Goal: Task Accomplishment & Management: Use online tool/utility

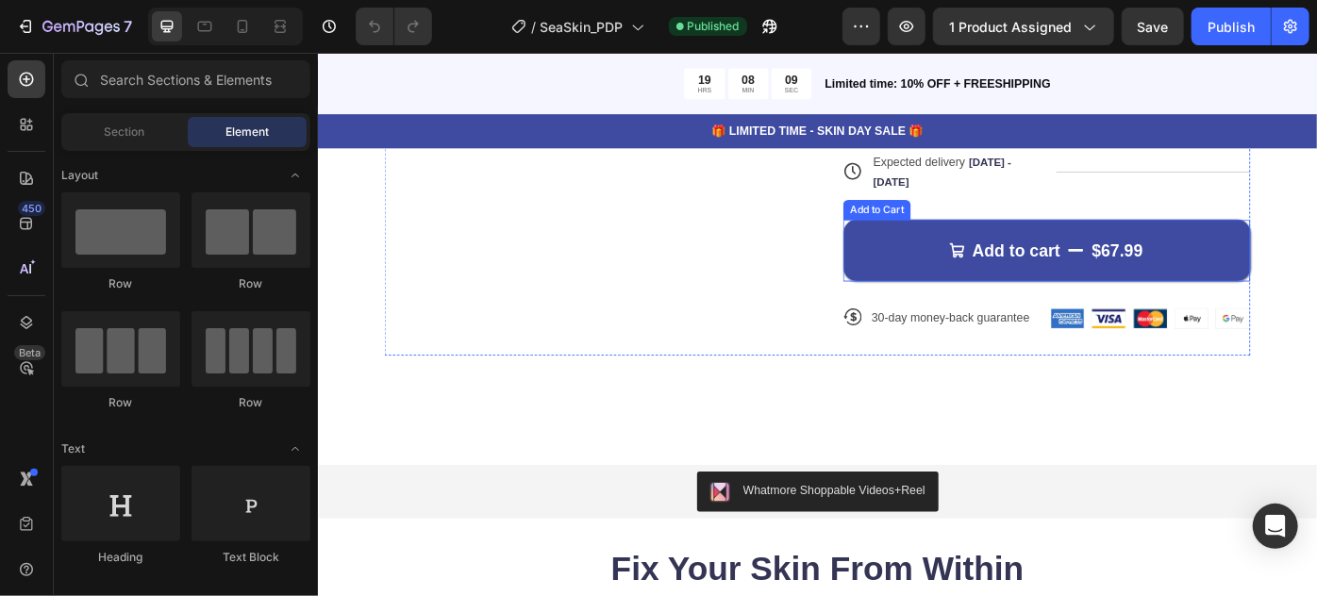
scroll to position [1200, 0]
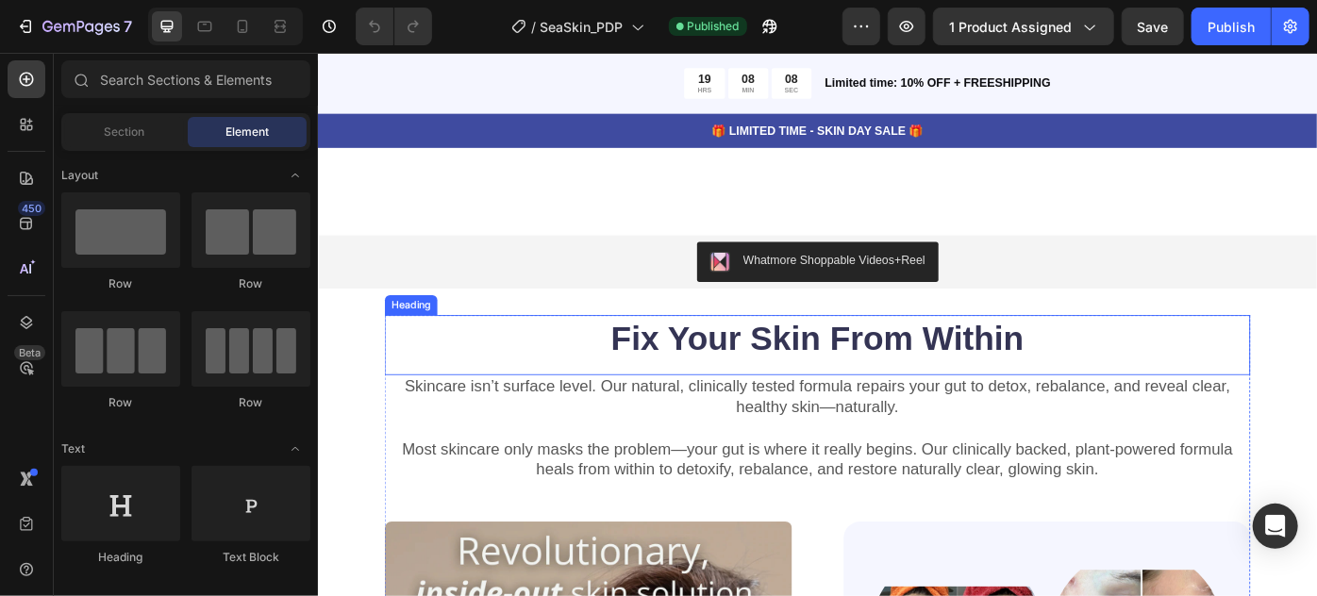
click at [830, 369] on strong "Fix Your Skin From Within" at bounding box center [883, 376] width 468 height 42
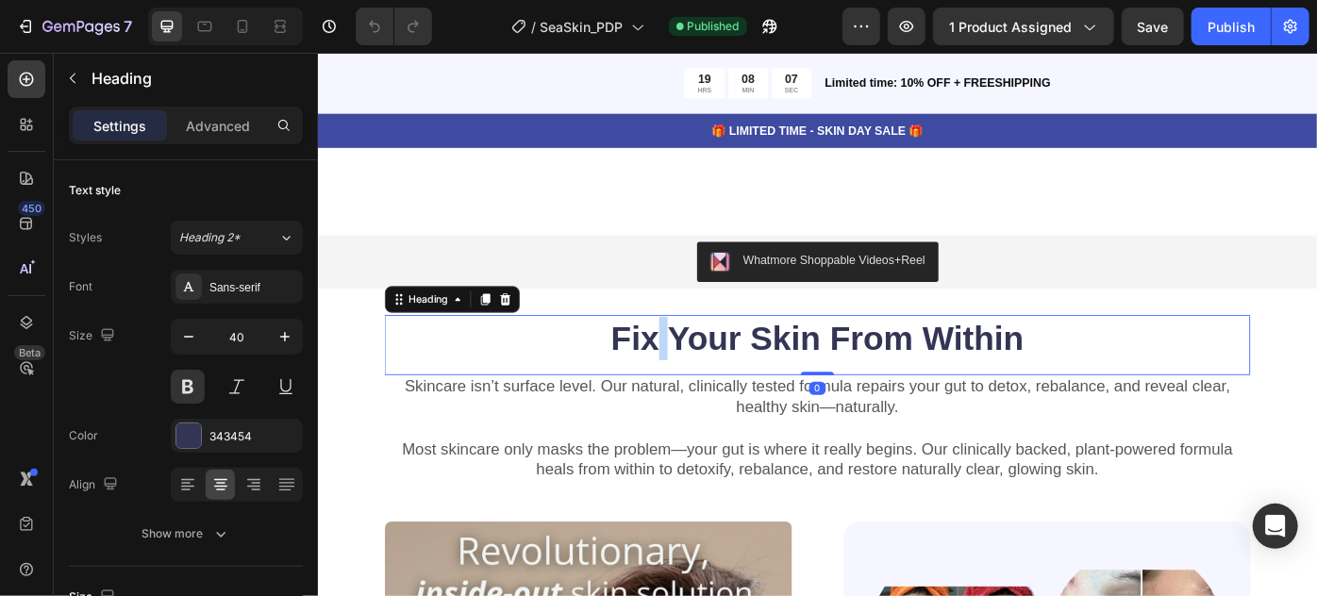
click at [699, 377] on strong "Fix Your Skin From Within" at bounding box center [883, 376] width 468 height 42
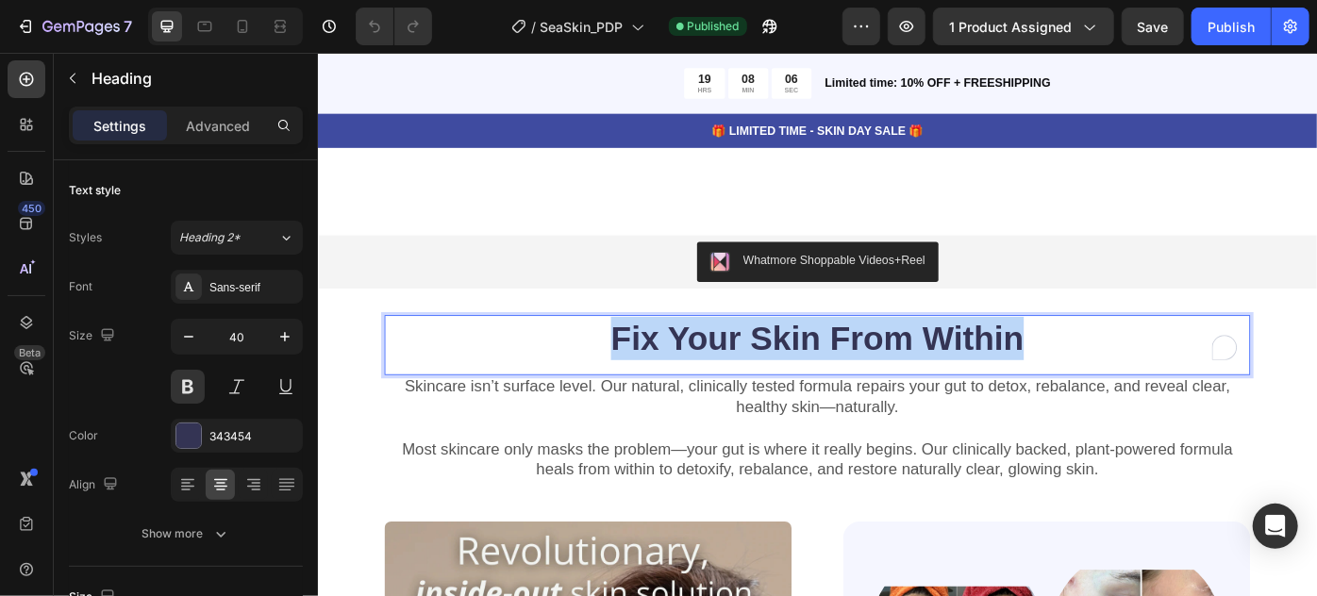
click at [699, 377] on strong "Fix Your Skin From Within" at bounding box center [883, 376] width 468 height 42
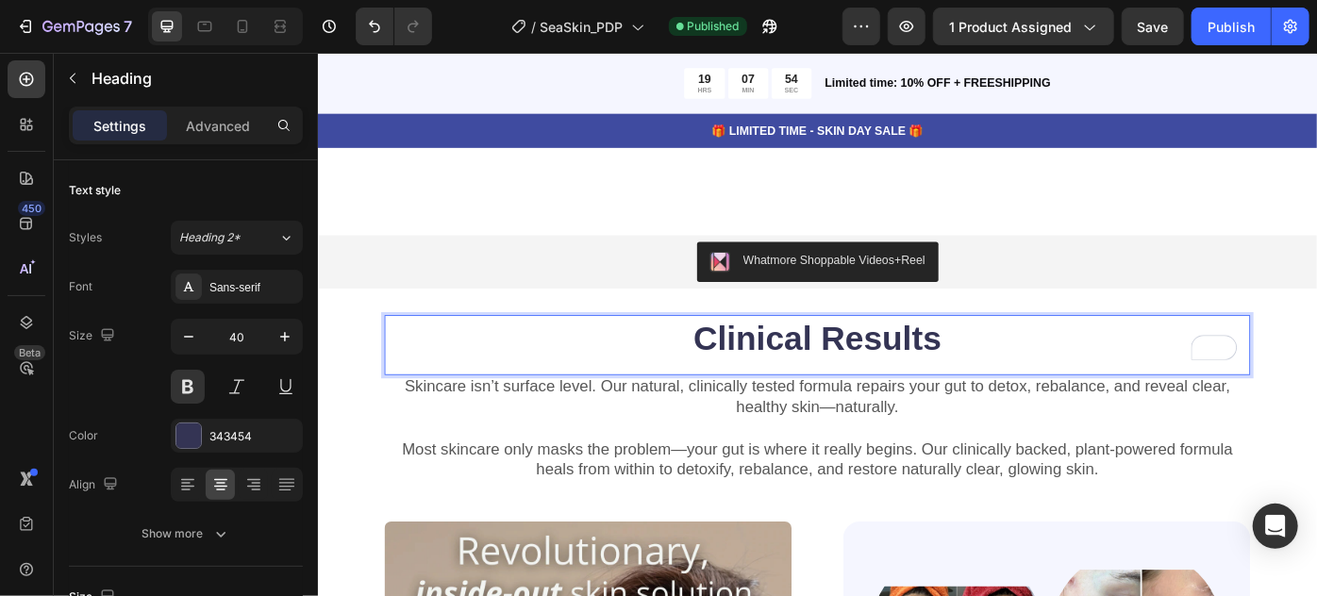
click at [889, 362] on strong "Clinical Results" at bounding box center [883, 376] width 281 height 42
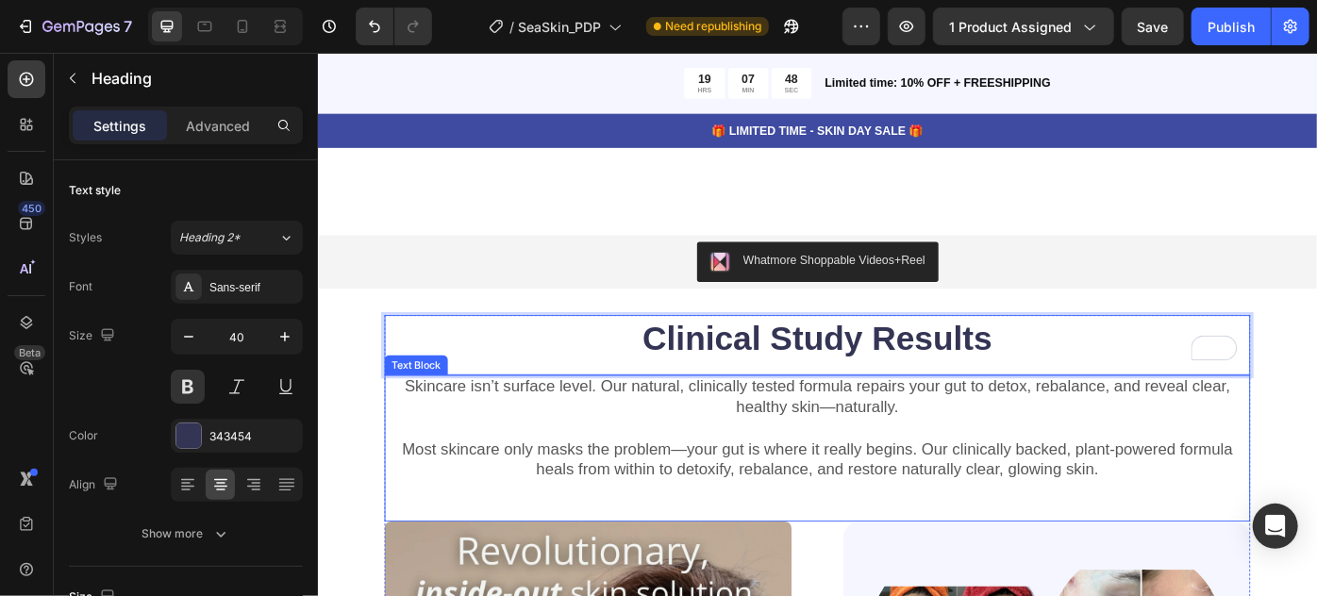
click at [903, 450] on p "Skincare isn’t surface level. Our natural, clinically tested formula repairs yo…" at bounding box center [883, 442] width 978 height 46
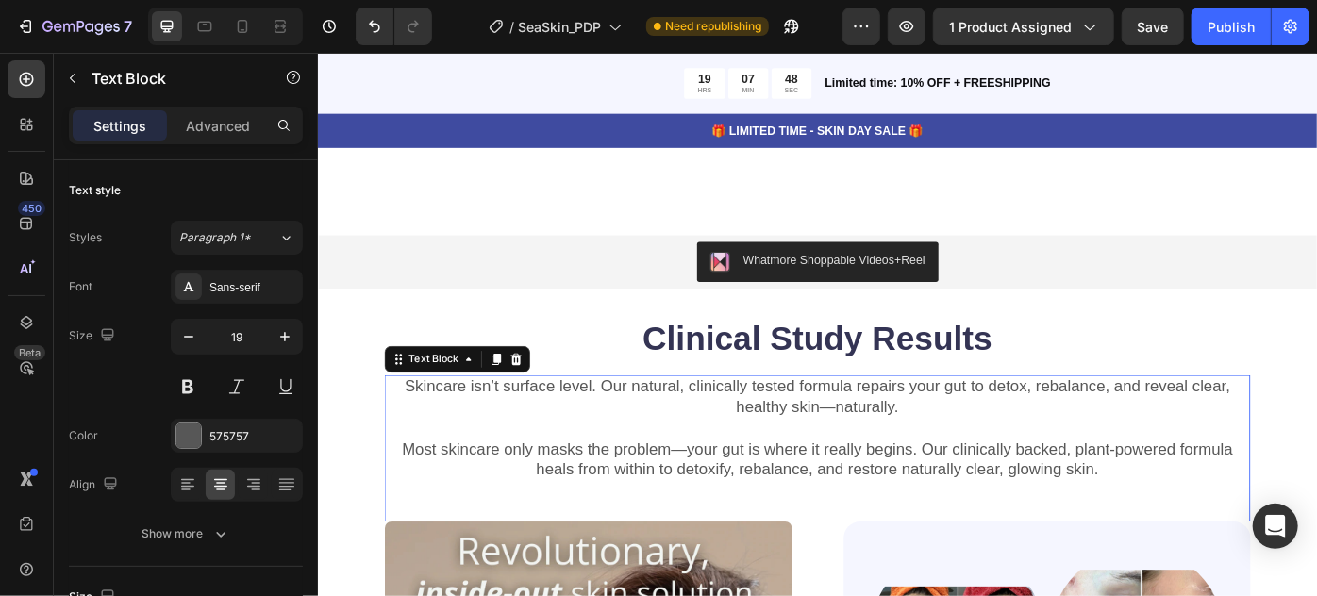
click at [903, 450] on p "Skincare isn’t surface level. Our natural, clinically tested formula repairs yo…" at bounding box center [883, 442] width 978 height 46
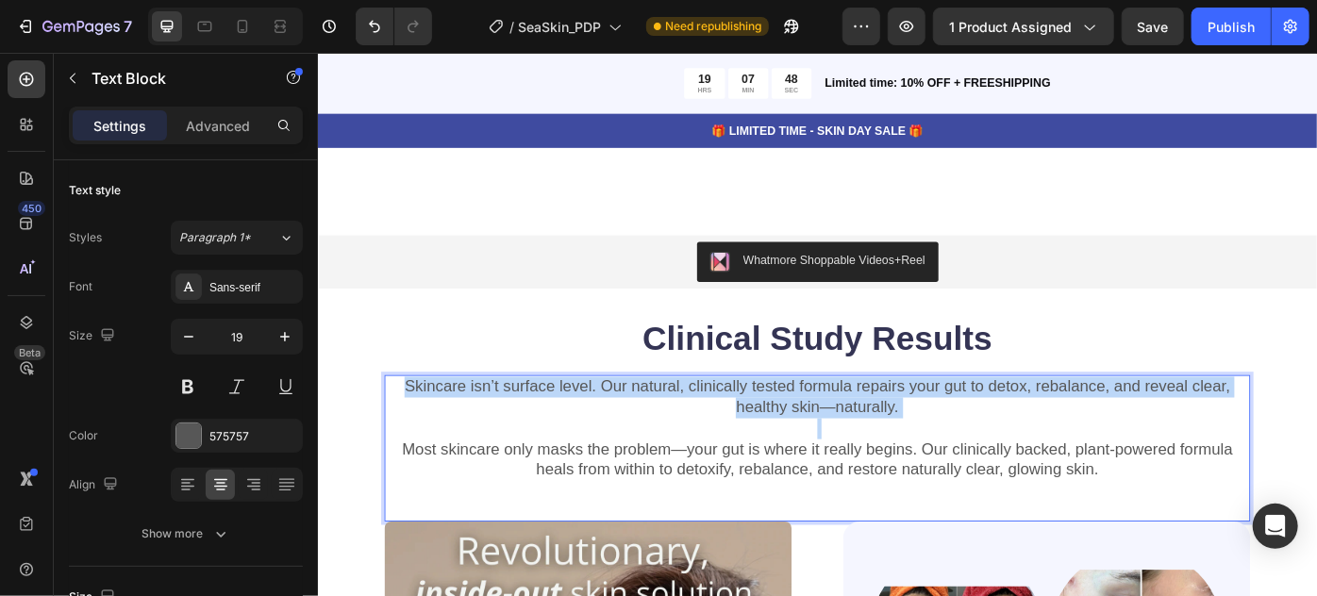
click at [903, 450] on p "Skincare isn’t surface level. Our natural, clinically tested formula repairs yo…" at bounding box center [883, 442] width 978 height 46
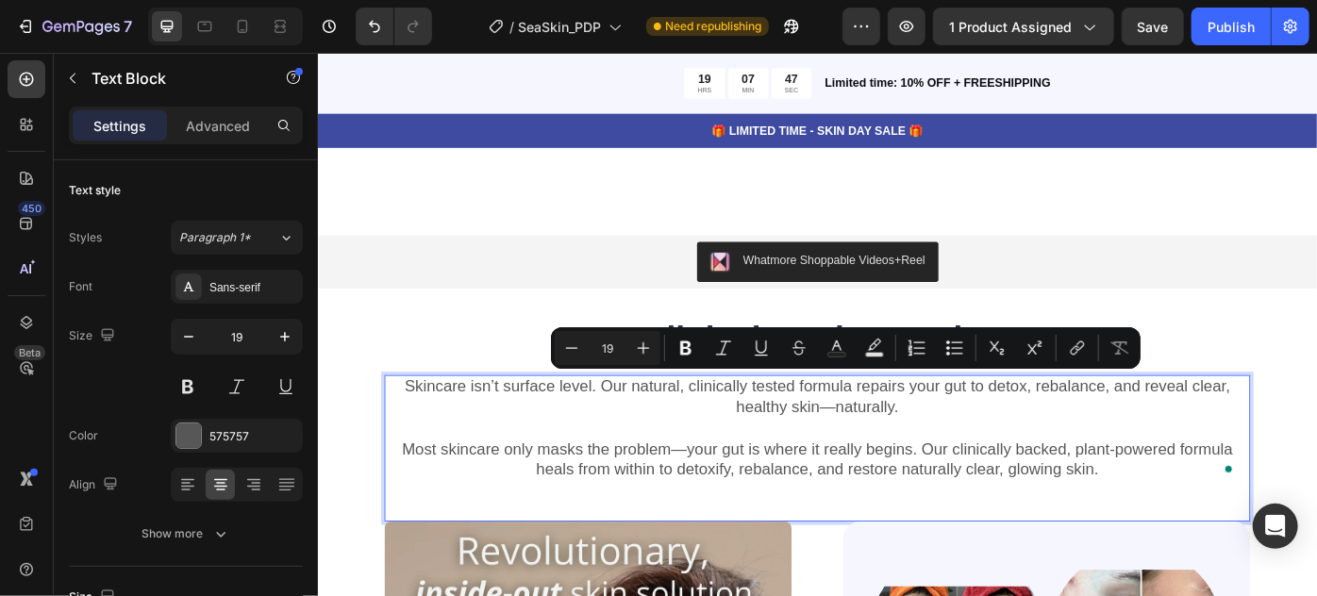
click at [480, 498] on p "Most skincare only masks the problem—your gut is where it really begins. Our cl…" at bounding box center [883, 513] width 978 height 46
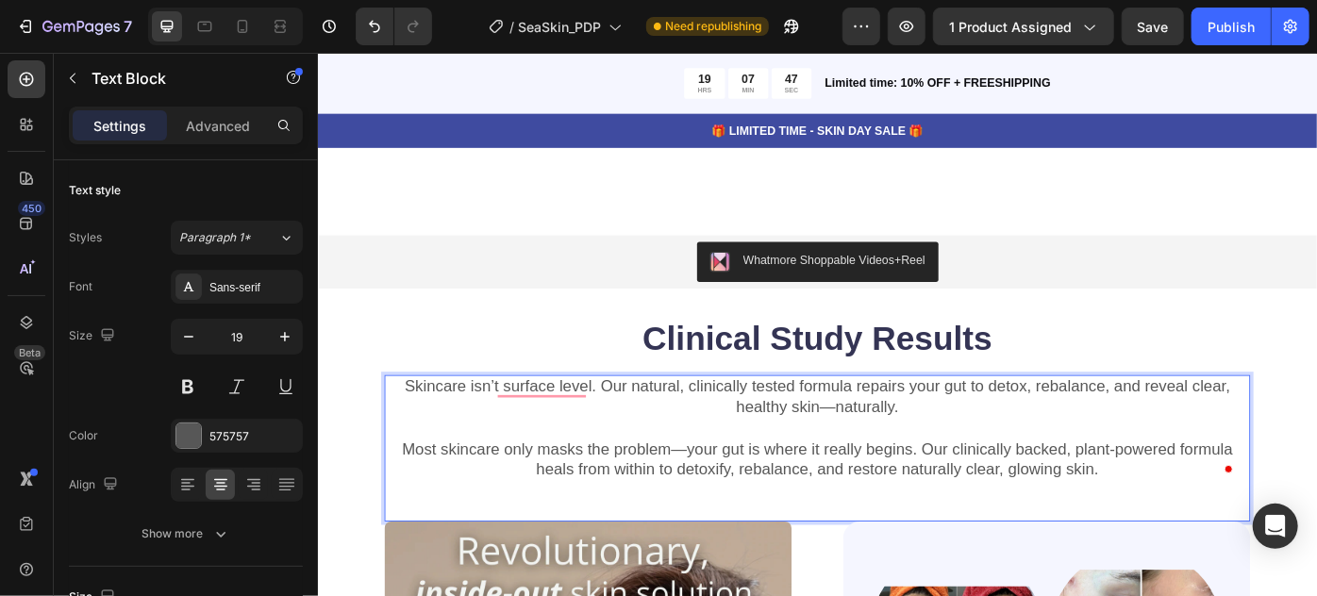
click at [411, 430] on p "Skincare isn’t surface level. Our natural, clinically tested formula repairs yo…" at bounding box center [883, 442] width 978 height 46
click at [1126, 523] on p "Most skincare only masks the problem—your gut is where it really begins. Our cl…" at bounding box center [883, 513] width 978 height 46
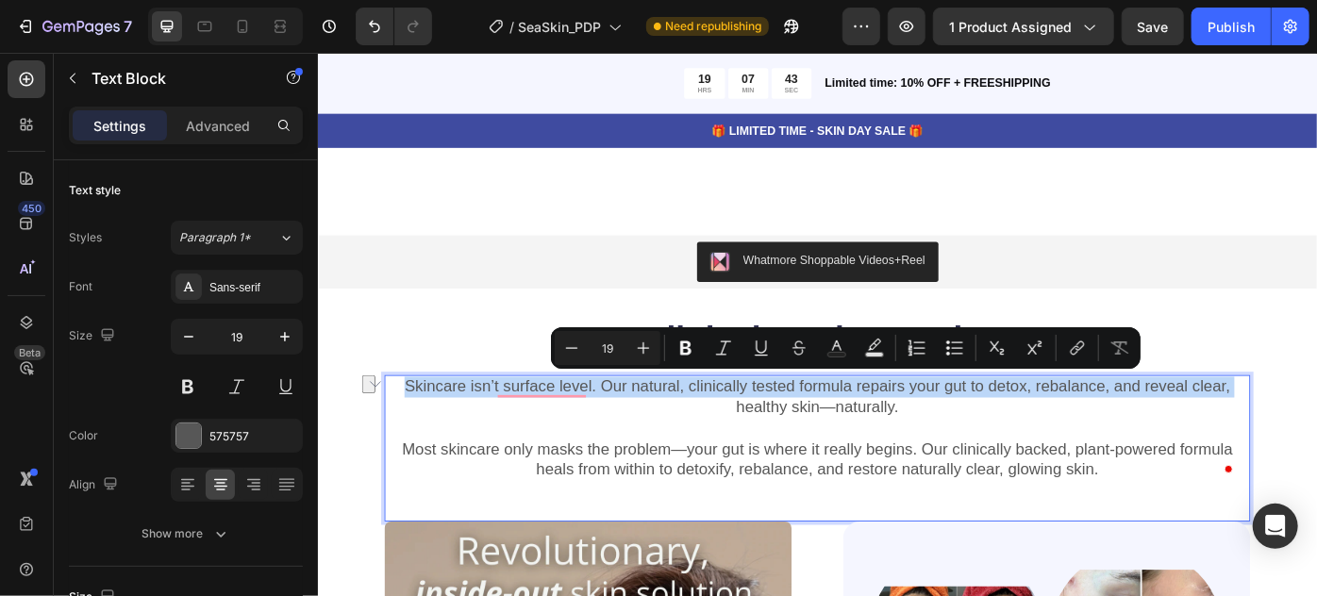
drag, startPoint x: 407, startPoint y: 423, endPoint x: 747, endPoint y: 451, distance: 341.8
click at [747, 451] on p "Skincare isn’t surface level. Our natural, clinically tested formula repairs yo…" at bounding box center [883, 442] width 978 height 46
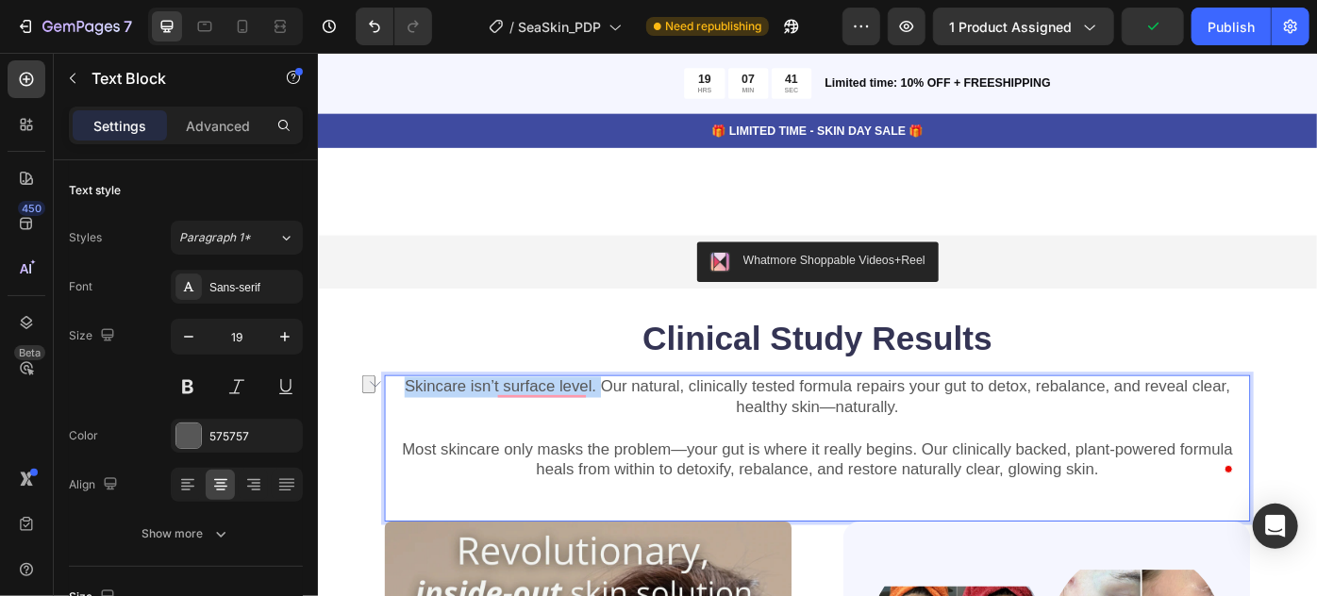
drag, startPoint x: 632, startPoint y: 427, endPoint x: 416, endPoint y: 415, distance: 216.4
click at [409, 425] on p "Skincare isn’t surface level. Our natural, clinically tested formula repairs yo…" at bounding box center [883, 442] width 978 height 46
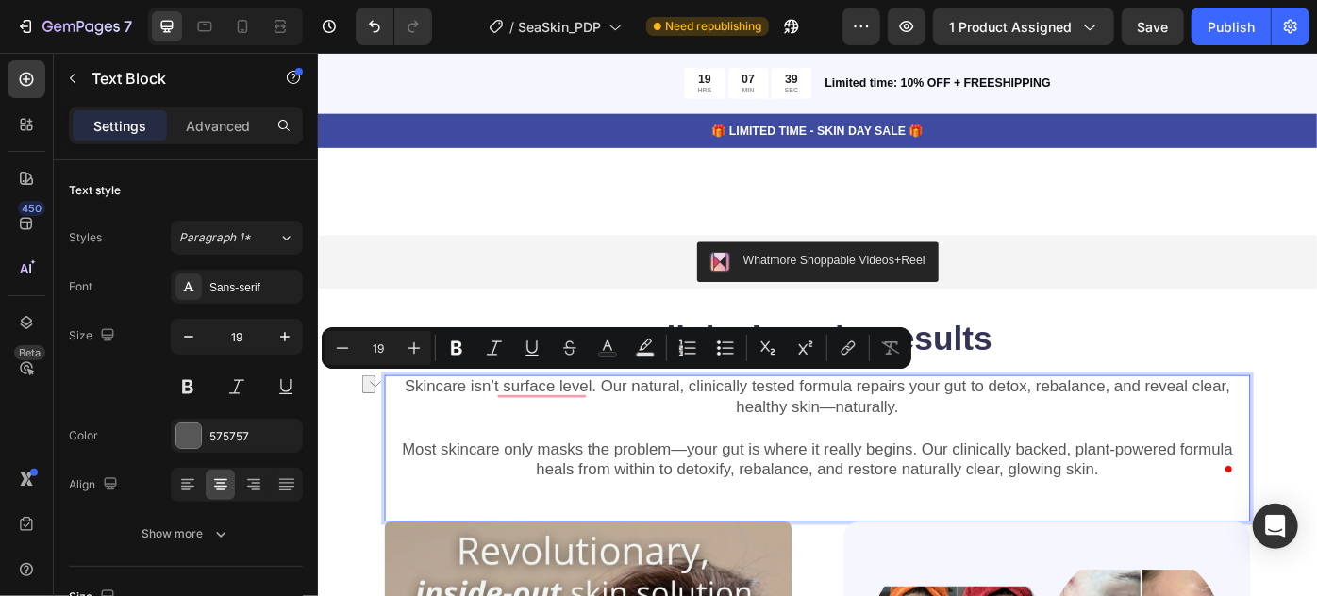
click at [734, 427] on p "Skincare isn’t surface level. Our natural, clinically tested formula repairs yo…" at bounding box center [883, 442] width 978 height 46
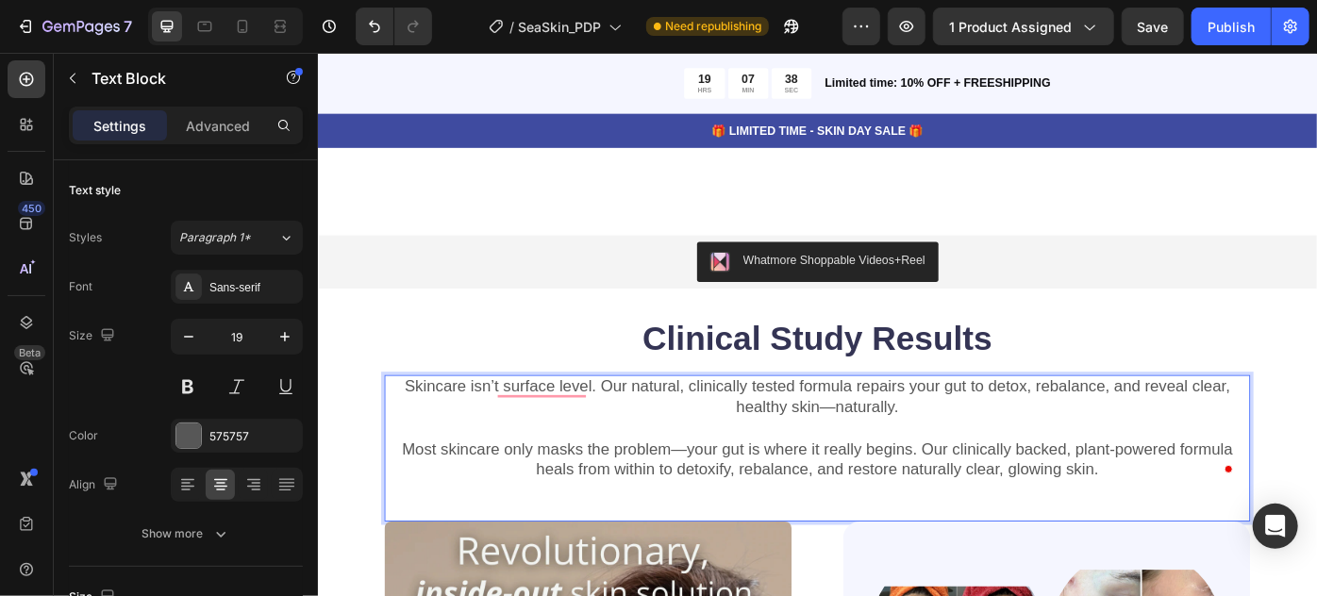
click at [779, 434] on p "Skincare isn’t surface level. Our natural, clinically tested formula repairs yo…" at bounding box center [883, 442] width 978 height 46
click at [842, 453] on p "Skincare isn’t surface level. Our natural, clinically tested formula repairs yo…" at bounding box center [883, 442] width 978 height 46
click at [956, 460] on p "Skincare isn’t surface level. Our natural, clinically tested formula repairs yo…" at bounding box center [883, 442] width 978 height 46
click at [1034, 460] on p "Skincare isn’t surface level. Our natural, clinically tested formula repairs yo…" at bounding box center [883, 442] width 978 height 46
click at [1074, 440] on p "Skincare isn’t surface level. Our natural, clinically tested formula repairs yo…" at bounding box center [883, 442] width 978 height 46
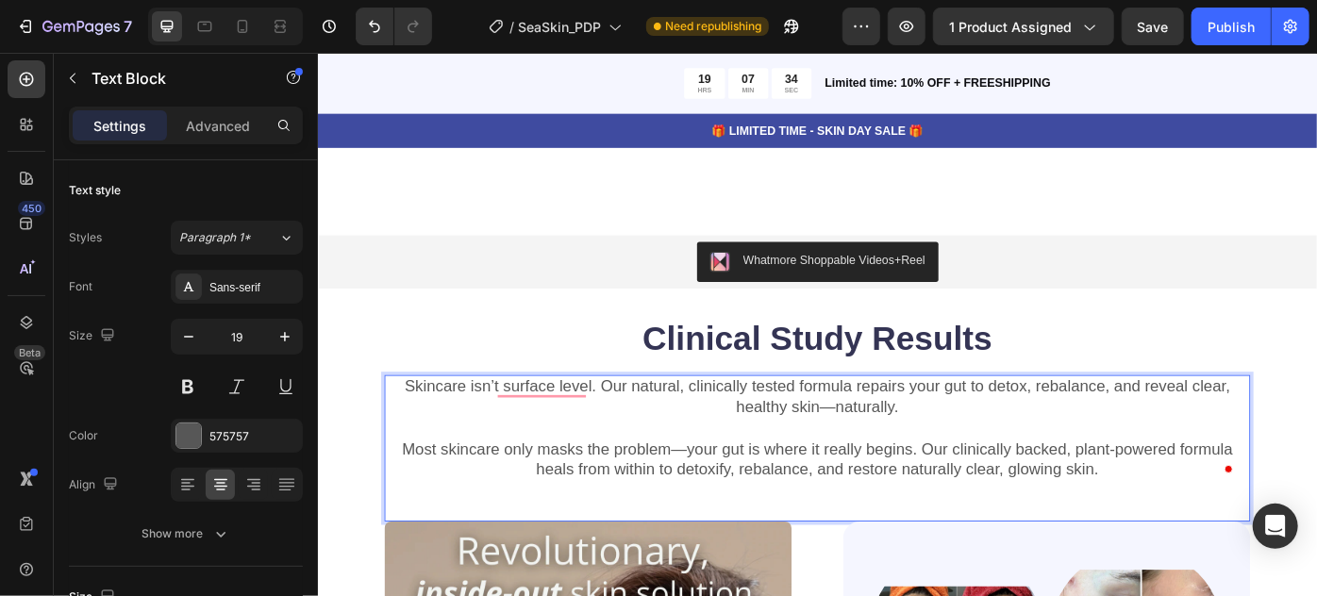
click at [1046, 448] on p "Skincare isn’t surface level. Our natural, clinically tested formula repairs yo…" at bounding box center [883, 442] width 978 height 46
click at [1115, 434] on p "Skincare isn’t surface level. Our natural, clinically tested formula repairs yo…" at bounding box center [883, 442] width 978 height 46
click at [1146, 431] on p "Skincare isn’t surface level. Our natural, clinically tested formula repairs yo…" at bounding box center [883, 442] width 978 height 46
click at [1063, 435] on p "Skincare isn’t surface level. Our natural, clinically tested formula repairs yo…" at bounding box center [883, 442] width 978 height 46
click at [1045, 444] on p "Skincare isn’t surface level. Our natural, clinically tested formula repairs yo…" at bounding box center [883, 442] width 978 height 46
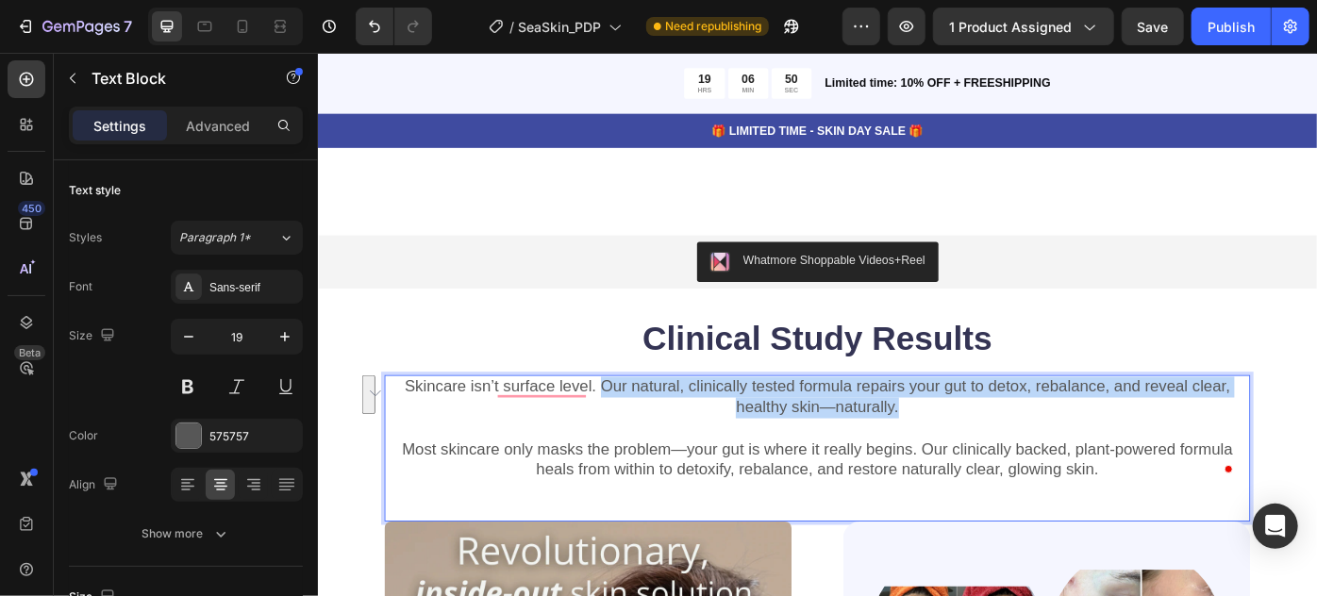
drag, startPoint x: 1007, startPoint y: 459, endPoint x: 632, endPoint y: 435, distance: 375.4
click at [632, 435] on p "Skincare isn’t surface level. Our natural, clinically tested formula repairs yo…" at bounding box center [883, 442] width 978 height 46
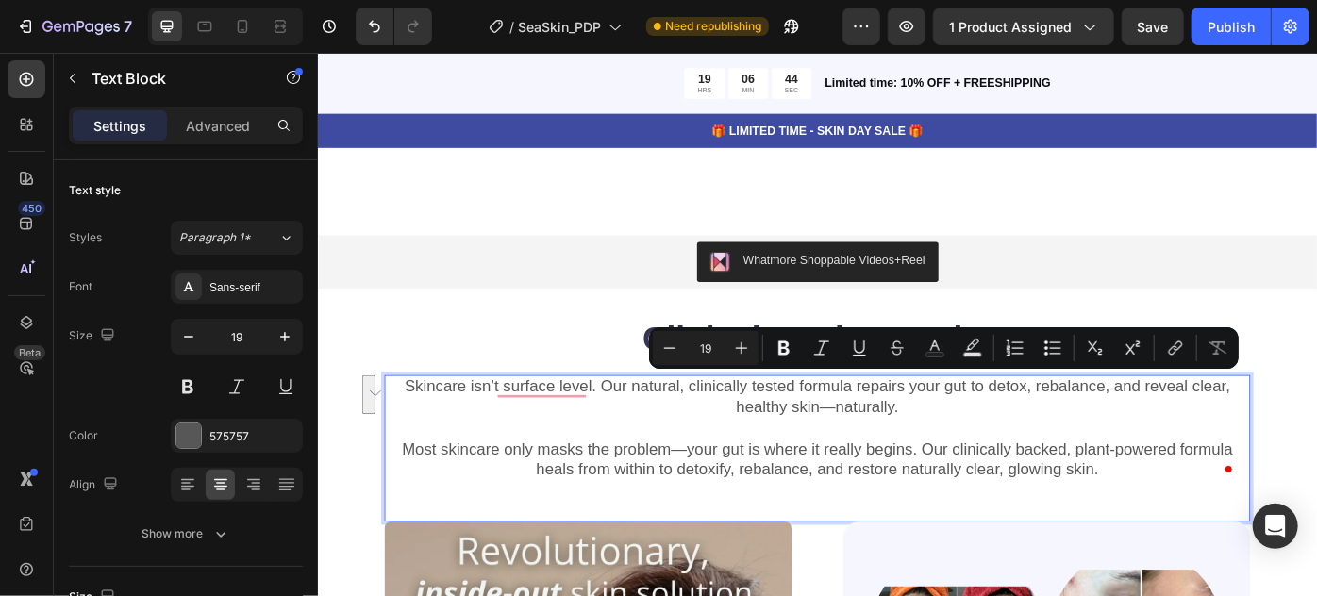
click at [1128, 447] on p "Skincare isn’t surface level. Our natural, clinically tested formula repairs yo…" at bounding box center [883, 442] width 978 height 46
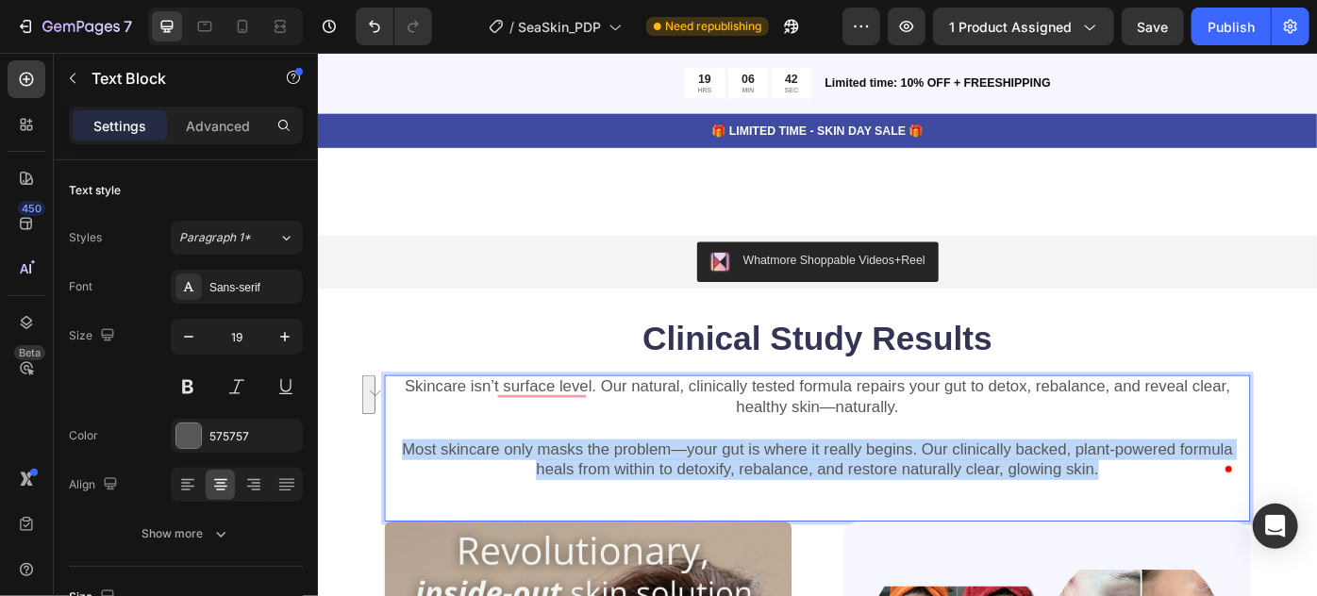
drag, startPoint x: 1233, startPoint y: 523, endPoint x: 406, endPoint y: 489, distance: 828.3
click at [406, 490] on p "Most skincare only masks the problem—your gut is where it really begins. Our cl…" at bounding box center [883, 513] width 978 height 46
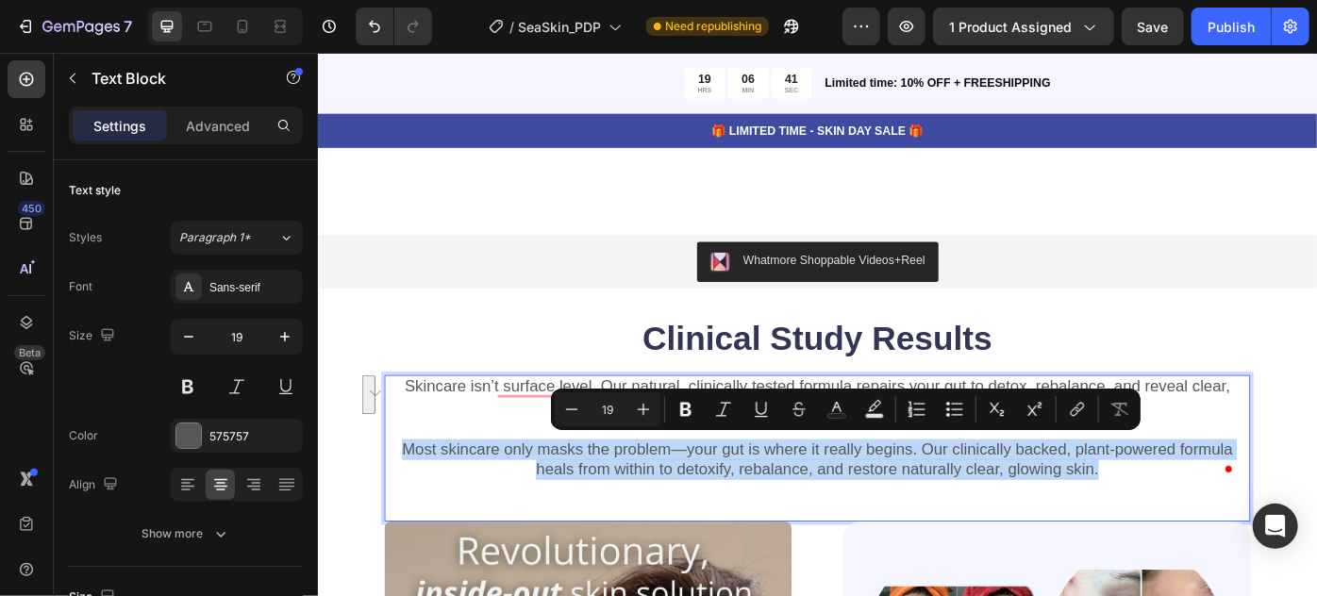
click at [1128, 495] on p "Most skincare only masks the problem—your gut is where it really begins. Our cl…" at bounding box center [883, 513] width 978 height 46
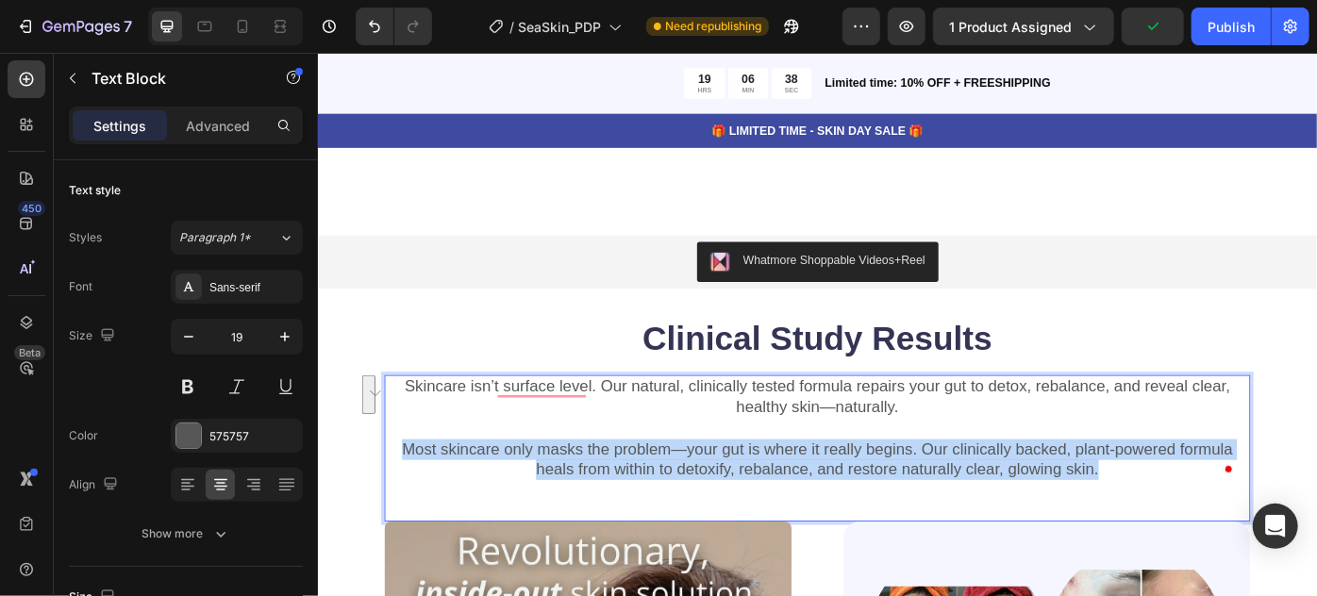
drag, startPoint x: 1241, startPoint y: 524, endPoint x: 410, endPoint y: 494, distance: 830.9
click at [410, 494] on p "Most skincare only masks the problem—your gut is where it really begins. Our cl…" at bounding box center [883, 513] width 978 height 46
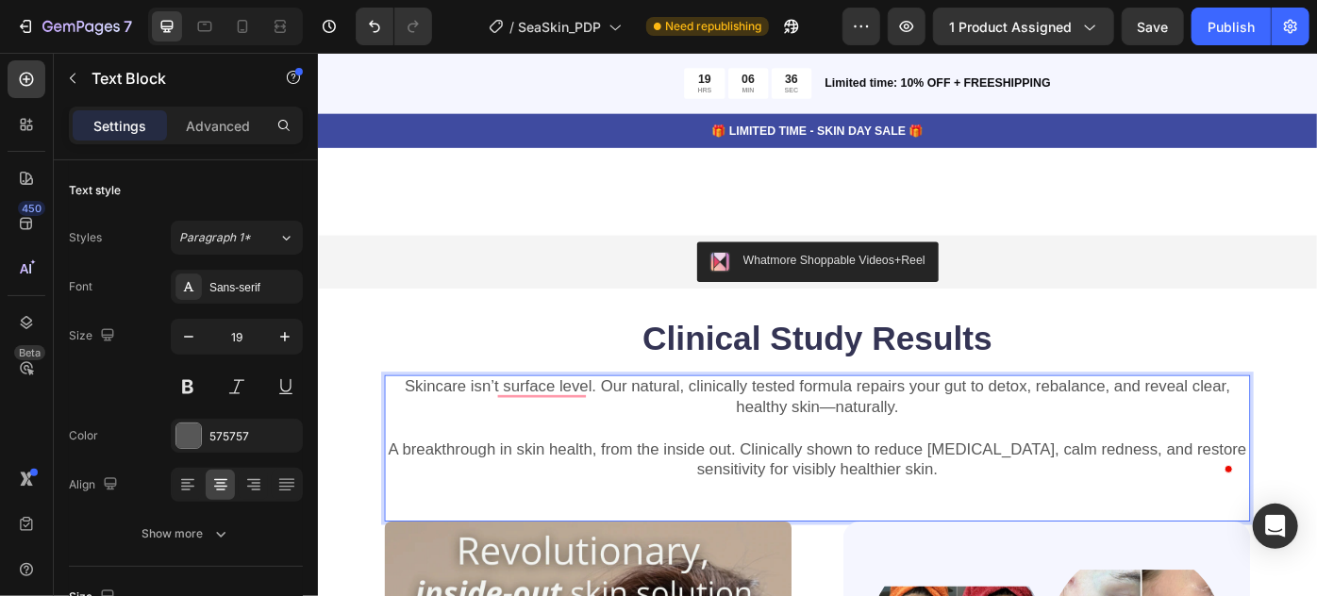
click at [760, 495] on p "A breakthrough in skin health, from the inside out. Clinically shown to reduce …" at bounding box center [883, 513] width 978 height 46
click at [1032, 519] on p "A breakthrough in skin health, from the inside out. Clinically shown to reduce …" at bounding box center [883, 513] width 978 height 46
click at [1145, 503] on p "A breakthrough in skin health, from the inside out. Clinically shown to reduce …" at bounding box center [883, 513] width 978 height 46
click at [1102, 520] on p "A breakthrough in skin health, from the inside out. Clinically shown to reduce …" at bounding box center [883, 513] width 978 height 46
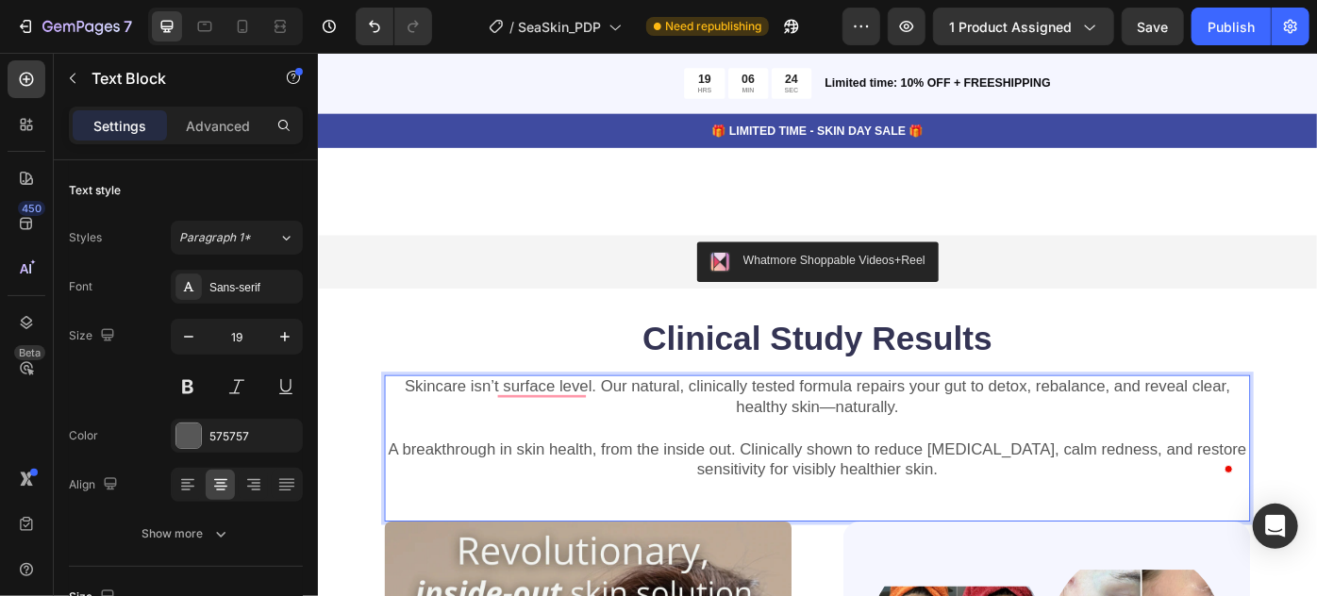
click at [1102, 520] on p "A breakthrough in skin health, from the inside out. Clinically shown to reduce …" at bounding box center [883, 513] width 978 height 46
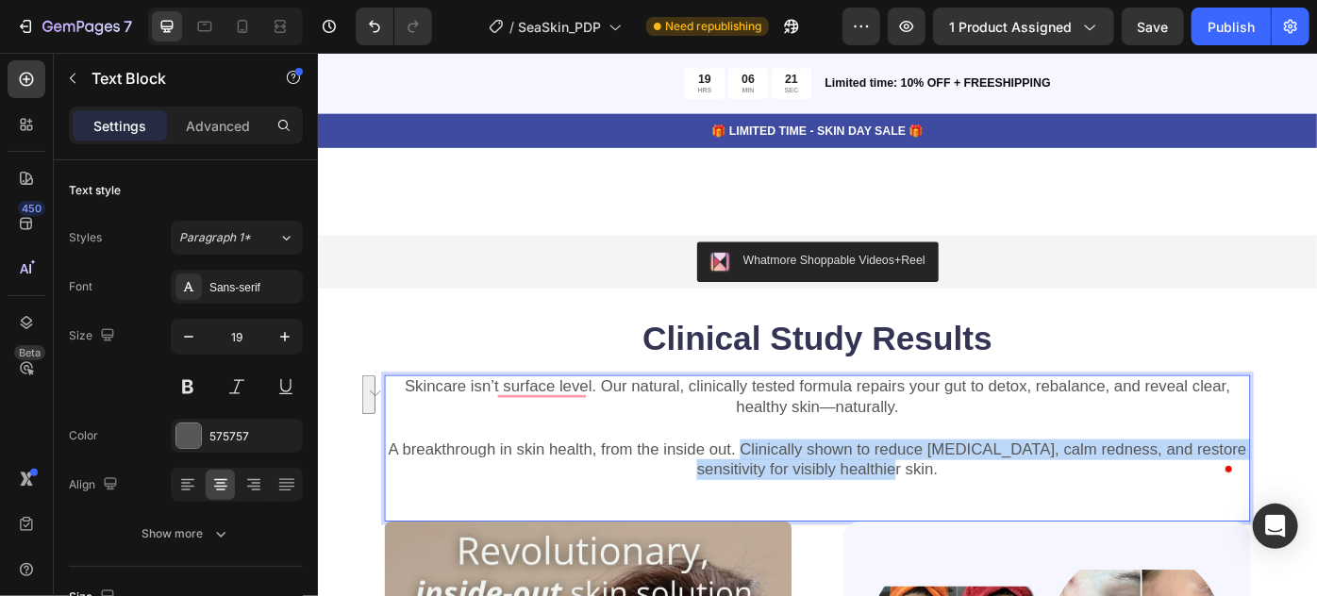
drag, startPoint x: 1102, startPoint y: 520, endPoint x: 833, endPoint y: 486, distance: 271.1
click at [833, 490] on p "A breakthrough in skin health, from the inside out. Clinically shown to reduce …" at bounding box center [883, 513] width 978 height 46
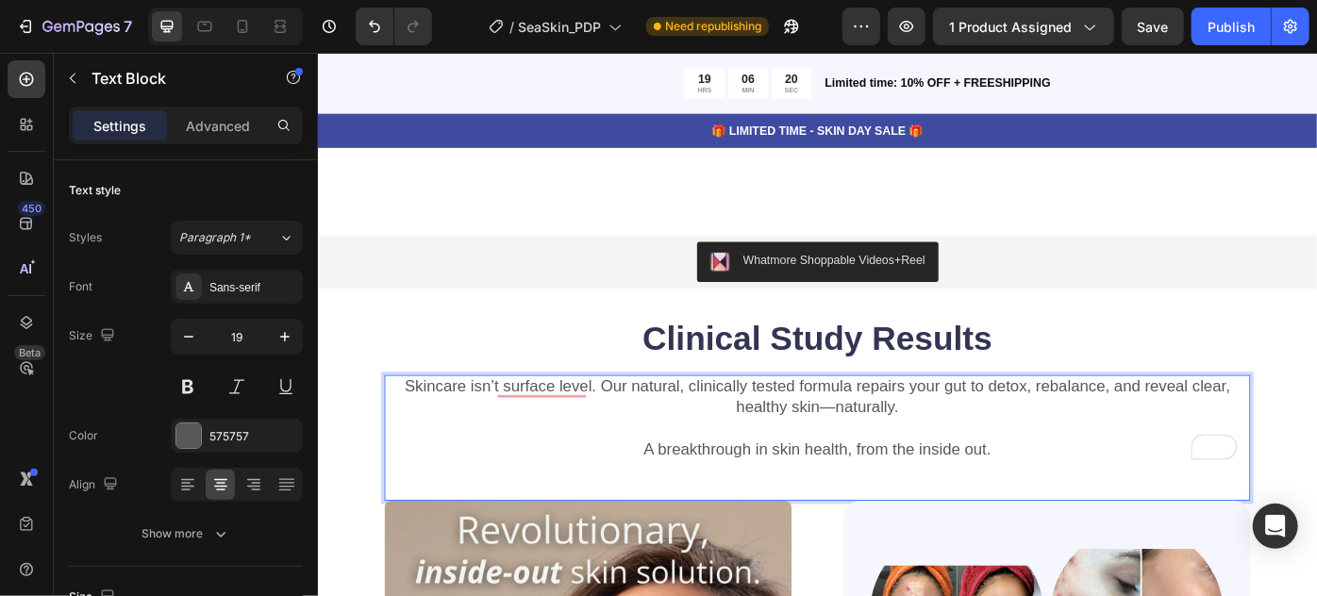
click at [843, 504] on p "A breakthrough in skin health, from the inside out." at bounding box center [883, 502] width 978 height 24
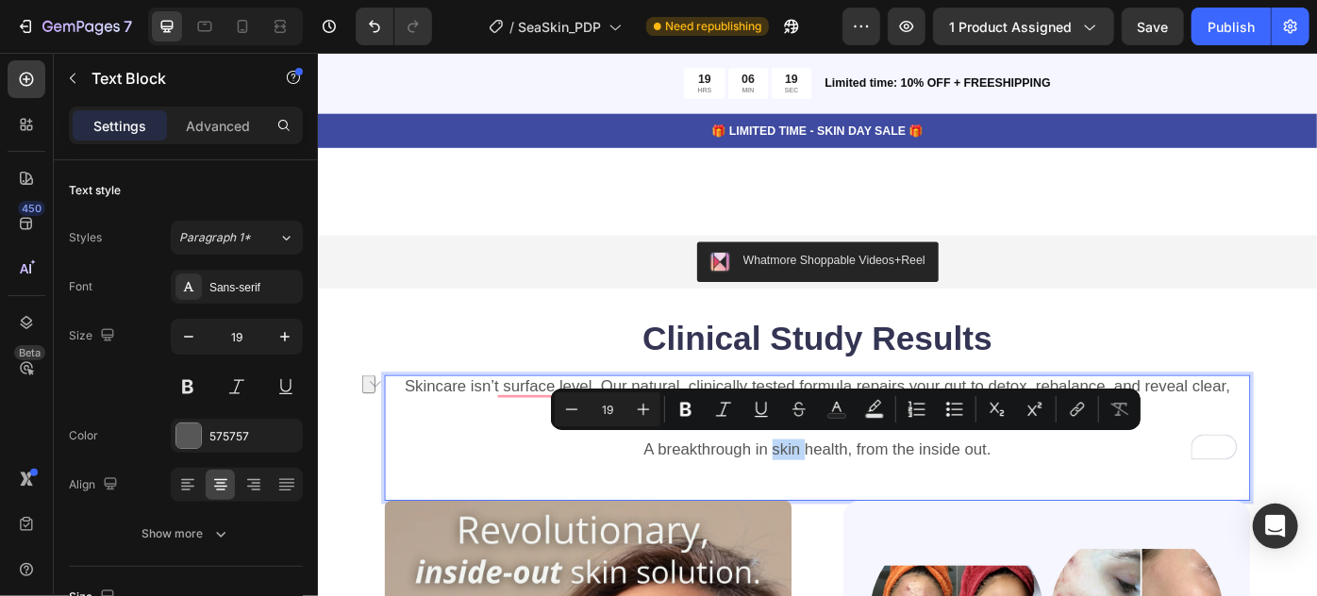
click at [1101, 502] on p "A breakthrough in skin health, from the inside out." at bounding box center [883, 502] width 978 height 24
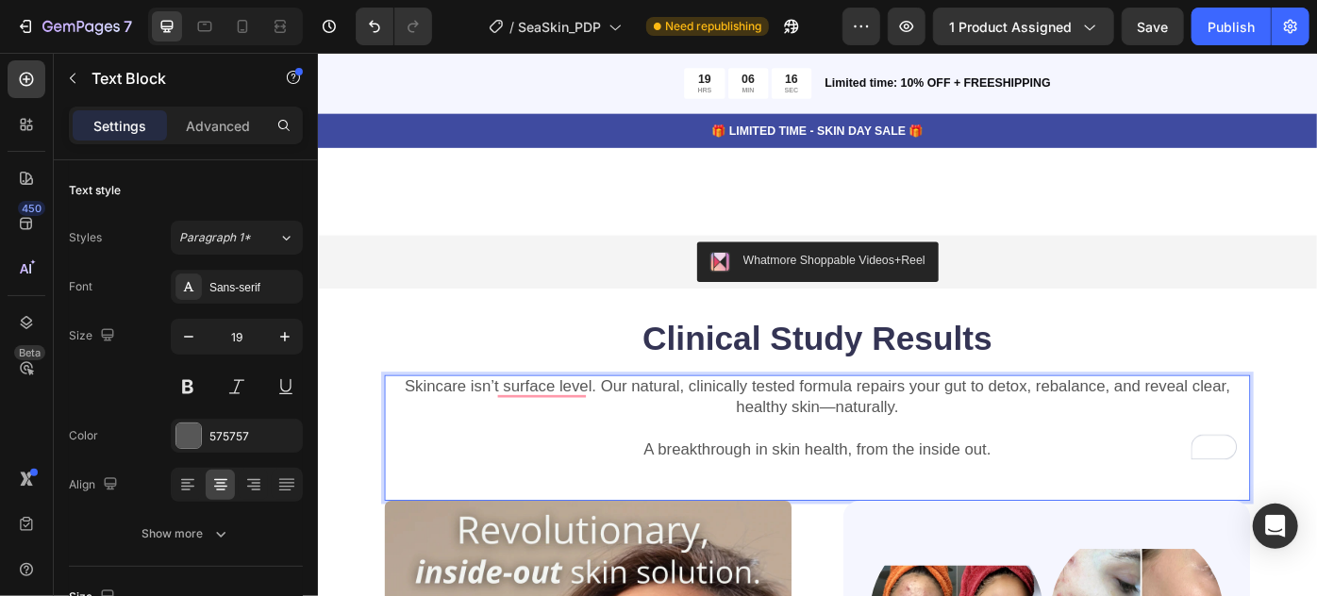
click at [687, 497] on p "A breakthrough in skin health, from the inside out." at bounding box center [883, 502] width 978 height 24
click at [877, 494] on p "SeaSkin represents a breakthrough in skin health, from the inside out." at bounding box center [883, 502] width 978 height 24
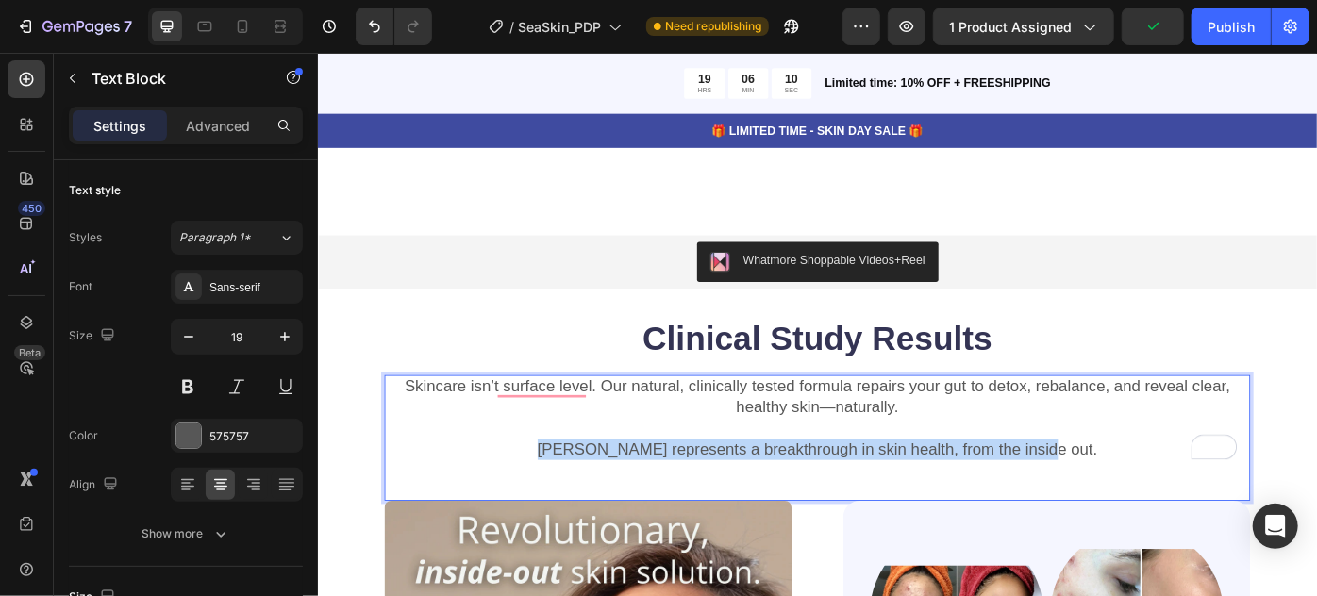
click at [877, 494] on p "SeaSkin represents a breakthrough in skin health, from the inside out." at bounding box center [883, 502] width 978 height 24
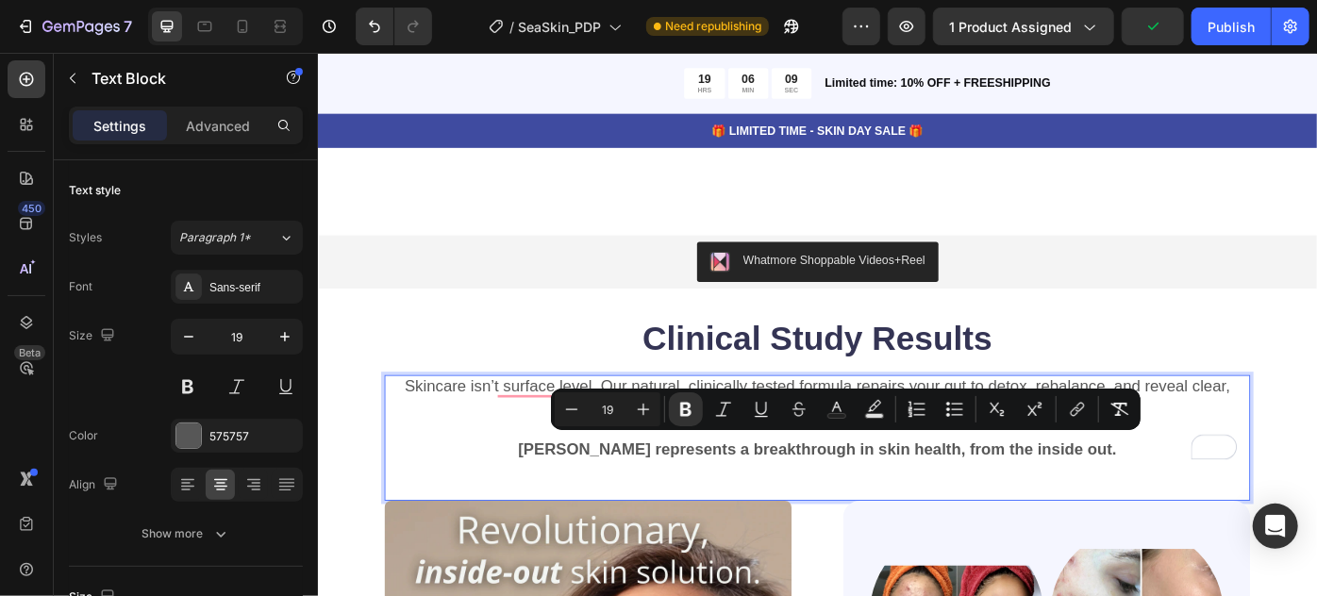
click at [919, 512] on div "Skincare isn’t surface level. Our natural, clinically tested formula repairs yo…" at bounding box center [883, 488] width 981 height 142
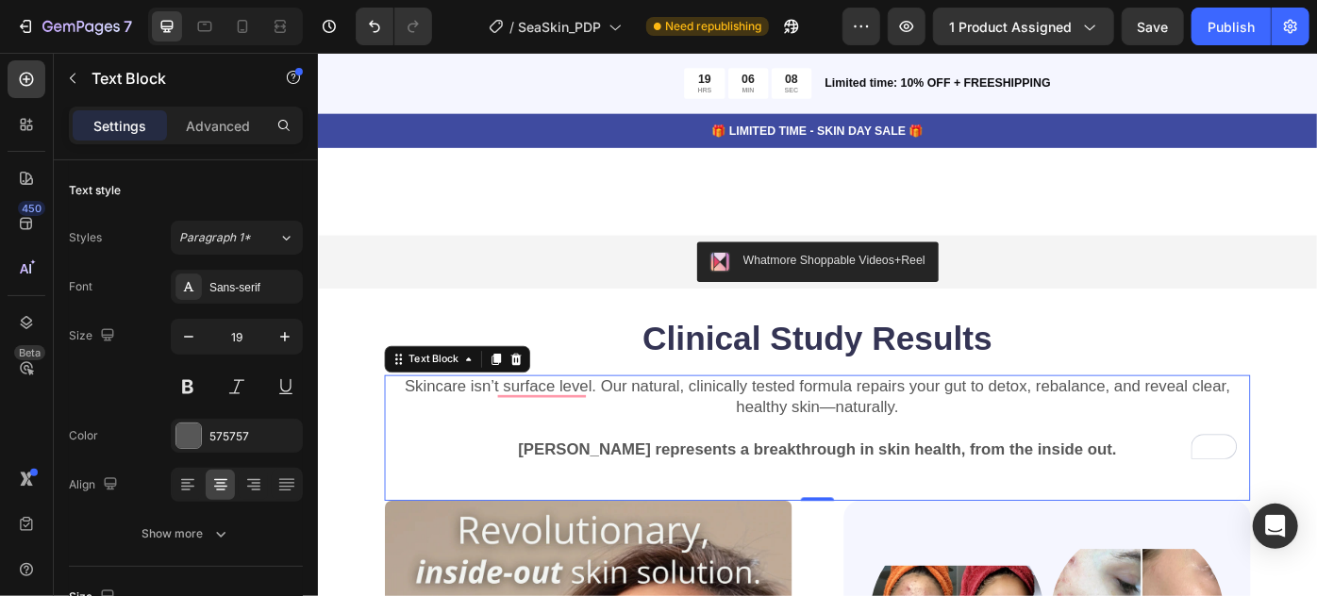
click at [1069, 491] on strong "SeaSkin represents a breakthrough in skin health, from the inside out." at bounding box center [883, 501] width 678 height 20
click at [968, 494] on strong "SeaSkin represents a breakthrough in skin health, from the inside out." at bounding box center [883, 501] width 678 height 20
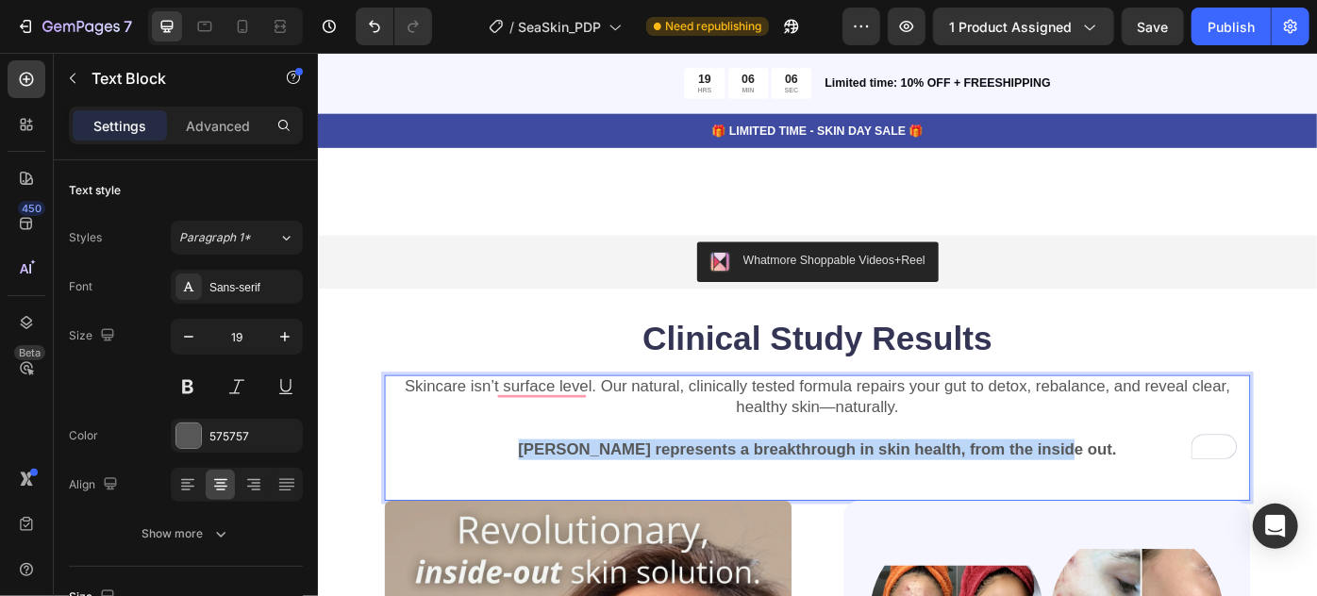
click at [968, 494] on strong "SeaSkin represents a breakthrough in skin health, from the inside out." at bounding box center [883, 501] width 678 height 20
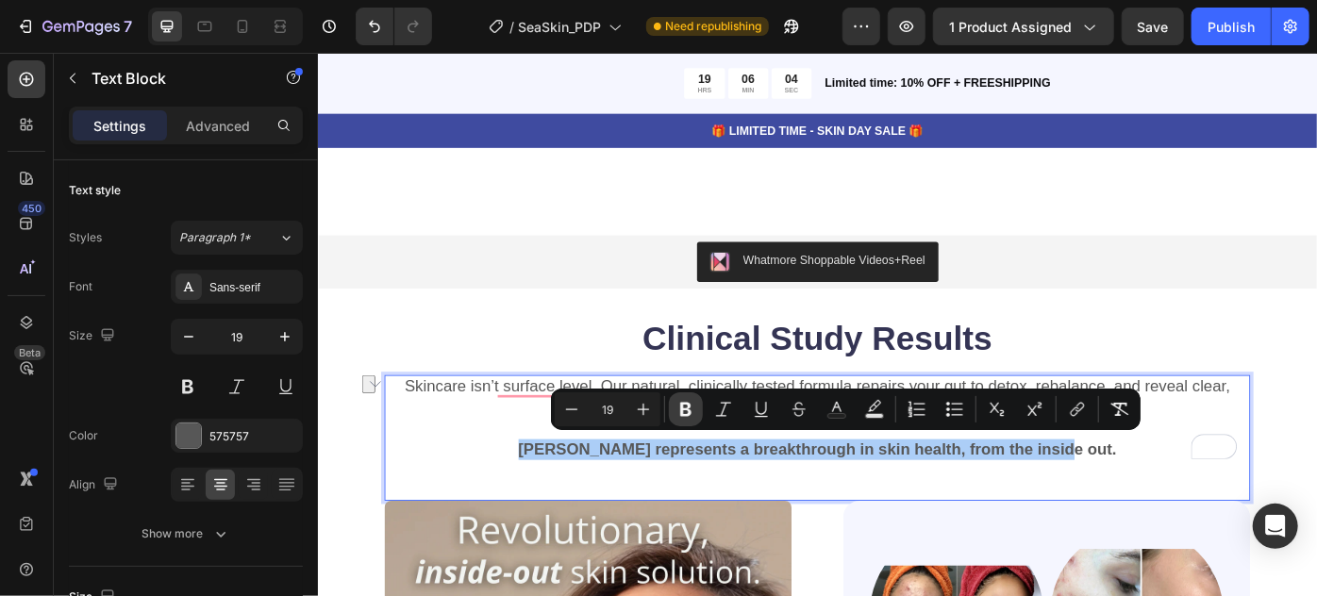
click at [689, 407] on icon "Editor contextual toolbar" at bounding box center [685, 410] width 11 height 14
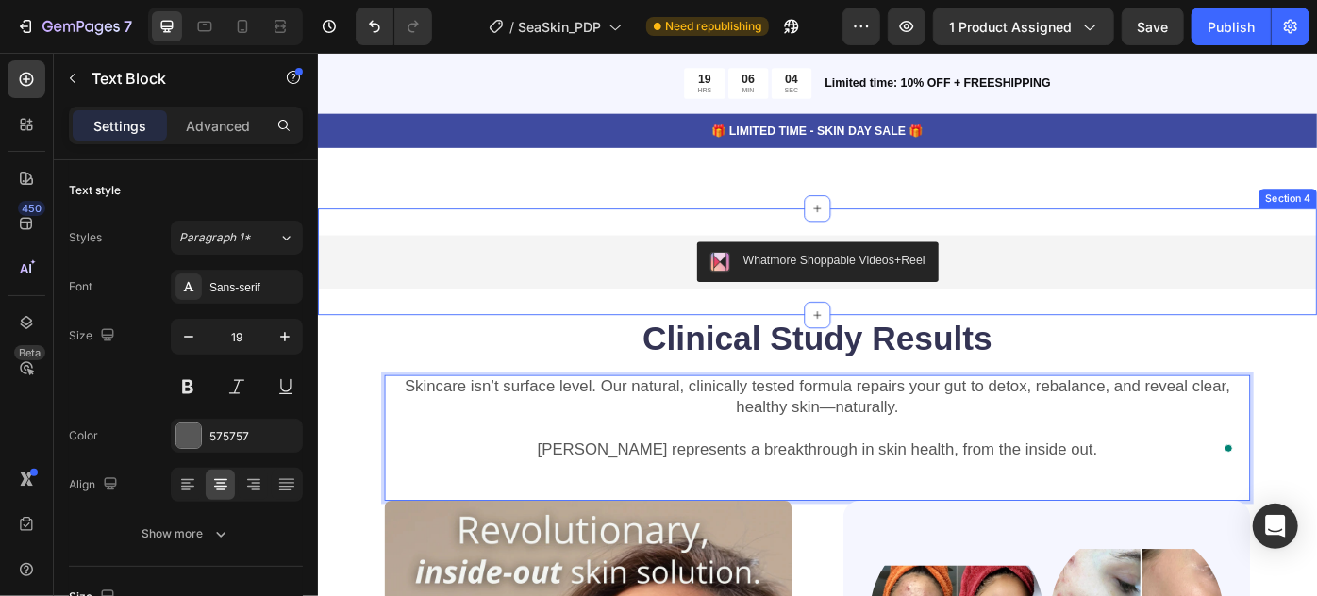
click at [557, 338] on div "Whatmore Shoppable Videos+Reel Whatmore Shoppable Videos+Reel Section 4" at bounding box center [883, 288] width 1132 height 121
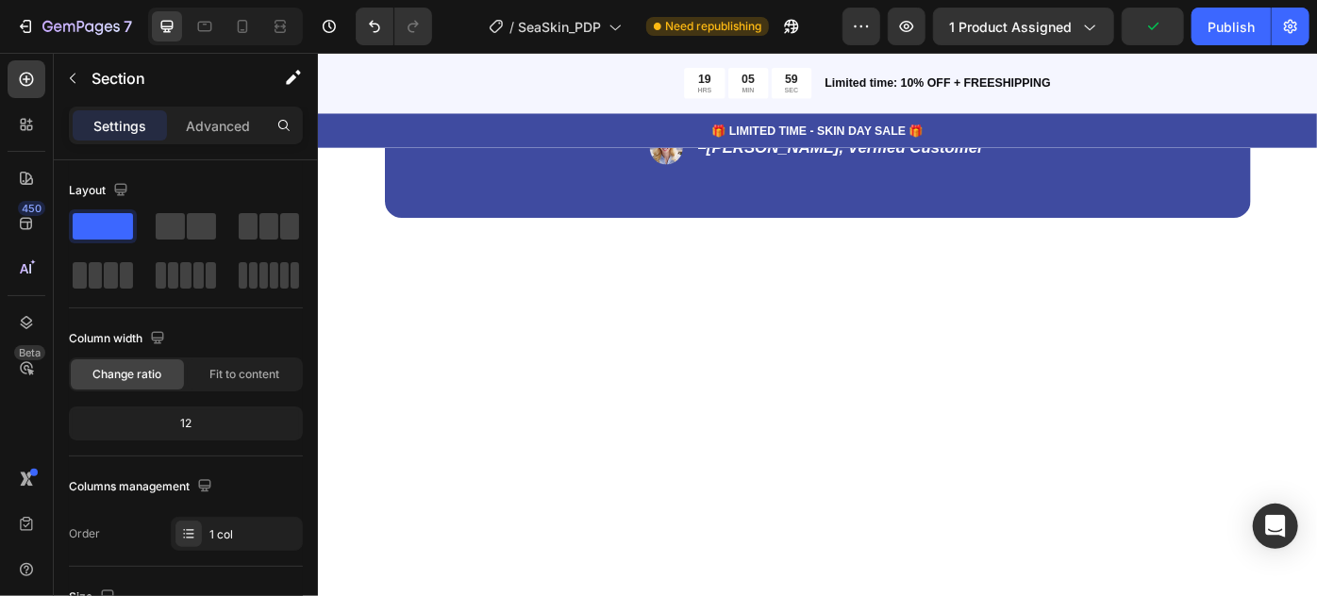
scroll to position [3259, 0]
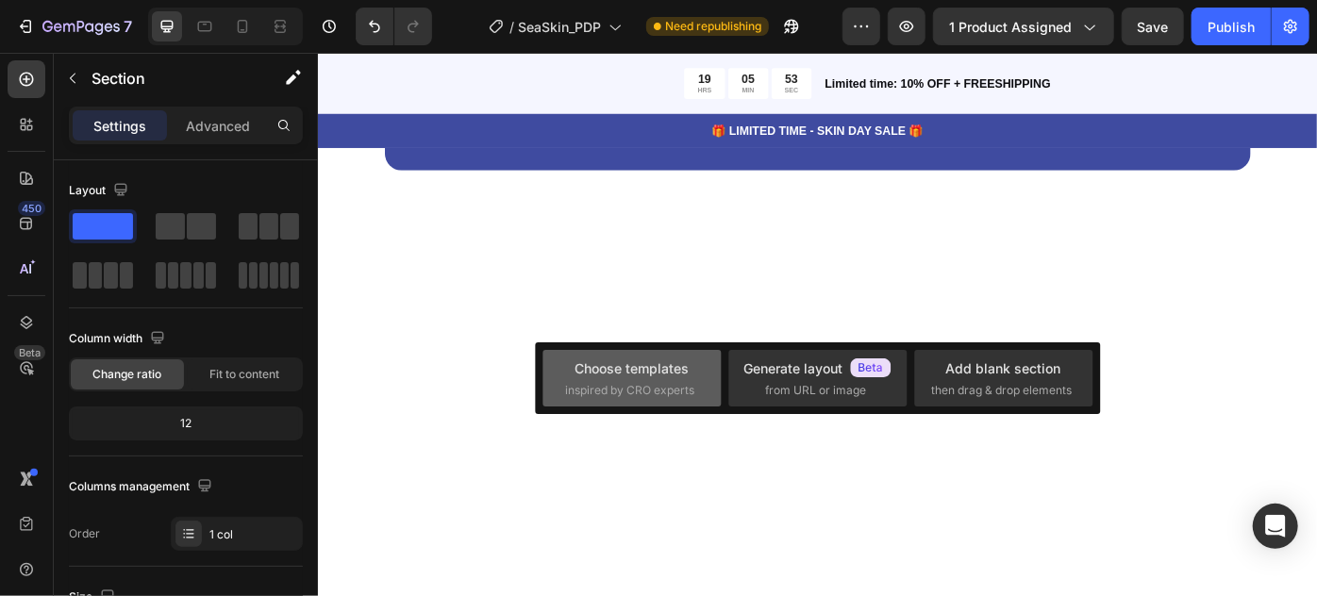
click at [679, 394] on span "inspired by CRO experts" at bounding box center [630, 390] width 129 height 17
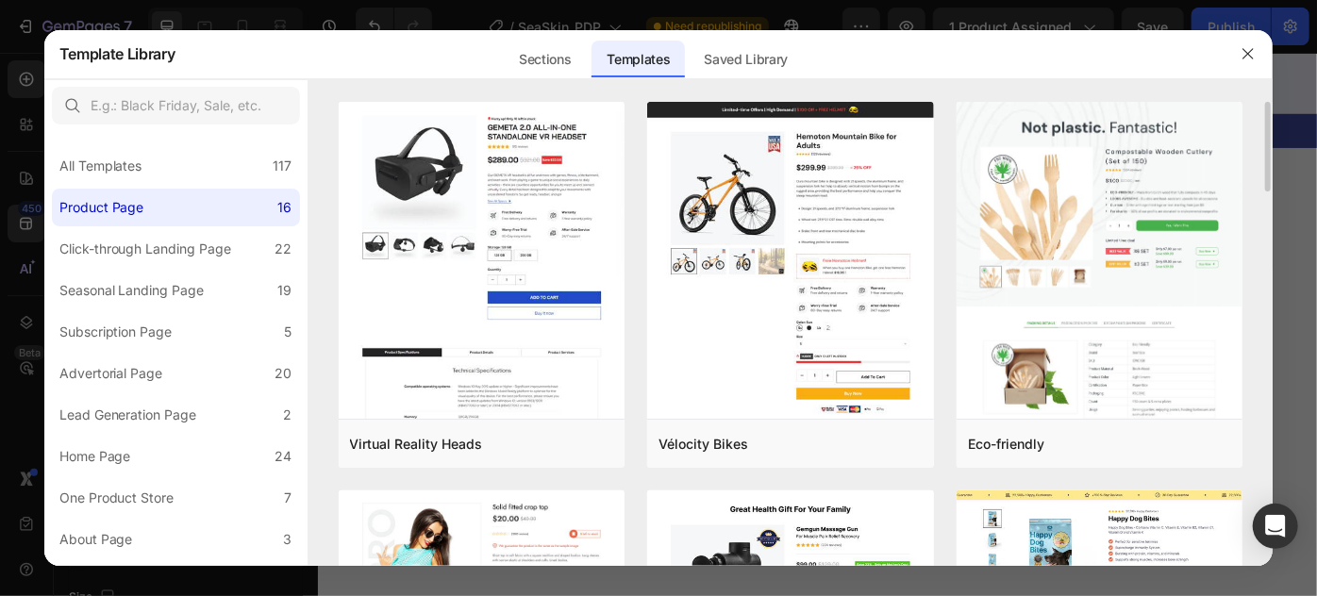
scroll to position [428, 0]
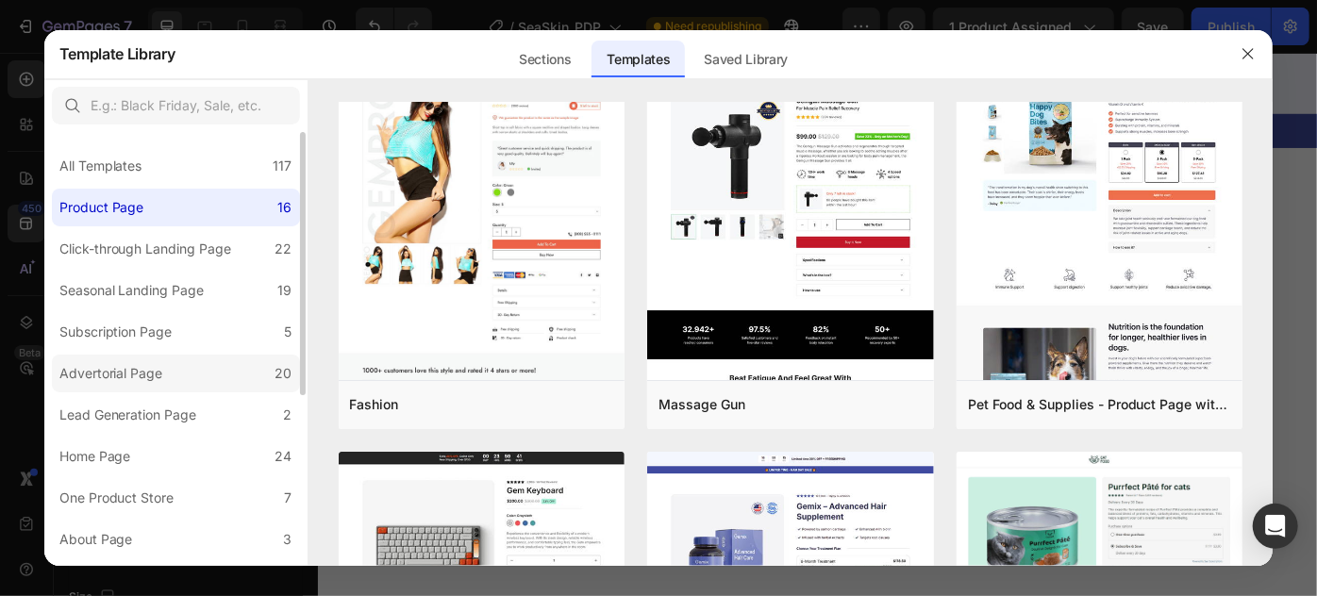
click at [159, 369] on div "Advertorial Page" at bounding box center [111, 373] width 104 height 23
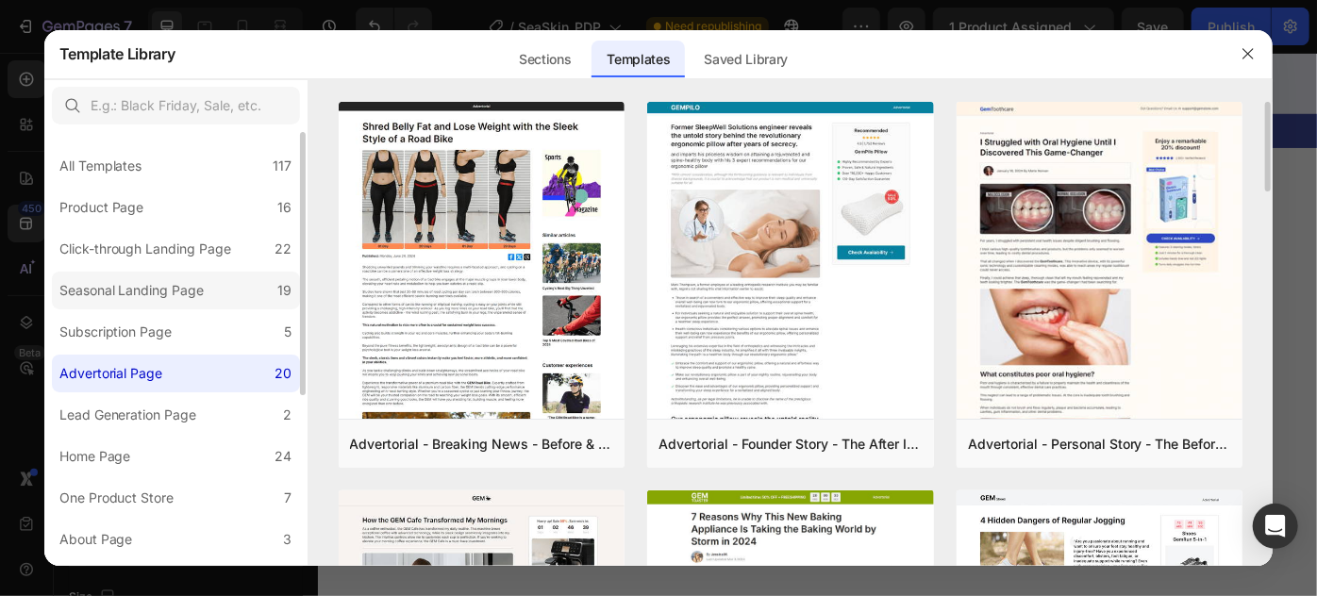
click at [161, 273] on label "Seasonal Landing Page 19" at bounding box center [176, 291] width 248 height 38
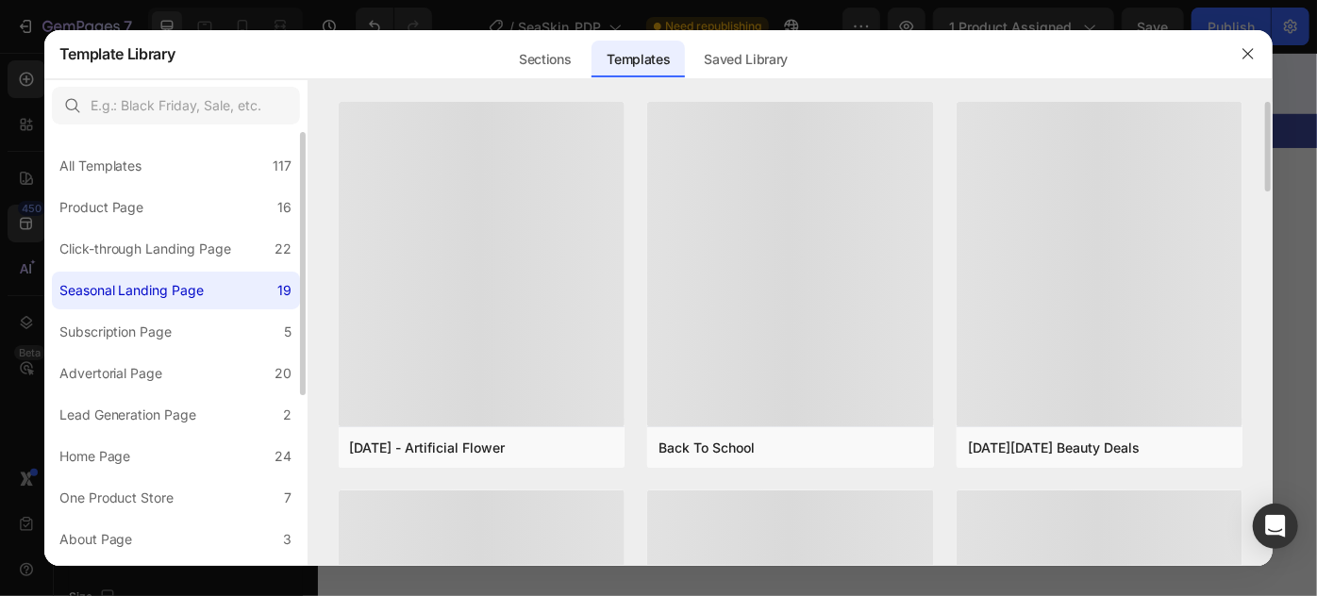
scroll to position [257, 0]
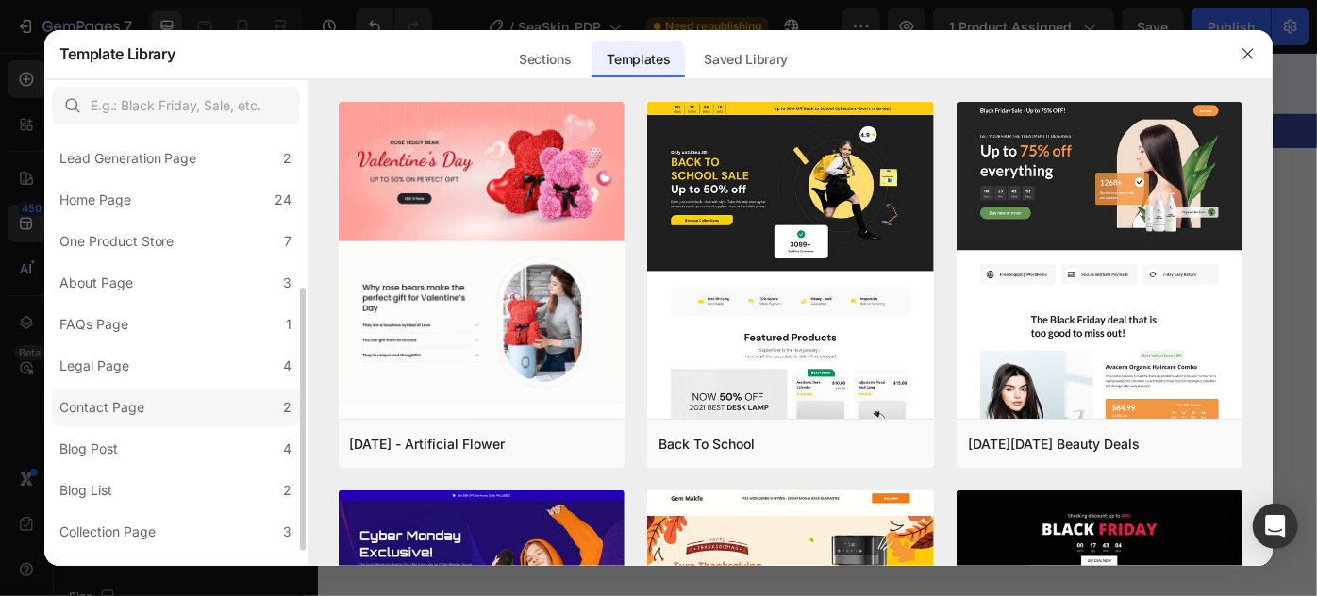
click at [154, 393] on label "Contact Page 2" at bounding box center [176, 408] width 248 height 38
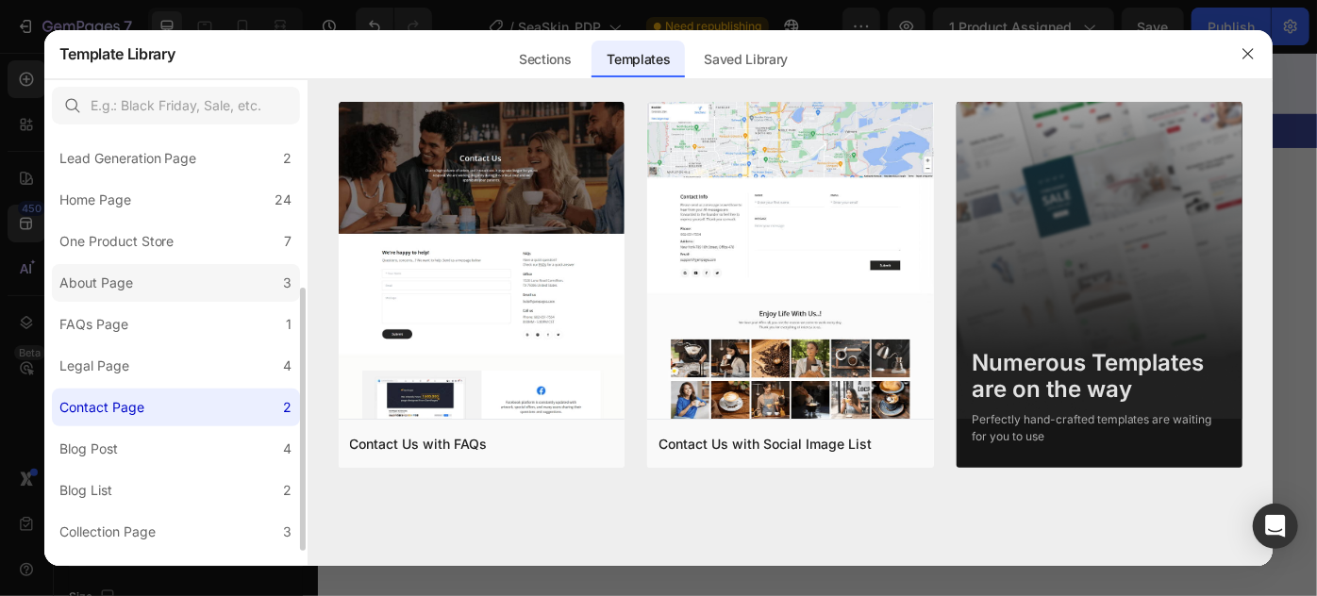
click at [92, 287] on div "About Page" at bounding box center [96, 283] width 74 height 23
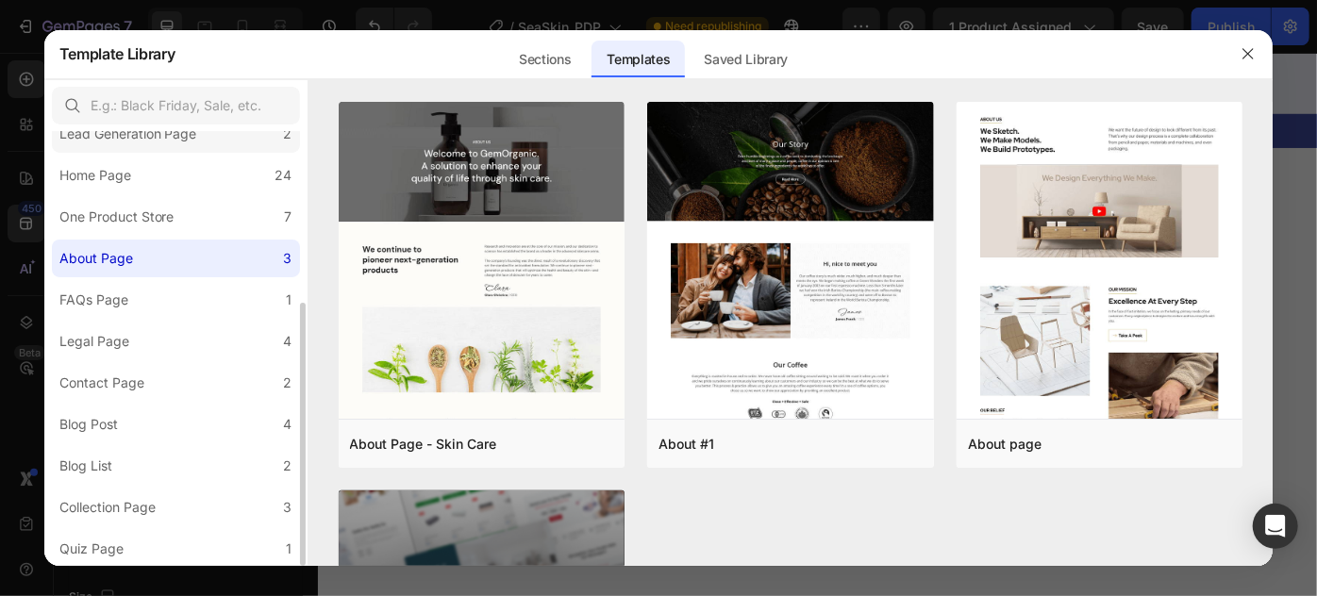
scroll to position [110, 0]
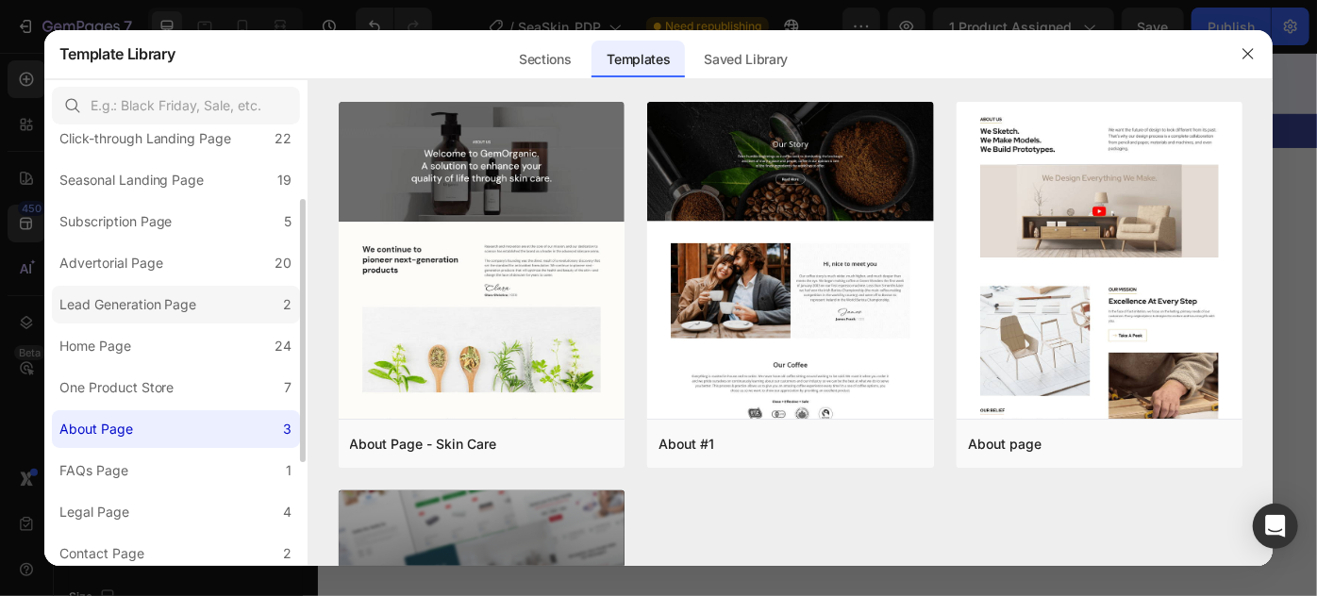
click at [151, 279] on label "Advertorial Page 20" at bounding box center [176, 263] width 248 height 38
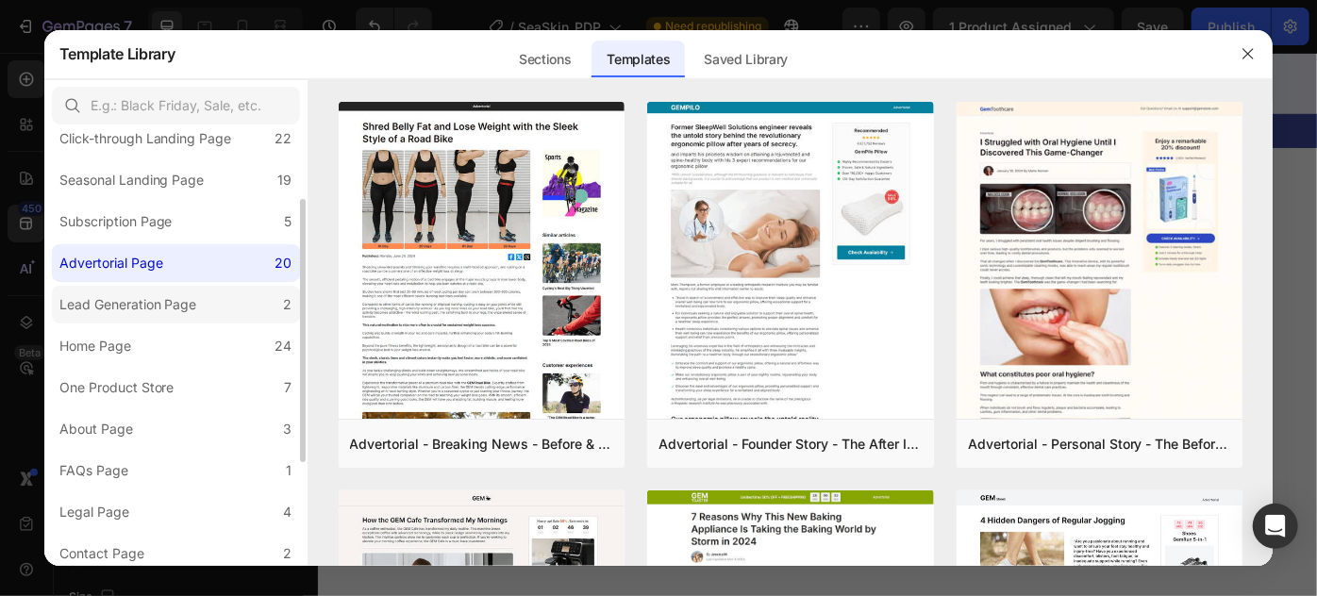
click at [163, 311] on div "Lead Generation Page" at bounding box center [128, 304] width 138 height 23
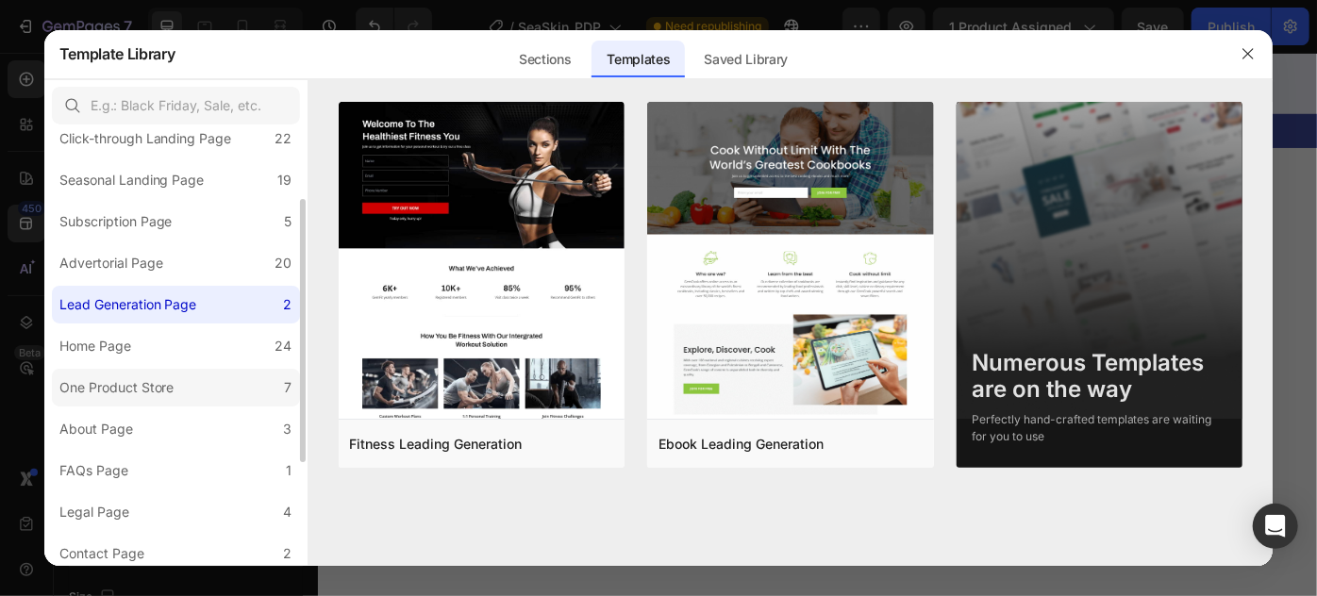
scroll to position [0, 0]
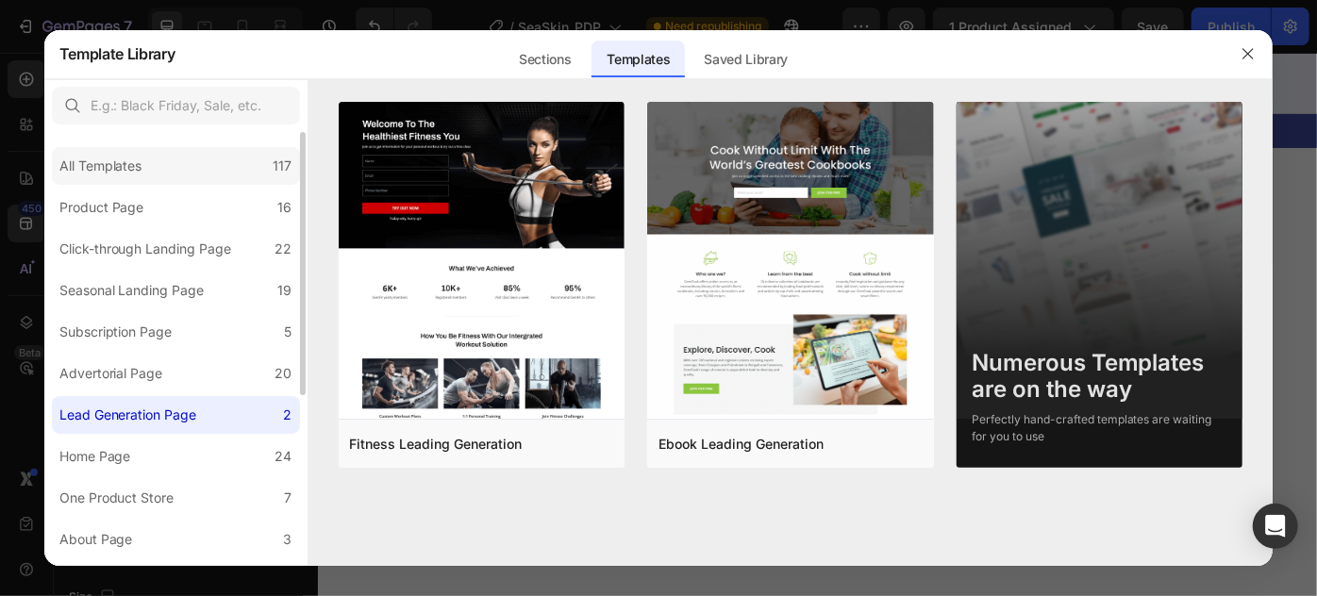
click at [165, 179] on div "All Templates 117" at bounding box center [176, 166] width 248 height 38
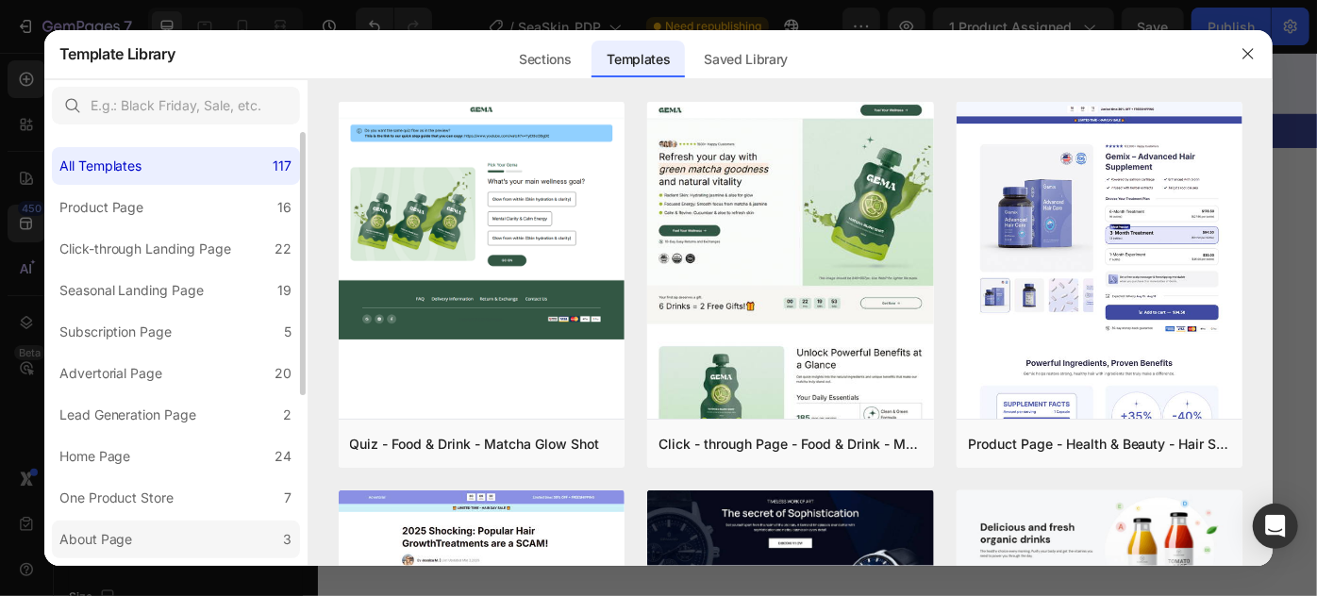
scroll to position [281, 0]
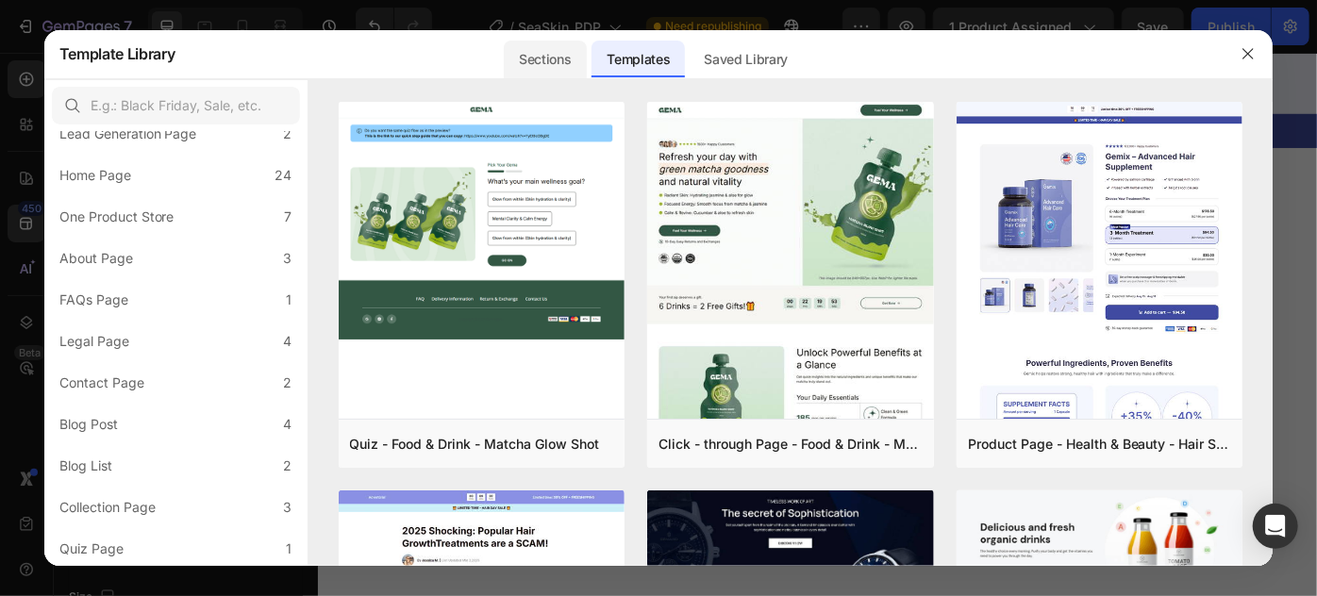
click at [507, 72] on div "Sections" at bounding box center [545, 60] width 82 height 38
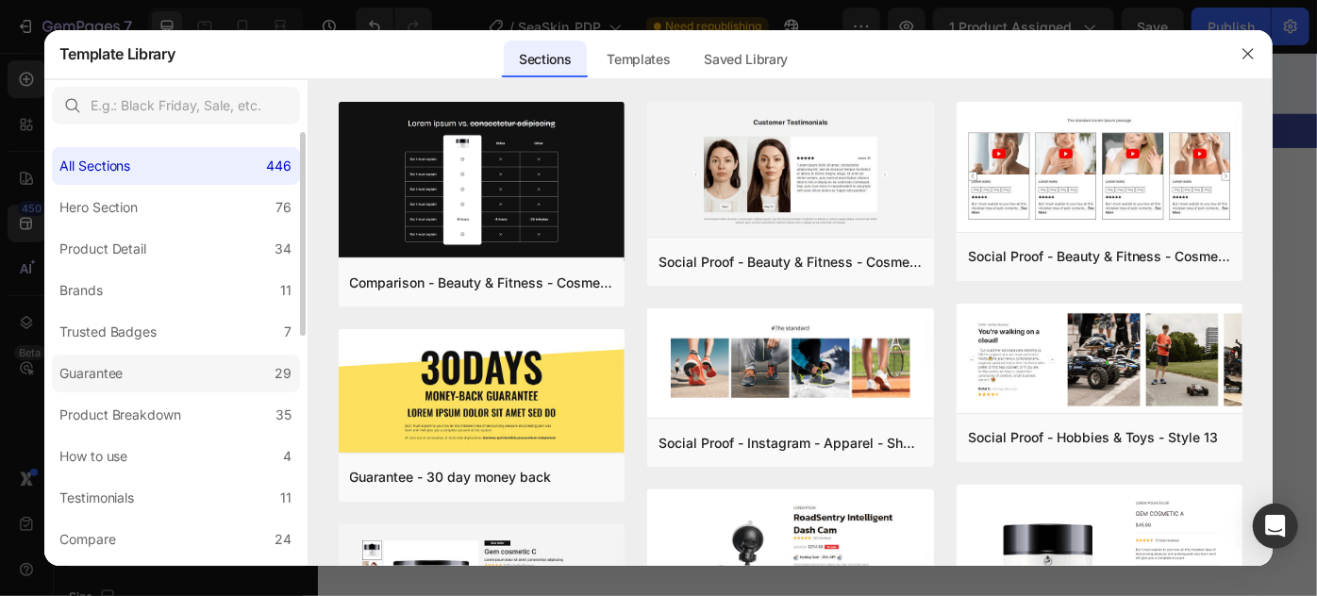
click at [145, 359] on label "Guarantee 29" at bounding box center [176, 374] width 248 height 38
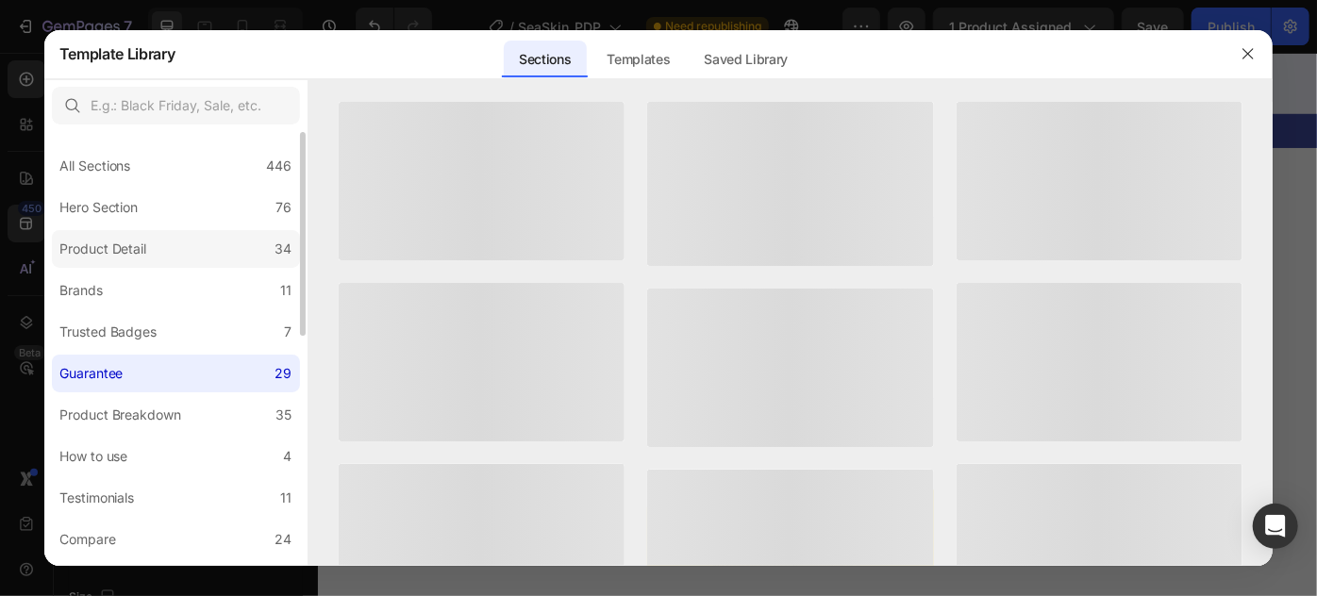
click at [126, 266] on label "Product Detail 34" at bounding box center [176, 249] width 248 height 38
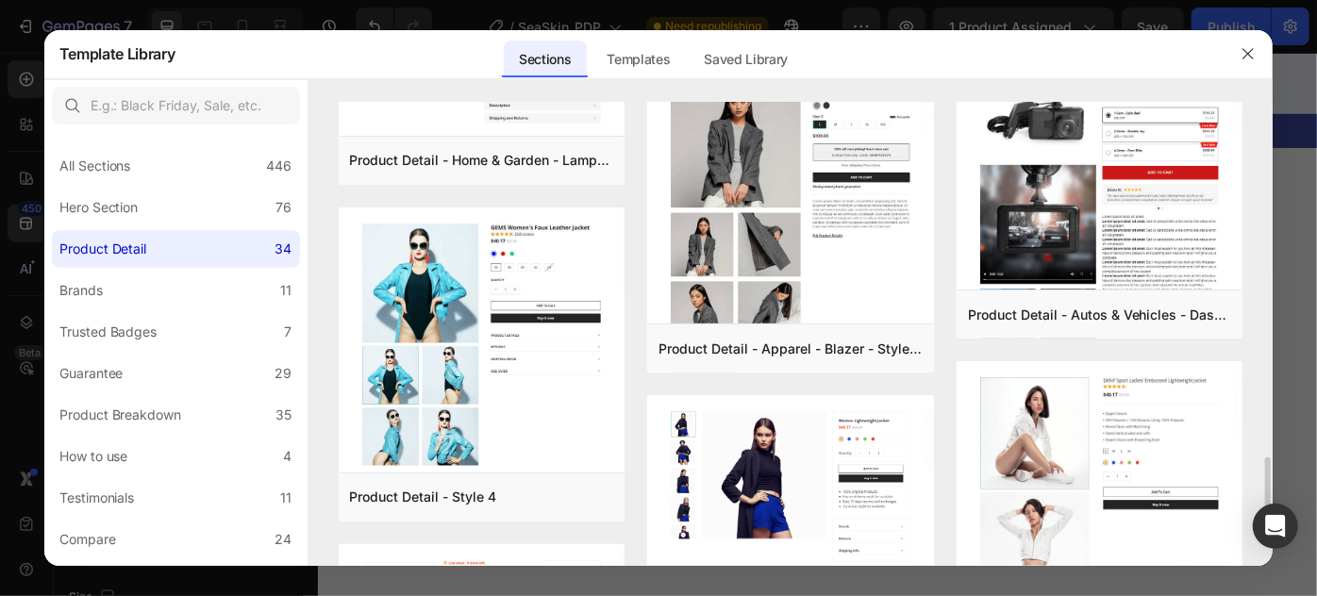
scroll to position [2916, 0]
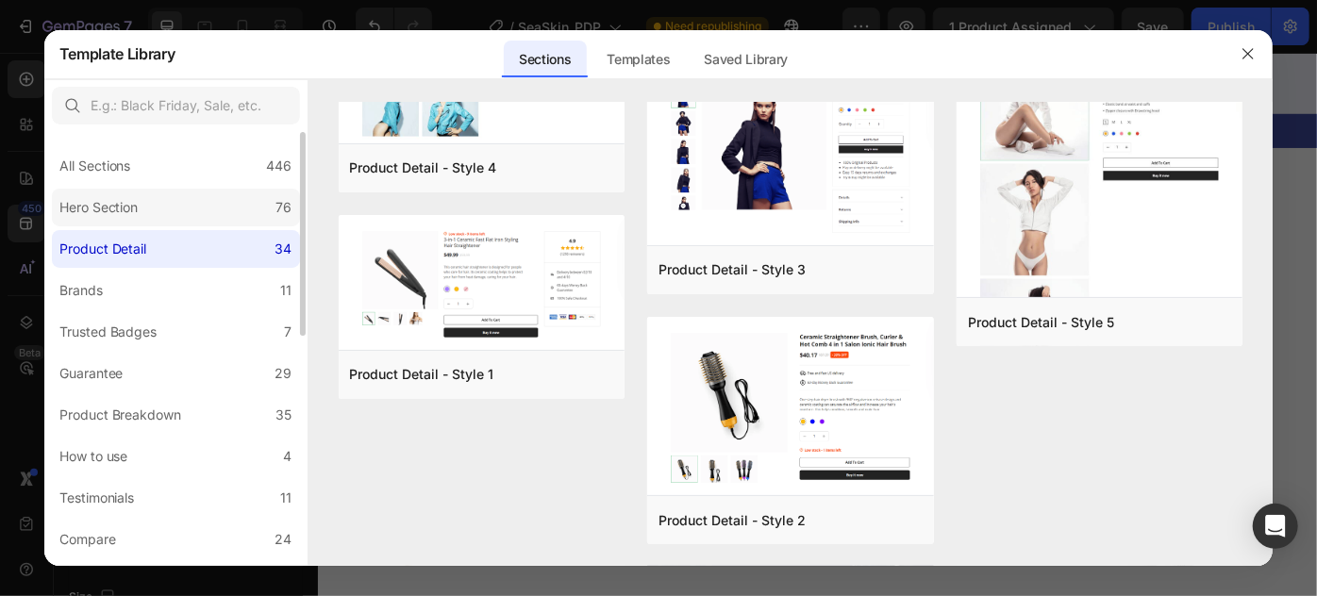
click at [118, 196] on div "Hero Section" at bounding box center [98, 207] width 79 height 23
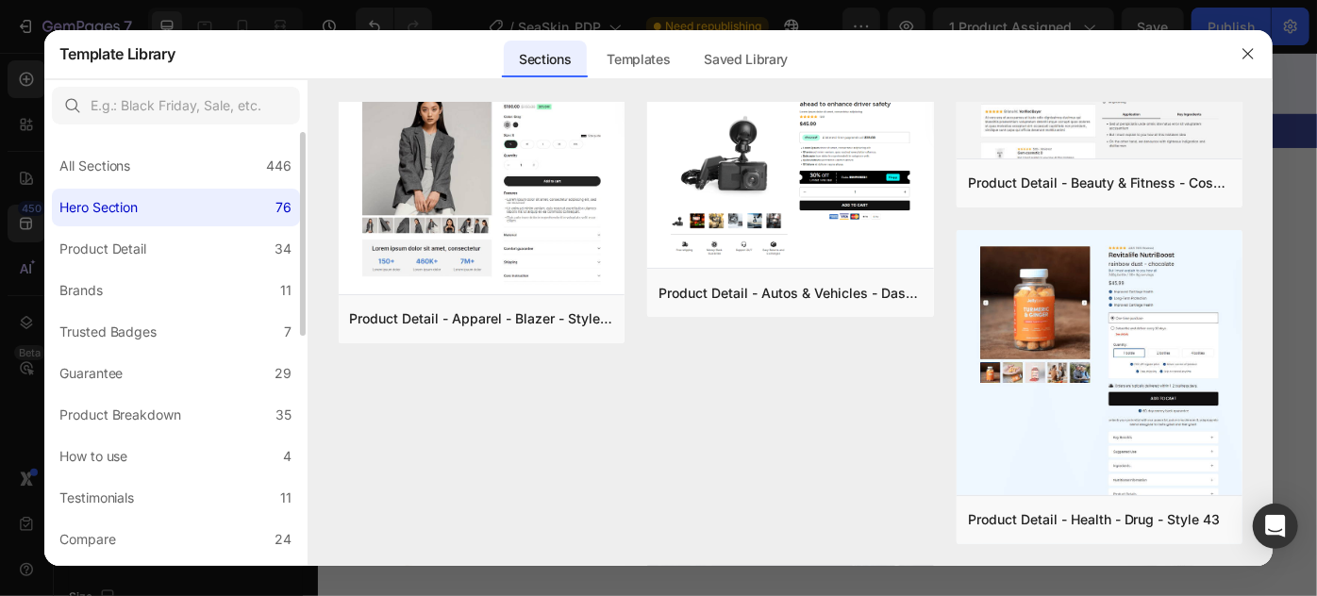
scroll to position [0, 0]
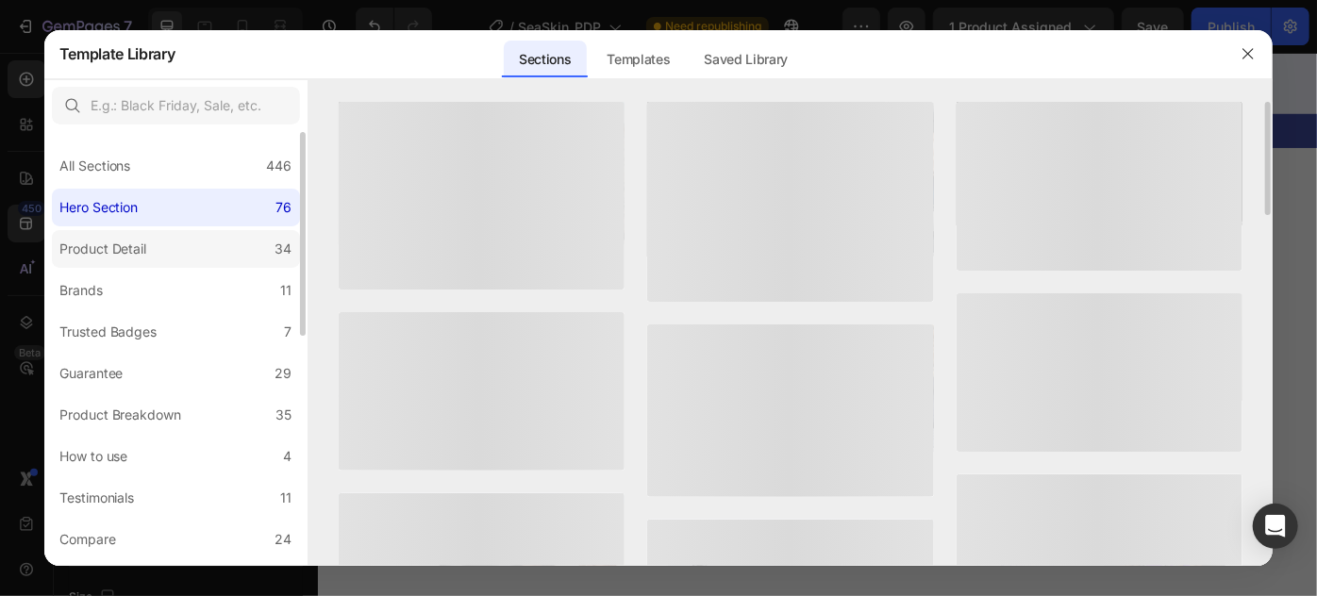
click at [130, 244] on div "Product Detail" at bounding box center [103, 249] width 88 height 23
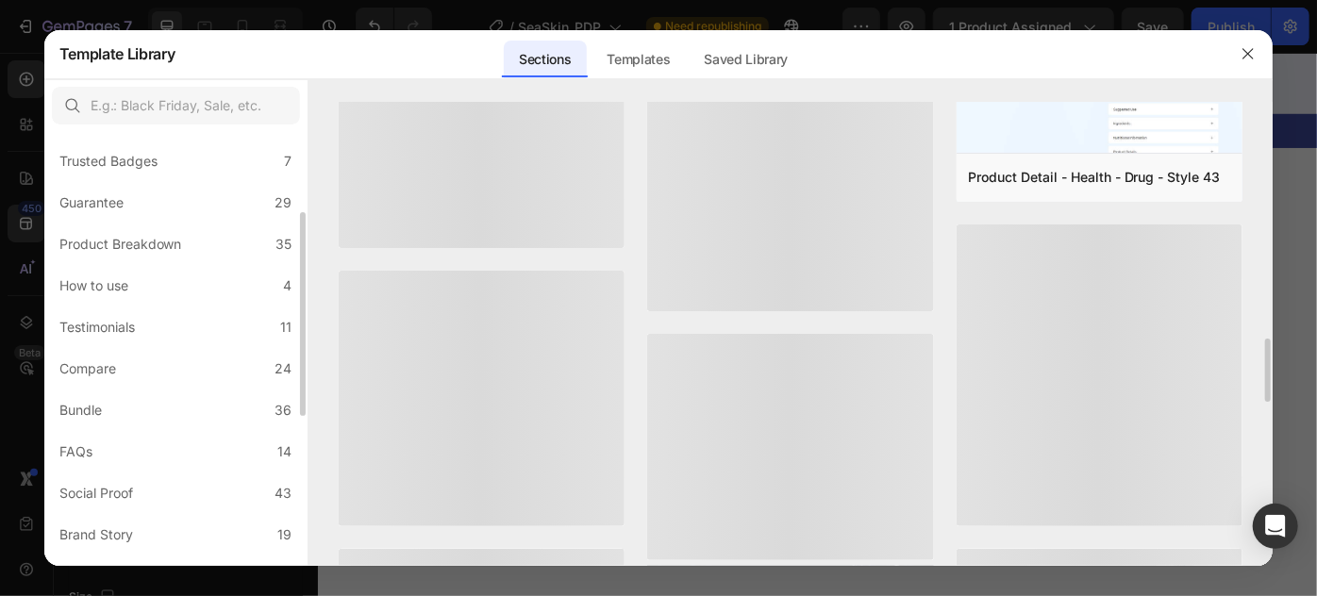
scroll to position [490, 0]
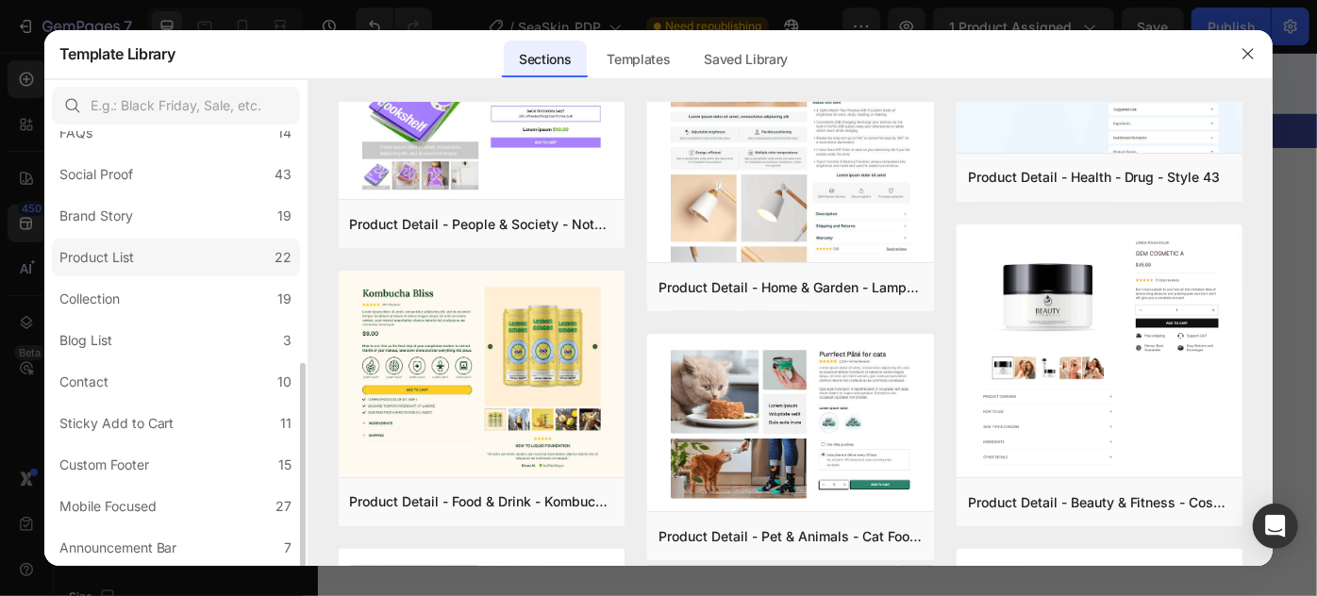
click at [118, 267] on div "Product List" at bounding box center [96, 257] width 75 height 23
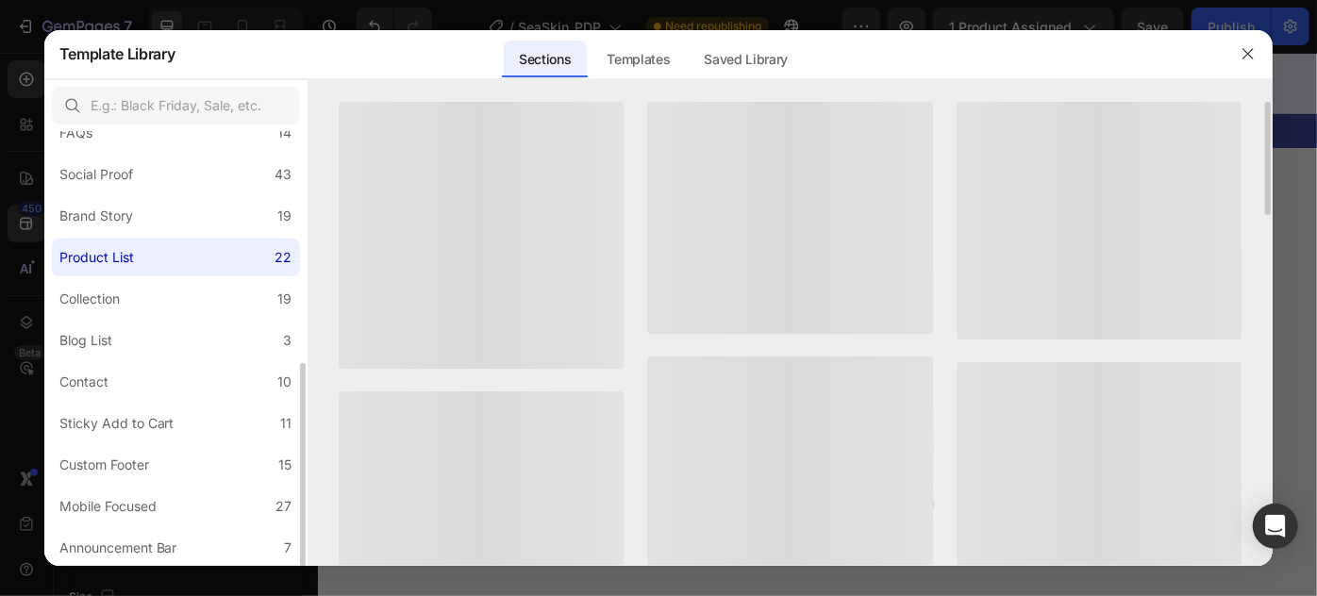
scroll to position [318, 0]
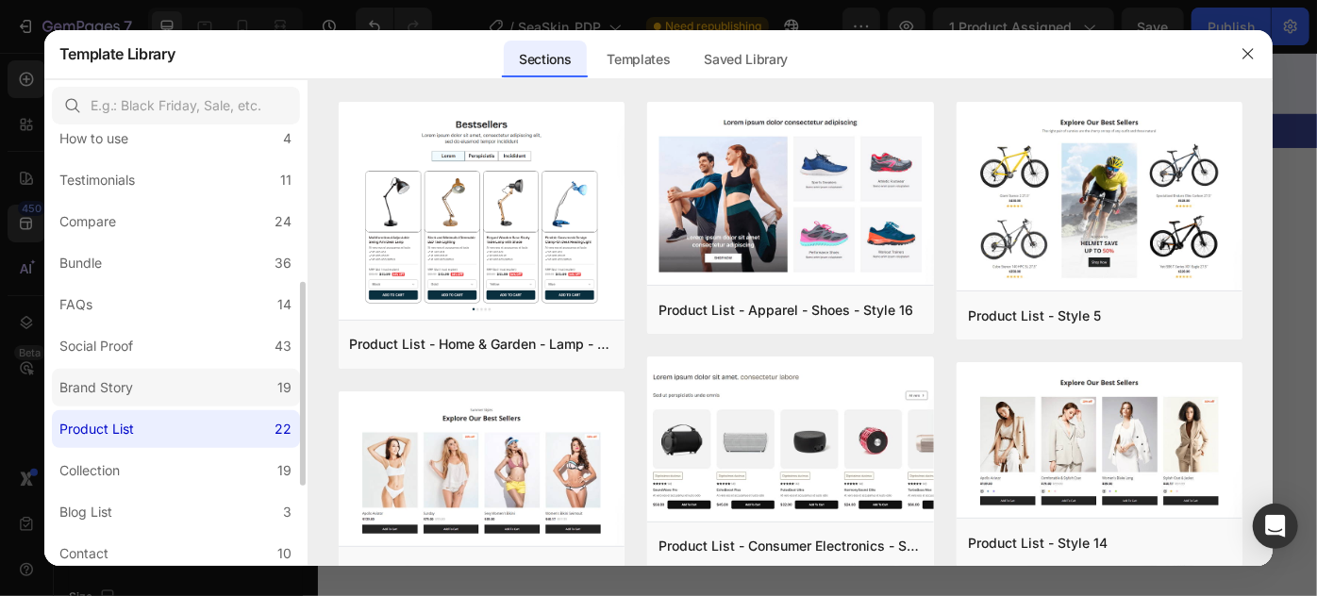
click at [126, 382] on div "Brand Story" at bounding box center [96, 388] width 74 height 23
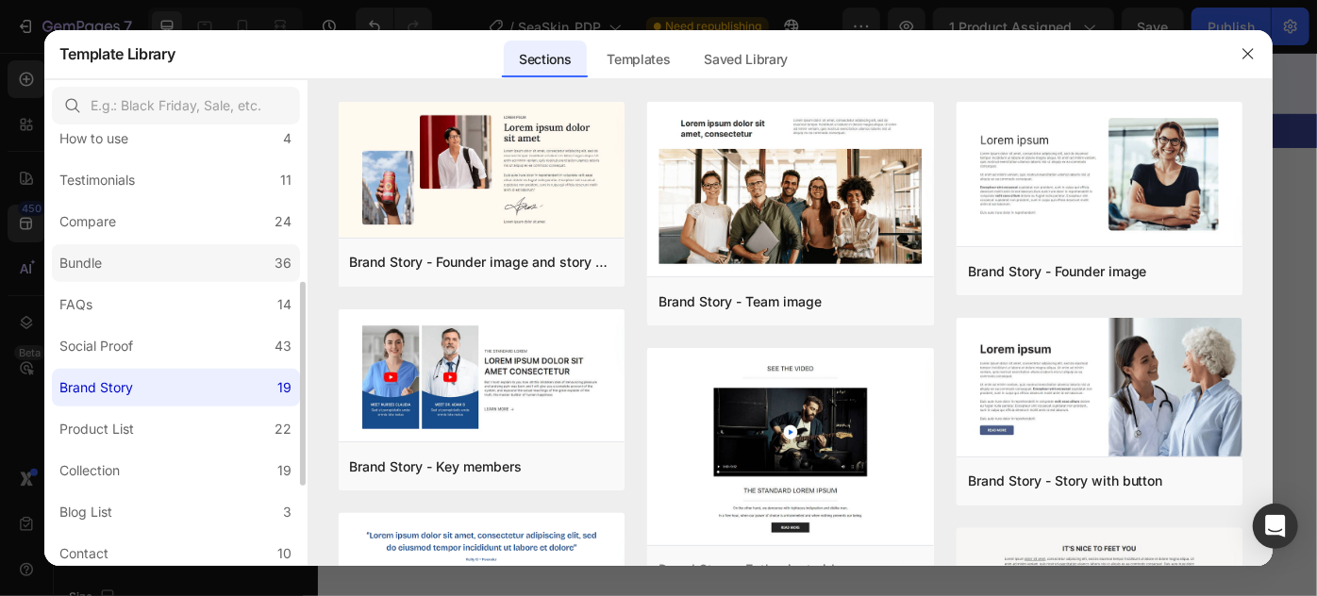
click at [151, 276] on label "Bundle 36" at bounding box center [176, 263] width 248 height 38
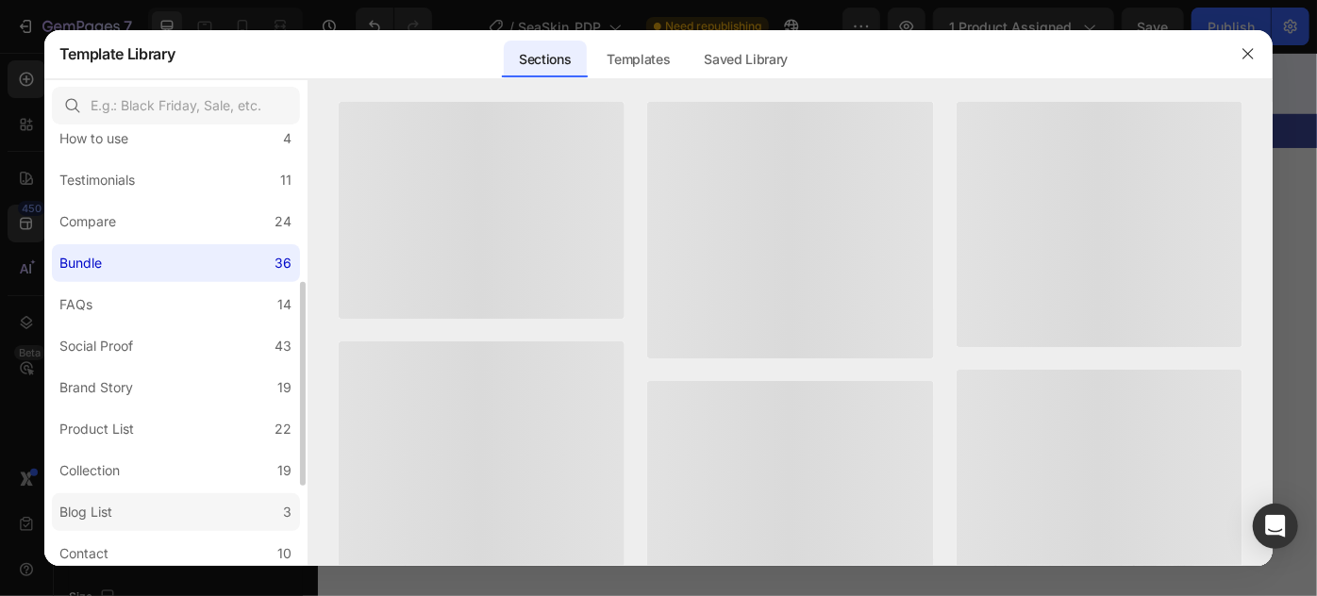
scroll to position [490, 0]
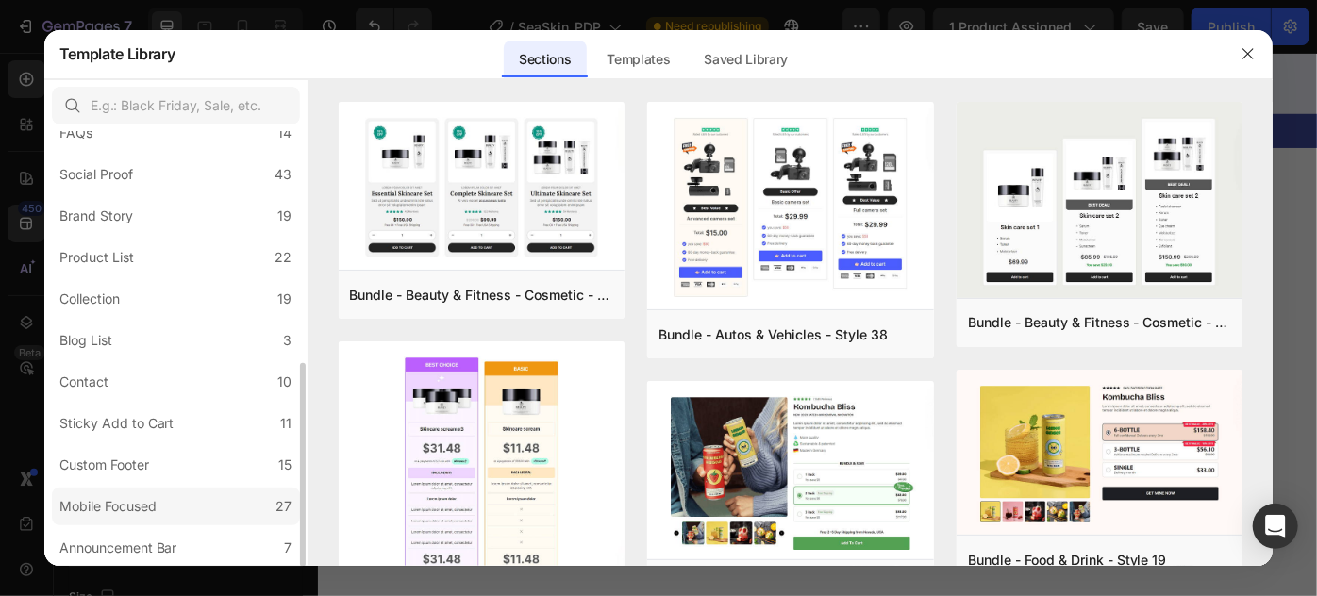
click at [144, 505] on div "Mobile Focused" at bounding box center [107, 506] width 97 height 23
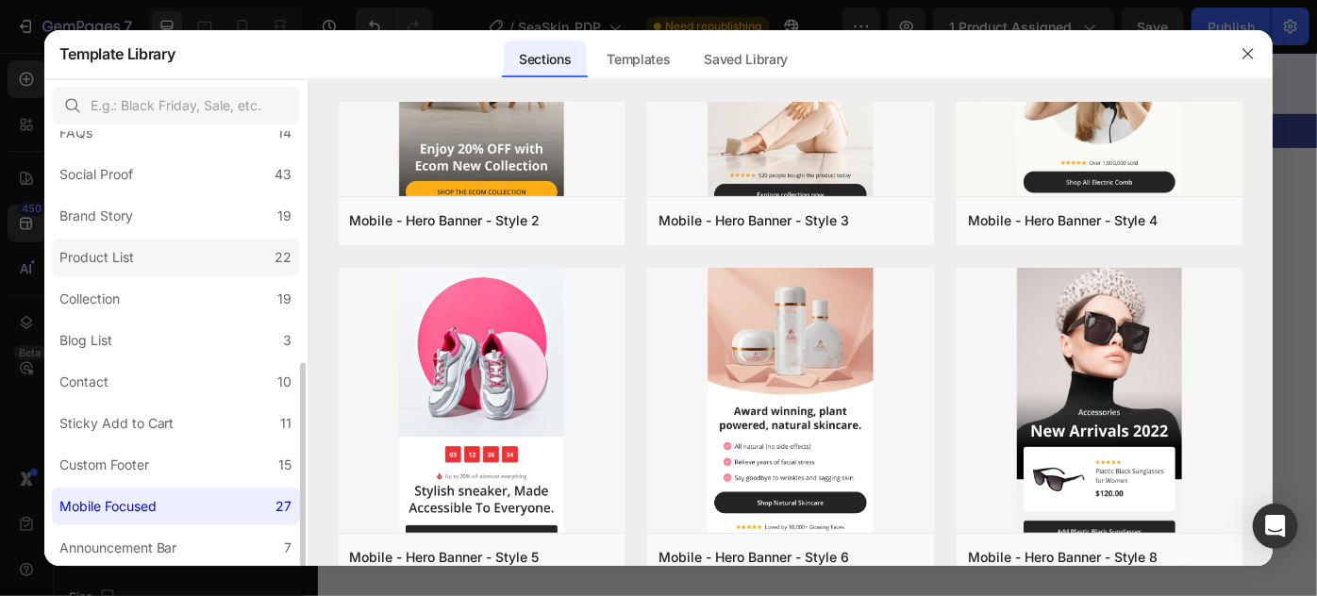
scroll to position [318, 0]
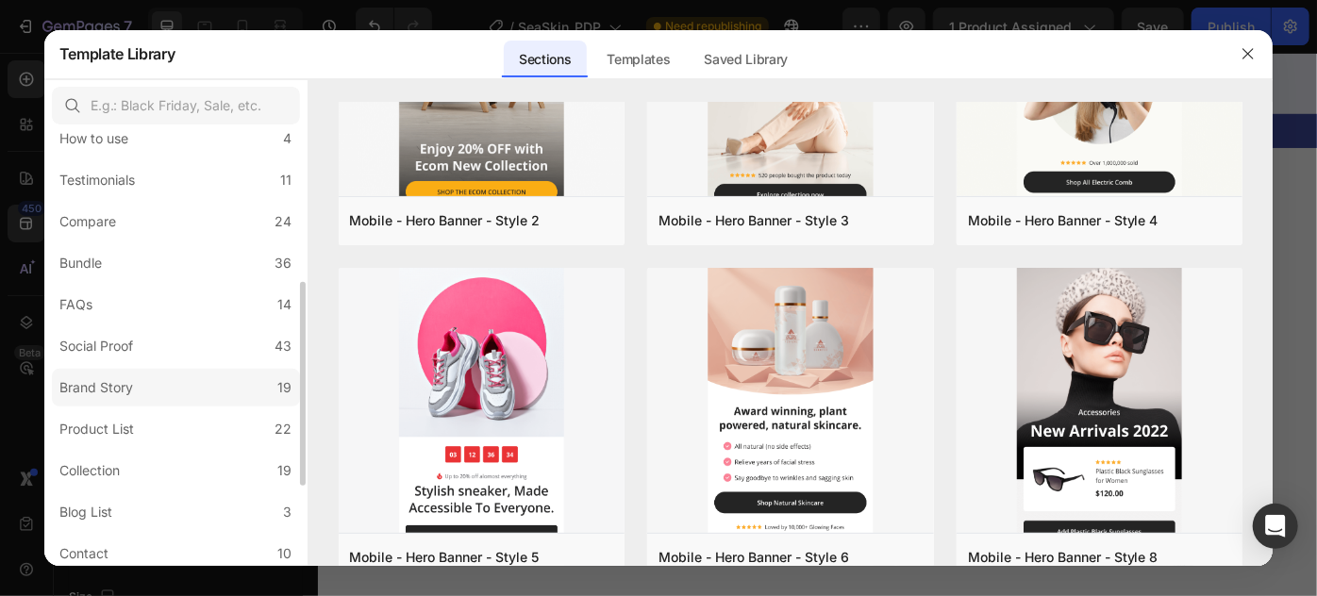
click at [148, 396] on label "Brand Story 19" at bounding box center [176, 388] width 248 height 38
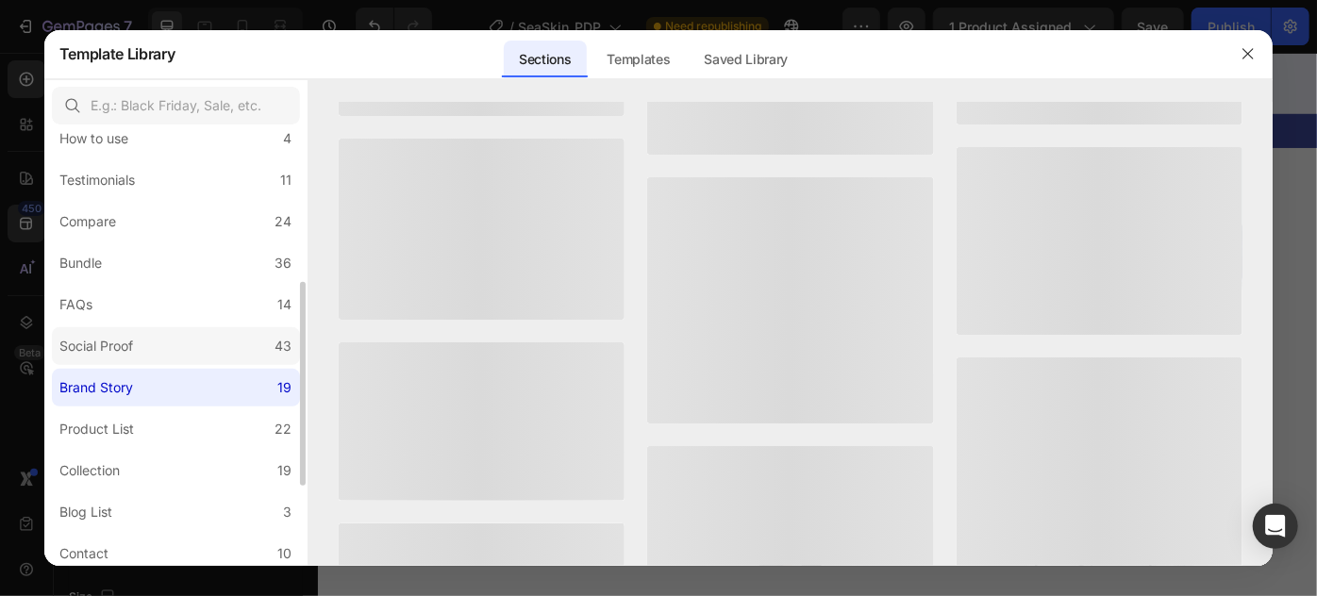
scroll to position [0, 0]
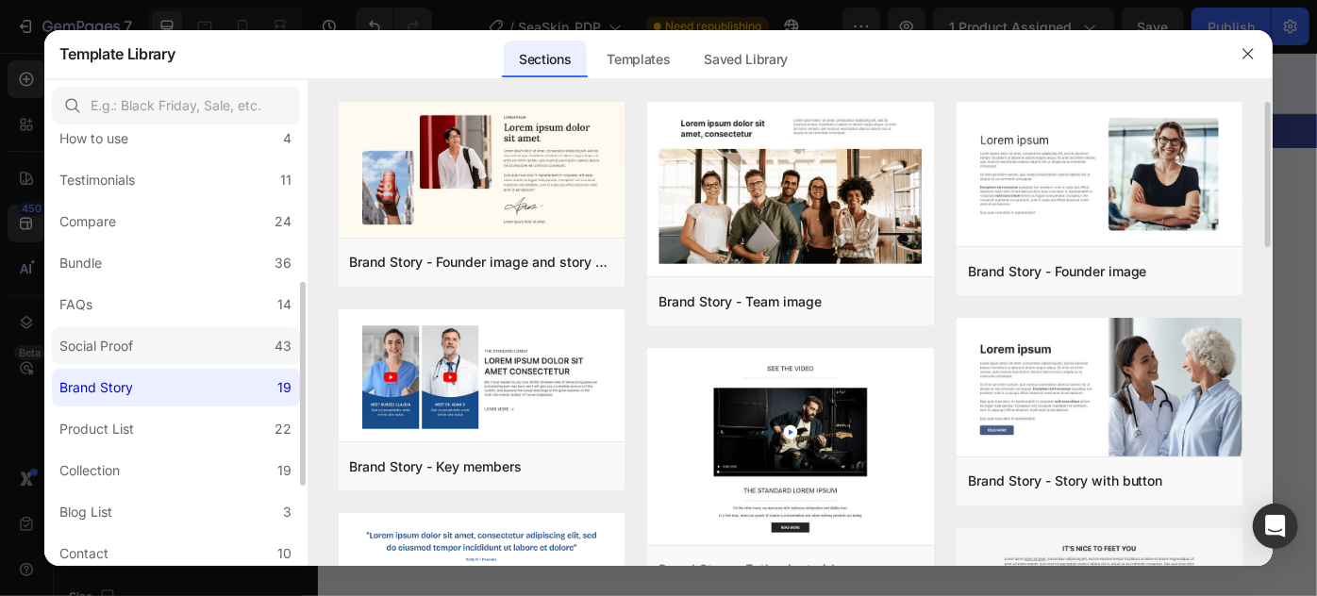
click at [157, 357] on label "Social Proof 43" at bounding box center [176, 346] width 248 height 38
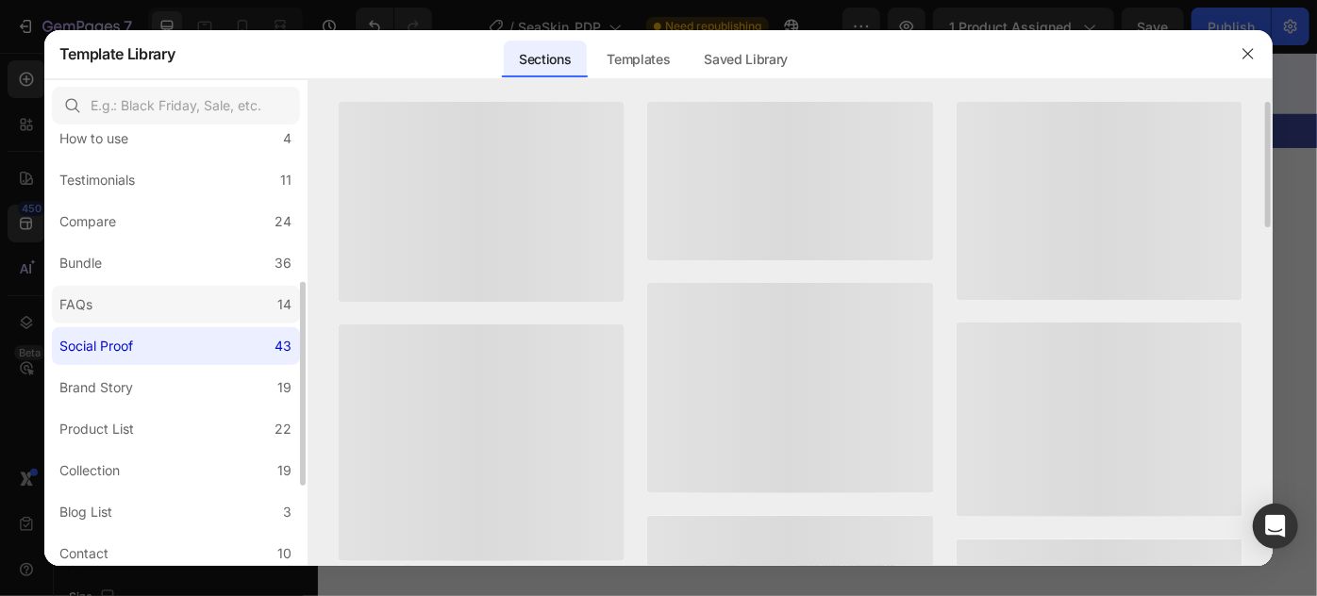
click at [159, 286] on label "FAQs 14" at bounding box center [176, 305] width 248 height 38
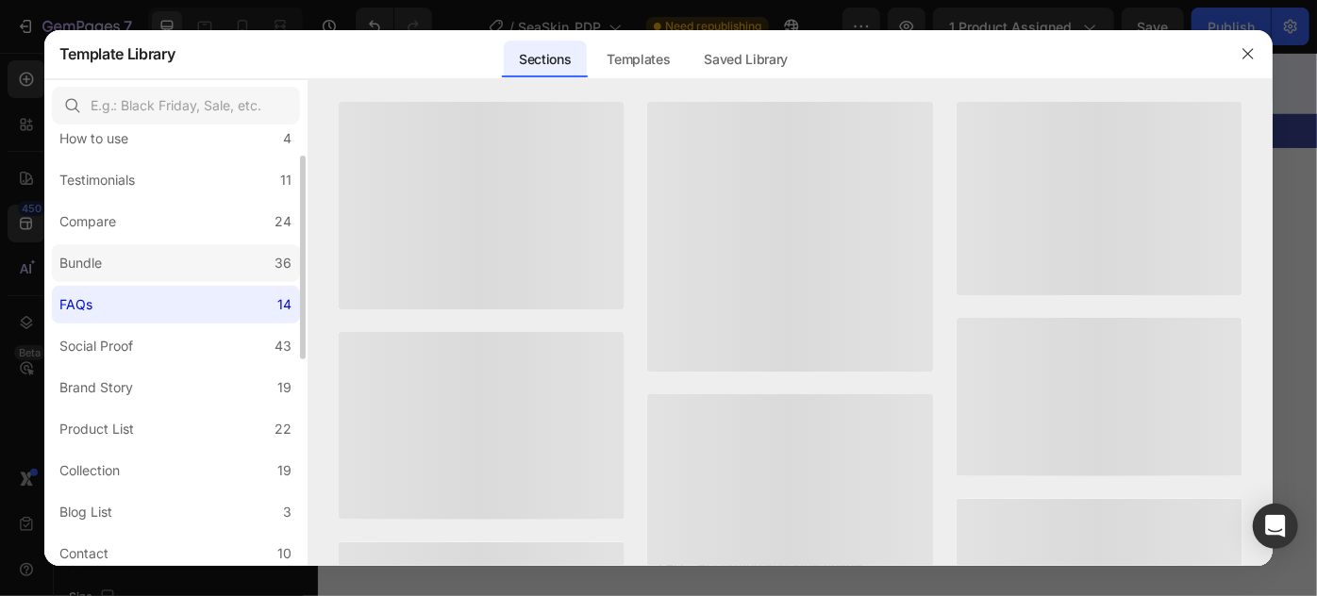
scroll to position [146, 0]
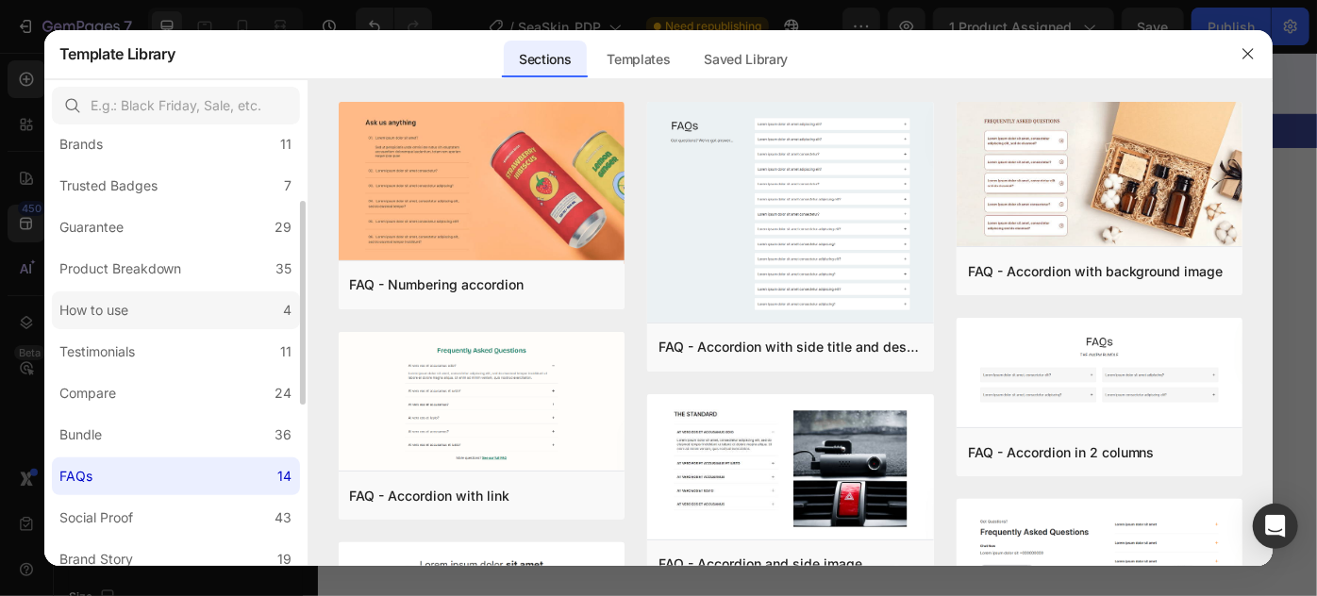
click at [143, 311] on label "How to use 4" at bounding box center [176, 311] width 248 height 38
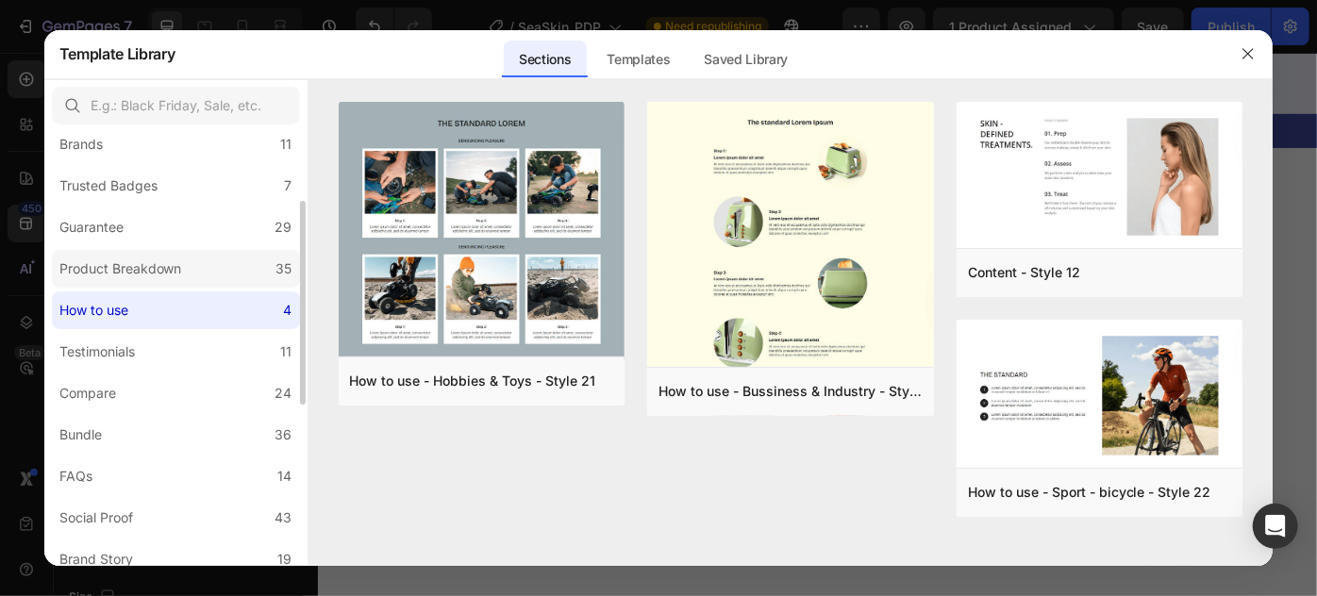
click at [152, 278] on div "Product Breakdown" at bounding box center [120, 269] width 123 height 23
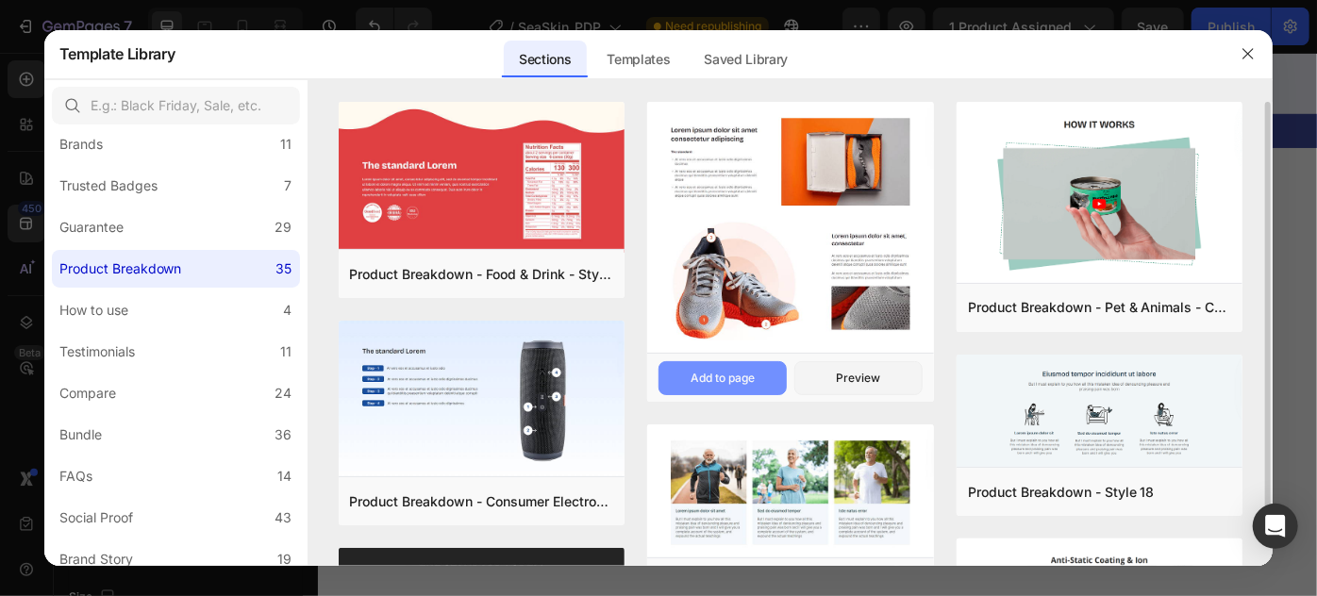
click at [766, 374] on button "Add to page" at bounding box center [723, 378] width 128 height 34
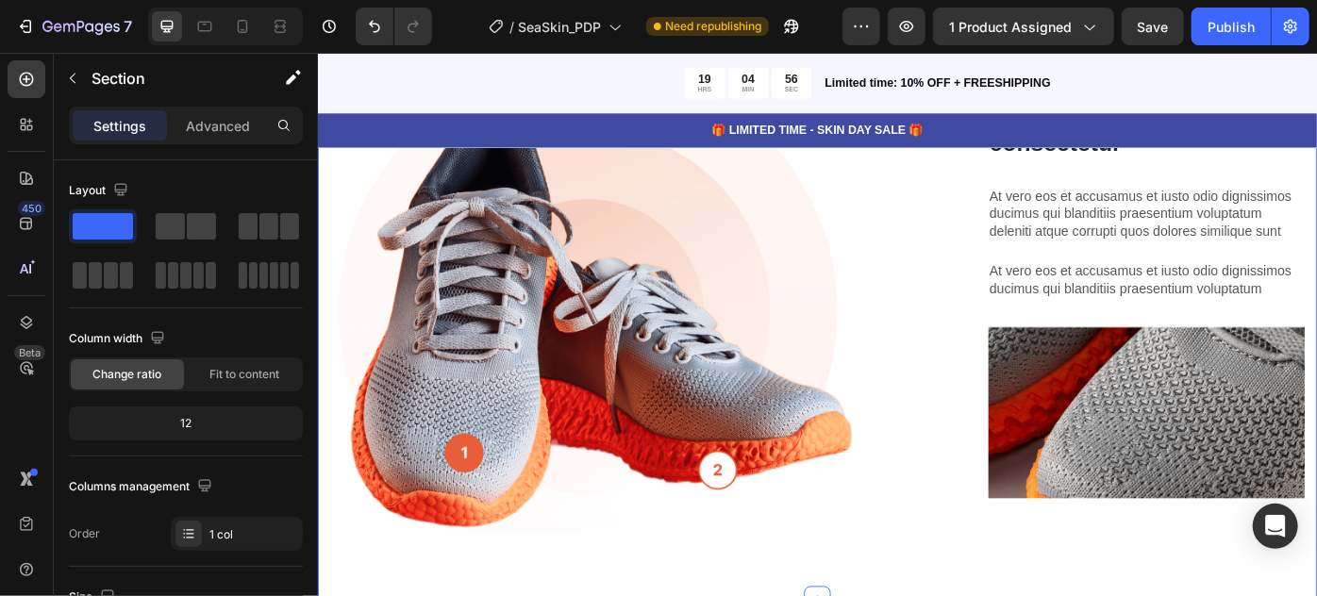
scroll to position [3468, 0]
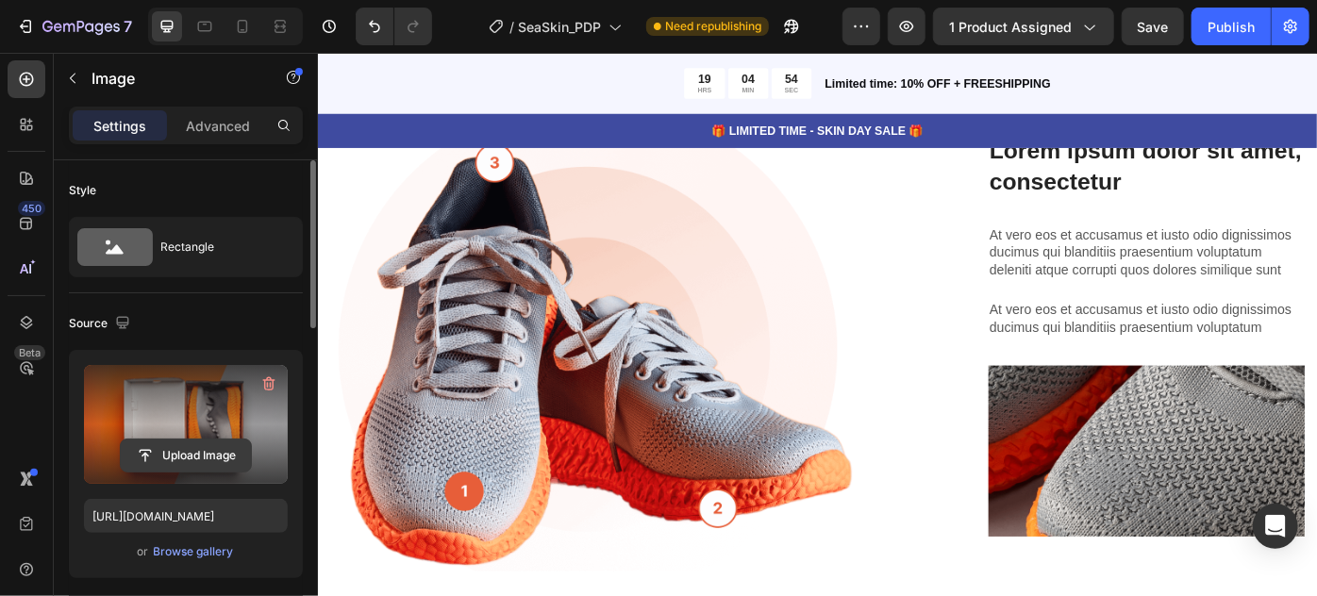
click at [195, 456] on input "file" at bounding box center [186, 456] width 130 height 32
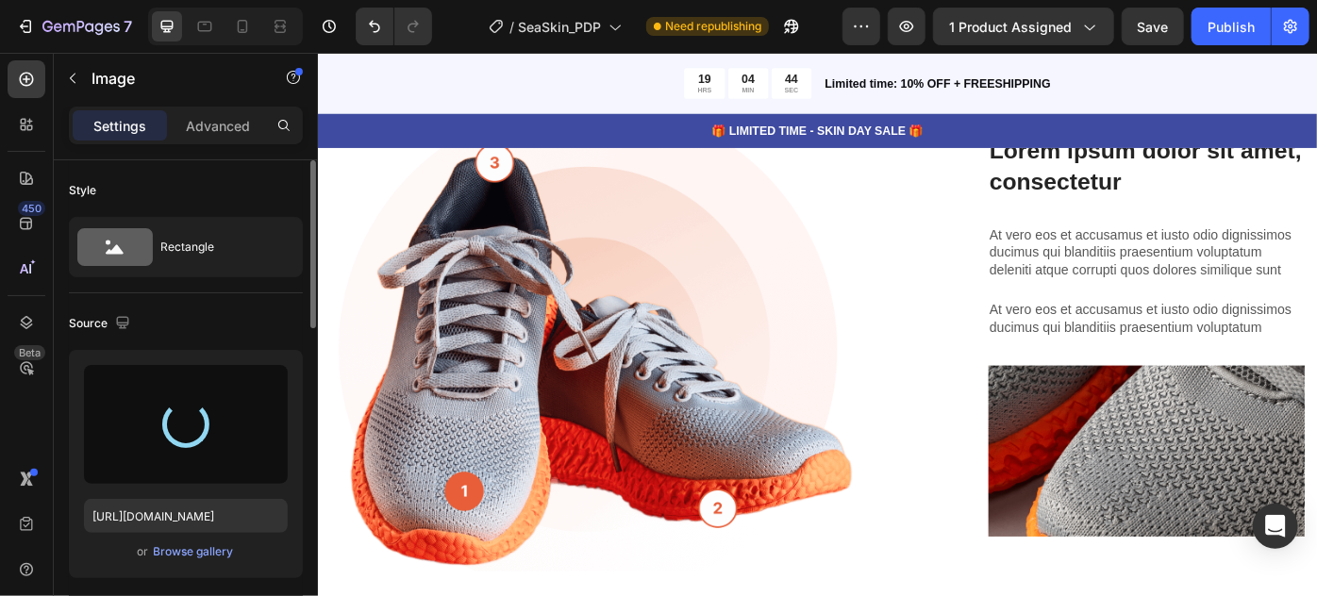
type input "https://cdn.shopify.com/s/files/1/0821/0392/7124/files/gempages_546573242282804…"
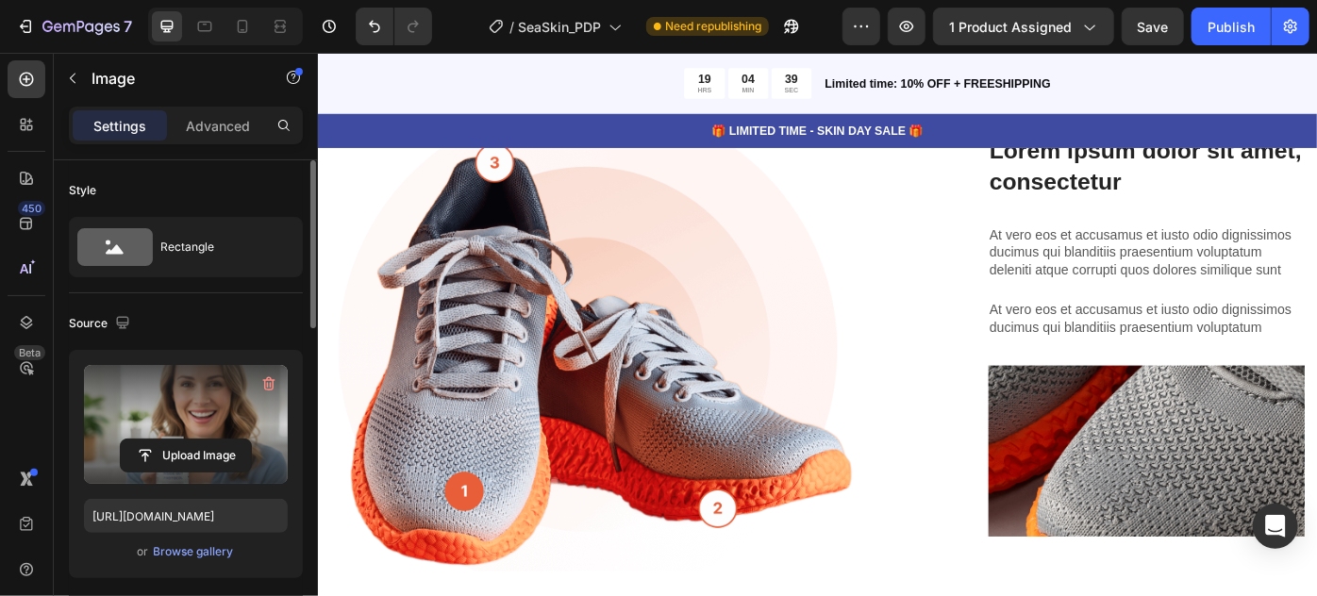
click at [0, 394] on div "450 Beta" at bounding box center [27, 325] width 54 height 544
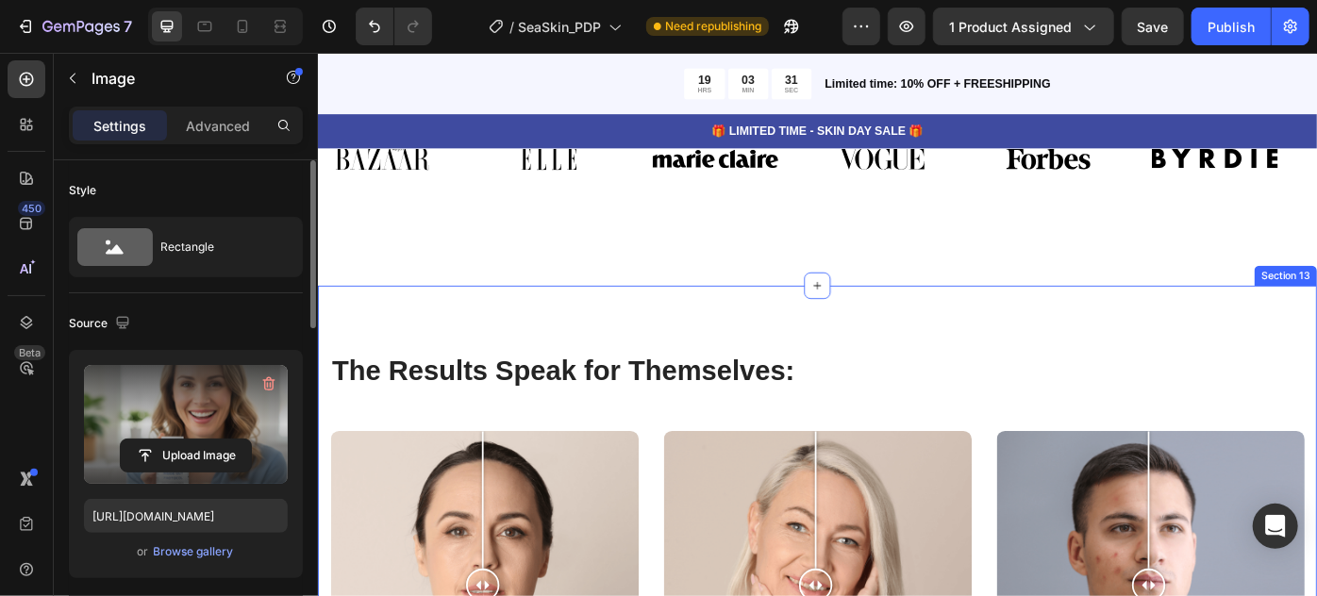
scroll to position [6299, 0]
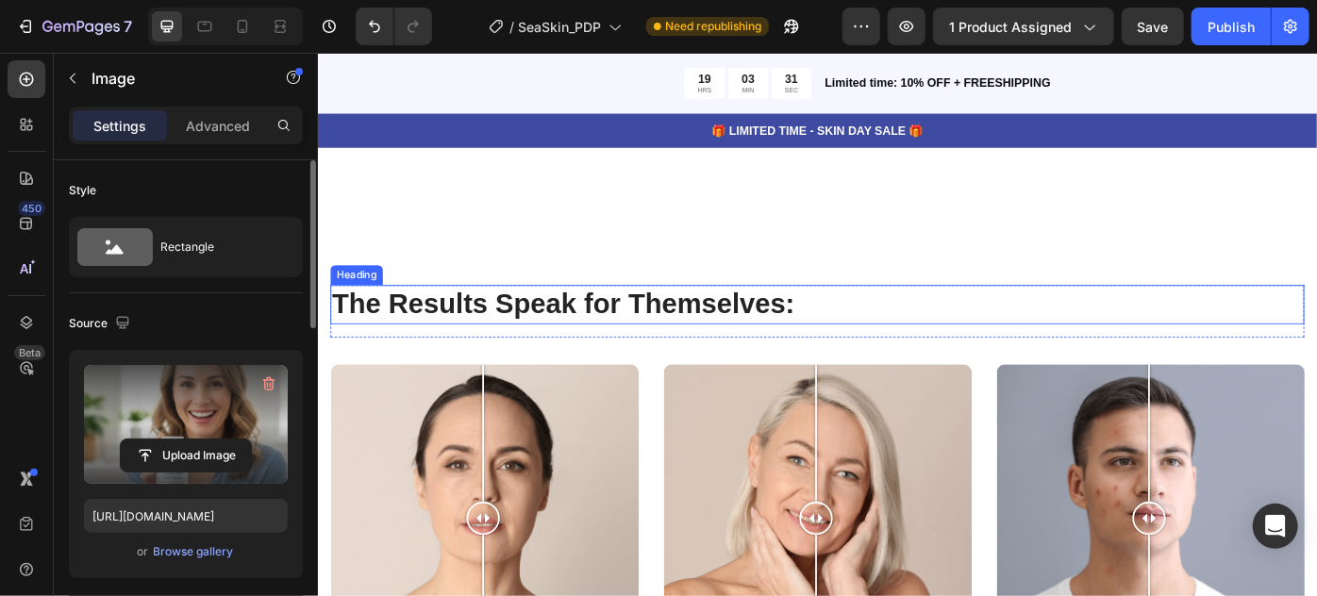
click at [551, 333] on h2 "The Results Speak for Themselves:" at bounding box center [883, 337] width 1104 height 44
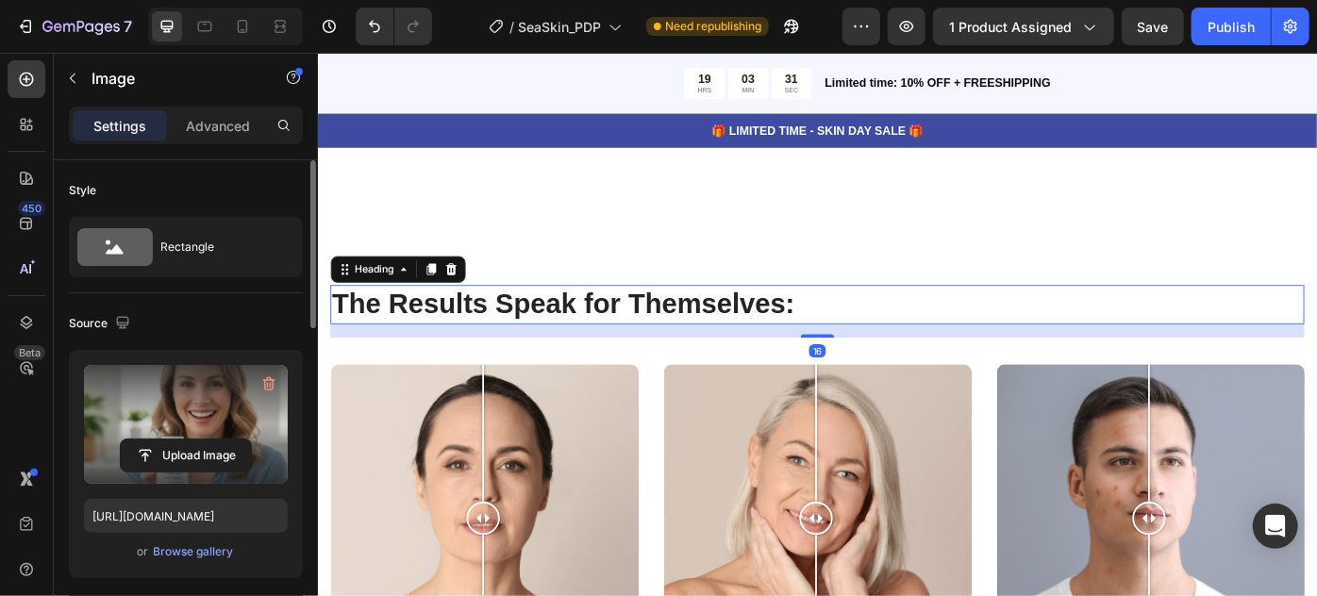
click at [552, 333] on h2 "The Results Speak for Themselves:" at bounding box center [883, 337] width 1104 height 44
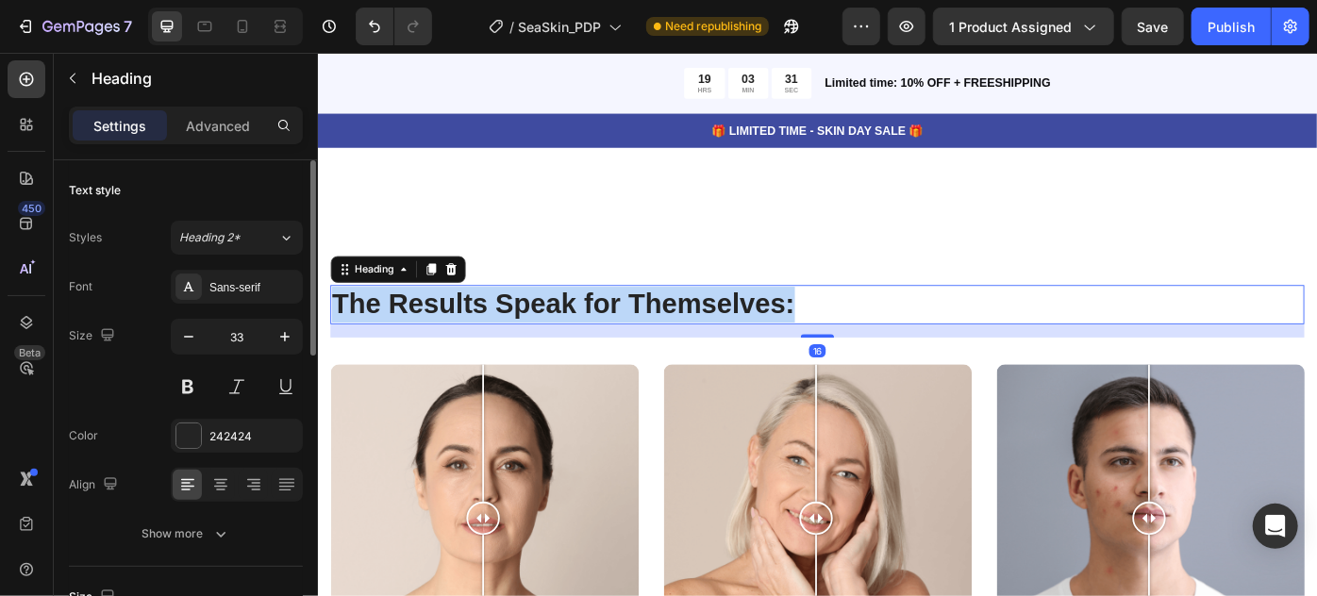
click at [552, 333] on p "The Results Speak for Themselves:" at bounding box center [883, 337] width 1100 height 41
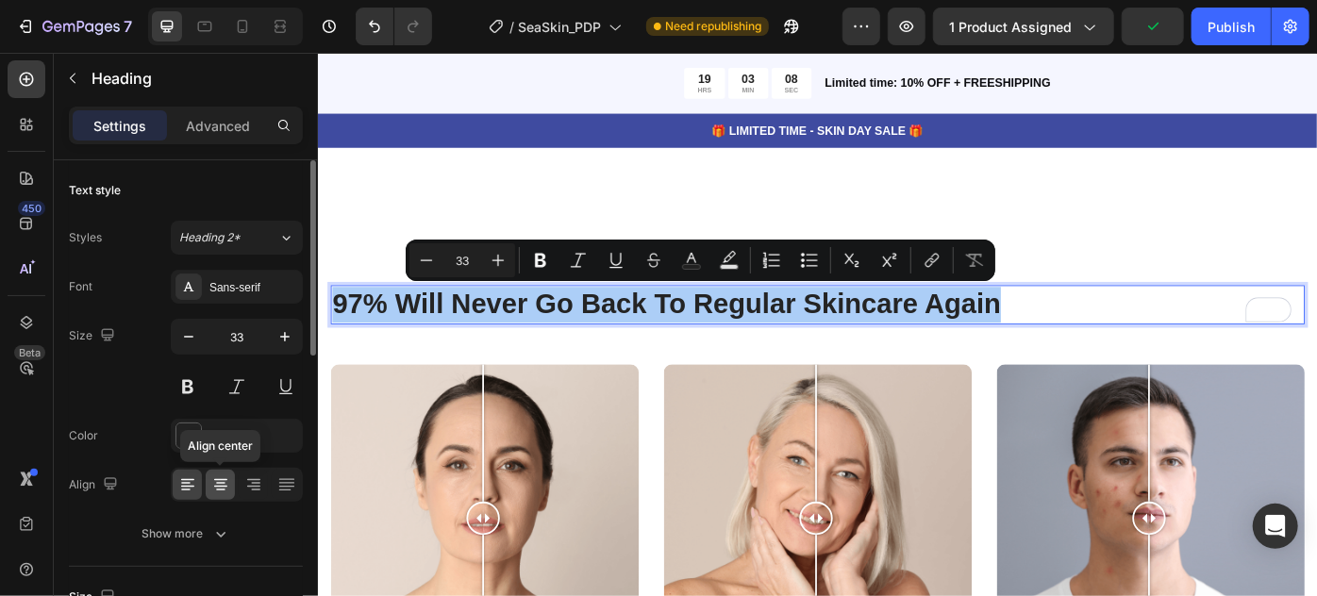
click at [216, 486] on icon at bounding box center [220, 487] width 13 height 2
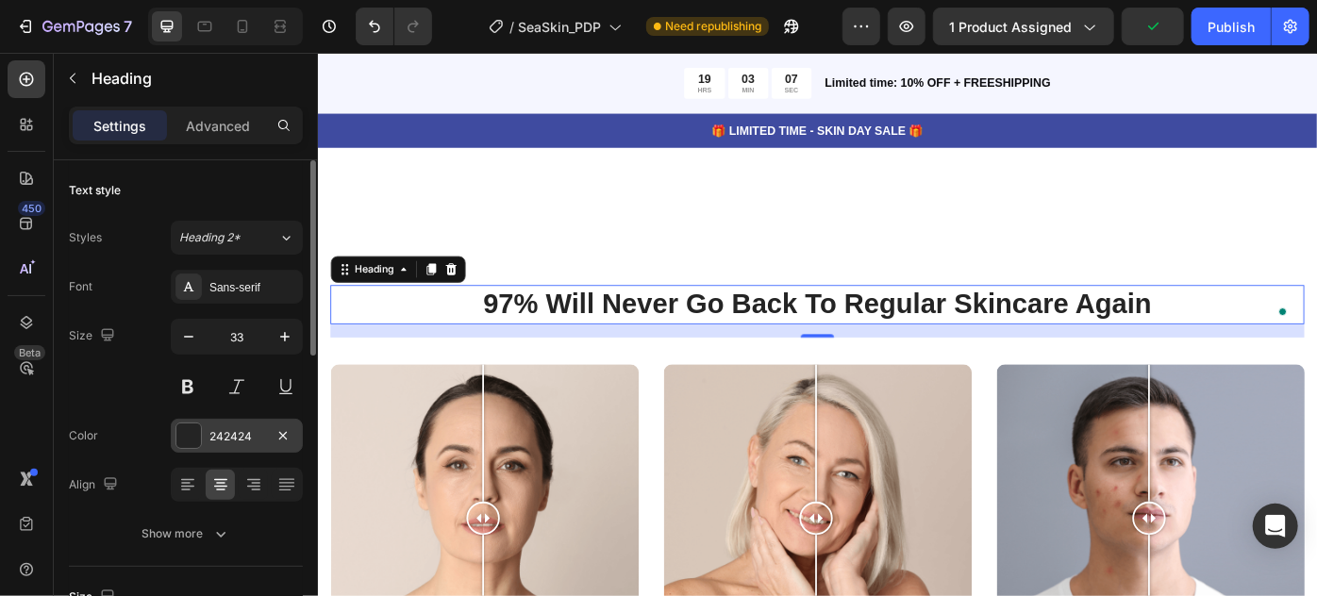
click at [211, 444] on div "242424" at bounding box center [237, 436] width 132 height 34
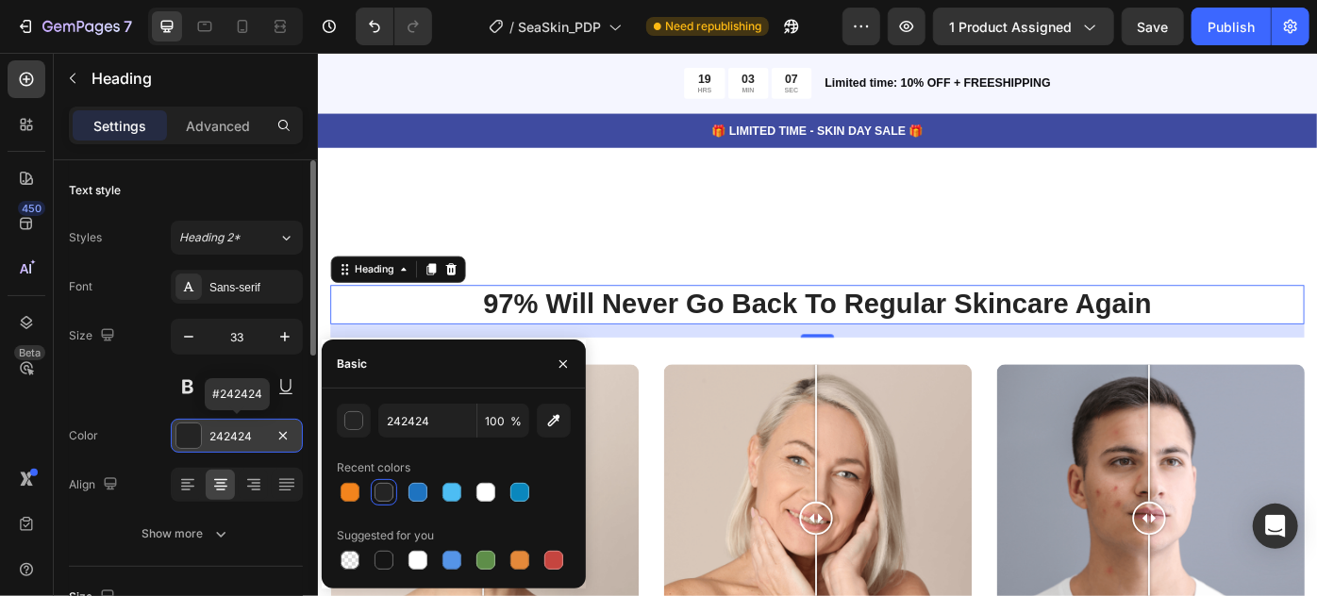
click at [211, 444] on div "242424" at bounding box center [237, 436] width 132 height 34
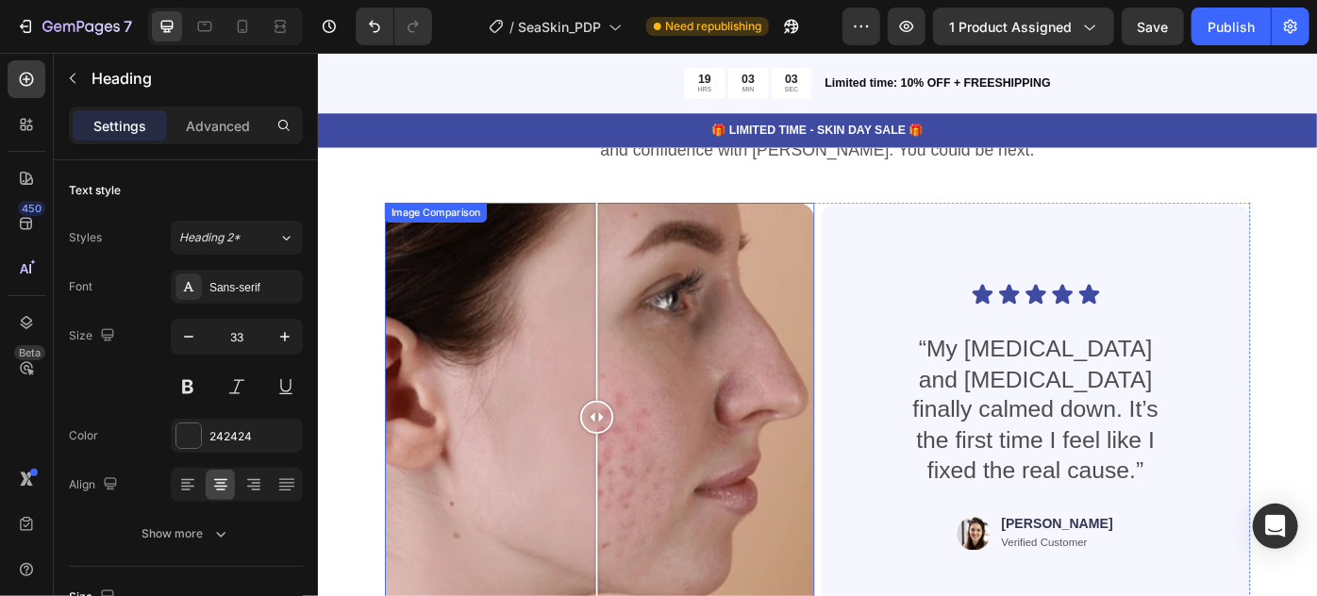
scroll to position [5699, 0]
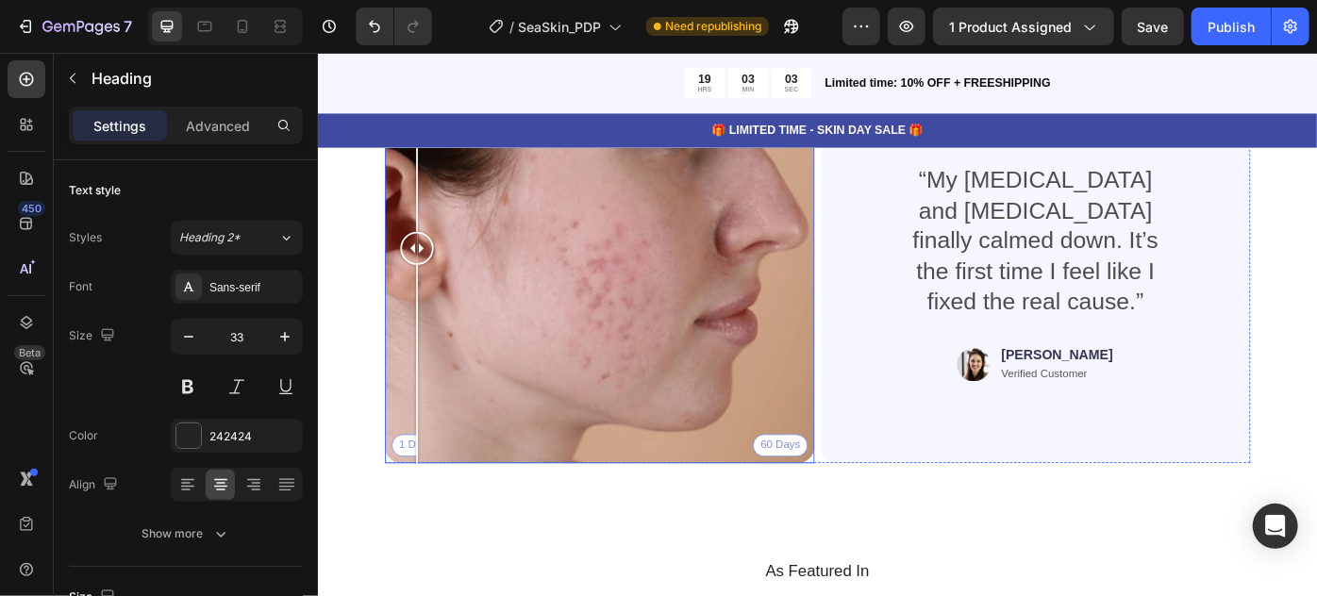
click at [429, 480] on div "1 Day 60 Days" at bounding box center [636, 273] width 487 height 487
drag, startPoint x: 527, startPoint y: 420, endPoint x: 575, endPoint y: 419, distance: 47.2
click at [691, 417] on div "1 Day 60 Days" at bounding box center [636, 273] width 487 height 487
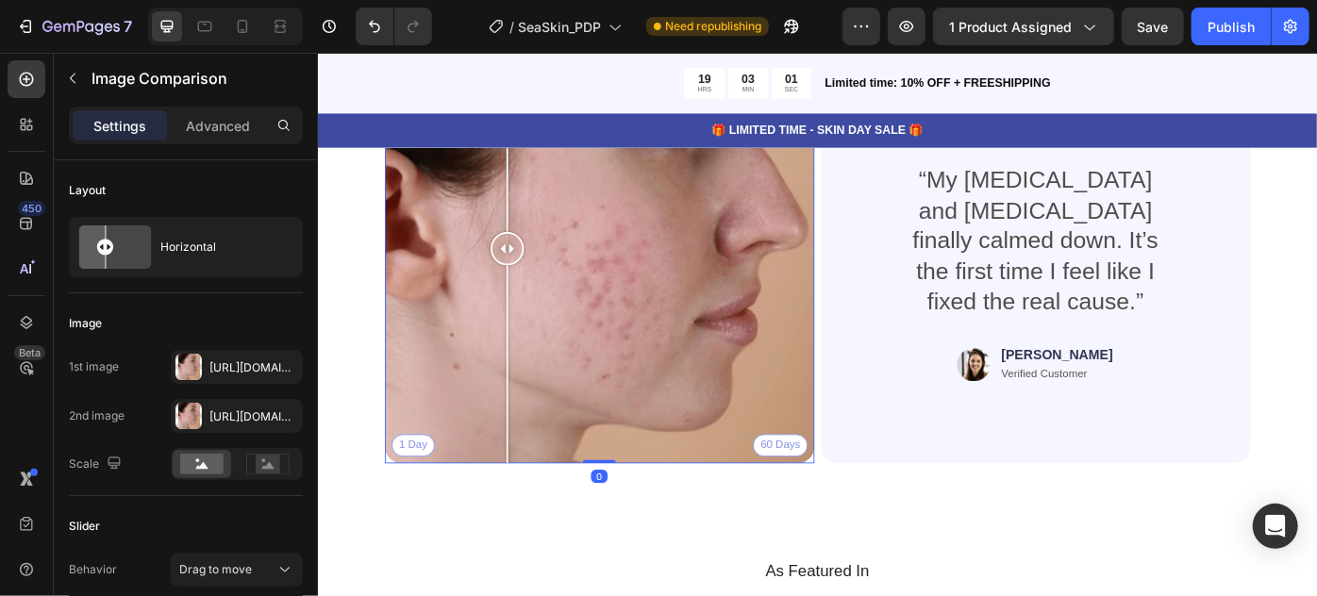
click at [531, 397] on div "1 Day 60 Days" at bounding box center [636, 273] width 487 height 487
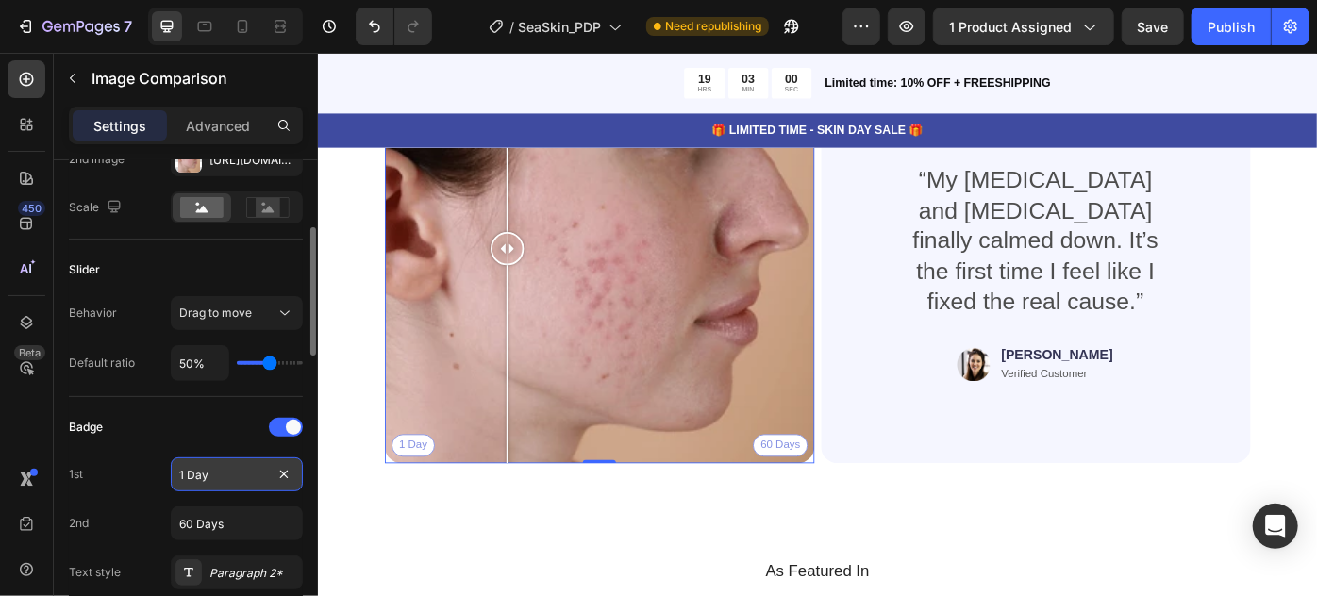
click at [244, 470] on input "1 Day" at bounding box center [237, 475] width 132 height 34
click at [706, 443] on div "How it started 60 Days" at bounding box center [636, 273] width 487 height 487
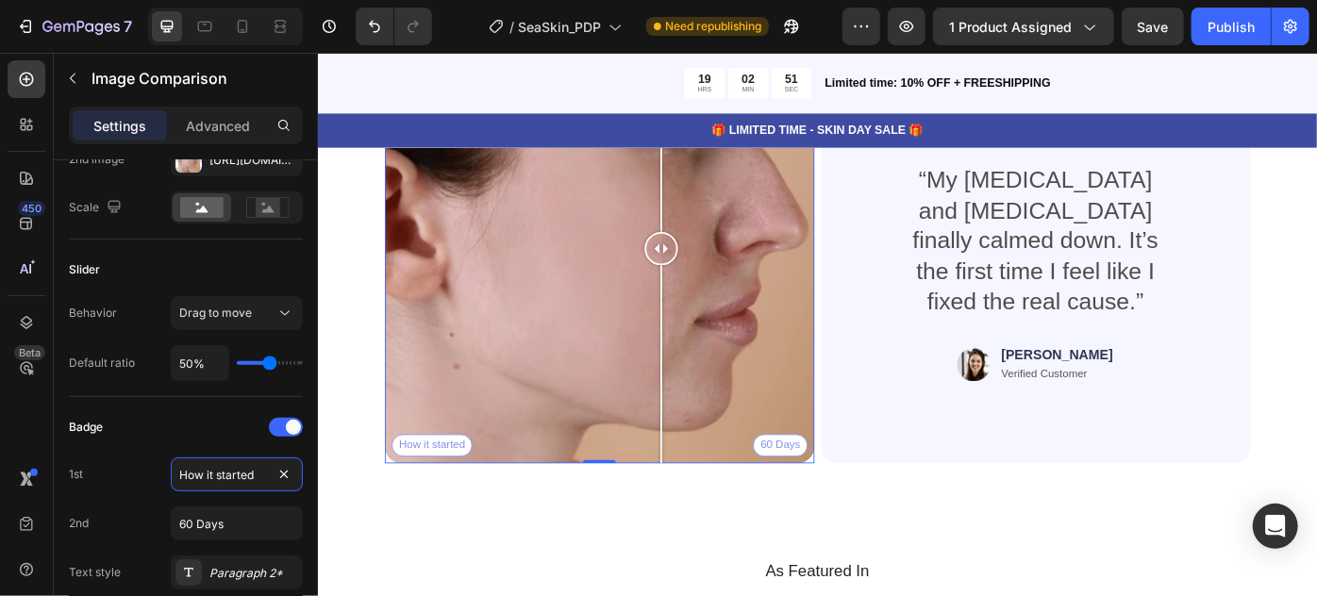
click at [762, 414] on div "How it started 60 Days" at bounding box center [636, 273] width 487 height 487
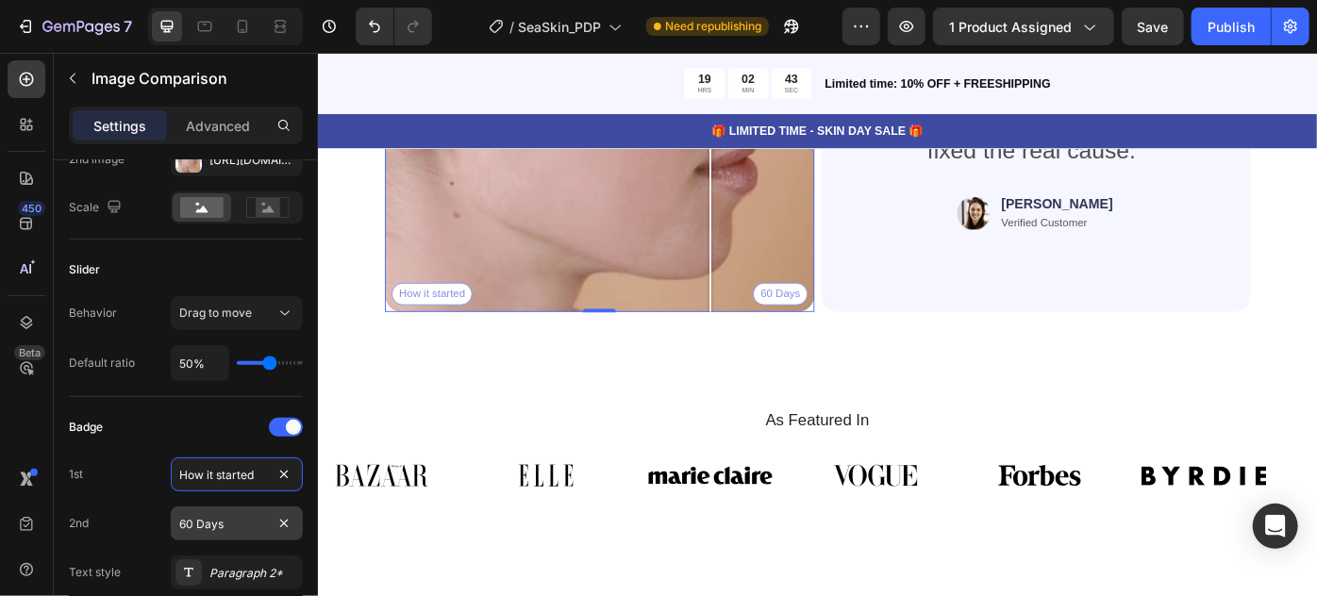
type input "How it started"
click at [262, 520] on input "60 Days" at bounding box center [237, 524] width 132 height 34
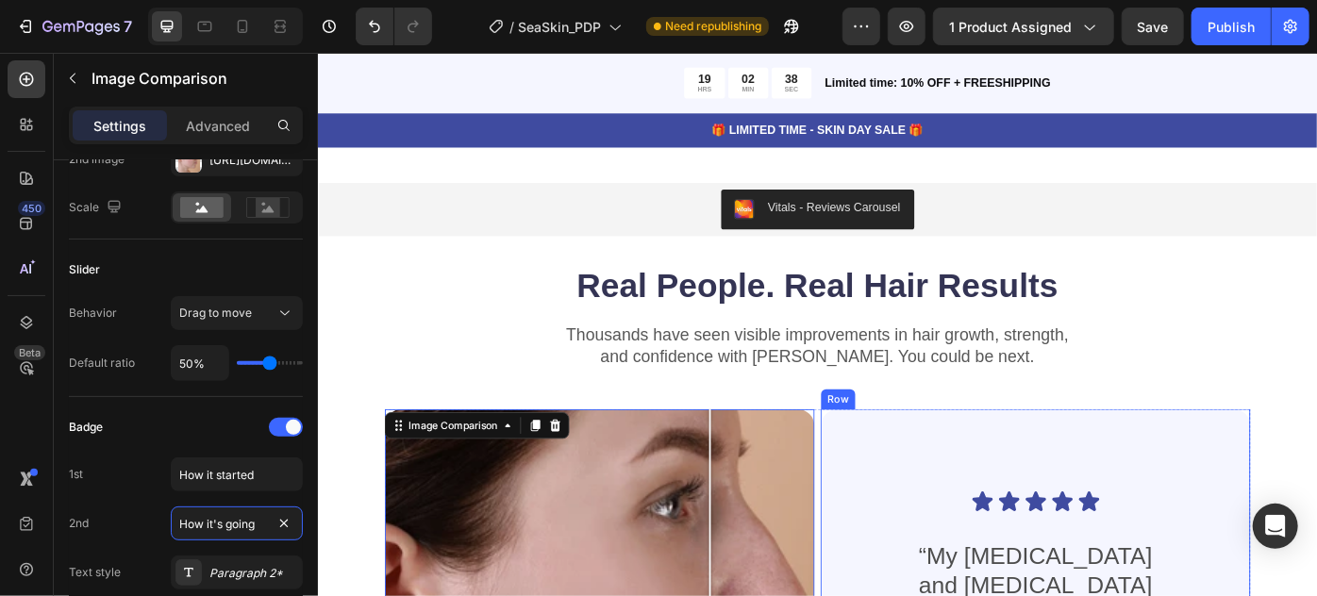
scroll to position [5183, 0]
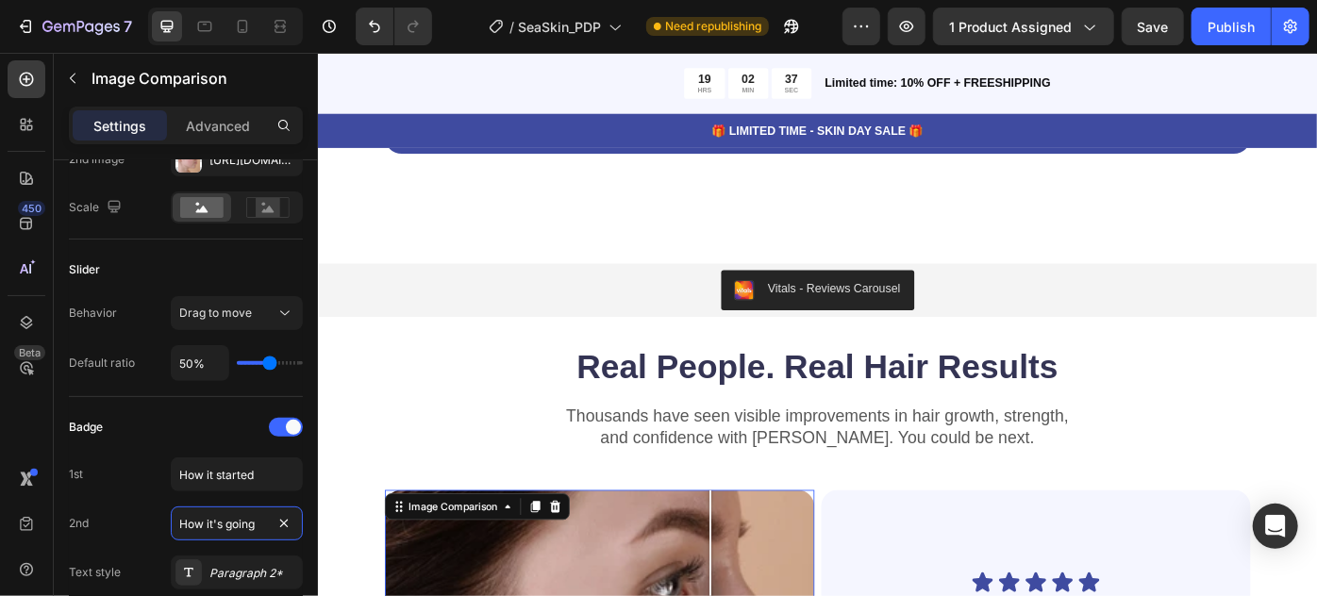
type input "How it's going"
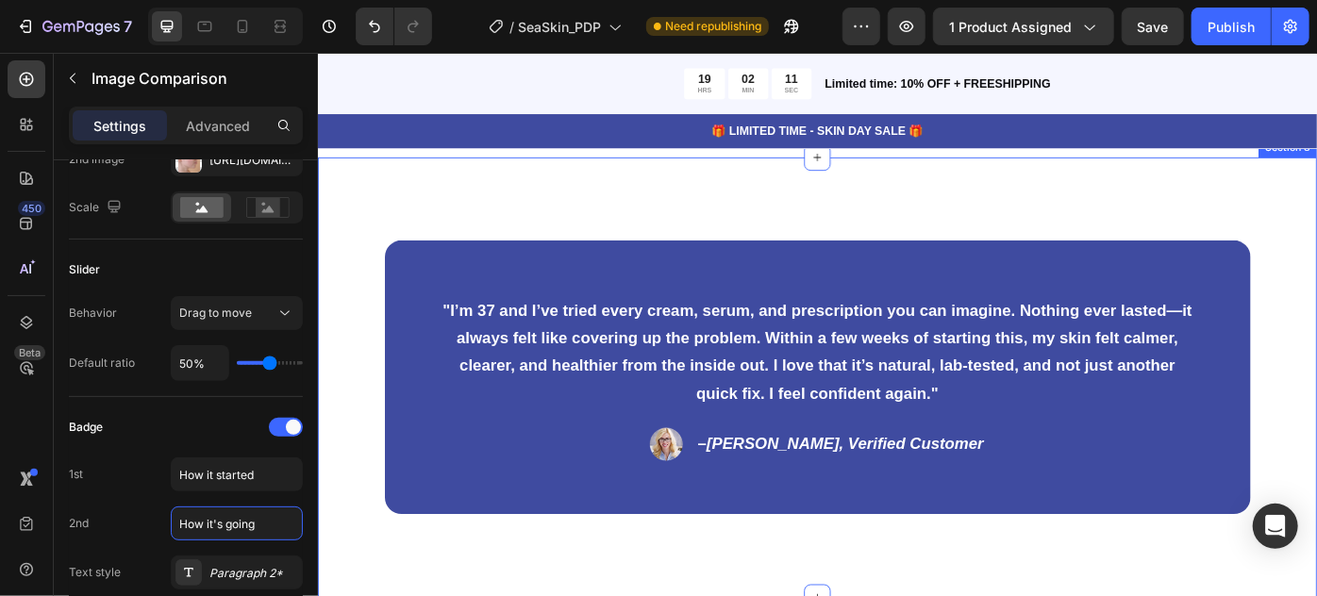
scroll to position [4359, 0]
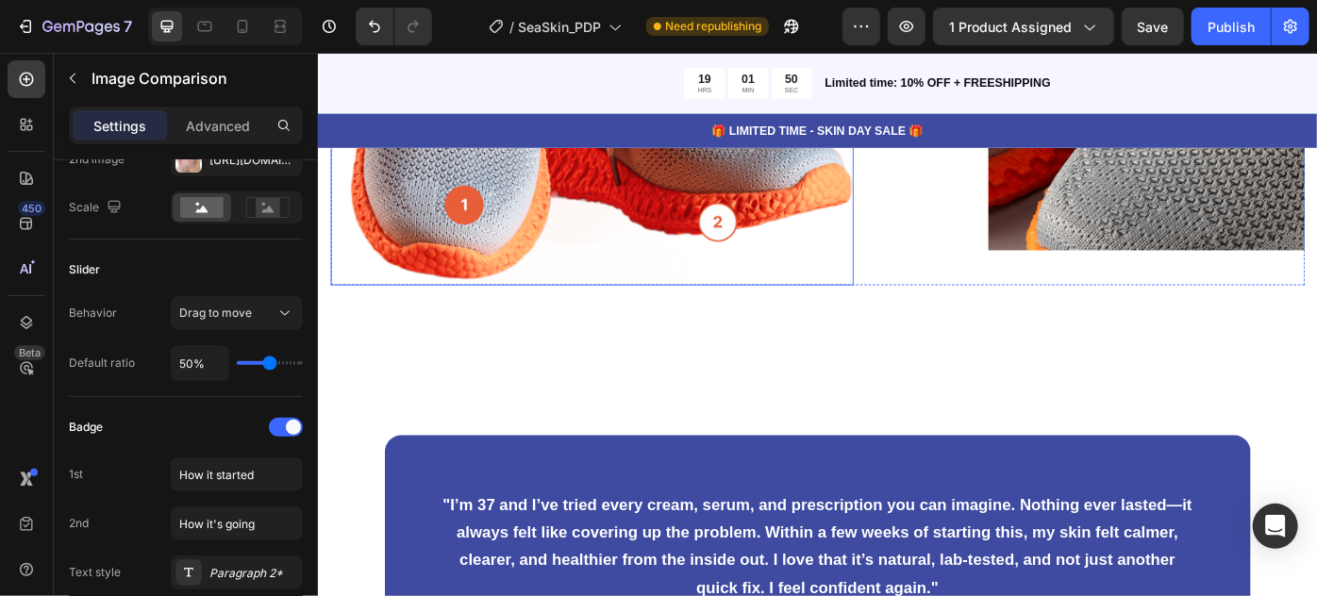
click at [580, 255] on img at bounding box center [627, 47] width 593 height 535
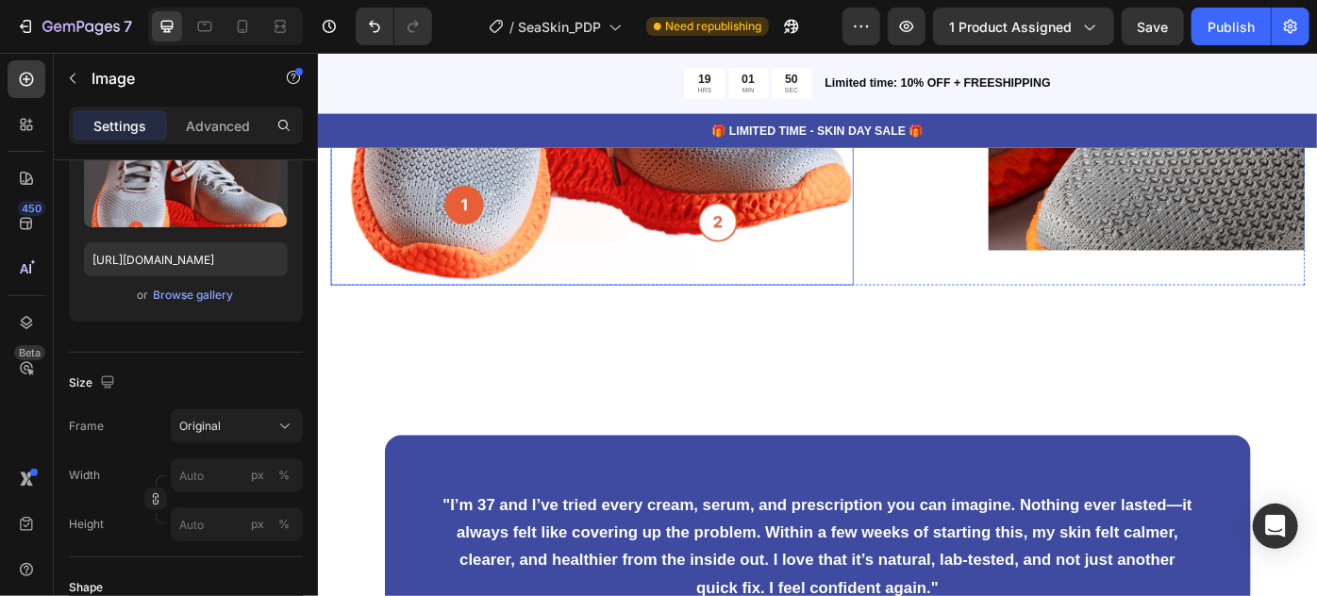
scroll to position [0, 0]
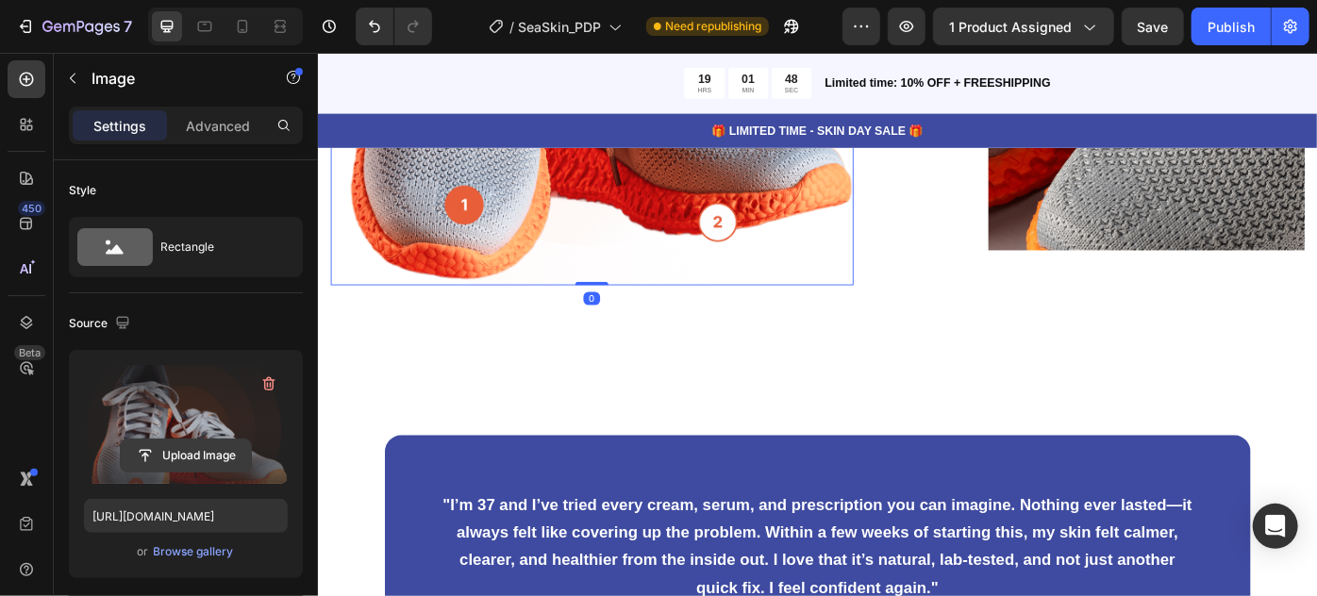
click at [219, 462] on input "file" at bounding box center [186, 456] width 130 height 32
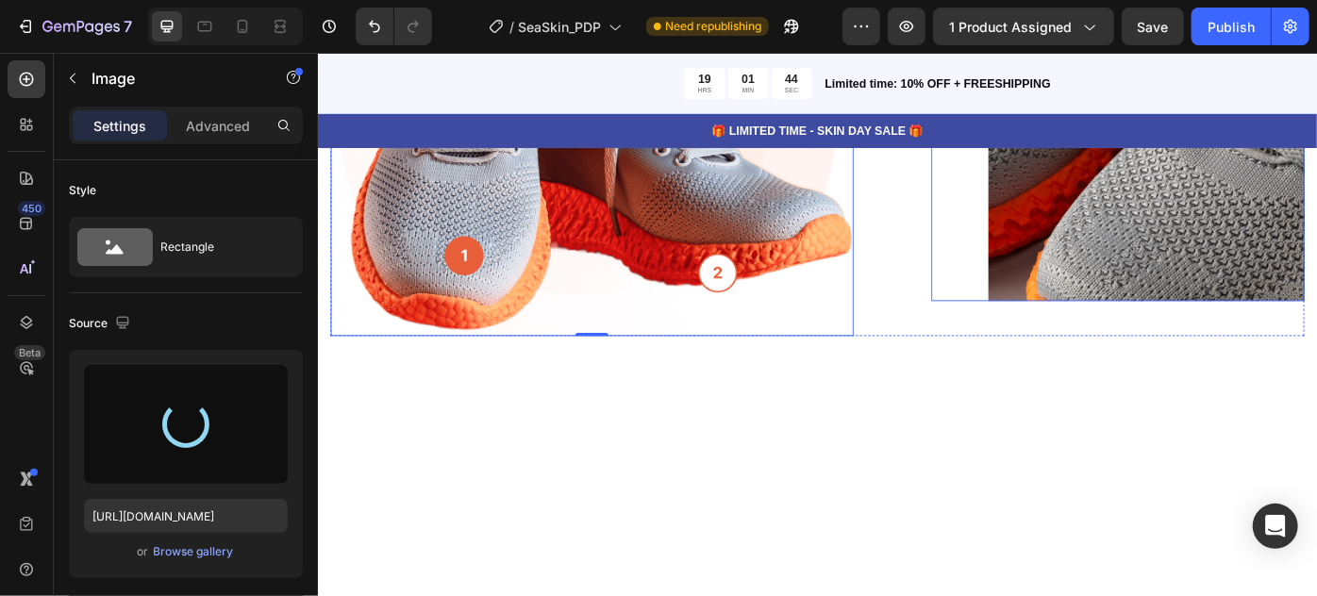
scroll to position [4273, 0]
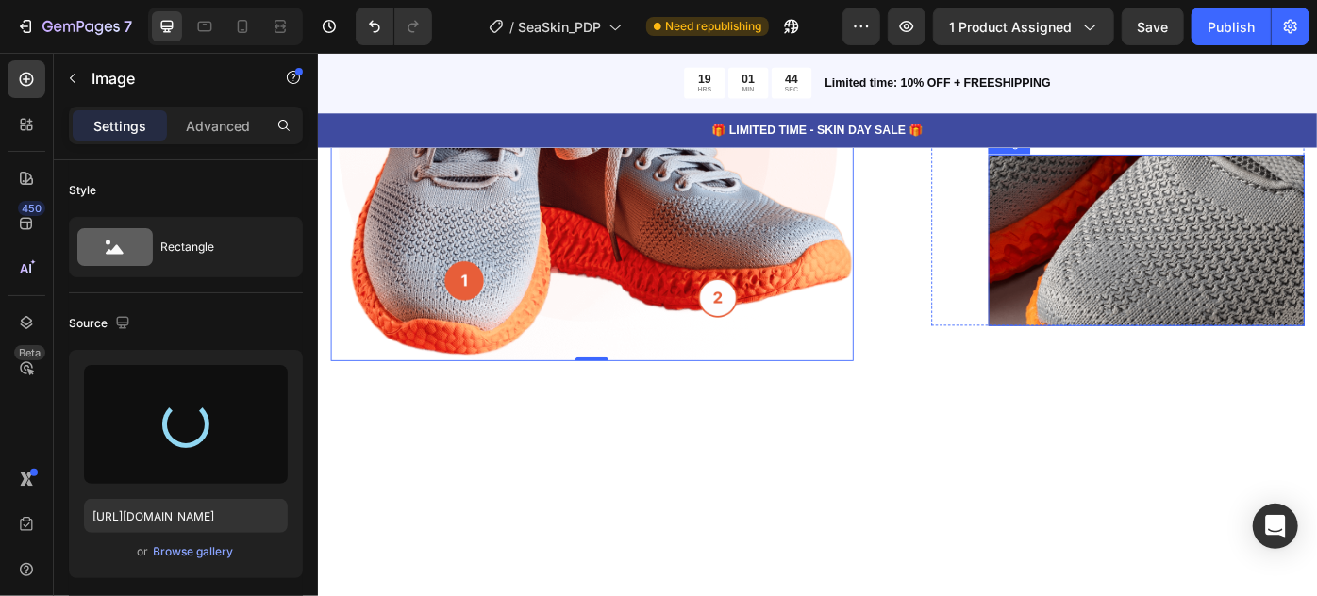
click at [1214, 361] on img at bounding box center [1256, 264] width 359 height 194
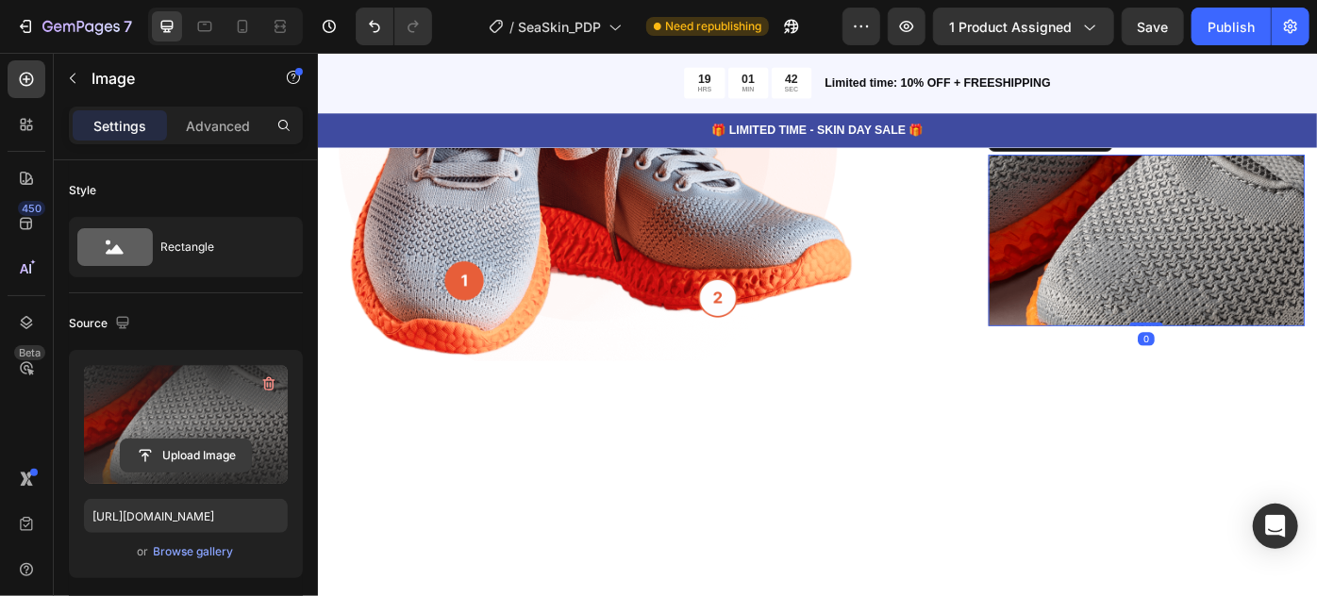
click at [189, 460] on input "file" at bounding box center [186, 456] width 130 height 32
click at [207, 463] on input "file" at bounding box center [186, 456] width 130 height 32
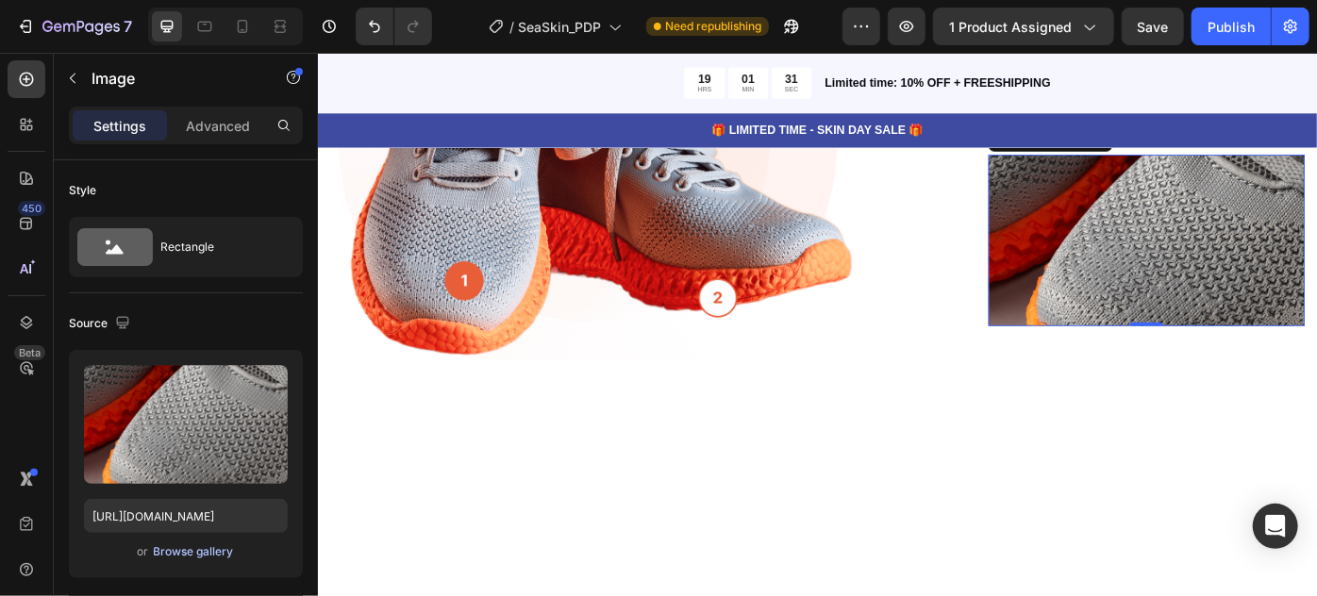
click at [195, 552] on div "Browse gallery" at bounding box center [194, 552] width 80 height 17
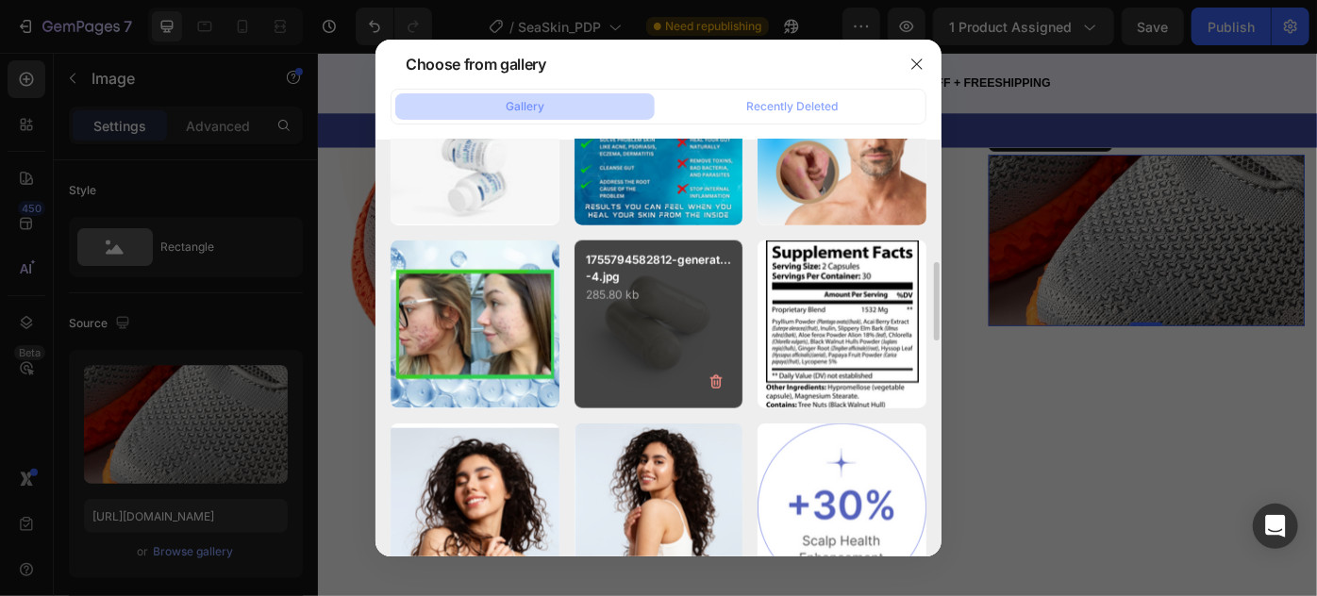
scroll to position [1114, 0]
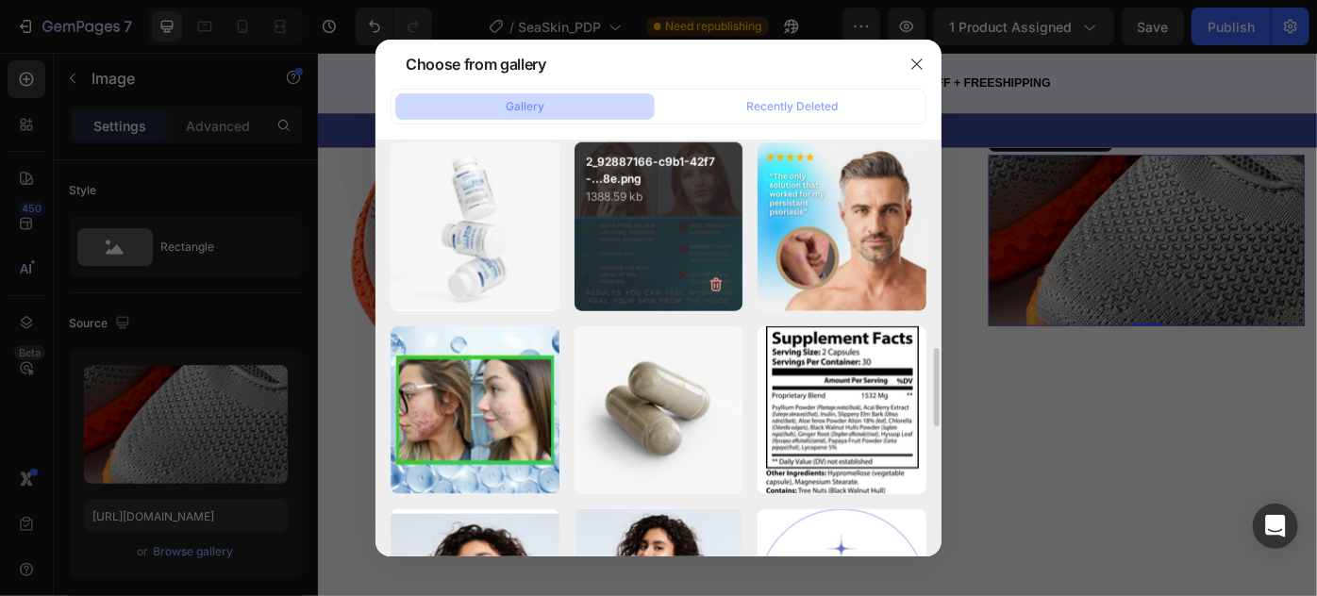
click at [666, 241] on div "2_92887166-c9b1-42f7-...8e.png 1388.59 kb" at bounding box center [659, 226] width 169 height 169
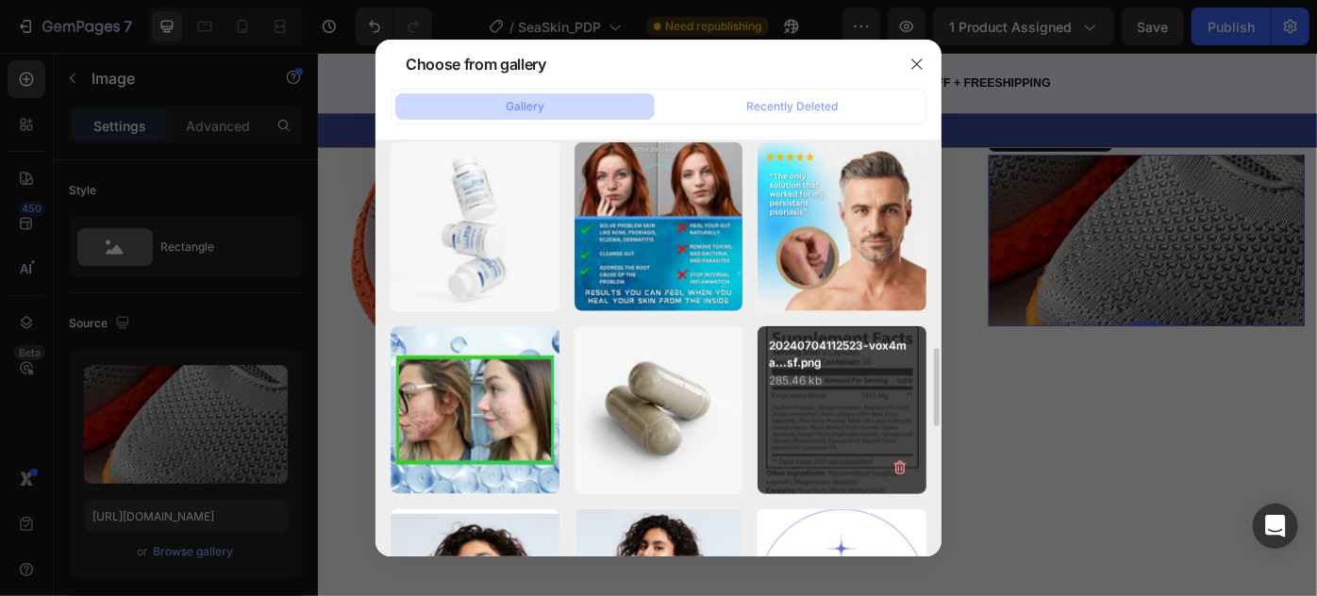
type input "https://cdn.shopify.com/s/files/1/0821/0392/7124/files/gempages_546573242282804…"
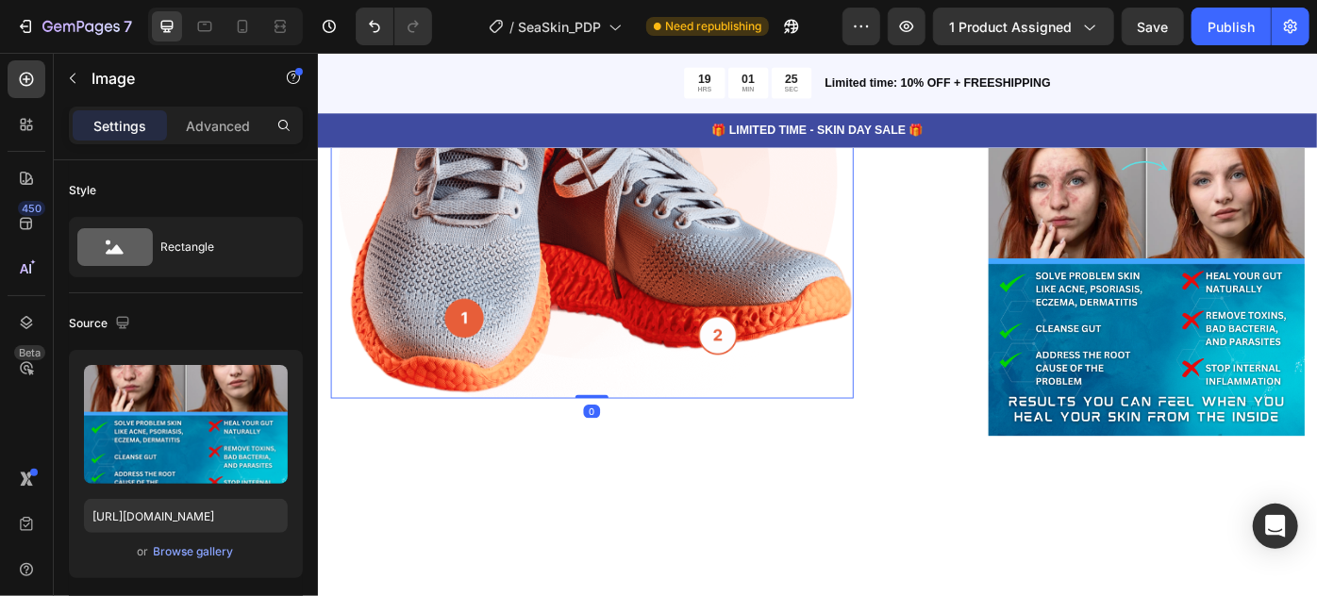
click at [609, 352] on img at bounding box center [627, 175] width 593 height 535
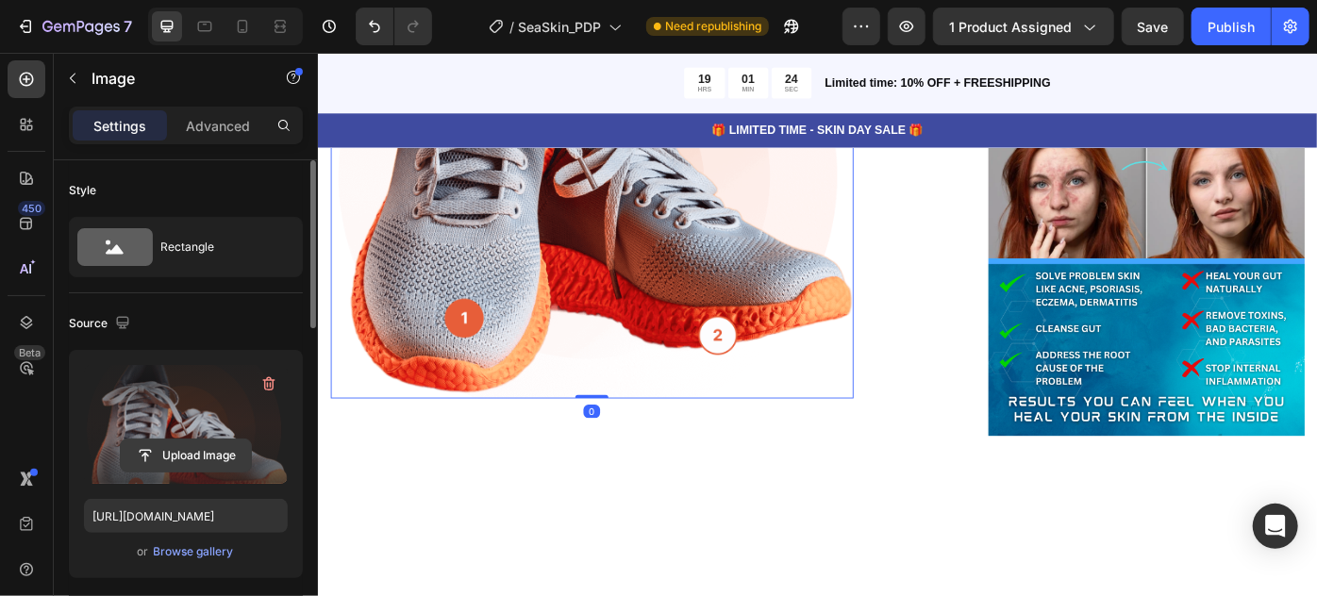
click at [180, 457] on input "file" at bounding box center [186, 456] width 130 height 32
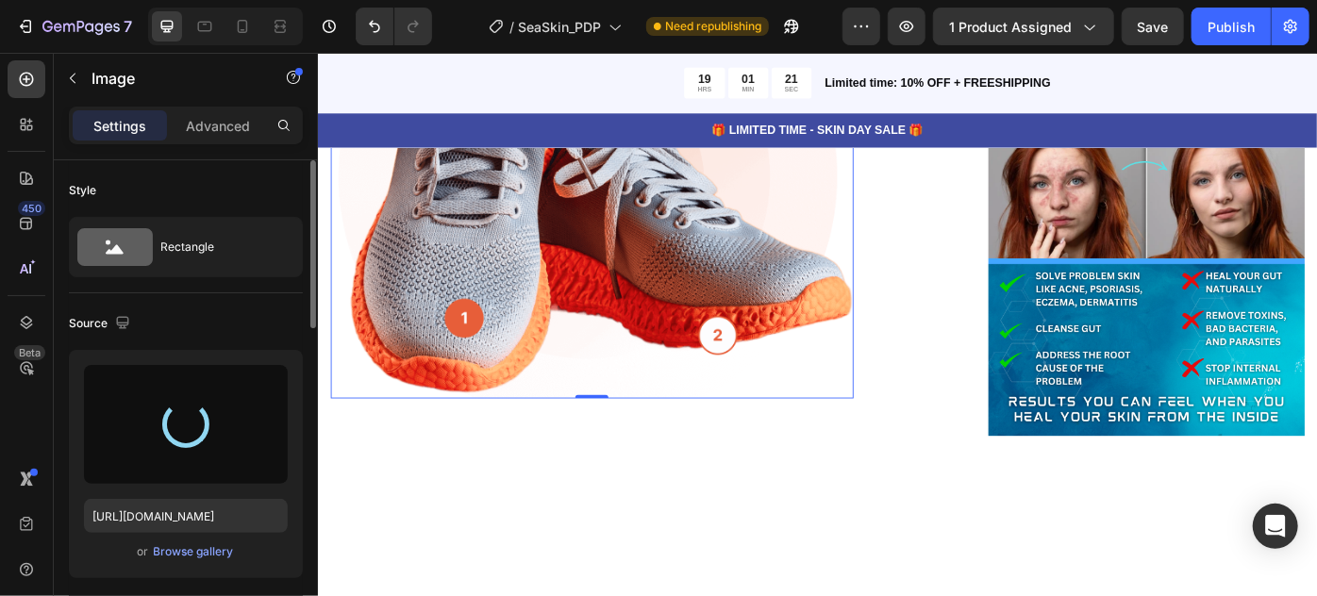
type input "https://cdn.shopify.com/s/files/1/0821/0392/7124/files/gempages_546573242282804…"
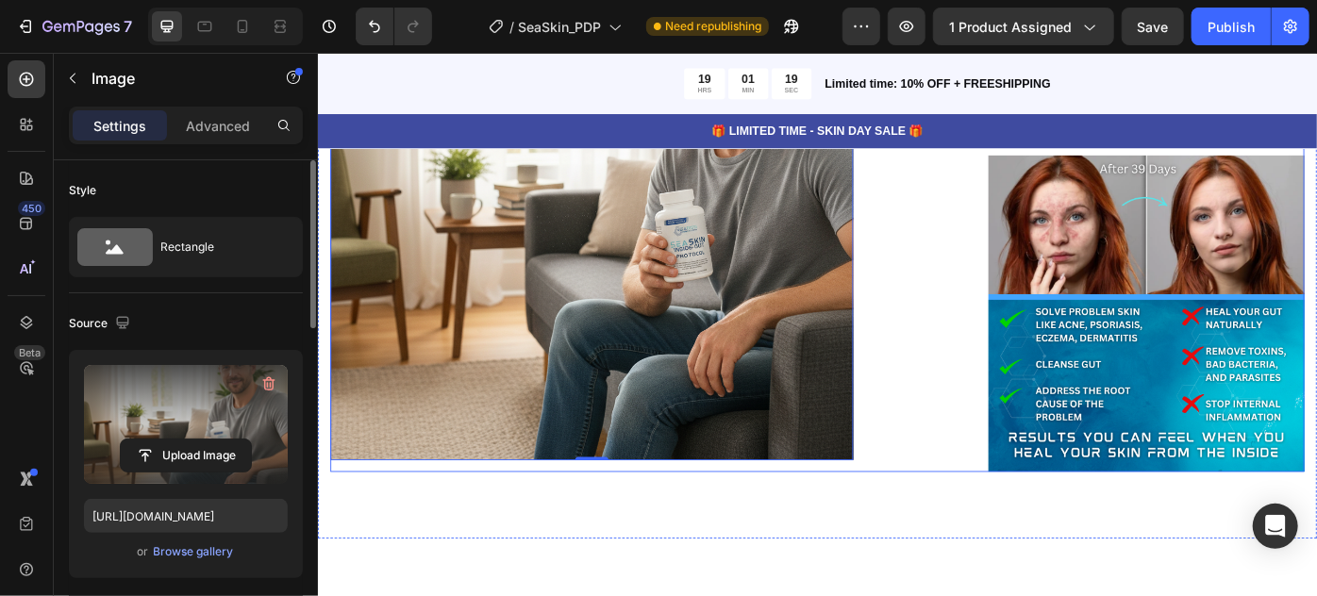
scroll to position [3501, 0]
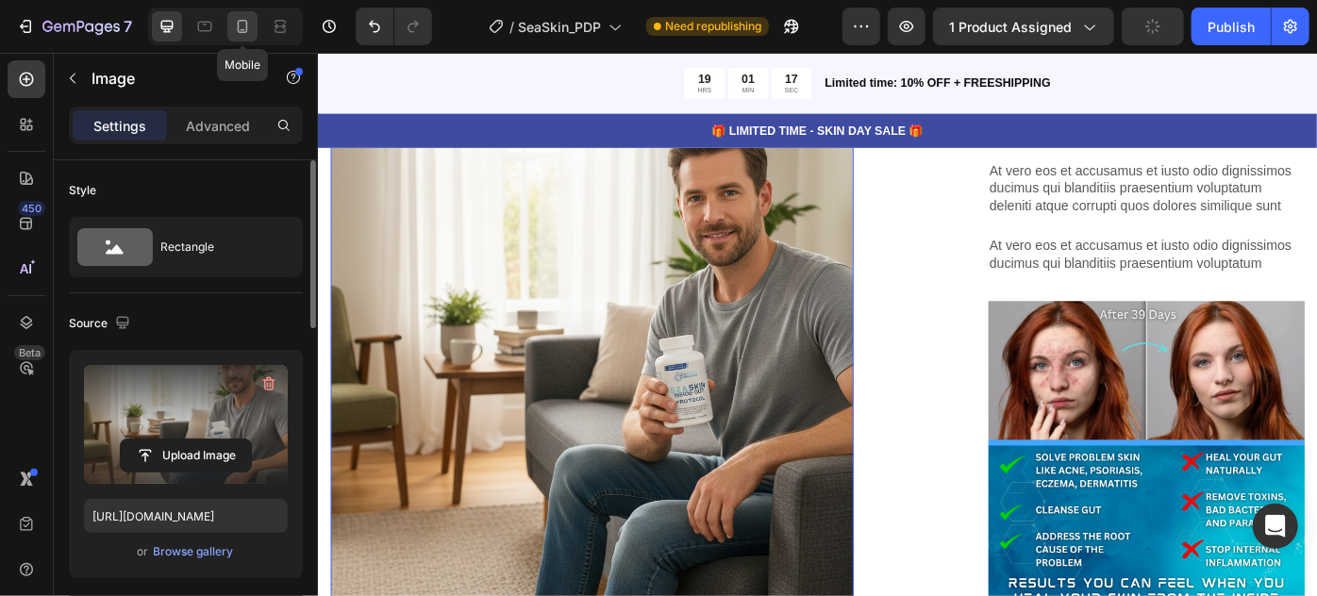
click at [248, 37] on div at bounding box center [242, 26] width 30 height 30
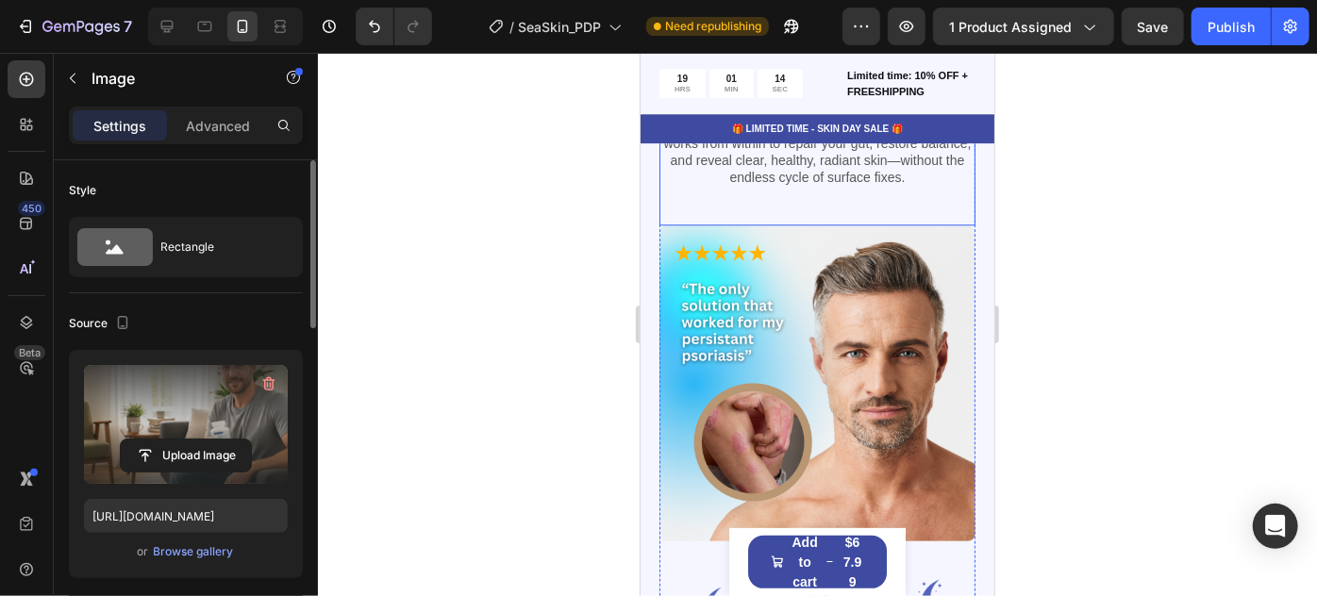
scroll to position [2724, 0]
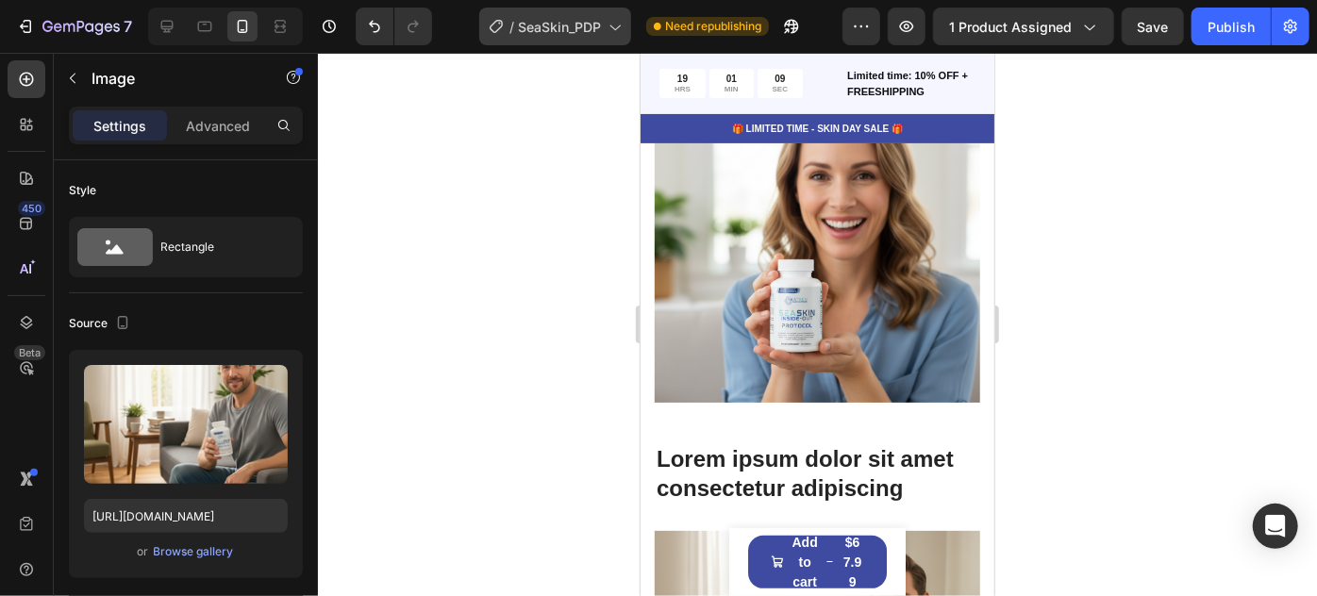
scroll to position [3582, 0]
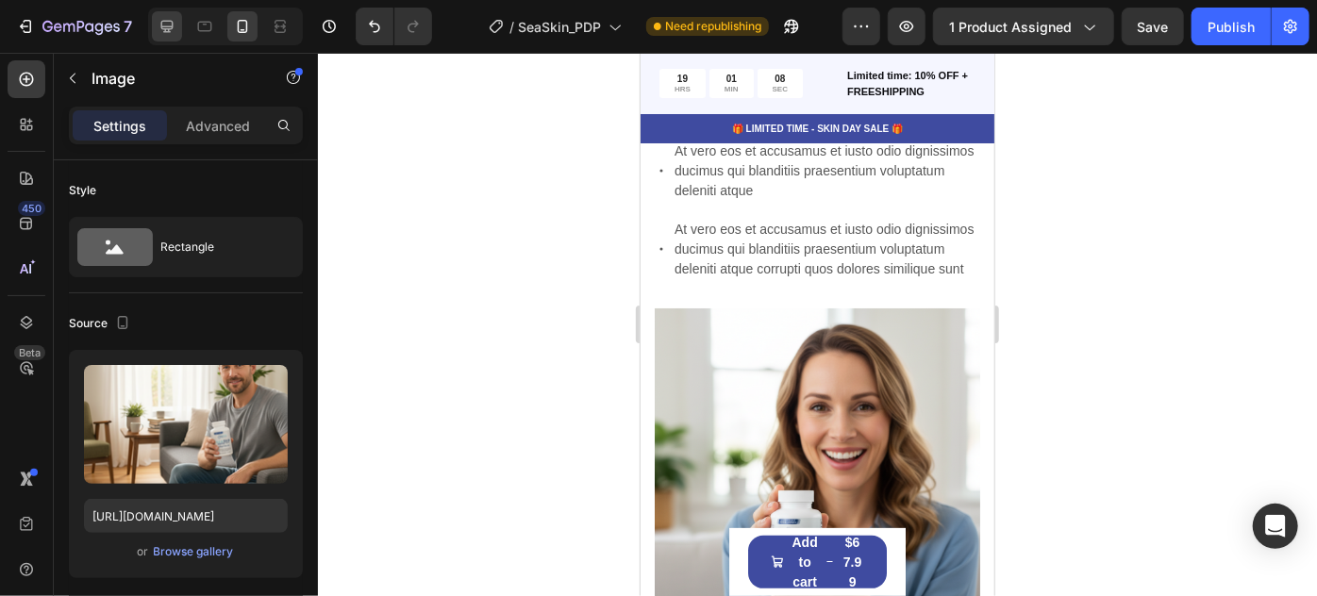
click at [168, 30] on icon at bounding box center [167, 27] width 12 height 12
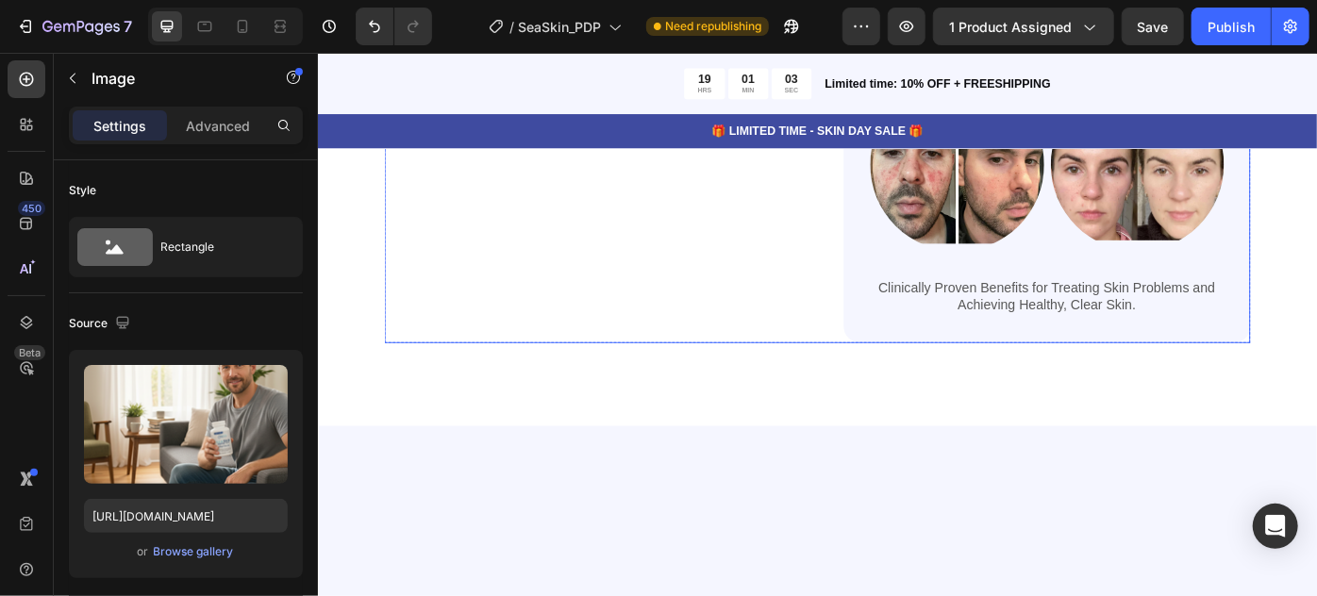
scroll to position [1956, 0]
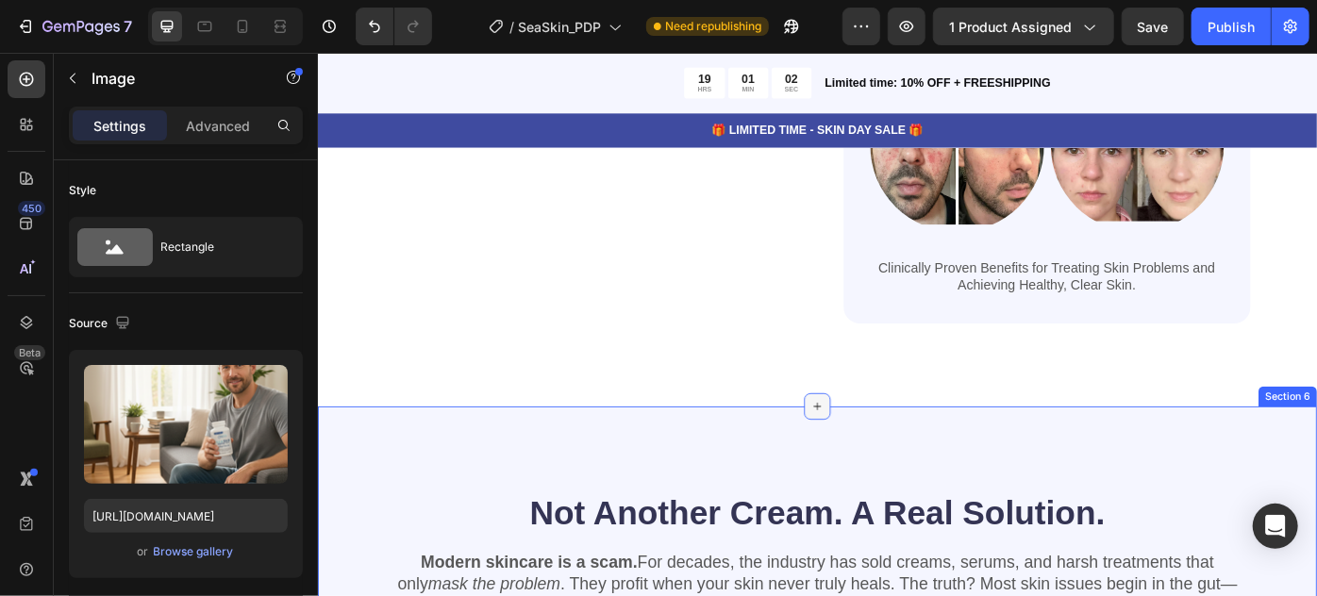
click at [879, 448] on icon at bounding box center [883, 452] width 8 height 8
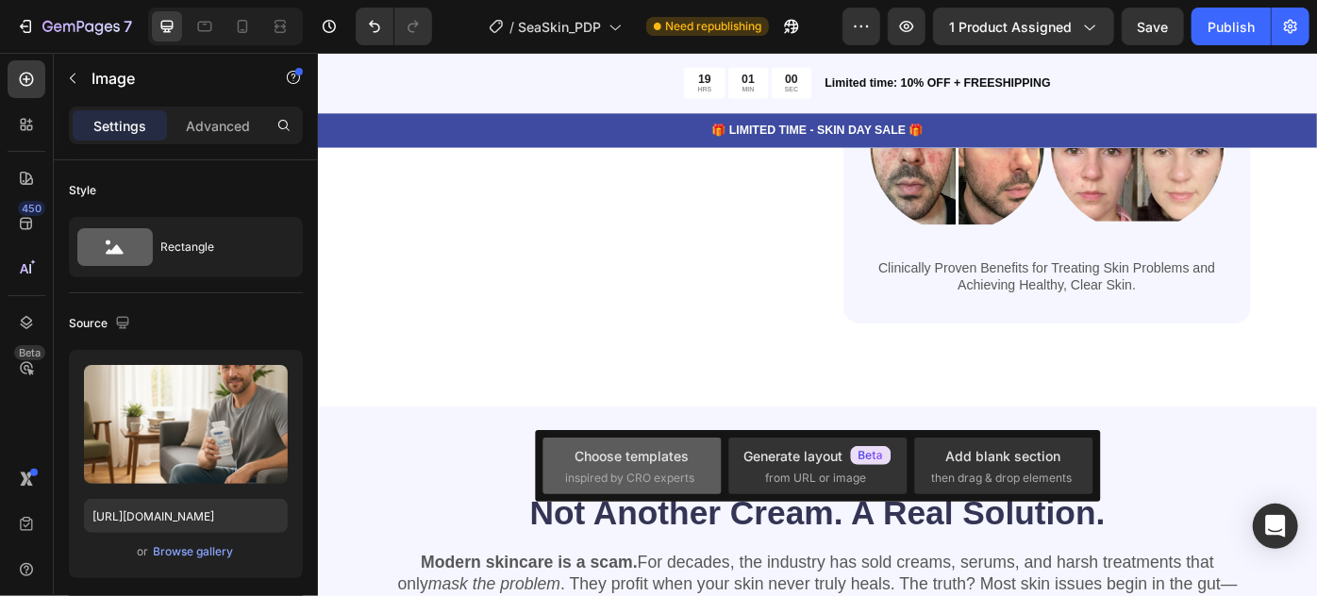
click at [650, 460] on div "Choose templates" at bounding box center [632, 456] width 114 height 20
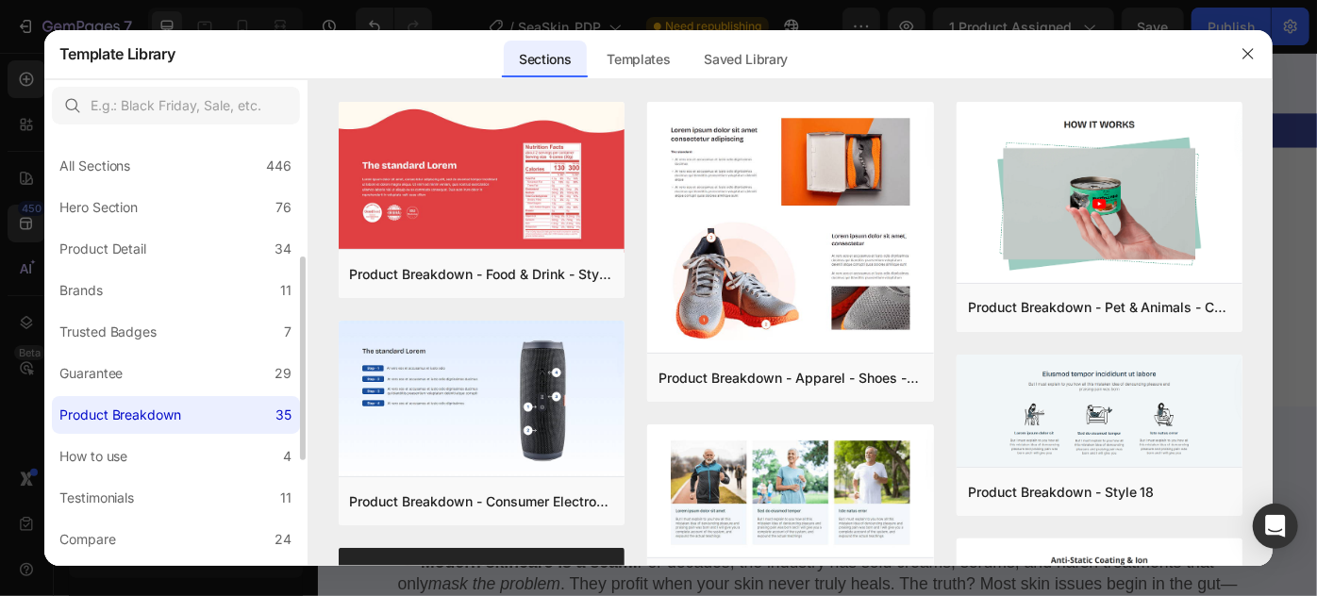
scroll to position [85, 0]
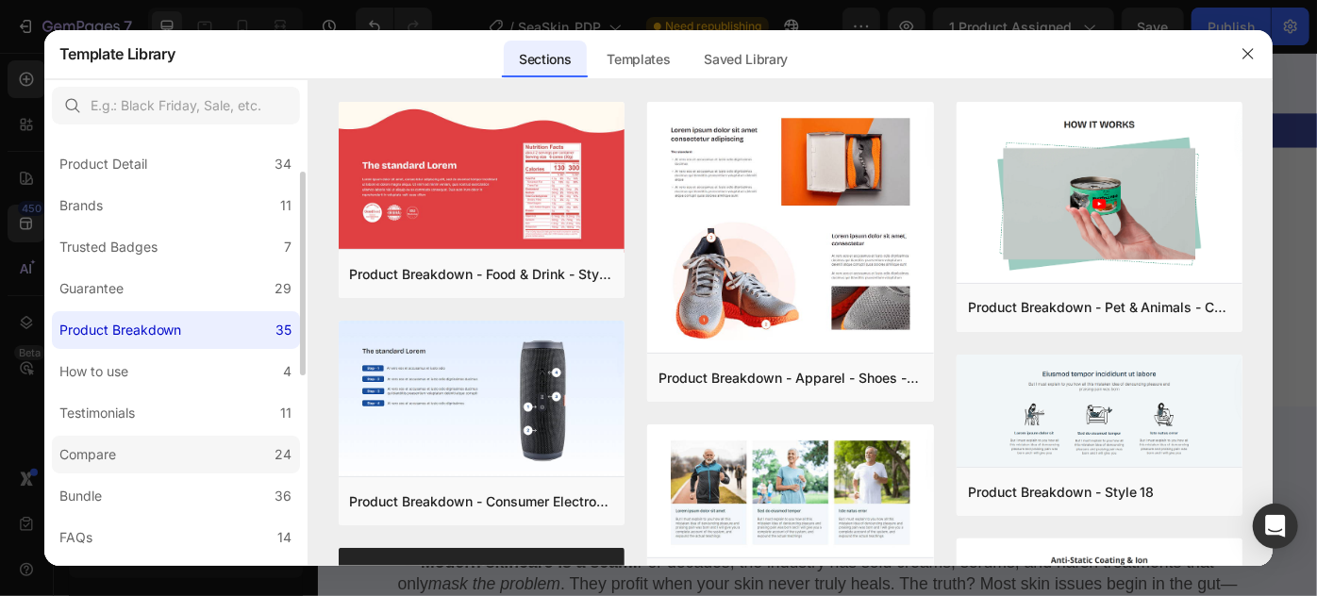
click at [198, 437] on label "Compare 24" at bounding box center [176, 455] width 248 height 38
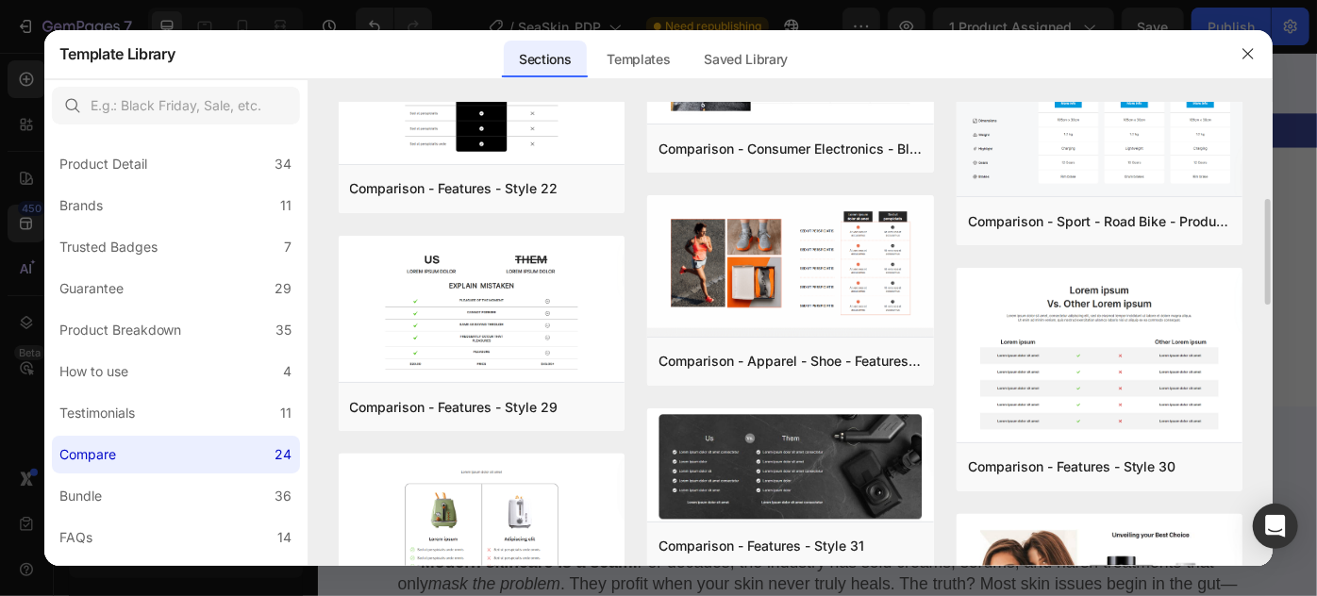
scroll to position [686, 0]
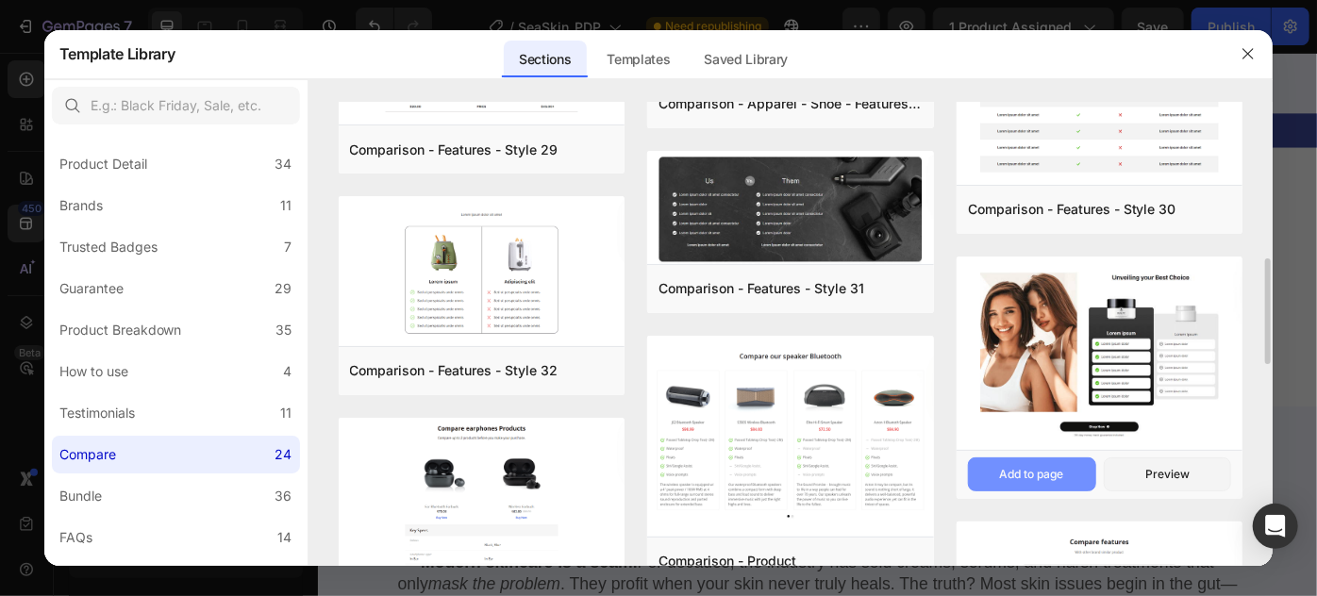
click at [1058, 463] on button "Add to page" at bounding box center [1032, 475] width 128 height 34
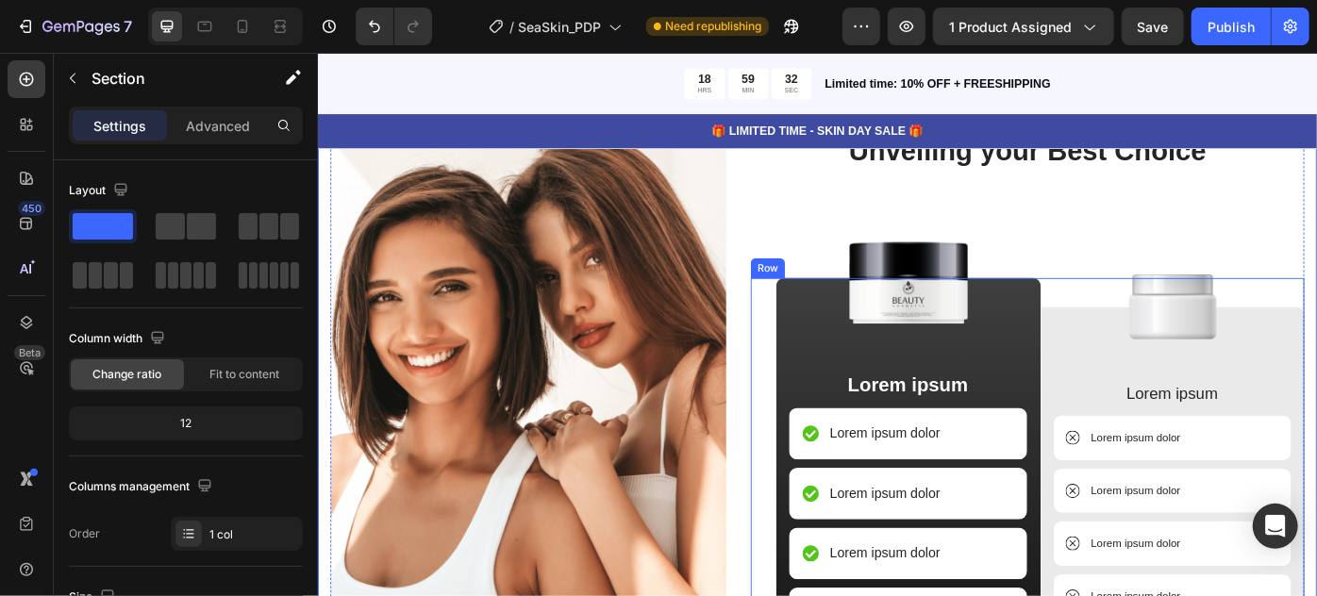
scroll to position [2350, 0]
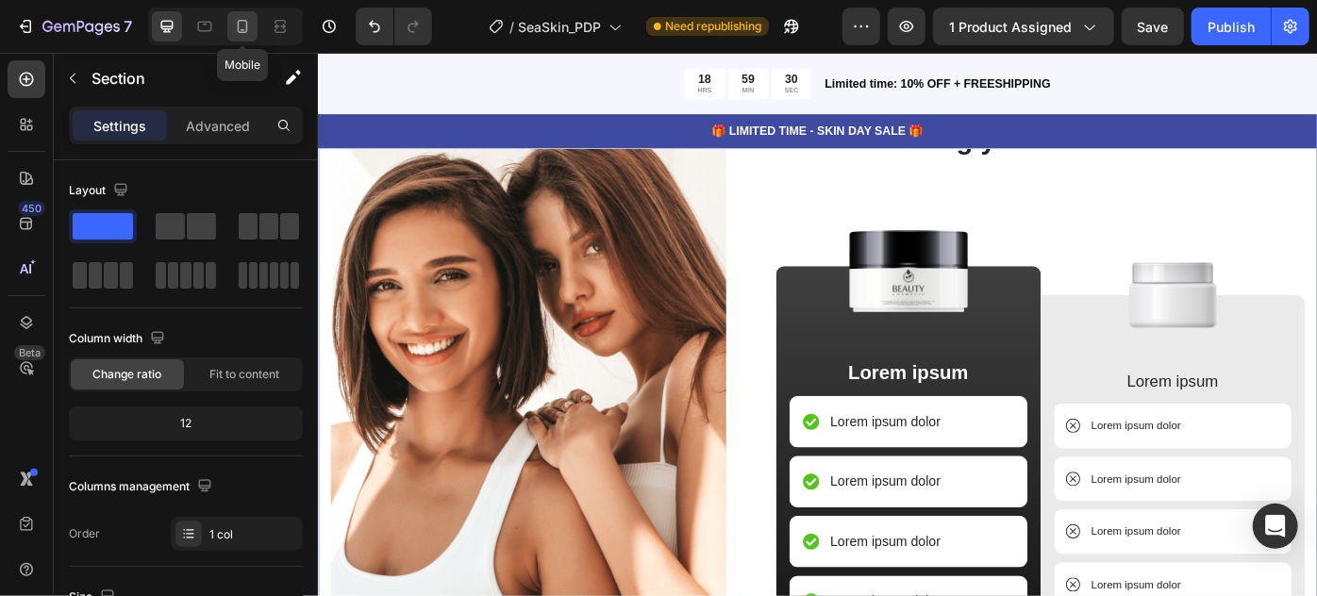
click at [243, 28] on icon at bounding box center [242, 26] width 19 height 19
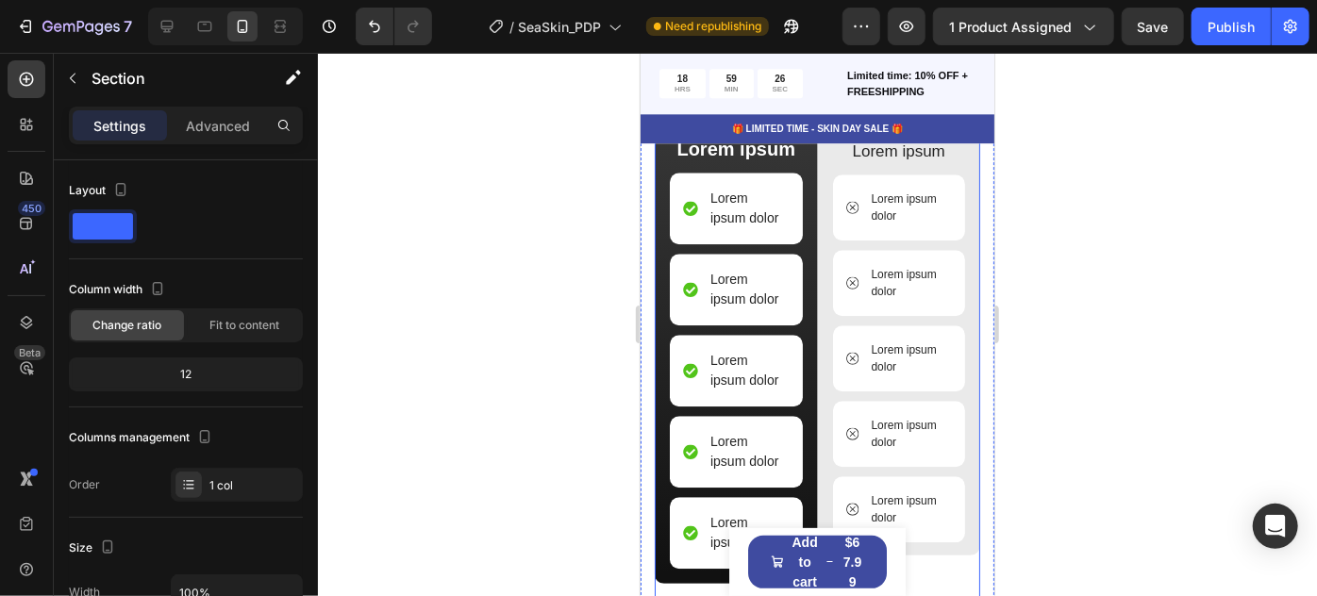
scroll to position [2335, 0]
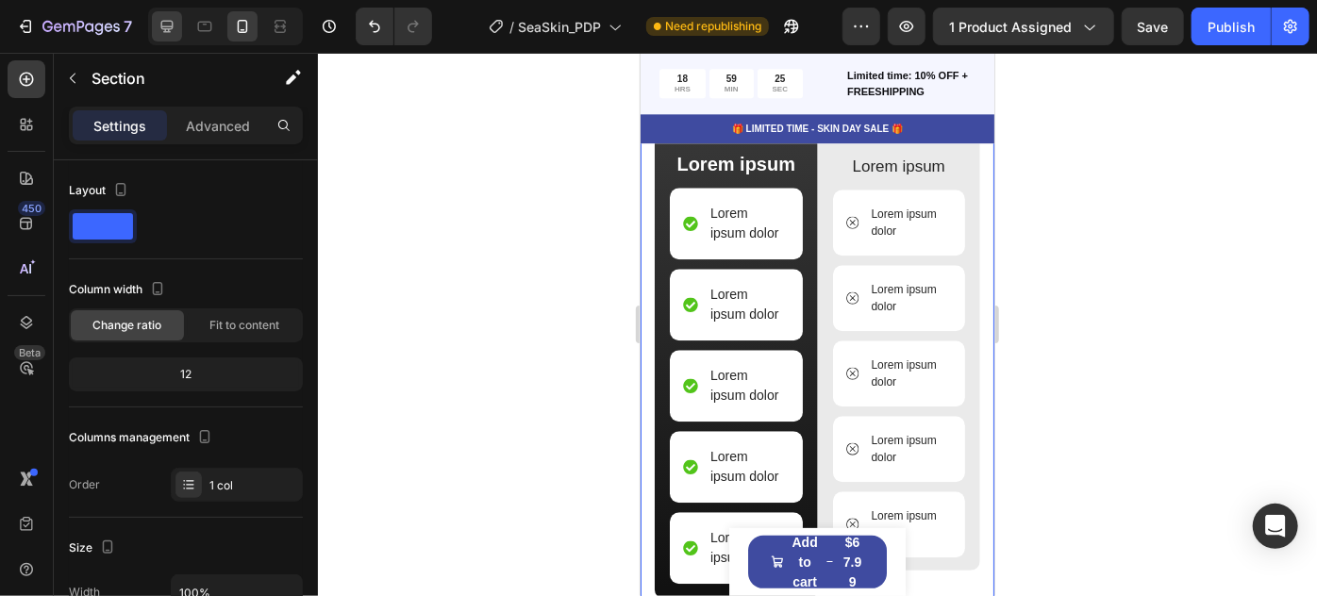
click at [164, 38] on div at bounding box center [167, 26] width 30 height 30
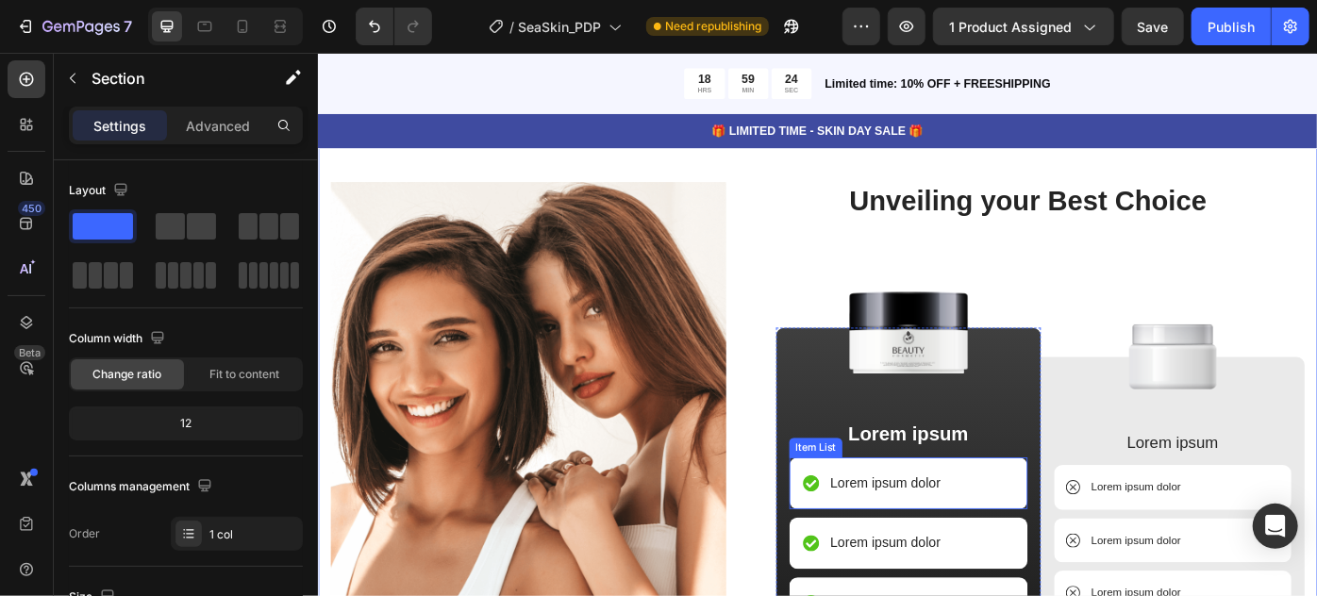
scroll to position [2408, 0]
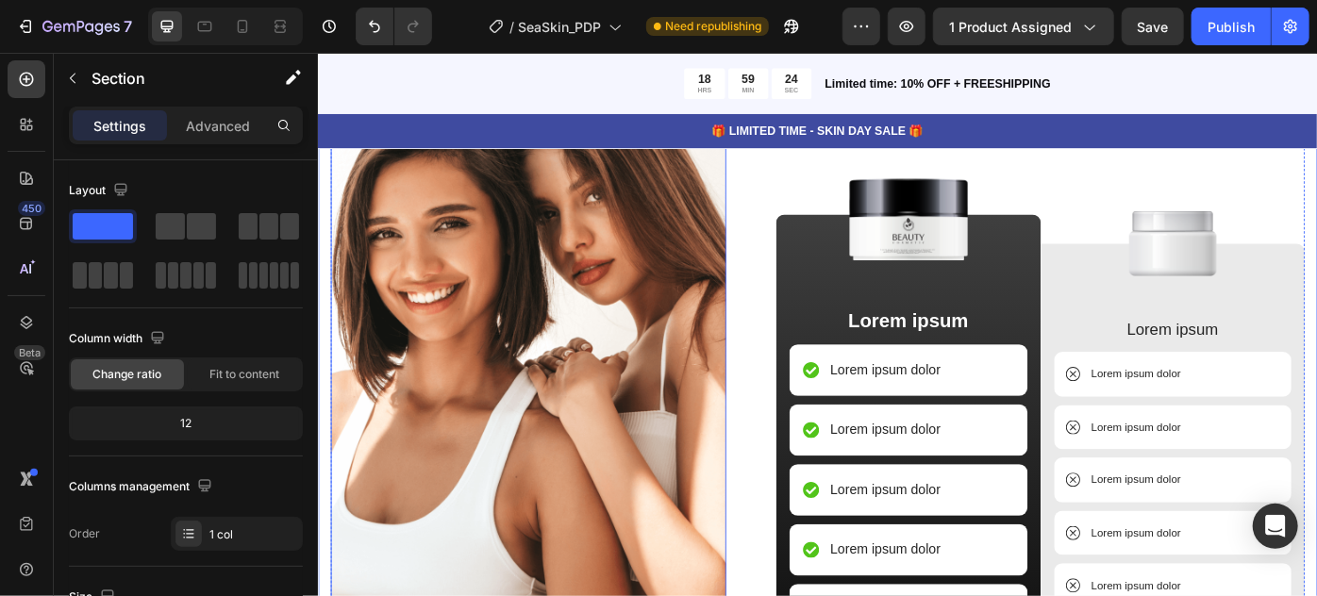
drag, startPoint x: 513, startPoint y: 386, endPoint x: 512, endPoint y: 396, distance: 10.4
click at [512, 395] on img at bounding box center [555, 384] width 448 height 628
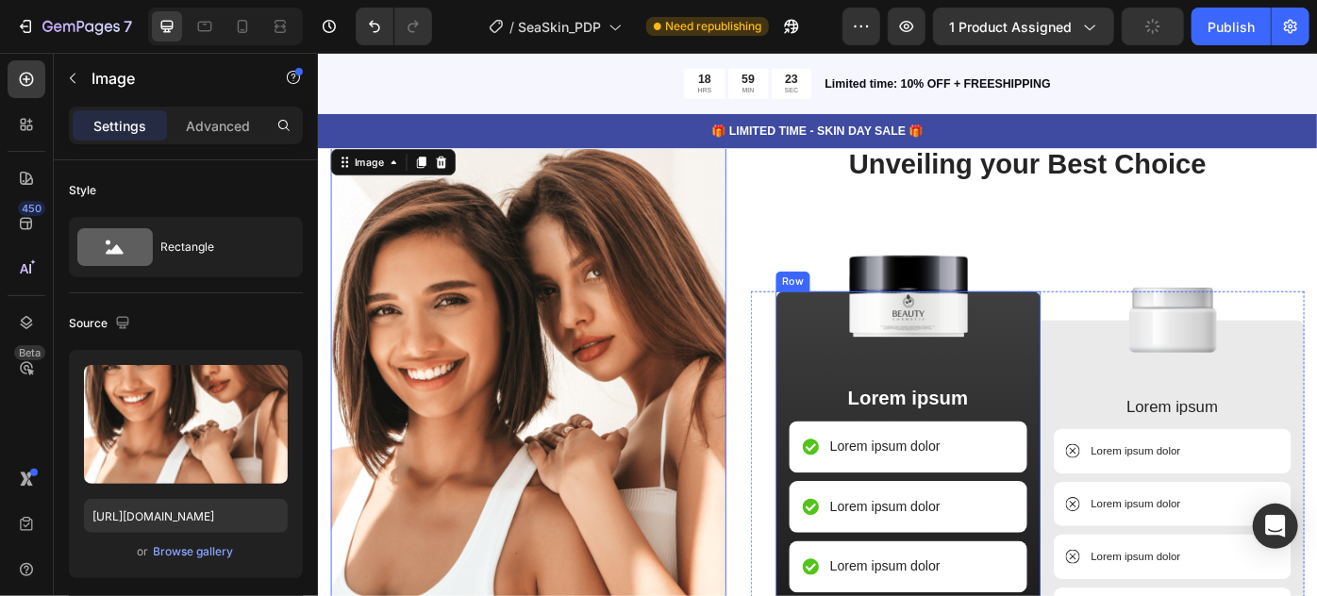
scroll to position [2236, 0]
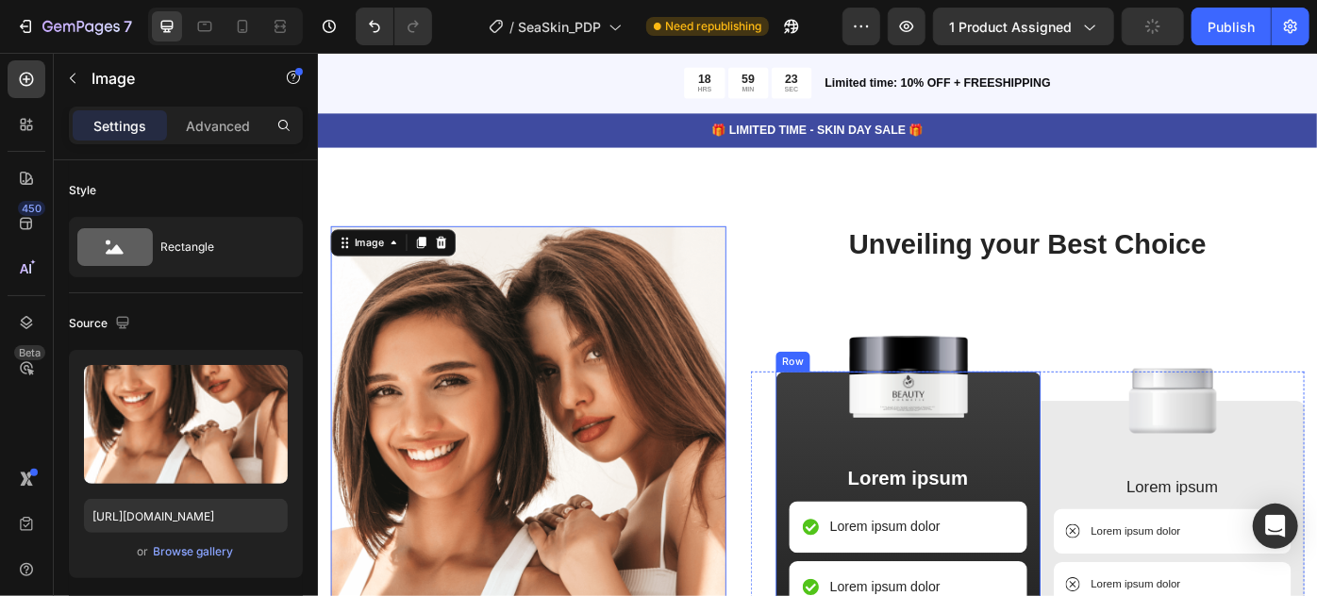
type input "https://cdn.shopify.com/s/files/1/0821/0392/7124/files/gempages_546573242282804…"
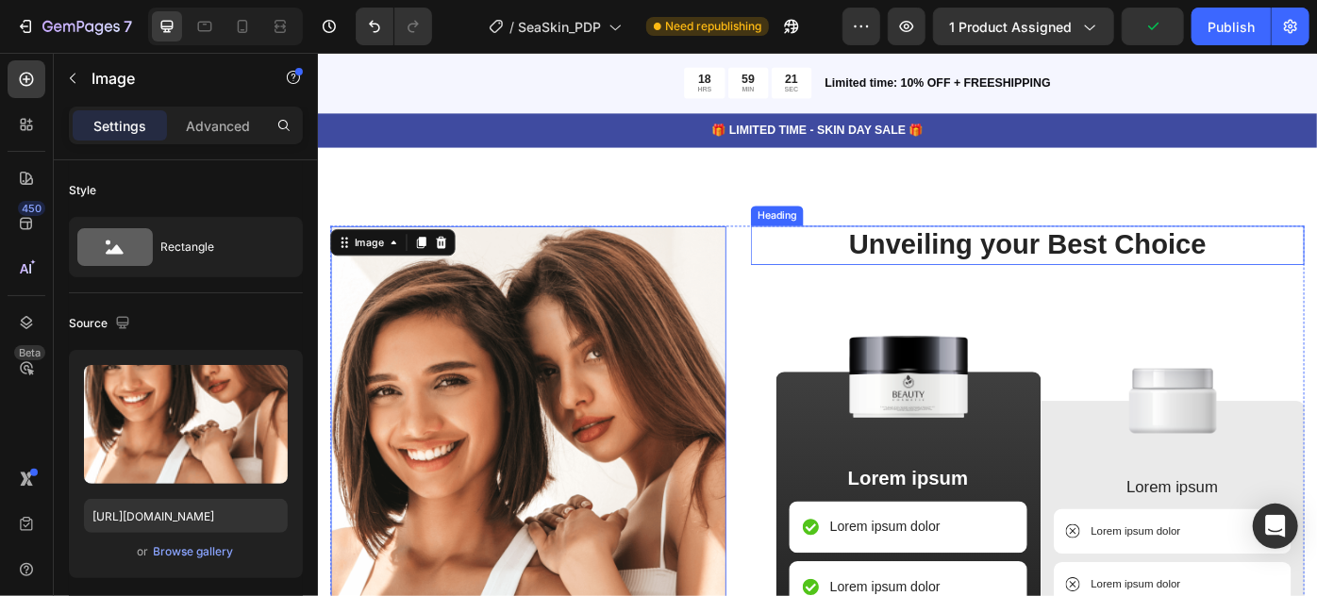
click at [1021, 261] on h2 "Unveiling your Best Choice" at bounding box center [1122, 270] width 628 height 44
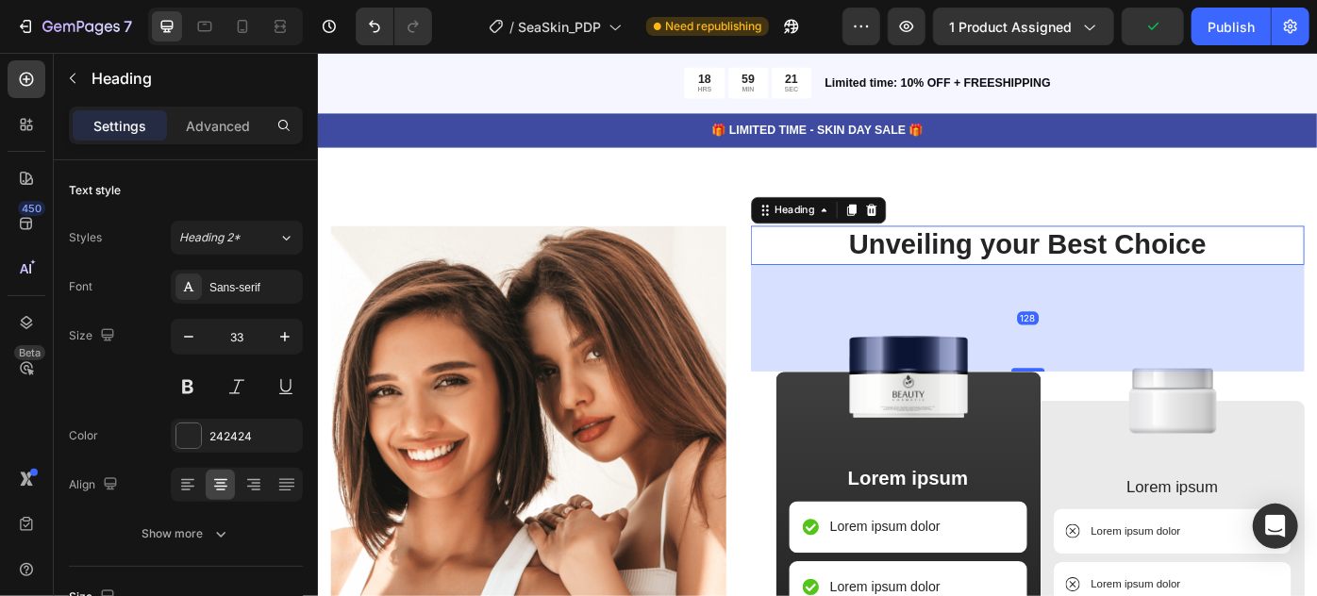
click at [1021, 261] on h2 "Unveiling your Best Choice" at bounding box center [1122, 270] width 628 height 44
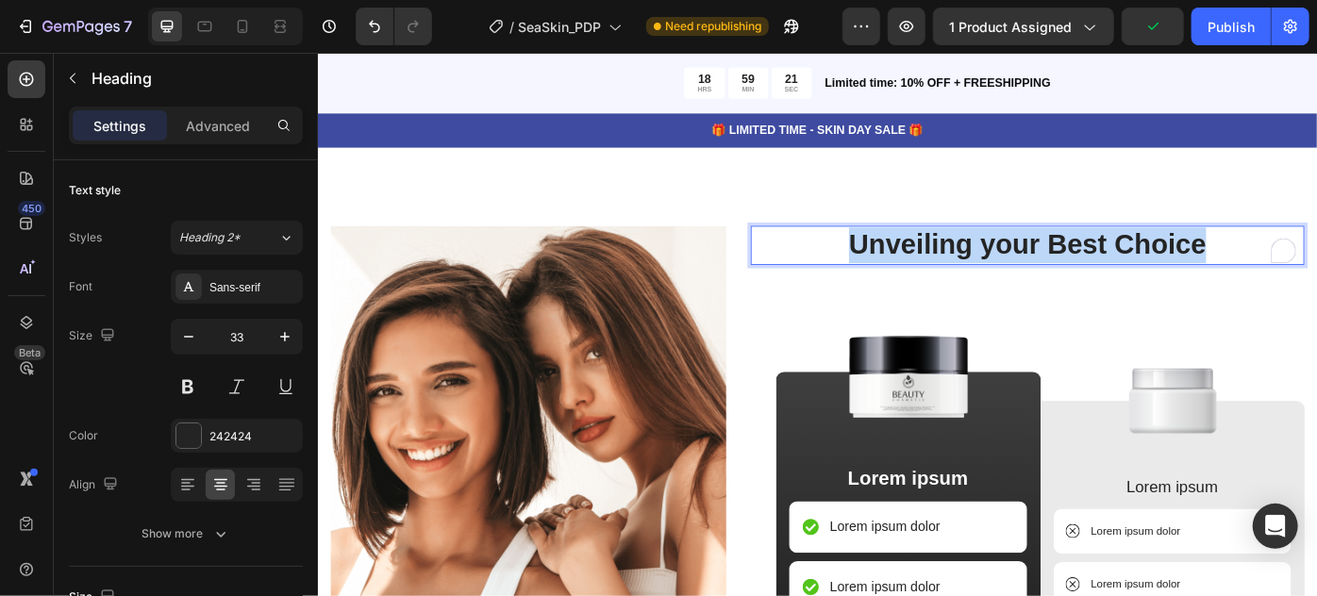
click at [1021, 261] on p "Unveiling your Best Choice" at bounding box center [1122, 270] width 624 height 41
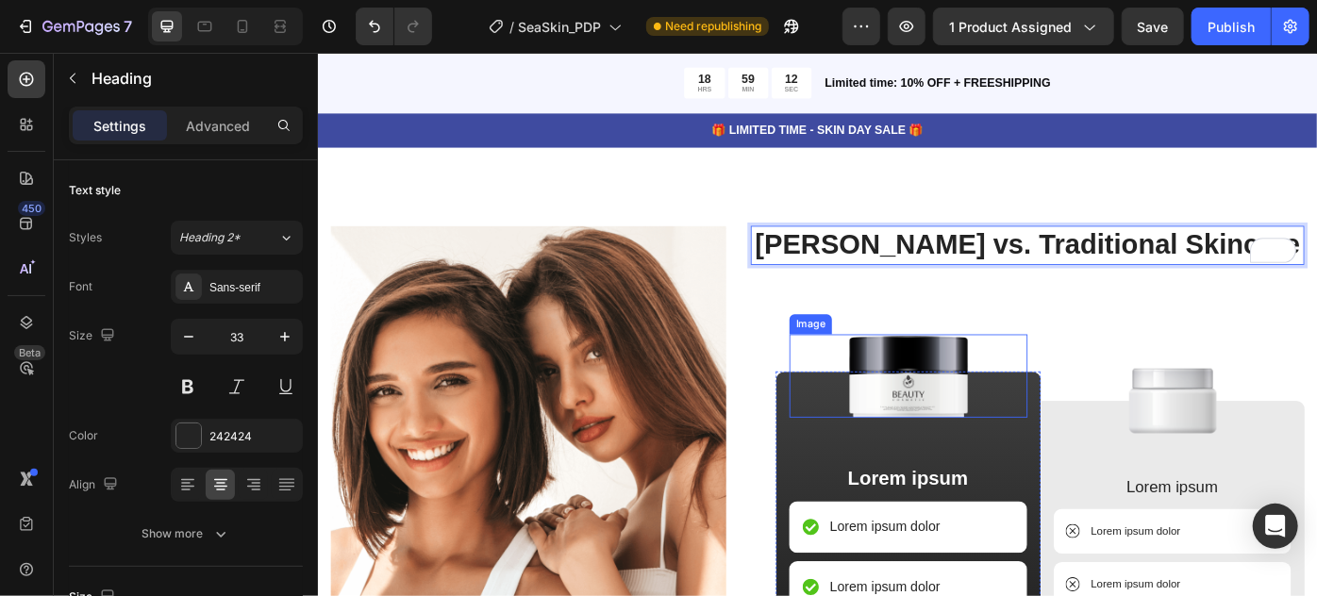
click at [988, 404] on img at bounding box center [986, 418] width 153 height 94
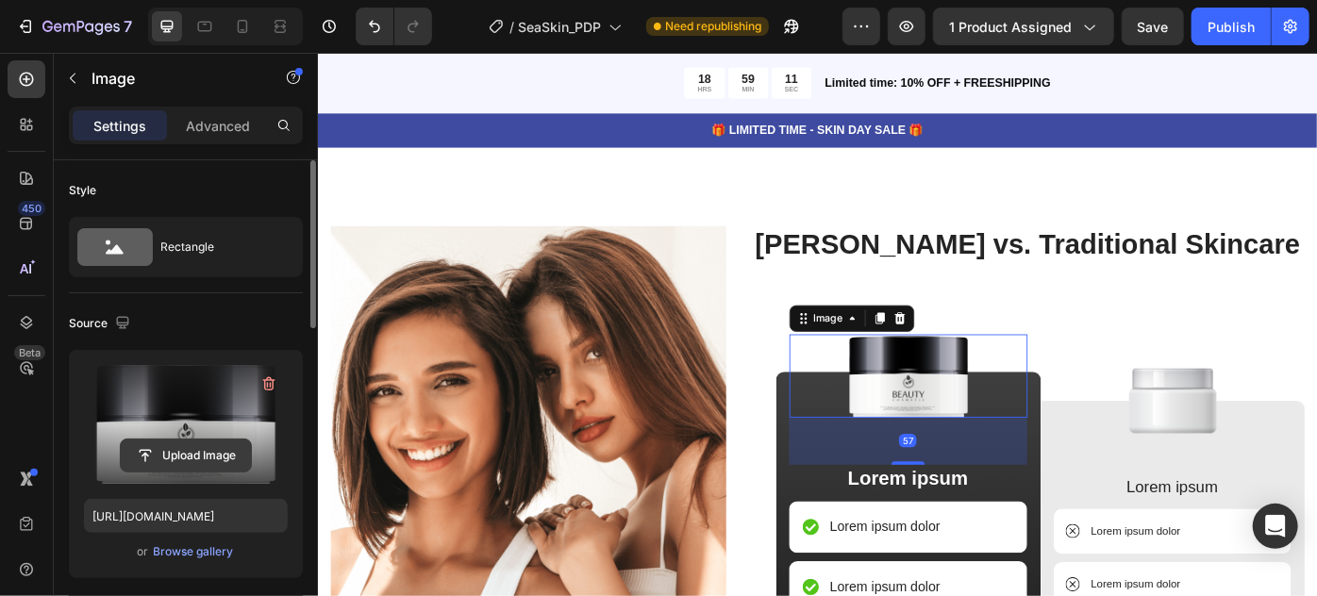
click at [180, 454] on input "file" at bounding box center [186, 456] width 130 height 32
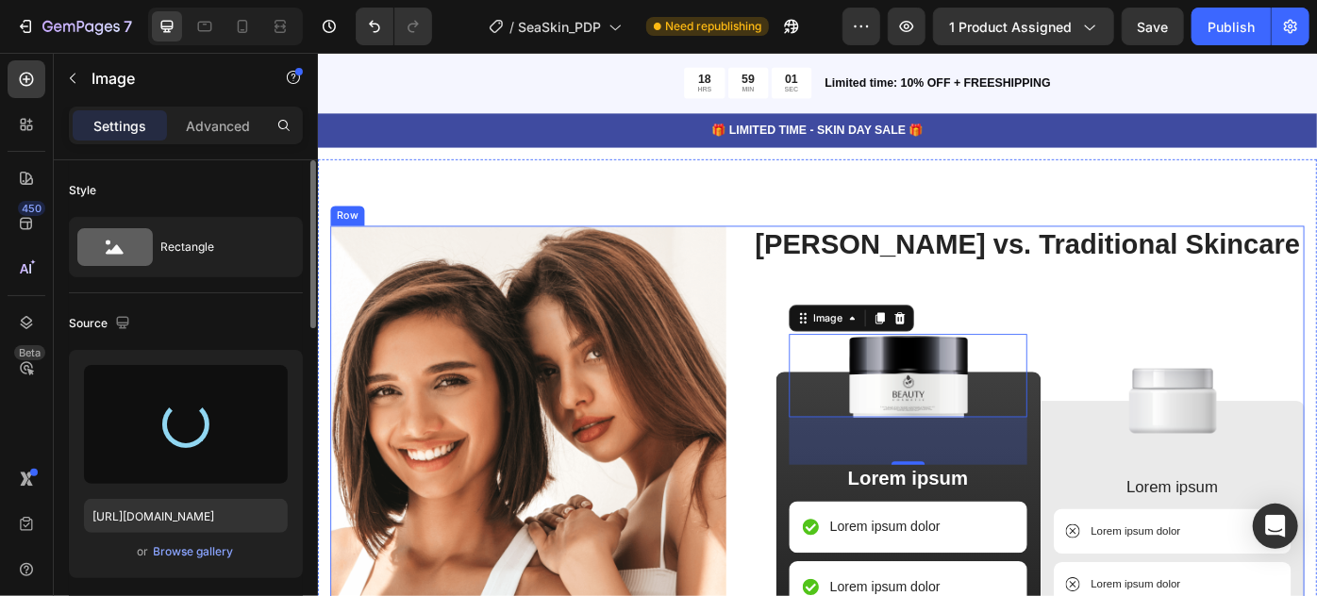
type input "https://cdn.shopify.com/s/files/1/0821/0392/7124/files/gempages_546573242282804…"
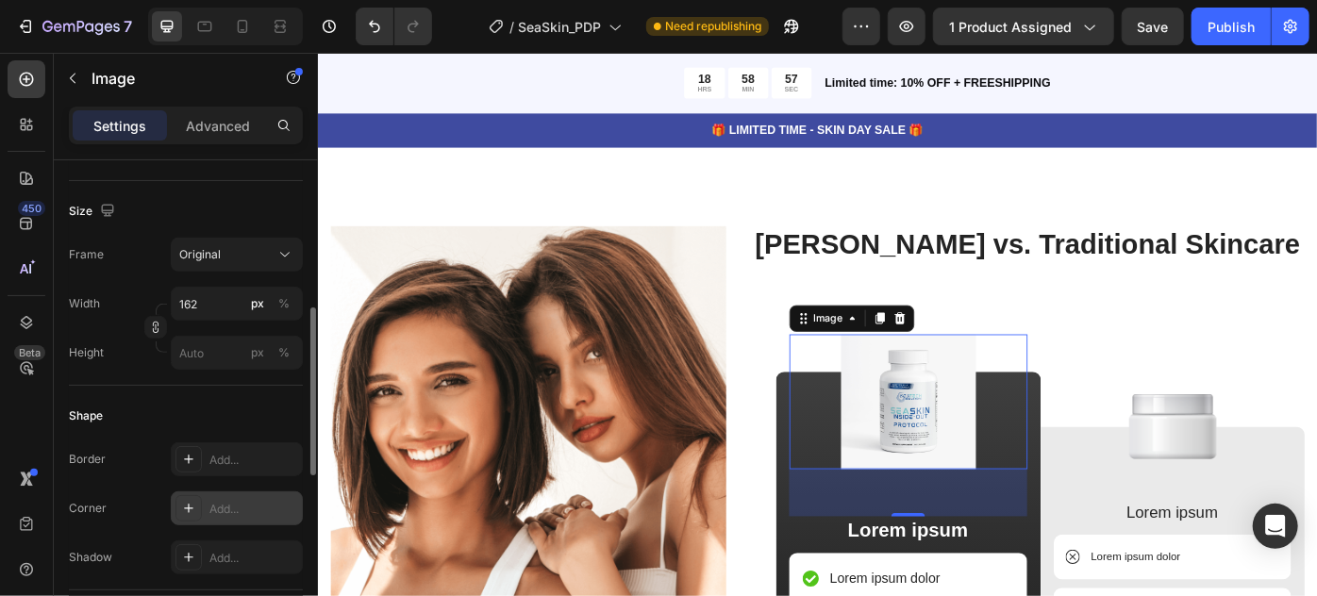
scroll to position [600, 0]
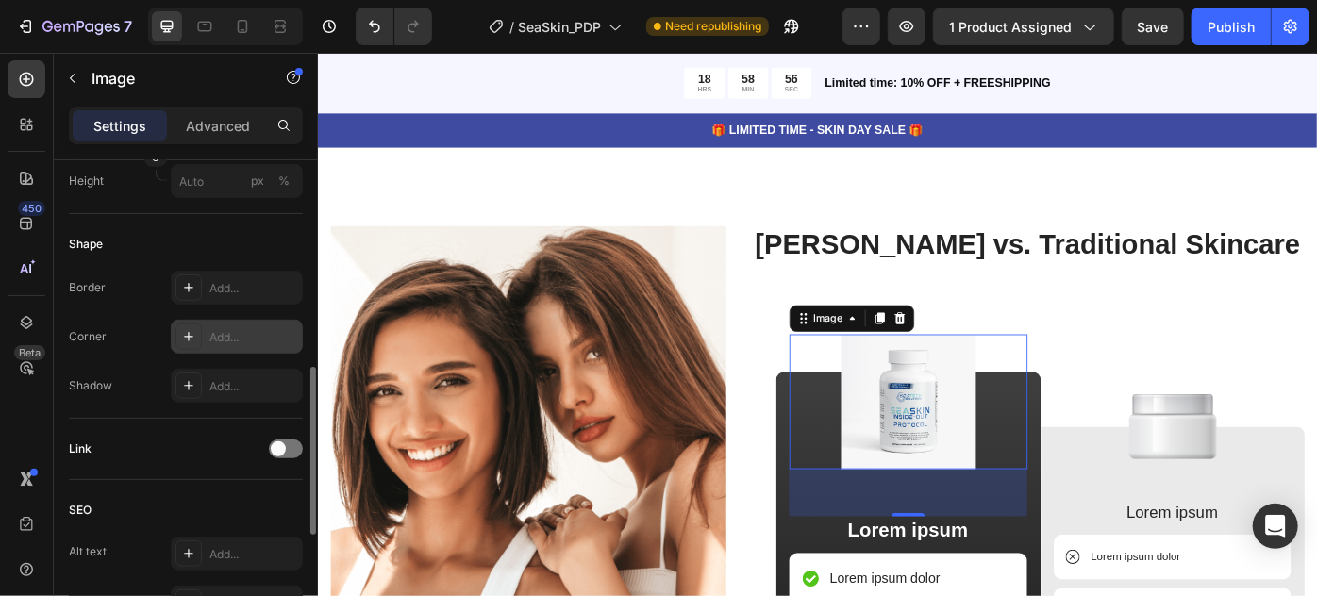
click at [254, 331] on div "Add..." at bounding box center [253, 337] width 89 height 17
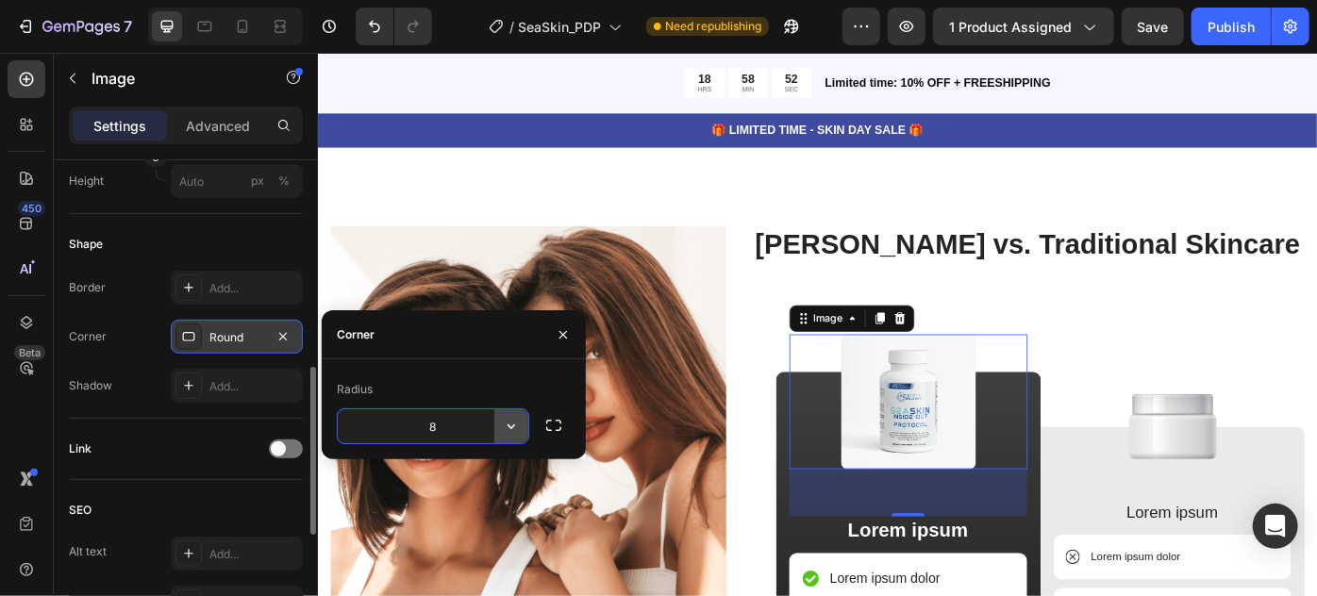
click at [513, 424] on icon "button" at bounding box center [511, 426] width 19 height 19
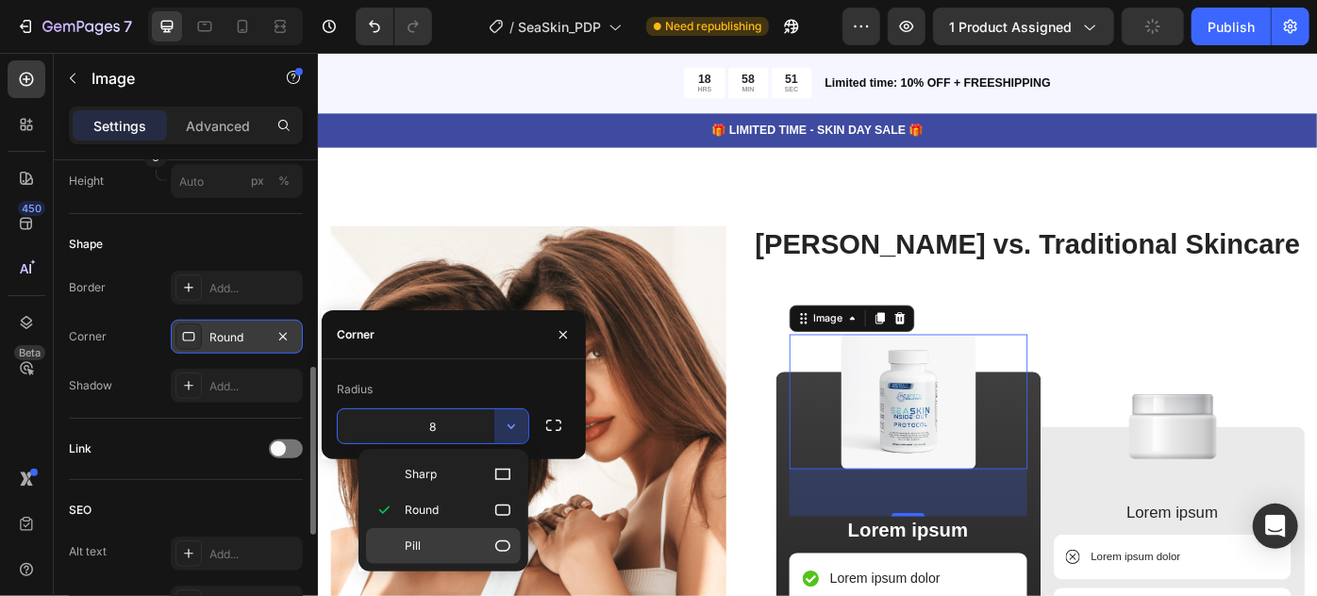
click at [460, 545] on p "Pill" at bounding box center [459, 546] width 108 height 19
type input "9999"
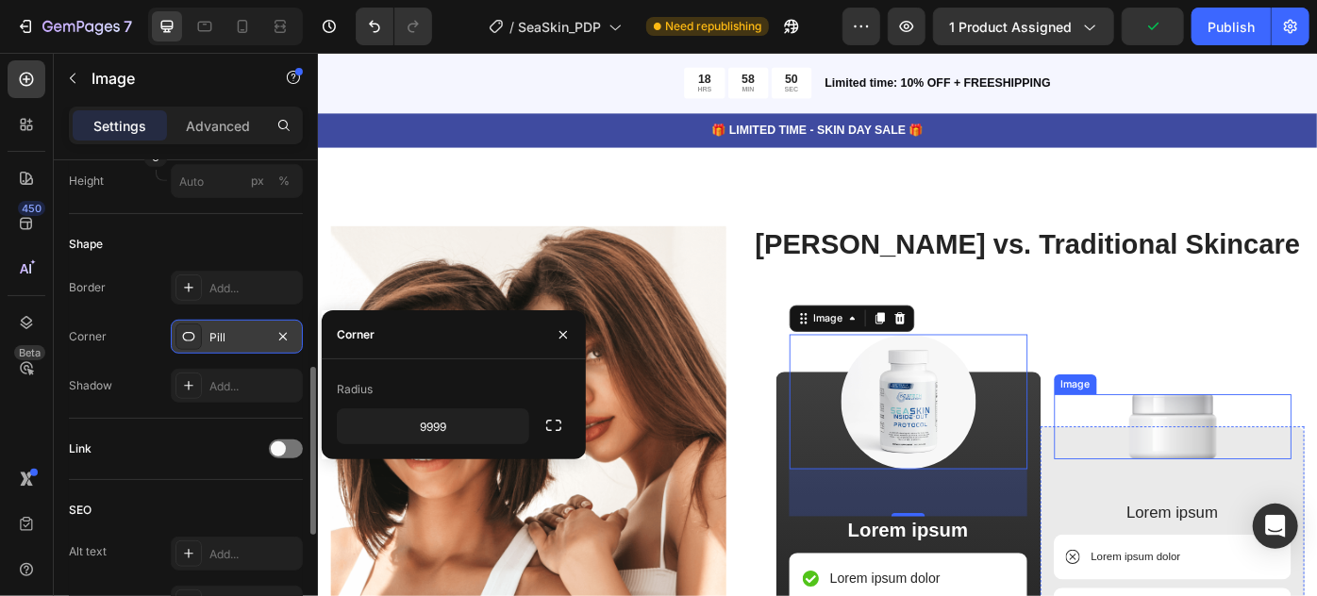
click at [1278, 440] on img at bounding box center [1285, 476] width 99 height 74
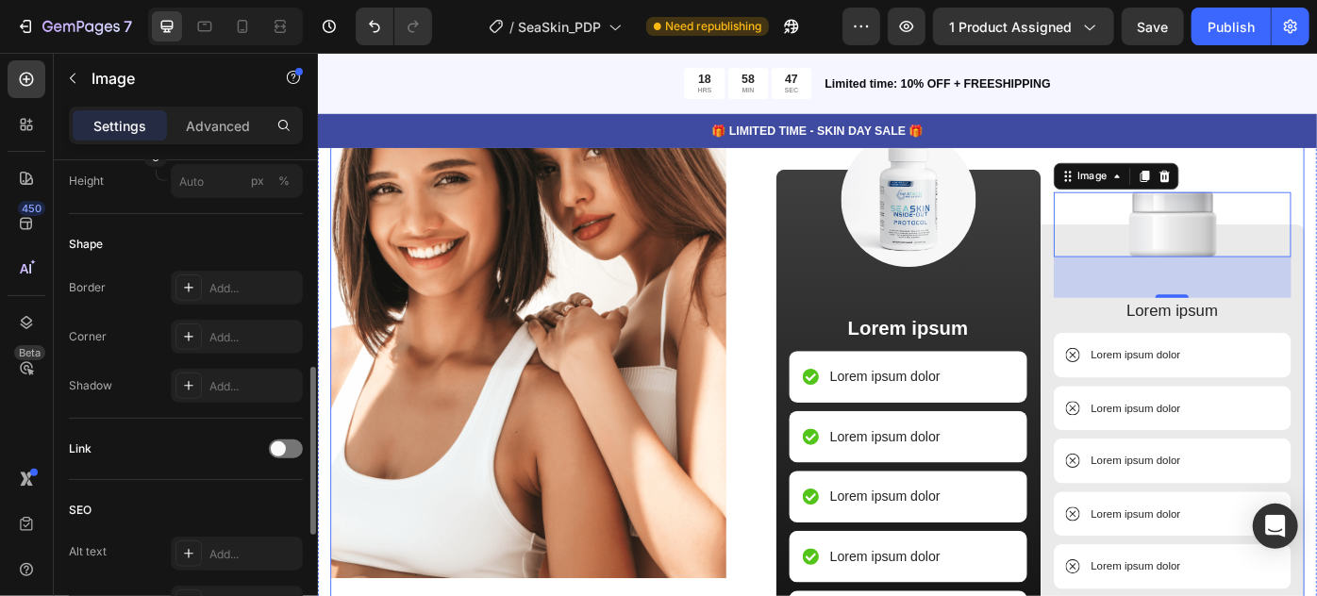
scroll to position [2494, 0]
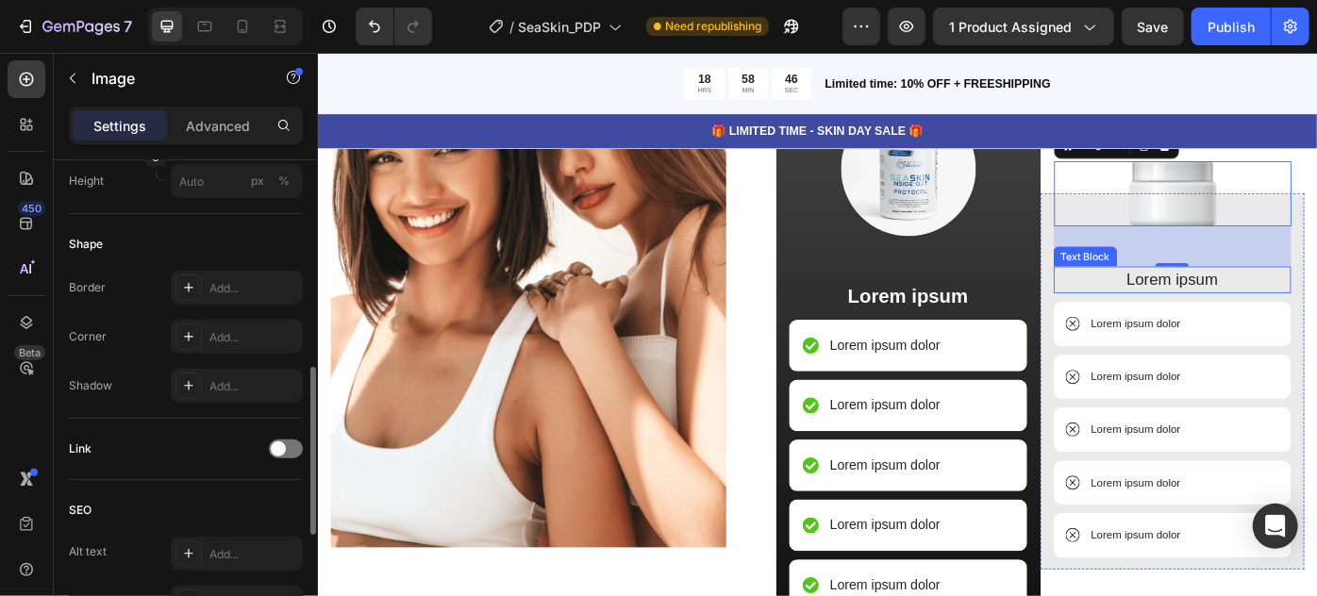
click at [1268, 311] on p "Lorem ipsum" at bounding box center [1286, 309] width 266 height 27
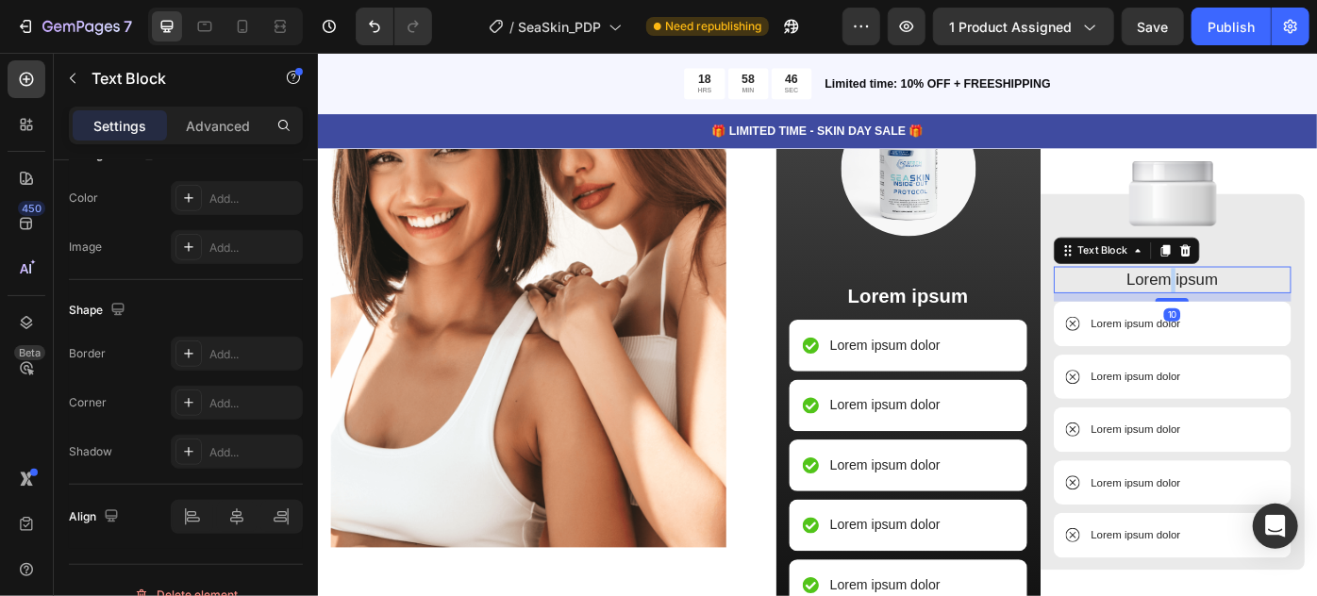
click at [1268, 311] on p "Lorem ipsum" at bounding box center [1286, 309] width 266 height 27
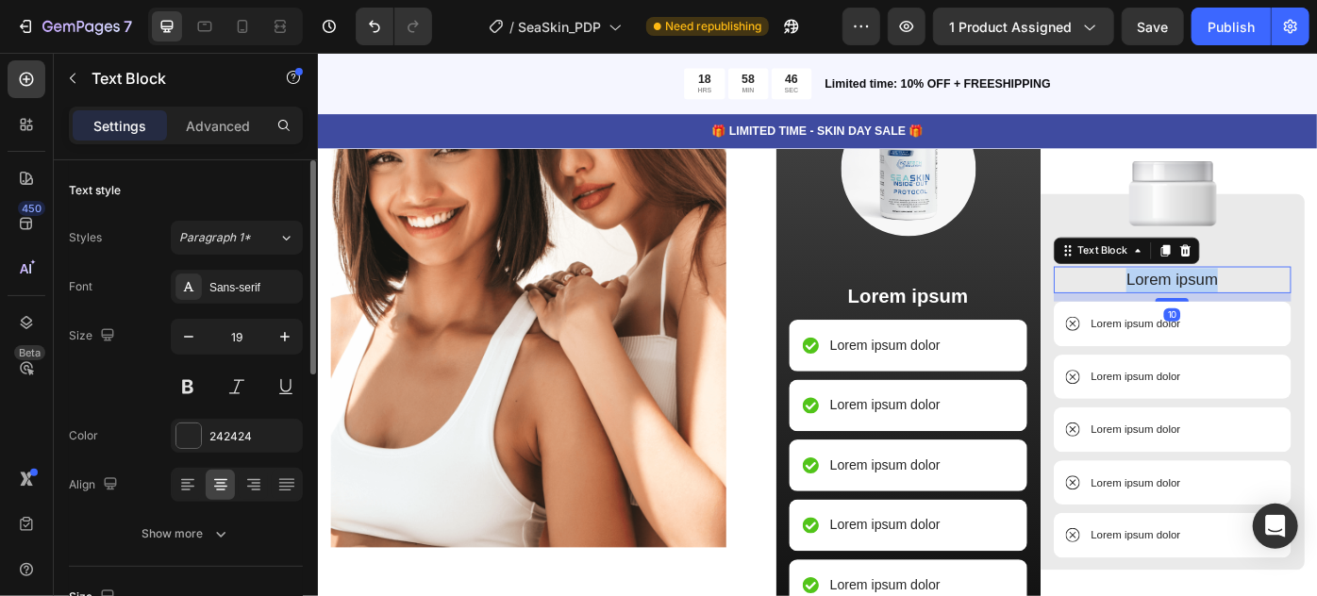
click at [1268, 311] on p "Lorem ipsum" at bounding box center [1286, 309] width 266 height 27
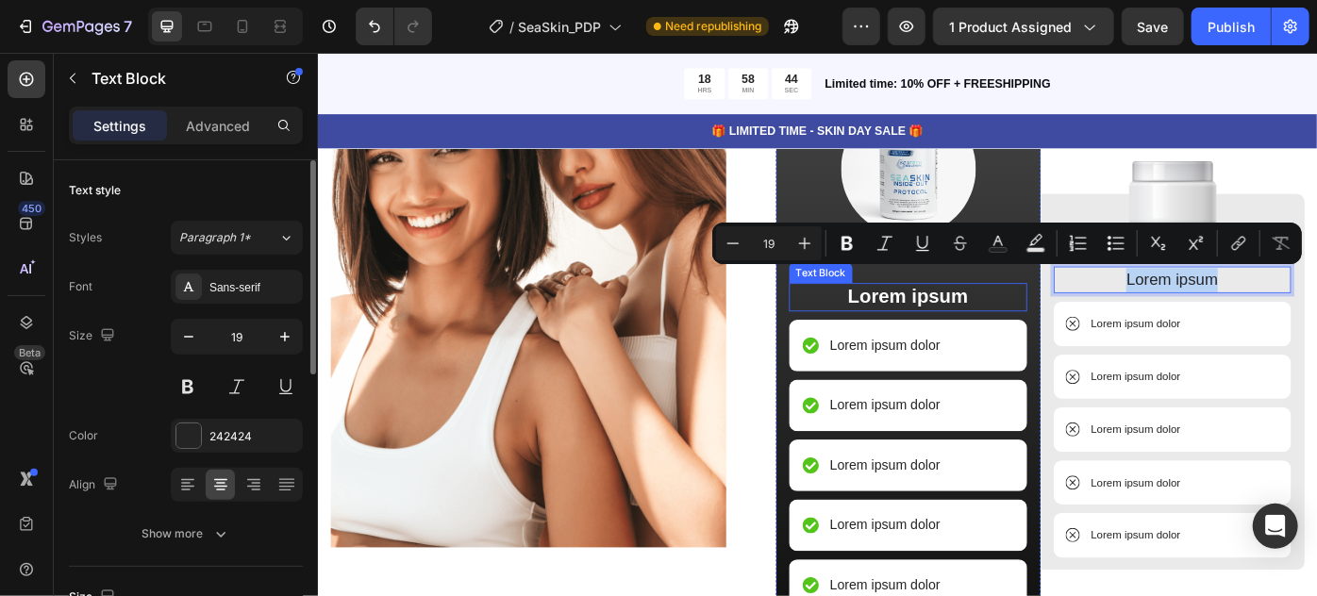
click at [1021, 320] on p "Lorem ipsum" at bounding box center [986, 329] width 266 height 28
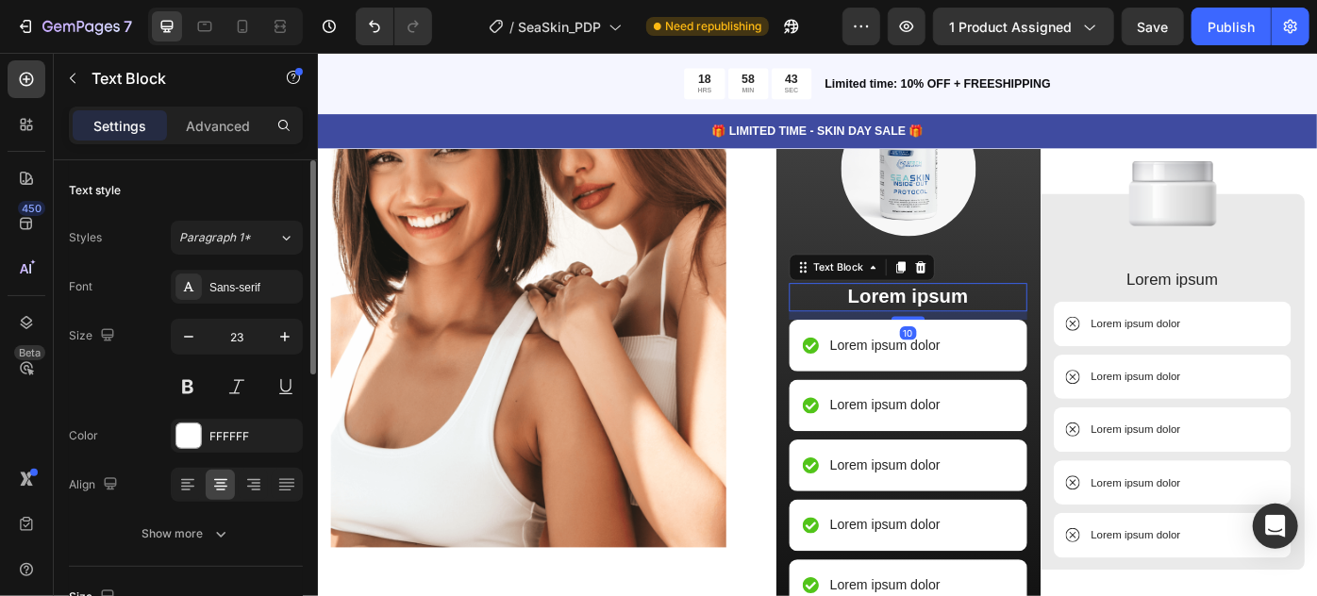
click at [1021, 320] on p "Lorem ipsum" at bounding box center [986, 329] width 266 height 28
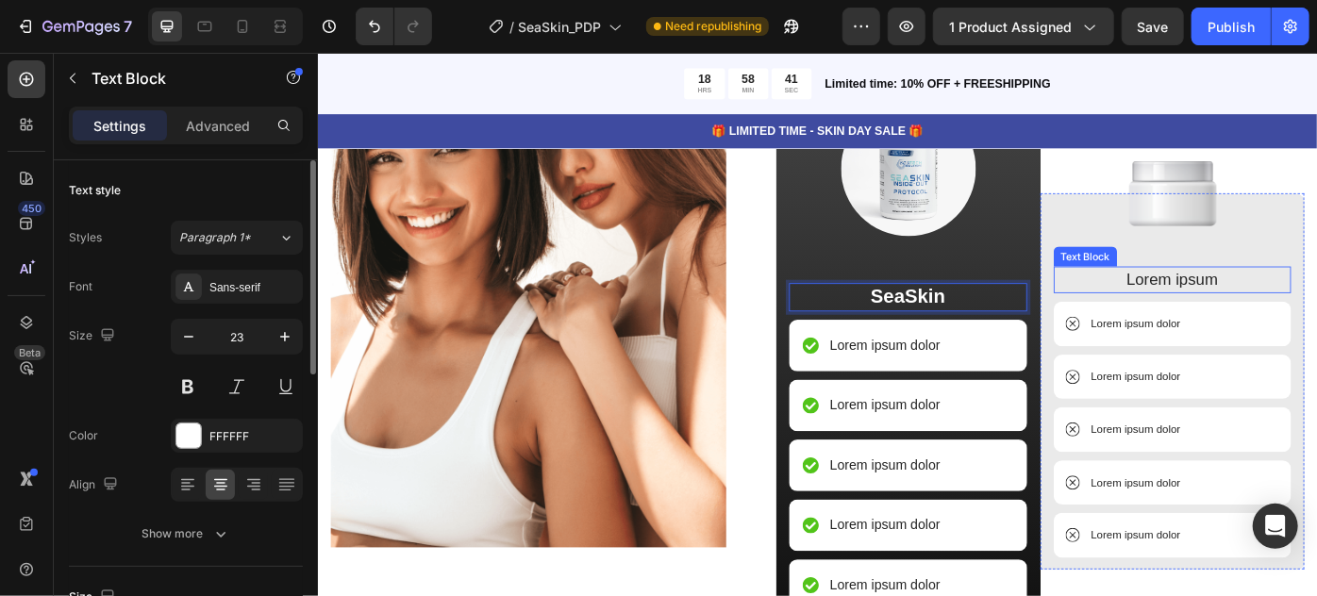
click at [1242, 314] on p "Lorem ipsum" at bounding box center [1286, 309] width 266 height 27
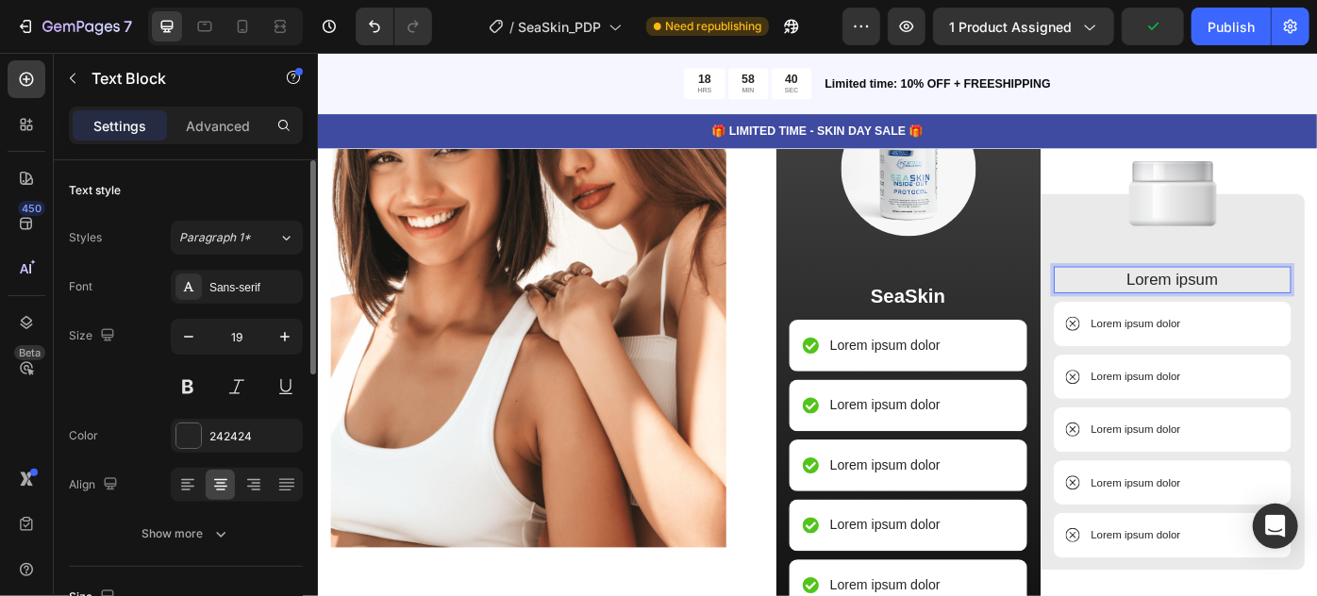
click at [1242, 314] on p "Lorem ipsum" at bounding box center [1286, 309] width 266 height 27
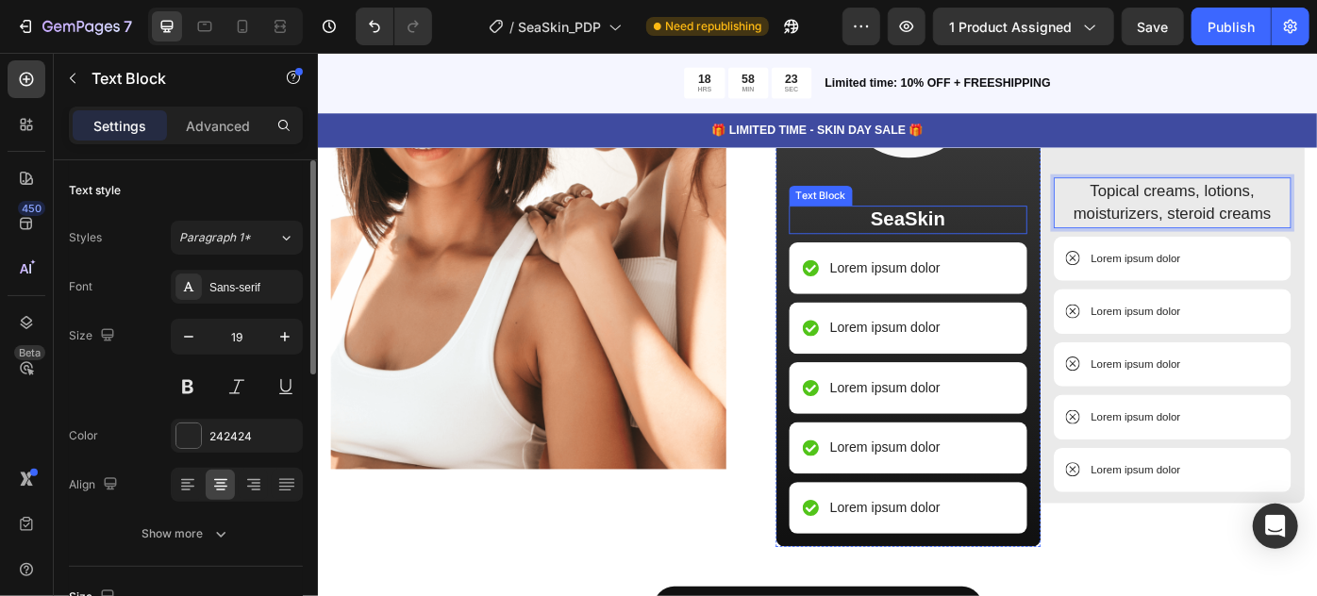
scroll to position [2481, 0]
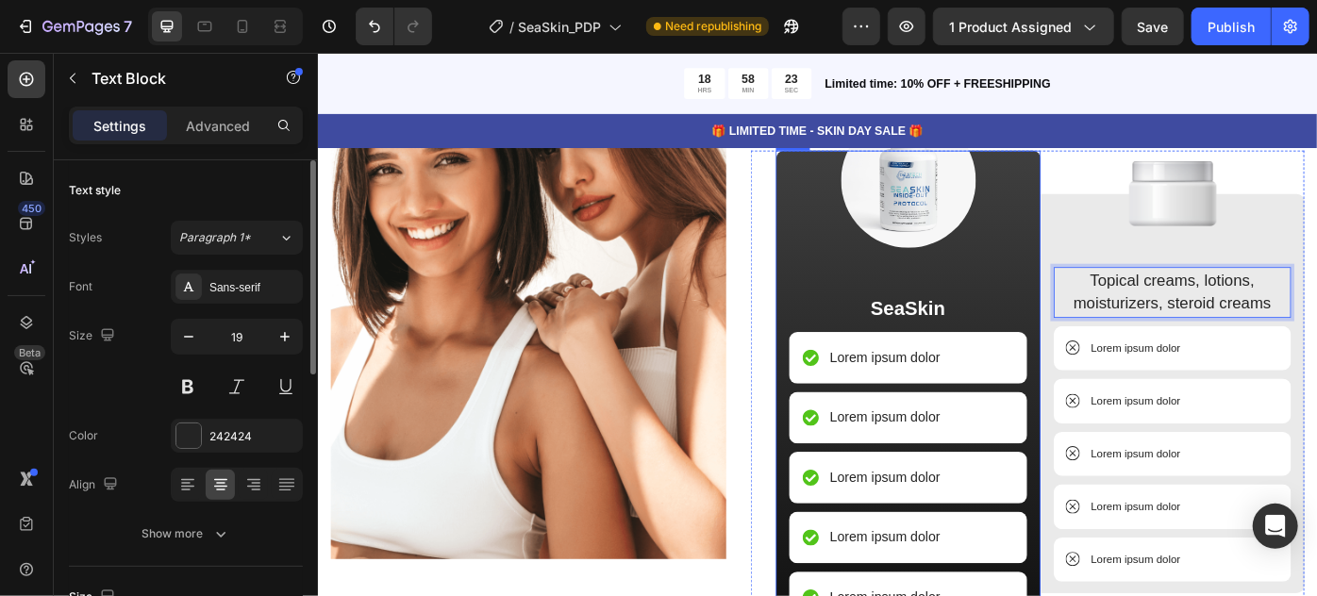
click at [1113, 306] on div "Image SeaSkin Text Block Lorem ipsum dolor Item List Lorem ipsum dolor Item Lis…" at bounding box center [986, 437] width 300 height 551
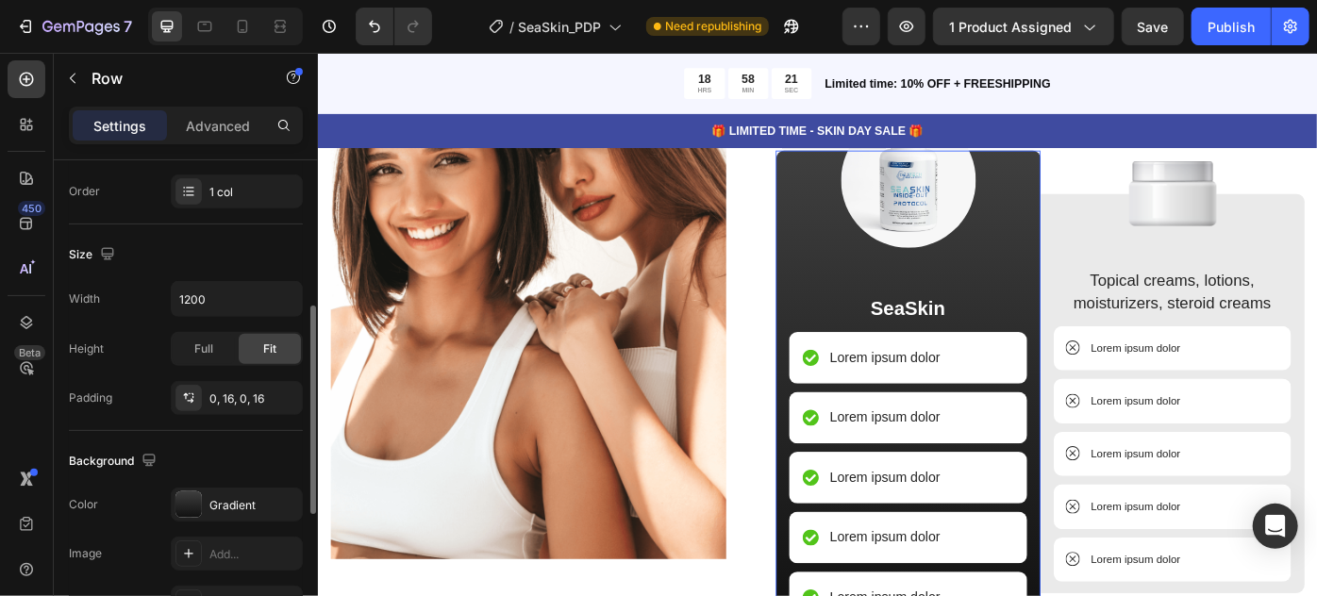
scroll to position [428, 0]
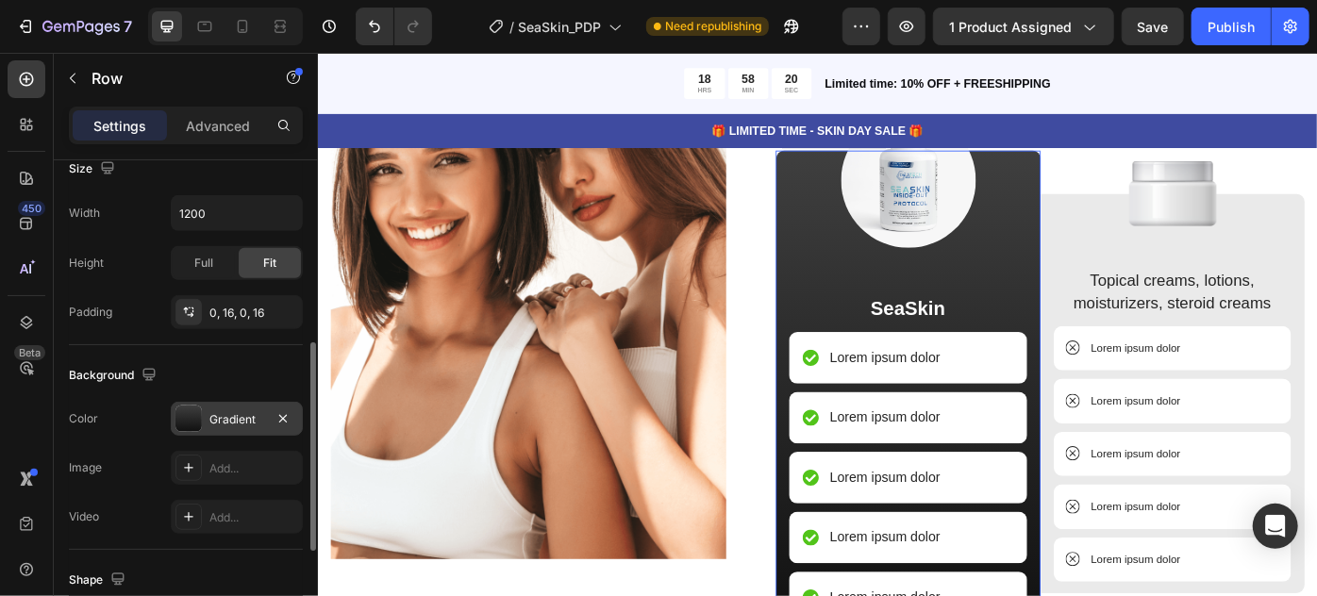
click at [231, 408] on div "The changes might be hidden by the video. Color Gradient Image Add... Video Add…" at bounding box center [186, 468] width 234 height 132
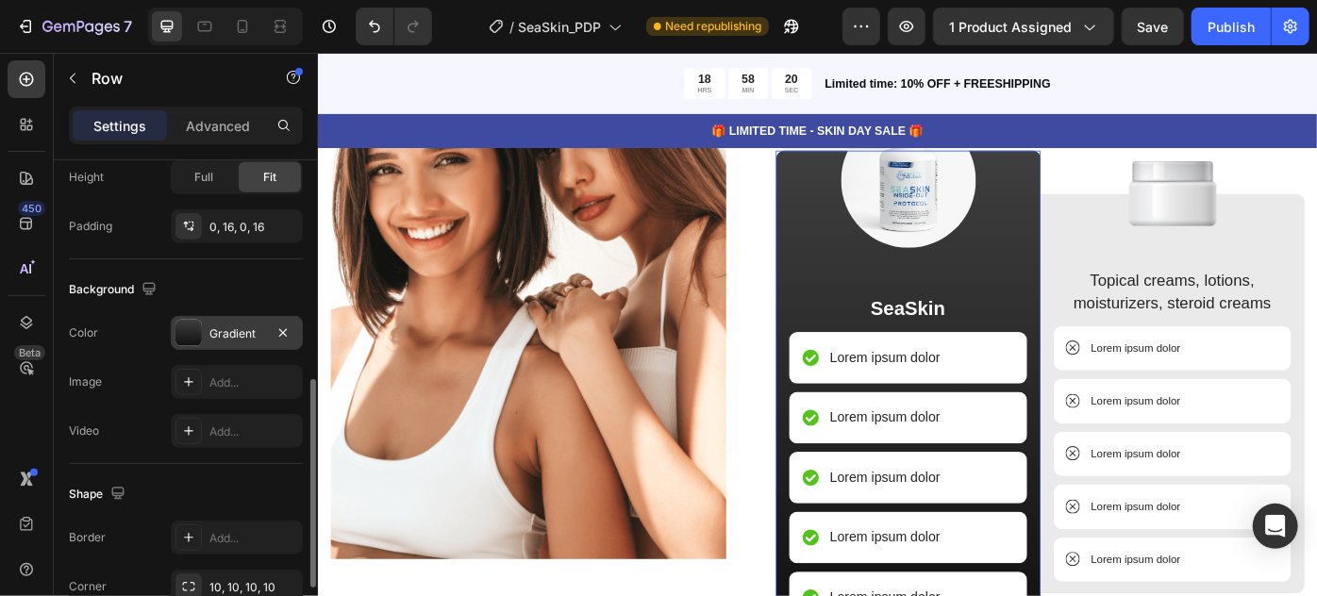
click at [235, 328] on div "Gradient" at bounding box center [236, 334] width 55 height 17
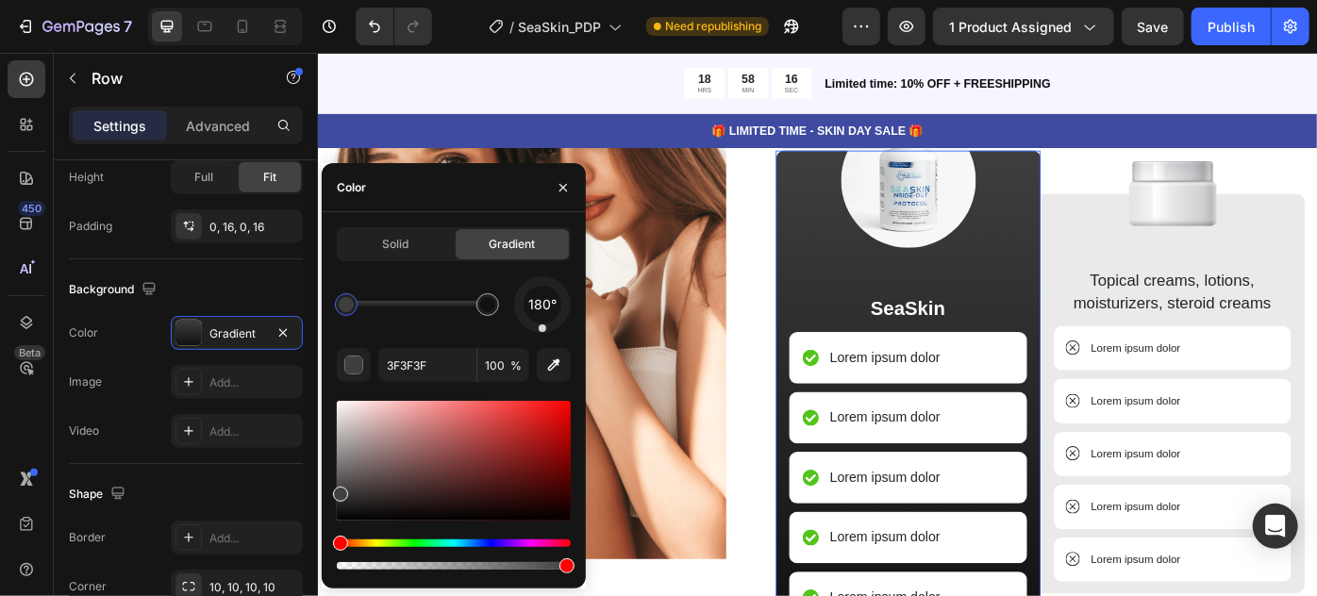
click at [479, 547] on div at bounding box center [454, 555] width 234 height 30
click at [486, 541] on div "Hue" at bounding box center [454, 544] width 234 height 8
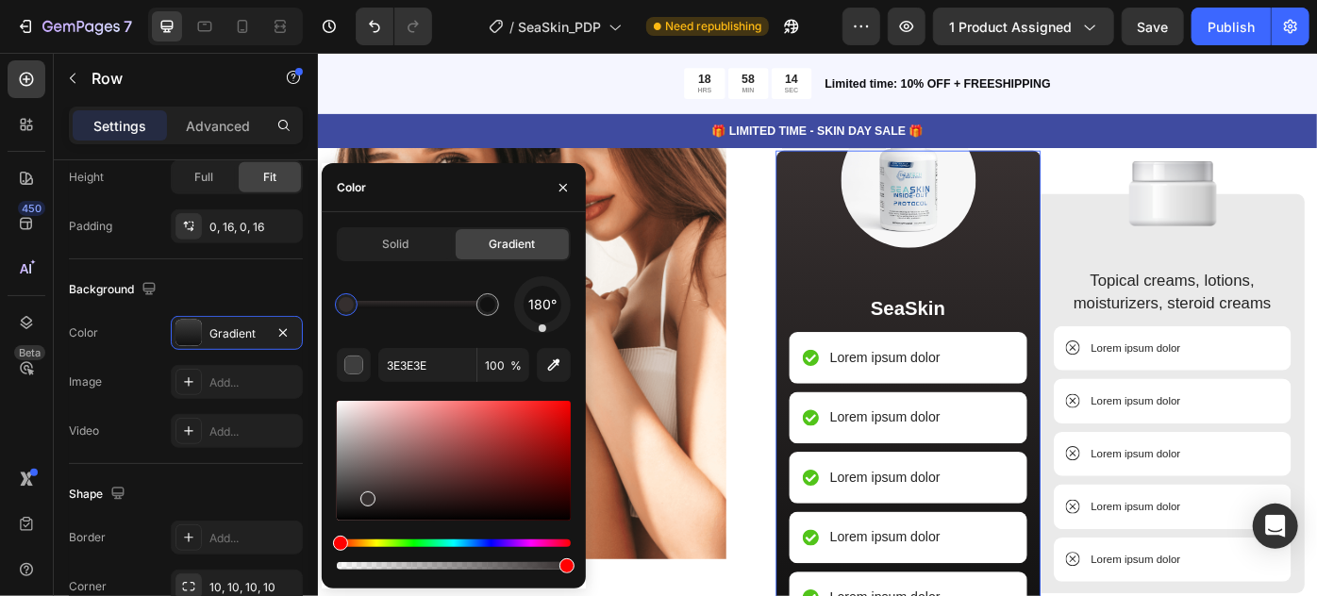
drag, startPoint x: 342, startPoint y: 500, endPoint x: 385, endPoint y: 503, distance: 43.5
click at [364, 493] on div at bounding box center [367, 499] width 15 height 15
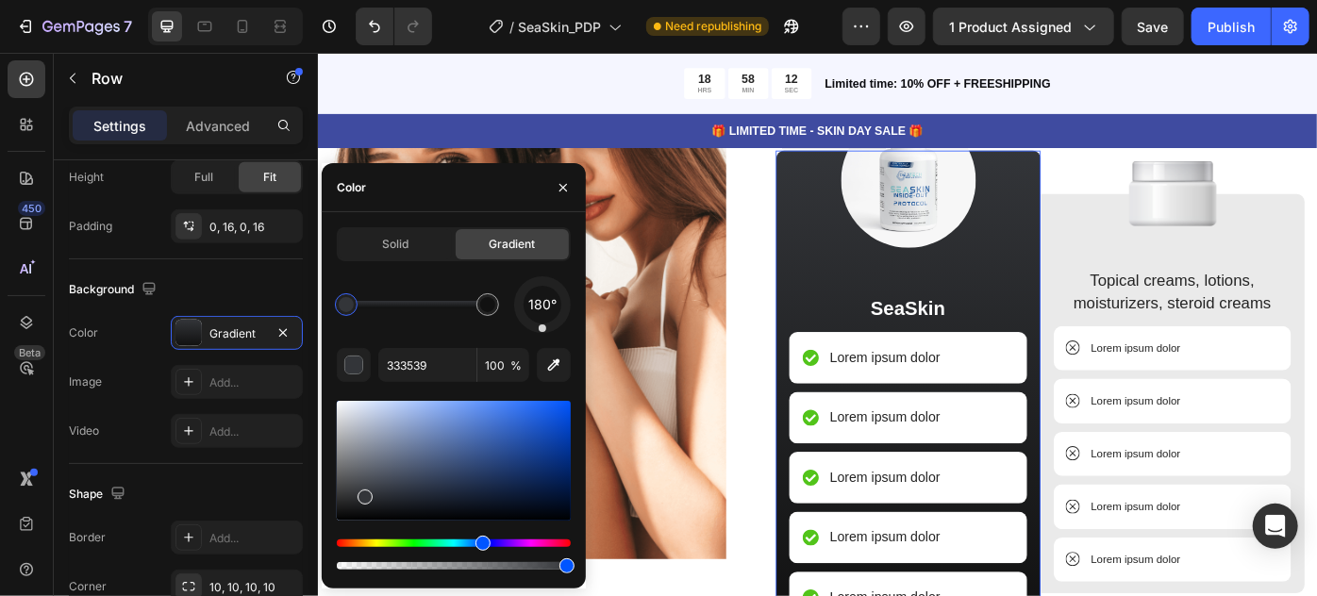
click at [521, 472] on div at bounding box center [454, 461] width 234 height 120
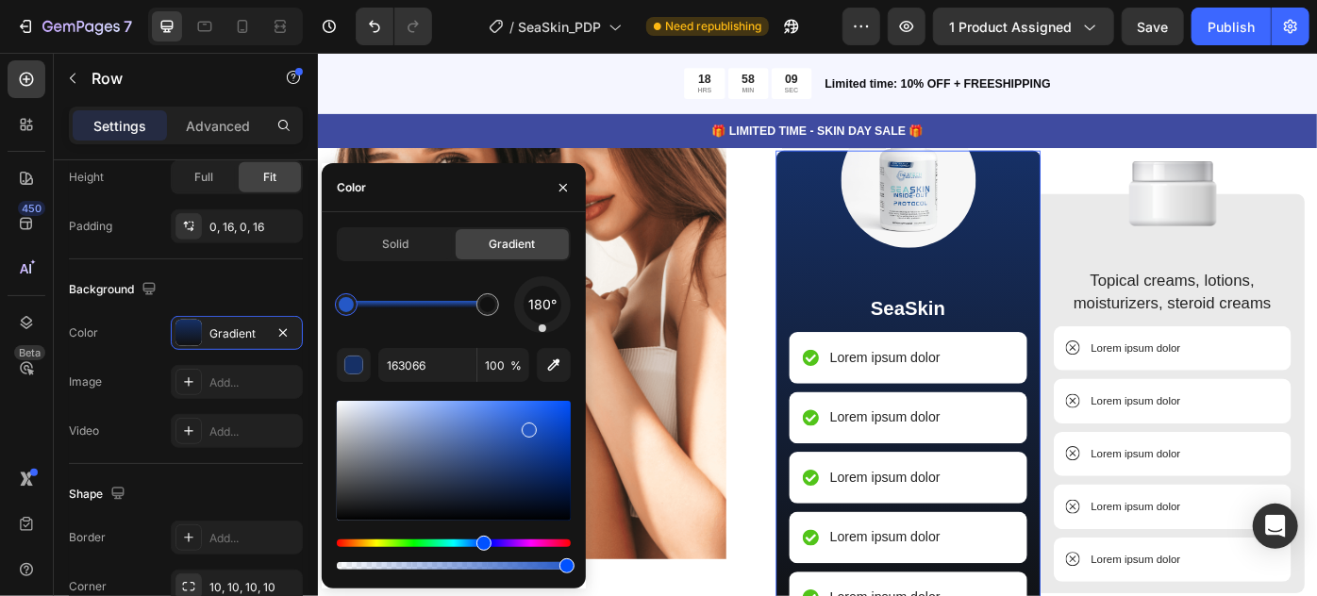
click at [527, 427] on div at bounding box center [454, 461] width 234 height 120
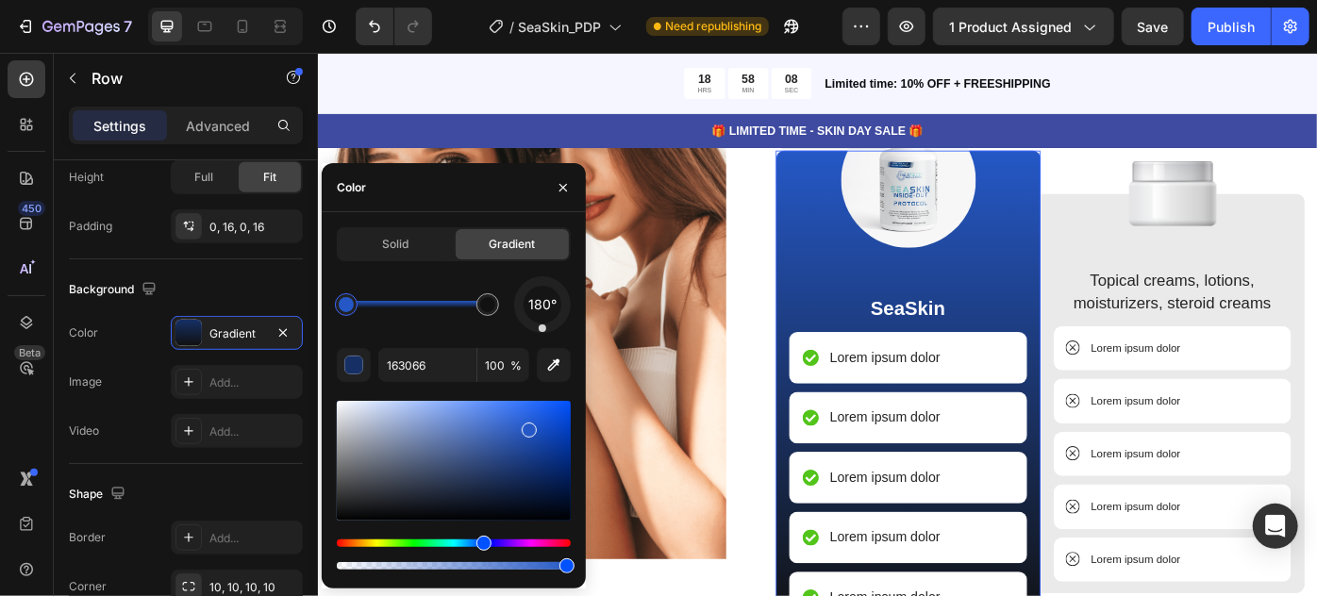
type input "2558C6"
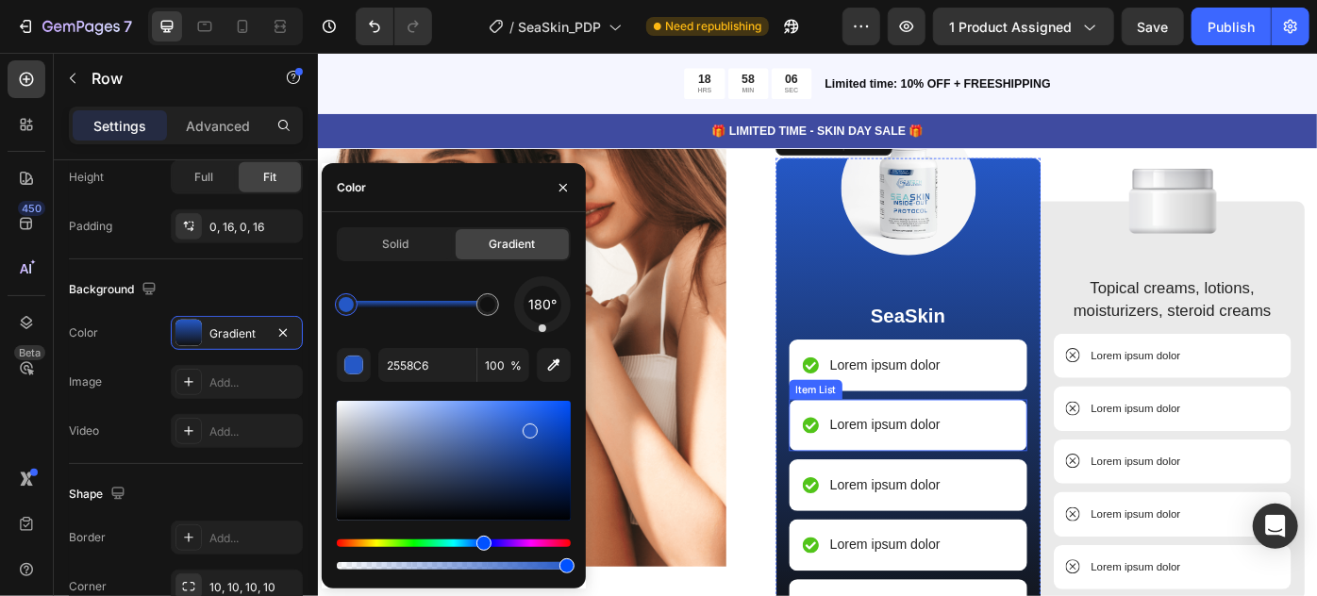
scroll to position [2567, 0]
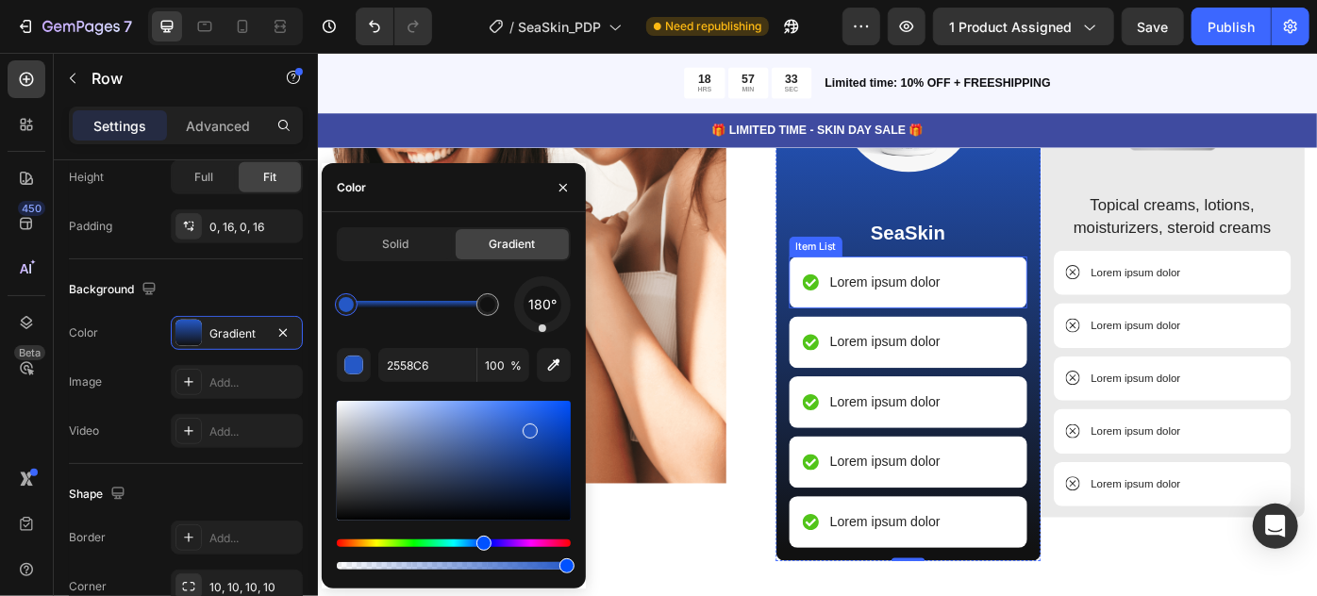
click at [933, 308] on p "Lorem ipsum dolor" at bounding box center [960, 311] width 126 height 23
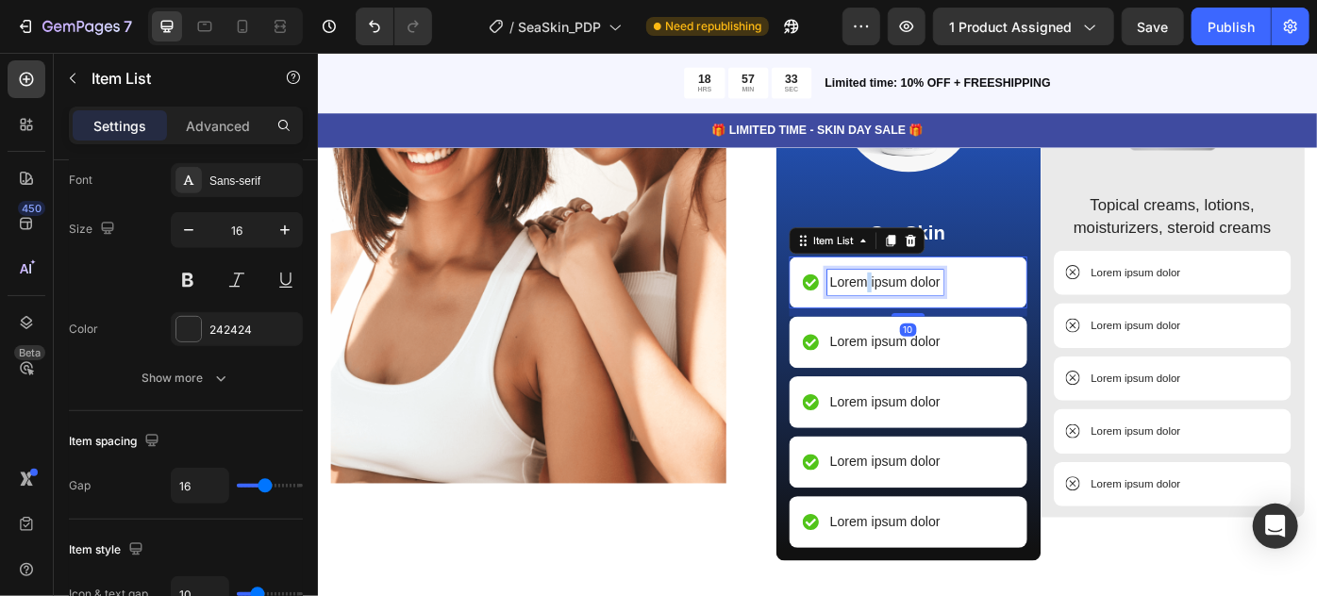
scroll to position [0, 0]
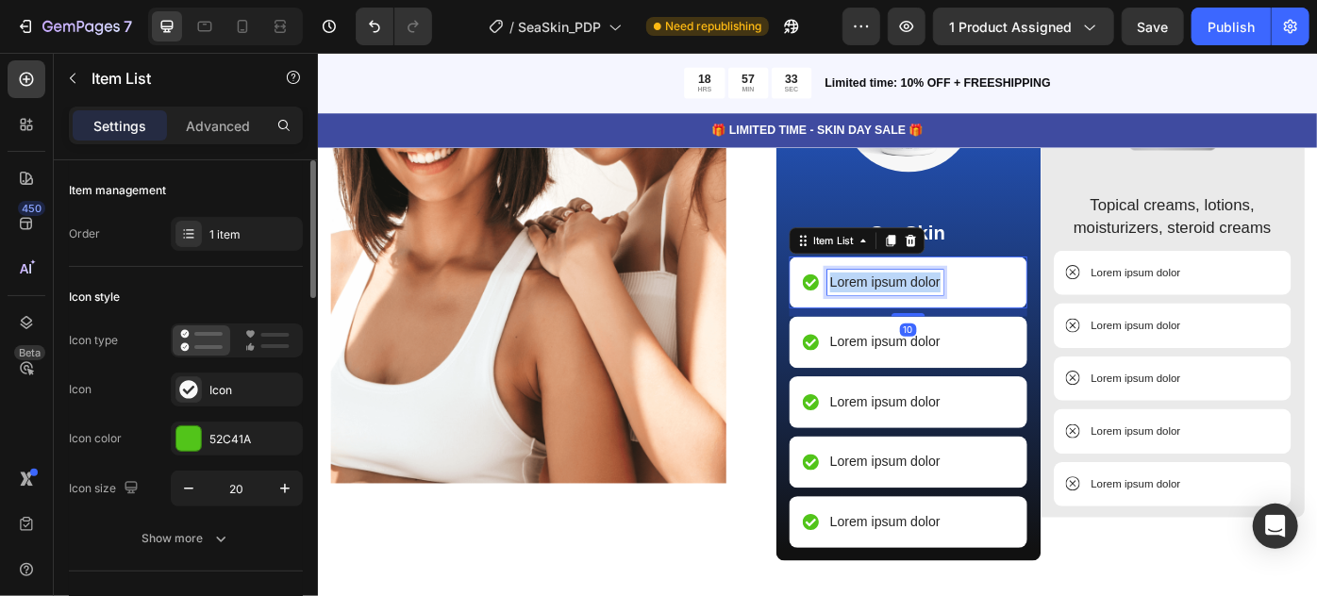
click at [933, 308] on p "Lorem ipsum dolor" at bounding box center [960, 311] width 126 height 23
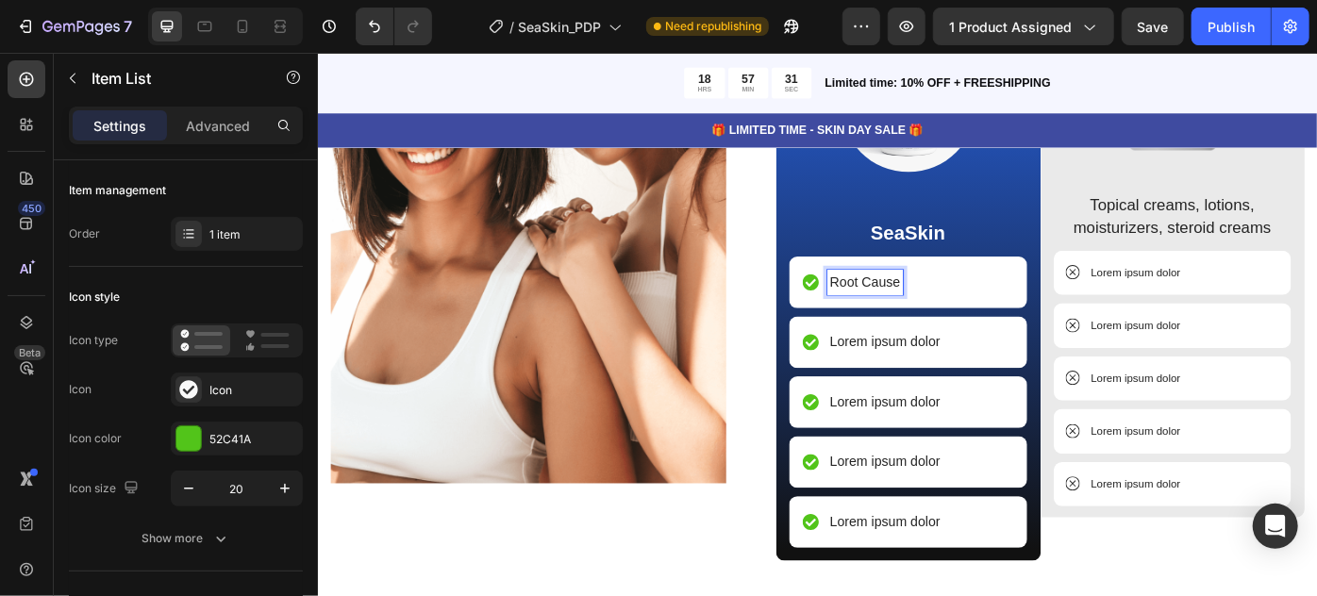
click at [897, 311] on p "Root Cause" at bounding box center [937, 311] width 80 height 23
click at [1247, 298] on p "Lorem ipsum dolor" at bounding box center [1245, 301] width 102 height 19
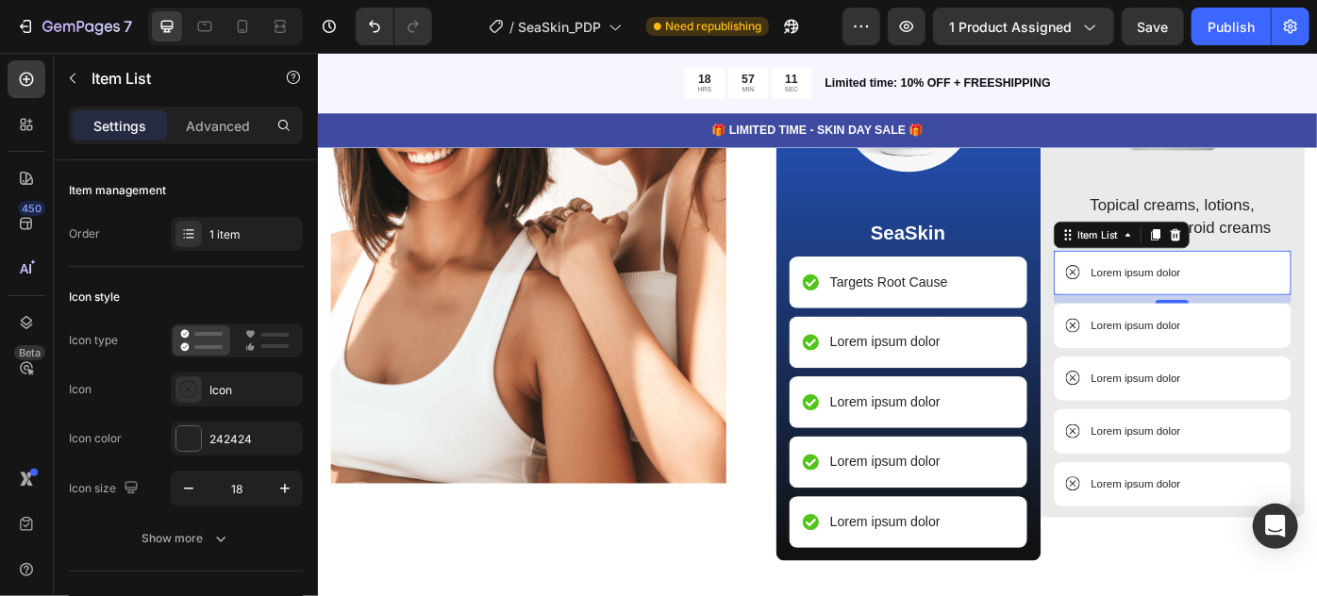
click at [1247, 297] on p "Lorem ipsum dolor" at bounding box center [1245, 301] width 102 height 19
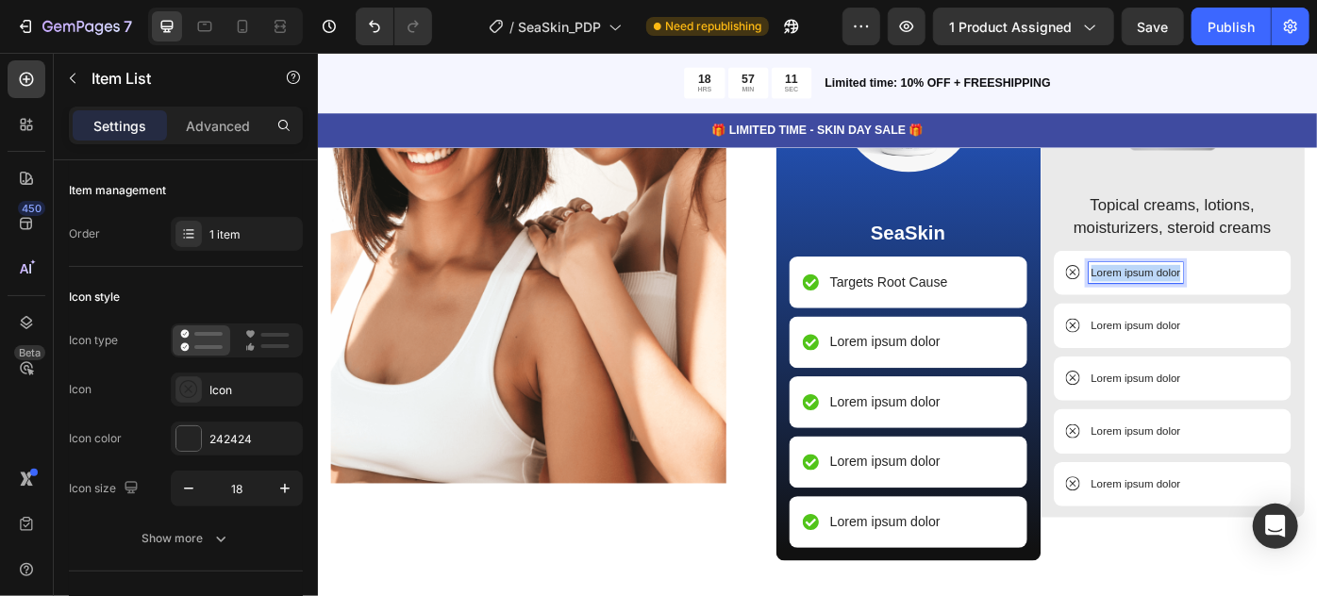
click at [1247, 297] on p "Lorem ipsum dolor" at bounding box center [1245, 301] width 102 height 19
click at [996, 381] on p "Lorem ipsum dolor" at bounding box center [960, 379] width 126 height 23
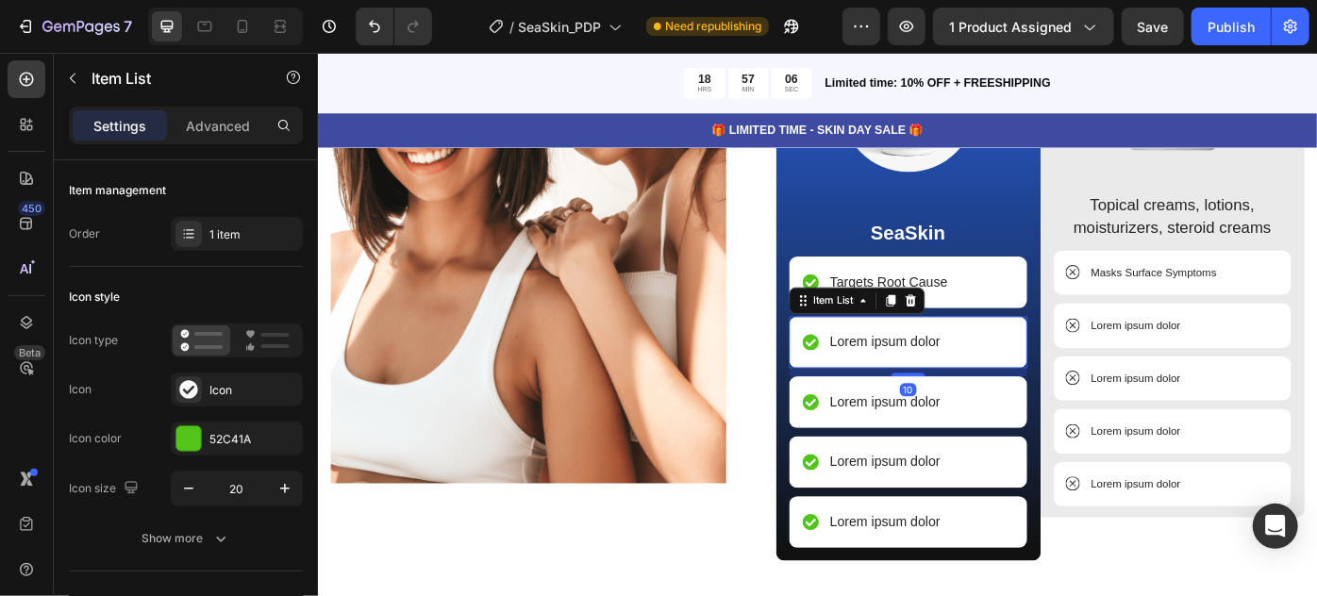
click at [996, 381] on p "Lorem ipsum dolor" at bounding box center [960, 379] width 126 height 23
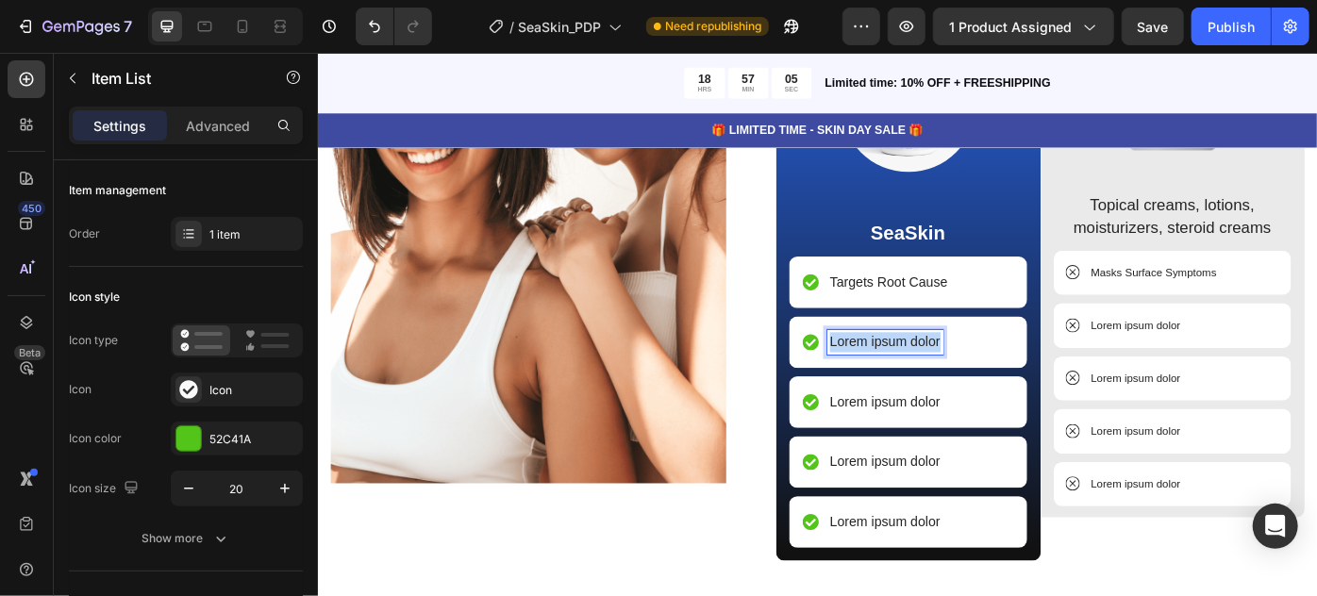
click at [996, 381] on p "Lorem ipsum dolor" at bounding box center [960, 379] width 126 height 23
click at [1259, 356] on p "Lorem ipsum dolor" at bounding box center [1245, 360] width 102 height 19
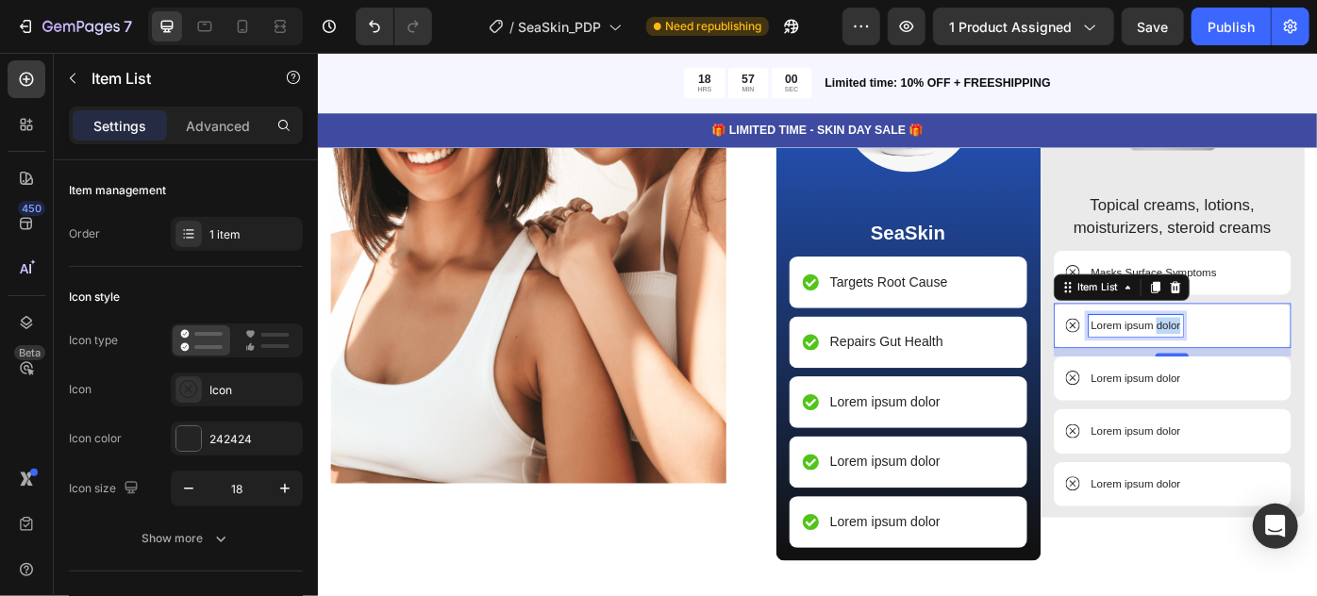
click at [1259, 356] on p "Lorem ipsum dolor" at bounding box center [1245, 360] width 102 height 19
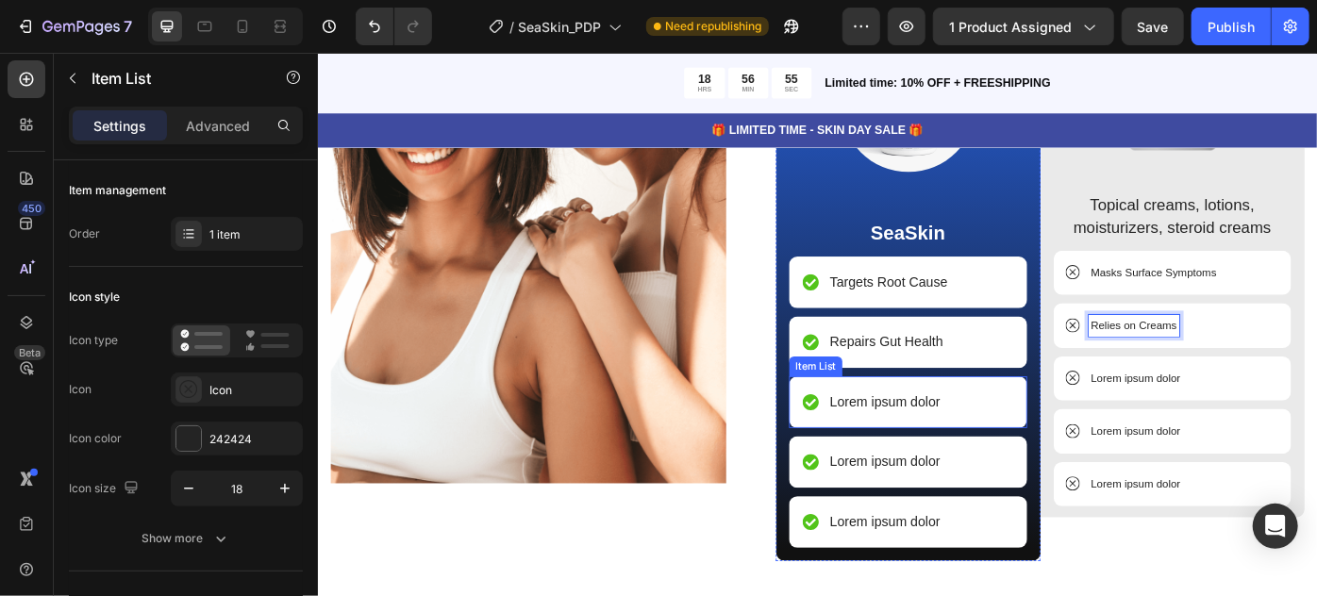
click at [968, 441] on p "Lorem ipsum dolor" at bounding box center [960, 447] width 126 height 23
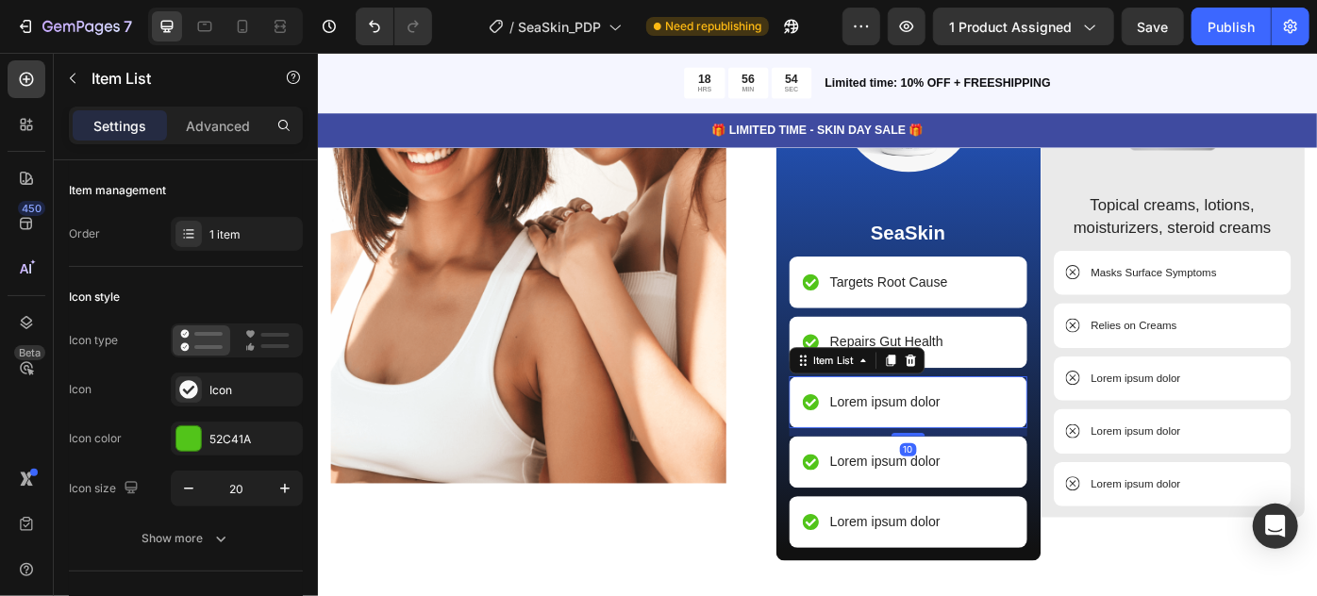
click at [968, 441] on p "Lorem ipsum dolor" at bounding box center [960, 447] width 126 height 23
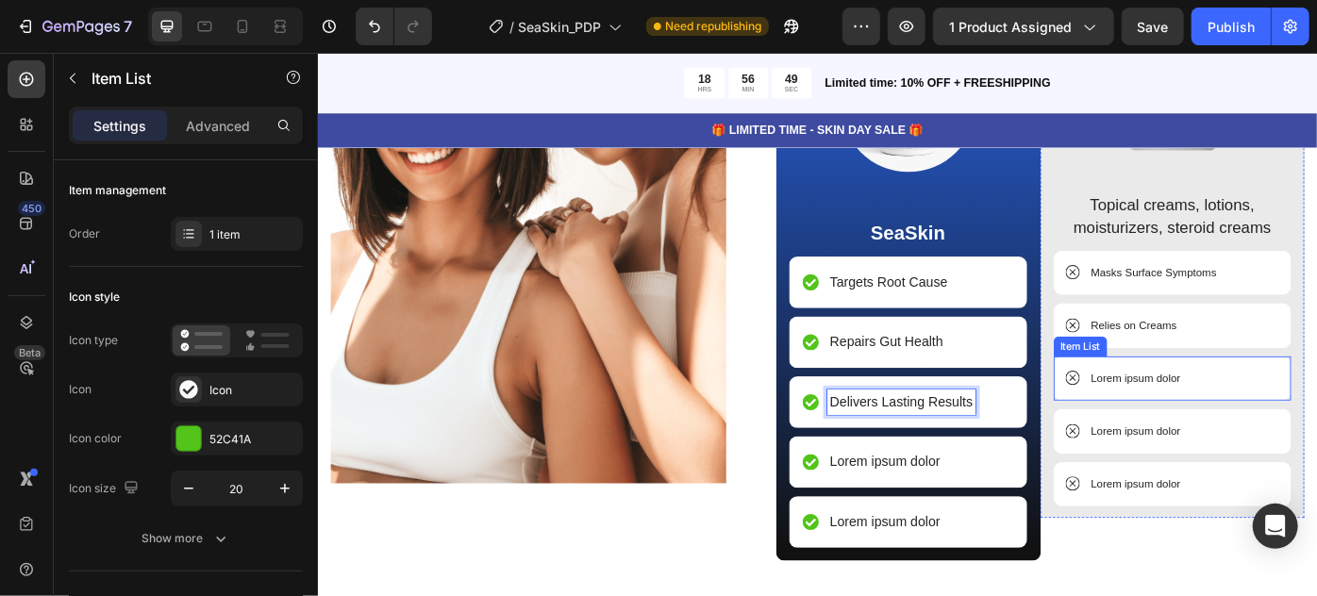
click at [1229, 419] on p "Lorem ipsum dolor" at bounding box center [1245, 420] width 102 height 19
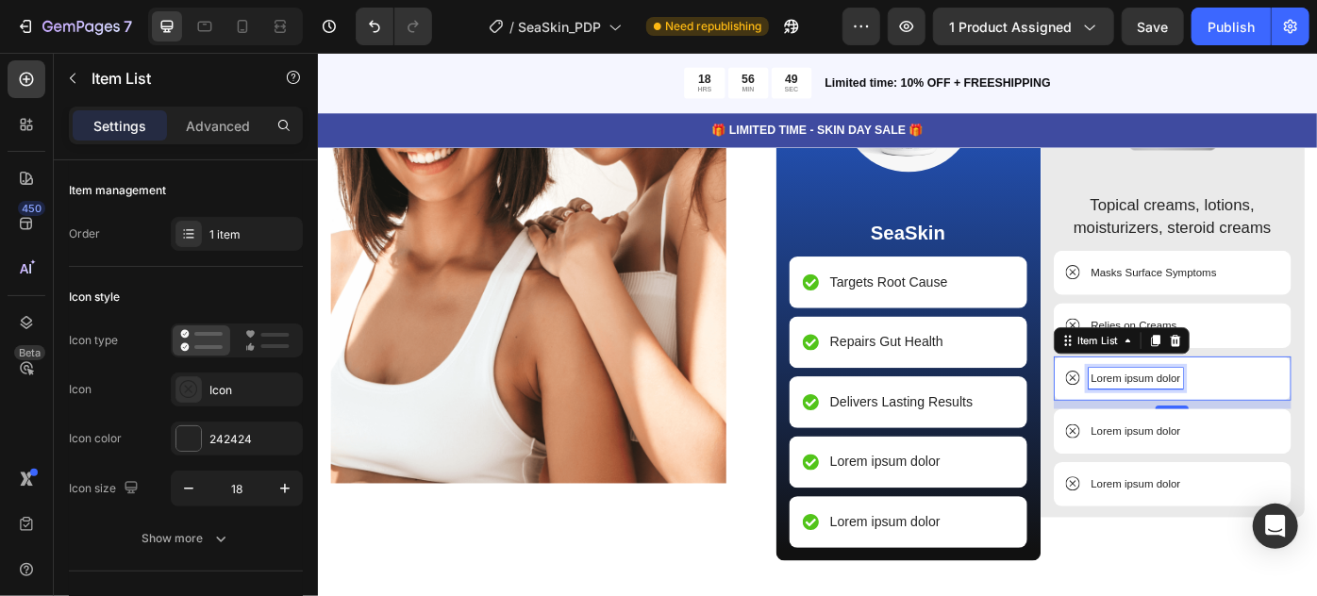
click at [1229, 419] on p "Lorem ipsum dolor" at bounding box center [1245, 420] width 102 height 19
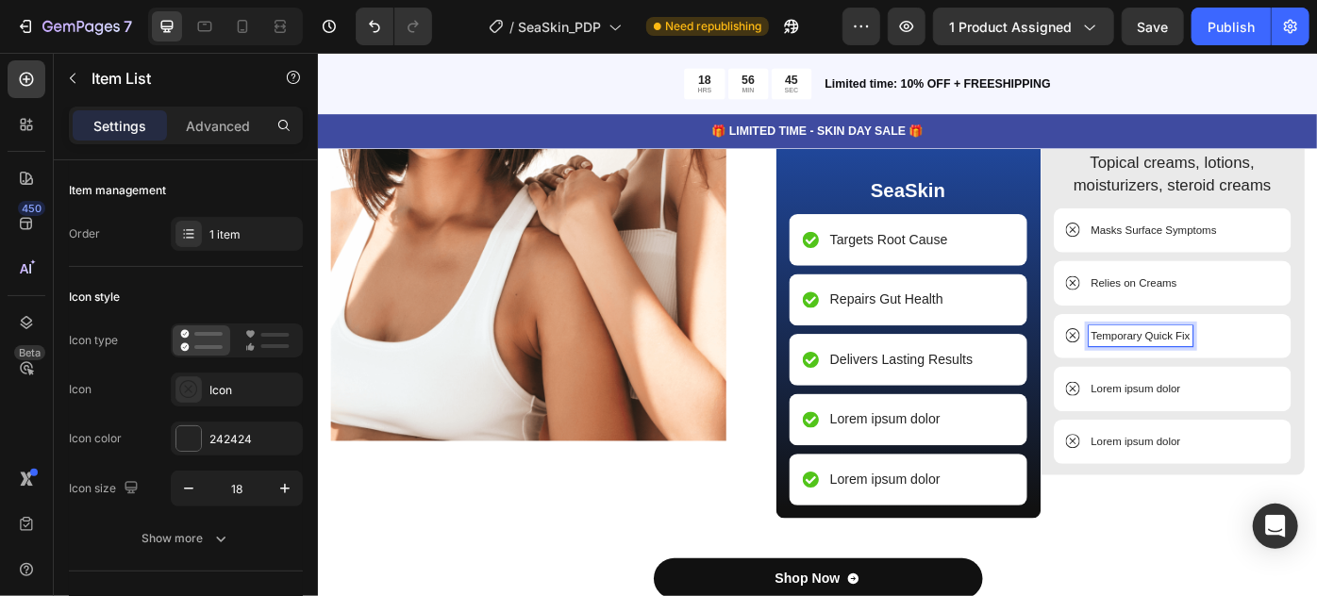
scroll to position [2652, 0]
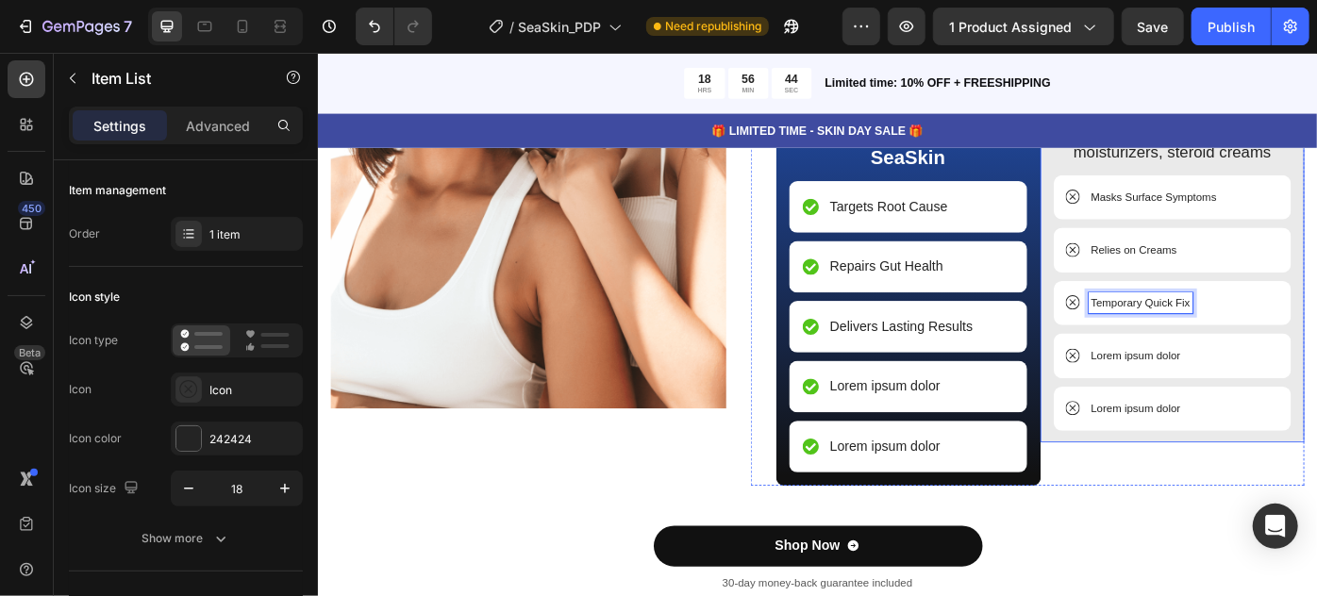
click at [1136, 441] on div "Image Topical creams, lotions, moisturizers, steroid creams Text Block Masks Su…" at bounding box center [1286, 268] width 300 height 454
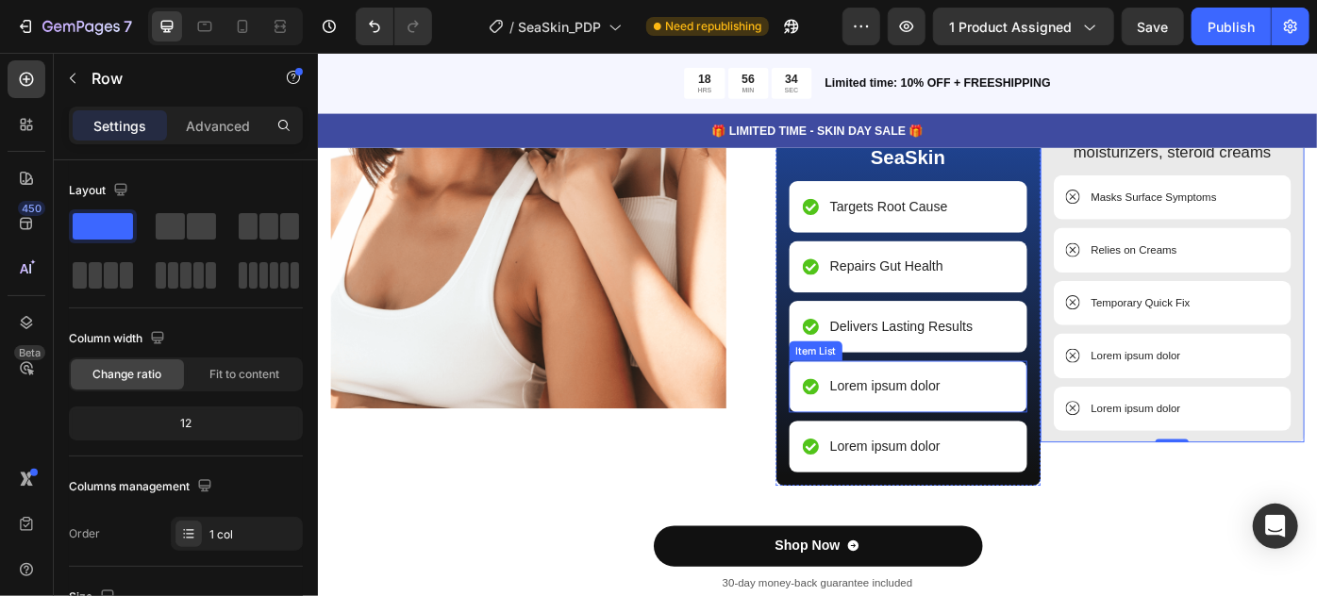
click at [995, 430] on p "Lorem ipsum dolor" at bounding box center [960, 430] width 126 height 23
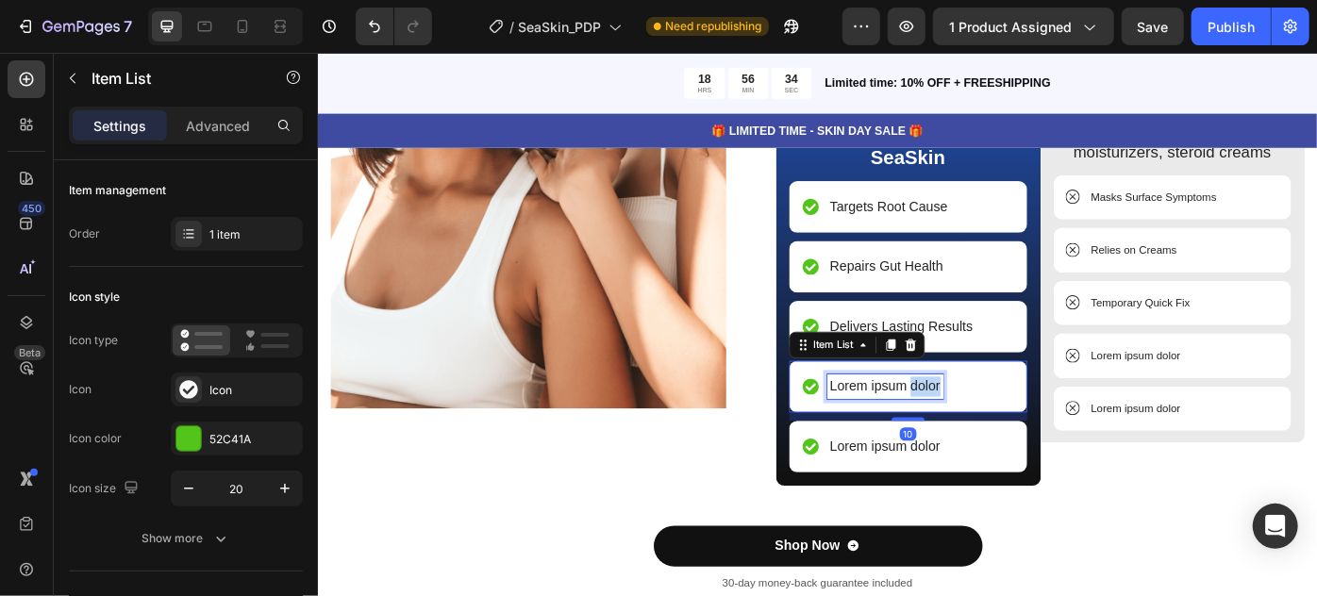
click at [995, 430] on p "Lorem ipsum dolor" at bounding box center [960, 430] width 126 height 23
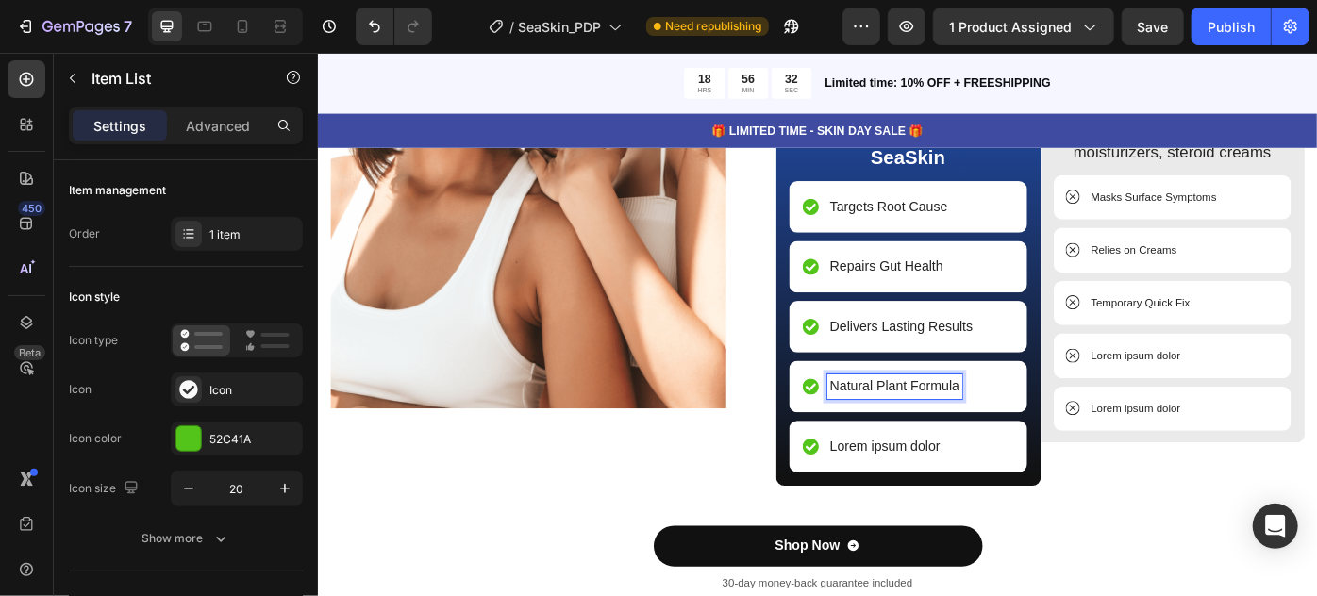
click at [946, 427] on p "Natural Plant Formula" at bounding box center [970, 430] width 147 height 23
click at [1238, 398] on p "Lorem ipsum dolor" at bounding box center [1245, 395] width 102 height 19
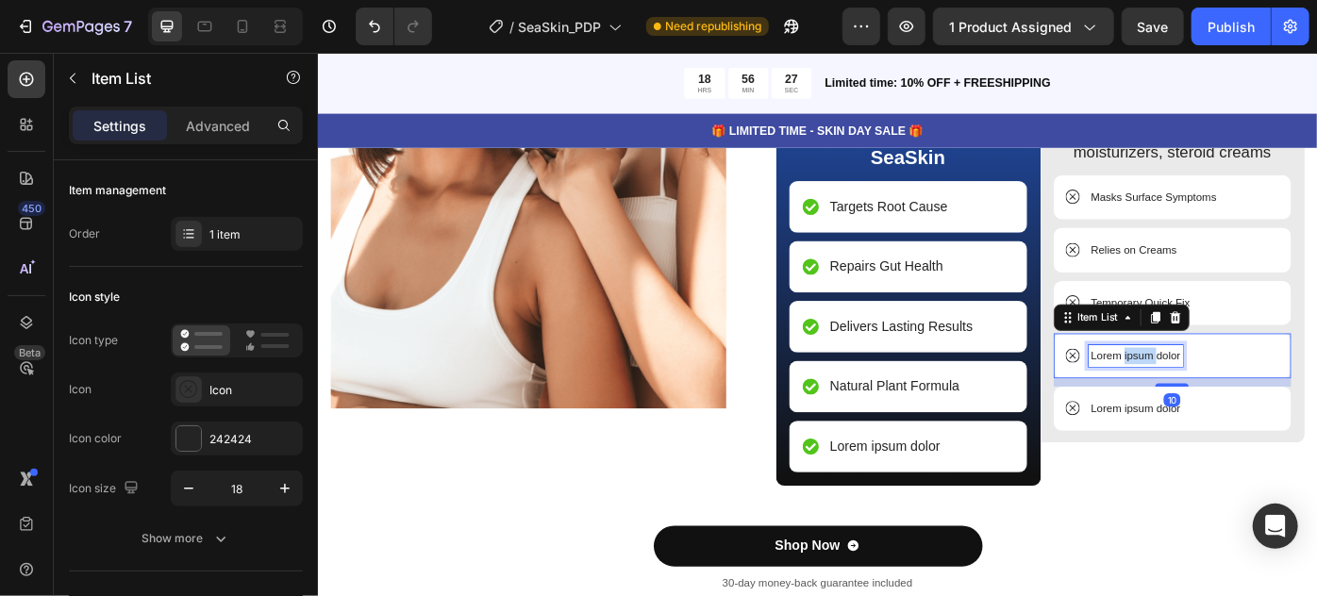
click at [1238, 398] on p "Lorem ipsum dolor" at bounding box center [1245, 395] width 102 height 19
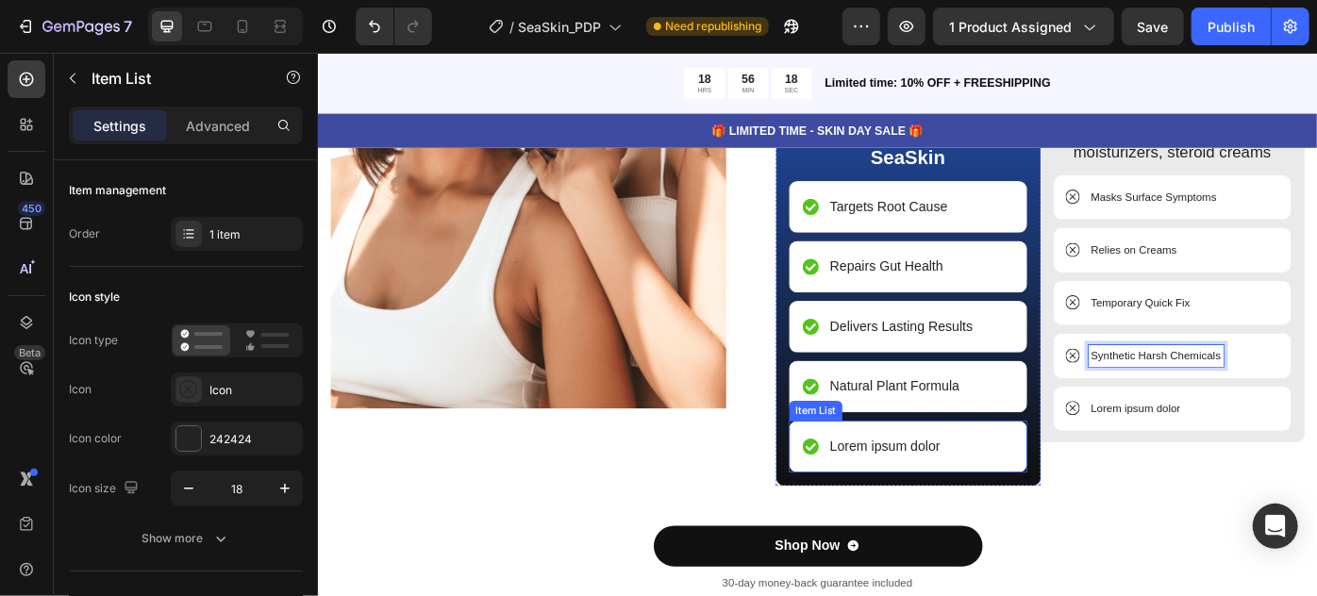
click at [929, 496] on p "Lorem ipsum dolor" at bounding box center [960, 498] width 126 height 23
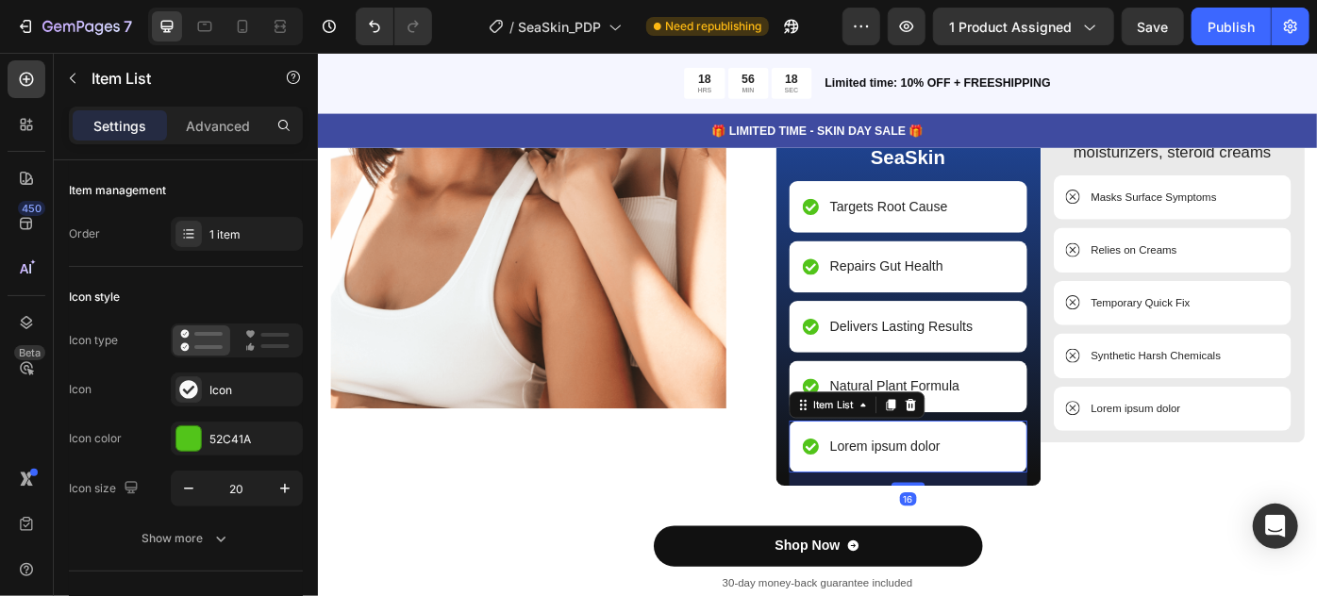
click at [929, 496] on p "Lorem ipsum dolor" at bounding box center [960, 498] width 126 height 23
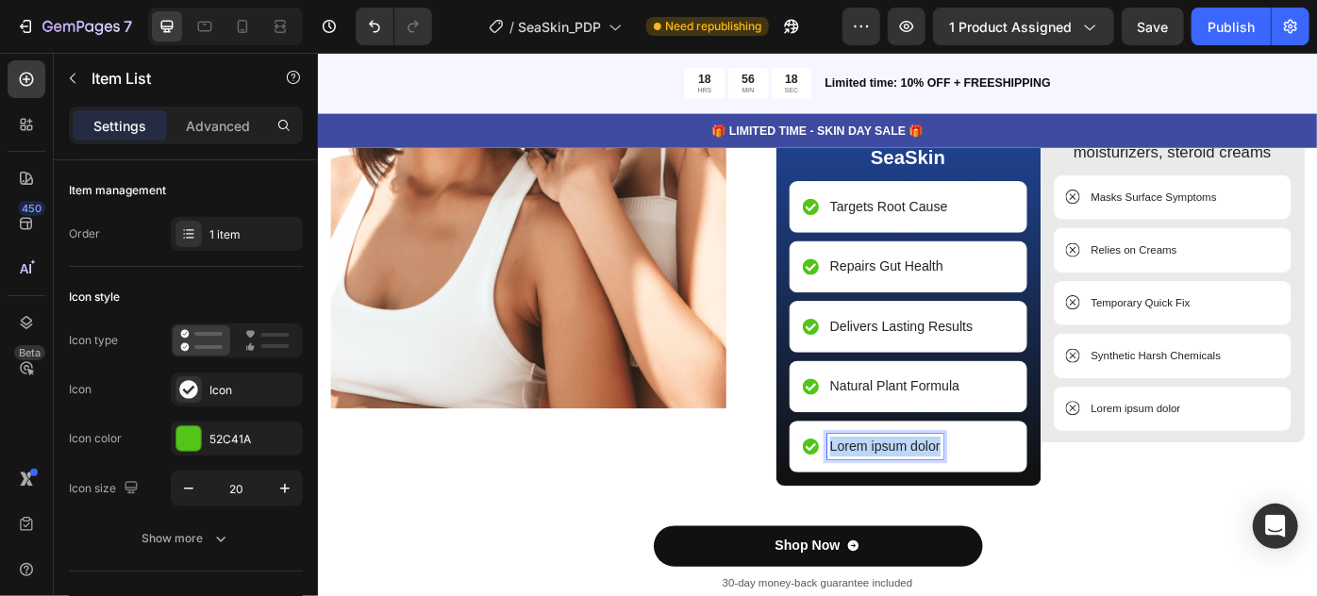
click at [929, 496] on p "Lorem ipsum dolor" at bounding box center [960, 498] width 126 height 23
click at [1222, 449] on p "Lorem ipsum dolor" at bounding box center [1245, 455] width 102 height 19
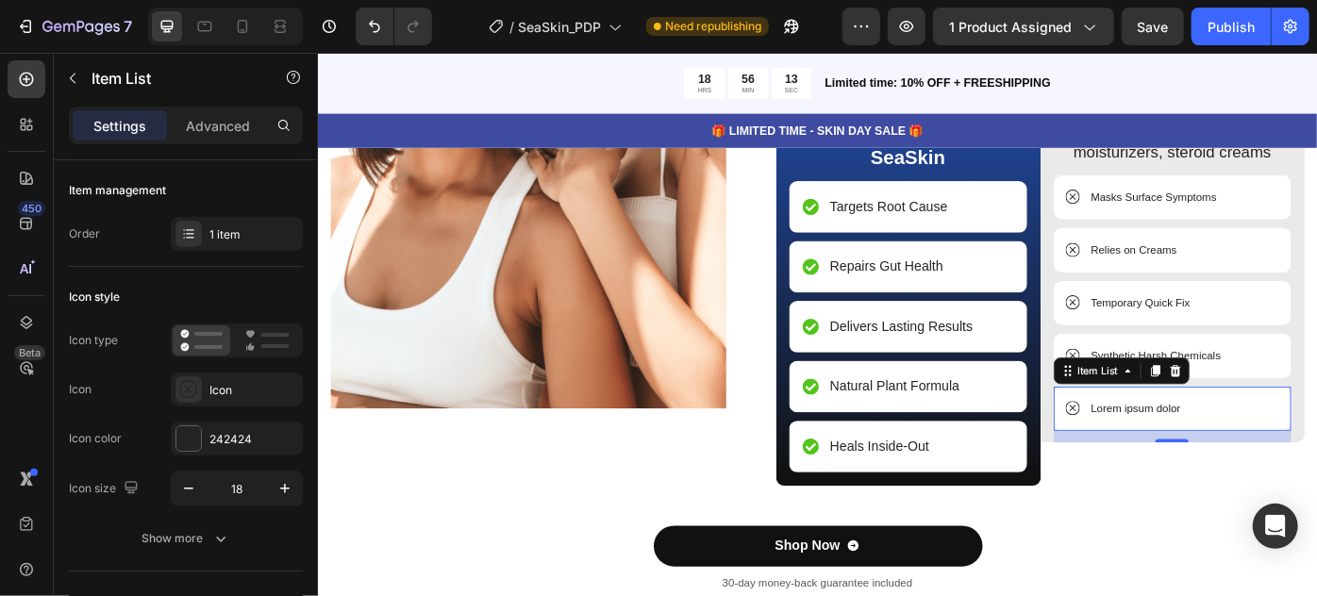
click at [1222, 449] on p "Lorem ipsum dolor" at bounding box center [1245, 455] width 102 height 19
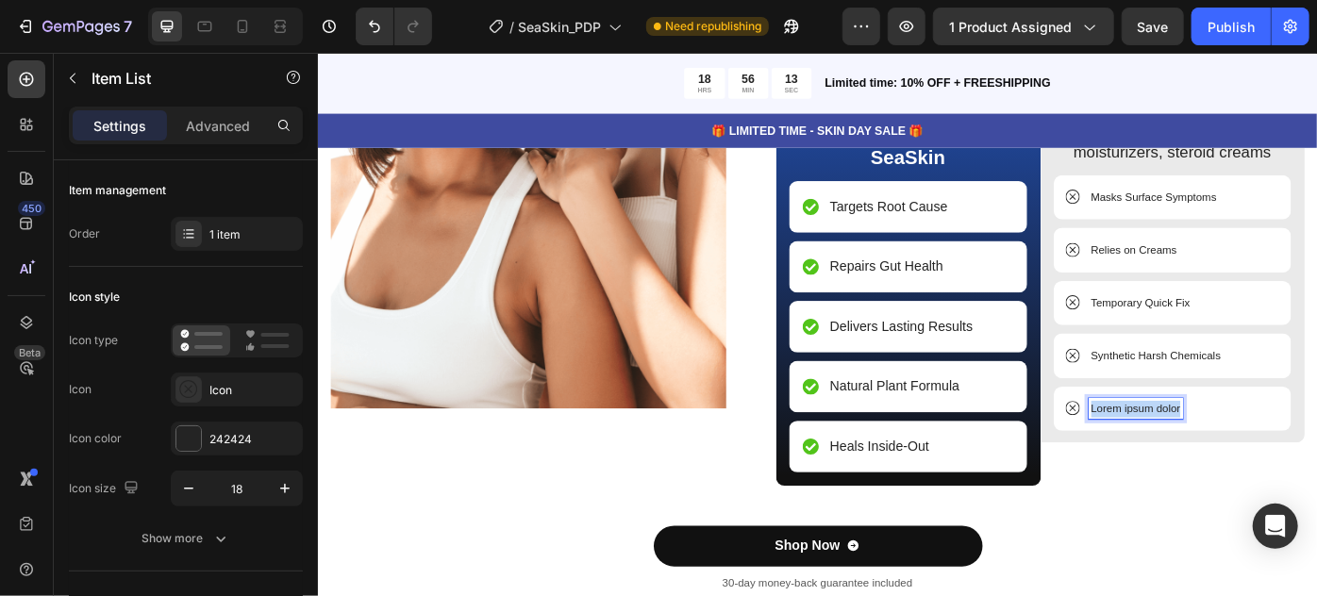
click at [1222, 449] on p "Lorem ipsum dolor" at bounding box center [1245, 455] width 102 height 19
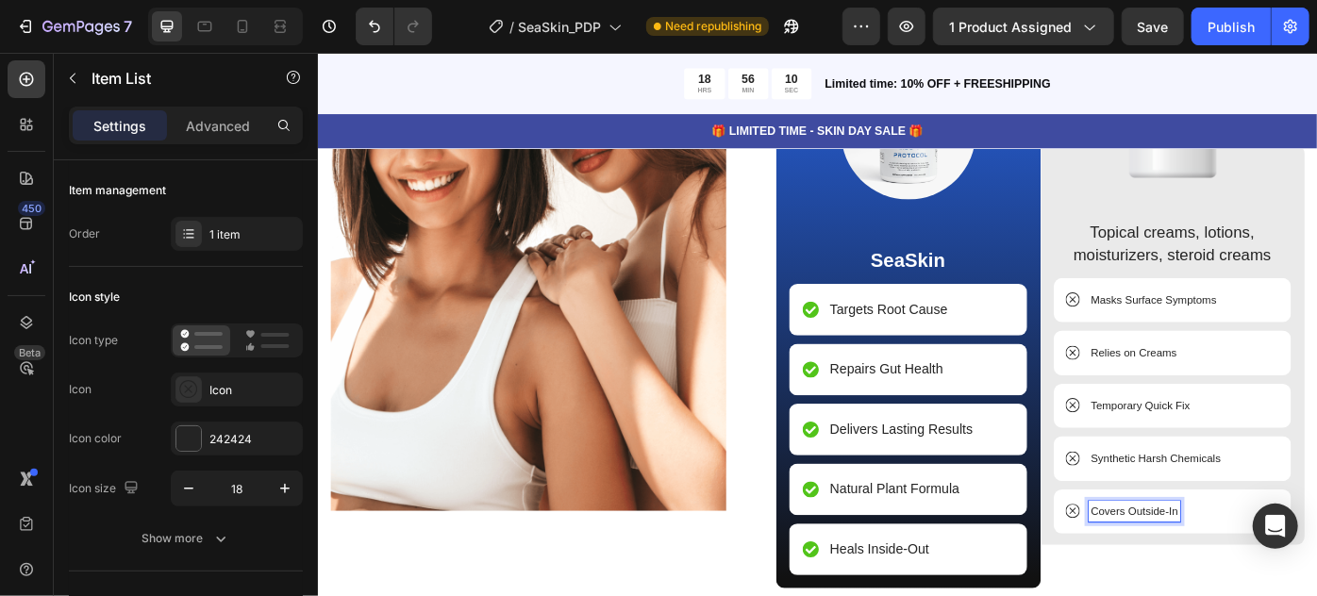
scroll to position [2395, 0]
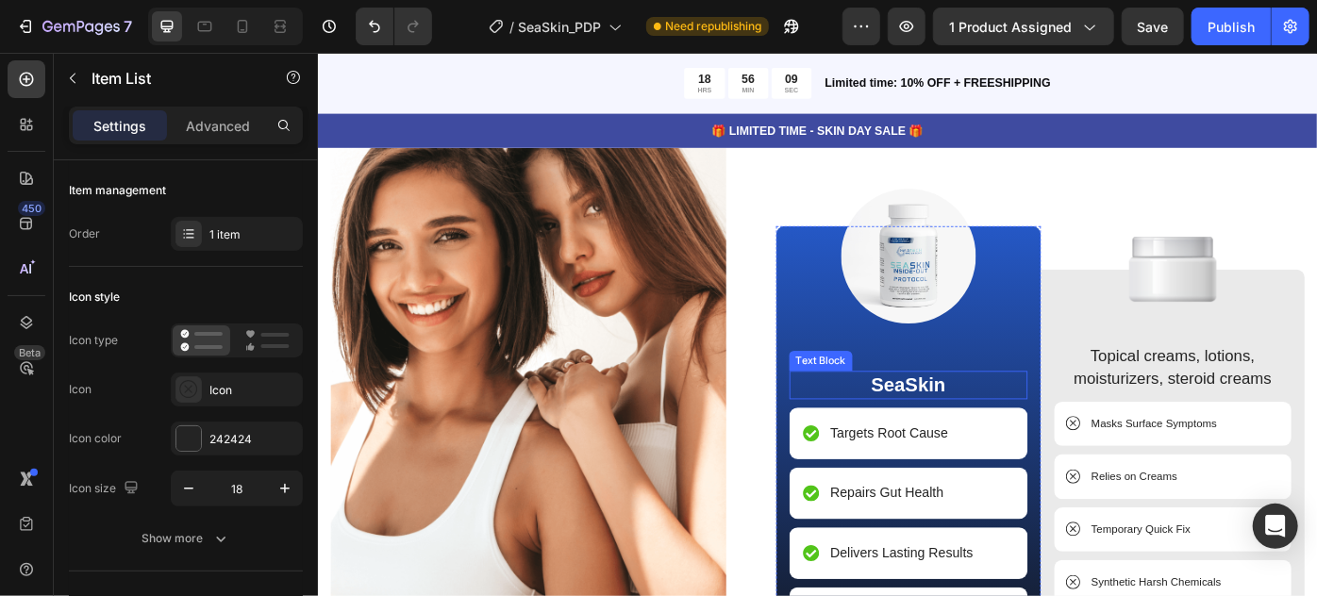
click at [996, 423] on p "SeaSkin" at bounding box center [986, 428] width 266 height 28
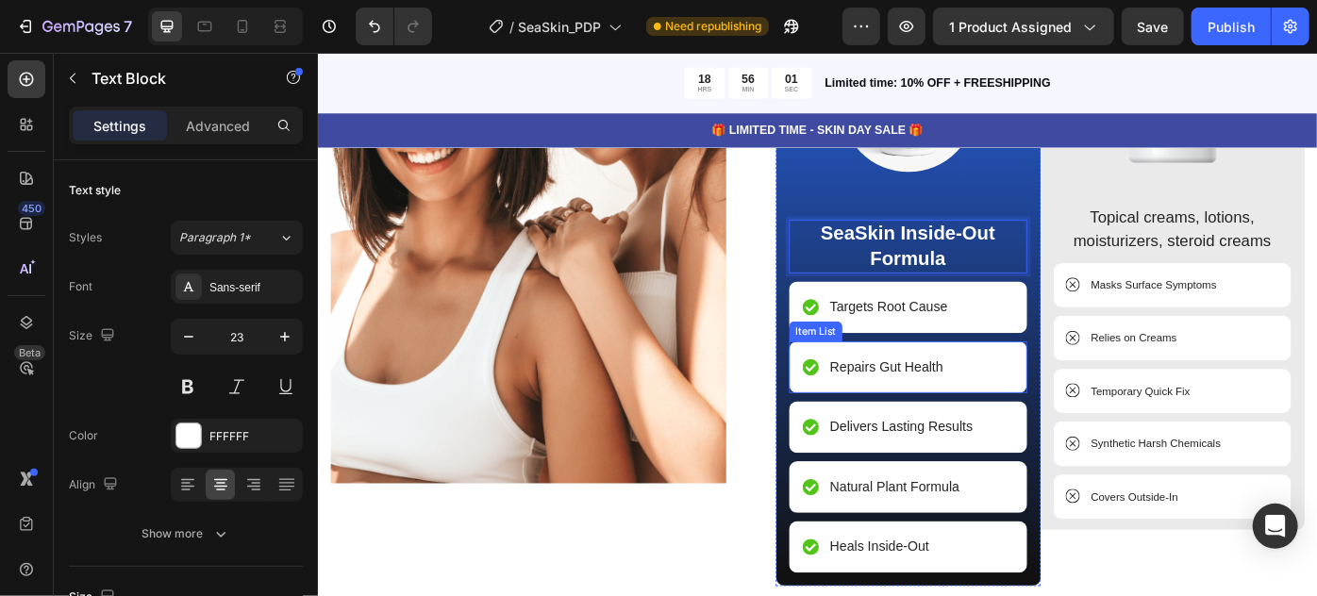
scroll to position [2909, 0]
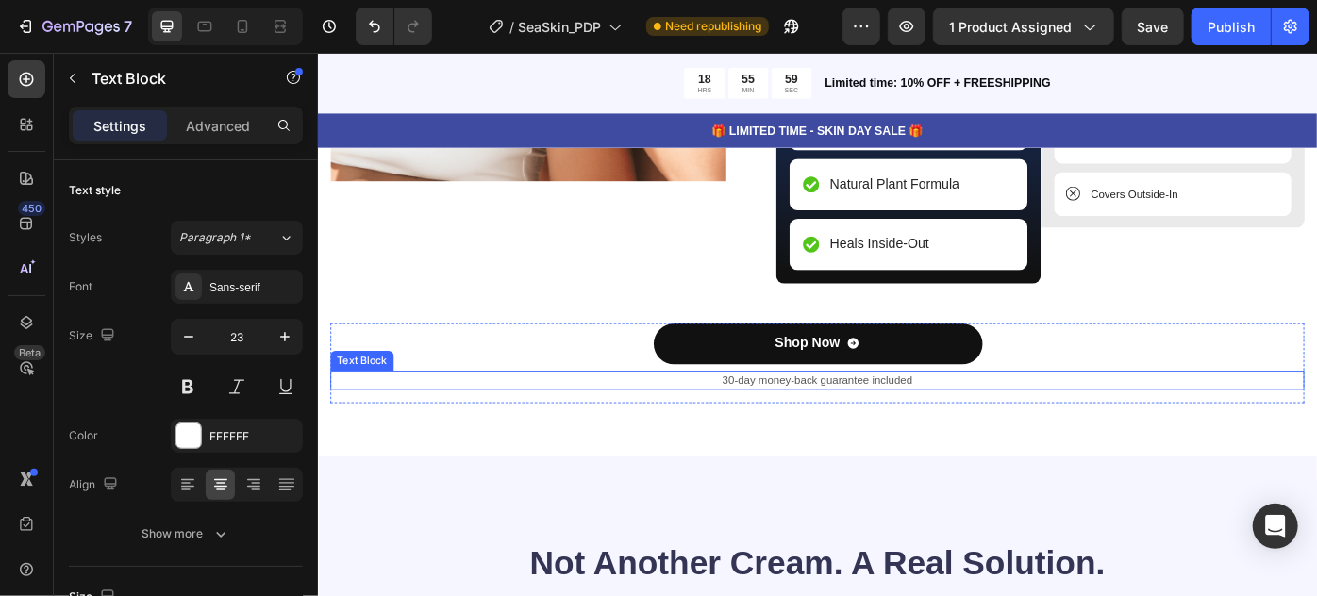
click at [756, 415] on p "30-day money-back guarantee included" at bounding box center [883, 423] width 1100 height 19
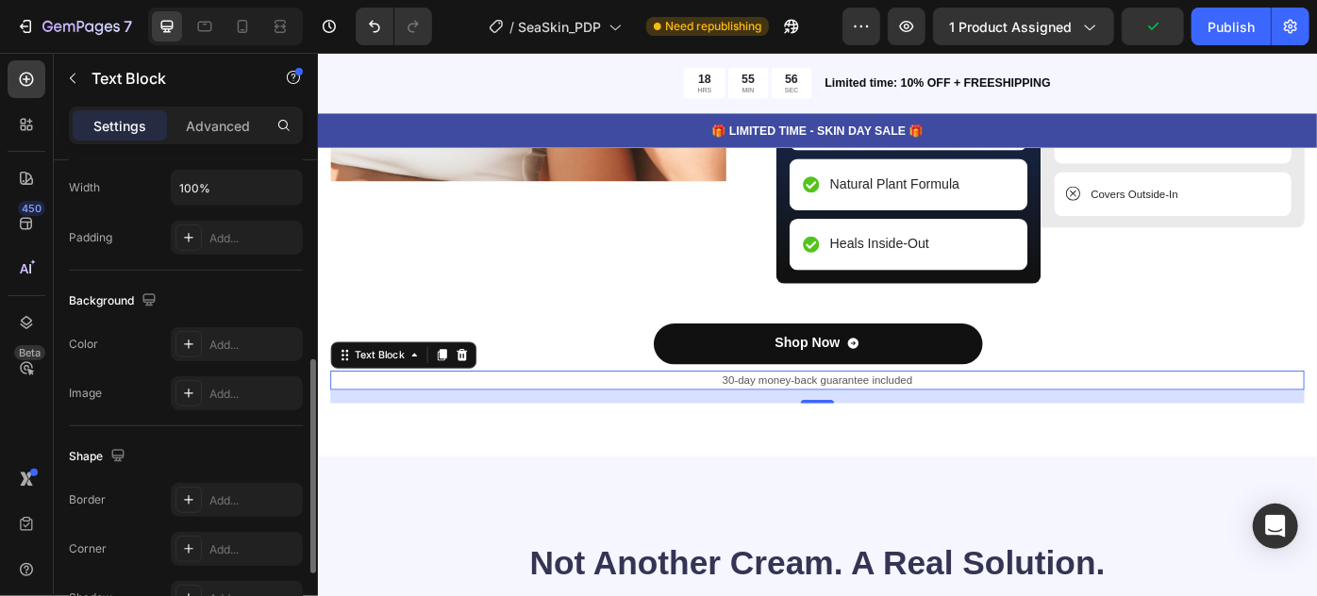
scroll to position [626, 0]
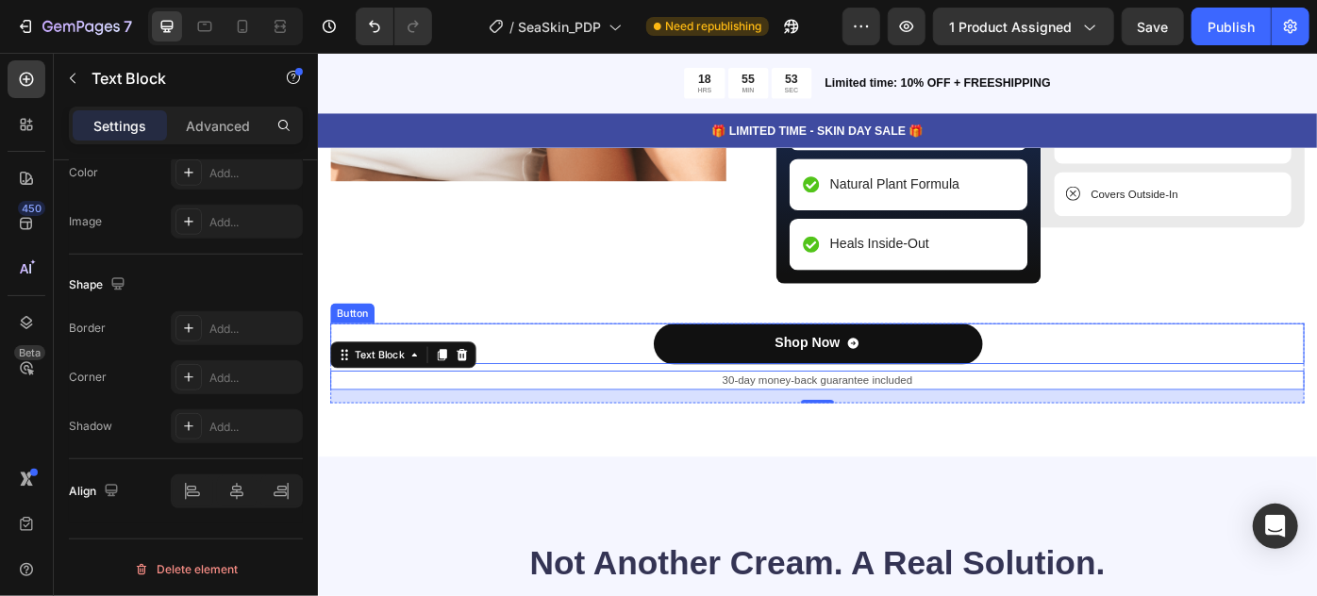
click at [1116, 383] on div "Shop Now Button" at bounding box center [883, 382] width 1104 height 46
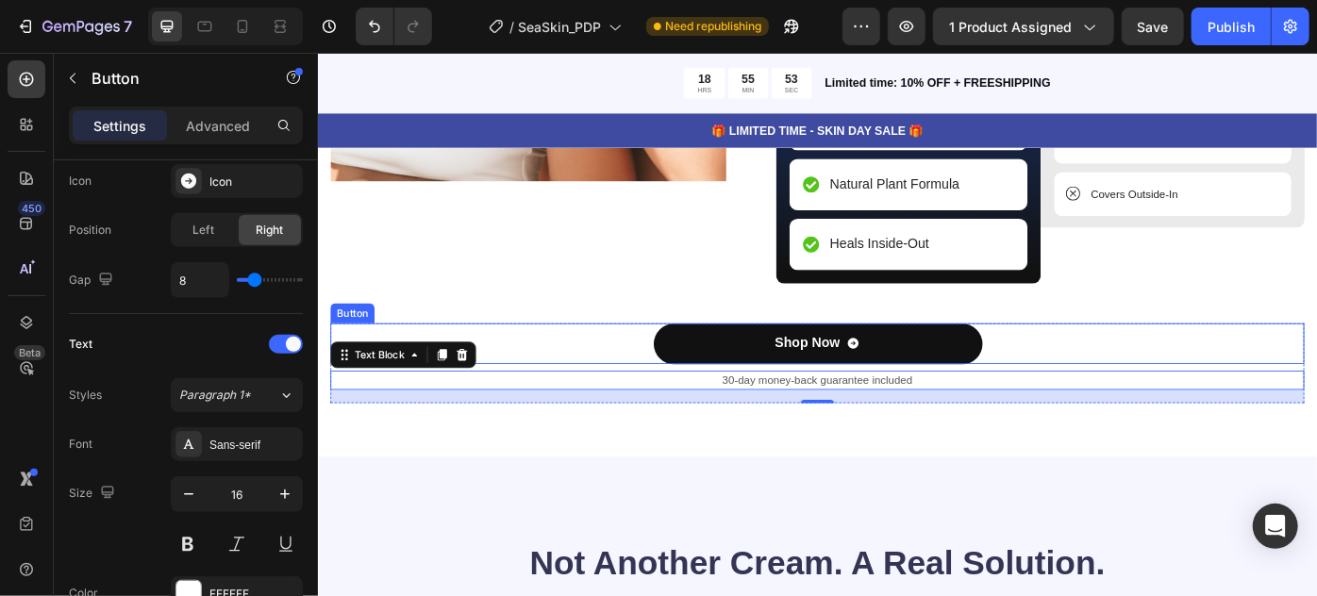
scroll to position [0, 0]
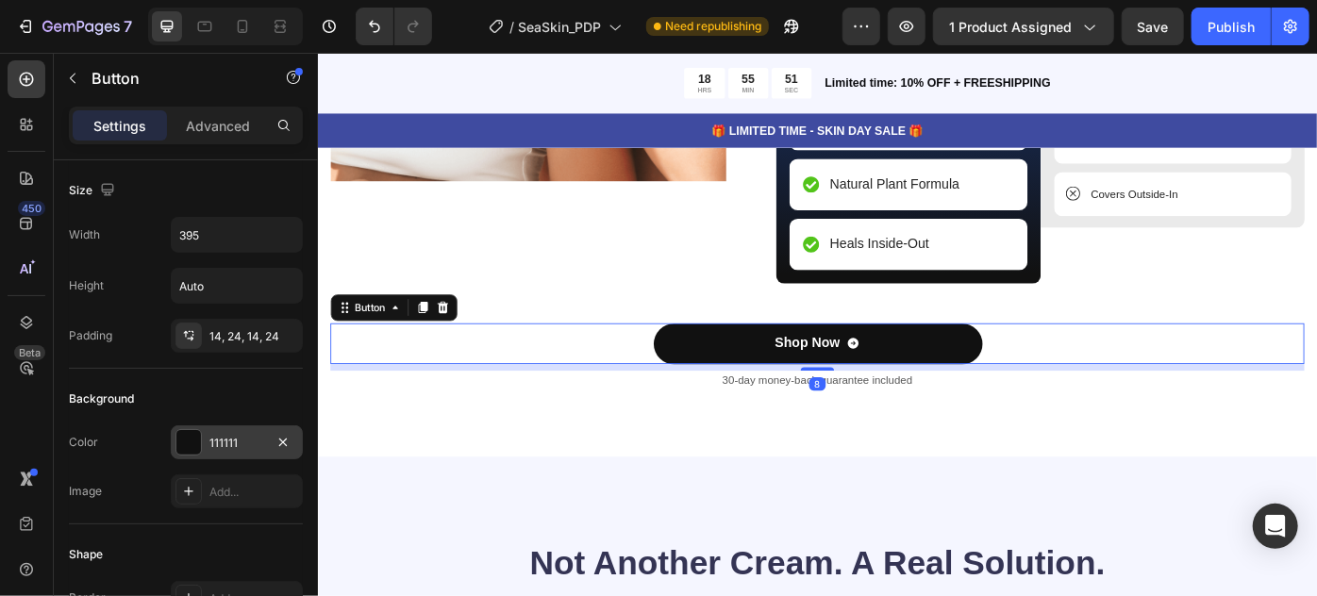
click at [246, 444] on div "111111" at bounding box center [236, 443] width 55 height 17
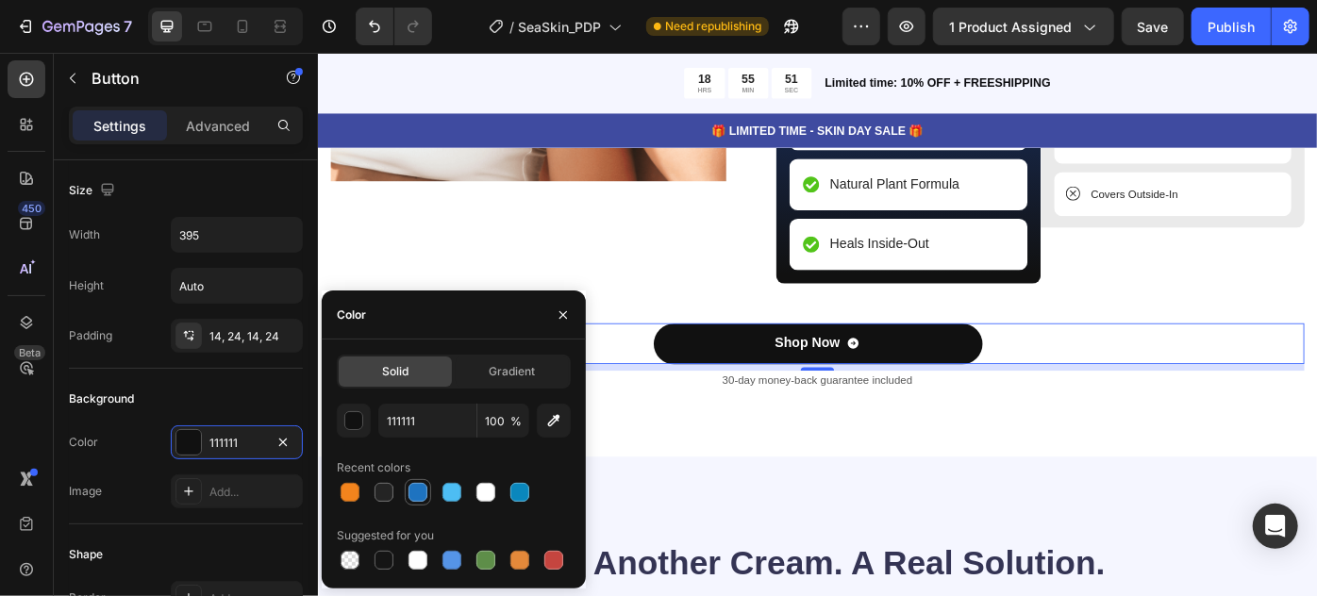
click at [417, 490] on div at bounding box center [418, 492] width 19 height 19
type input "1E73C0"
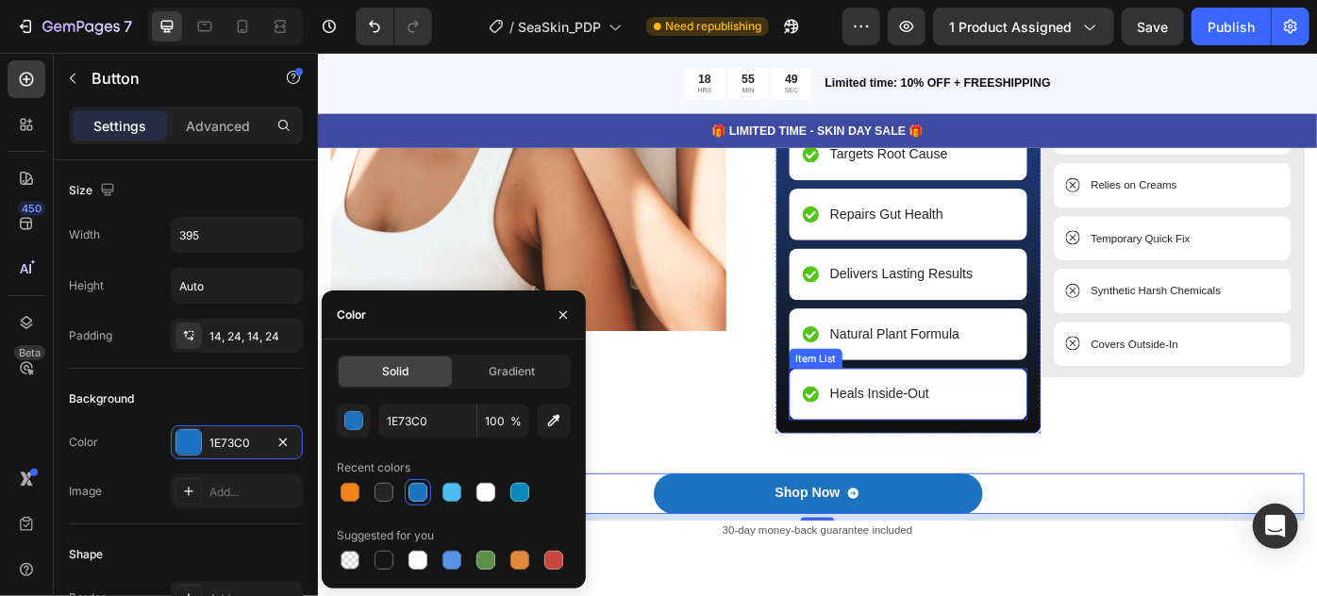
scroll to position [2652, 0]
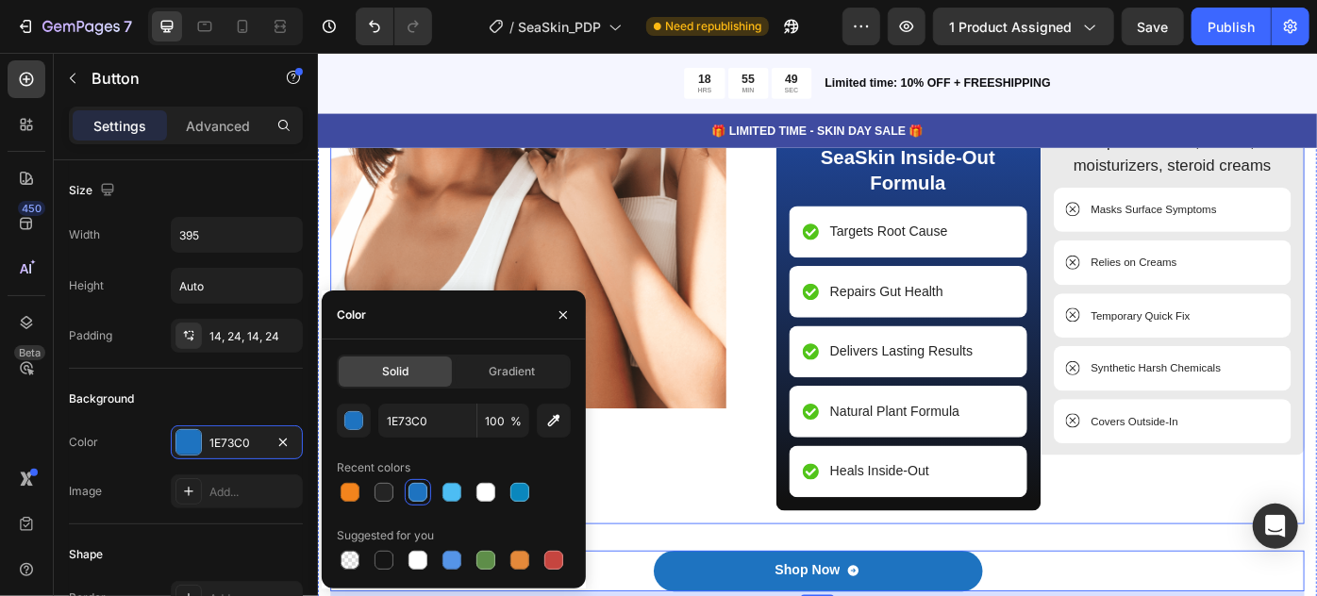
click at [748, 532] on div "Image" at bounding box center [555, 206] width 448 height 760
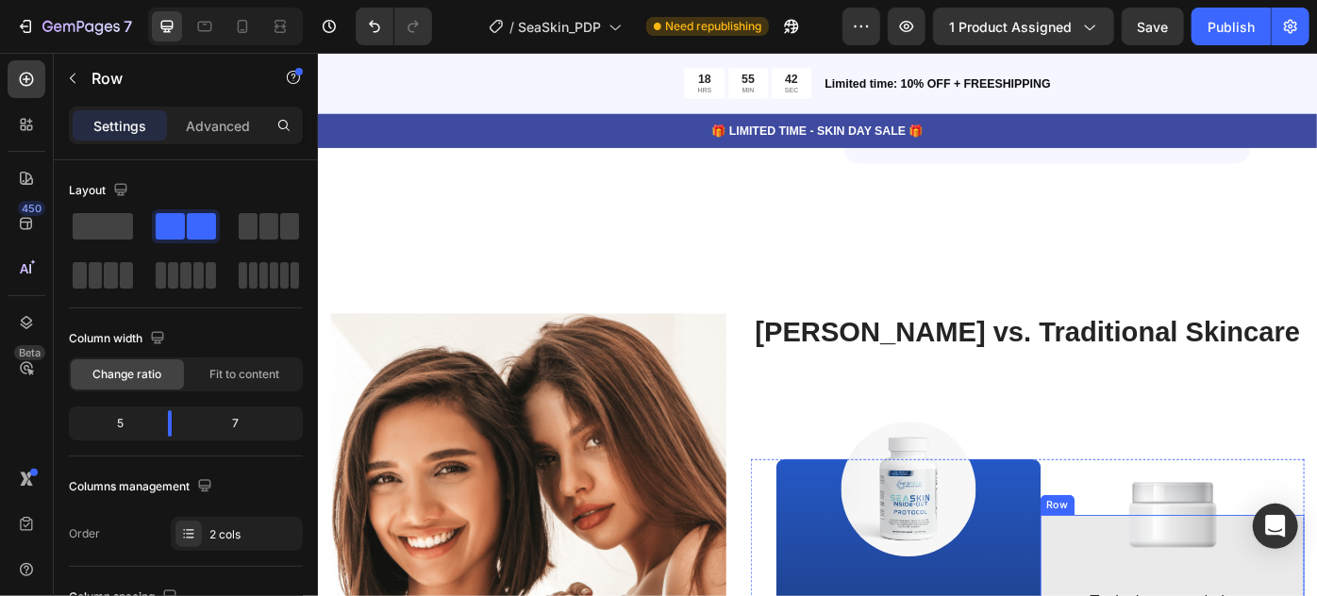
scroll to position [2481, 0]
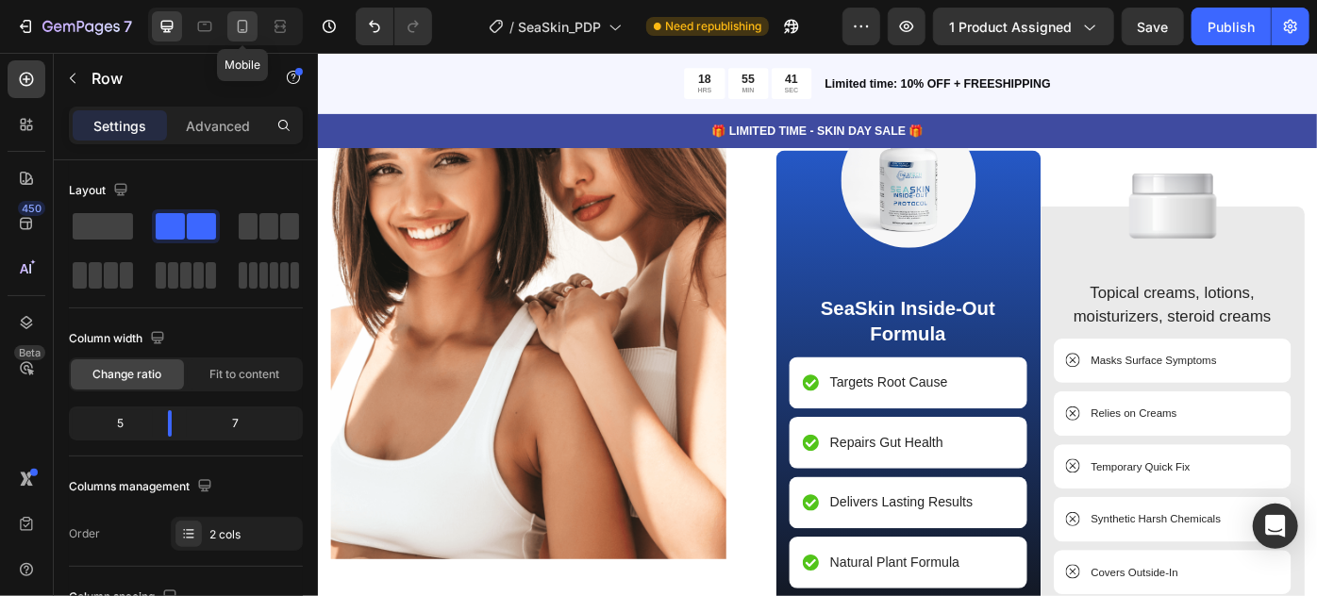
click at [243, 17] on icon at bounding box center [242, 26] width 19 height 19
type input "0"
type input "100%"
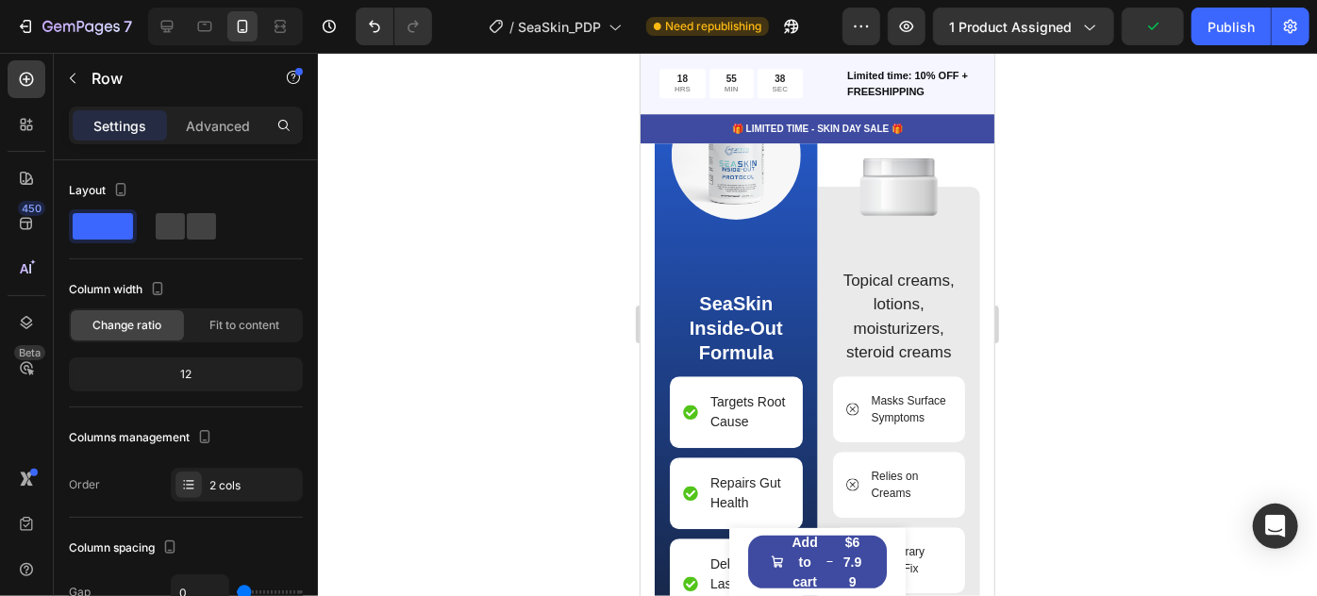
scroll to position [2587, 0]
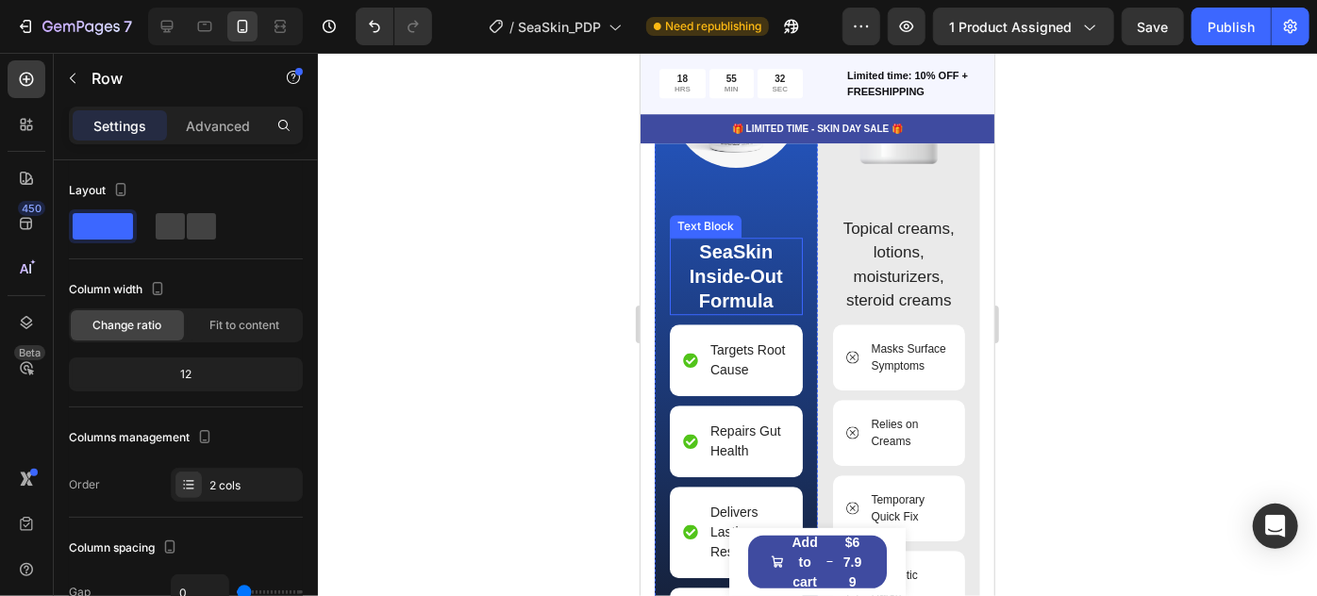
click at [779, 258] on p "SeaSkin Inside-Out Formula" at bounding box center [735, 276] width 129 height 74
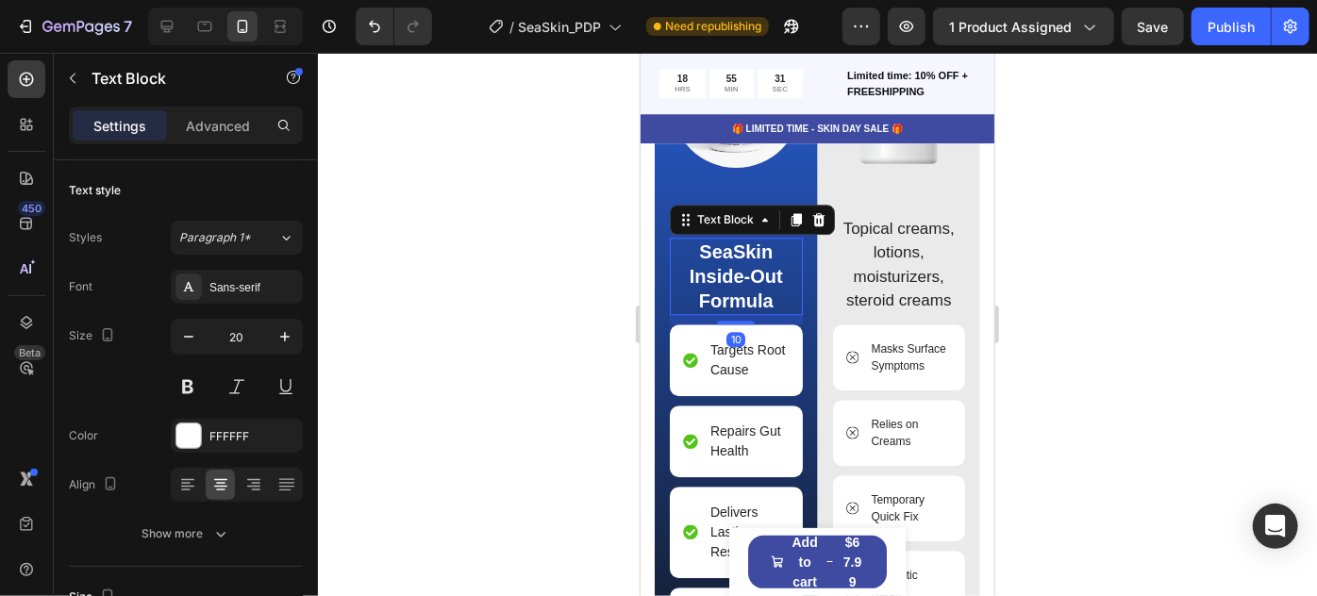
click at [774, 249] on p "SeaSkin Inside-Out Formula" at bounding box center [735, 276] width 129 height 74
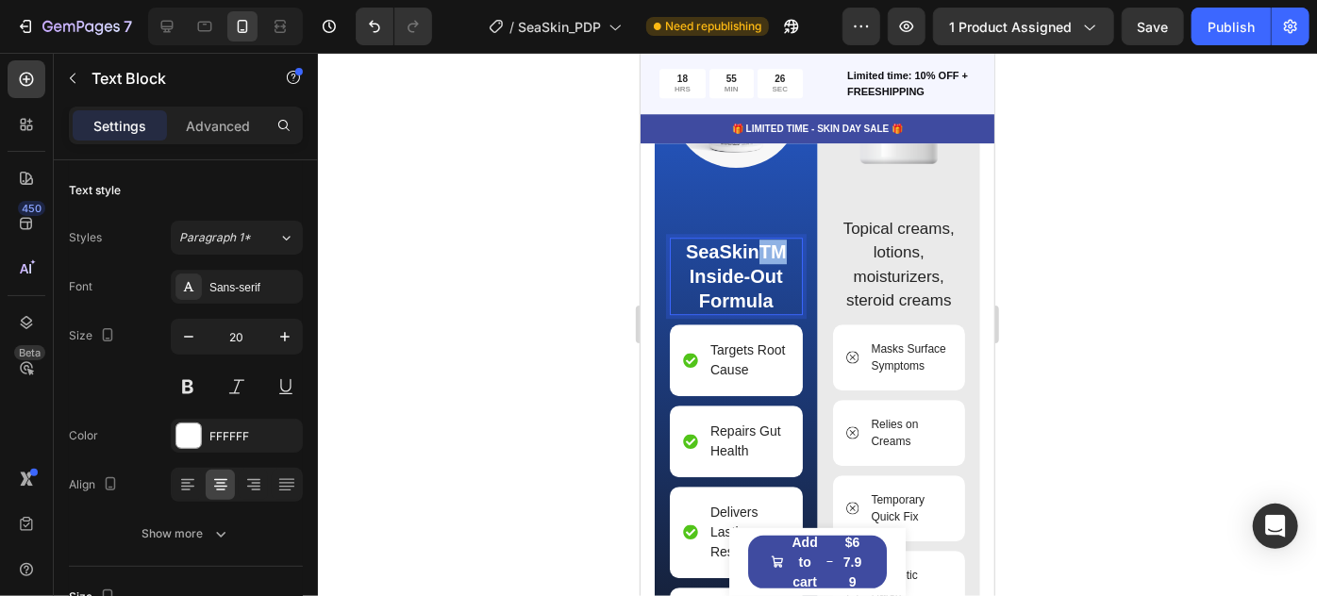
drag, startPoint x: 778, startPoint y: 239, endPoint x: 756, endPoint y: 250, distance: 25.3
click at [755, 247] on p "SeaSkinTM Inside-Out Formula" at bounding box center [735, 276] width 129 height 74
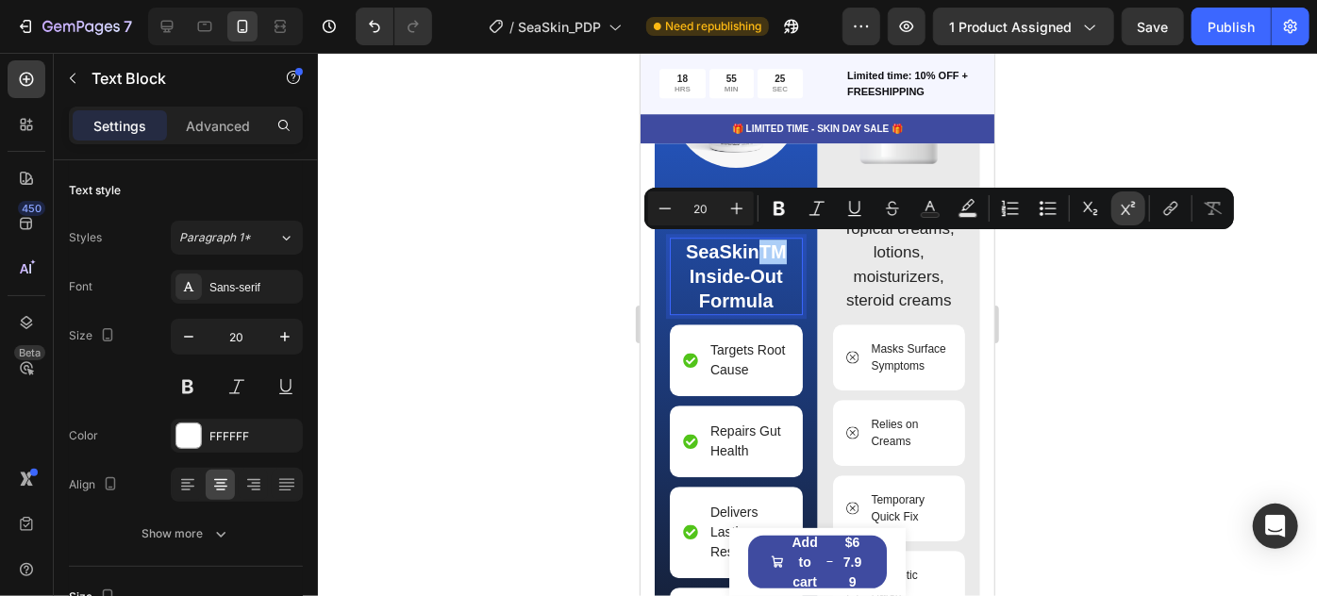
click at [1124, 209] on icon "Editor contextual toolbar" at bounding box center [1128, 208] width 19 height 19
click at [779, 253] on p "SeaSkin TM Inside-Out Formula" at bounding box center [735, 276] width 129 height 74
click at [1144, 331] on div at bounding box center [817, 325] width 999 height 544
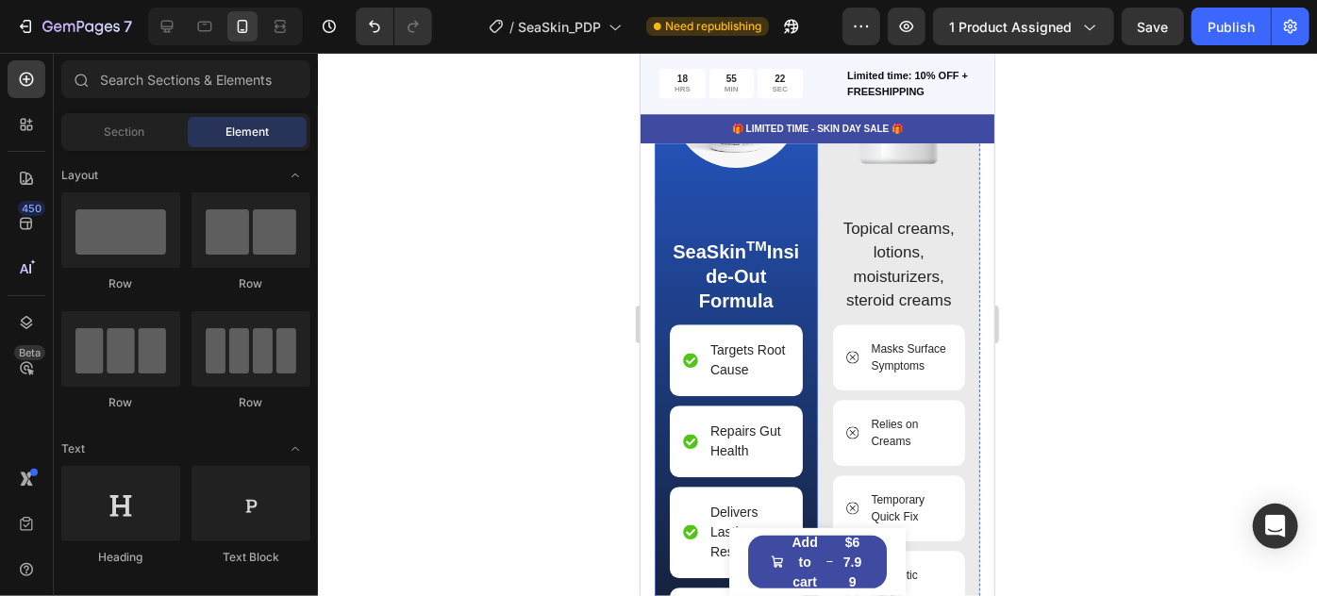
click at [765, 237] on sup "TM" at bounding box center [755, 245] width 21 height 16
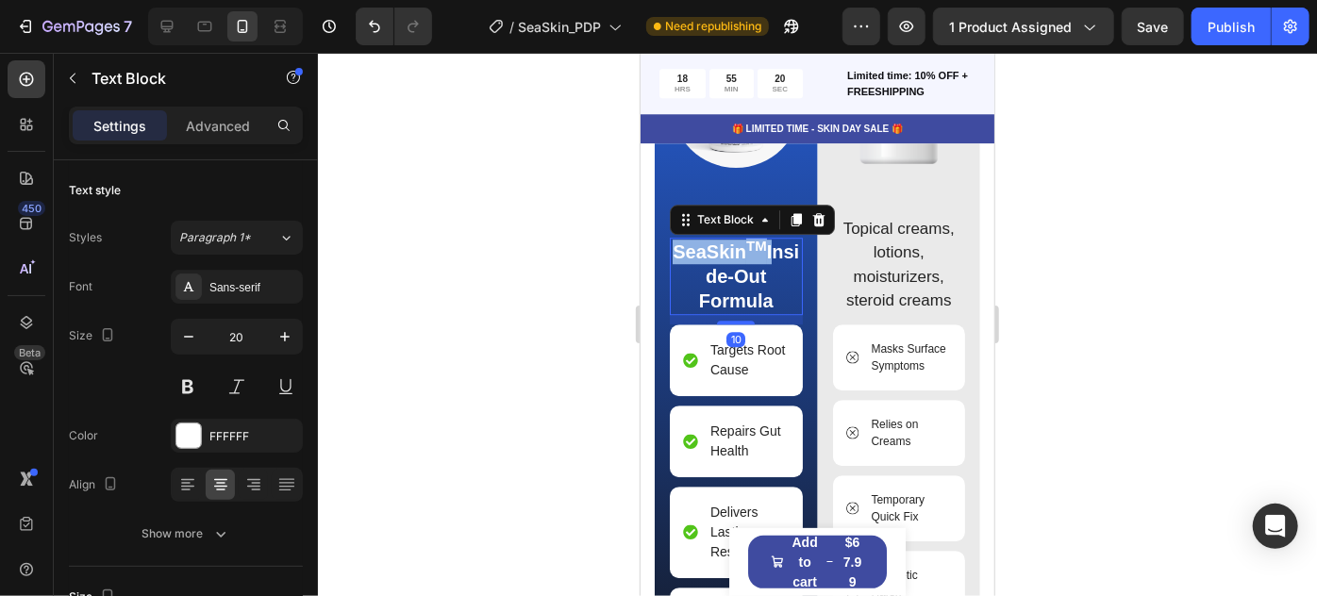
click at [766, 248] on sup "TM" at bounding box center [755, 245] width 21 height 16
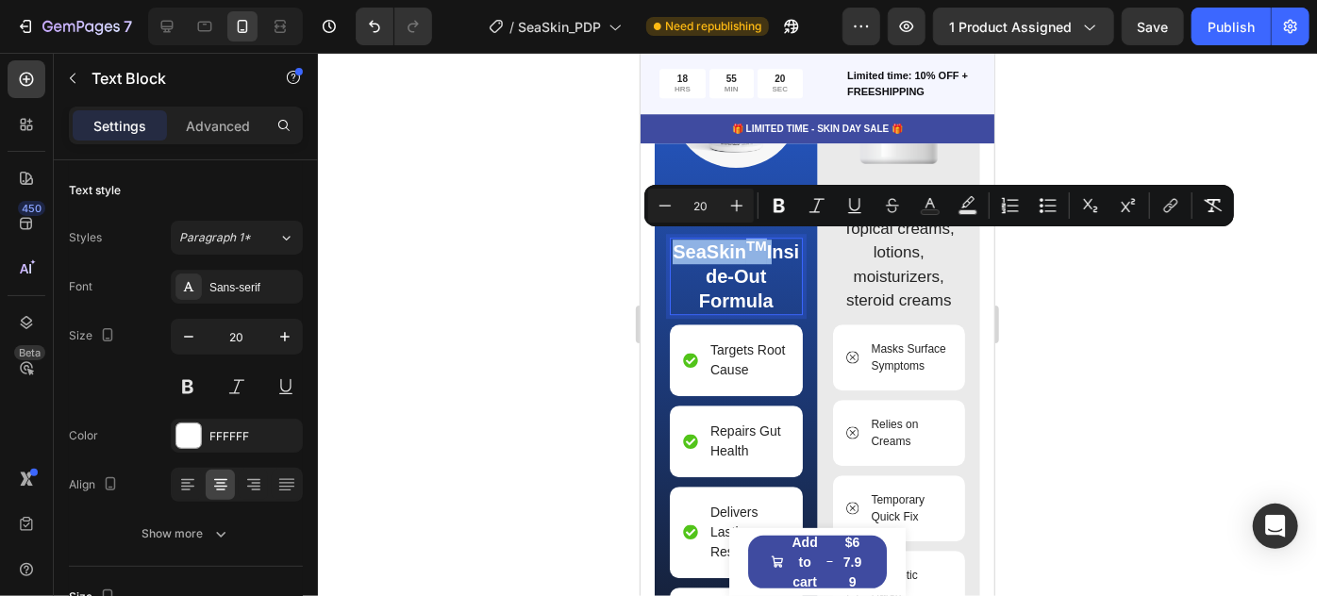
click at [766, 243] on sup "TM" at bounding box center [755, 245] width 21 height 16
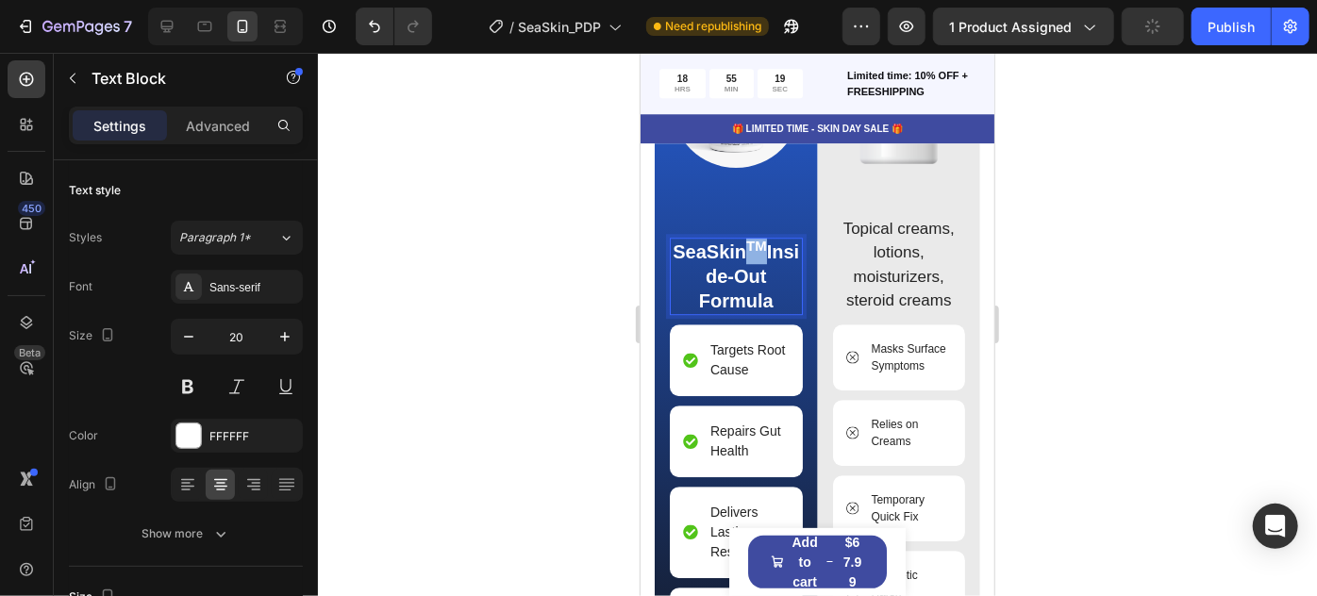
drag, startPoint x: 781, startPoint y: 242, endPoint x: 761, endPoint y: 241, distance: 20.8
click at [761, 241] on p "SeaSkin TM Inside-Out Formula" at bounding box center [735, 276] width 129 height 74
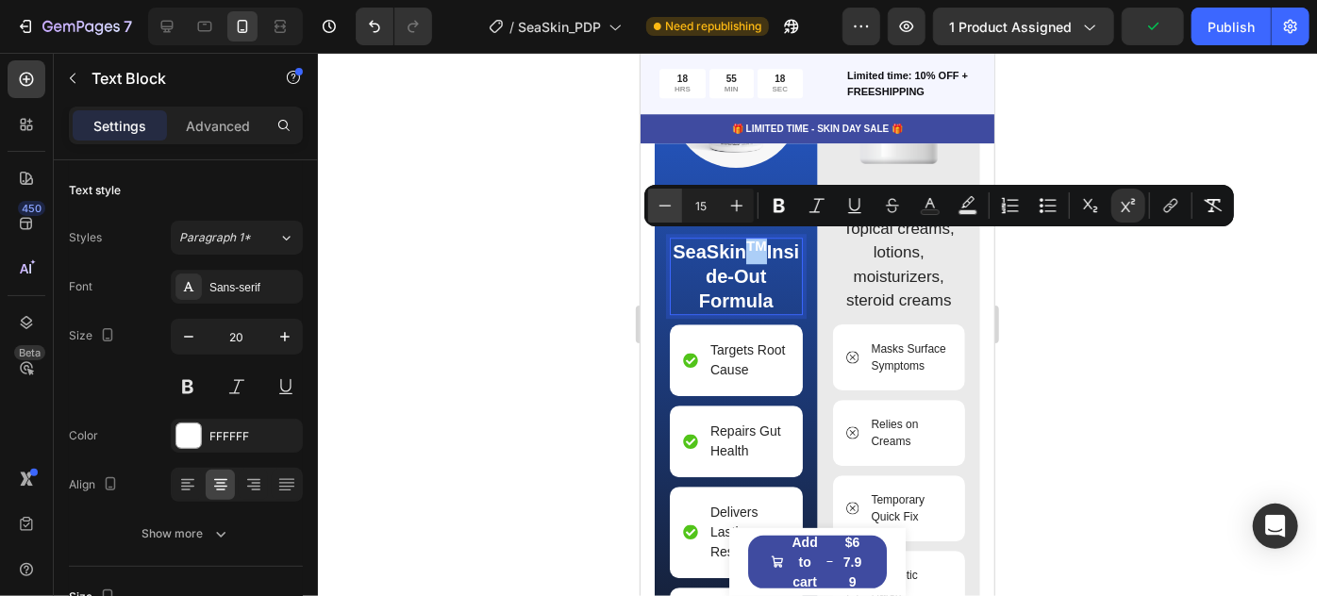
click at [672, 210] on icon "Editor contextual toolbar" at bounding box center [665, 205] width 19 height 19
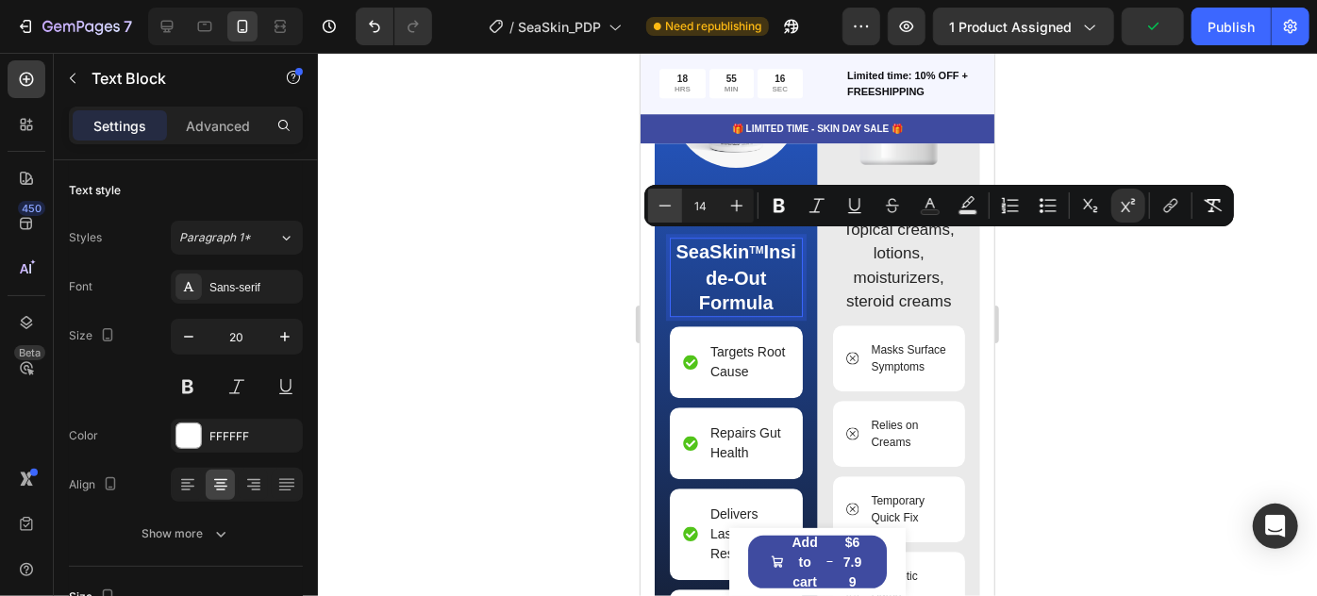
click at [664, 213] on icon "Editor contextual toolbar" at bounding box center [665, 205] width 19 height 19
click at [741, 213] on icon "Editor contextual toolbar" at bounding box center [737, 205] width 19 height 19
type input "14"
click at [1214, 326] on div at bounding box center [817, 325] width 999 height 544
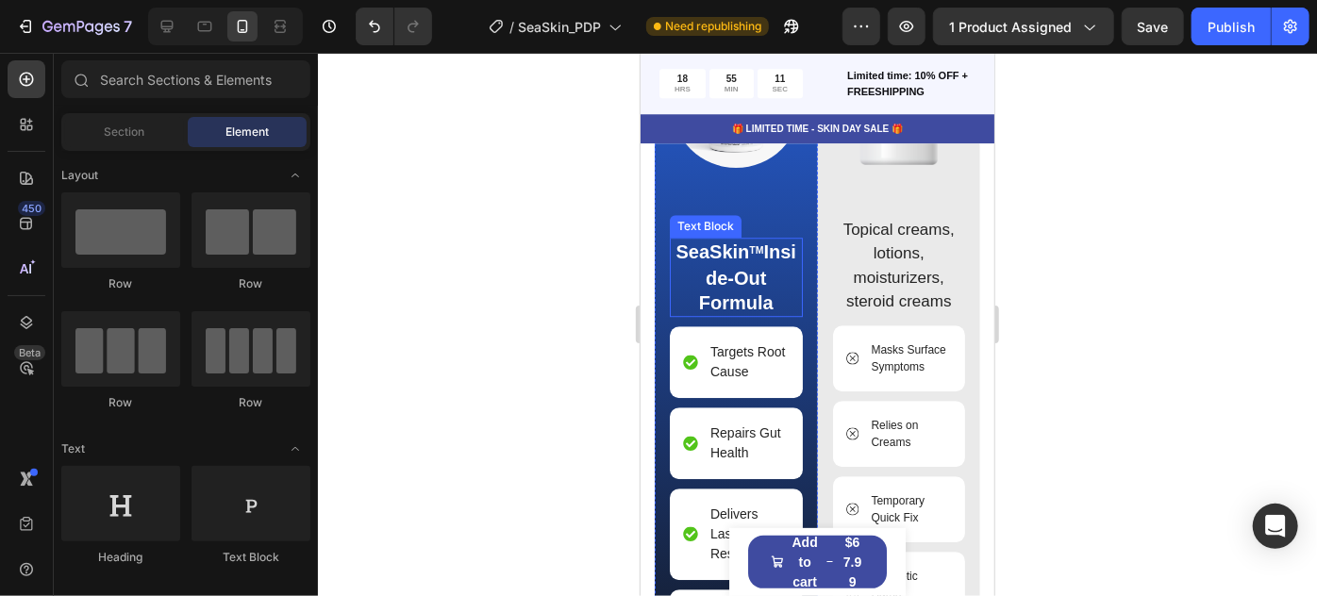
click at [746, 270] on p "SeaSkin TM Inside-Out Formula" at bounding box center [735, 276] width 129 height 75
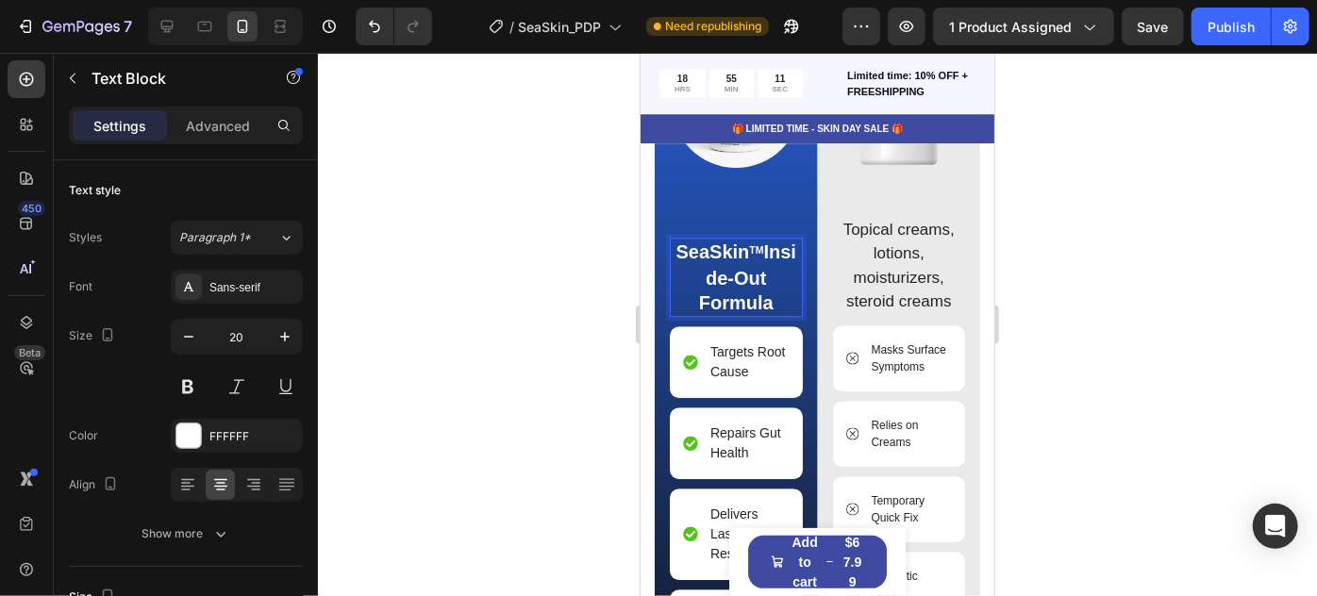
click at [746, 270] on p "SeaSkin TM Inside-Out Formula" at bounding box center [735, 276] width 129 height 75
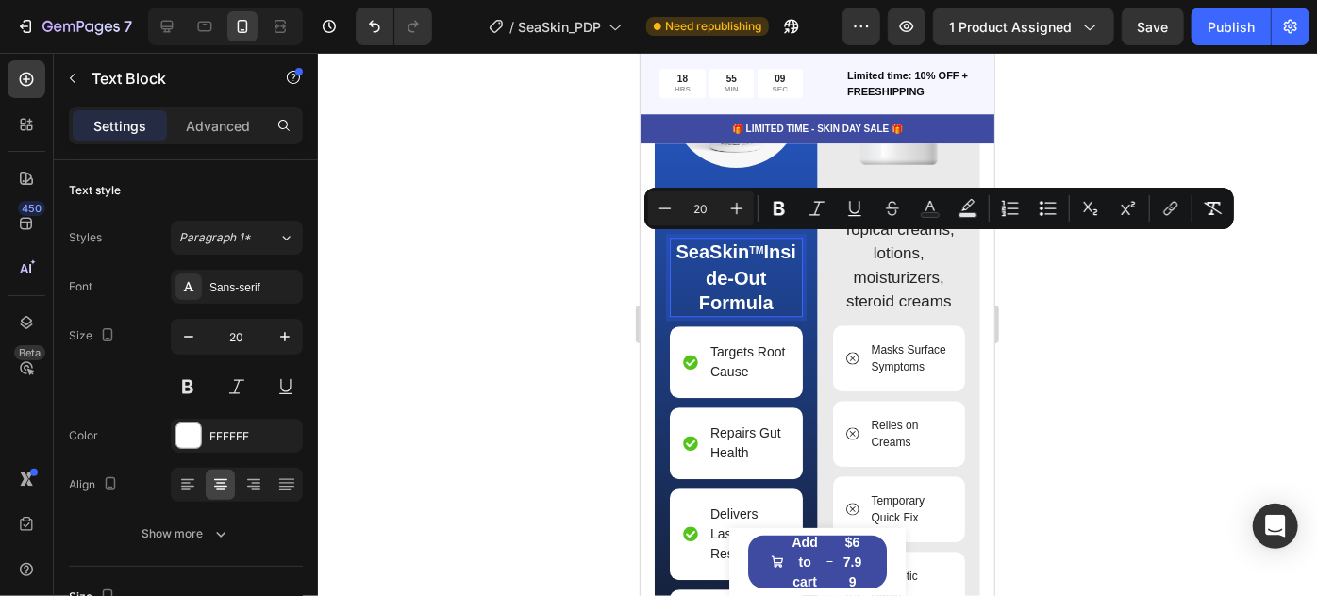
click at [1258, 353] on div at bounding box center [817, 325] width 999 height 544
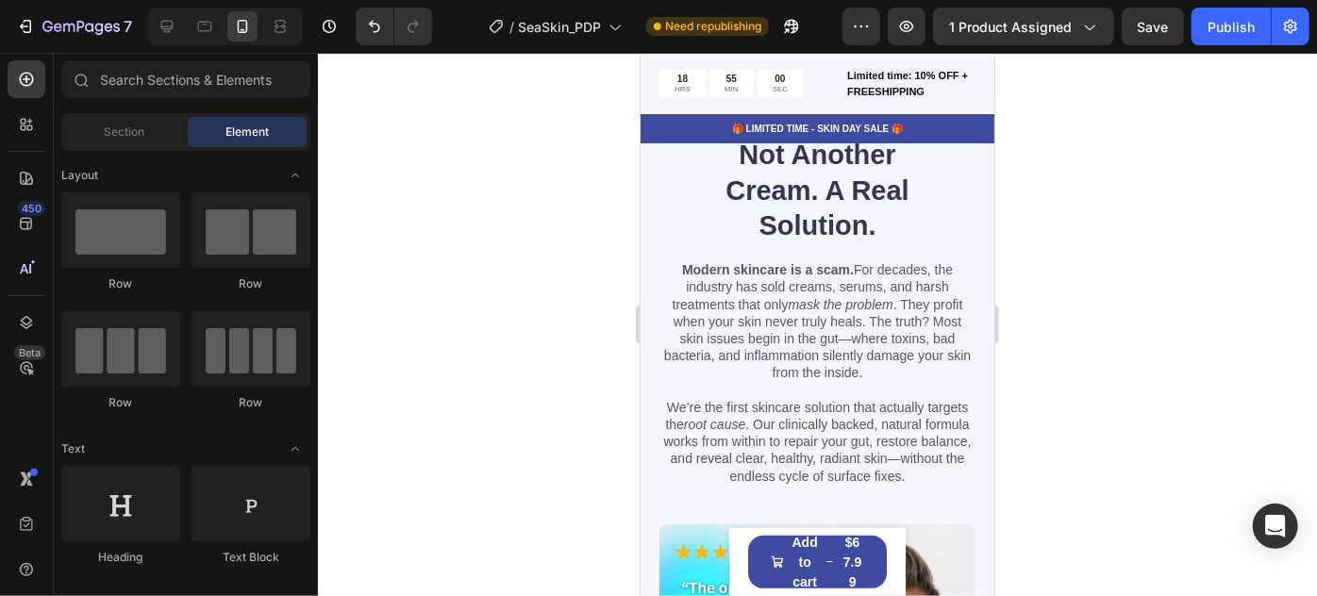
scroll to position [3297, 0]
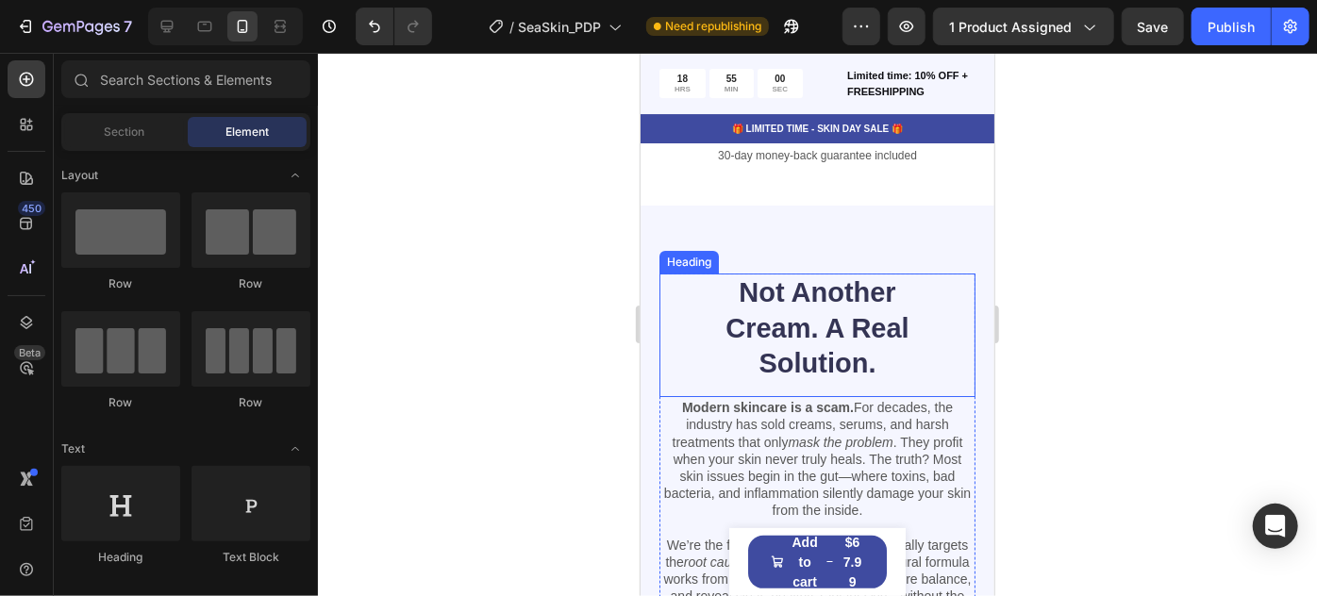
click at [848, 326] on h2 "Not Another Cream. A Real Solution." at bounding box center [817, 328] width 190 height 110
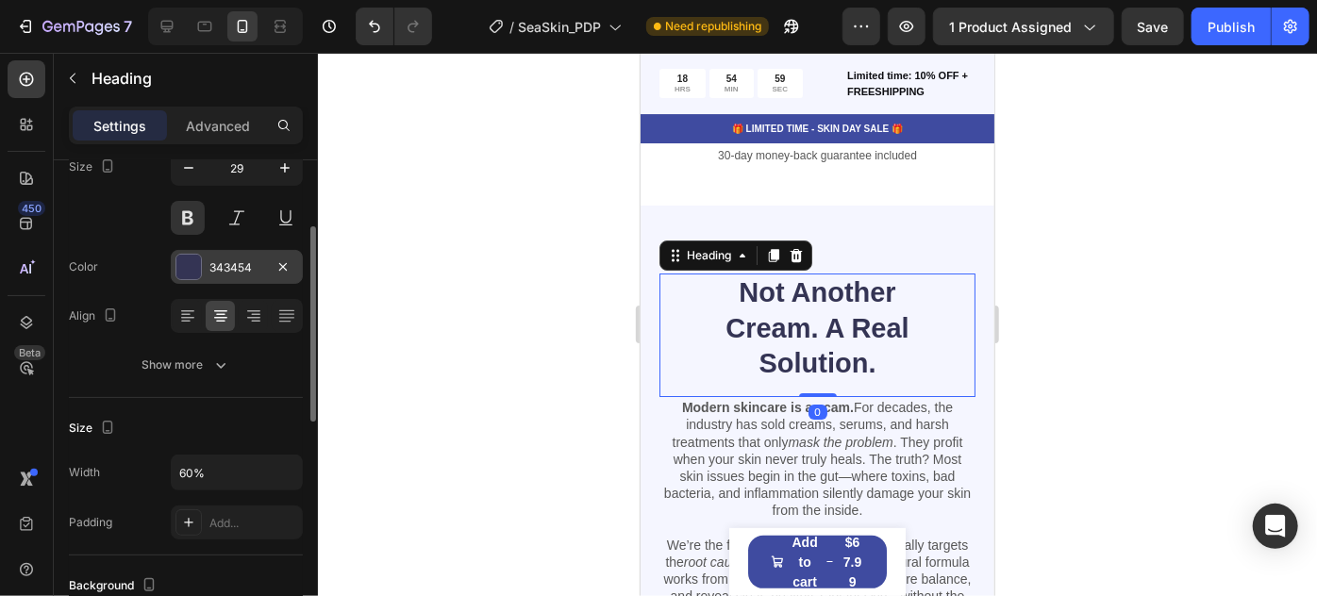
scroll to position [168, 0]
click at [235, 480] on input "60%" at bounding box center [237, 474] width 130 height 34
click at [292, 467] on icon "button" at bounding box center [285, 473] width 19 height 19
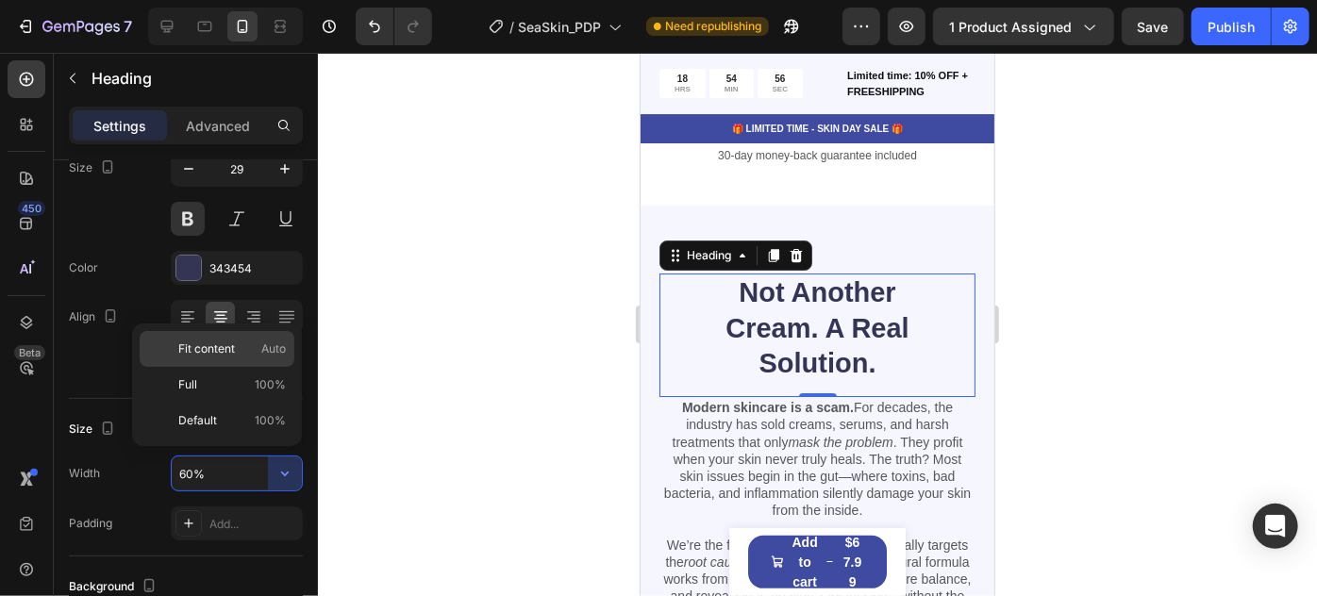
click at [216, 348] on span "Fit content" at bounding box center [206, 349] width 57 height 17
type input "Auto"
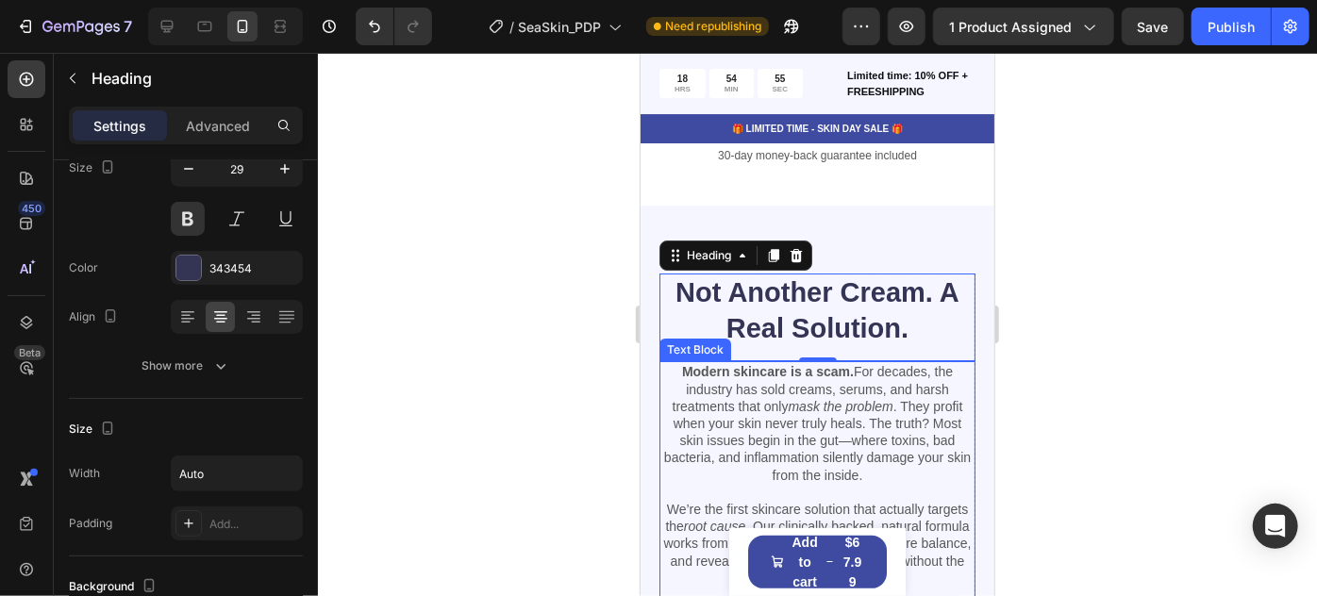
click at [1173, 359] on div at bounding box center [817, 325] width 999 height 544
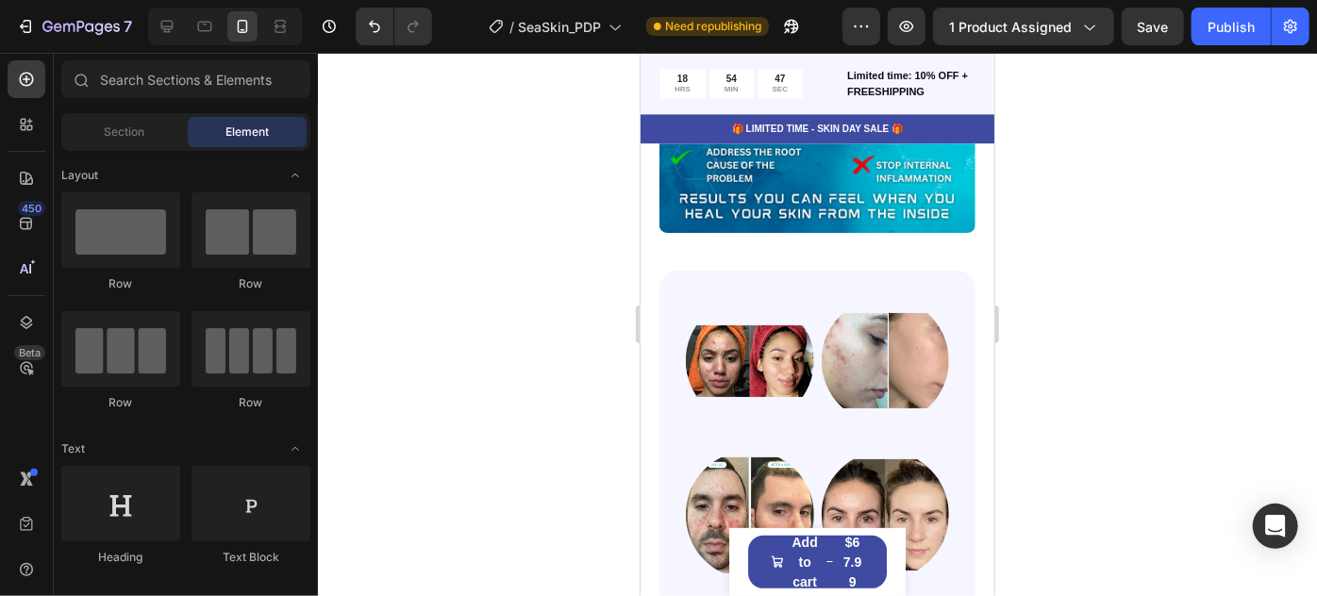
scroll to position [2446, 0]
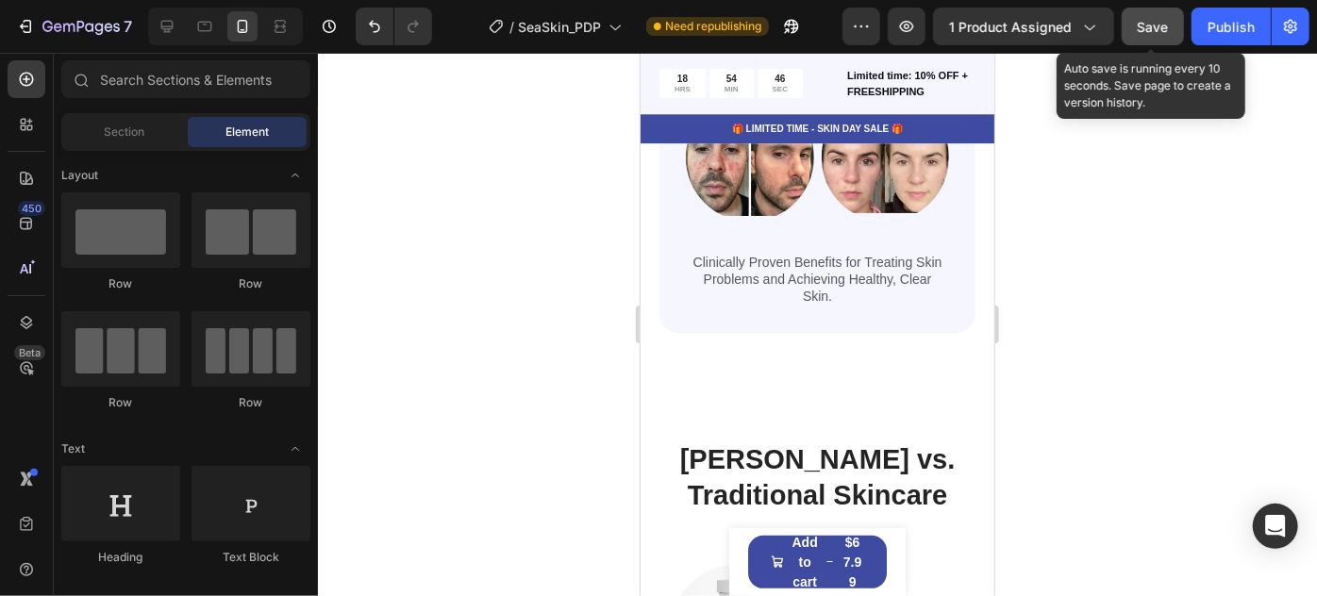
click at [1159, 32] on span "Save" at bounding box center [1153, 27] width 31 height 16
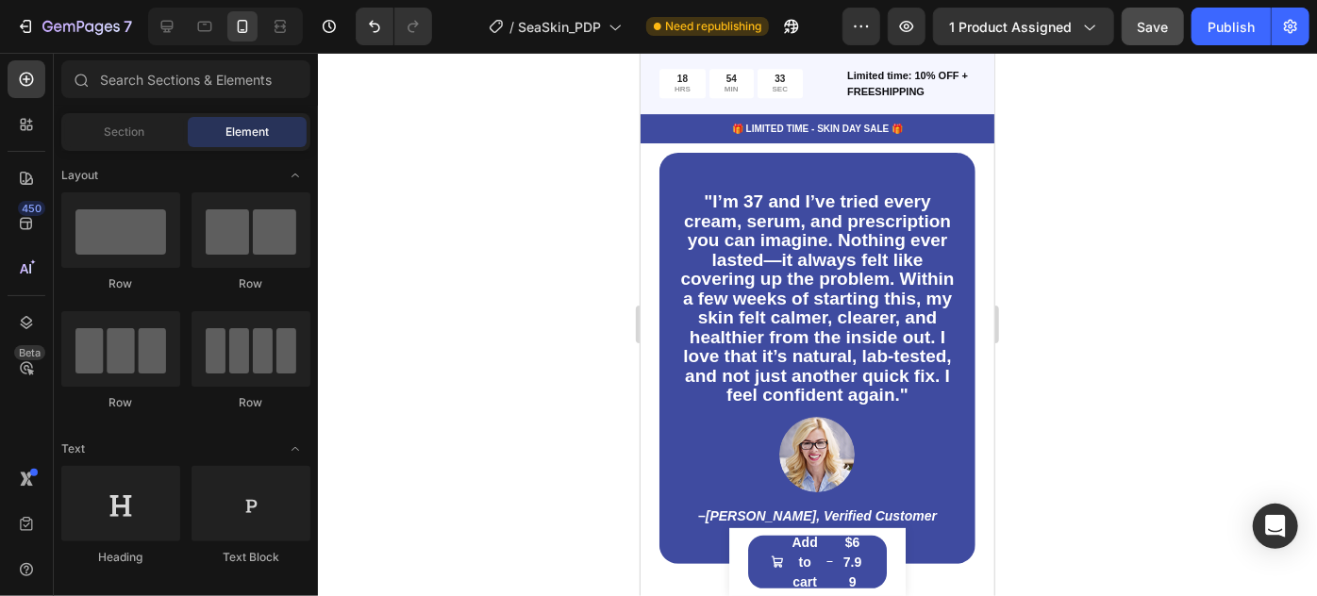
scroll to position [6688, 0]
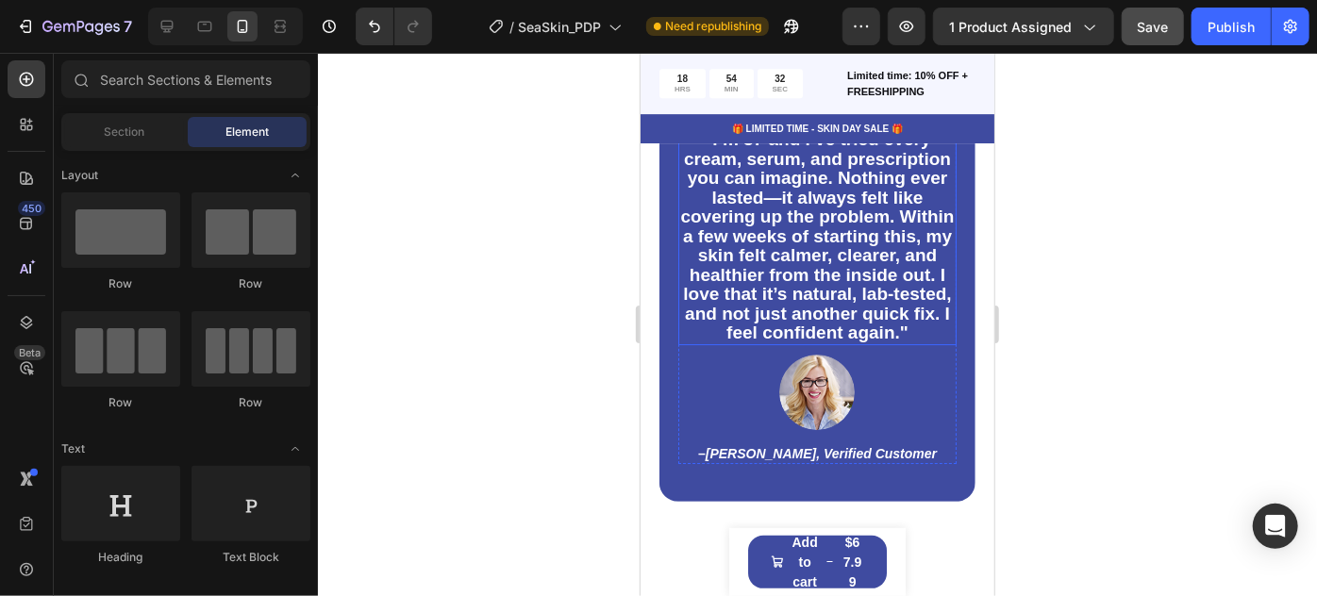
click at [792, 323] on span ""I’m 37 and I’ve tried every cream, serum, and prescription you can imagine. No…" at bounding box center [816, 234] width 274 height 213
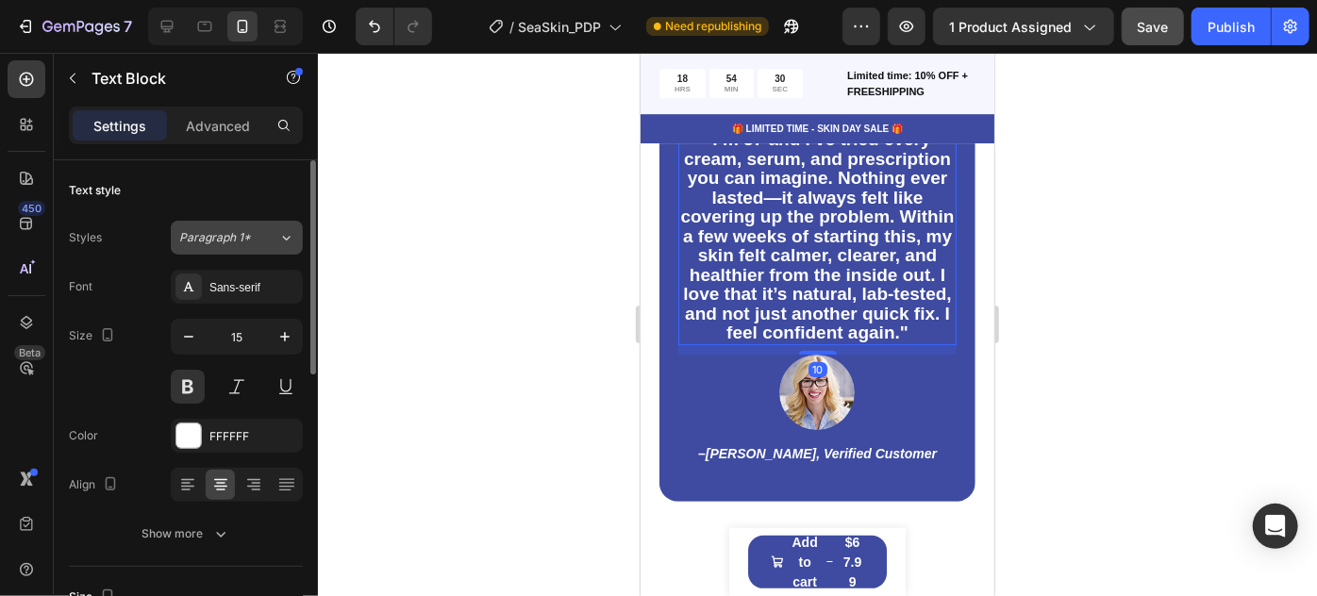
click at [259, 221] on button "Paragraph 1*" at bounding box center [237, 238] width 132 height 34
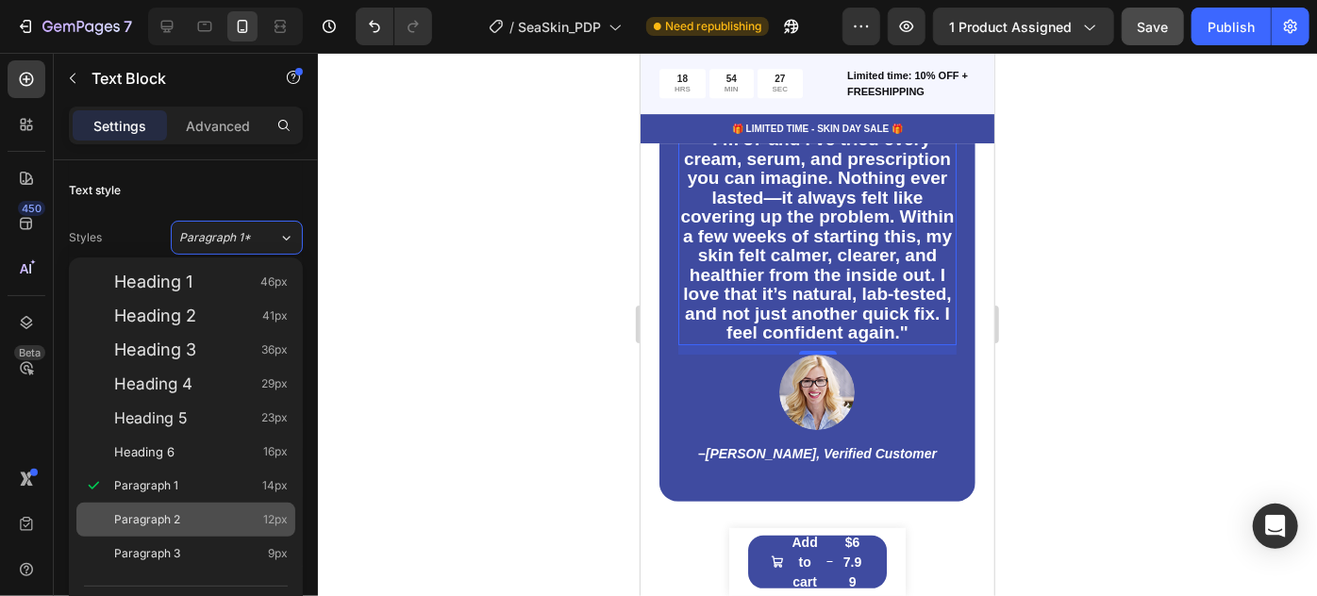
click at [164, 517] on span "Paragraph 2" at bounding box center [147, 520] width 66 height 19
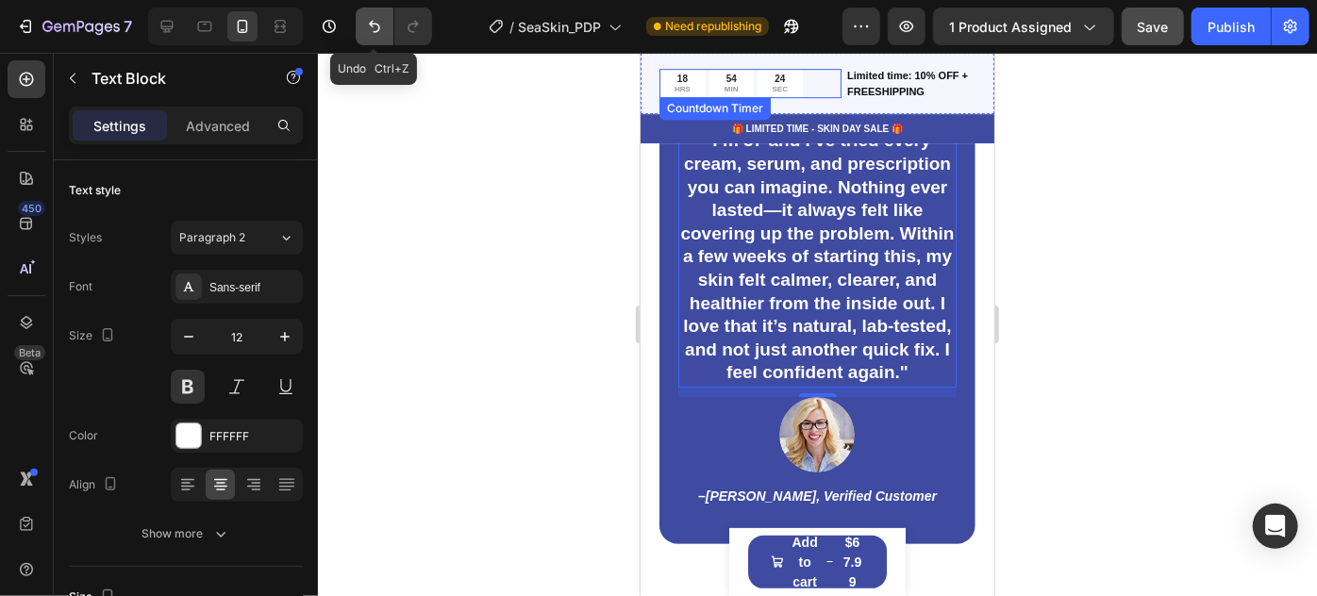
click at [370, 42] on button "Undo/Redo" at bounding box center [375, 27] width 38 height 38
type input "15"
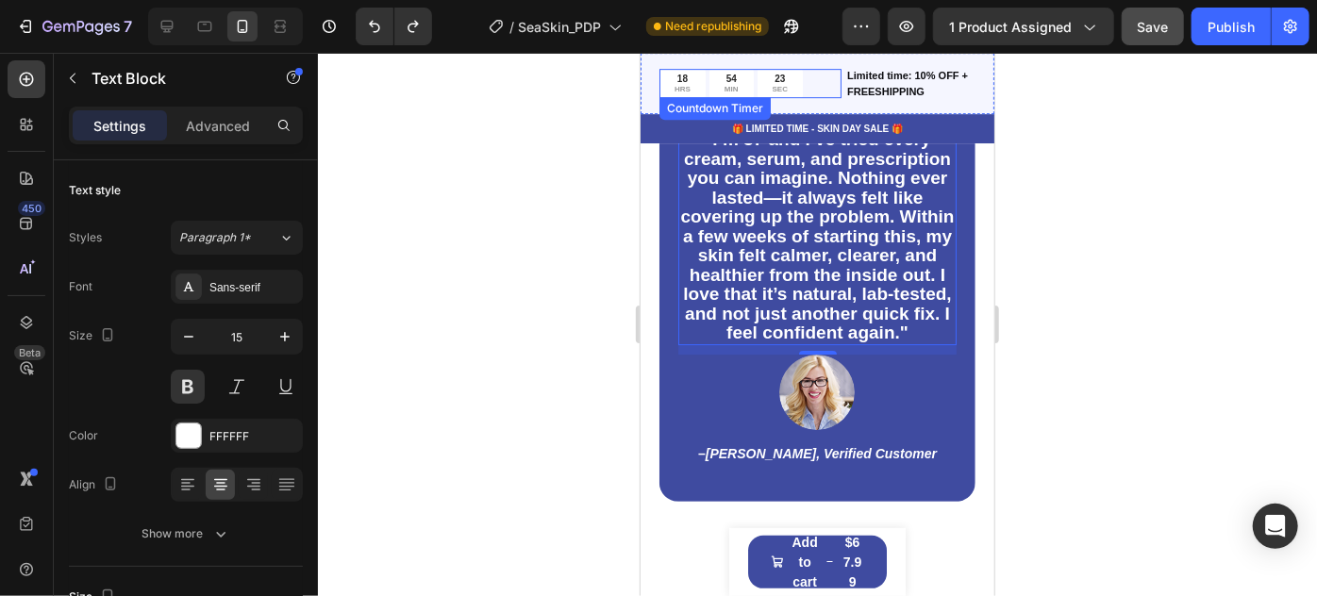
click at [530, 319] on div at bounding box center [817, 325] width 999 height 544
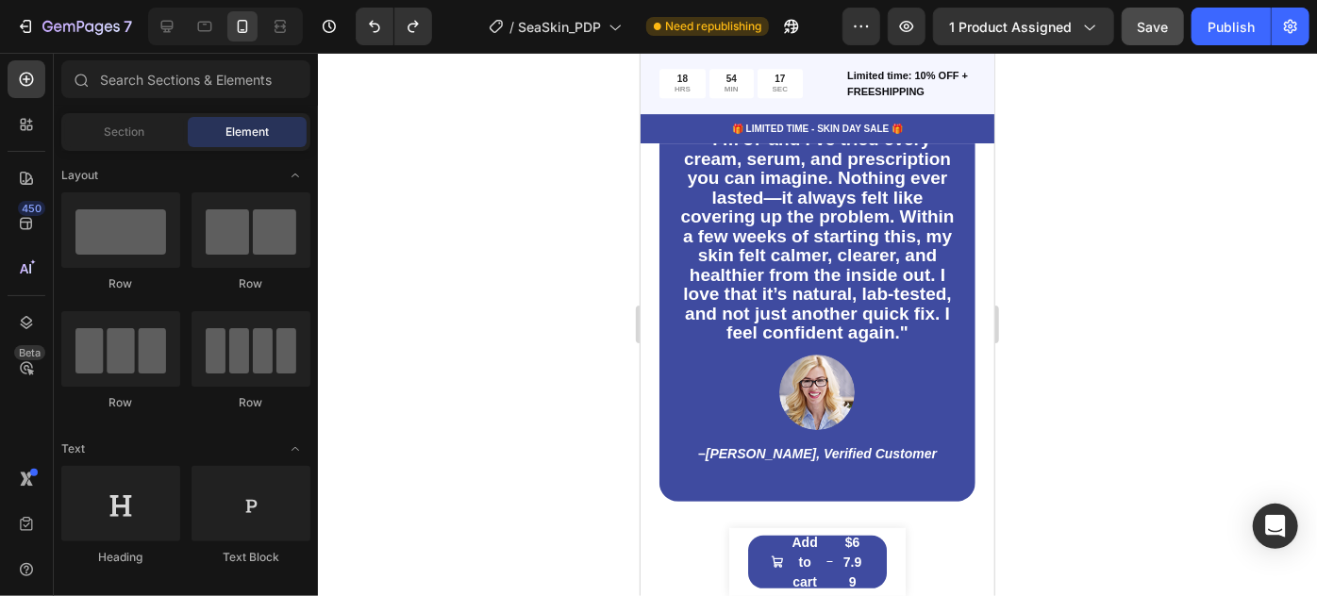
click at [1236, 386] on div at bounding box center [817, 325] width 999 height 544
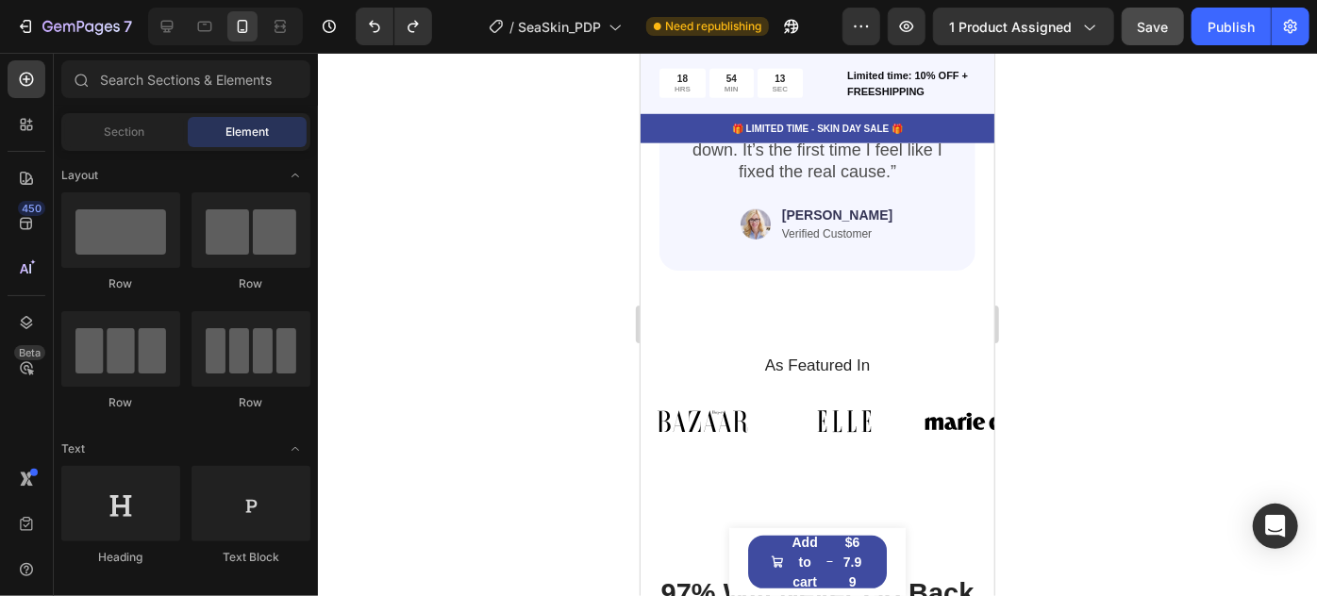
scroll to position [7922, 0]
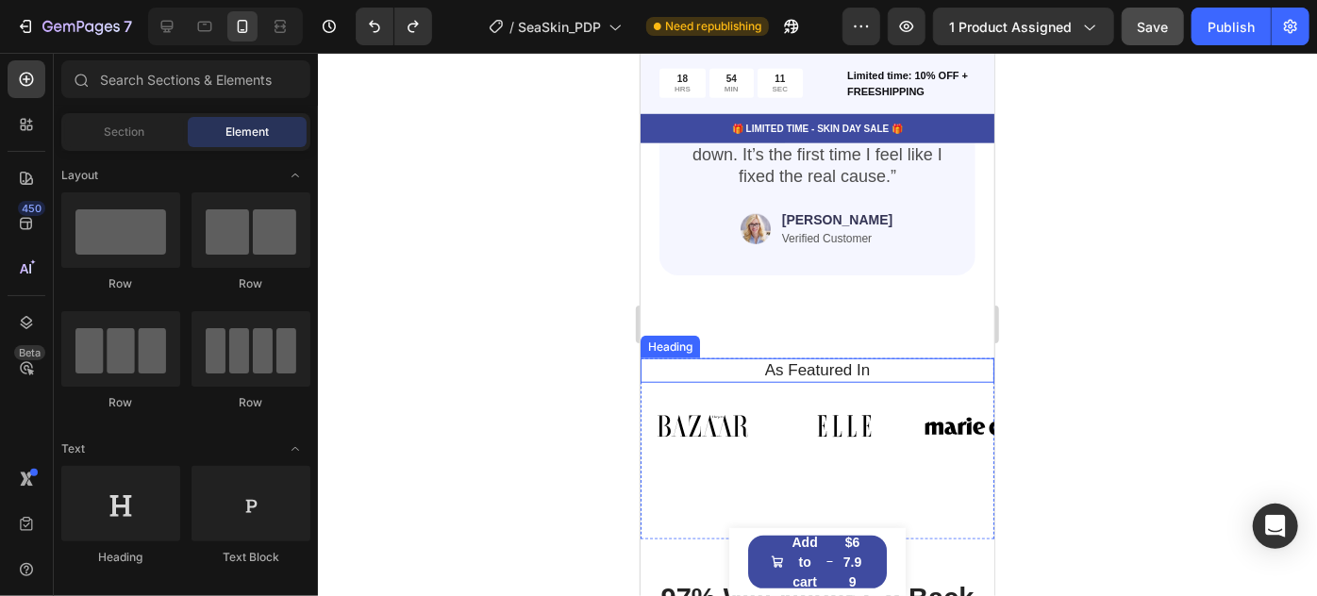
click at [829, 358] on h2 "As Featured In" at bounding box center [817, 370] width 326 height 25
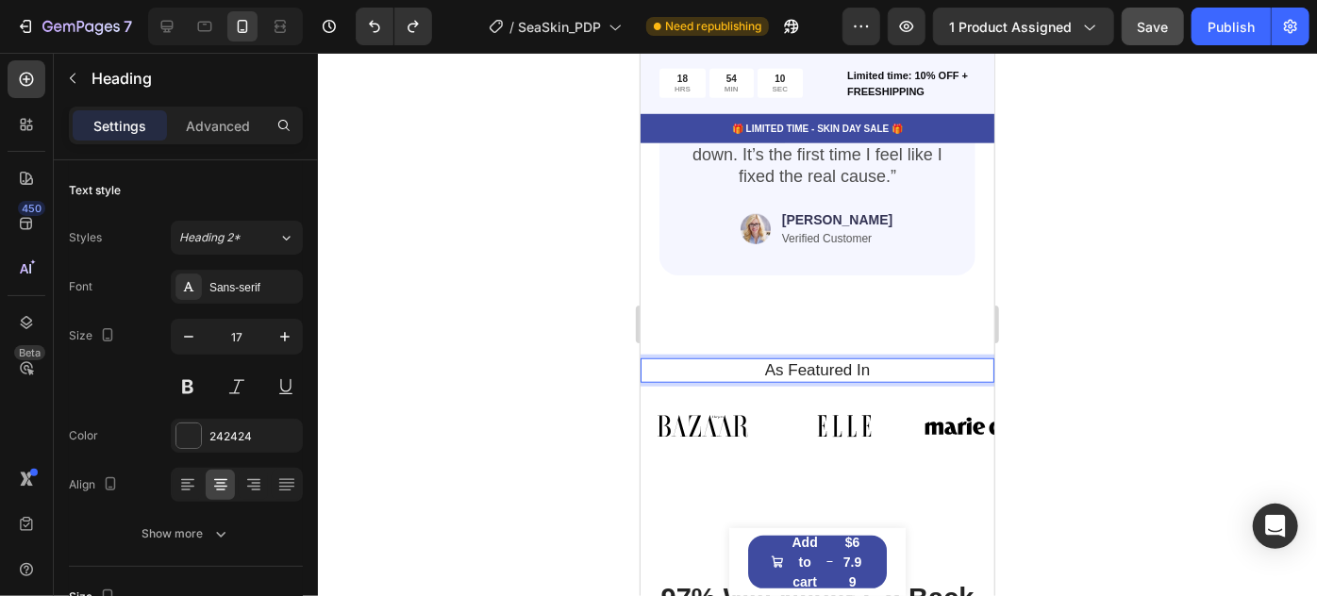
click at [769, 358] on h2 "As Featured In" at bounding box center [817, 370] width 326 height 25
click at [769, 360] on p "As Featured In" at bounding box center [817, 370] width 322 height 21
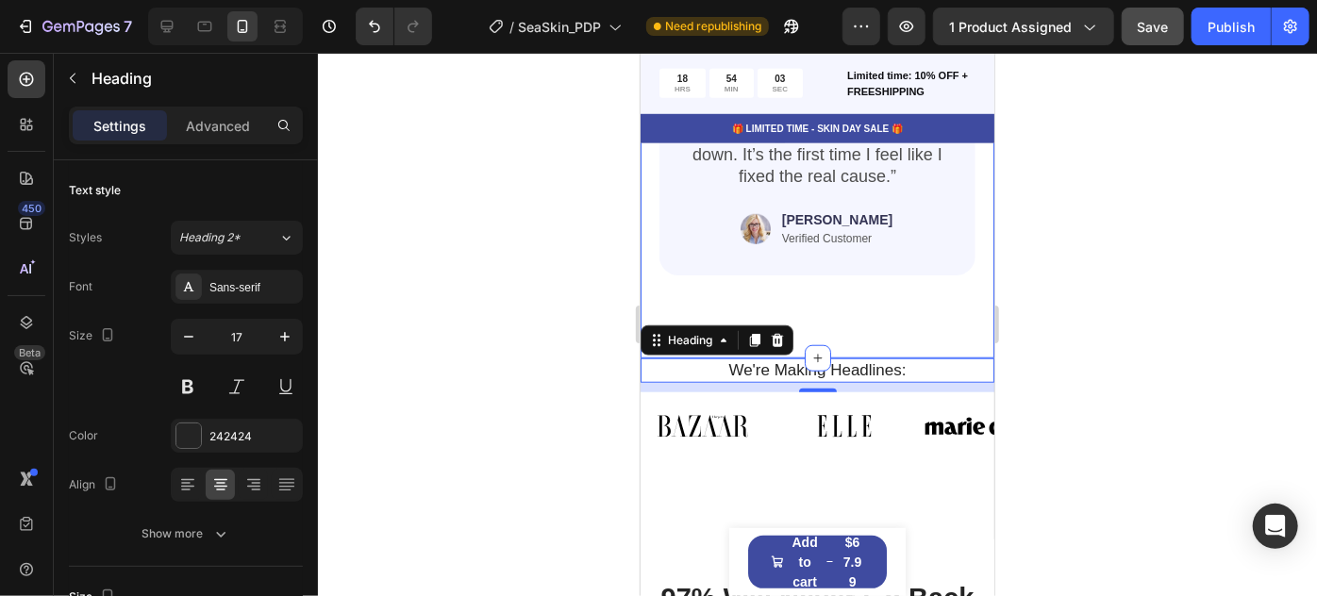
click at [1167, 253] on div at bounding box center [817, 325] width 999 height 544
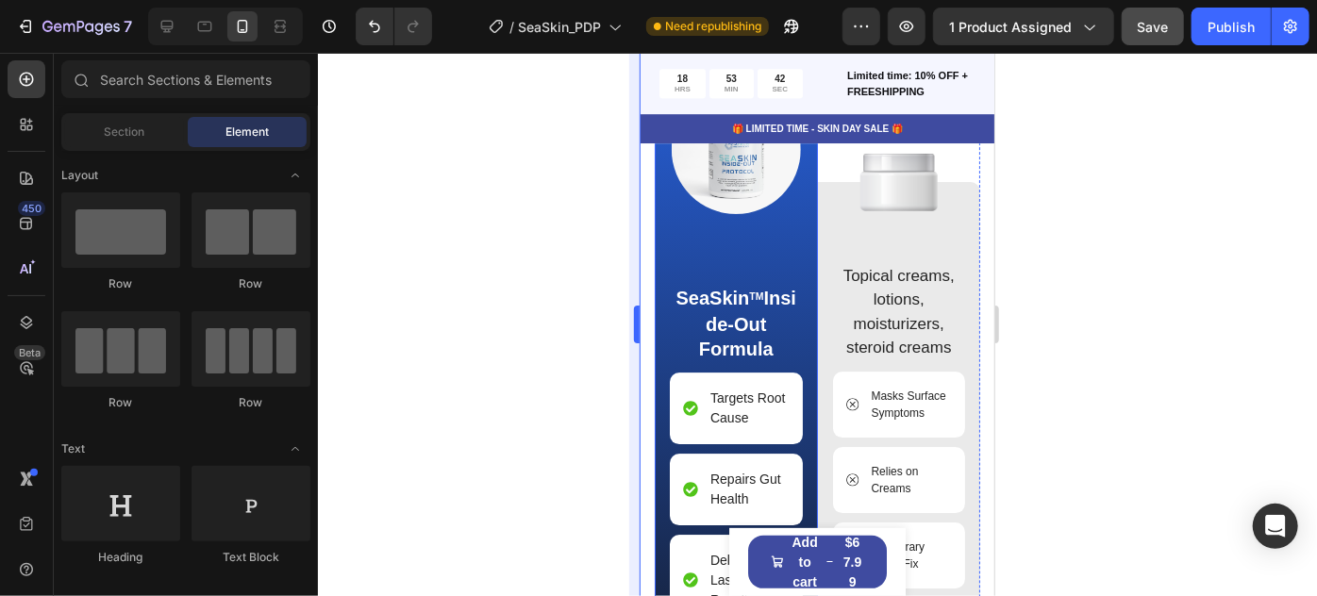
scroll to position [2816, 0]
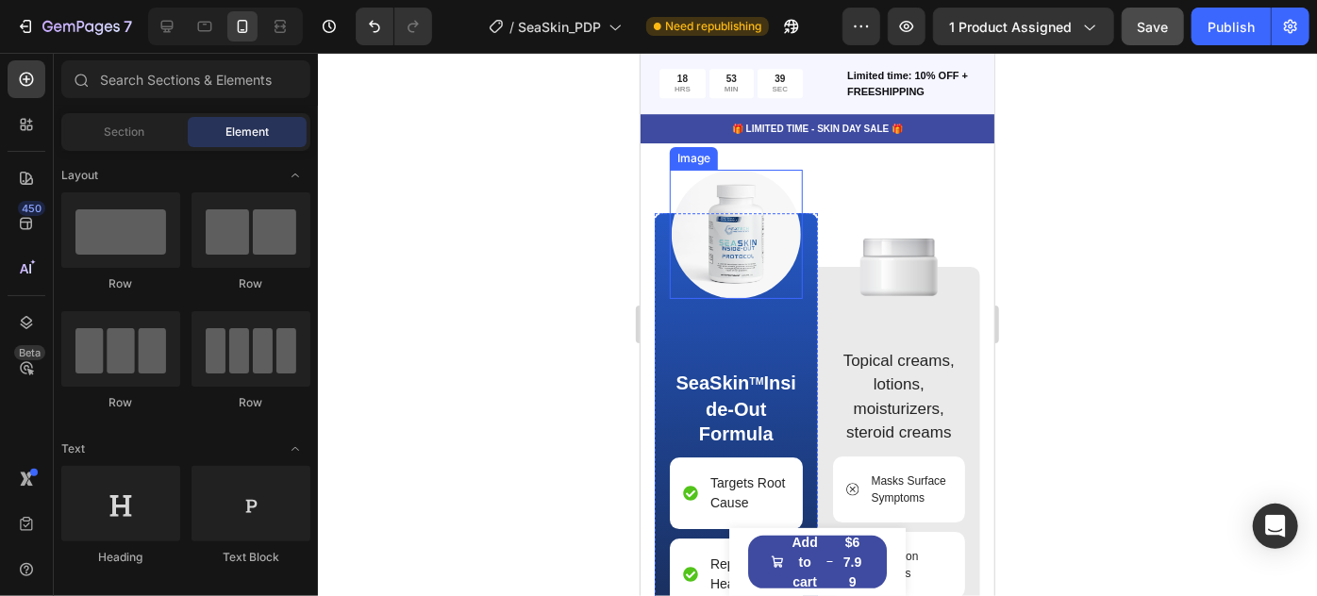
click at [776, 267] on img at bounding box center [735, 233] width 129 height 129
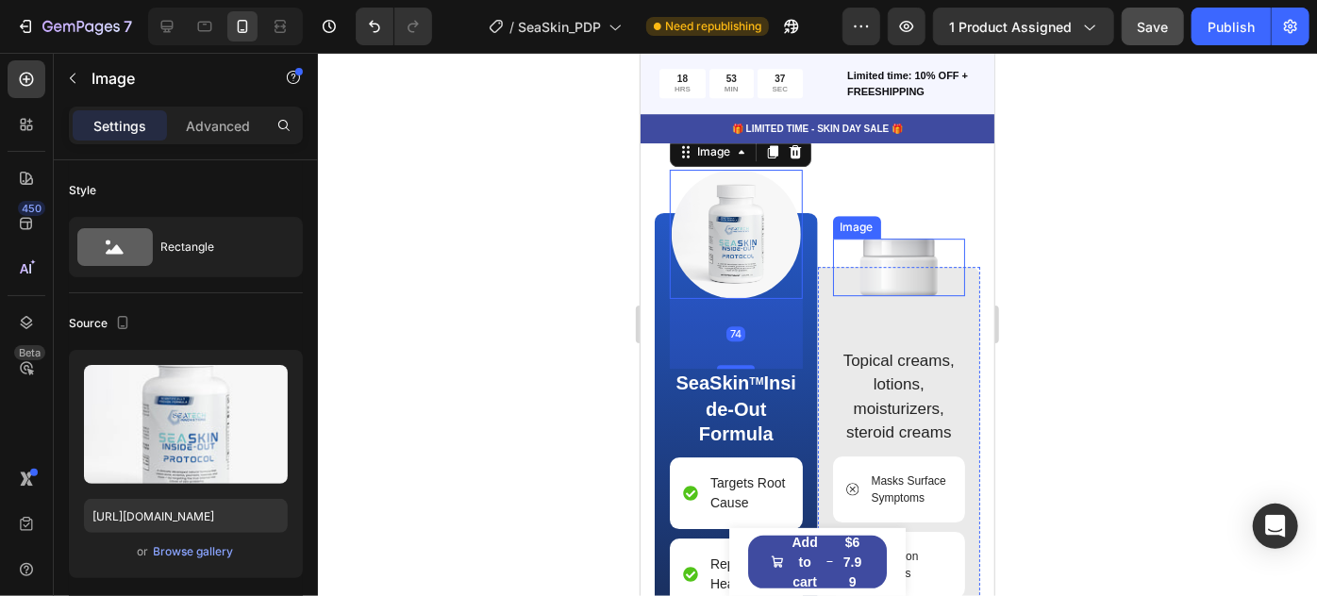
click at [896, 271] on img at bounding box center [898, 267] width 77 height 58
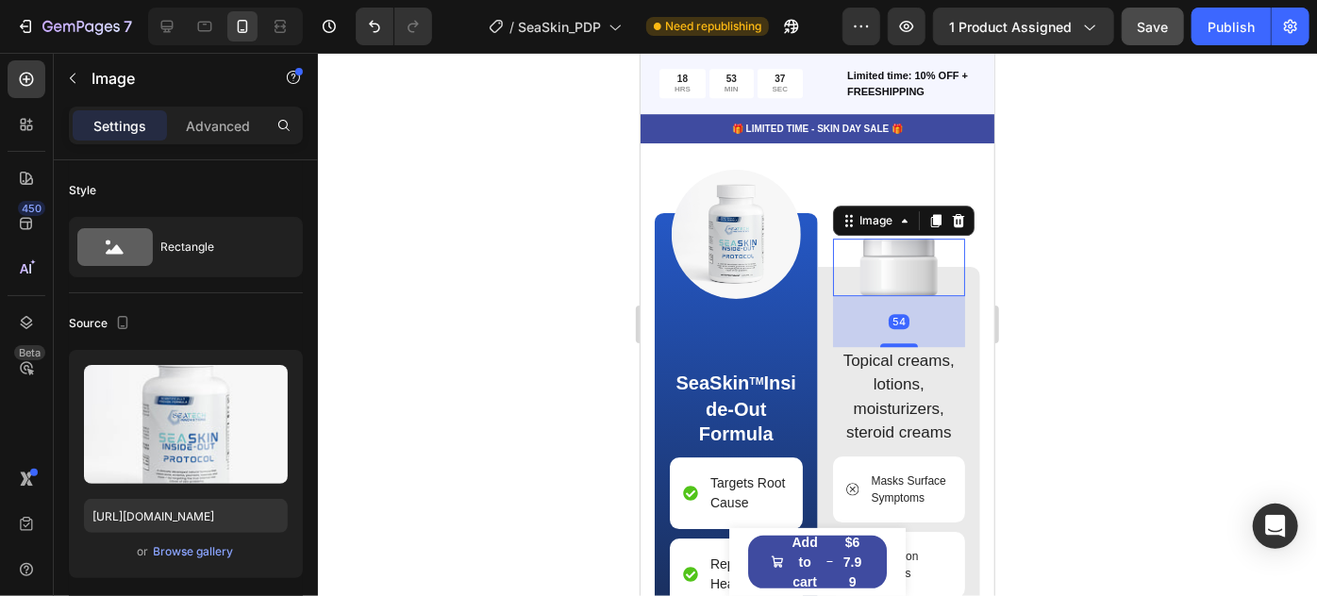
scroll to position [168, 0]
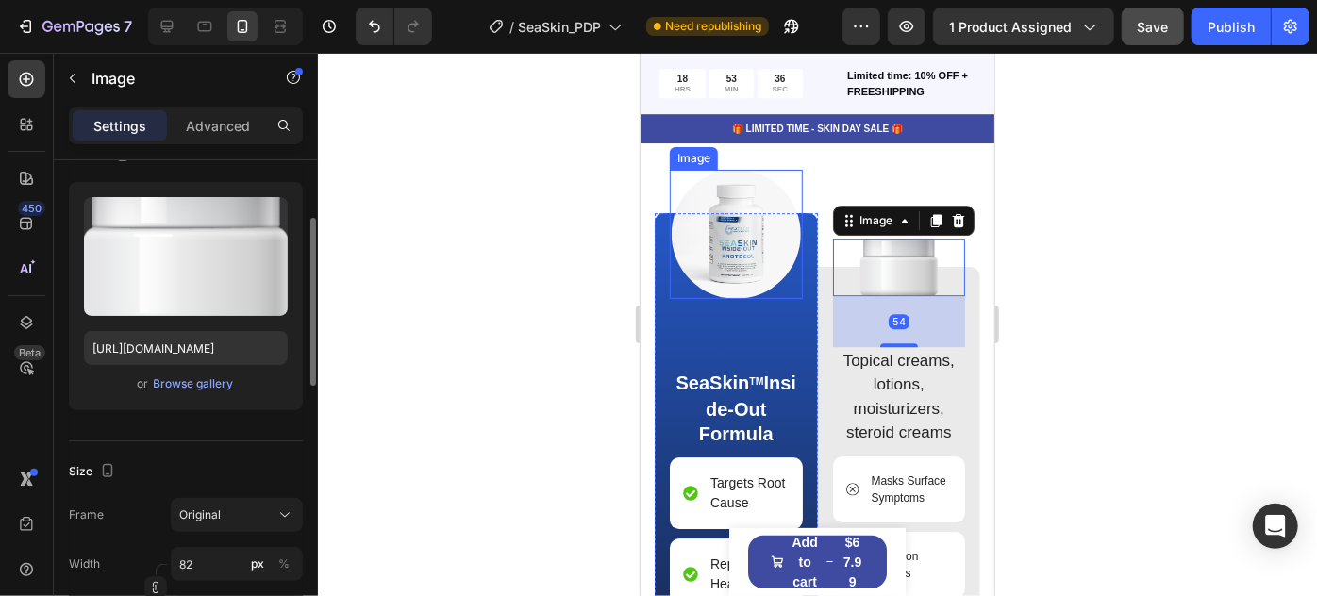
click at [763, 264] on img at bounding box center [735, 233] width 129 height 129
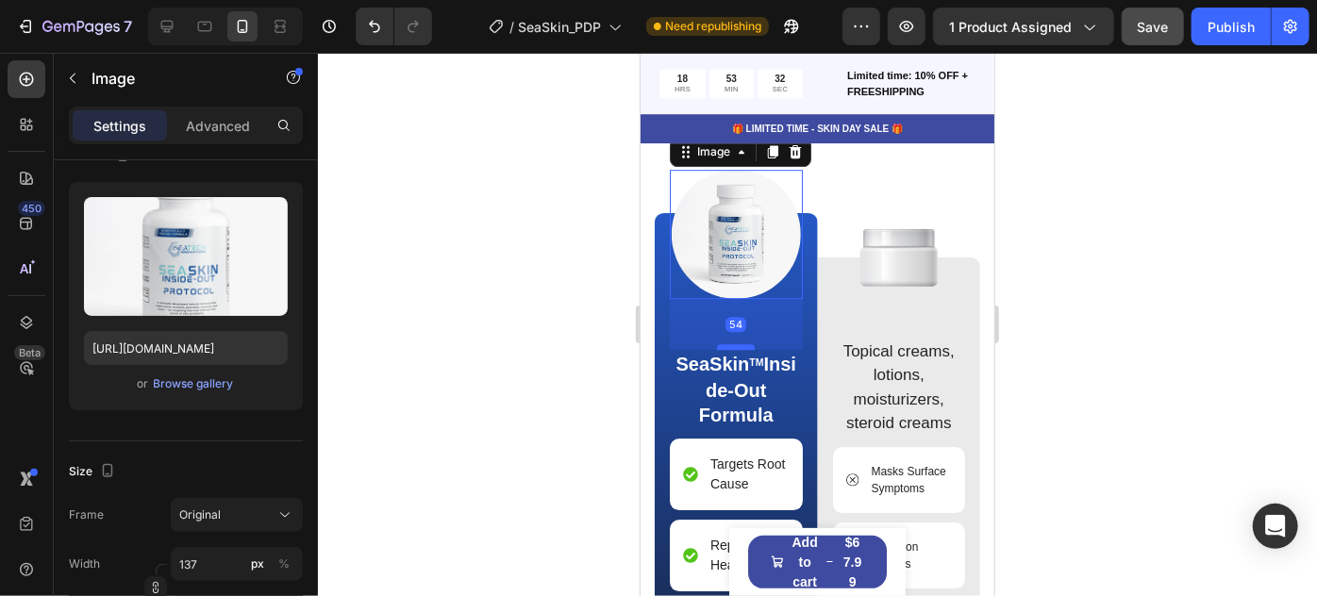
drag, startPoint x: 745, startPoint y: 360, endPoint x: 748, endPoint y: 342, distance: 19.1
click at [748, 343] on div at bounding box center [735, 346] width 38 height 6
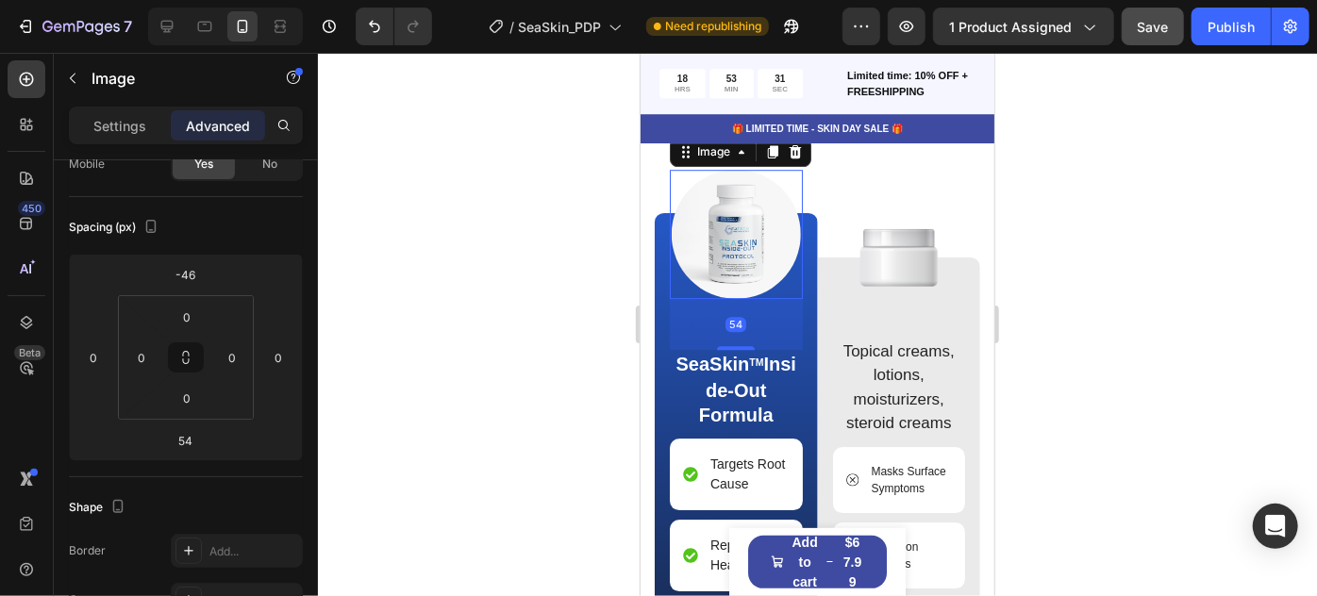
click at [1155, 361] on div at bounding box center [817, 325] width 999 height 544
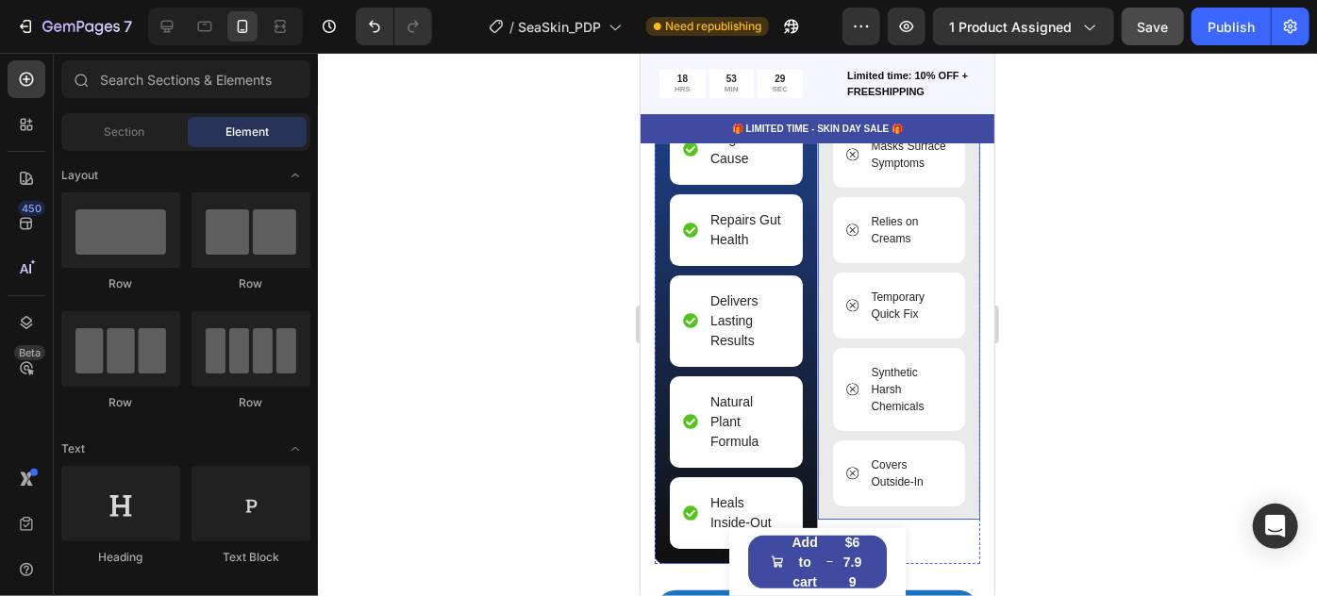
scroll to position [3158, 0]
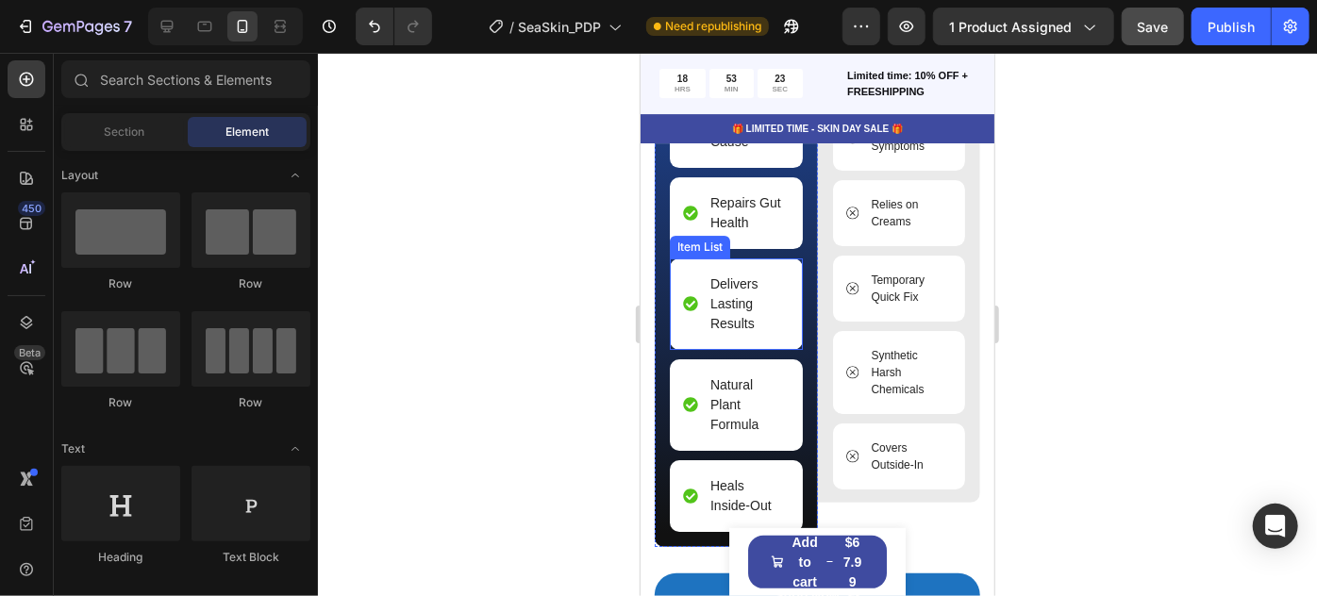
click at [763, 305] on p "Delivers Lasting Results" at bounding box center [748, 303] width 76 height 59
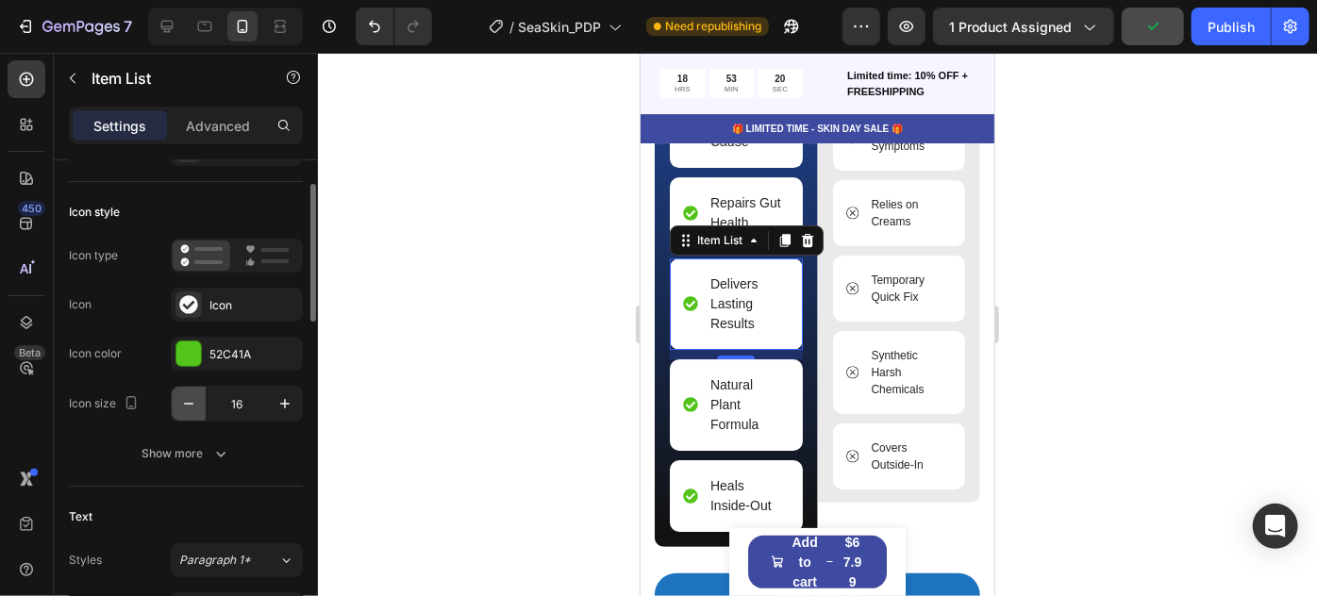
scroll to position [257, 0]
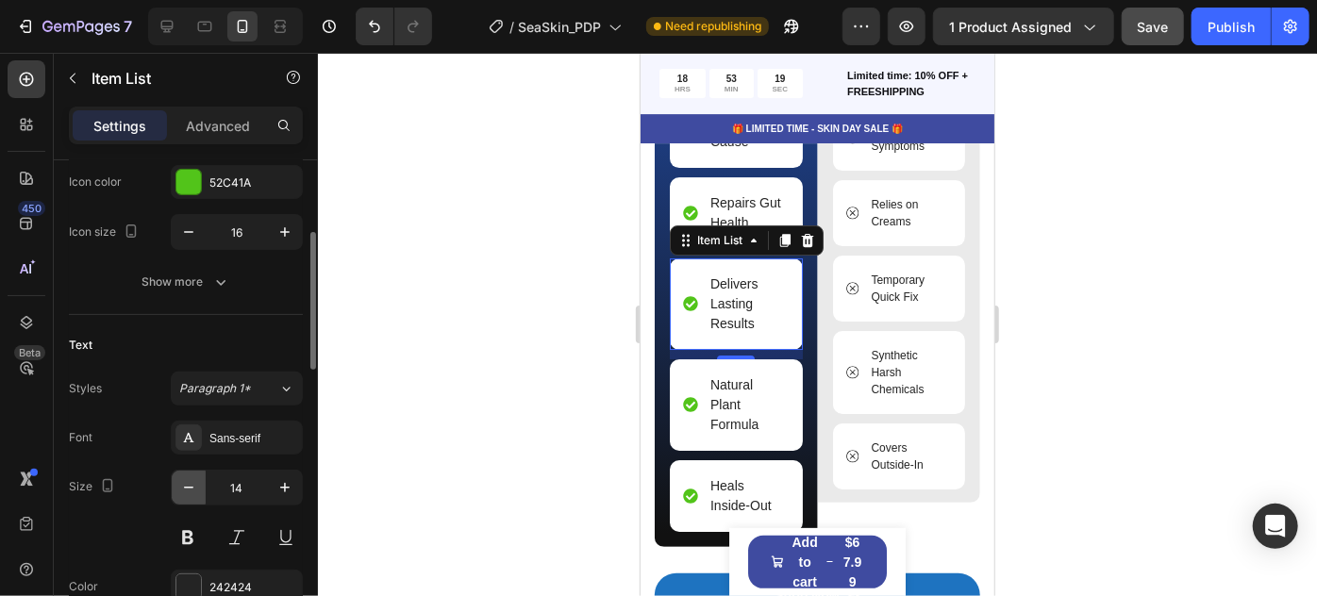
click at [184, 487] on icon "button" at bounding box center [188, 488] width 9 height 2
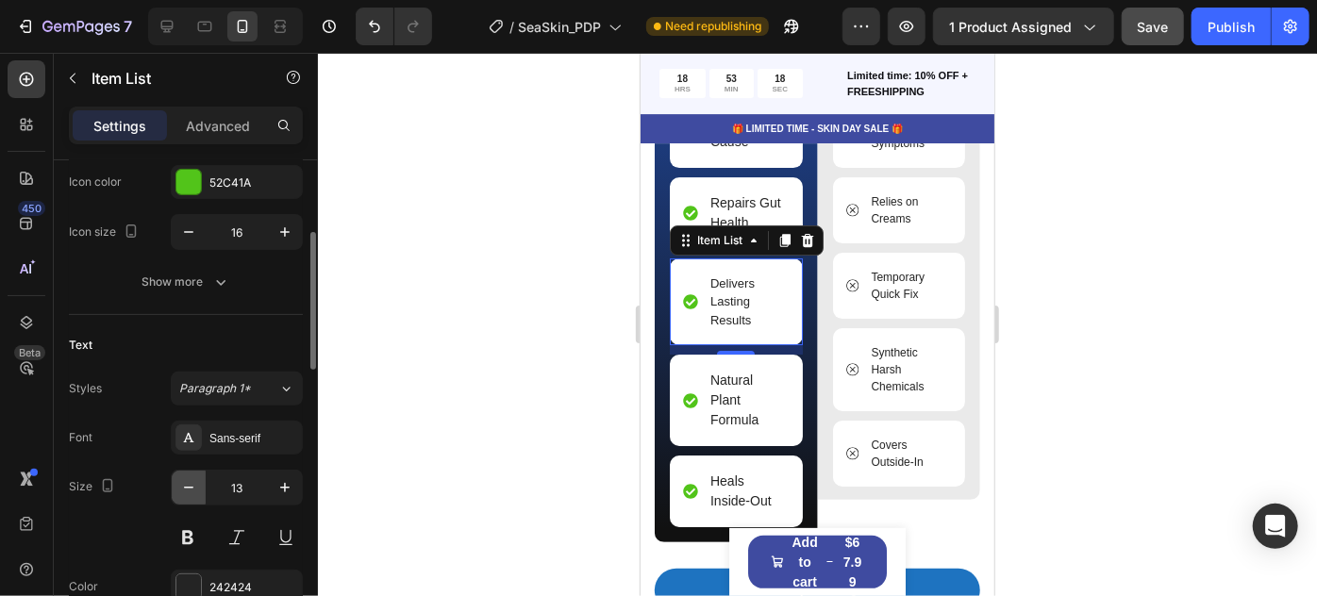
click at [184, 487] on icon "button" at bounding box center [188, 488] width 9 height 2
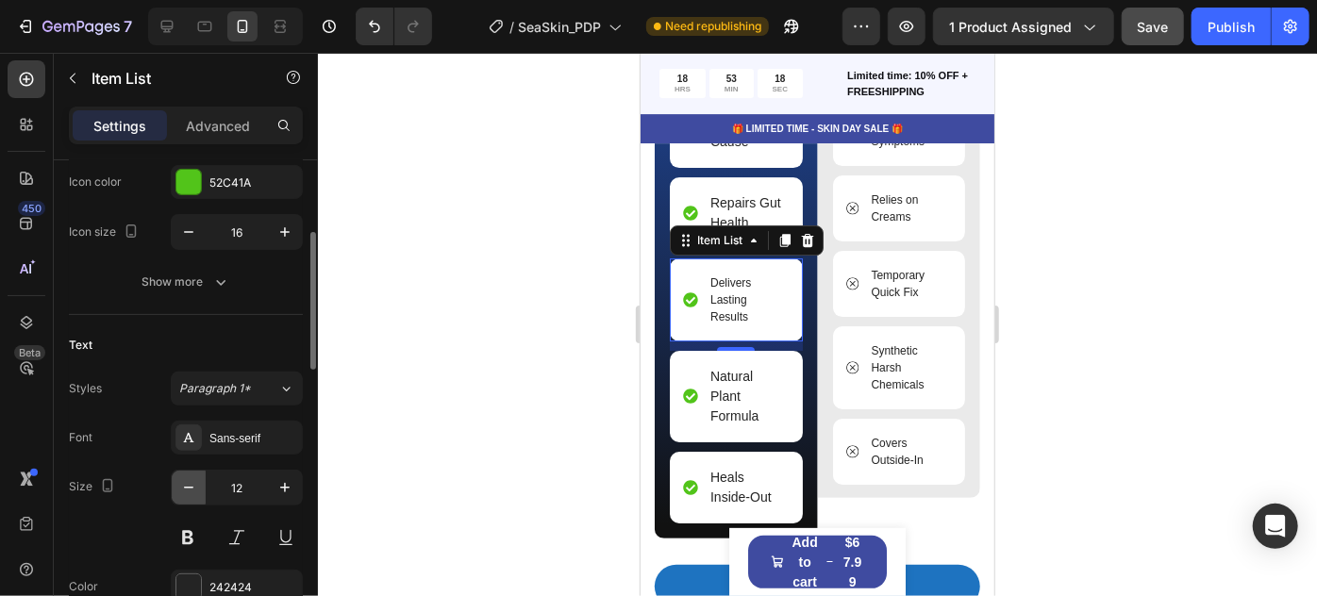
click at [184, 487] on icon "button" at bounding box center [188, 488] width 9 height 2
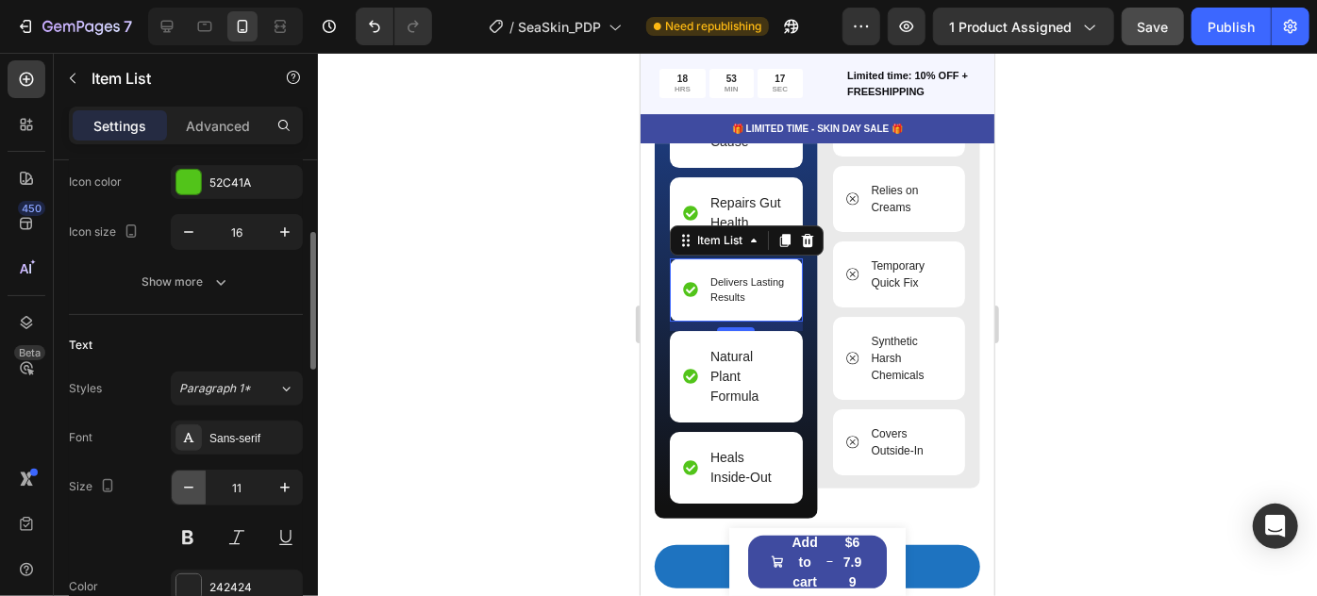
click at [184, 487] on icon "button" at bounding box center [188, 488] width 9 height 2
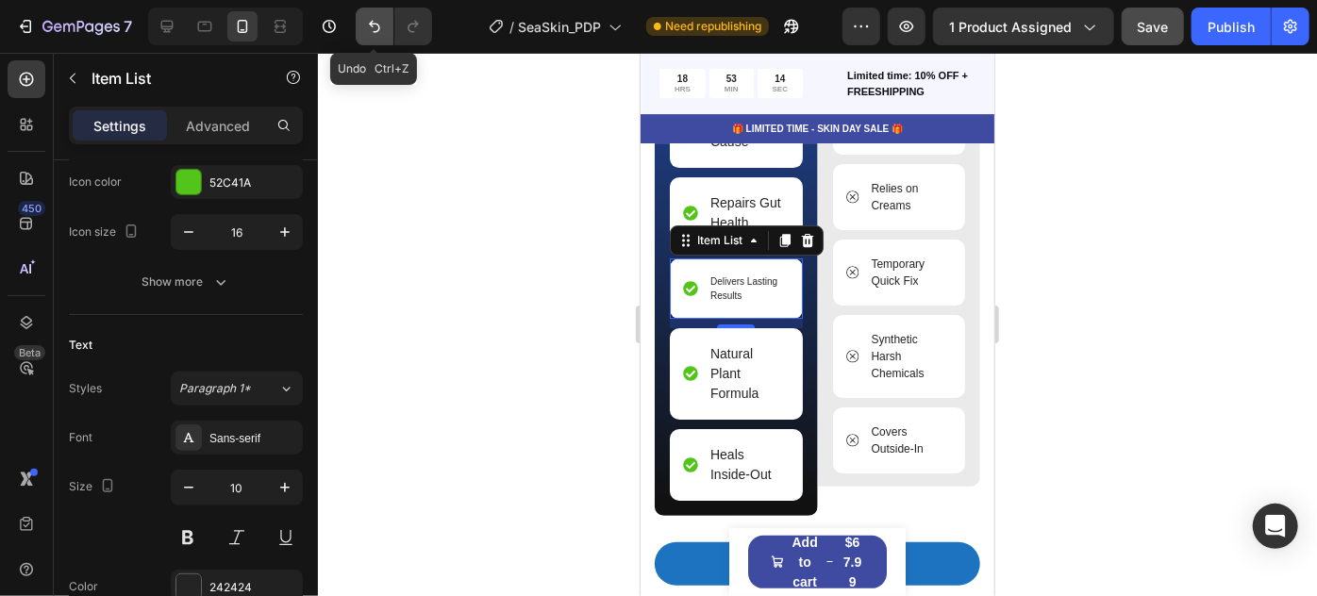
click at [375, 29] on icon "Undo/Redo" at bounding box center [374, 26] width 19 height 19
click at [377, 32] on icon "Undo/Redo" at bounding box center [374, 26] width 19 height 19
type input "11"
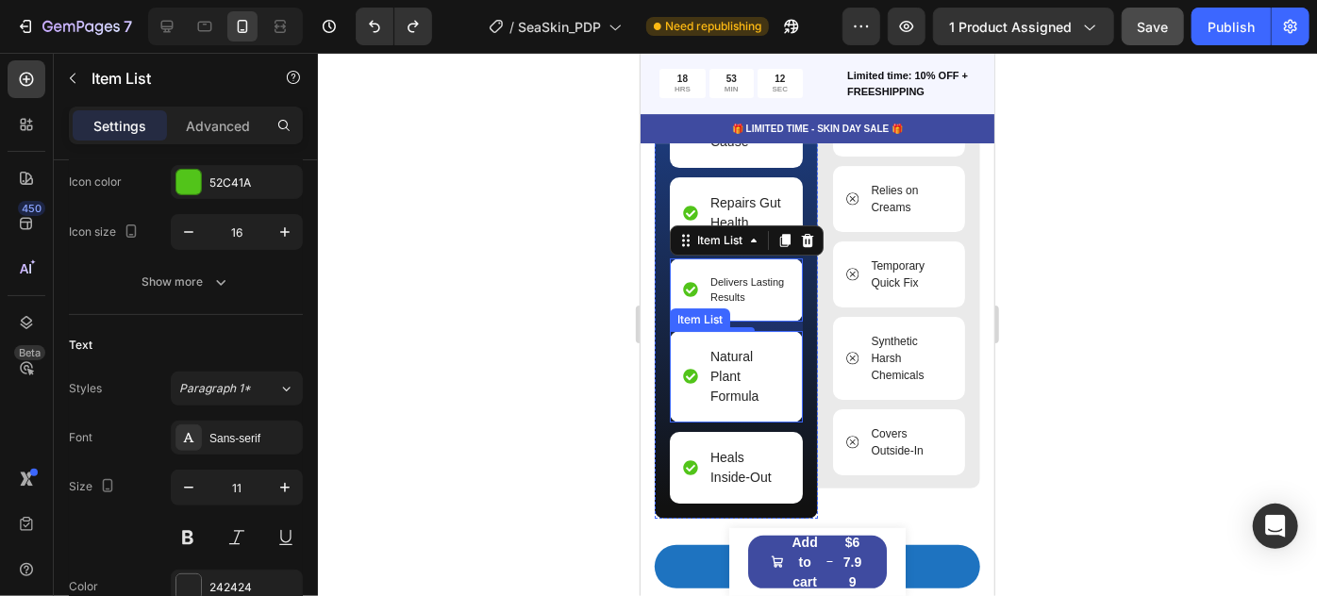
click at [760, 403] on p "Natural Plant Formula" at bounding box center [748, 375] width 76 height 59
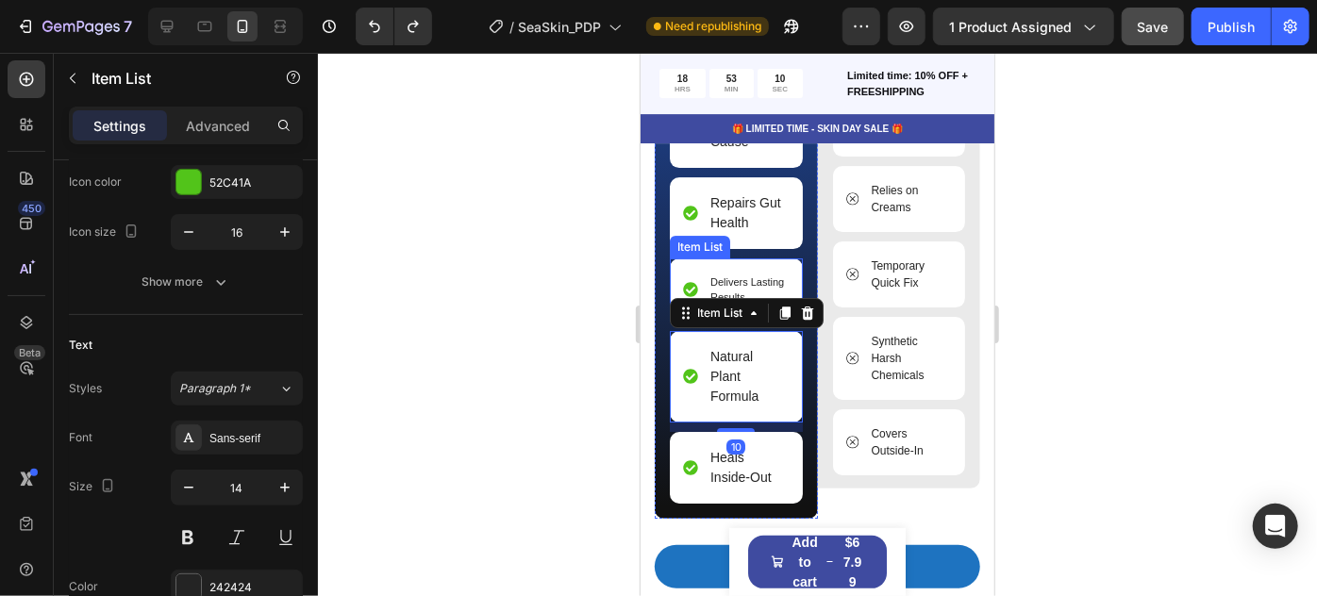
click at [738, 279] on p "Delivers Lasting Results" at bounding box center [748, 289] width 76 height 31
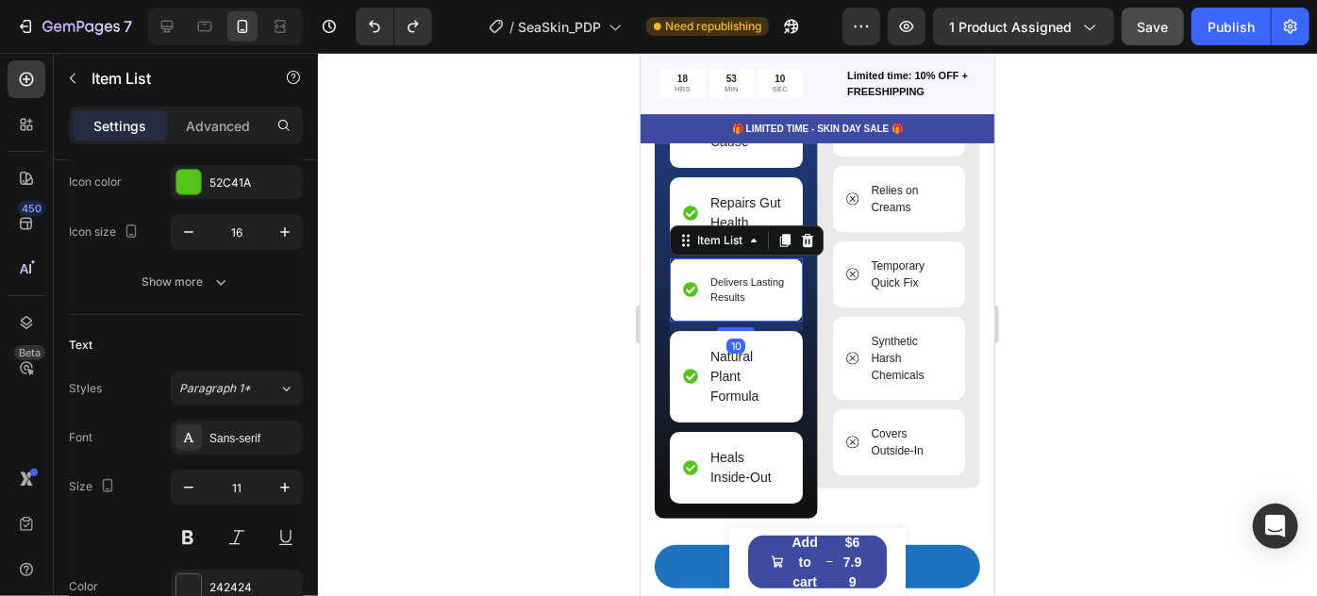
click at [738, 279] on p "Delivers Lasting Results" at bounding box center [748, 289] width 76 height 31
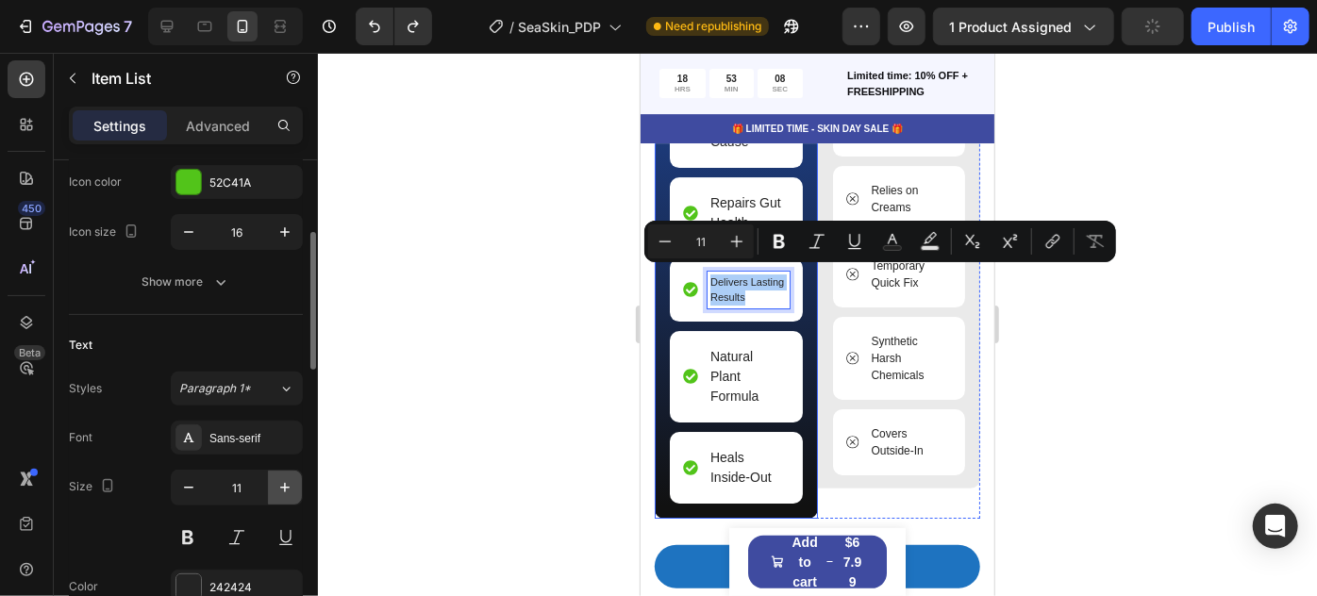
click at [293, 482] on icon "button" at bounding box center [285, 487] width 19 height 19
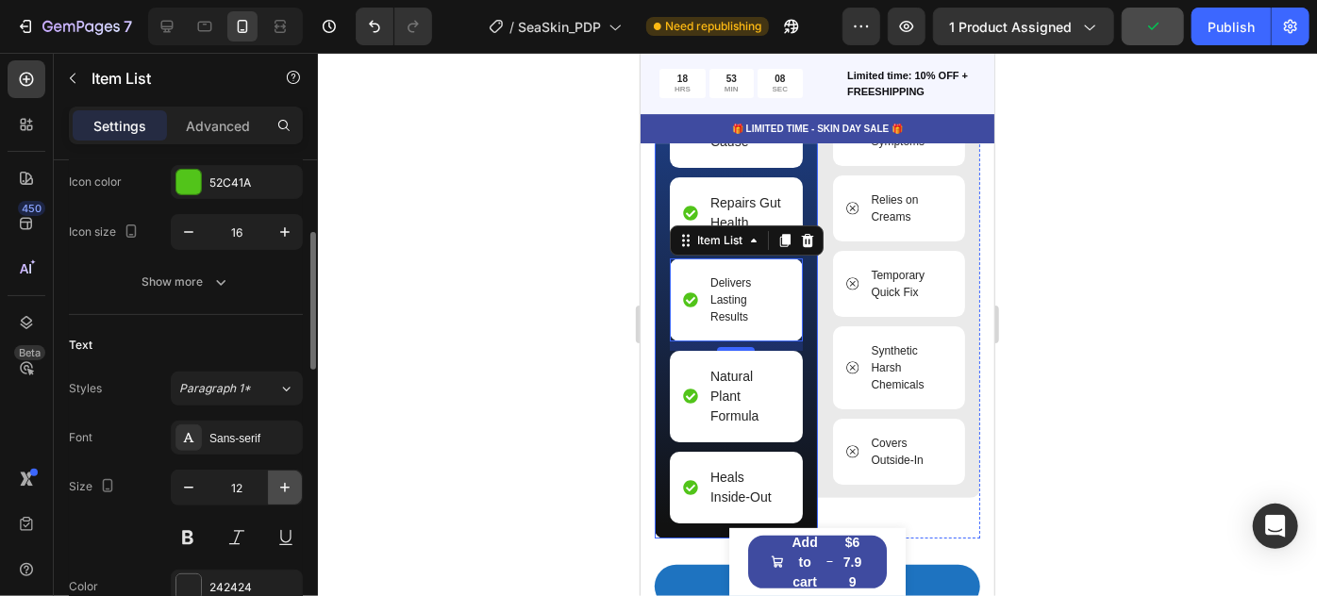
click at [292, 482] on icon "button" at bounding box center [285, 487] width 19 height 19
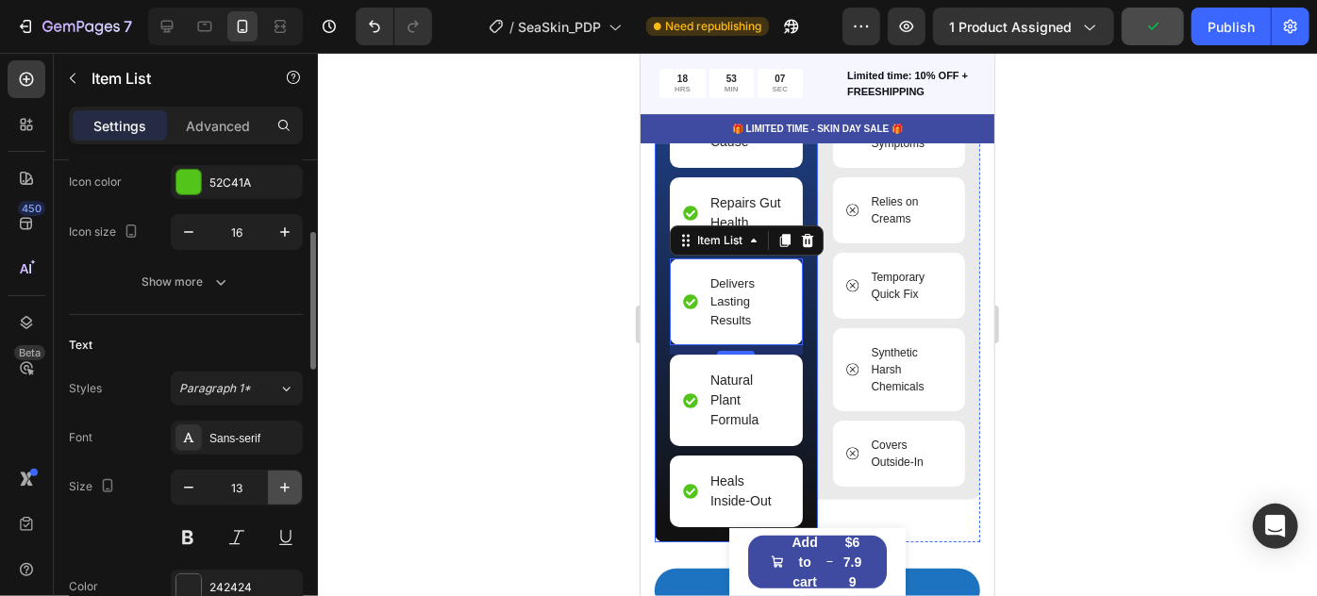
type input "14"
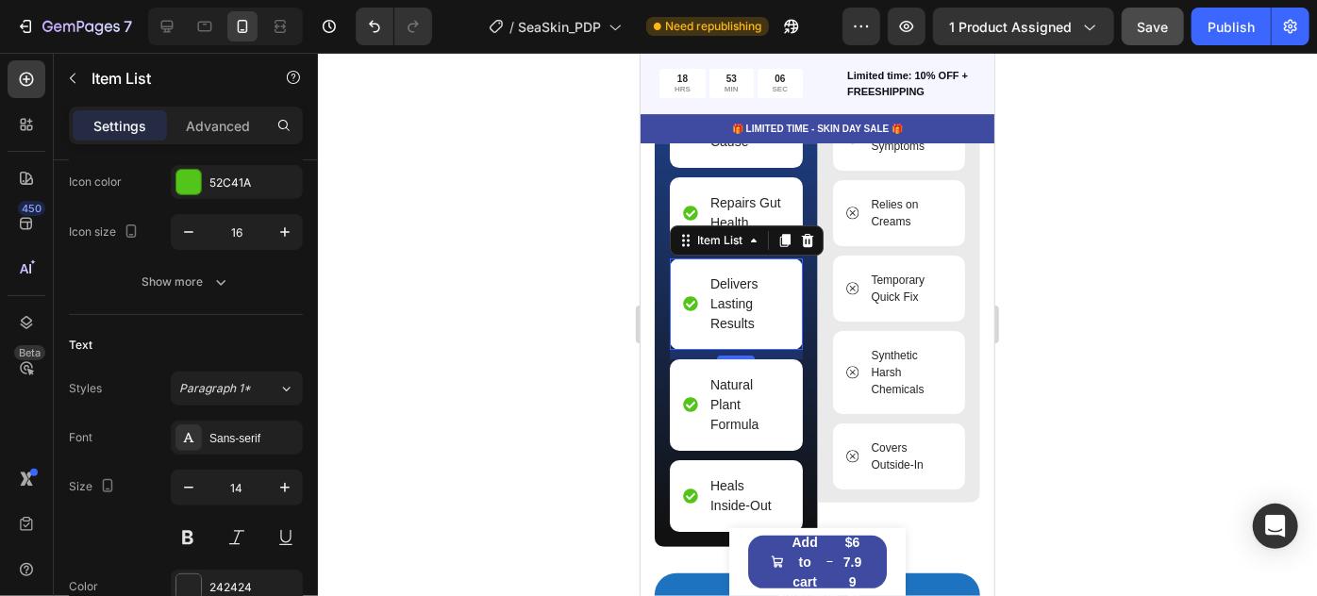
click at [725, 297] on p "Delivers Lasting Results" at bounding box center [748, 303] width 76 height 59
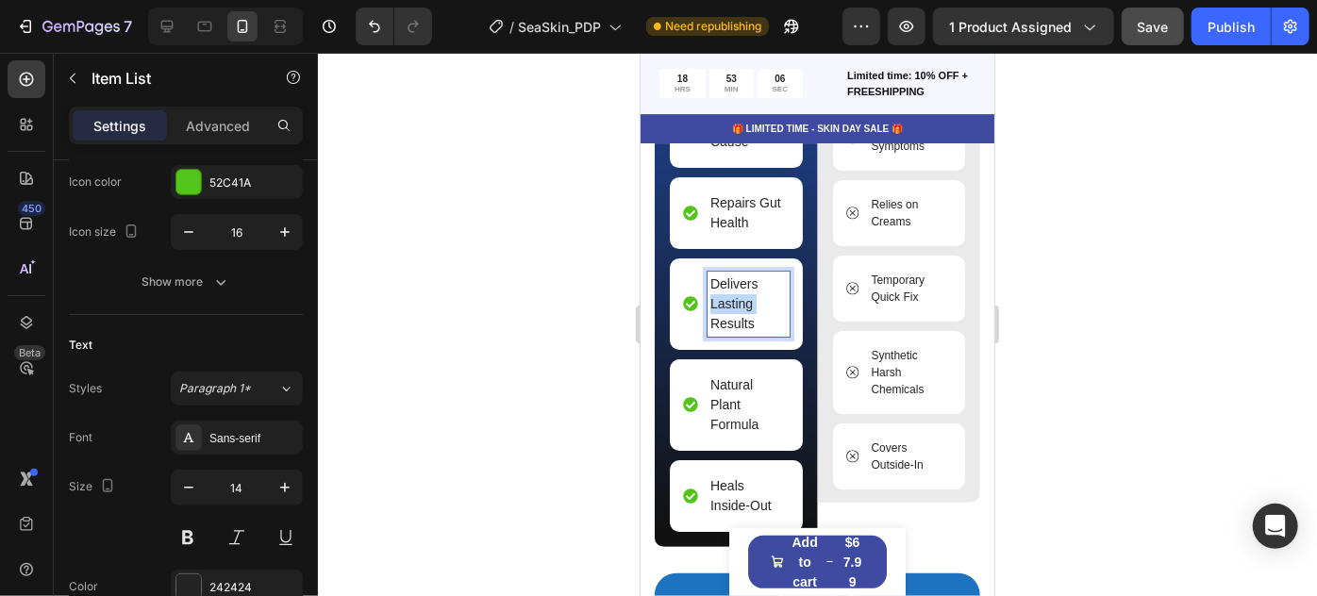
click at [725, 297] on p "Delivers Lasting Results" at bounding box center [748, 303] width 76 height 59
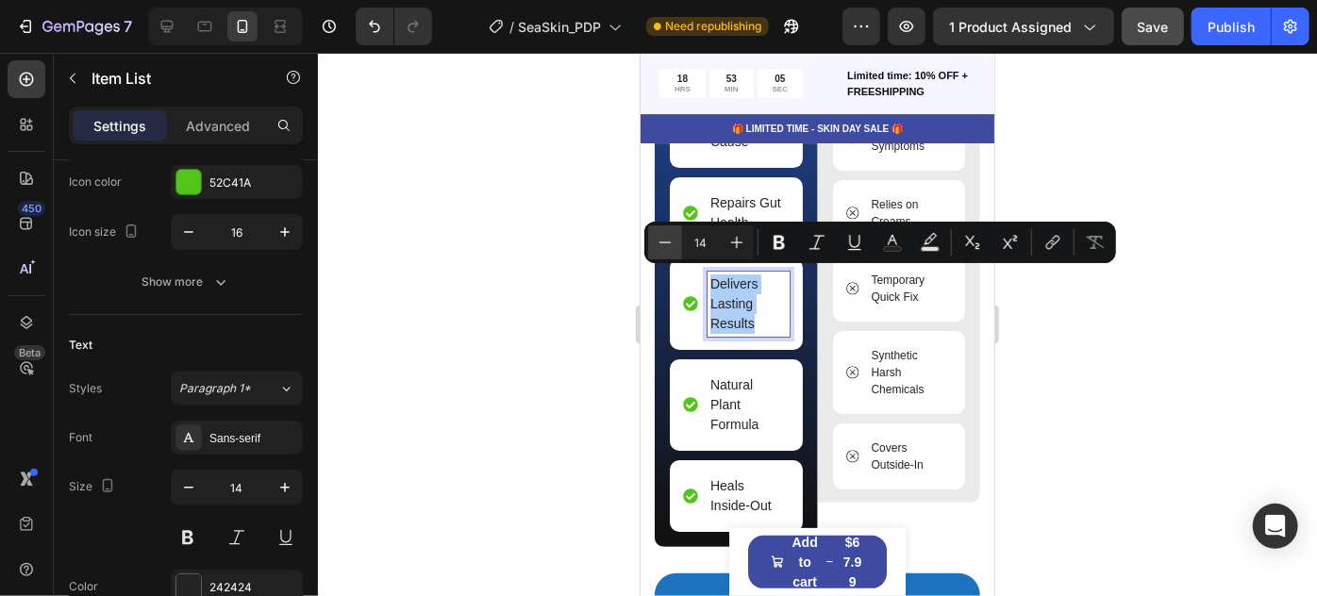
click at [675, 245] on button "Minus" at bounding box center [665, 243] width 34 height 34
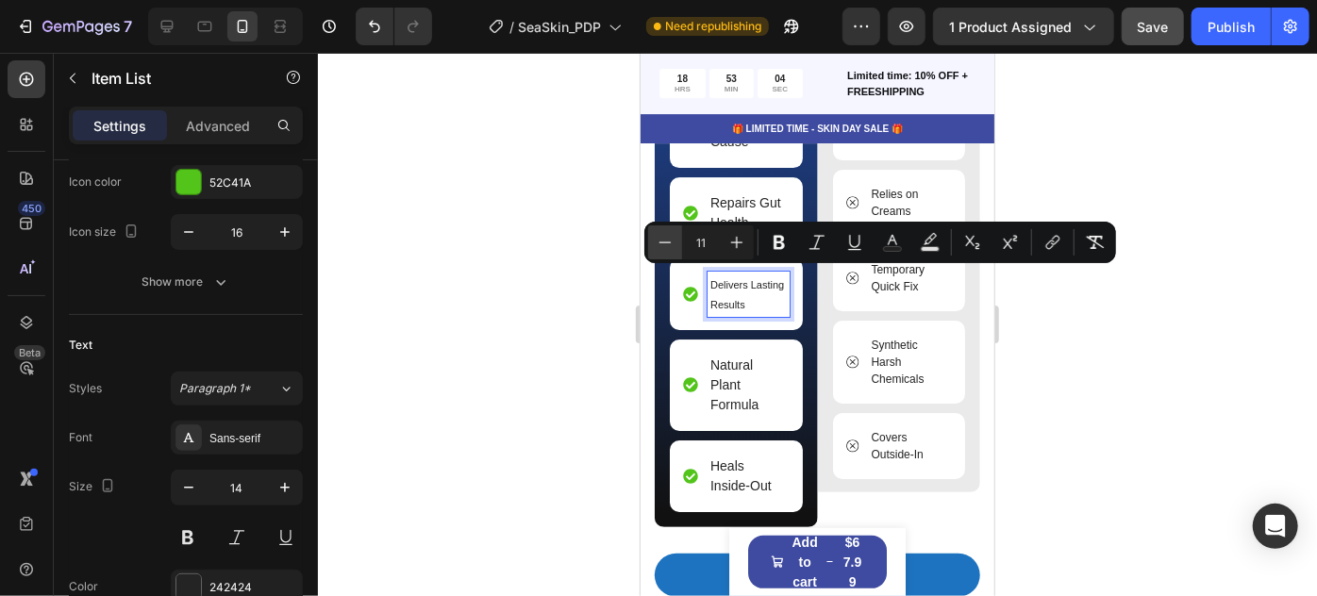
click at [675, 245] on button "Minus" at bounding box center [665, 243] width 34 height 34
click at [740, 248] on icon "Editor contextual toolbar" at bounding box center [737, 242] width 19 height 19
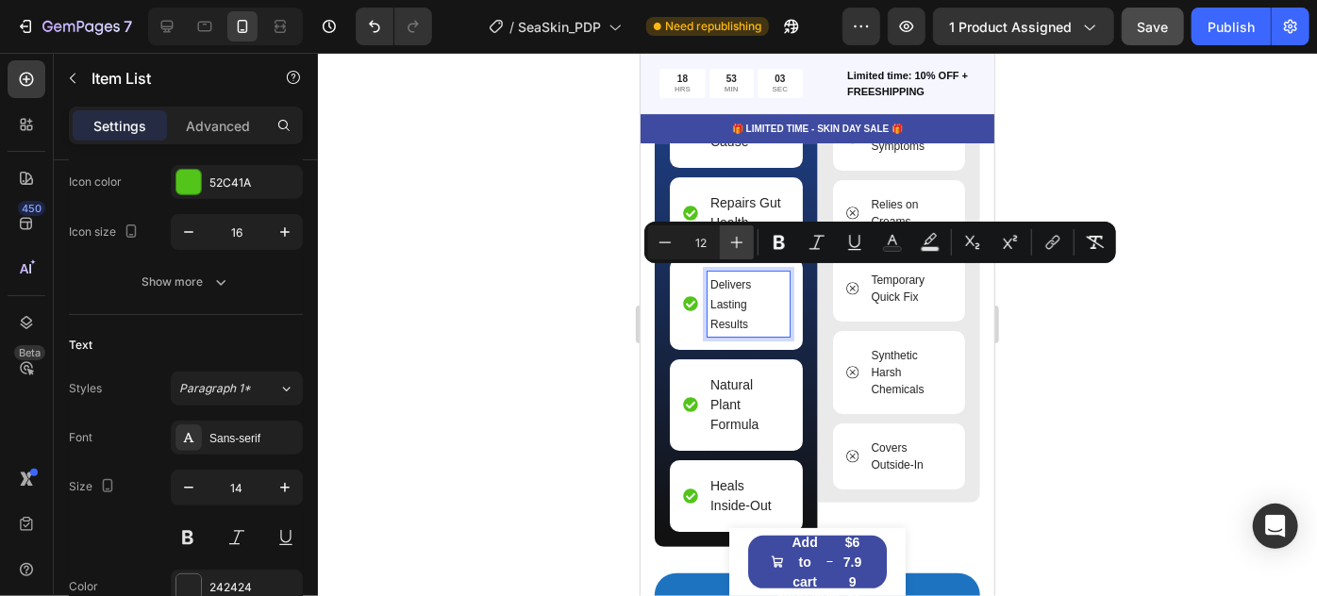
click at [740, 248] on icon "Editor contextual toolbar" at bounding box center [737, 242] width 19 height 19
type input "14"
click at [1143, 346] on div at bounding box center [817, 325] width 999 height 544
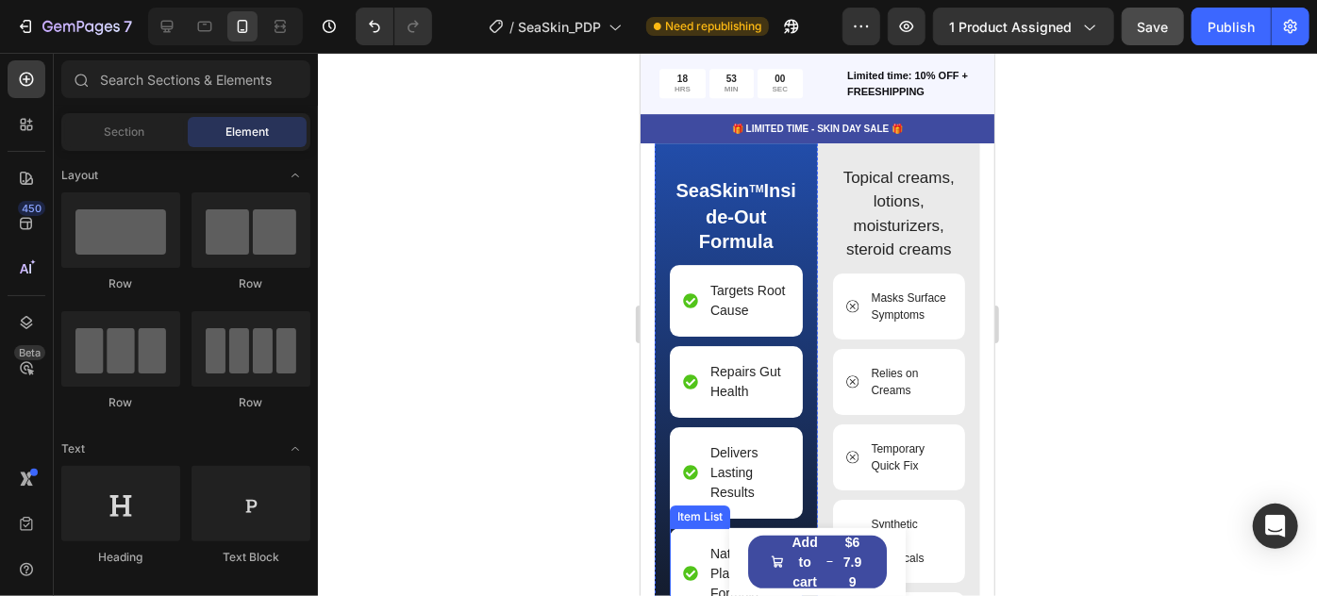
scroll to position [2987, 0]
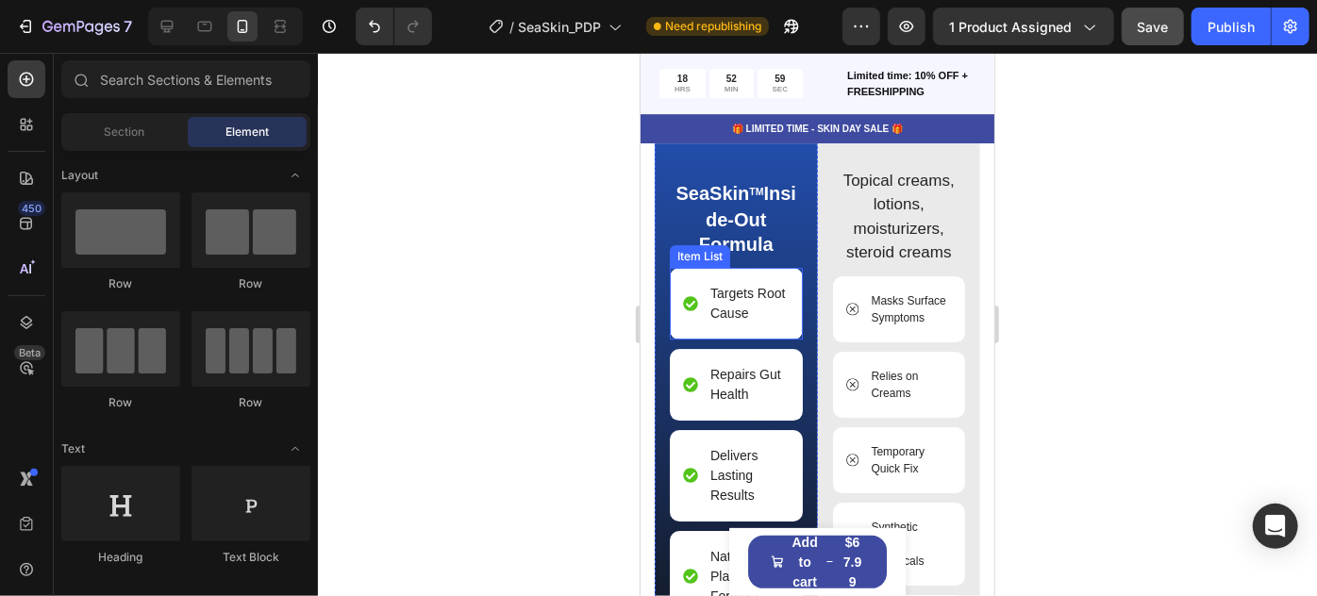
click at [744, 300] on p "Targets Root Cause" at bounding box center [748, 303] width 76 height 40
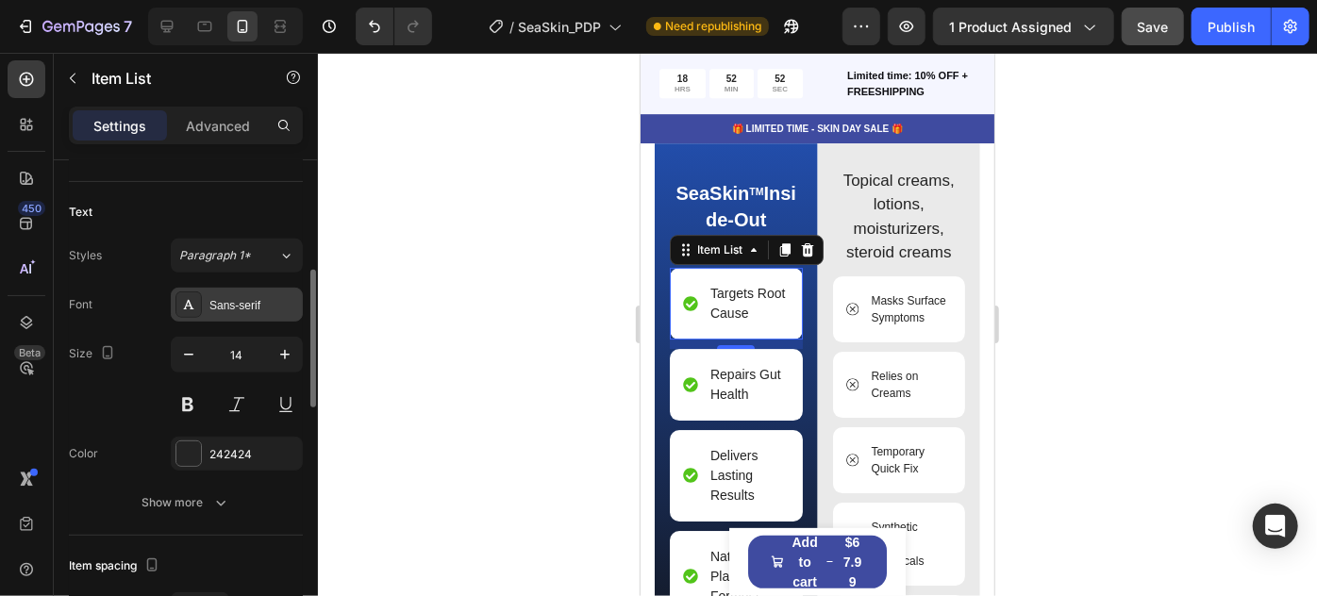
scroll to position [304, 0]
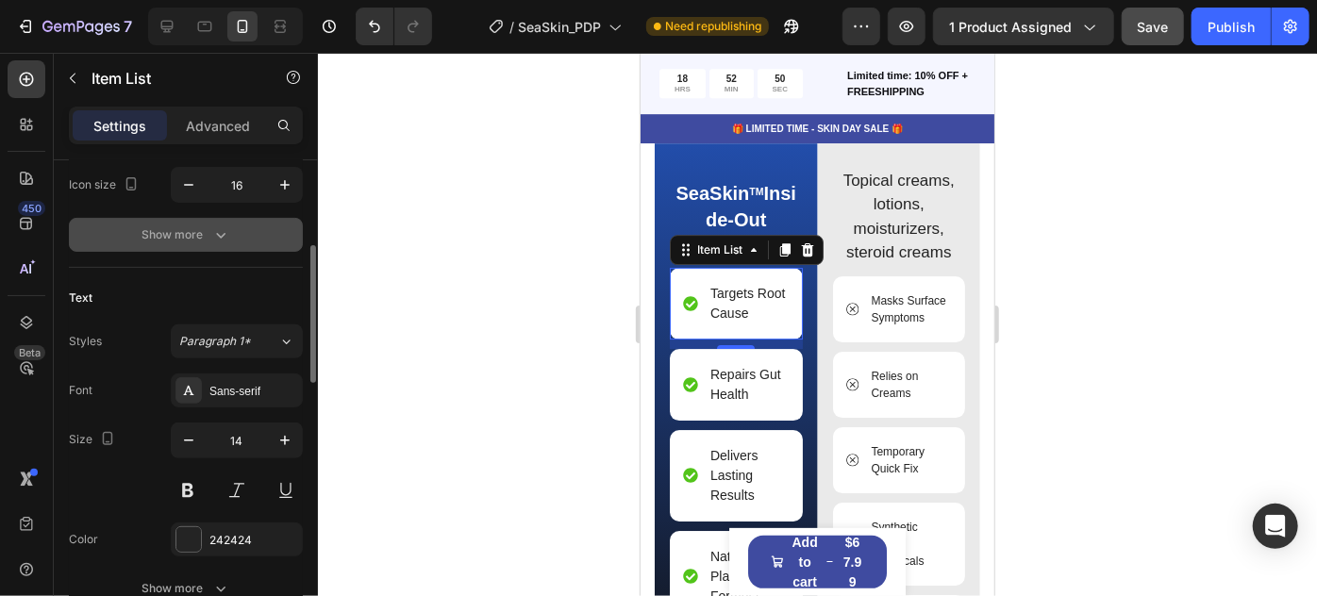
click at [167, 237] on div "Show more" at bounding box center [186, 235] width 88 height 19
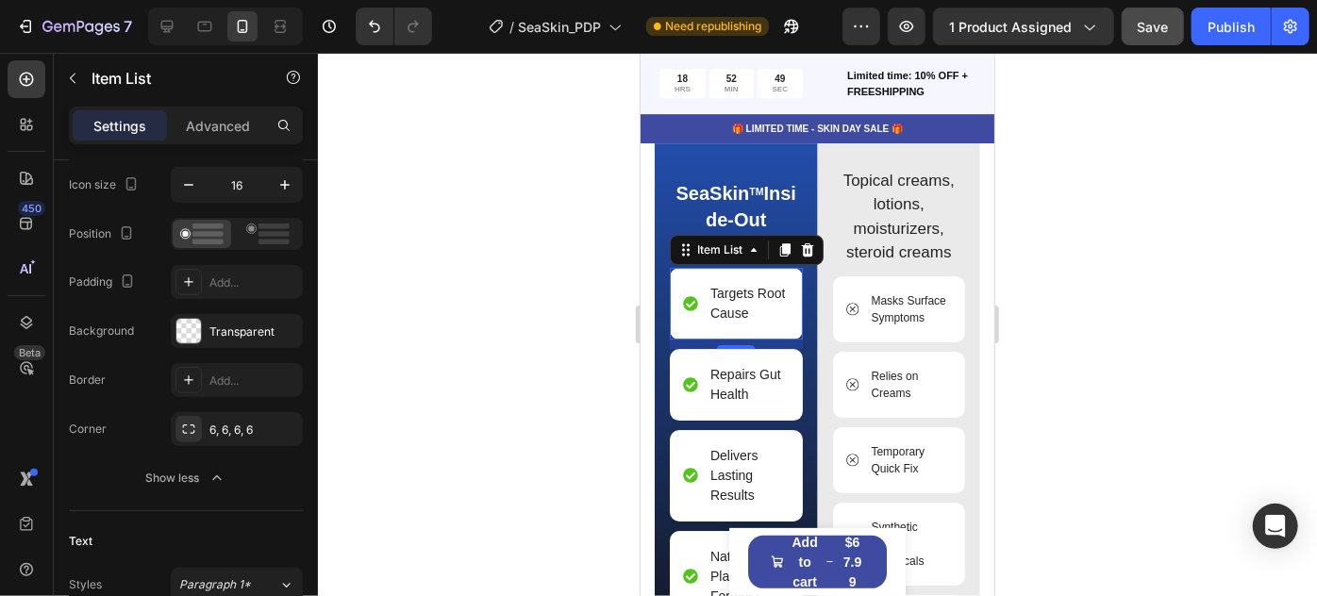
scroll to position [0, 0]
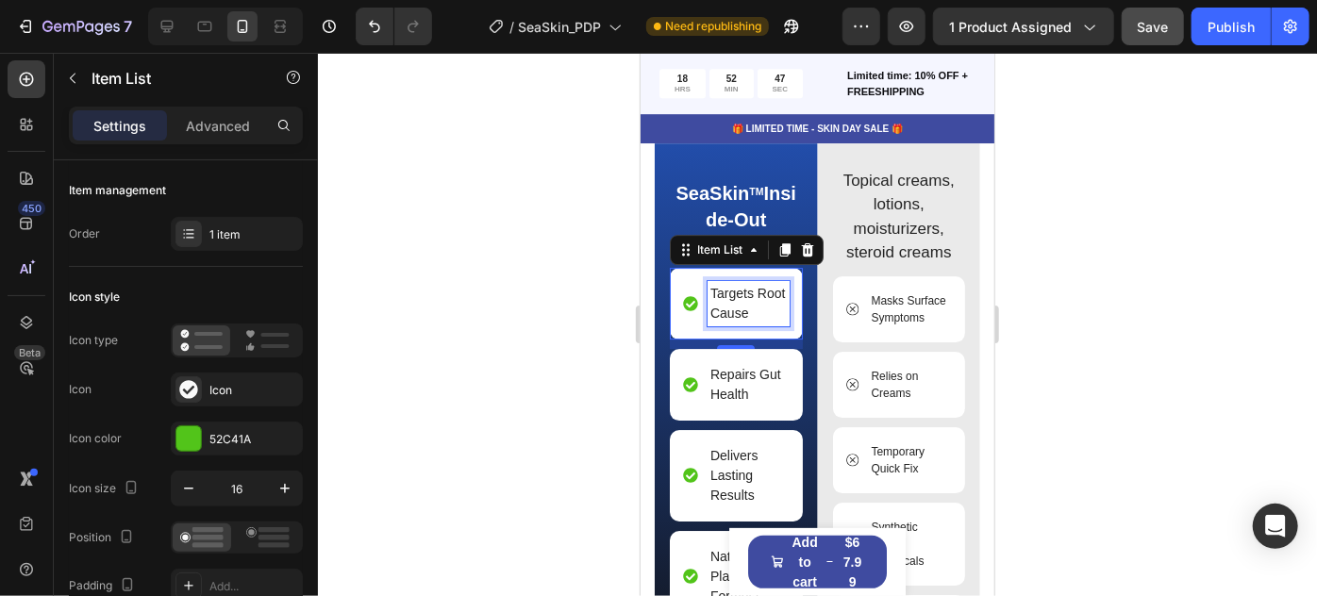
click at [735, 297] on p "Targets Root Cause" at bounding box center [748, 303] width 76 height 40
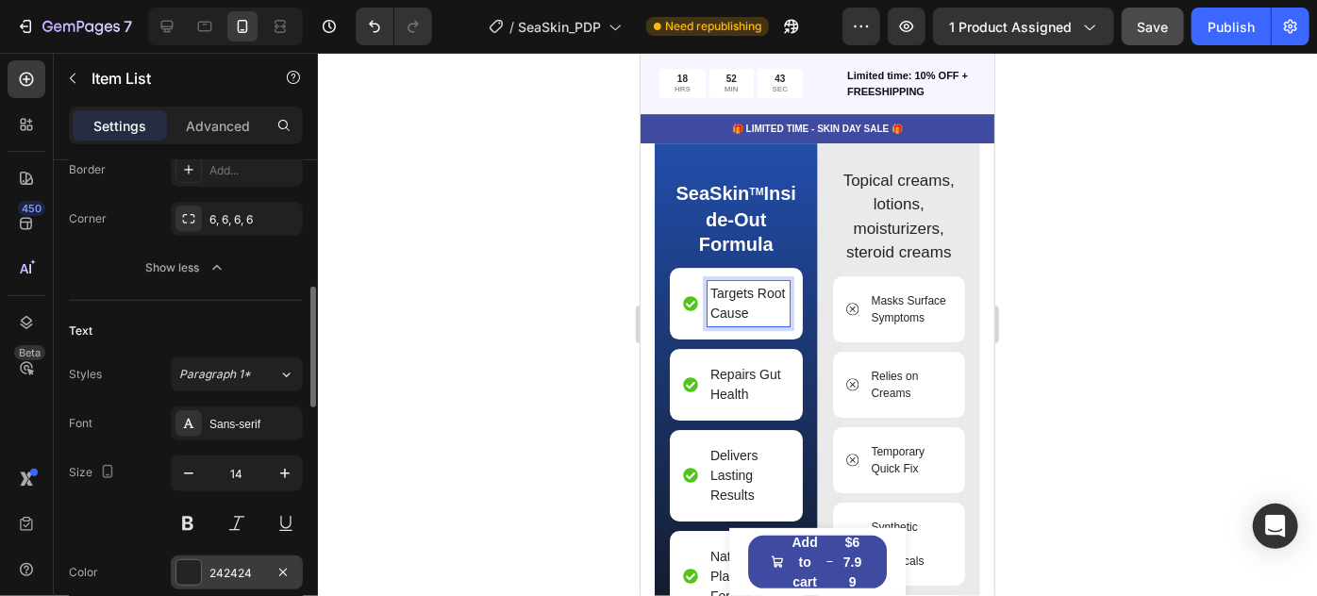
scroll to position [686, 0]
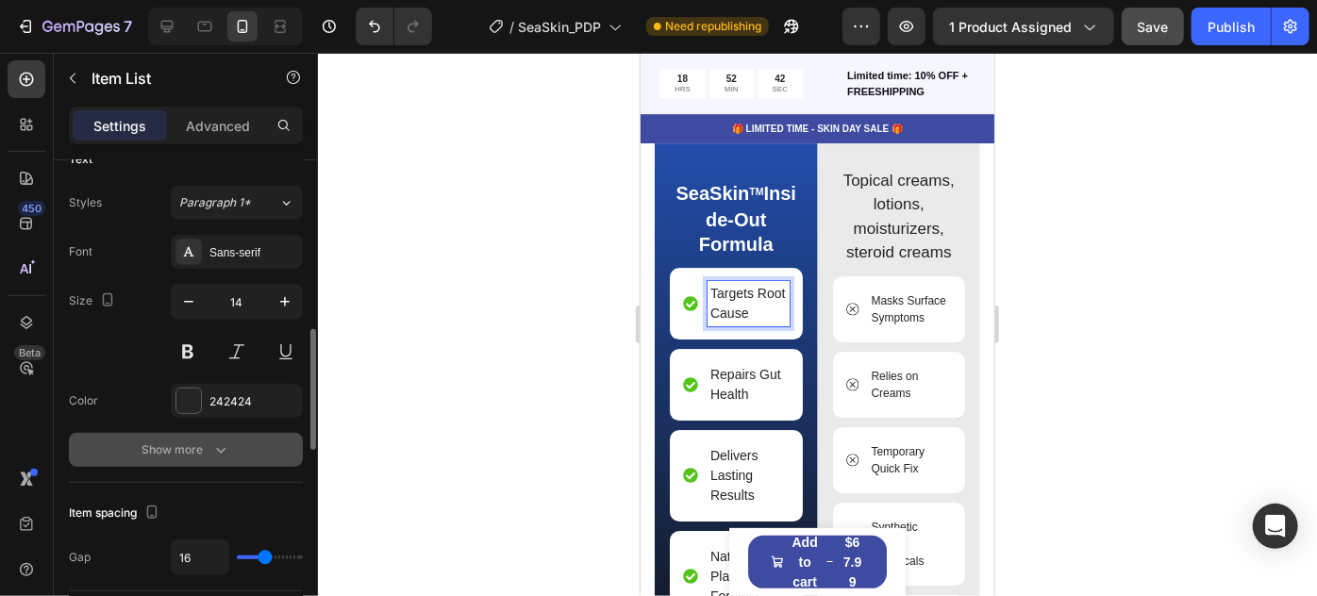
click at [173, 448] on div "Show more" at bounding box center [186, 450] width 88 height 19
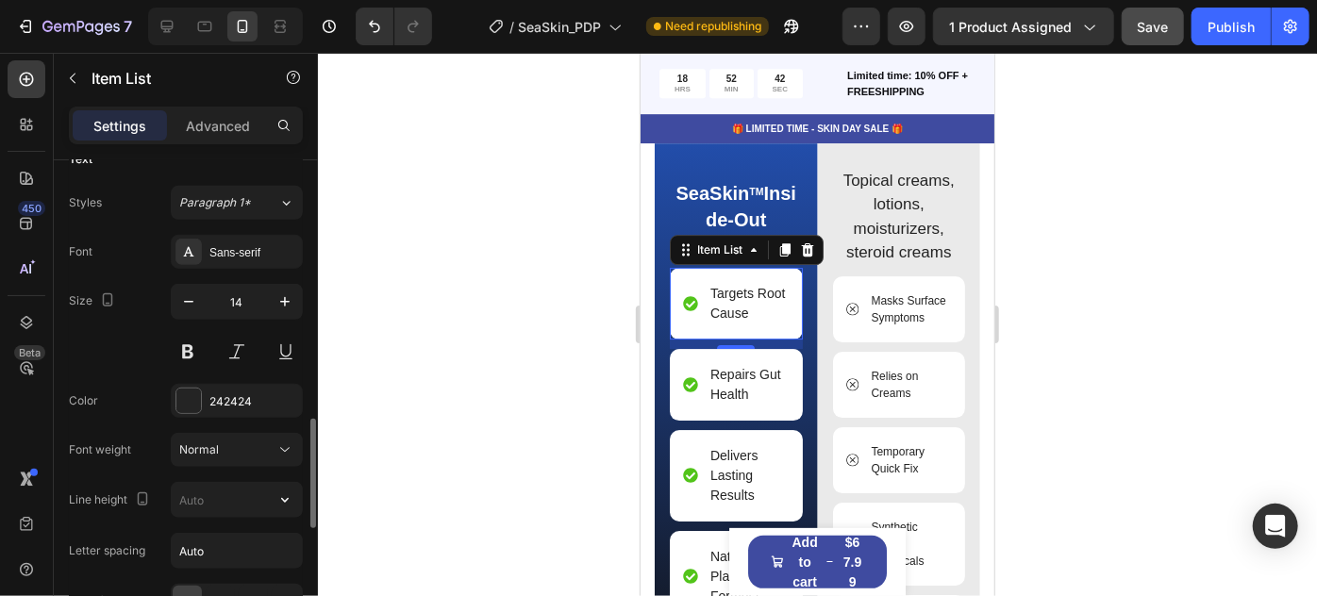
scroll to position [772, 0]
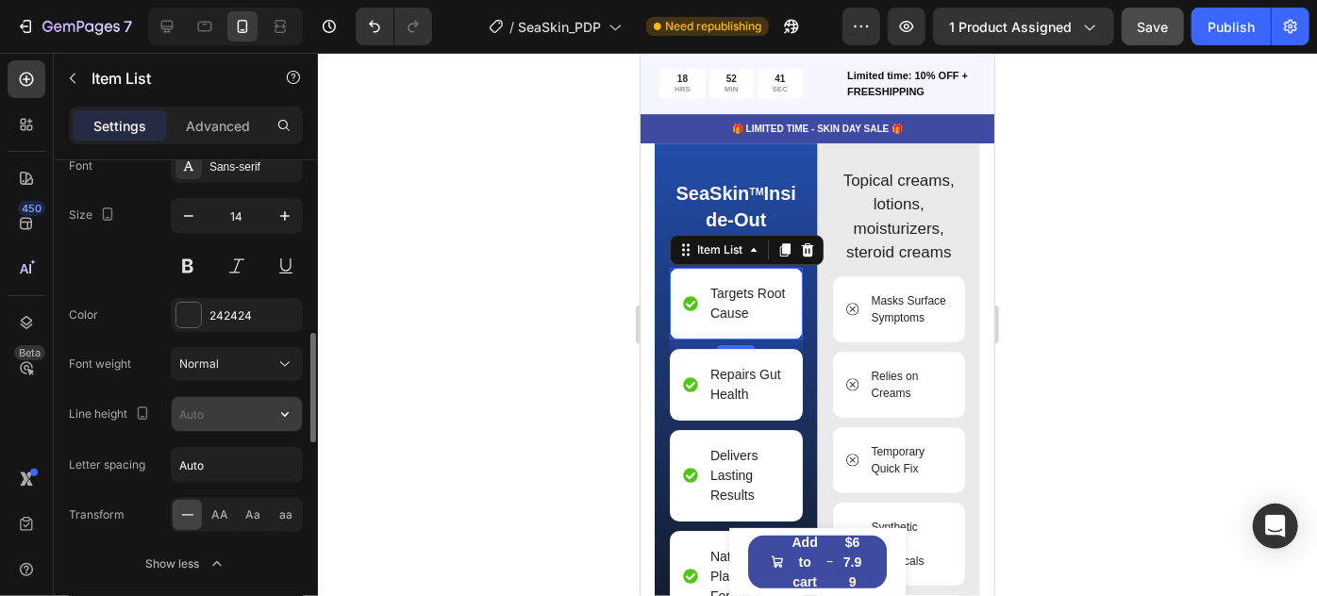
click at [191, 417] on input "text" at bounding box center [237, 414] width 130 height 34
click at [290, 414] on icon "button" at bounding box center [285, 414] width 19 height 19
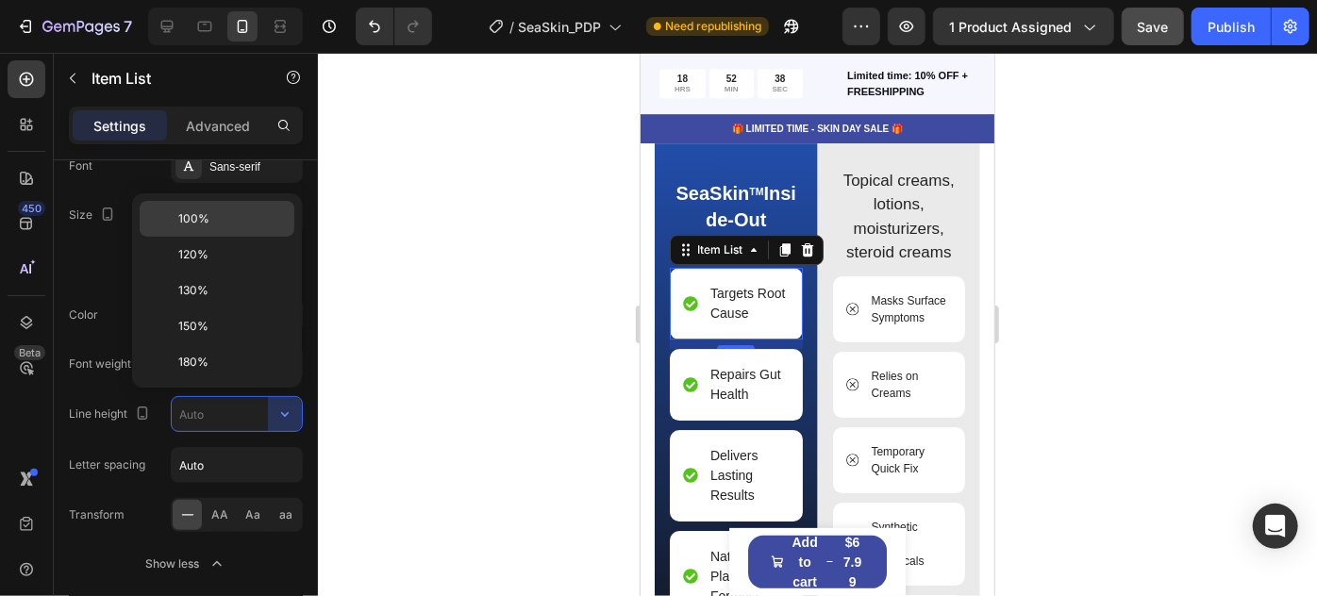
click at [221, 237] on div "100%" at bounding box center [217, 255] width 155 height 36
type input "100%"
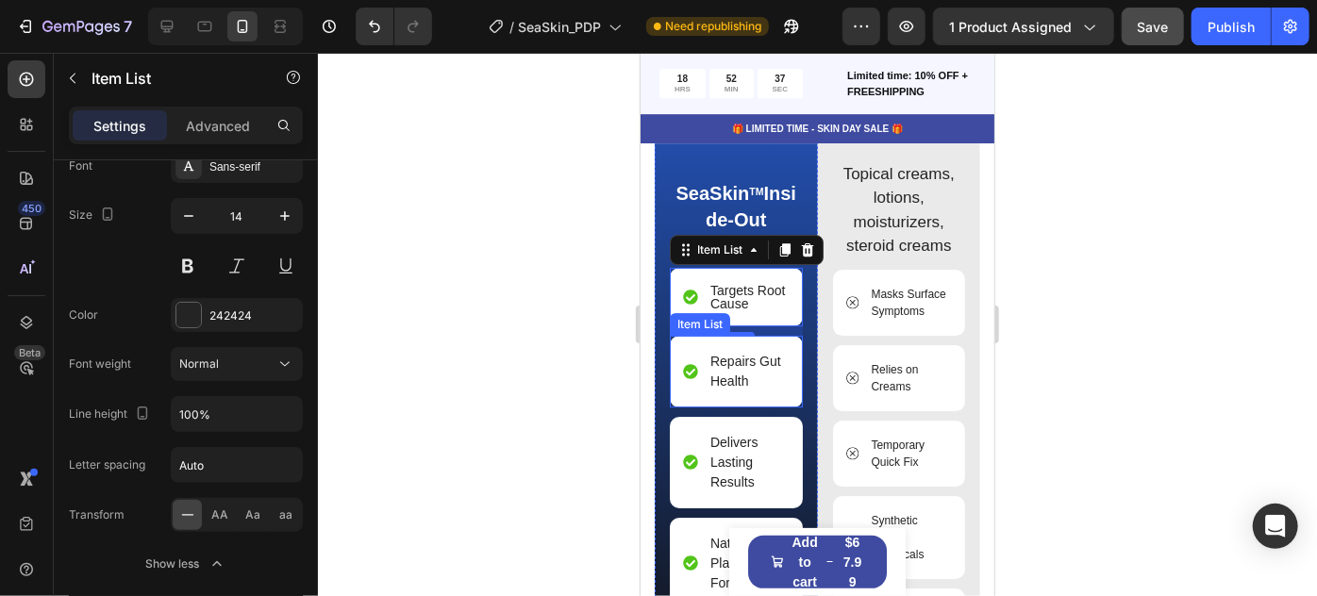
click at [733, 368] on p "Repairs Gut Health" at bounding box center [748, 371] width 76 height 40
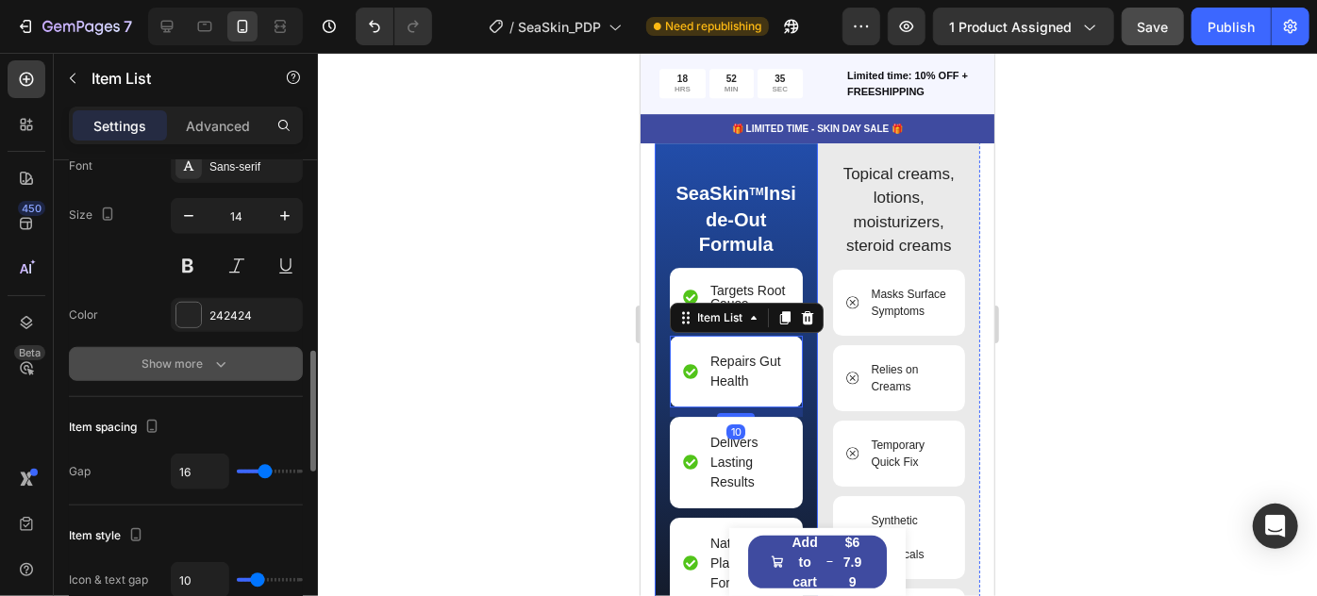
click at [262, 371] on button "Show more" at bounding box center [186, 364] width 234 height 34
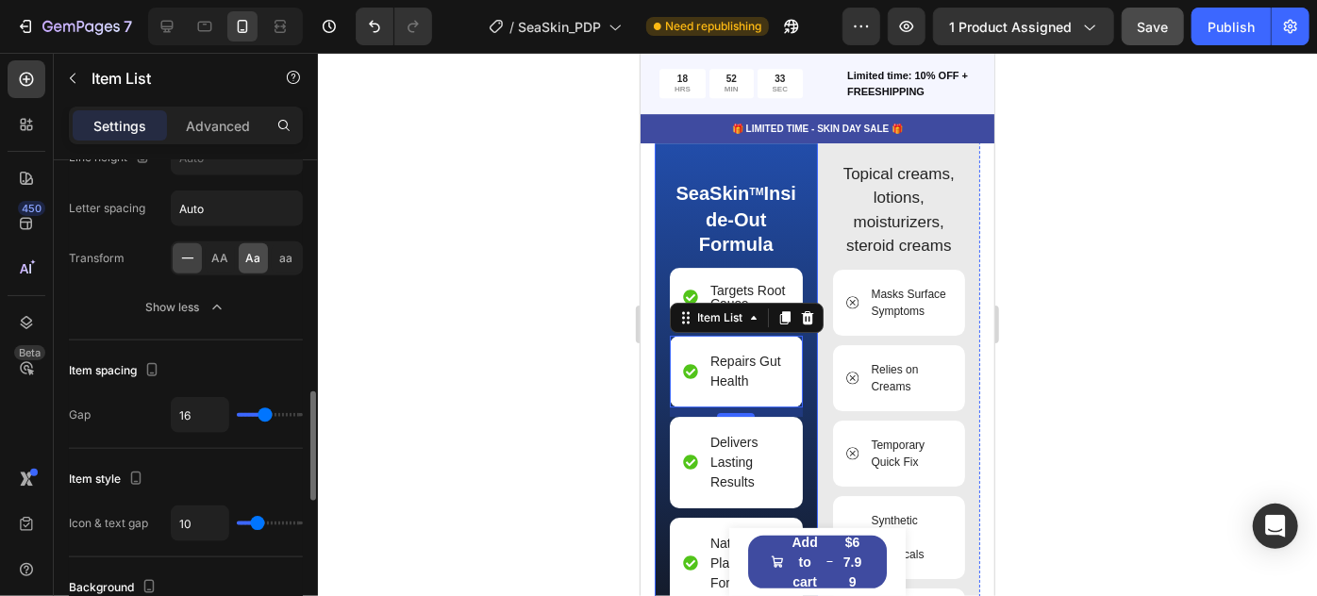
scroll to position [944, 0]
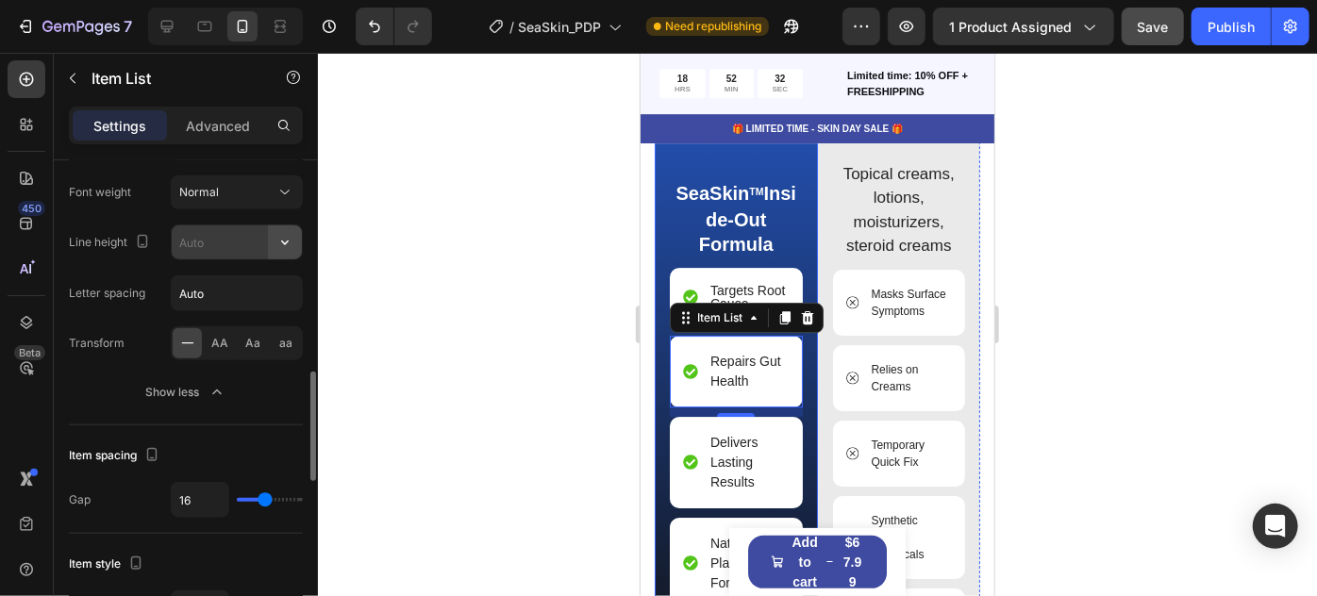
click at [294, 243] on icon "button" at bounding box center [285, 242] width 19 height 19
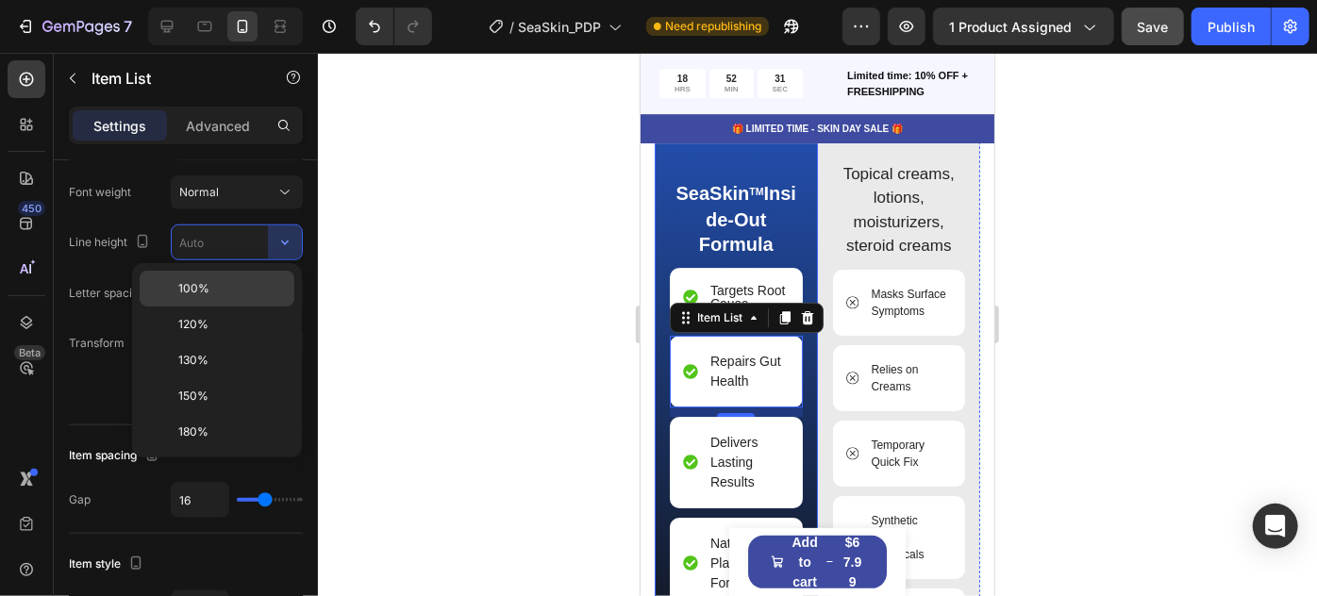
click at [171, 307] on div "100%" at bounding box center [217, 325] width 155 height 36
type input "100%"
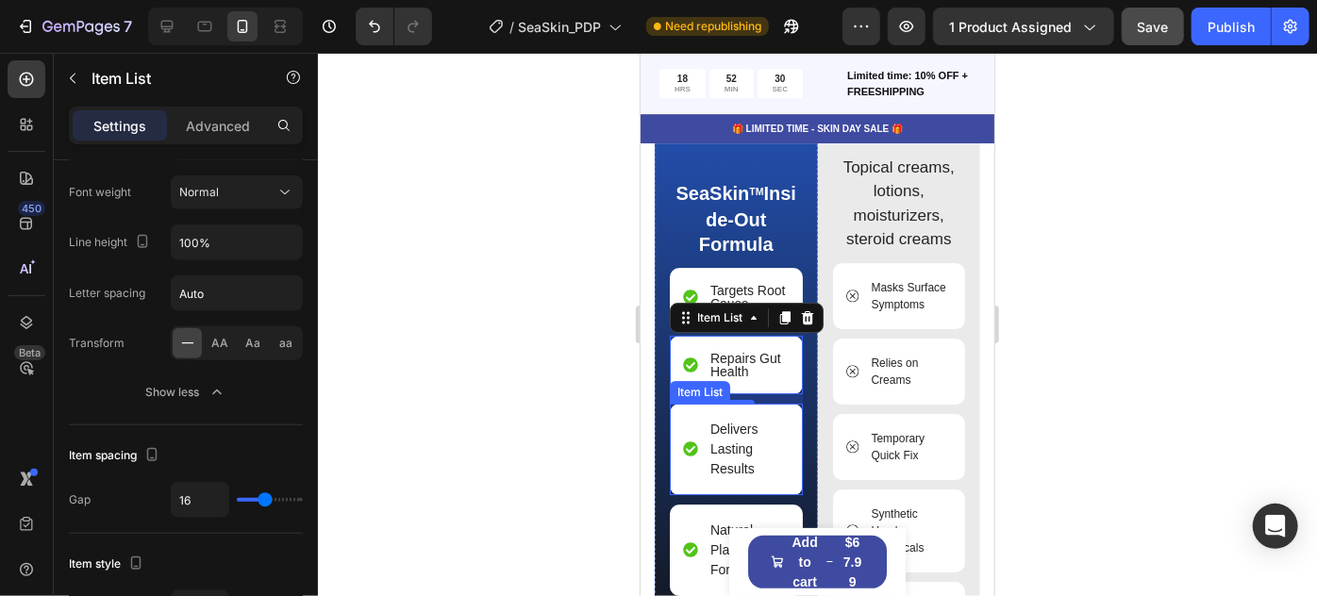
click at [721, 439] on span "Delivers Lasting Results" at bounding box center [734, 448] width 48 height 55
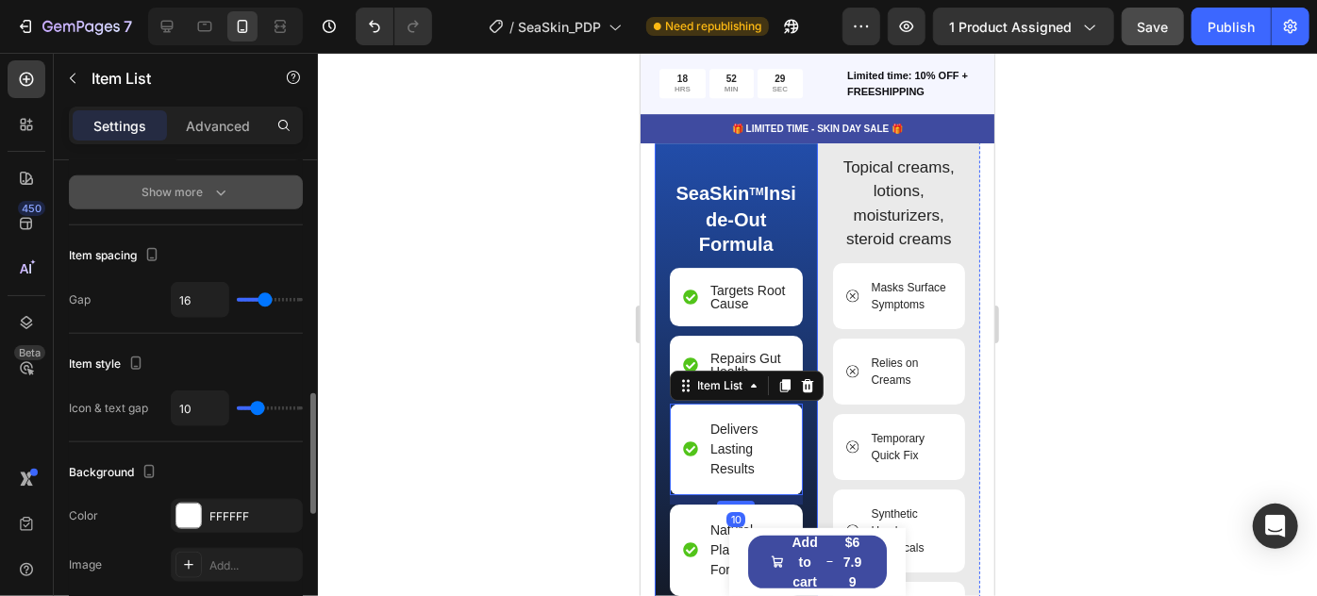
click at [209, 190] on div "Show more" at bounding box center [186, 192] width 88 height 19
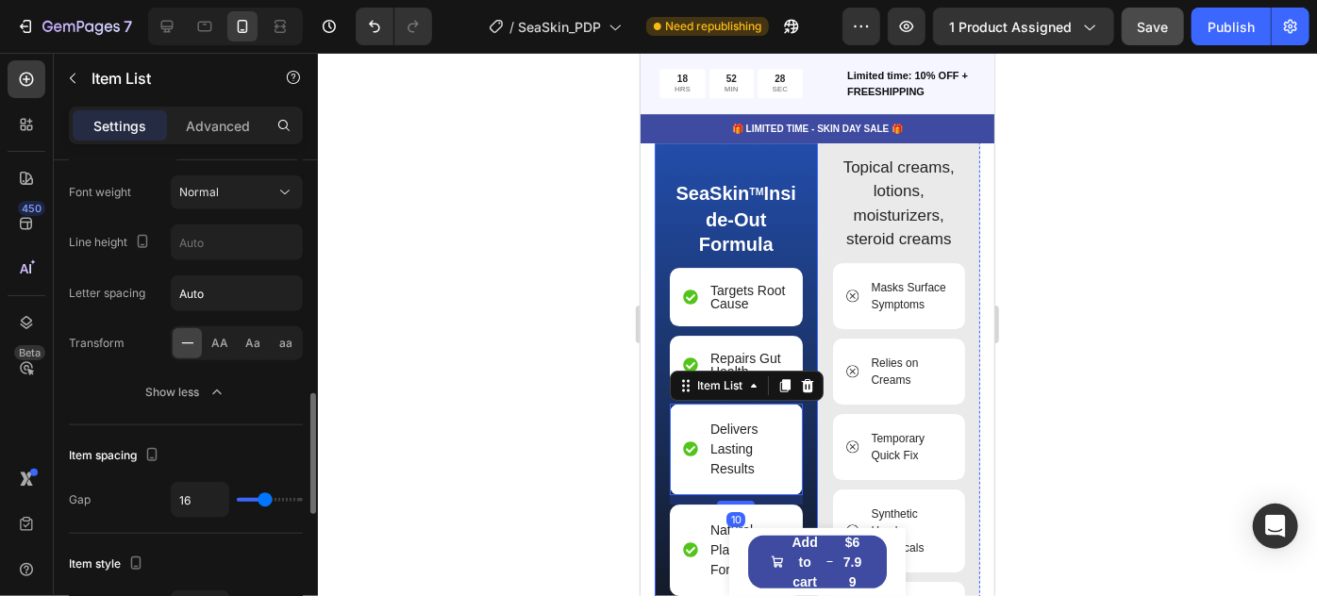
scroll to position [858, 0]
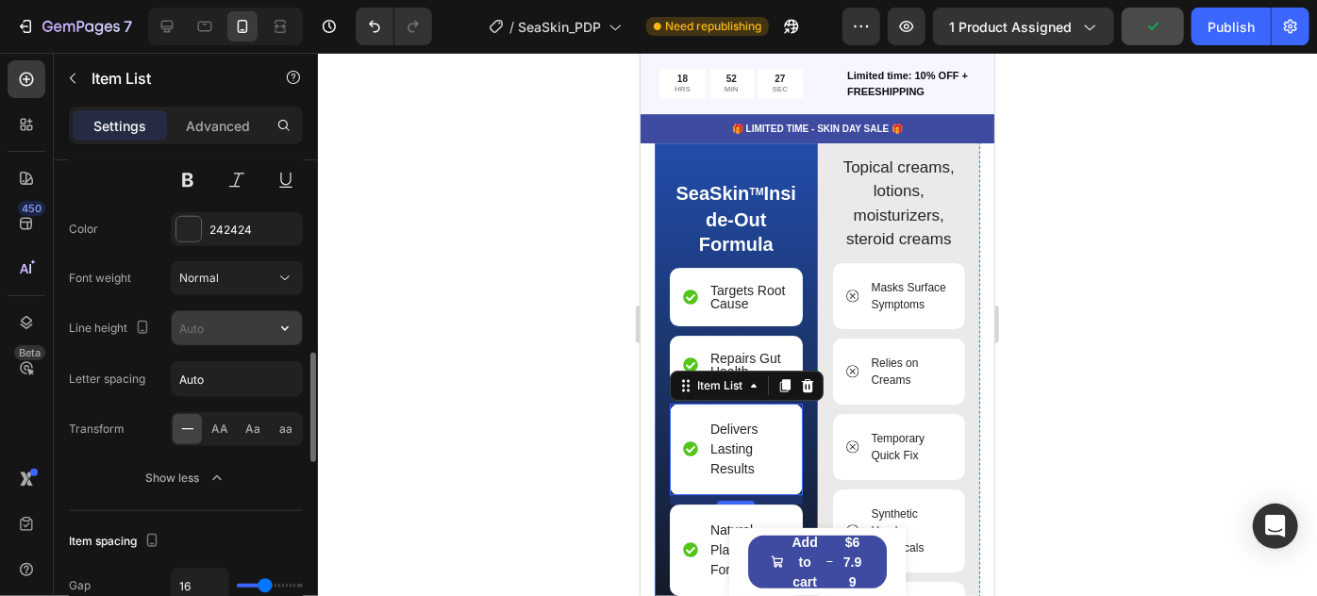
click at [237, 318] on input "text" at bounding box center [237, 328] width 130 height 34
click at [287, 329] on icon "button" at bounding box center [285, 328] width 19 height 19
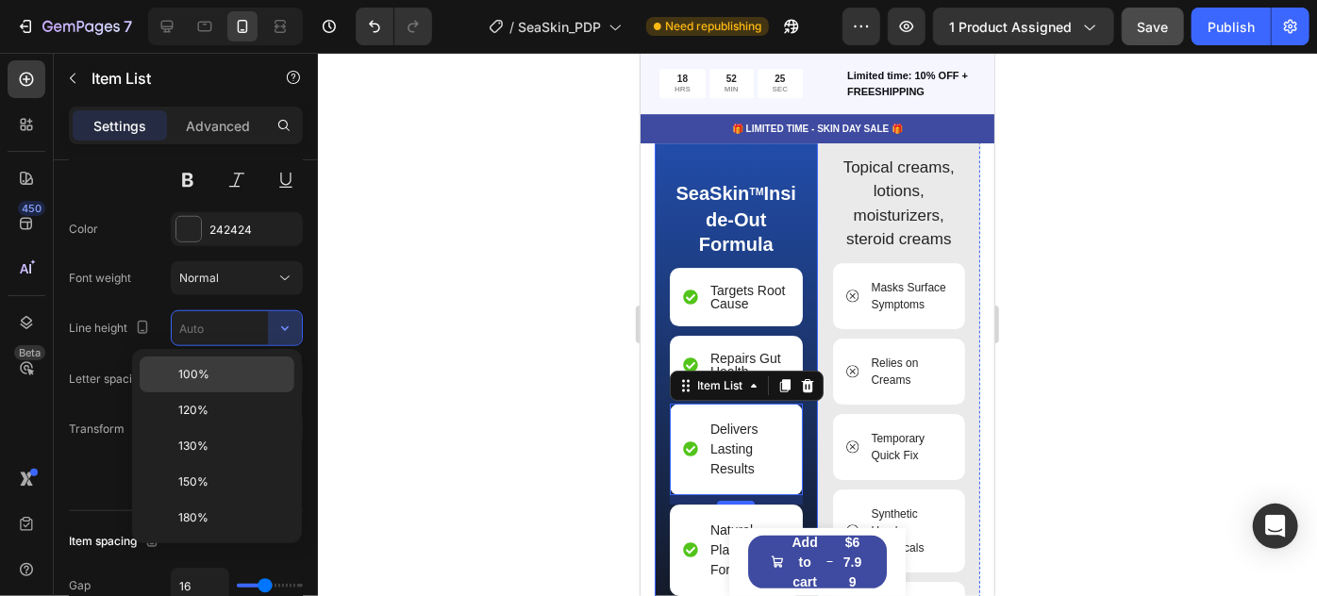
click at [264, 393] on div "100%" at bounding box center [217, 411] width 155 height 36
type input "100%"
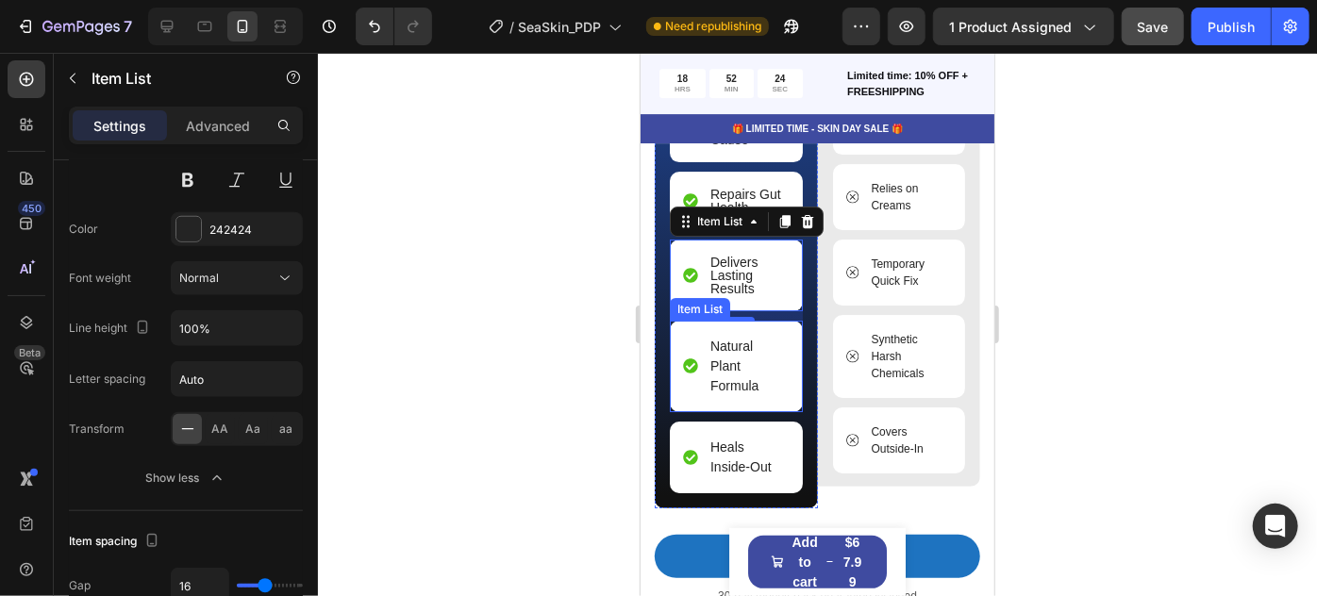
scroll to position [3158, 0]
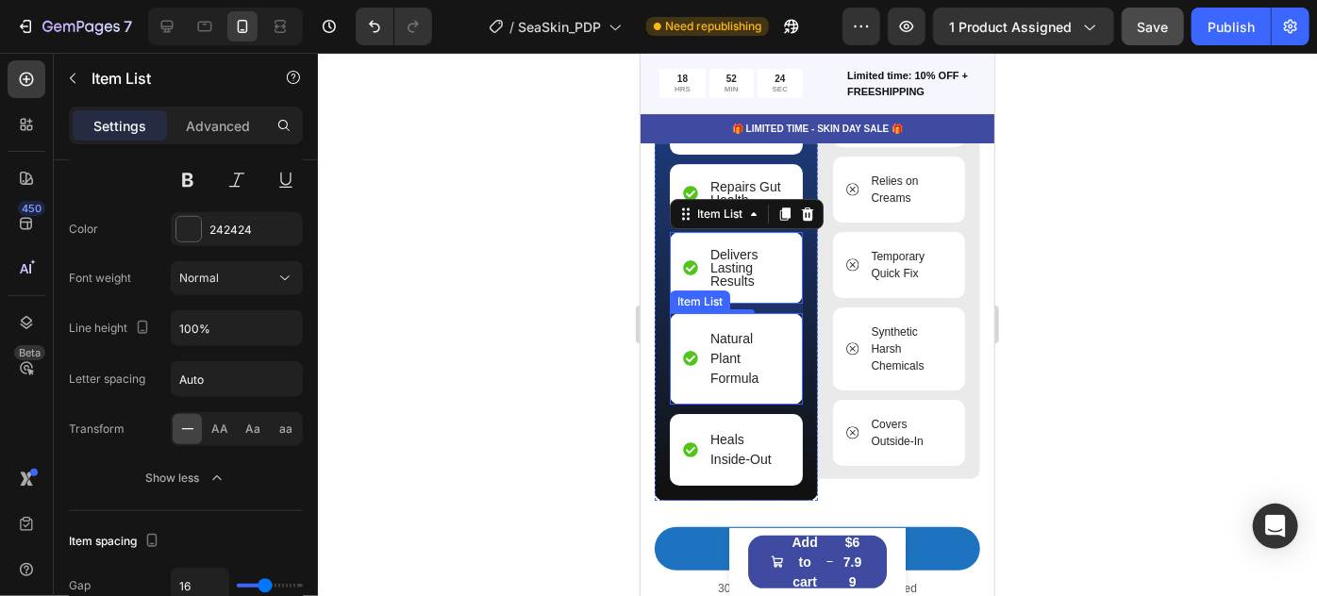
click at [724, 360] on p "Natural Plant Formula" at bounding box center [748, 357] width 76 height 59
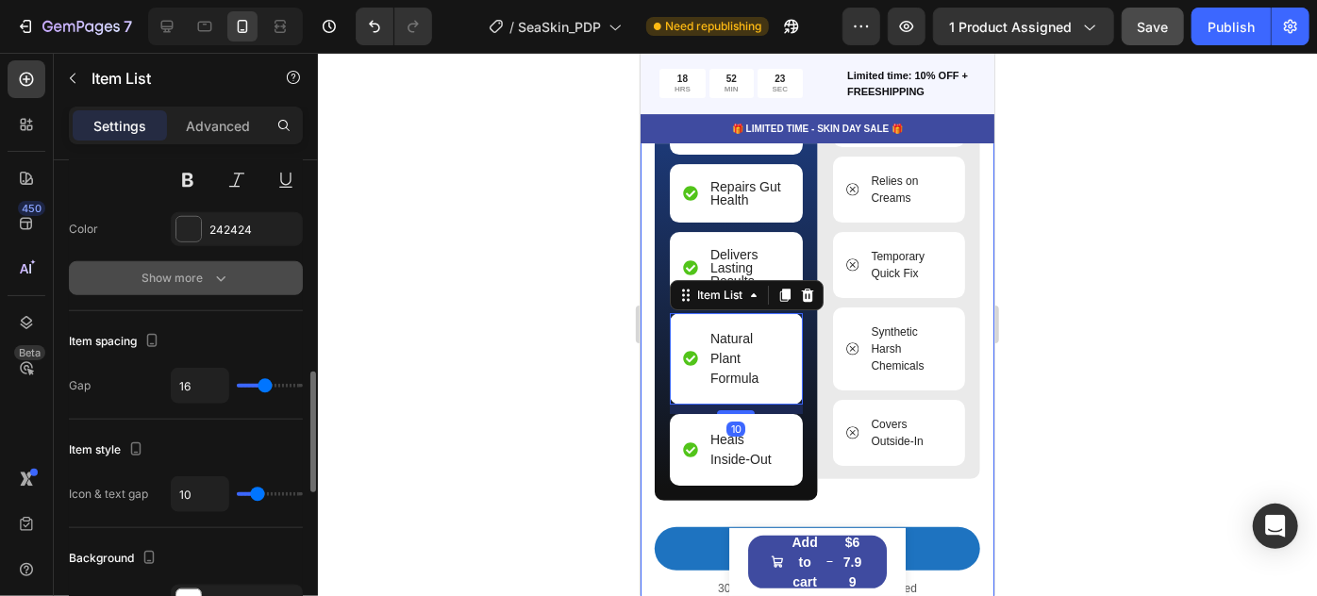
click at [221, 273] on icon "button" at bounding box center [220, 278] width 19 height 19
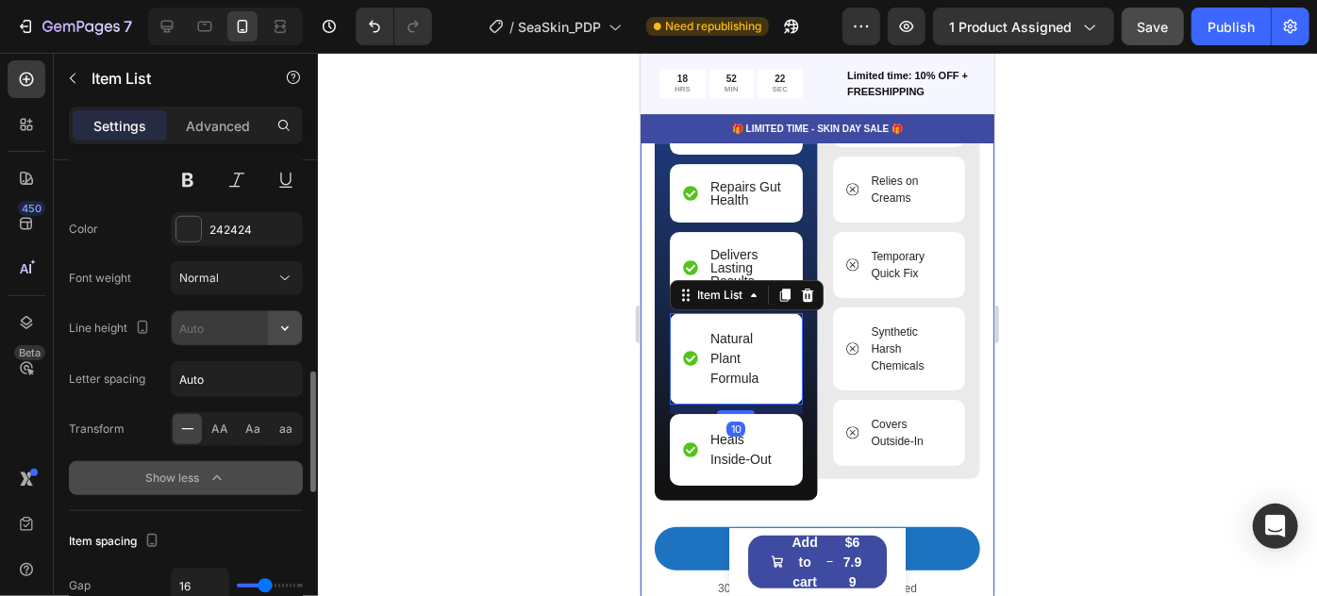
click at [284, 328] on icon "button" at bounding box center [285, 328] width 19 height 19
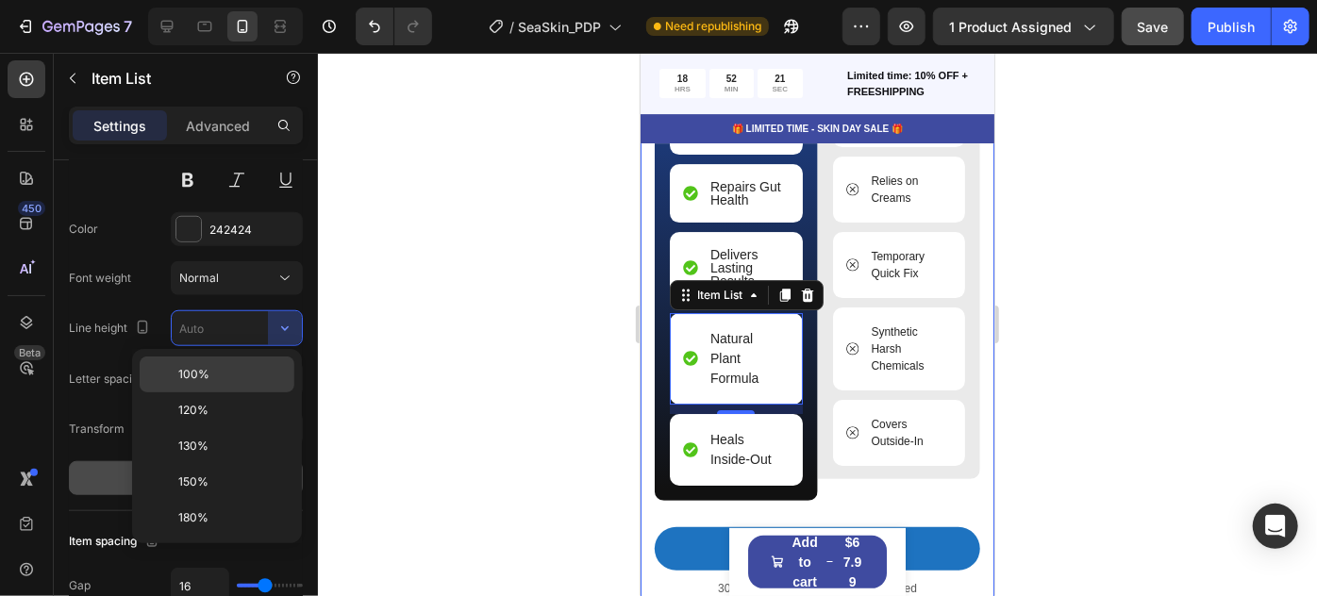
click at [247, 393] on div "100%" at bounding box center [217, 411] width 155 height 36
type input "100%"
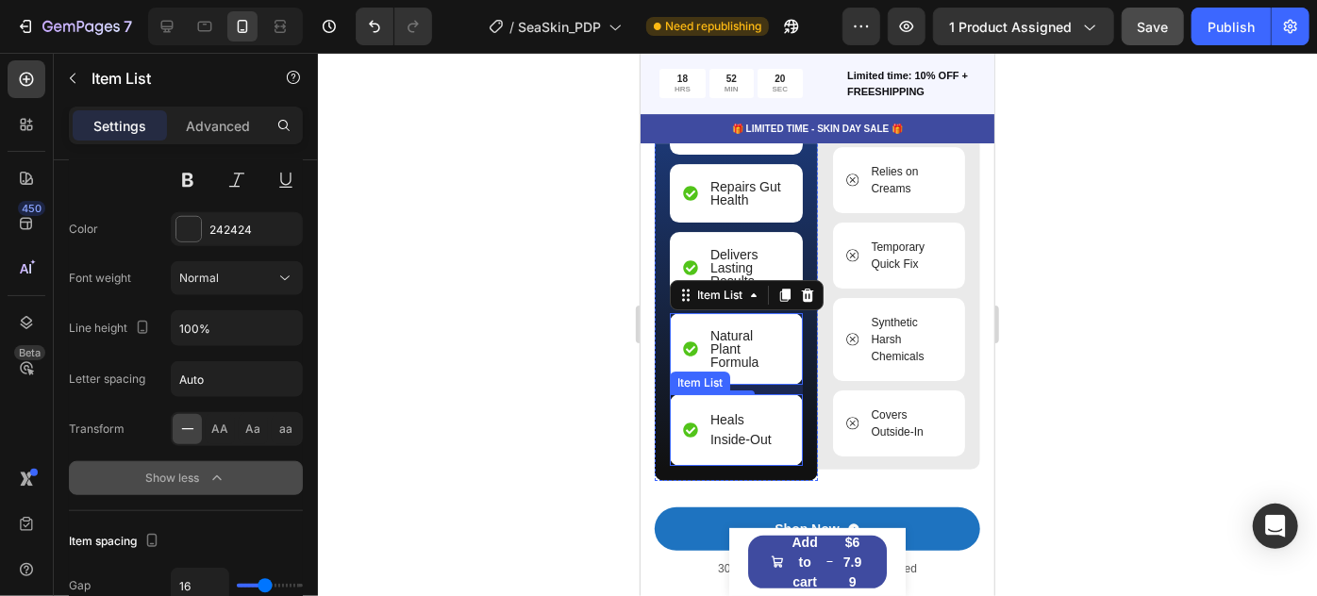
click at [741, 418] on p "Heals Inside-Out" at bounding box center [748, 430] width 76 height 40
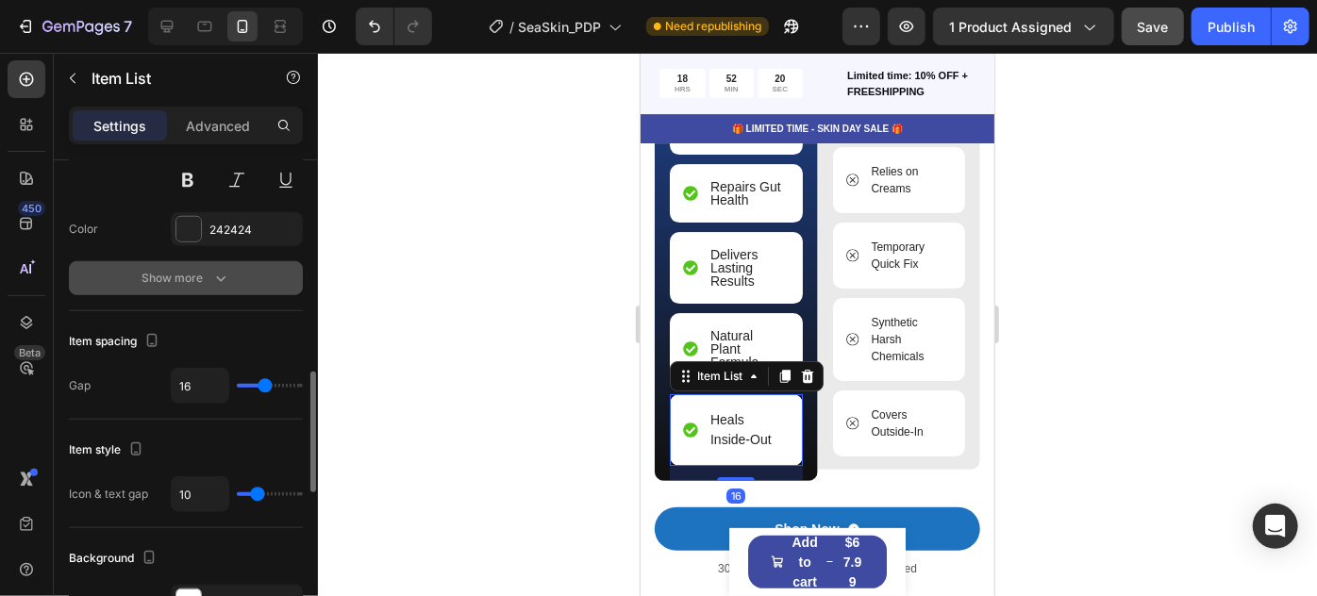
click at [212, 277] on icon "button" at bounding box center [220, 278] width 19 height 19
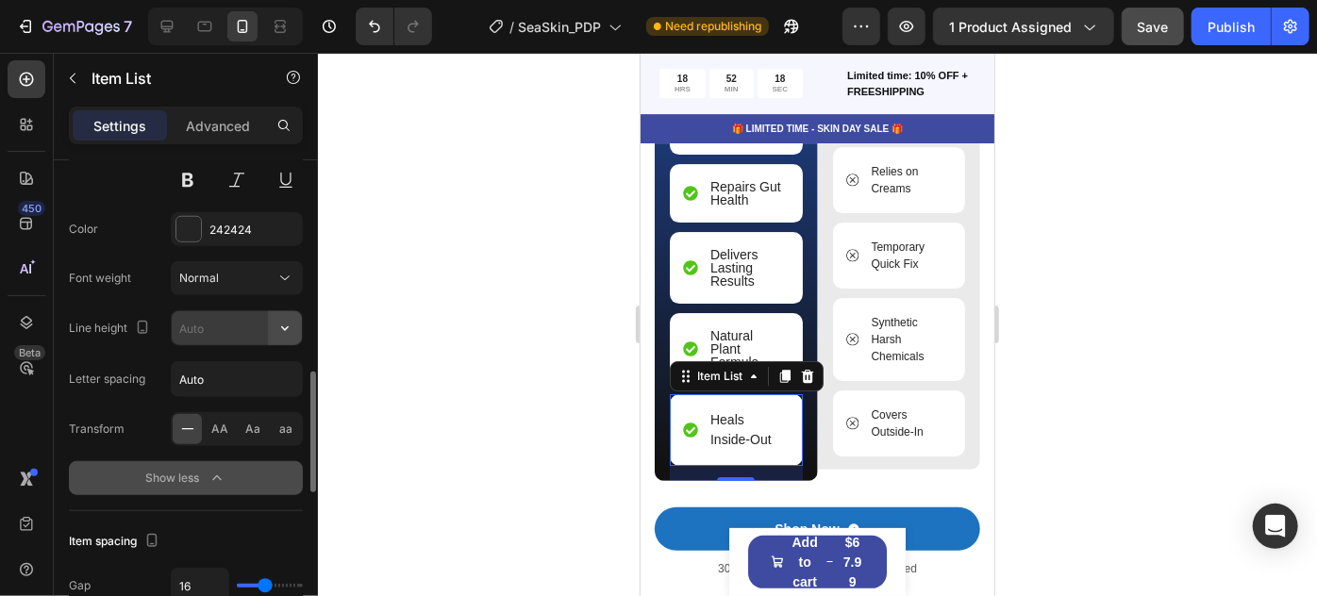
click at [282, 320] on icon "button" at bounding box center [285, 328] width 19 height 19
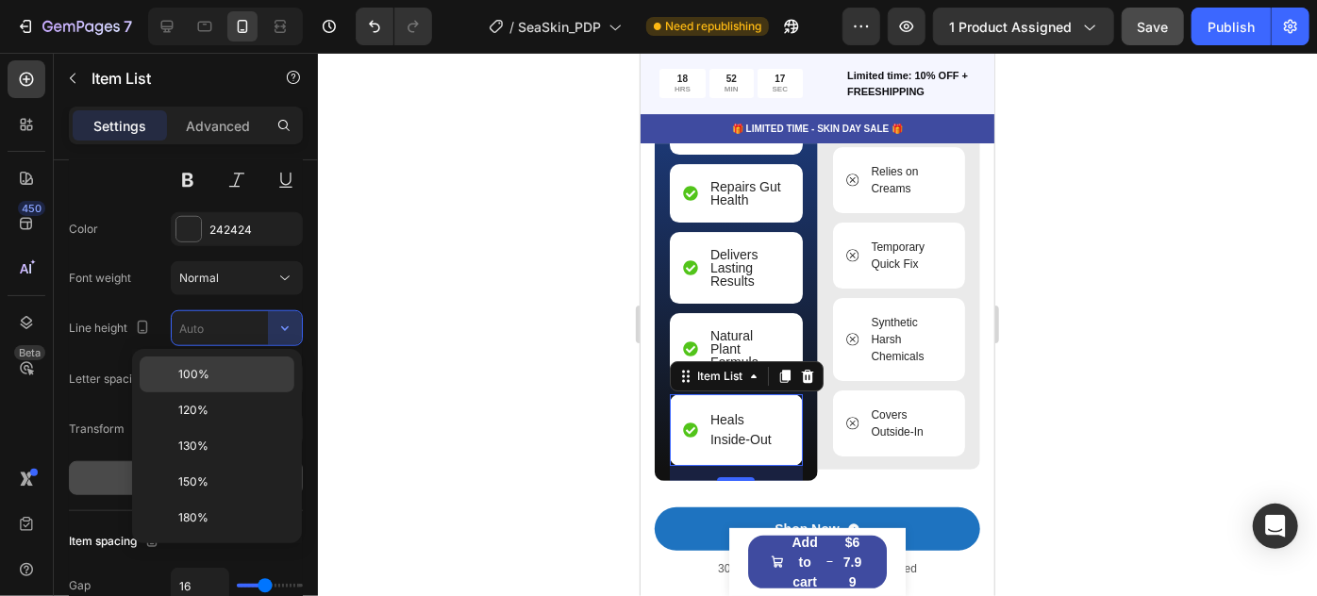
click at [222, 368] on p "100%" at bounding box center [232, 374] width 108 height 17
type input "100%"
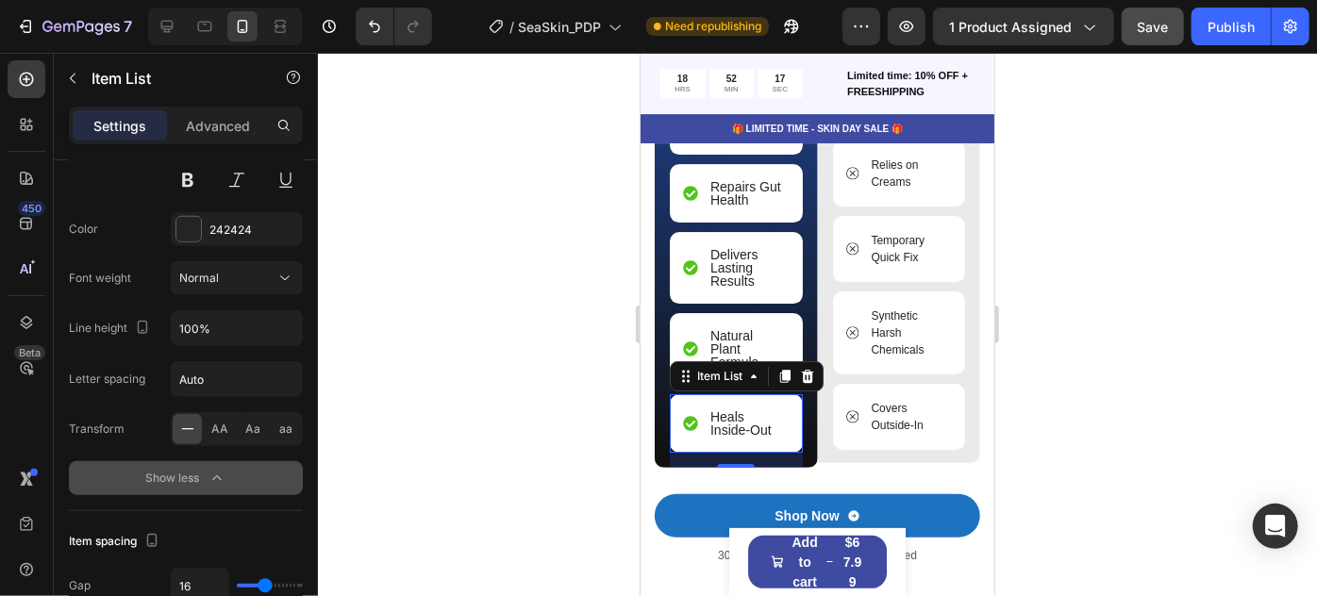
scroll to position [3164, 0]
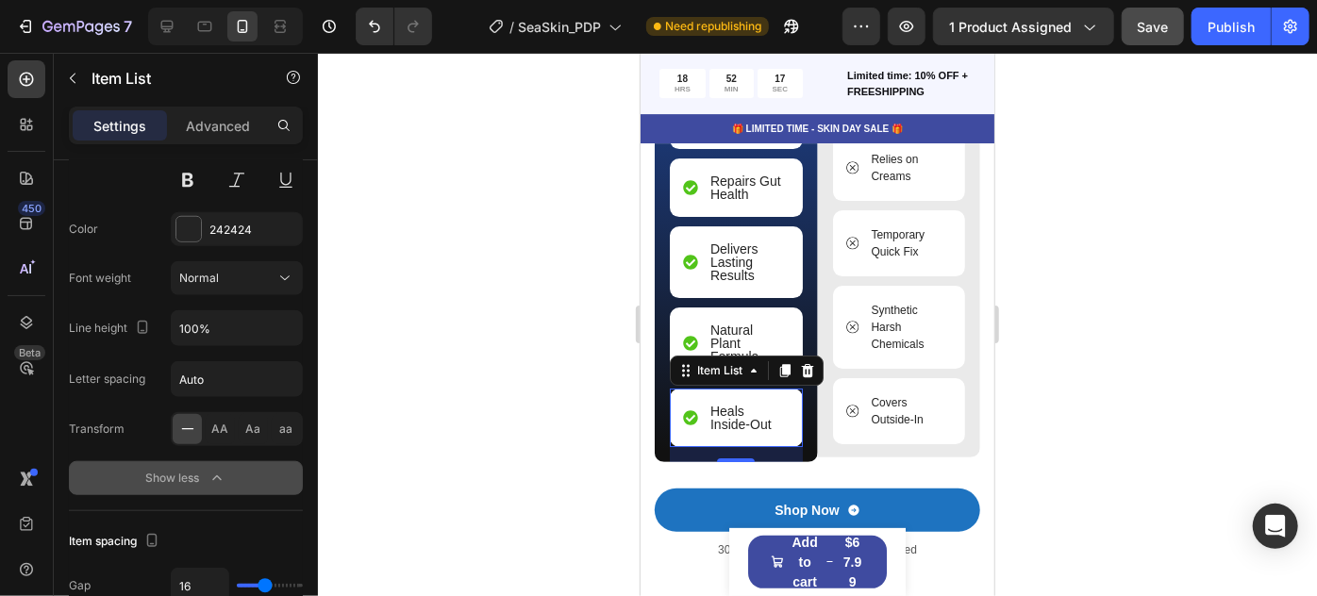
click at [538, 339] on div at bounding box center [817, 325] width 999 height 544
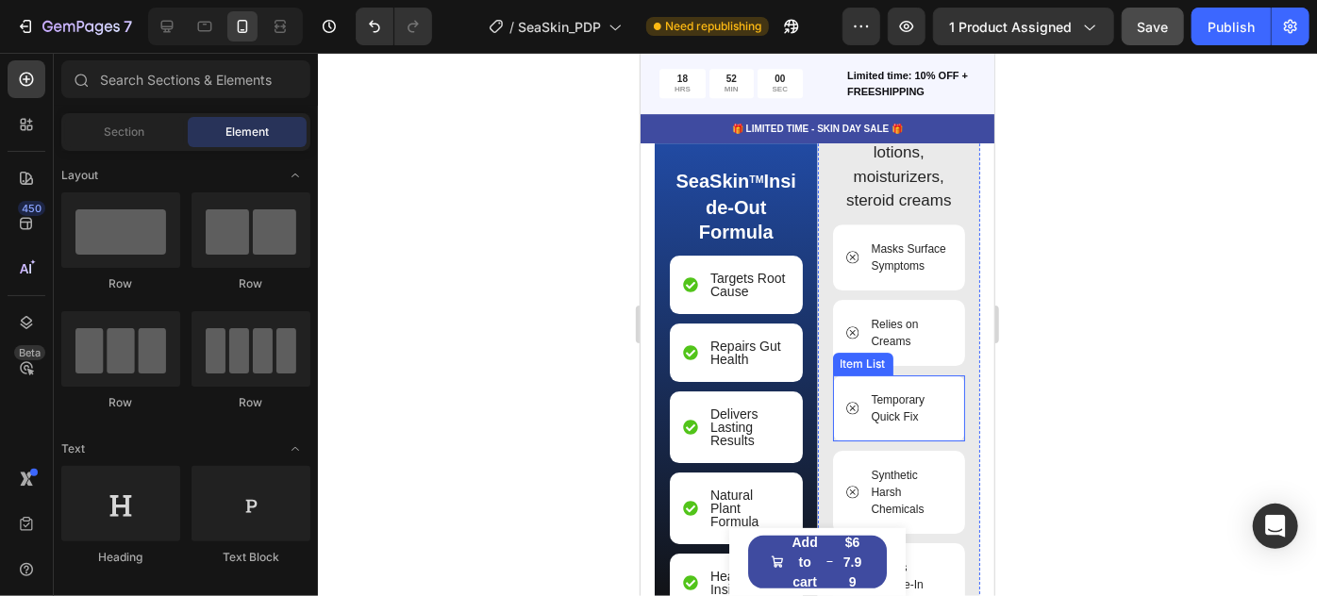
scroll to position [2992, 0]
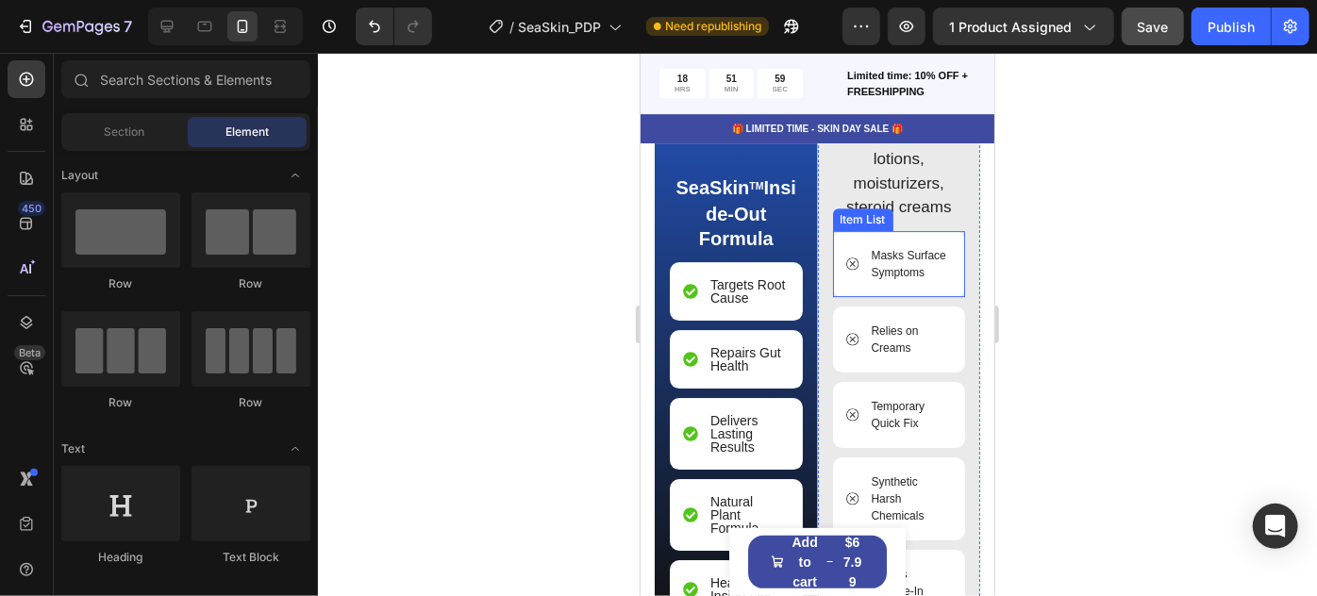
click at [892, 268] on p "Masks Surface Symptoms" at bounding box center [910, 263] width 78 height 34
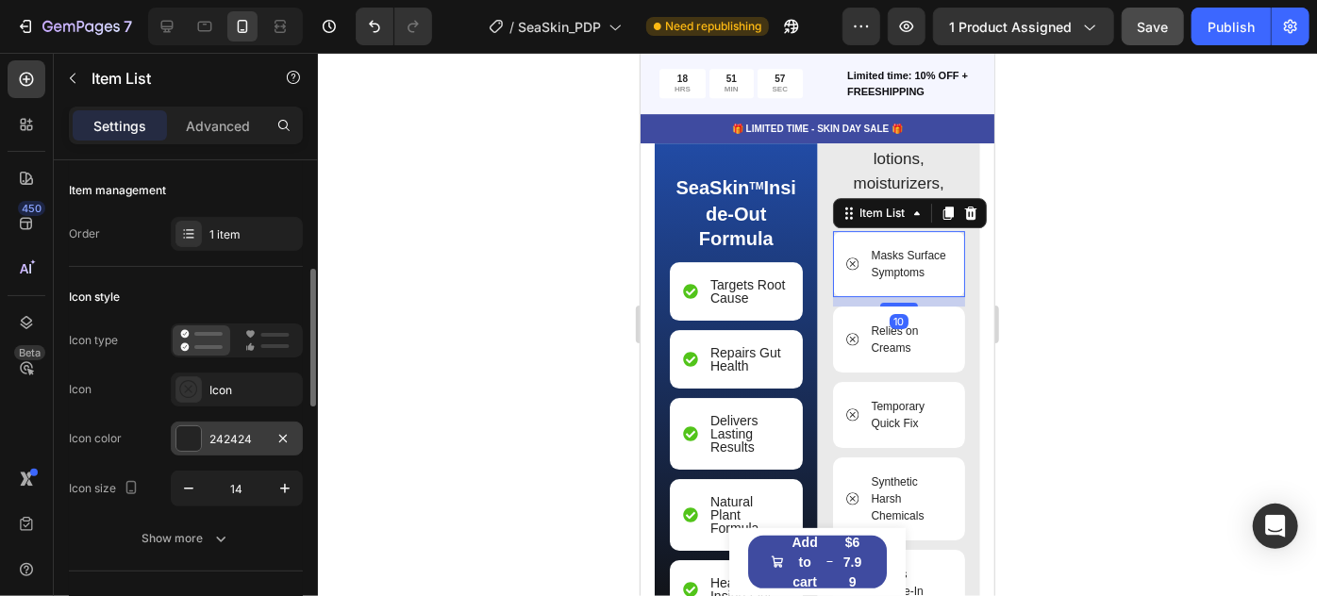
scroll to position [85, 0]
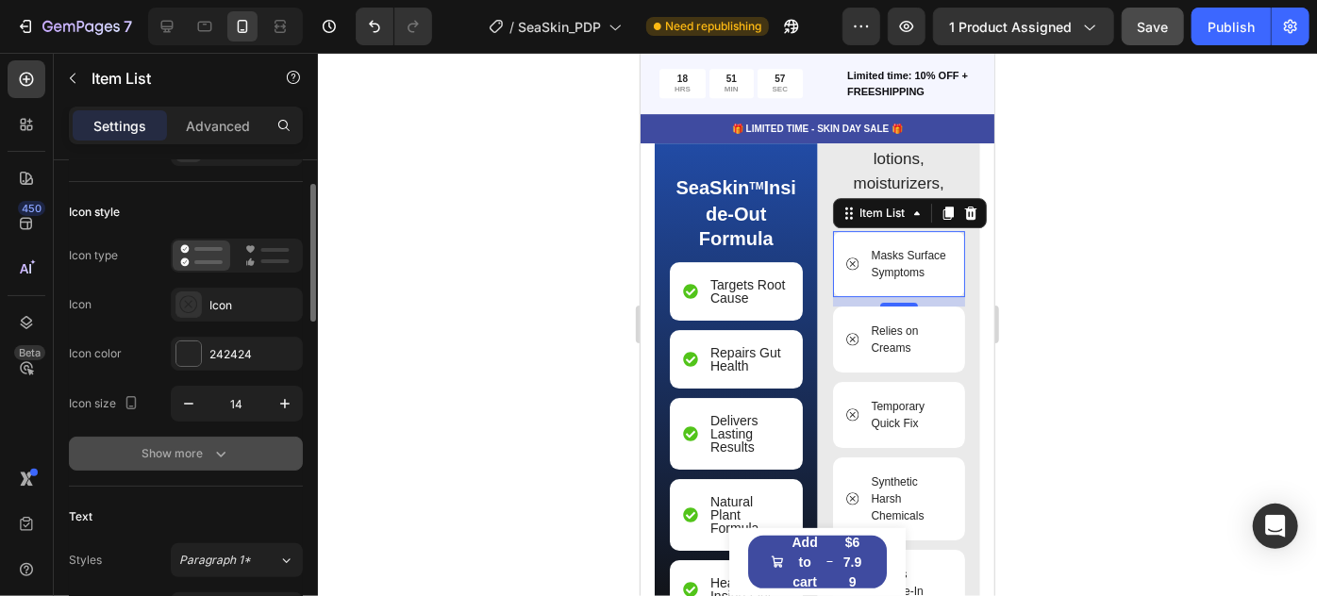
click at [204, 458] on div "Show more" at bounding box center [186, 453] width 88 height 19
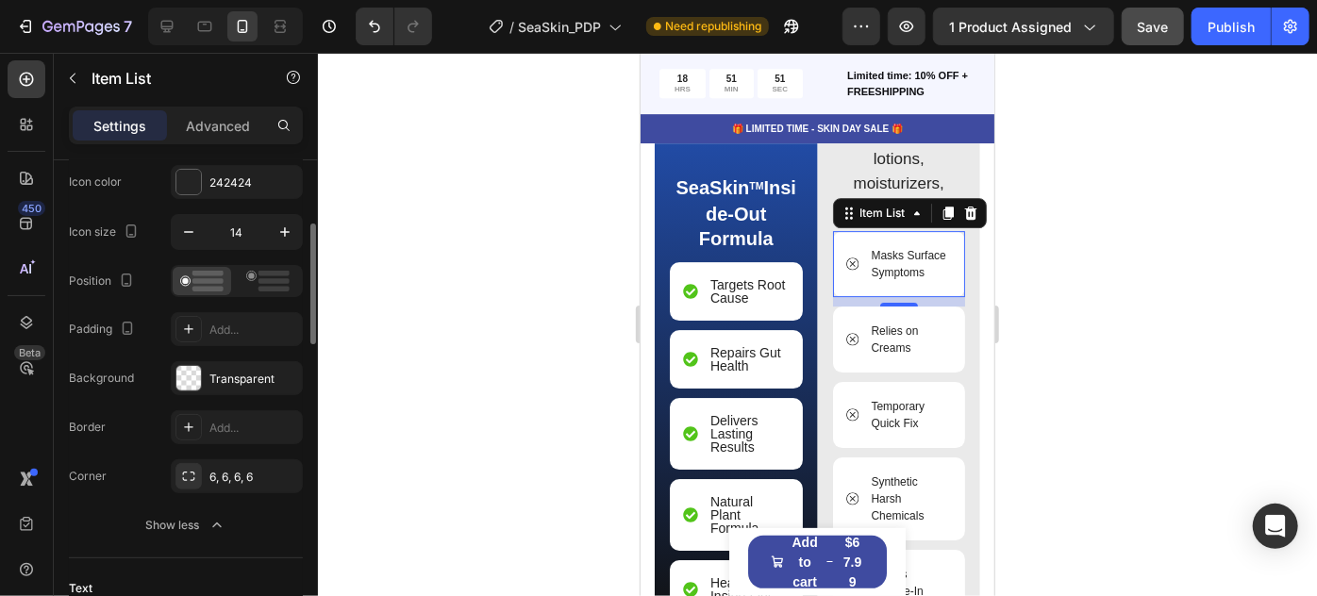
scroll to position [600, 0]
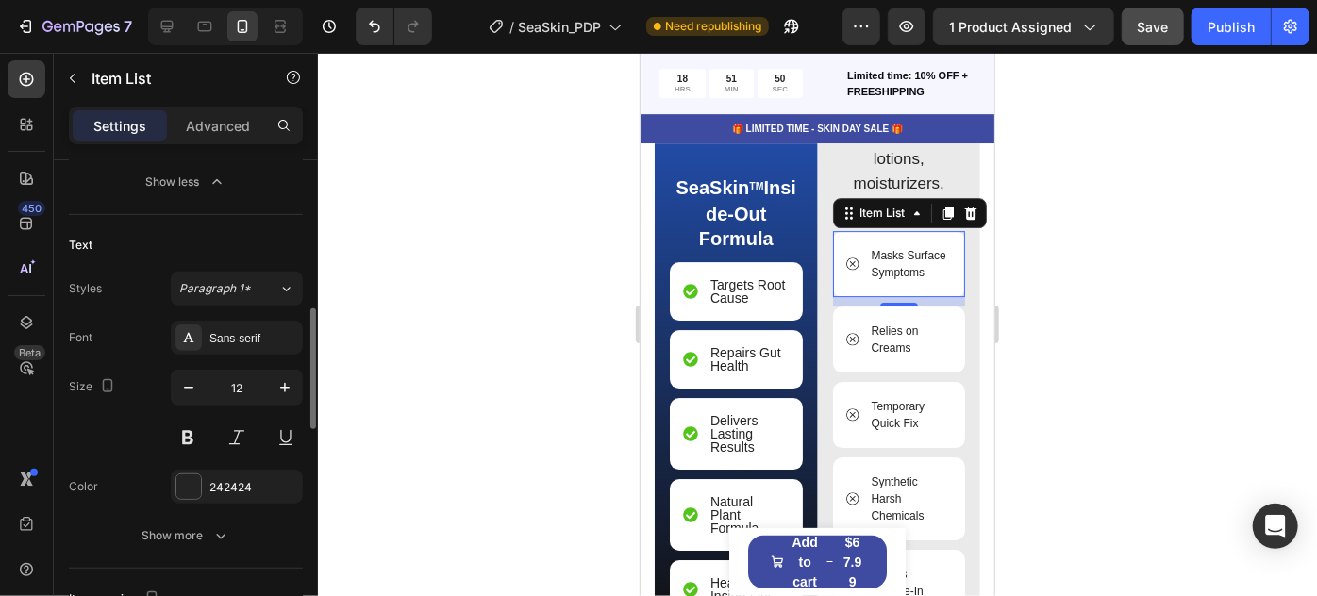
click at [186, 532] on div "Show more" at bounding box center [186, 536] width 88 height 19
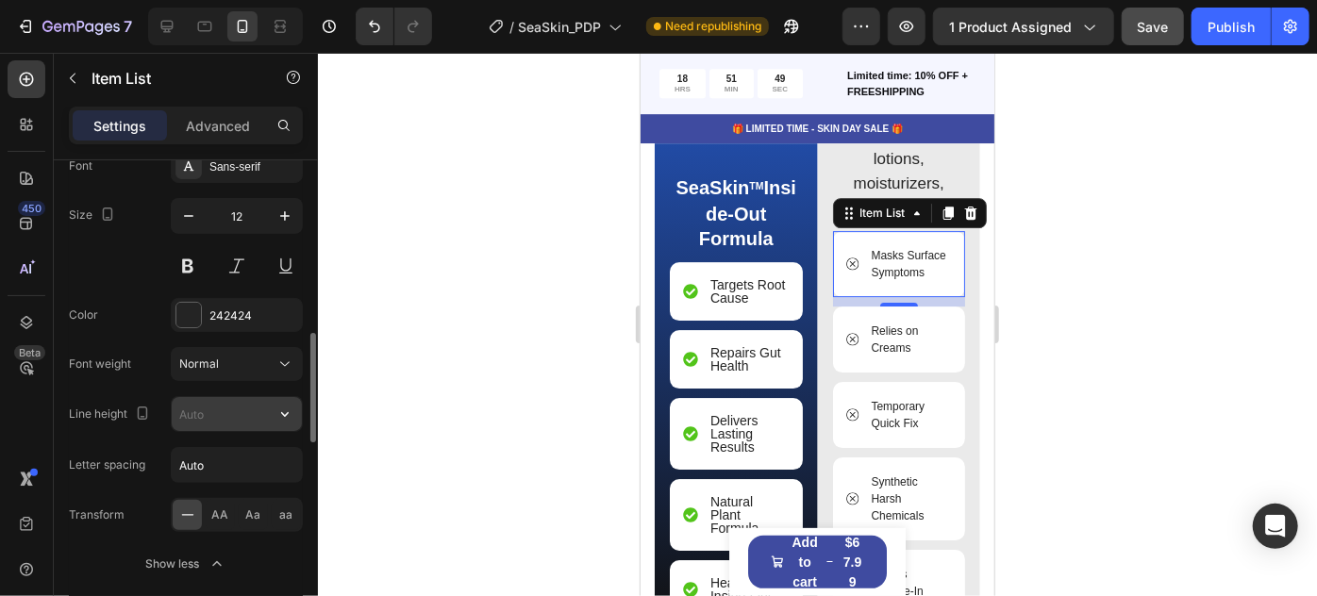
click at [224, 419] on input "text" at bounding box center [237, 414] width 130 height 34
click at [285, 420] on icon "button" at bounding box center [285, 414] width 19 height 19
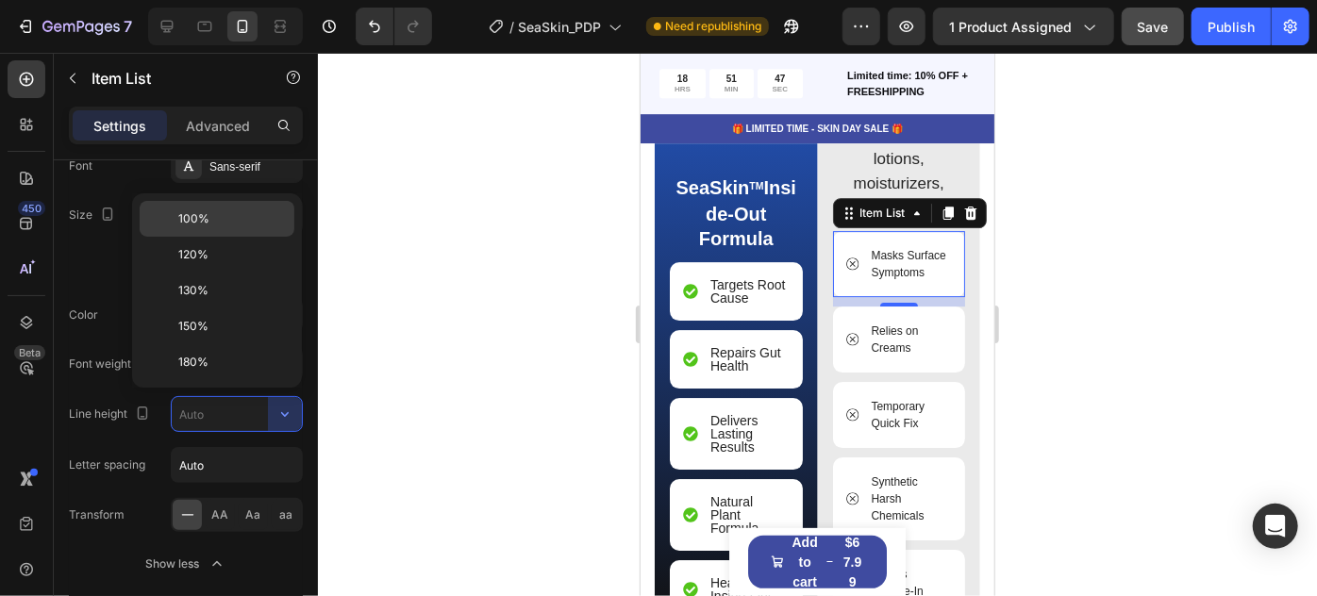
click at [189, 222] on span "100%" at bounding box center [193, 218] width 31 height 17
type input "100%"
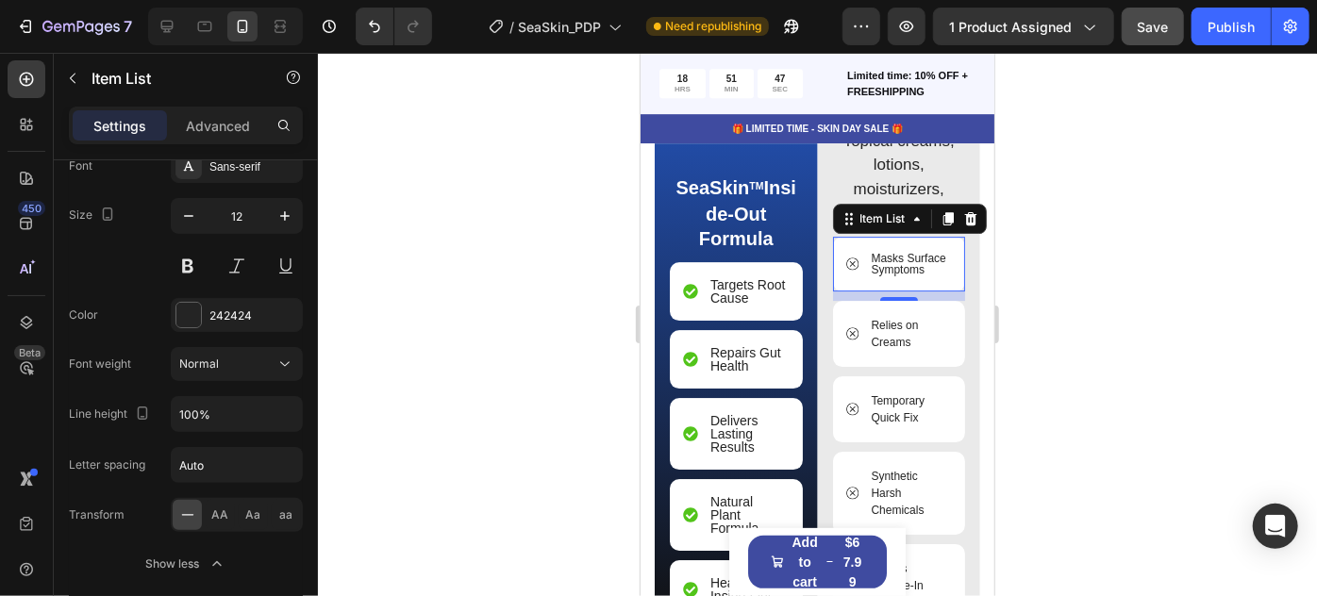
scroll to position [2988, 0]
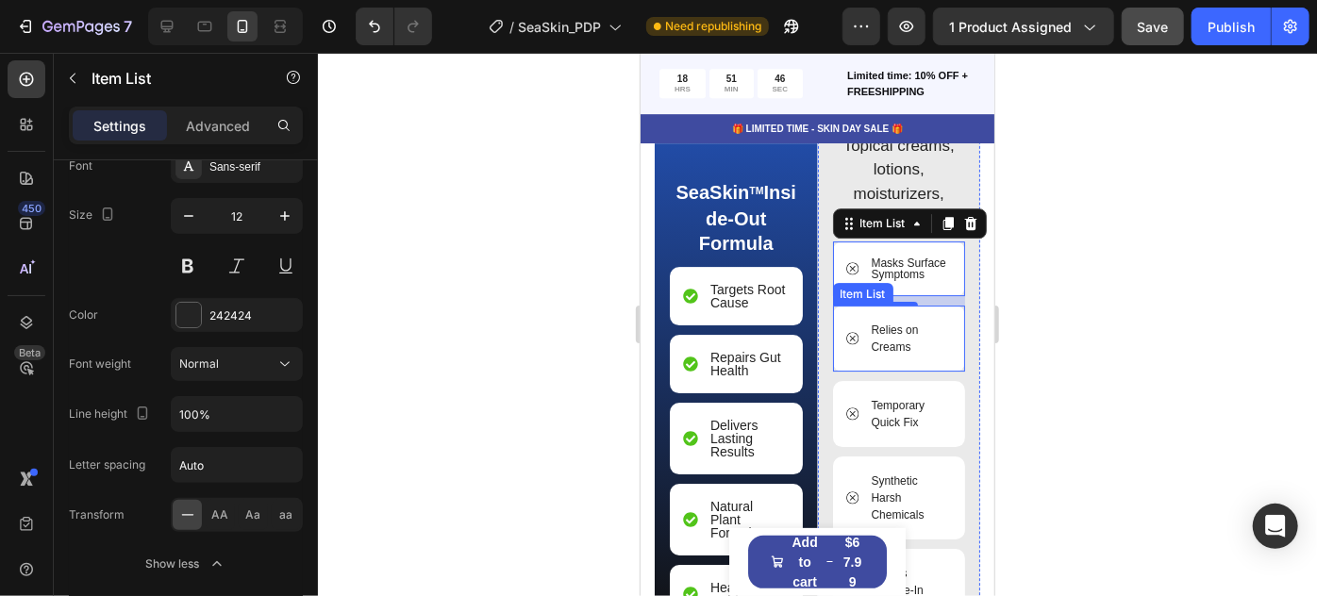
click at [907, 343] on p "Relies on Creams" at bounding box center [910, 338] width 78 height 34
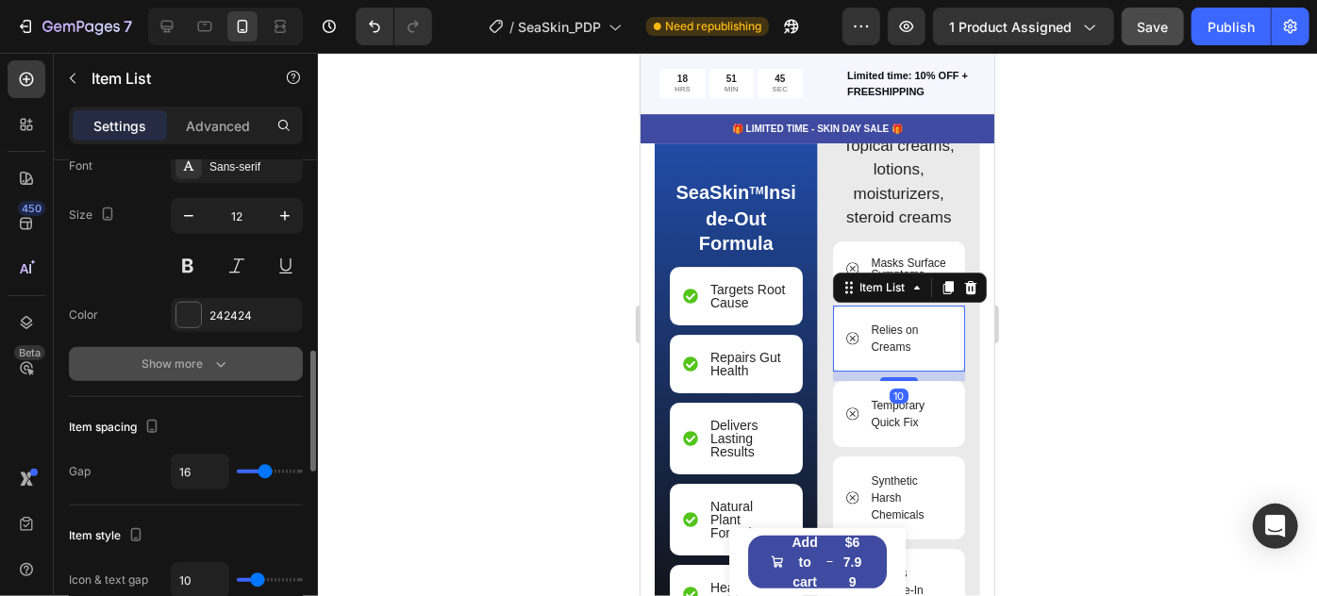
click at [213, 372] on button "Show more" at bounding box center [186, 364] width 234 height 34
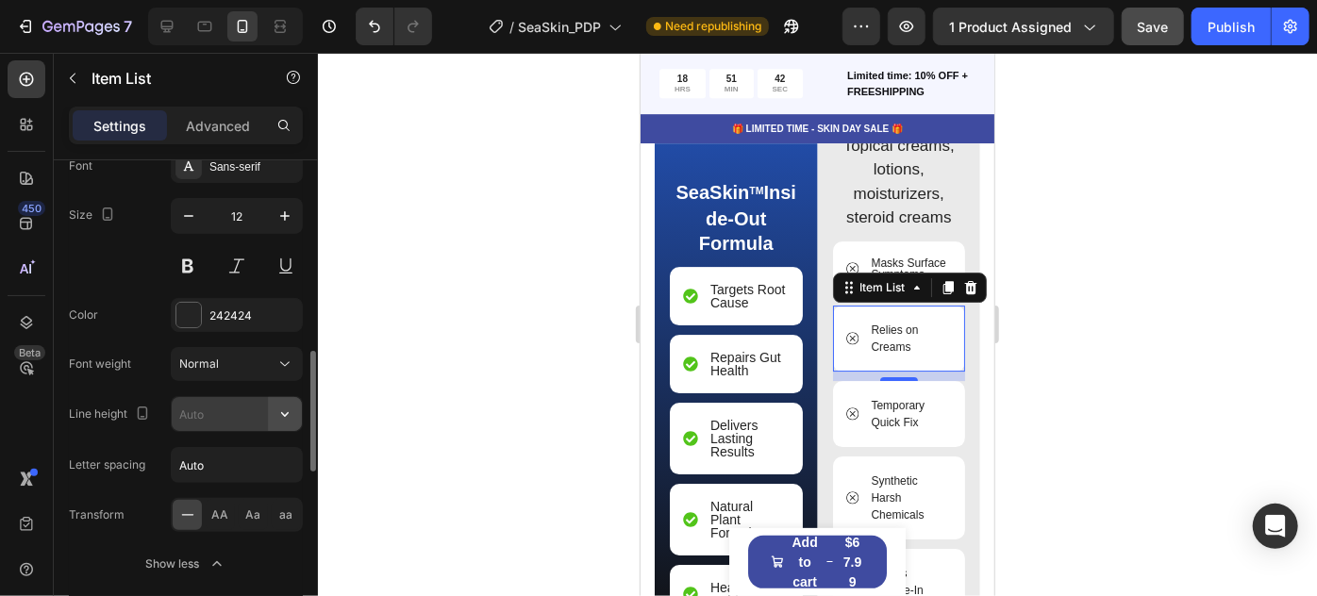
click at [288, 417] on icon "button" at bounding box center [285, 414] width 19 height 19
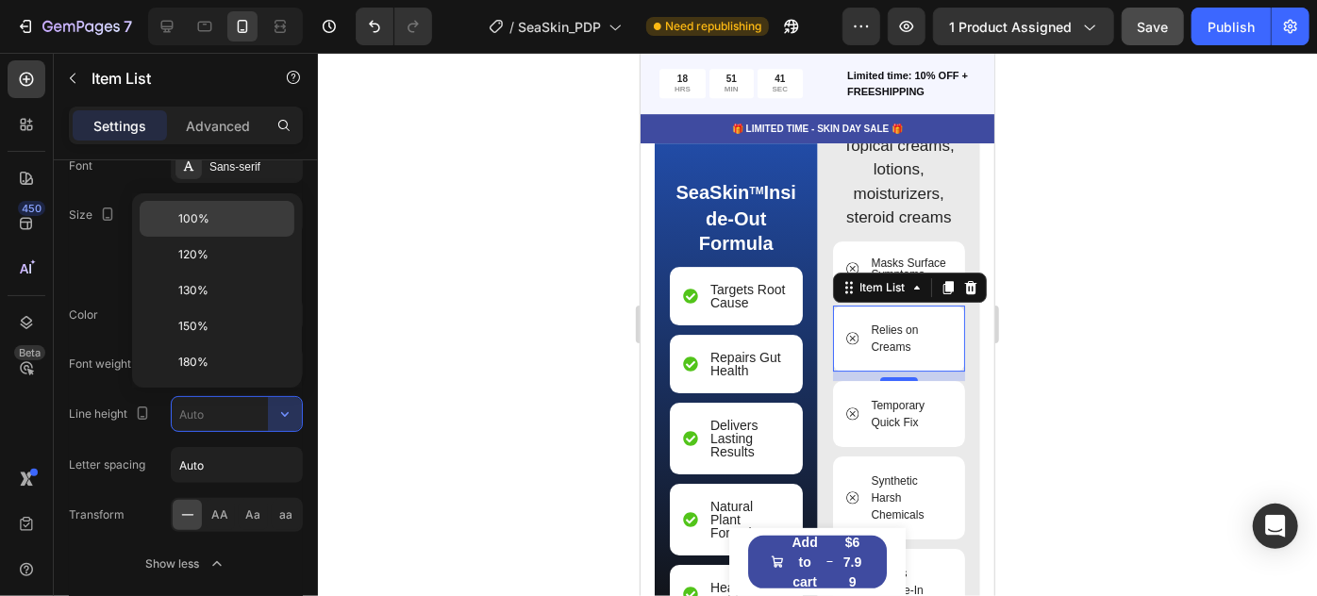
click at [259, 220] on p "100%" at bounding box center [232, 218] width 108 height 17
type input "100%"
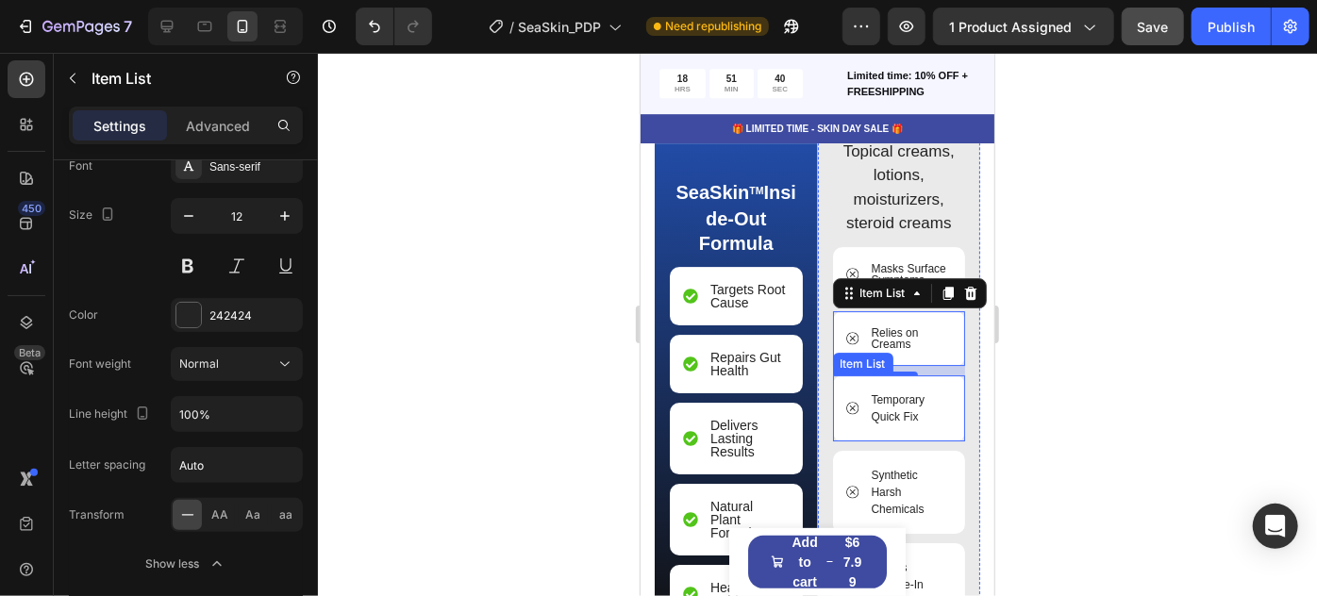
click at [907, 416] on p "Temporary Quick Fix" at bounding box center [910, 408] width 78 height 34
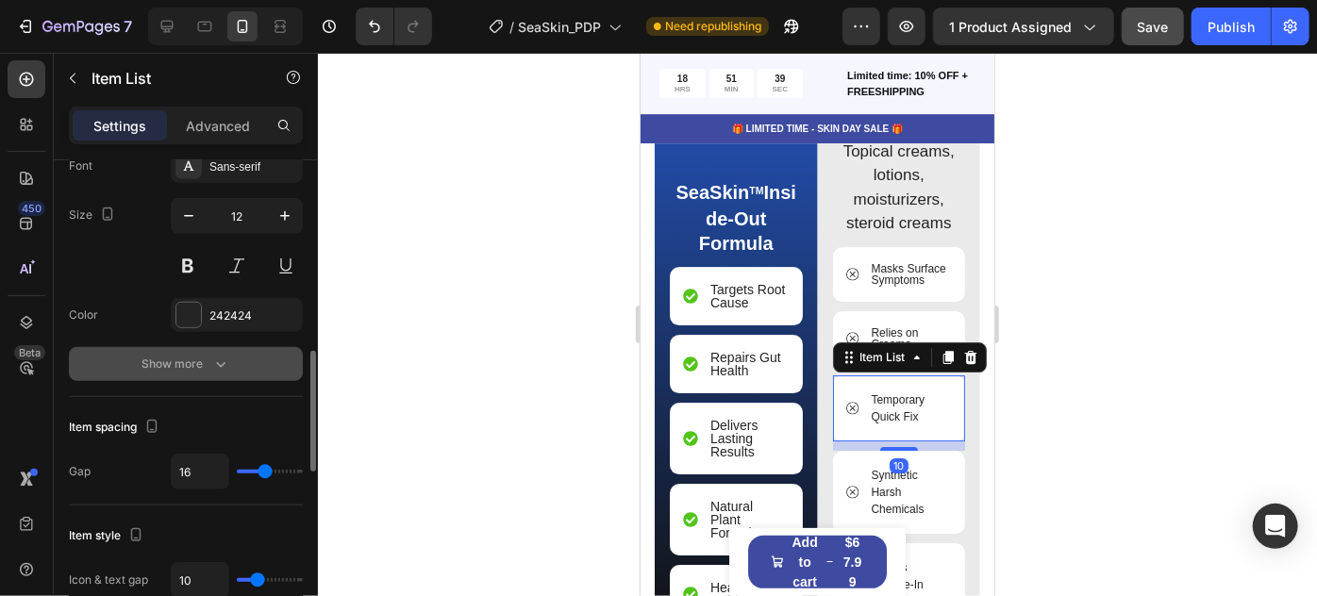
click at [227, 362] on icon "button" at bounding box center [220, 364] width 19 height 19
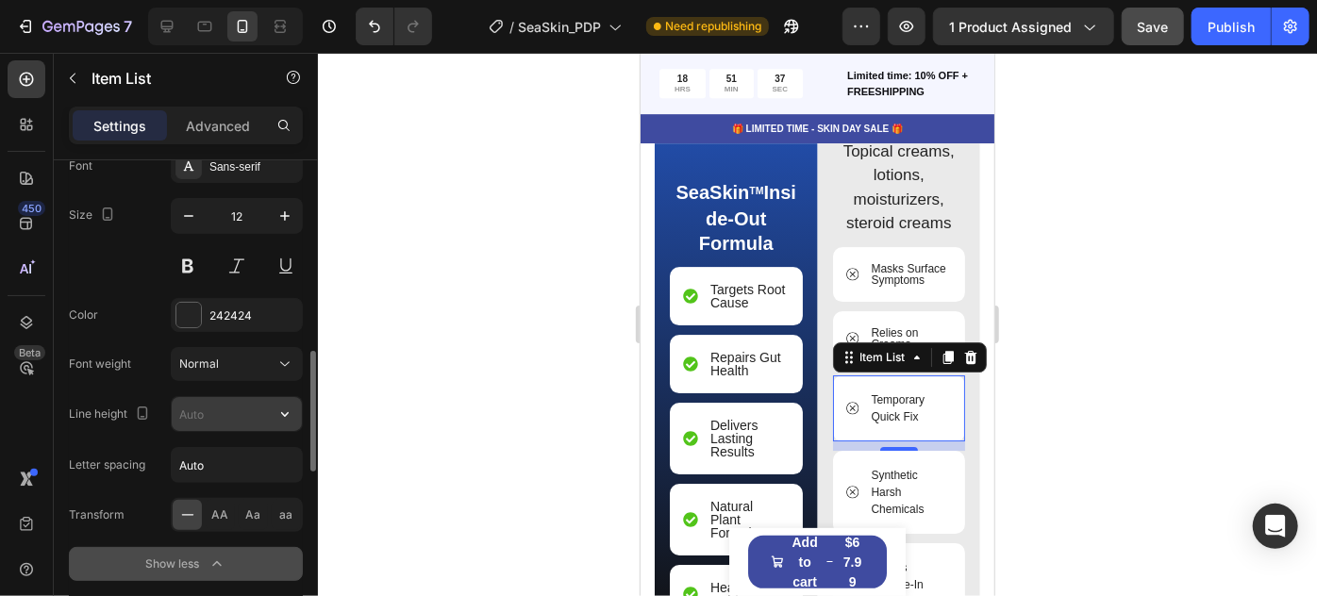
click at [281, 414] on icon "button" at bounding box center [285, 414] width 19 height 19
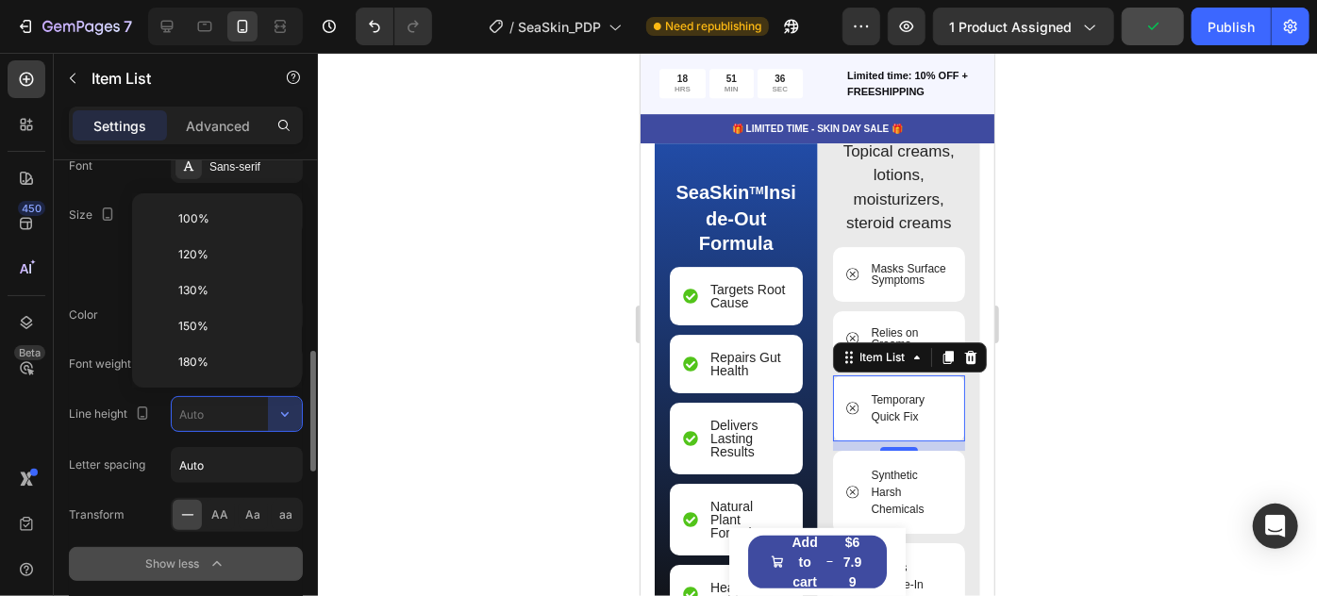
click at [198, 223] on span "100%" at bounding box center [193, 218] width 31 height 17
type input "100%"
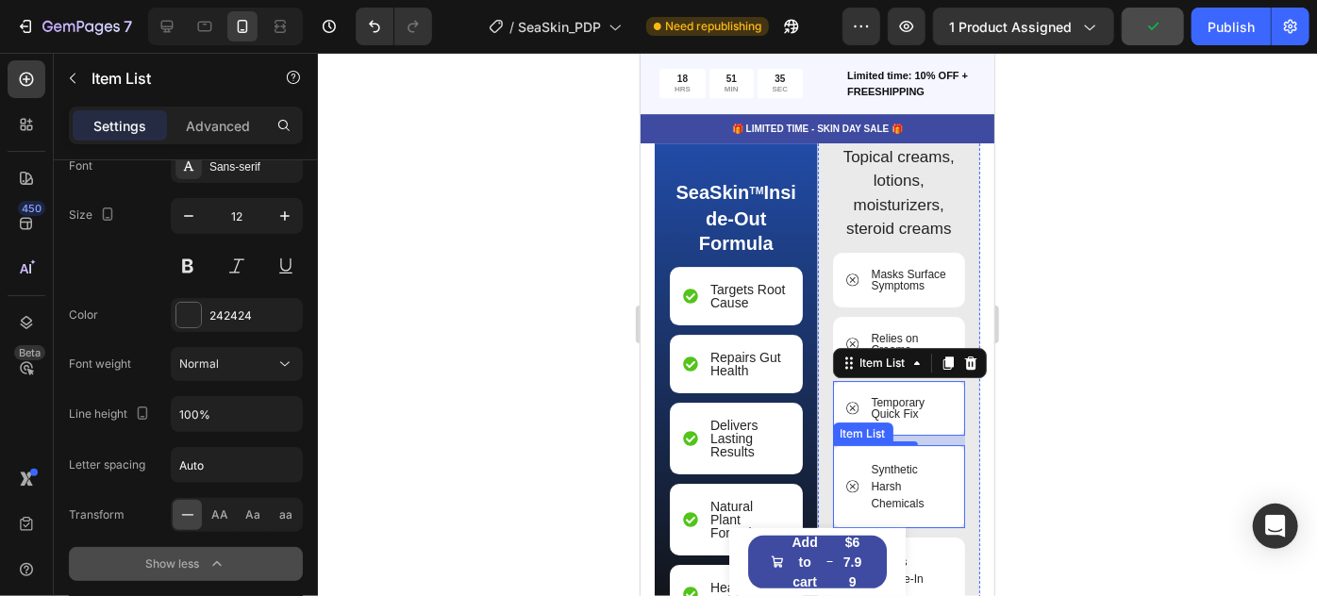
click at [885, 489] on p "Synthetic Harsh Chemicals" at bounding box center [910, 485] width 78 height 51
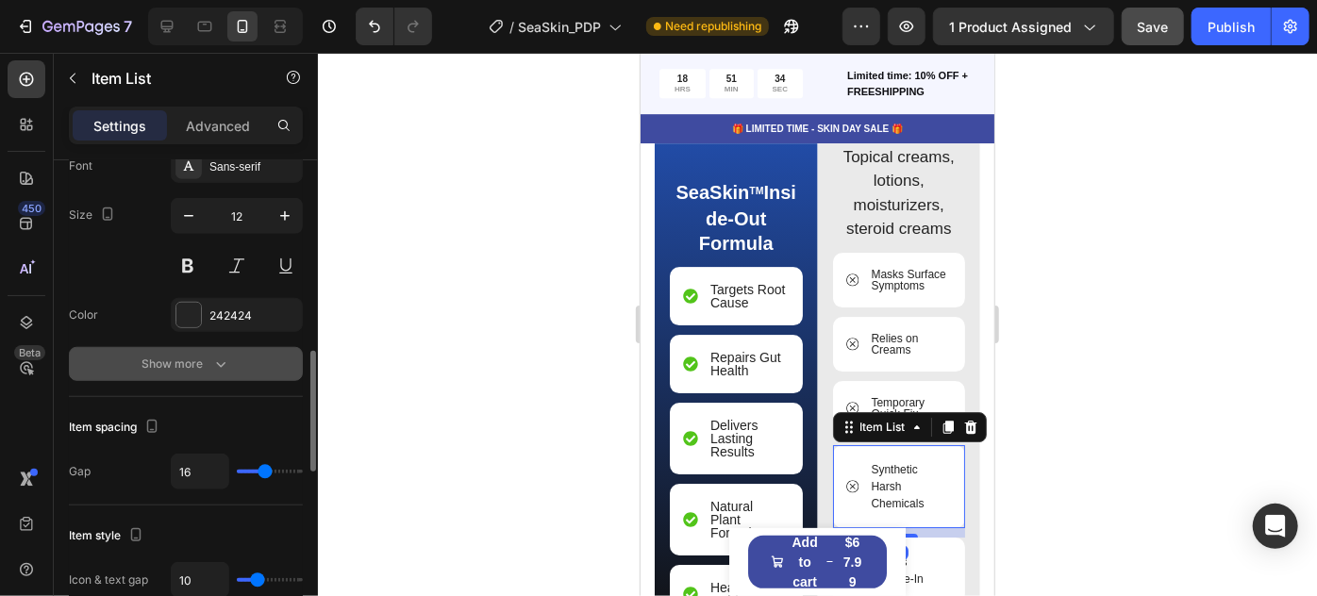
click at [206, 357] on div "Show more" at bounding box center [186, 364] width 88 height 19
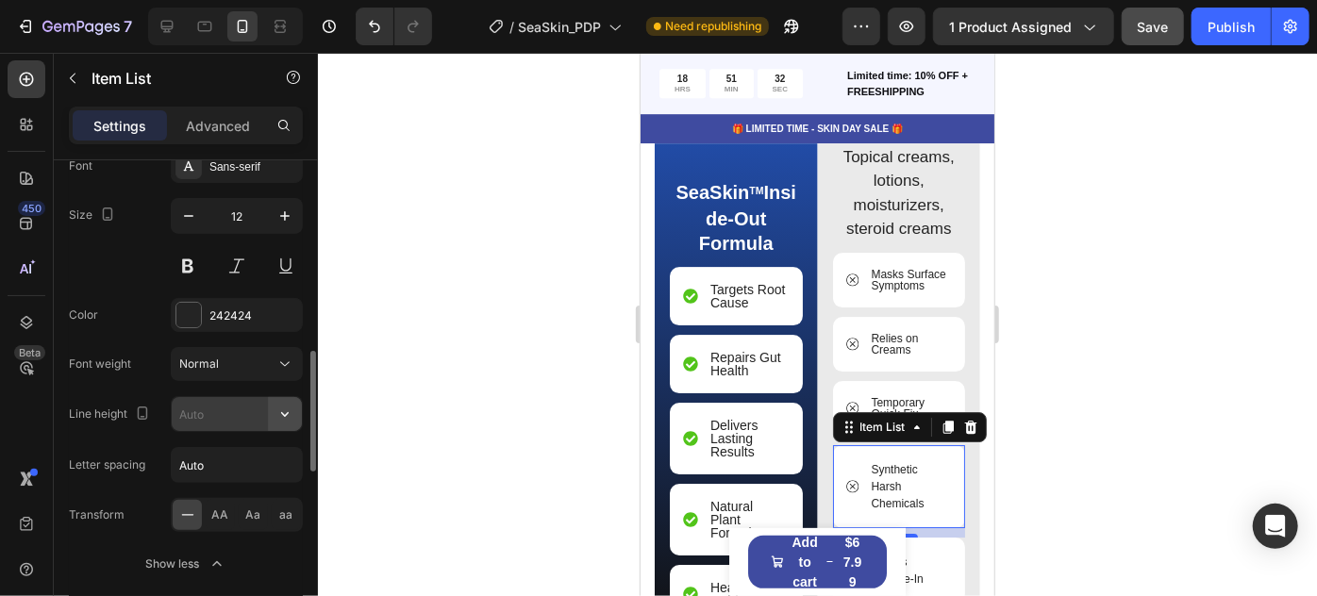
click at [281, 411] on icon "button" at bounding box center [285, 414] width 19 height 19
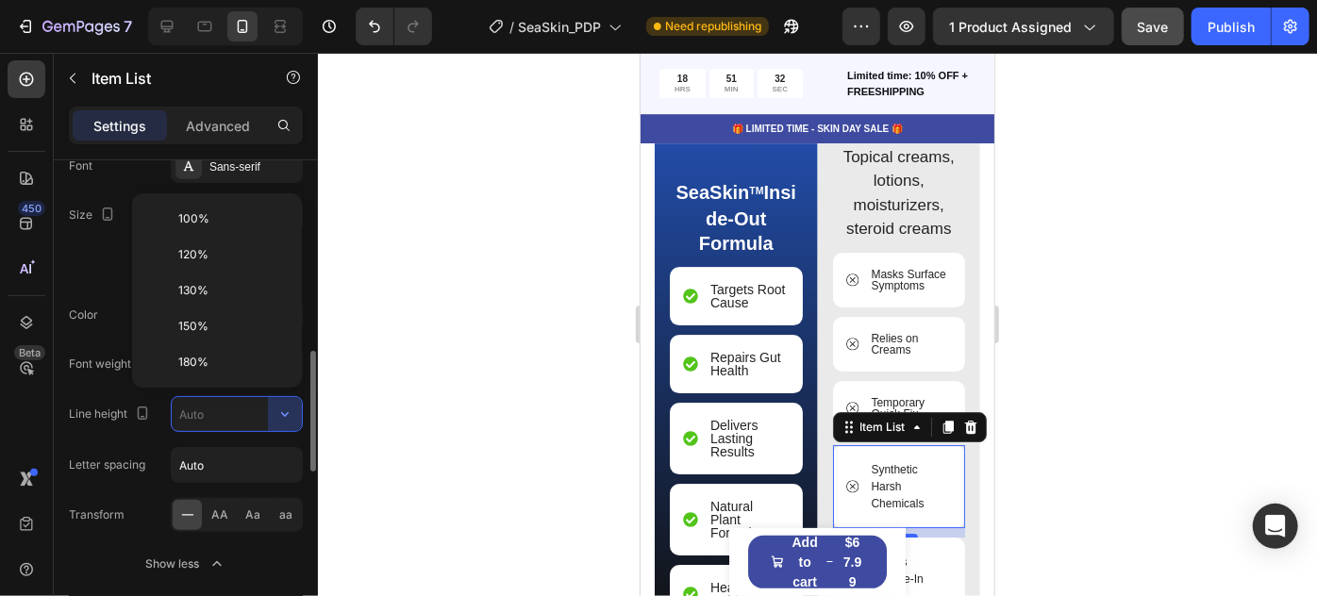
click at [226, 237] on div "100%" at bounding box center [217, 255] width 155 height 36
type input "100%"
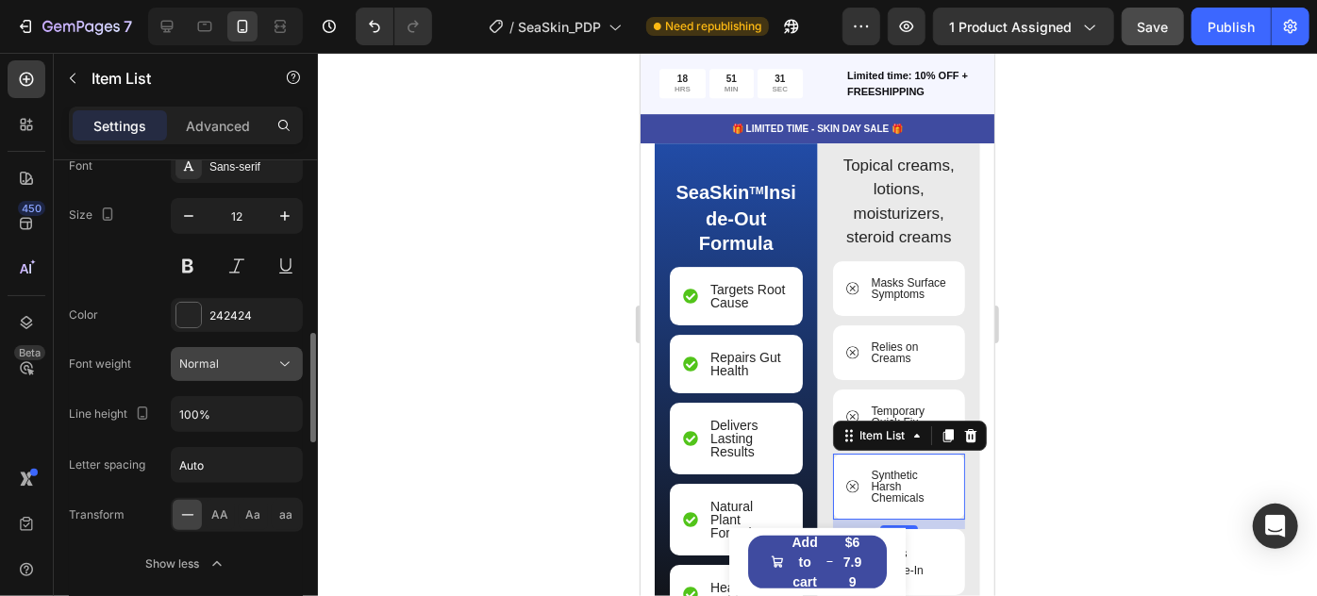
click at [294, 357] on icon at bounding box center [285, 364] width 19 height 19
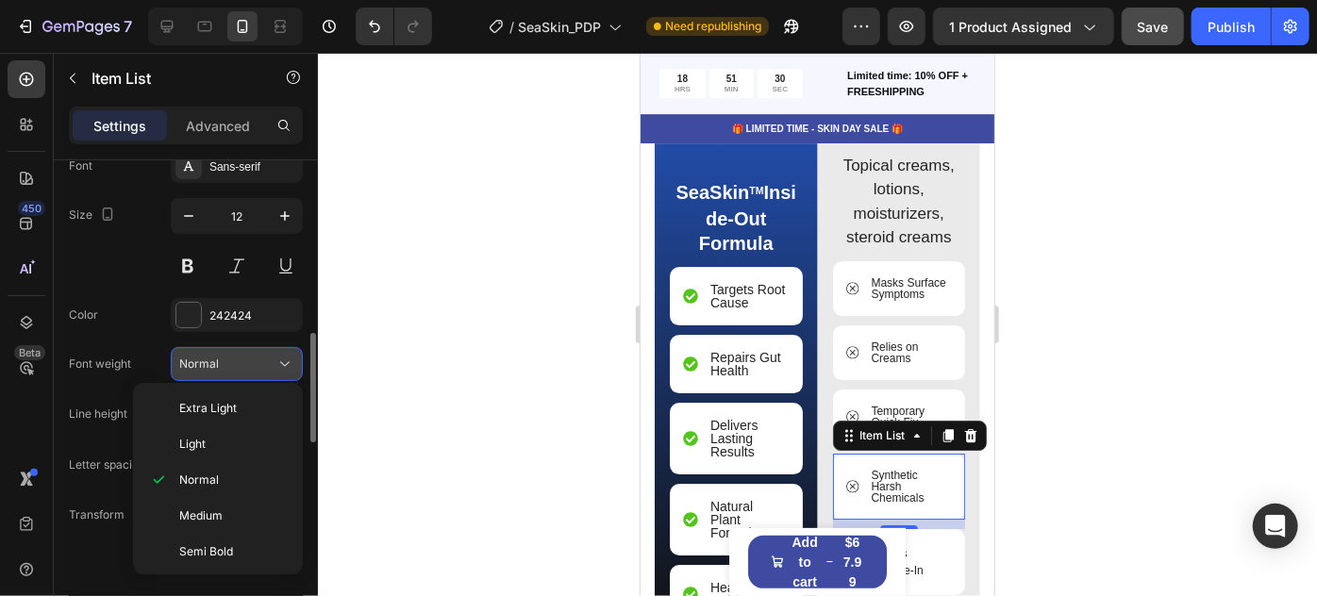
click at [294, 357] on icon at bounding box center [285, 364] width 19 height 19
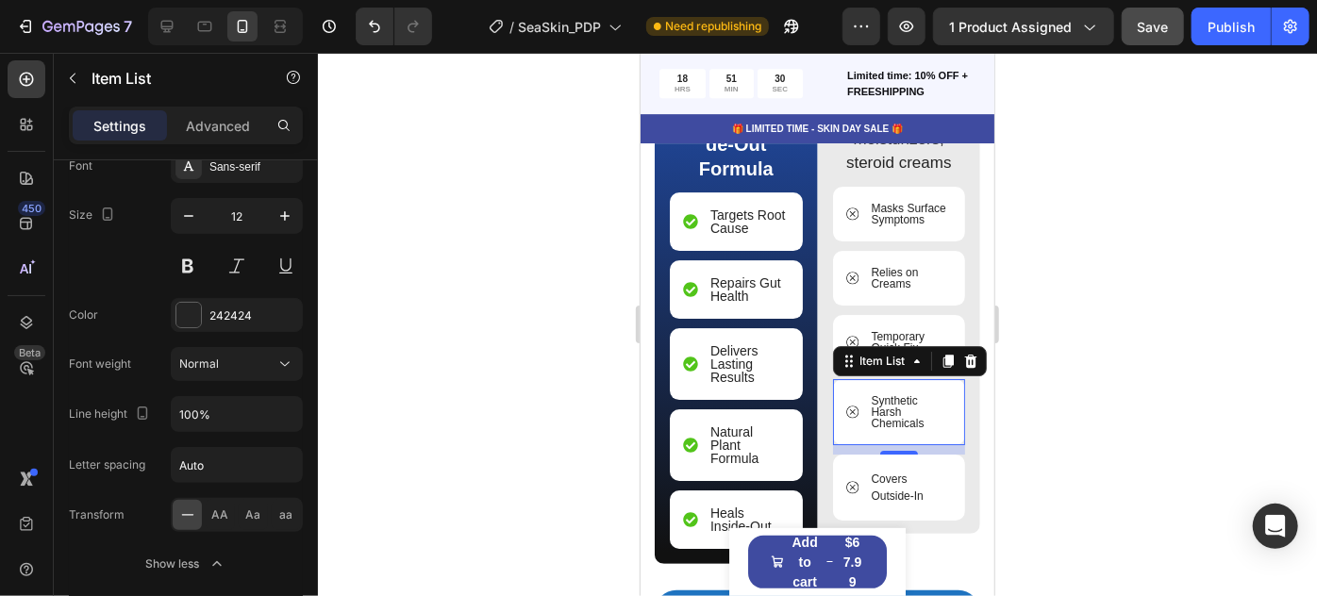
scroll to position [3073, 0]
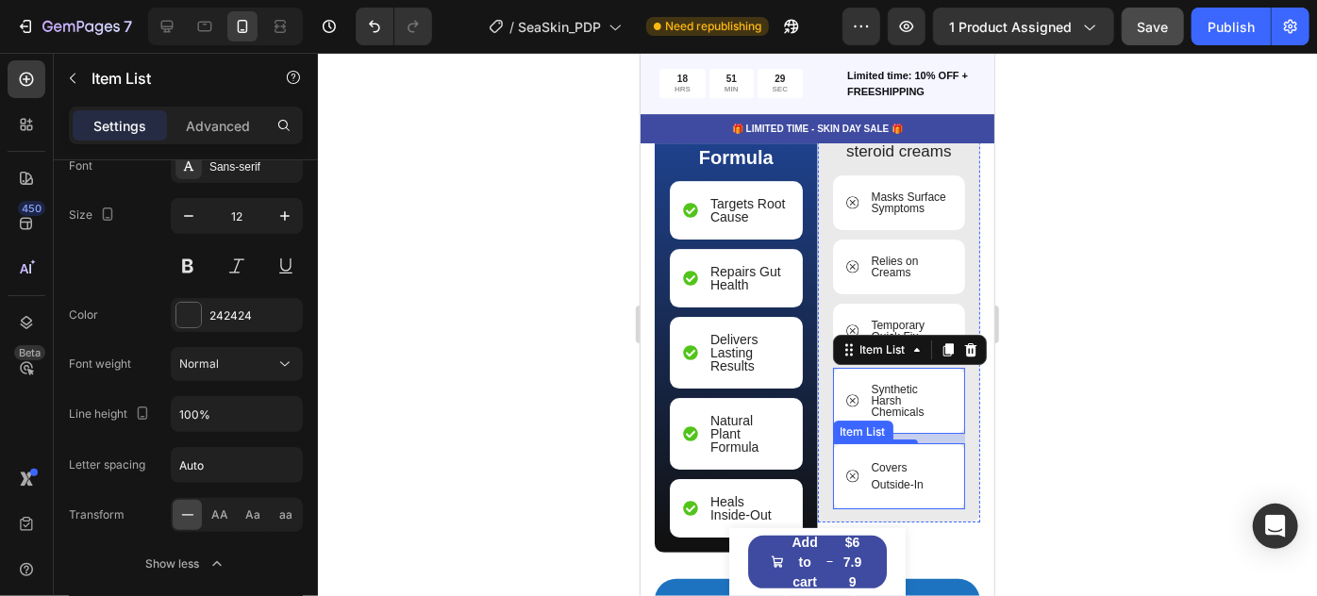
click at [872, 476] on p "Covers Outside-In" at bounding box center [910, 476] width 78 height 34
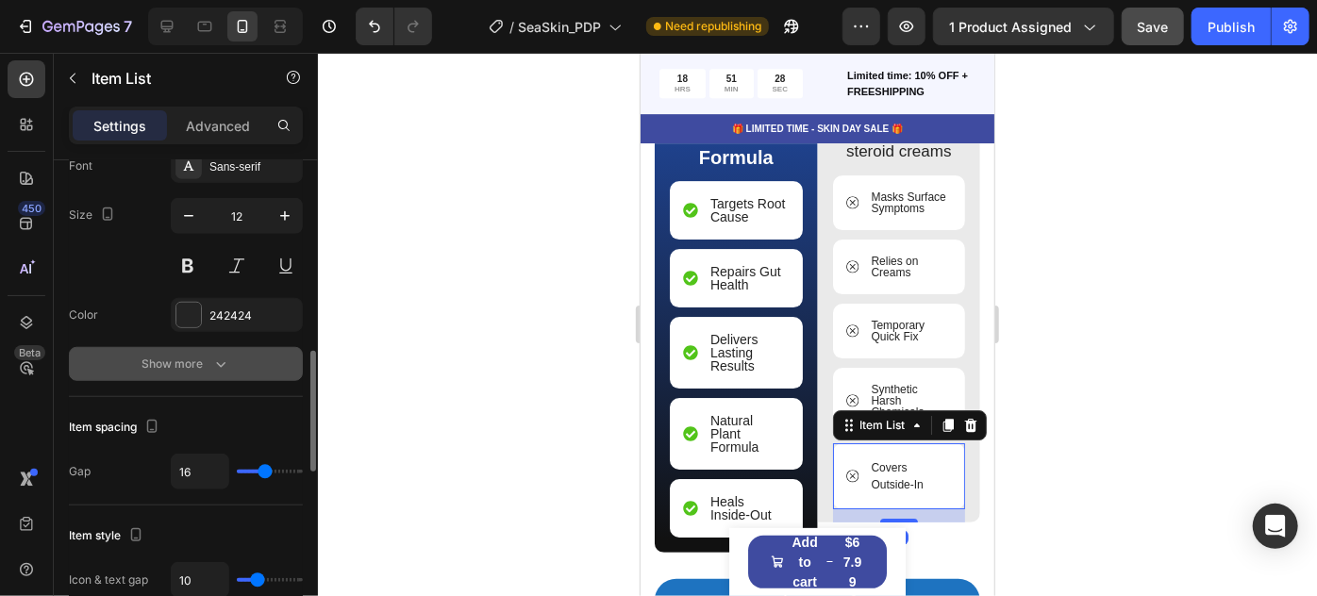
click at [214, 367] on icon "button" at bounding box center [220, 364] width 19 height 19
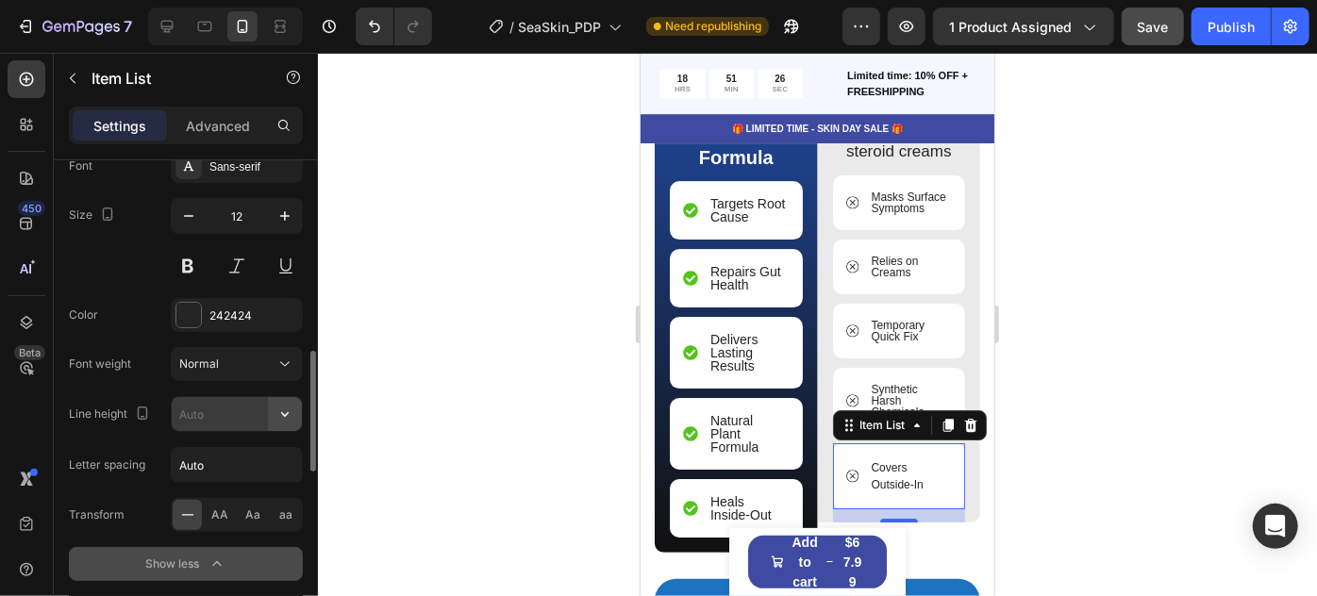
click at [287, 405] on icon "button" at bounding box center [285, 414] width 19 height 19
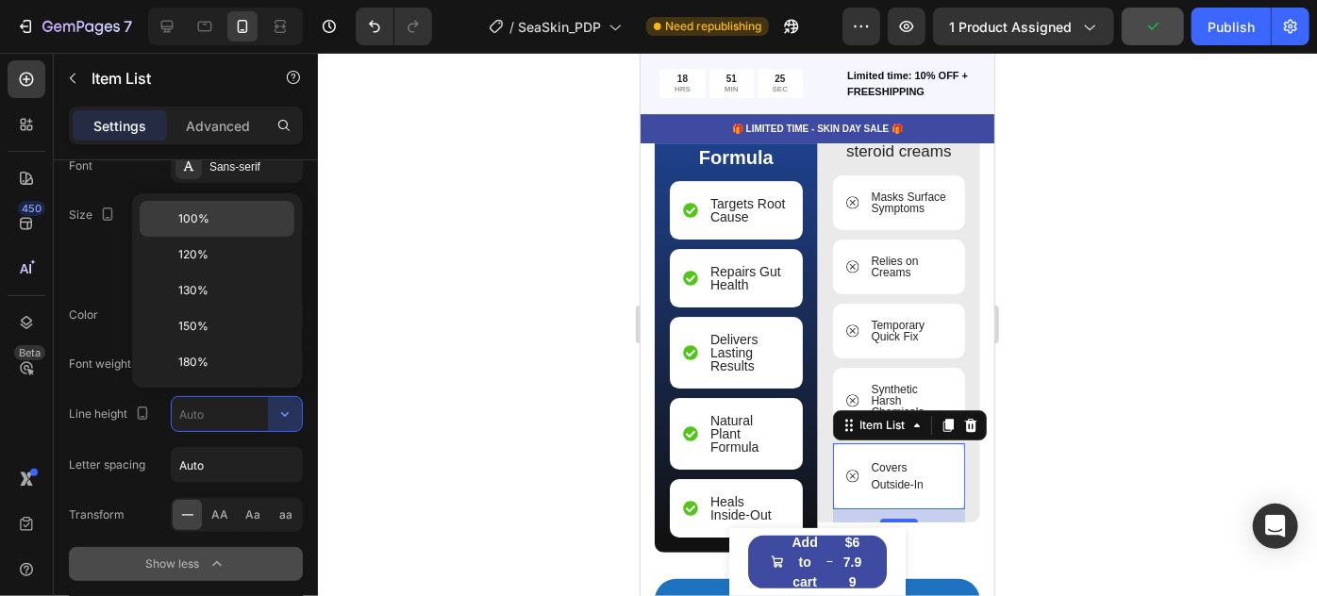
click at [221, 217] on p "100%" at bounding box center [232, 218] width 108 height 17
type input "100%"
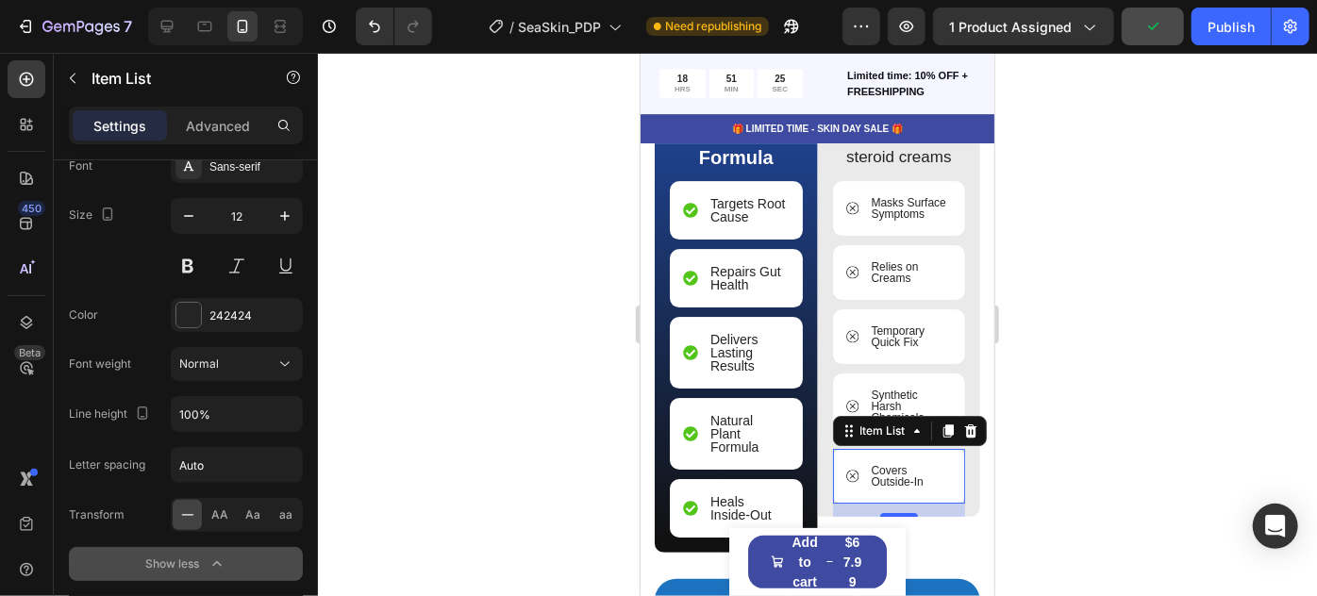
drag, startPoint x: 1274, startPoint y: 313, endPoint x: 1214, endPoint y: 342, distance: 65.8
click at [1273, 313] on div at bounding box center [817, 325] width 999 height 544
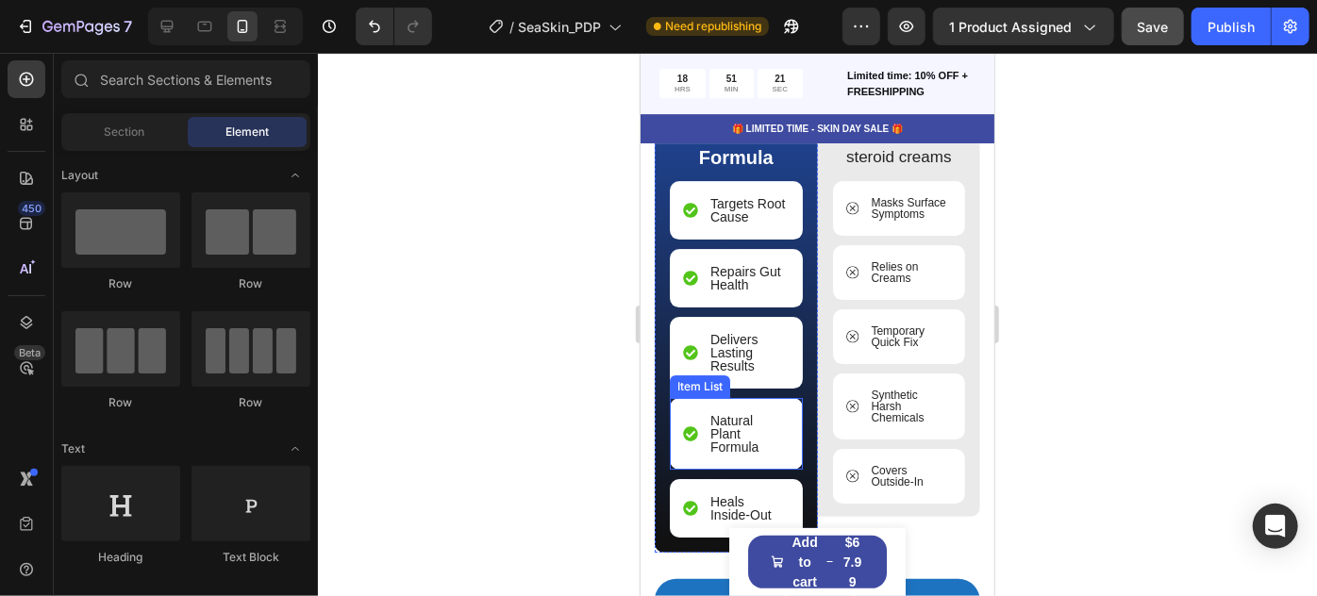
click at [719, 431] on p "Natural Plant Formula" at bounding box center [748, 433] width 76 height 40
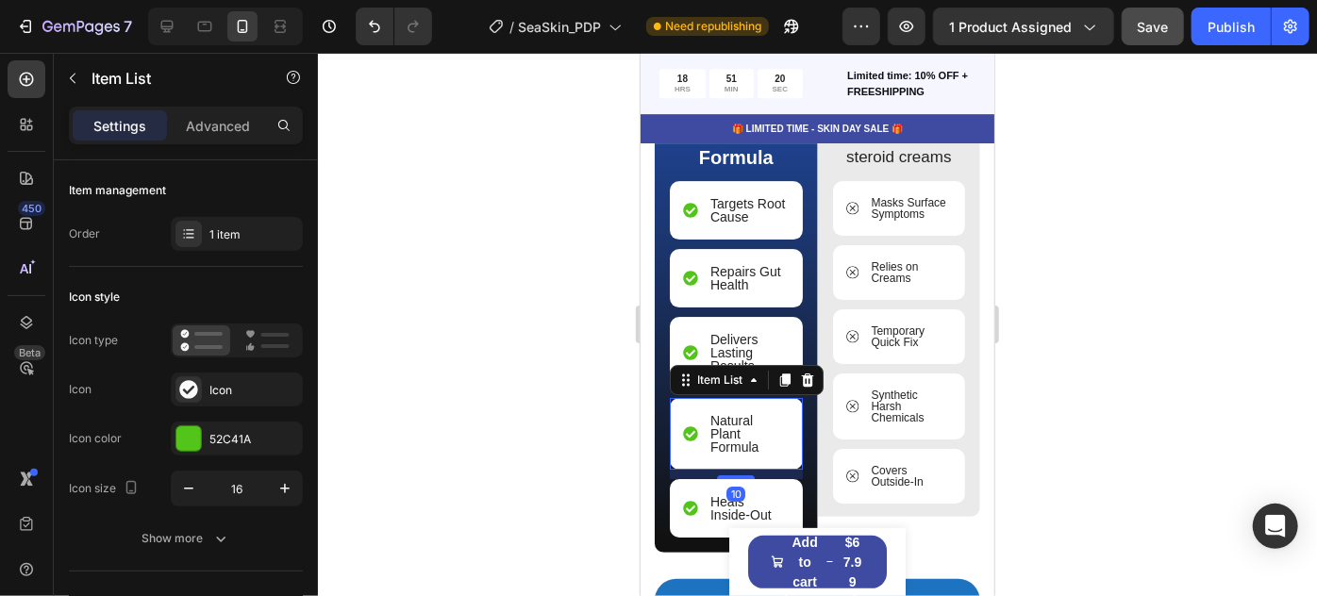
click at [1089, 304] on div at bounding box center [817, 325] width 999 height 544
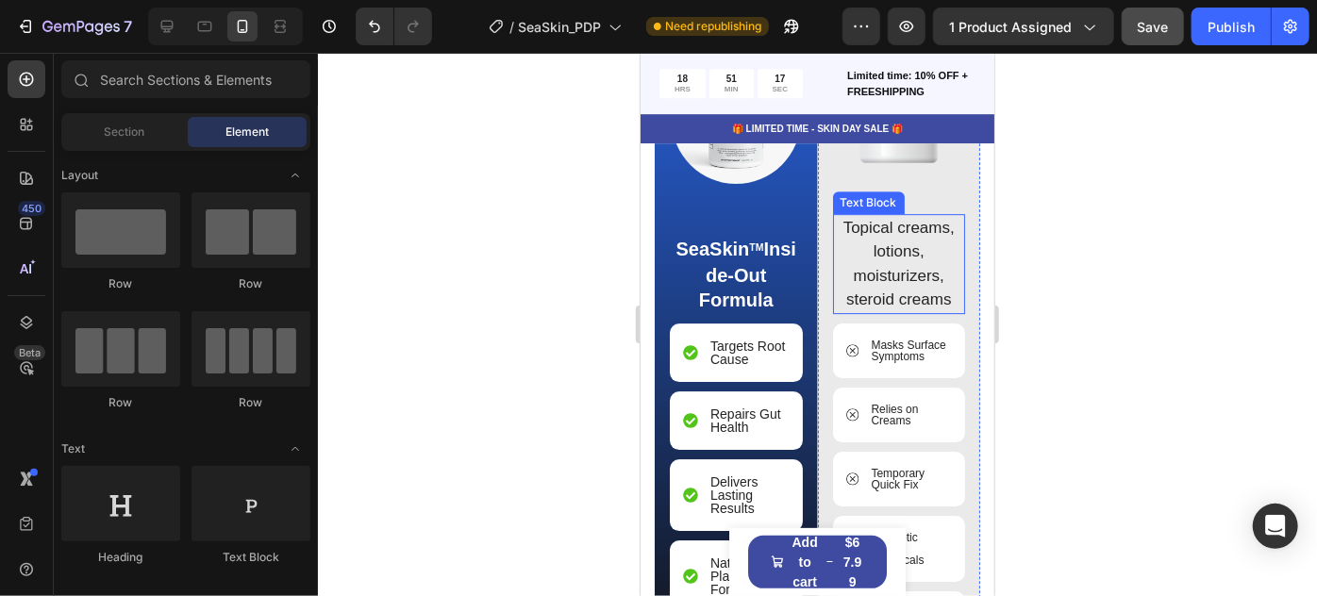
scroll to position [2902, 0]
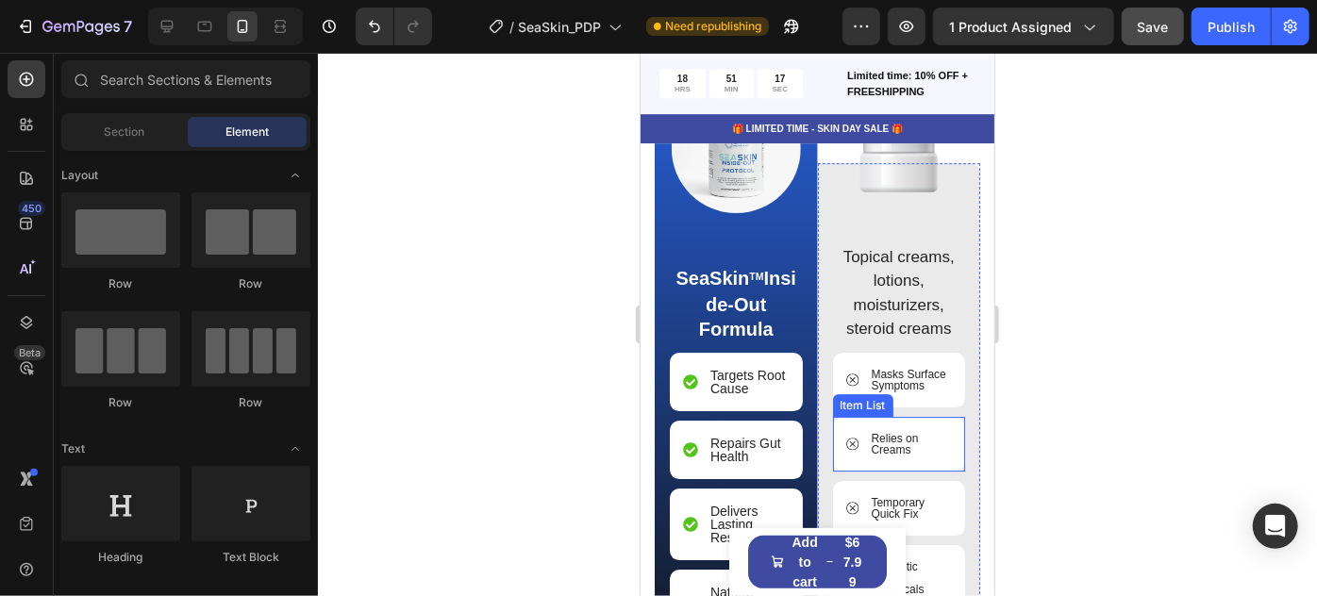
click at [898, 382] on p "Masks Surface Symptoms" at bounding box center [910, 379] width 78 height 23
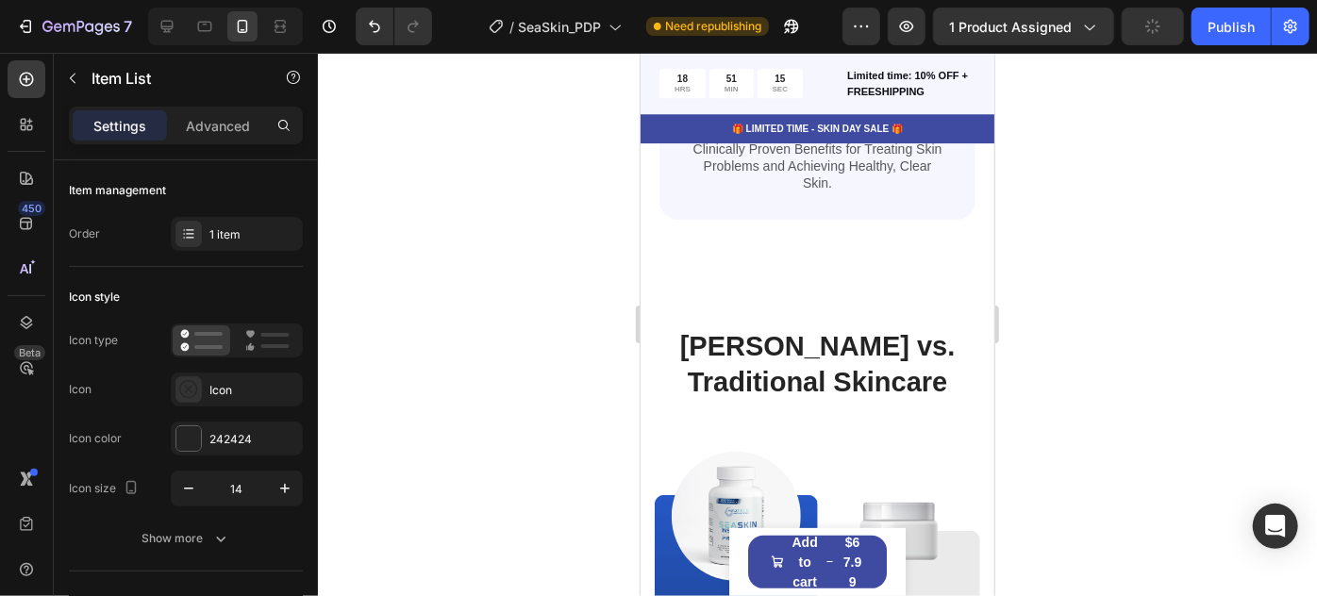
click at [1147, 339] on div at bounding box center [817, 325] width 999 height 544
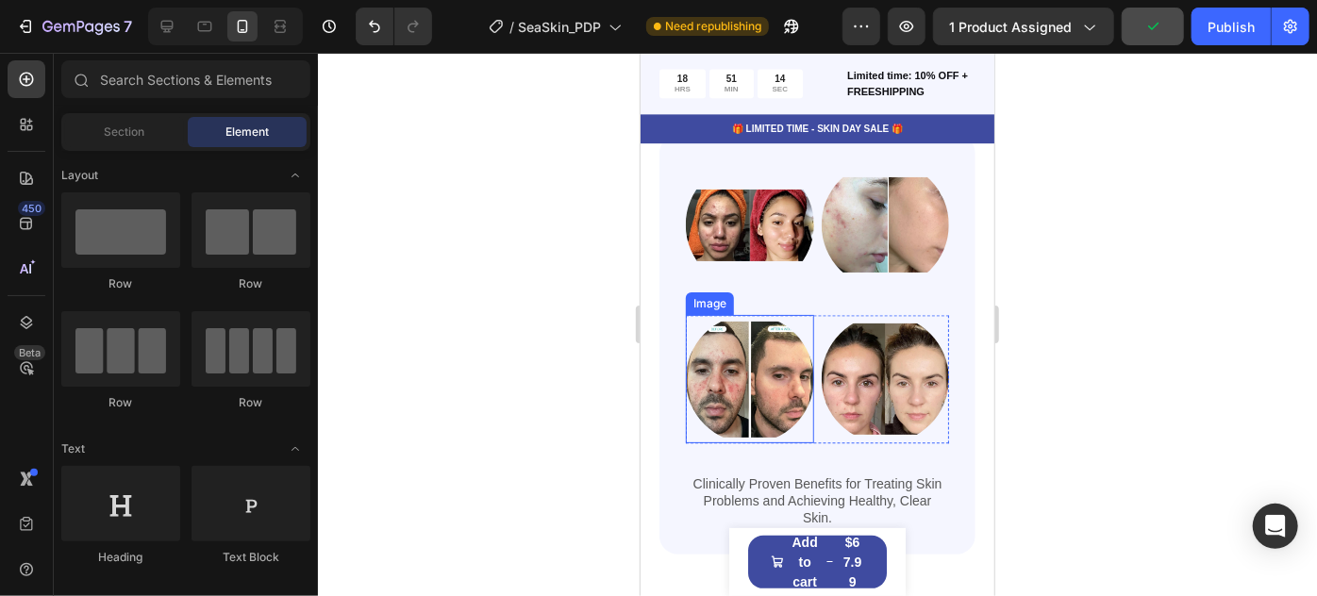
scroll to position [2559, 0]
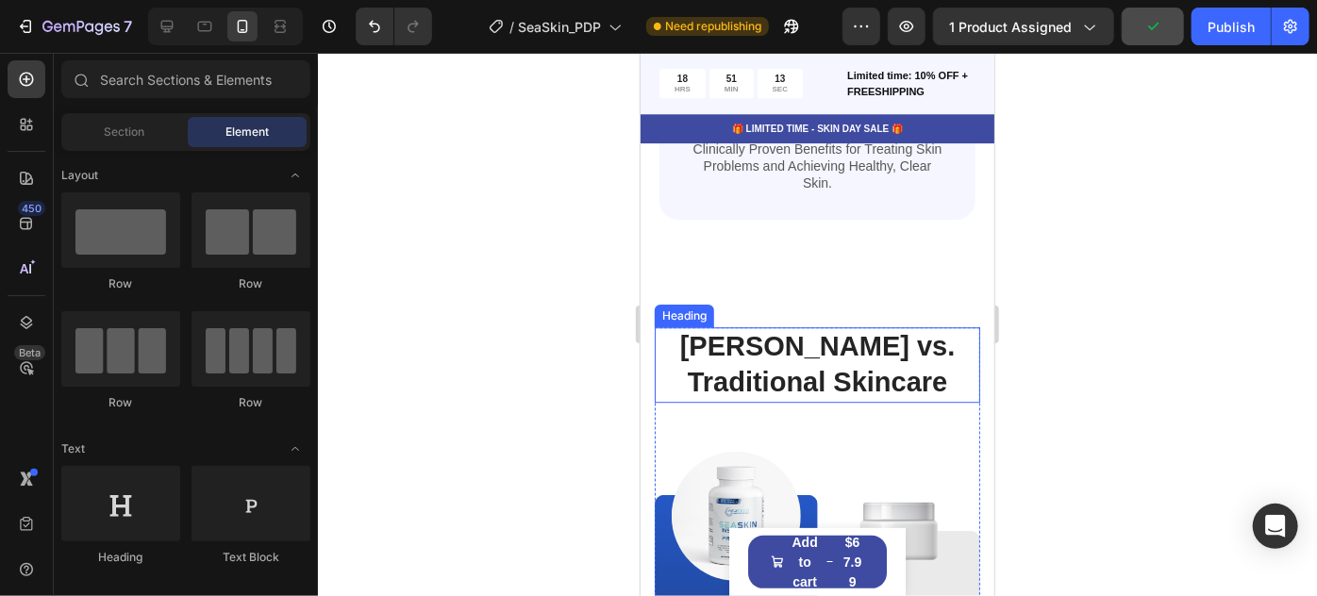
click at [831, 343] on h2 "[PERSON_NAME] vs. Traditional Skincare" at bounding box center [817, 363] width 326 height 75
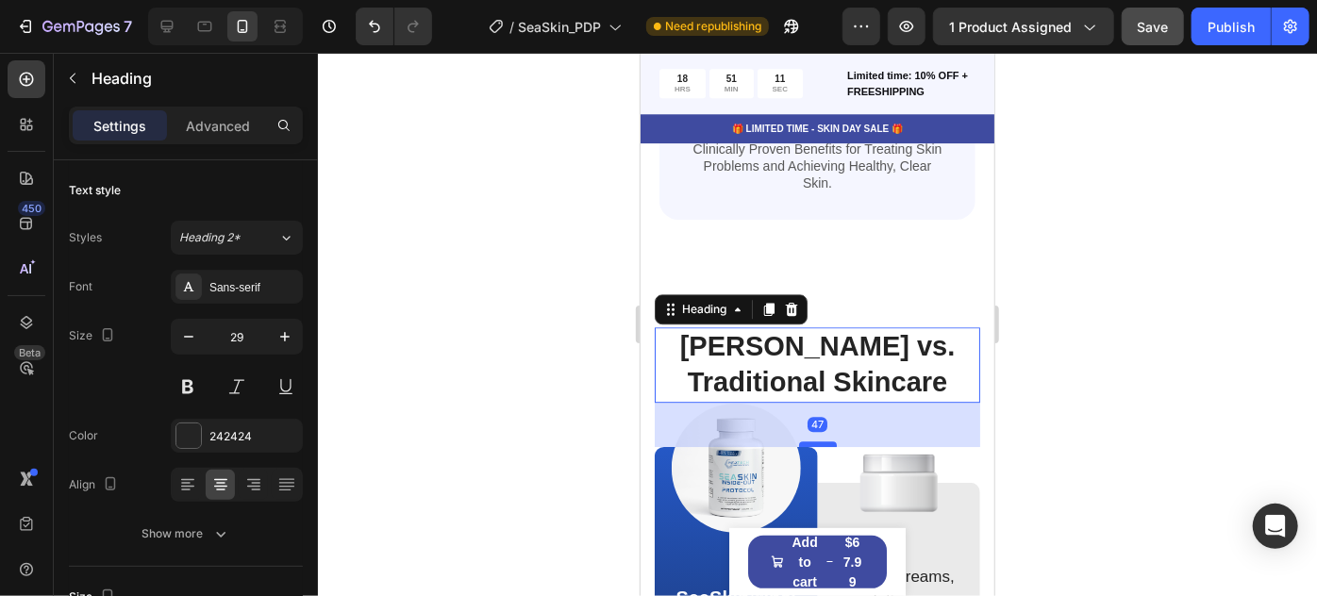
drag, startPoint x: 812, startPoint y: 464, endPoint x: 1783, endPoint y: 409, distance: 973.5
click at [817, 441] on div at bounding box center [817, 444] width 38 height 6
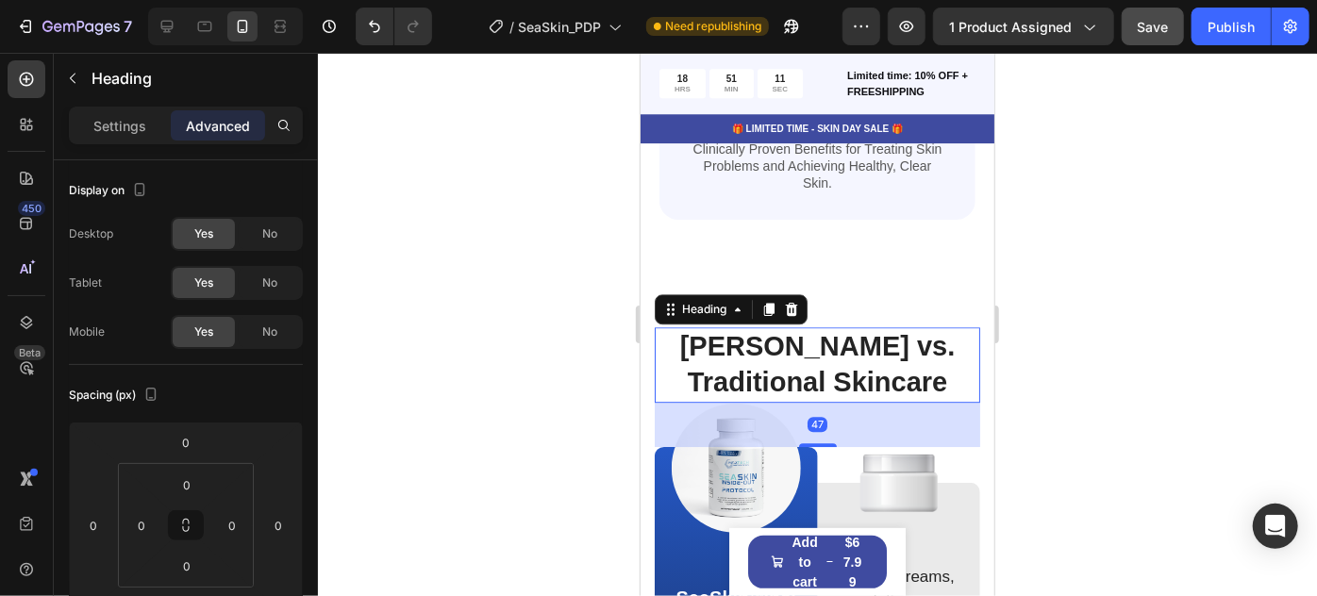
click at [1144, 357] on div at bounding box center [817, 325] width 999 height 544
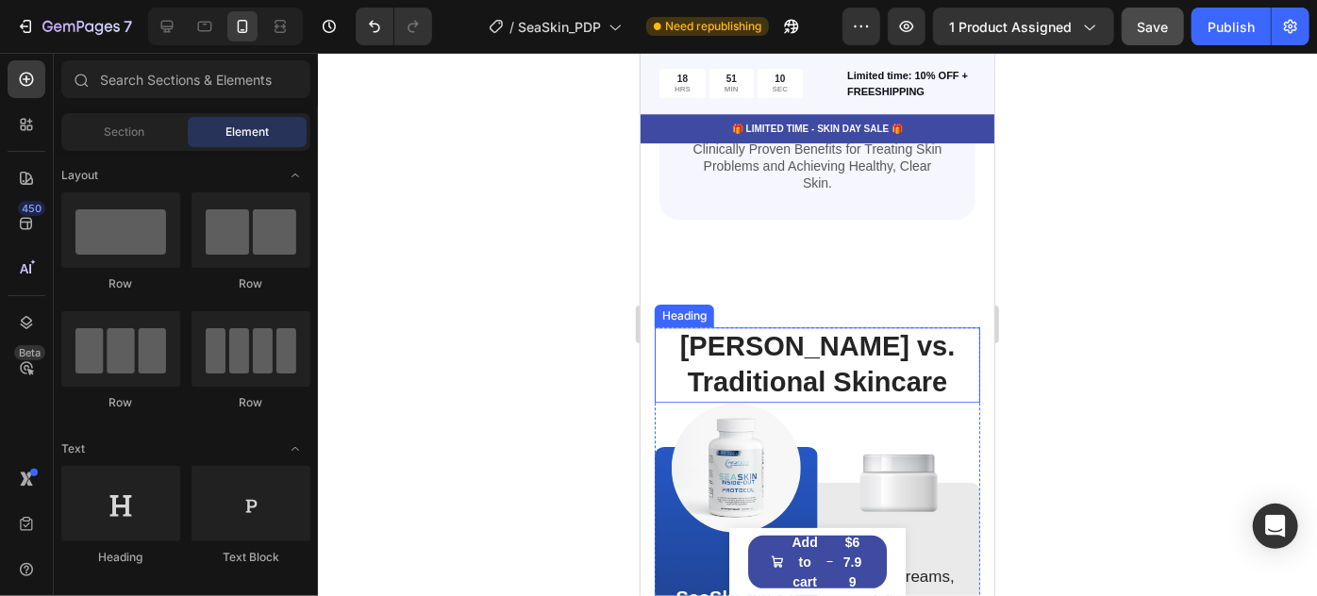
click at [828, 356] on h2 "[PERSON_NAME] vs. Traditional Skincare" at bounding box center [817, 363] width 326 height 75
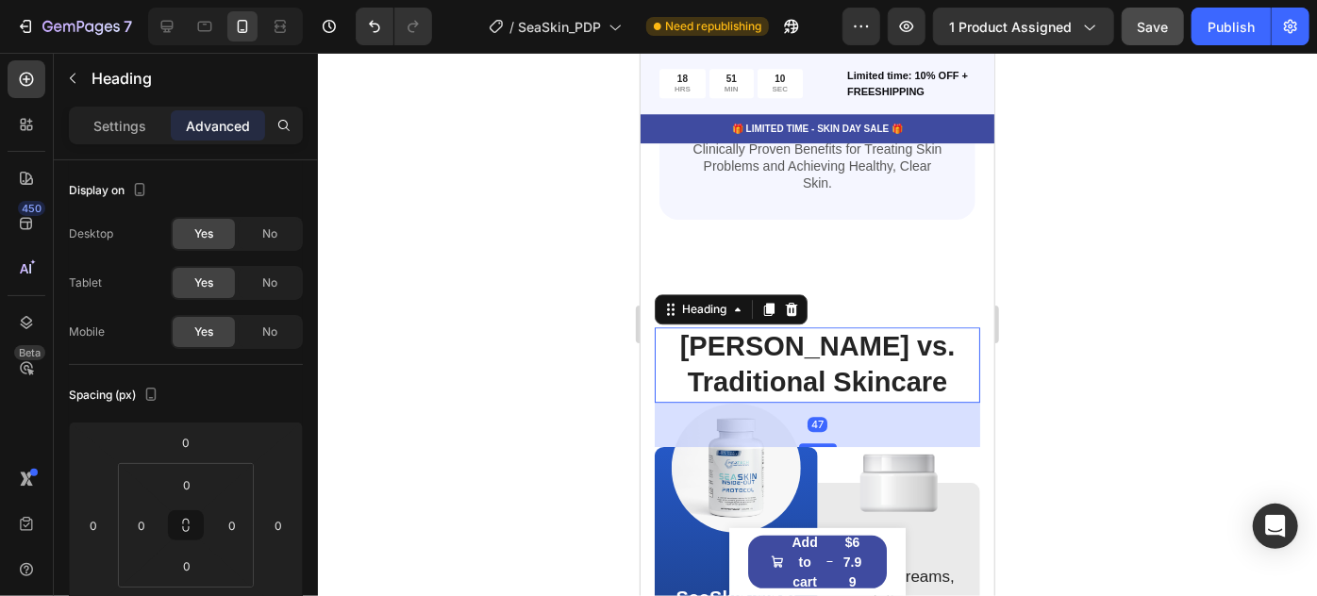
click at [828, 356] on h2 "[PERSON_NAME] vs. Traditional Skincare" at bounding box center [817, 363] width 326 height 75
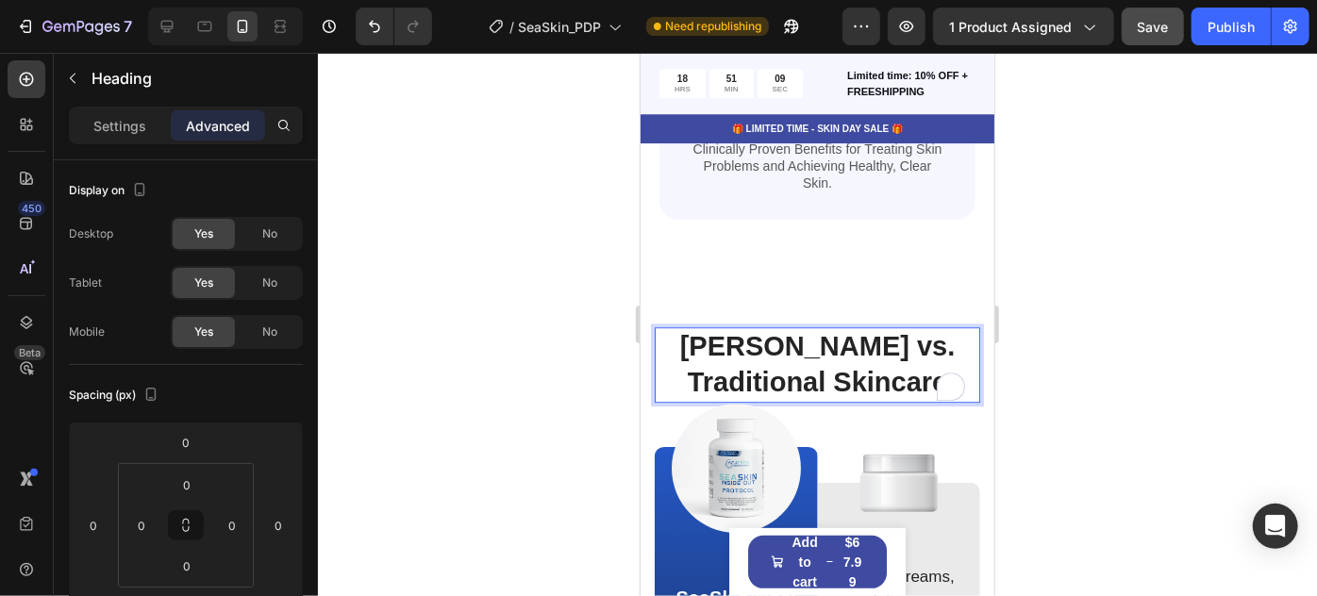
click at [828, 356] on p "[PERSON_NAME] vs. Traditional Skincare" at bounding box center [817, 363] width 322 height 71
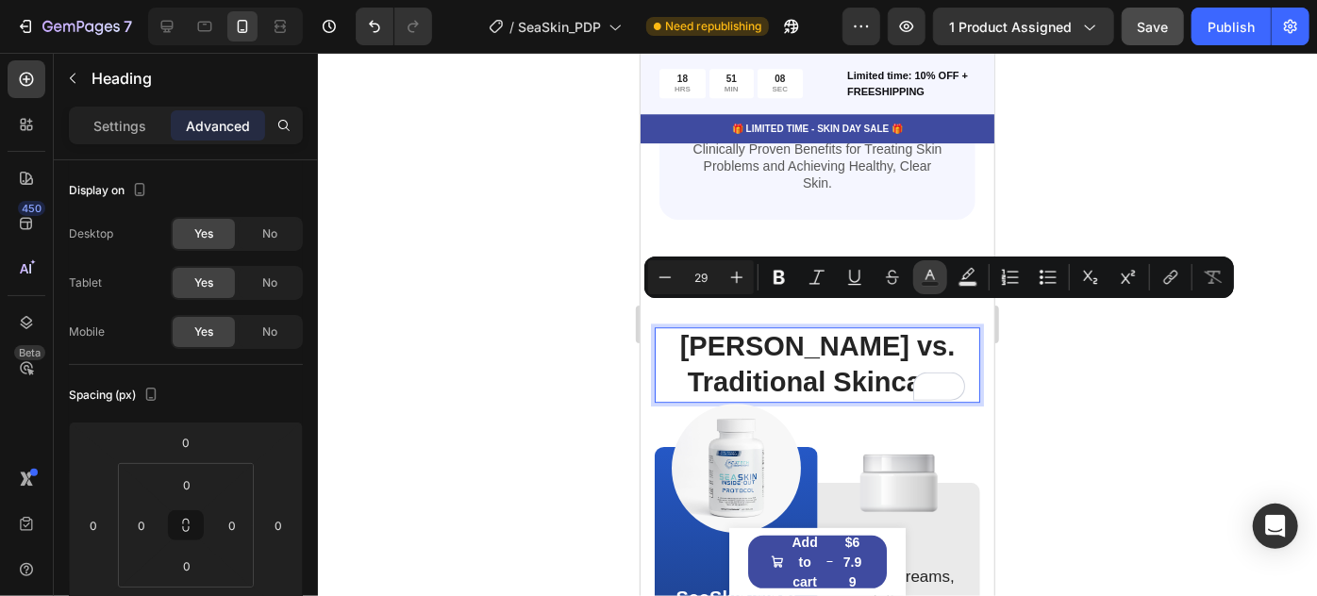
click at [934, 286] on rect "Editor contextual toolbar" at bounding box center [931, 284] width 18 height 5
type input "242424"
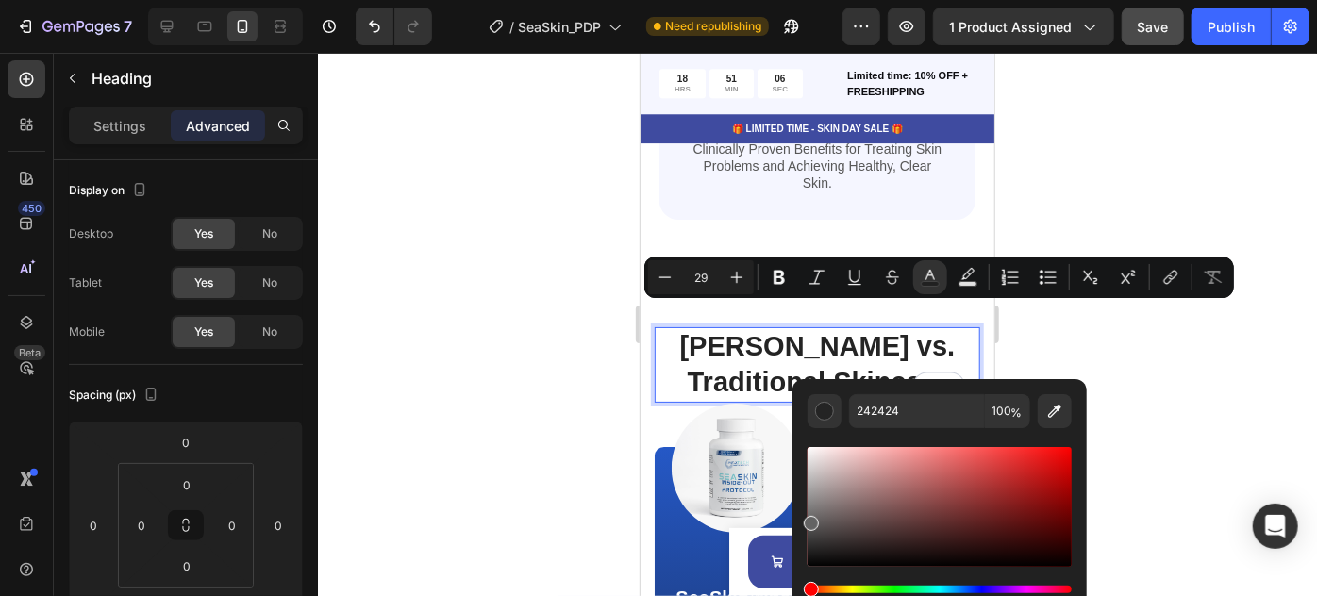
drag, startPoint x: 828, startPoint y: 545, endPoint x: 805, endPoint y: 520, distance: 34.1
click at [808, 520] on div "Editor contextual toolbar" at bounding box center [940, 507] width 264 height 120
type input "636363"
click at [1163, 364] on div at bounding box center [817, 325] width 999 height 544
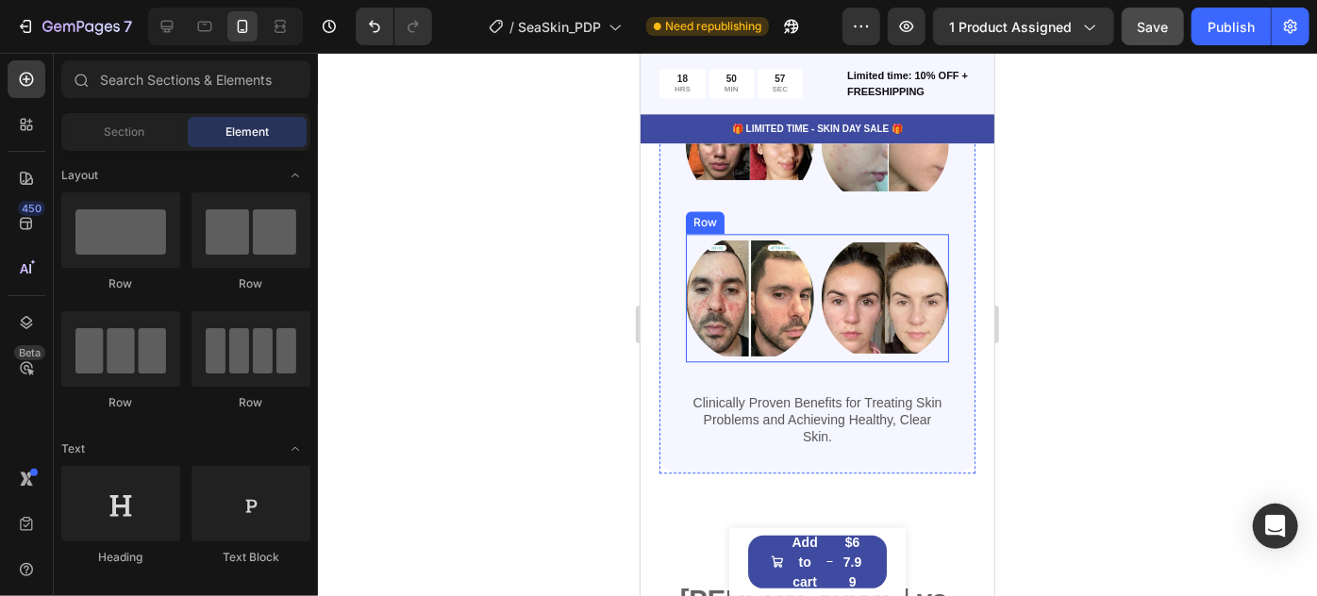
scroll to position [2302, 0]
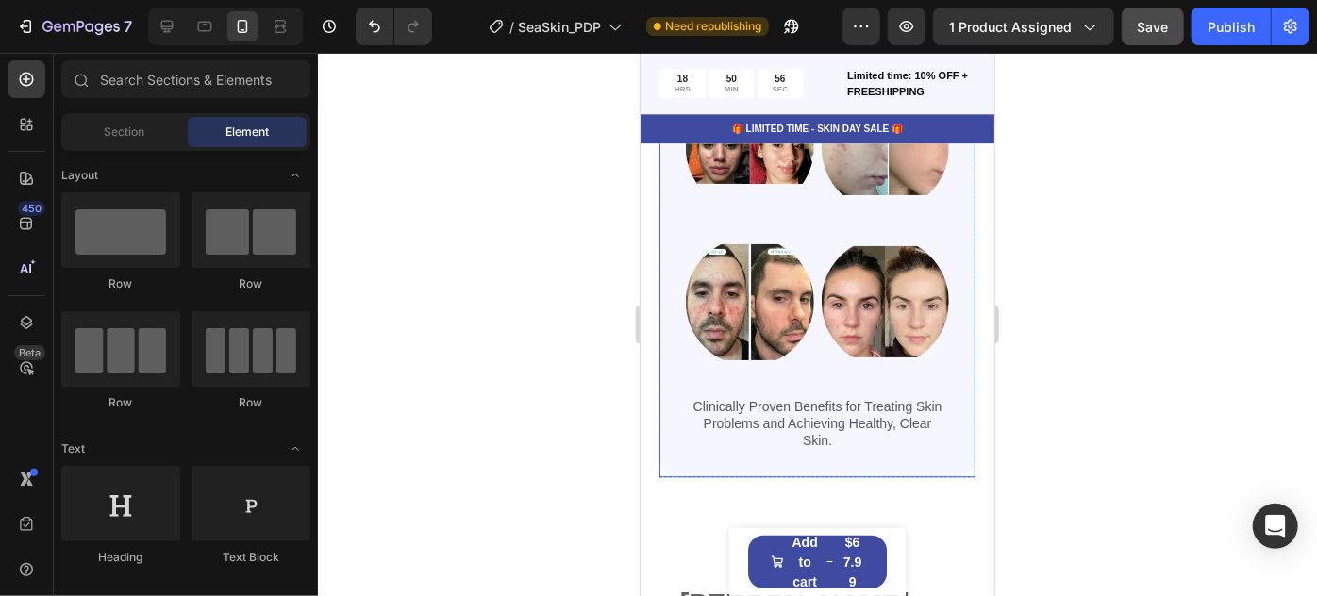
click at [844, 443] on div "Image Image Row Image Image Row Clinically Proven Benefits for Treating Skin Pr…" at bounding box center [817, 267] width 316 height 421
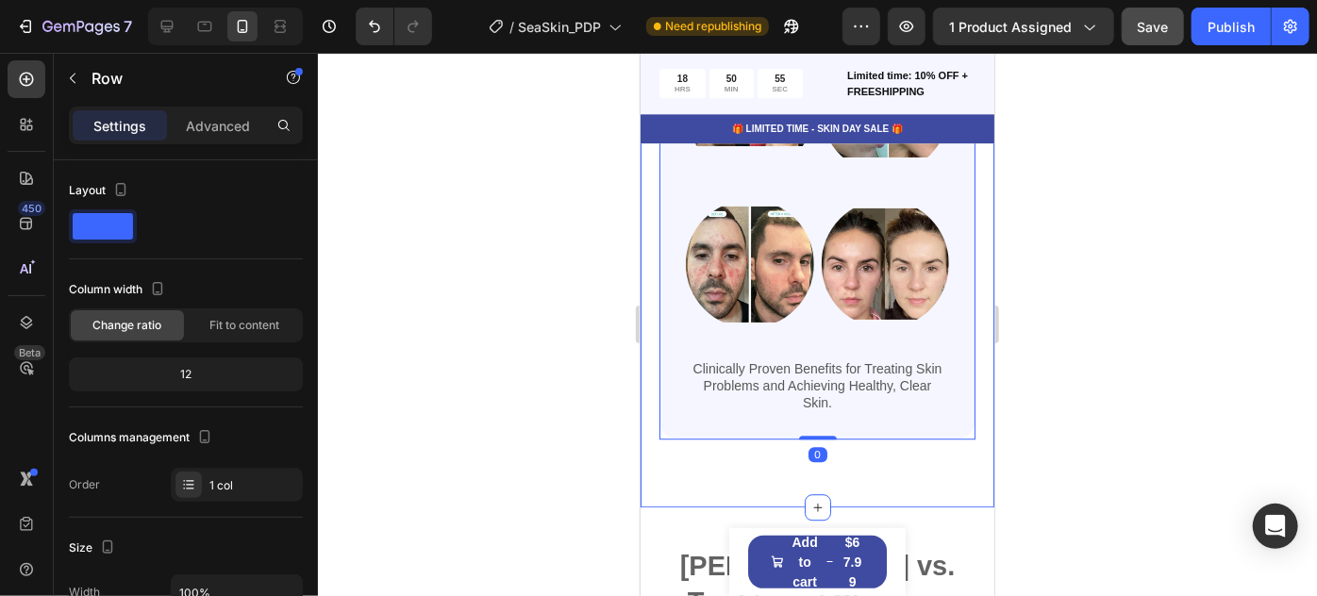
scroll to position [2387, 0]
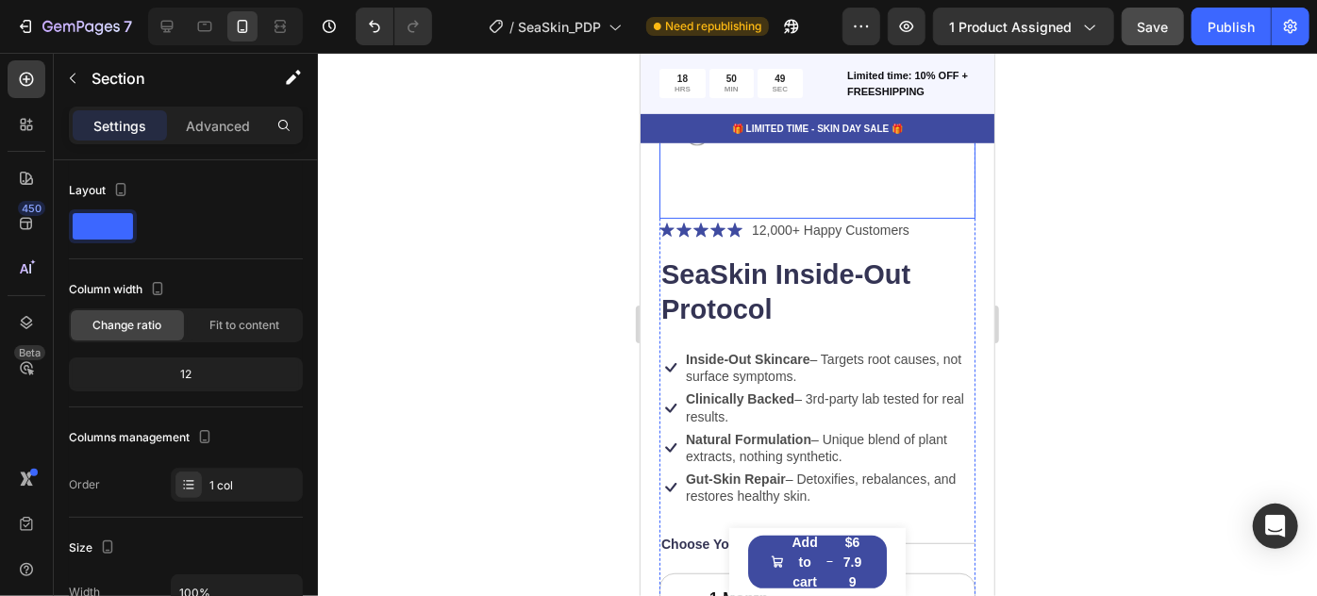
scroll to position [672, 0]
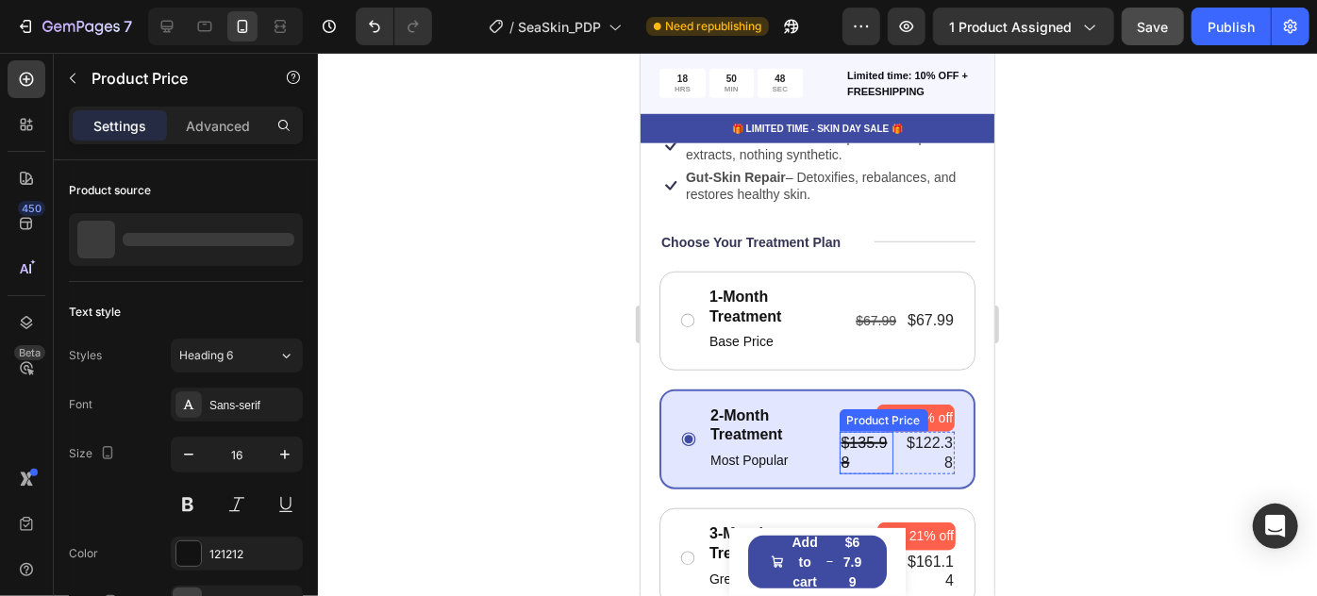
click at [860, 431] on div "$135.98" at bounding box center [866, 452] width 54 height 43
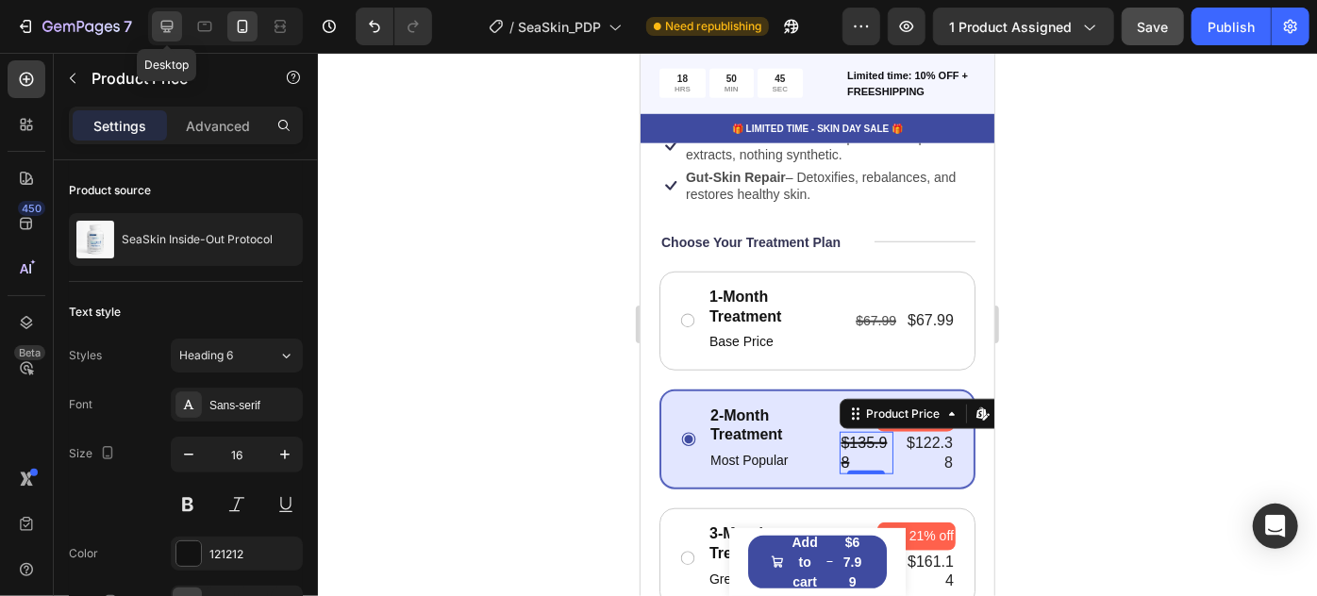
click at [163, 24] on icon at bounding box center [167, 26] width 19 height 19
type input "18"
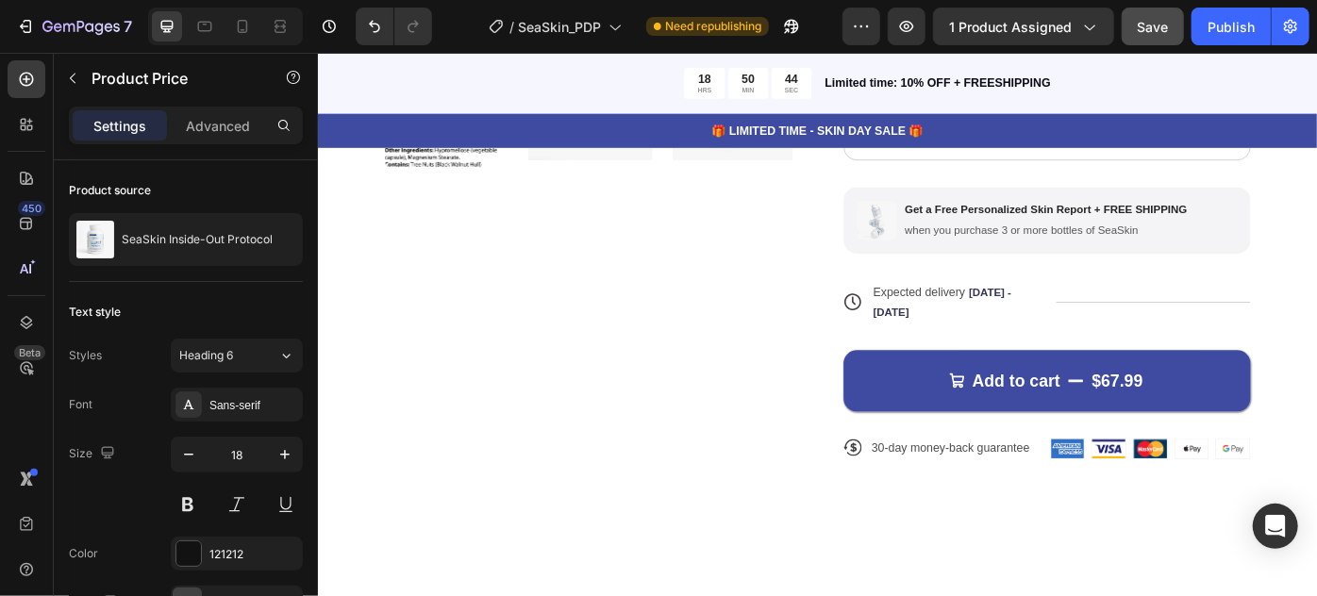
click at [1159, 25] on span "Save" at bounding box center [1153, 27] width 31 height 16
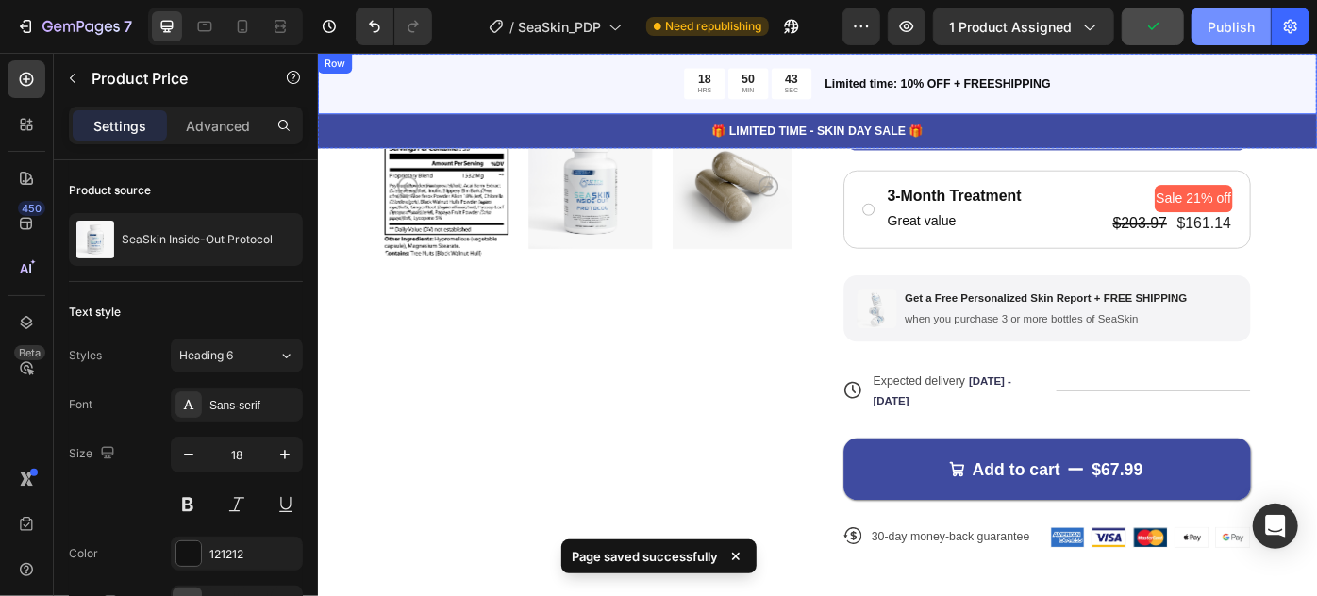
click at [1220, 29] on div "Publish" at bounding box center [1231, 27] width 47 height 20
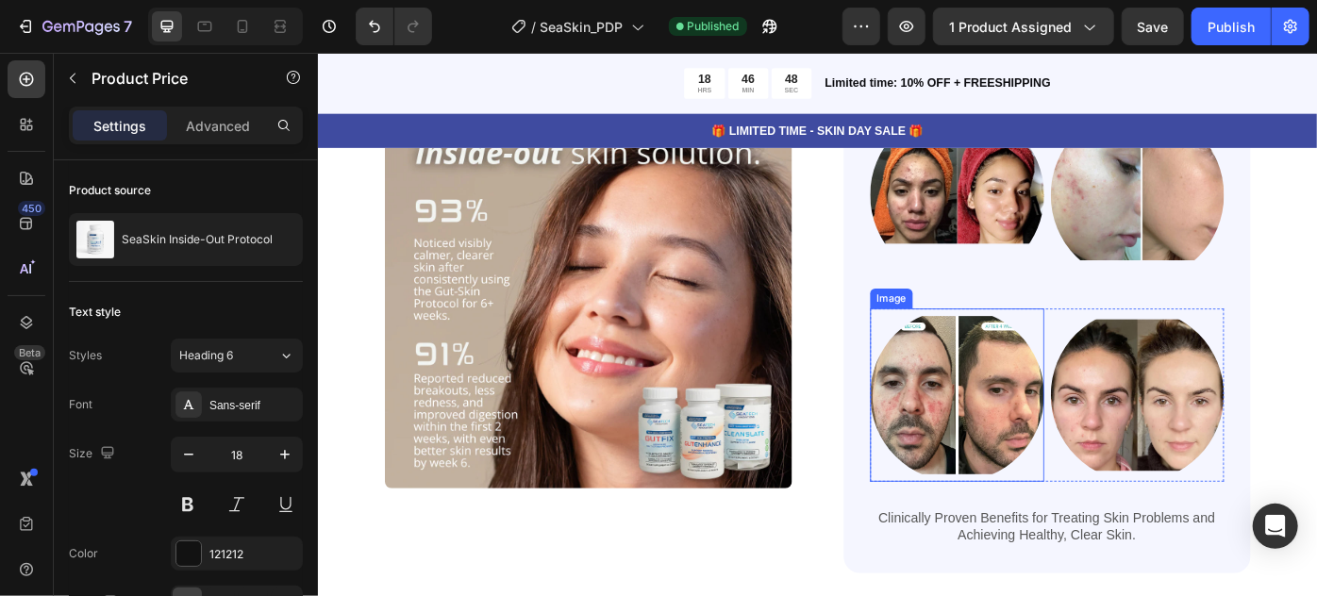
scroll to position [1466, 0]
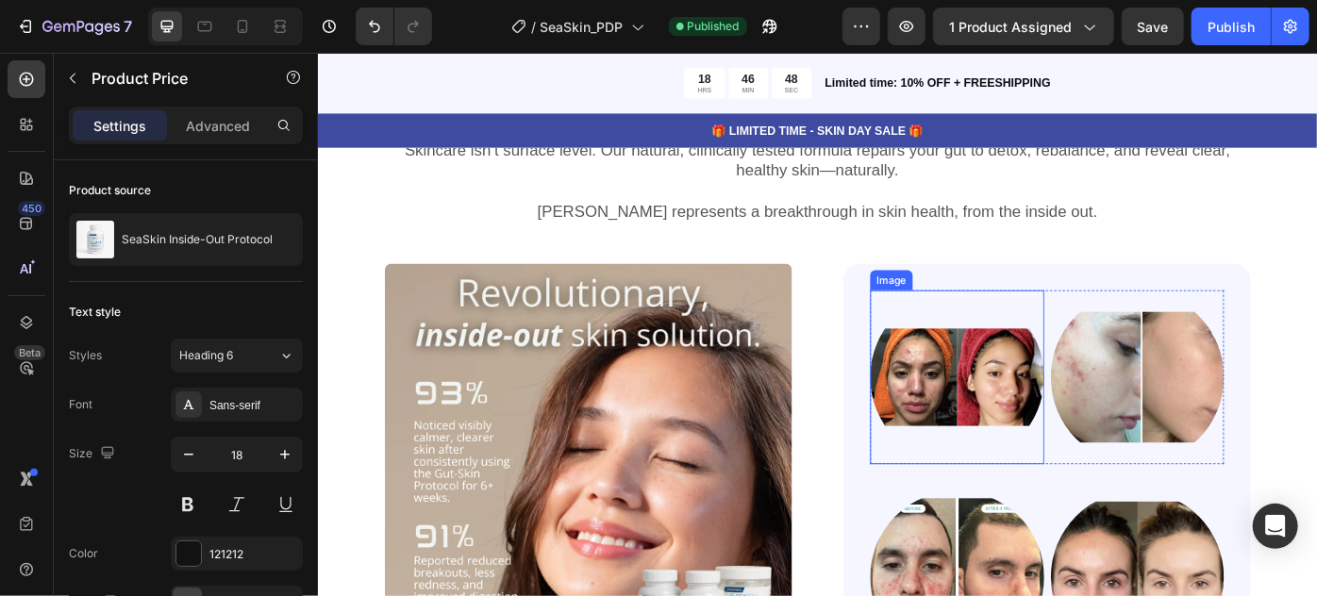
click at [1006, 419] on img at bounding box center [1041, 419] width 197 height 197
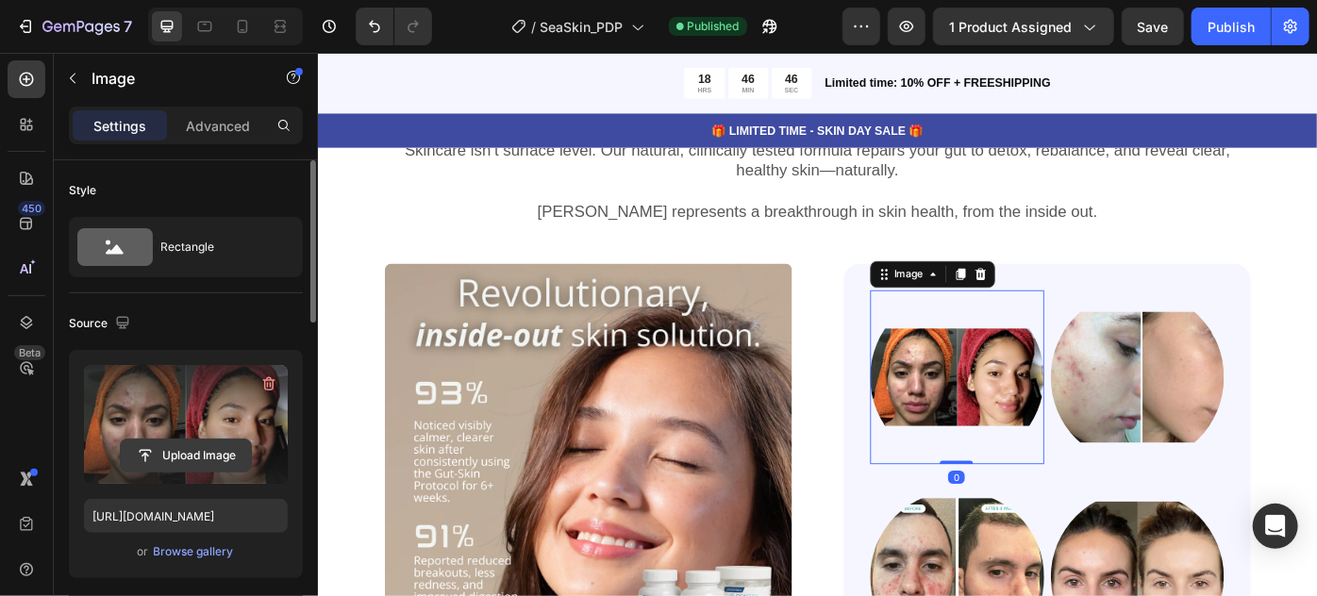
click at [211, 455] on input "file" at bounding box center [186, 456] width 130 height 32
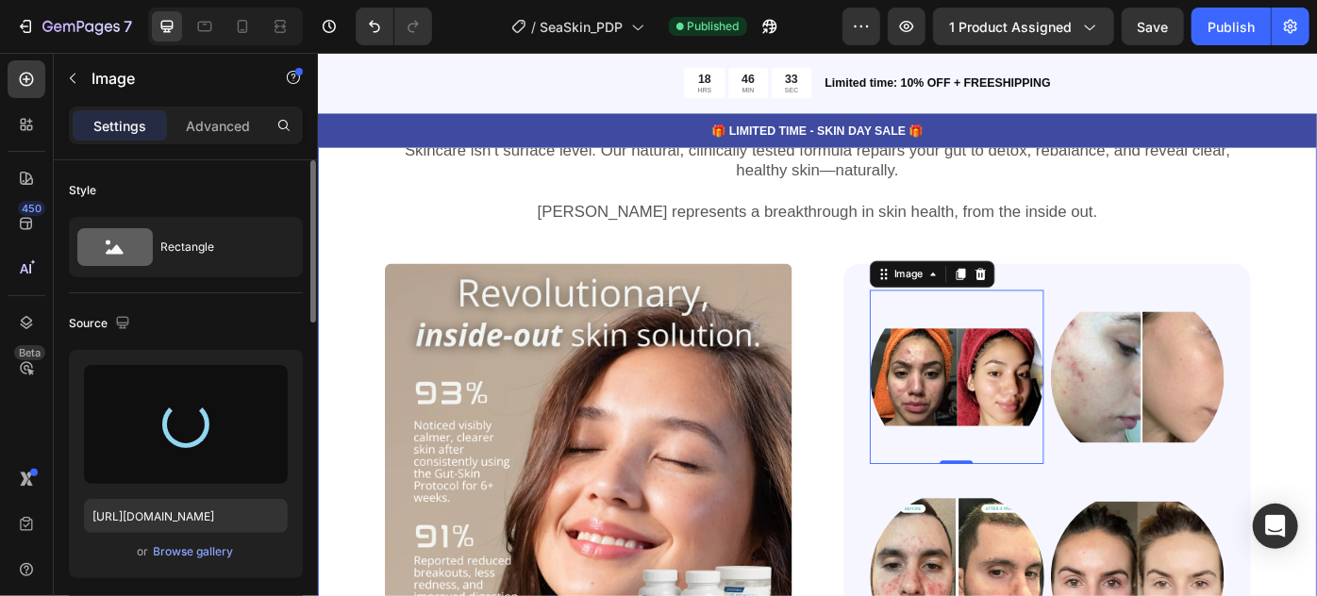
type input "https://cdn.shopify.com/s/files/1/0821/0392/7124/files/gempages_546573242282804…"
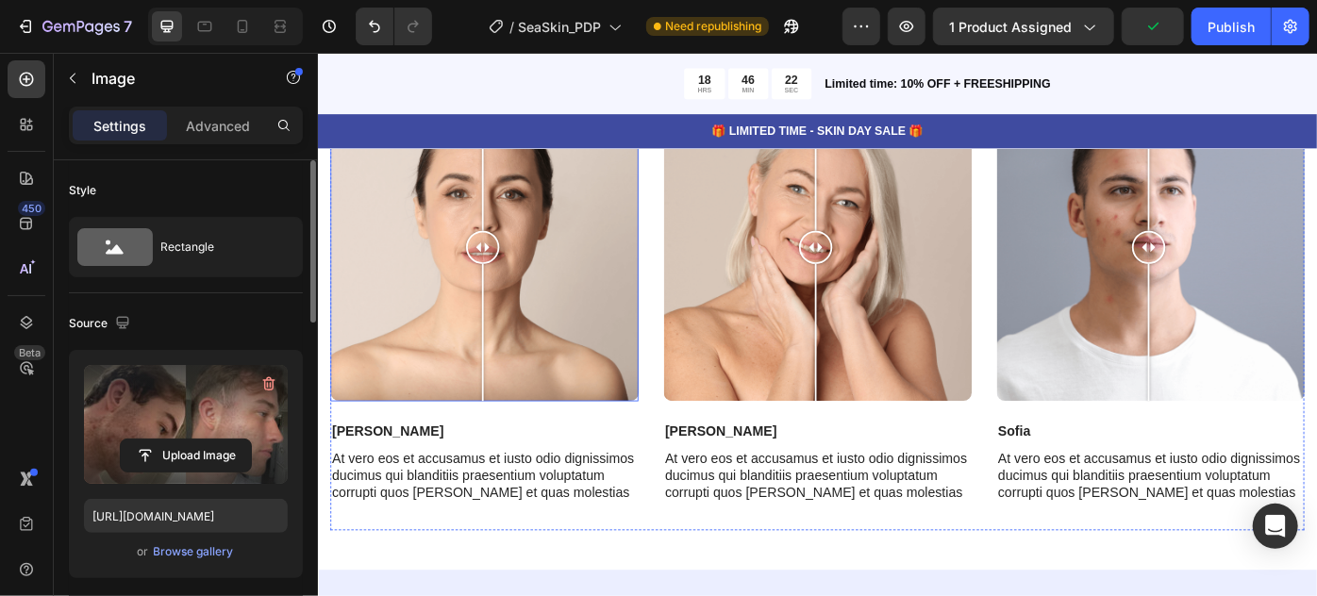
scroll to position [7558, 0]
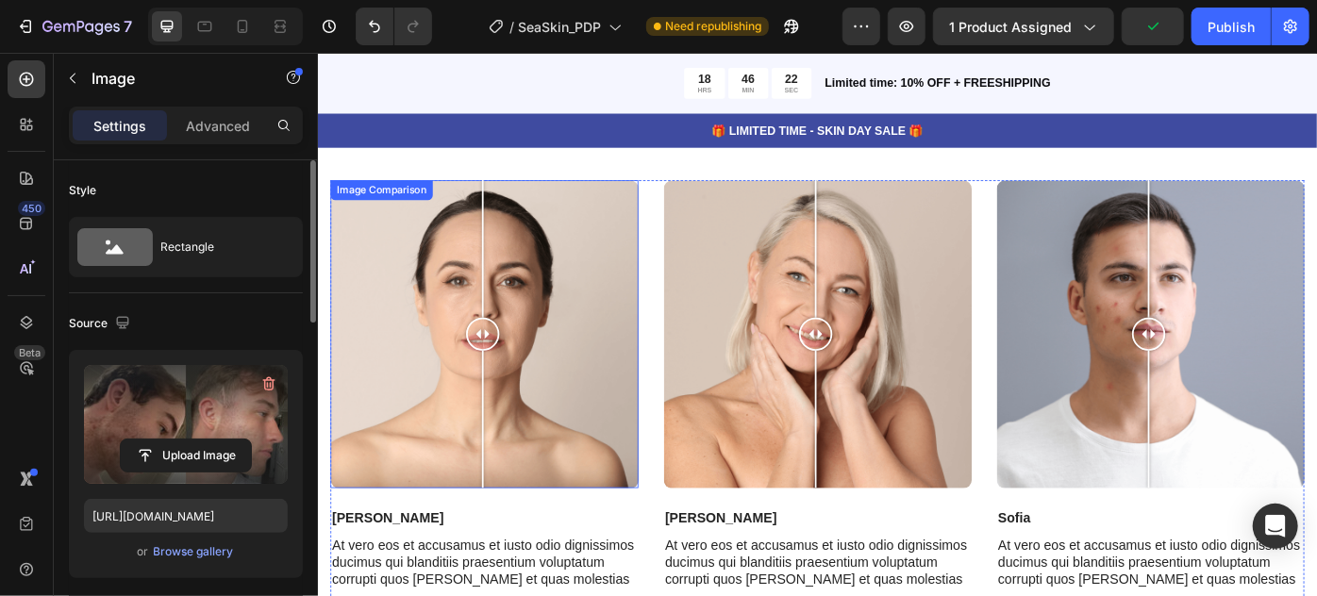
click at [442, 355] on div at bounding box center [505, 370] width 349 height 349
click at [582, 370] on div at bounding box center [505, 370] width 349 height 349
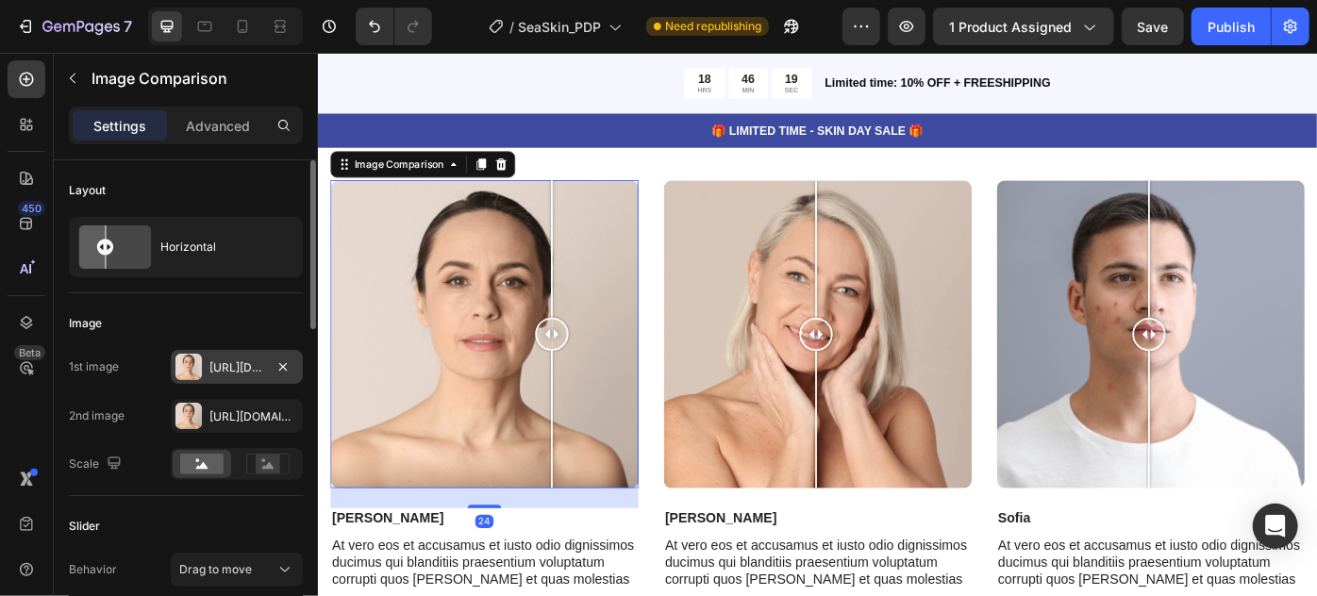
click at [214, 362] on div "Https://cdn.Shopify.Com/s/files/1/0821/0392/7124/files/gempages_546573242282804…" at bounding box center [236, 368] width 55 height 17
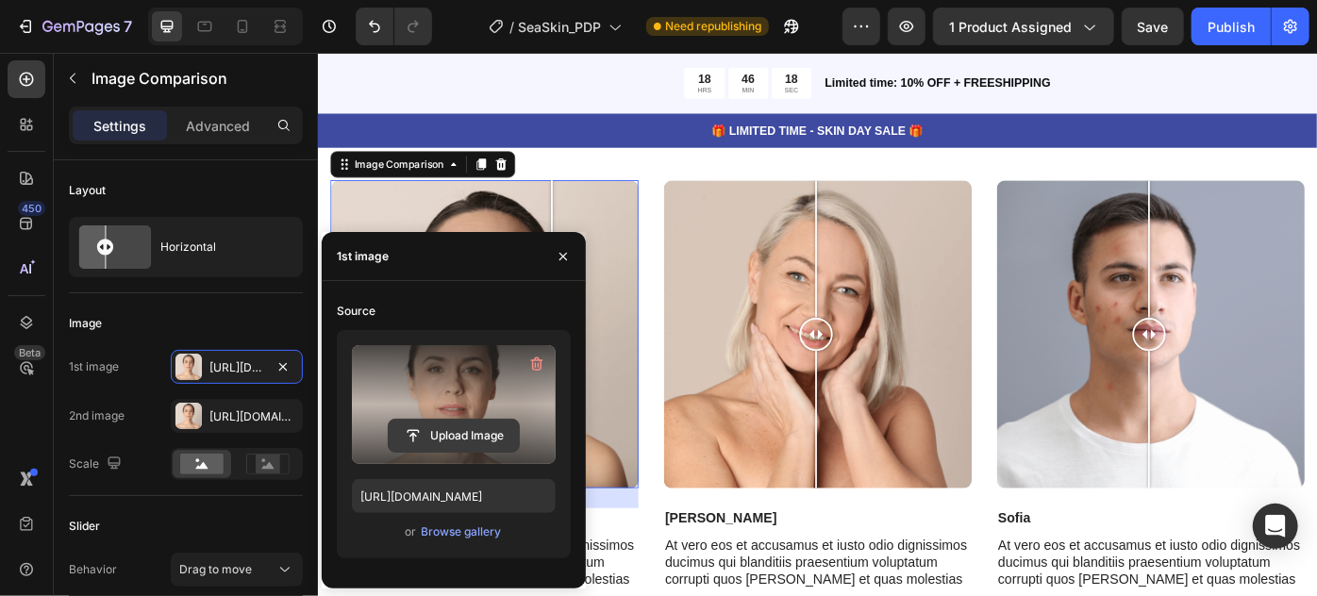
click at [470, 448] on input "file" at bounding box center [454, 436] width 130 height 32
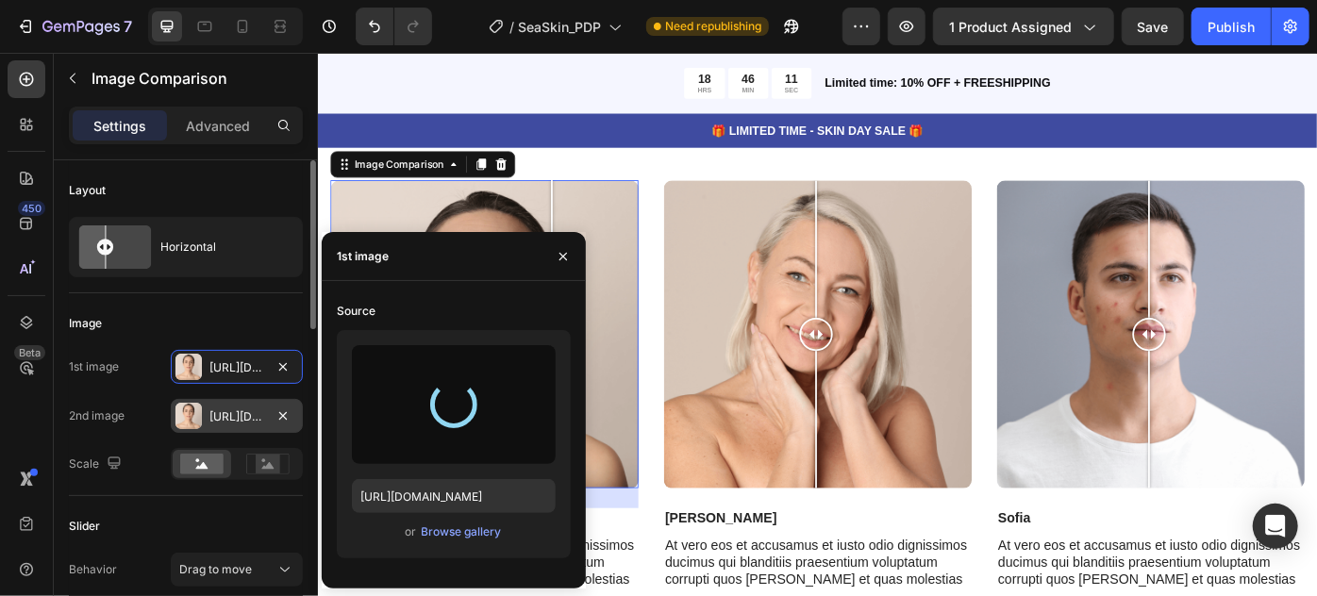
type input "https://cdn.shopify.com/s/files/1/0821/0392/7124/files/gempages_546573242282804…"
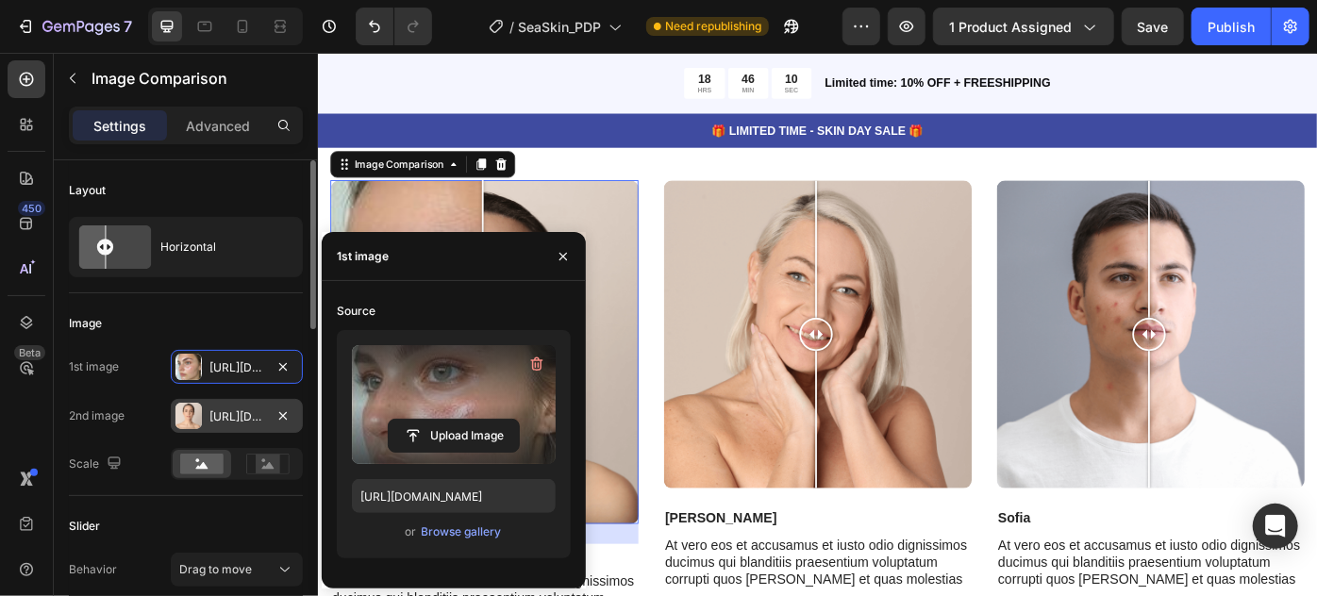
click at [212, 422] on div "Https://cdn.Shopify.Com/s/files/1/0821/0392/7124/files/gempages_546573242282804…" at bounding box center [236, 417] width 55 height 17
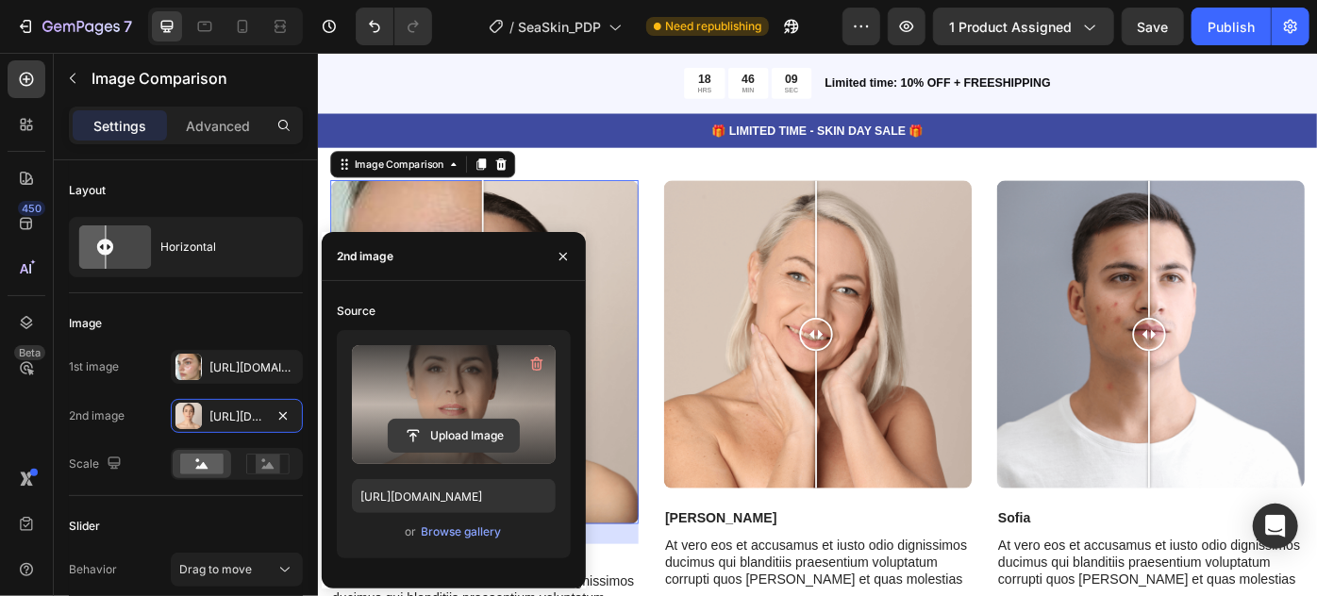
click at [433, 430] on input "file" at bounding box center [454, 436] width 130 height 32
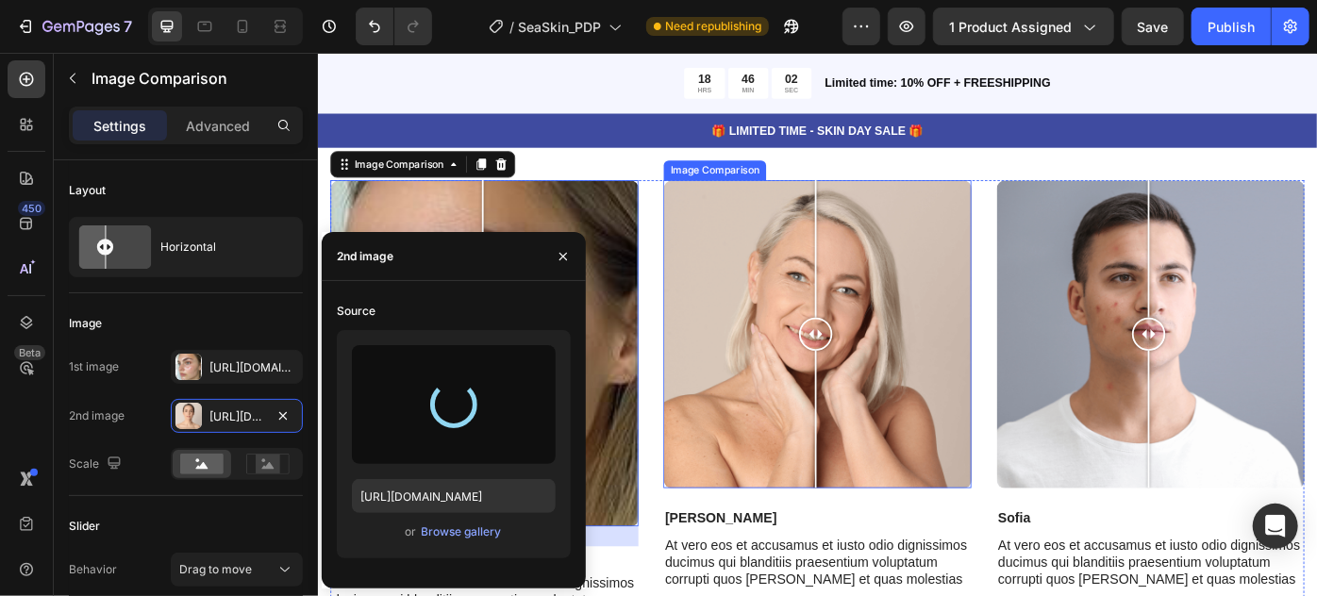
type input "https://cdn.shopify.com/s/files/1/0821/0392/7124/files/gempages_546573242282804…"
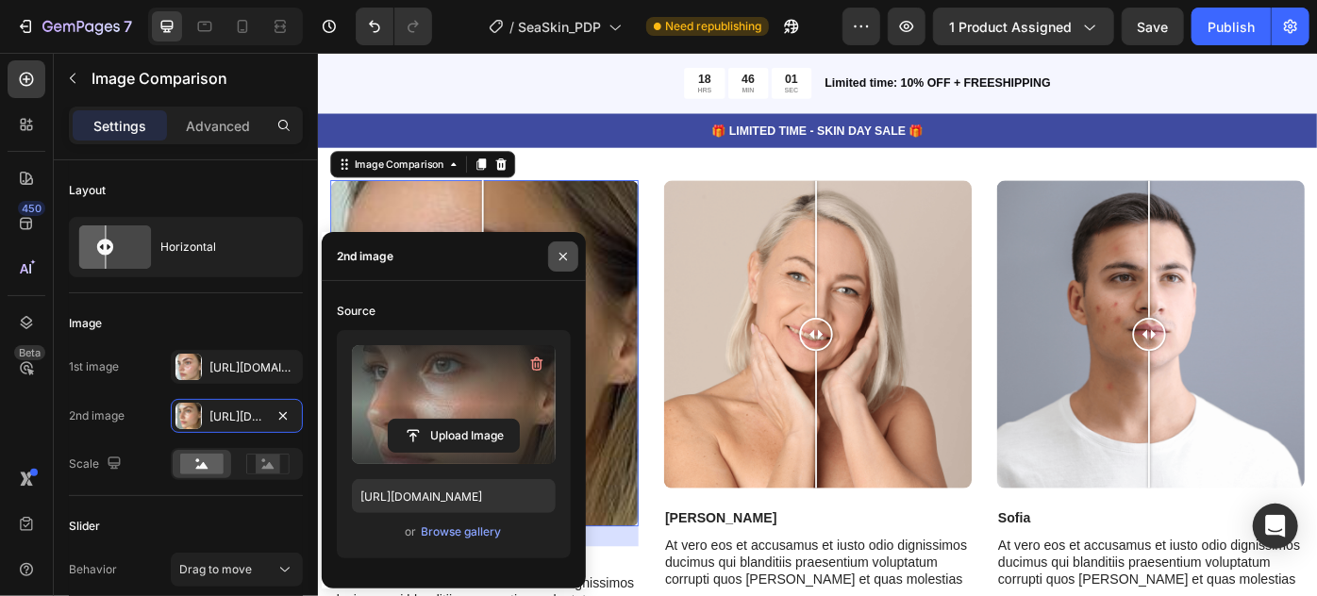
click at [571, 259] on button "button" at bounding box center [563, 257] width 30 height 30
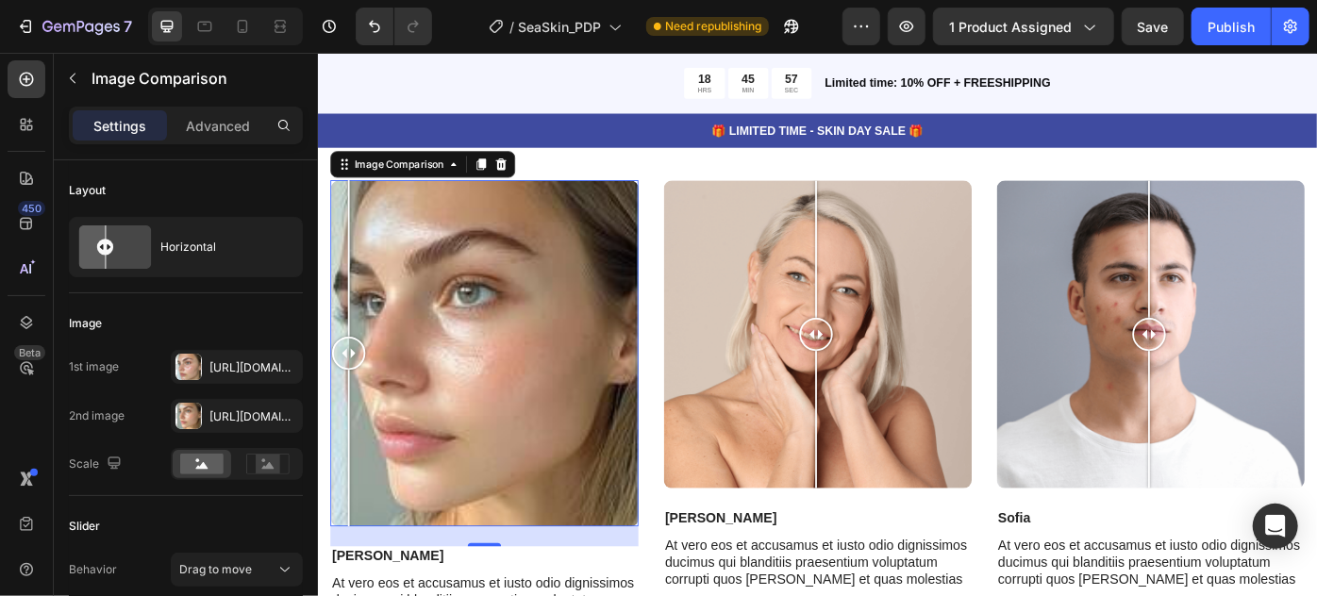
drag, startPoint x: 512, startPoint y: 448, endPoint x: 243, endPoint y: 454, distance: 269.0
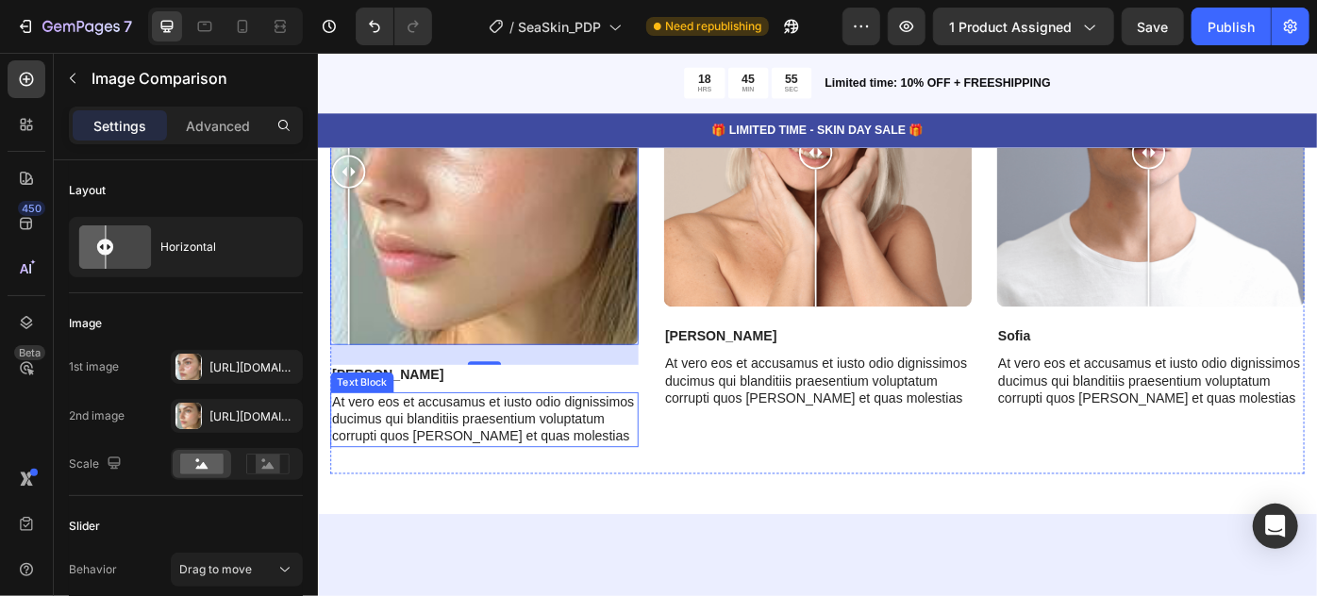
scroll to position [7643, 0]
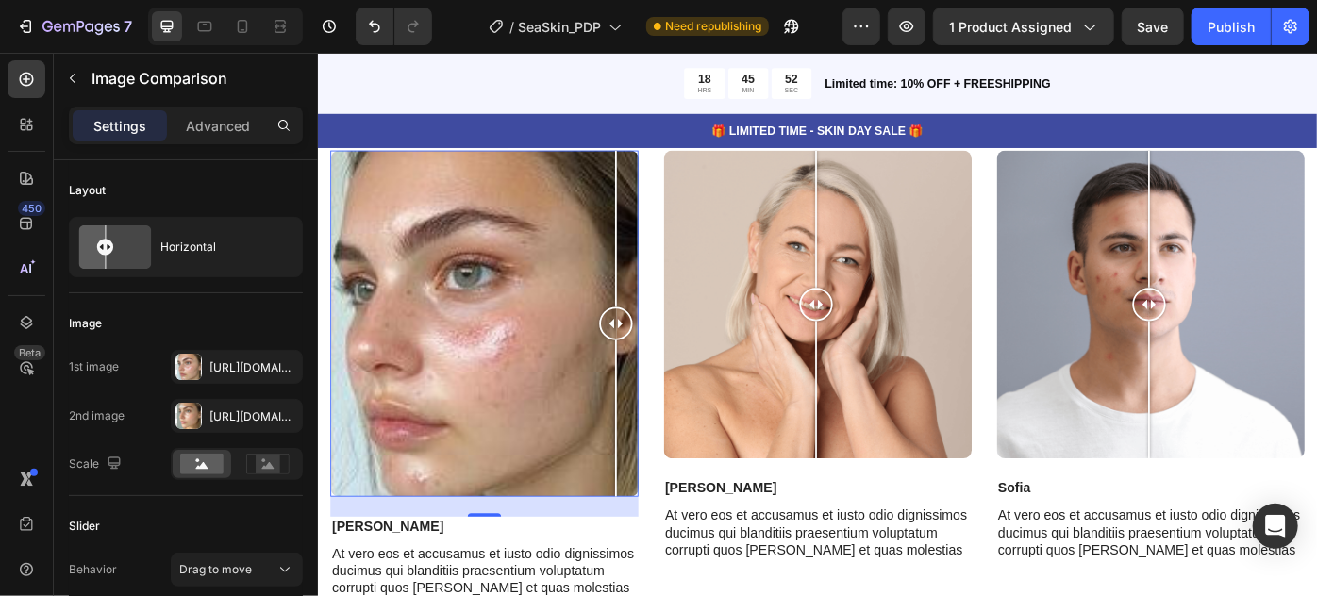
drag, startPoint x: 363, startPoint y: 353, endPoint x: 772, endPoint y: 356, distance: 408.6
click at [772, 356] on div "Image Comparison 24 Jess Text Block At vero eos et accusamus et iusto odio dign…" at bounding box center [883, 431] width 1104 height 539
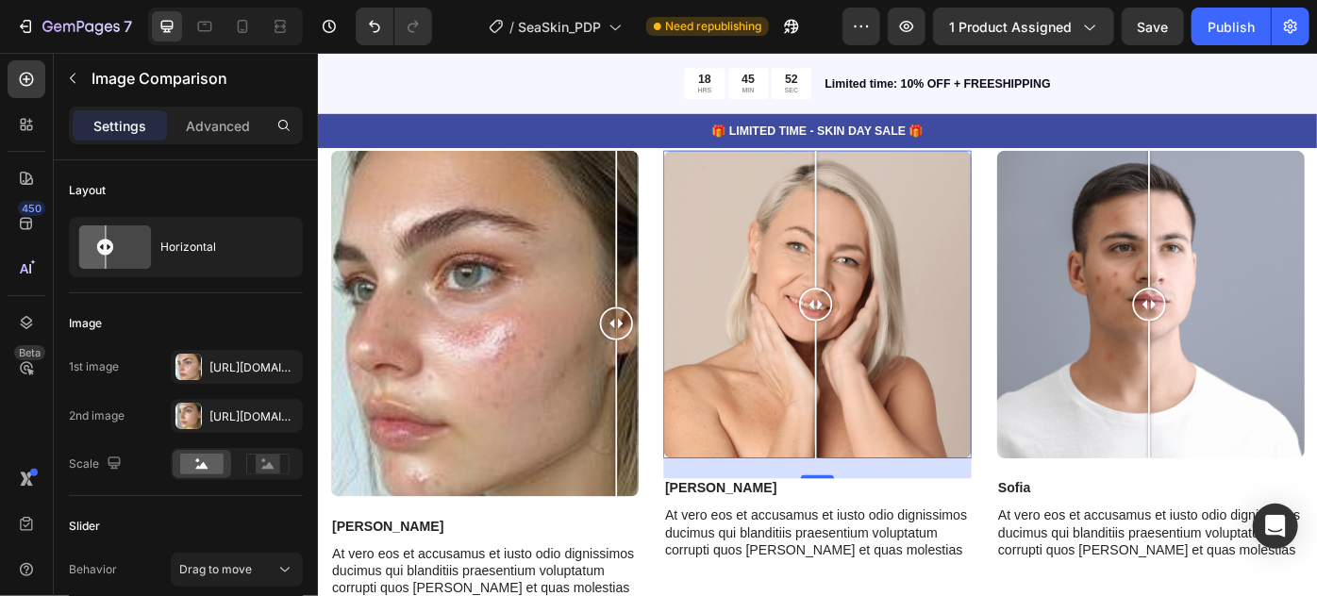
scroll to position [772, 0]
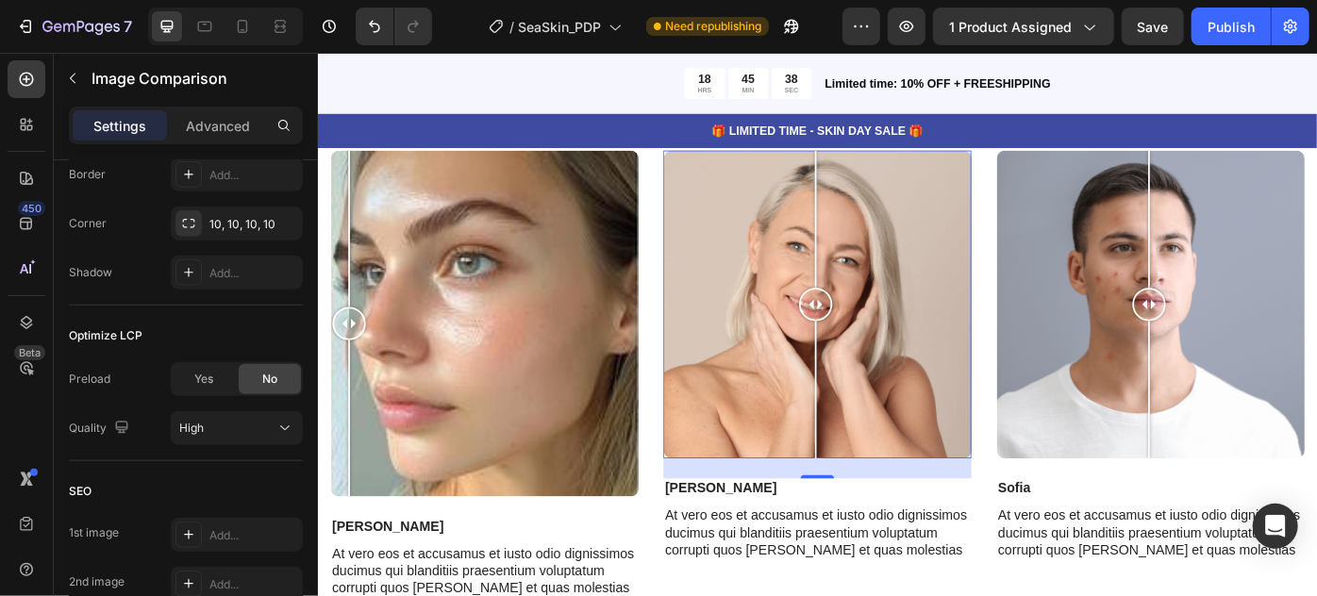
drag, startPoint x: 654, startPoint y: 352, endPoint x: 611, endPoint y: 360, distance: 43.3
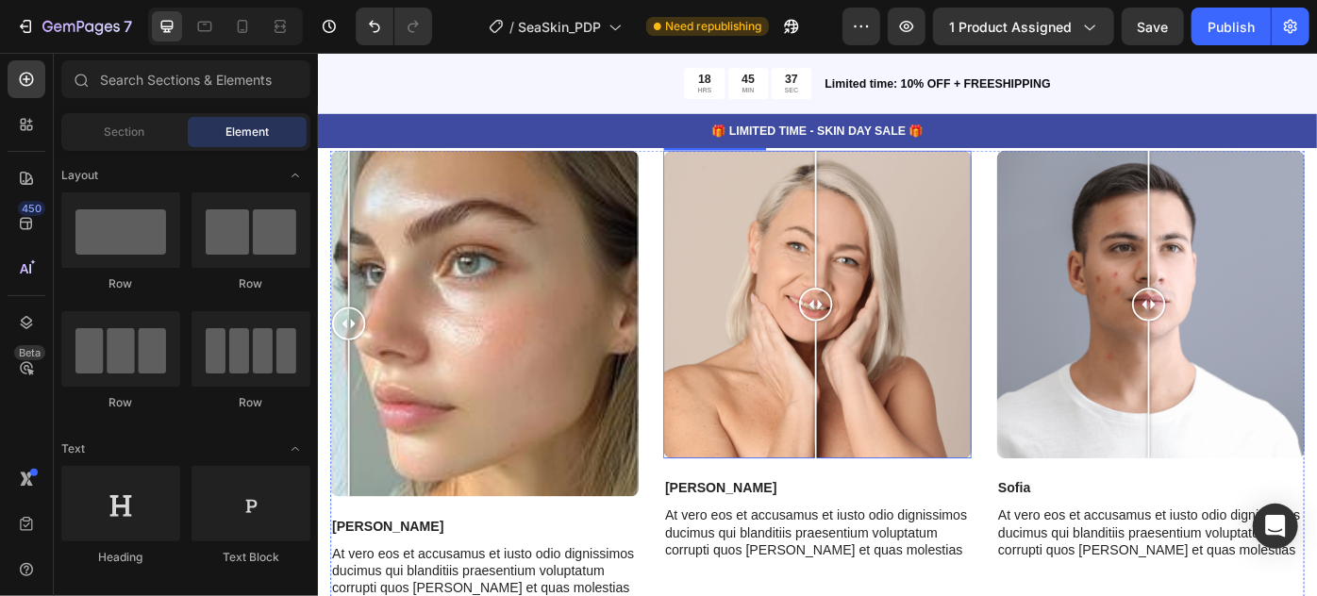
click at [948, 291] on div at bounding box center [883, 336] width 349 height 349
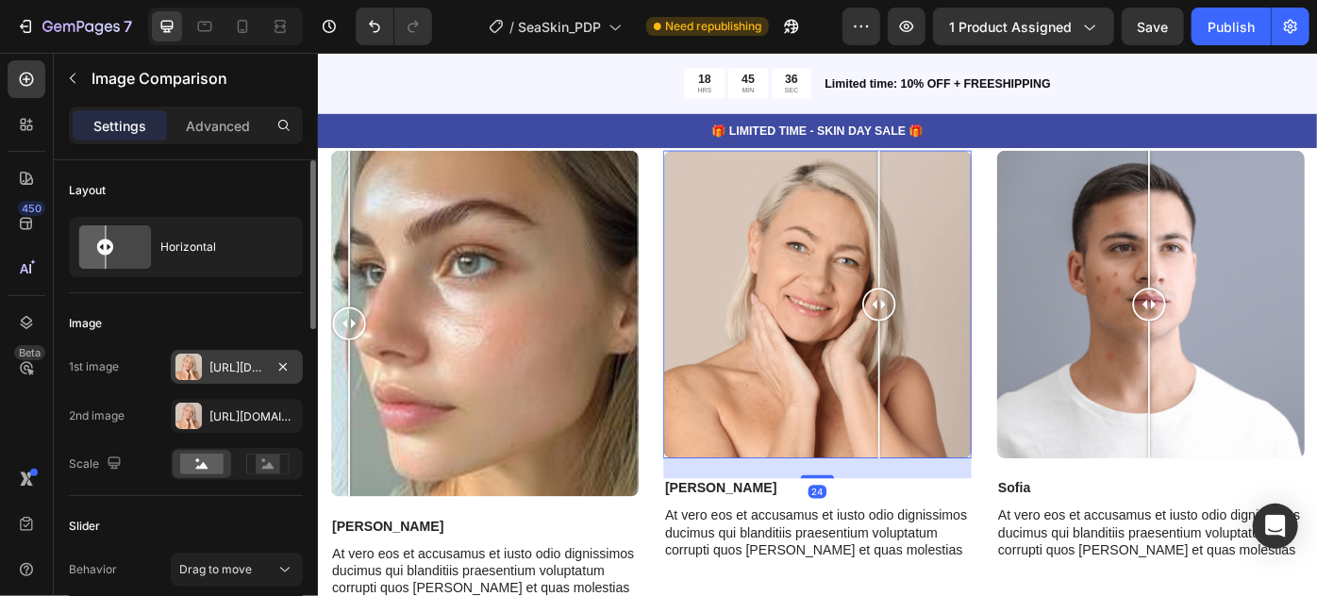
click at [242, 360] on div "Https://cdn.Shopify.Com/s/files/1/0821/0392/7124/files/gempages_546573242282804…" at bounding box center [236, 368] width 55 height 17
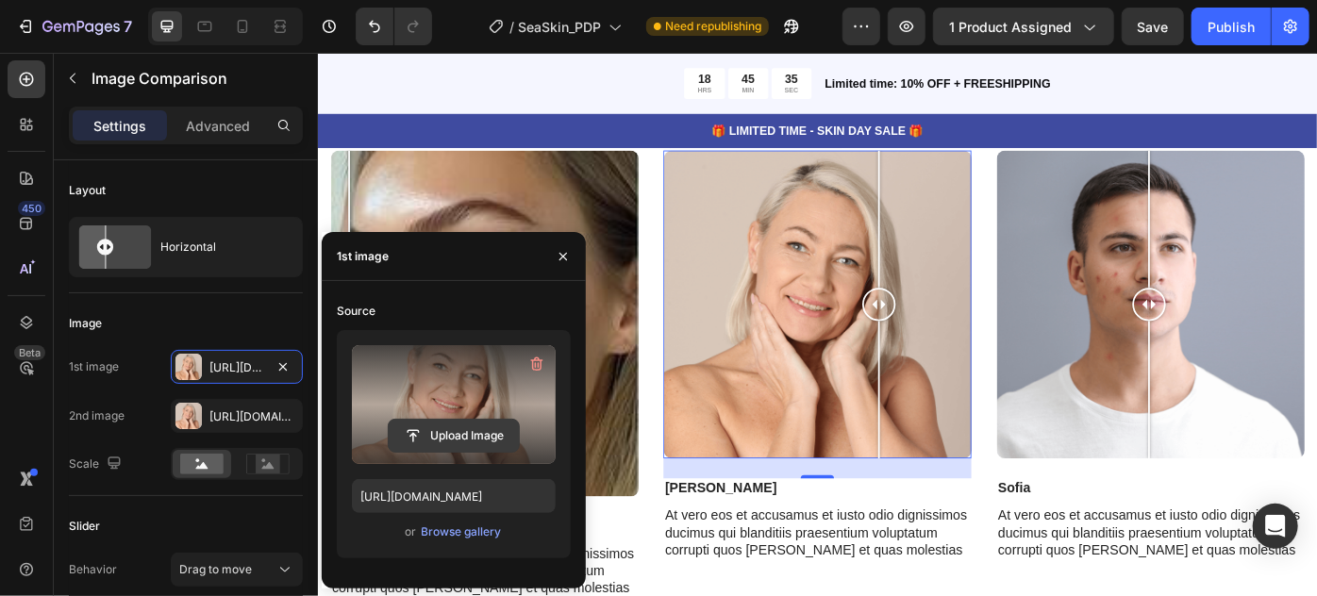
click at [451, 444] on input "file" at bounding box center [454, 436] width 130 height 32
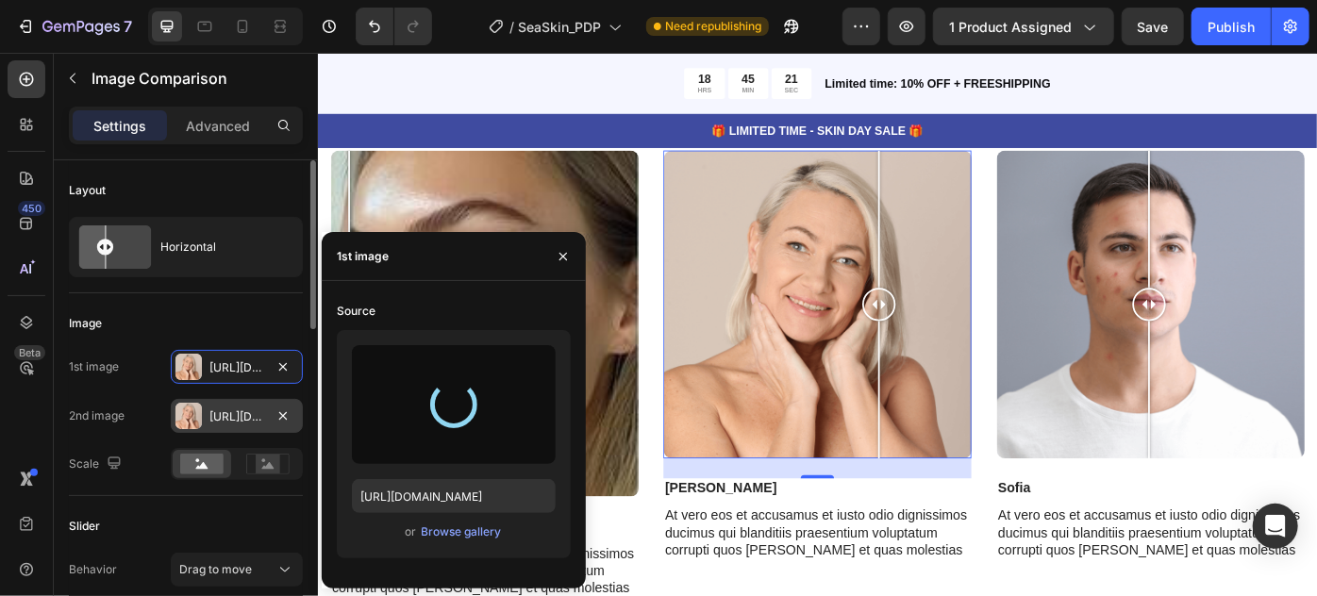
type input "https://cdn.shopify.com/s/files/1/0821/0392/7124/files/gempages_546573242282804…"
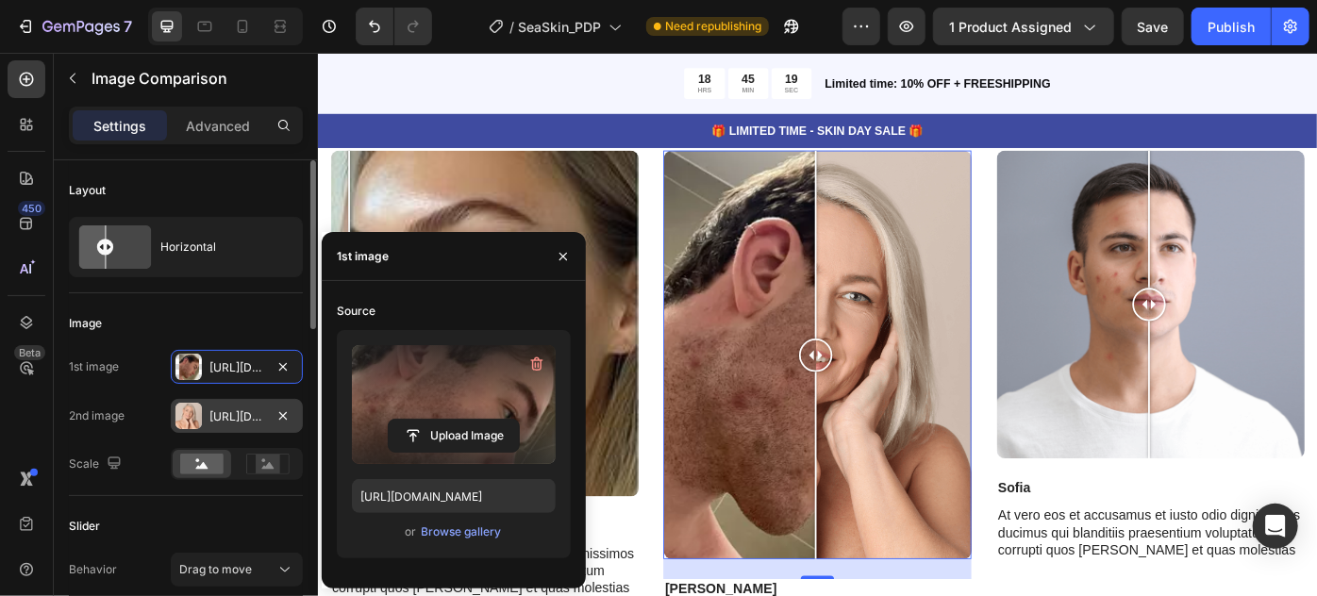
click at [209, 416] on div "Https://cdn.Shopify.Com/s/files/1/0821/0392/7124/files/gempages_546573242282804…" at bounding box center [236, 417] width 55 height 17
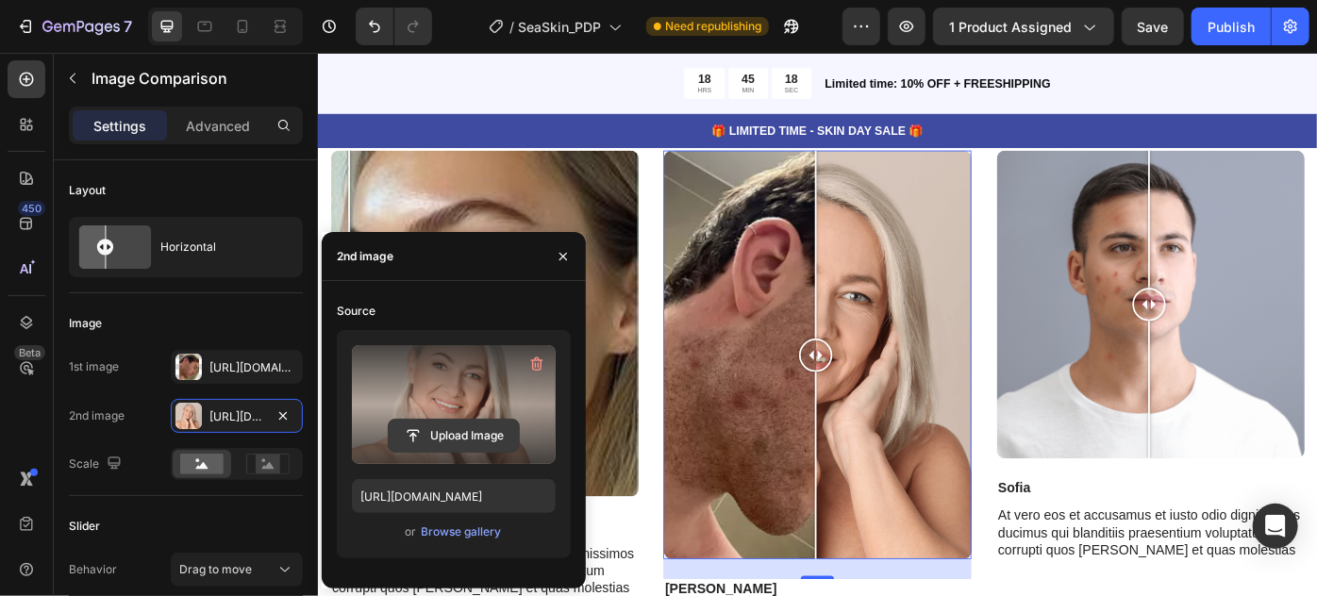
click at [460, 437] on input "file" at bounding box center [454, 436] width 130 height 32
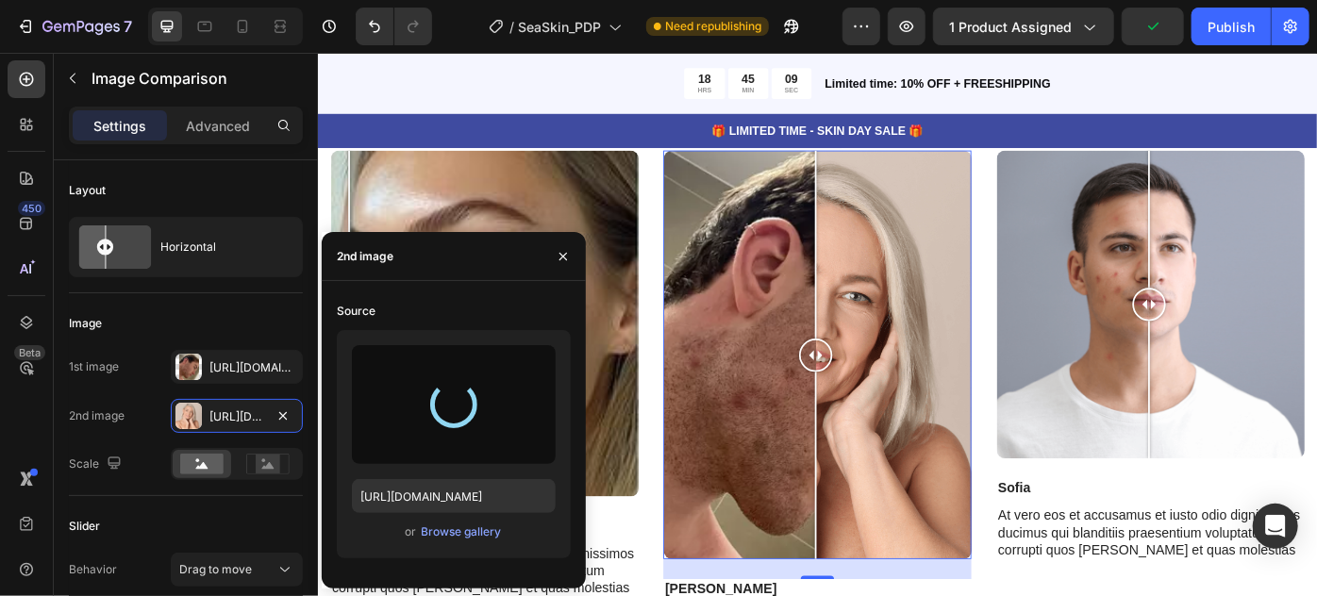
type input "https://cdn.shopify.com/s/files/1/0821/0392/7124/files/gempages_546573242282804…"
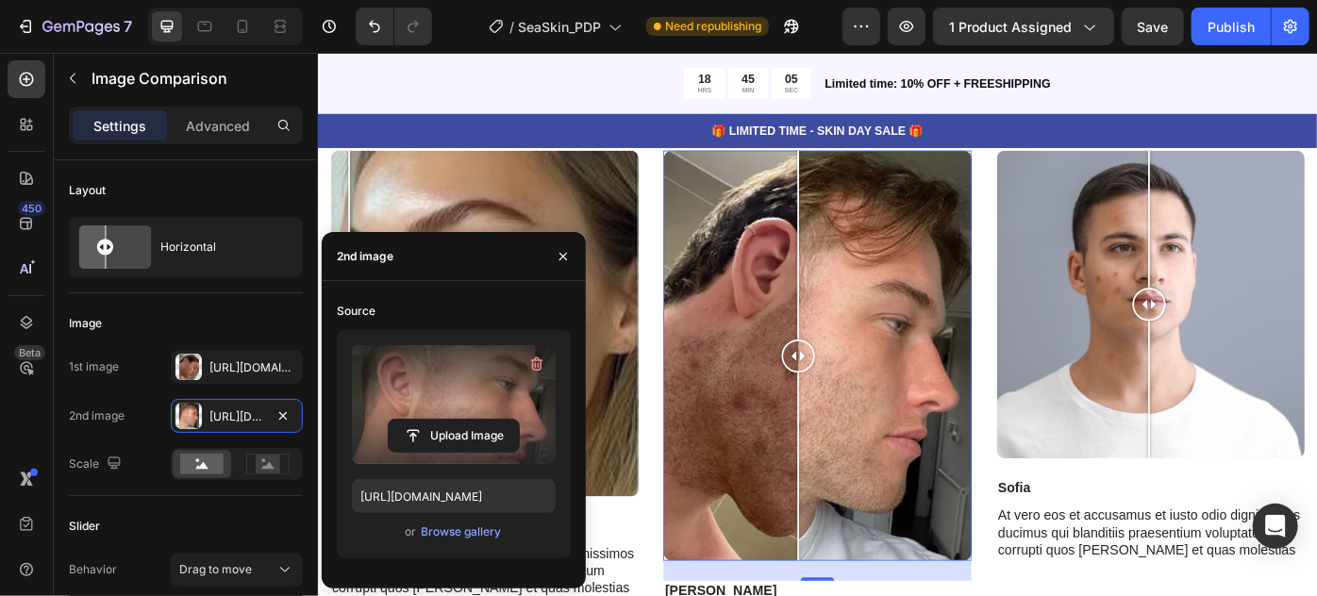
drag, startPoint x: 878, startPoint y: 395, endPoint x: 857, endPoint y: 390, distance: 21.5
click at [857, 390] on div at bounding box center [862, 396] width 38 height 38
drag, startPoint x: 1242, startPoint y: 340, endPoint x: 1448, endPoint y: 404, distance: 216.4
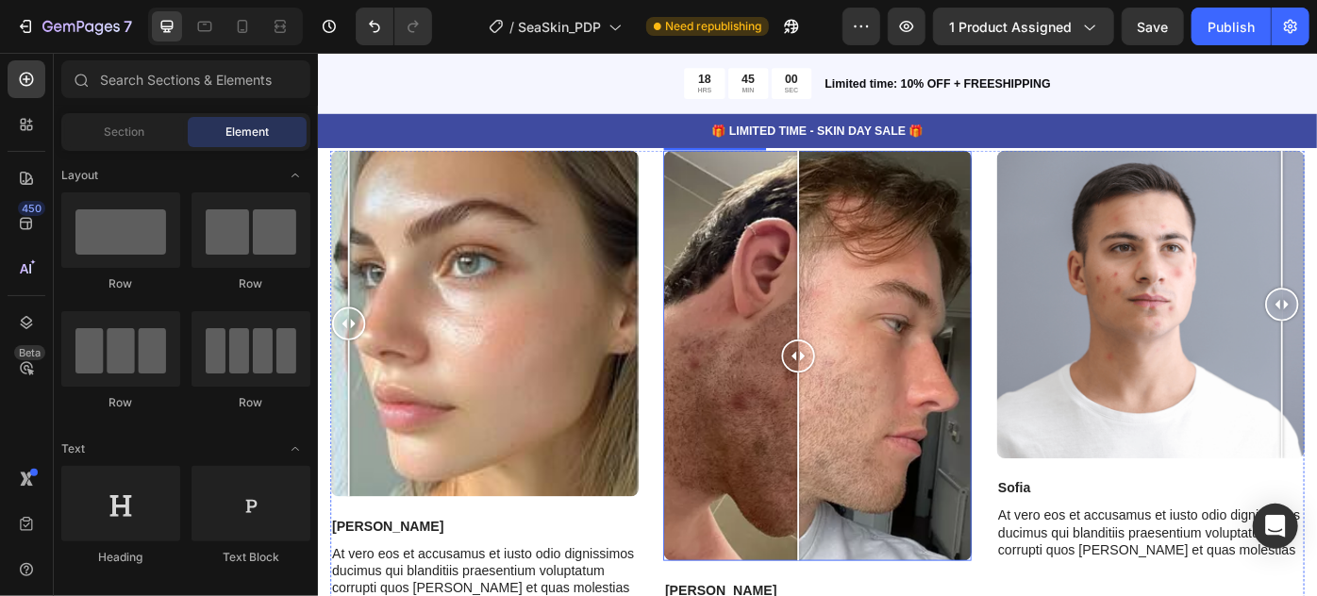
click at [928, 345] on div at bounding box center [883, 394] width 349 height 465
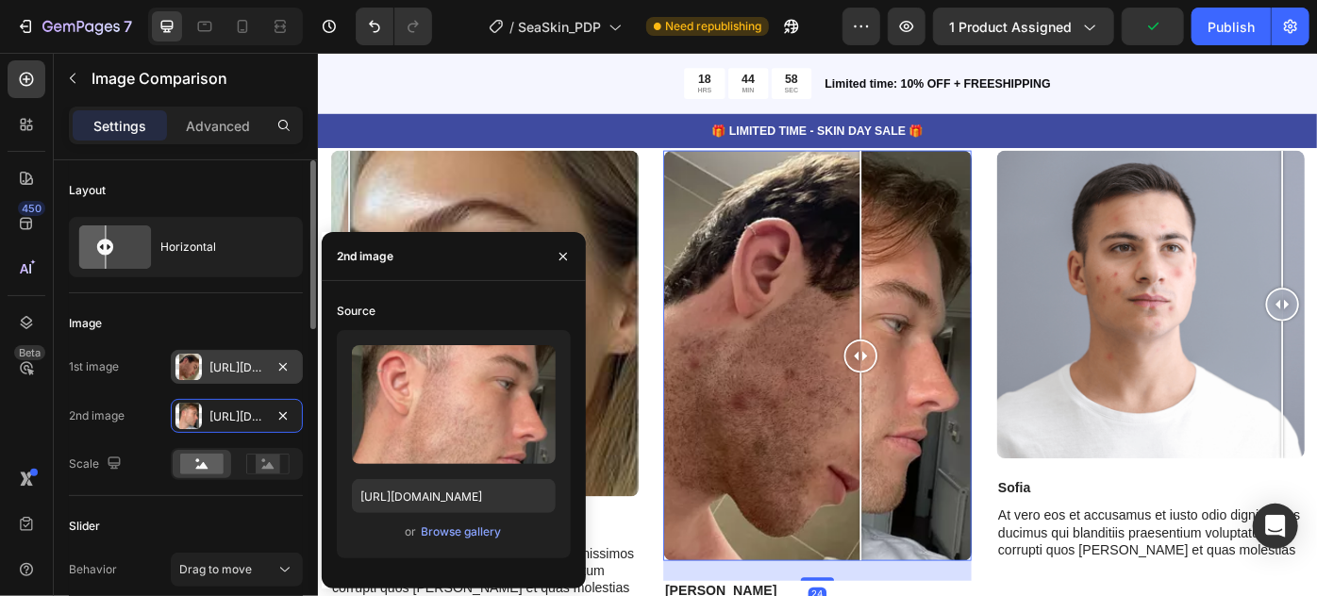
click at [234, 363] on div "Https://cdn.Shopify.Com/s/files/1/0821/0392/7124/files/gempages_546573242282804…" at bounding box center [236, 368] width 55 height 17
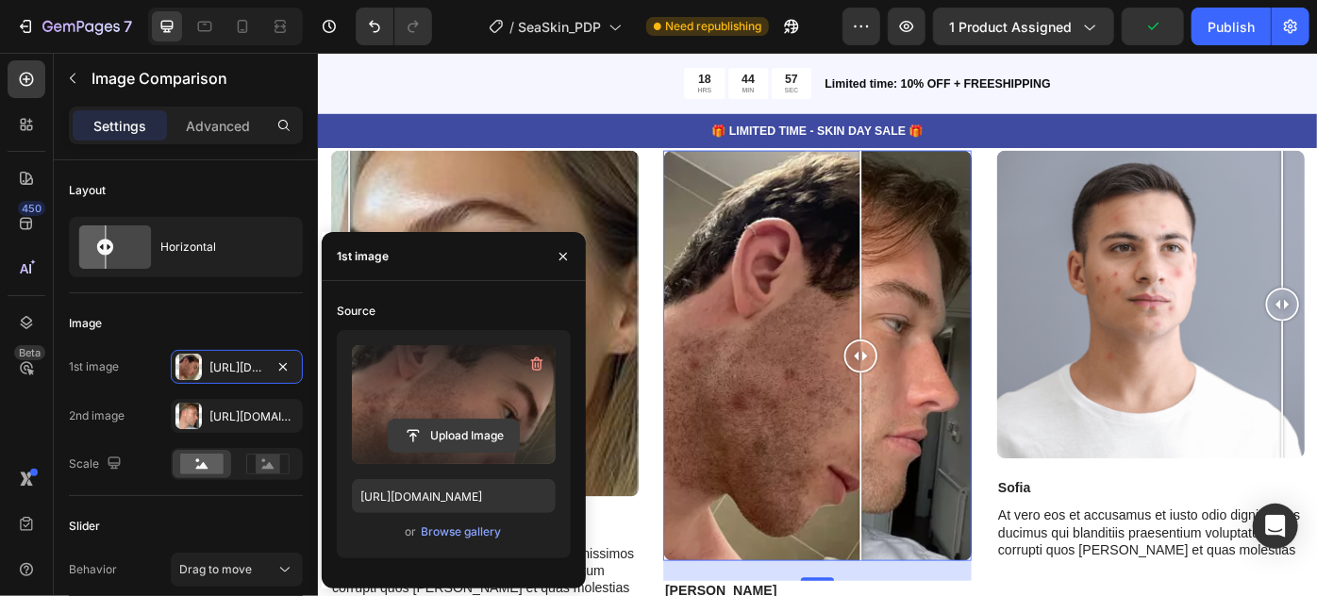
click at [449, 430] on input "file" at bounding box center [454, 436] width 130 height 32
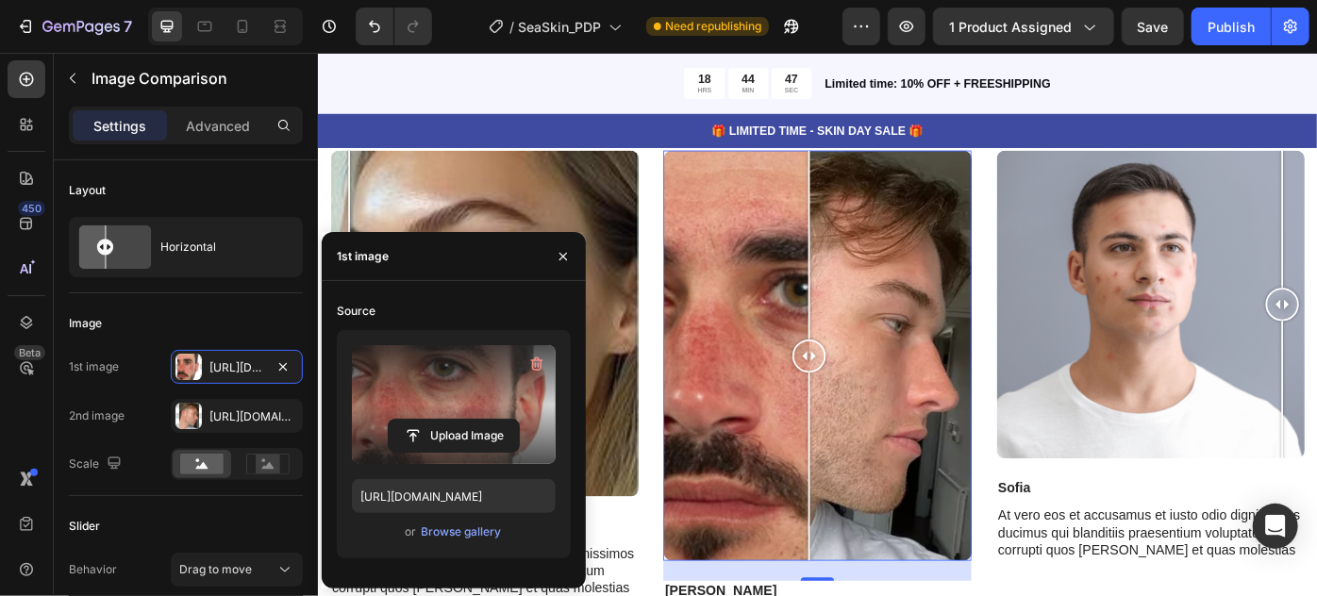
drag, startPoint x: 914, startPoint y: 272, endPoint x: 863, endPoint y: 382, distance: 121.6
click at [863, 382] on div at bounding box center [883, 394] width 349 height 465
click at [863, 382] on div at bounding box center [868, 396] width 38 height 38
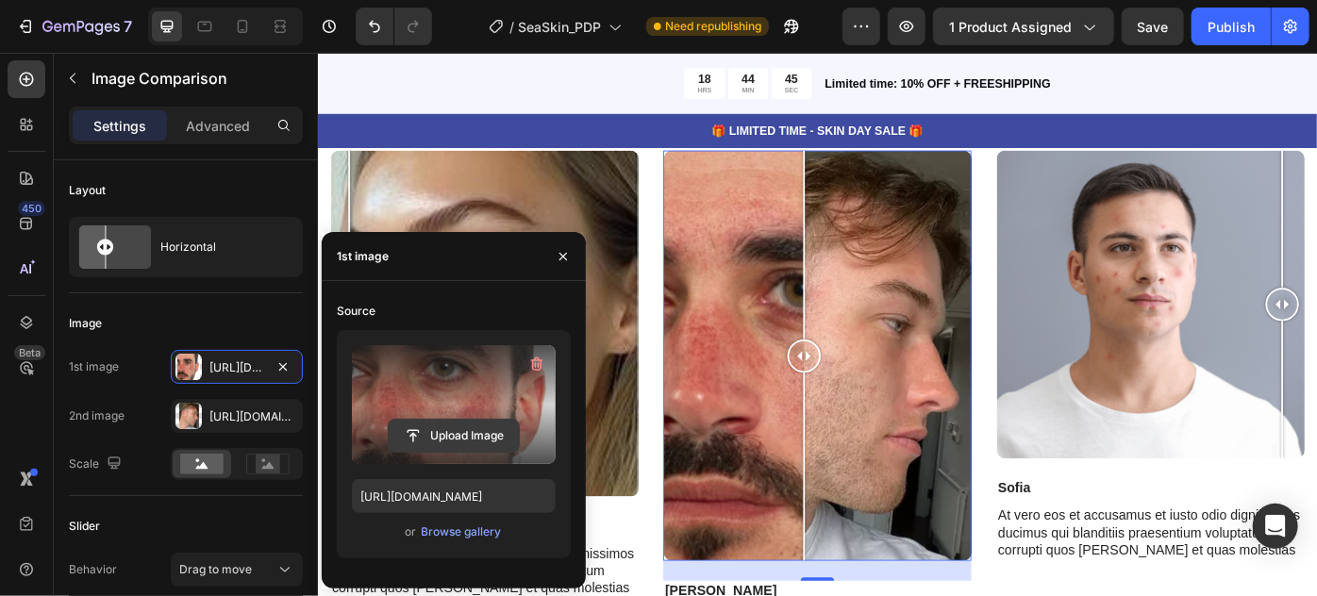
click at [419, 419] on div "Upload Image" at bounding box center [454, 404] width 204 height 119
click at [420, 434] on input "file" at bounding box center [454, 436] width 130 height 32
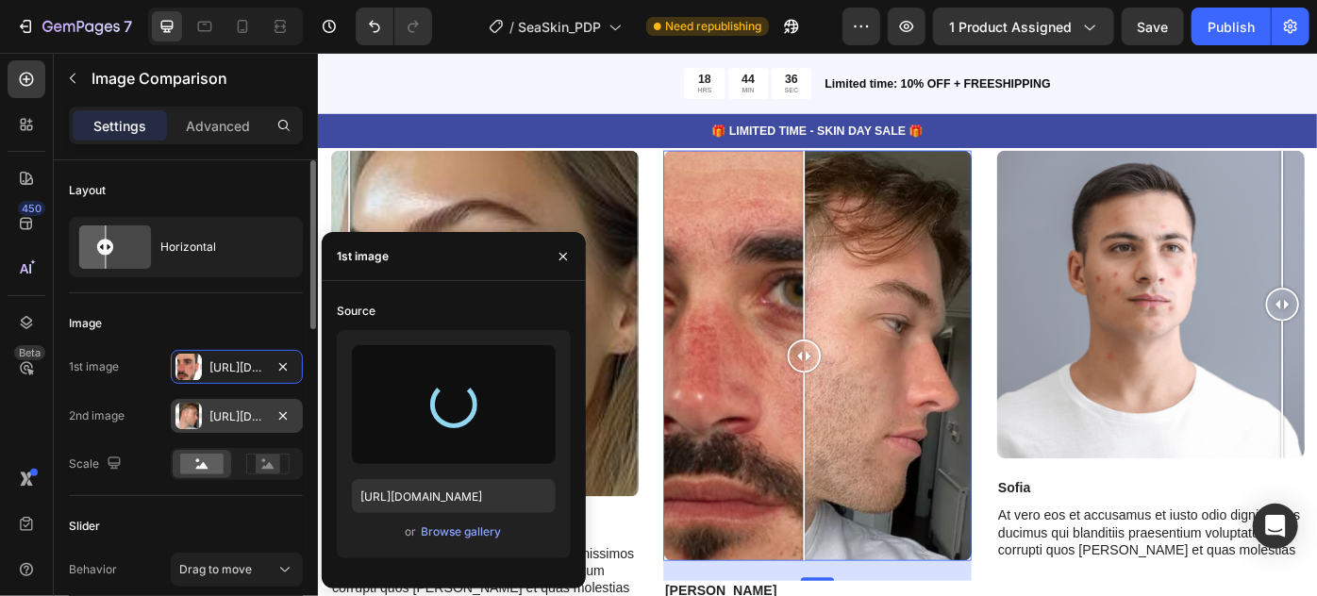
type input "https://cdn.shopify.com/s/files/1/0821/0392/7124/files/gempages_546573242282804…"
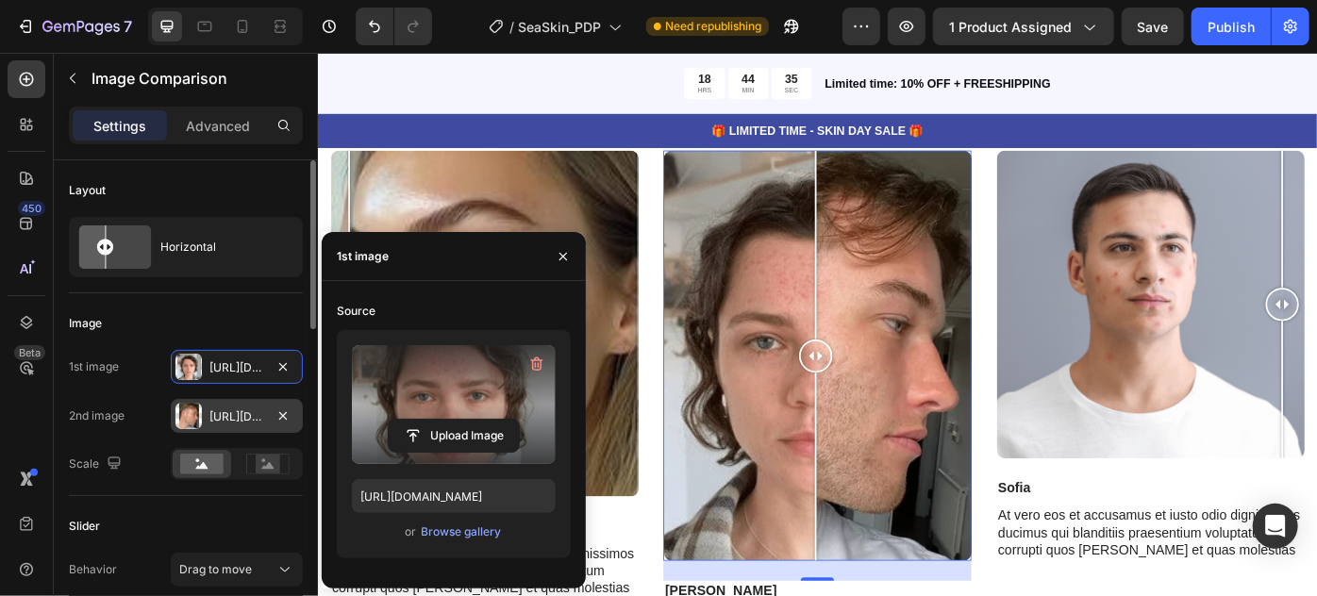
click at [234, 423] on div "Https://cdn.Shopify.Com/s/files/1/0821/0392/7124/files/gempages_546573242282804…" at bounding box center [236, 417] width 55 height 17
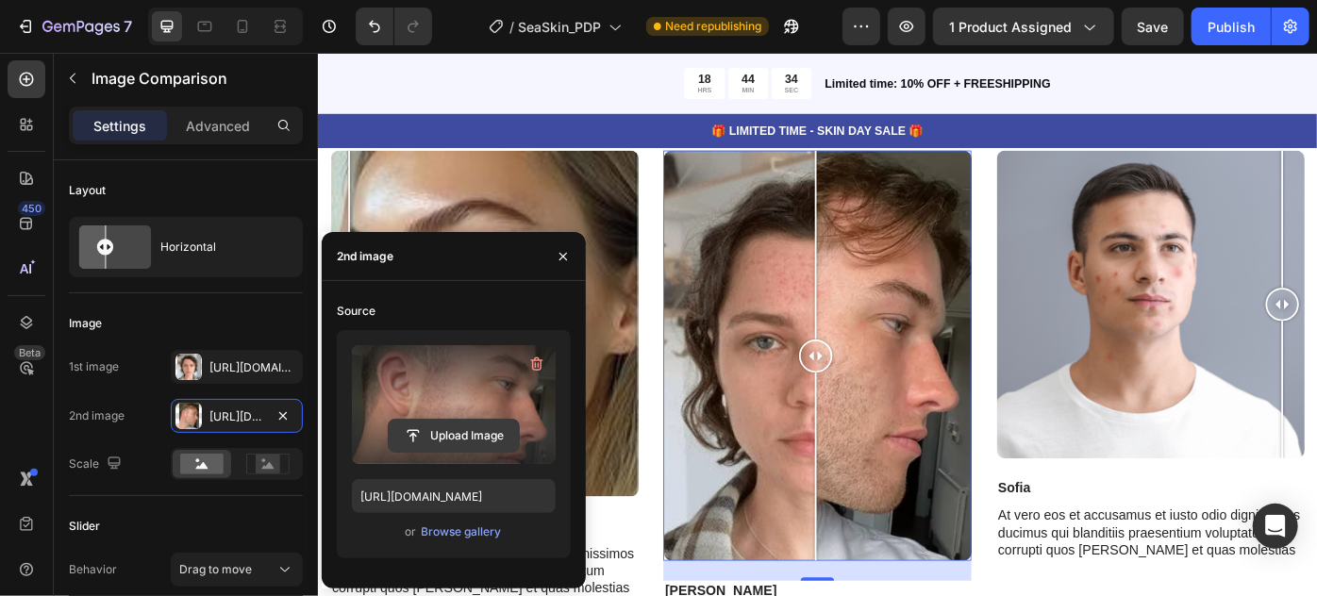
click at [410, 437] on input "file" at bounding box center [454, 436] width 130 height 32
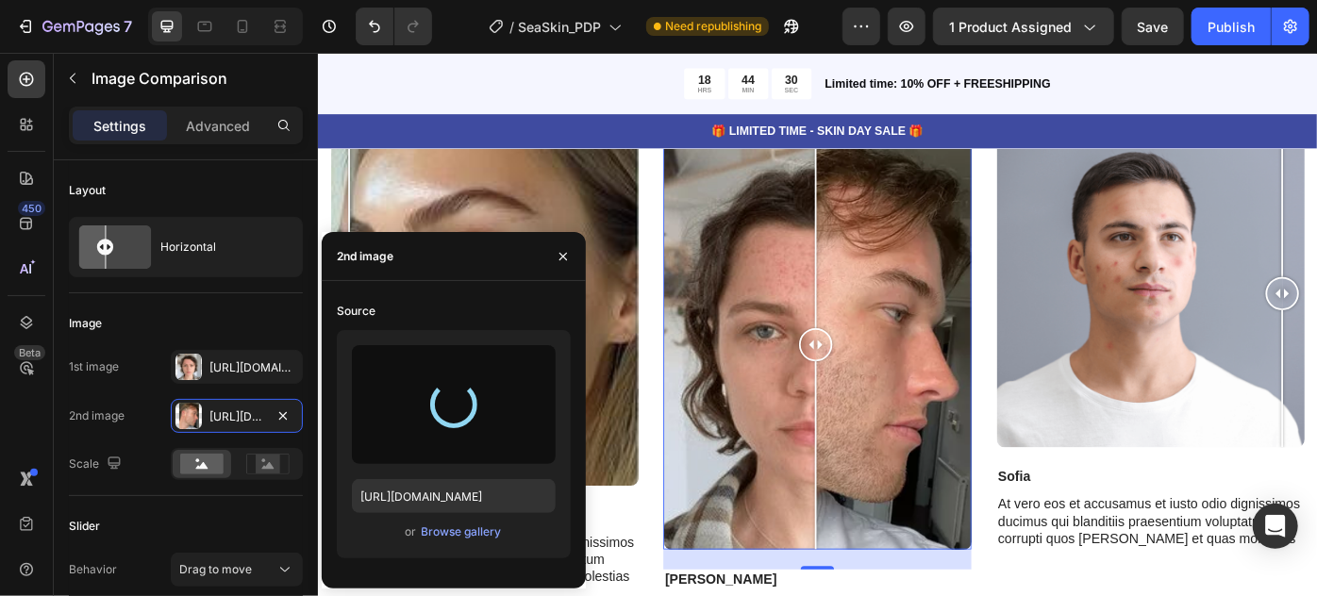
scroll to position [7657, 0]
type input "https://cdn.shopify.com/s/files/1/0821/0392/7124/files/gempages_546573242282804…"
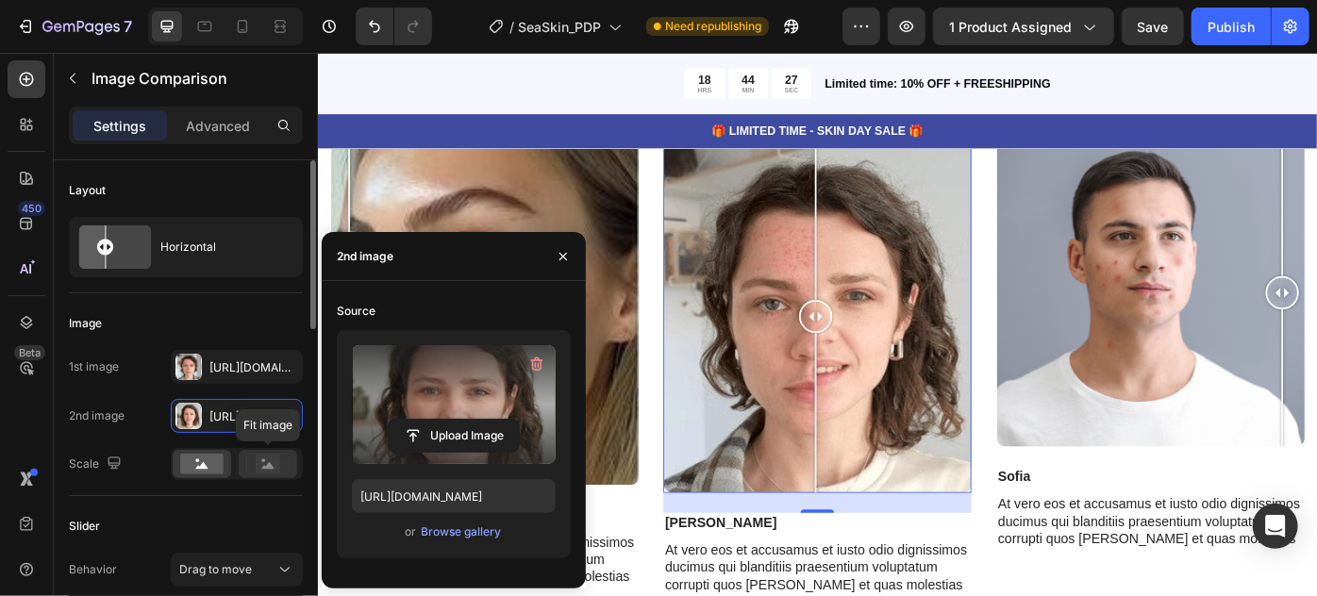
click at [276, 459] on rect at bounding box center [268, 464] width 25 height 19
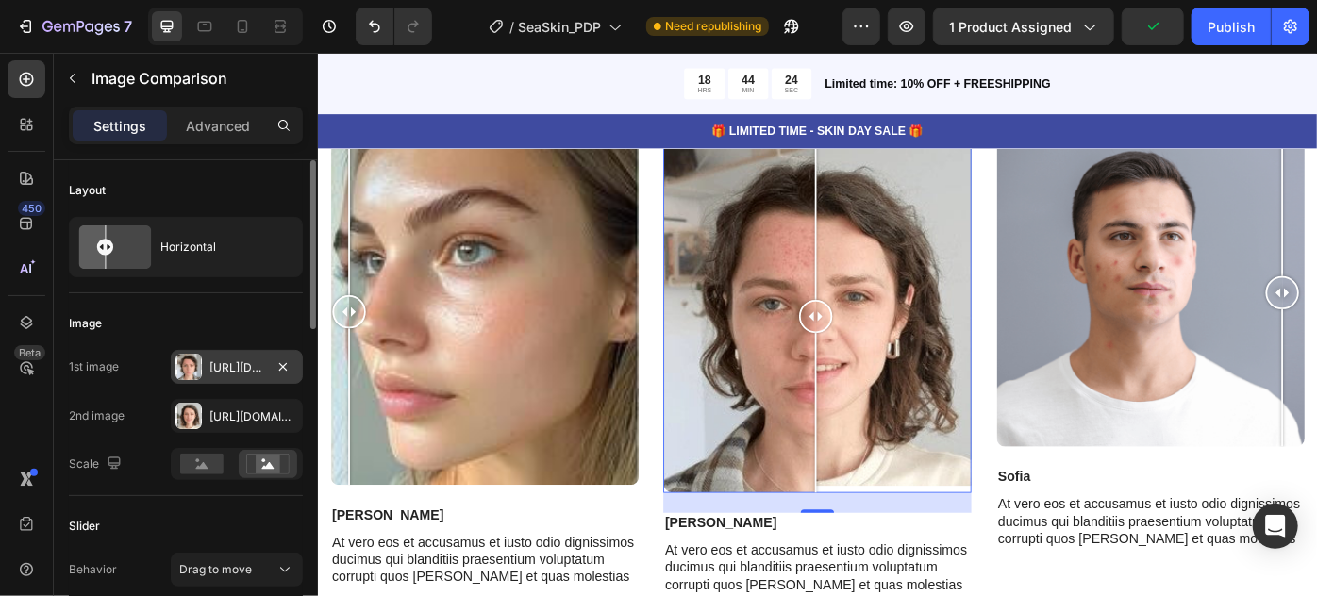
click at [216, 356] on div "Https://cdn.Shopify.Com/s/files/1/0821/0392/7124/files/gempages_546573242282804…" at bounding box center [237, 367] width 132 height 34
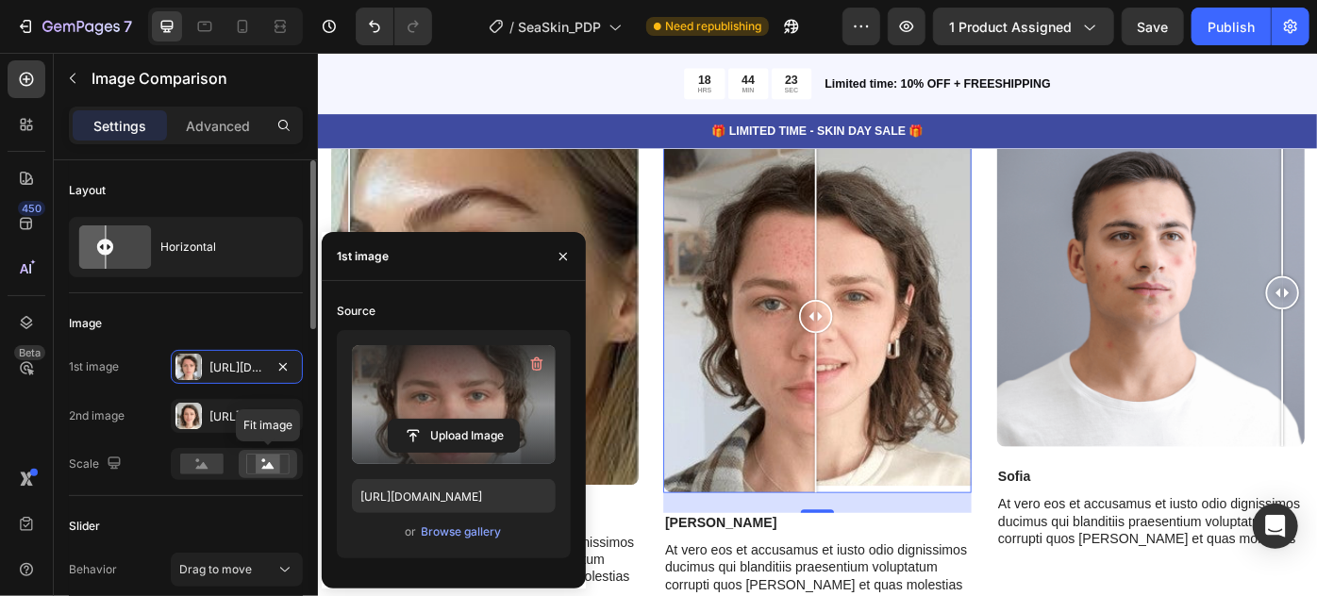
click at [240, 464] on div at bounding box center [268, 464] width 59 height 28
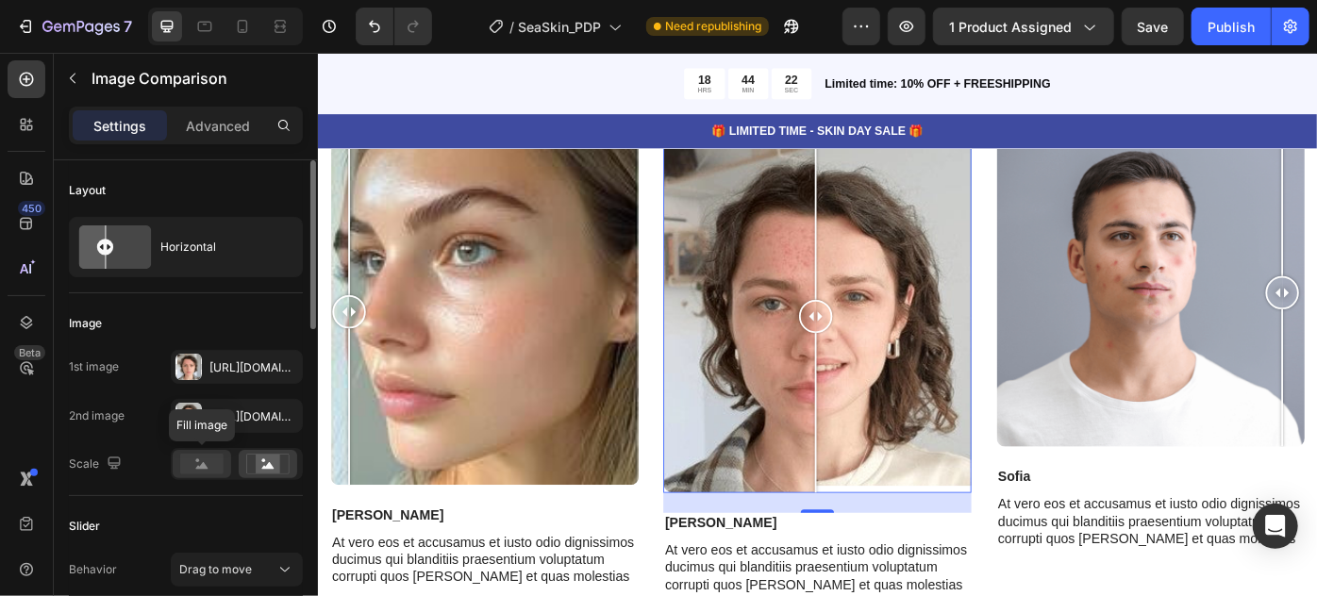
click at [209, 465] on rect at bounding box center [201, 464] width 43 height 21
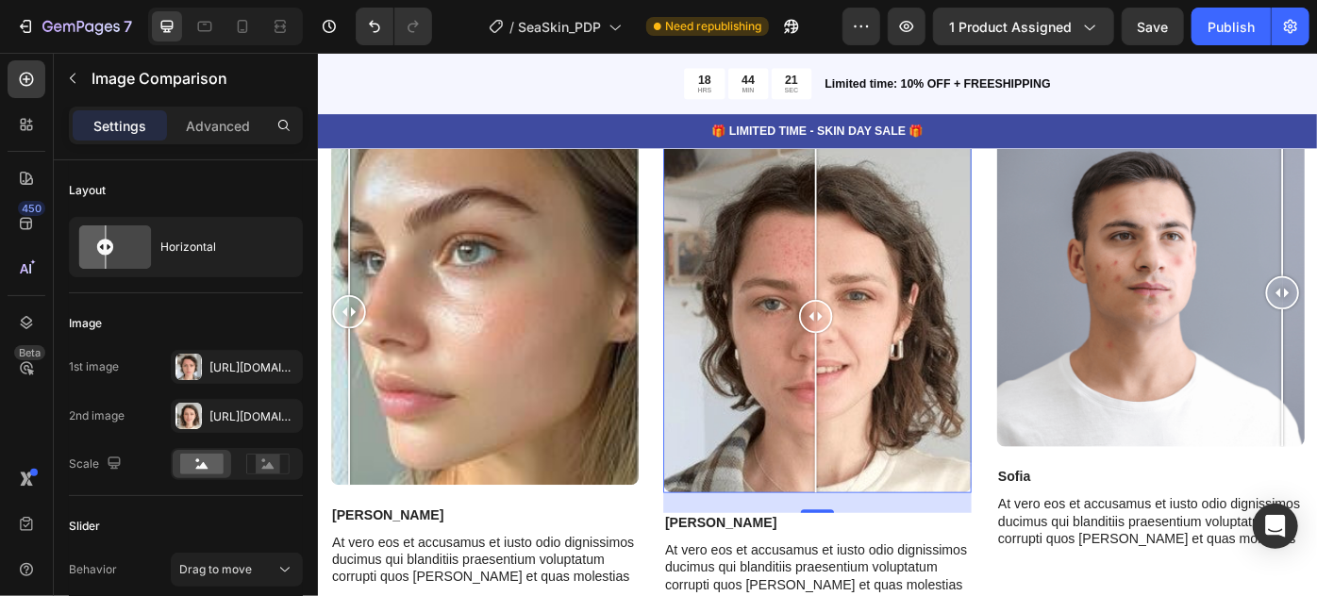
click at [848, 459] on div at bounding box center [883, 349] width 349 height 401
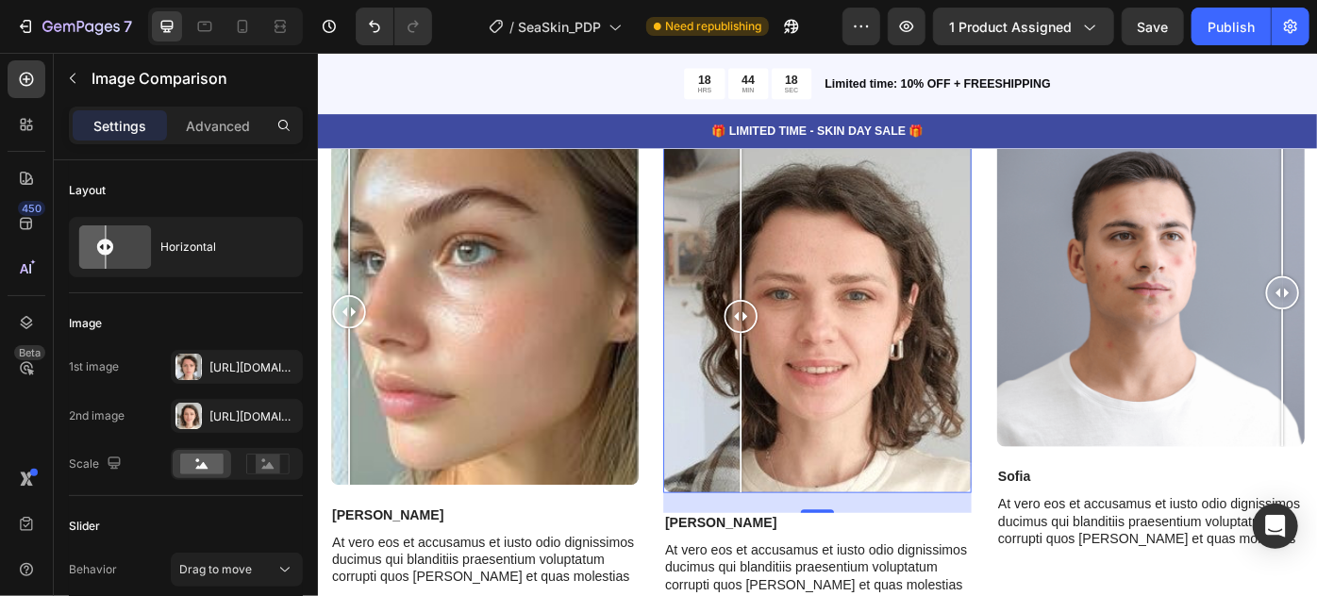
drag, startPoint x: 852, startPoint y: 351, endPoint x: 665, endPoint y: 386, distance: 190.1
click at [665, 386] on div "Image Comparison Jess Text Block At vero eos et accusamus et iusto odio digniss…" at bounding box center [883, 423] width 1104 height 548
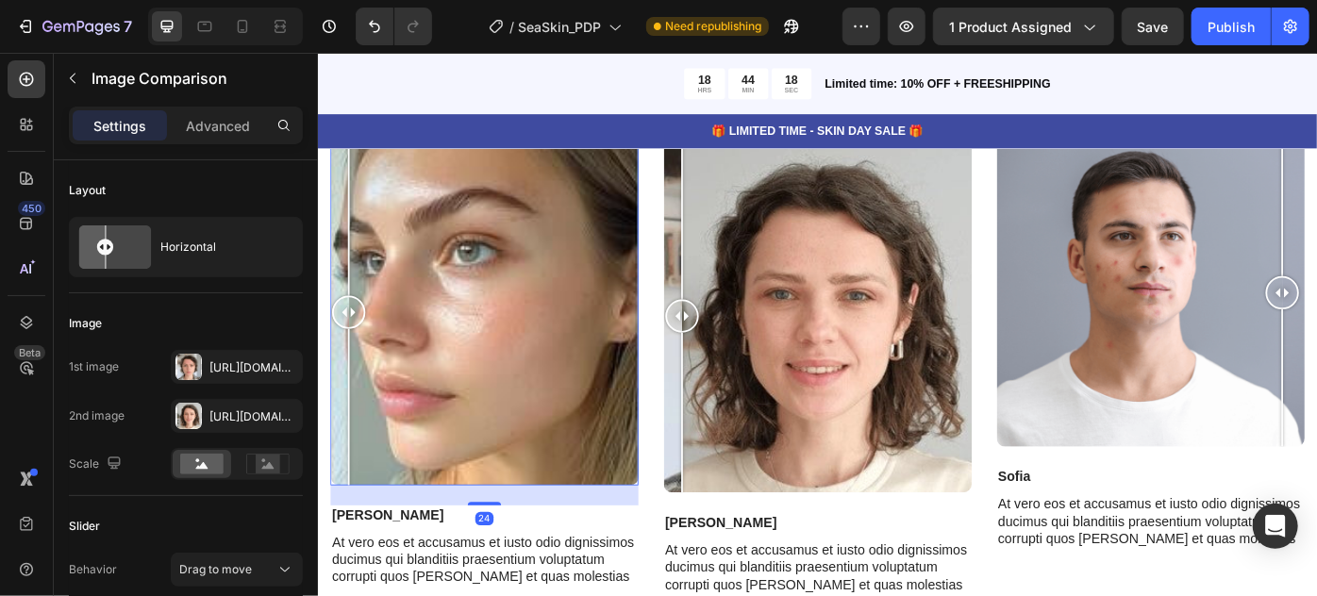
scroll to position [772, 0]
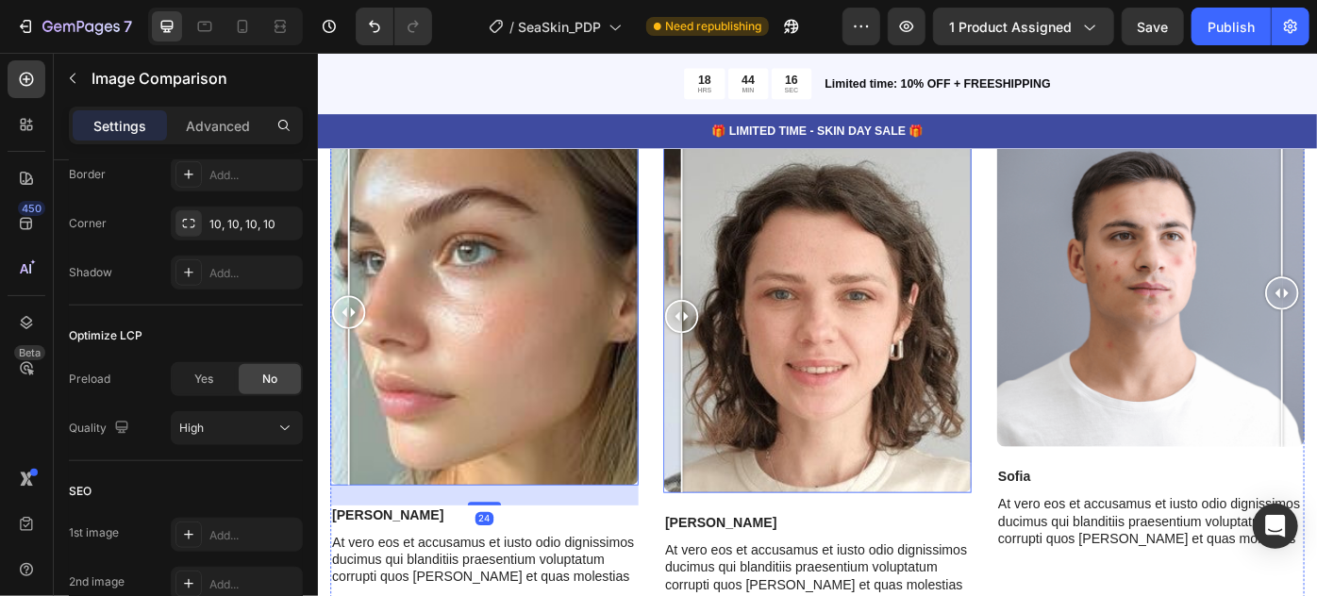
click at [1176, 334] on div at bounding box center [1260, 323] width 349 height 349
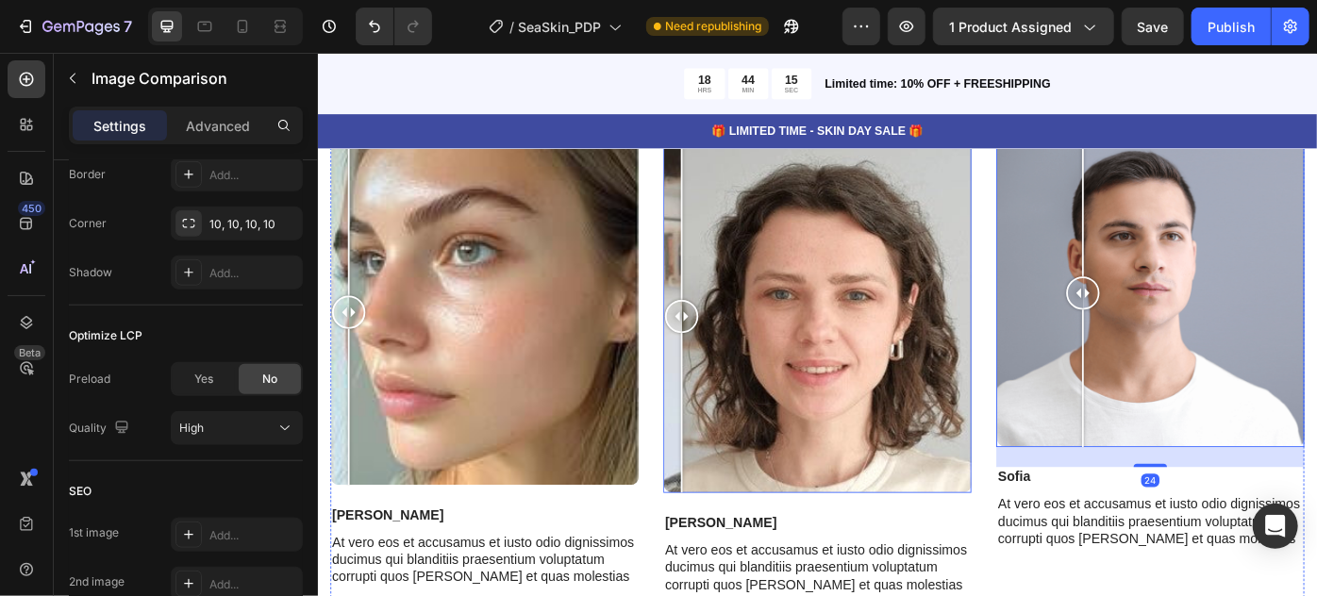
click at [929, 483] on div at bounding box center [883, 349] width 349 height 401
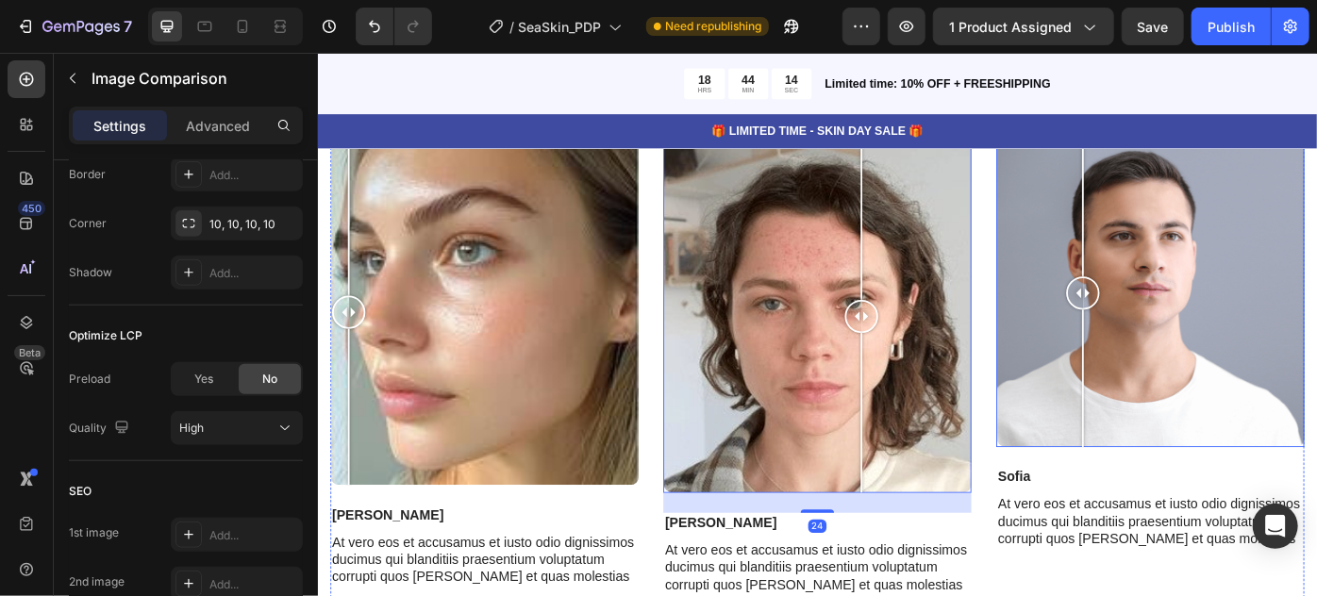
click at [1213, 440] on div at bounding box center [1260, 323] width 349 height 349
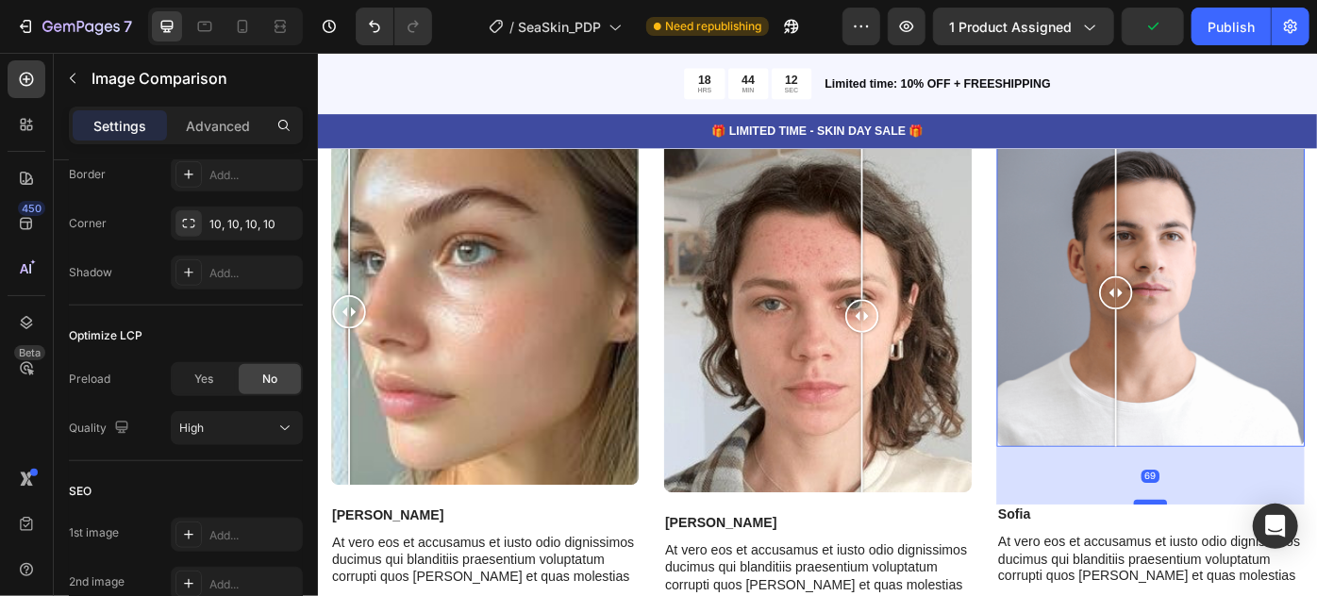
drag, startPoint x: 1260, startPoint y: 512, endPoint x: 1264, endPoint y: 554, distance: 41.8
click at [1264, 558] on div at bounding box center [1261, 561] width 38 height 6
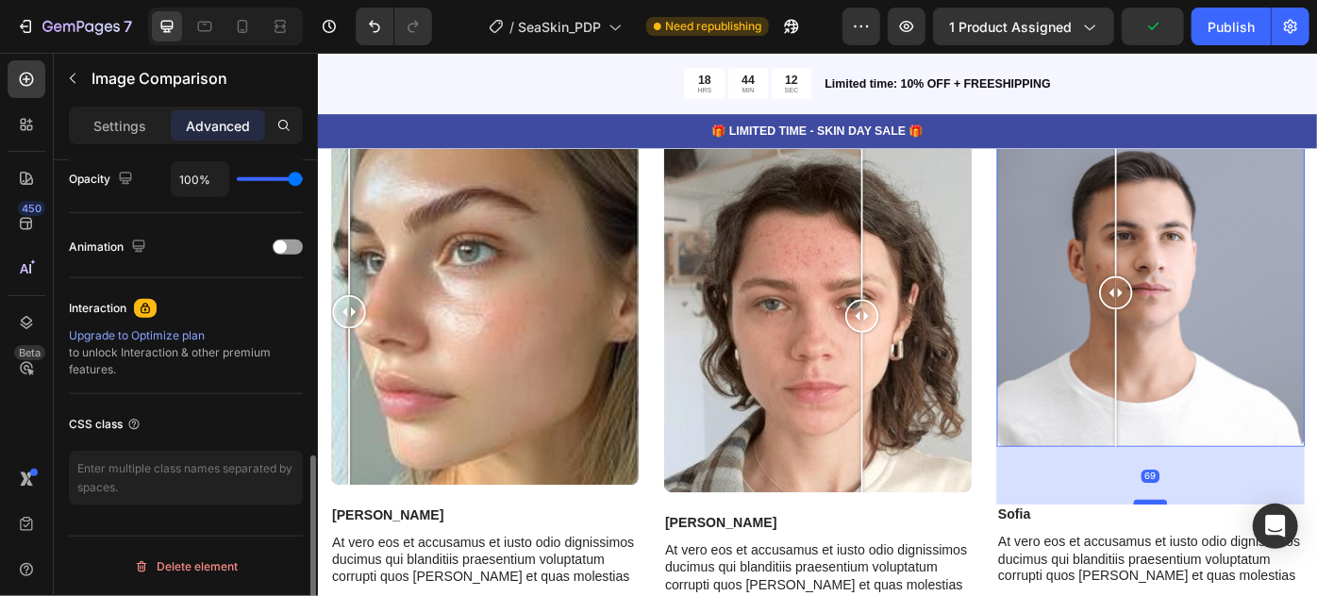
scroll to position [766, 0]
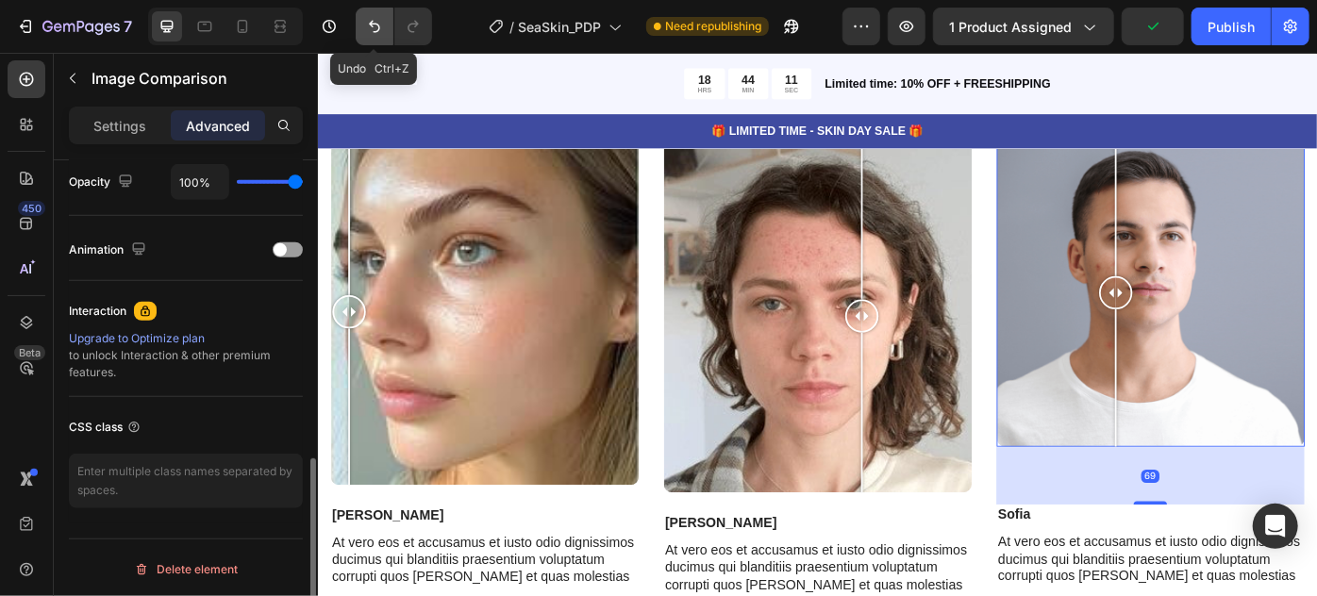
click at [372, 18] on icon "Undo/Redo" at bounding box center [374, 26] width 19 height 19
click at [390, 23] on button "Undo/Redo" at bounding box center [375, 27] width 38 height 38
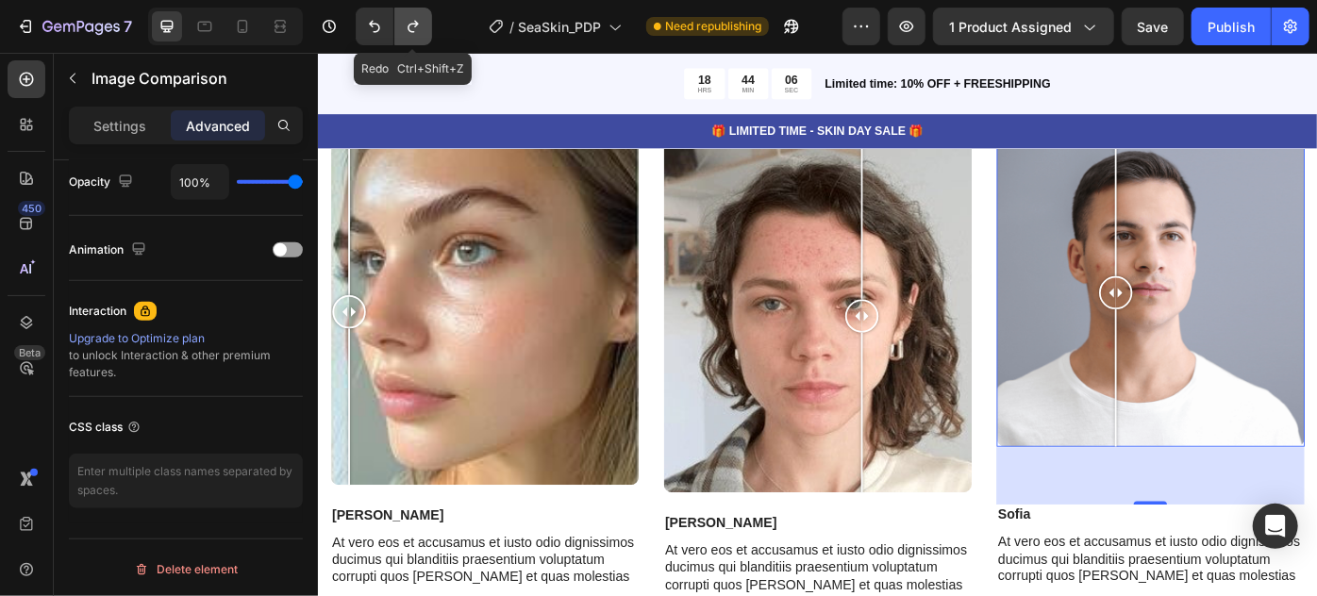
click at [413, 36] on button "Undo/Redo" at bounding box center [413, 27] width 38 height 38
click at [415, 33] on icon "Undo/Redo" at bounding box center [413, 26] width 19 height 19
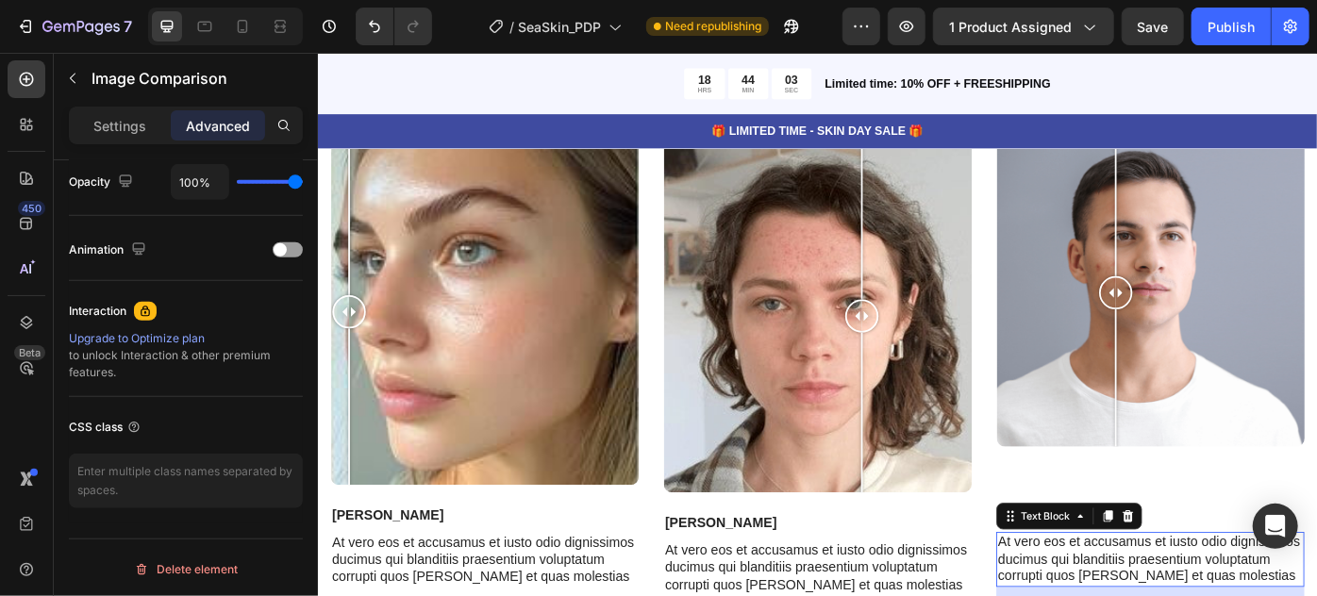
scroll to position [0, 0]
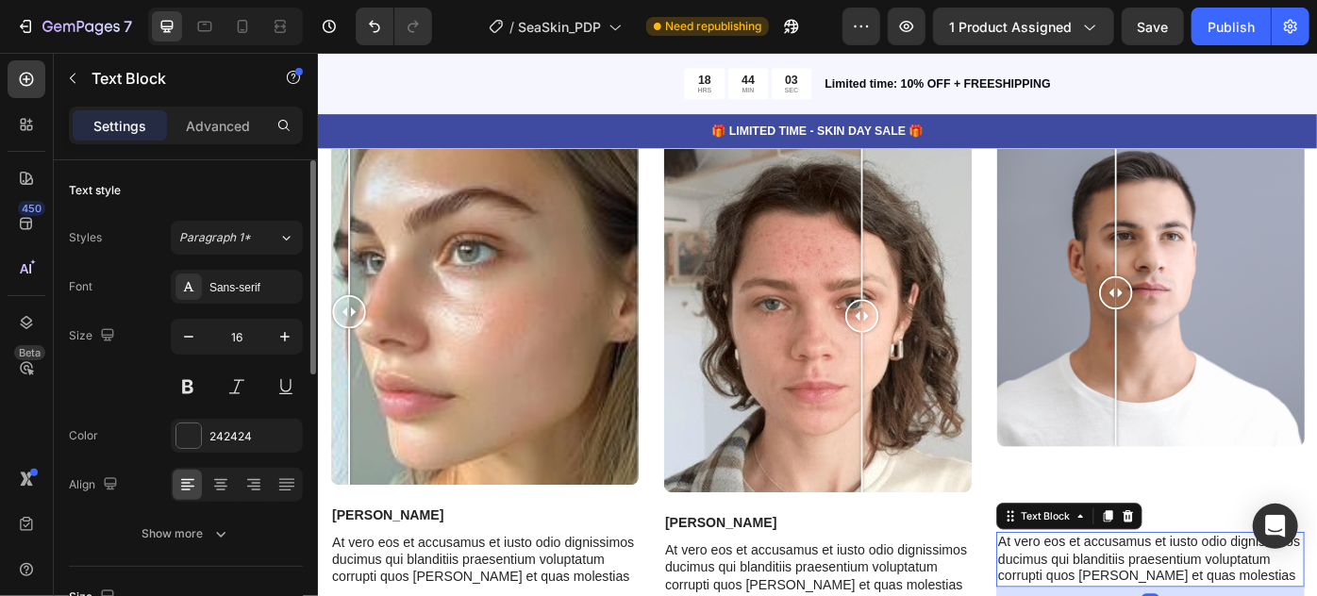
click at [1042, 584] on p "Megan" at bounding box center [883, 585] width 345 height 20
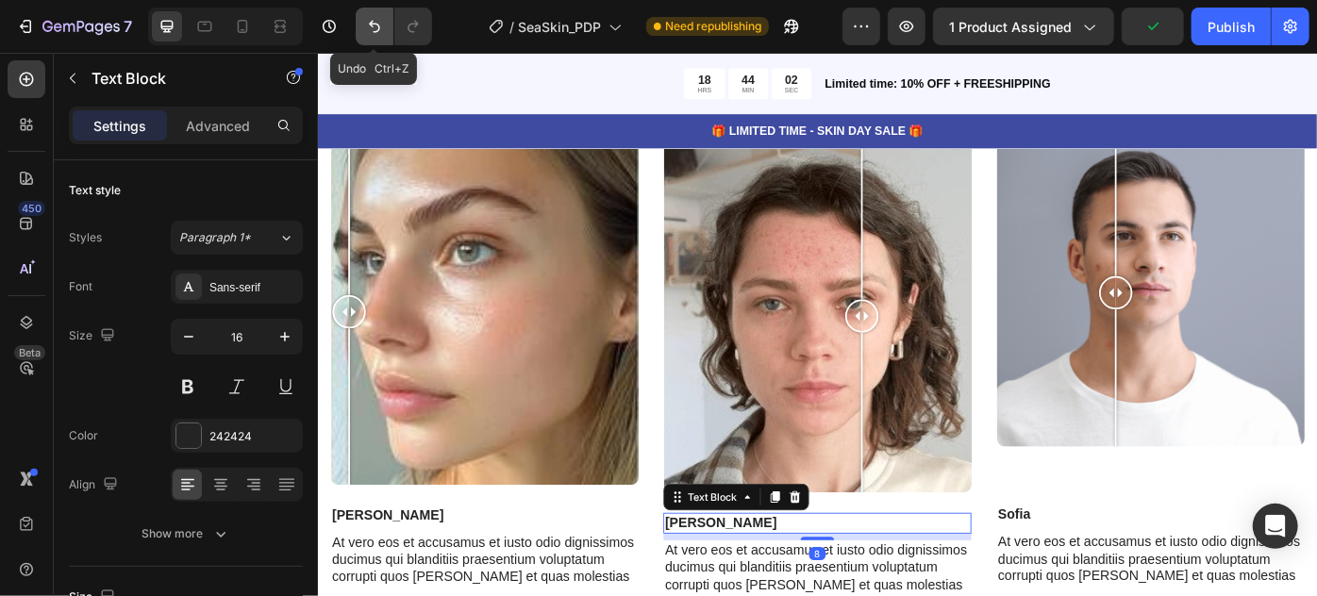
click at [361, 23] on button "Undo/Redo" at bounding box center [375, 27] width 38 height 38
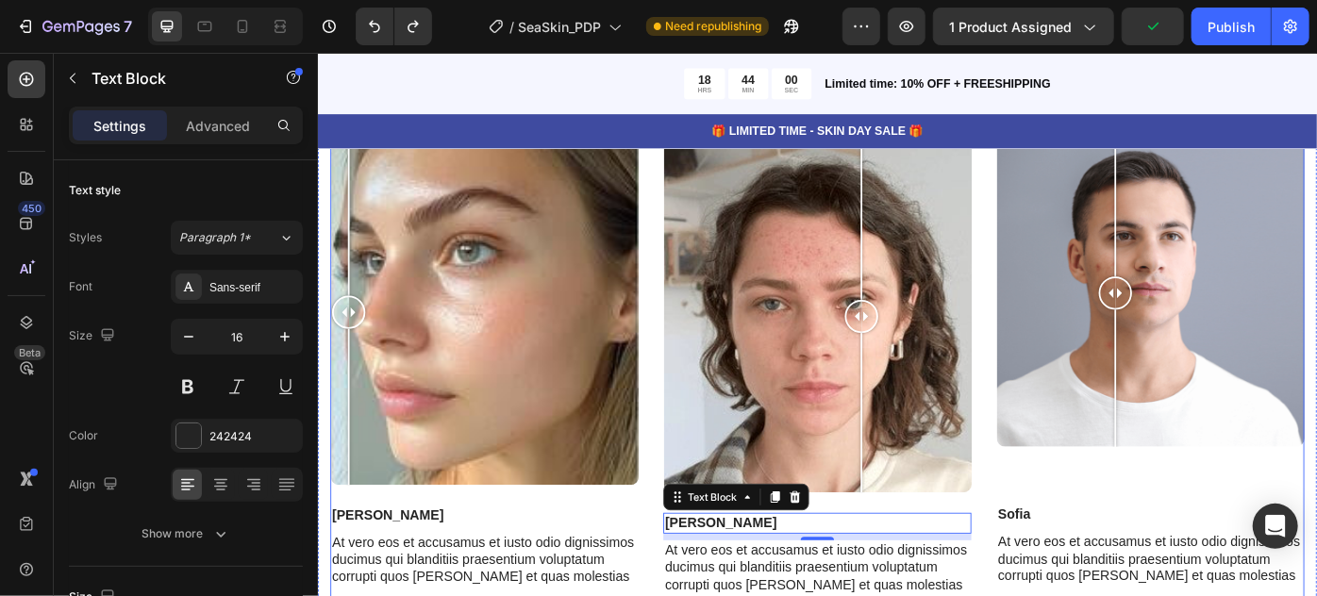
click at [1152, 523] on div "Image Comparison Sofia Text Block At vero eos et accusamus et iusto odio dignis…" at bounding box center [1260, 423] width 349 height 548
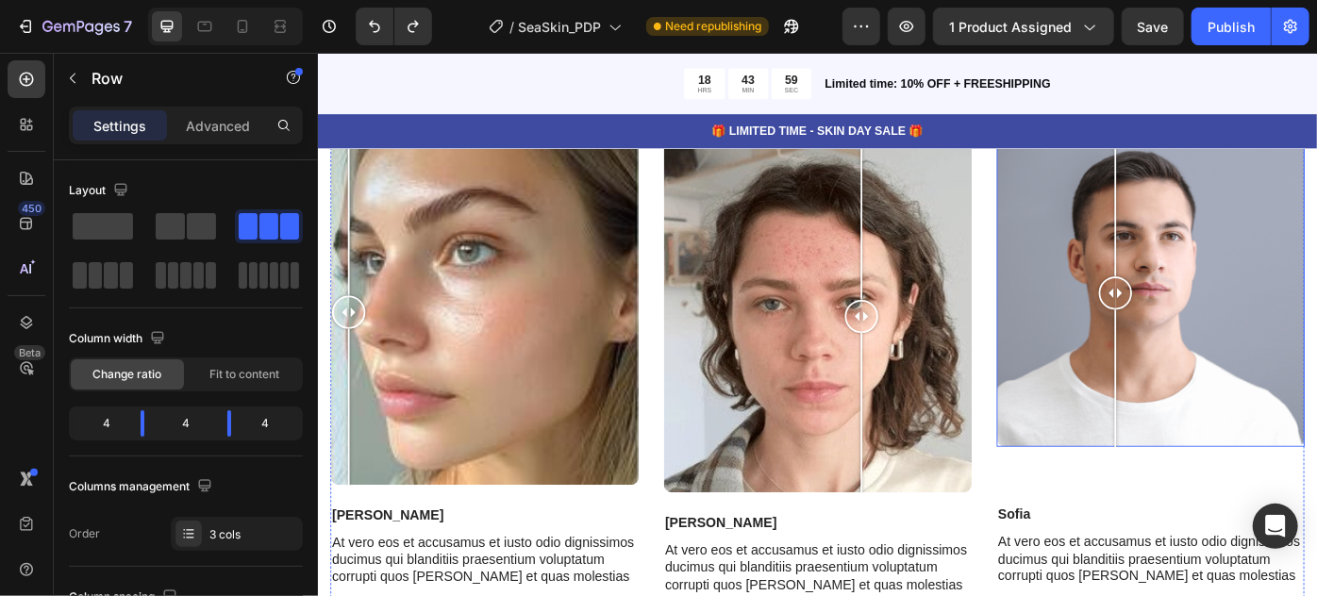
click at [1181, 448] on div at bounding box center [1260, 323] width 349 height 349
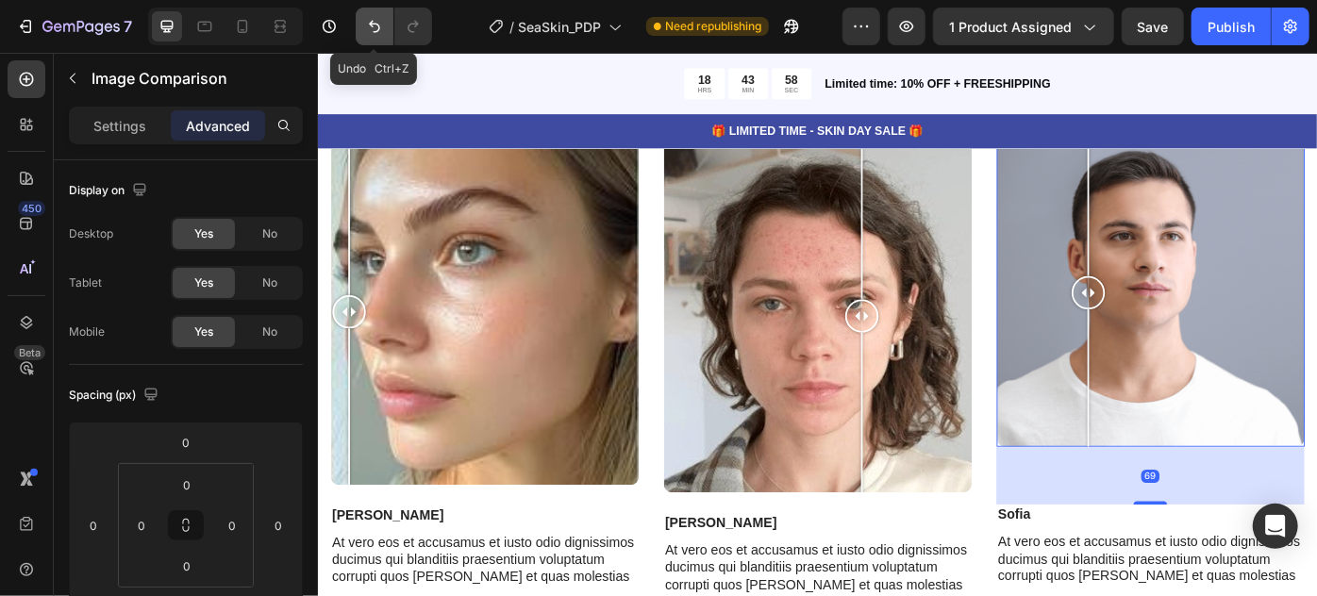
click at [375, 24] on button "Undo/Redo" at bounding box center [375, 27] width 38 height 38
click at [415, 30] on icon "Undo/Redo" at bounding box center [413, 26] width 19 height 19
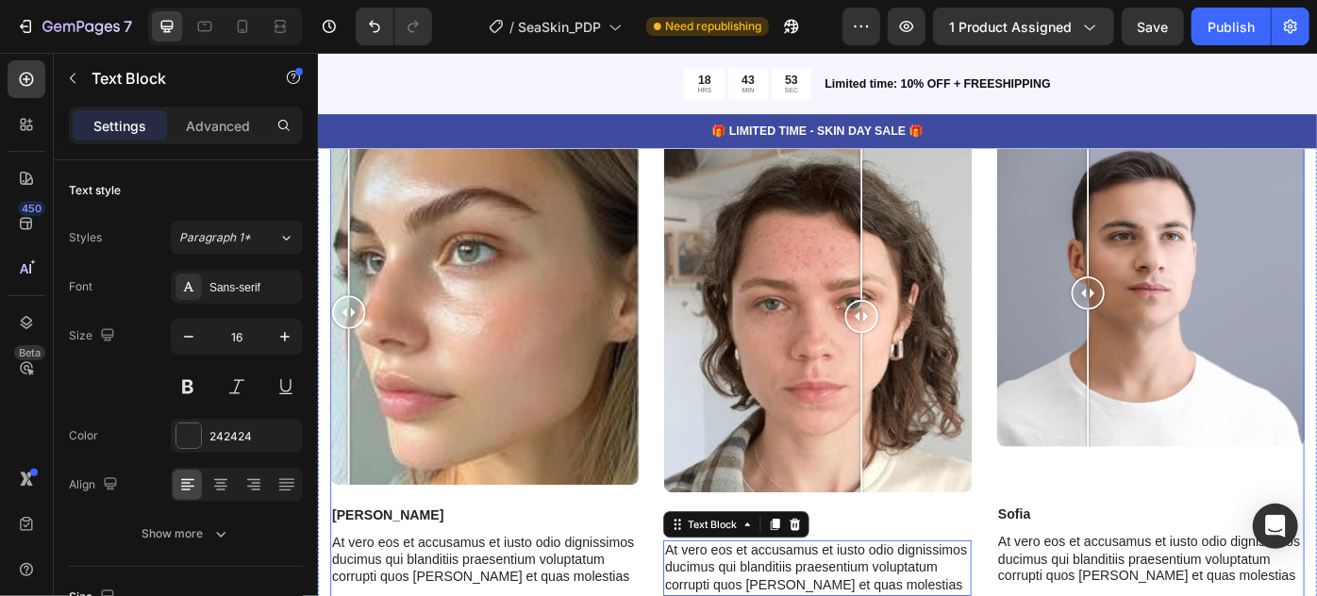
click at [685, 256] on div "Image Comparison Jess Text Block At vero eos et accusamus et iusto odio digniss…" at bounding box center [883, 423] width 1104 height 548
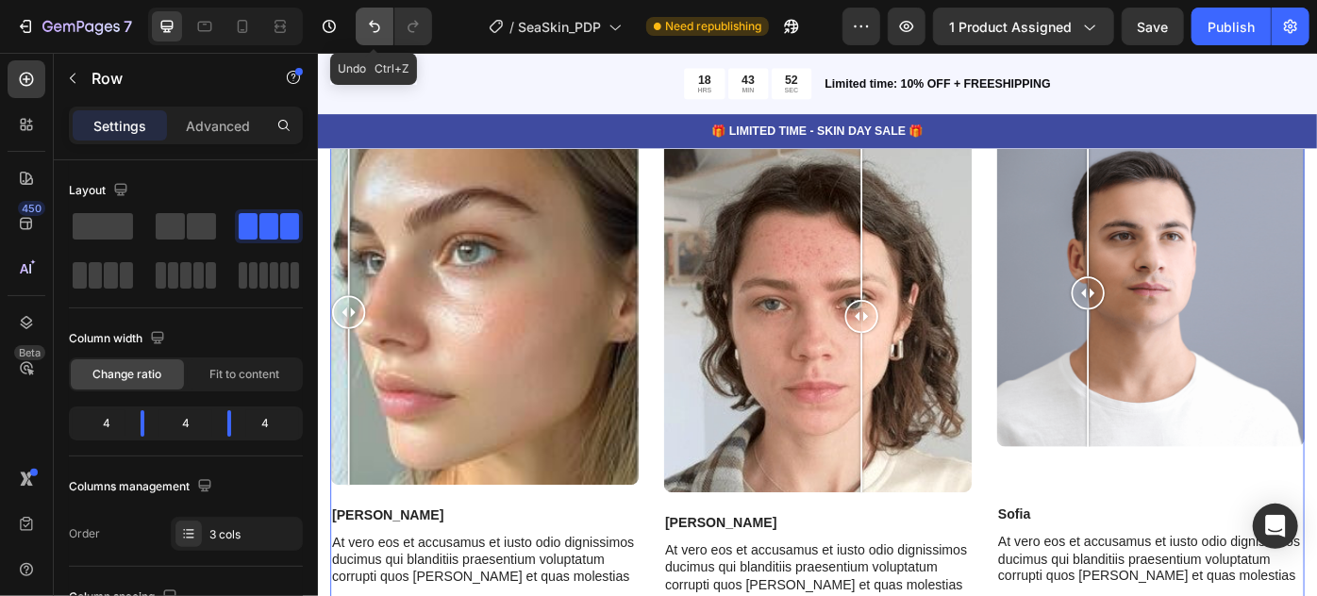
click at [367, 20] on icon "Undo/Redo" at bounding box center [374, 26] width 19 height 19
click at [367, 21] on icon "Undo/Redo" at bounding box center [374, 26] width 19 height 19
click at [1210, 409] on div at bounding box center [1260, 323] width 349 height 349
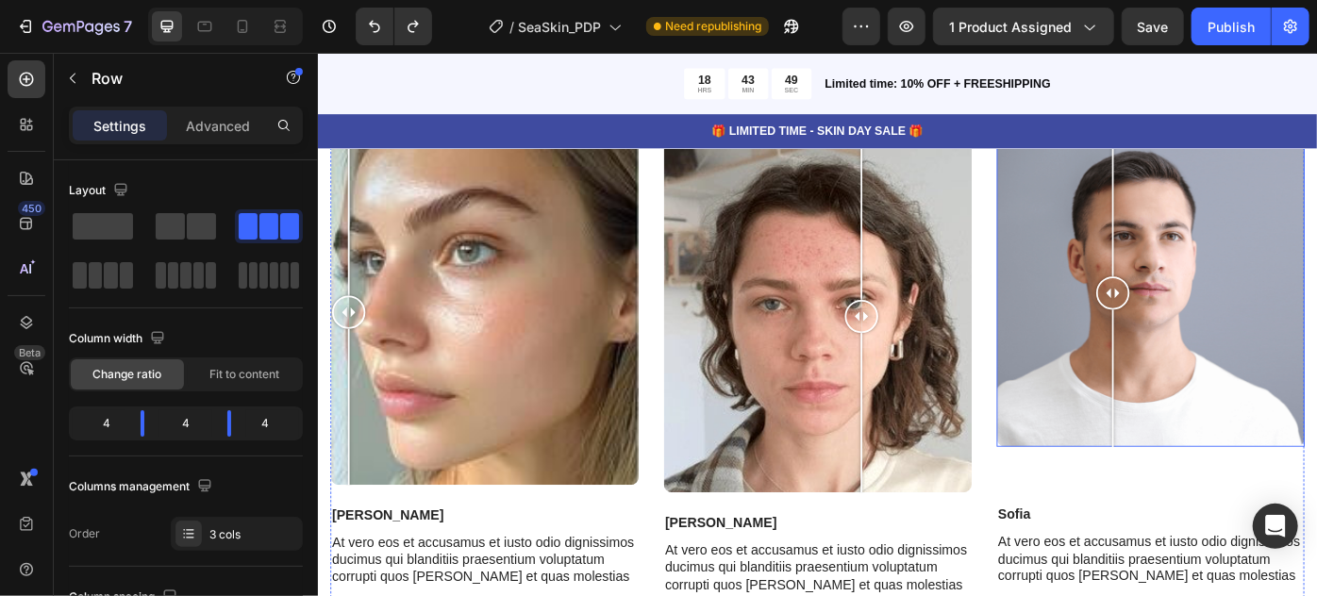
click at [1316, 428] on div at bounding box center [1260, 323] width 349 height 349
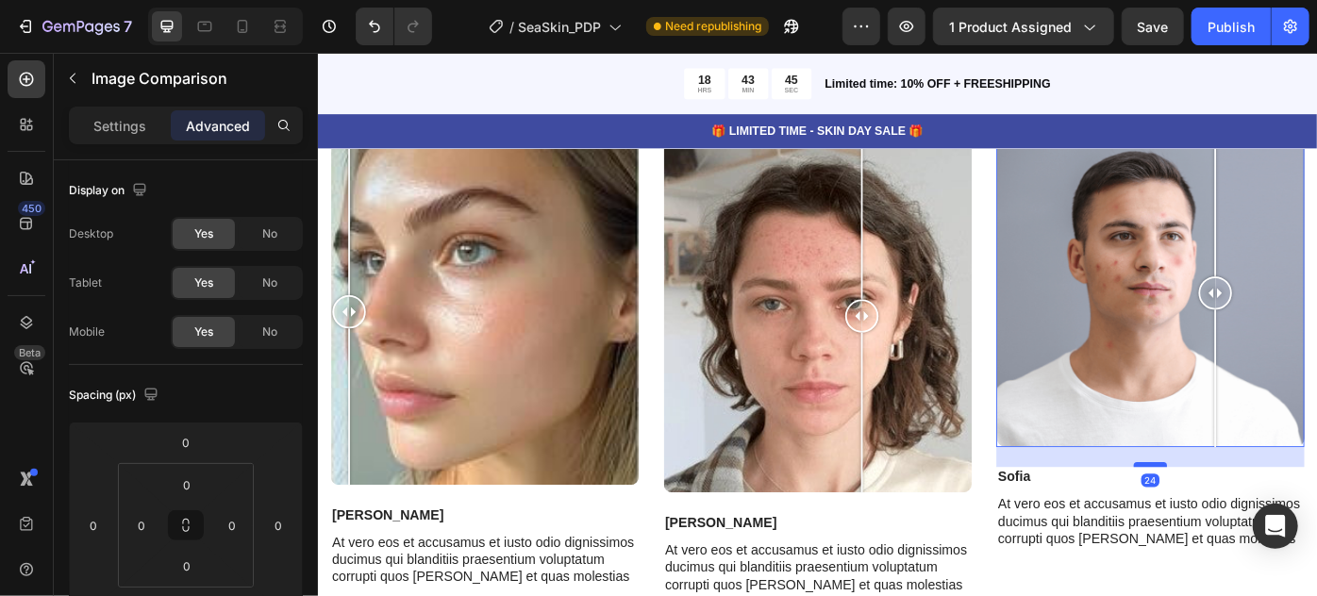
drag, startPoint x: 1252, startPoint y: 556, endPoint x: 1261, endPoint y: 513, distance: 43.3
click at [1261, 515] on div at bounding box center [1261, 518] width 38 height 6
type input "24"
click at [822, 479] on div at bounding box center [883, 349] width 349 height 401
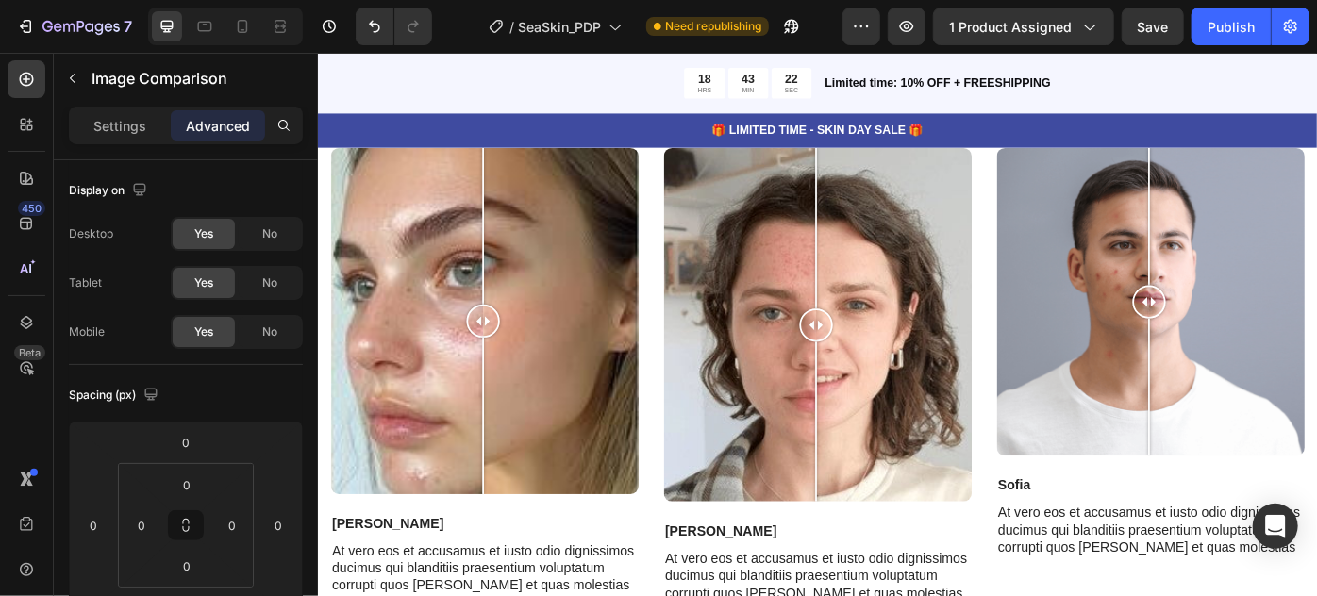
scroll to position [7634, 0]
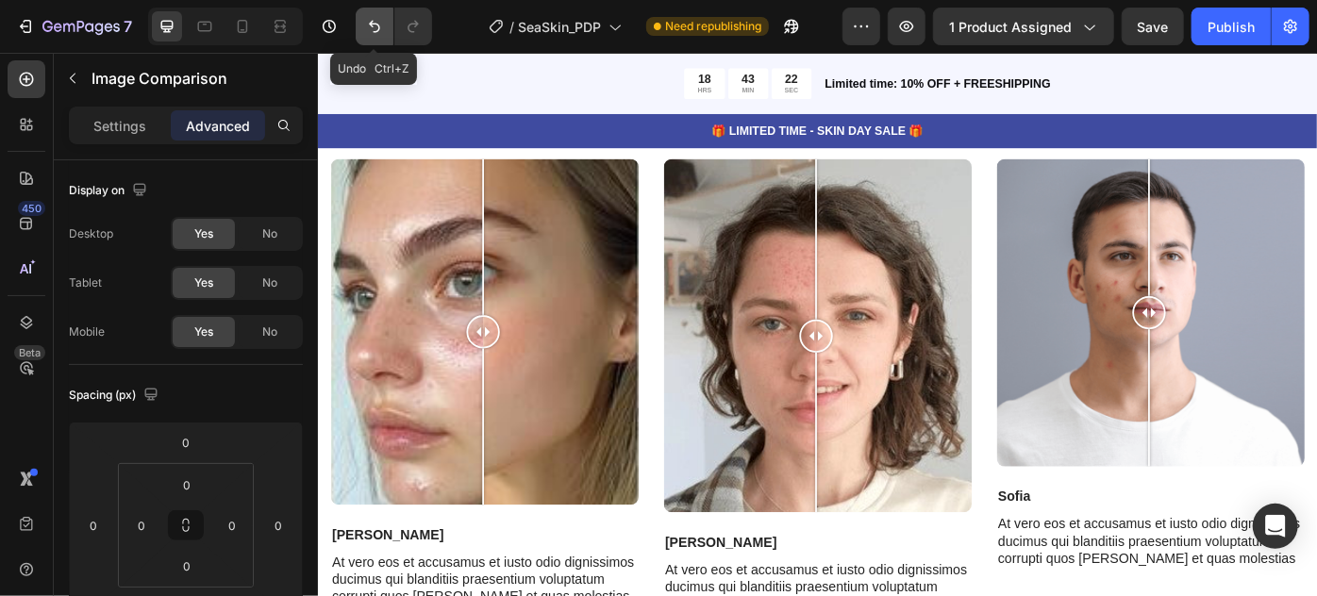
click at [383, 23] on button "Undo/Redo" at bounding box center [375, 27] width 38 height 38
click at [382, 30] on icon "Undo/Redo" at bounding box center [374, 26] width 19 height 19
click at [588, 81] on div "18 HRS 43 MIN 18 SEC" at bounding box center [597, 86] width 560 height 35
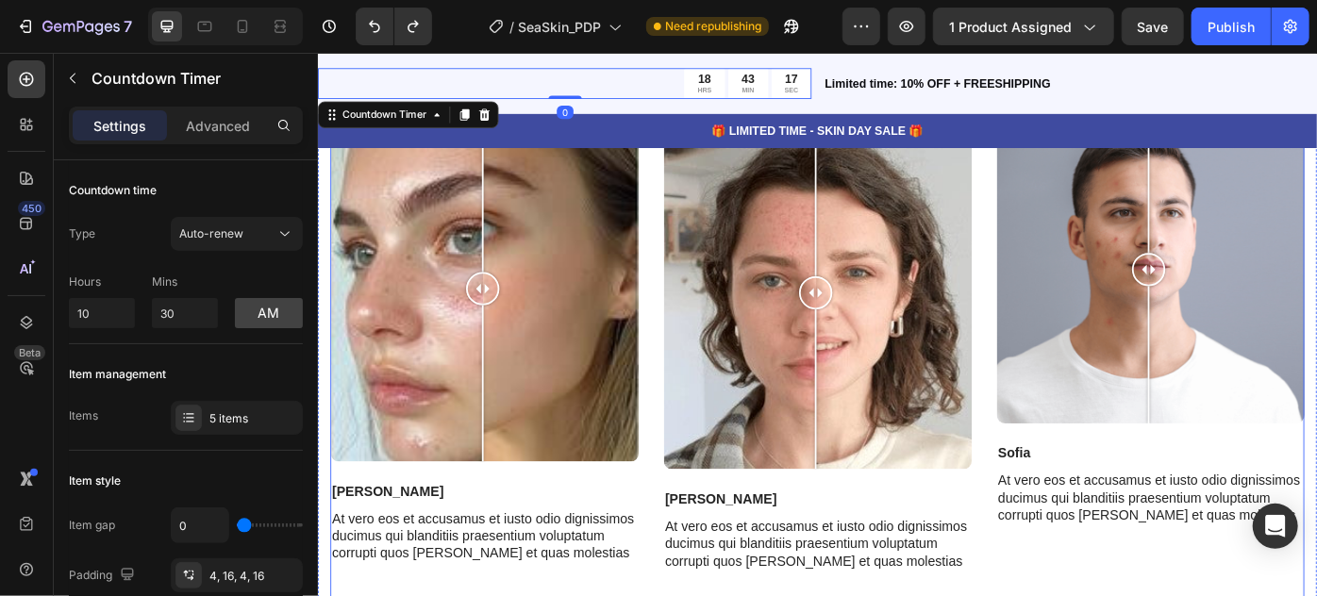
scroll to position [7720, 0]
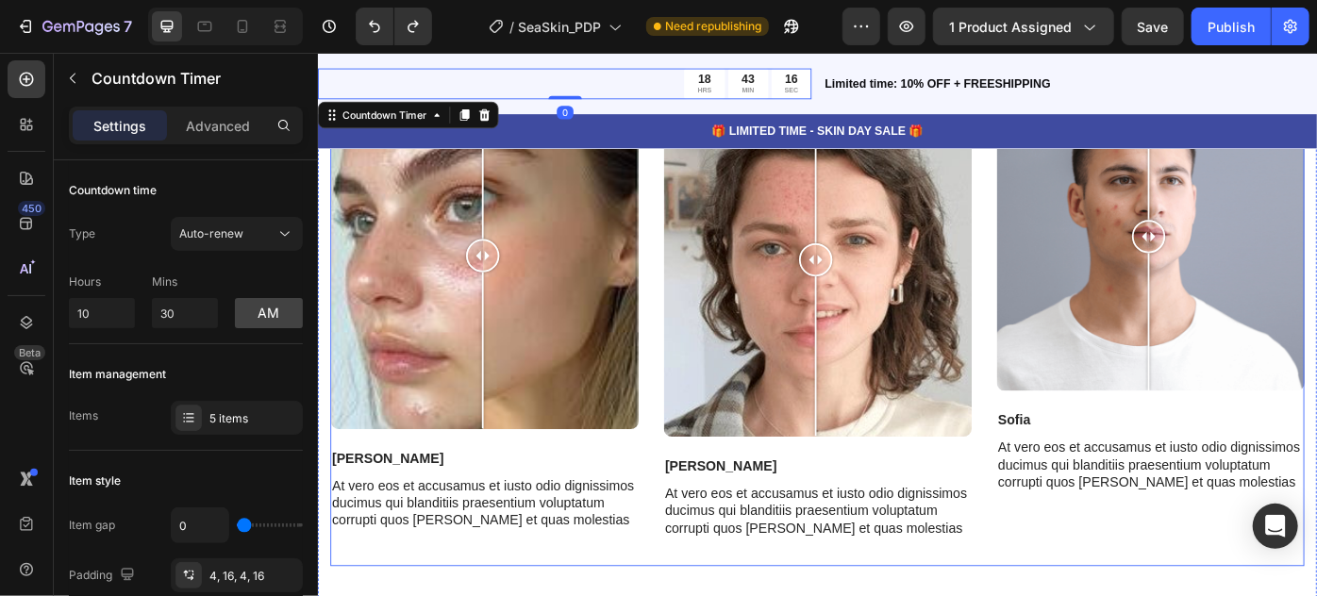
click at [1066, 574] on div "Image Comparison Jess Text Block At vero eos et accusamus et iusto odio digniss…" at bounding box center [883, 360] width 1104 height 548
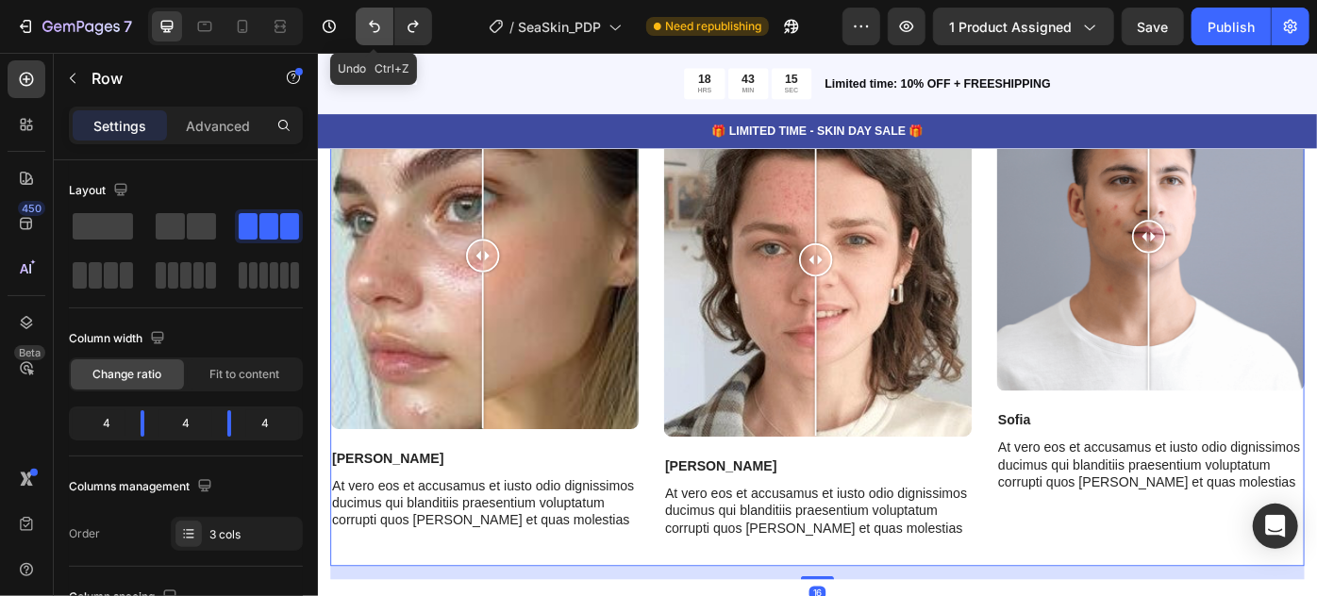
click at [365, 32] on icon "Undo/Redo" at bounding box center [374, 26] width 19 height 19
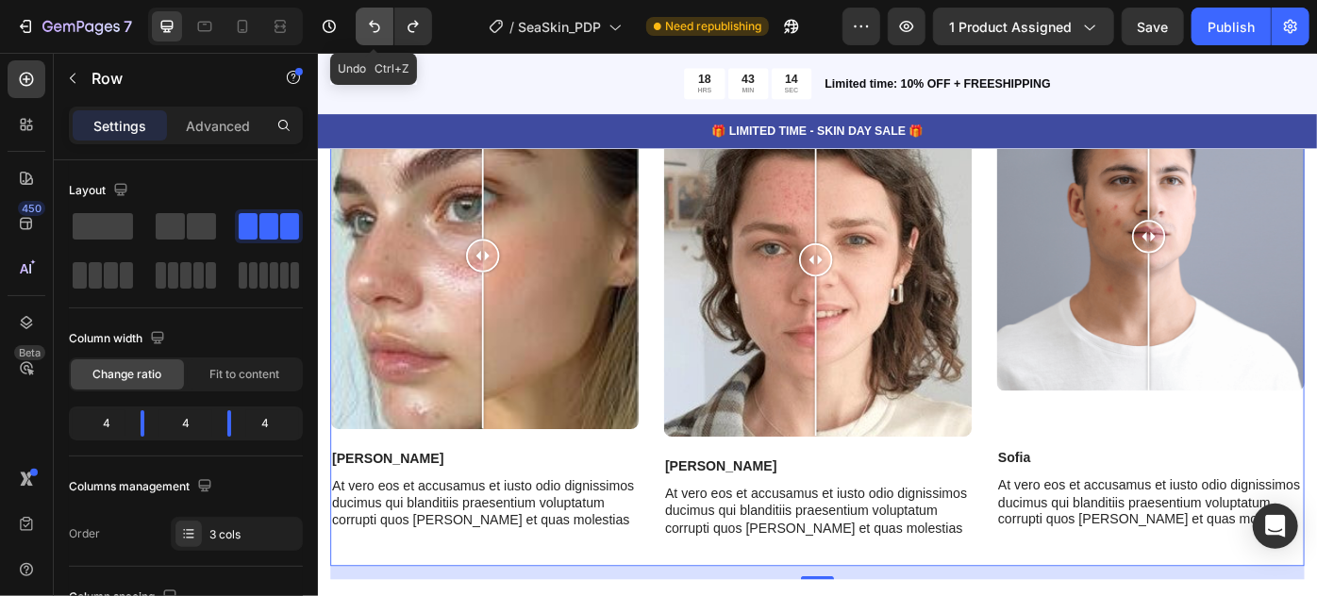
click at [365, 32] on icon "Undo/Redo" at bounding box center [374, 26] width 19 height 19
click at [368, 29] on icon "Undo/Redo" at bounding box center [374, 26] width 19 height 19
click at [385, 26] on button "Undo/Redo" at bounding box center [375, 27] width 38 height 38
click at [382, 31] on icon "Undo/Redo" at bounding box center [374, 26] width 19 height 19
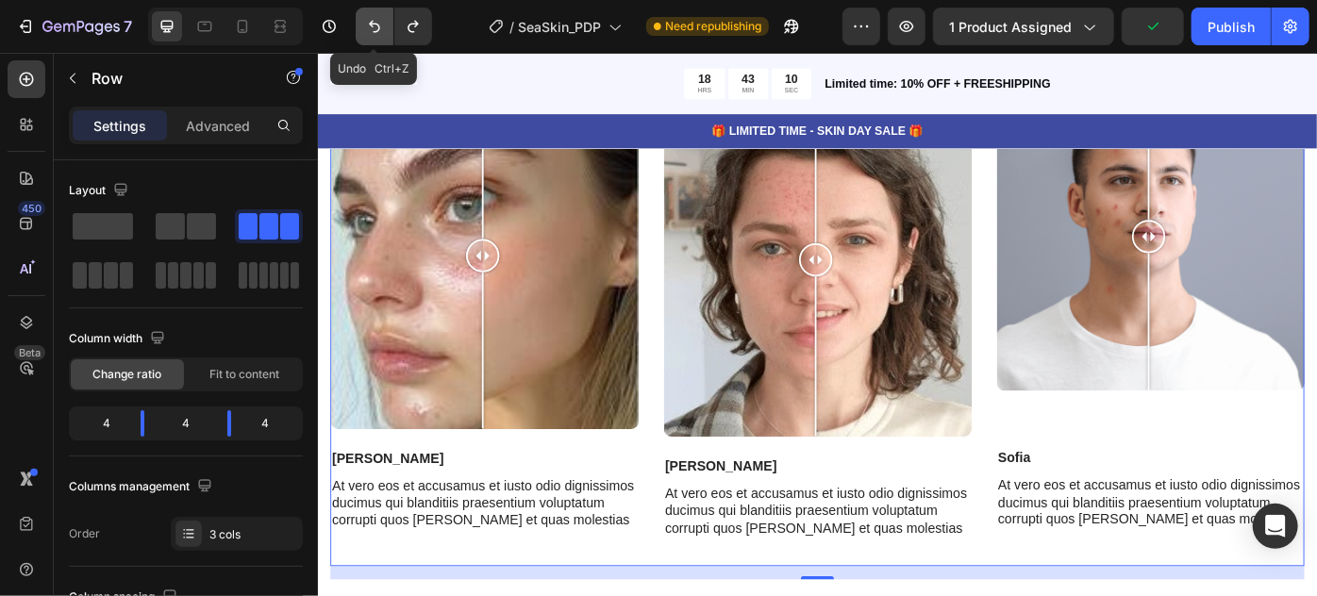
click at [385, 27] on button "Undo/Redo" at bounding box center [375, 27] width 38 height 38
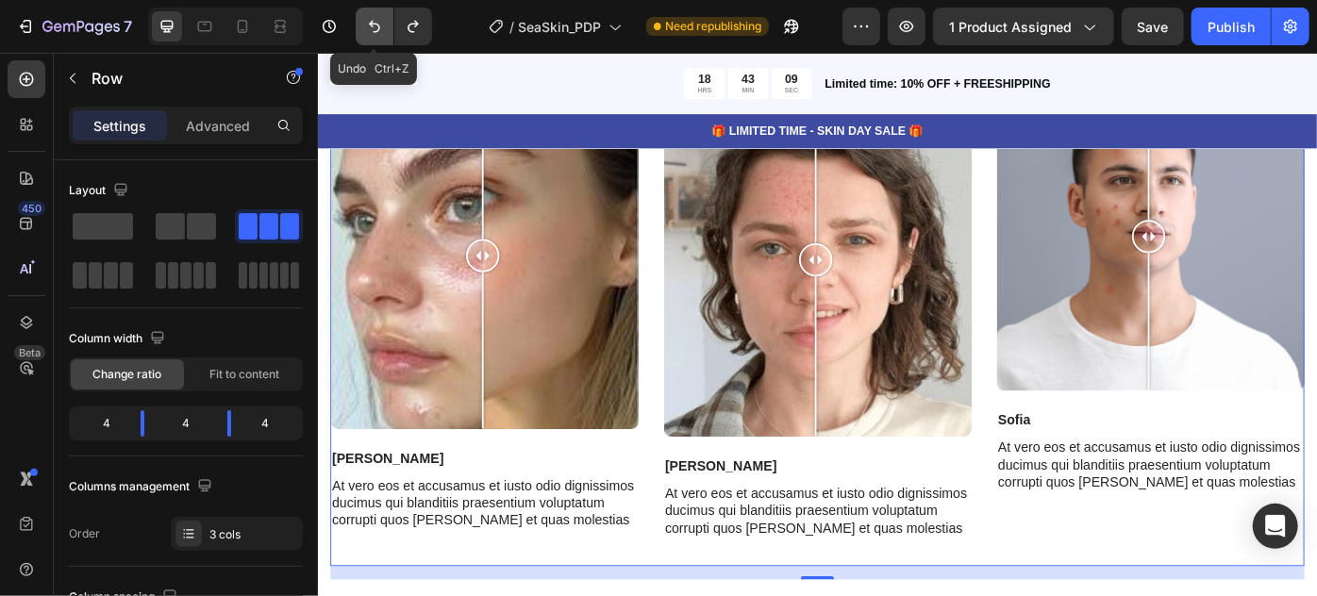
click at [375, 40] on button "Undo/Redo" at bounding box center [375, 27] width 38 height 38
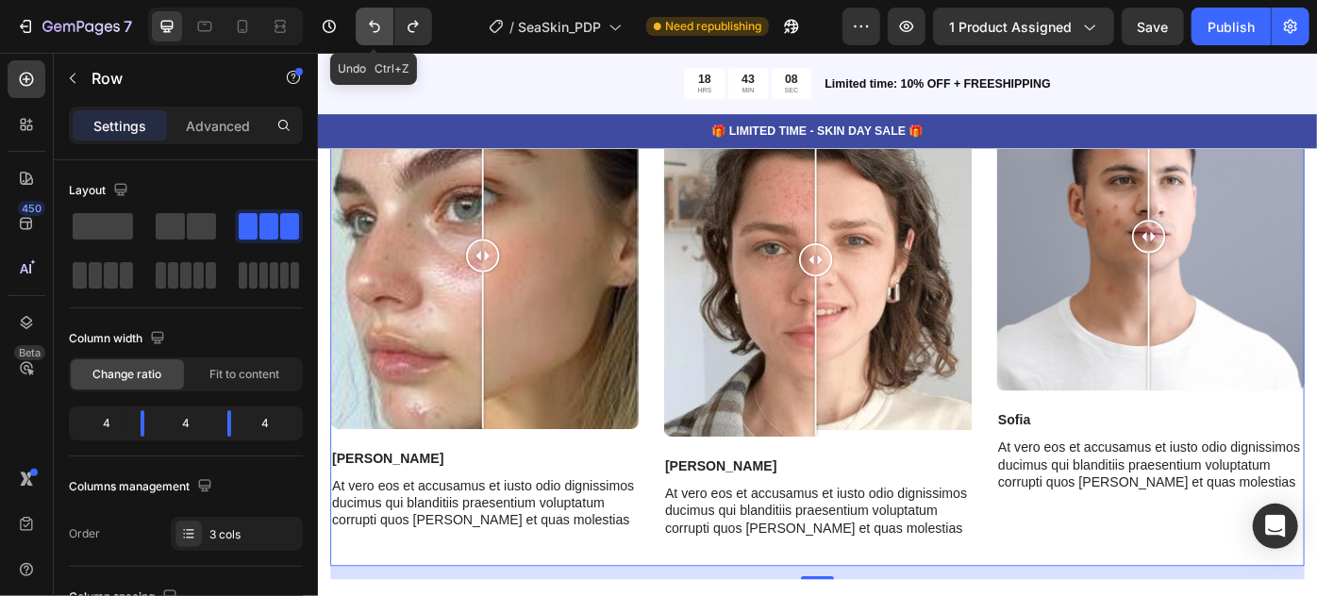
click at [375, 40] on button "Undo/Redo" at bounding box center [375, 27] width 38 height 38
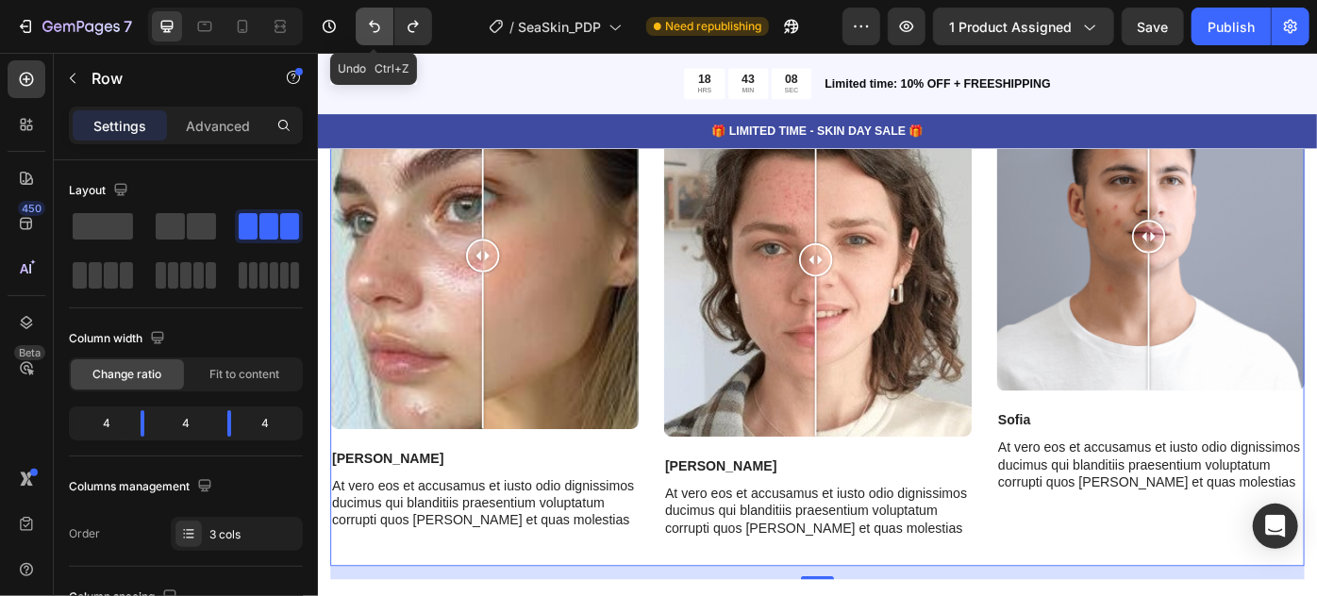
click at [375, 41] on button "Undo/Redo" at bounding box center [375, 27] width 38 height 38
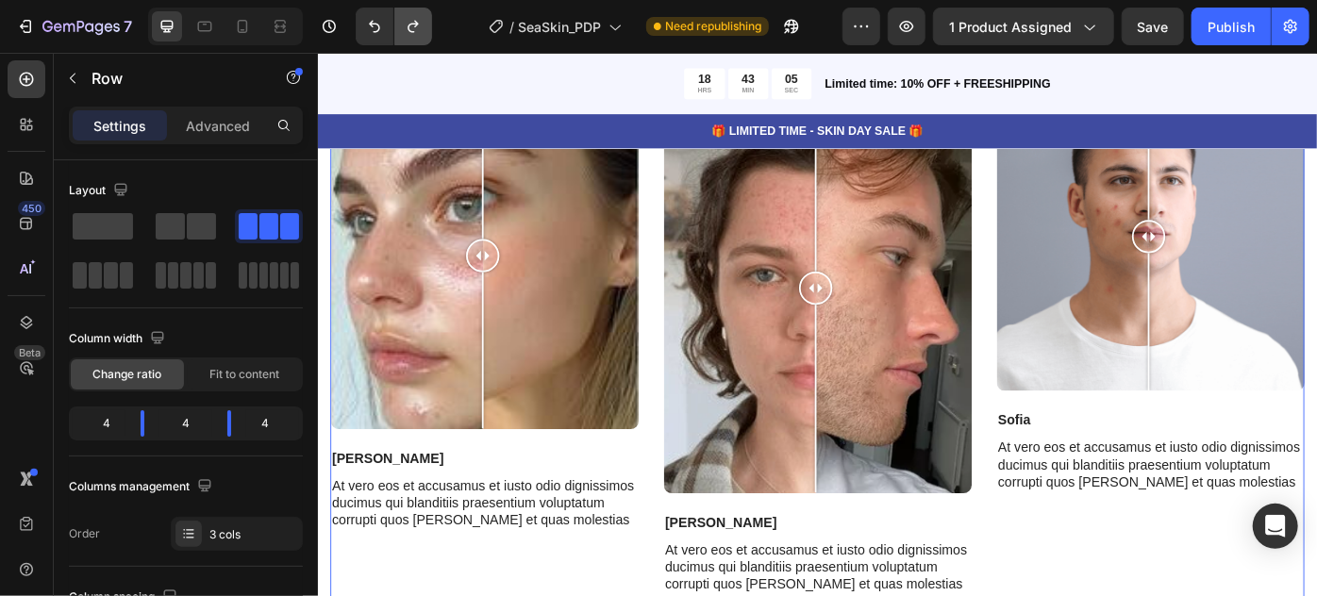
click at [415, 26] on icon "Undo/Redo" at bounding box center [413, 27] width 10 height 12
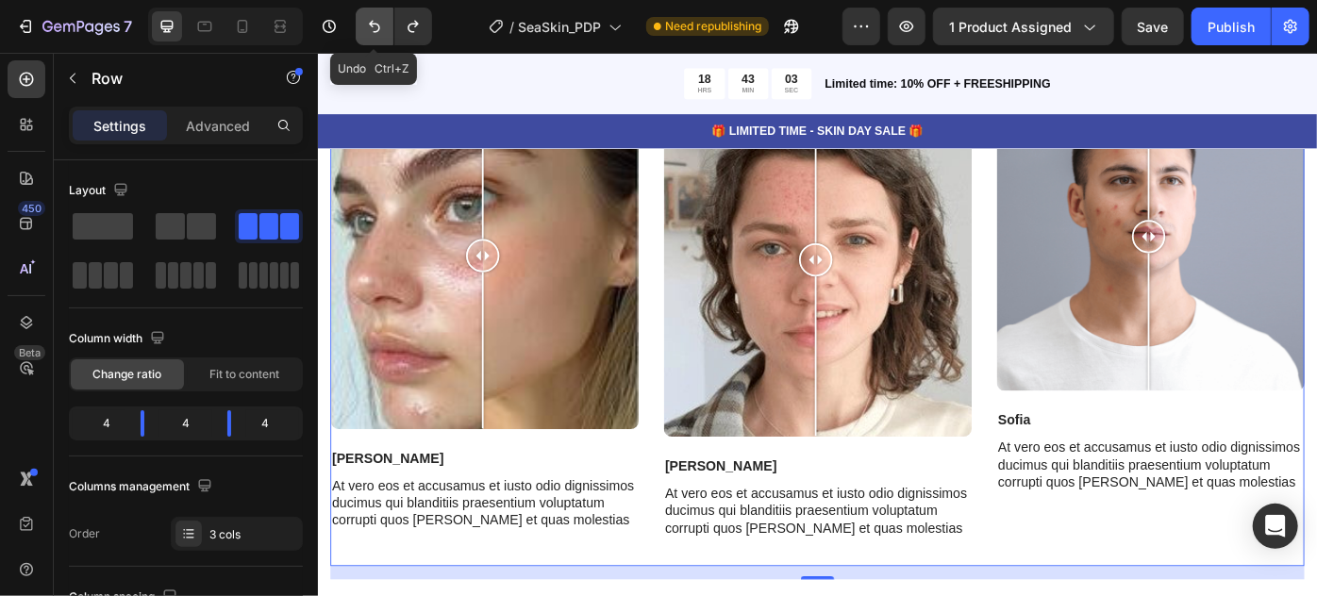
click at [369, 26] on icon "Undo/Redo" at bounding box center [374, 26] width 19 height 19
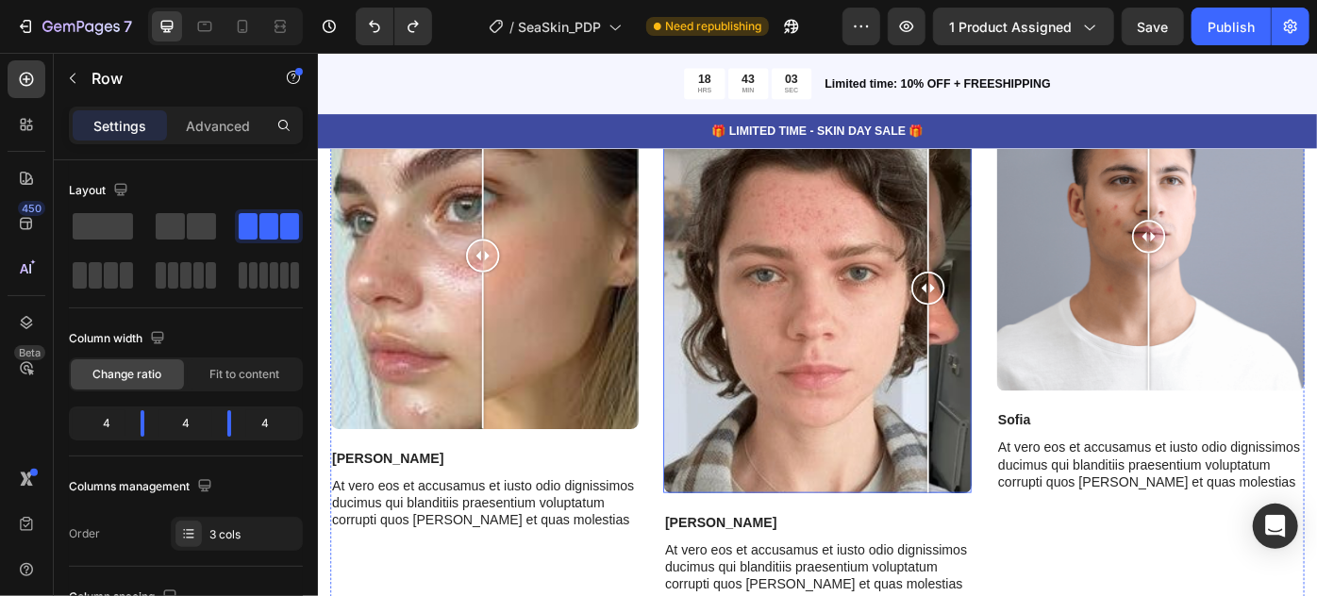
click at [1004, 244] on div at bounding box center [883, 318] width 349 height 465
click at [911, 244] on div at bounding box center [883, 318] width 349 height 465
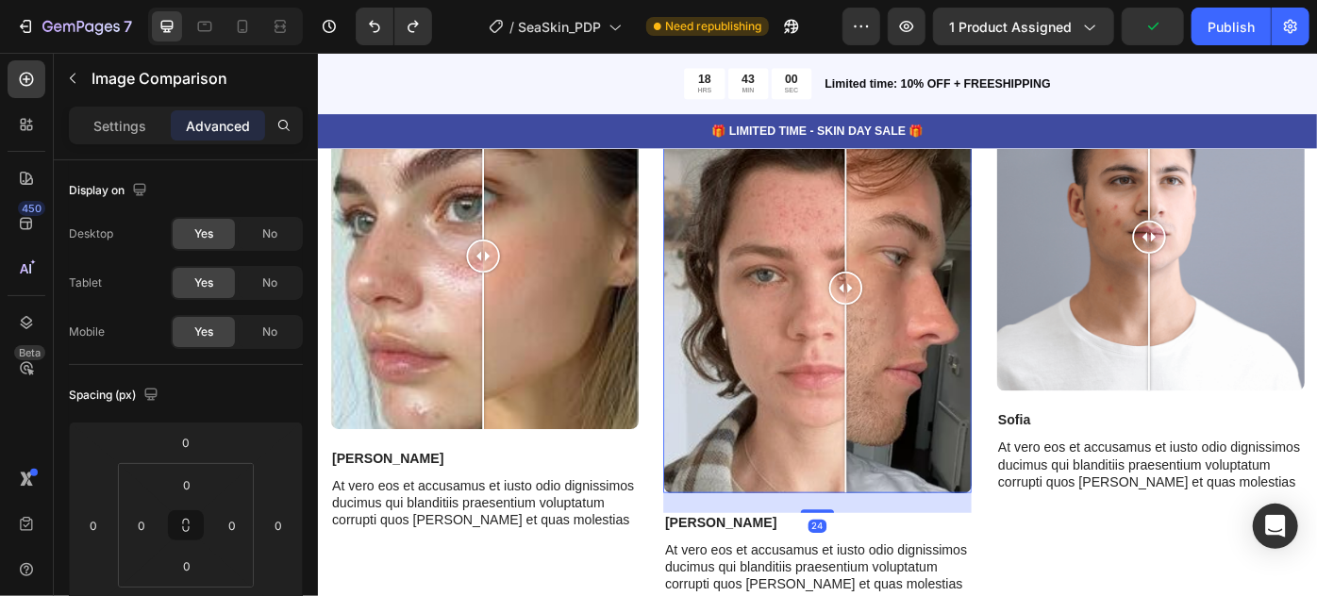
click at [1000, 280] on div at bounding box center [883, 318] width 349 height 465
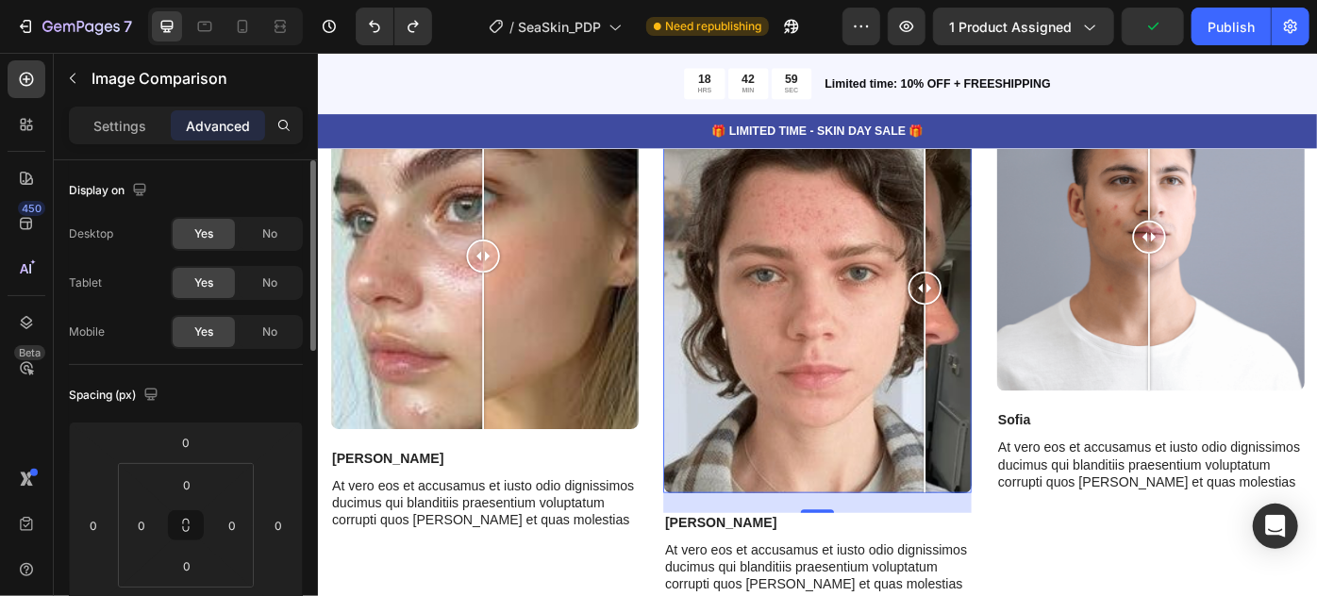
click at [108, 130] on p "Settings" at bounding box center [119, 126] width 53 height 20
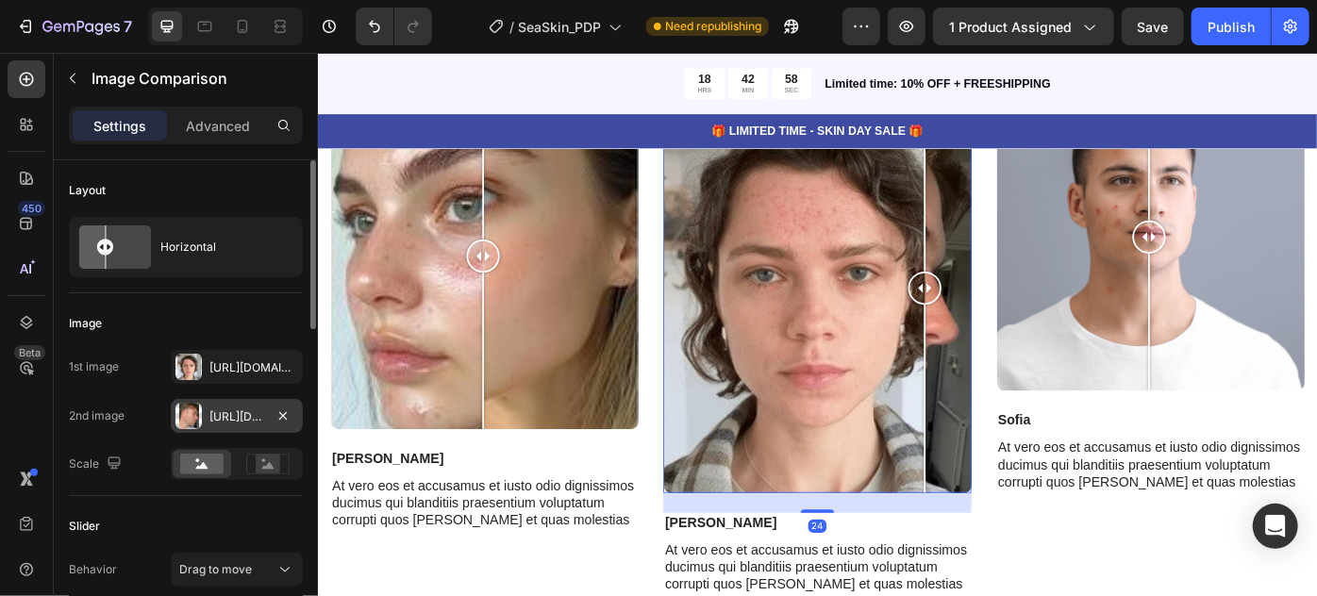
click at [226, 412] on div "Https://cdn.Shopify.Com/s/files/1/0821/0392/7124/files/gempages_546573242282804…" at bounding box center [236, 417] width 55 height 17
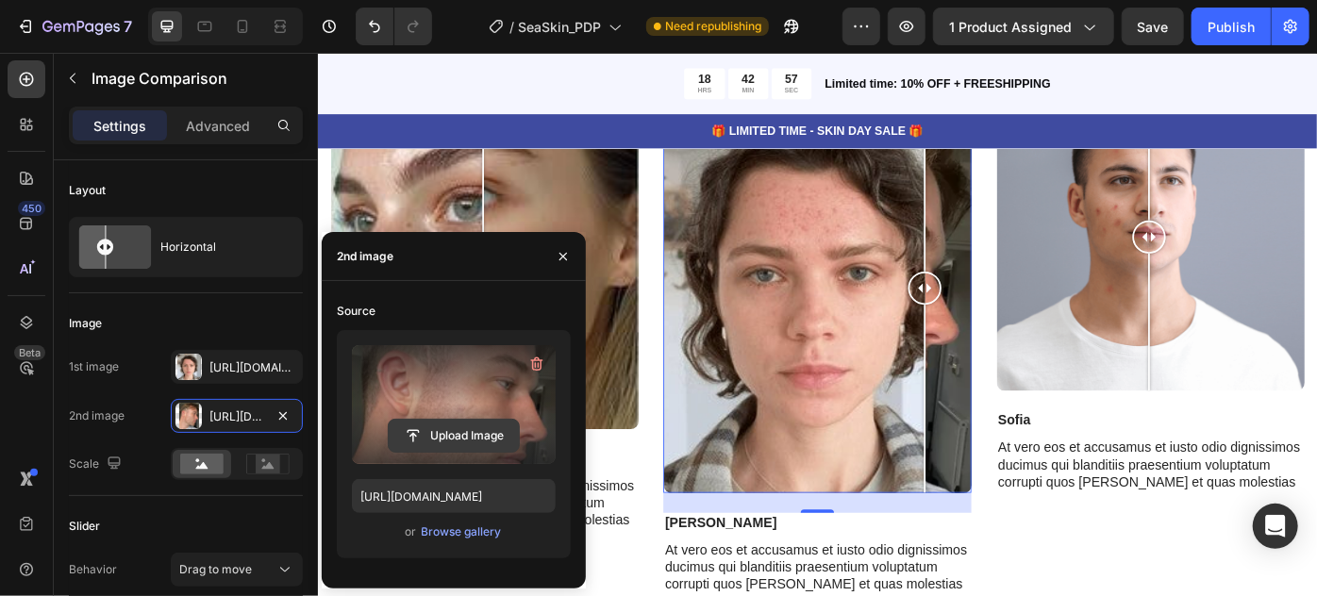
click at [506, 434] on input "file" at bounding box center [454, 436] width 130 height 32
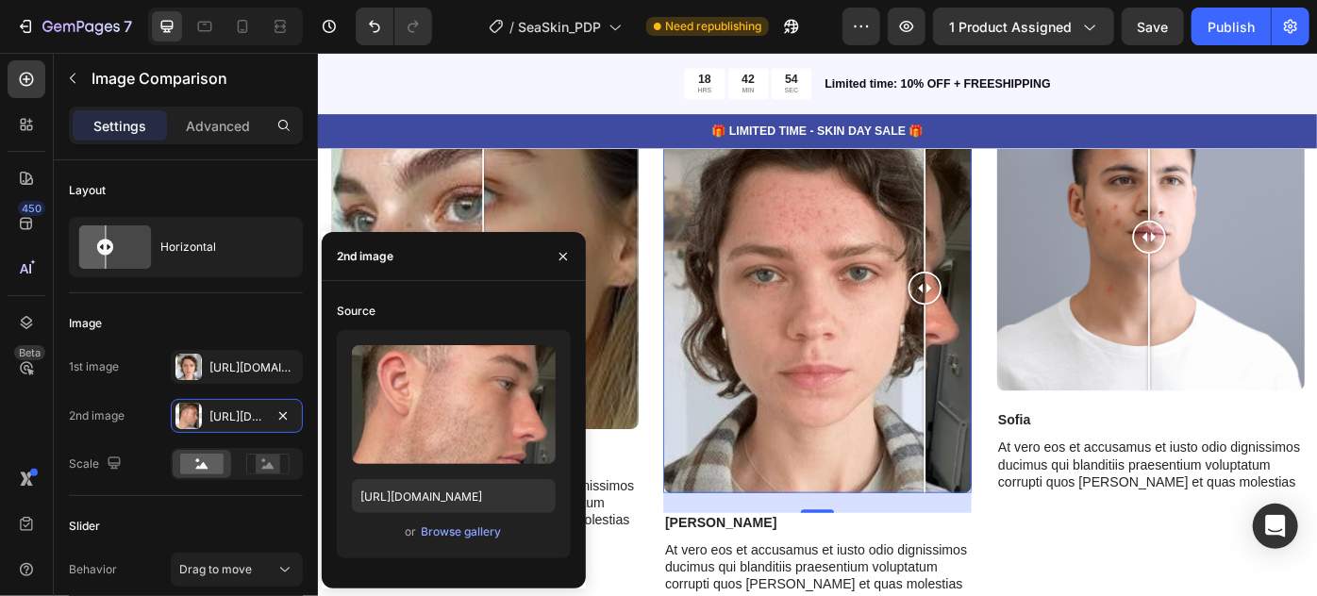
type input "https://cdn.shopify.com/s/files/1/0821/0392/7124/files/gempages_546573242282804…"
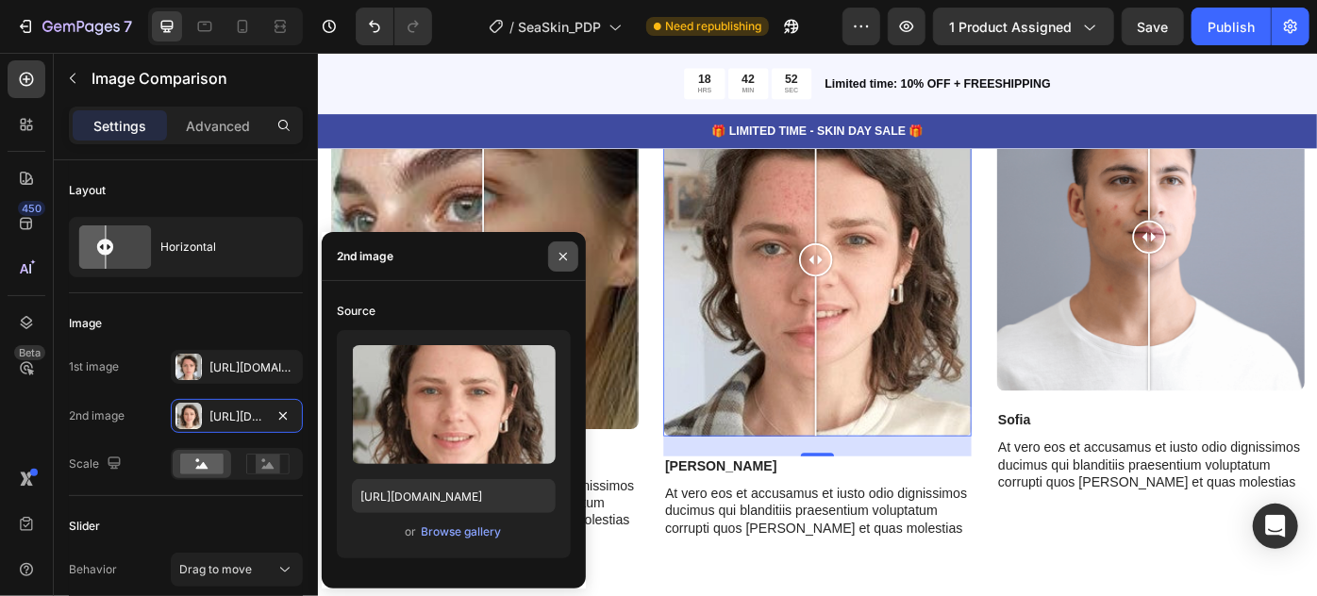
click at [560, 263] on icon "button" at bounding box center [563, 256] width 15 height 15
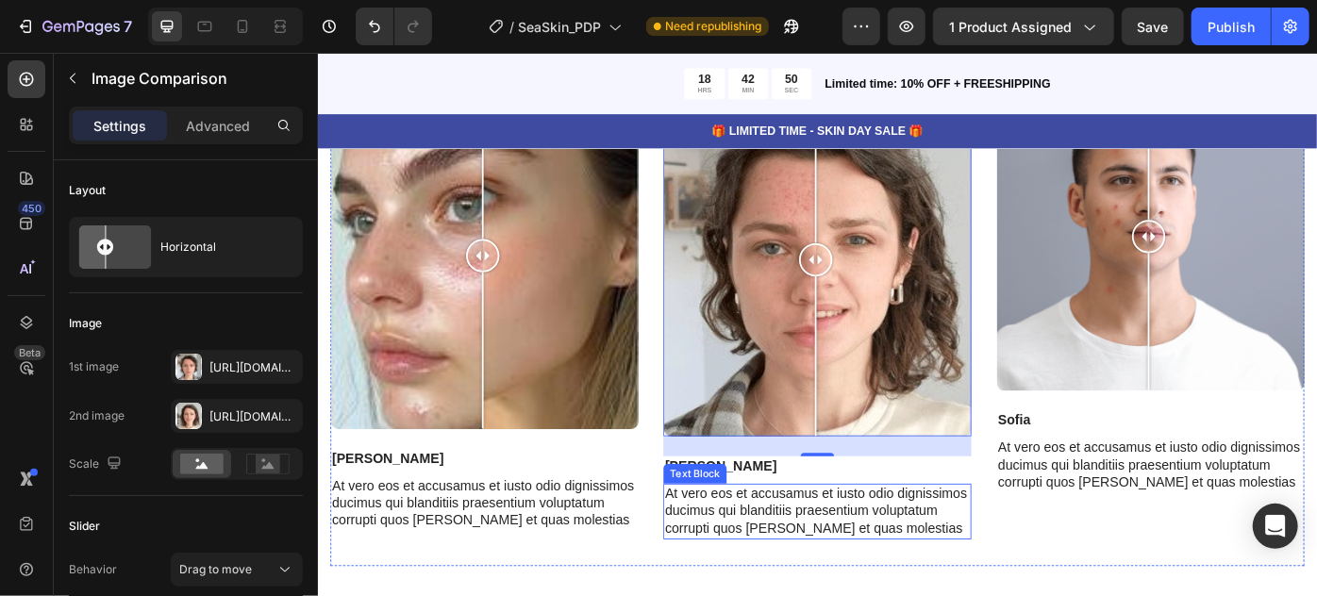
click at [872, 555] on p "At vero eos et accusamus et iusto odio dignissimos ducimus qui blanditiis praes…" at bounding box center [883, 572] width 345 height 59
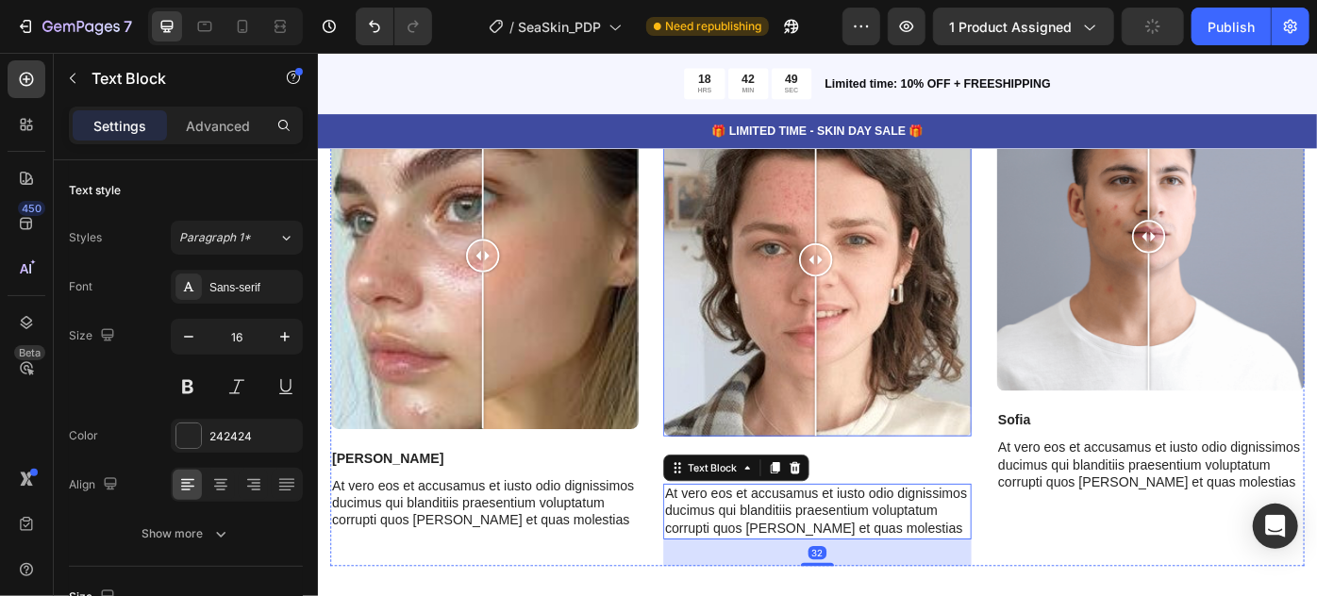
click at [711, 411] on div at bounding box center [883, 286] width 349 height 401
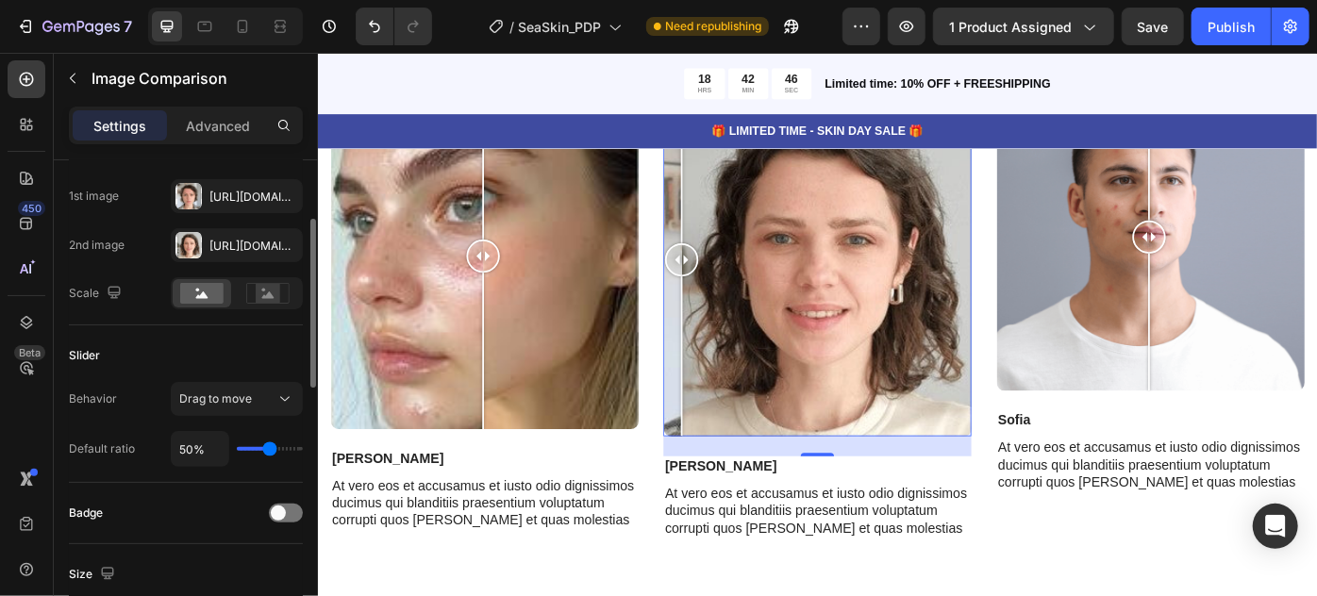
scroll to position [428, 0]
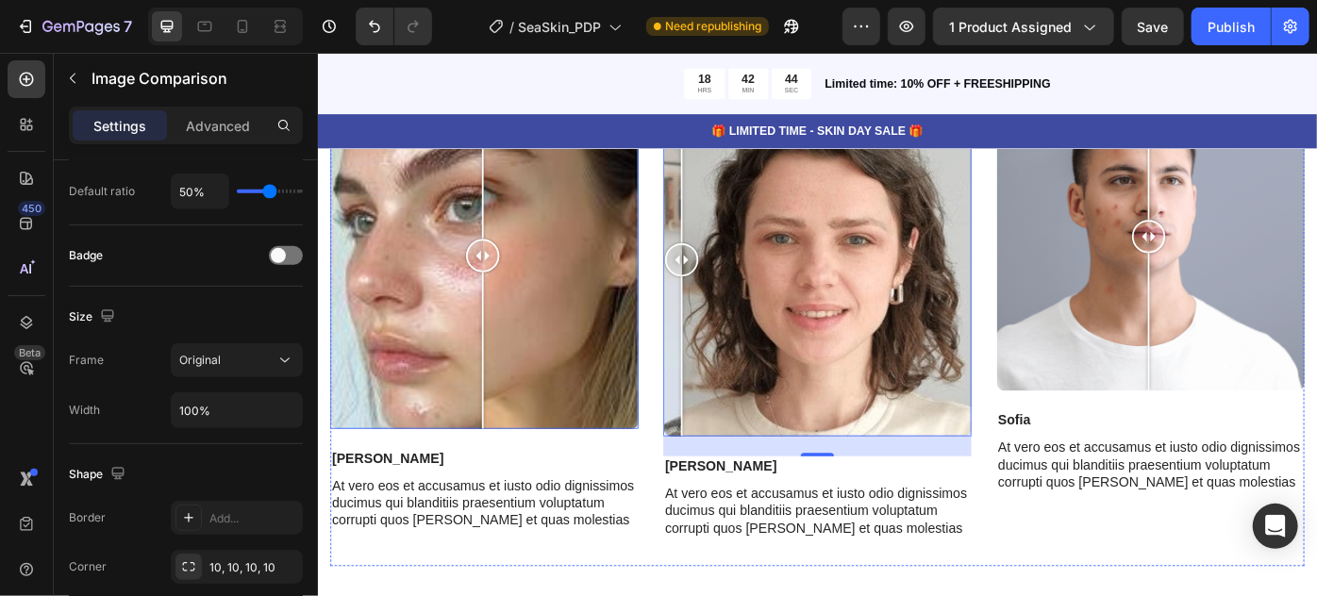
click at [589, 298] on div at bounding box center [505, 282] width 349 height 393
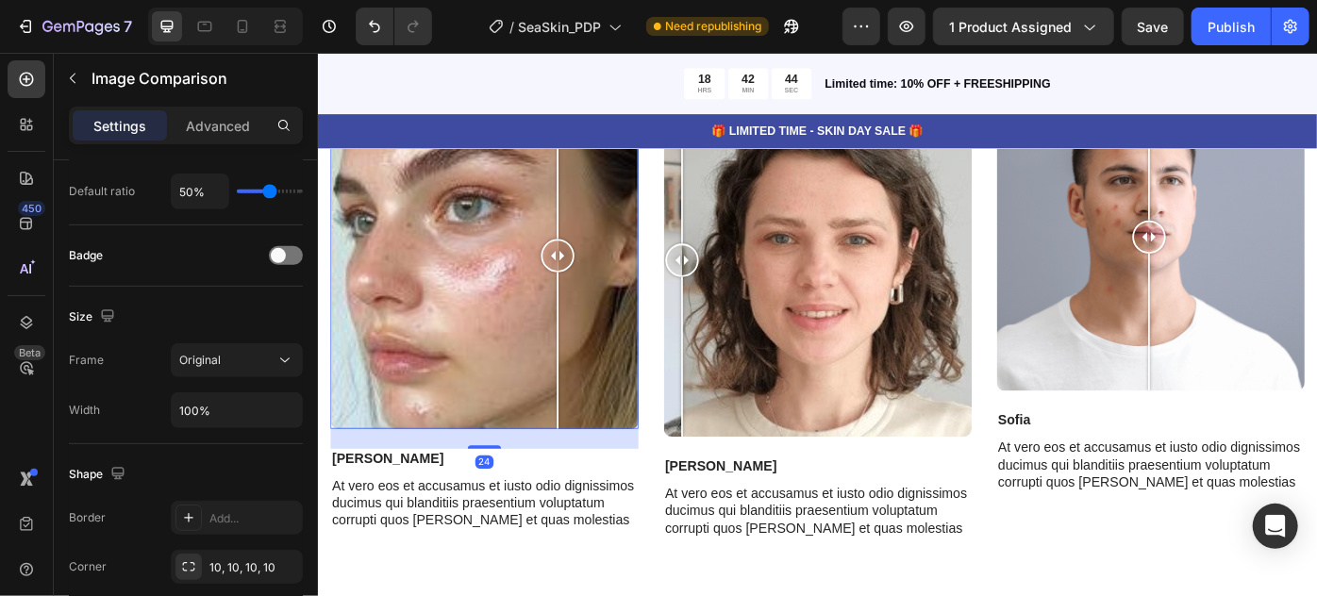
scroll to position [427, 0]
click at [1163, 358] on div at bounding box center [1260, 260] width 349 height 349
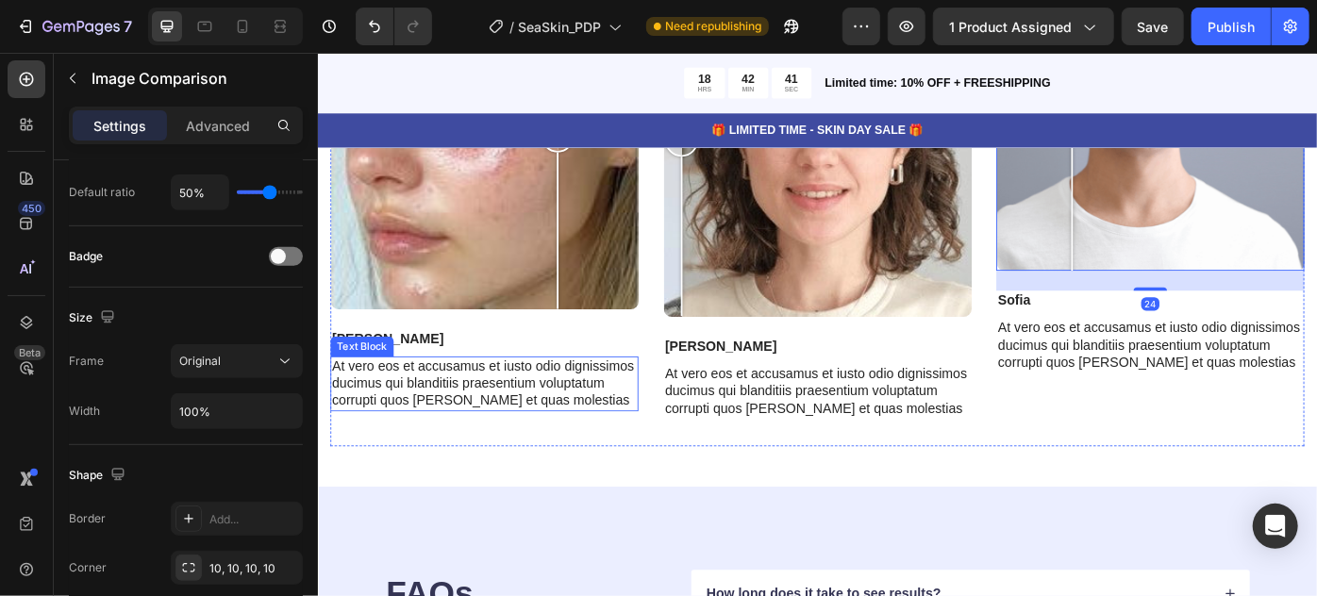
scroll to position [7720, 0]
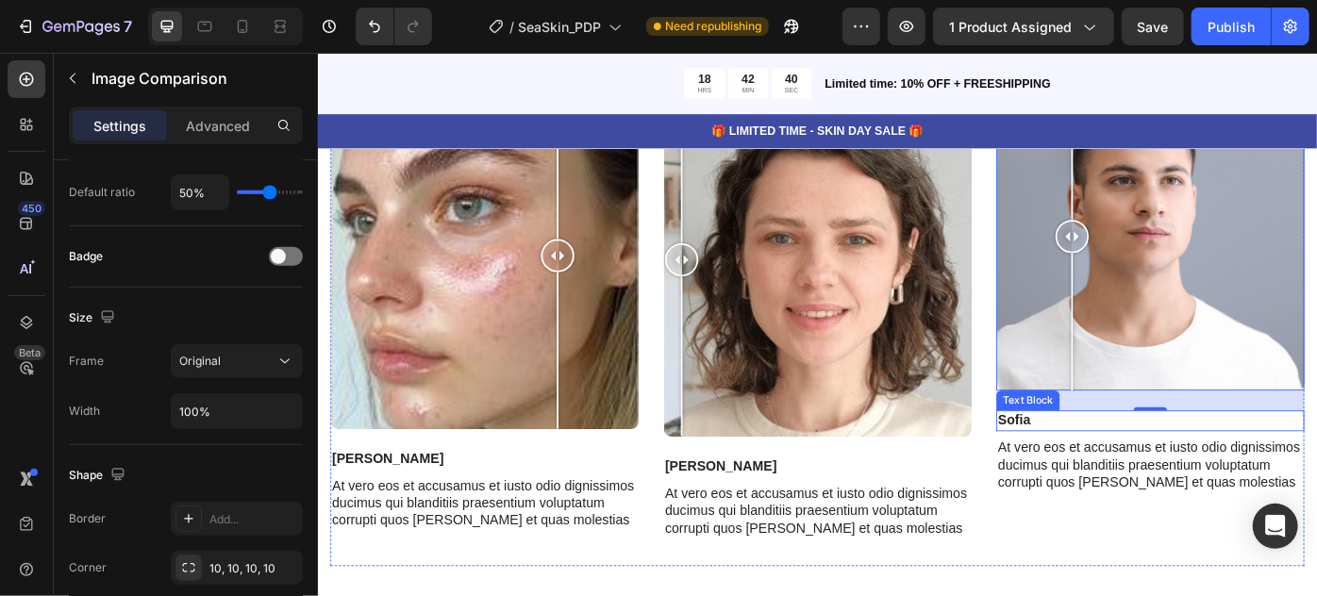
click at [1108, 468] on p "Sofia" at bounding box center [1260, 470] width 345 height 20
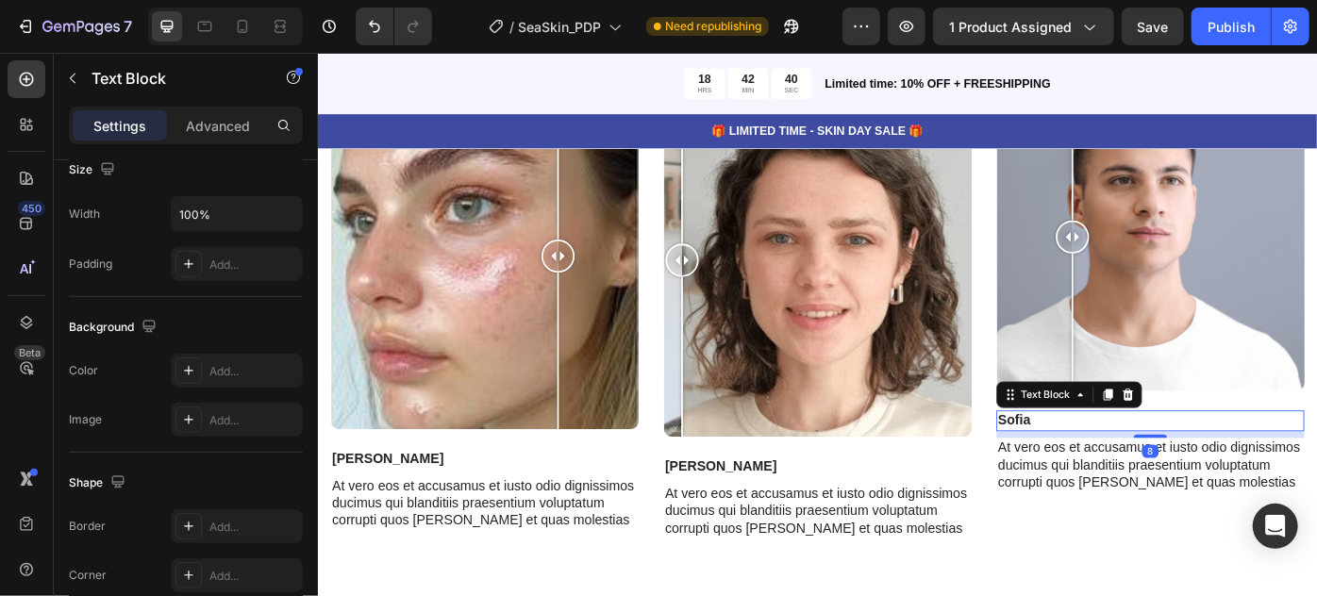
scroll to position [0, 0]
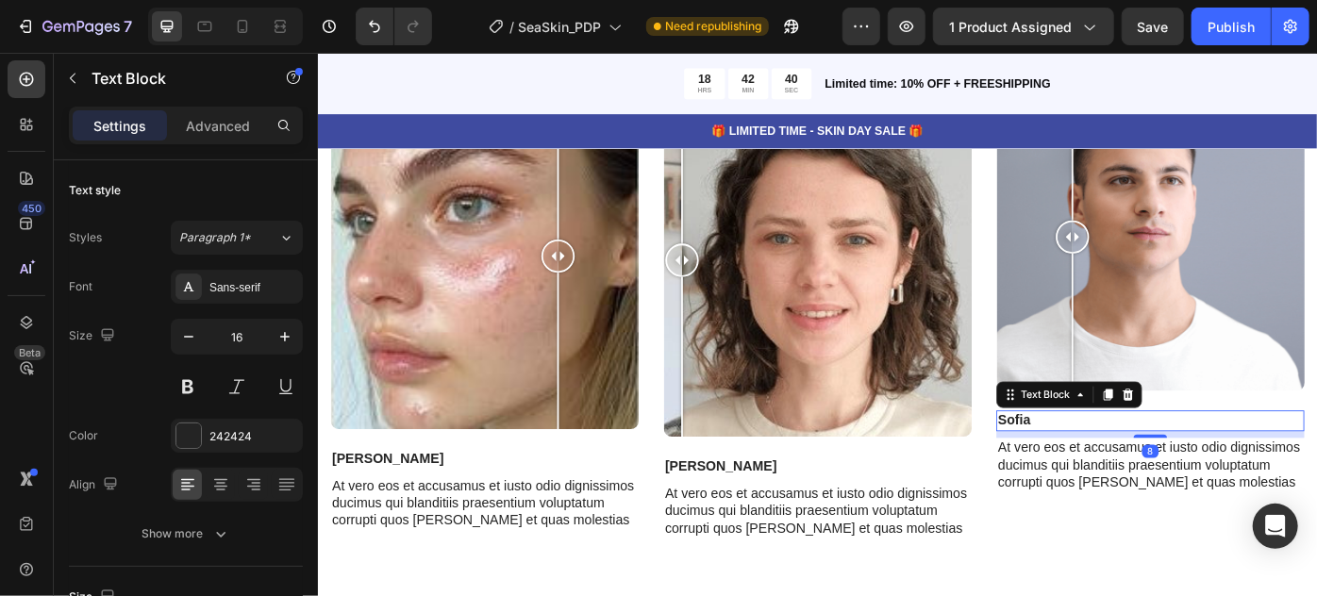
click at [1108, 468] on p "Sofia" at bounding box center [1260, 470] width 345 height 20
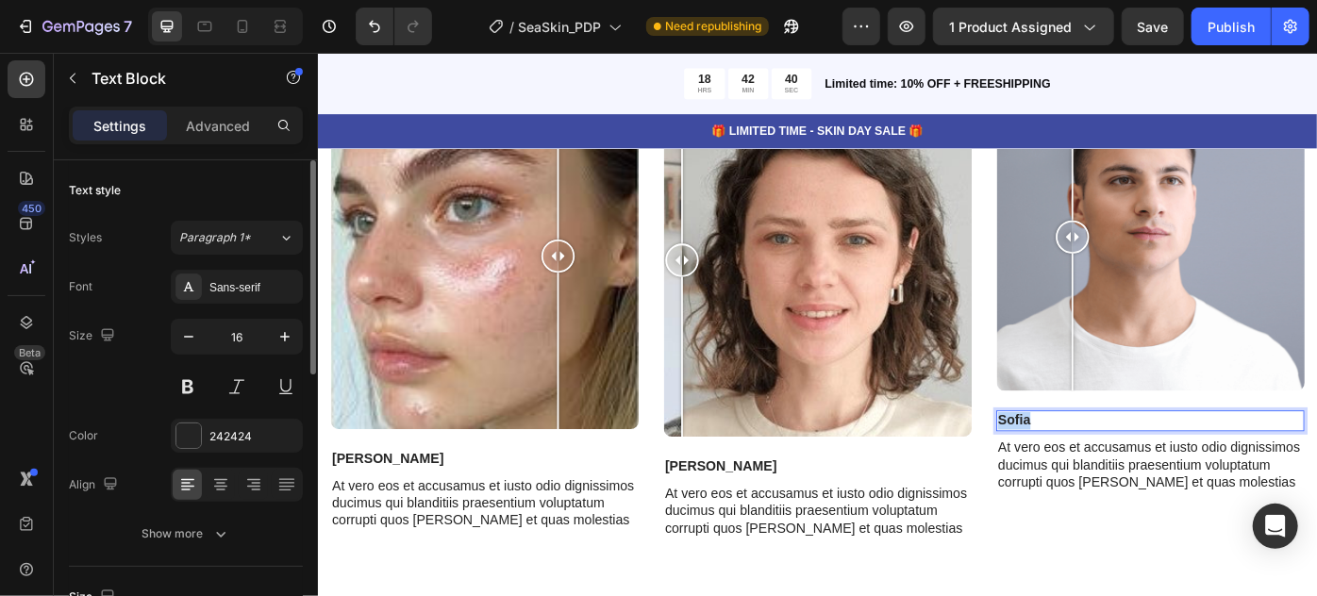
click at [1108, 468] on p "Sofia" at bounding box center [1260, 470] width 345 height 20
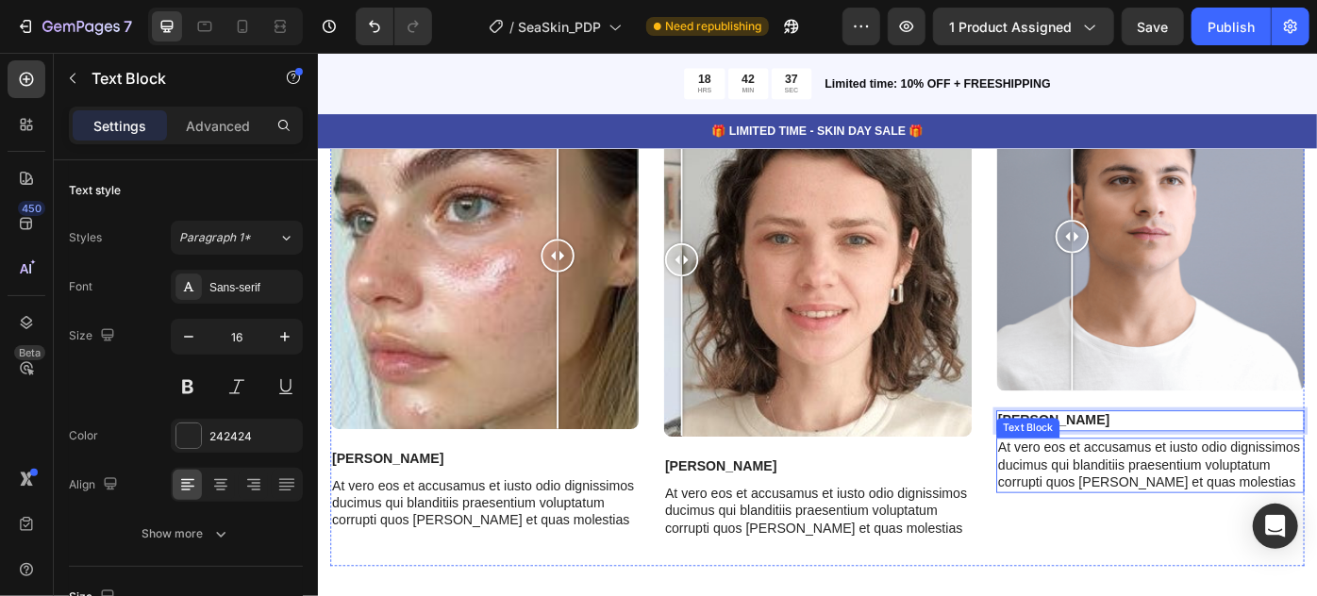
click at [1165, 494] on p "At vero eos et accusamus et iusto odio dignissimos ducimus qui blanditiis praes…" at bounding box center [1260, 520] width 345 height 59
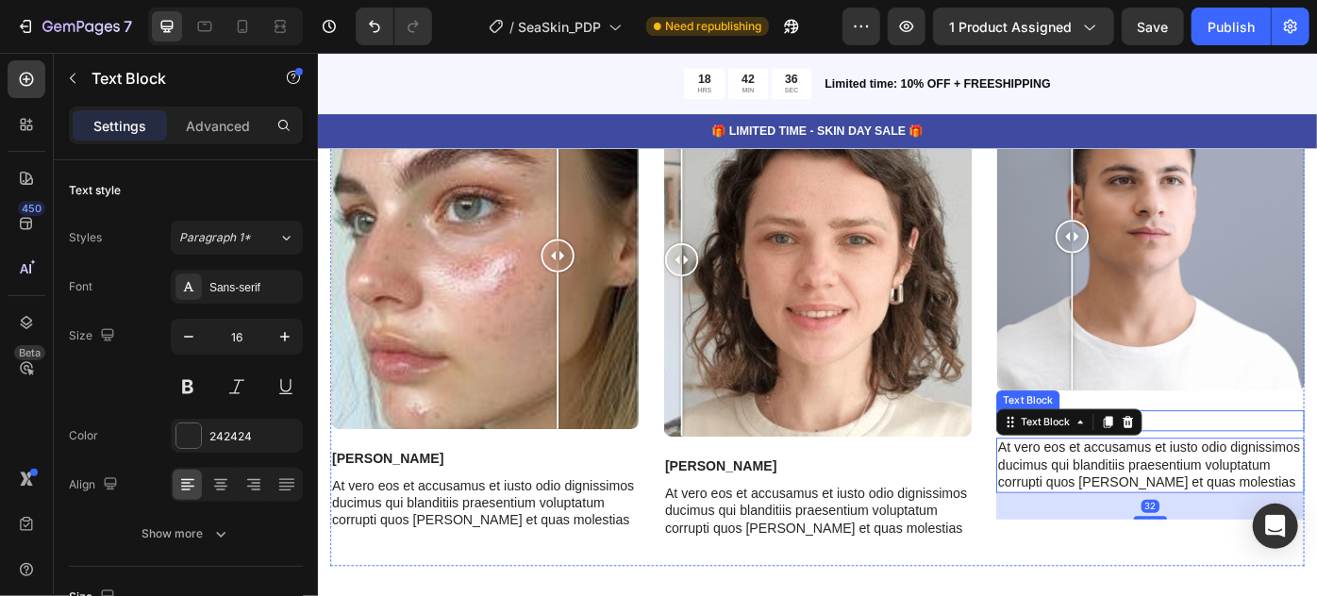
click at [1266, 471] on p "Rodrigo" at bounding box center [1260, 470] width 345 height 20
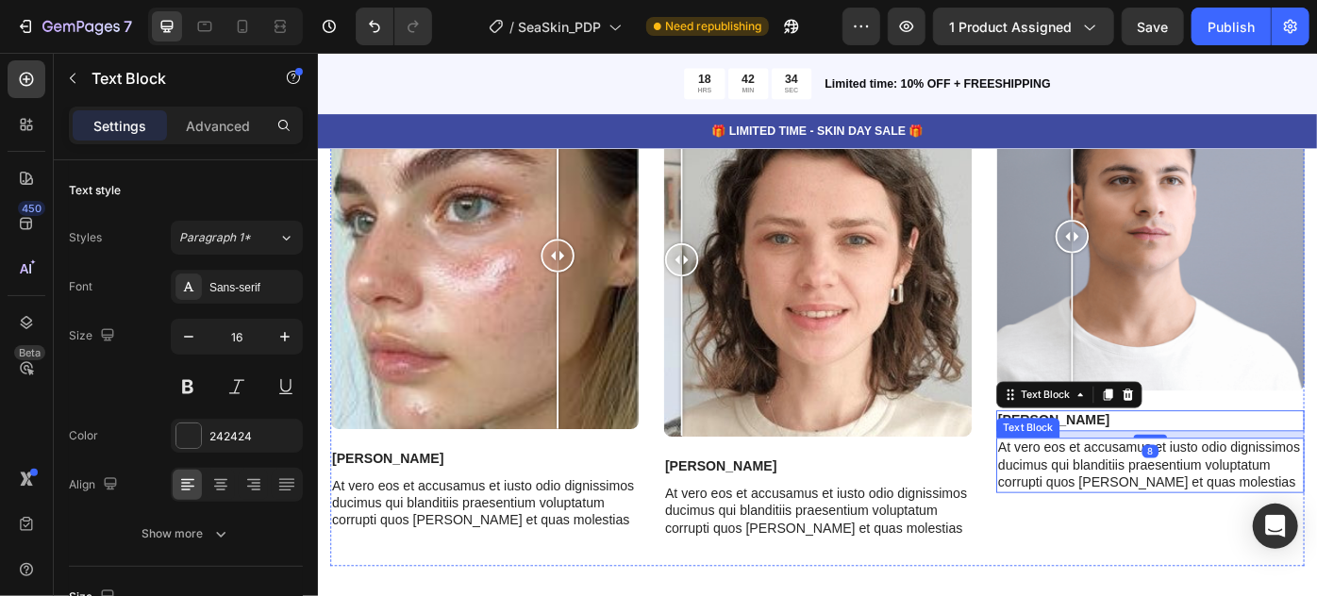
click at [1158, 529] on p "At vero eos et accusamus et iusto odio dignissimos ducimus qui blanditiis praes…" at bounding box center [1260, 520] width 345 height 59
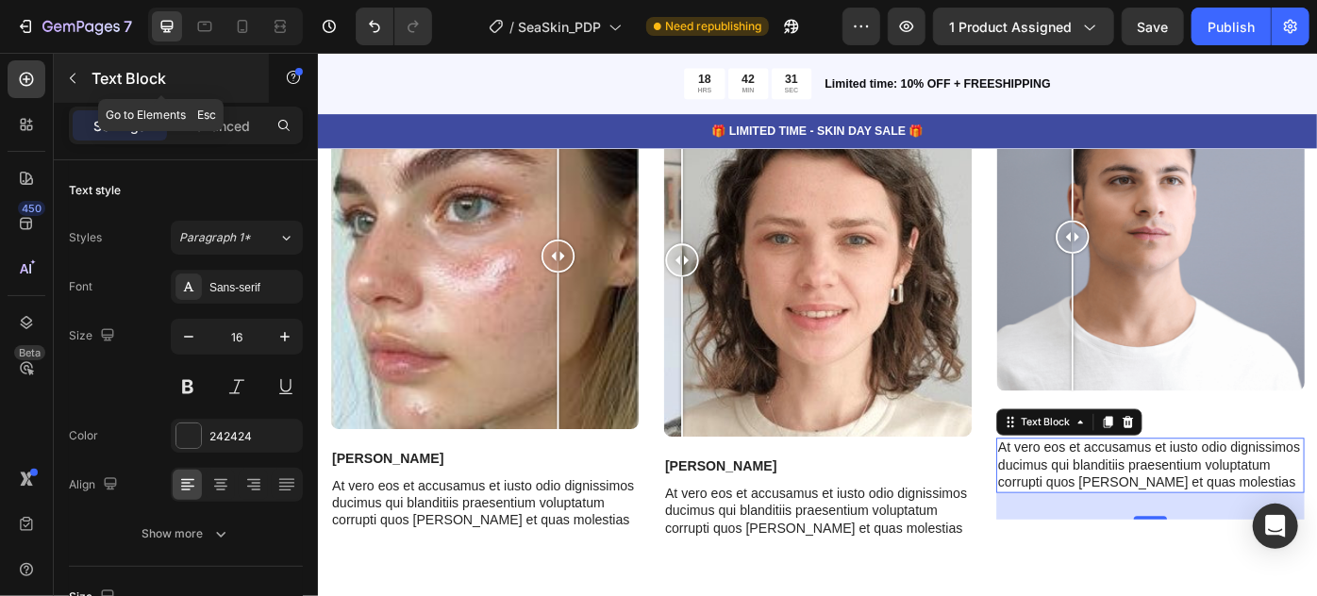
click at [77, 88] on button "button" at bounding box center [73, 78] width 30 height 30
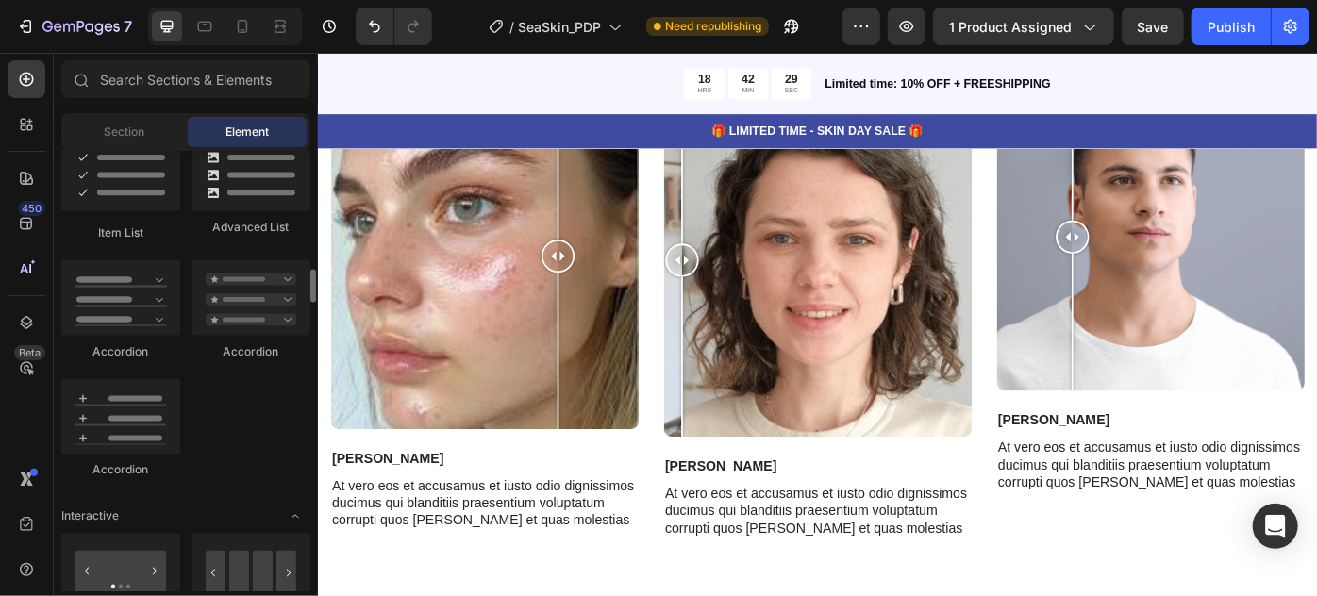
scroll to position [1200, 0]
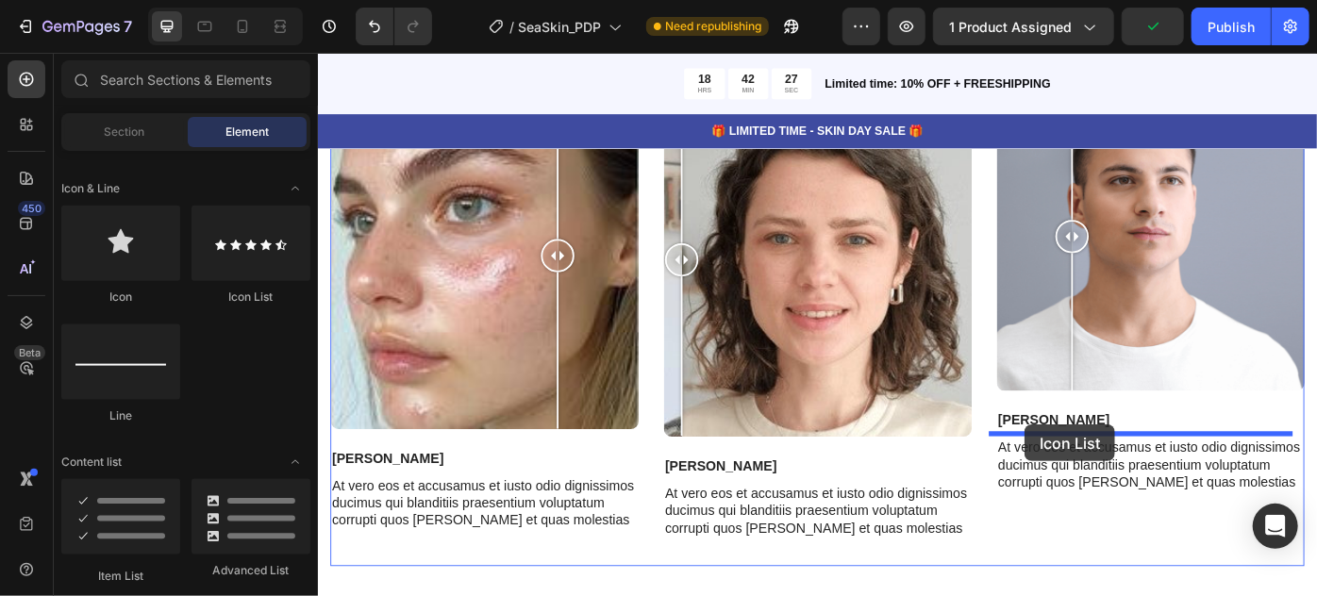
drag, startPoint x: 578, startPoint y: 310, endPoint x: 1118, endPoint y: 473, distance: 563.6
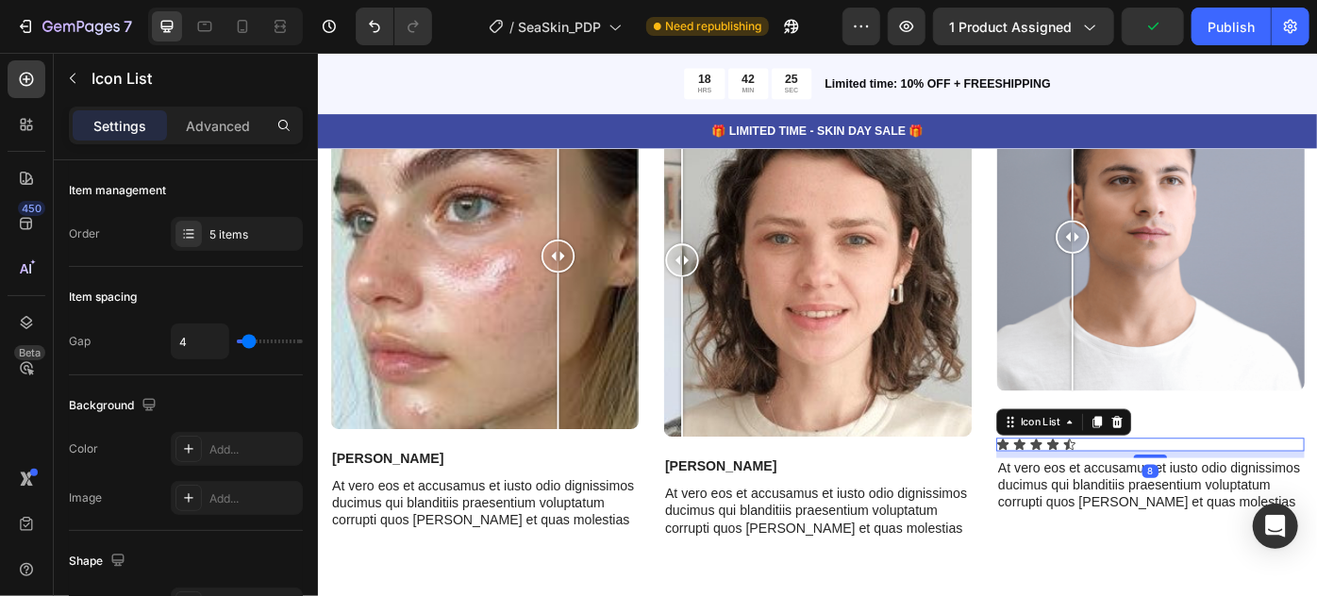
click at [1198, 470] on icon at bounding box center [1200, 470] width 15 height 15
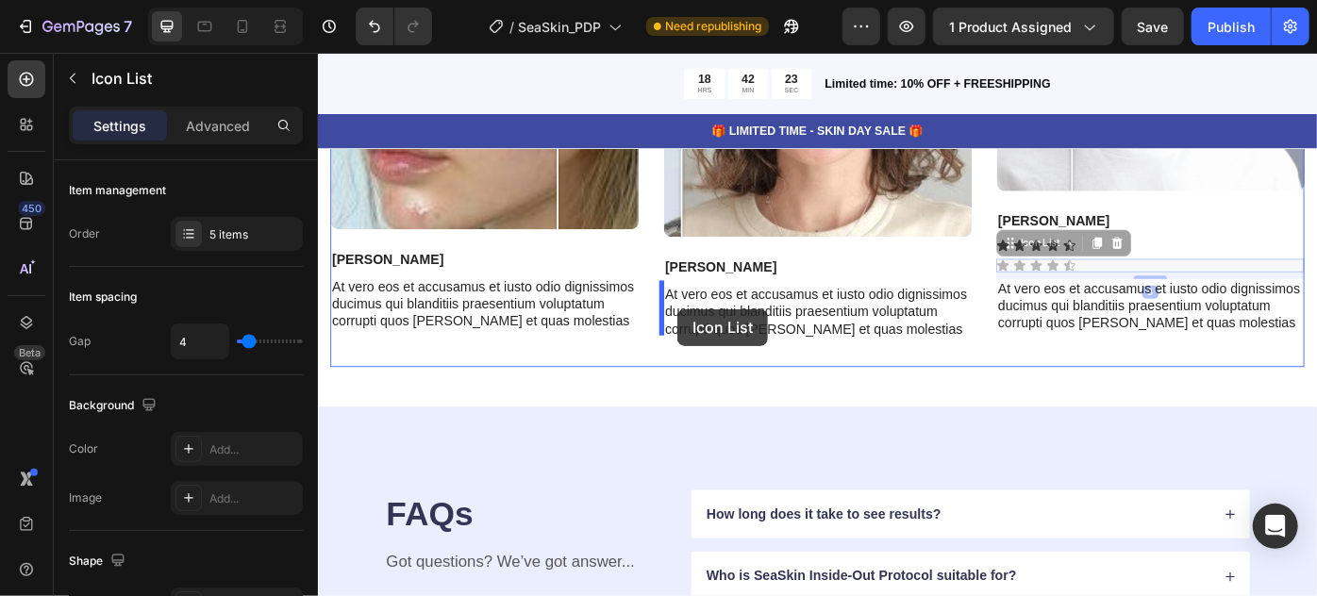
scroll to position [7951, 0]
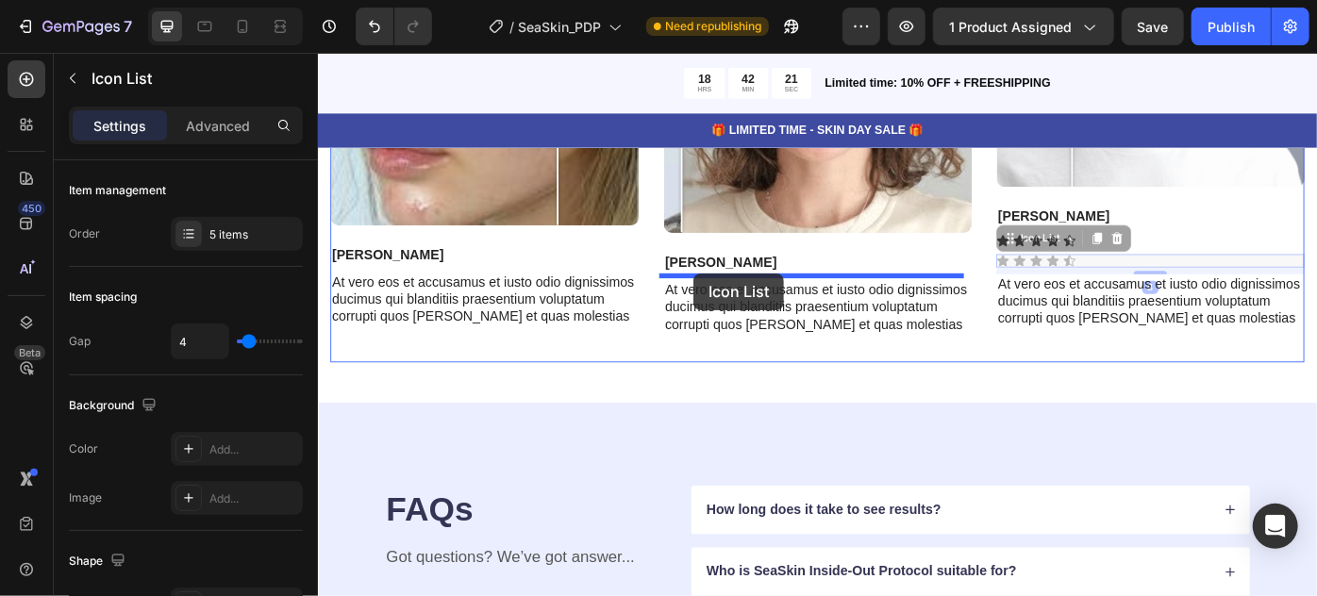
drag, startPoint x: 1095, startPoint y: 491, endPoint x: 743, endPoint y: 302, distance: 399.4
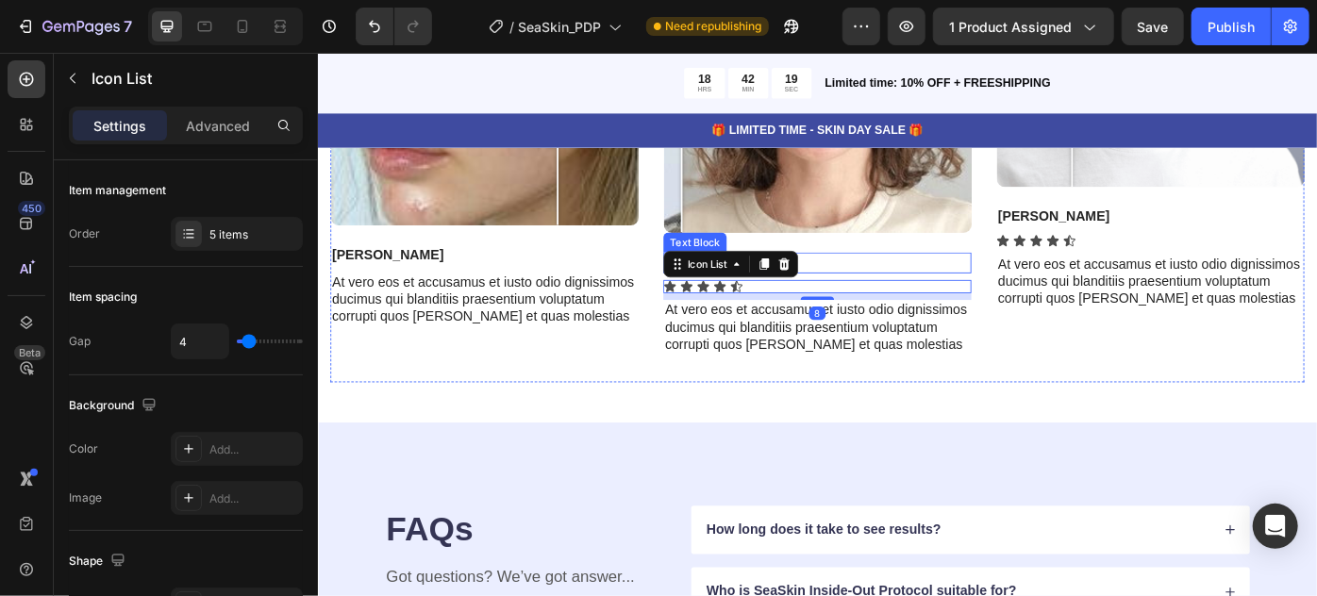
click at [960, 332] on div "At vero eos et accusamus et iusto odio dignissimos ducimus qui blanditiis praes…" at bounding box center [883, 363] width 349 height 62
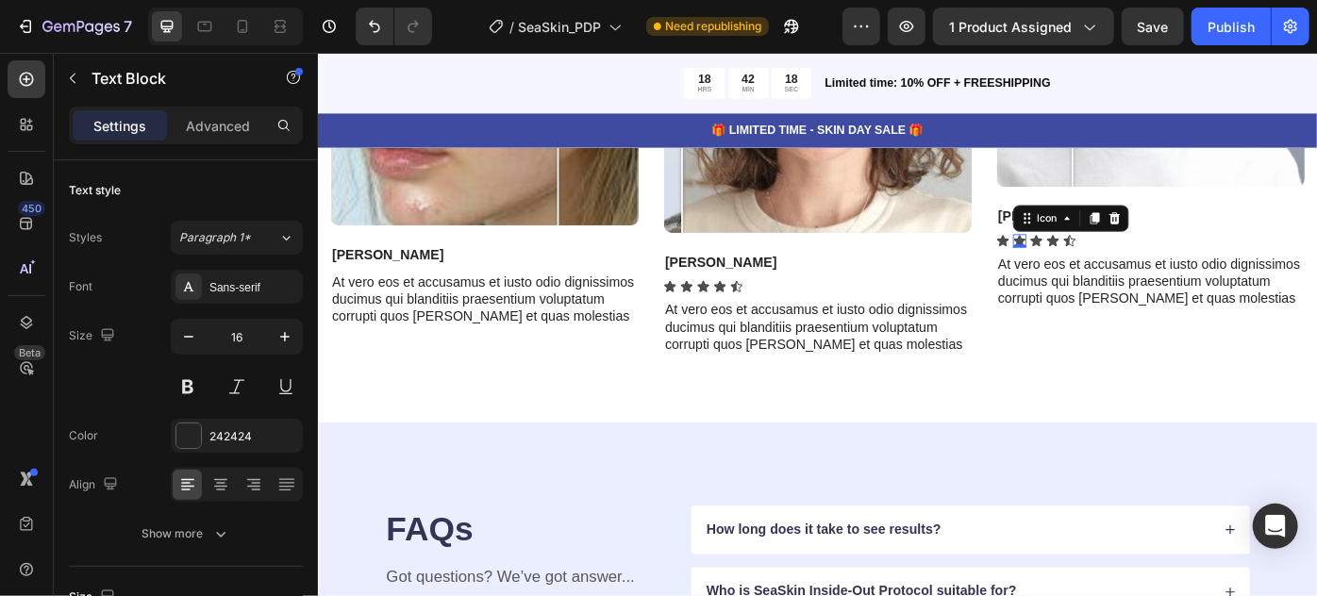
click at [1106, 259] on icon at bounding box center [1112, 265] width 13 height 12
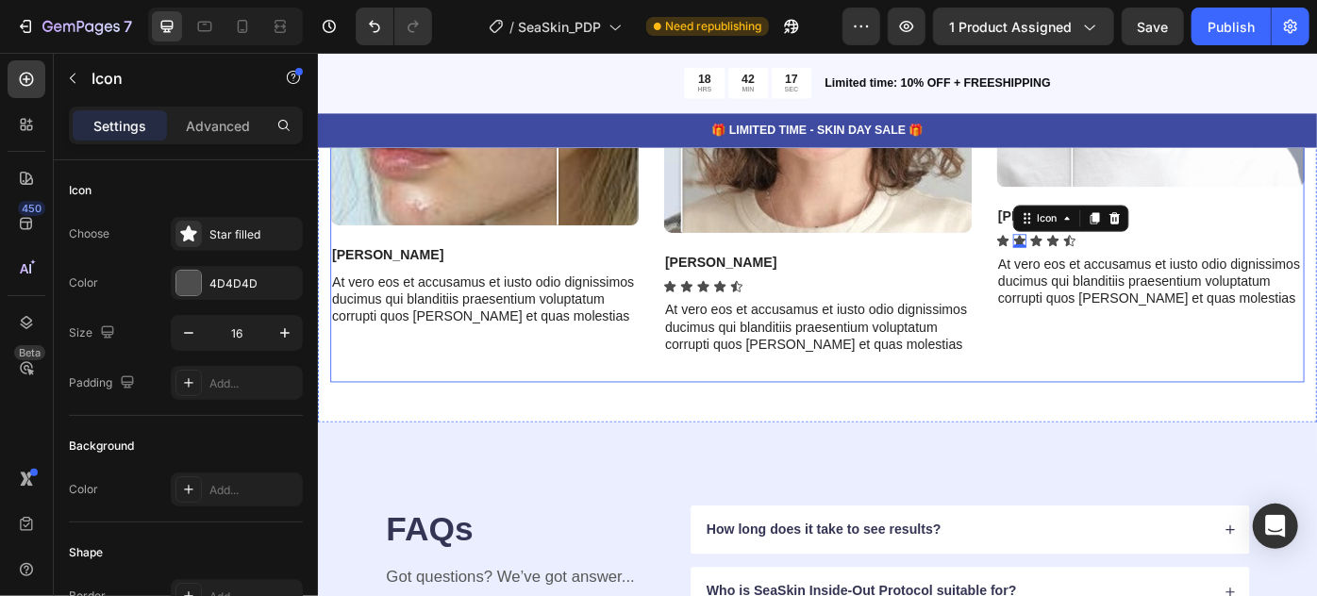
click at [1086, 242] on div "Rodrigo" at bounding box center [1260, 238] width 349 height 24
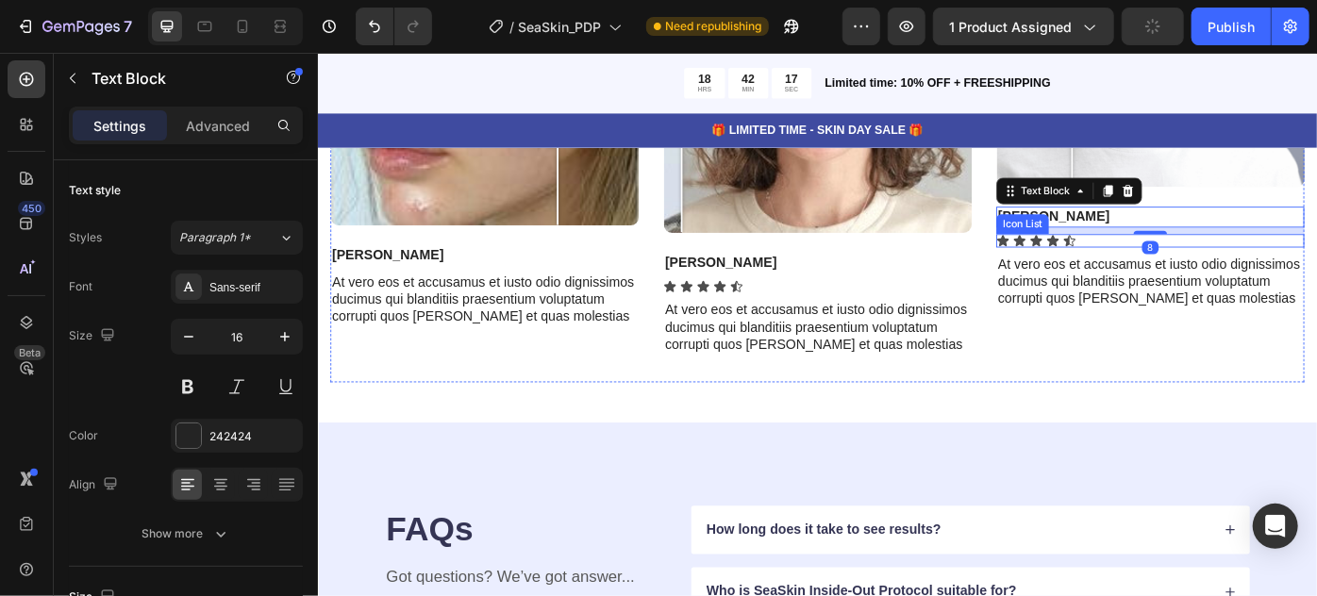
click at [1212, 259] on div "Icon Icon Icon Icon Icon" at bounding box center [1260, 265] width 349 height 15
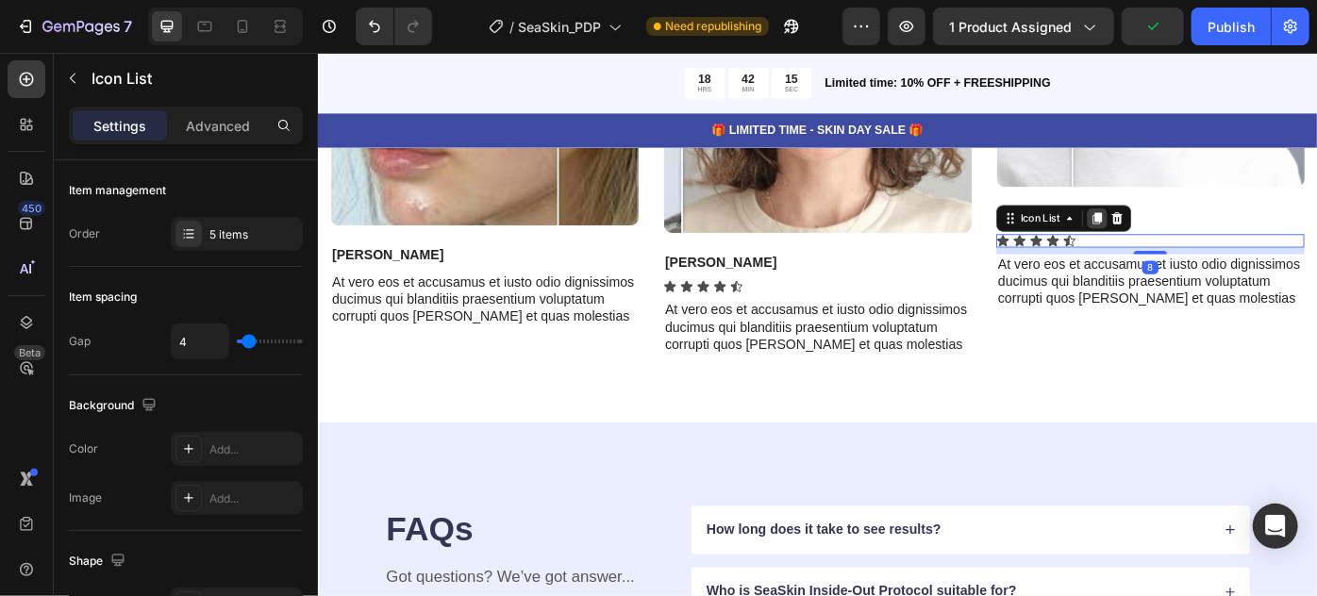
click at [1193, 240] on icon at bounding box center [1200, 239] width 15 height 15
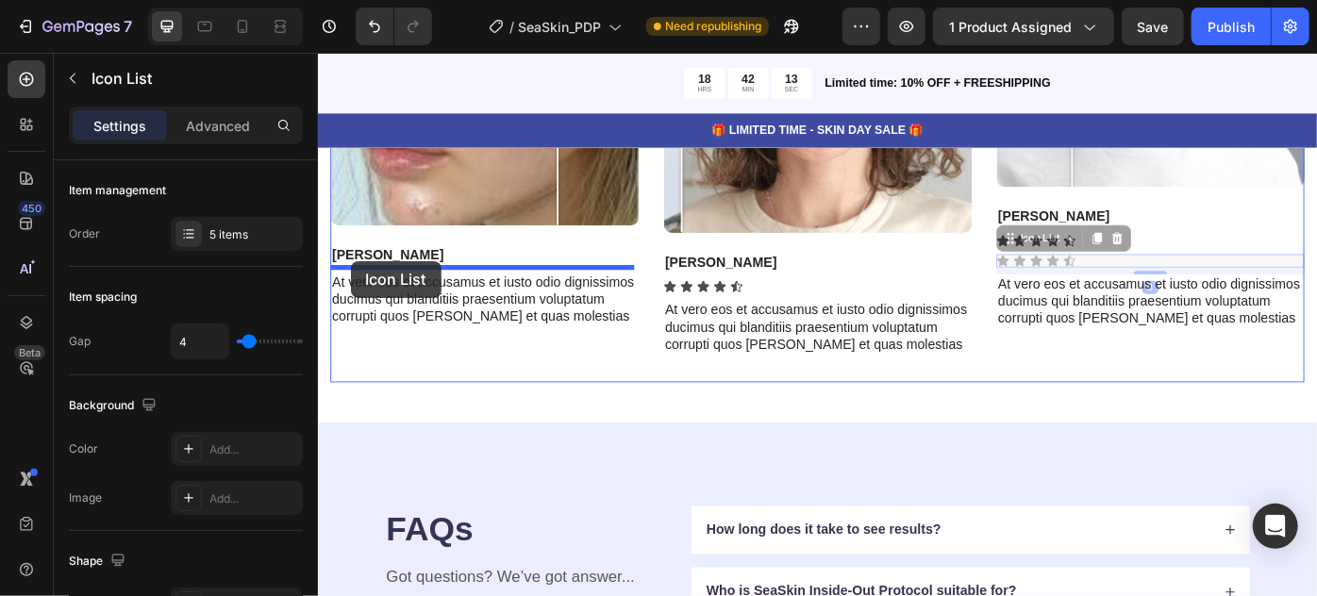
drag, startPoint x: 1093, startPoint y: 257, endPoint x: 354, endPoint y: 288, distance: 739.5
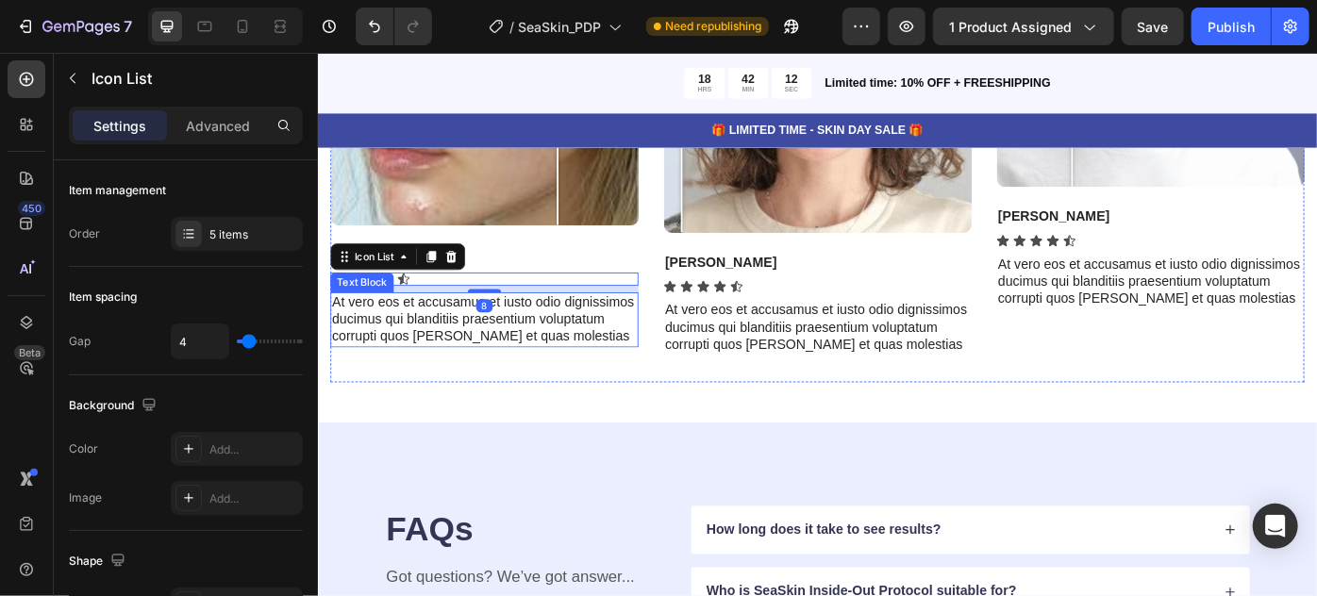
click at [555, 360] on p "At vero eos et accusamus et iusto odio dignissimos ducimus qui blanditiis praes…" at bounding box center [505, 355] width 345 height 59
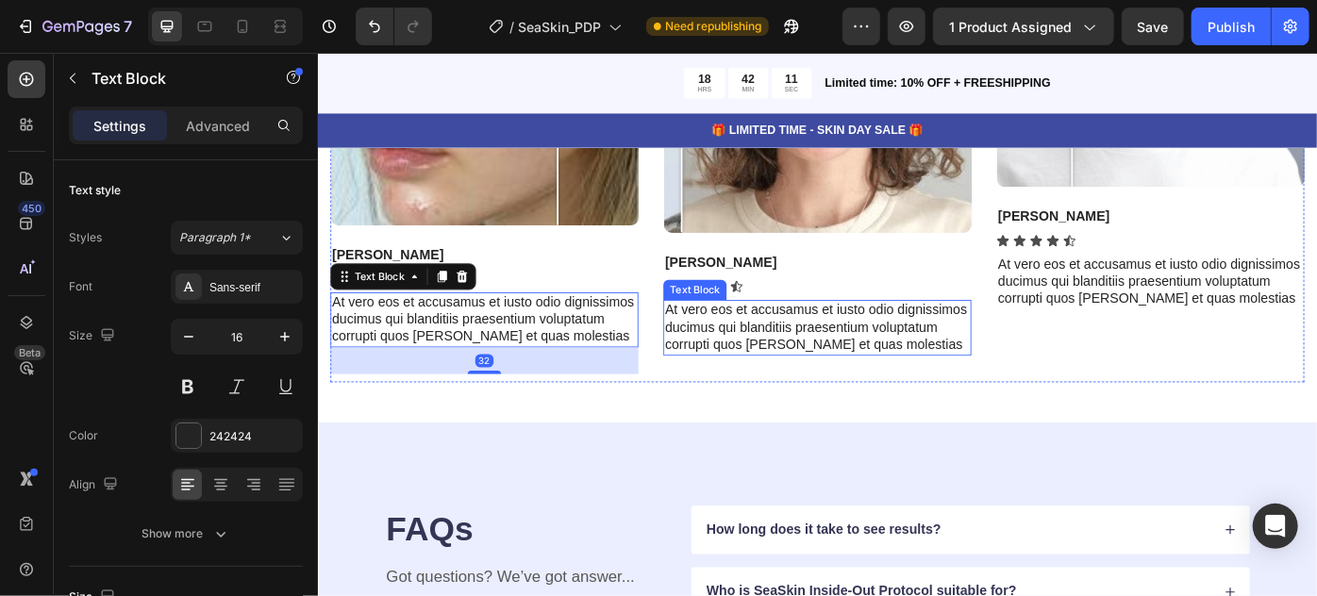
click at [943, 360] on p "At vero eos et accusamus et iusto odio dignissimos ducimus qui blanditiis praes…" at bounding box center [883, 363] width 345 height 59
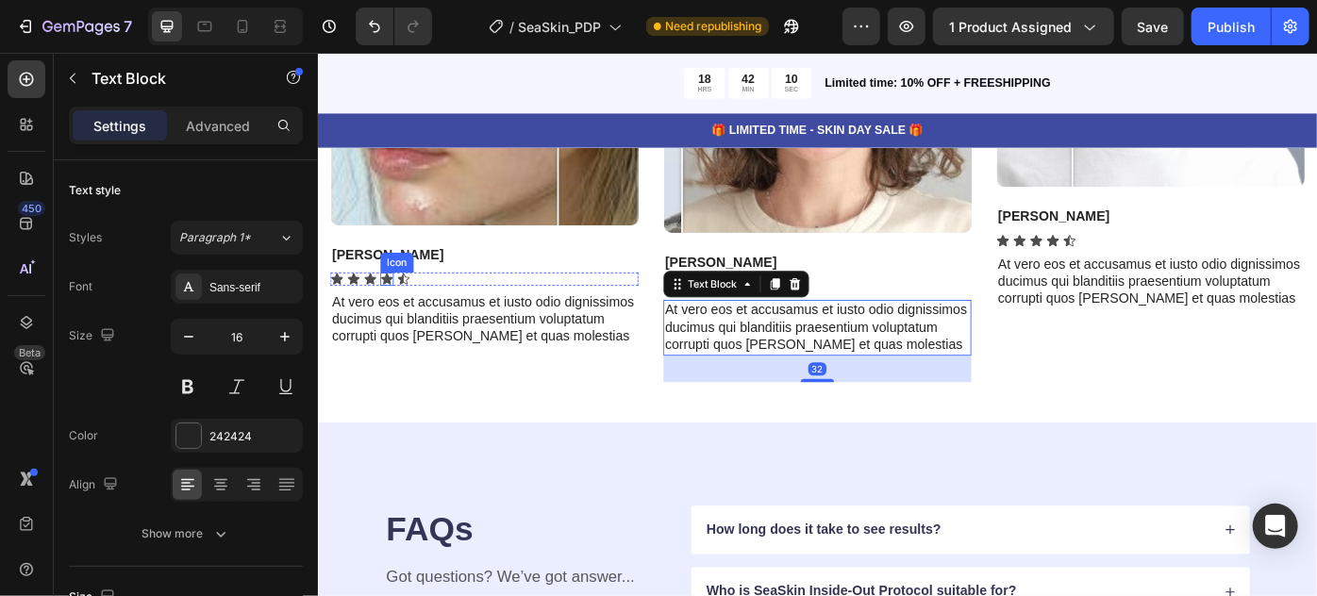
click at [389, 307] on div "Icon" at bounding box center [395, 308] width 15 height 15
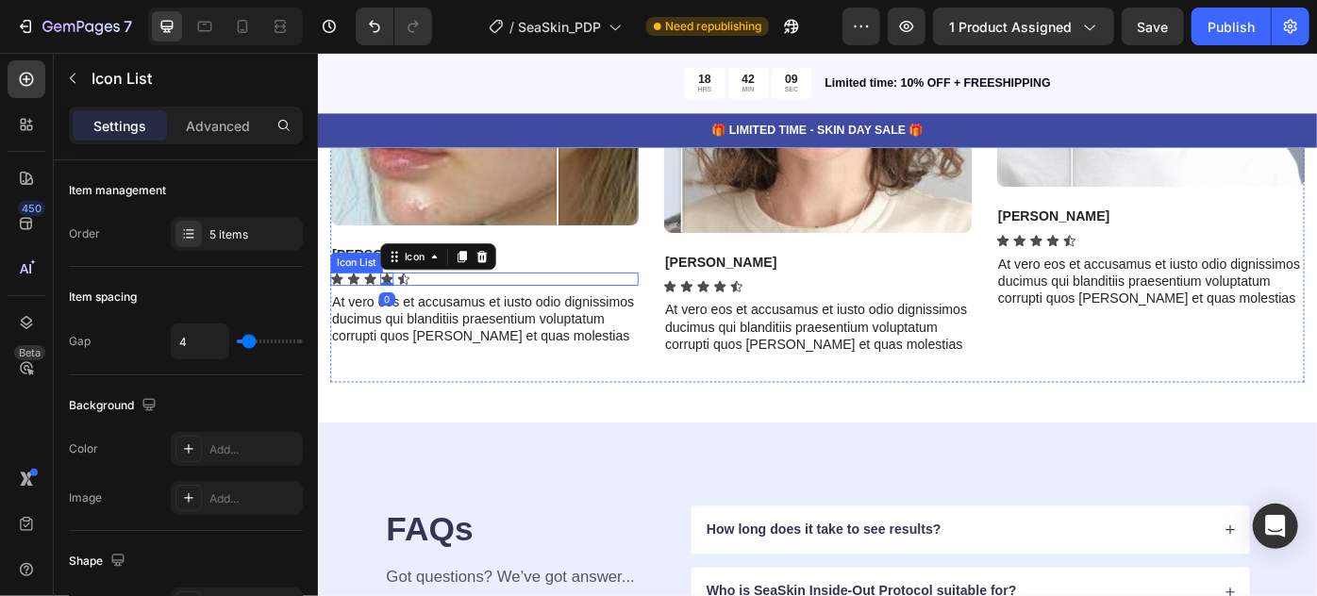
click at [478, 304] on div "Icon Icon Icon Icon 0 Icon" at bounding box center [505, 308] width 349 height 15
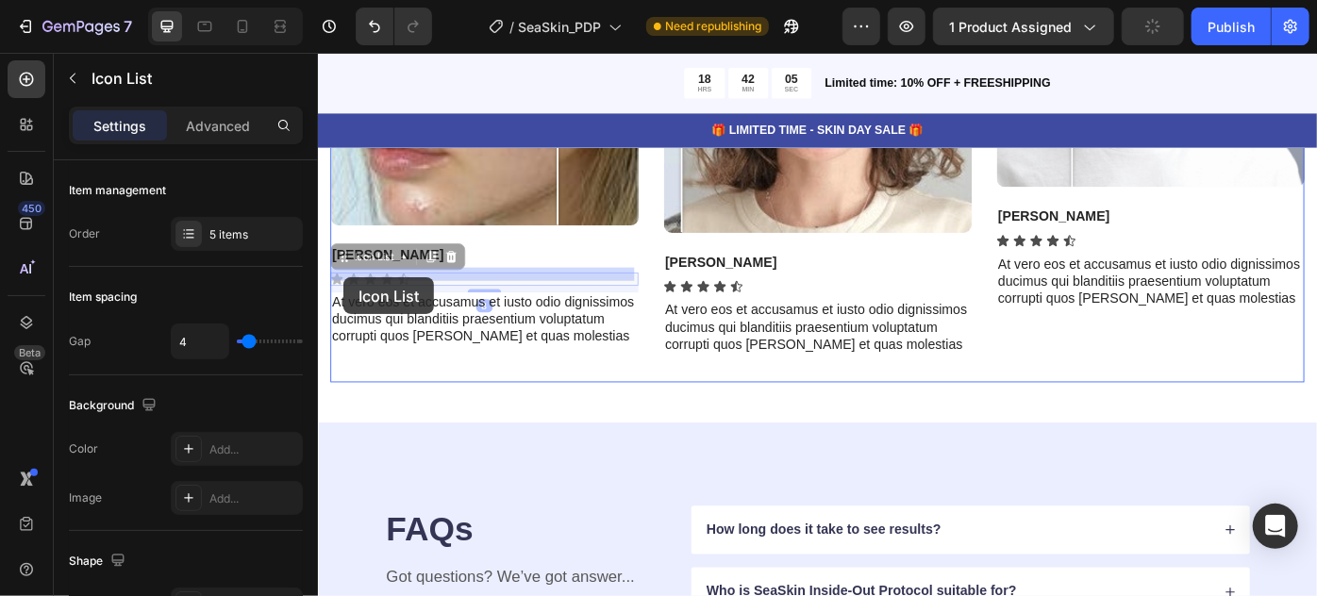
drag, startPoint x: 352, startPoint y: 283, endPoint x: 345, endPoint y: 307, distance: 24.5
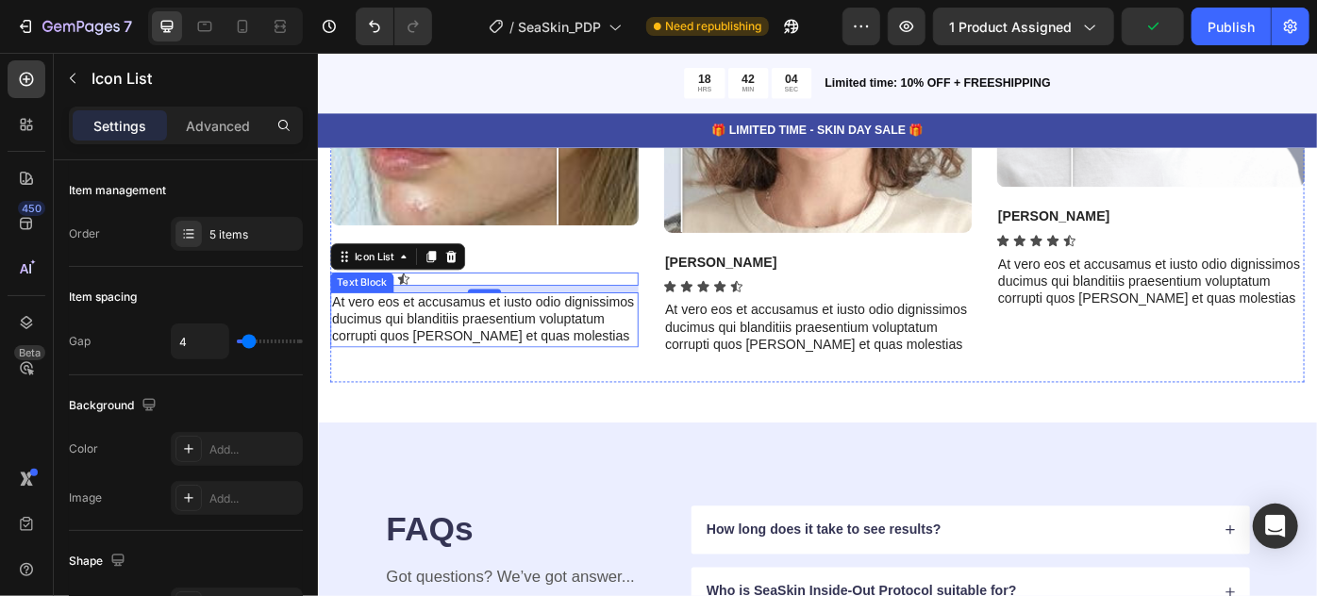
click at [526, 355] on p "At vero eos et accusamus et iusto odio dignissimos ducimus qui blanditiis praes…" at bounding box center [505, 355] width 345 height 59
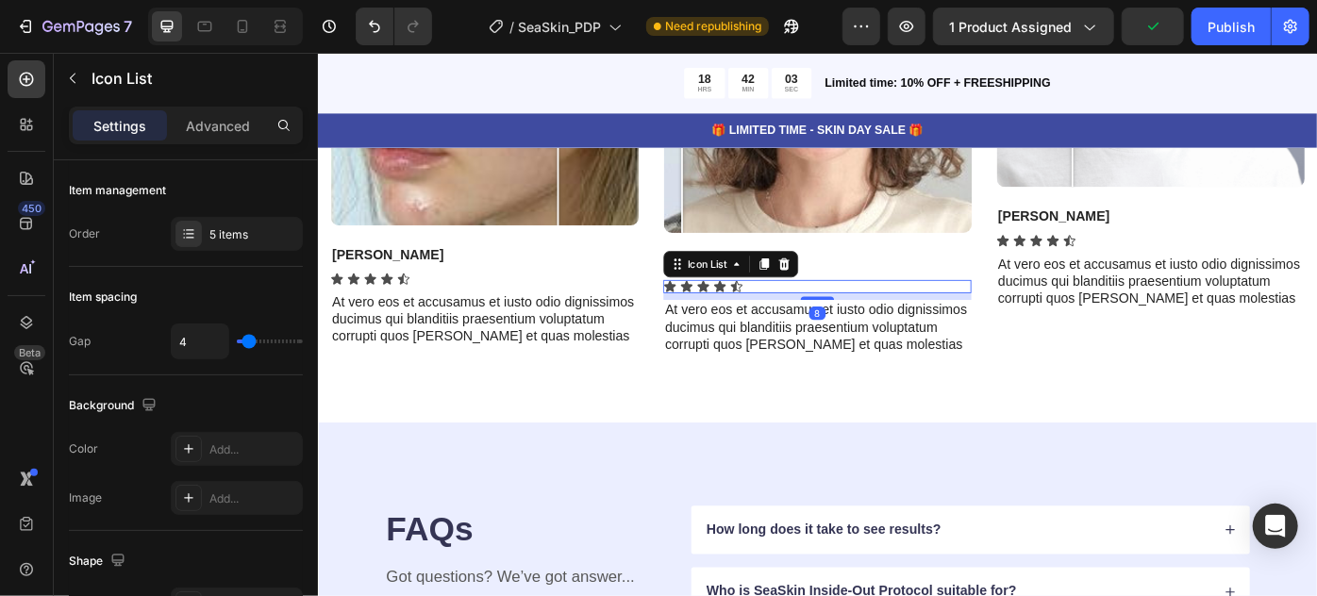
click at [813, 314] on div "Icon Icon Icon Icon Icon" at bounding box center [883, 317] width 349 height 15
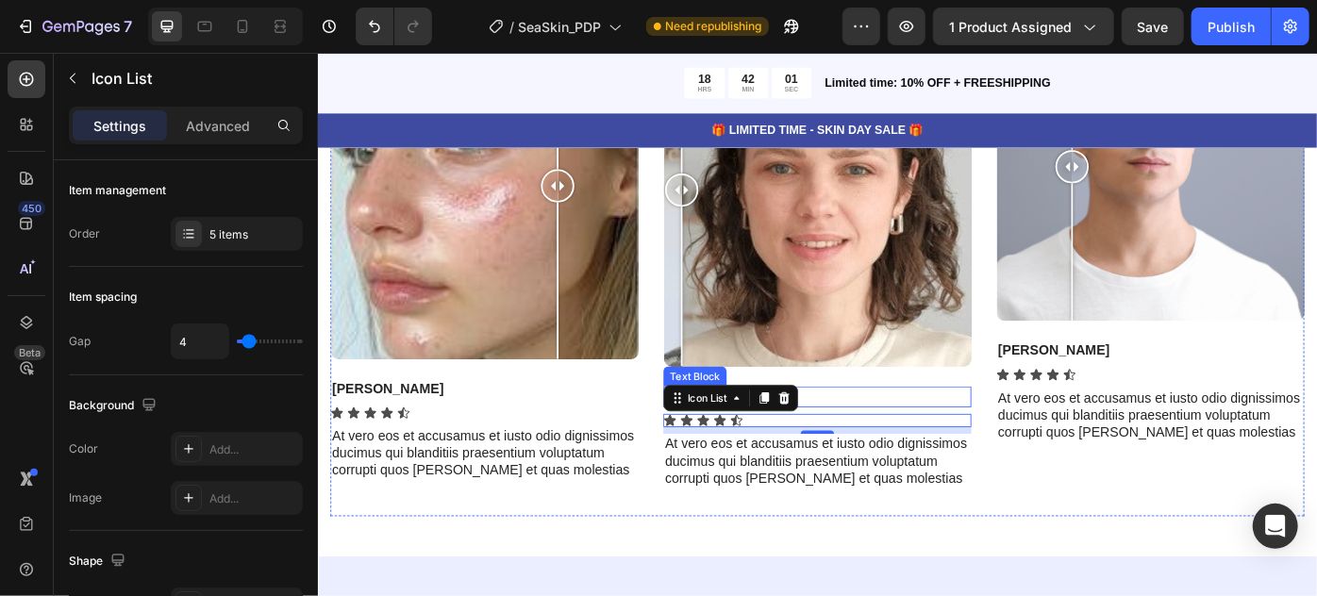
scroll to position [7779, 0]
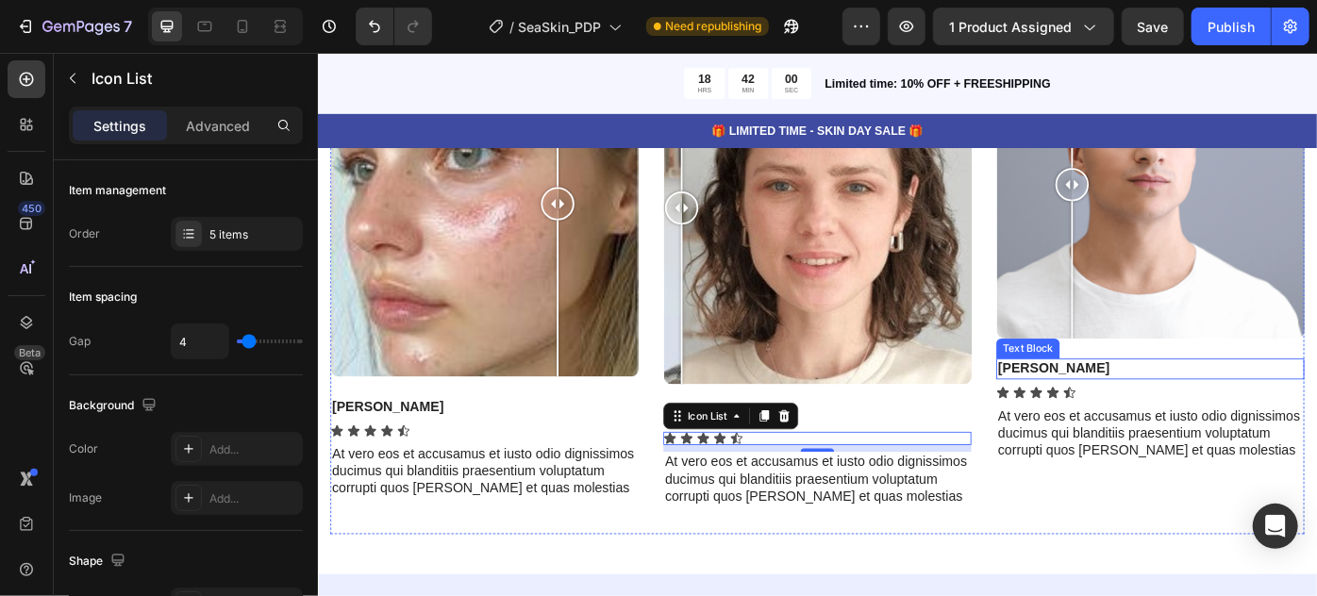
click at [1130, 411] on p "Rodrigo" at bounding box center [1260, 410] width 345 height 20
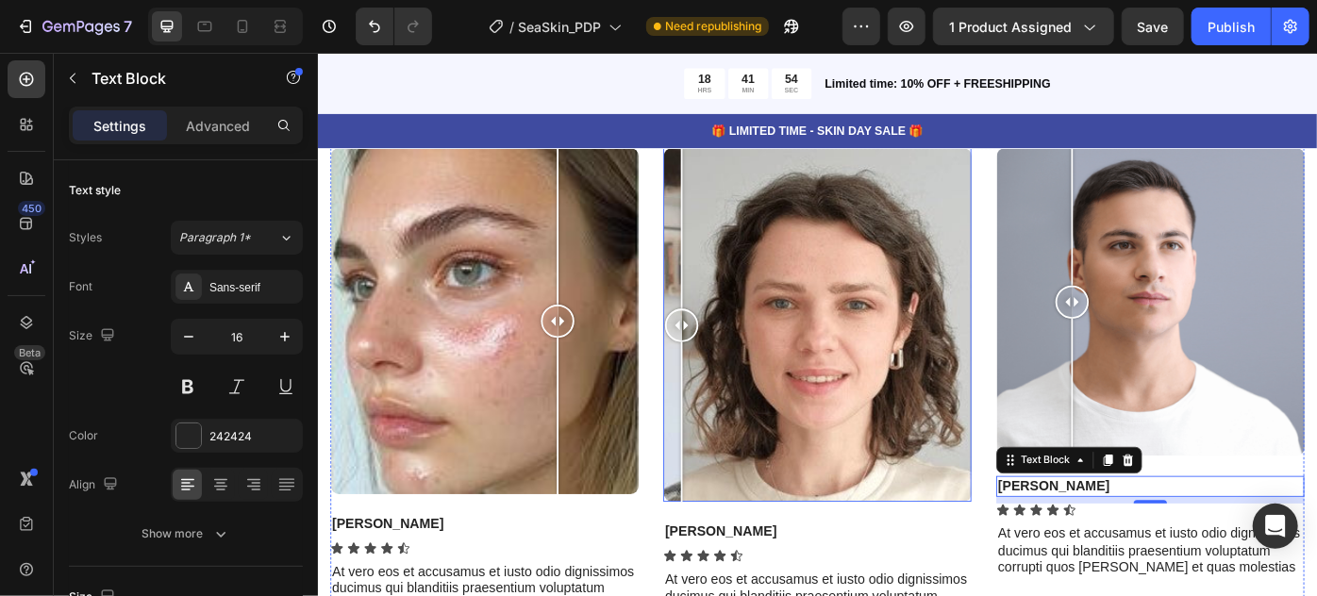
scroll to position [7693, 0]
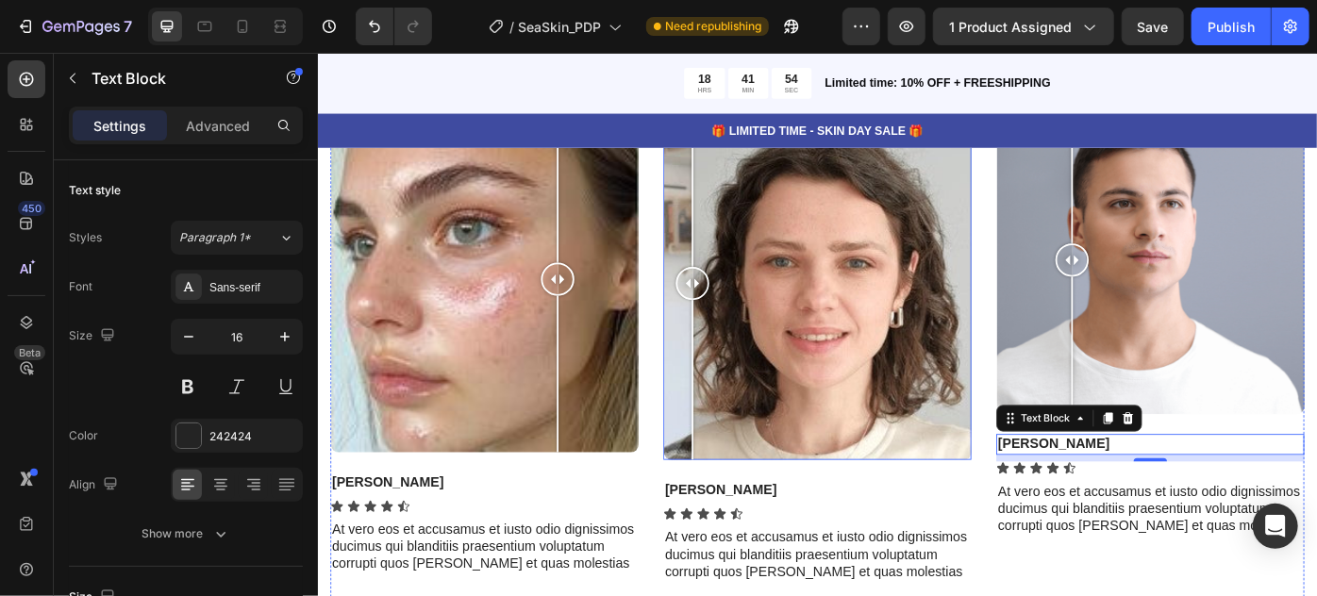
drag, startPoint x: 720, startPoint y: 314, endPoint x: 940, endPoint y: 328, distance: 220.3
click at [761, 328] on div at bounding box center [742, 312] width 38 height 401
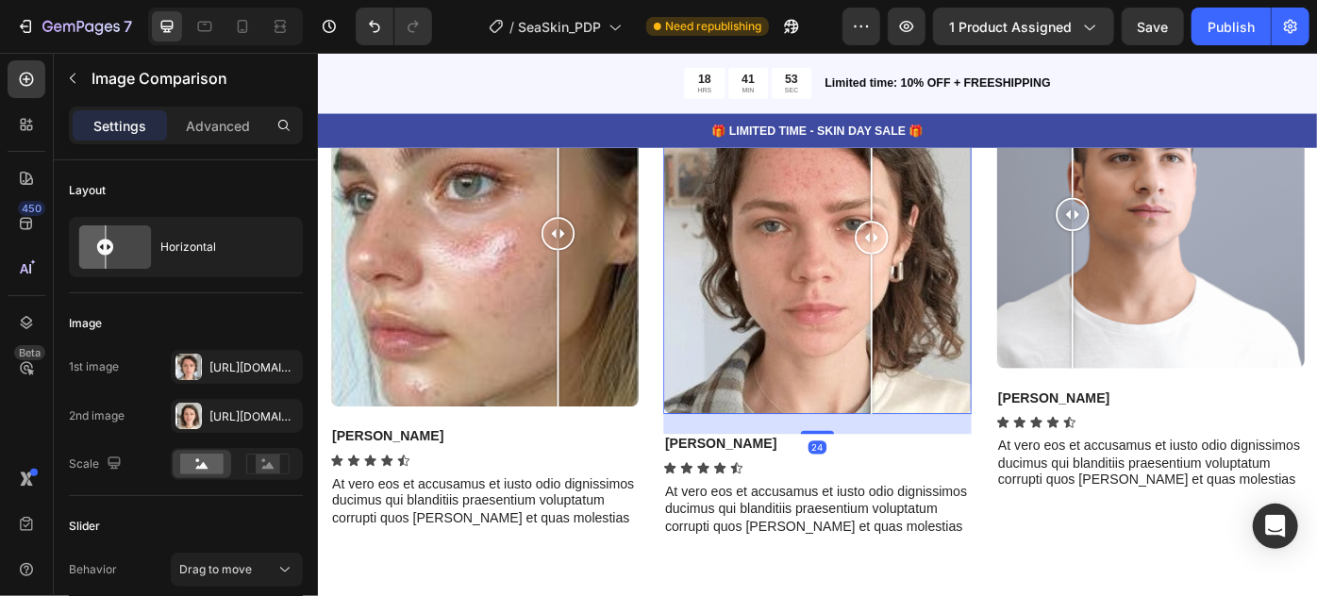
scroll to position [7350, 0]
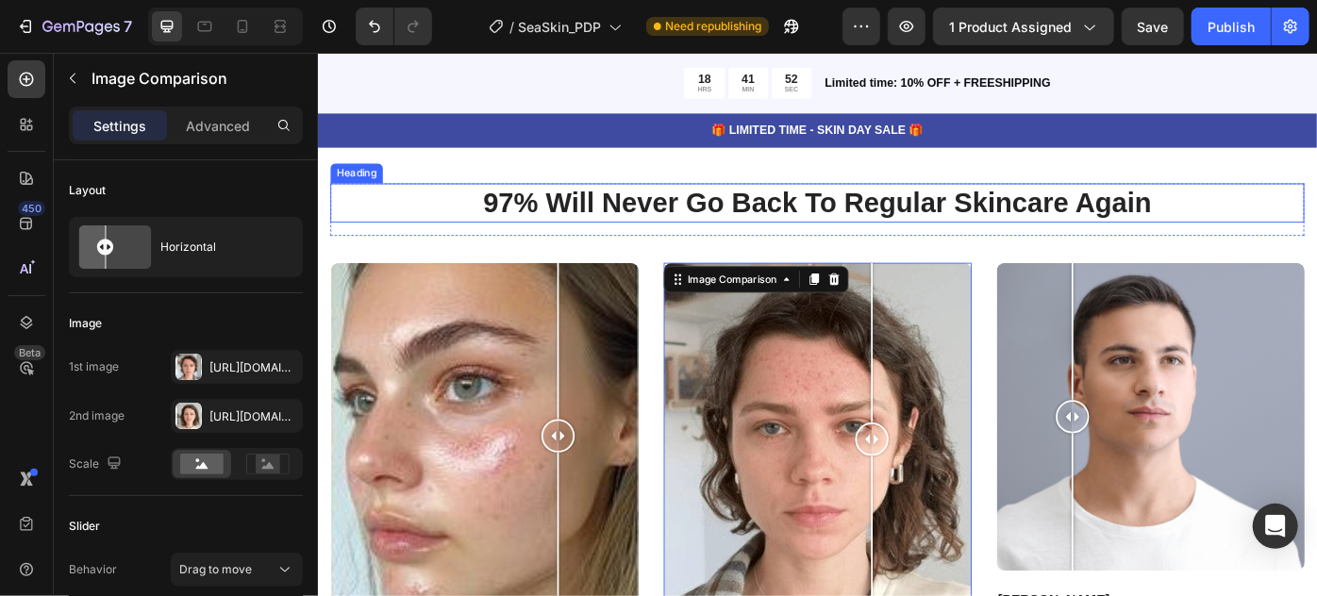
click at [738, 244] on h2 "97% Will Never Go Back To Regular Skincare Again" at bounding box center [883, 222] width 1104 height 44
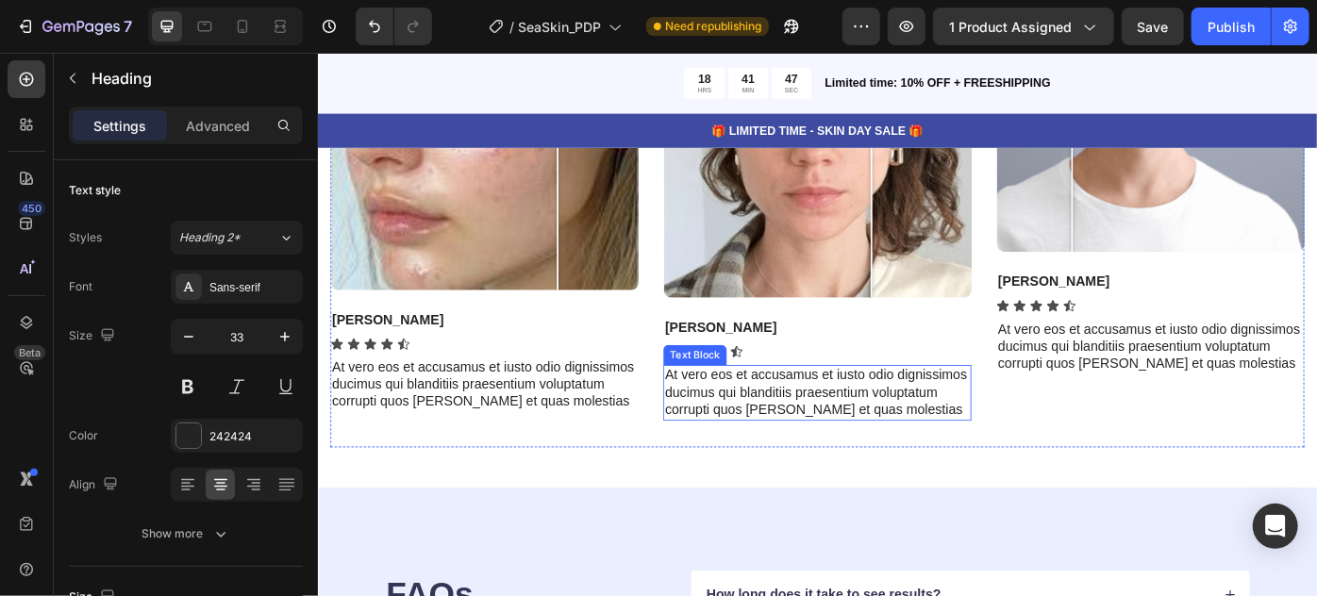
scroll to position [7865, 0]
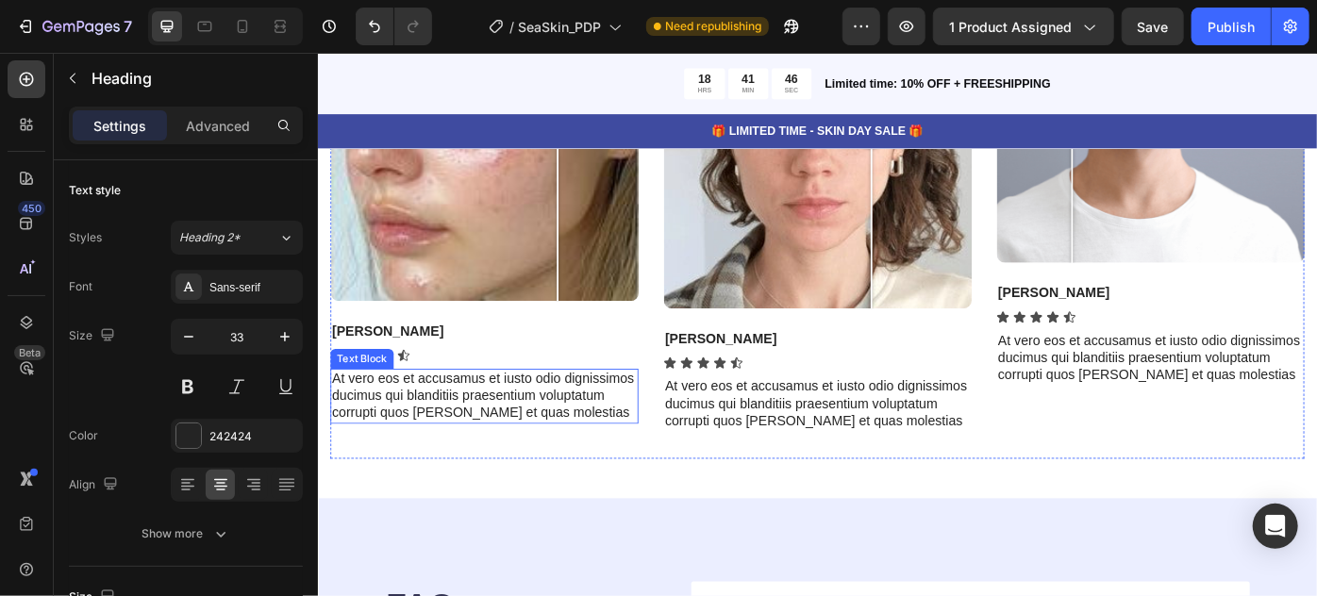
click at [455, 425] on p "At vero eos et accusamus et iusto odio dignissimos ducimus qui blanditiis praes…" at bounding box center [505, 440] width 345 height 59
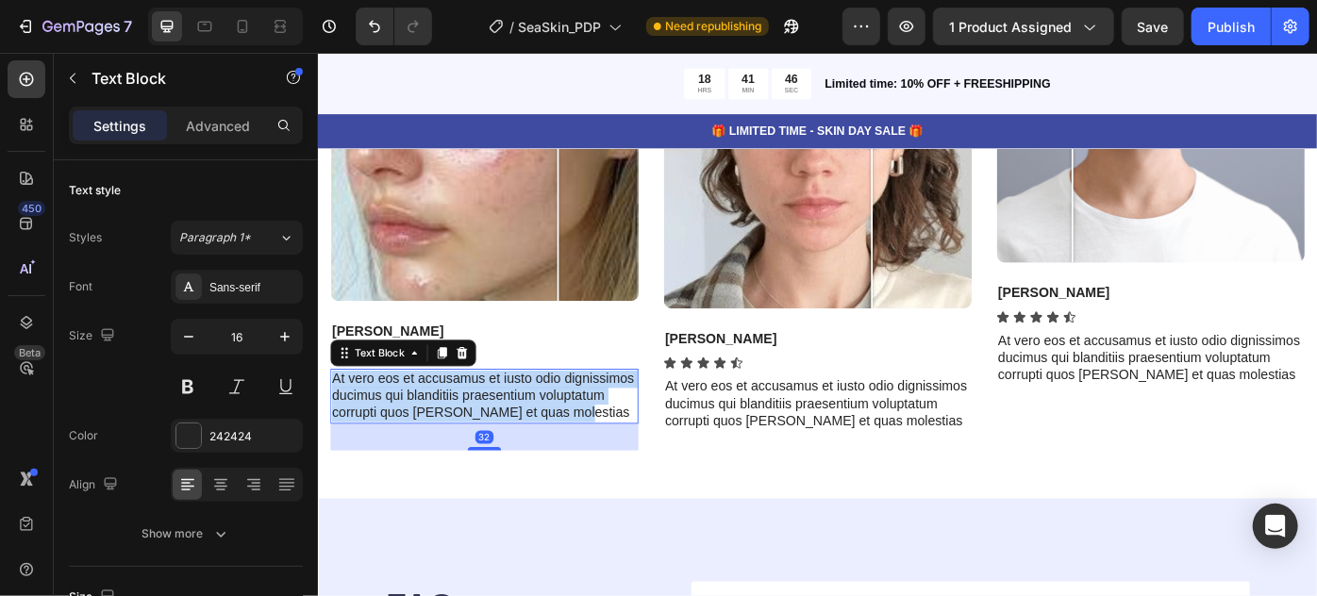
click at [455, 424] on p "At vero eos et accusamus et iusto odio dignissimos ducimus qui blanditiis praes…" at bounding box center [505, 440] width 345 height 59
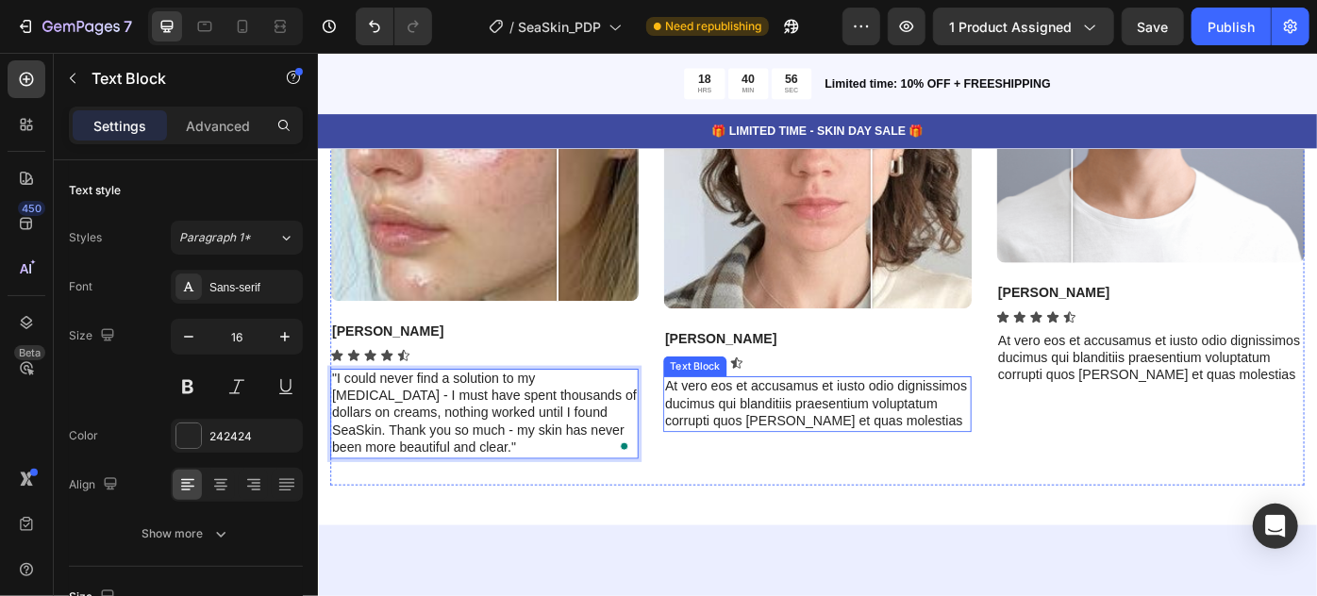
click at [906, 464] on p "At vero eos et accusamus et iusto odio dignissimos ducimus qui blanditiis praes…" at bounding box center [883, 449] width 345 height 59
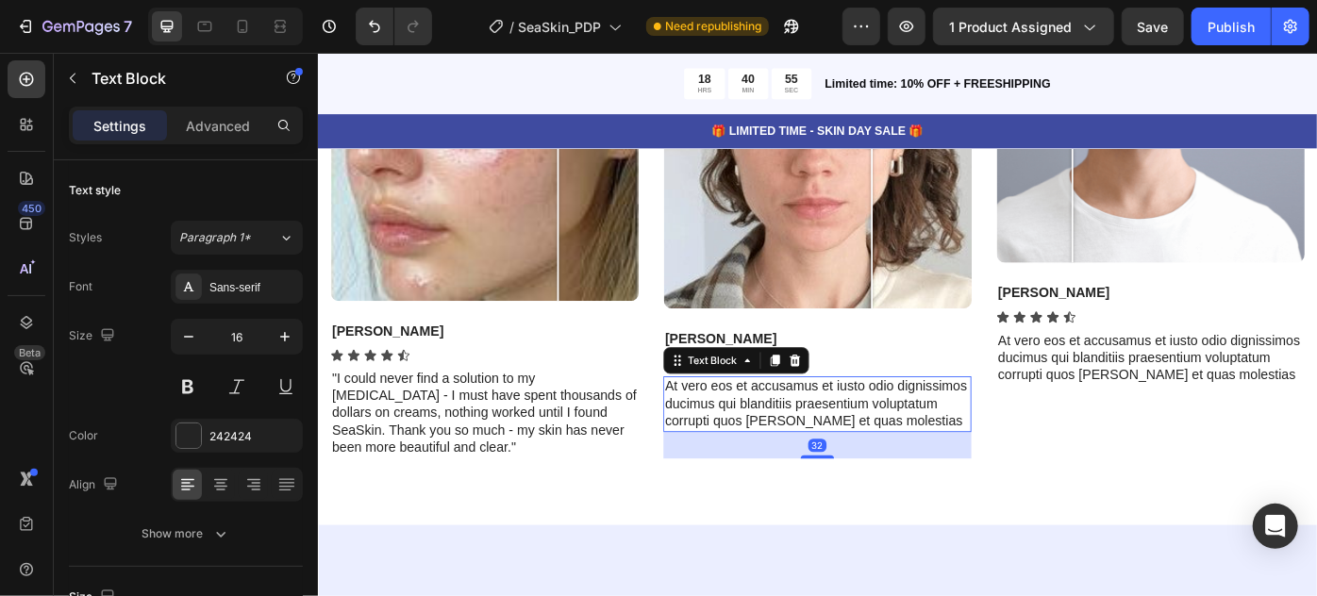
click at [906, 464] on p "At vero eos et accusamus et iusto odio dignissimos ducimus qui blanditiis praes…" at bounding box center [883, 449] width 345 height 59
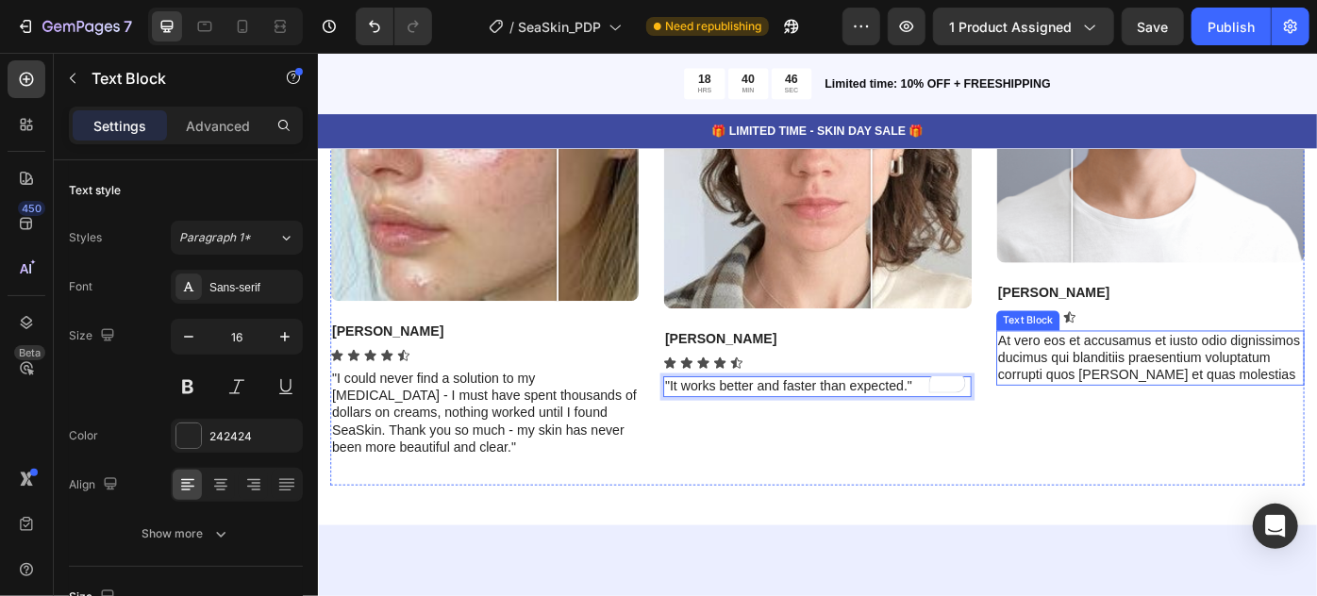
click at [1306, 394] on p "At vero eos et accusamus et iusto odio dignissimos ducimus qui blanditiis praes…" at bounding box center [1260, 397] width 345 height 59
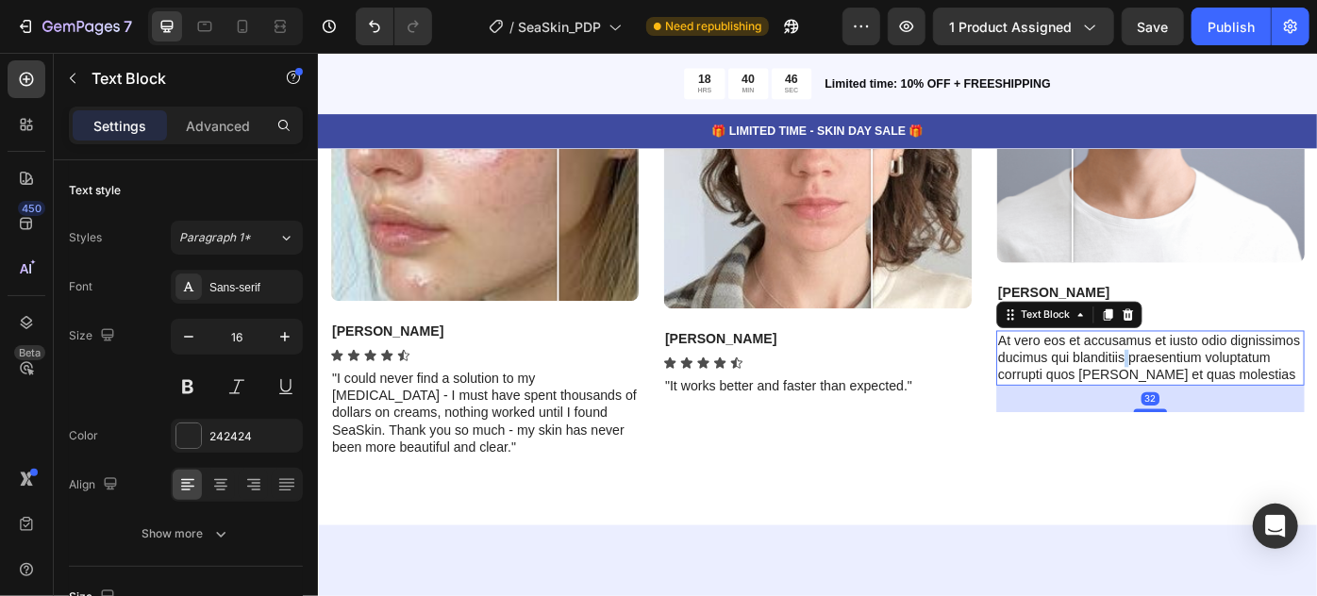
click at [1306, 394] on p "At vero eos et accusamus et iusto odio dignissimos ducimus qui blanditiis praes…" at bounding box center [1260, 397] width 345 height 59
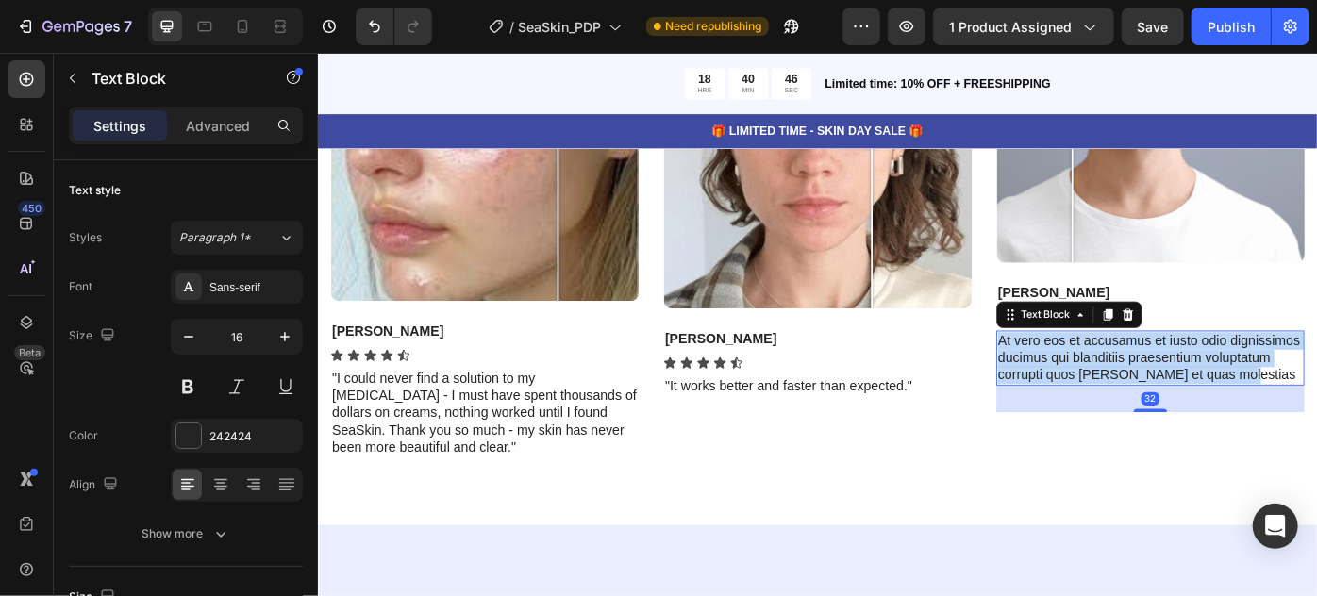
click at [1306, 394] on p "At vero eos et accusamus et iusto odio dignissimos ducimus qui blanditiis praes…" at bounding box center [1260, 397] width 345 height 59
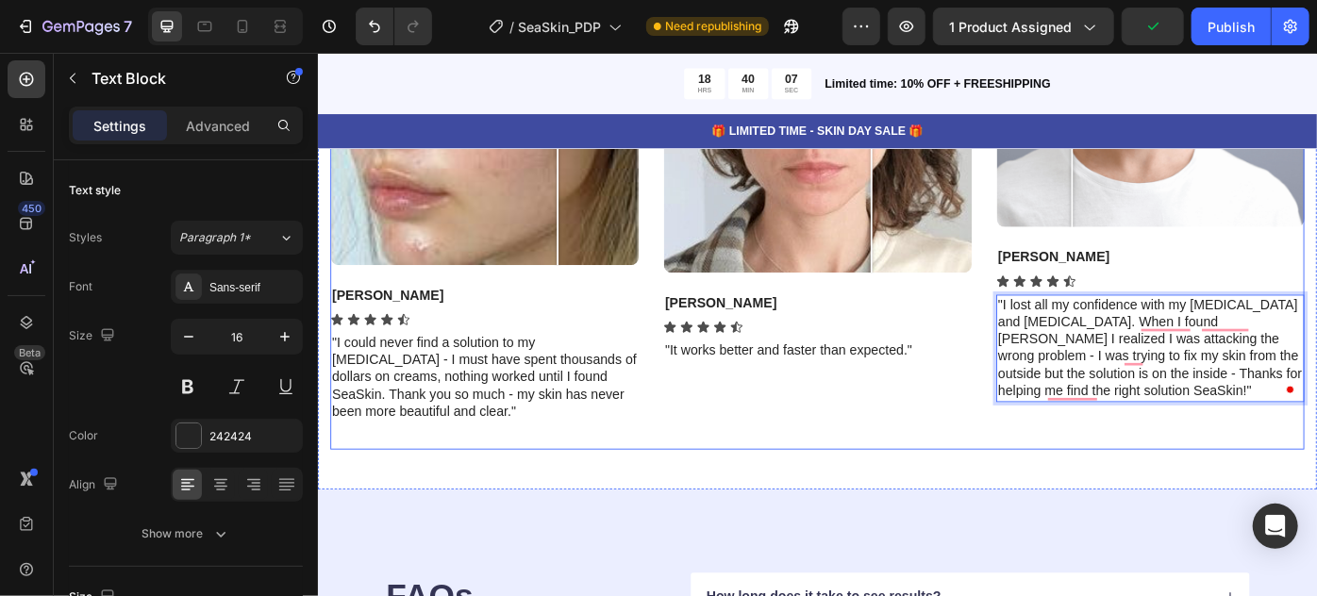
scroll to position [7905, 0]
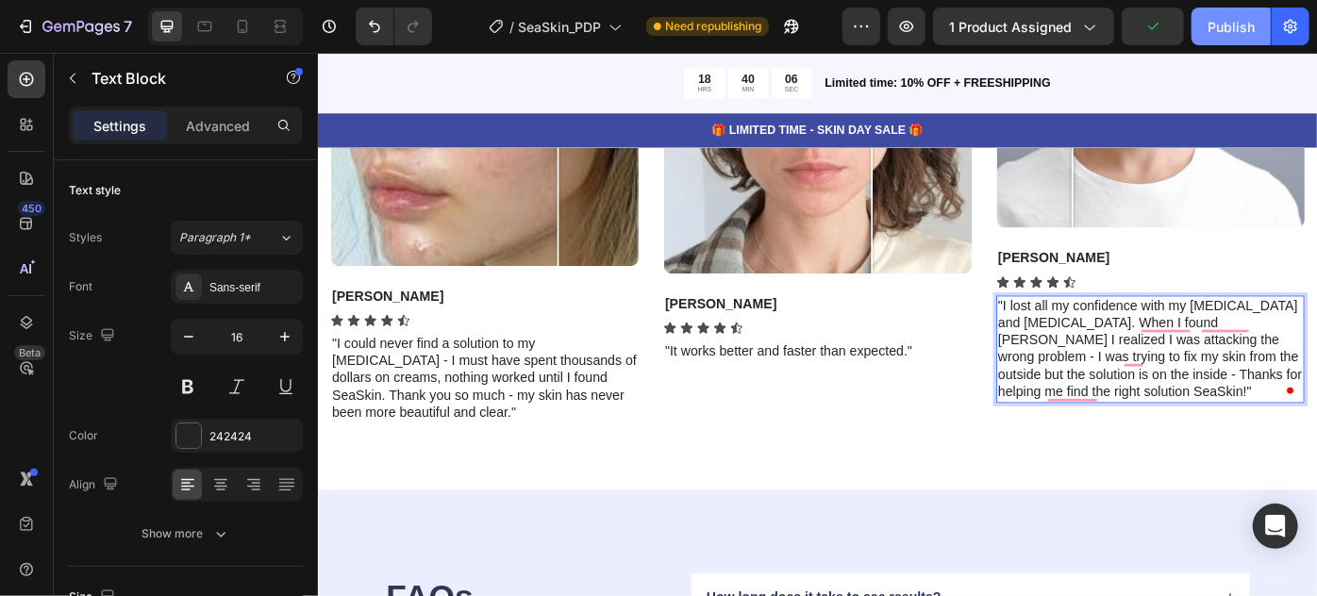
click at [1240, 24] on div "Publish" at bounding box center [1231, 27] width 47 height 20
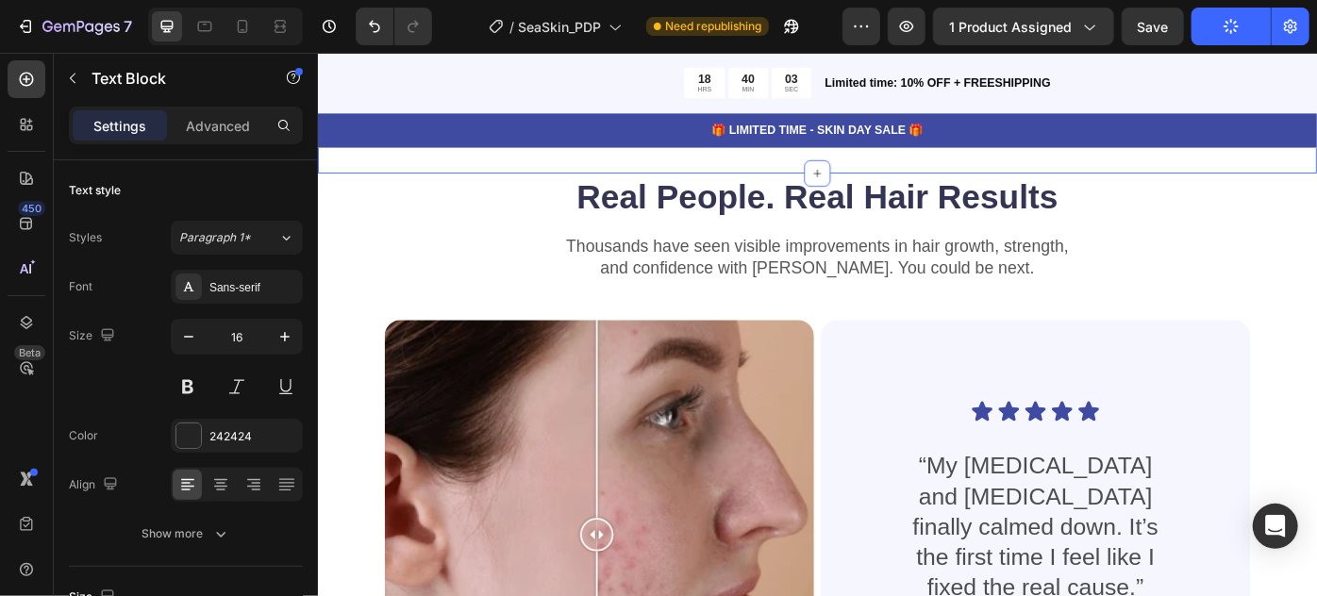
scroll to position [6338, 0]
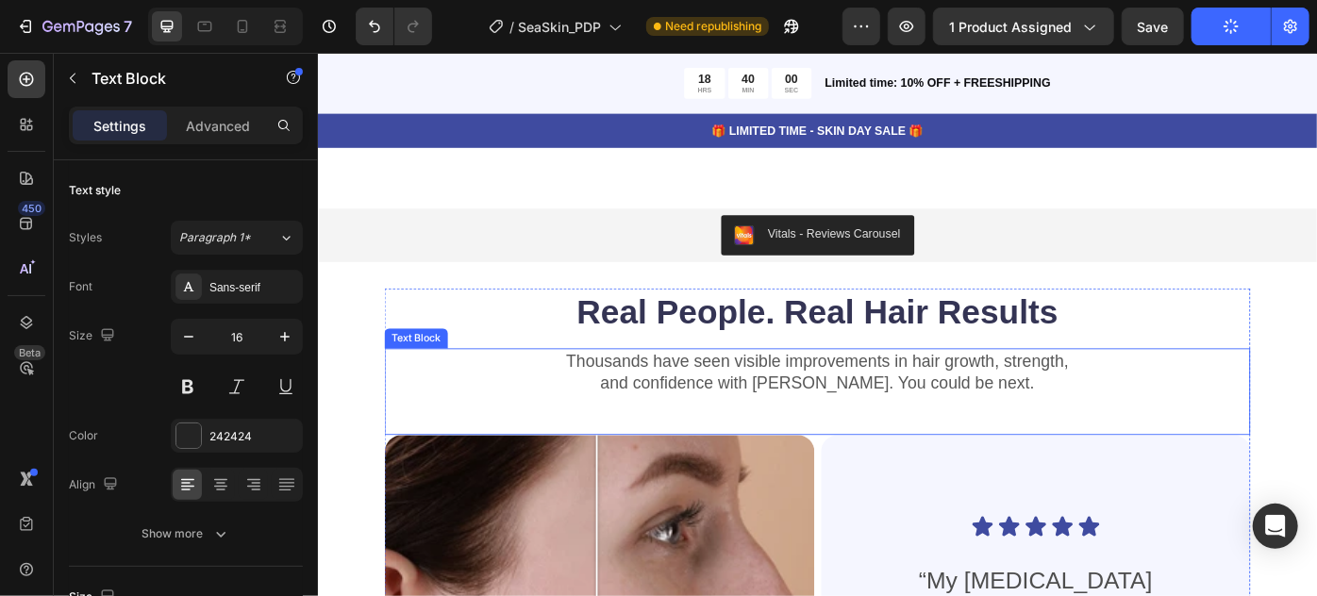
click at [989, 426] on p "and confidence with Gemix. You could be next." at bounding box center [883, 425] width 978 height 25
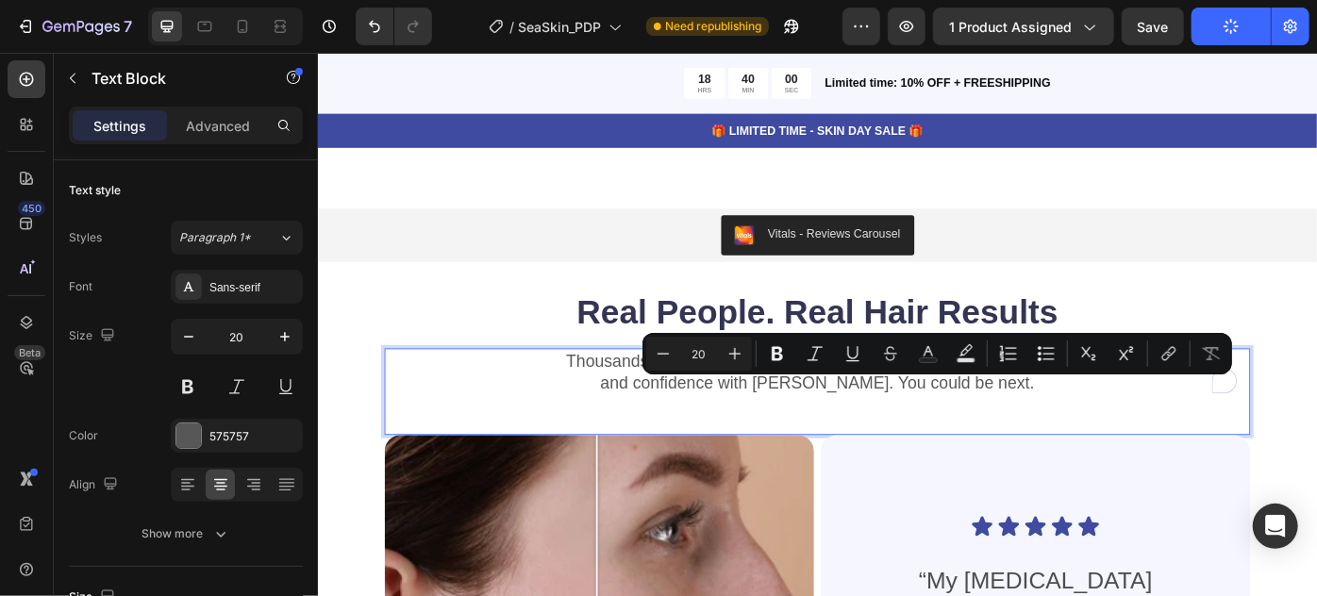
click at [882, 440] on div "Thousands have seen visible improvements in hair growth, strength, and confiden…" at bounding box center [883, 413] width 981 height 53
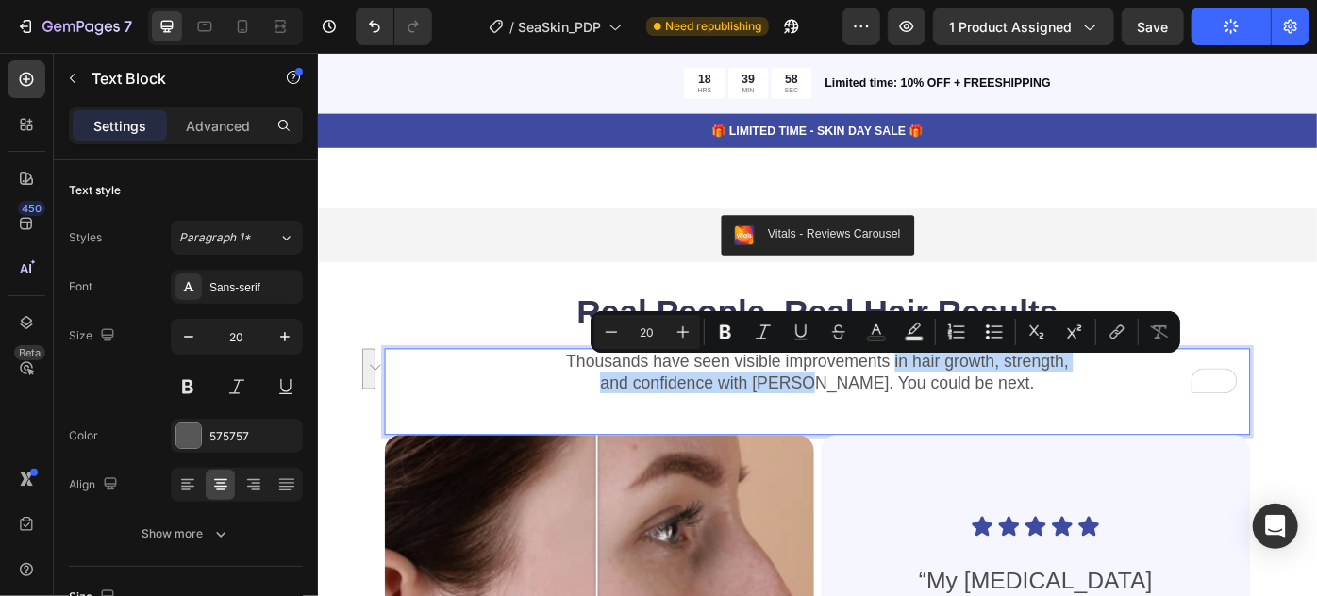
drag, startPoint x: 912, startPoint y: 435, endPoint x: 964, endPoint y: 412, distance: 56.6
click at [964, 412] on div "Thousands have seen visible improvements in hair growth, strength, and confiden…" at bounding box center [883, 413] width 981 height 53
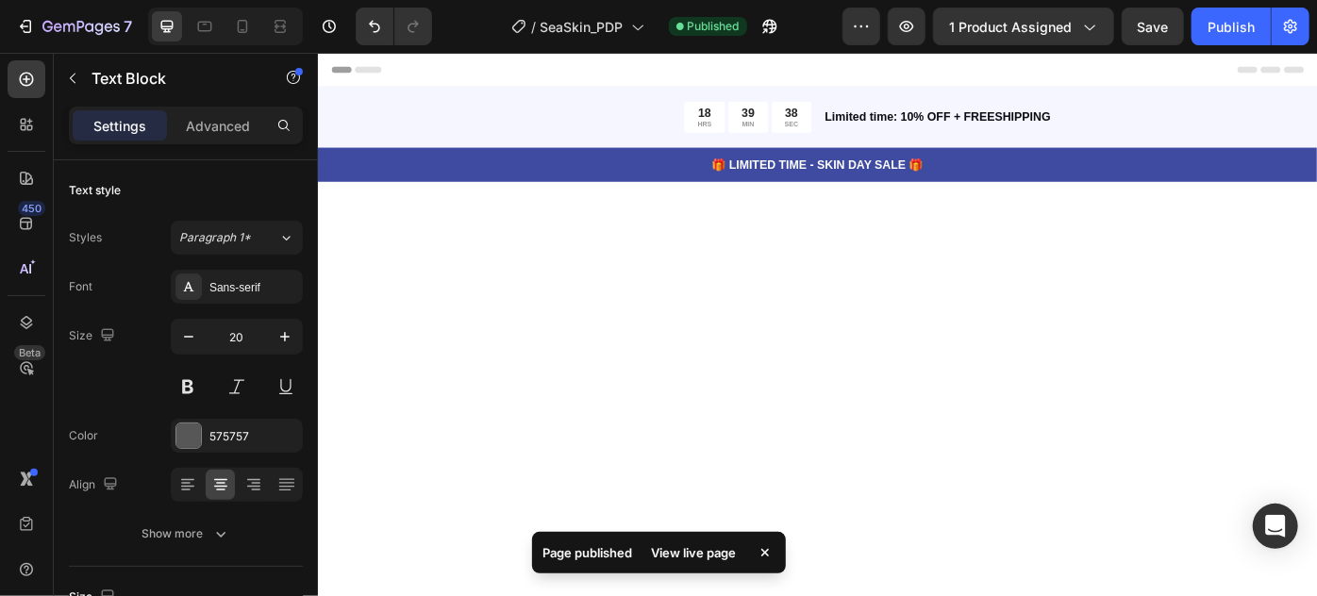
scroll to position [6338, 0]
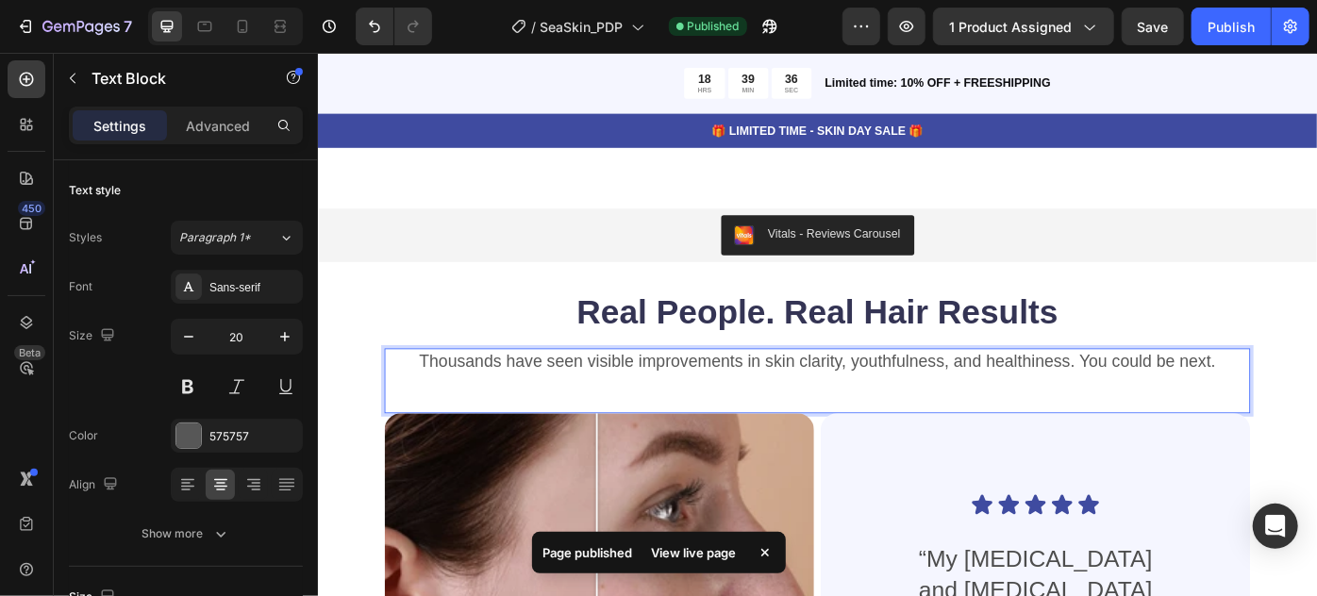
click at [1175, 413] on p "Thousands have seen visible improvements in skin clarity, youthfulness, and hea…" at bounding box center [883, 401] width 978 height 25
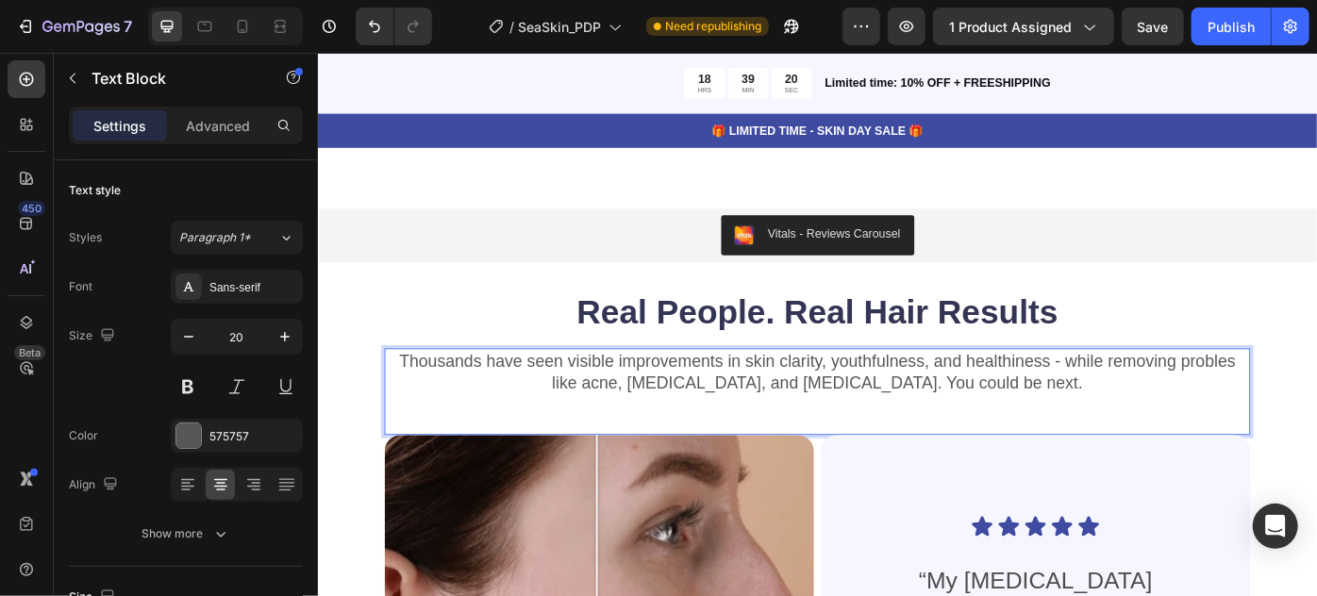
scroll to position [6335, 0]
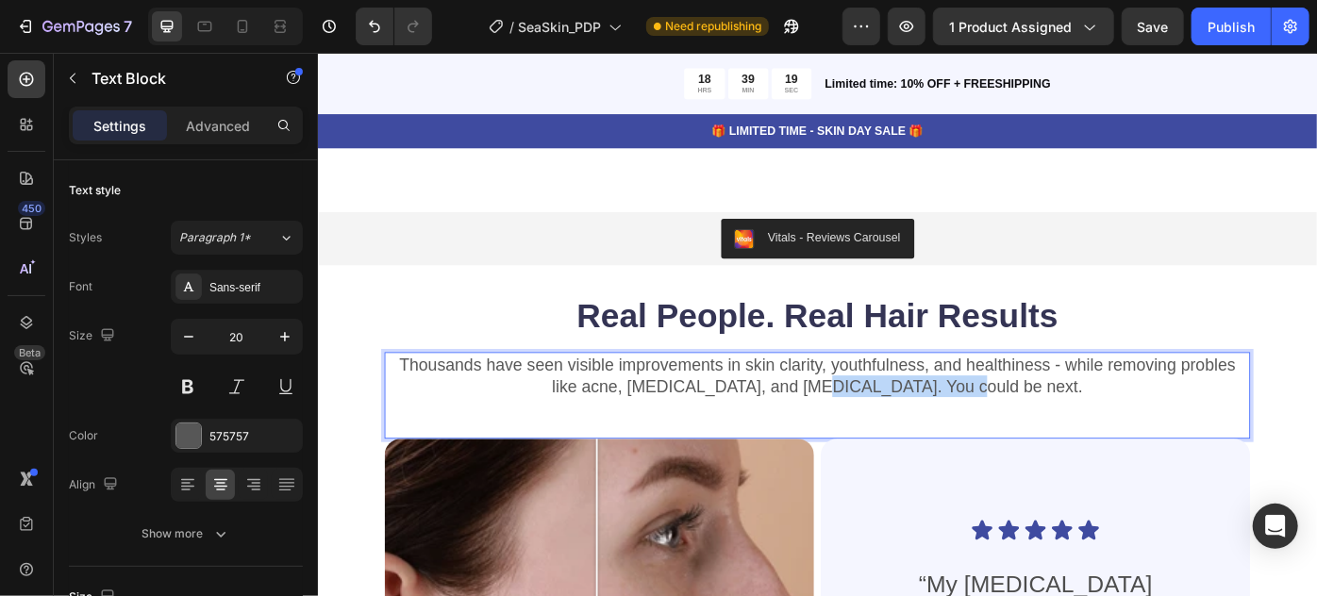
drag, startPoint x: 942, startPoint y: 436, endPoint x: 1109, endPoint y: 458, distance: 168.4
click at [1109, 458] on div "Thousands have seen visible improvements in skin clarity, youthfulness, and hea…" at bounding box center [883, 440] width 981 height 98
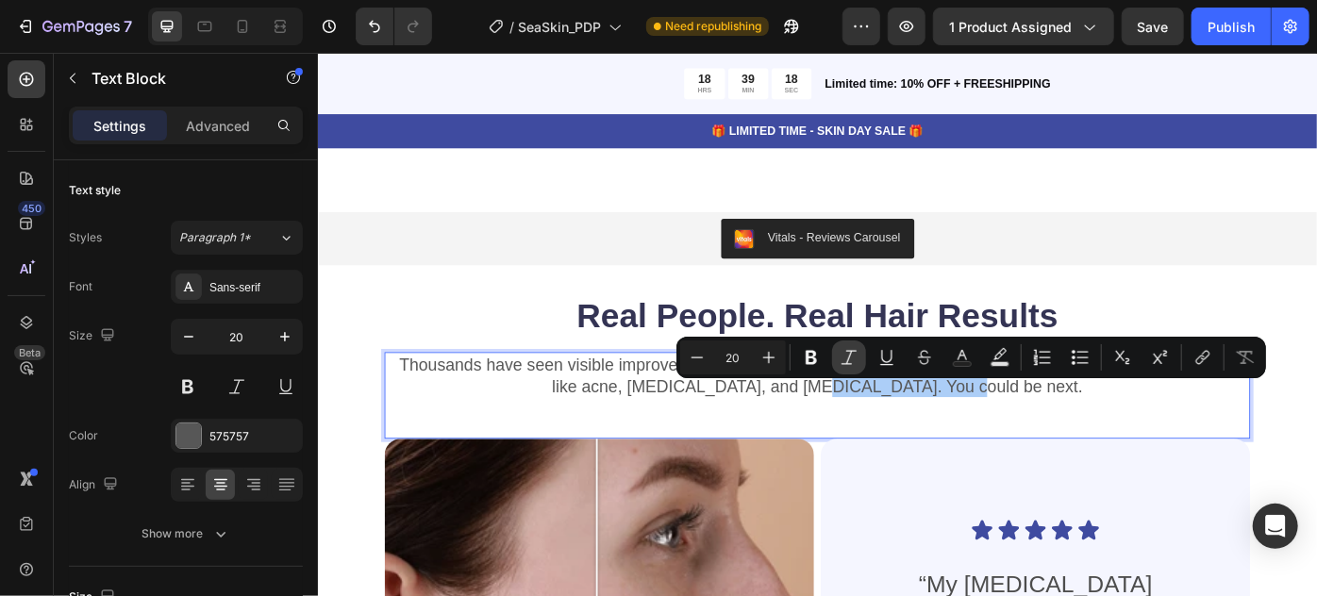
click at [861, 360] on button "Italic" at bounding box center [849, 358] width 34 height 34
drag, startPoint x: 804, startPoint y: 354, endPoint x: 832, endPoint y: 369, distance: 32.1
click at [805, 354] on icon "Editor contextual toolbar" at bounding box center [811, 357] width 19 height 19
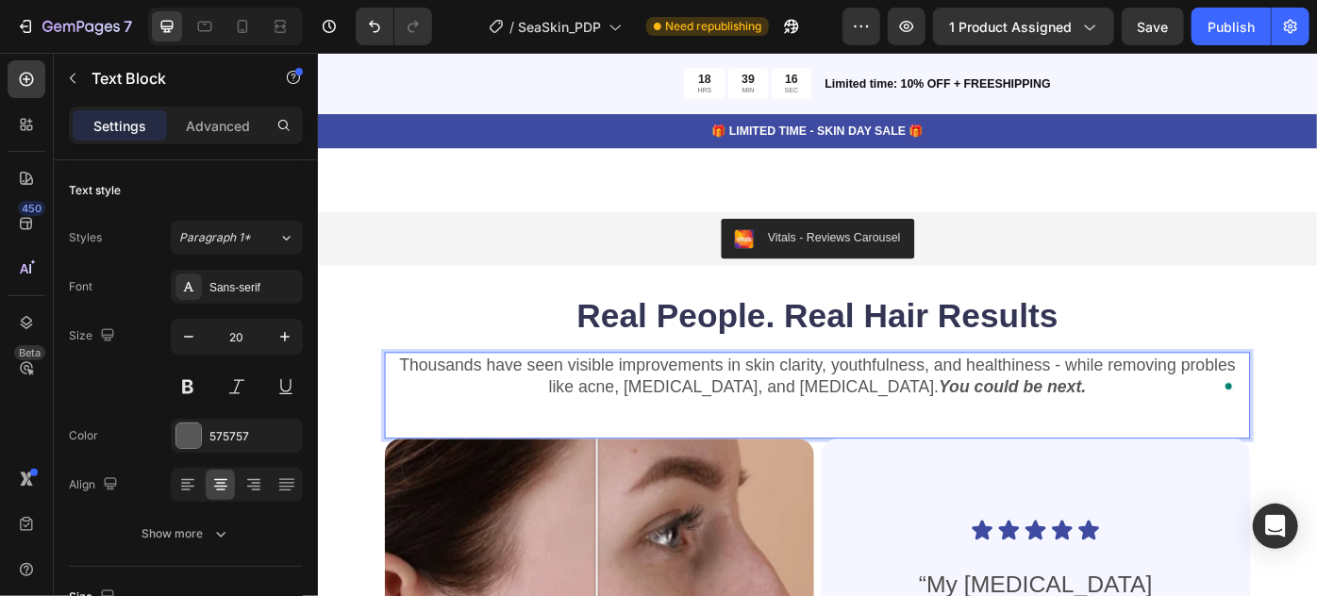
click at [982, 458] on div "Thousands have seen visible improvements in skin clarity, youthfulness, and hea…" at bounding box center [883, 440] width 981 height 98
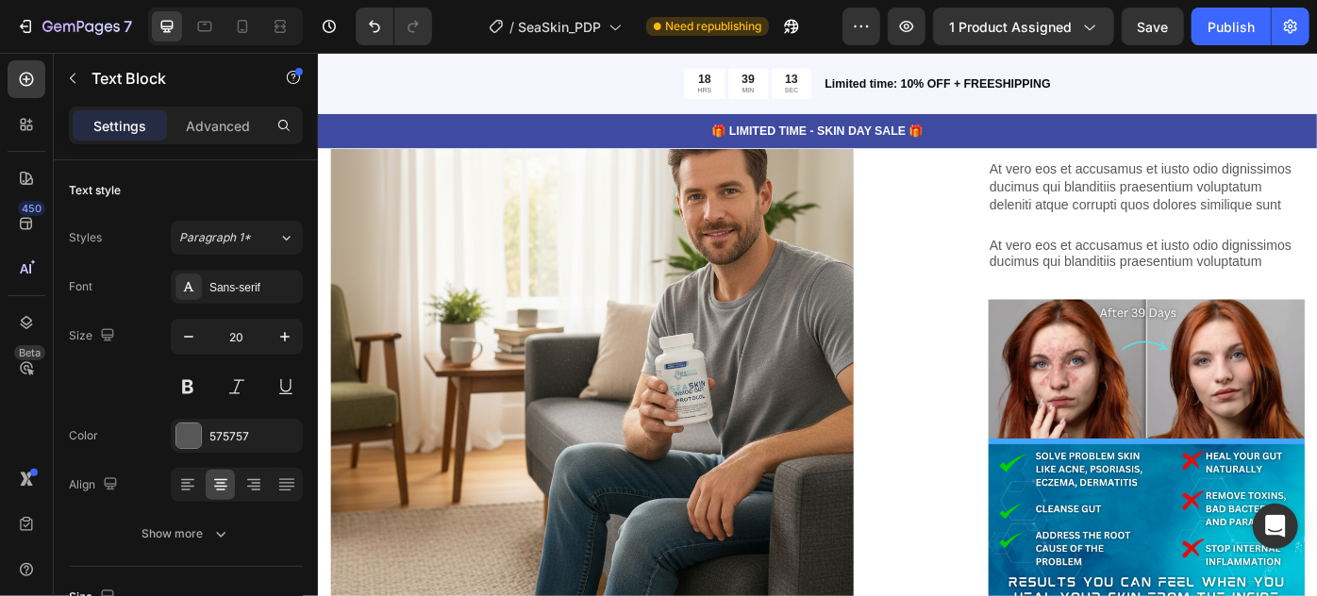
scroll to position [5085, 0]
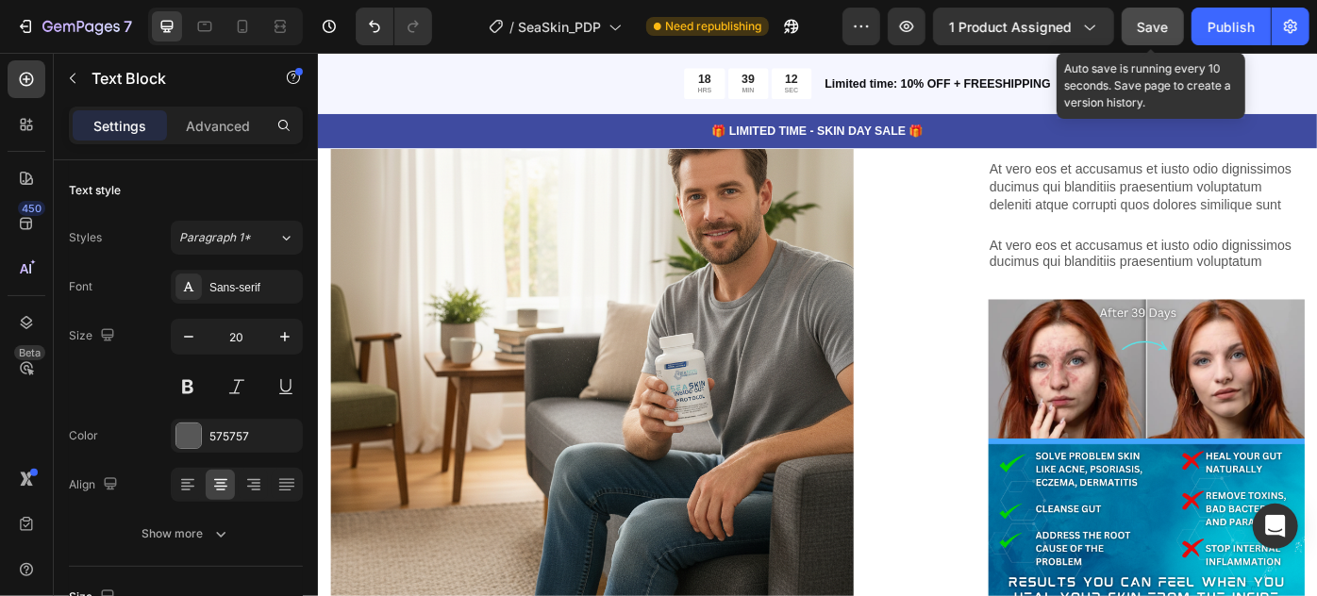
click at [1134, 42] on button "Save" at bounding box center [1153, 27] width 62 height 38
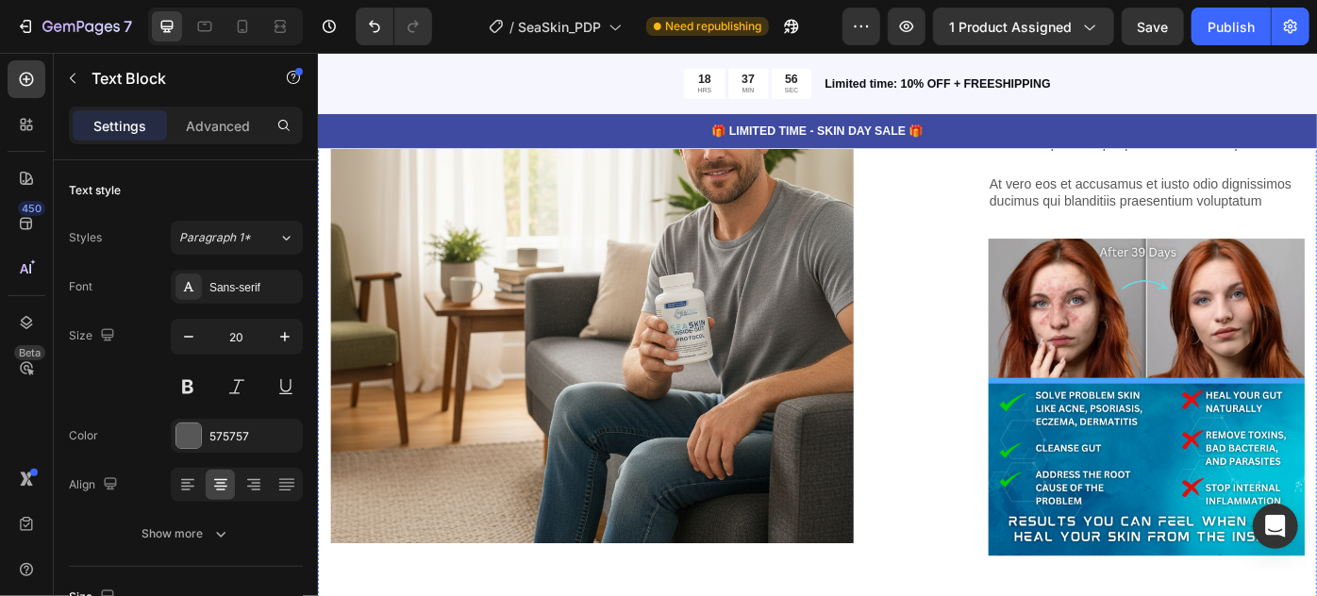
scroll to position [4475, 0]
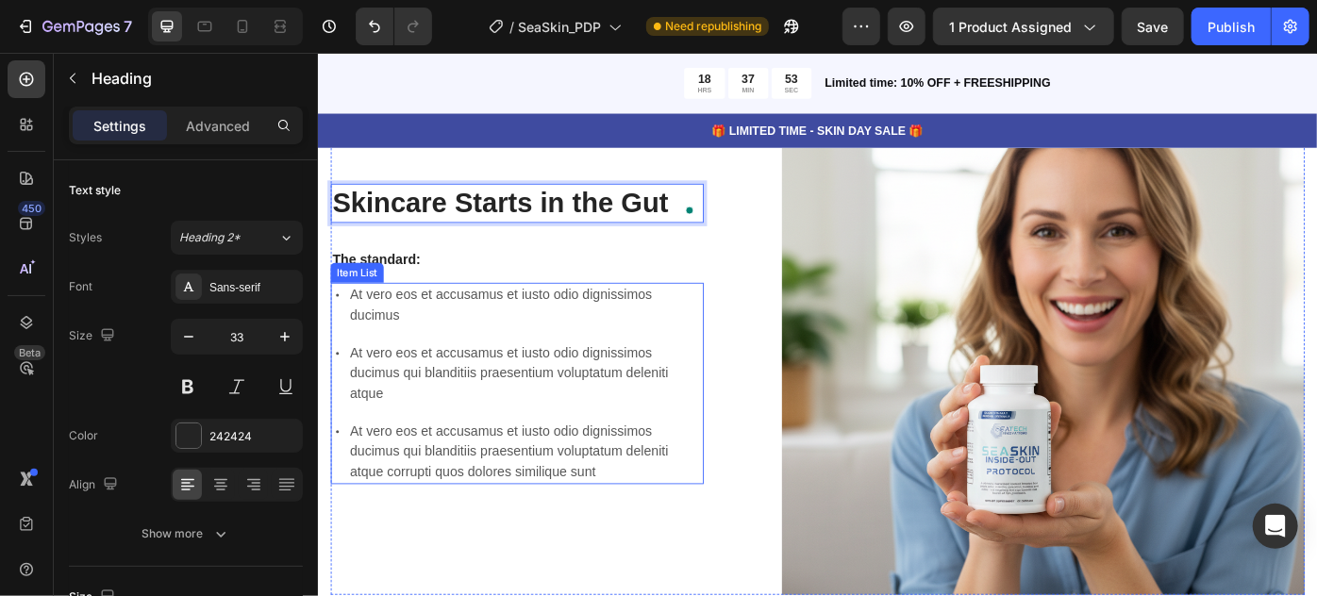
scroll to position [4580, 0]
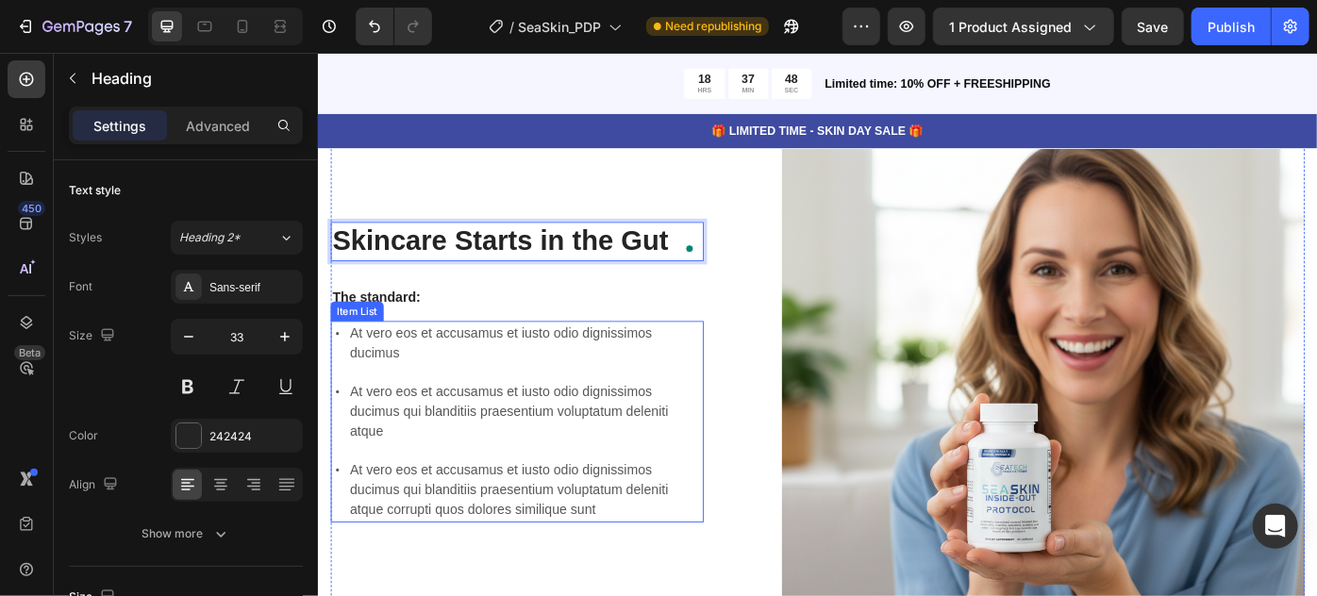
click at [469, 382] on p "At vero eos et accusamus et iusto odio dignissimos ducimus" at bounding box center [552, 381] width 398 height 45
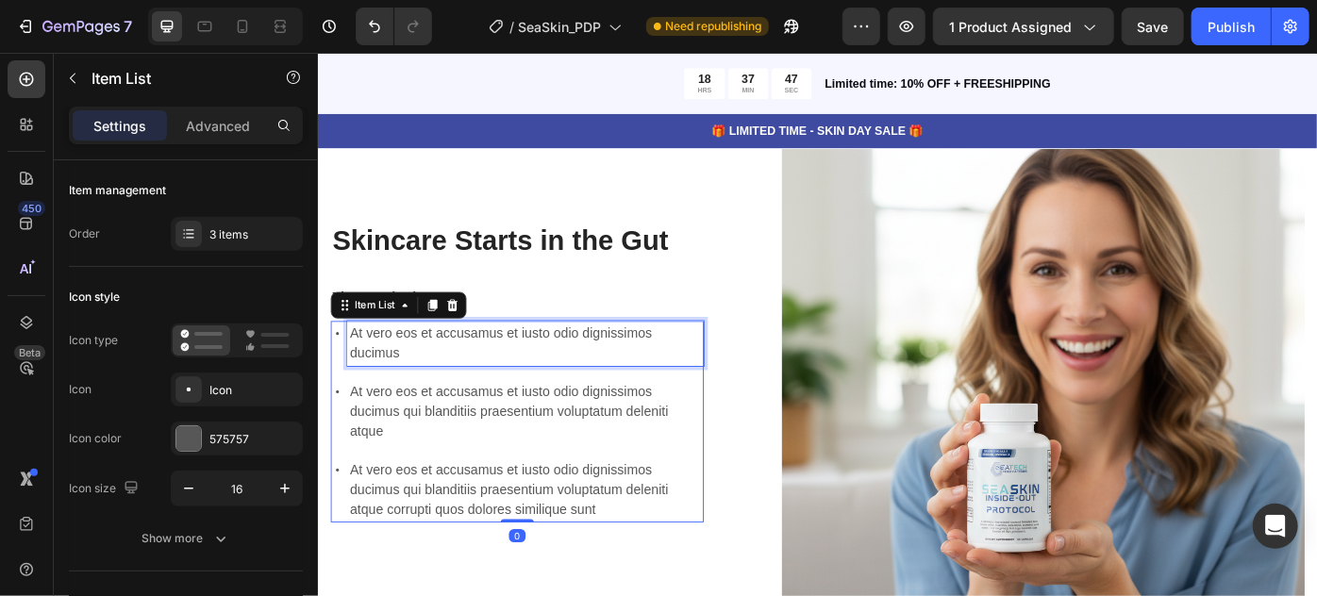
click at [469, 382] on p "At vero eos et accusamus et iusto odio dignissimos ducimus" at bounding box center [552, 381] width 398 height 45
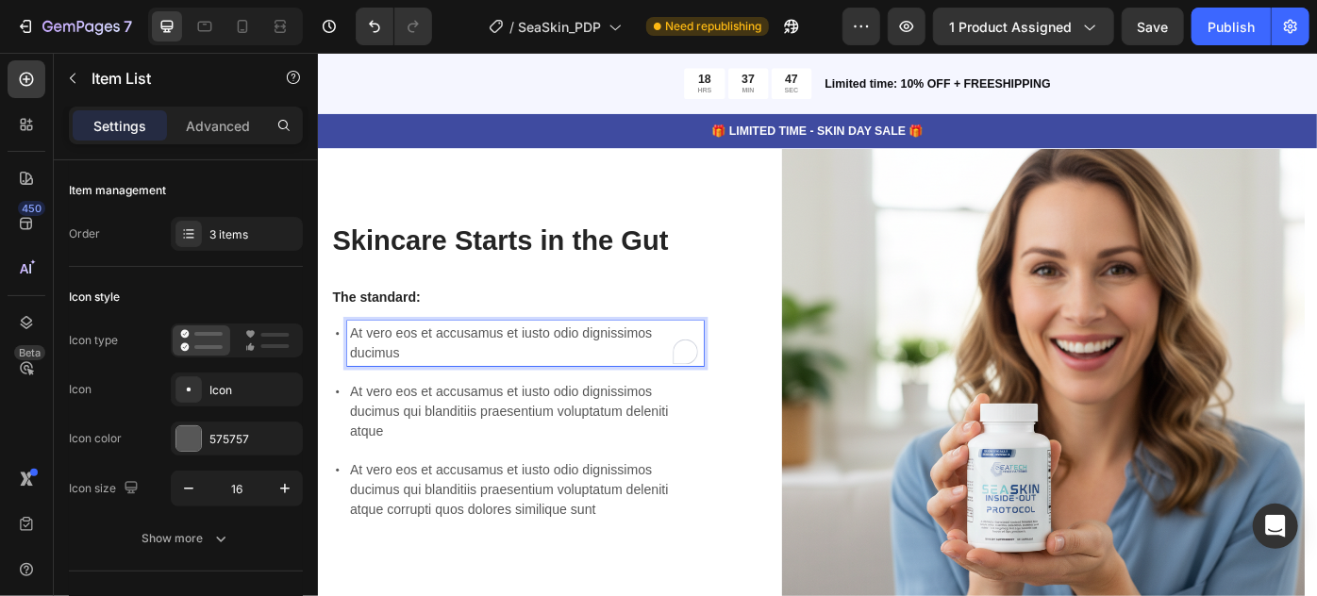
click at [469, 382] on p "At vero eos et accusamus et iusto odio dignissimos ducimus" at bounding box center [552, 381] width 398 height 45
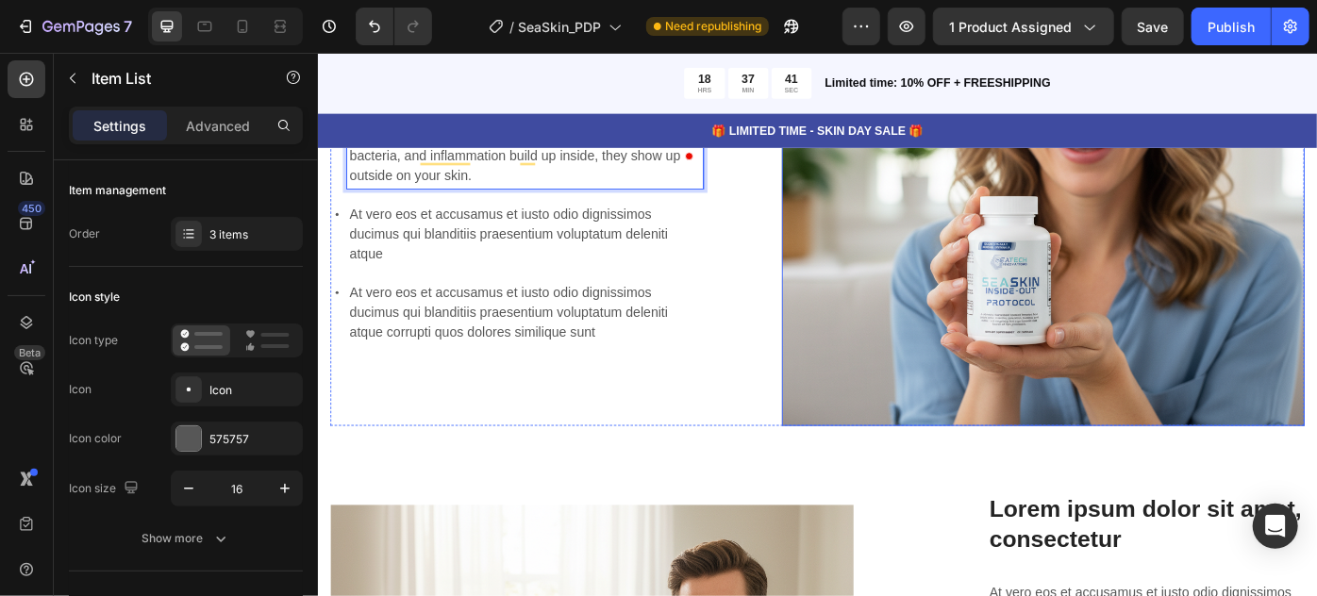
scroll to position [4987, 0]
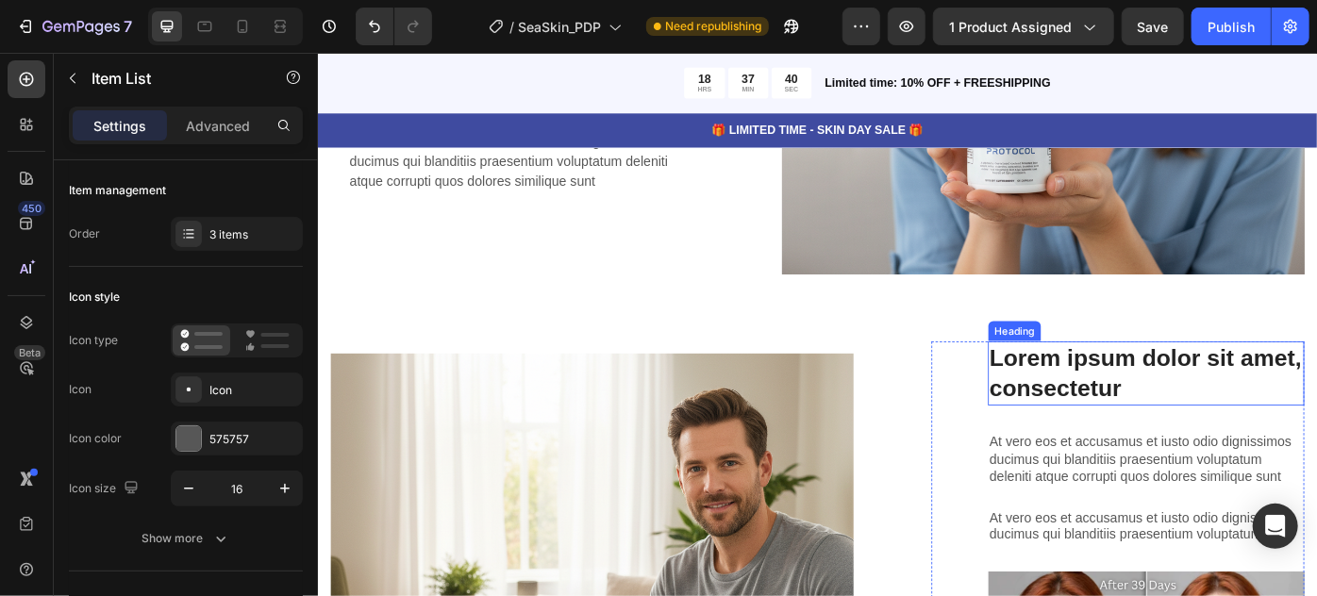
click at [1190, 401] on h3 "Lorem ipsum dolor sit amet, consectetur" at bounding box center [1256, 414] width 359 height 73
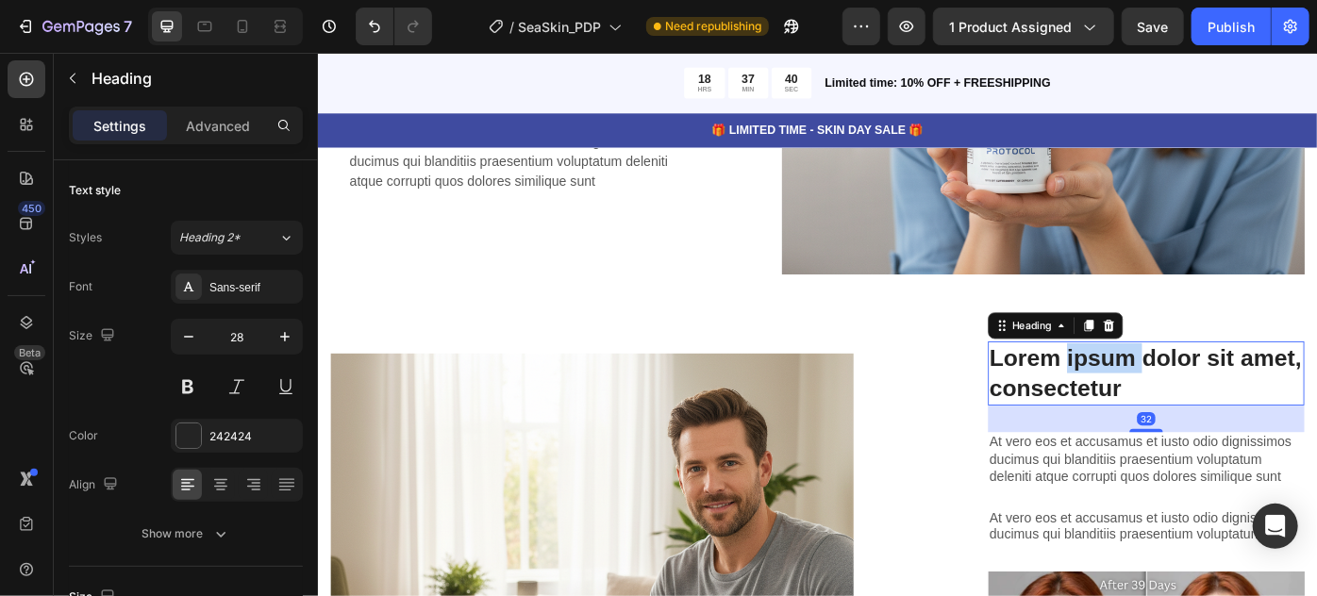
click at [1190, 401] on h3 "Lorem ipsum dolor sit amet, consectetur" at bounding box center [1256, 414] width 359 height 73
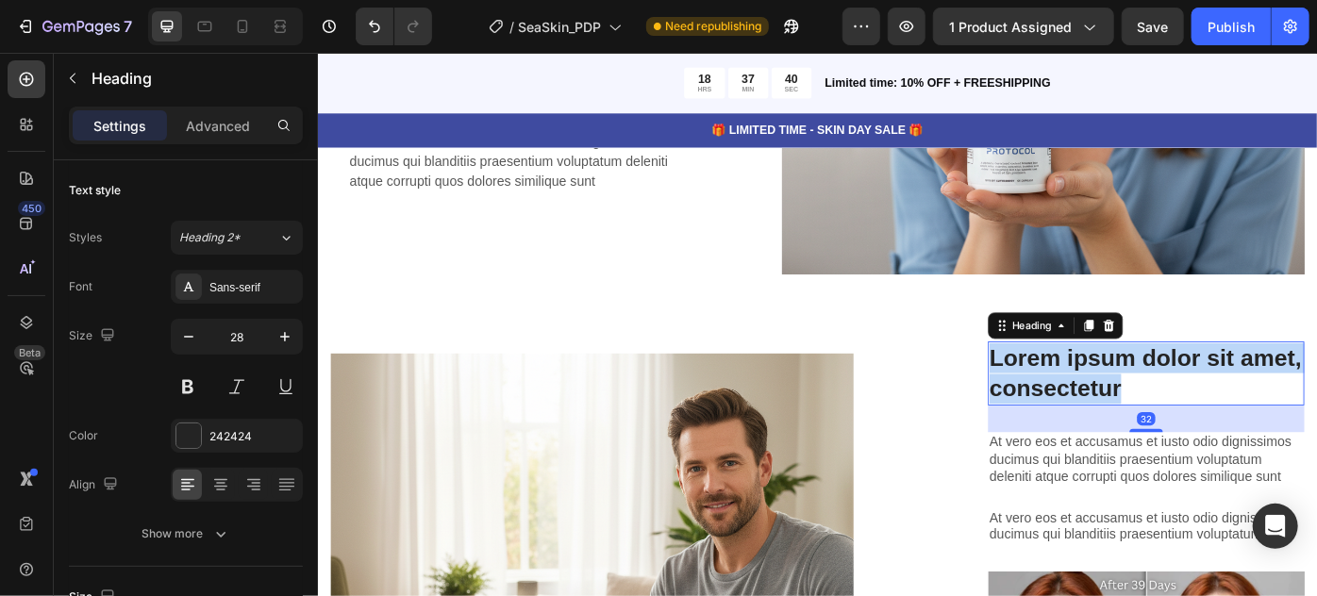
click at [1190, 401] on p "Lorem ipsum dolor sit amet, consectetur" at bounding box center [1256, 414] width 355 height 69
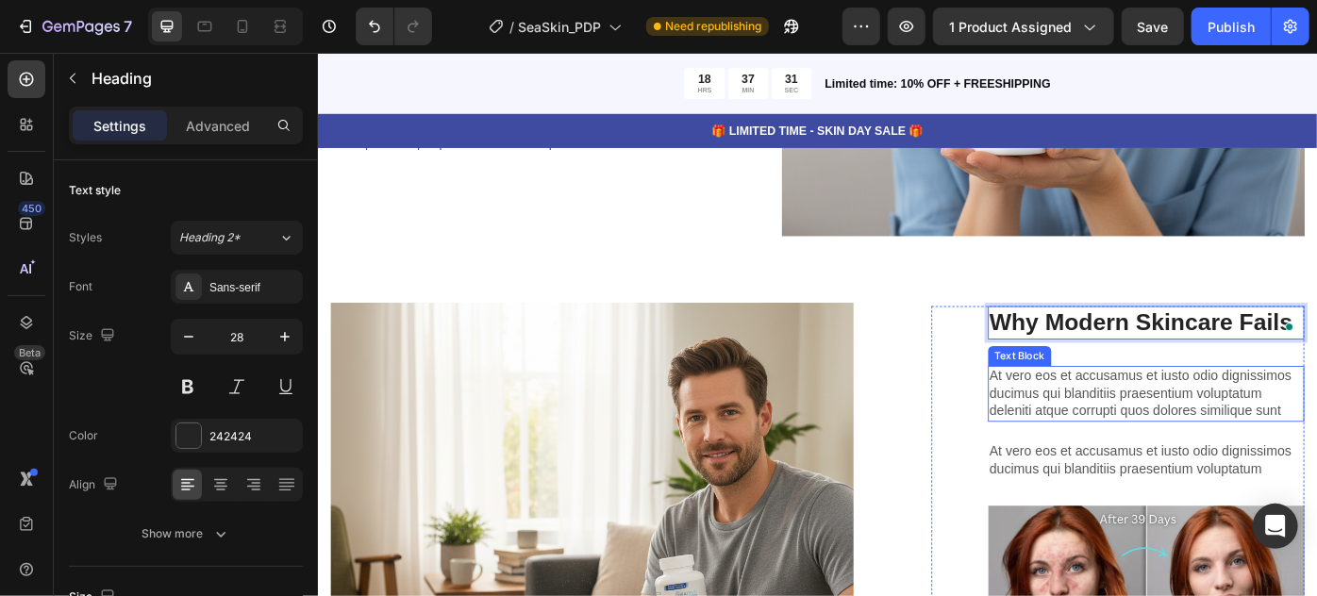
scroll to position [5075, 0]
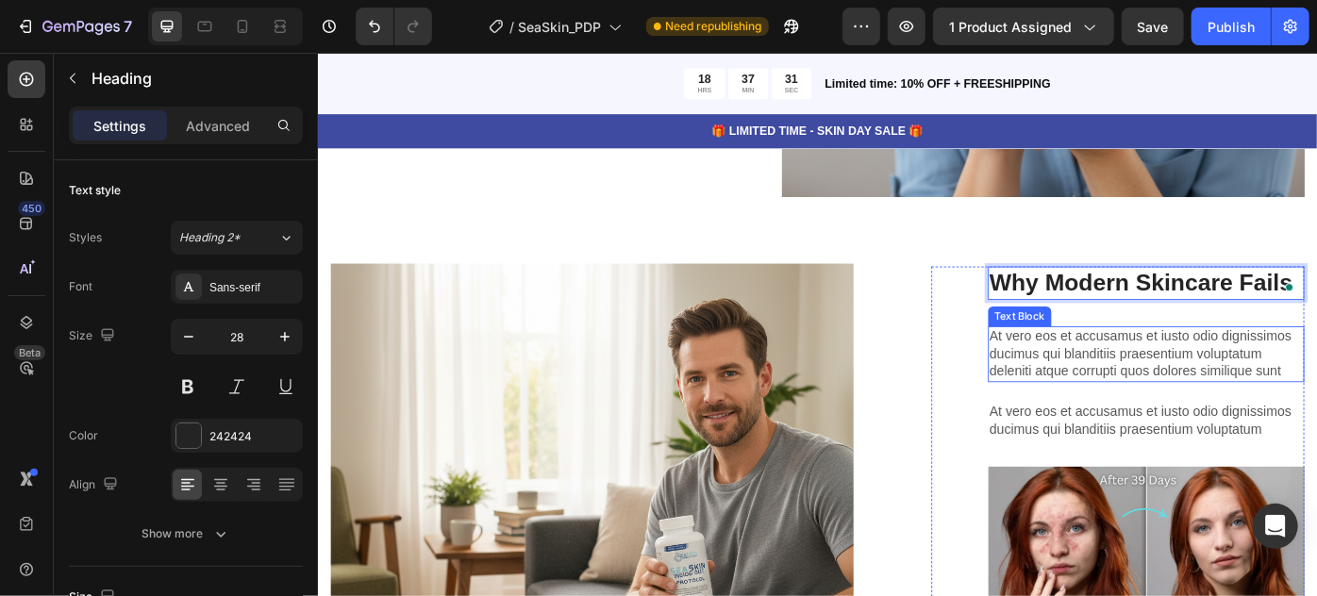
click at [1196, 406] on p "At vero eos et accusamus et iusto odio dignissimos ducimus qui blanditiis praes…" at bounding box center [1256, 393] width 355 height 59
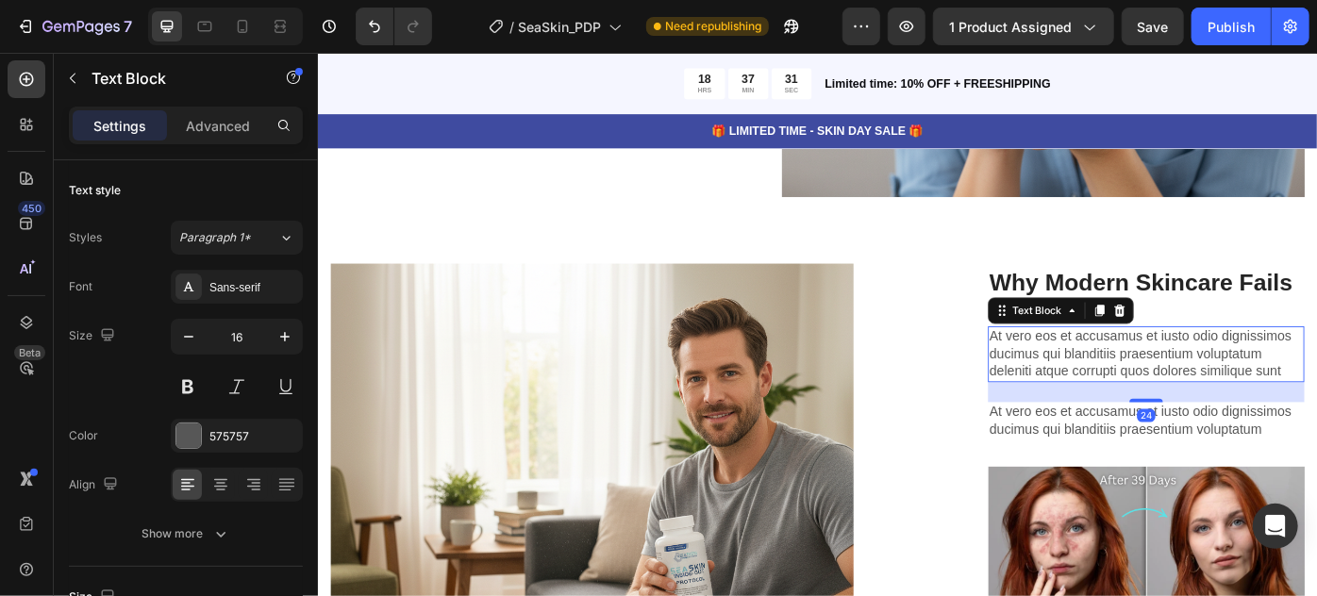
click at [1196, 406] on p "At vero eos et accusamus et iusto odio dignissimos ducimus qui blanditiis praes…" at bounding box center [1256, 393] width 355 height 59
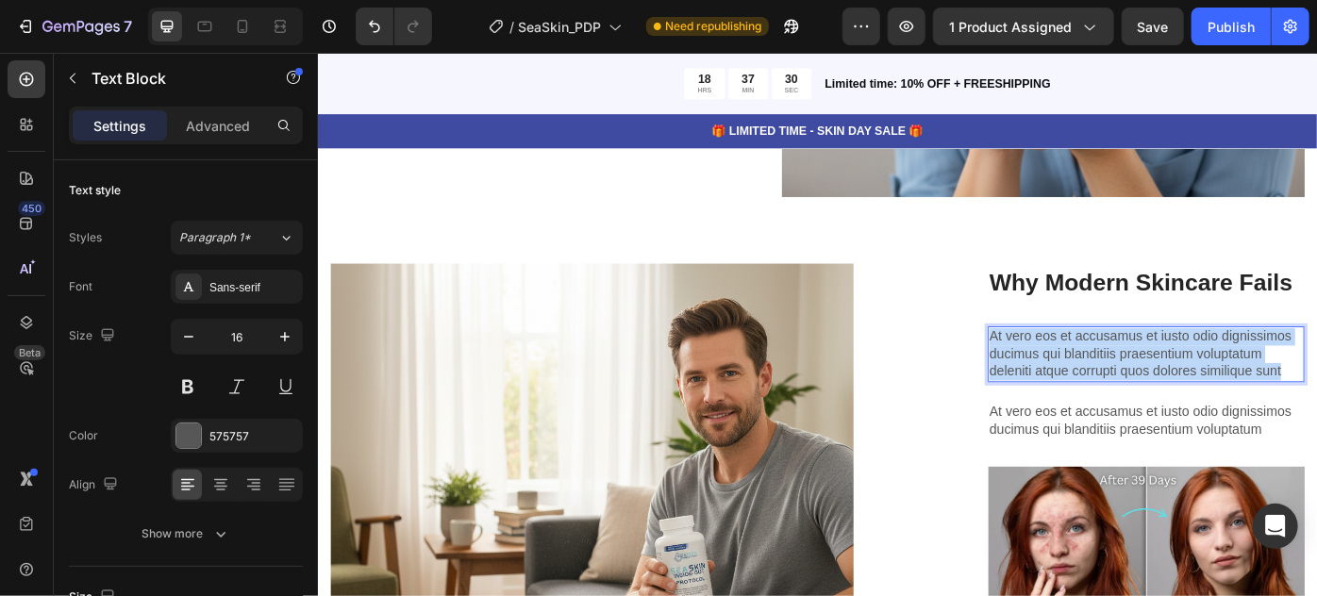
click at [1196, 406] on p "At vero eos et accusamus et iusto odio dignissimos ducimus qui blanditiis praes…" at bounding box center [1256, 393] width 355 height 59
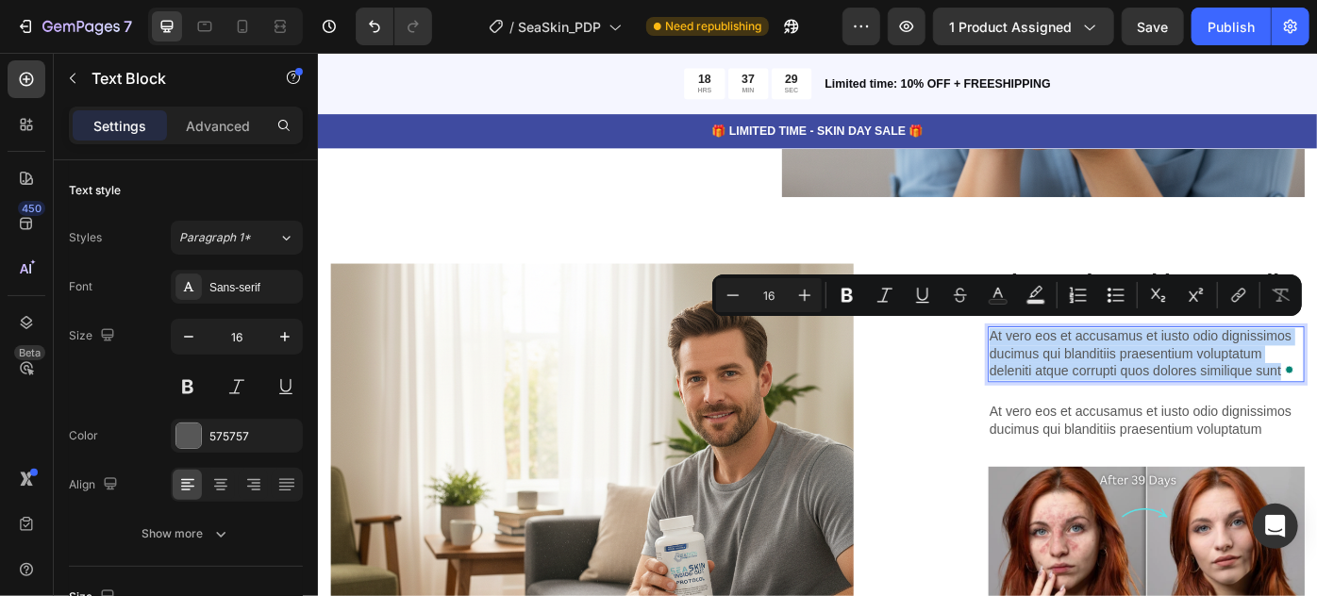
scroll to position [5072, 0]
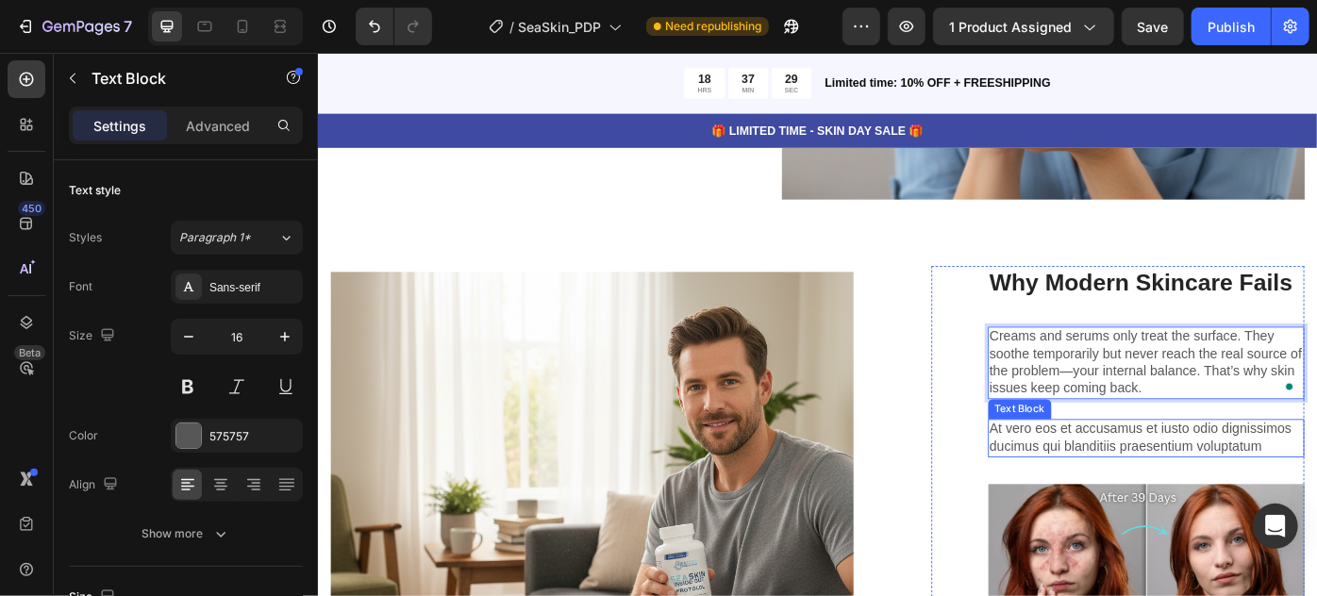
click at [1264, 469] on p "At vero eos et accusamus et iusto odio dignissimos ducimus qui blanditiis praes…" at bounding box center [1256, 489] width 355 height 40
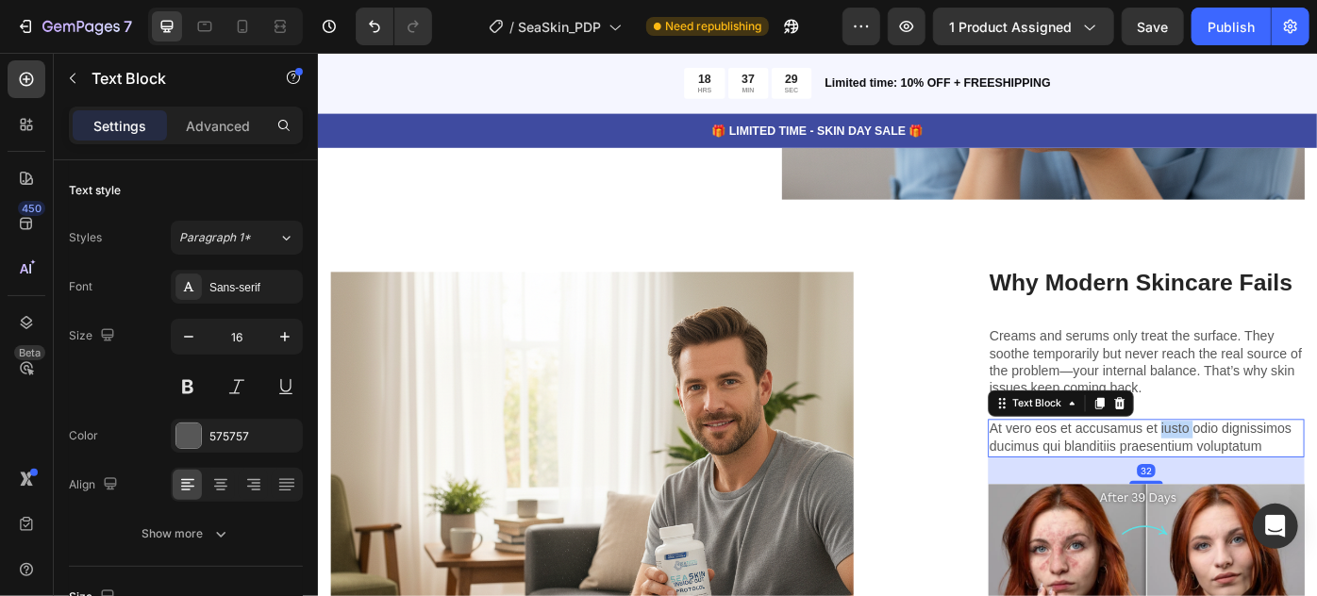
click at [1264, 469] on p "At vero eos et accusamus et iusto odio dignissimos ducimus qui blanditiis praes…" at bounding box center [1256, 489] width 355 height 40
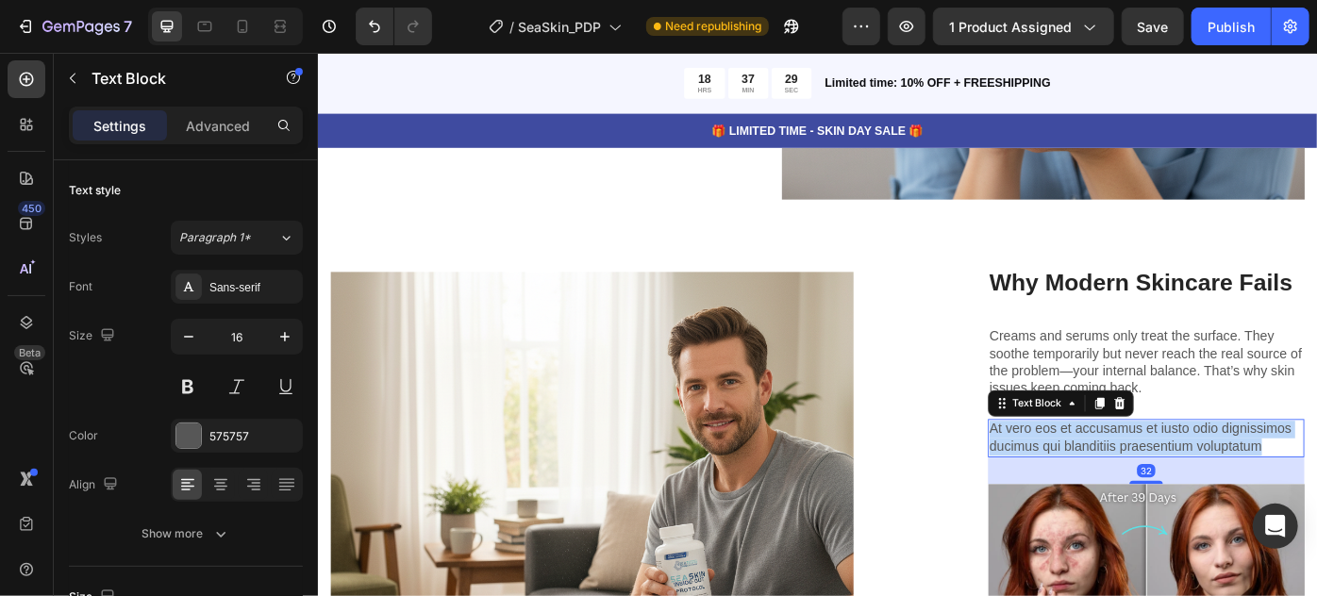
click at [1264, 469] on p "At vero eos et accusamus et iusto odio dignissimos ducimus qui blanditiis praes…" at bounding box center [1256, 489] width 355 height 40
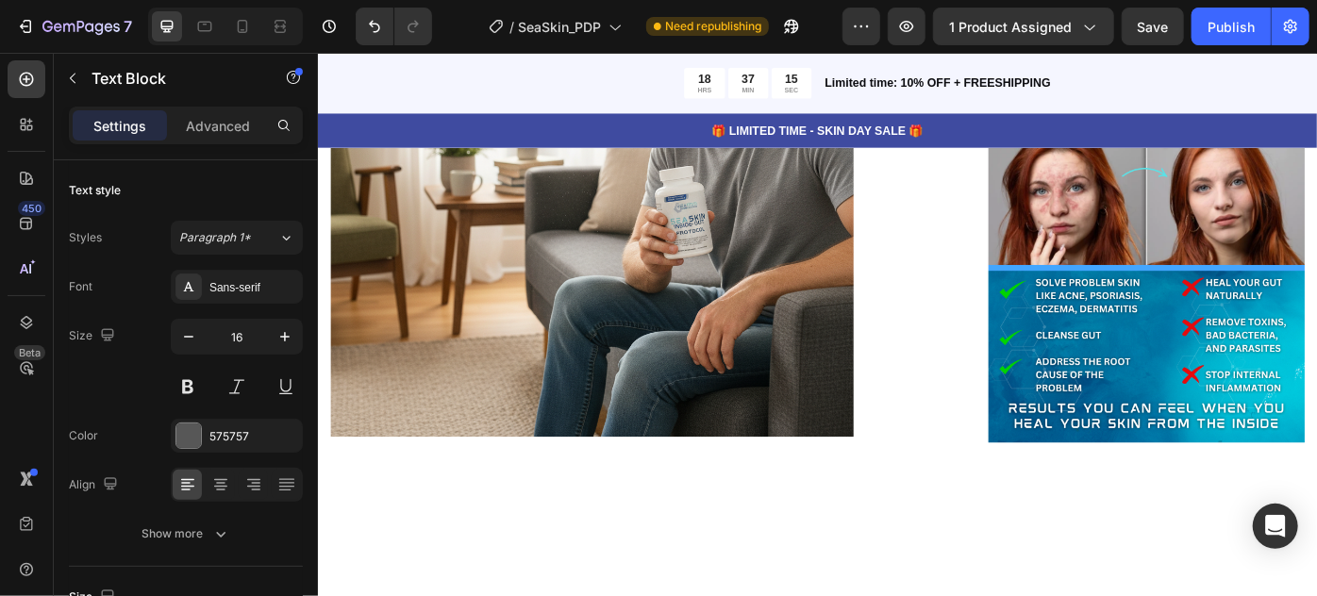
scroll to position [4557, 0]
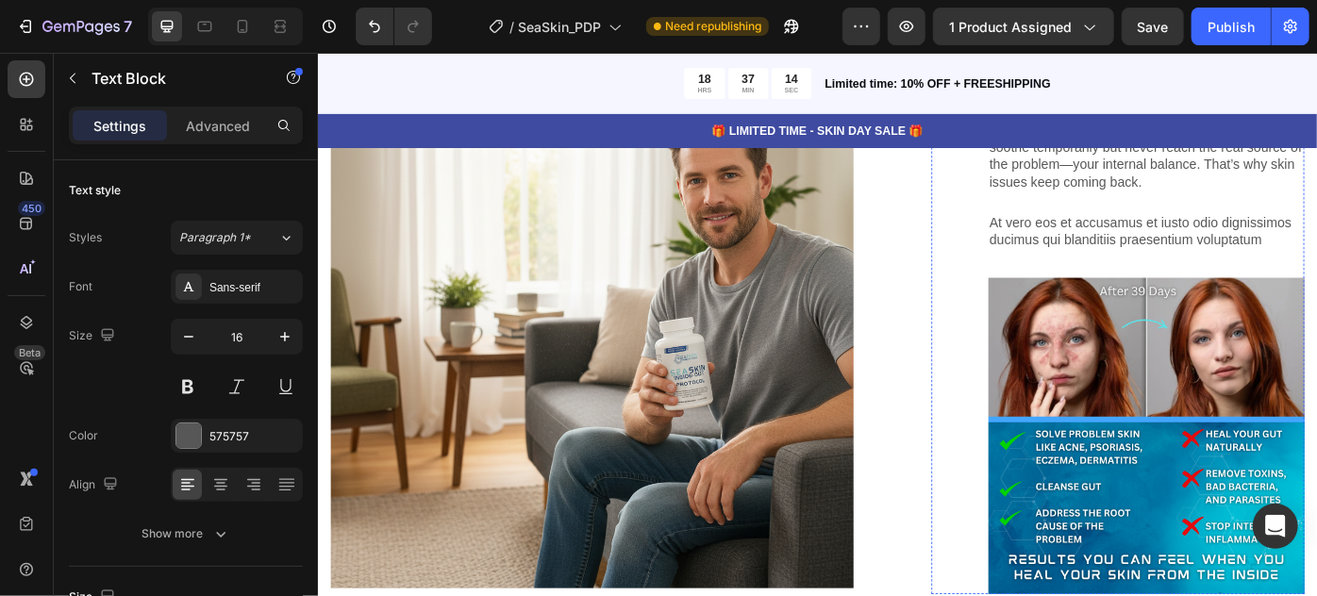
click at [1200, 97] on h3 "Why Modern Skincare Fails" at bounding box center [1256, 78] width 359 height 38
click at [1201, 97] on h3 "Why Modern Skincare Fails" at bounding box center [1256, 78] width 359 height 38
click at [1201, 95] on p "Why Modern Skincare Fails" at bounding box center [1256, 78] width 355 height 34
click at [1174, 209] on p "Creams and serums only treat the surface. They soothe temporarily but never rea…" at bounding box center [1256, 169] width 355 height 78
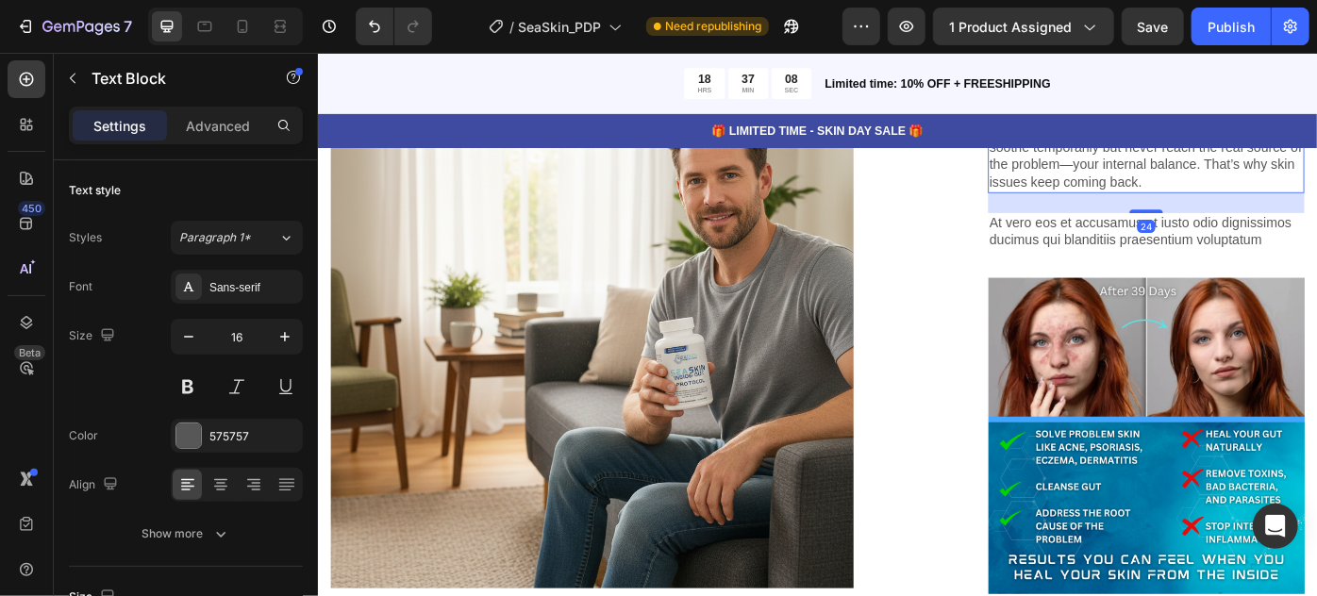
click at [1174, 209] on p "Creams and serums only treat the surface. They soothe temporarily but never rea…" at bounding box center [1256, 169] width 355 height 78
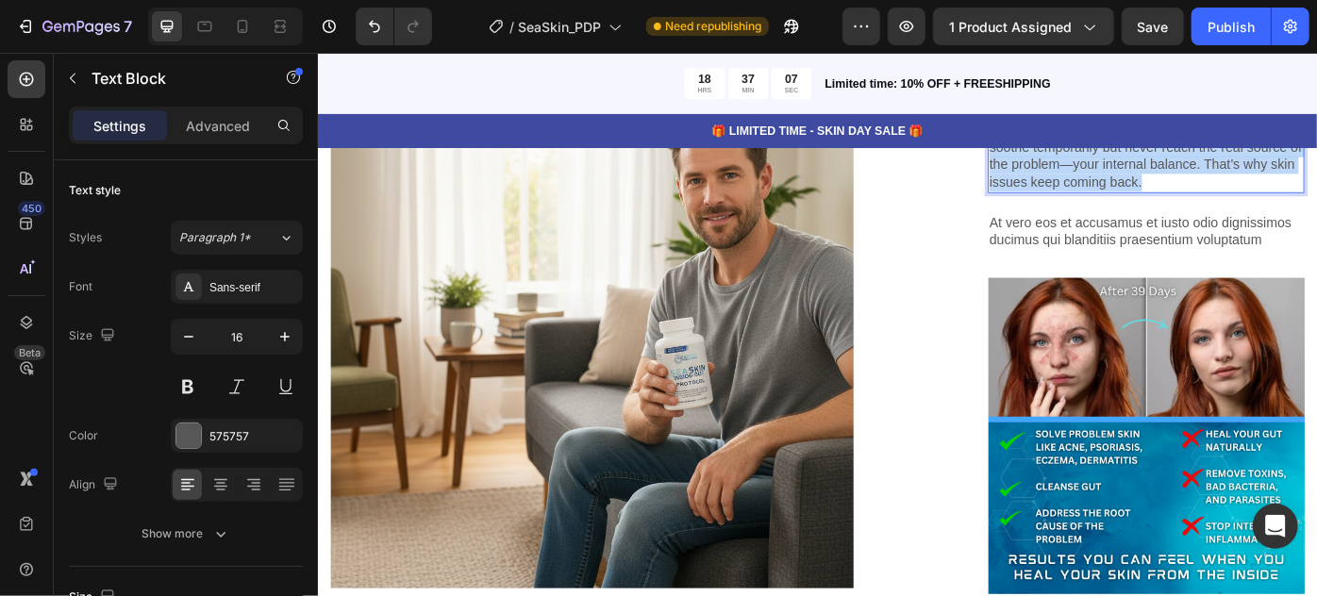
click at [1174, 209] on p "Creams and serums only treat the surface. They soothe temporarily but never rea…" at bounding box center [1256, 169] width 355 height 78
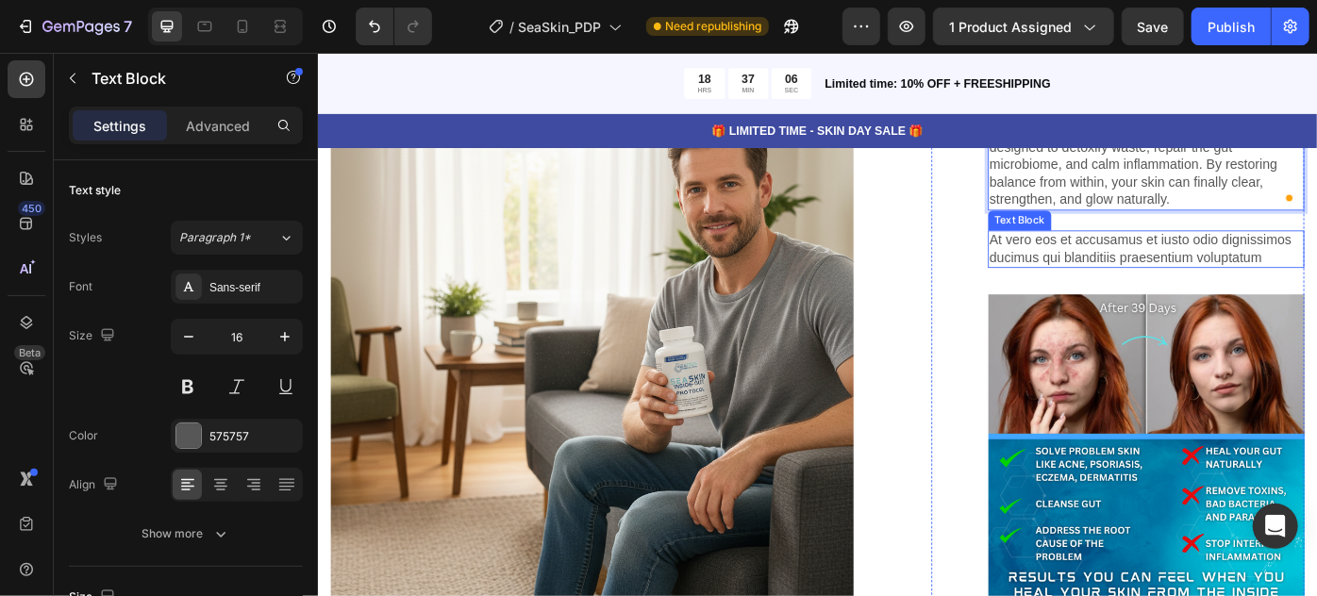
click at [1270, 294] on p "At vero eos et accusamus et iusto odio dignissimos ducimus qui blanditiis praes…" at bounding box center [1256, 275] width 355 height 40
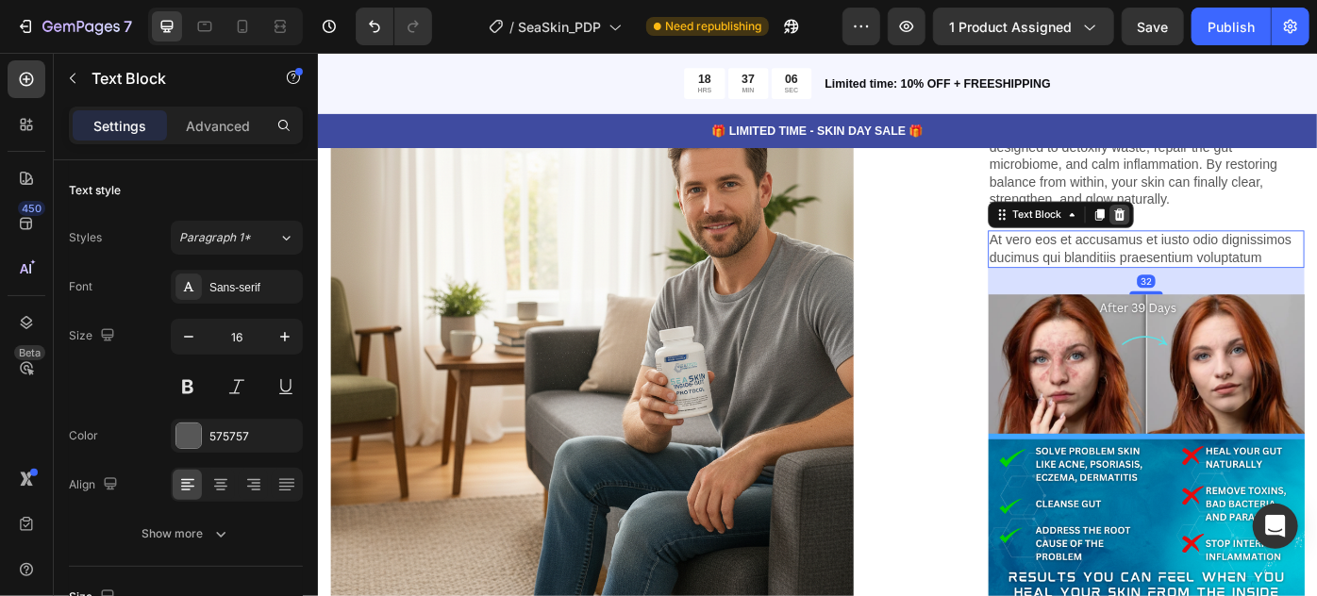
click at [1219, 242] on icon at bounding box center [1225, 234] width 12 height 13
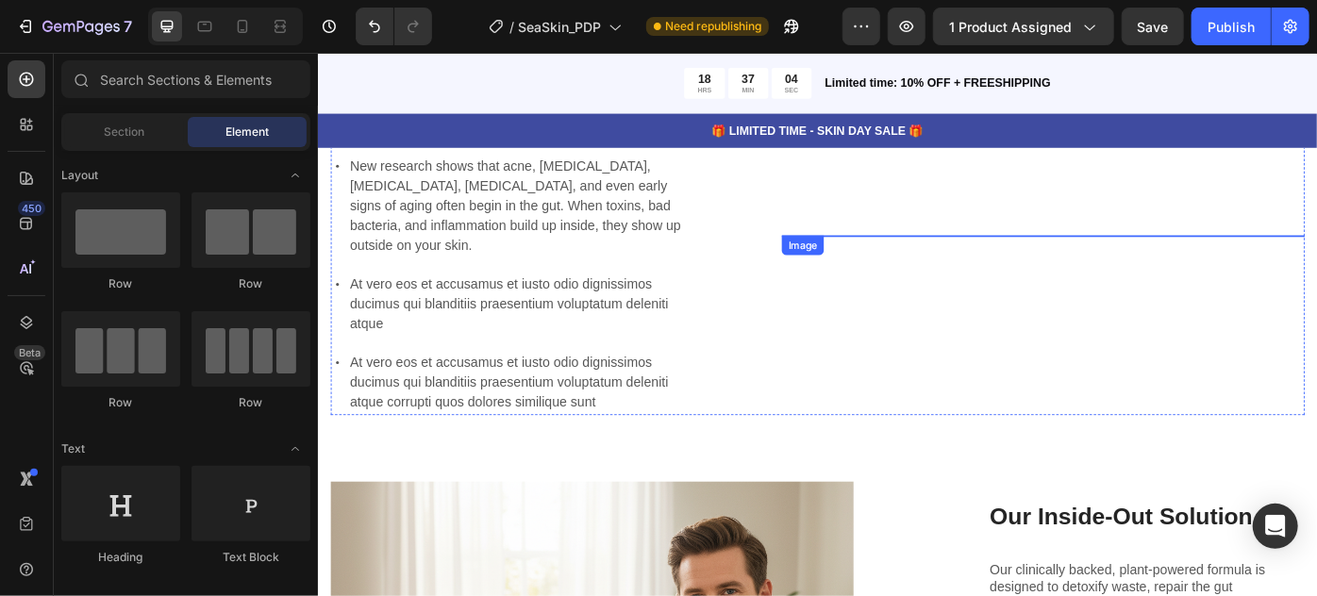
scroll to position [4043, 0]
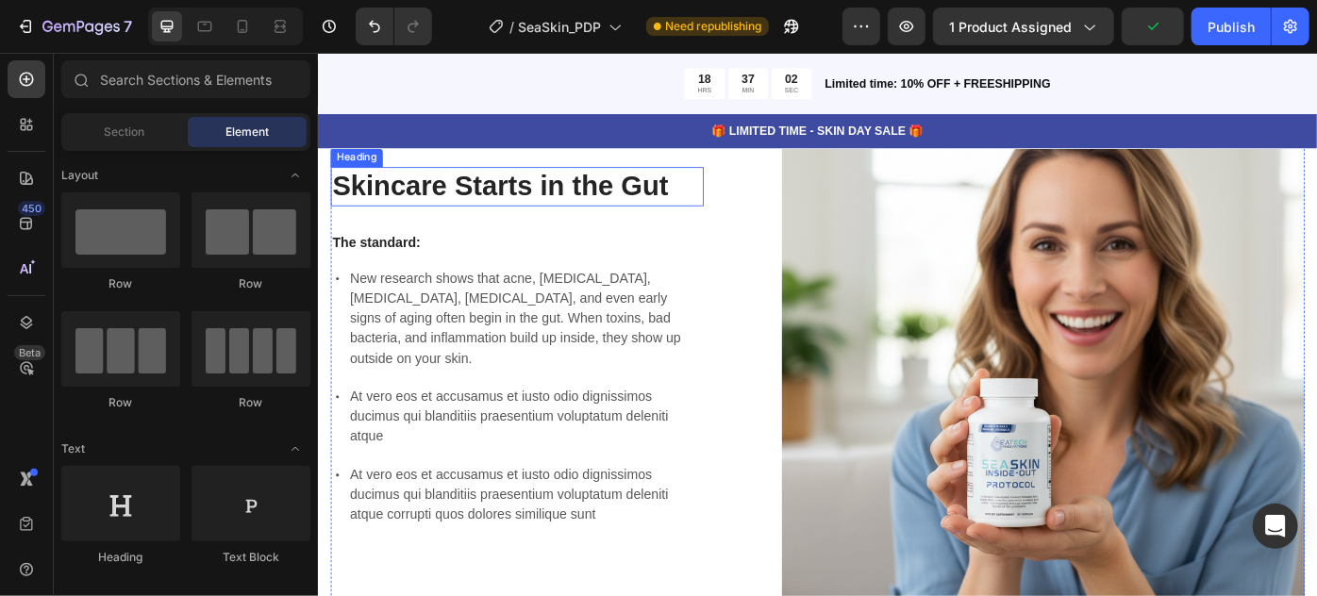
click at [433, 202] on h2 "Skincare Starts in the Gut" at bounding box center [542, 203] width 423 height 44
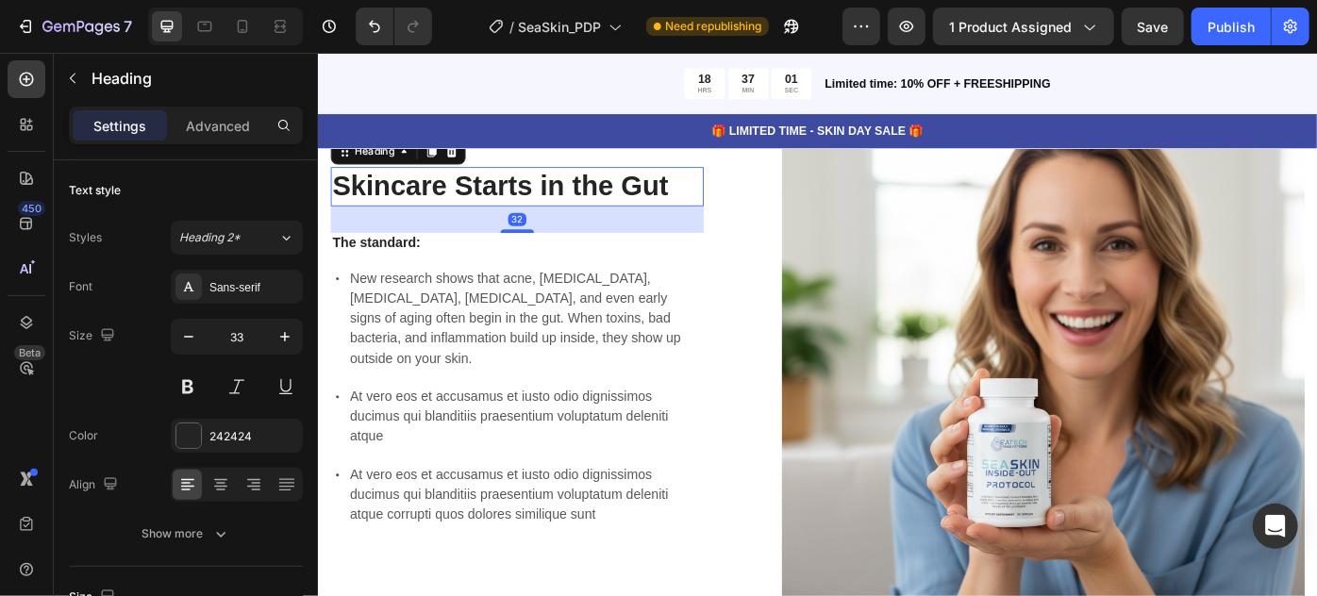
click at [444, 170] on icon at bounding box center [446, 163] width 10 height 13
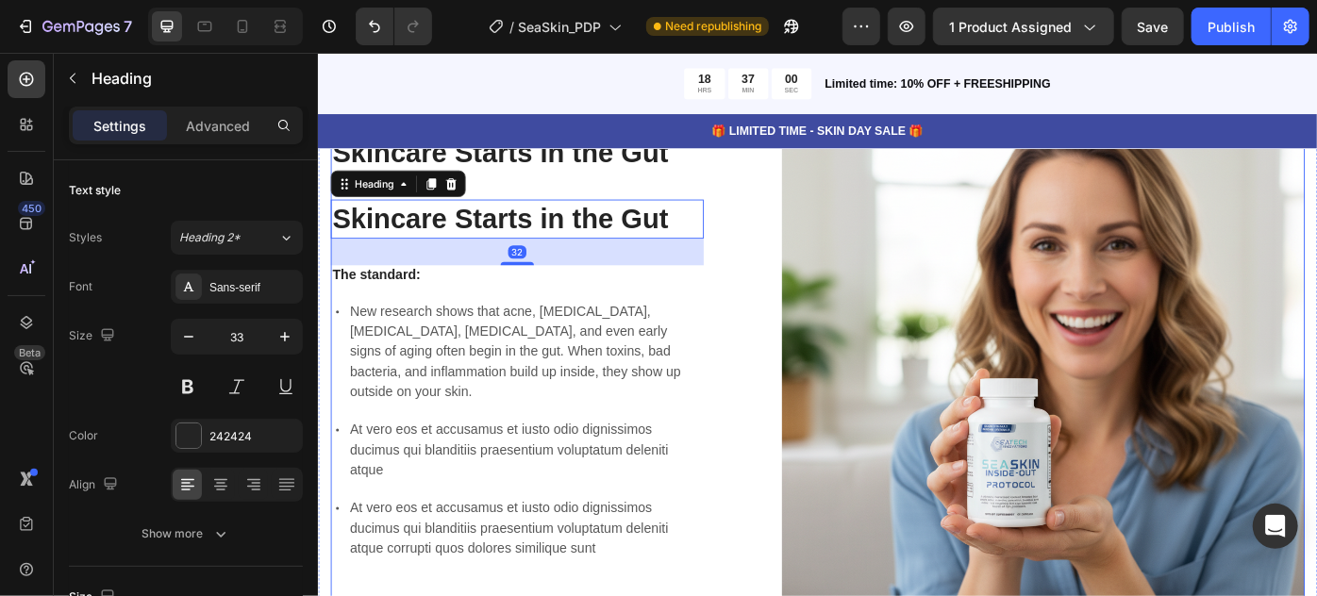
scroll to position [4006, 0]
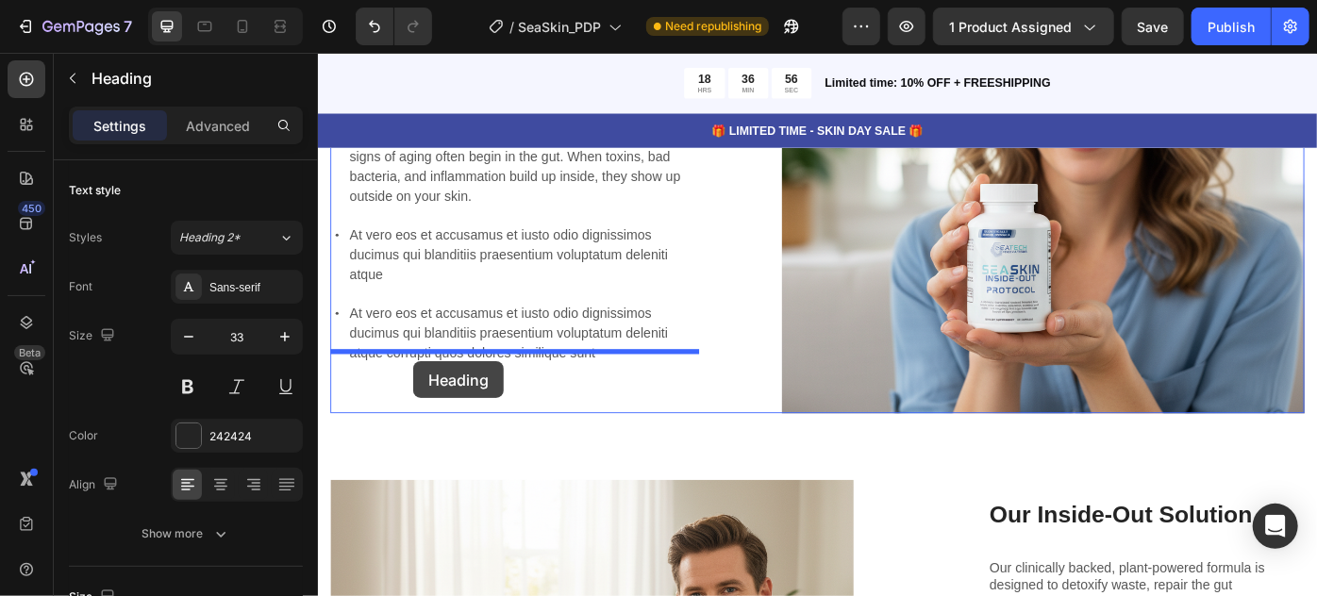
drag, startPoint x: 349, startPoint y: 248, endPoint x: 425, endPoint y: 402, distance: 171.3
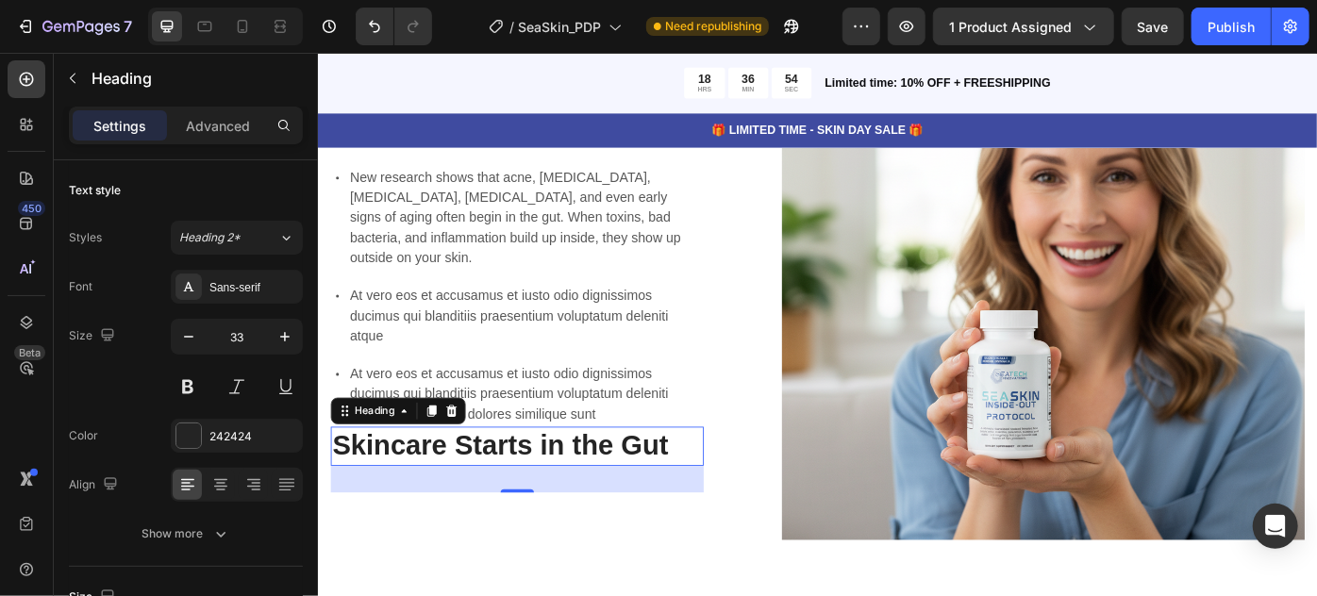
scroll to position [4018, 0]
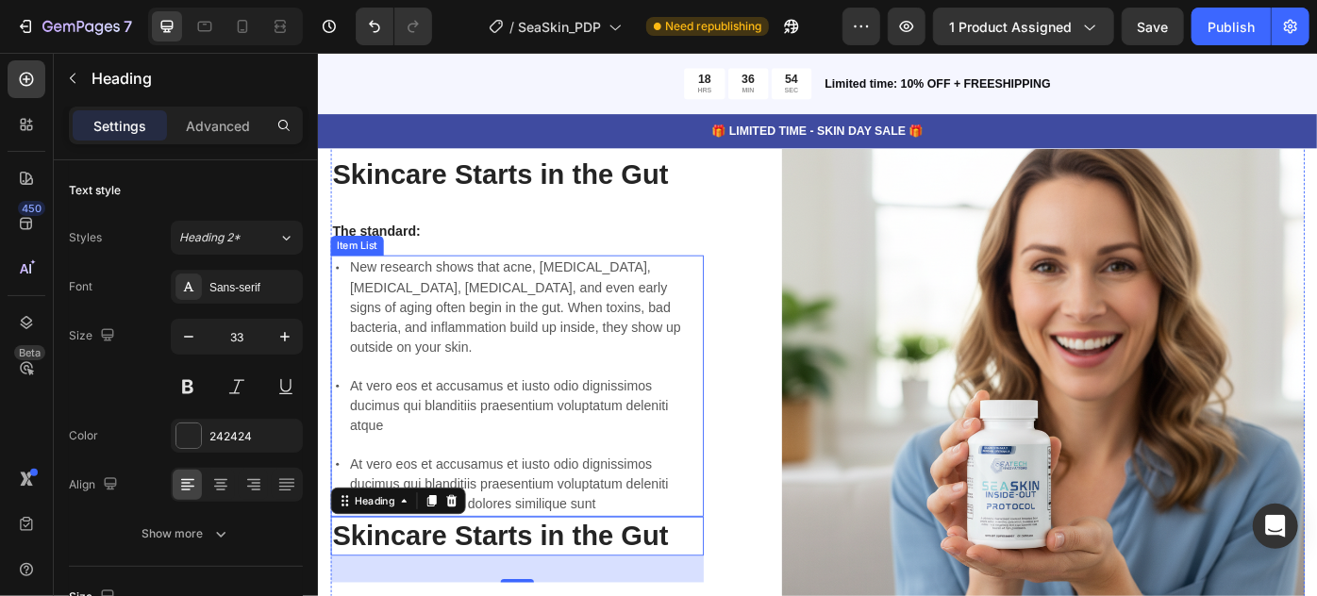
click at [504, 422] on p "At vero eos et accusamus et iusto odio dignissimos ducimus qui blanditiis praes…" at bounding box center [552, 452] width 398 height 68
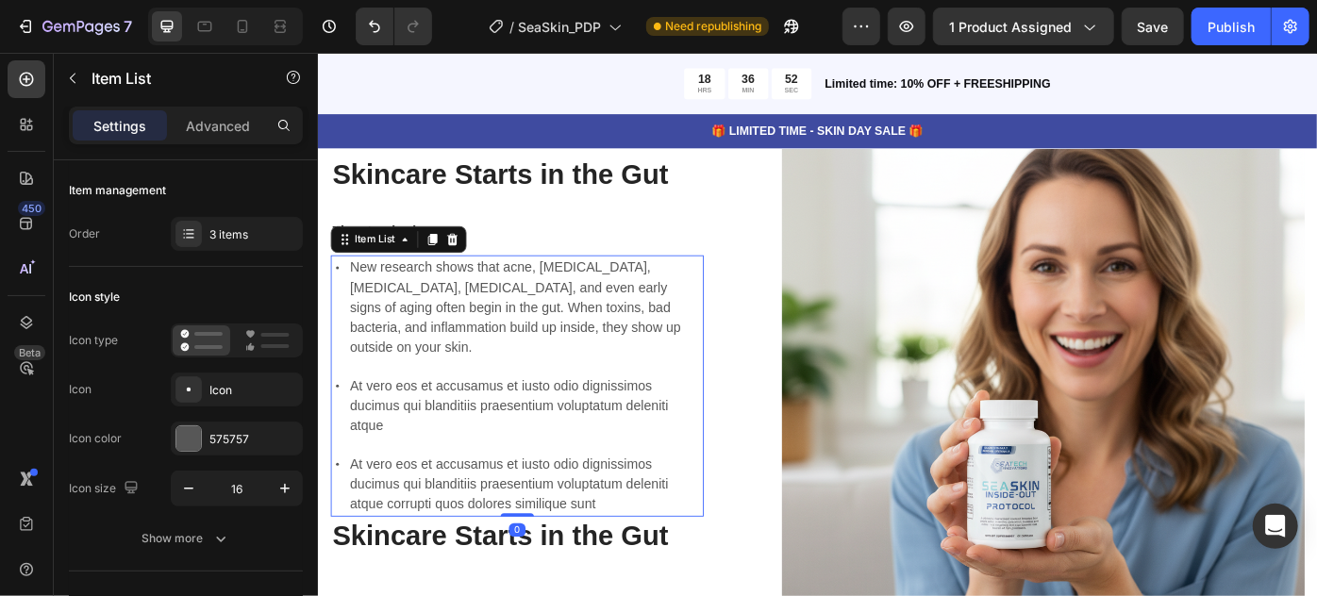
click at [518, 463] on p "At vero eos et accusamus et iusto odio dignissimos ducimus qui blanditiis praes…" at bounding box center [552, 452] width 398 height 68
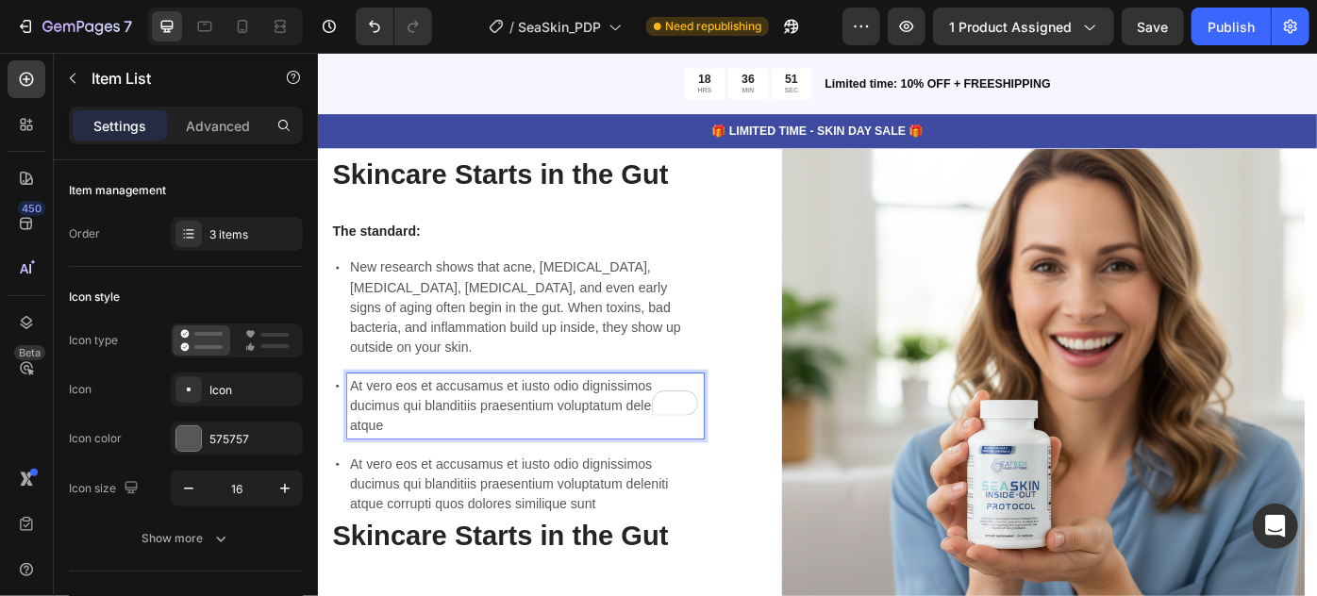
click at [477, 418] on p "At vero eos et accusamus et iusto odio dignissimos ducimus qui blanditiis praes…" at bounding box center [552, 452] width 398 height 68
click at [561, 526] on p "At vero eos et accusamus et iusto odio dignissimos ducimus qui blanditiis praes…" at bounding box center [552, 541] width 398 height 68
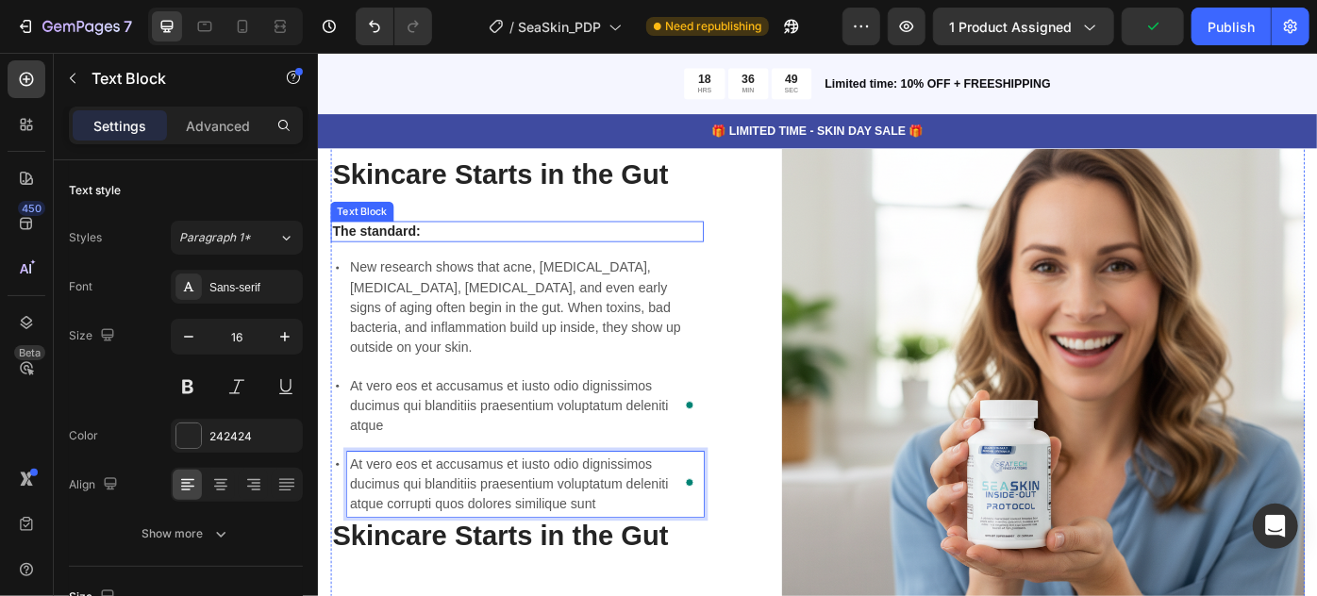
click at [455, 264] on p "The standard:" at bounding box center [542, 254] width 419 height 20
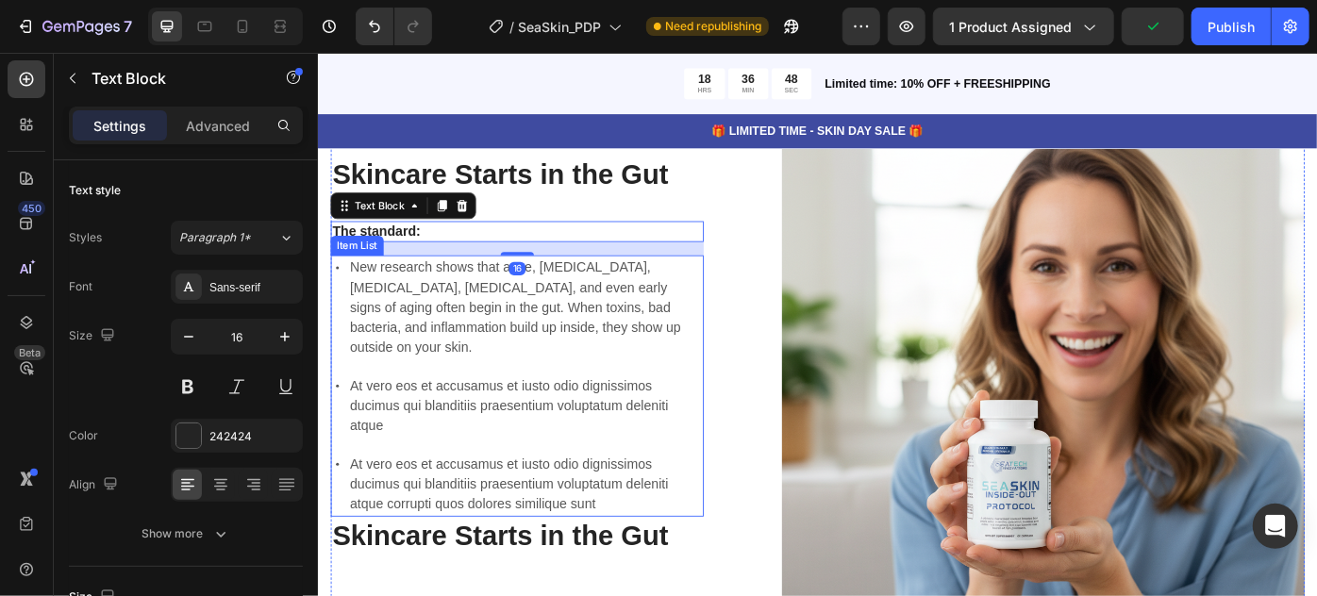
click at [464, 327] on p "New research shows that acne, [MEDICAL_DATA], [MEDICAL_DATA], [MEDICAL_DATA], a…" at bounding box center [552, 340] width 398 height 113
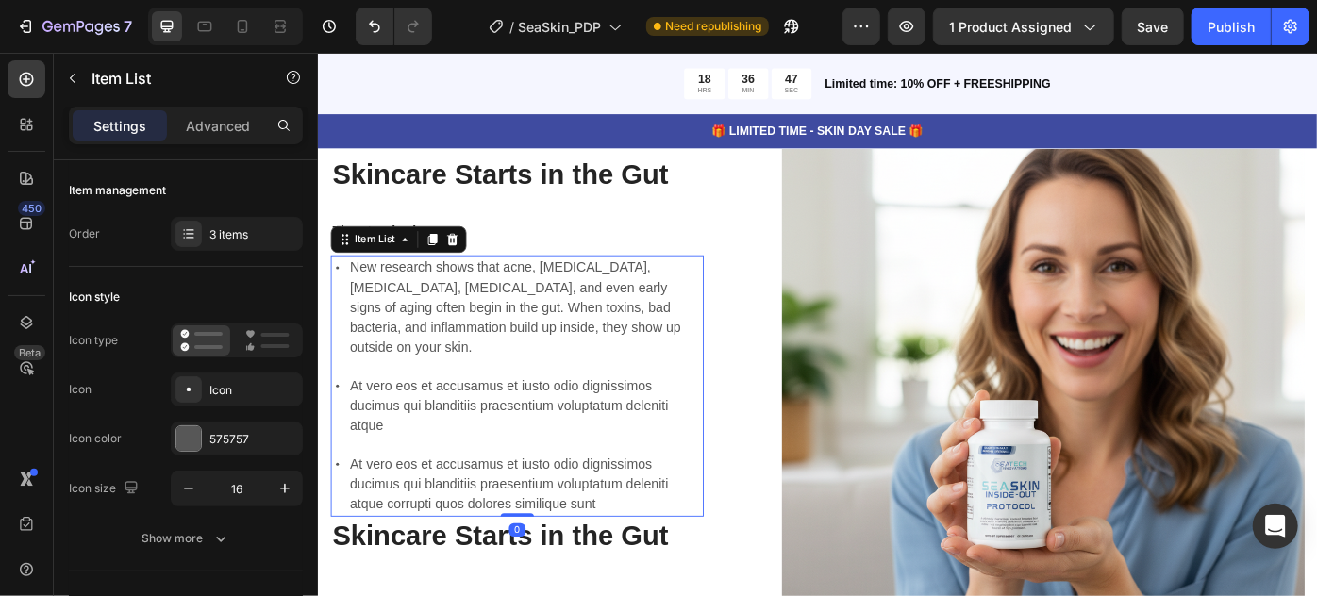
click at [471, 271] on icon at bounding box center [468, 263] width 15 height 15
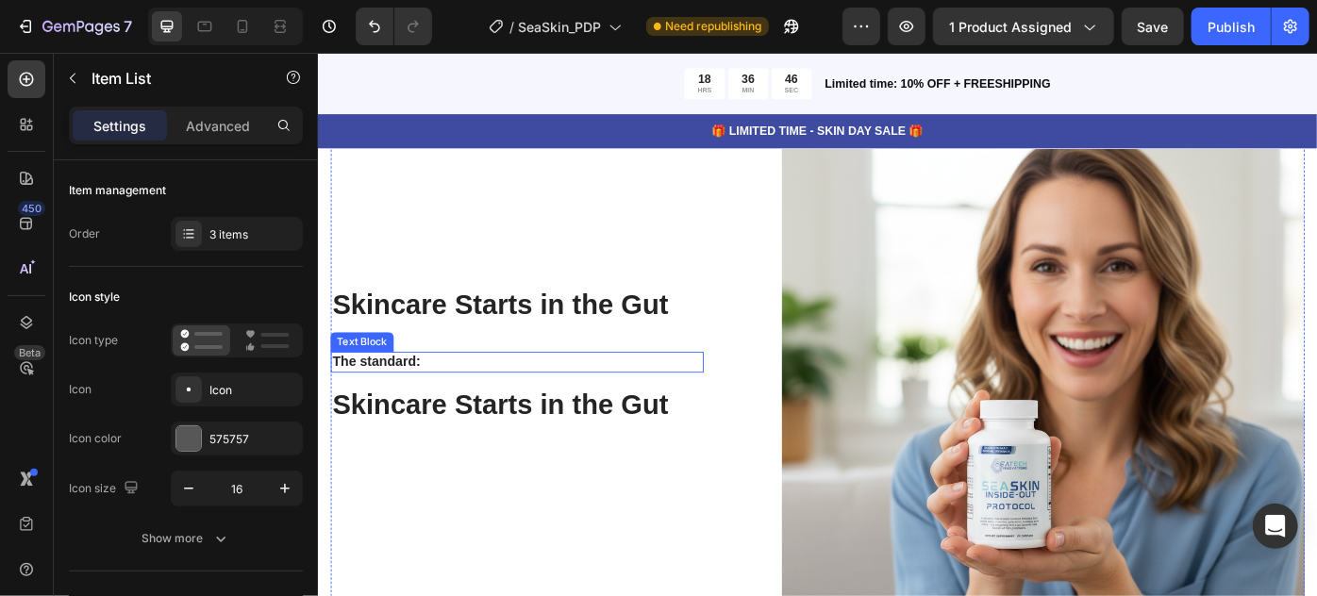
scroll to position [4154, 0]
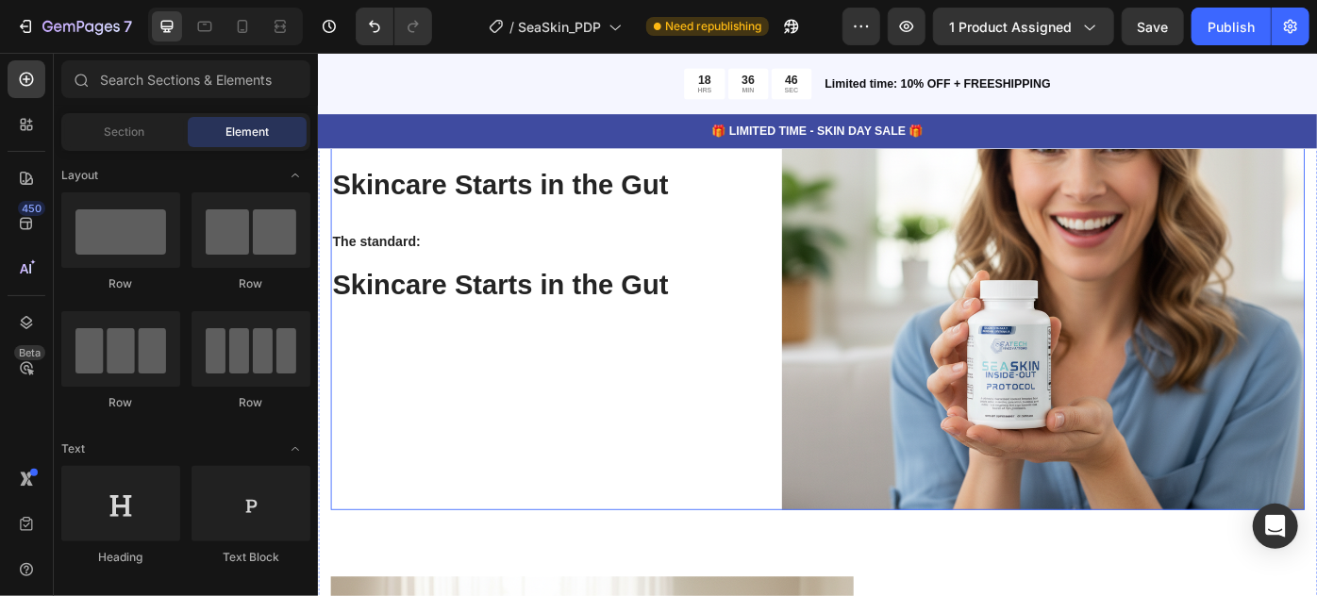
click at [456, 262] on p "The standard:" at bounding box center [542, 267] width 419 height 20
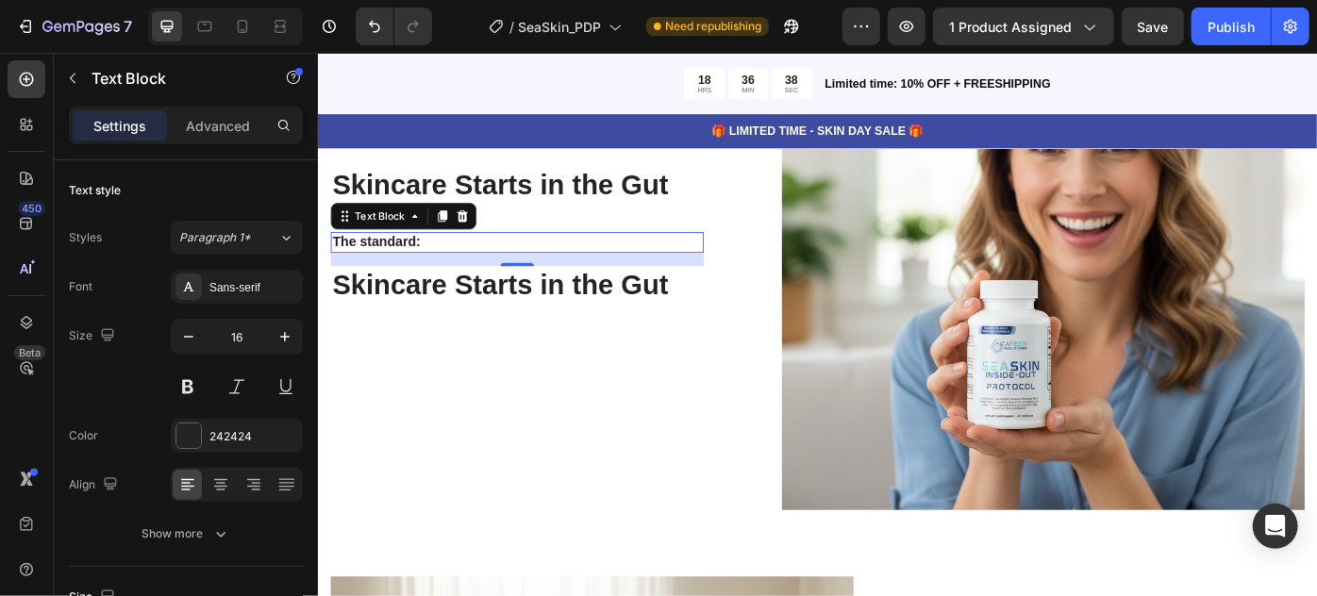
click at [492, 264] on p "The standard:" at bounding box center [542, 267] width 419 height 20
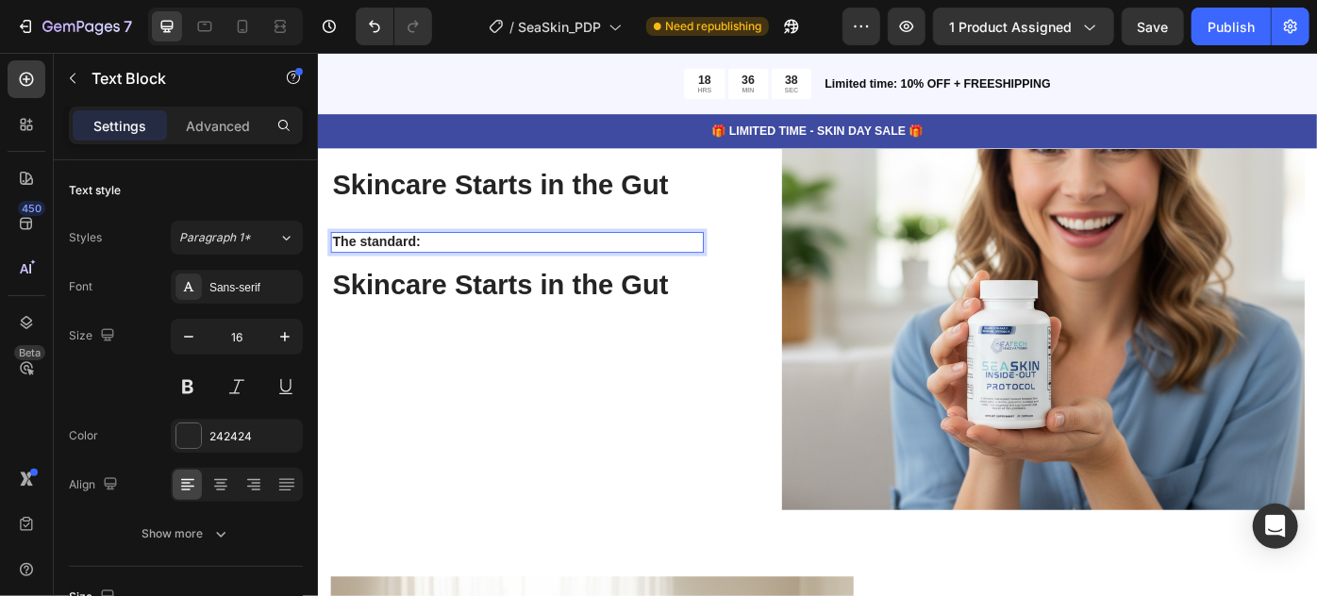
click at [492, 264] on p "The standard:" at bounding box center [542, 267] width 419 height 20
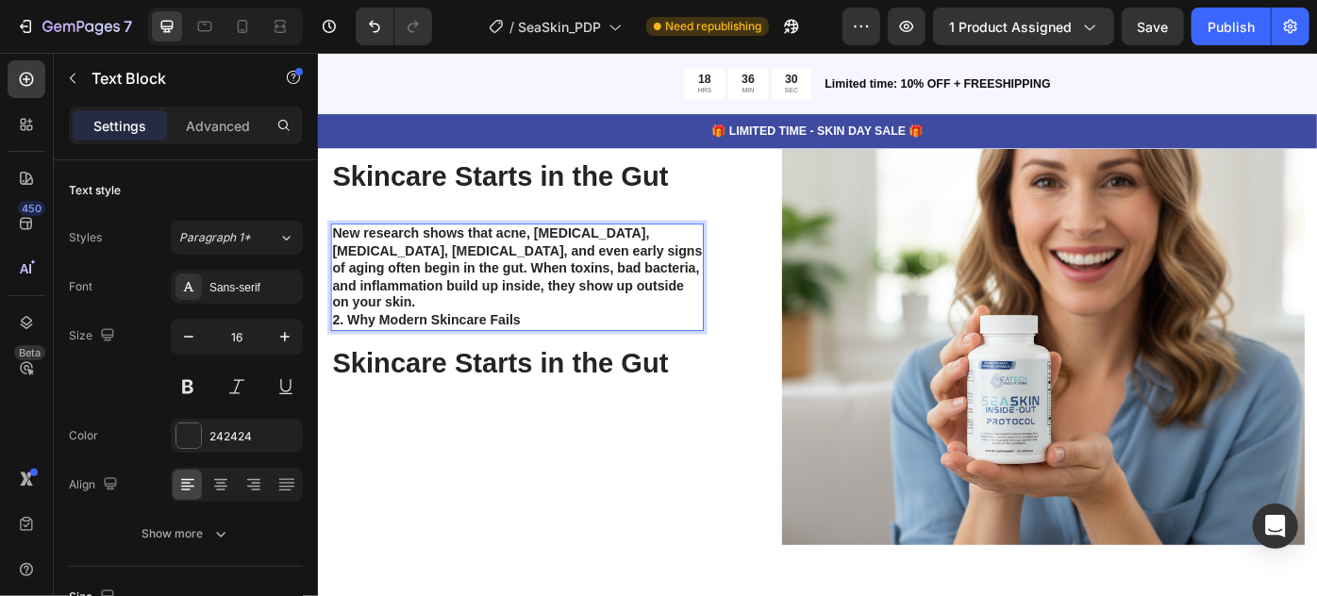
click at [676, 405] on h2 "Skincare Starts in the Gut" at bounding box center [542, 404] width 423 height 44
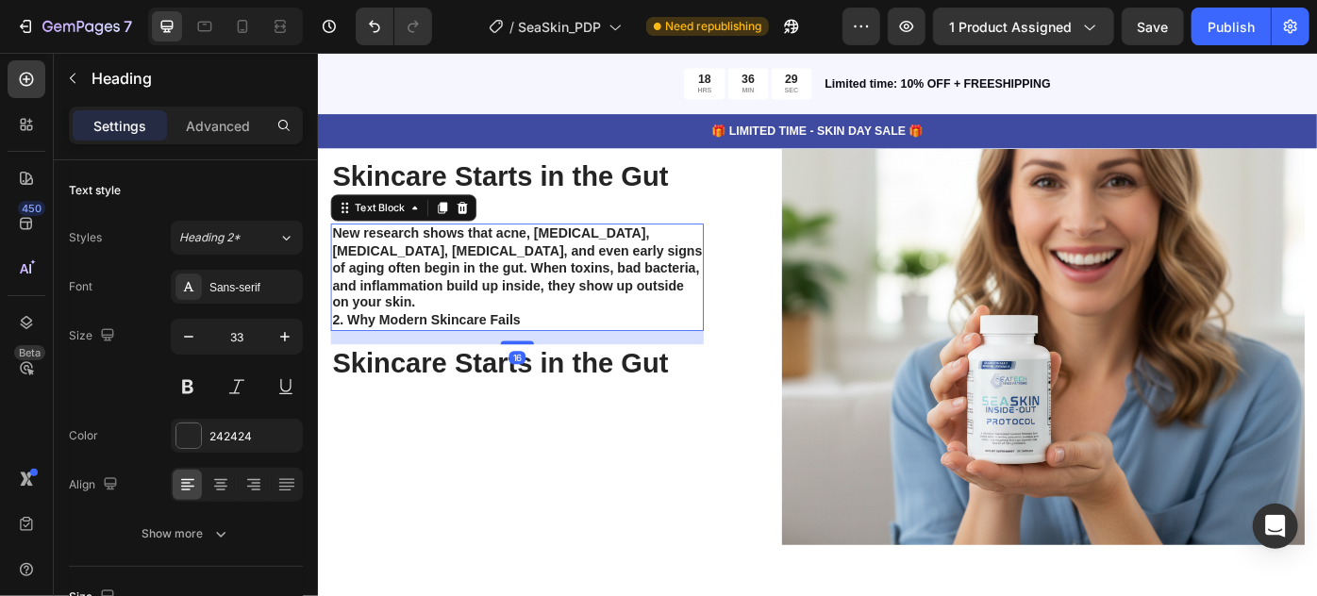
click at [736, 279] on p "New research shows that acne, [MEDICAL_DATA], [MEDICAL_DATA], [MEDICAL_DATA], a…" at bounding box center [542, 296] width 419 height 98
click at [453, 226] on icon at bounding box center [457, 227] width 15 height 15
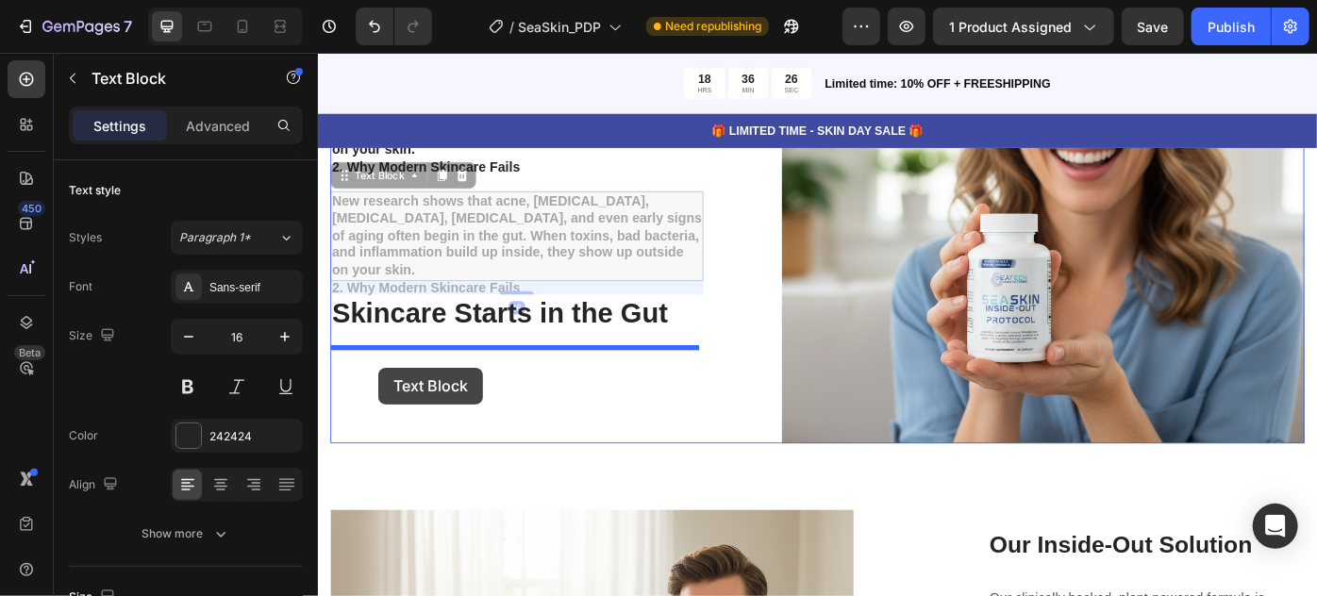
scroll to position [4275, 0]
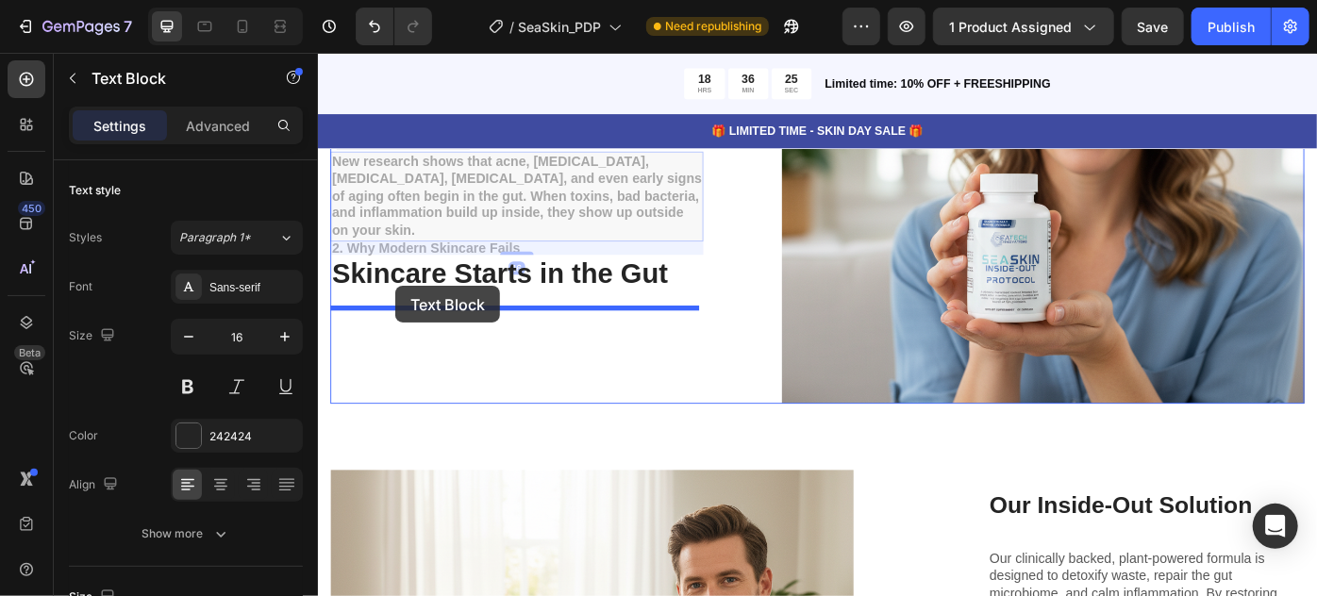
drag, startPoint x: 345, startPoint y: 353, endPoint x: 405, endPoint y: 316, distance: 69.9
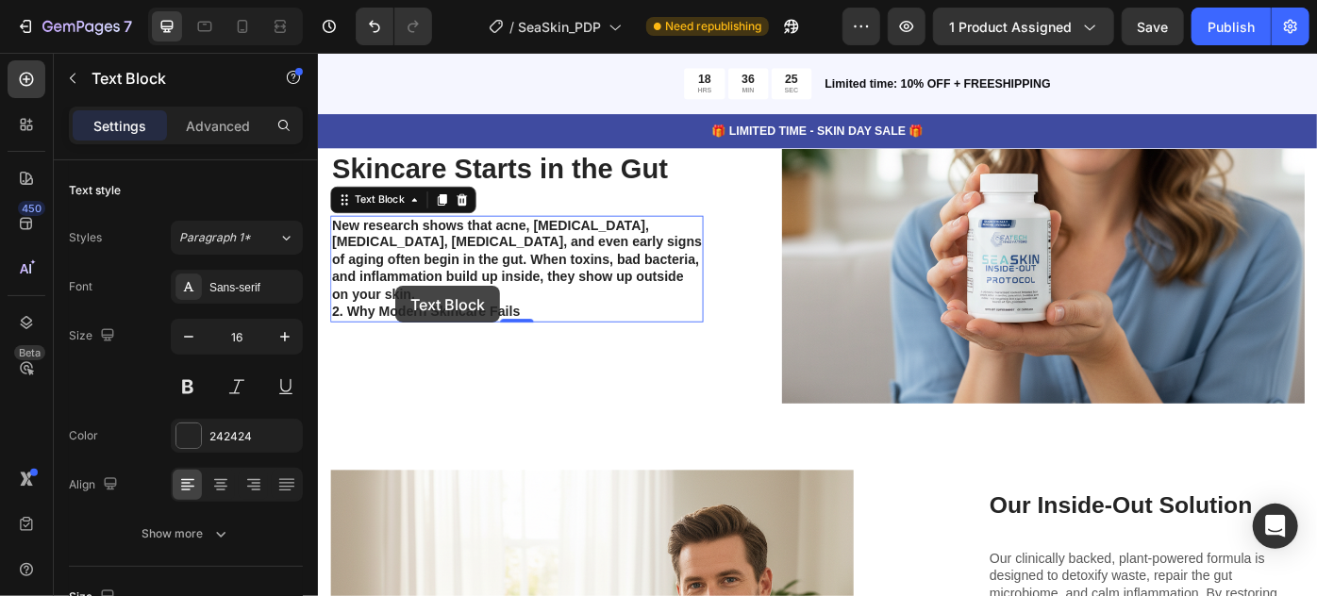
scroll to position [4282, 0]
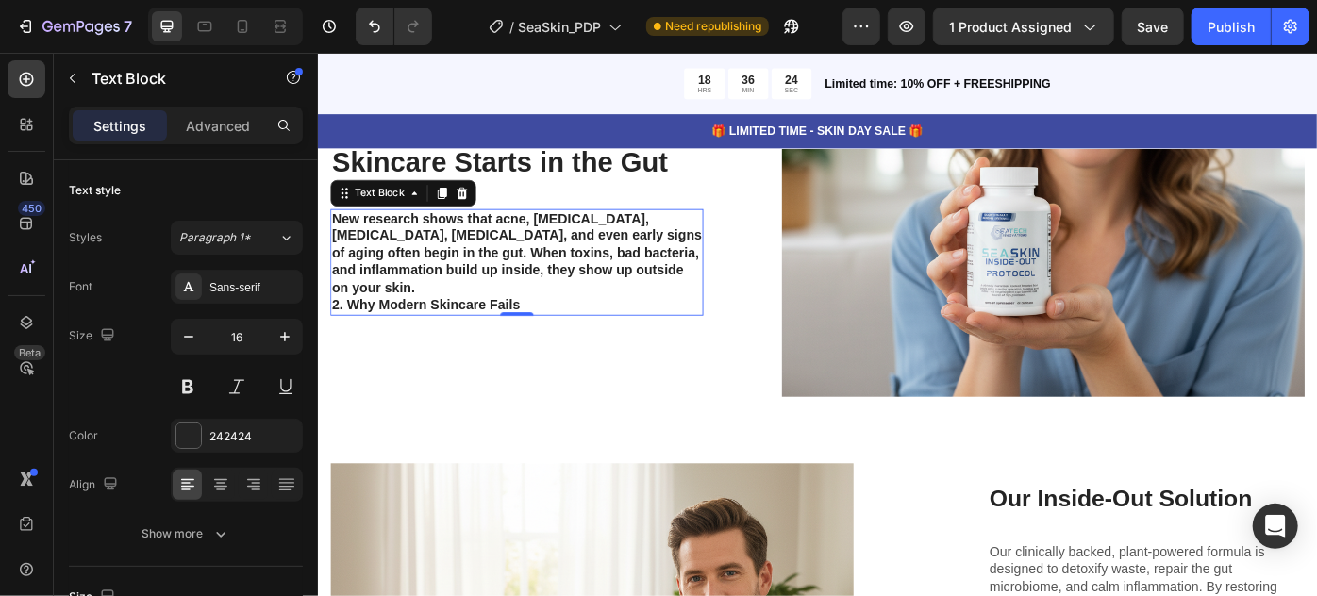
click at [415, 289] on p "New research shows that acne, [MEDICAL_DATA], [MEDICAL_DATA], [MEDICAL_DATA], a…" at bounding box center [542, 279] width 419 height 98
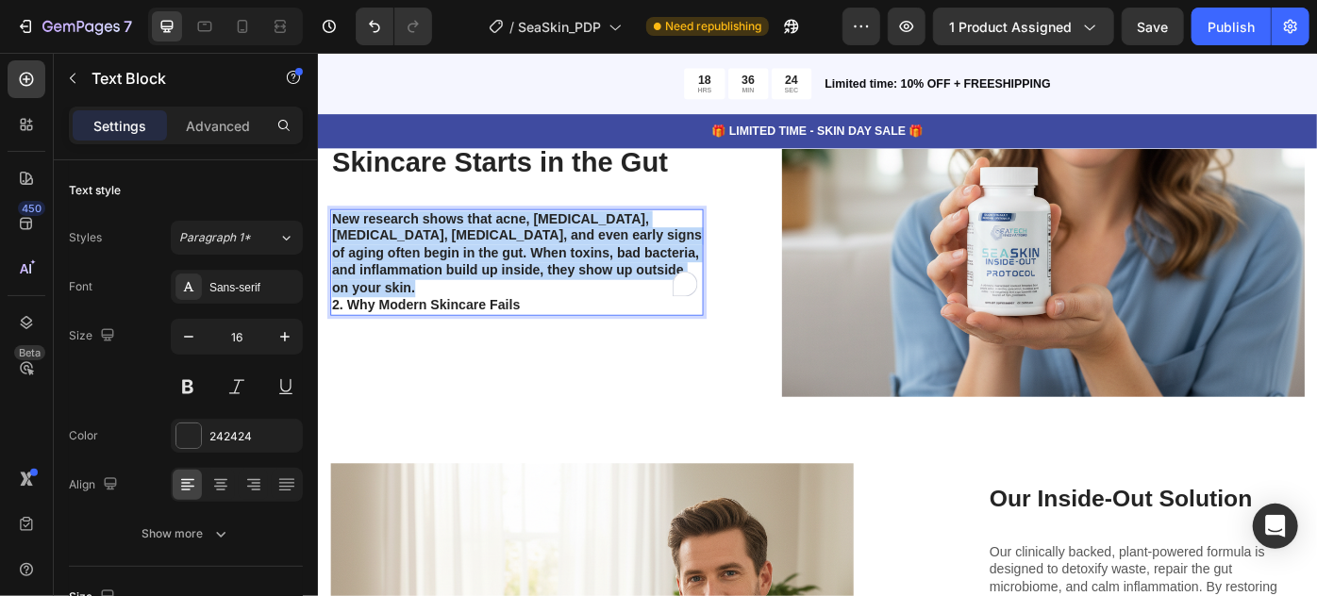
click at [415, 289] on p "New research shows that acne, [MEDICAL_DATA], [MEDICAL_DATA], [MEDICAL_DATA], a…" at bounding box center [542, 279] width 419 height 98
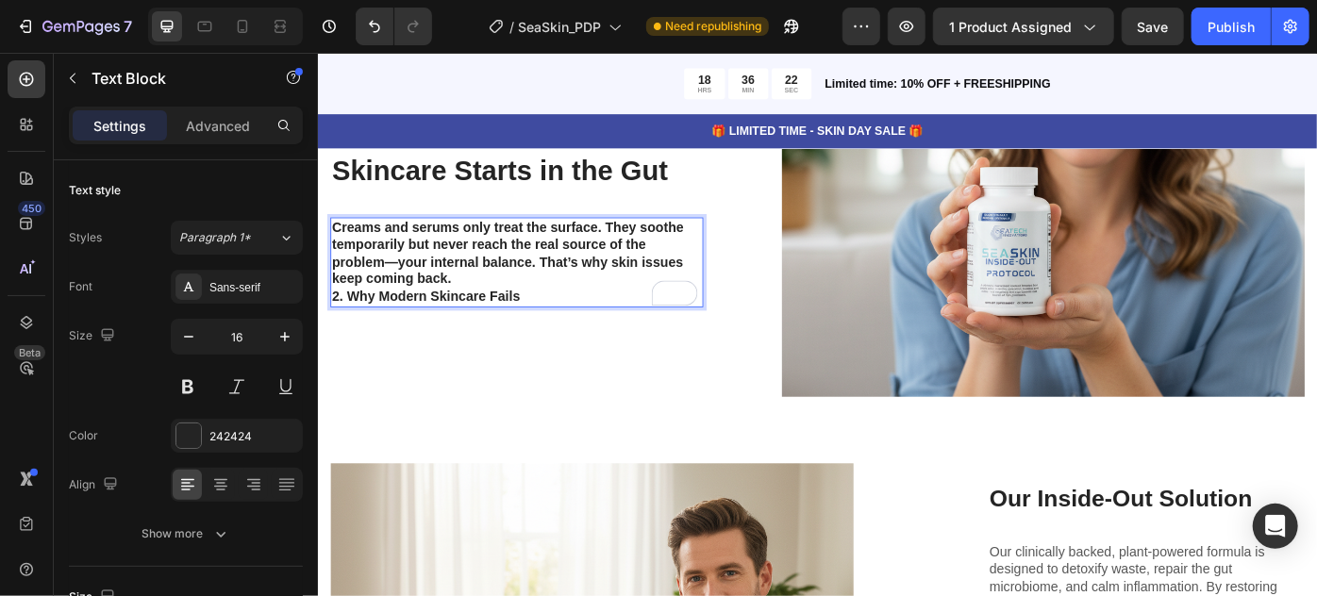
scroll to position [4293, 0]
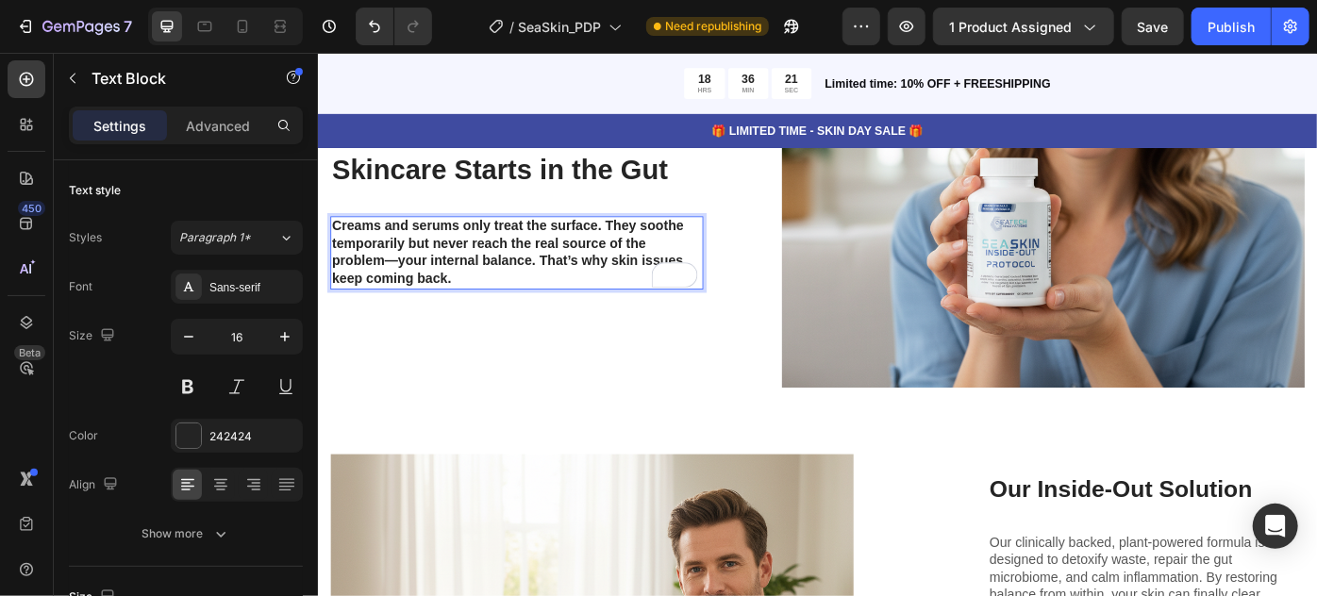
click at [488, 276] on p "Creams and serums only treat the surface. They soothe temporarily but never rea…" at bounding box center [542, 278] width 419 height 78
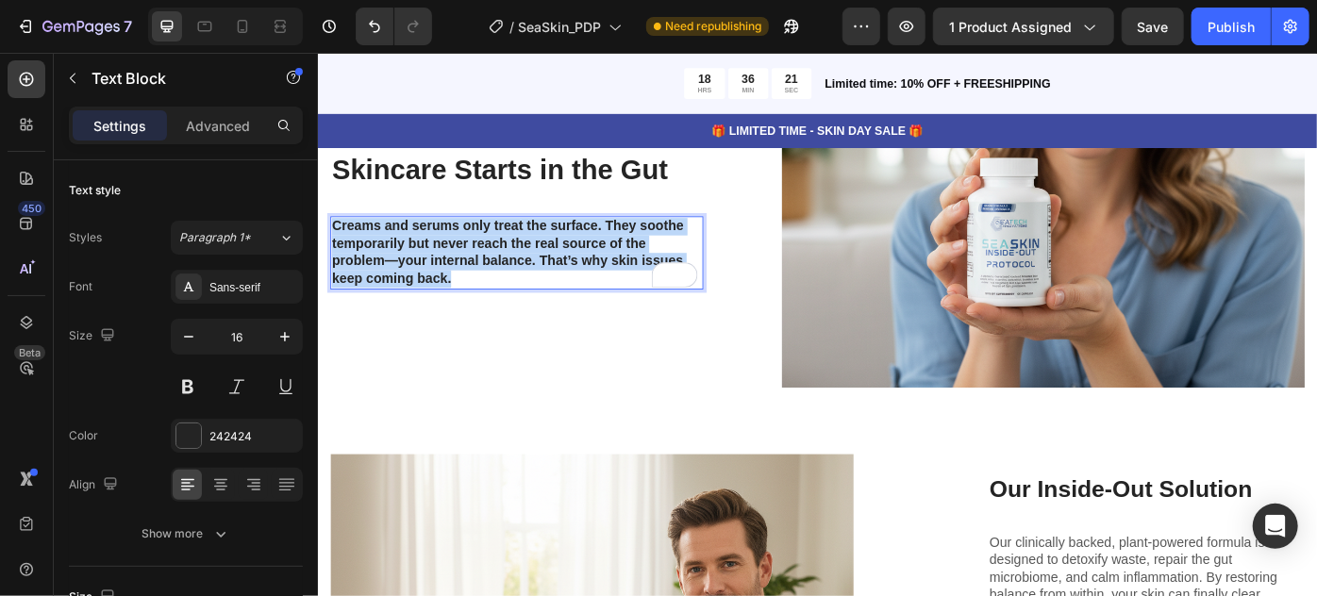
click at [488, 276] on p "Creams and serums only treat the surface. They soothe temporarily but never rea…" at bounding box center [542, 278] width 419 height 78
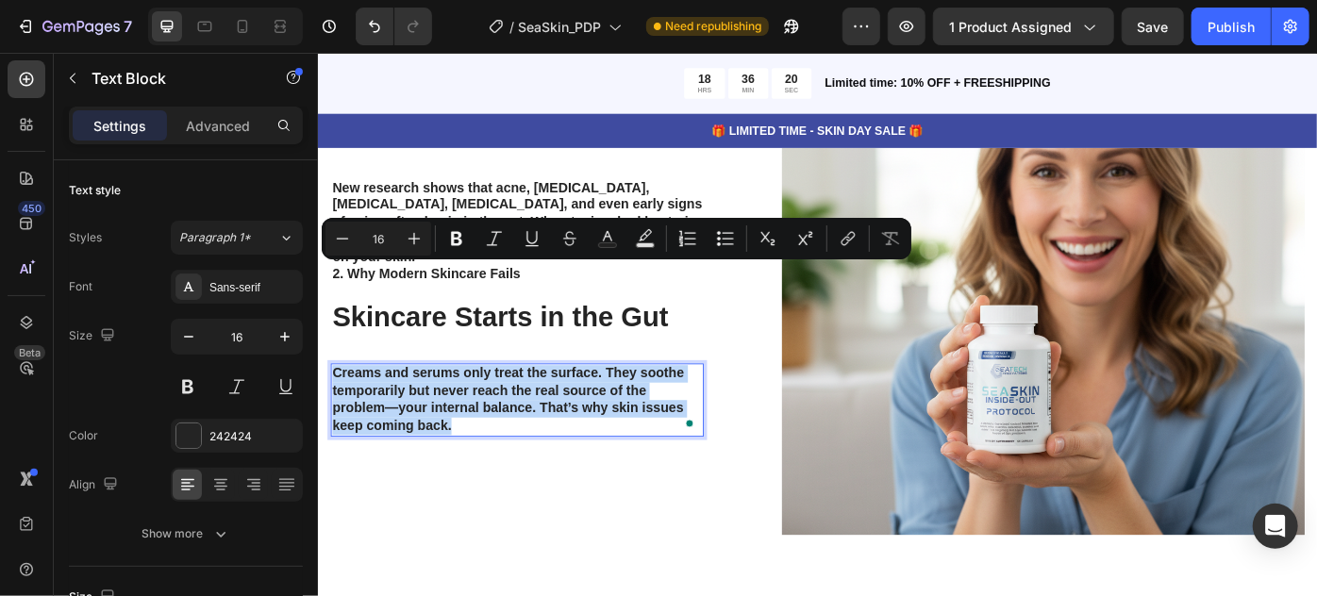
scroll to position [4121, 0]
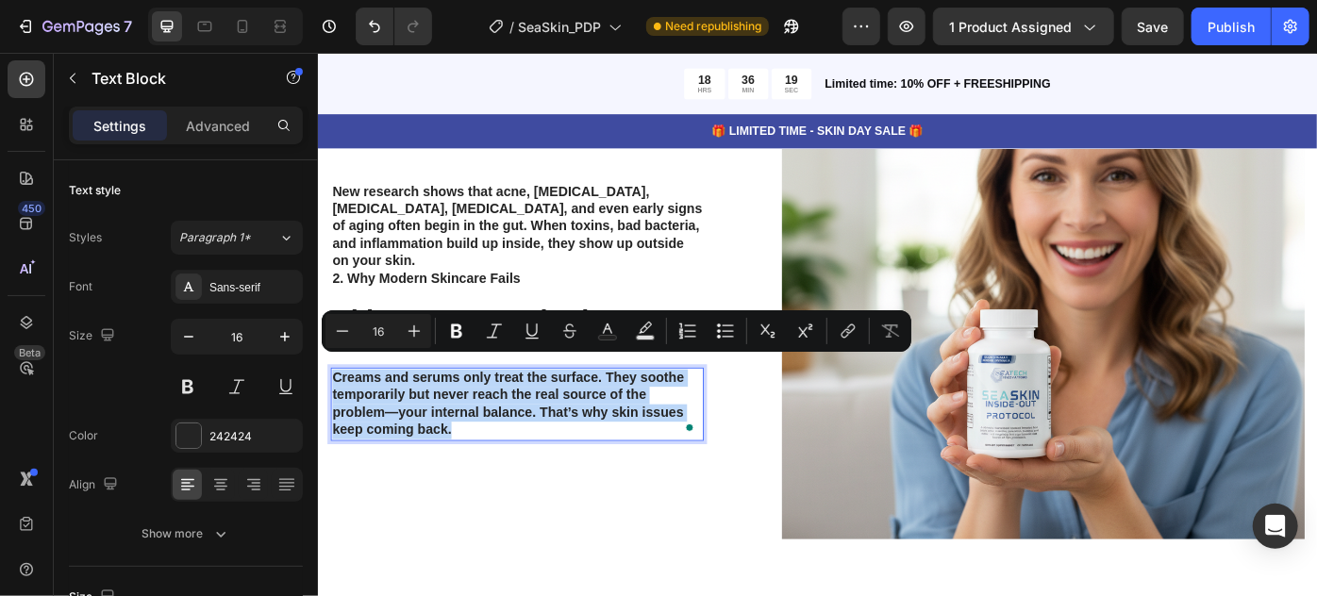
click at [394, 261] on p "New research shows that acne, [MEDICAL_DATA], [MEDICAL_DATA], [MEDICAL_DATA], a…" at bounding box center [542, 249] width 419 height 98
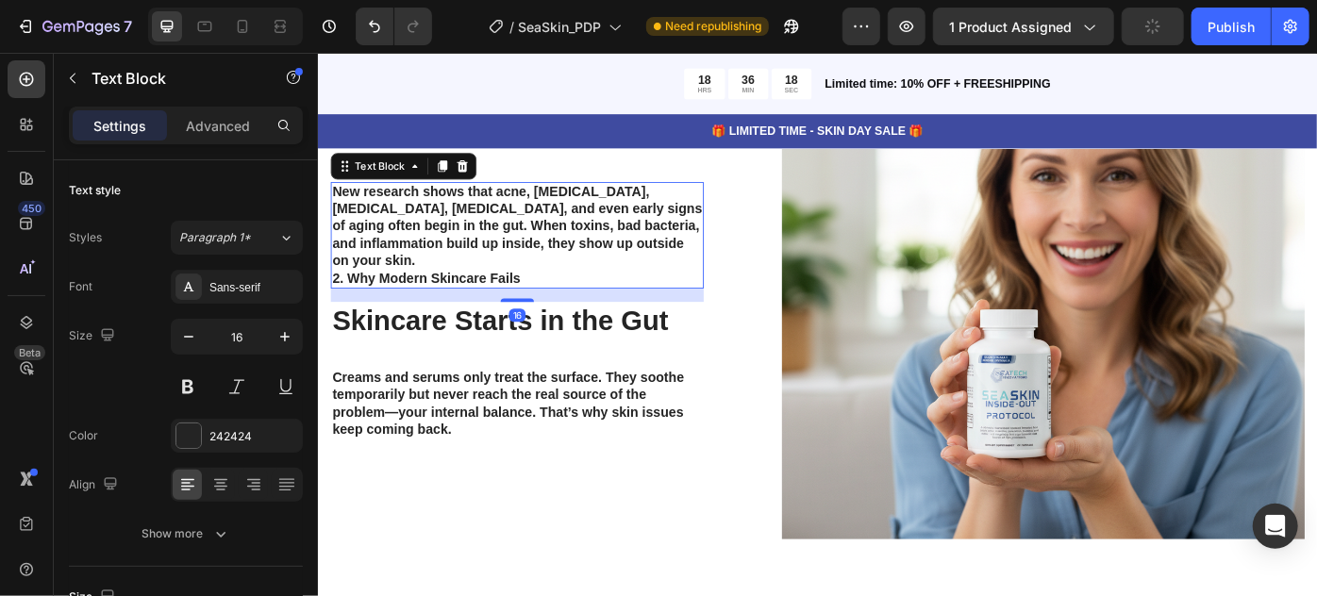
scroll to position [4028, 0]
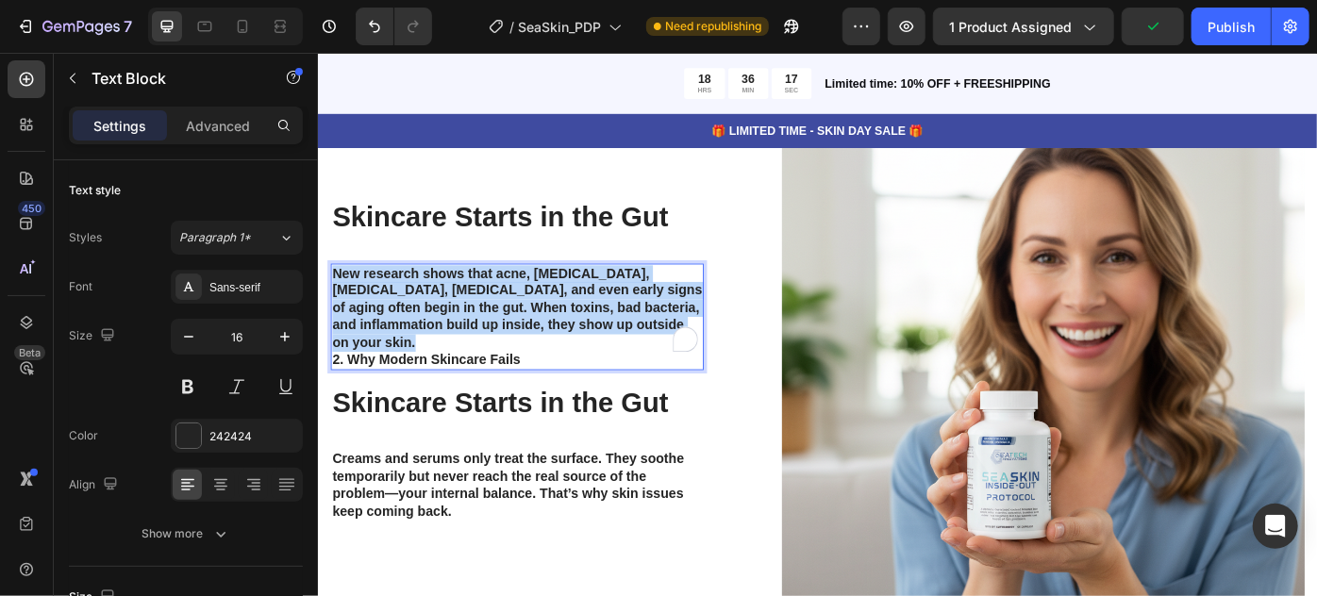
click at [494, 338] on p "New research shows that acne, [MEDICAL_DATA], [MEDICAL_DATA], [MEDICAL_DATA], a…" at bounding box center [542, 342] width 419 height 98
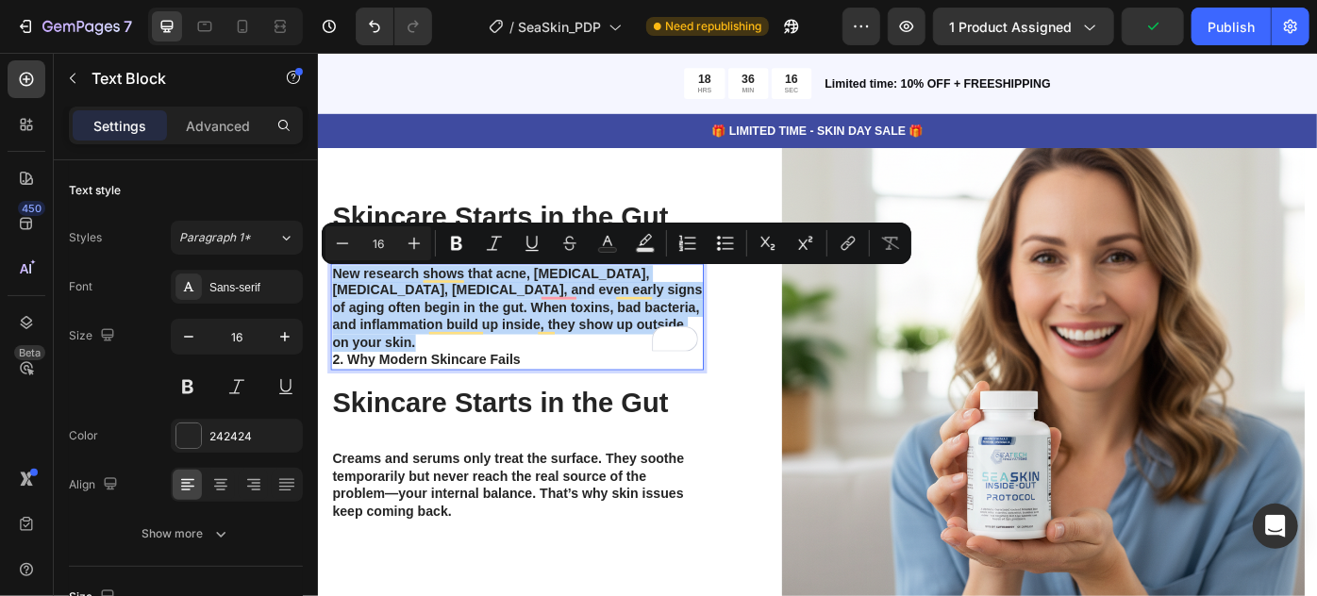
click at [554, 373] on p "New research shows that acne, [MEDICAL_DATA], [MEDICAL_DATA], [MEDICAL_DATA], a…" at bounding box center [542, 342] width 419 height 98
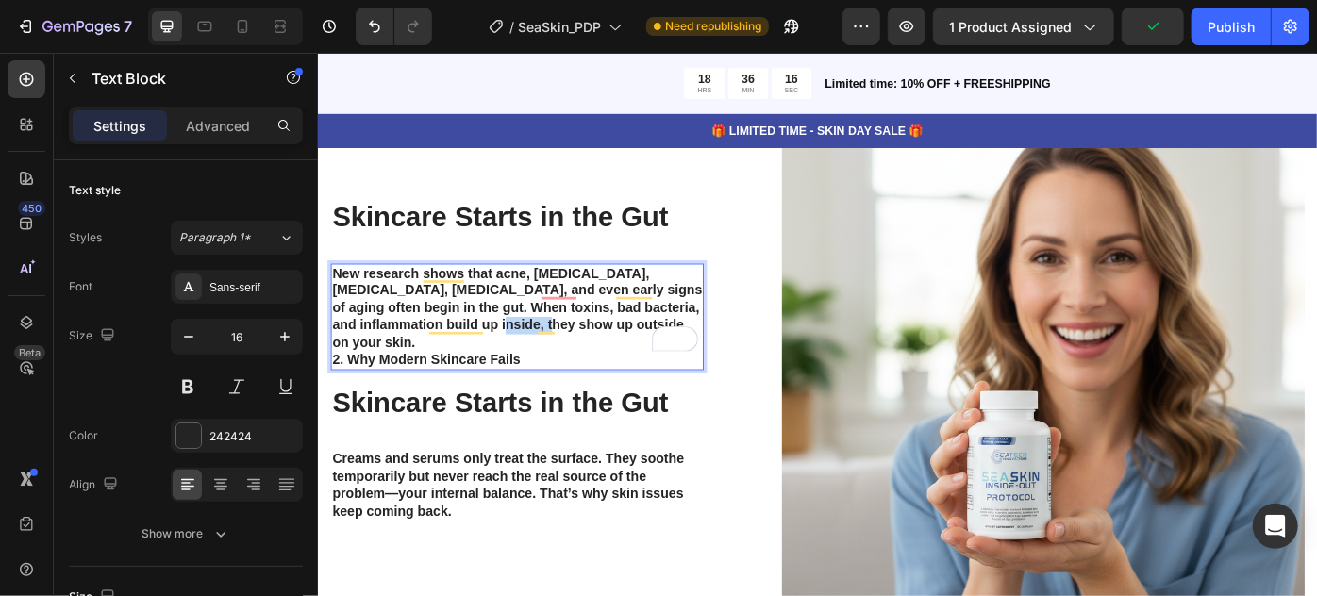
click at [554, 373] on p "New research shows that acne, [MEDICAL_DATA], [MEDICAL_DATA], [MEDICAL_DATA], a…" at bounding box center [542, 342] width 419 height 98
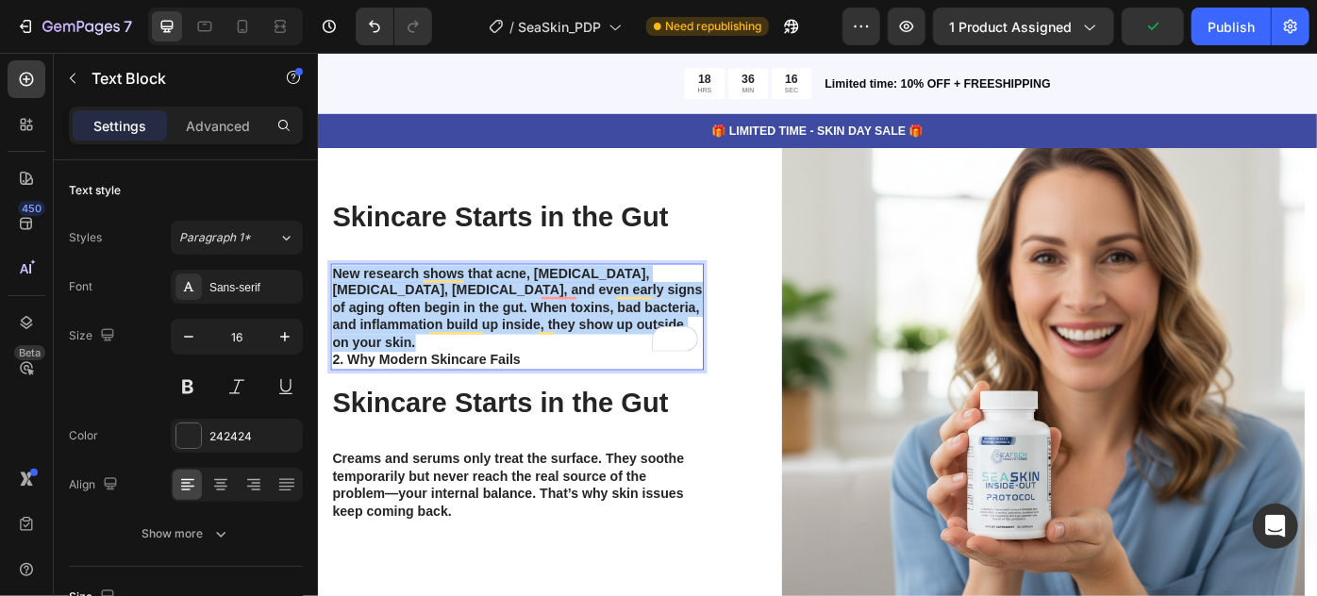
click at [554, 373] on p "New research shows that acne, [MEDICAL_DATA], [MEDICAL_DATA], [MEDICAL_DATA], a…" at bounding box center [542, 342] width 419 height 98
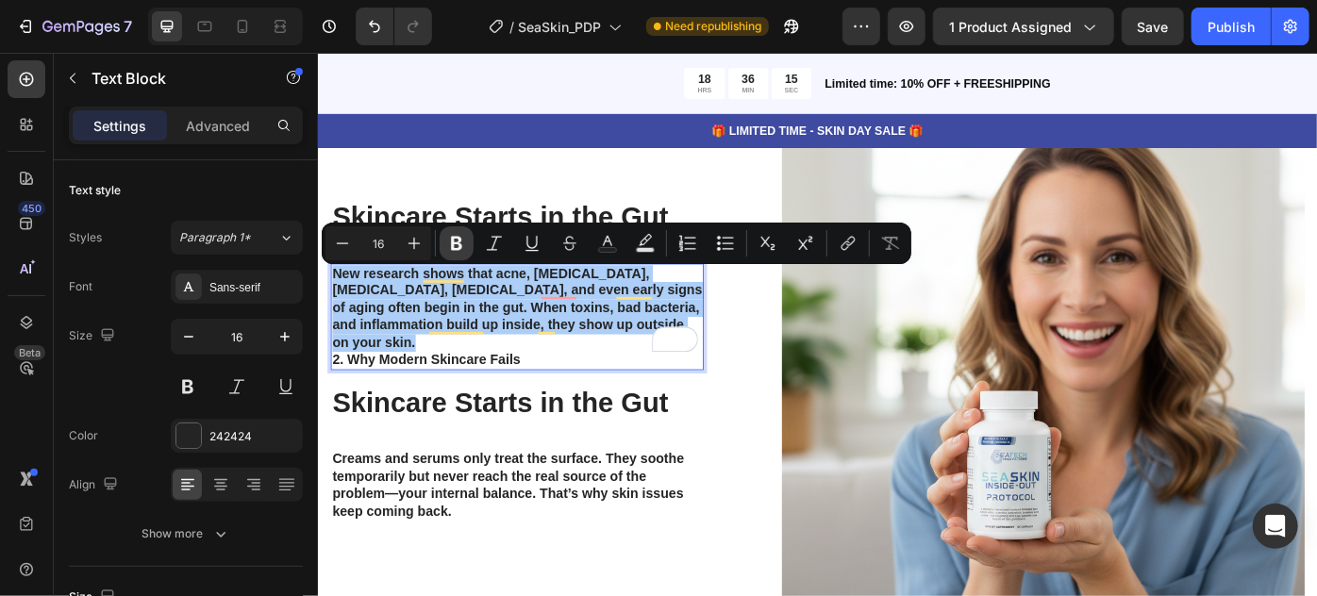
click at [449, 243] on icon "Editor contextual toolbar" at bounding box center [456, 243] width 19 height 19
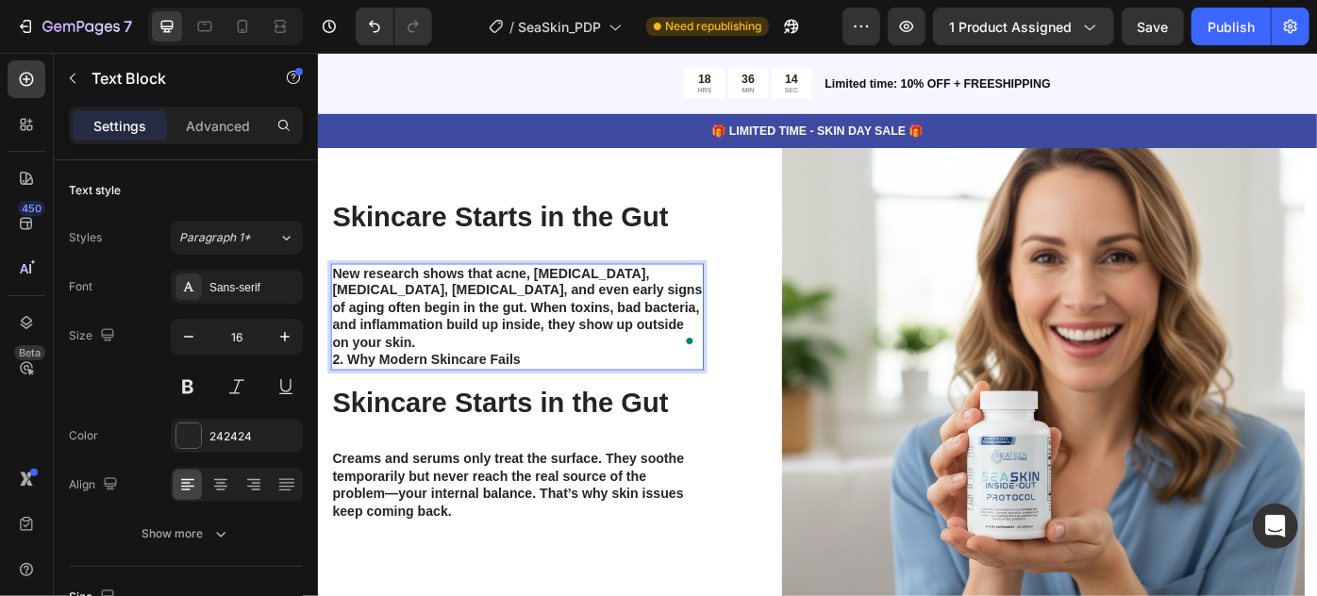
click at [465, 268] on div "Skincare Starts in the Gut Heading New research shows that acne, eczema, psoria…" at bounding box center [542, 400] width 423 height 593
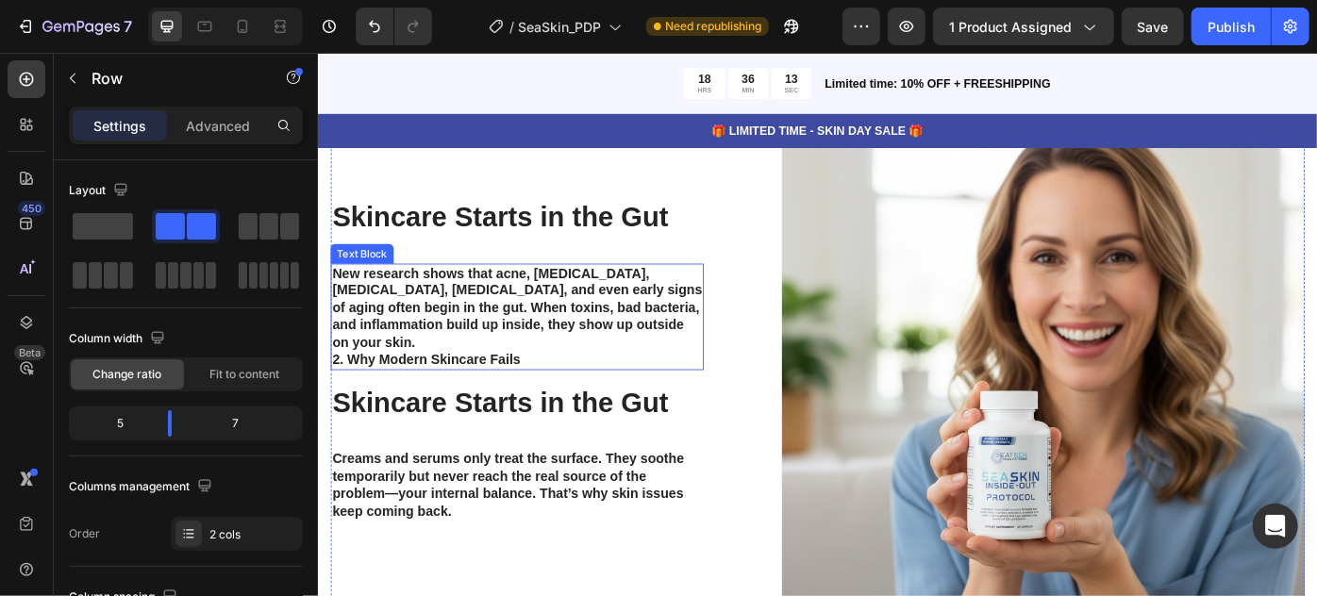
click at [423, 365] on strong "New research shows that acne, [MEDICAL_DATA], [MEDICAL_DATA], [MEDICAL_DATA], a…" at bounding box center [542, 340] width 419 height 94
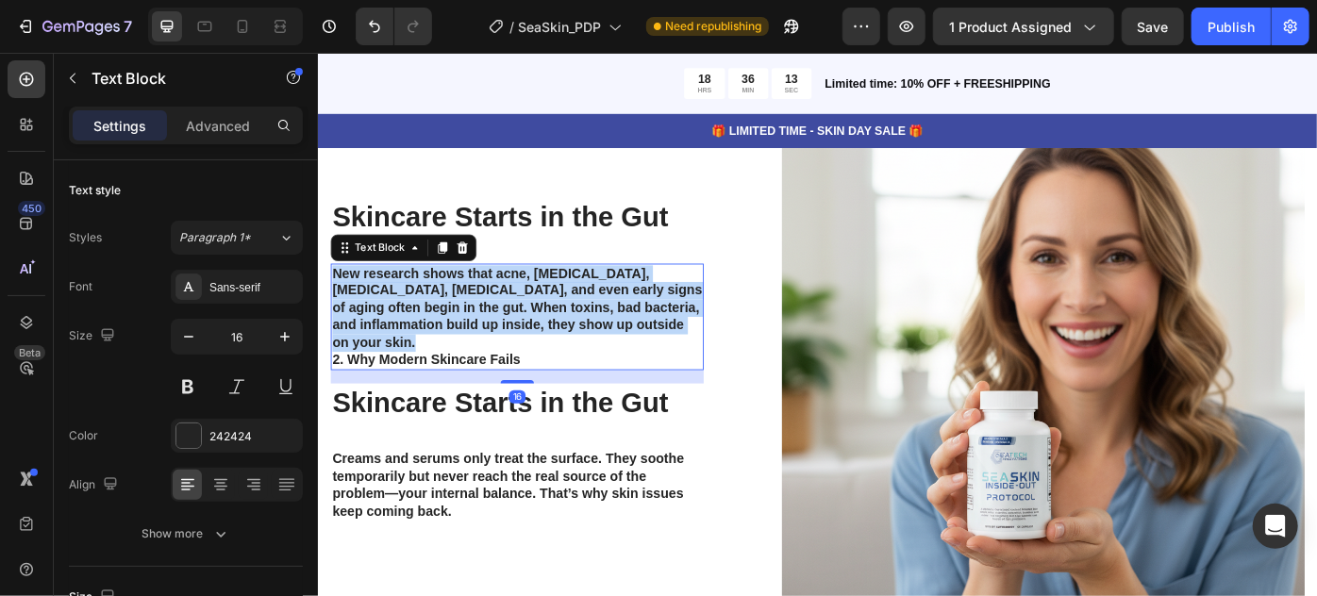
click at [423, 365] on strong "New research shows that acne, [MEDICAL_DATA], [MEDICAL_DATA], [MEDICAL_DATA], a…" at bounding box center [542, 340] width 419 height 94
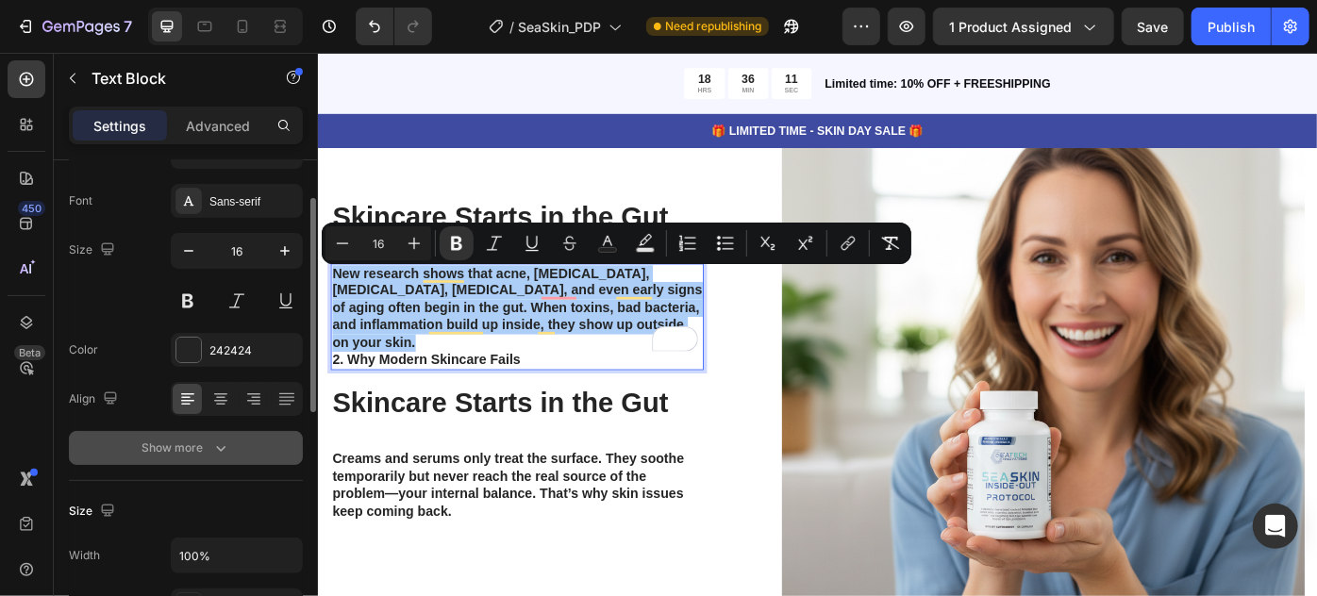
click at [243, 440] on button "Show more" at bounding box center [186, 448] width 234 height 34
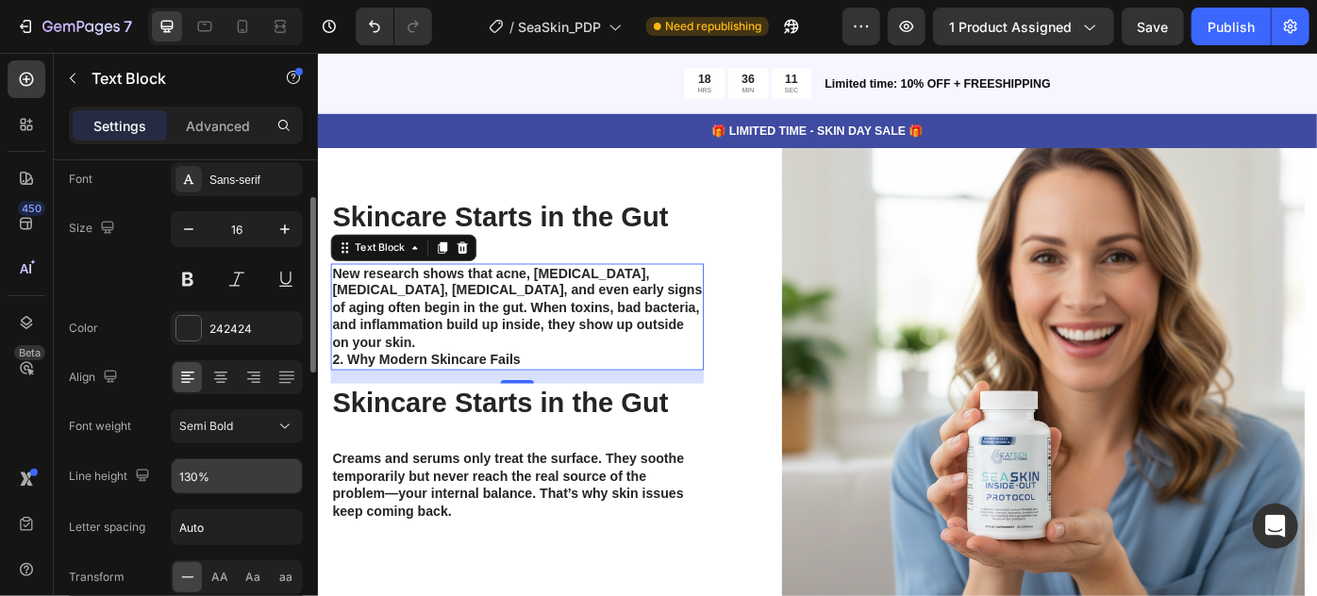
scroll to position [107, 0]
click at [294, 416] on button "Semi Bold" at bounding box center [237, 427] width 132 height 34
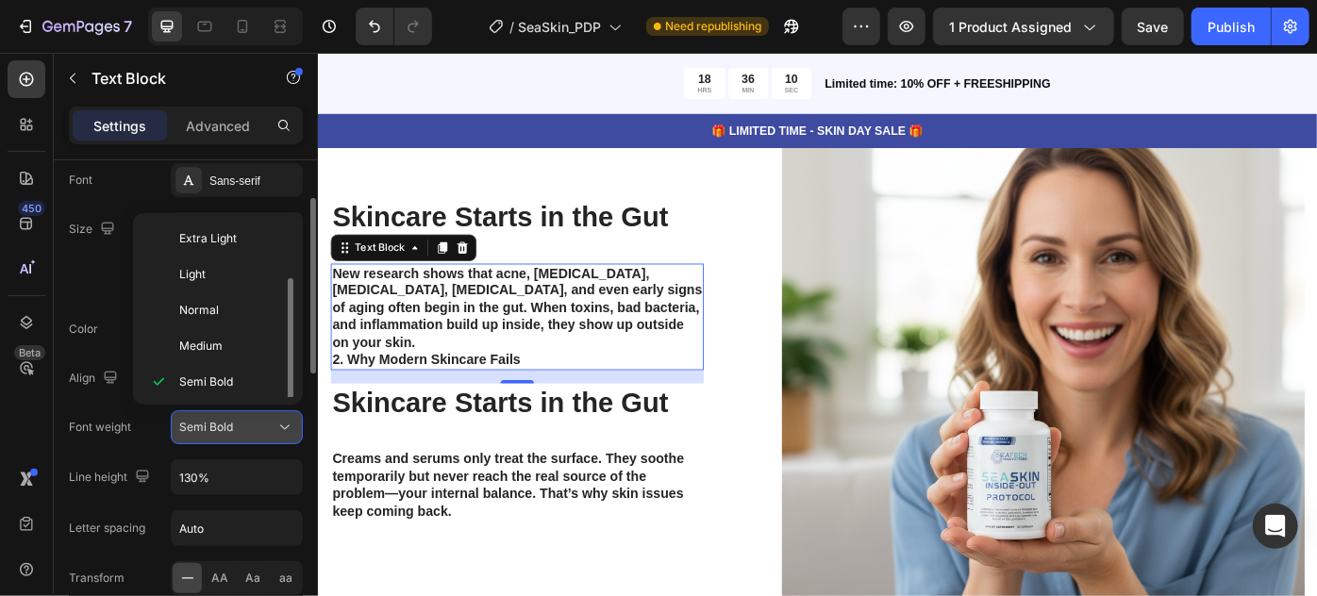
scroll to position [34, 0]
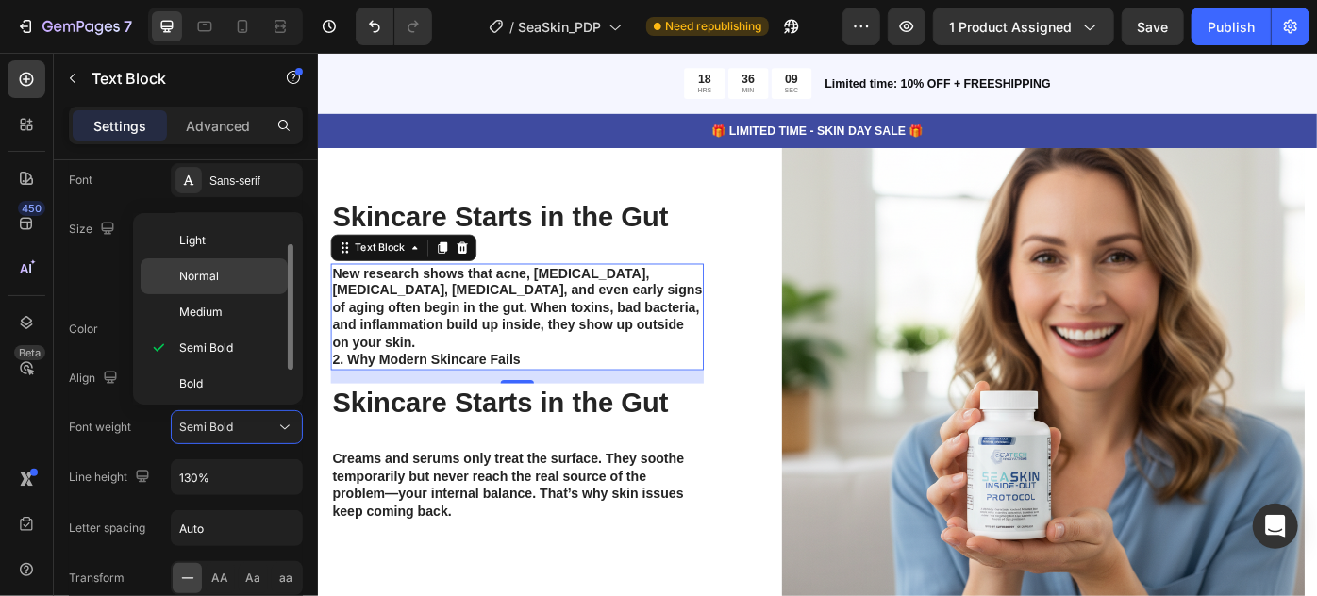
click at [203, 274] on span "Normal" at bounding box center [199, 276] width 40 height 17
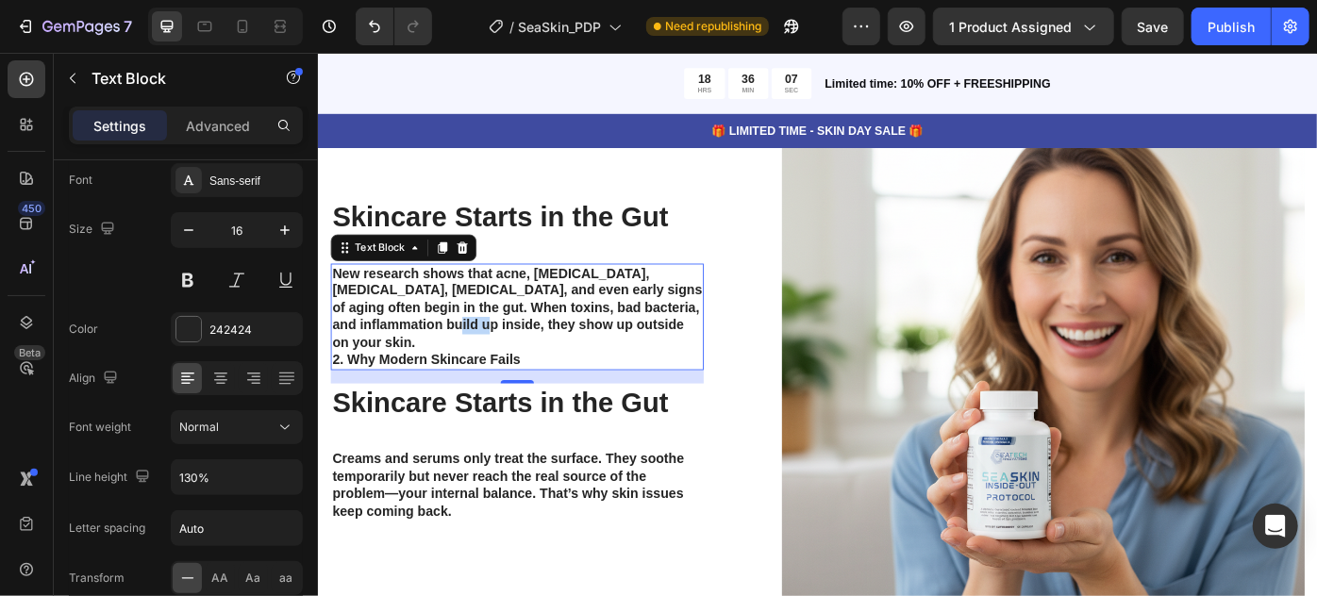
click at [455, 369] on strong "New research shows that acne, [MEDICAL_DATA], [MEDICAL_DATA], [MEDICAL_DATA], a…" at bounding box center [542, 340] width 419 height 94
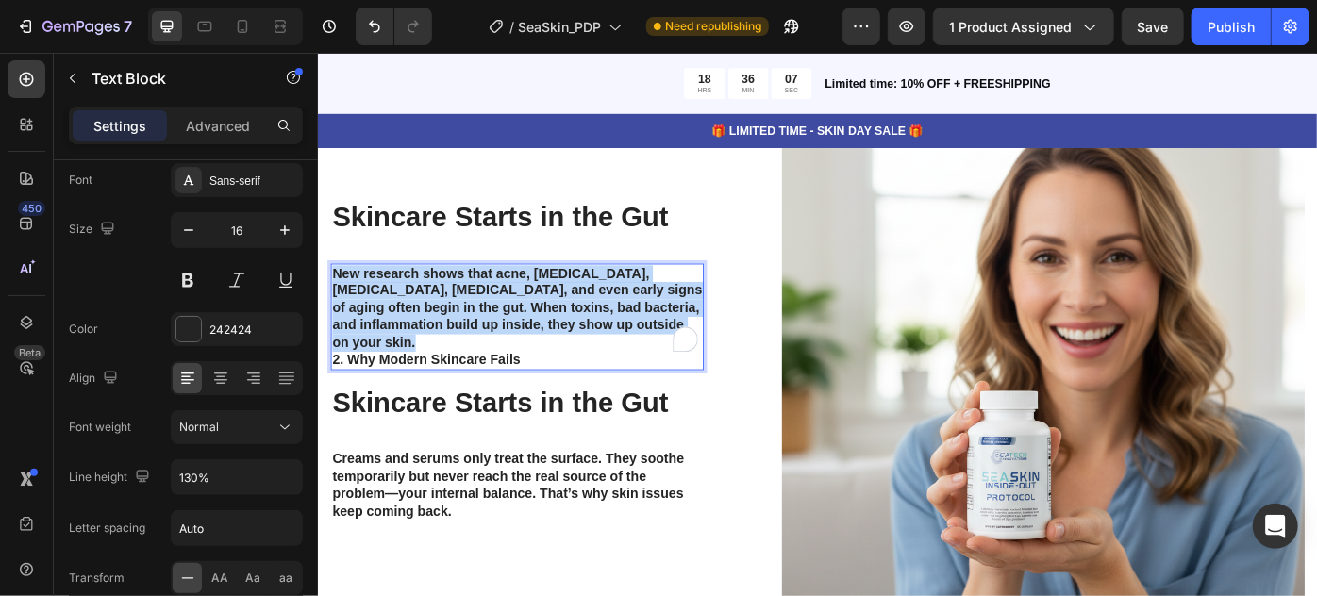
click at [455, 369] on strong "New research shows that acne, [MEDICAL_DATA], [MEDICAL_DATA], [MEDICAL_DATA], a…" at bounding box center [542, 340] width 419 height 94
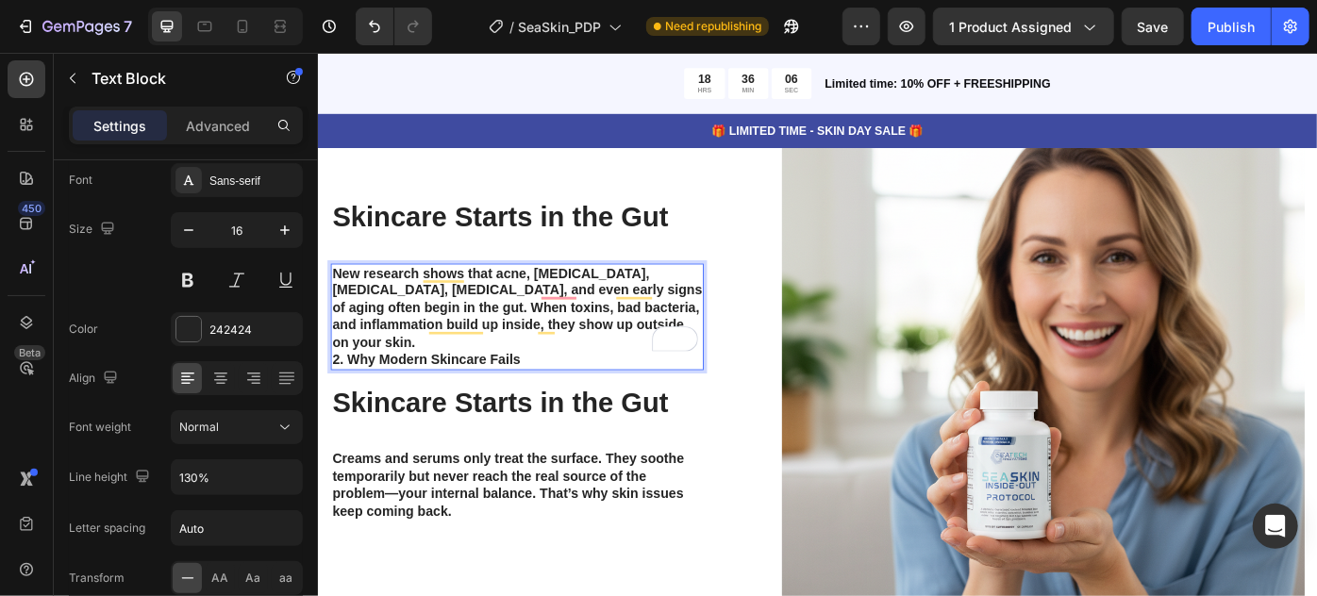
click at [538, 392] on strong "2. Why Modern Skincare Fails" at bounding box center [439, 400] width 213 height 16
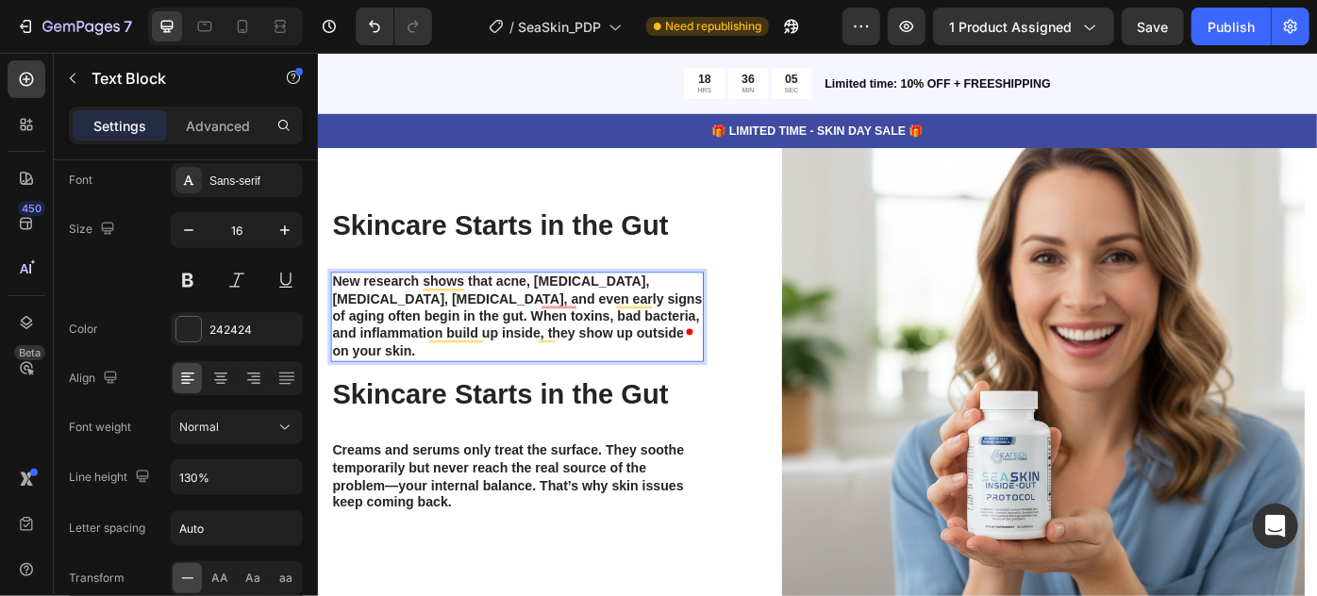
scroll to position [4039, 0]
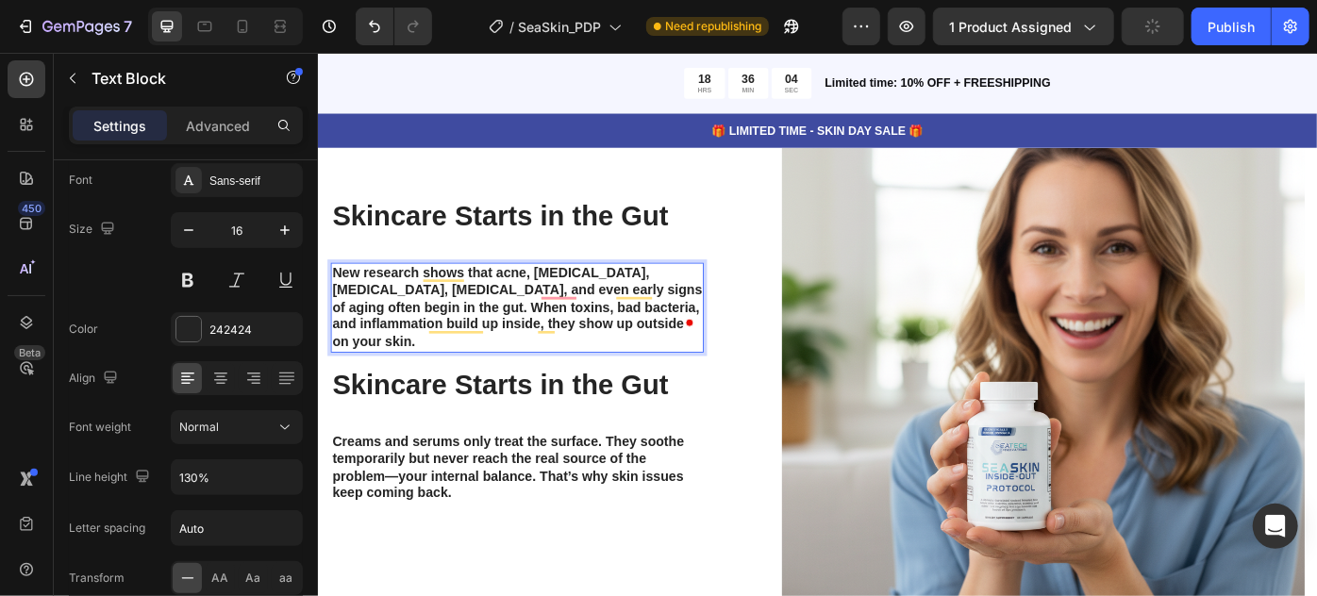
click at [509, 342] on strong "New research shows that acne, [MEDICAL_DATA], [MEDICAL_DATA], [MEDICAL_DATA], a…" at bounding box center [542, 340] width 419 height 94
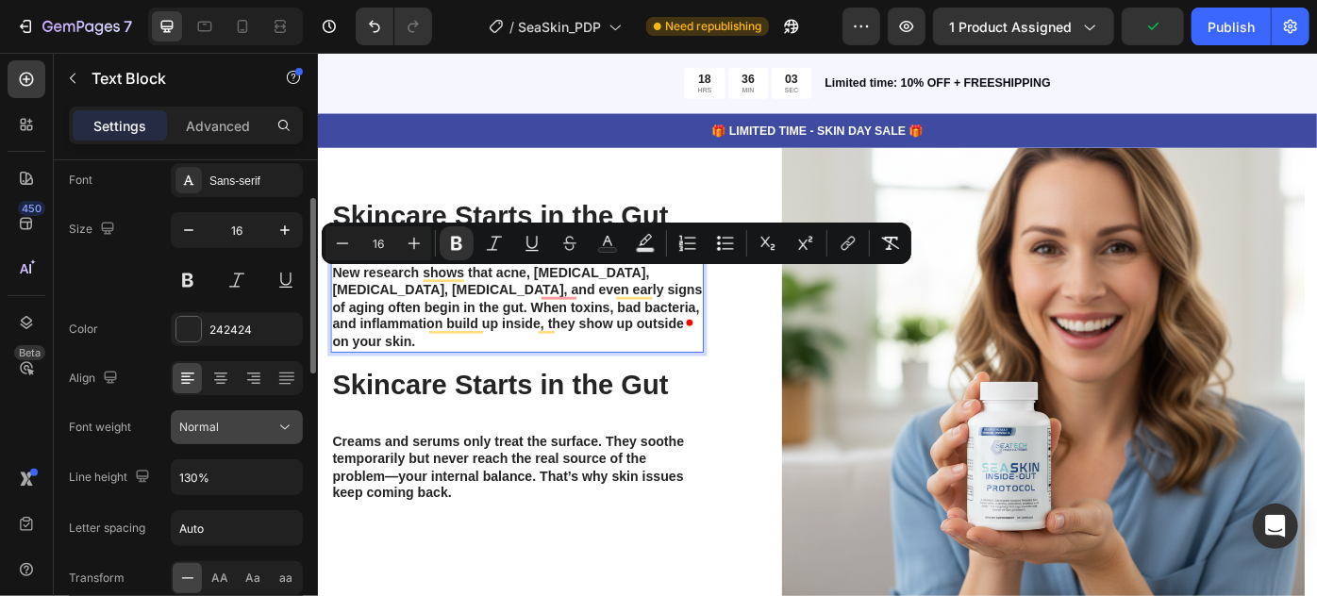
click at [209, 413] on button "Normal" at bounding box center [237, 427] width 132 height 34
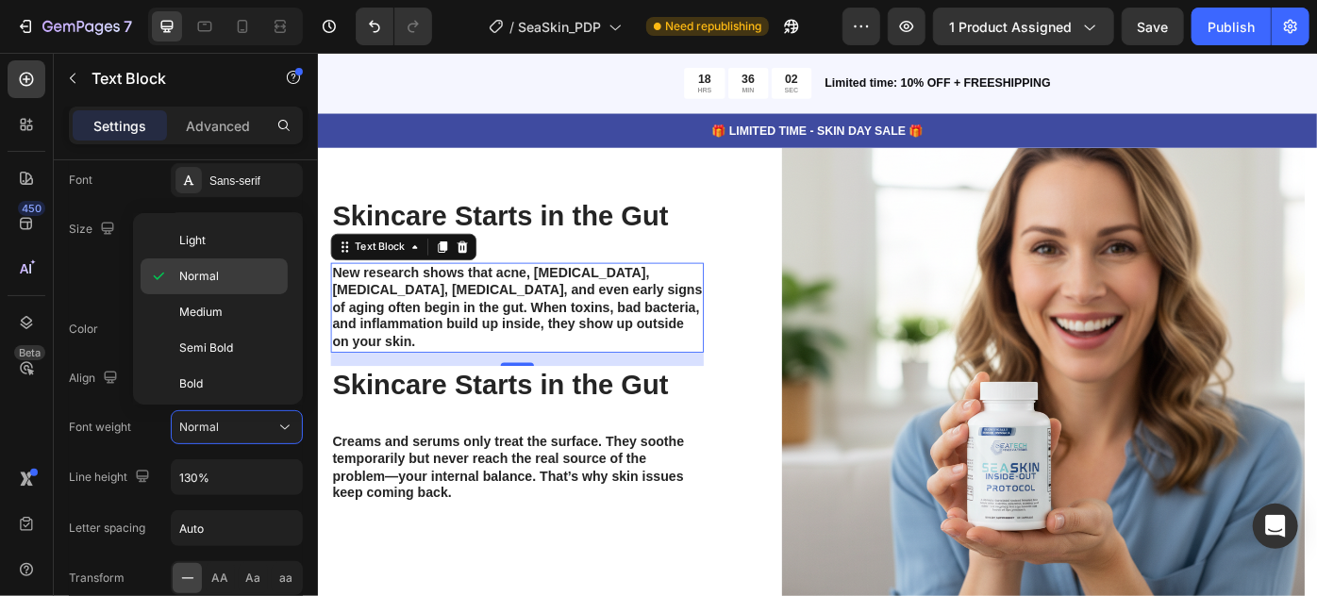
click at [212, 294] on div "Normal" at bounding box center [214, 312] width 147 height 36
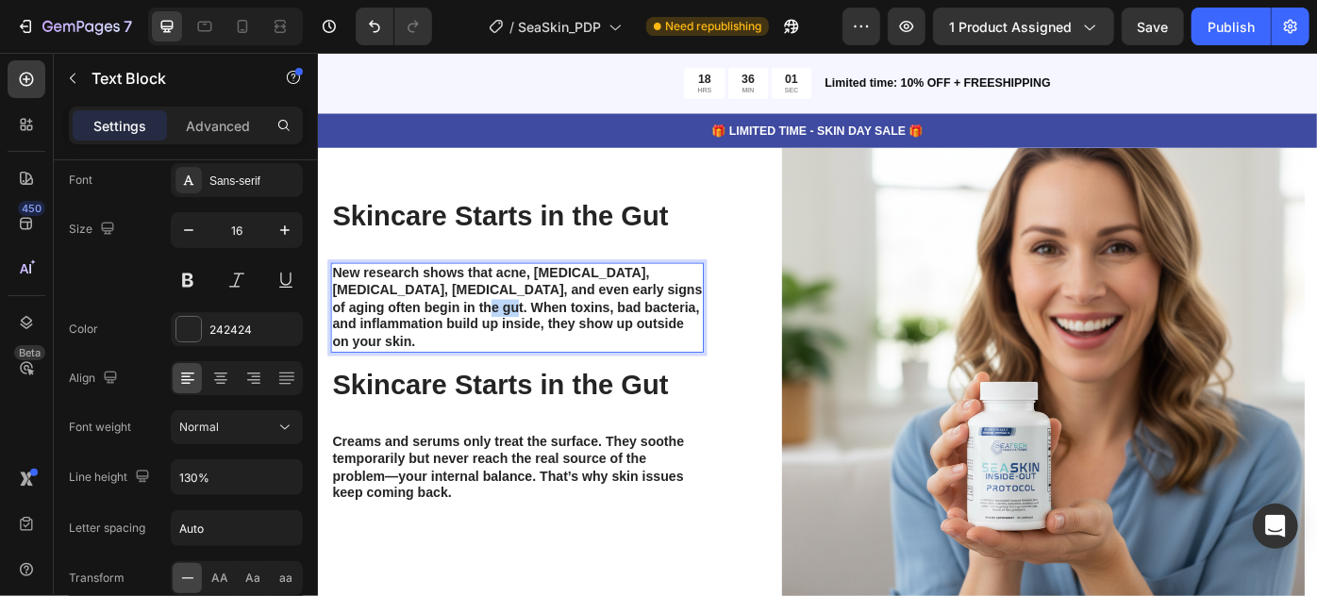
click at [473, 340] on strong "New research shows that acne, [MEDICAL_DATA], [MEDICAL_DATA], [MEDICAL_DATA], a…" at bounding box center [542, 340] width 419 height 94
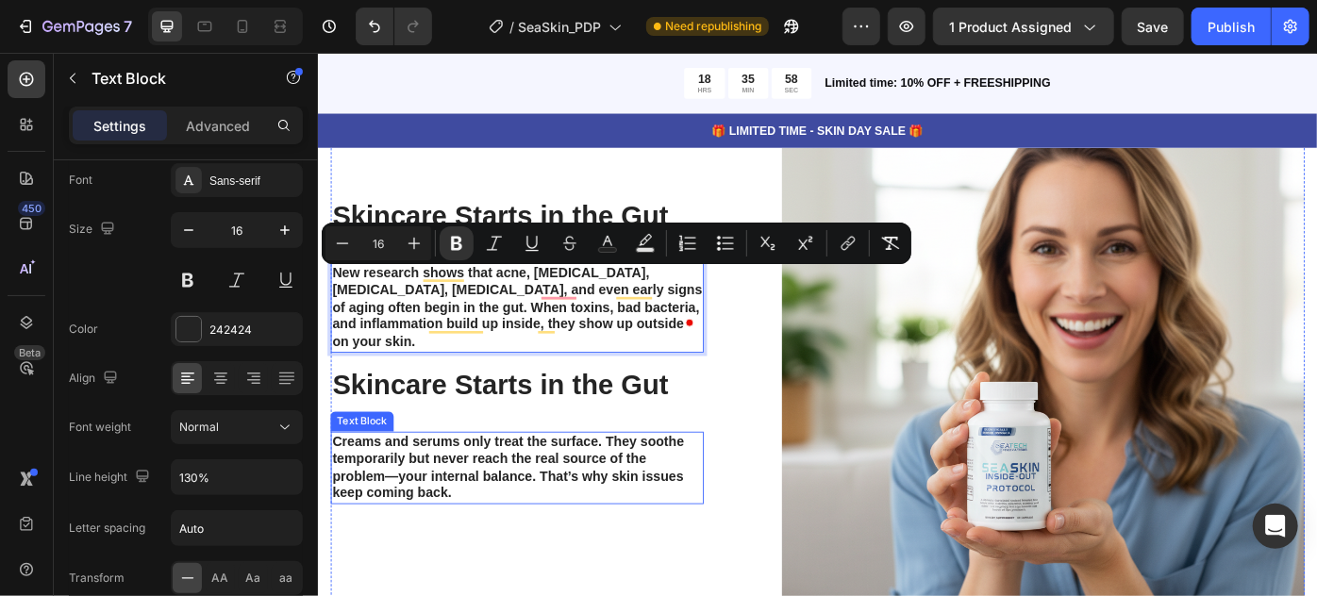
click at [535, 519] on p "Creams and serums only treat the surface. They soothe temporarily but never rea…" at bounding box center [542, 522] width 419 height 78
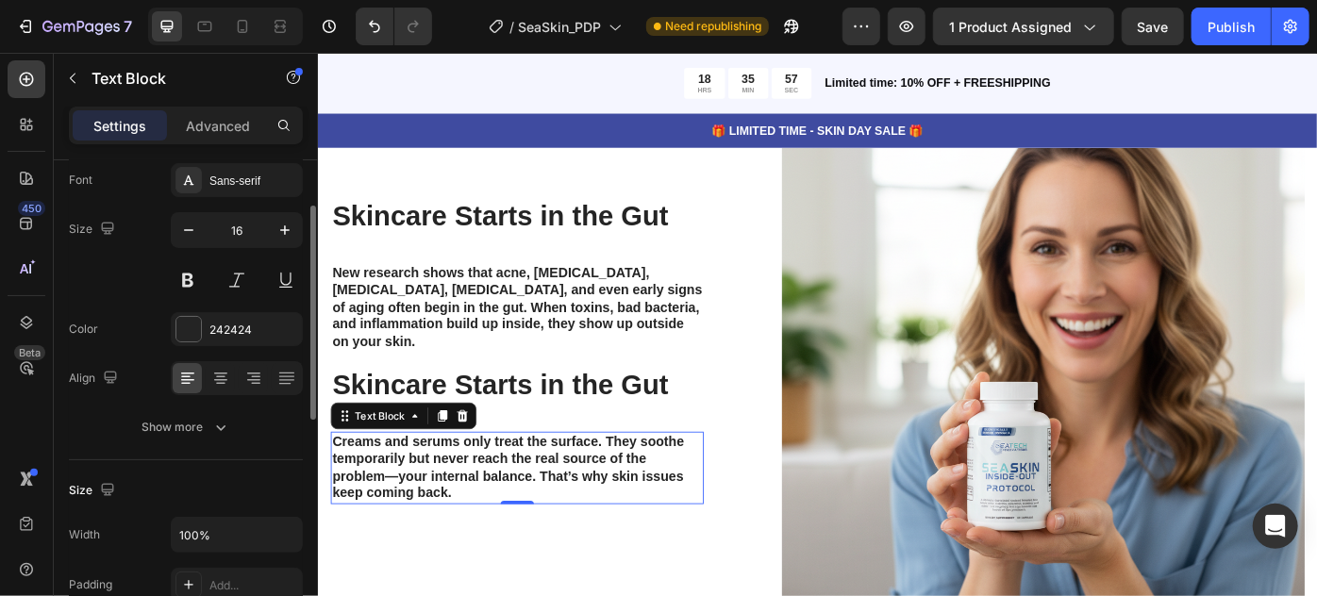
scroll to position [106, 0]
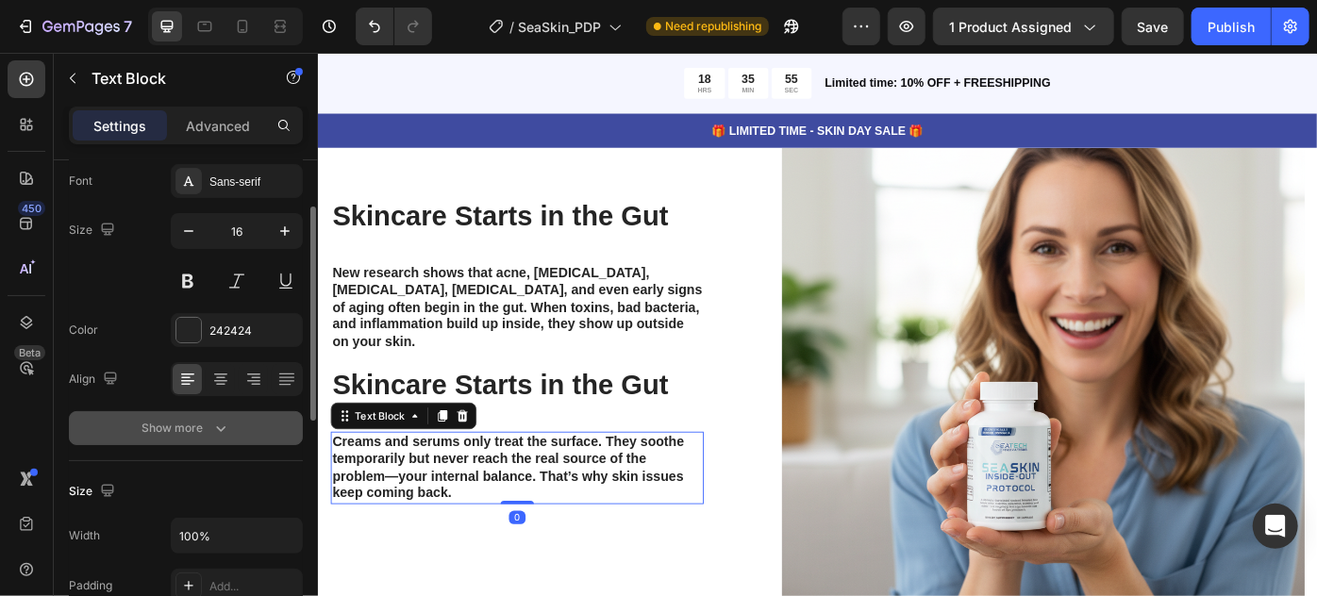
click at [231, 433] on button "Show more" at bounding box center [186, 428] width 234 height 34
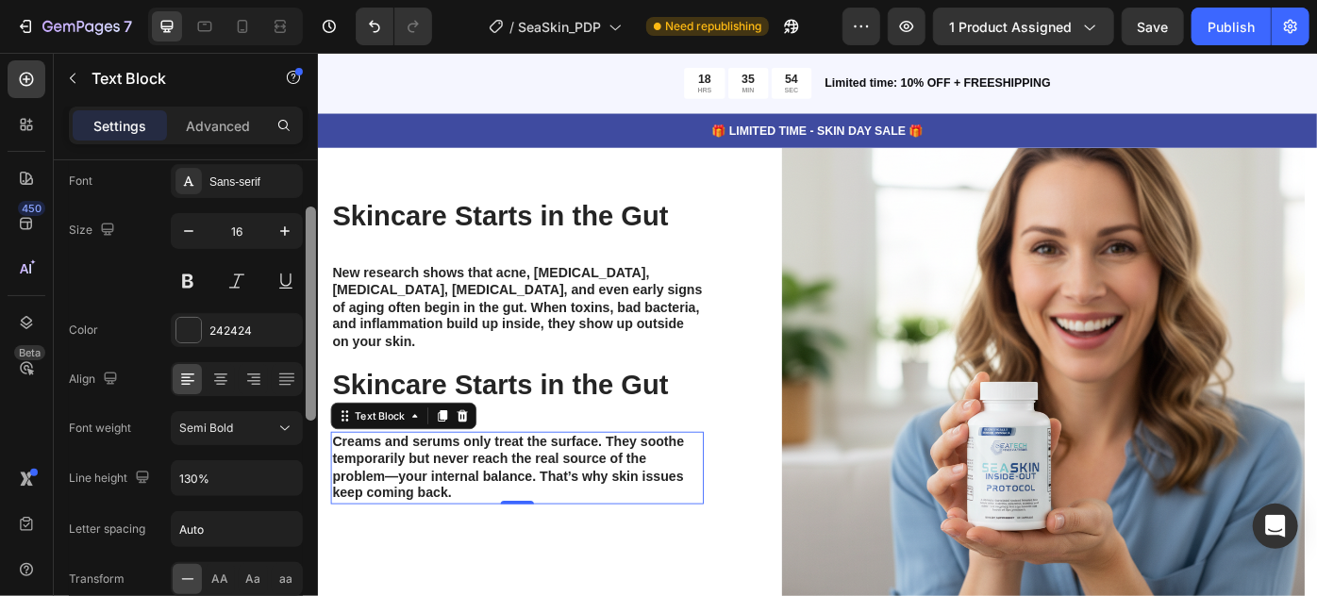
click at [304, 437] on div at bounding box center [311, 405] width 14 height 490
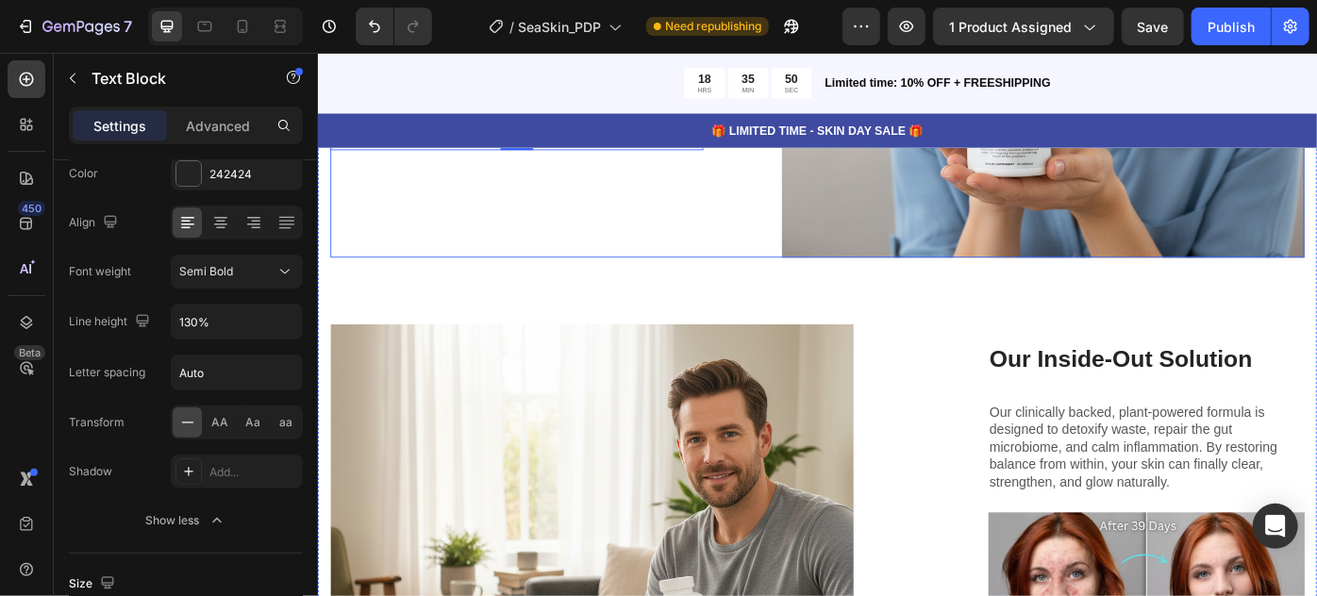
scroll to position [4592, 0]
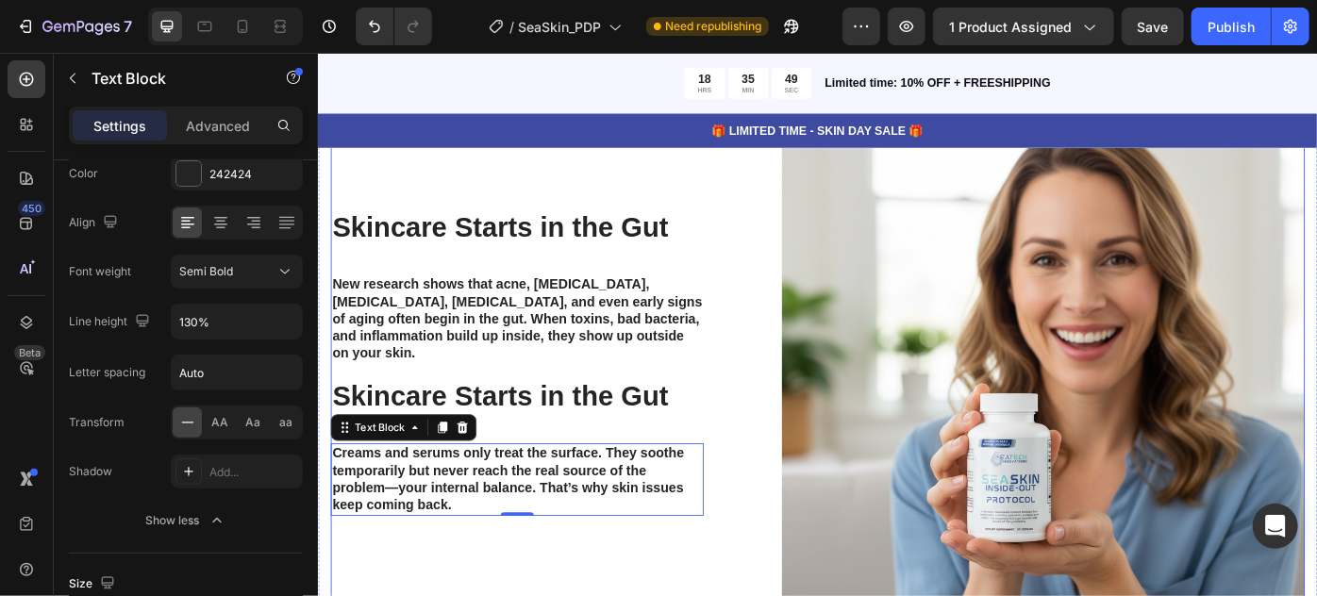
click at [748, 595] on div "Skincare Starts in the Gut Heading New research shows that acne, eczema, psoria…" at bounding box center [883, 403] width 1104 height 593
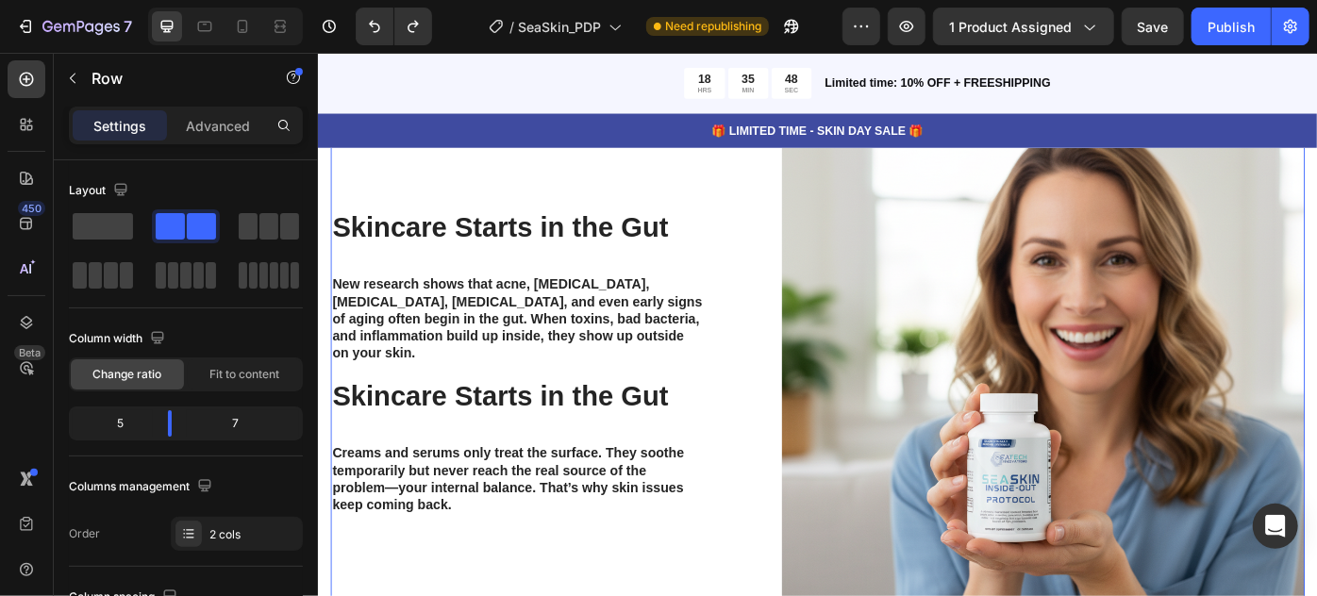
scroll to position [4582, 0]
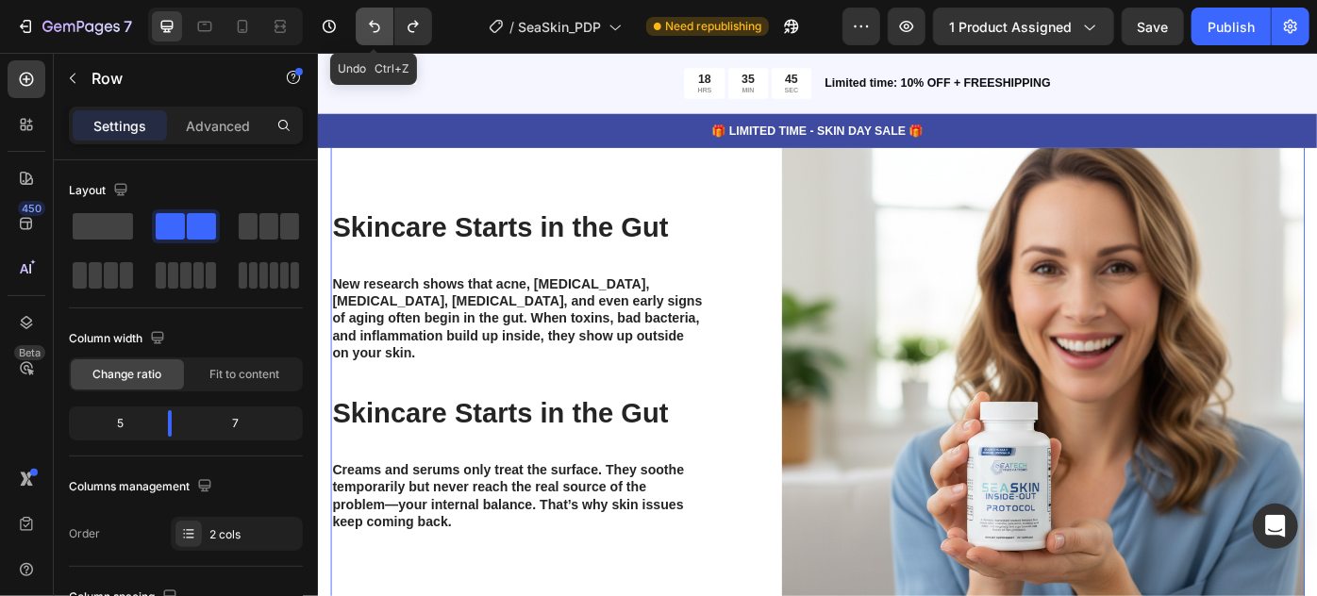
click at [372, 25] on icon "Undo/Redo" at bounding box center [374, 27] width 11 height 12
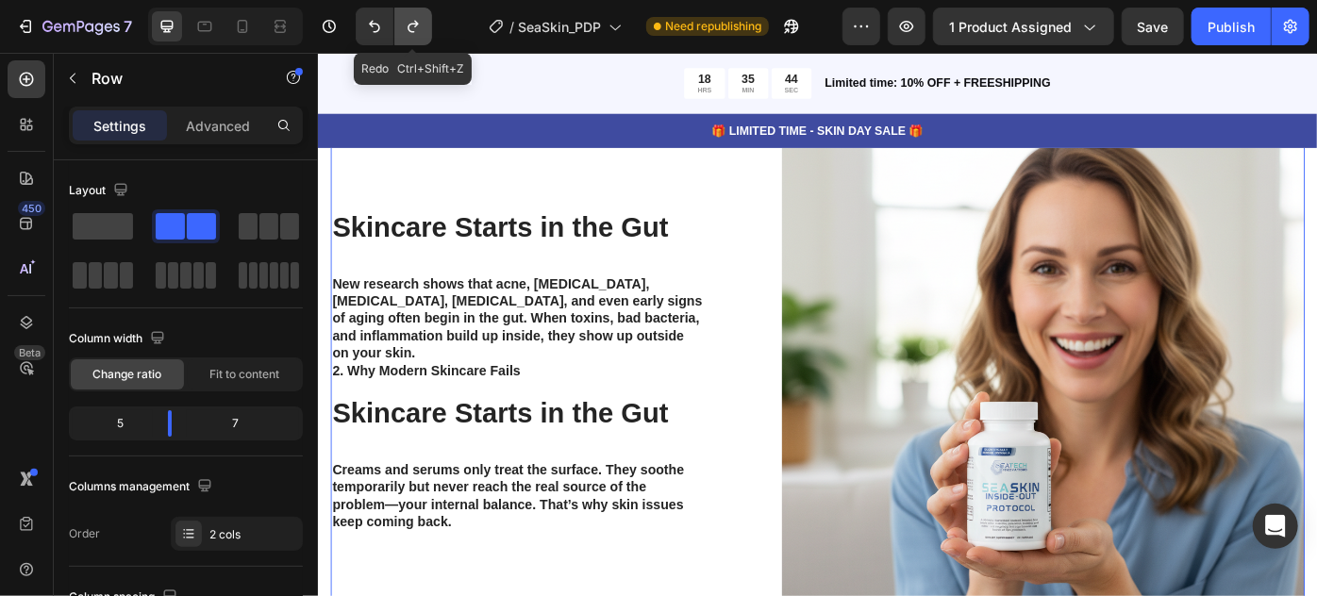
click at [415, 26] on icon "Undo/Redo" at bounding box center [413, 27] width 10 height 12
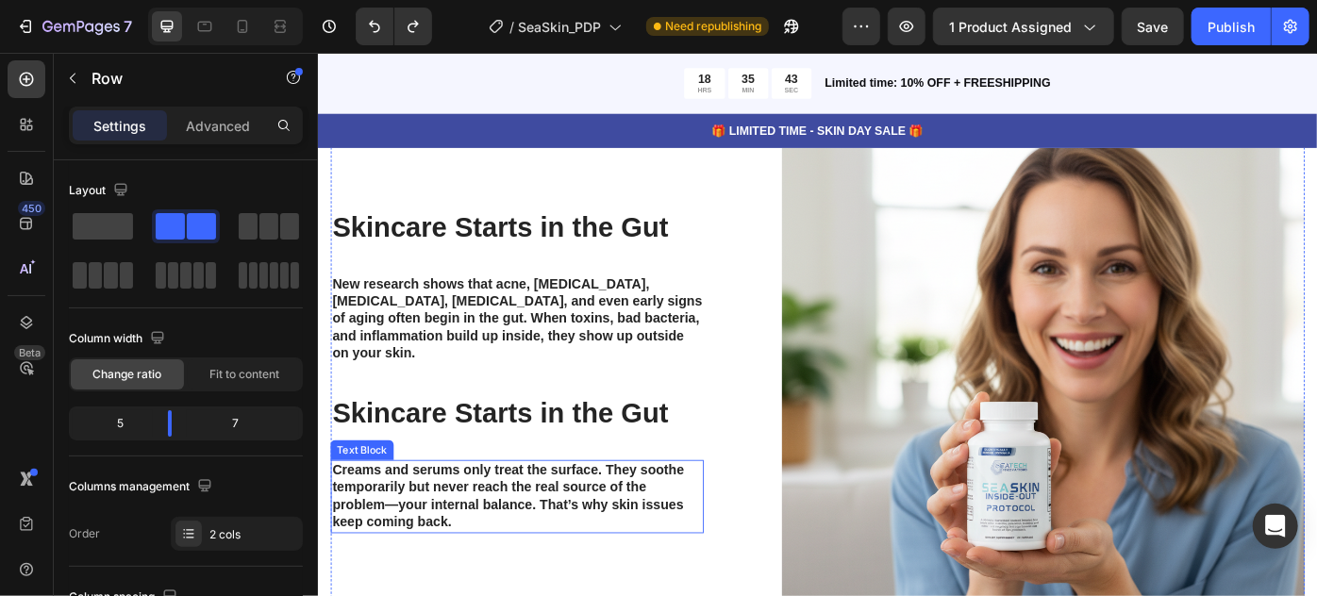
click at [466, 515] on p "Creams and serums only treat the surface. They soothe temporarily but never rea…" at bounding box center [542, 554] width 419 height 78
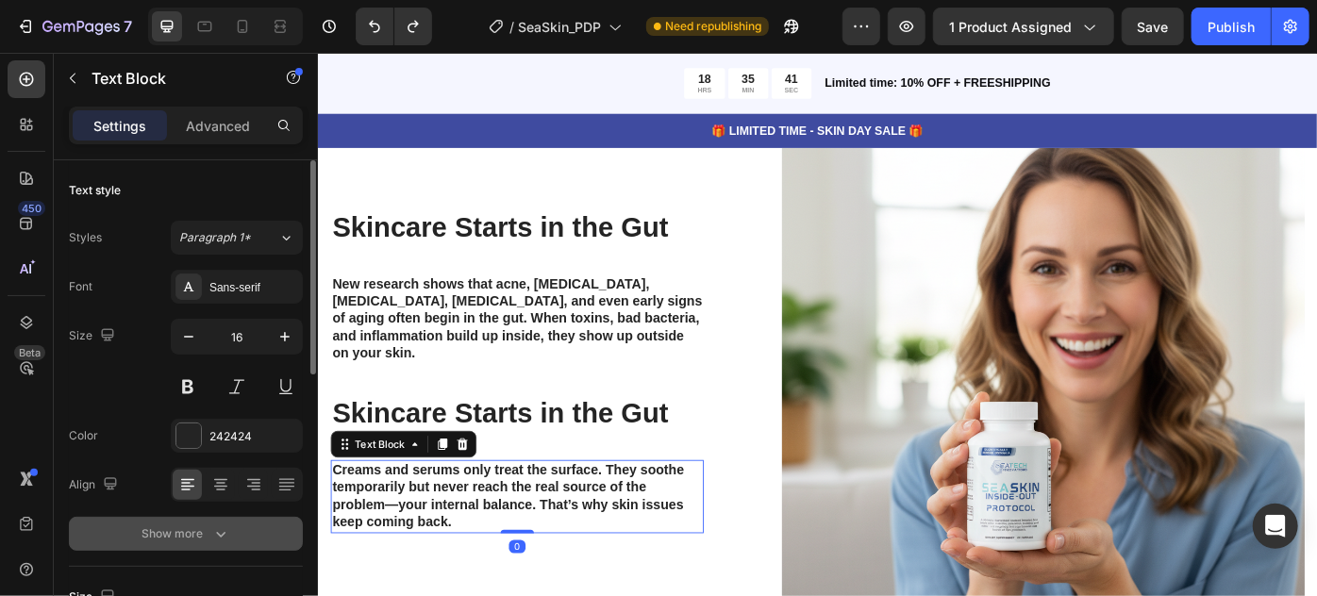
click at [178, 544] on button "Show more" at bounding box center [186, 534] width 234 height 34
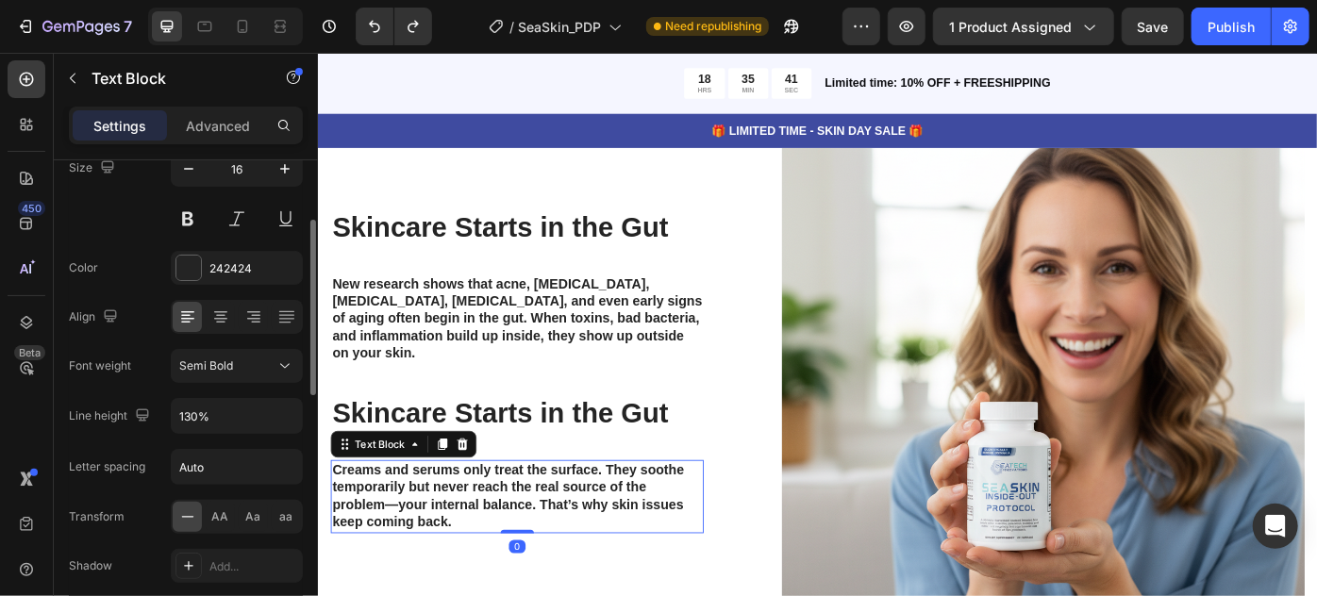
scroll to position [168, 0]
click at [243, 379] on button "Semi Bold" at bounding box center [237, 366] width 132 height 34
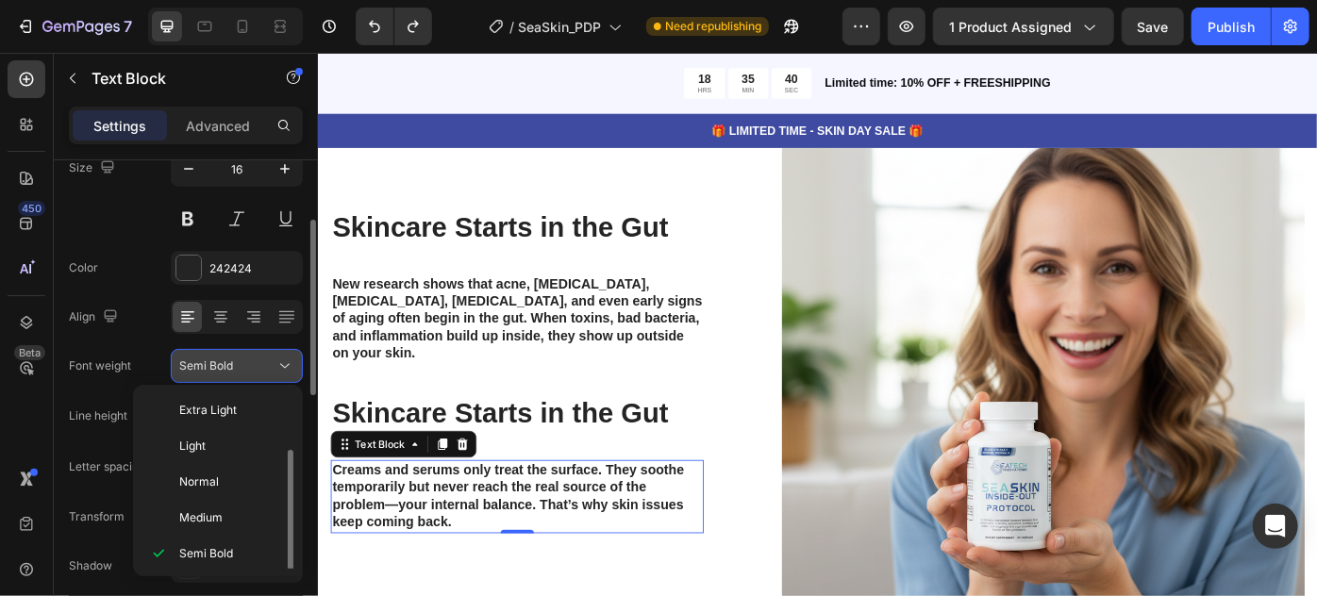
scroll to position [34, 0]
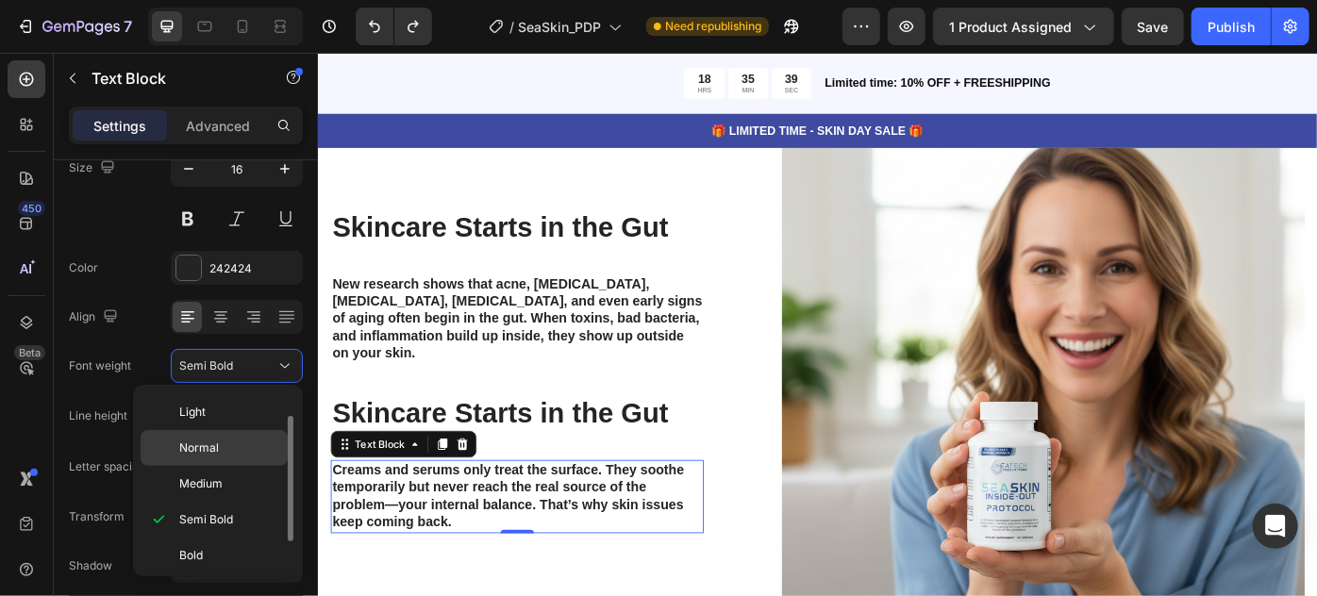
click at [214, 449] on span "Normal" at bounding box center [199, 448] width 40 height 17
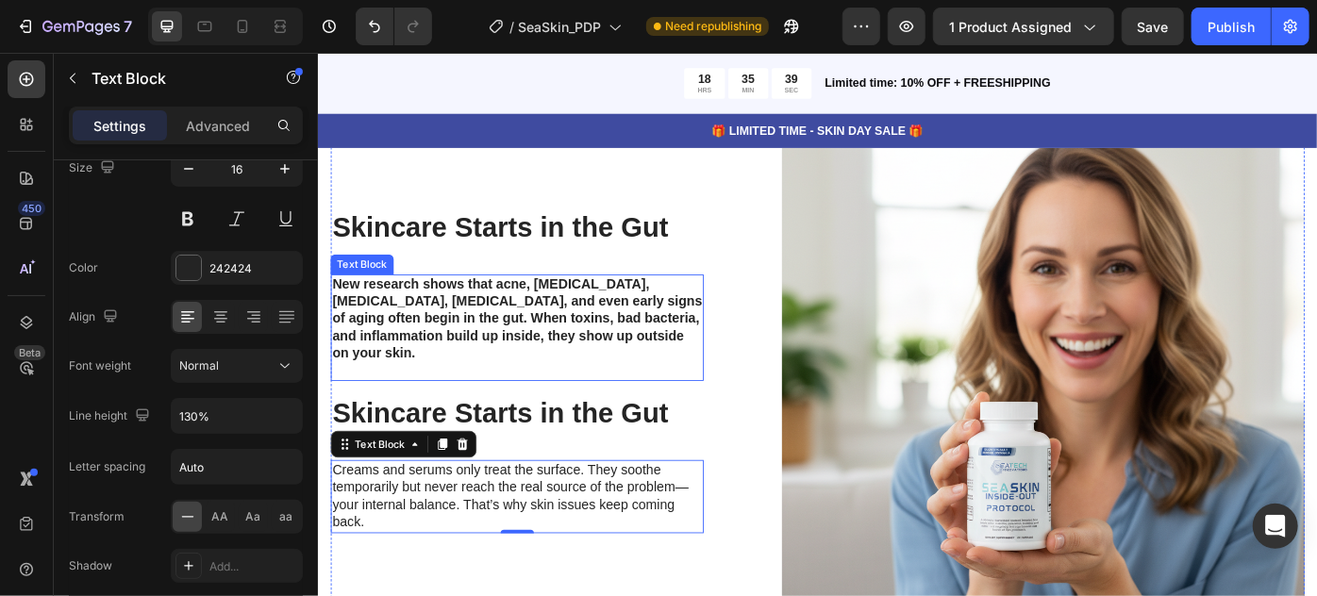
click at [491, 356] on strong "New research shows that acne, [MEDICAL_DATA], [MEDICAL_DATA], [MEDICAL_DATA], a…" at bounding box center [542, 353] width 419 height 94
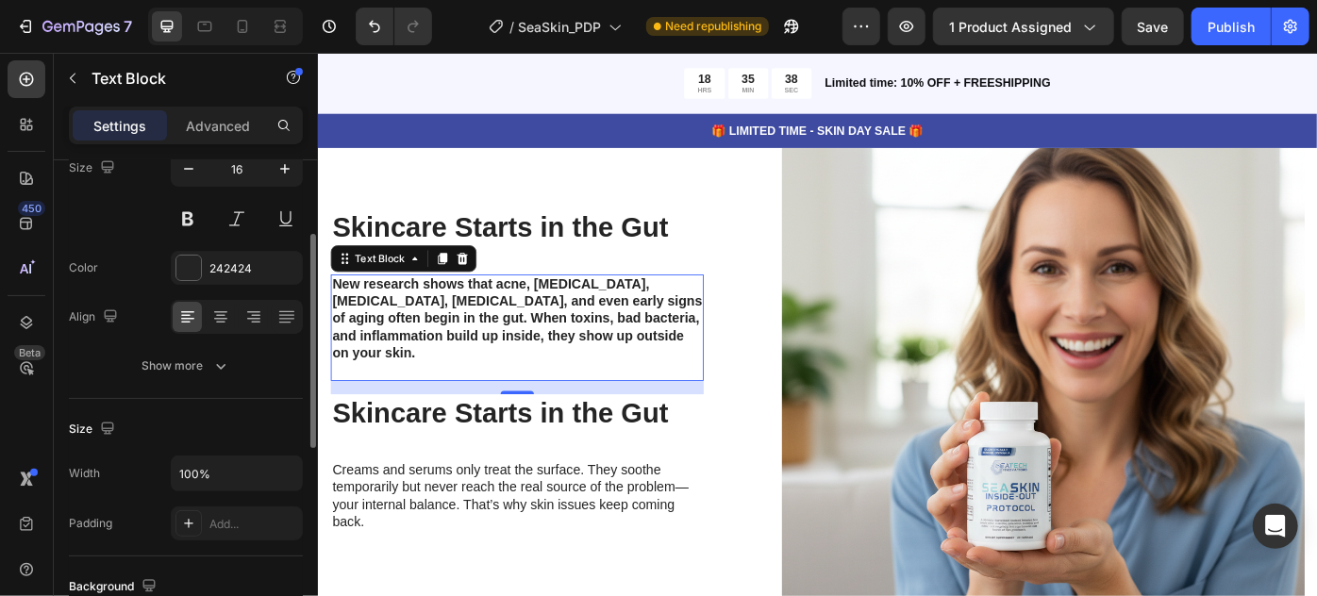
scroll to position [168, 0]
click at [223, 360] on icon "button" at bounding box center [220, 366] width 19 height 19
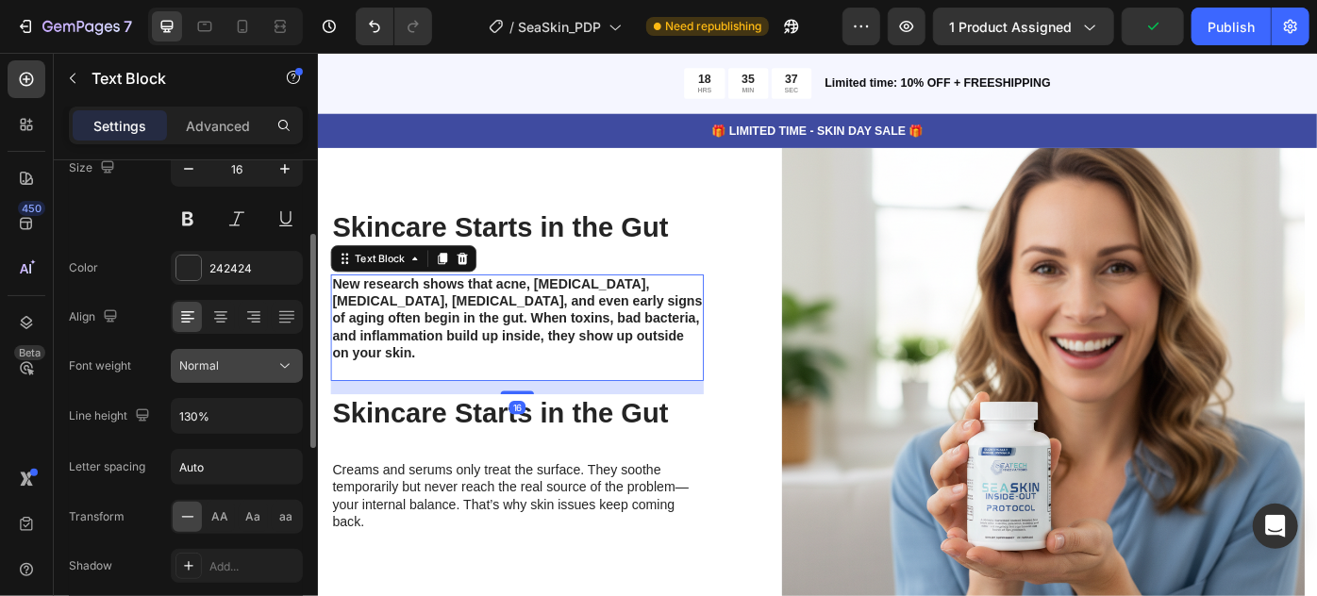
click at [288, 369] on icon at bounding box center [285, 366] width 19 height 19
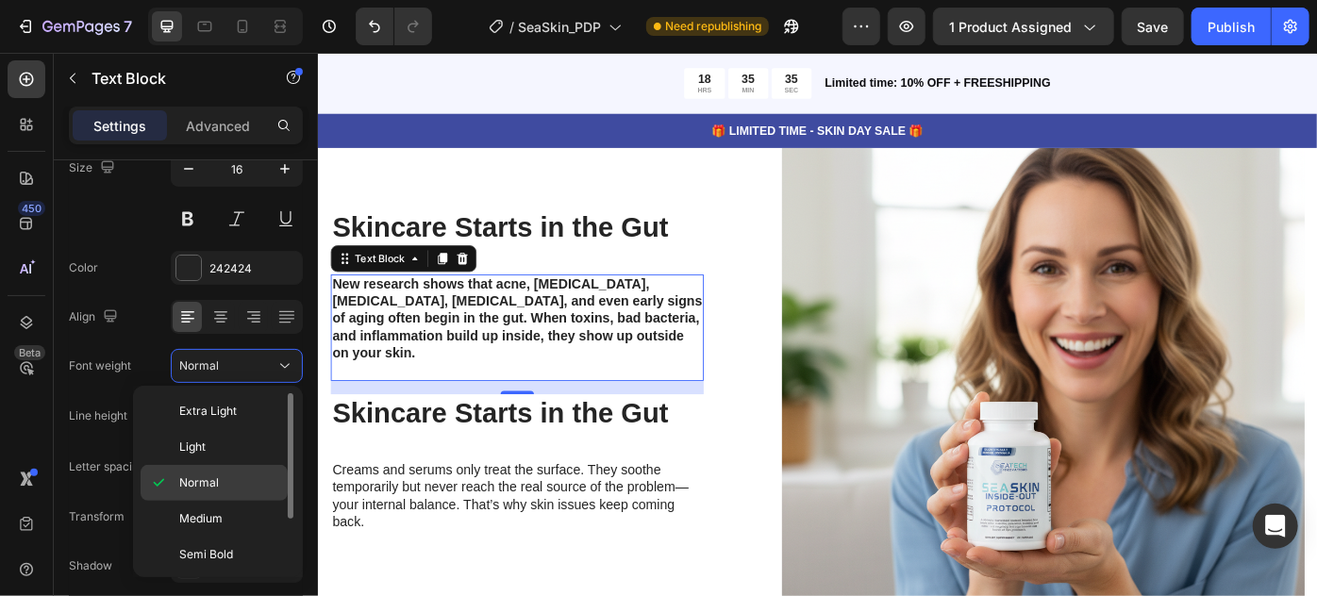
click at [189, 501] on div "Normal" at bounding box center [214, 519] width 147 height 36
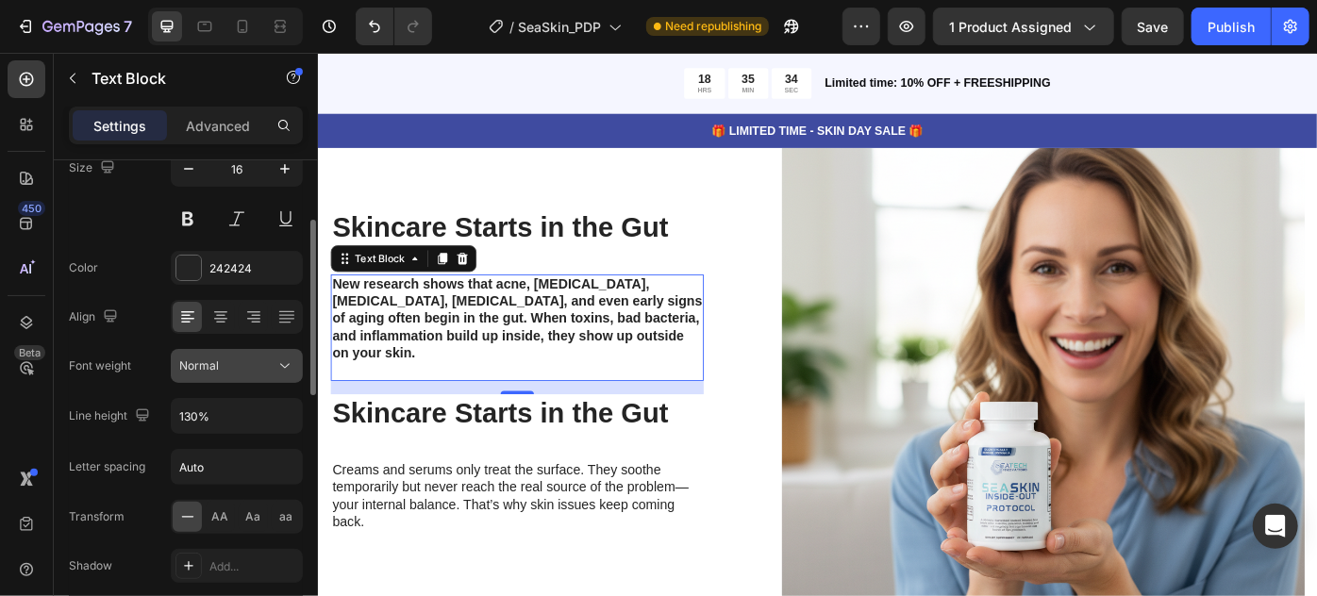
click at [291, 366] on icon at bounding box center [285, 366] width 19 height 19
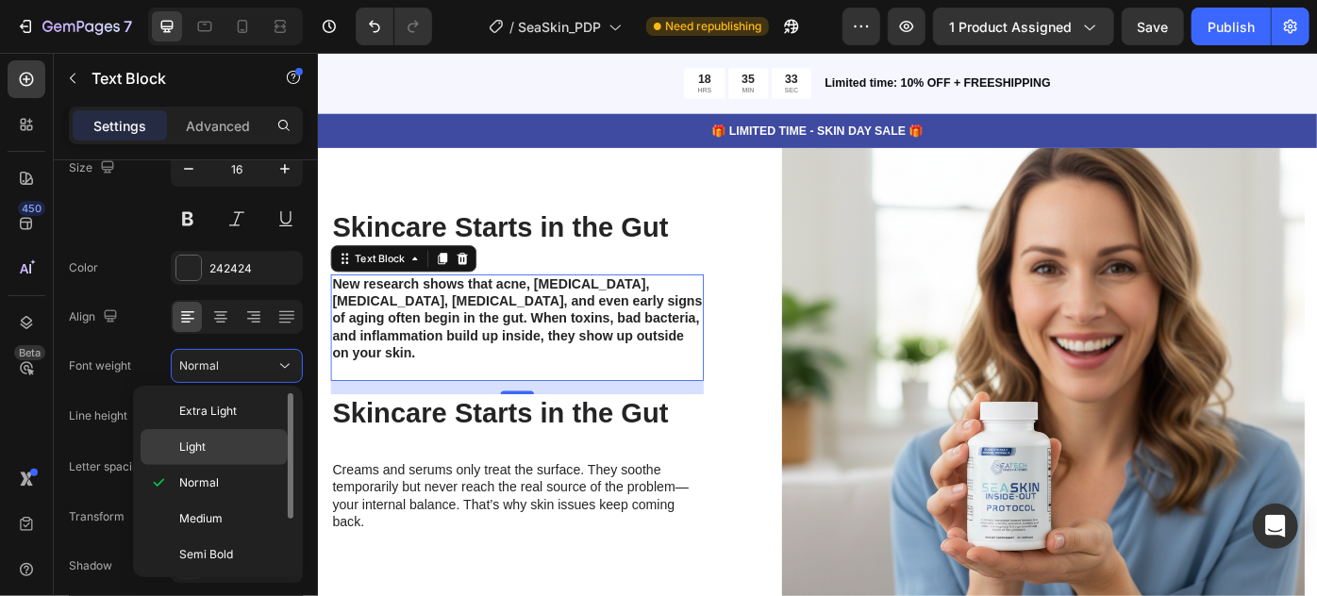
click at [183, 450] on span "Light" at bounding box center [192, 447] width 26 height 17
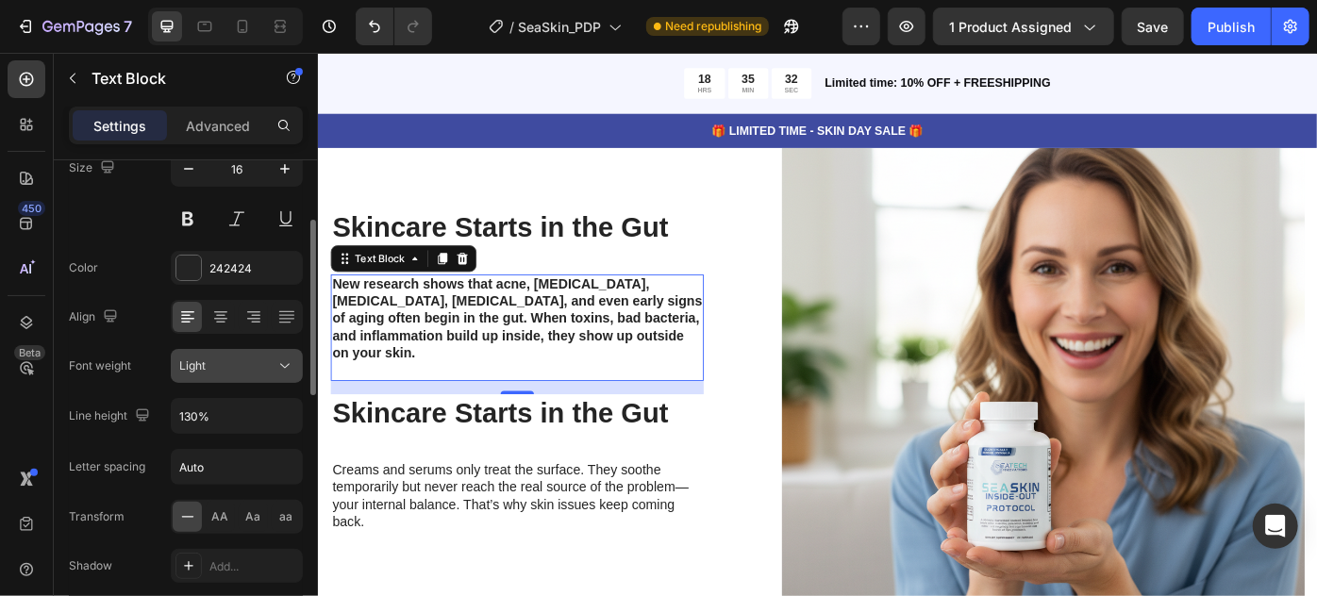
click at [277, 369] on icon at bounding box center [285, 366] width 19 height 19
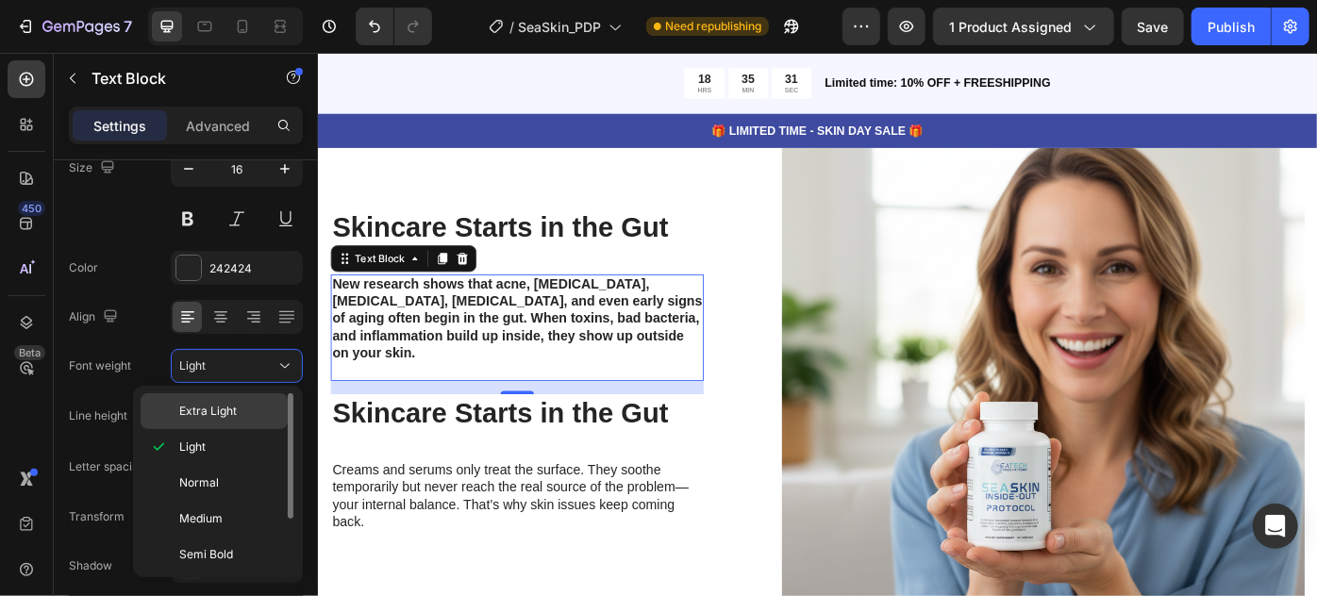
click at [239, 401] on div "Extra Light" at bounding box center [214, 411] width 147 height 36
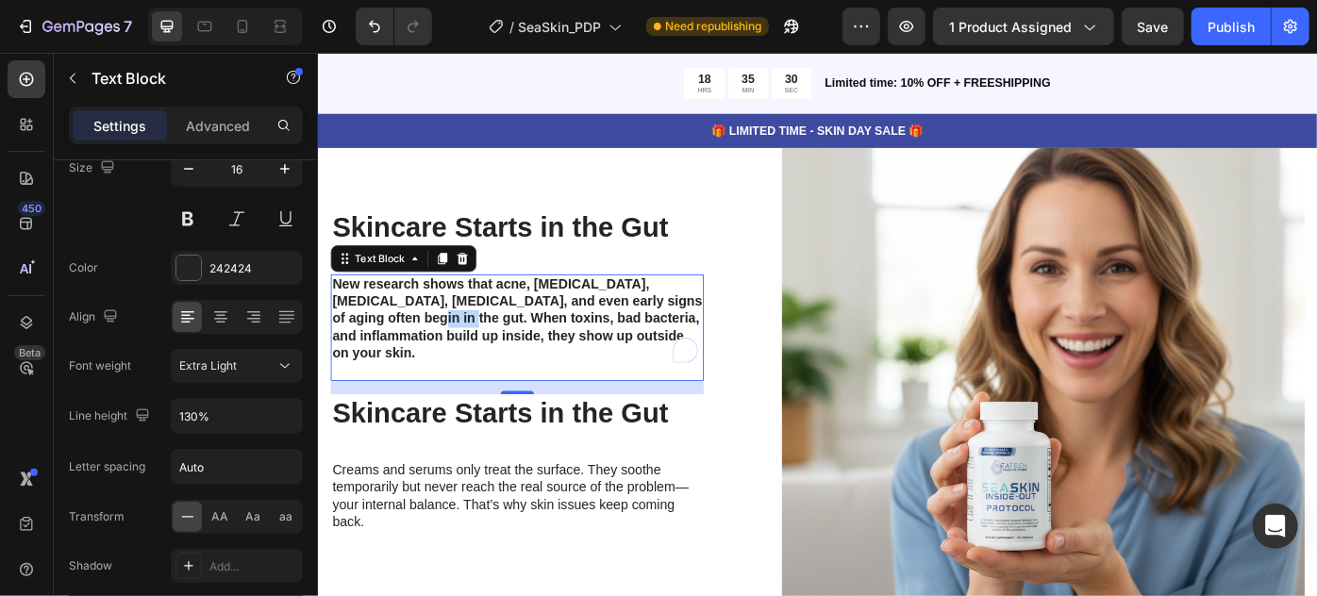
click at [449, 353] on strong "New research shows that acne, [MEDICAL_DATA], [MEDICAL_DATA], [MEDICAL_DATA], a…" at bounding box center [542, 353] width 419 height 94
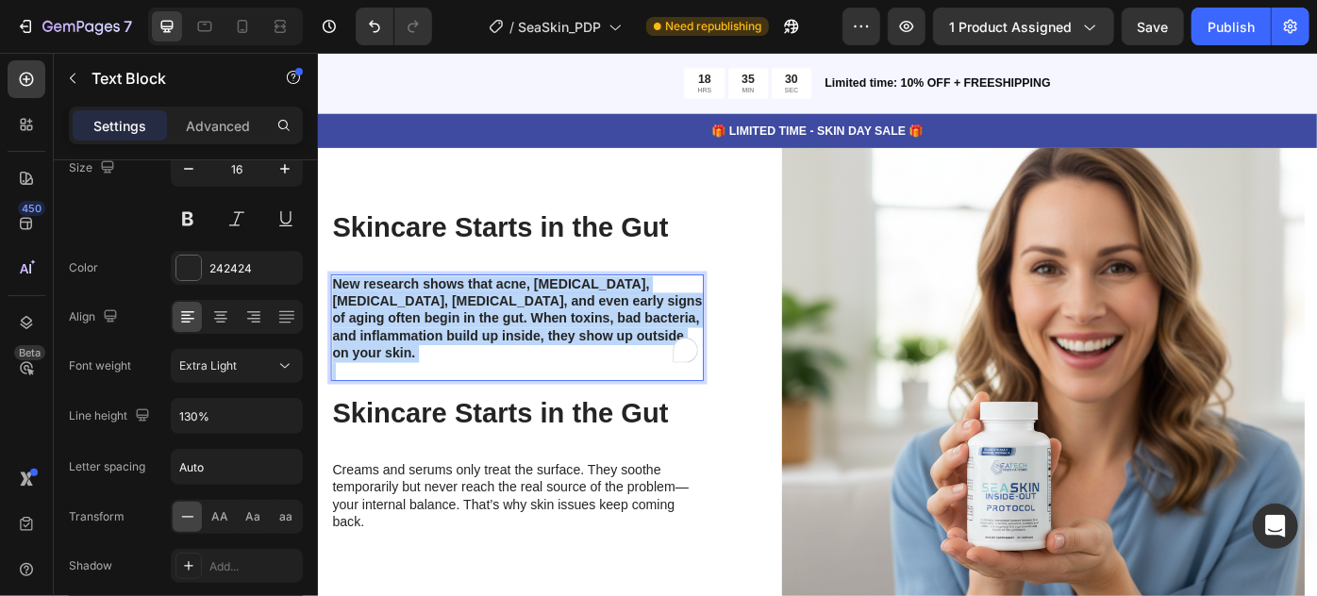
click at [449, 353] on strong "New research shows that acne, [MEDICAL_DATA], [MEDICAL_DATA], [MEDICAL_DATA], a…" at bounding box center [542, 353] width 419 height 94
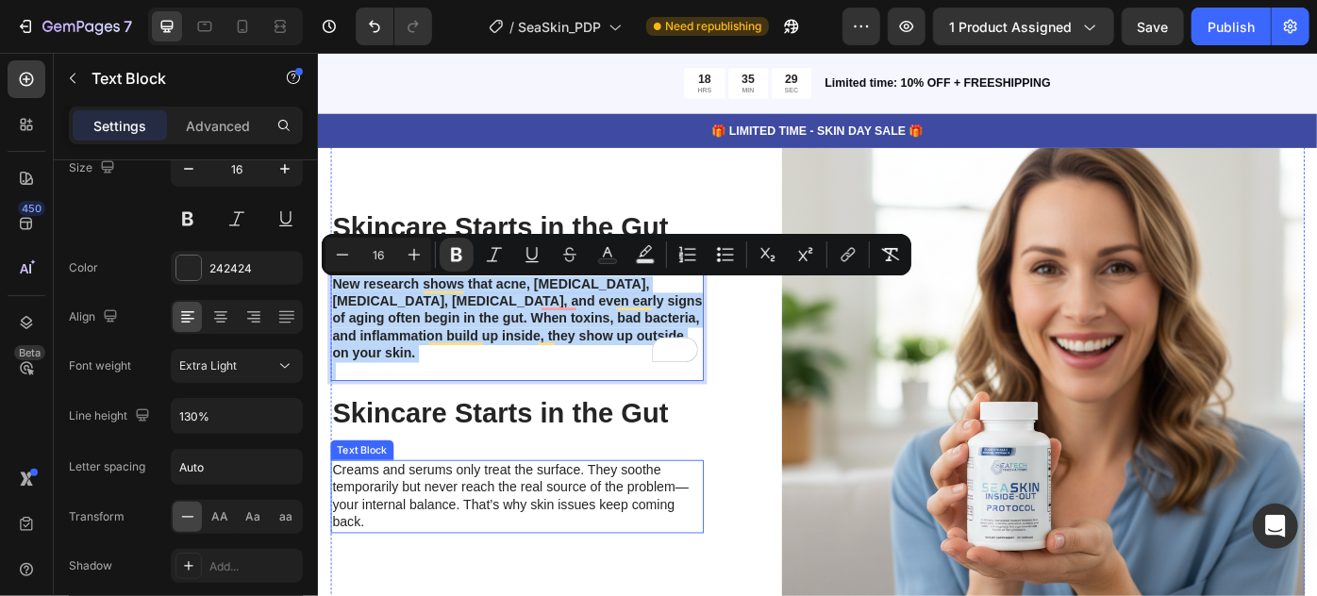
click at [444, 527] on p "Creams and serums only treat the surface. They soothe temporarily but never rea…" at bounding box center [542, 554] width 419 height 78
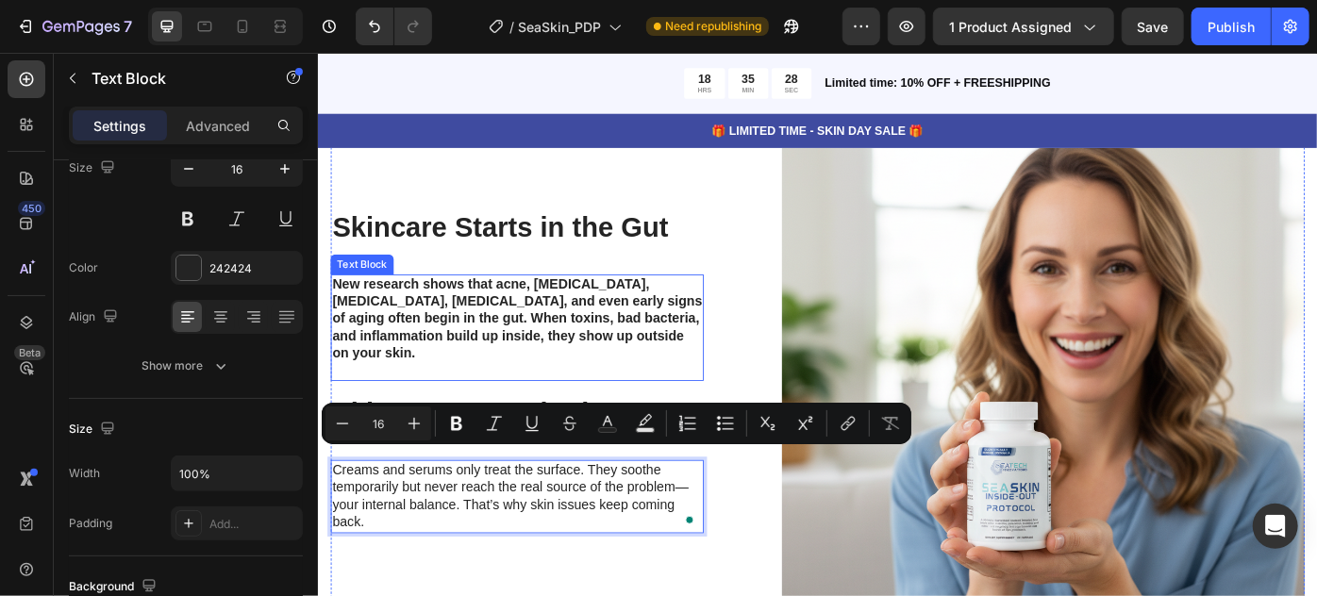
click at [467, 336] on strong "New research shows that acne, [MEDICAL_DATA], [MEDICAL_DATA], [MEDICAL_DATA], a…" at bounding box center [542, 353] width 419 height 94
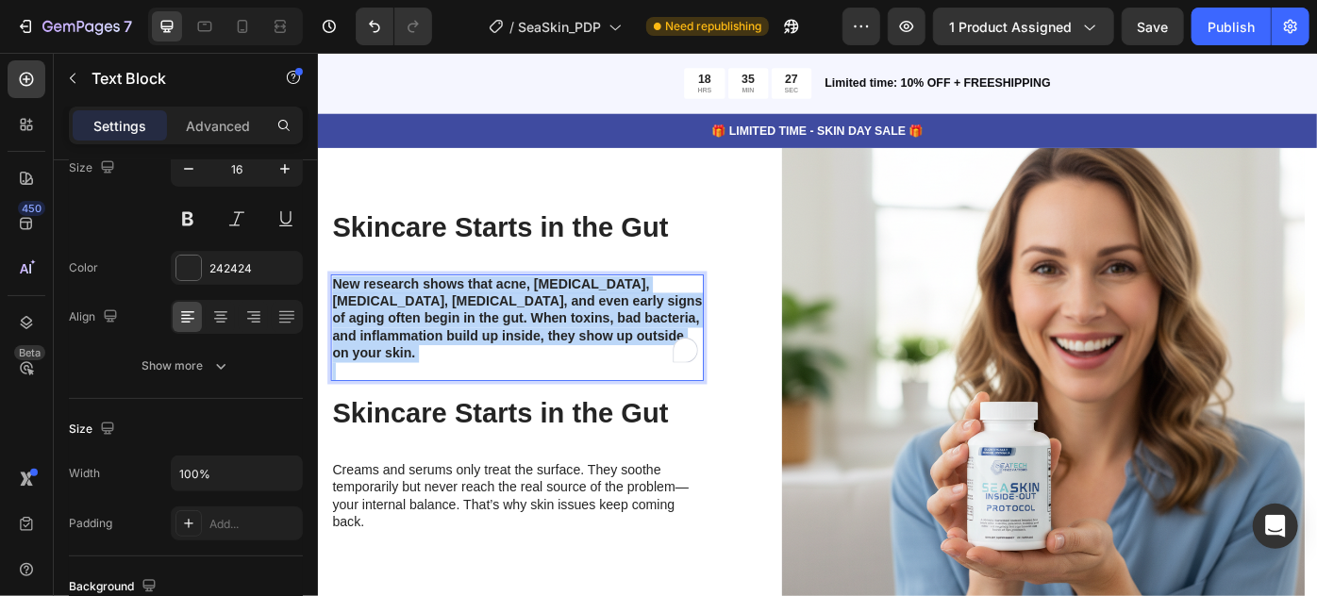
click at [467, 336] on strong "New research shows that acne, [MEDICAL_DATA], [MEDICAL_DATA], [MEDICAL_DATA], a…" at bounding box center [542, 353] width 419 height 94
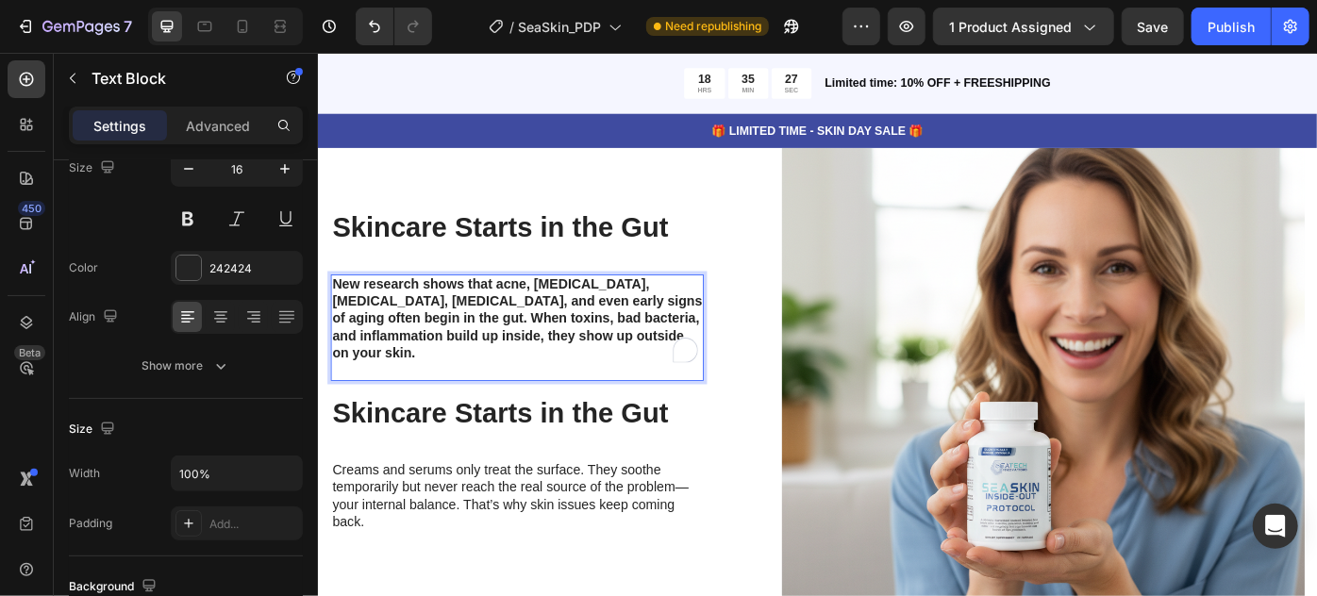
scroll to position [4592, 0]
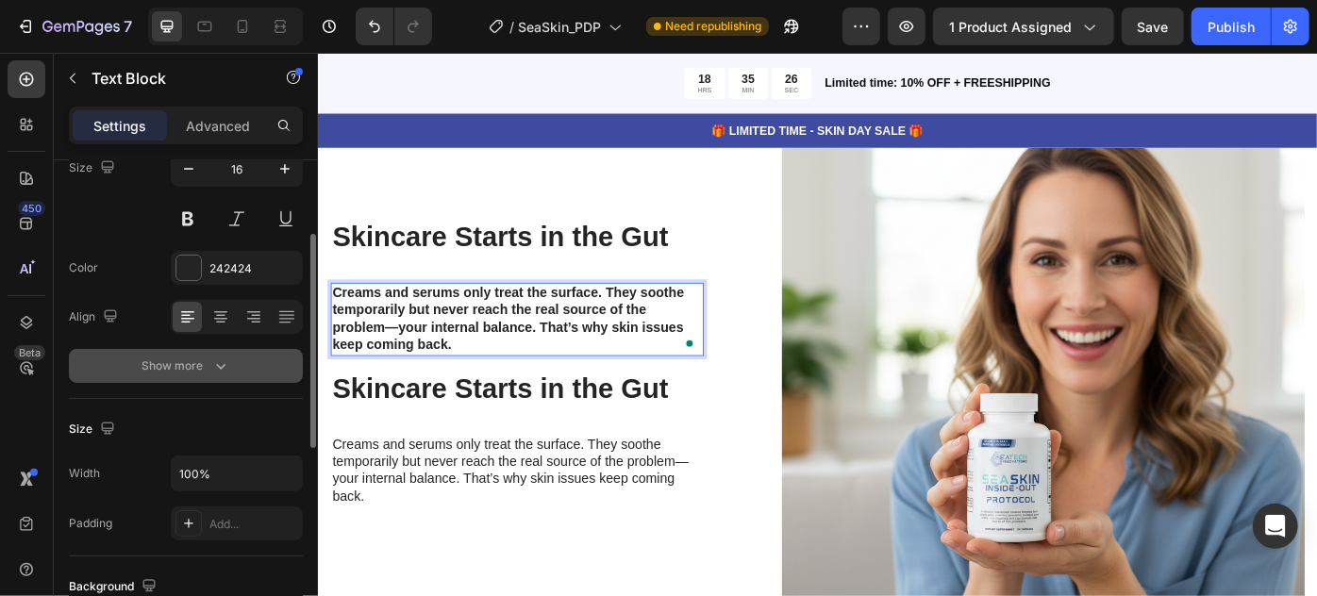
click at [213, 377] on button "Show more" at bounding box center [186, 366] width 234 height 34
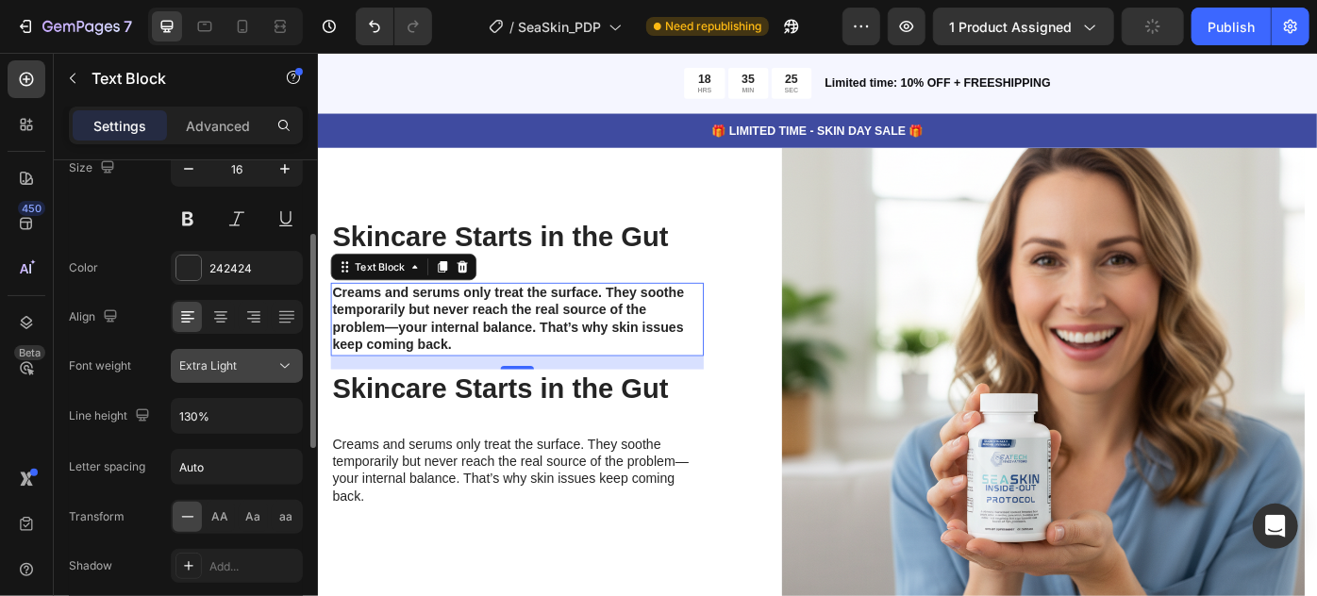
click at [288, 366] on icon at bounding box center [285, 366] width 19 height 19
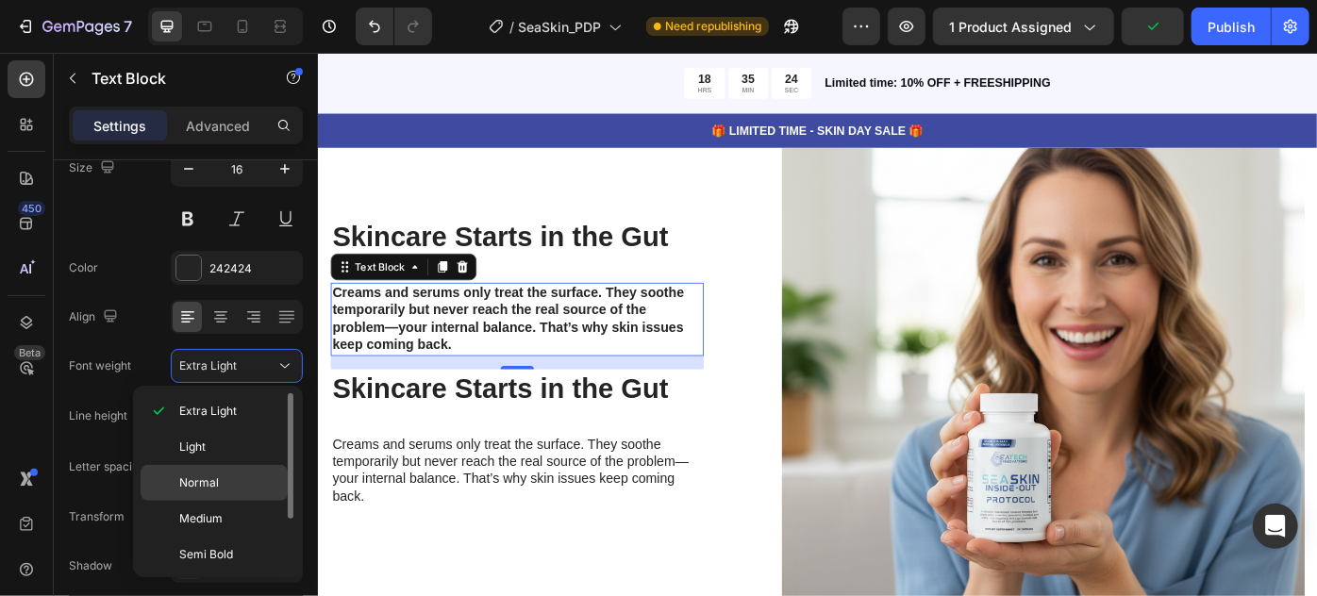
click at [213, 487] on span "Normal" at bounding box center [199, 483] width 40 height 17
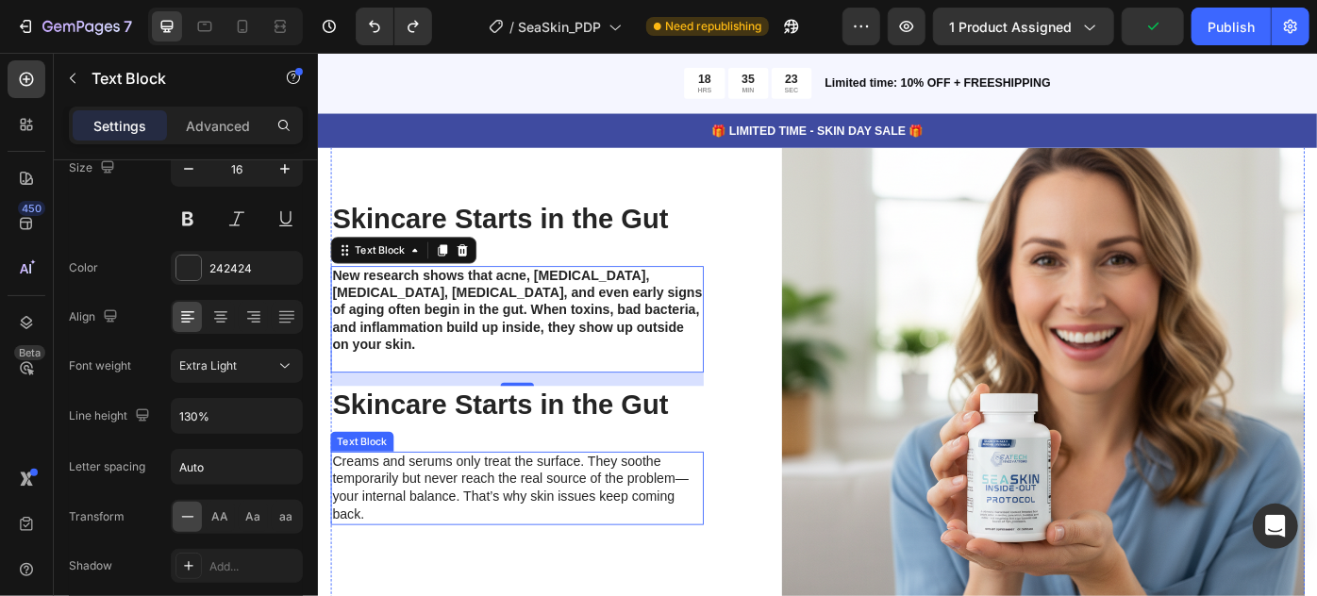
scroll to position [4582, 0]
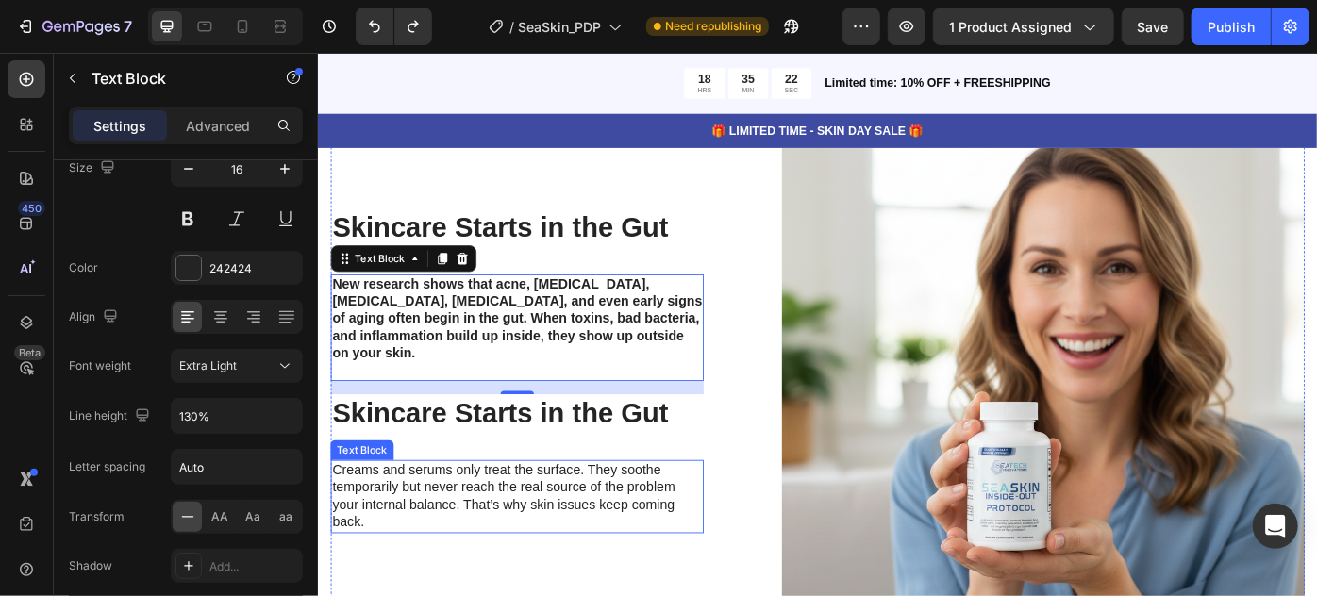
click at [524, 515] on p "Creams and serums only treat the surface. They soothe temporarily but never rea…" at bounding box center [542, 554] width 419 height 78
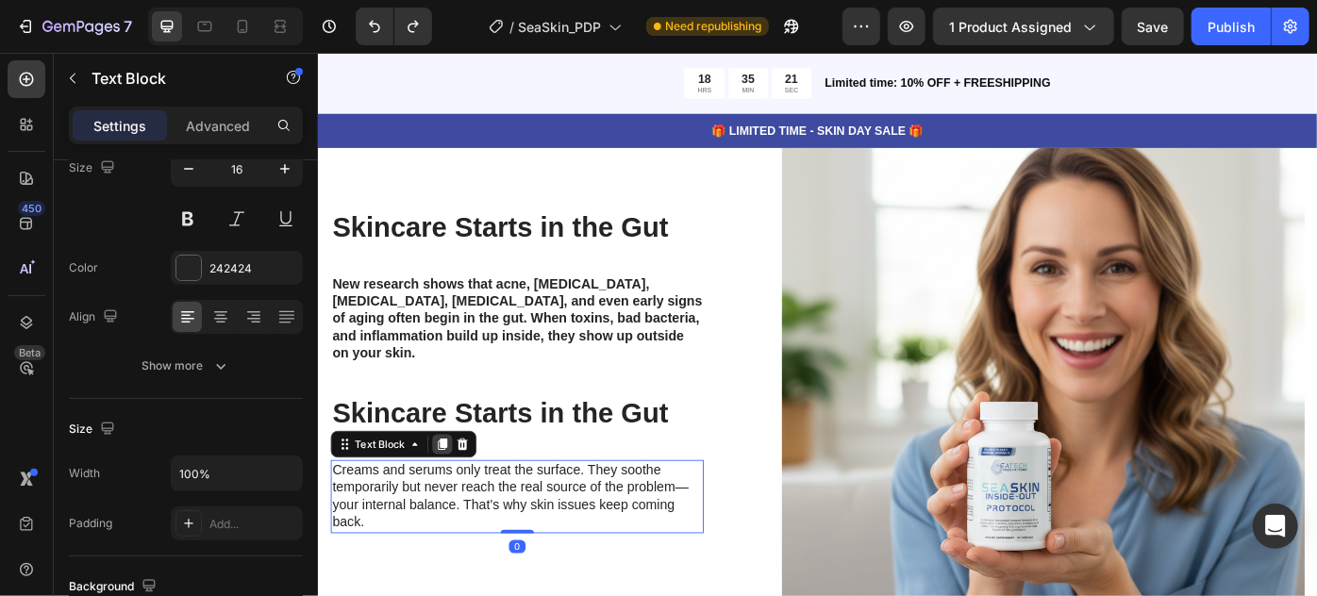
click at [451, 488] on icon at bounding box center [457, 495] width 15 height 15
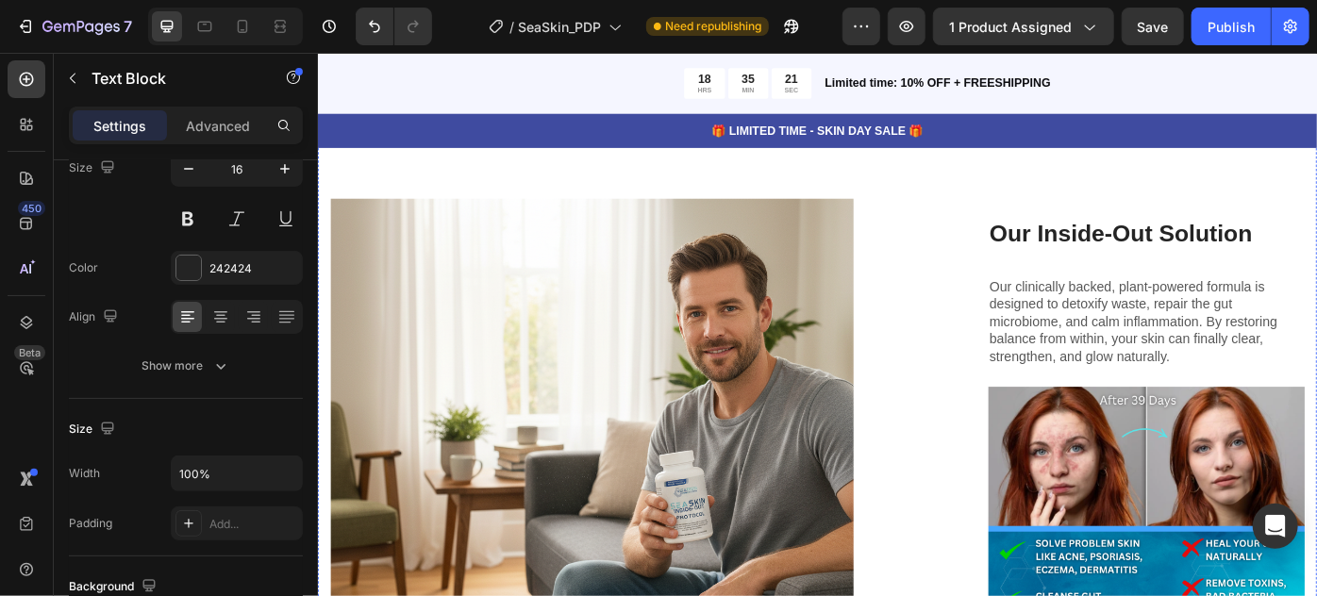
scroll to position [4542, 0]
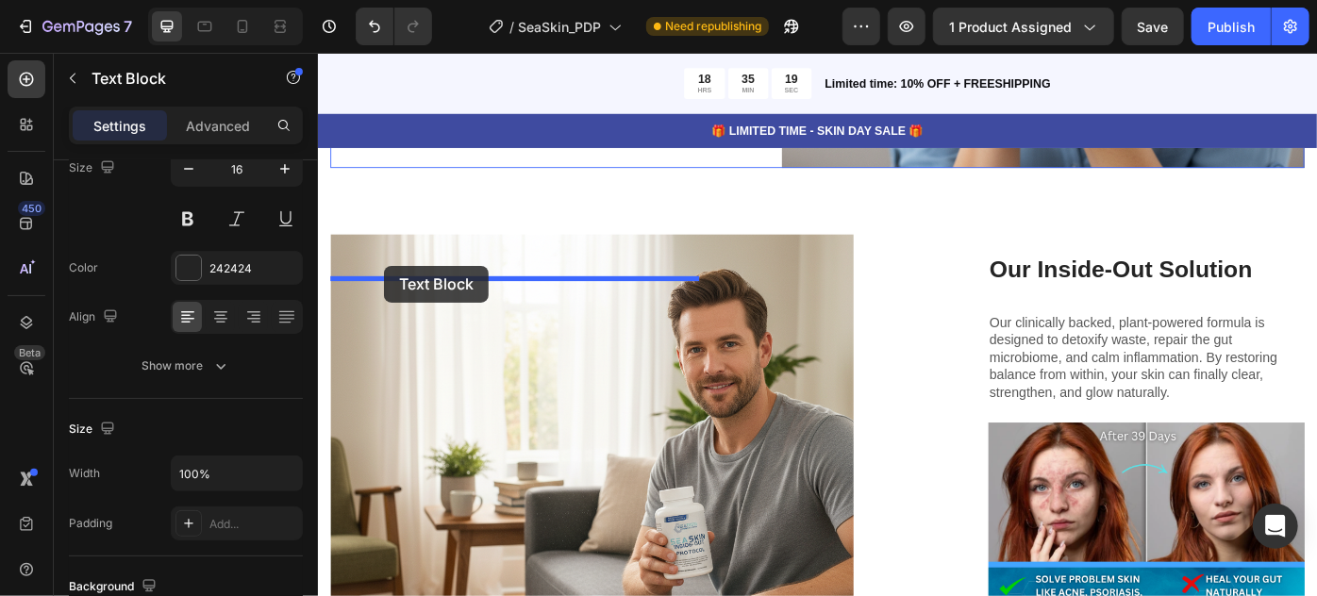
drag, startPoint x: 354, startPoint y: 483, endPoint x: 392, endPoint y: 293, distance: 193.4
click at [392, 293] on div "Header Product Images SeaSkin Inside-Out Protocol Product Title $67.99 Product …" at bounding box center [883, 498] width 1132 height 9976
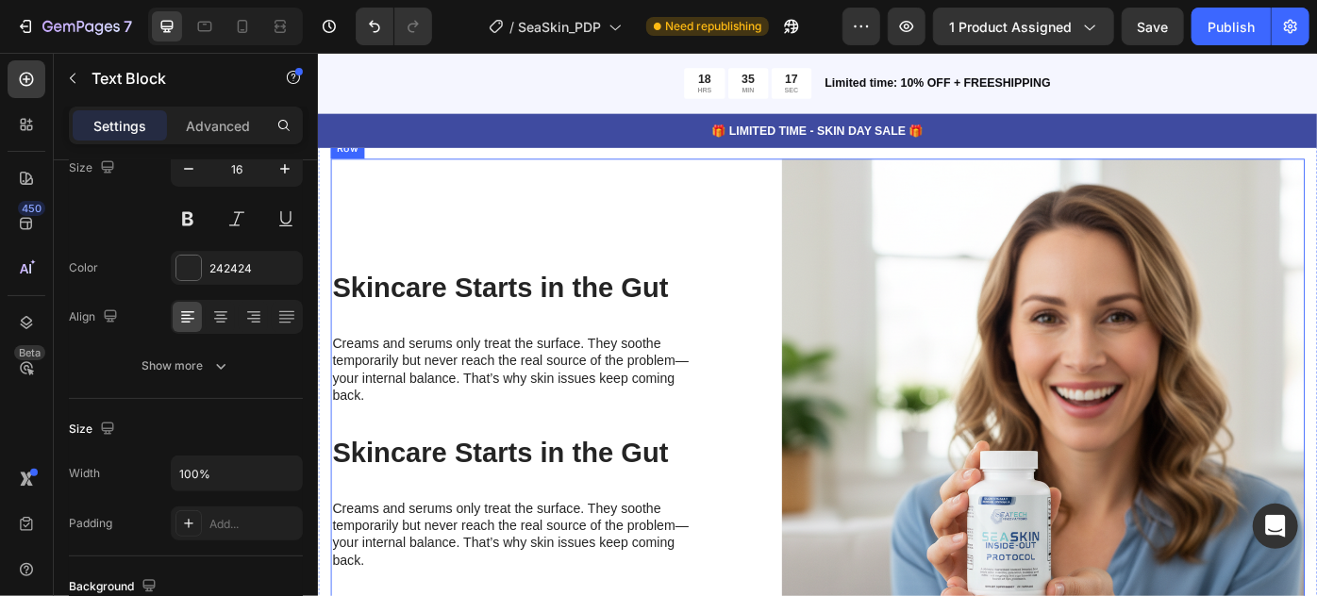
scroll to position [4584, 0]
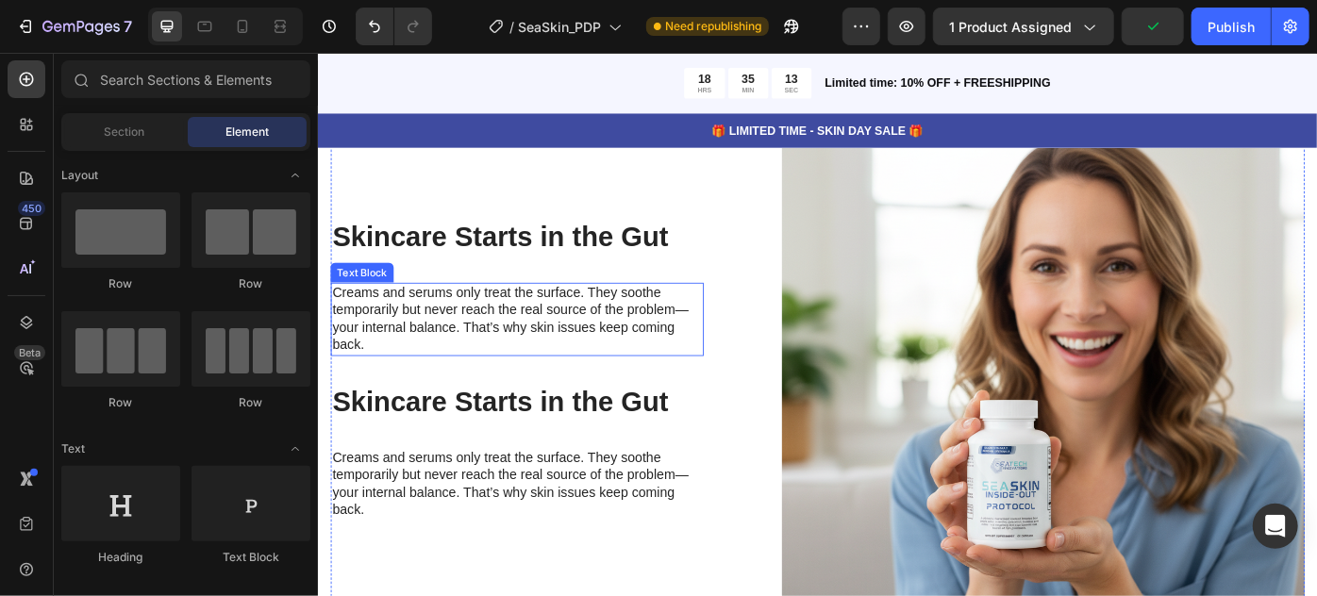
scroll to position [1200, 0]
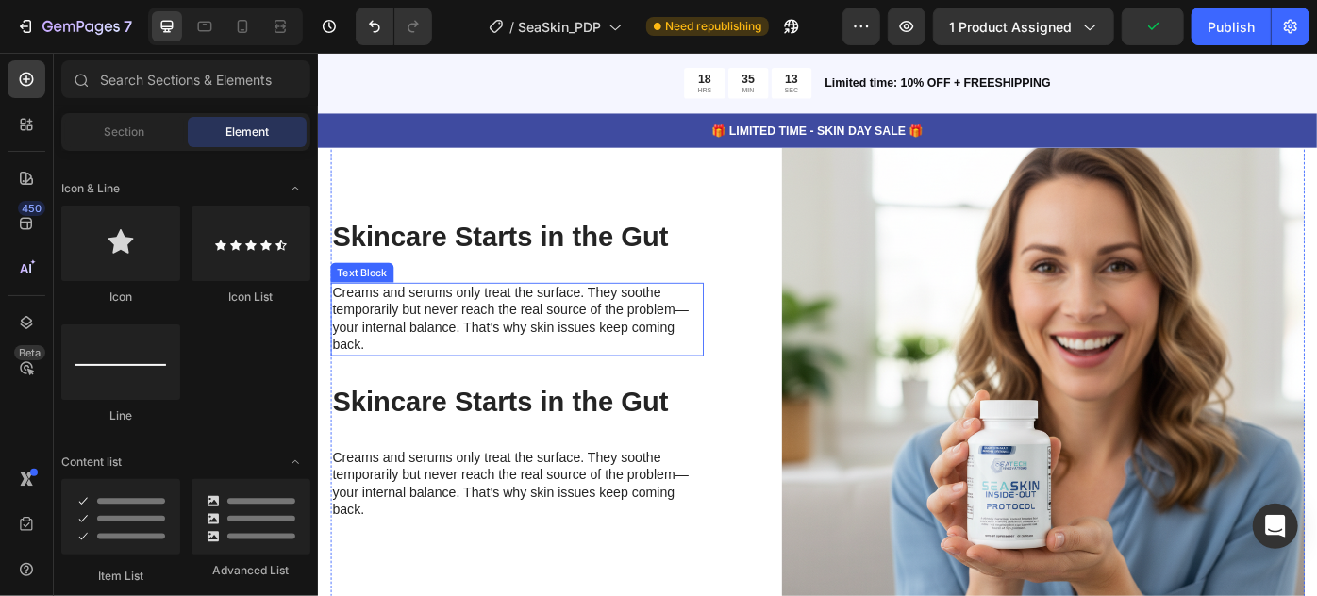
click at [451, 345] on p "Creams and serums only treat the surface. They soothe temporarily but never rea…" at bounding box center [542, 353] width 419 height 78
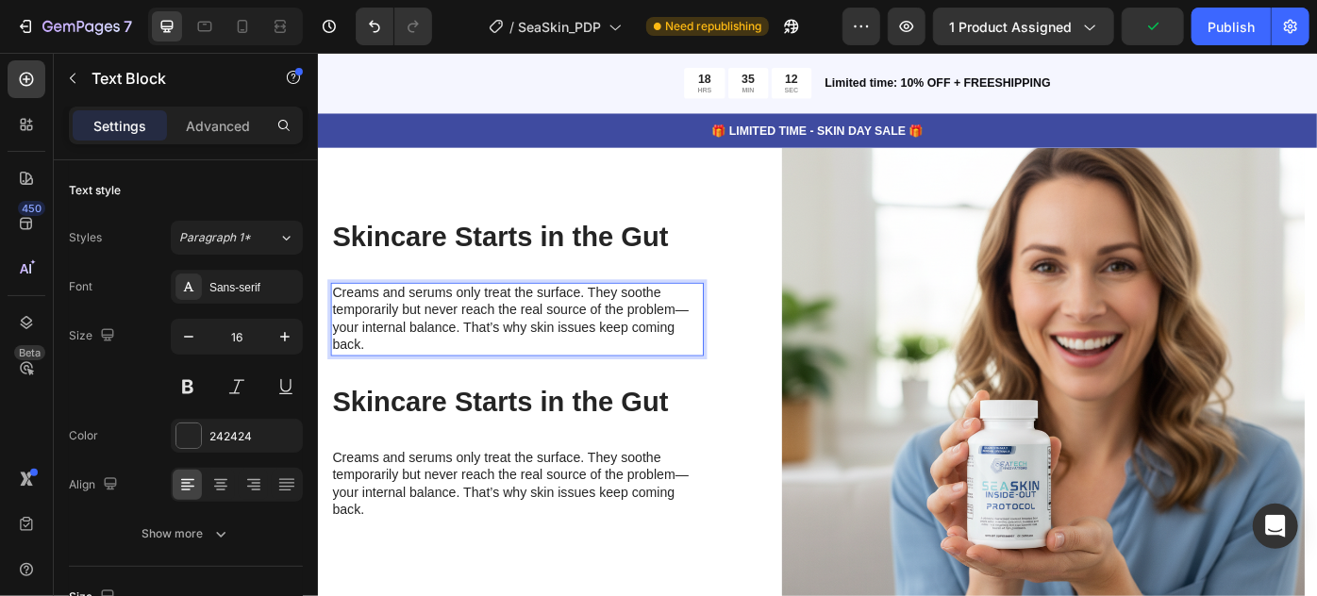
click at [451, 345] on p "Creams and serums only treat the surface. They soothe temporarily but never rea…" at bounding box center [542, 353] width 419 height 78
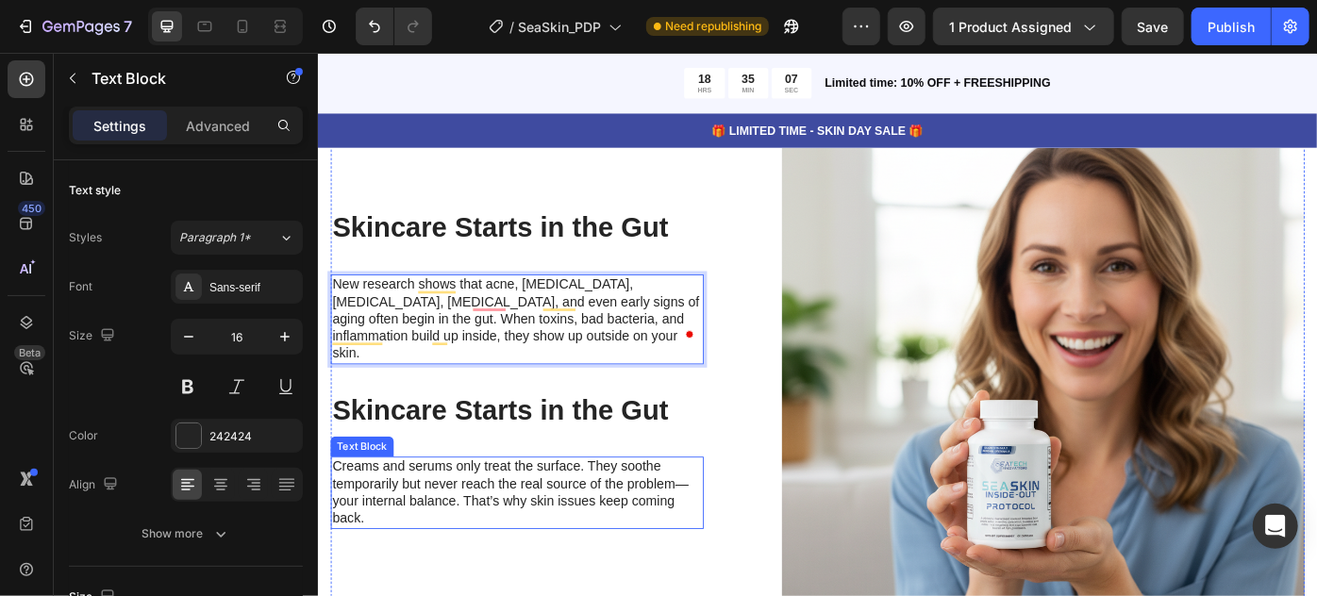
click at [477, 531] on p "Creams and serums only treat the surface. They soothe temporarily but never rea…" at bounding box center [542, 550] width 419 height 78
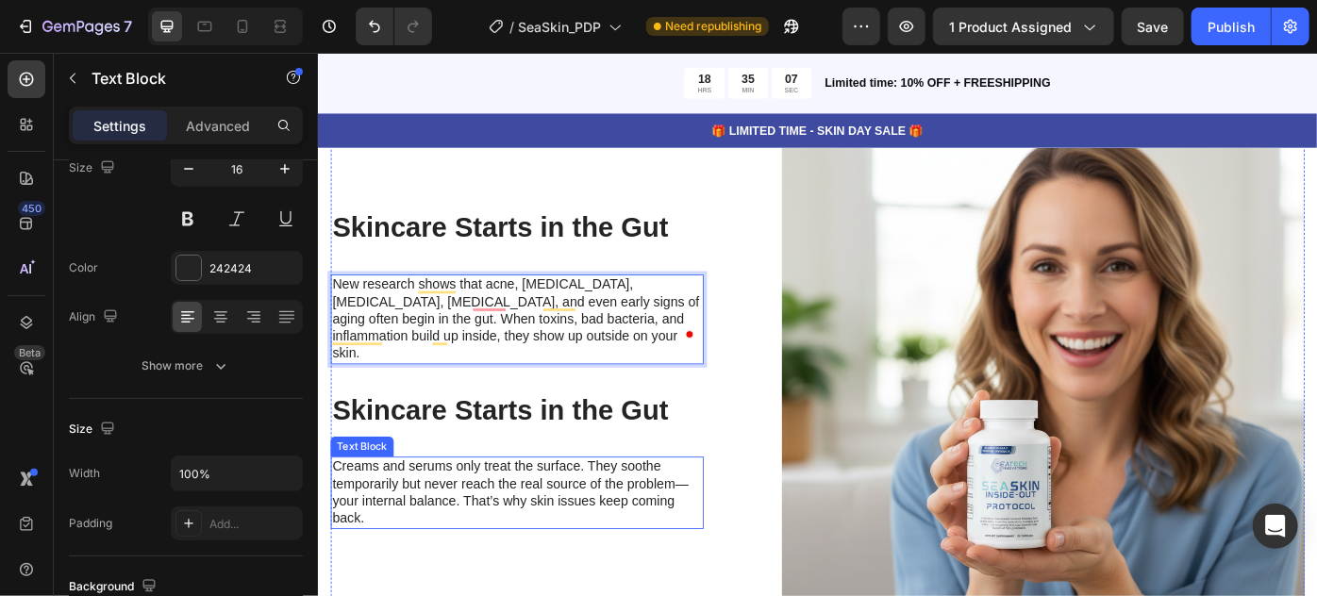
click at [477, 531] on p "Creams and serums only treat the surface. They soothe temporarily but never rea…" at bounding box center [542, 550] width 419 height 78
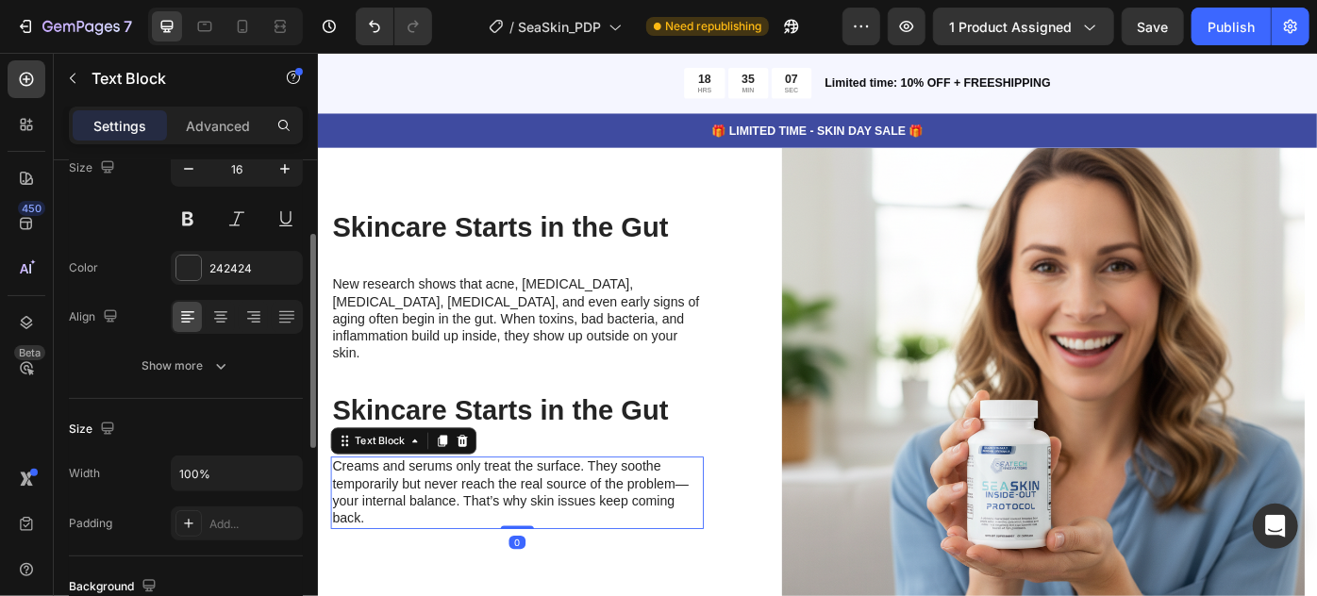
click at [477, 531] on p "Creams and serums only treat the surface. They soothe temporarily but never rea…" at bounding box center [542, 550] width 419 height 78
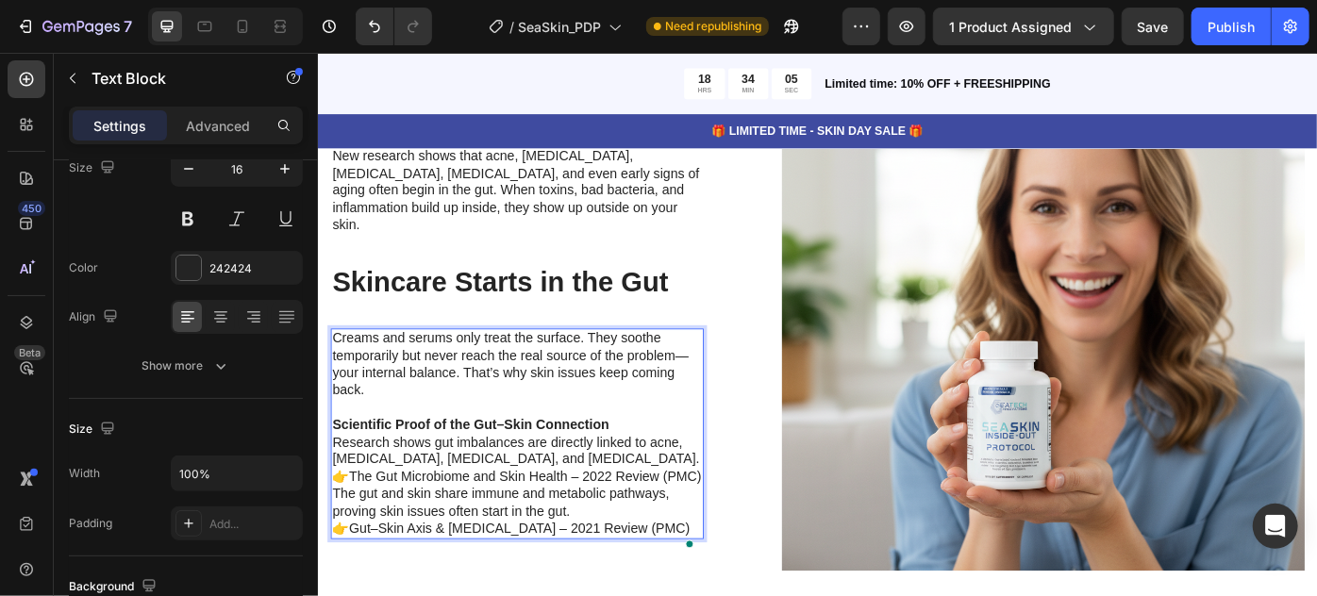
scroll to position [4598, 0]
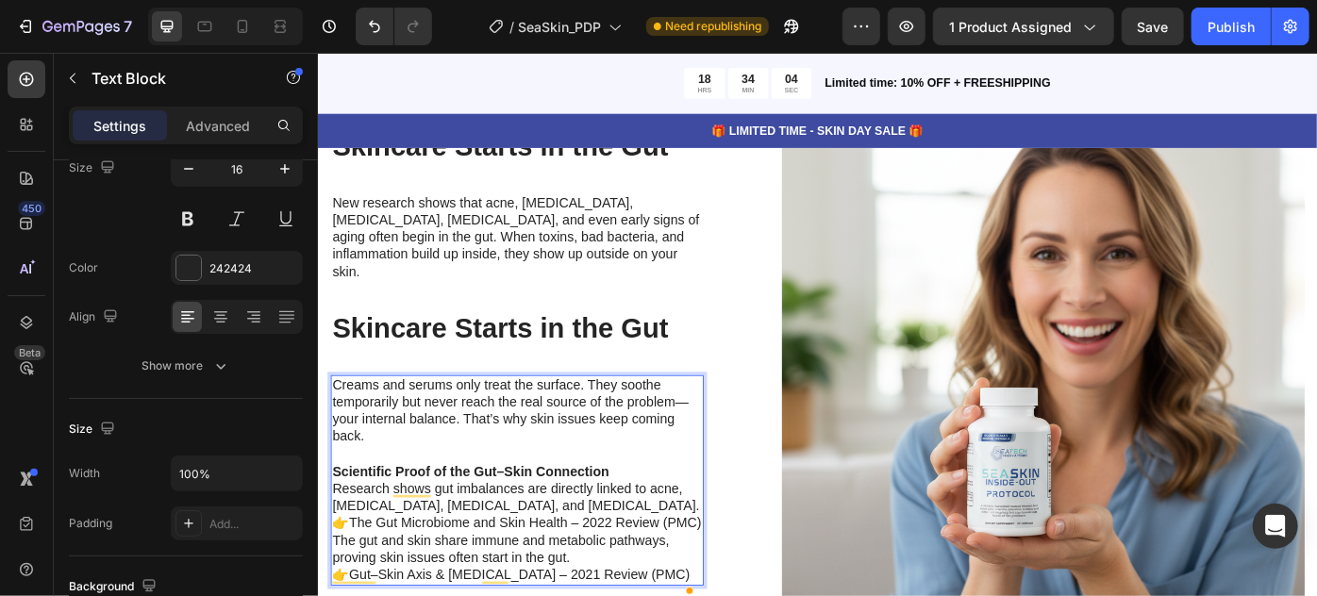
click at [688, 517] on p "Scientific Proof of the Gut–Skin Connection" at bounding box center [542, 527] width 419 height 20
click at [687, 517] on p "Scientific Proof of the Gut–Skin Connection" at bounding box center [542, 527] width 419 height 20
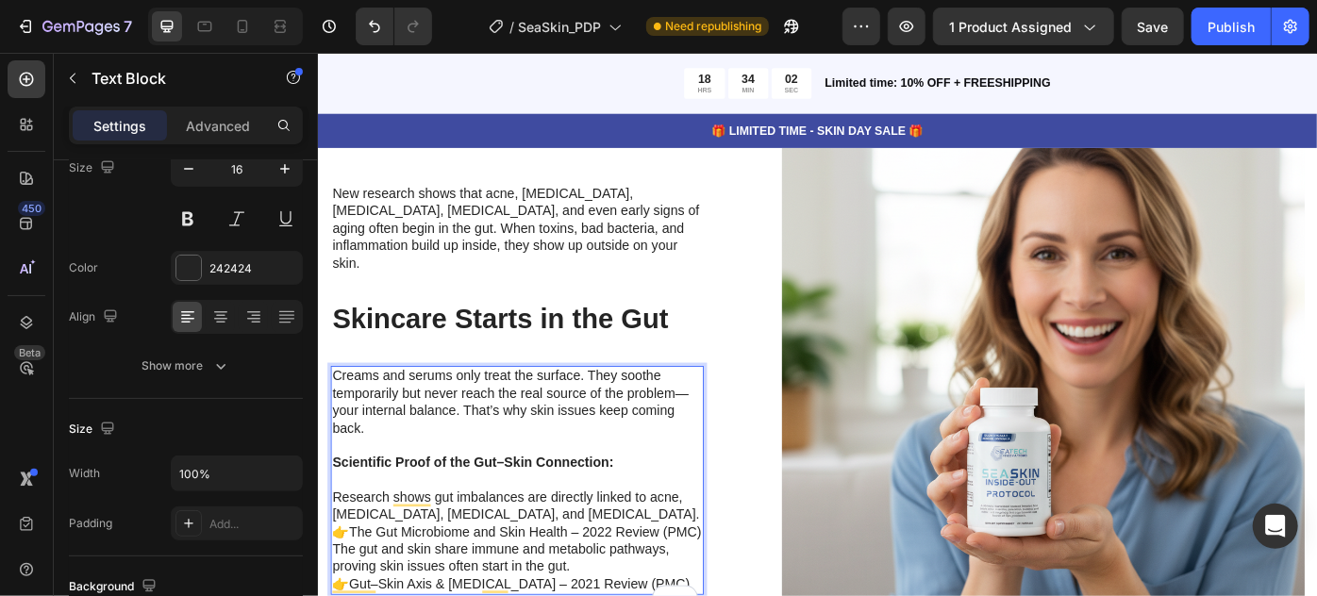
scroll to position [4588, 0]
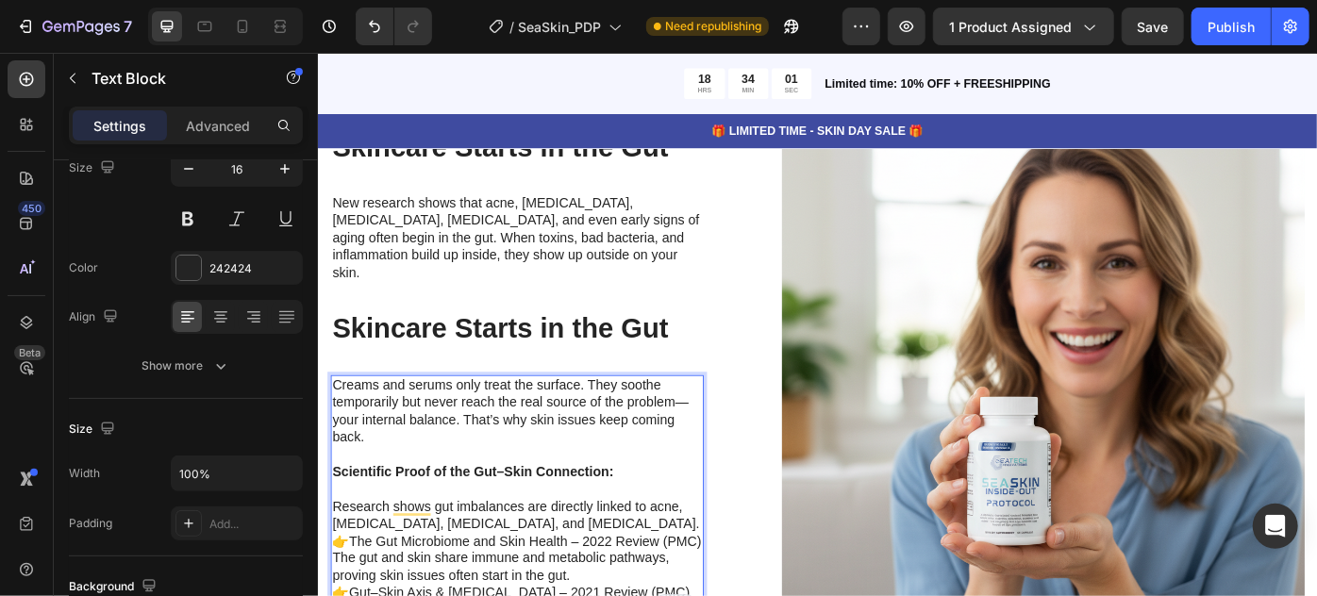
click at [531, 595] on link "The Gut Microbiome and Skin Health – 2022 Review (PMC)" at bounding box center [551, 605] width 399 height 16
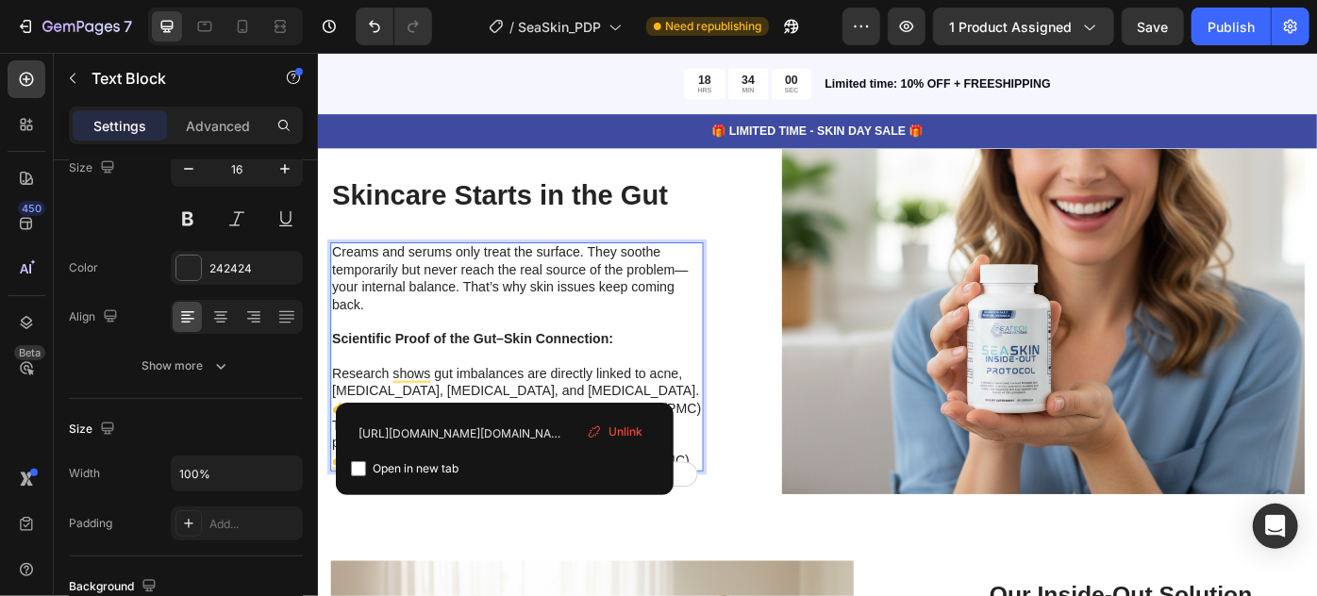
scroll to position [4738, 0]
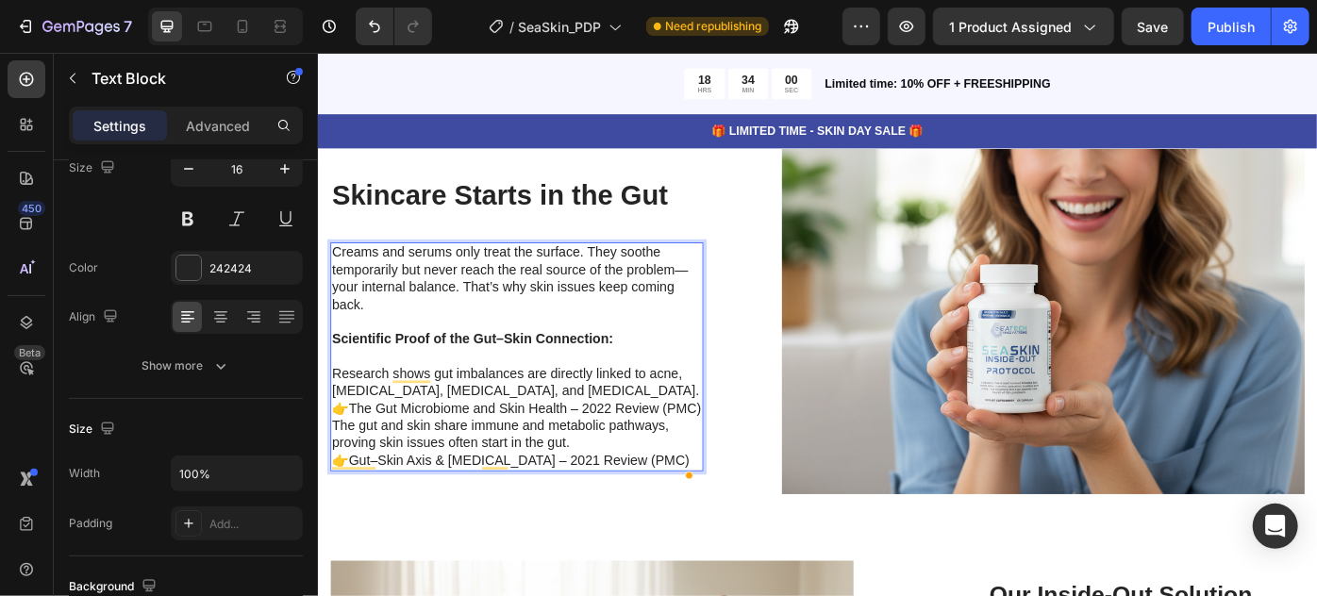
click at [575, 409] on p "Research shows gut imbalances are directly linked to acne, eczema, psoriasis, a…" at bounding box center [542, 436] width 419 height 59
click at [457, 447] on p "Research shows gut imbalances are directly linked to acne, eczema, psoriasis, a…" at bounding box center [542, 436] width 419 height 59
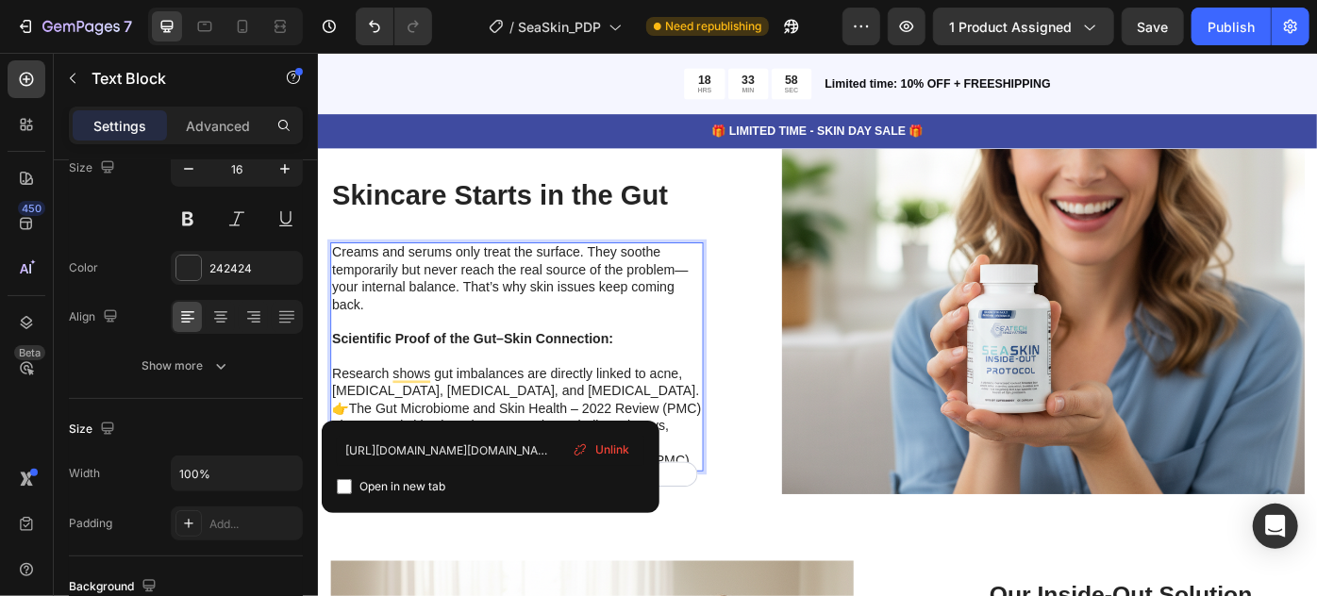
scroll to position [4728, 0]
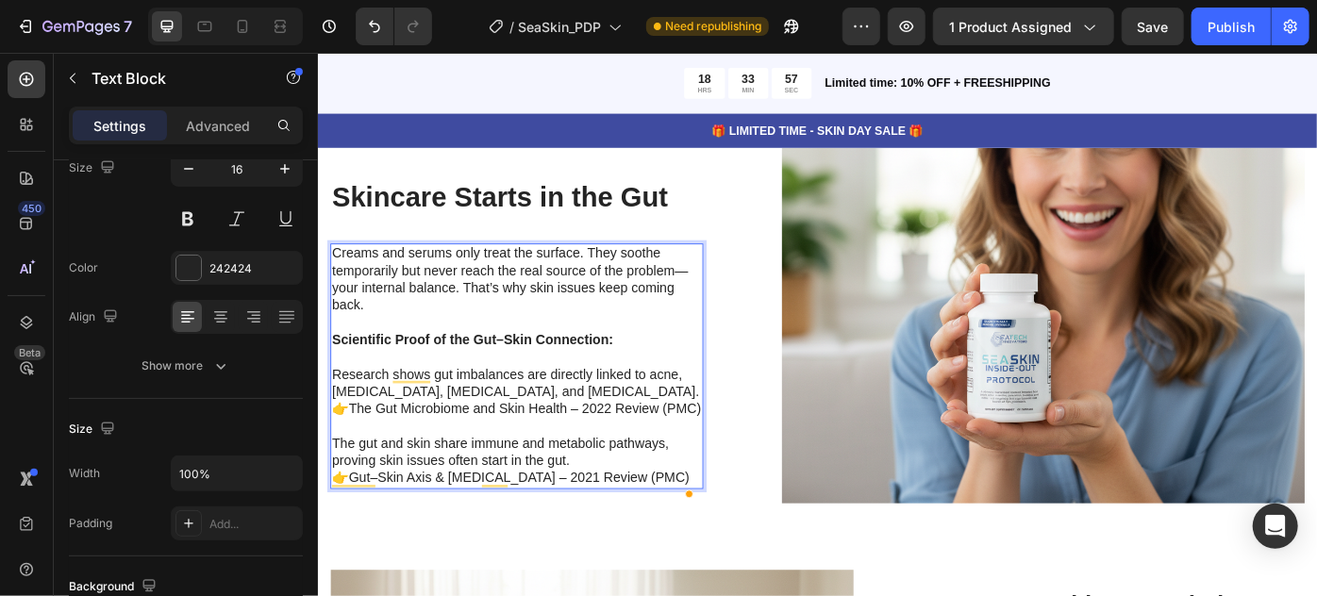
click at [601, 408] on p "Research shows gut imbalances are directly linked to acne, eczema, psoriasis, a…" at bounding box center [542, 437] width 419 height 59
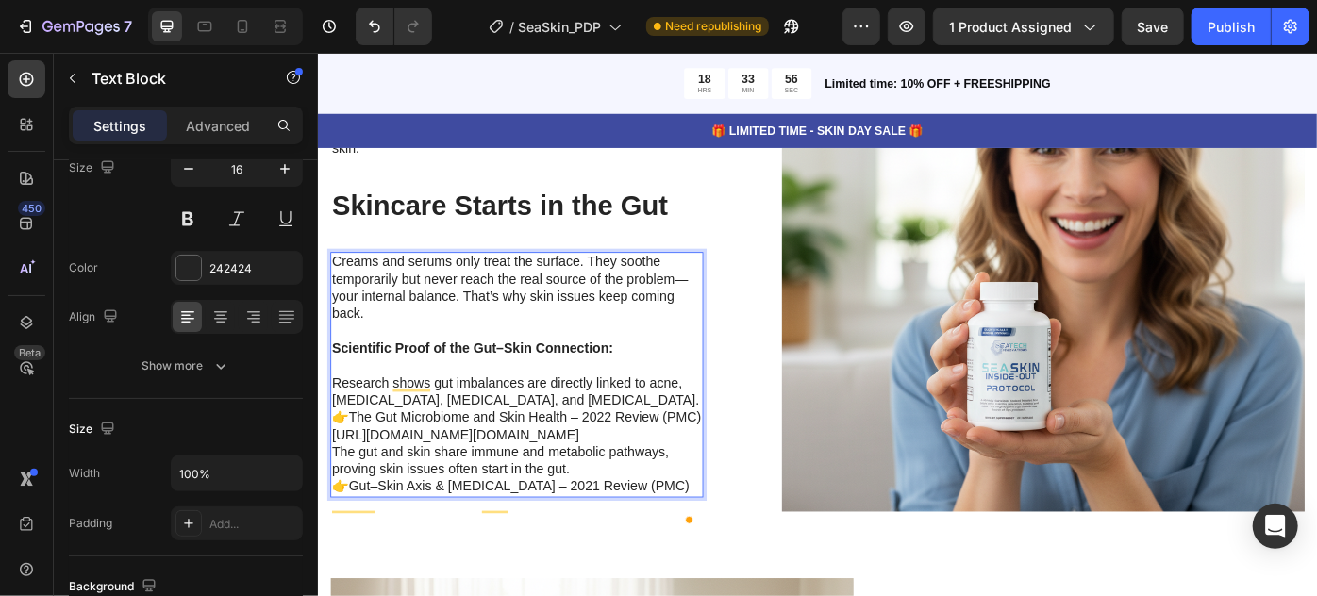
click at [583, 417] on p "Research shows gut imbalances are directly linked to acne, [MEDICAL_DATA], [MED…" at bounding box center [542, 446] width 419 height 59
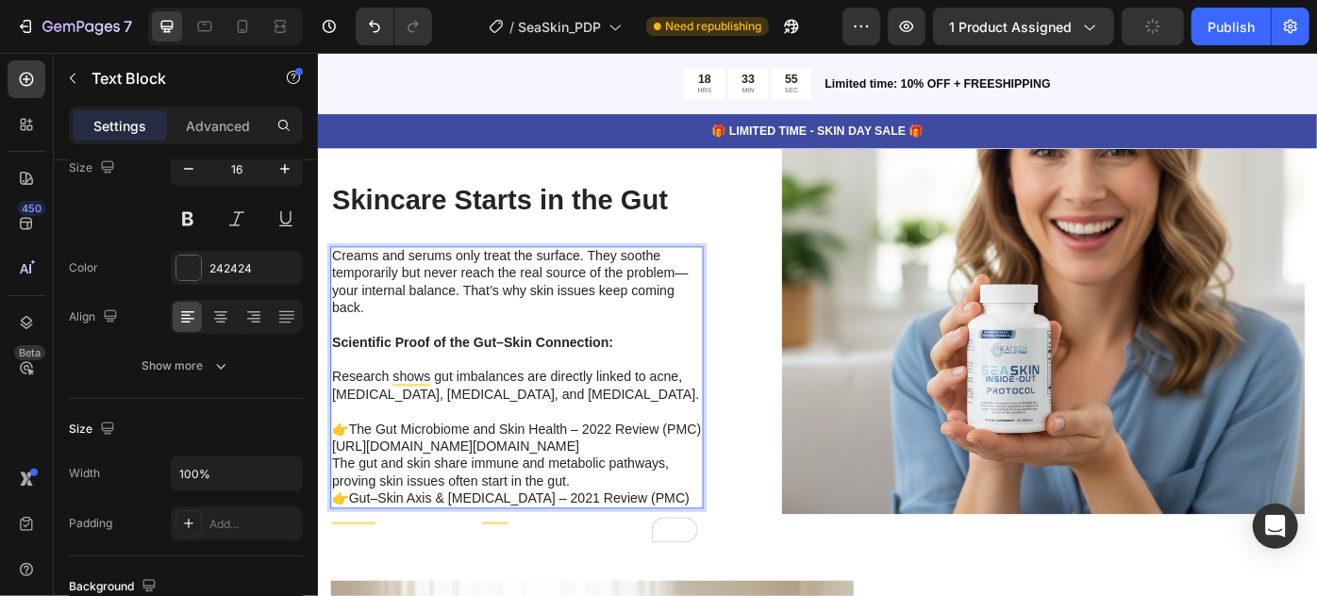
click at [452, 472] on p "⁠⁠⁠⁠⁠⁠⁠ 👉 The Gut Microbiome and Skin Health – 2022 Review (PMC)" at bounding box center [542, 469] width 419 height 40
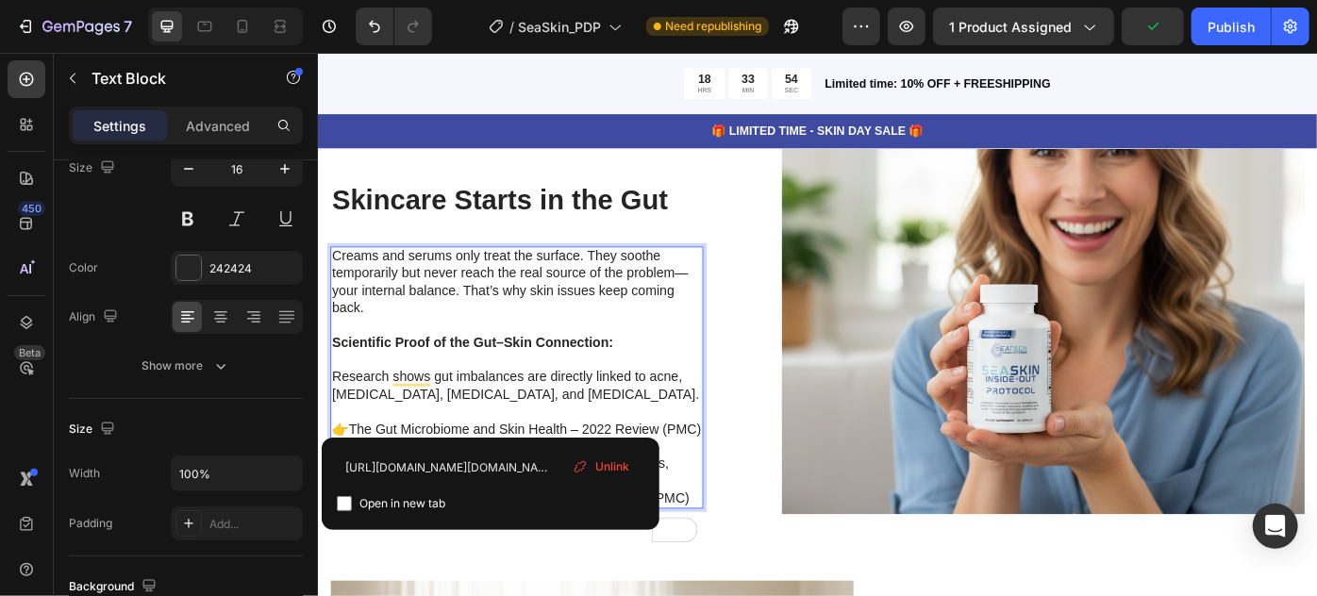
click at [535, 410] on p "Research shows gut imbalances are directly linked to acne, [MEDICAL_DATA], [MED…" at bounding box center [542, 430] width 419 height 40
click at [557, 390] on p "Rich Text Editor. Editing area: main" at bounding box center [542, 400] width 419 height 20
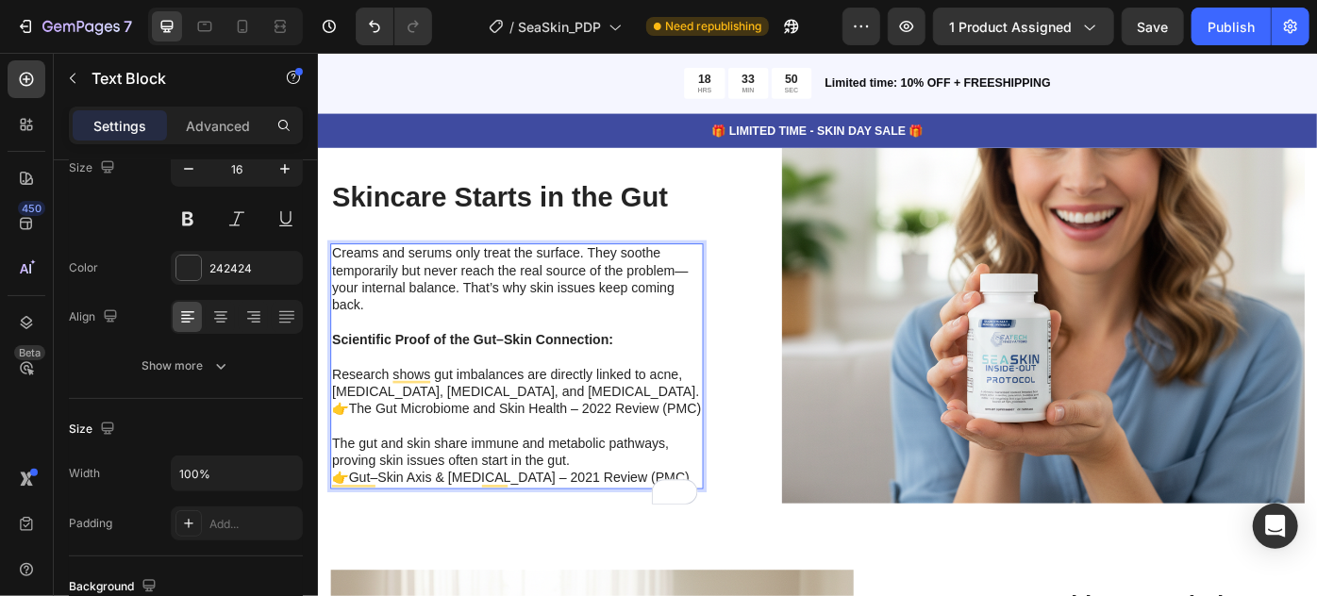
scroll to position [4738, 0]
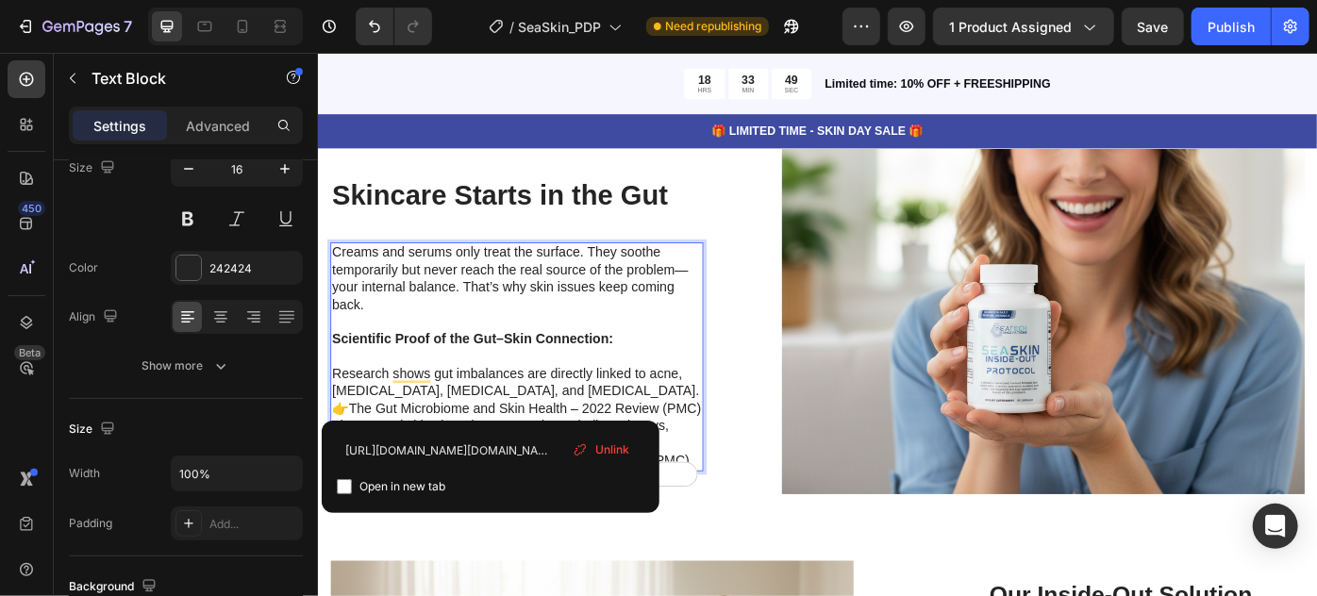
click at [531, 420] on p "Research shows gut imbalances are directly linked to acne, eczema, psoriasis, a…" at bounding box center [542, 436] width 419 height 59
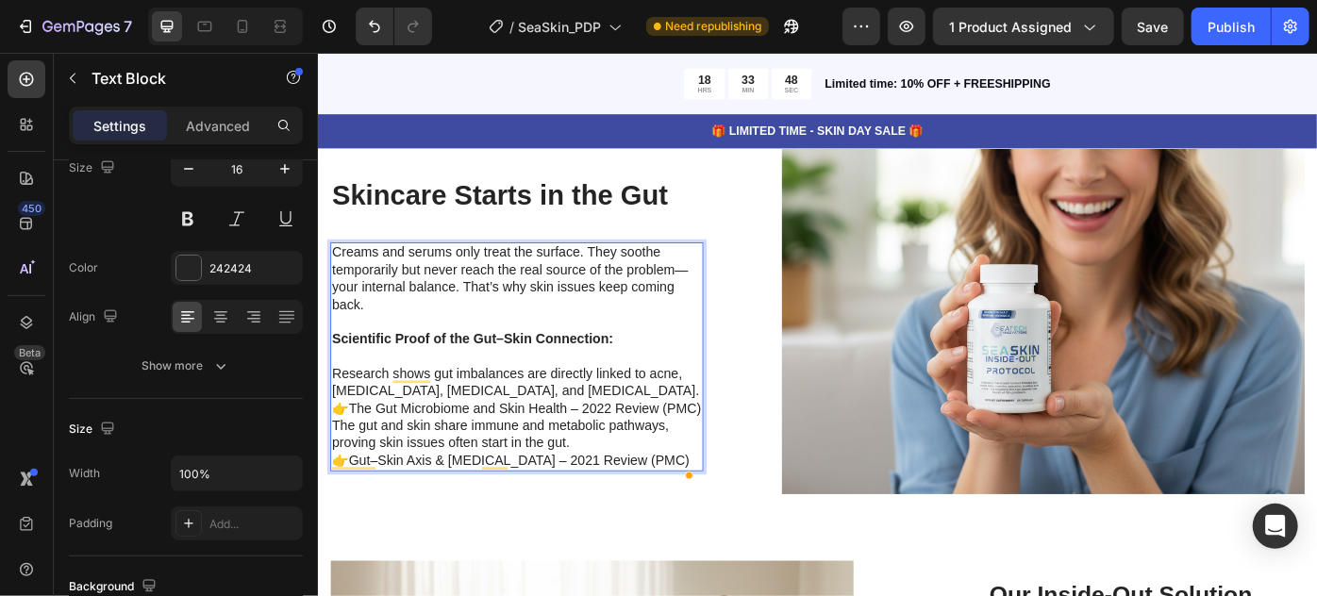
scroll to position [4748, 0]
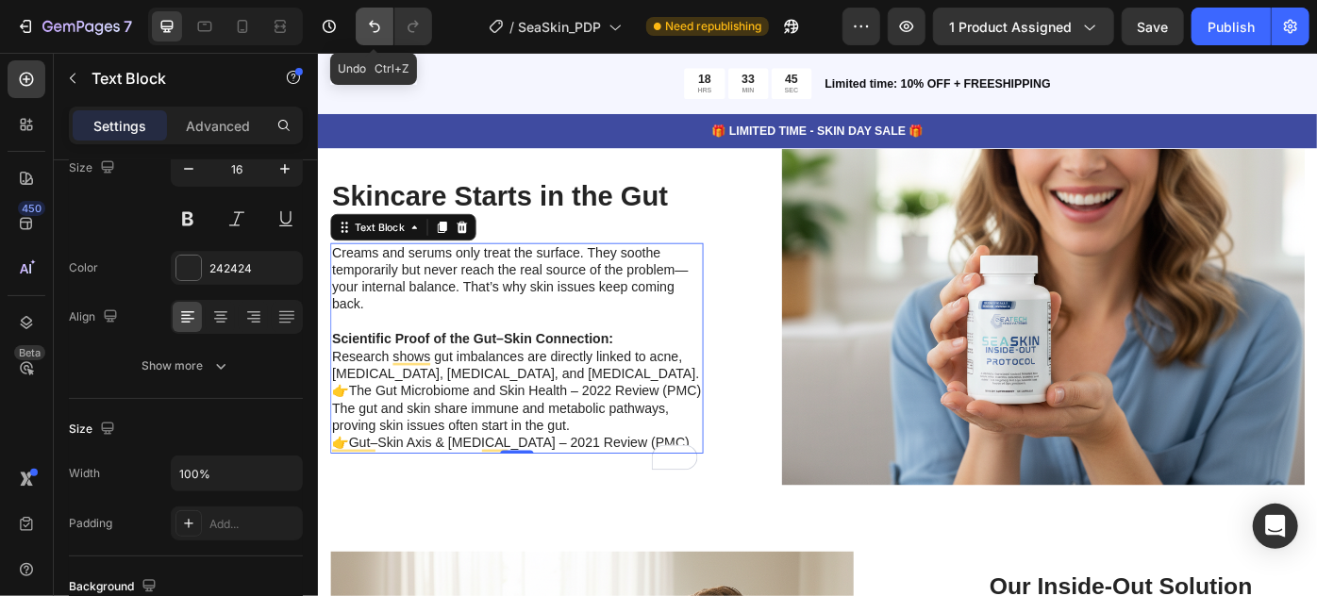
click at [372, 23] on icon "Undo/Redo" at bounding box center [374, 26] width 19 height 19
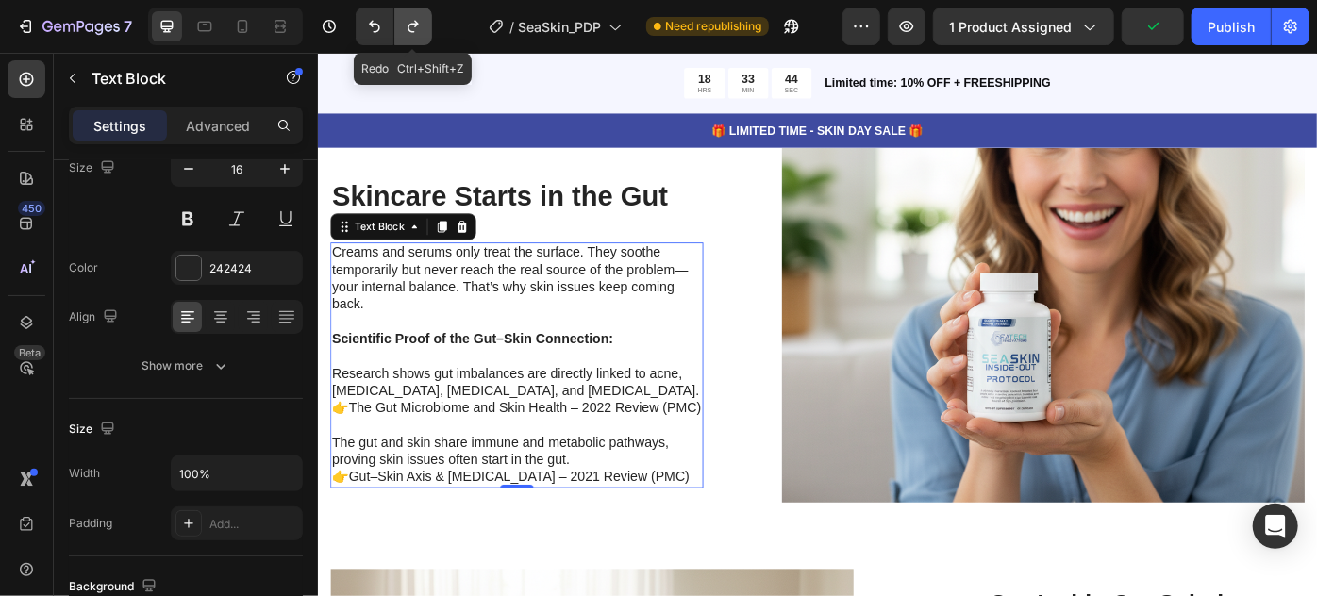
click at [414, 25] on icon "Undo/Redo" at bounding box center [413, 26] width 19 height 19
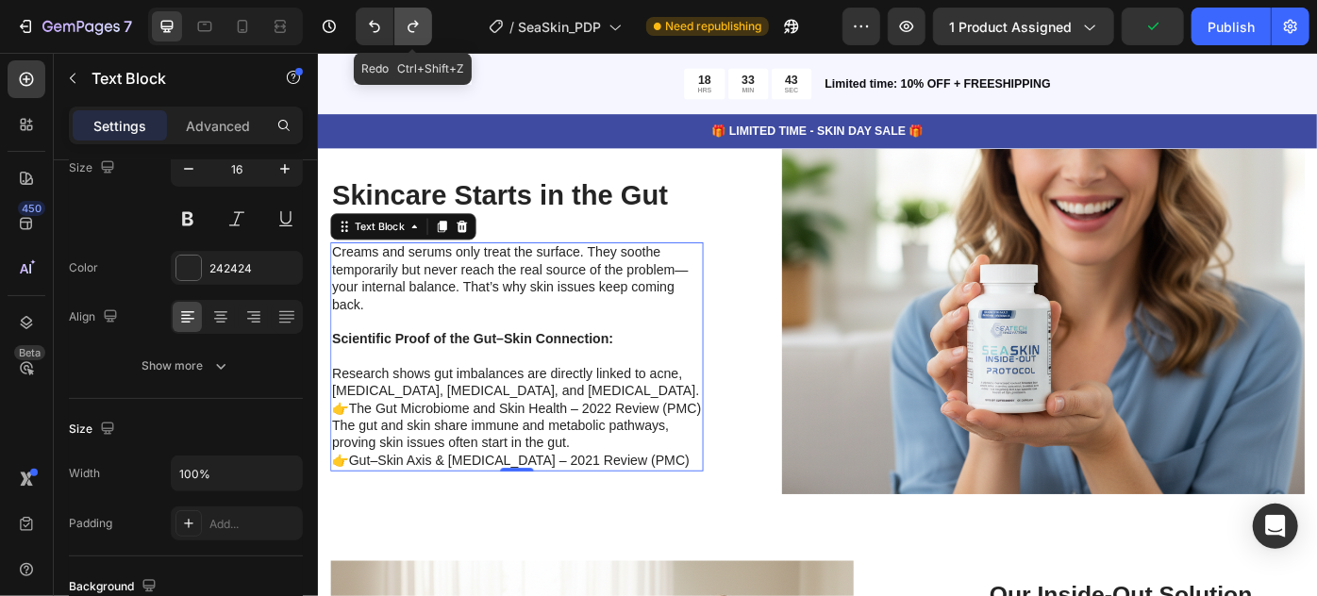
click at [414, 25] on icon "Undo/Redo" at bounding box center [413, 26] width 19 height 19
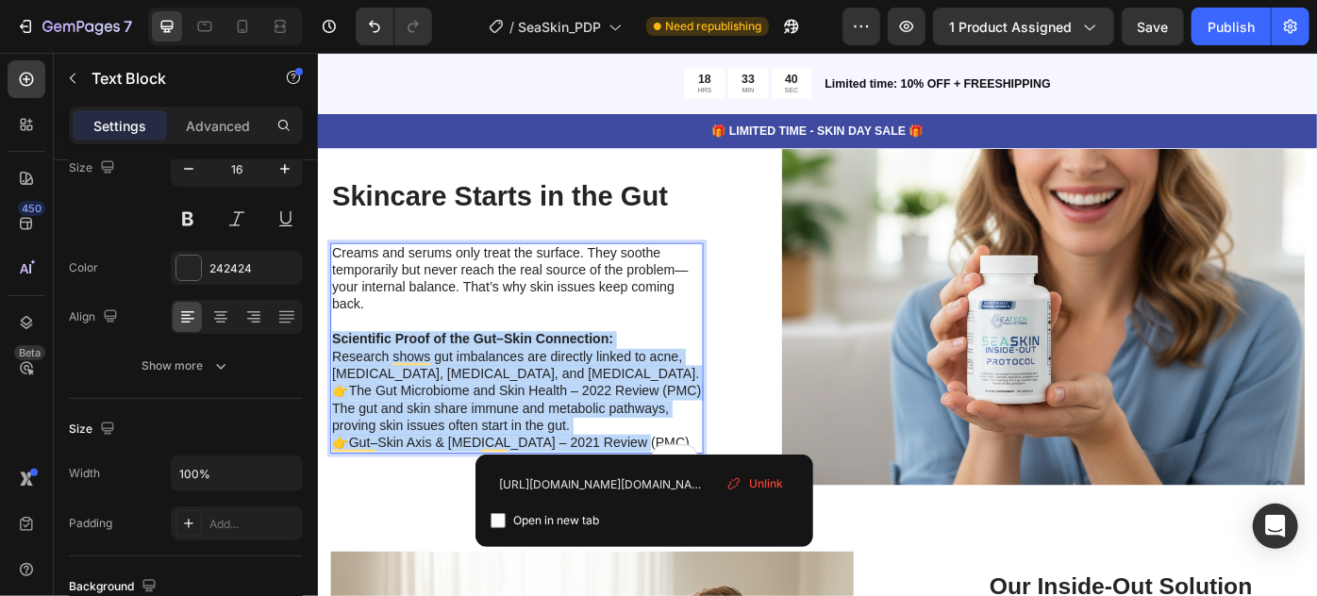
drag, startPoint x: 693, startPoint y: 485, endPoint x: 630, endPoint y: 365, distance: 135.1
click at [317, 347] on html "Header Product Images SeaSkin Inside-Out Protocol Product Title $67.99 Product …" at bounding box center [883, 575] width 1132 height 10542
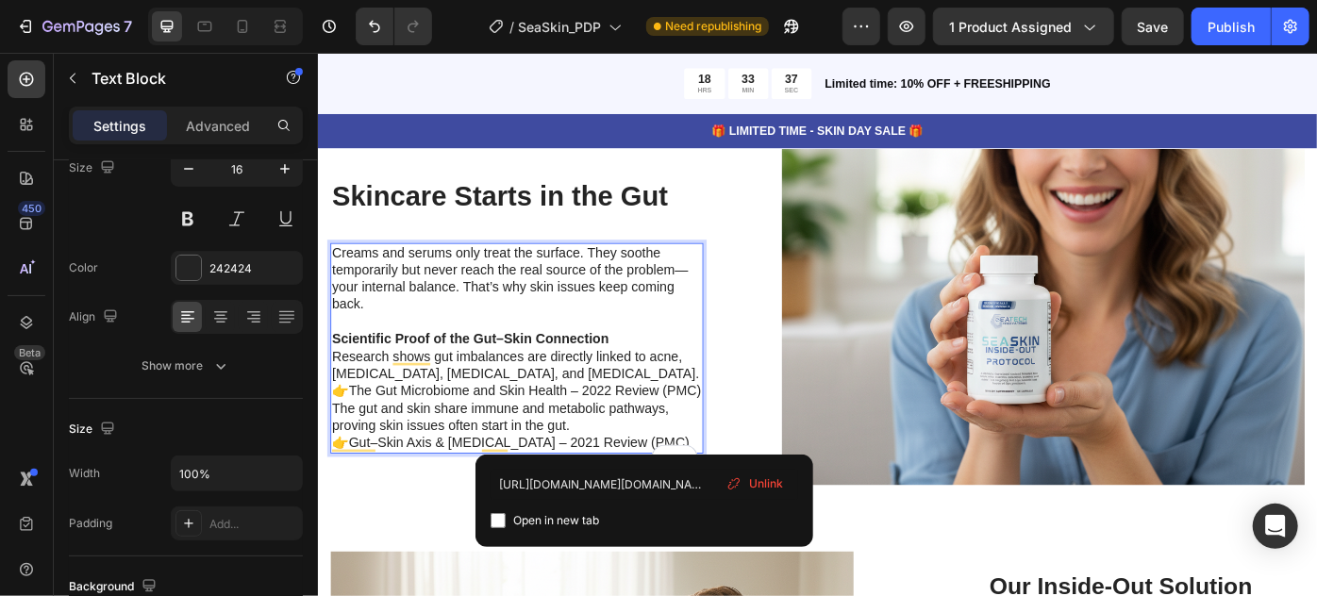
click at [668, 367] on p "Scientific Proof of the Gut–Skin Connection" at bounding box center [542, 377] width 419 height 20
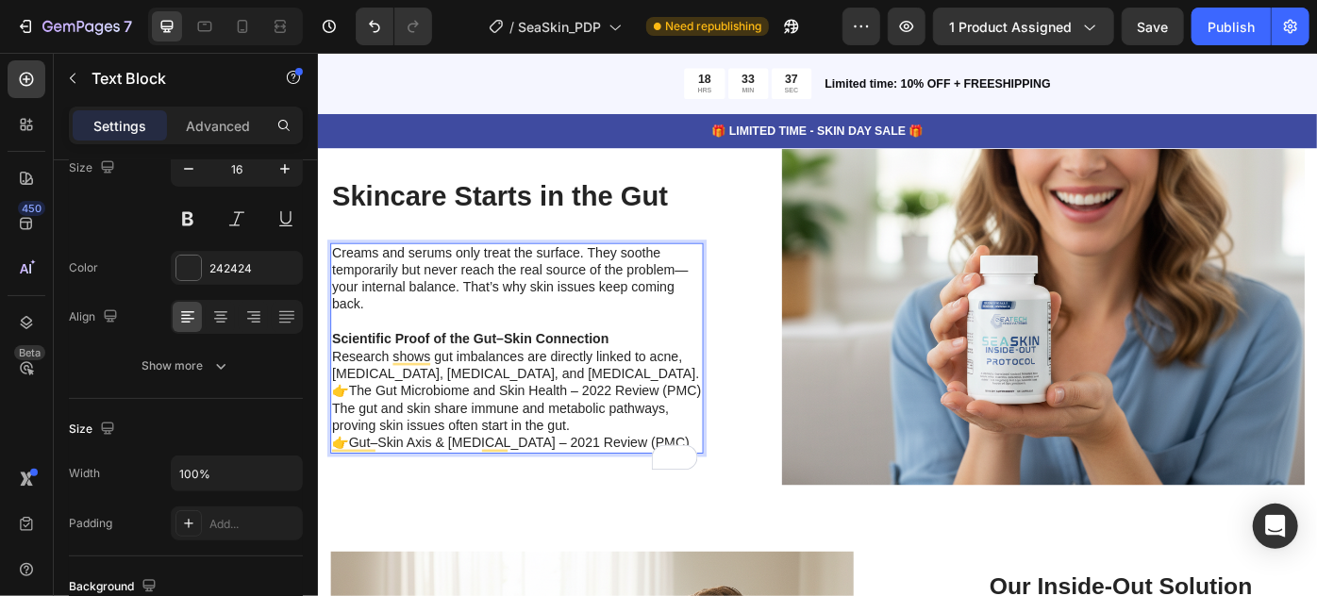
scroll to position [4728, 0]
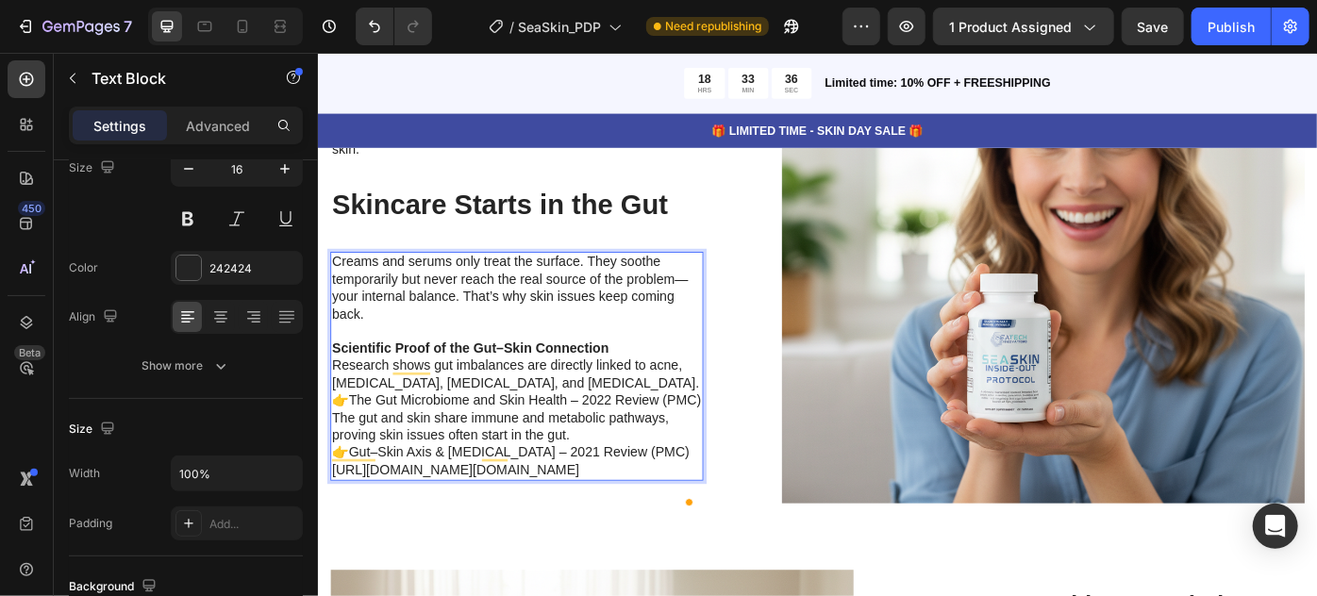
click at [585, 378] on strong "Scientific Proof of the Gut–Skin Connection" at bounding box center [489, 386] width 313 height 16
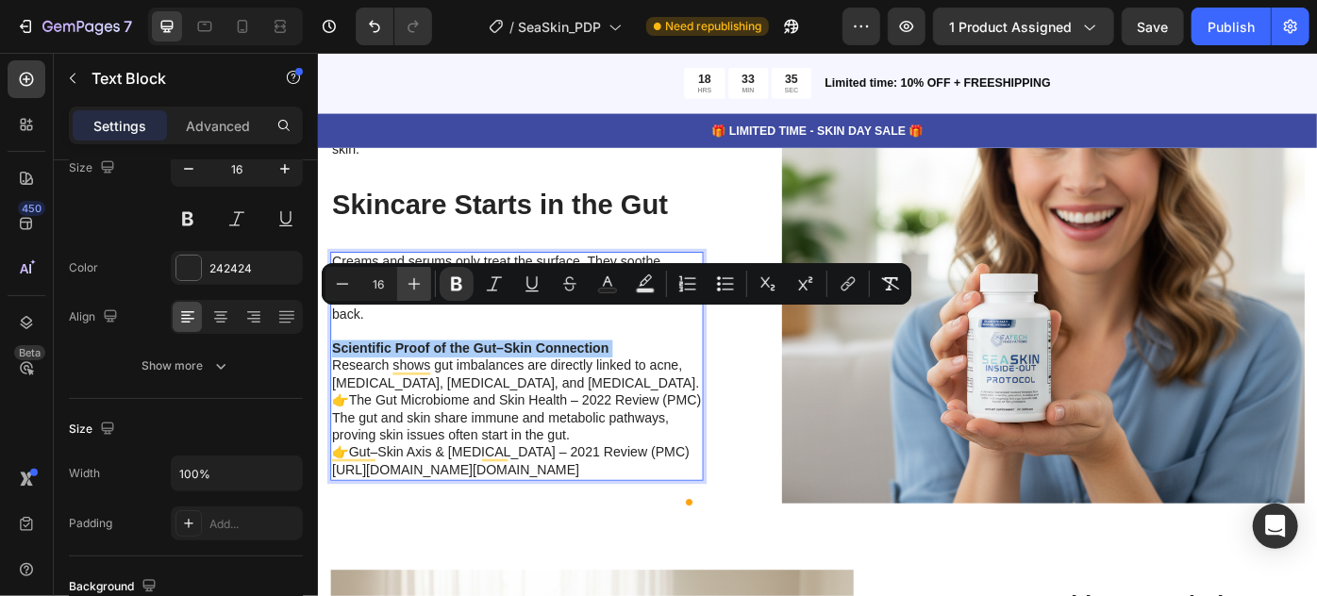
click at [418, 277] on icon "Editor contextual toolbar" at bounding box center [414, 284] width 19 height 19
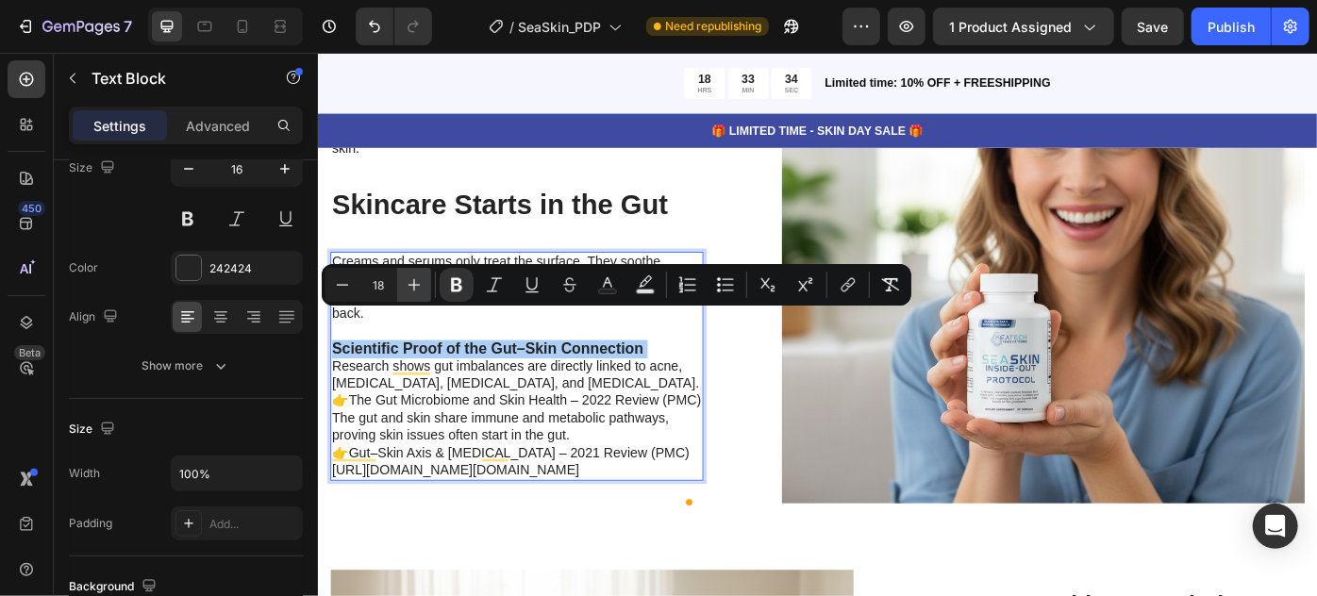
click at [418, 277] on icon "Editor contextual toolbar" at bounding box center [414, 285] width 19 height 19
type input "20"
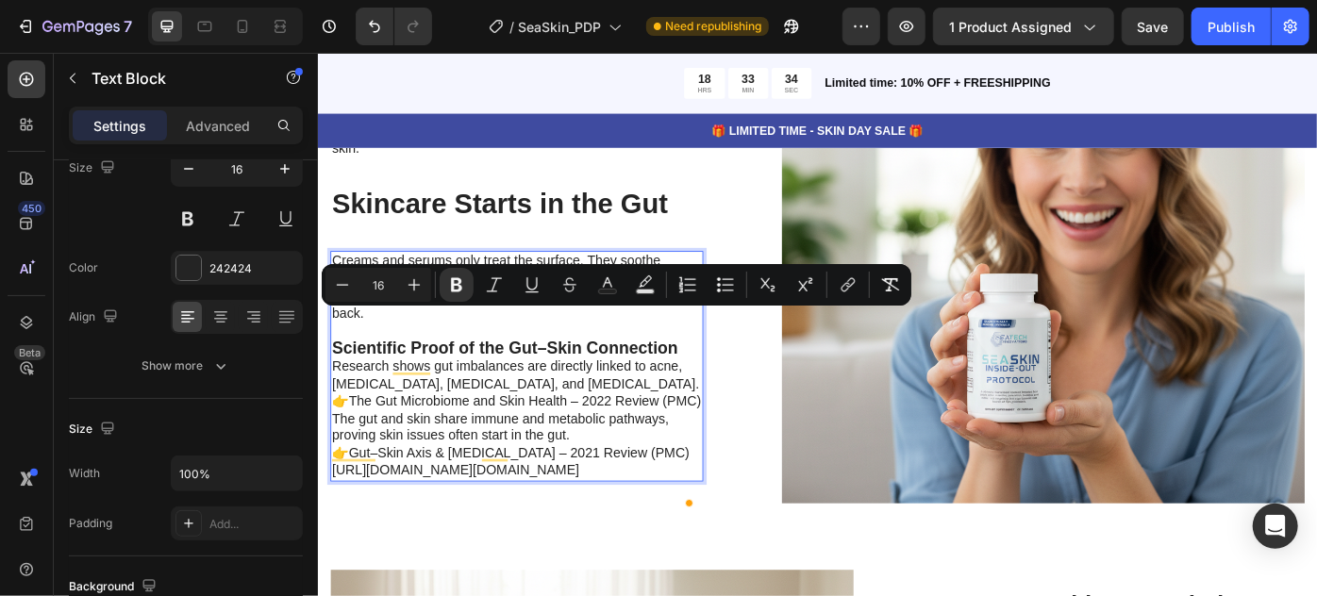
click at [512, 441] on p "Research shows gut imbalances are directly linked to acne, eczema, psoriasis, a…" at bounding box center [542, 427] width 419 height 59
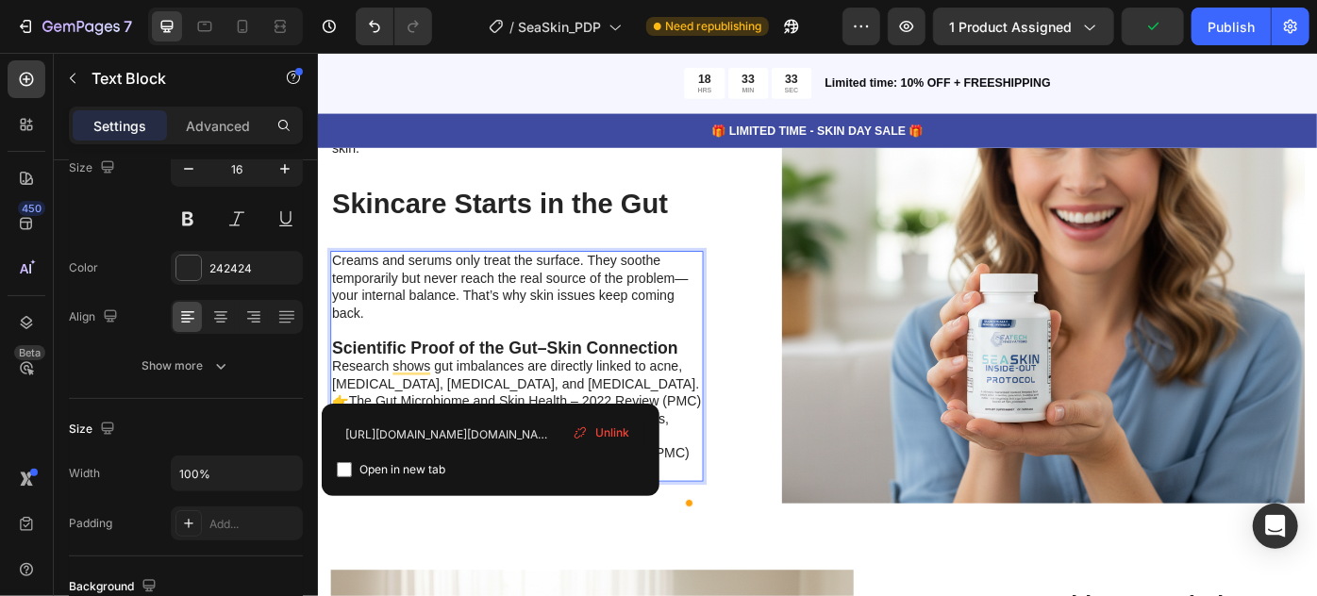
click at [558, 376] on strong "Scientific Proof of the Gut–Skin Connection" at bounding box center [529, 386] width 393 height 21
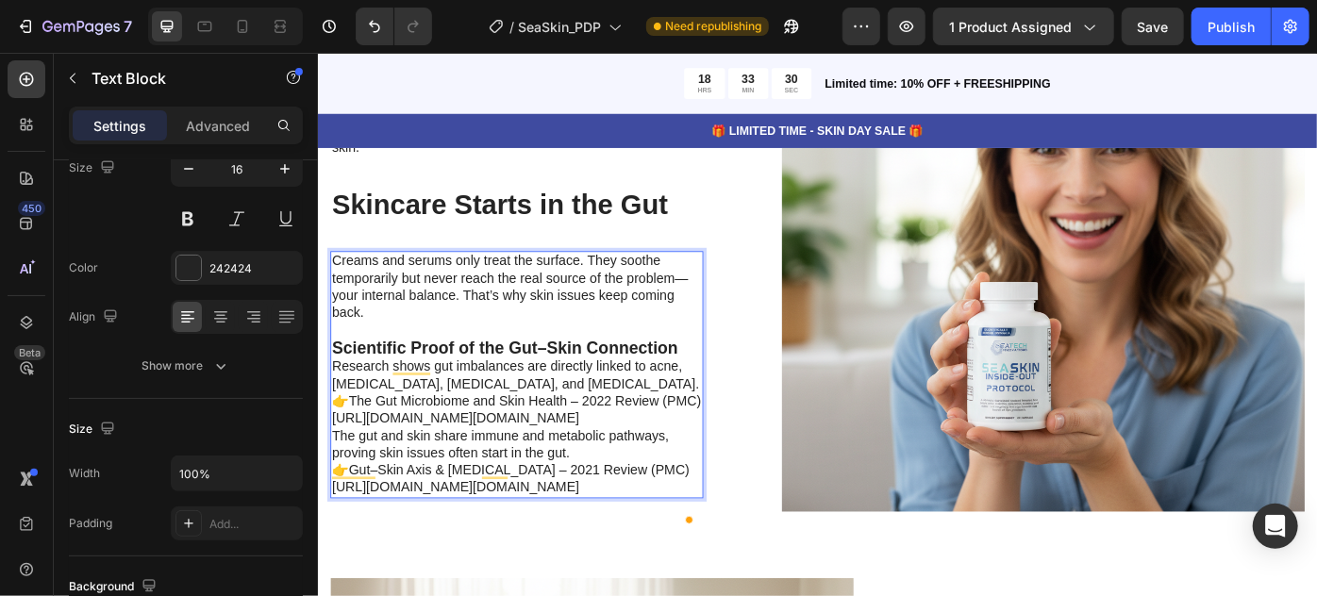
click at [606, 398] on p "Research shows gut imbalances are directly linked to acne, eczema, psoriasis, a…" at bounding box center [542, 437] width 419 height 78
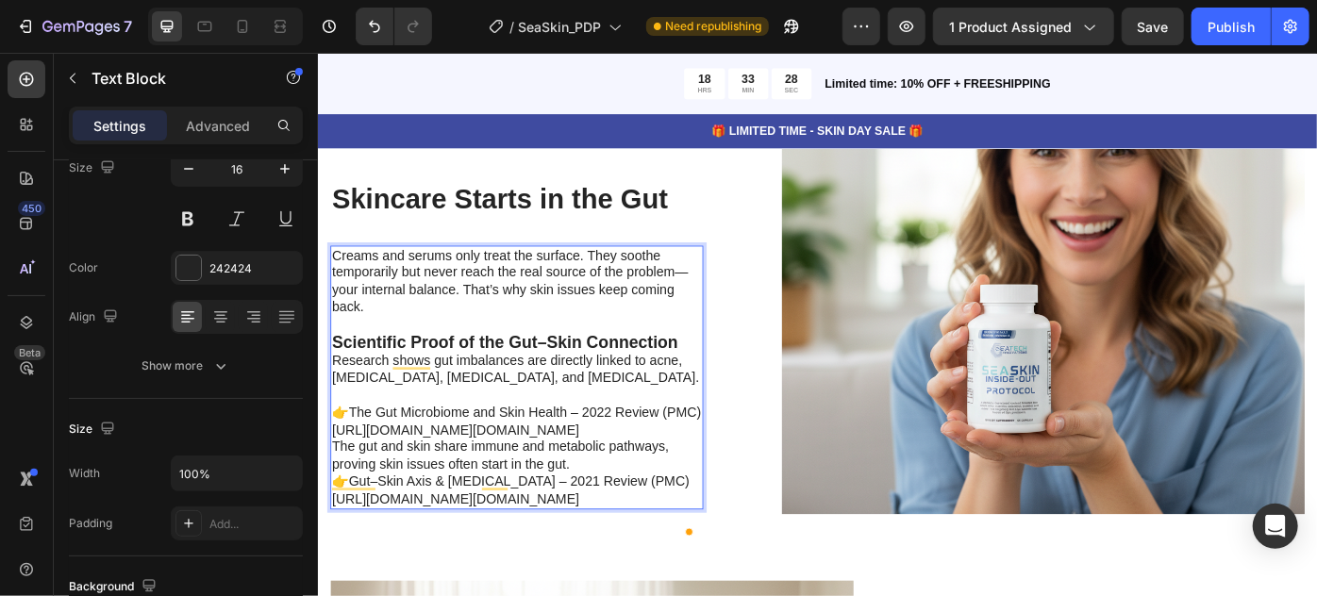
click at [598, 477] on p "⁠⁠⁠⁠⁠⁠⁠ 👉 The Gut Microbiome and Skin Health – 2022 Review (PMC)https://pmc.ncb…" at bounding box center [542, 459] width 419 height 59
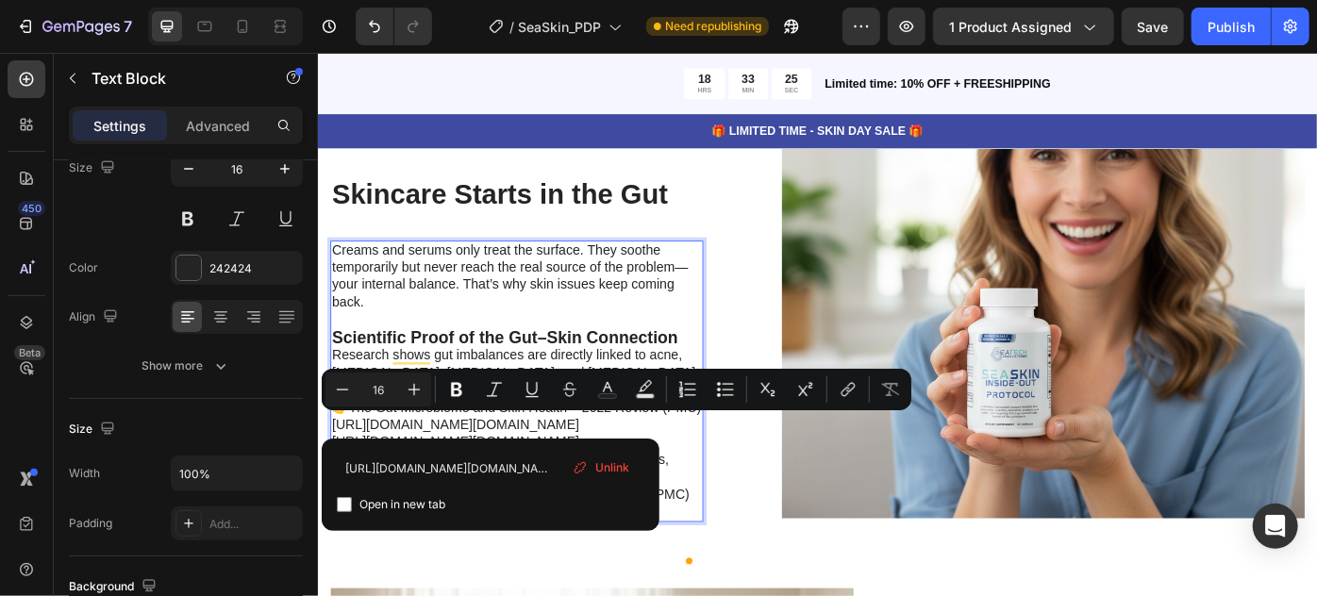
drag, startPoint x: 547, startPoint y: 465, endPoint x: 334, endPoint y: 468, distance: 213.3
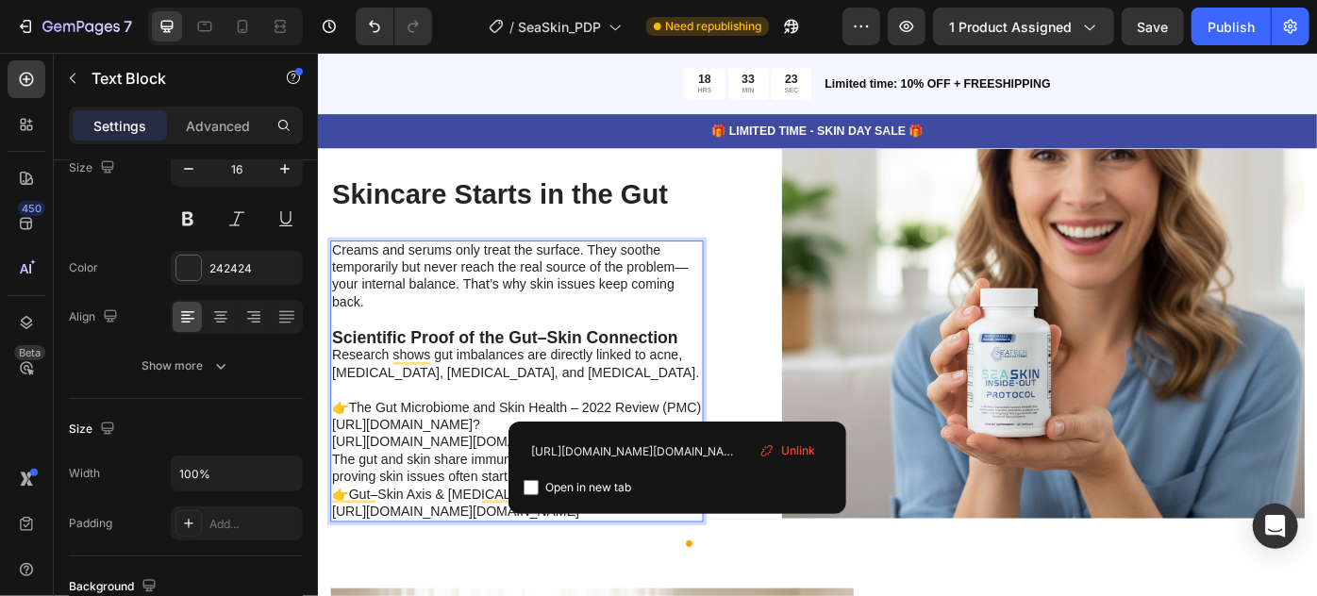
click at [396, 516] on p "The gut and skin share immune and metabolic pathways, proving skin issues often…" at bounding box center [542, 542] width 419 height 78
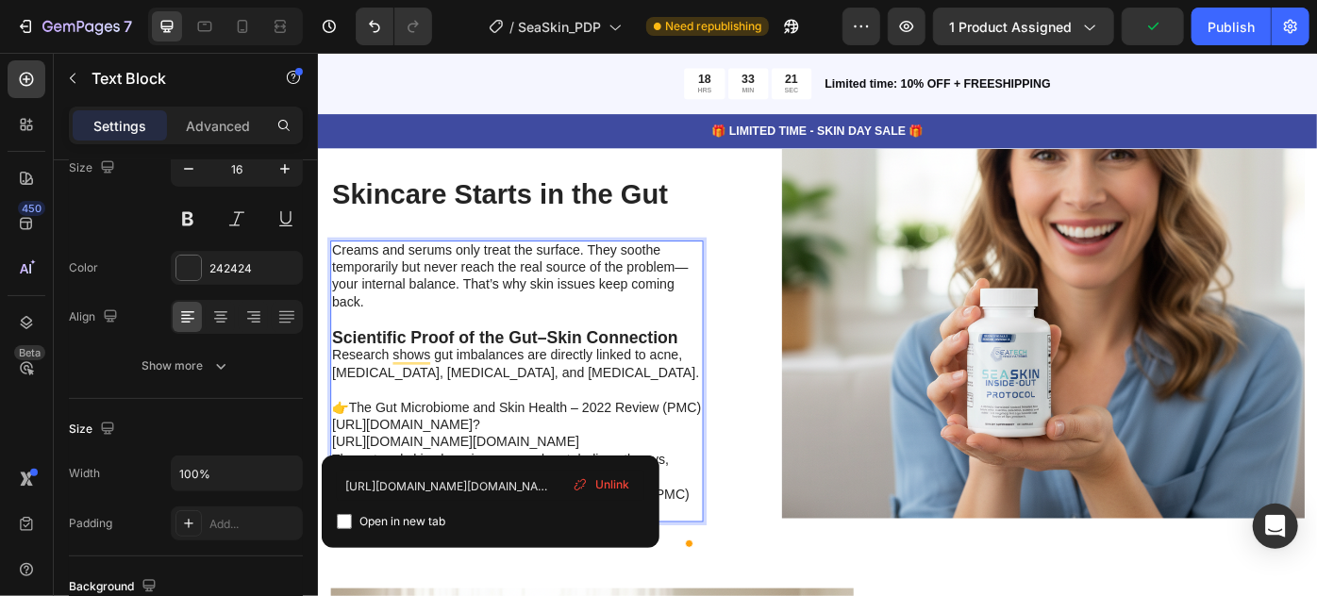
drag, startPoint x: 544, startPoint y: 489, endPoint x: 325, endPoint y: 494, distance: 219.0
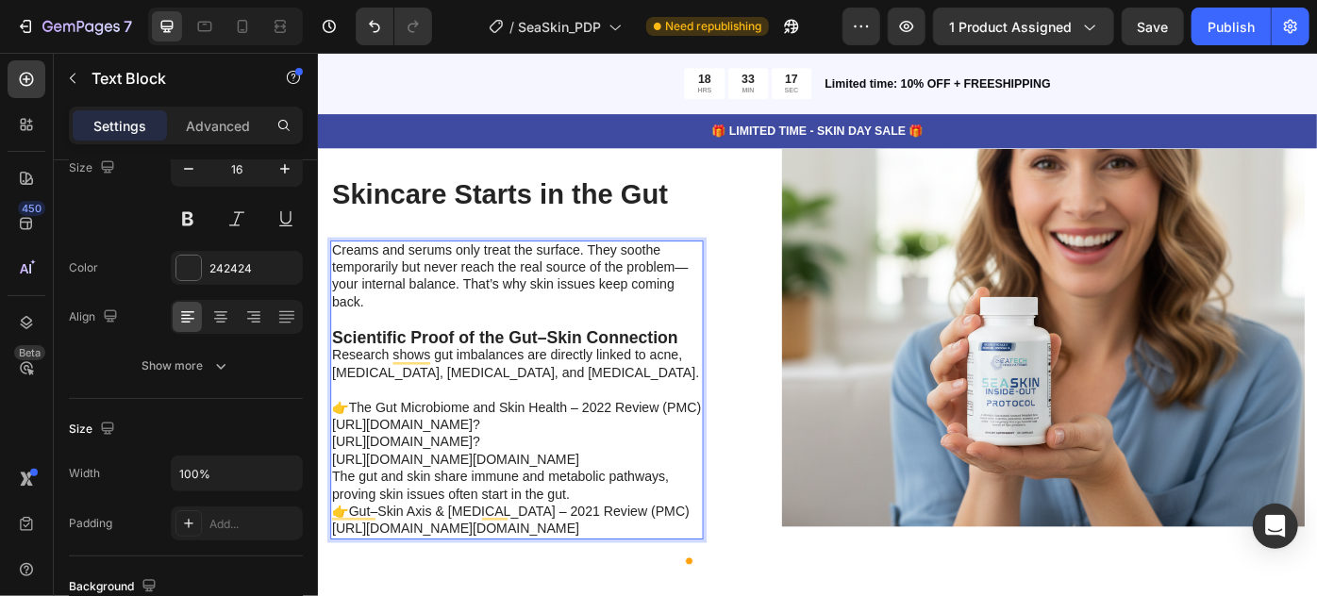
click at [606, 425] on p "👉 The Gut Microbiome and Skin Health – 2022 Review (PMC)https://pmc.ncbi.nlm.ni…" at bounding box center [542, 454] width 419 height 59
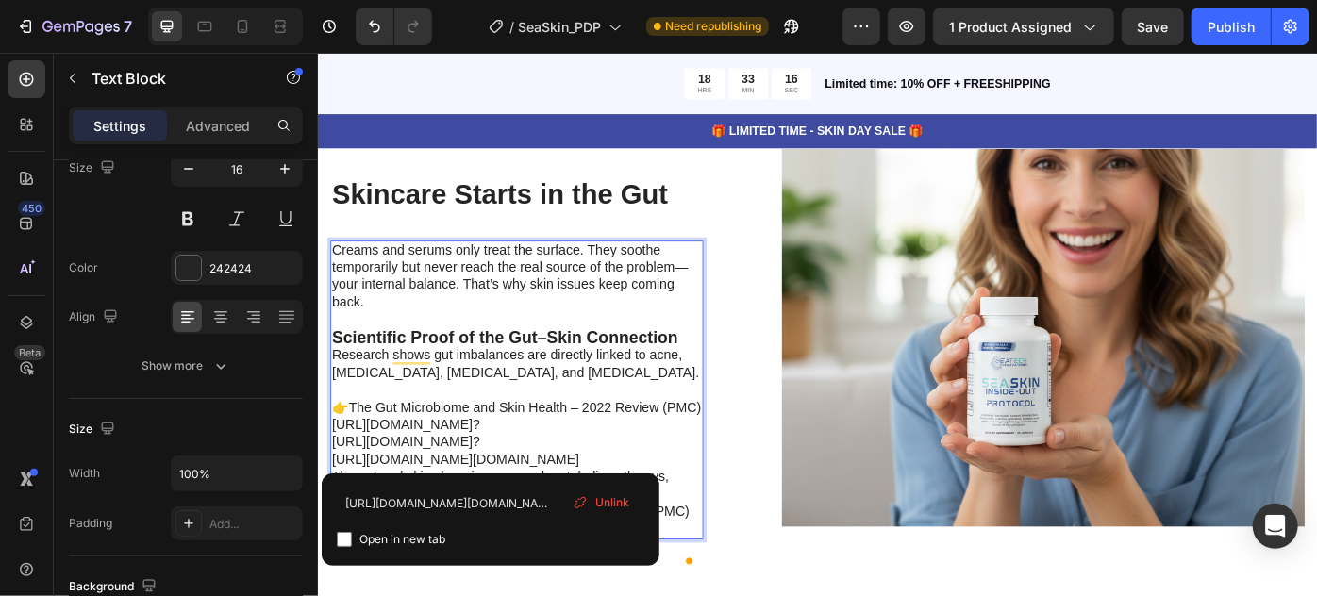
click at [567, 507] on p "https://pmc.ncbi.nlm.nih.gov/articles/PMC9311318/?utm_source=chatgpt.com" at bounding box center [542, 513] width 419 height 20
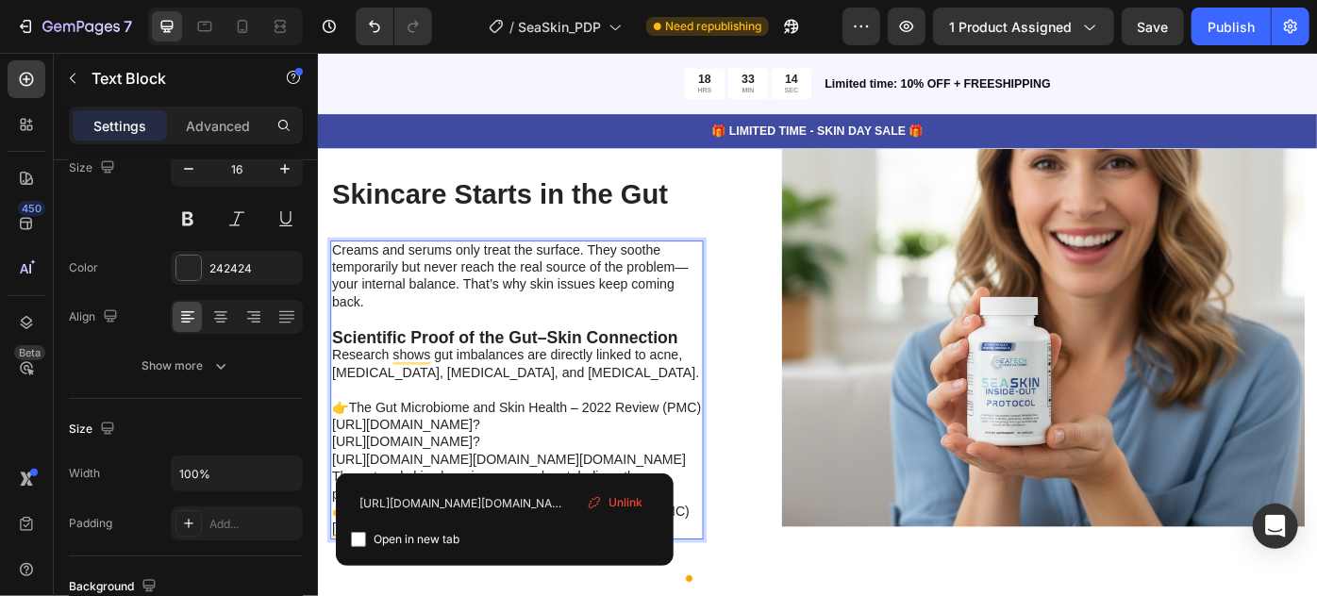
drag, startPoint x: 527, startPoint y: 513, endPoint x: 330, endPoint y: 489, distance: 198.7
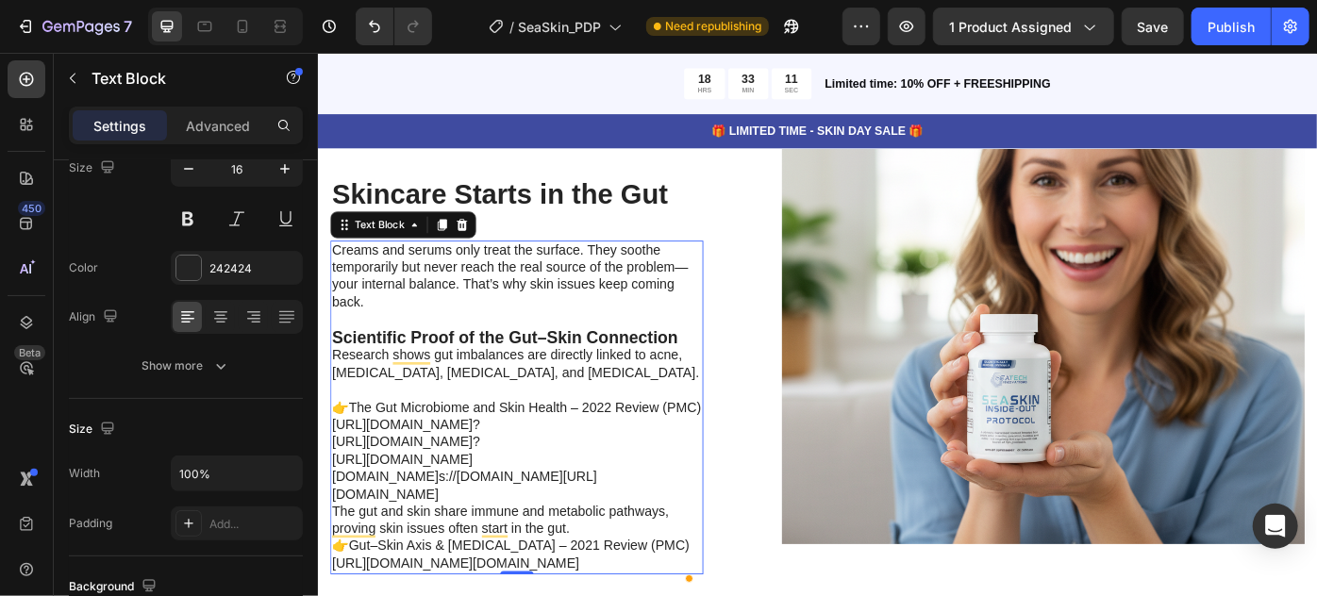
click at [493, 504] on link "https://pmc.ncbi.nlm.nih.gov/articles/PMC9311318/?utm_source=chatgpt.com" at bounding box center [412, 522] width 159 height 36
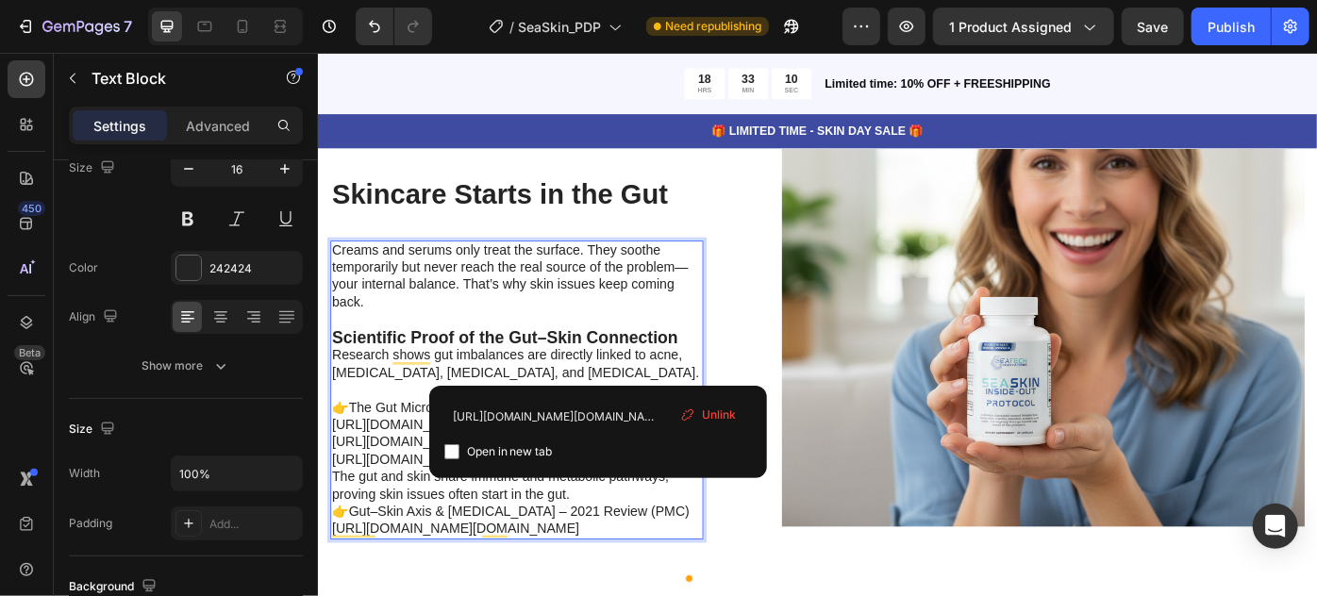
scroll to position [4791, 0]
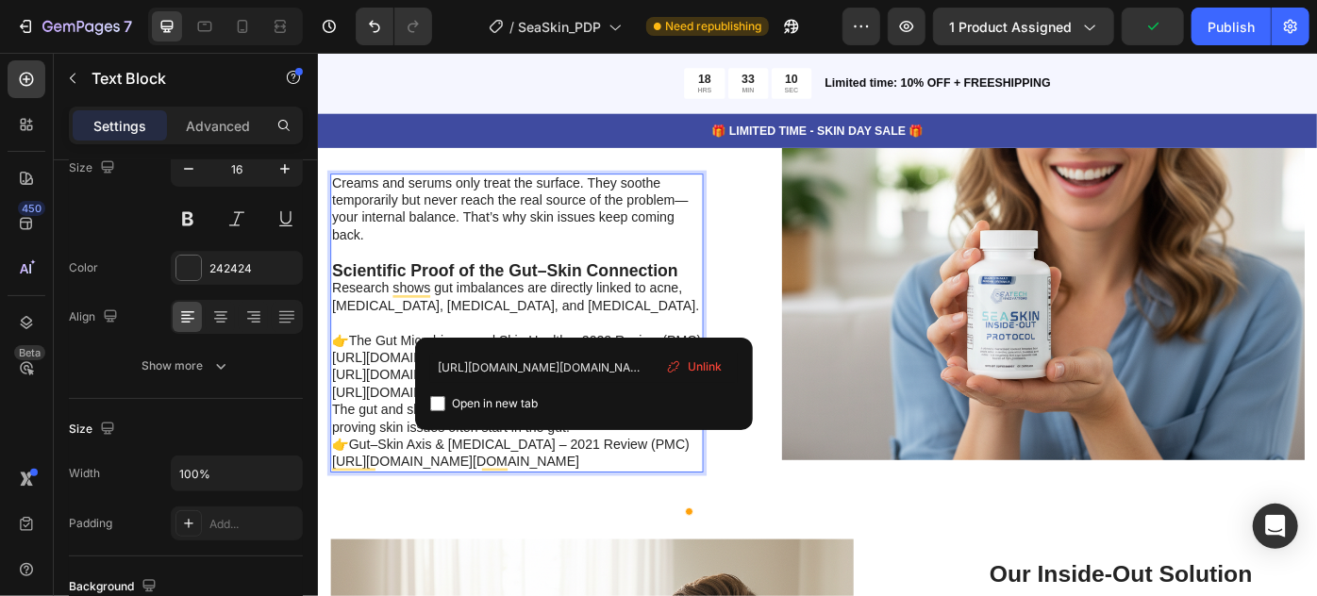
click at [619, 370] on link "The Gut Microbiome and Skin Health – 2022 Review (PMC)https://pmc.ncbi.nlm.nih.…" at bounding box center [542, 388] width 418 height 36
click at [544, 526] on p "The gut and skin share immune and metabolic pathways, proving skin issues often…" at bounding box center [542, 486] width 419 height 78
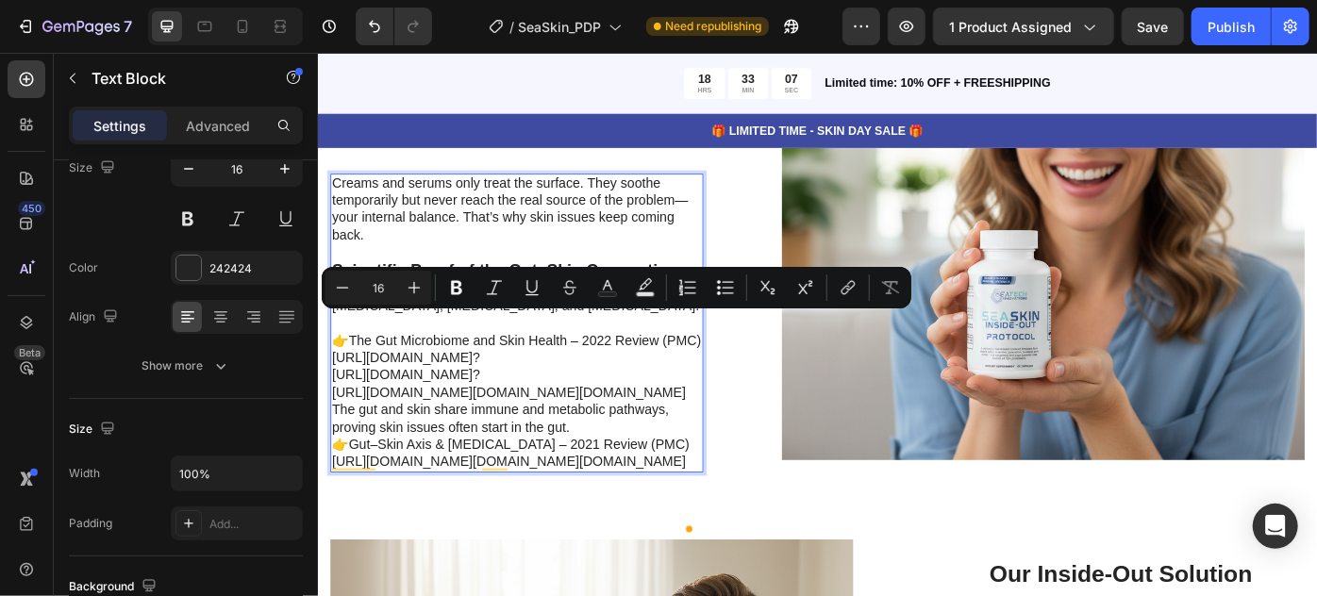
drag, startPoint x: 544, startPoint y: 549, endPoint x: 367, endPoint y: 360, distance: 259.1
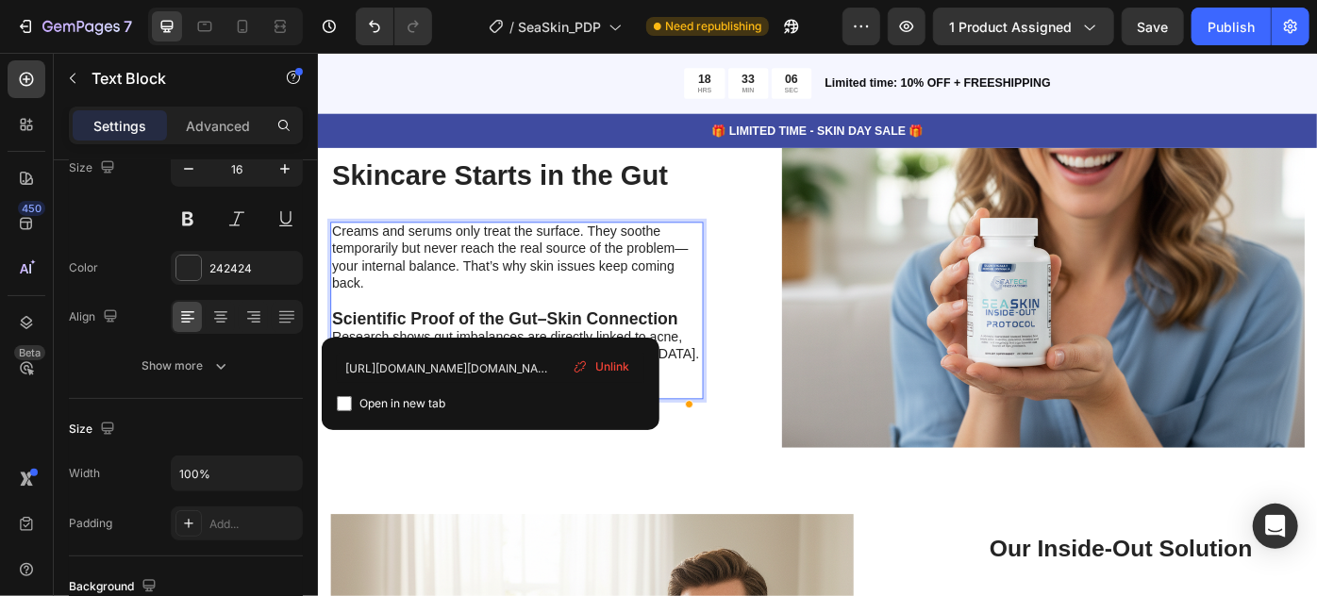
scroll to position [4842, 0]
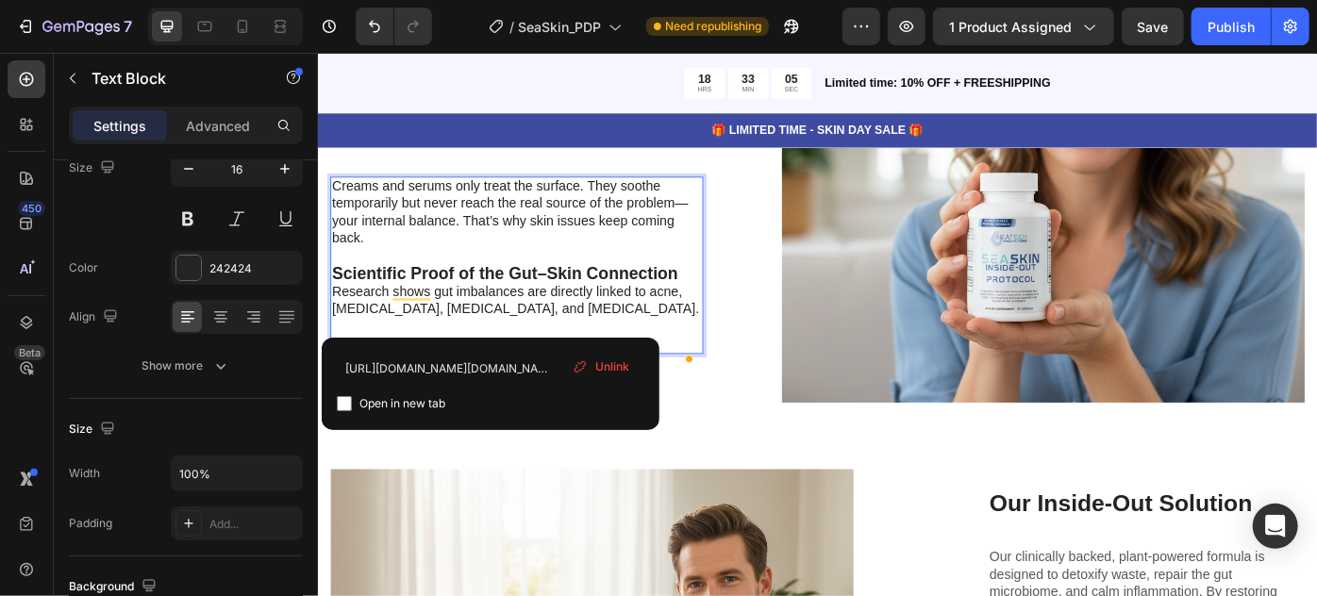
click at [433, 319] on p "Research shows gut imbalances are directly linked to acne, [MEDICAL_DATA], [MED…" at bounding box center [542, 333] width 419 height 40
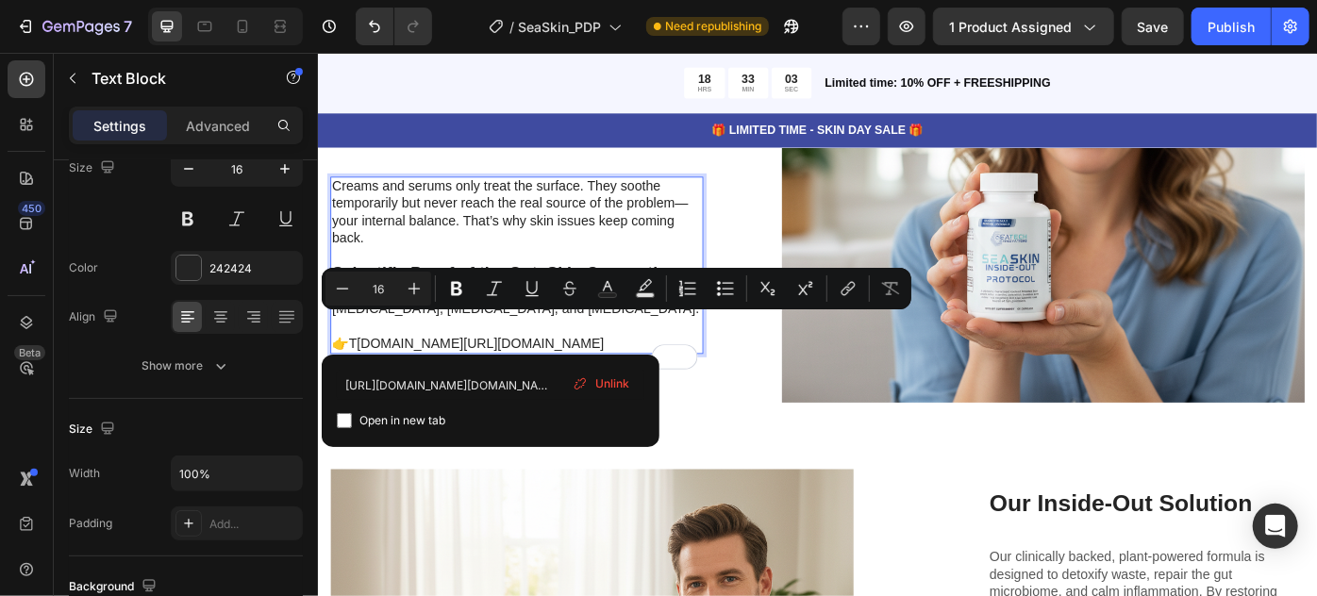
drag, startPoint x: 592, startPoint y: 377, endPoint x: 310, endPoint y: 363, distance: 282.5
click at [317, 363] on html "Header Product Images SeaSkin Inside-Out Protocol Product Title $67.99 Product …" at bounding box center [883, 481] width 1132 height 10542
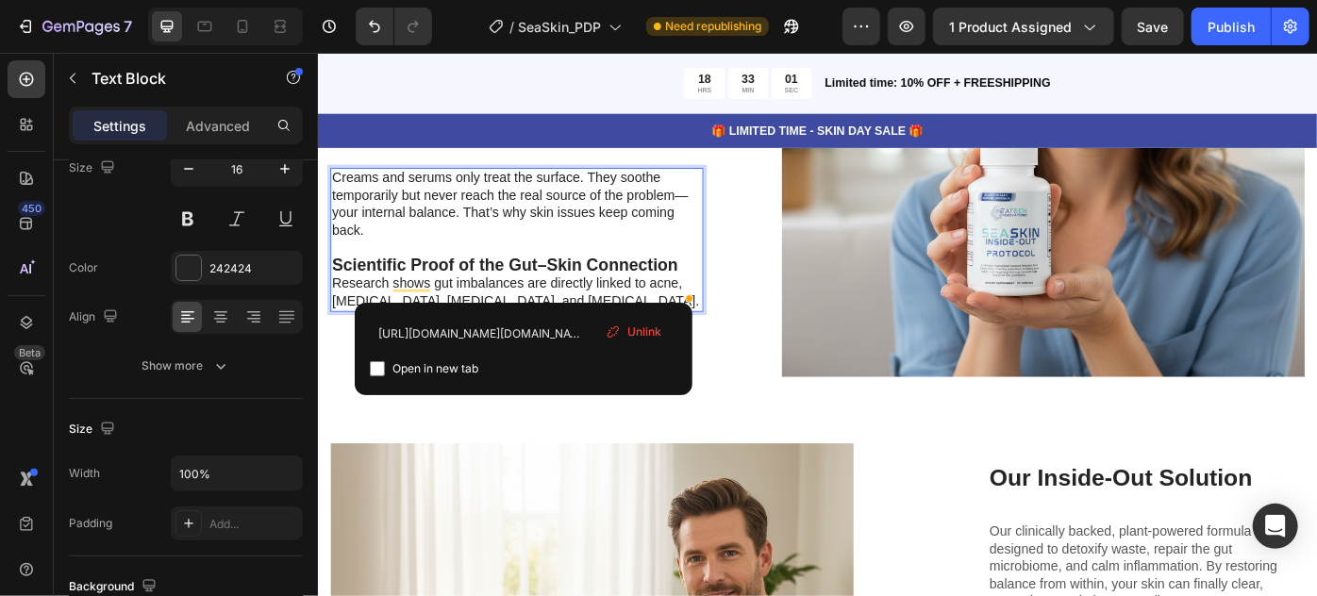
click at [562, 308] on p "Research shows gut imbalances are directly linked to acne, [MEDICAL_DATA], [MED…" at bounding box center [542, 324] width 419 height 40
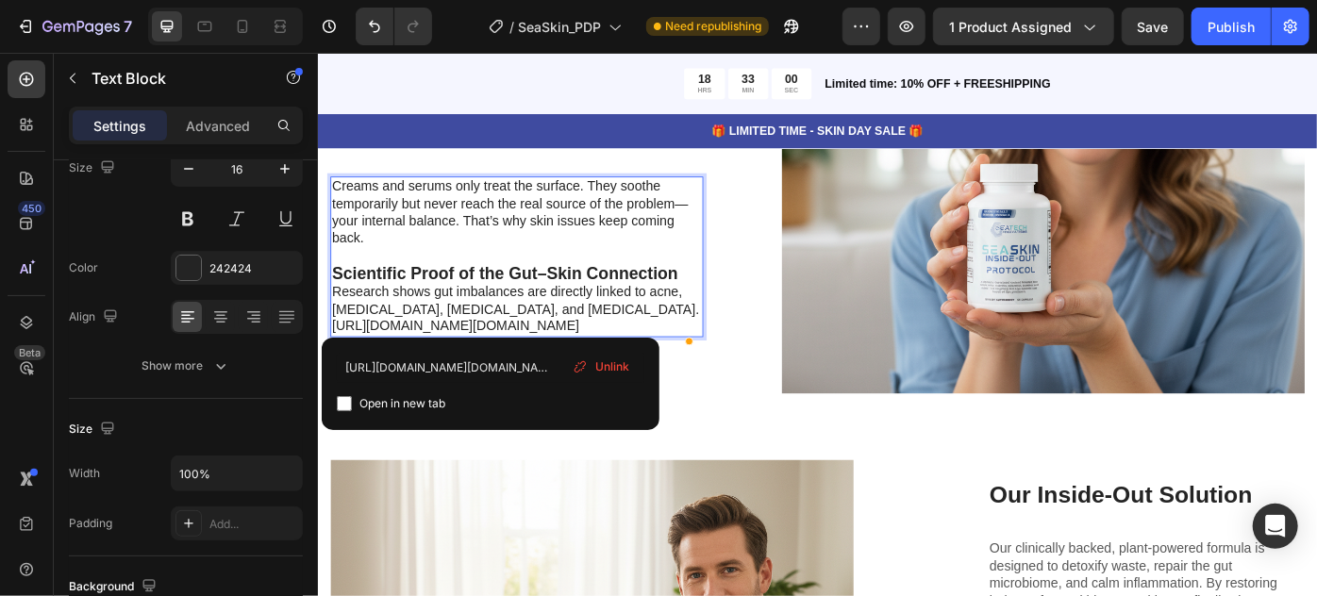
drag, startPoint x: 569, startPoint y: 356, endPoint x: 470, endPoint y: 310, distance: 108.9
click at [470, 313] on p "Research shows gut imbalances are directly linked to acne, eczema, psoriasis, a…" at bounding box center [542, 342] width 419 height 59
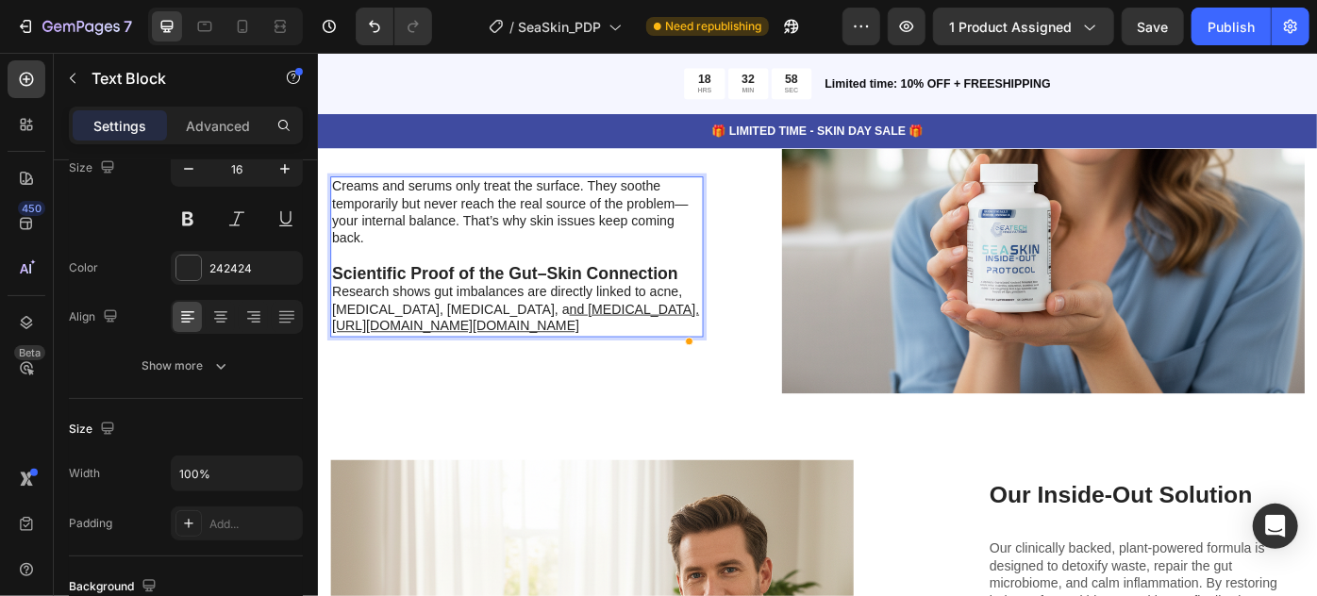
click at [528, 313] on p "Research shows gut imbalances are directly linked to acne, eczema, psoriasis, a…" at bounding box center [542, 342] width 419 height 59
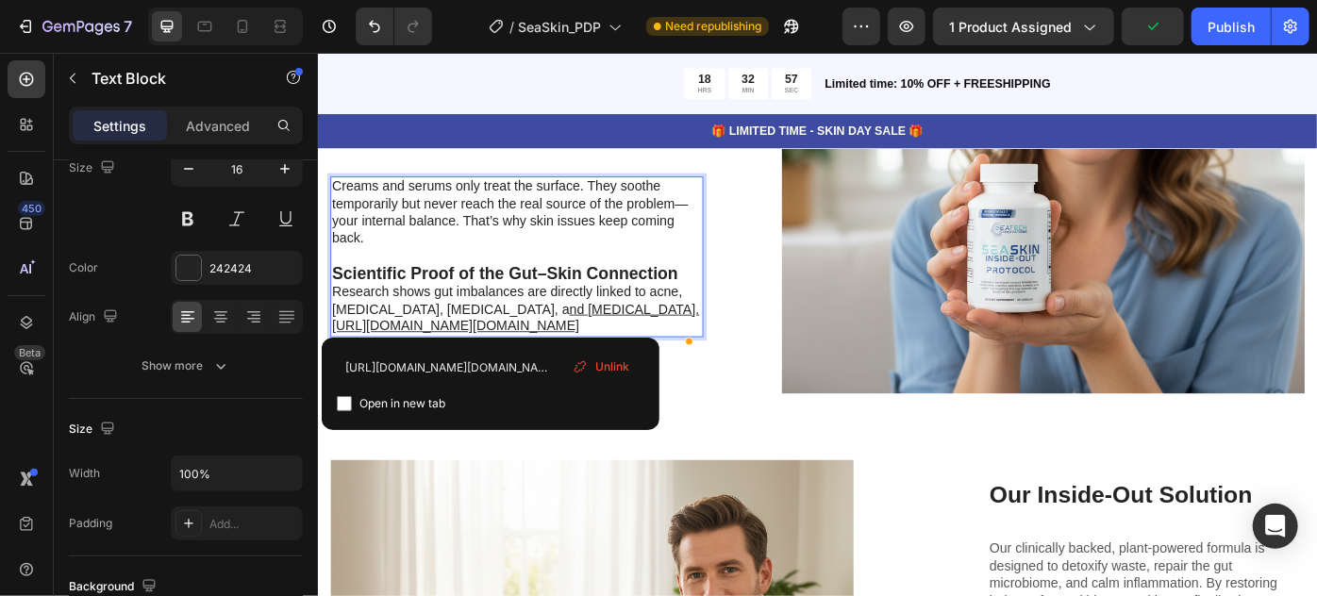
drag, startPoint x: 516, startPoint y: 360, endPoint x: 393, endPoint y: 289, distance: 142.4
click at [393, 313] on p "Research shows gut imbalances are directly linked to acne, eczema, psoriasis, a…" at bounding box center [542, 342] width 419 height 59
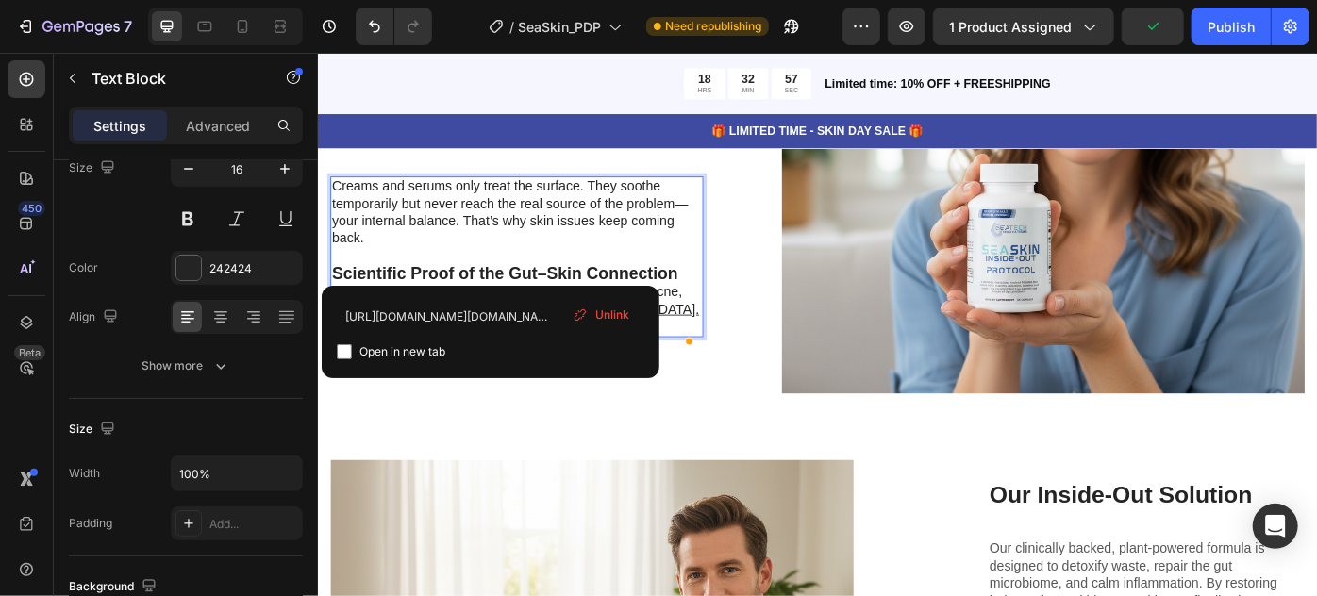
scroll to position [4881, 0]
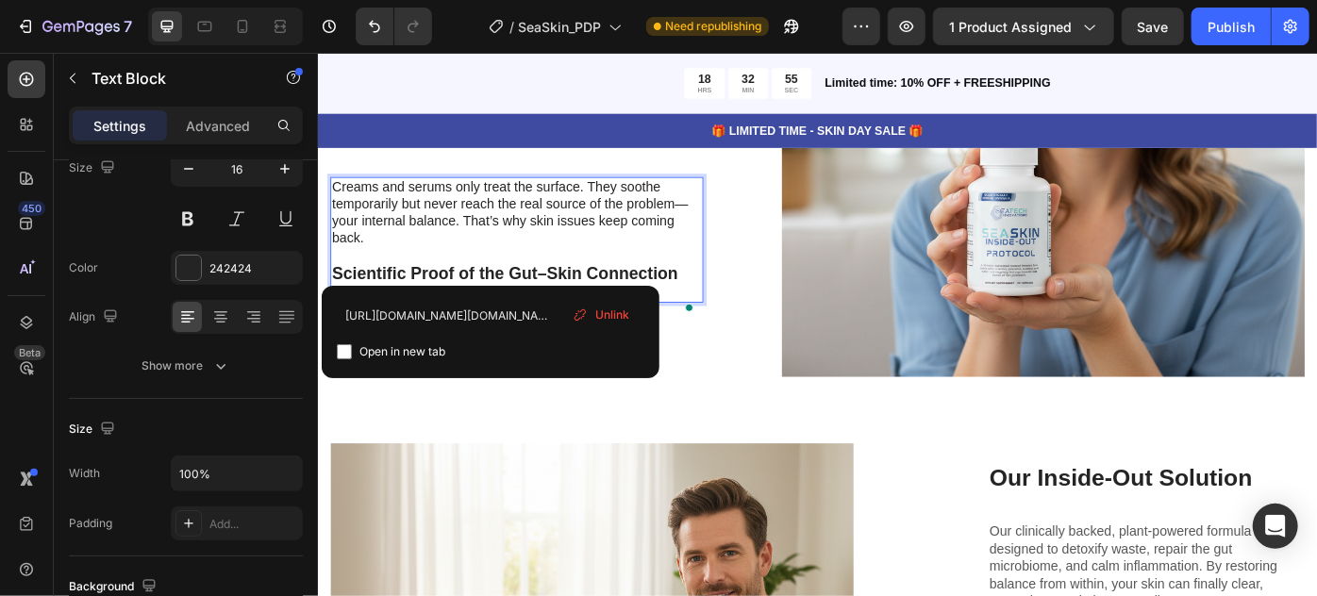
drag, startPoint x: 385, startPoint y: 291, endPoint x: 337, endPoint y: 263, distance: 55.4
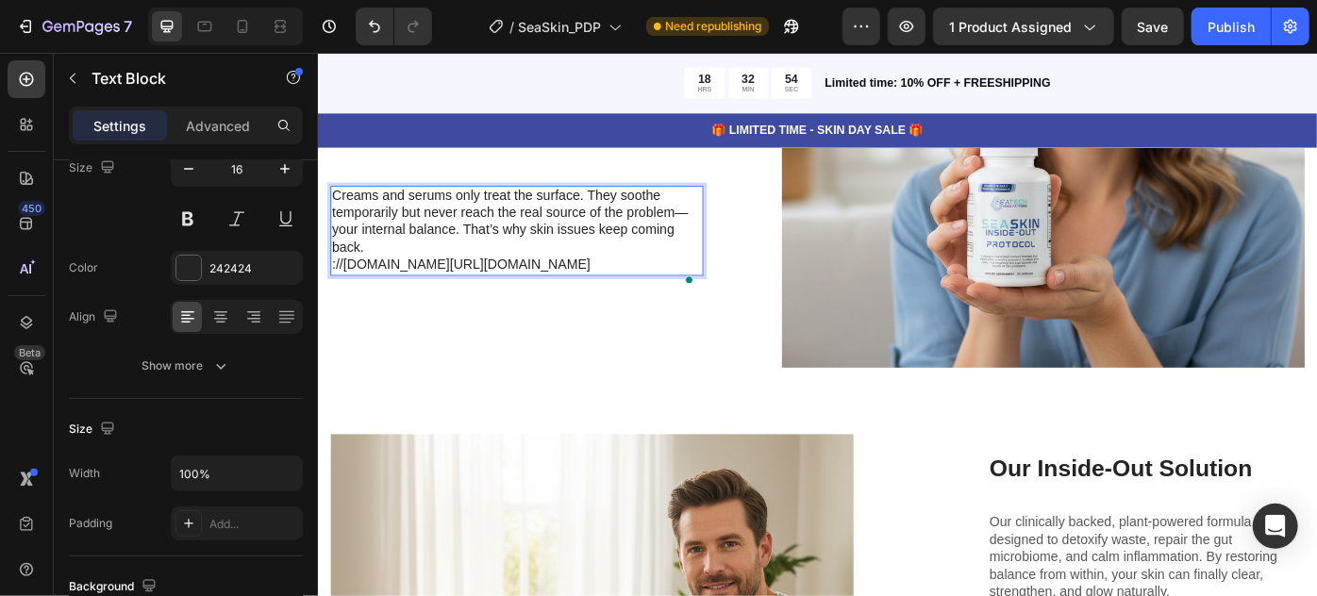
click at [461, 227] on p "Creams and serums only treat the surface. They soothe temporarily but never rea…" at bounding box center [542, 244] width 419 height 78
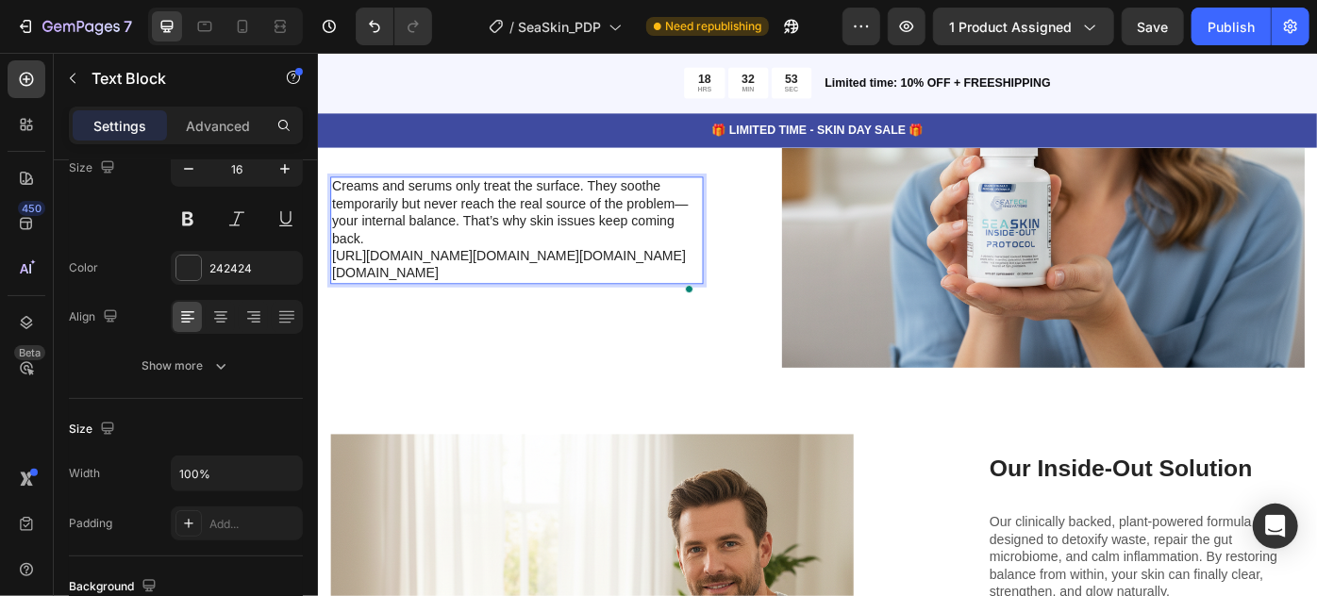
scroll to position [4894, 0]
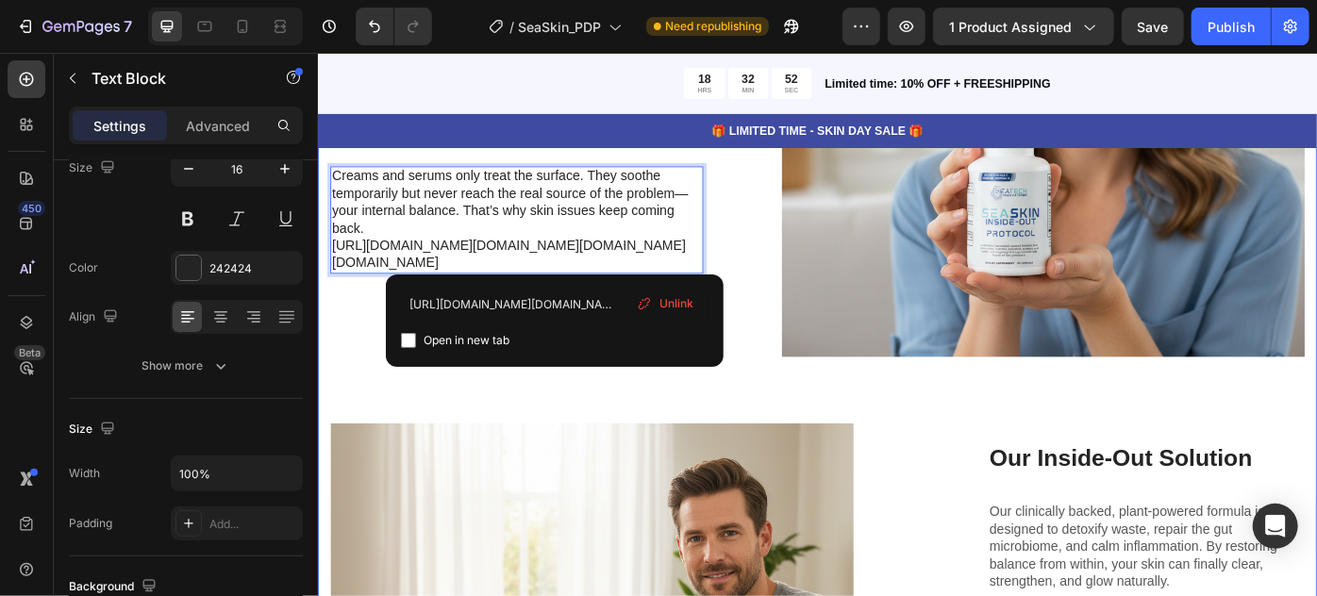
drag, startPoint x: 636, startPoint y: 280, endPoint x: 325, endPoint y: 244, distance: 313.5
click at [325, 244] on div "Skincare Starts in the Gut Heading New research shows that acne, eczema, psoria…" at bounding box center [883, 434] width 1132 height 1411
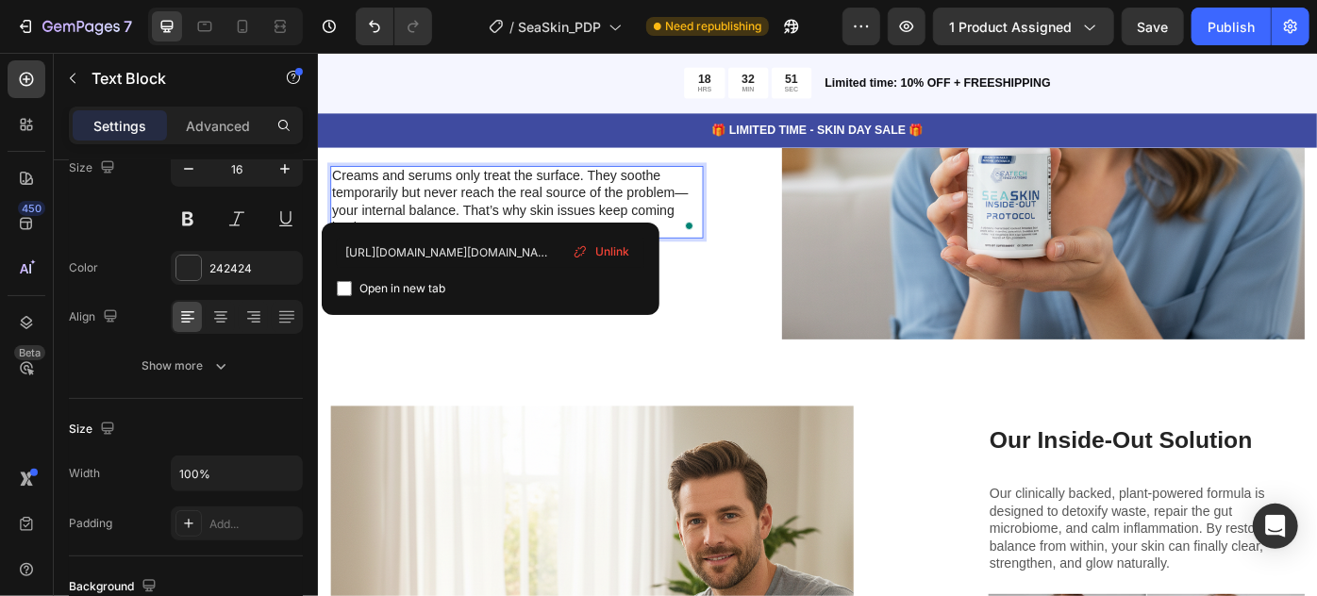
scroll to position [4923, 0]
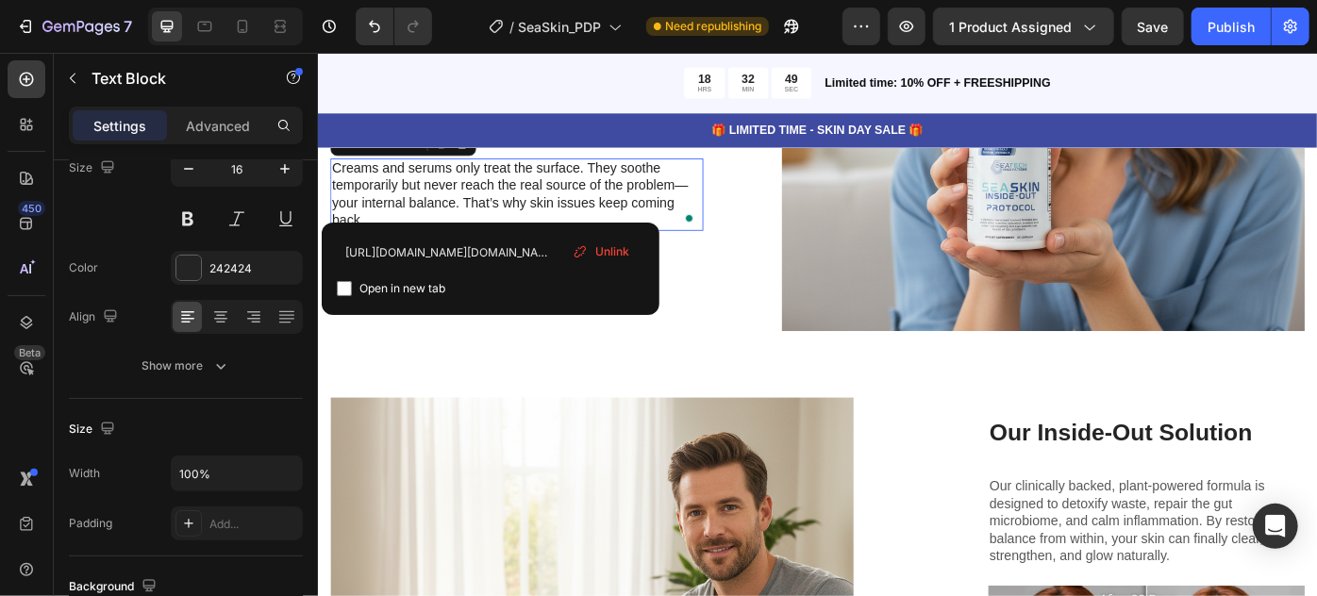
click at [617, 248] on span "Unlink" at bounding box center [612, 251] width 34 height 17
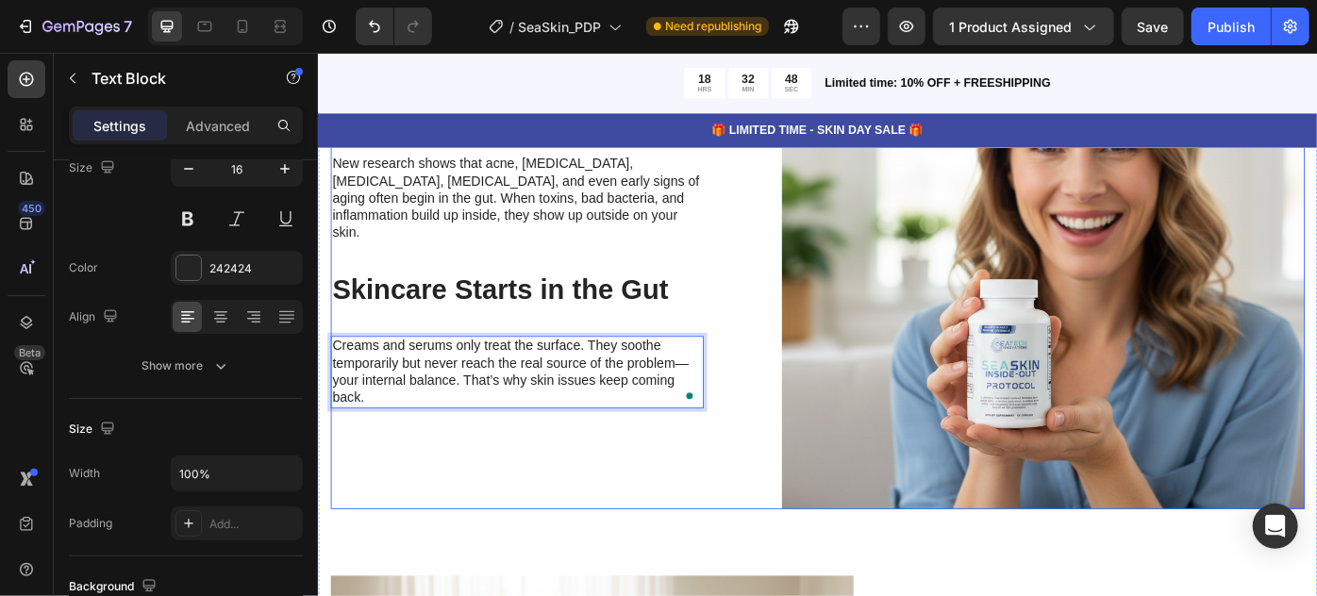
scroll to position [4718, 0]
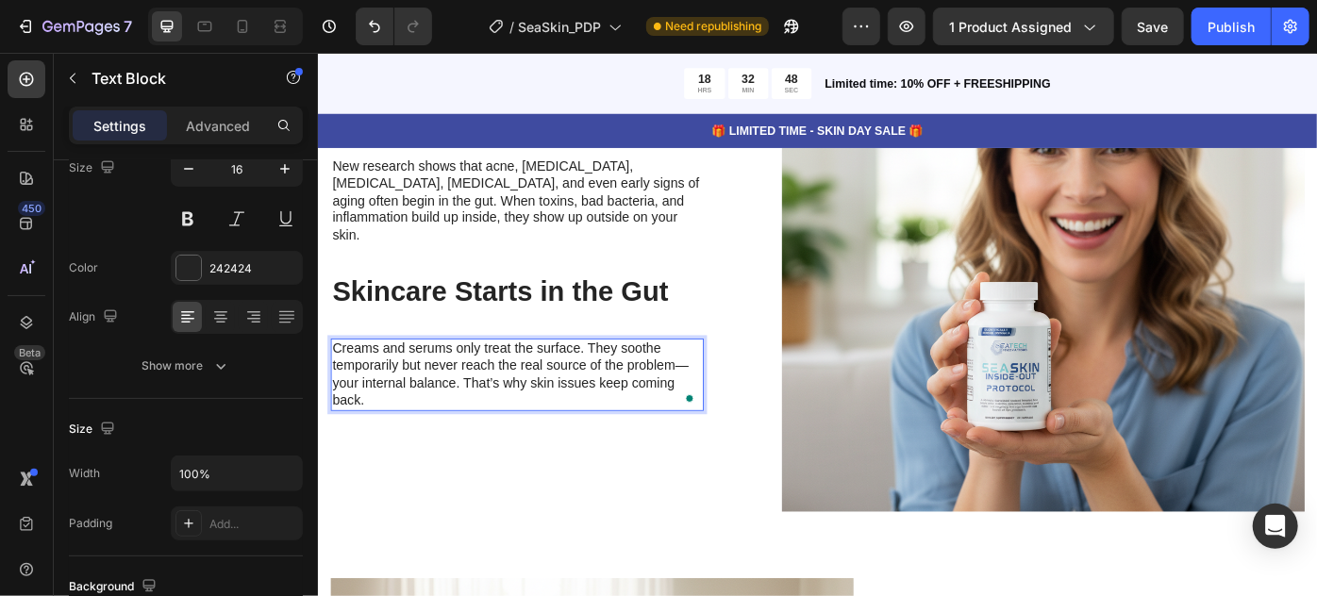
click at [600, 405] on p "Creams and serums only treat the surface. They soothe temporarily but never rea…" at bounding box center [542, 416] width 419 height 78
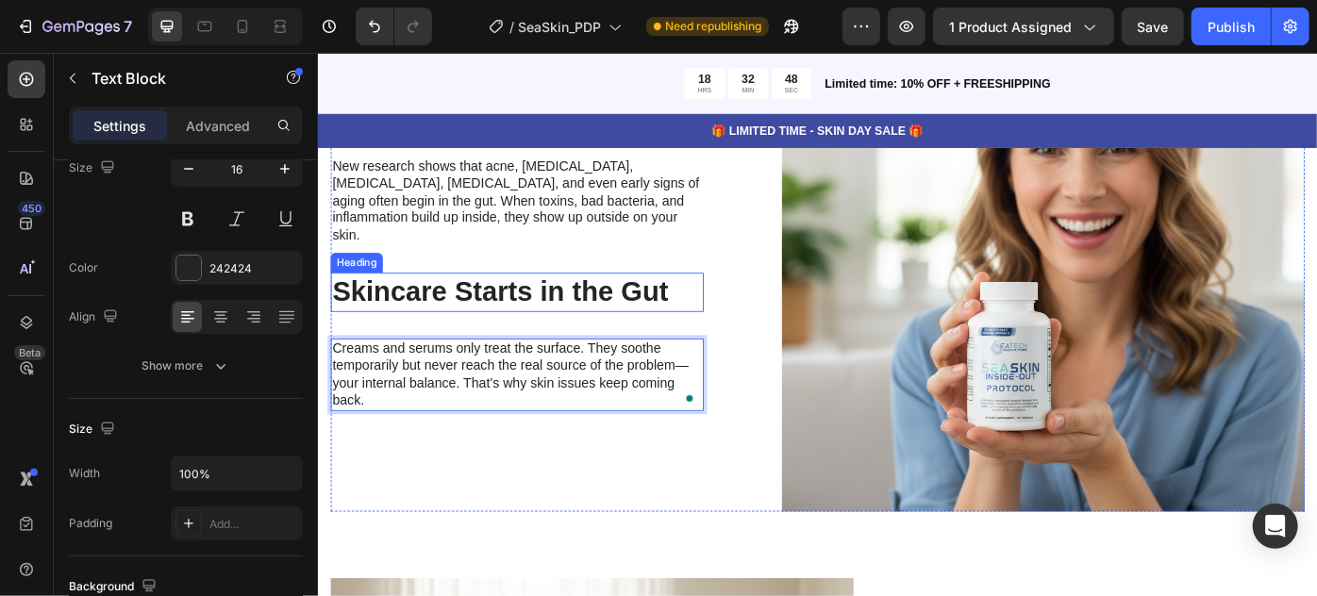
click at [611, 301] on h2 "Skincare Starts in the Gut" at bounding box center [542, 323] width 423 height 44
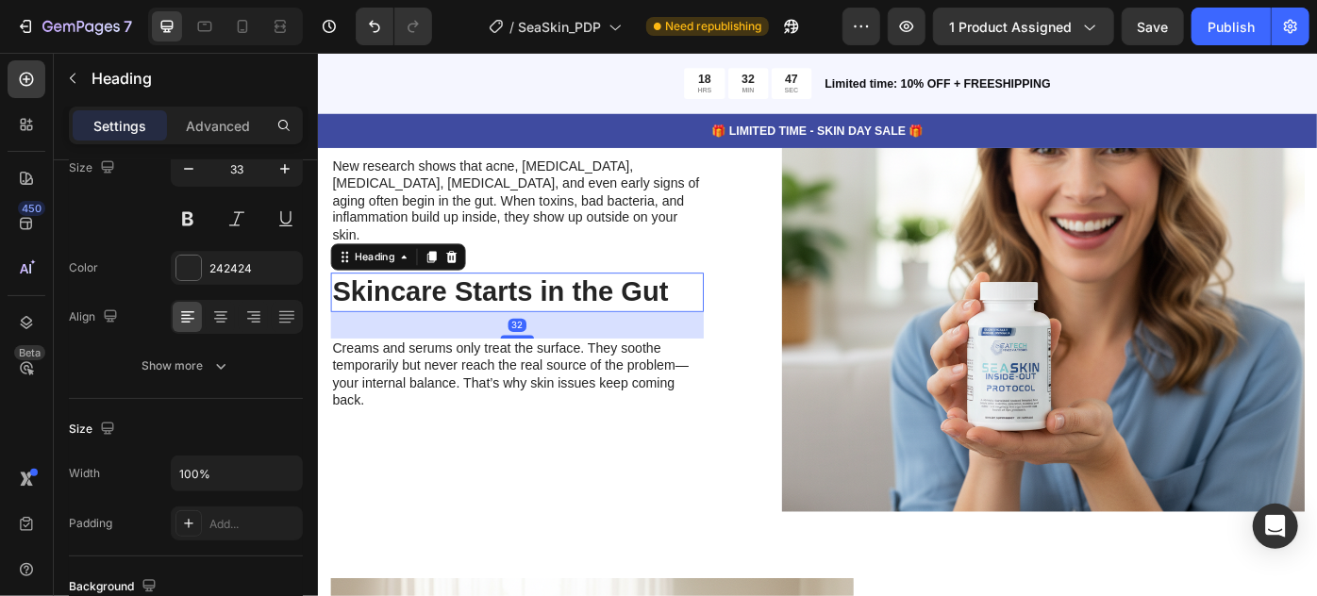
scroll to position [0, 0]
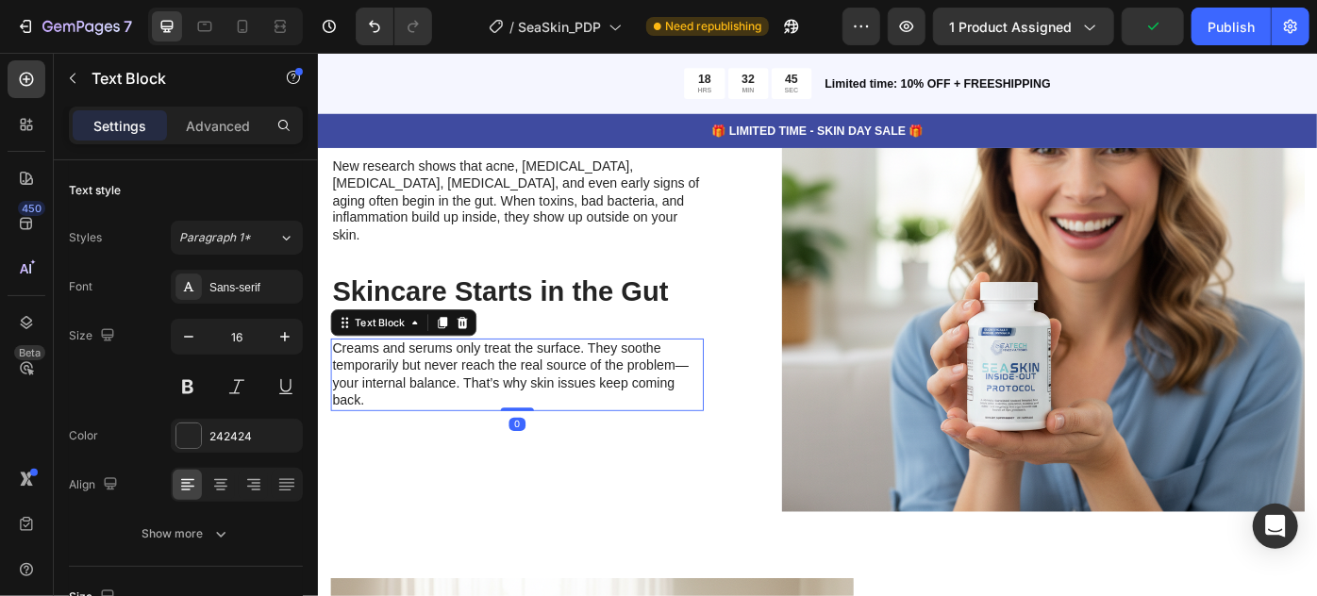
click at [549, 427] on p "Creams and serums only treat the surface. They soothe temporarily but never rea…" at bounding box center [542, 416] width 419 height 78
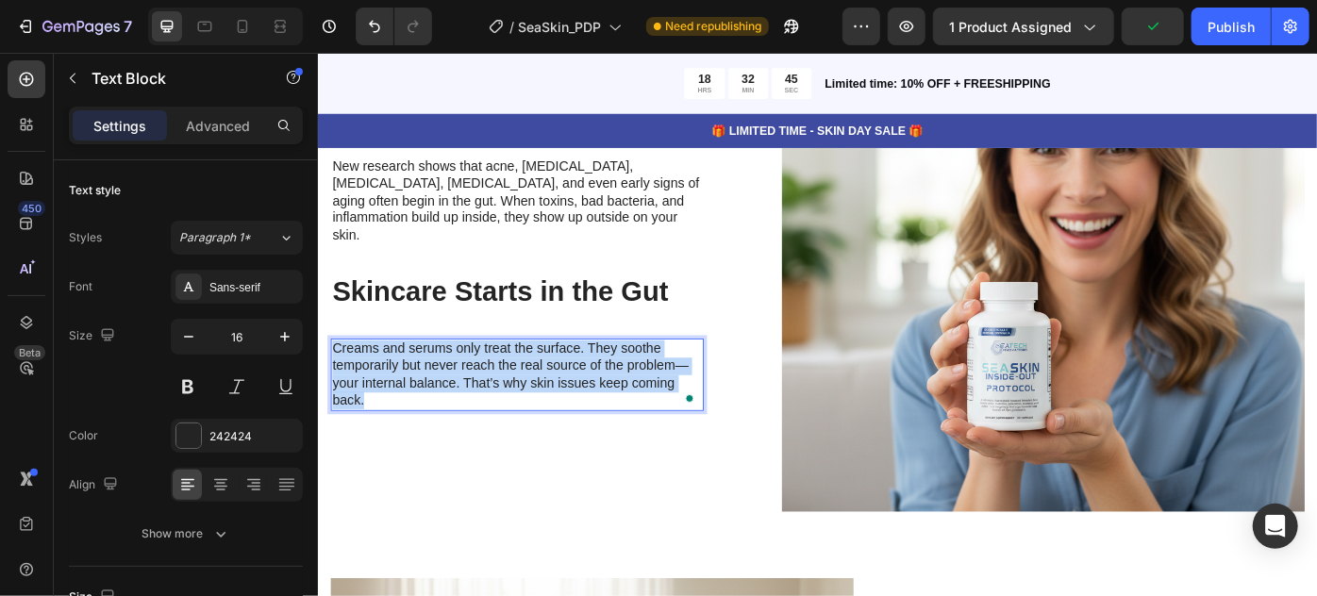
click at [549, 427] on p "Creams and serums only treat the surface. They soothe temporarily but never rea…" at bounding box center [542, 416] width 419 height 78
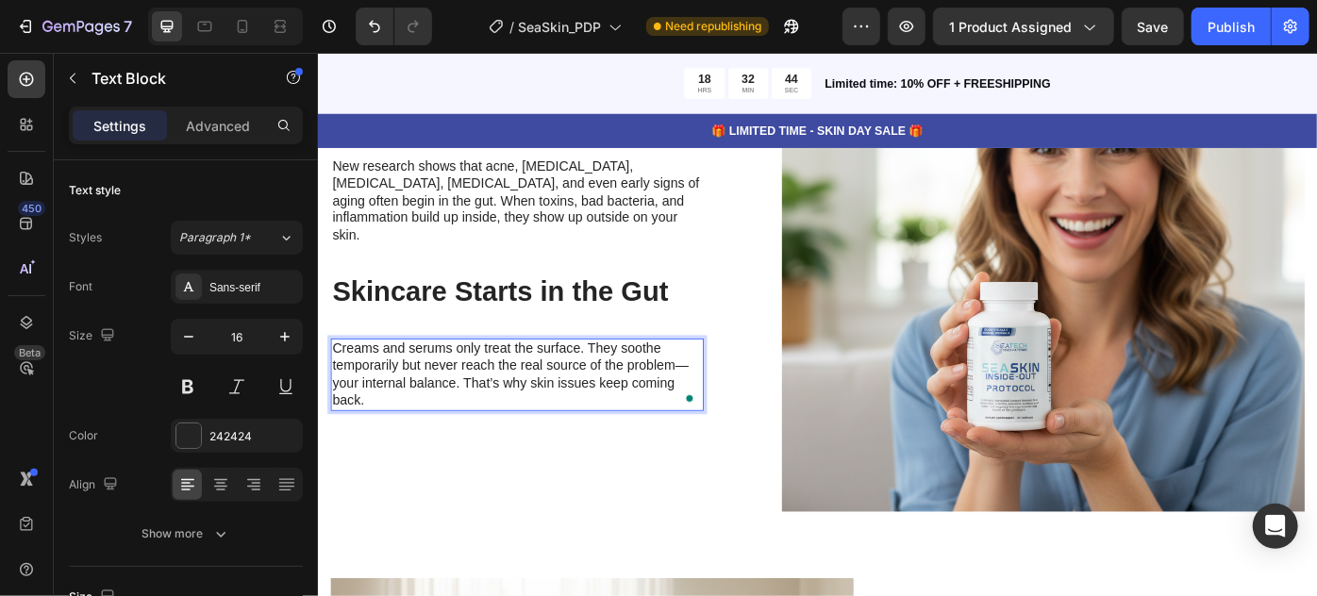
scroll to position [4709, 0]
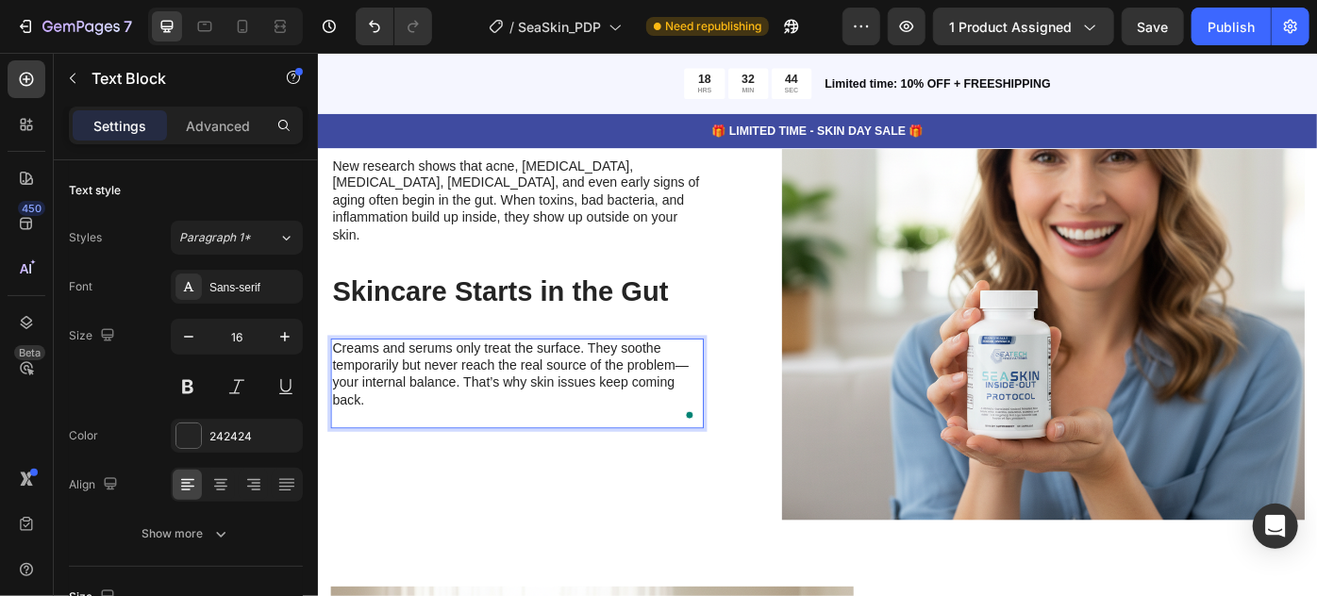
click at [549, 427] on p "Creams and serums only treat the surface. They soothe temporarily but never rea…" at bounding box center [542, 416] width 419 height 78
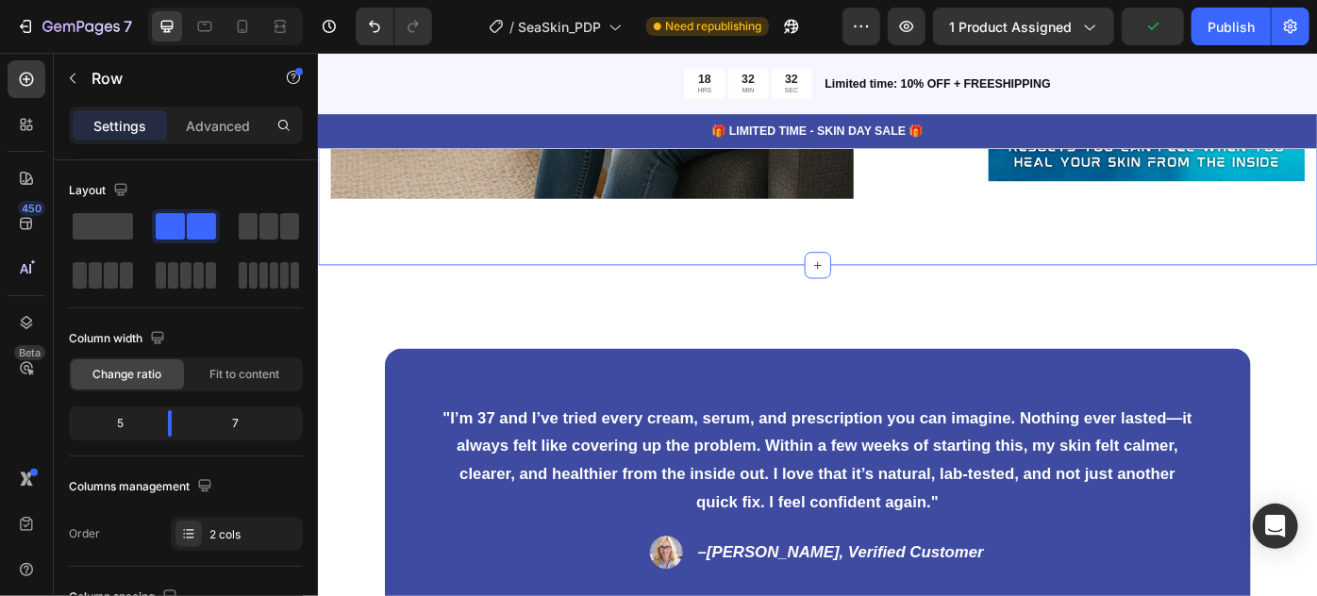
scroll to position [5837, 0]
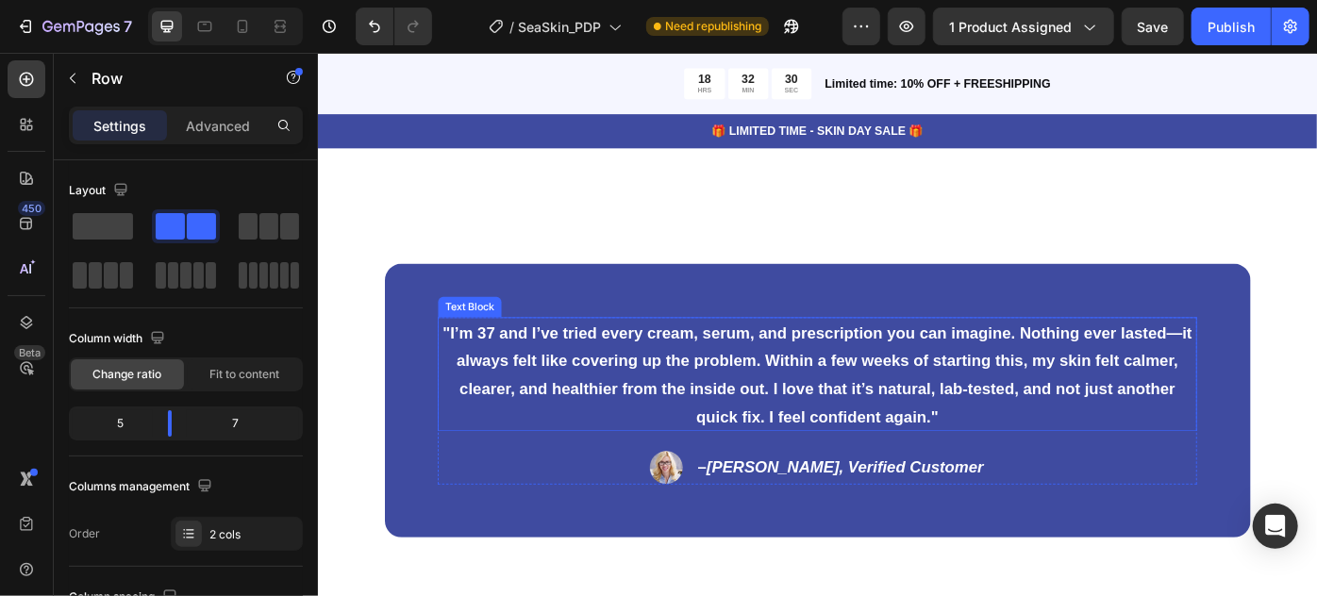
click at [710, 436] on p ""I’m 37 and I’ve tried every cream, serum, and prescription you can imagine. No…" at bounding box center [883, 416] width 857 height 126
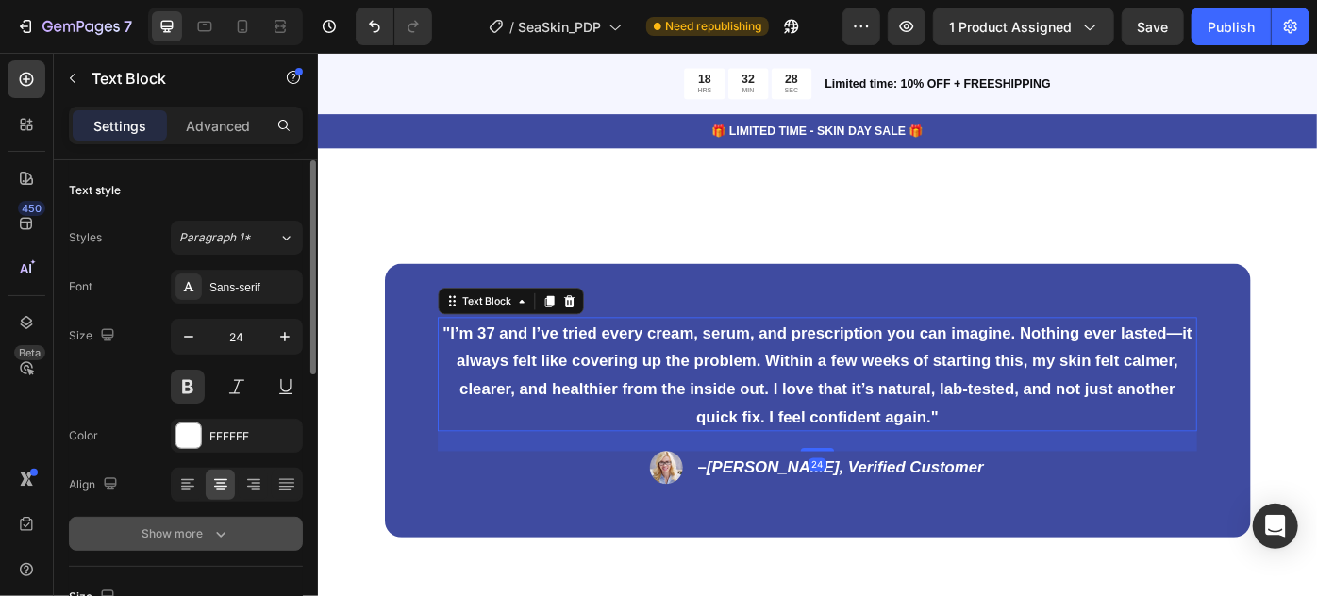
click at [192, 537] on div "Show more" at bounding box center [186, 534] width 88 height 19
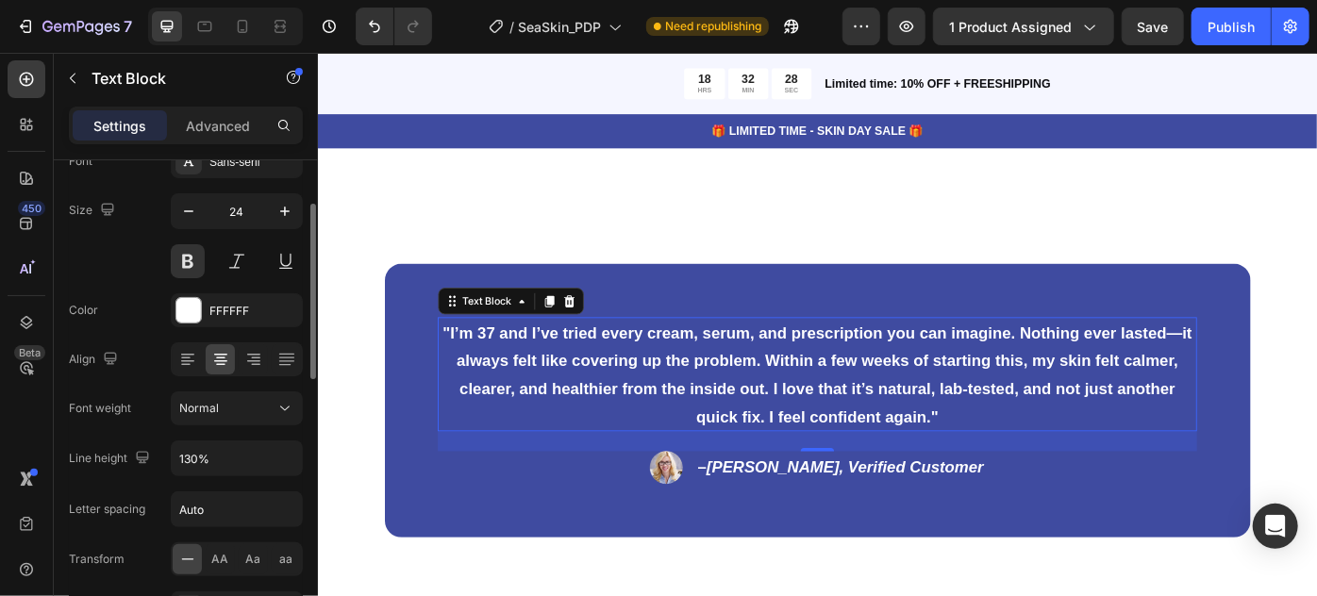
scroll to position [126, 0]
click at [244, 402] on div "Normal" at bounding box center [227, 408] width 96 height 17
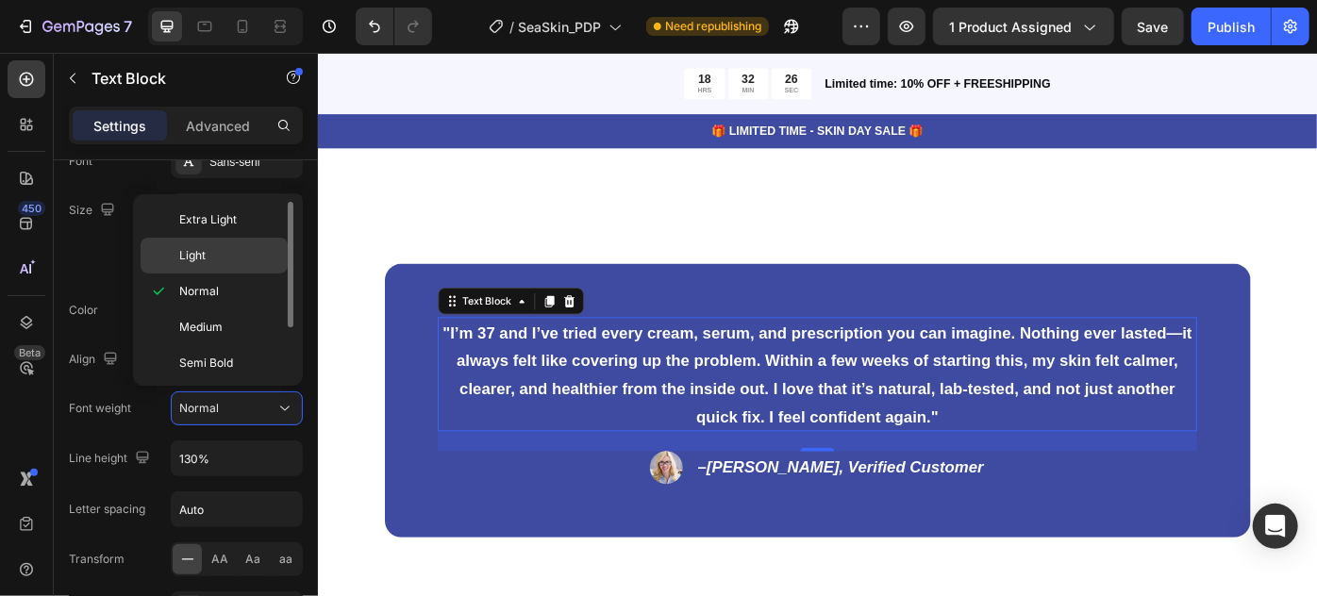
click at [231, 253] on p "Light" at bounding box center [229, 255] width 100 height 17
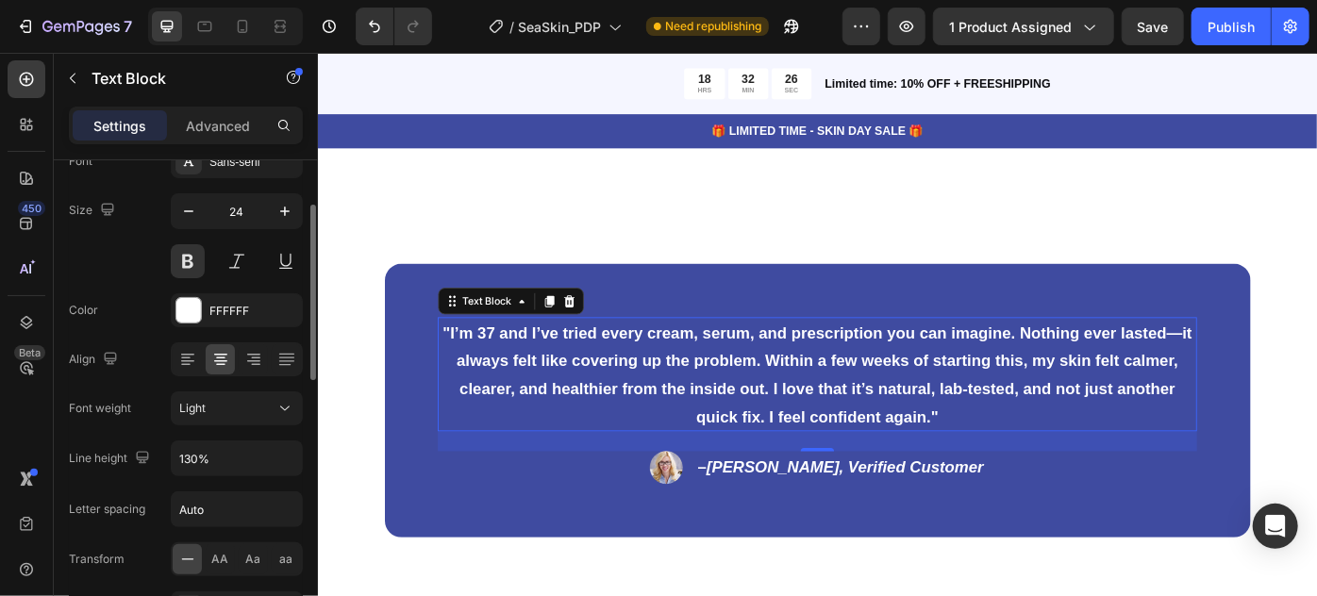
click at [218, 387] on div "Font Sans-serif Size 24 Color FFFFFF Align Font weight Light Line height 130% L…" at bounding box center [186, 409] width 234 height 530
click at [223, 402] on div "Light" at bounding box center [227, 408] width 96 height 17
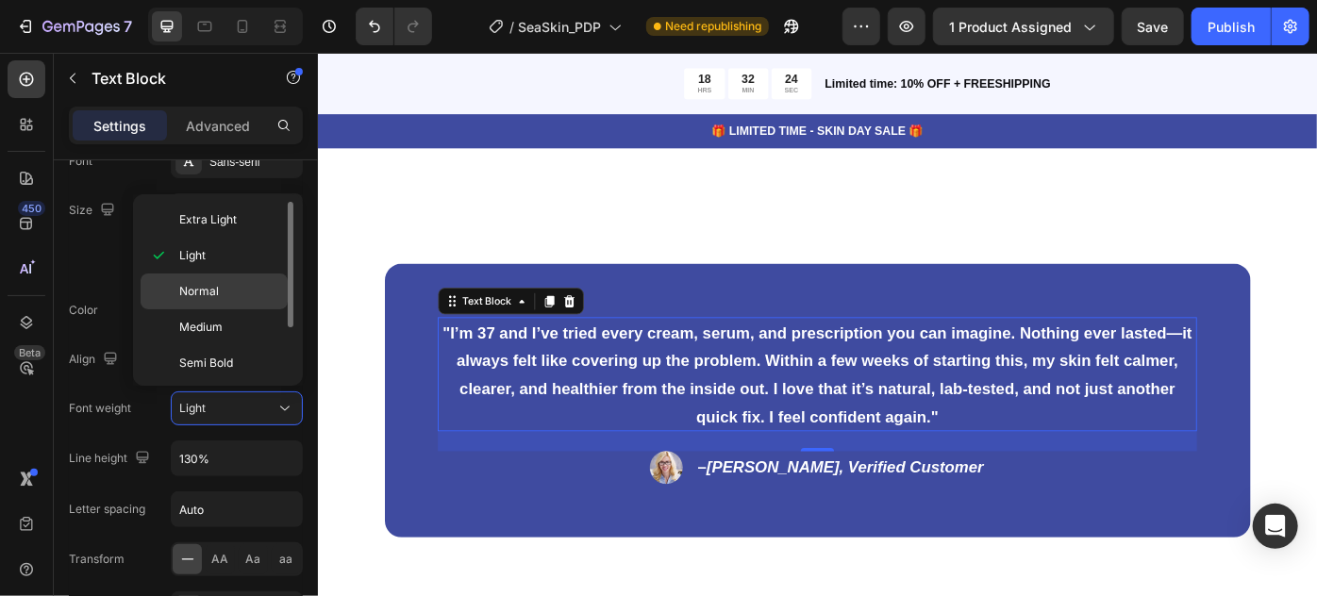
click at [198, 289] on span "Normal" at bounding box center [199, 291] width 40 height 17
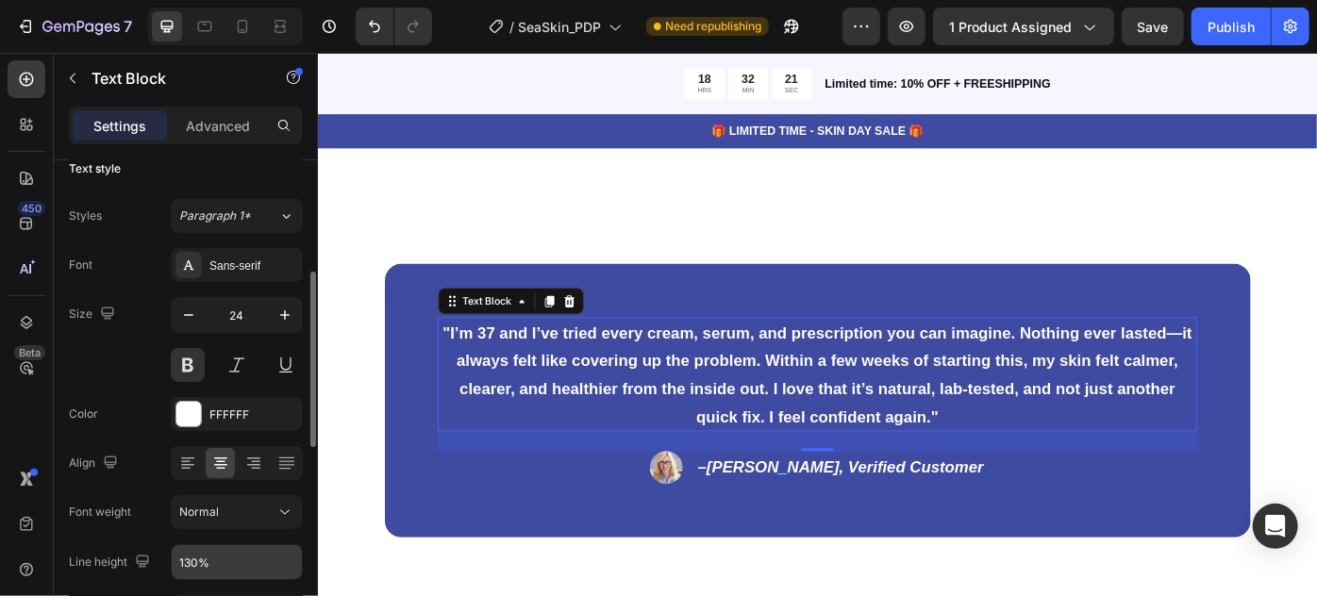
scroll to position [21, 0]
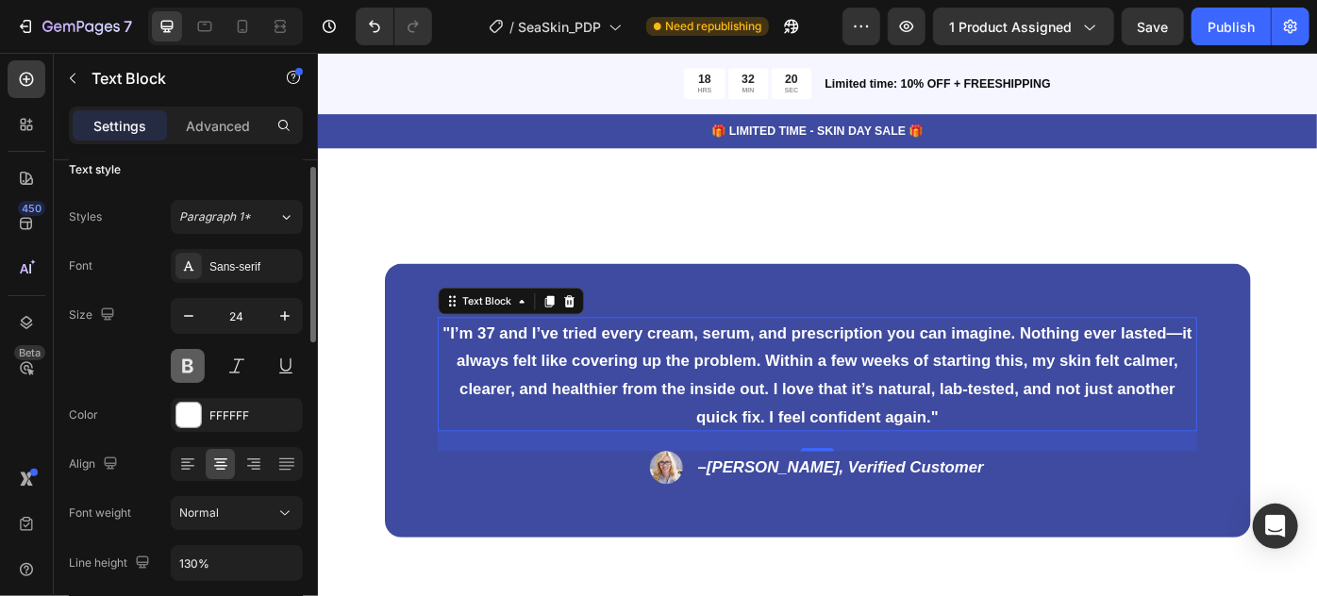
click at [193, 364] on button at bounding box center [188, 366] width 34 height 34
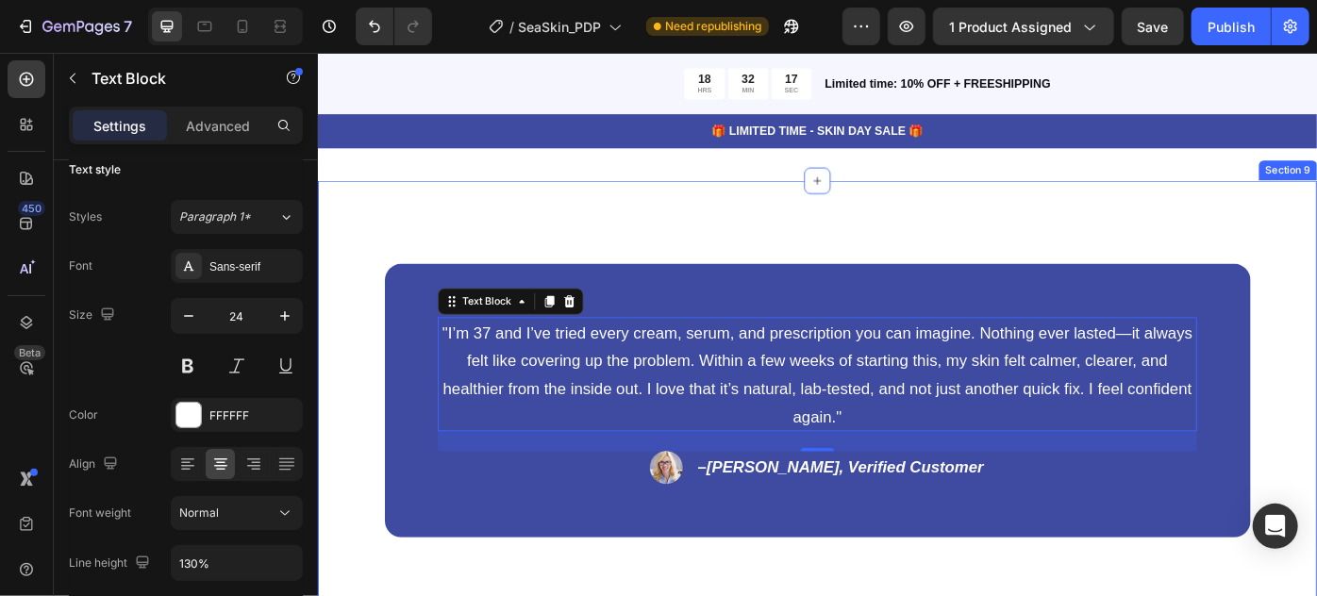
click at [963, 246] on div ""I’m 37 and I’ve tried every cream, serum, and prescription you can imagine. No…" at bounding box center [883, 445] width 1132 height 499
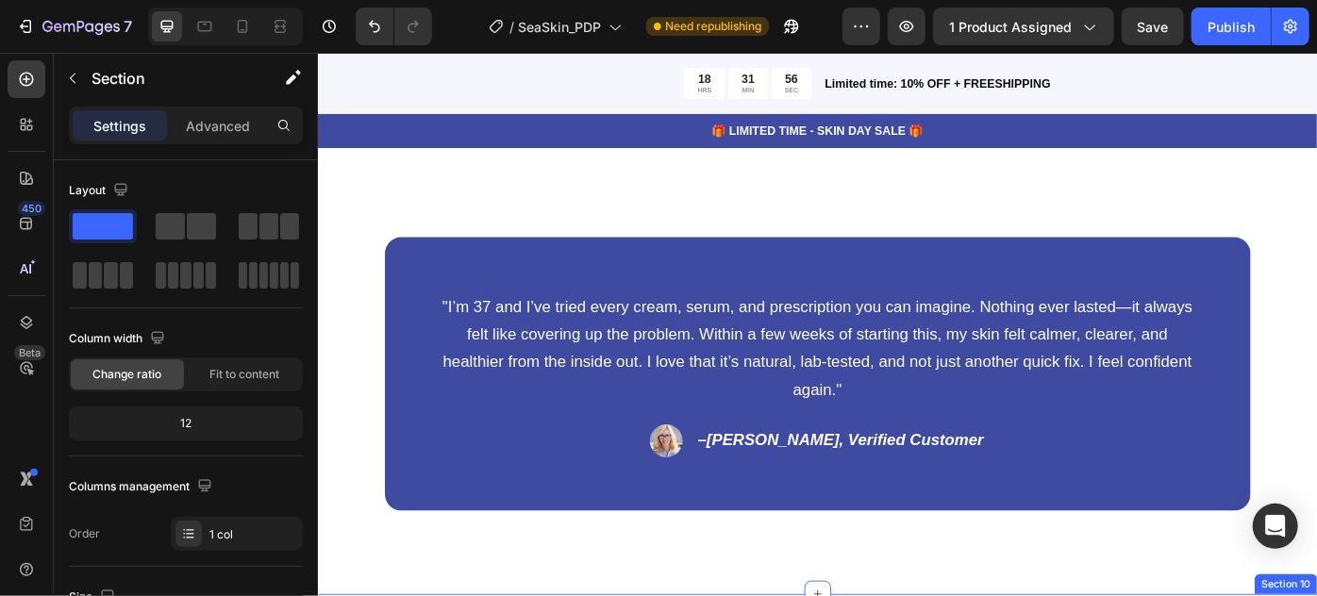
scroll to position [5589, 0]
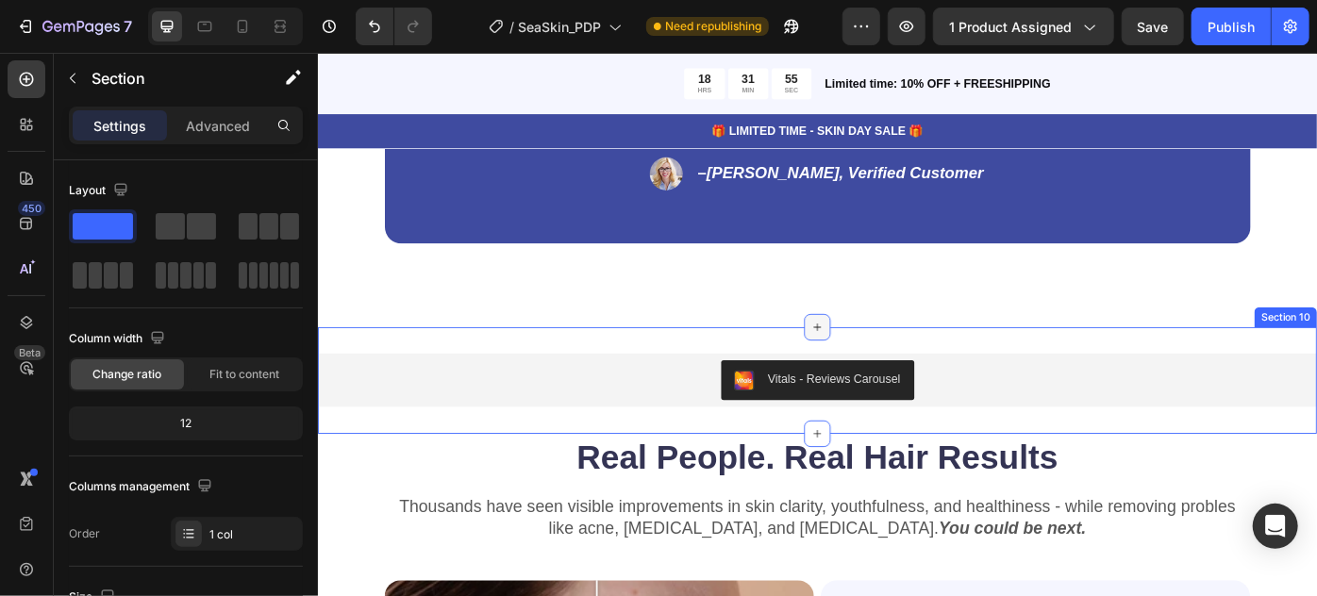
click at [876, 365] on icon at bounding box center [883, 362] width 15 height 15
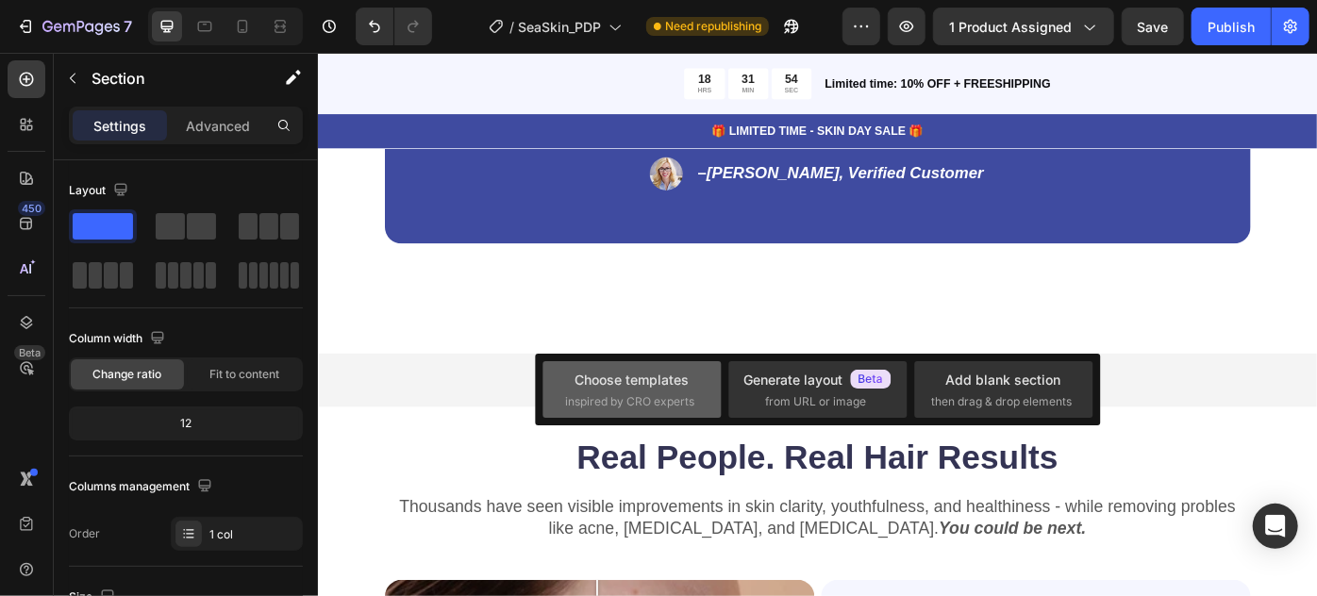
click at [659, 384] on div "Choose templates" at bounding box center [632, 380] width 114 height 20
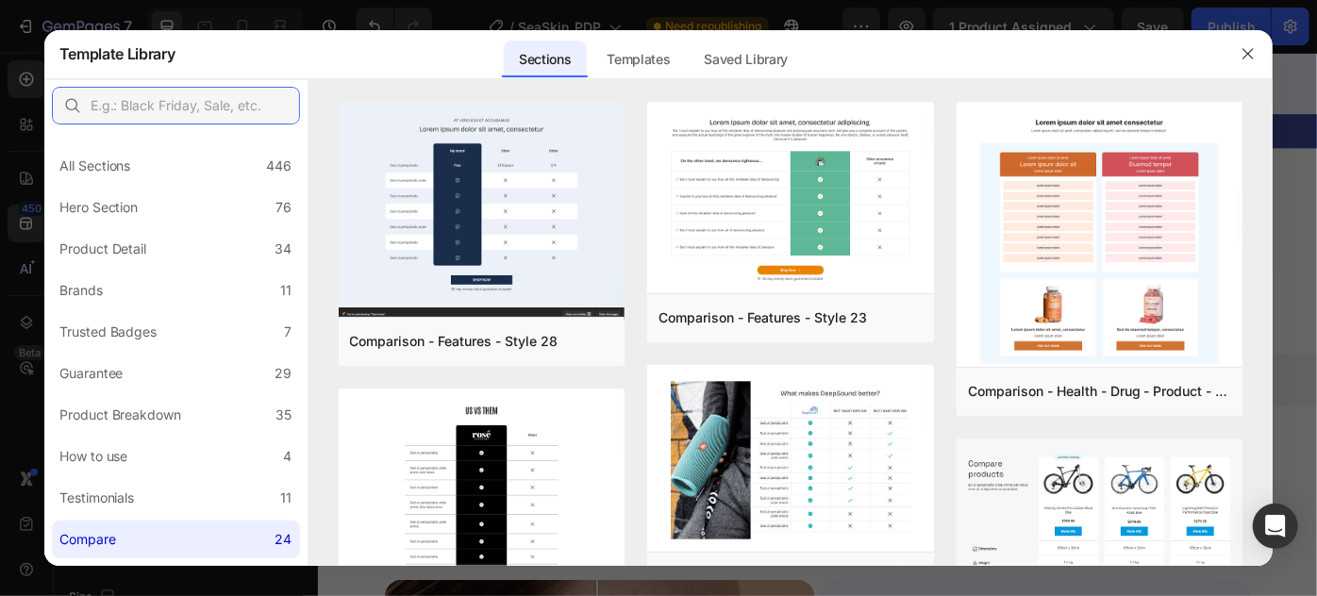
click at [159, 94] on input "text" at bounding box center [176, 106] width 248 height 38
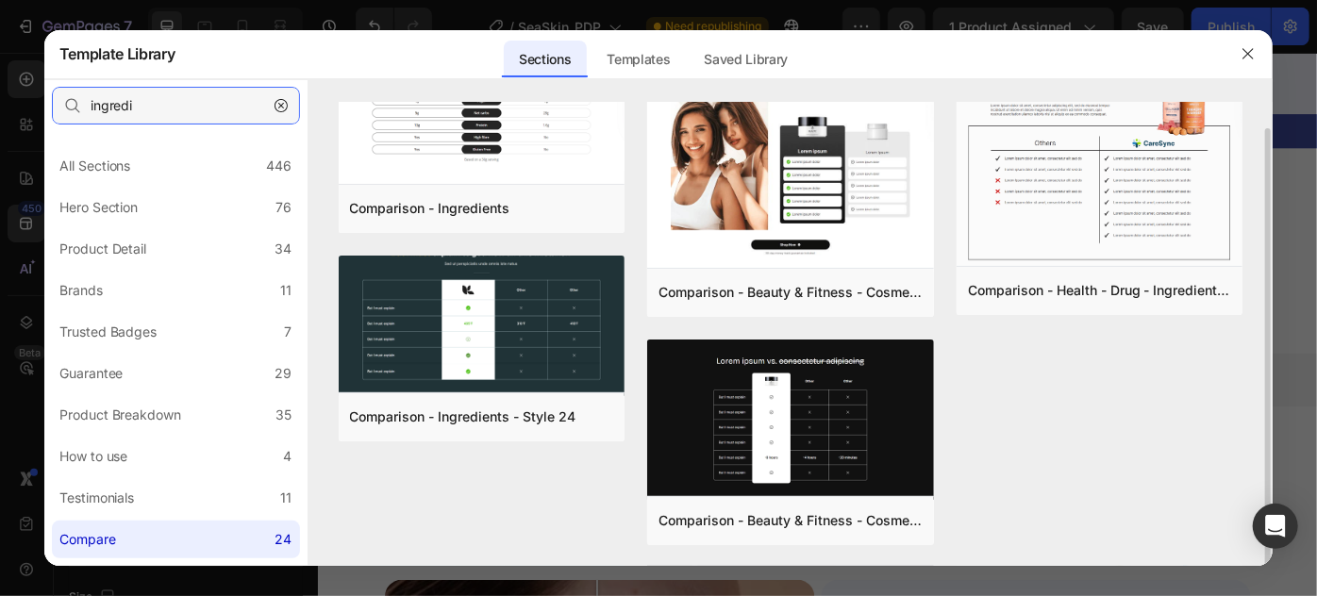
scroll to position [27, 0]
type input "ingredi"
click at [286, 101] on icon "button" at bounding box center [281, 105] width 13 height 13
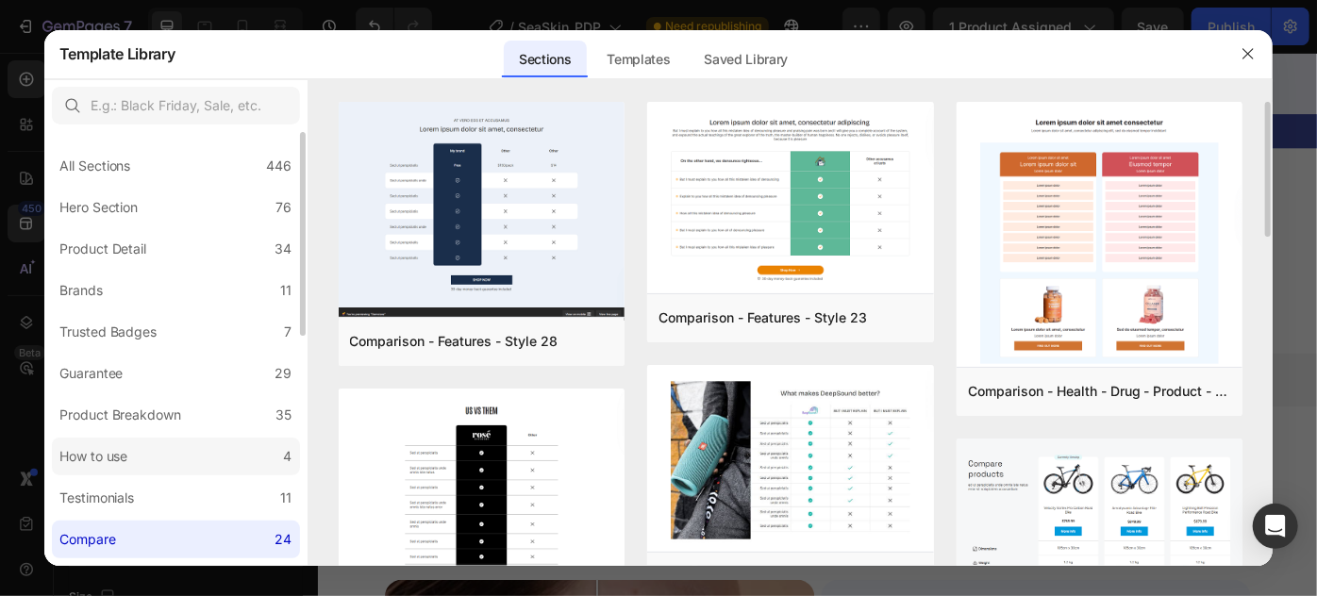
scroll to position [81, 0]
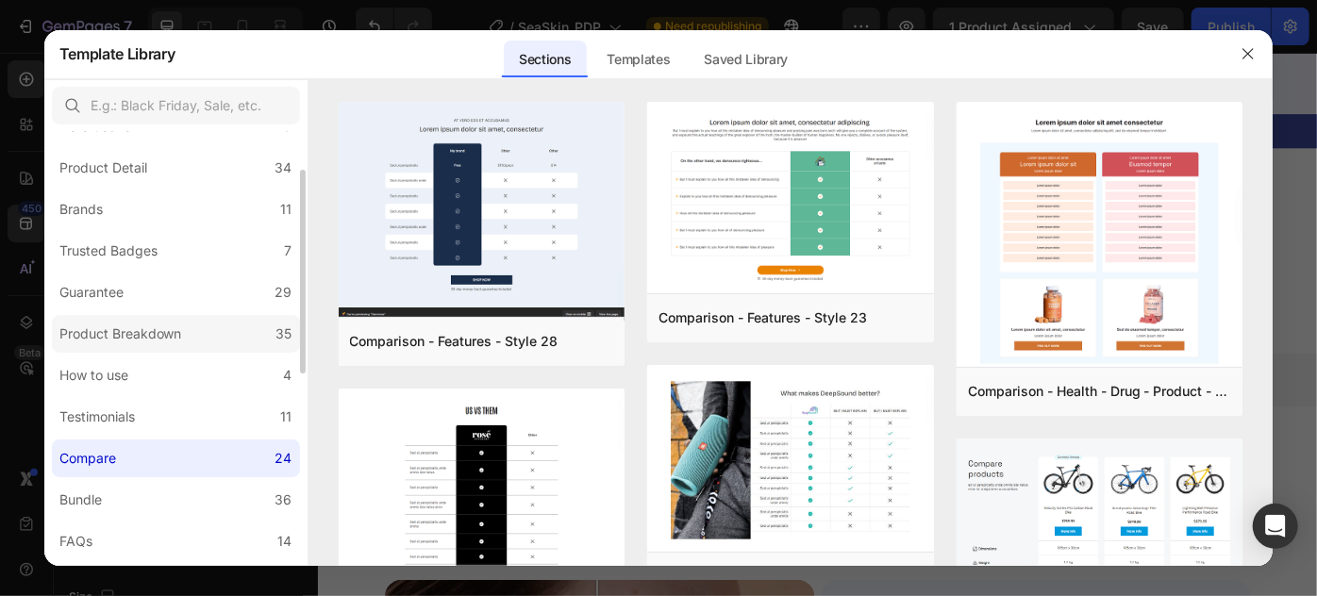
click at [154, 344] on label "Product Breakdown 35" at bounding box center [176, 334] width 248 height 38
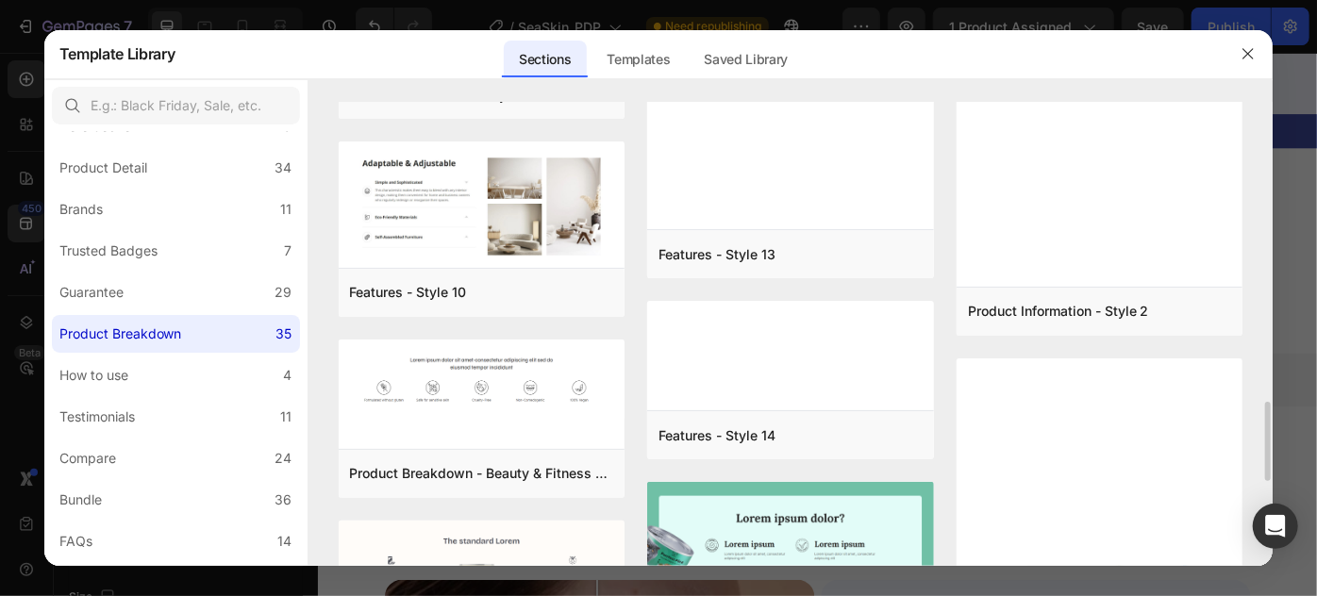
scroll to position [1942, 0]
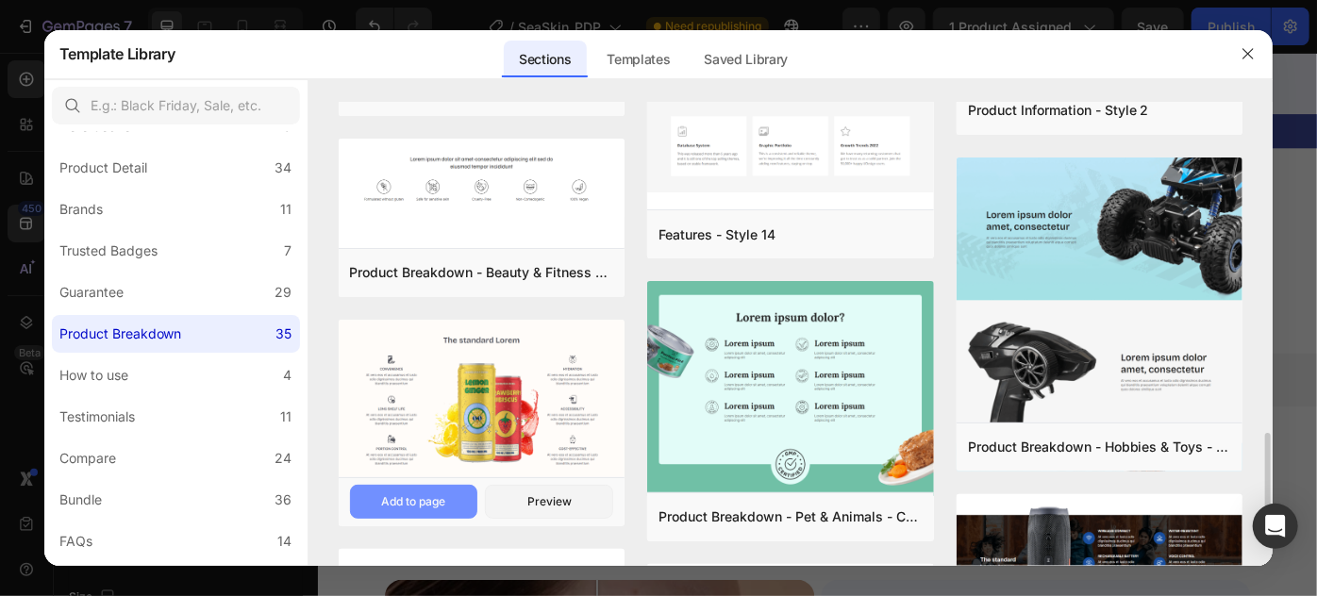
click at [426, 509] on div "Add to page" at bounding box center [413, 502] width 64 height 17
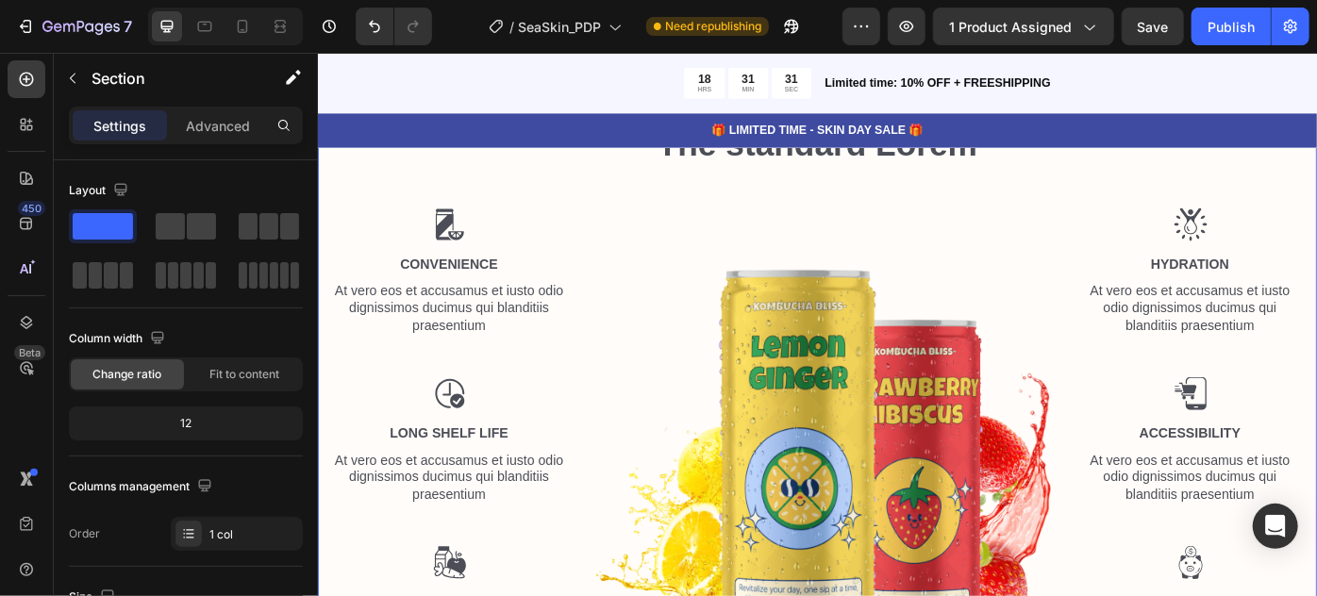
scroll to position [5897, 0]
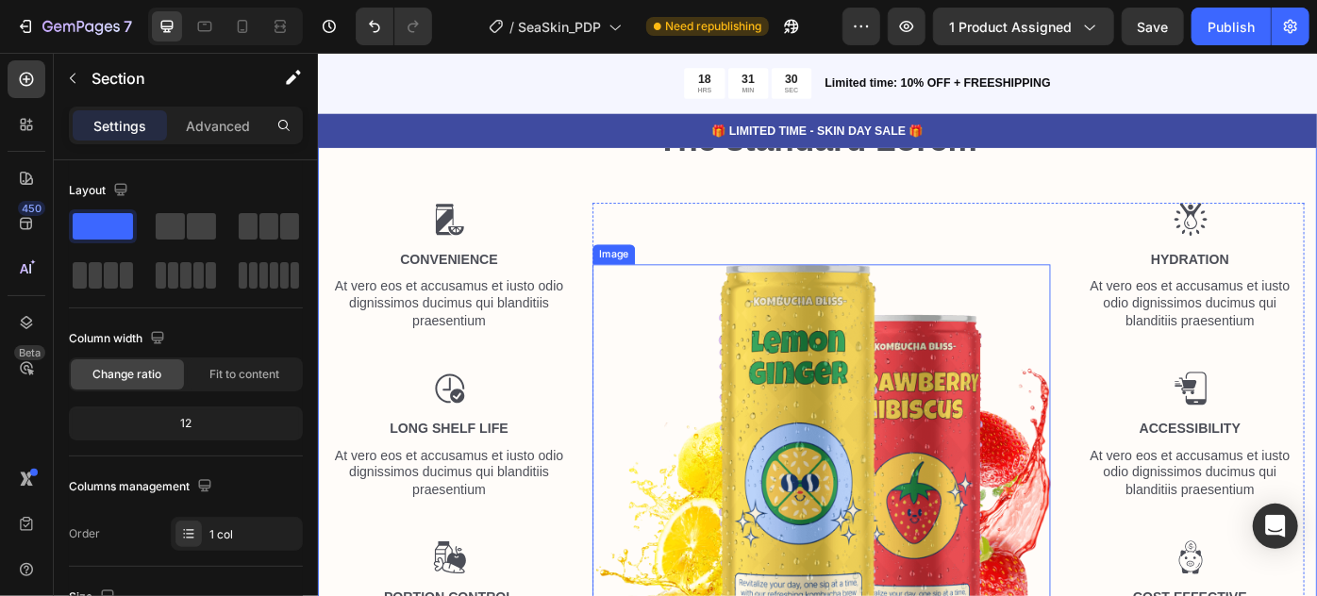
click at [976, 465] on img at bounding box center [887, 522] width 519 height 460
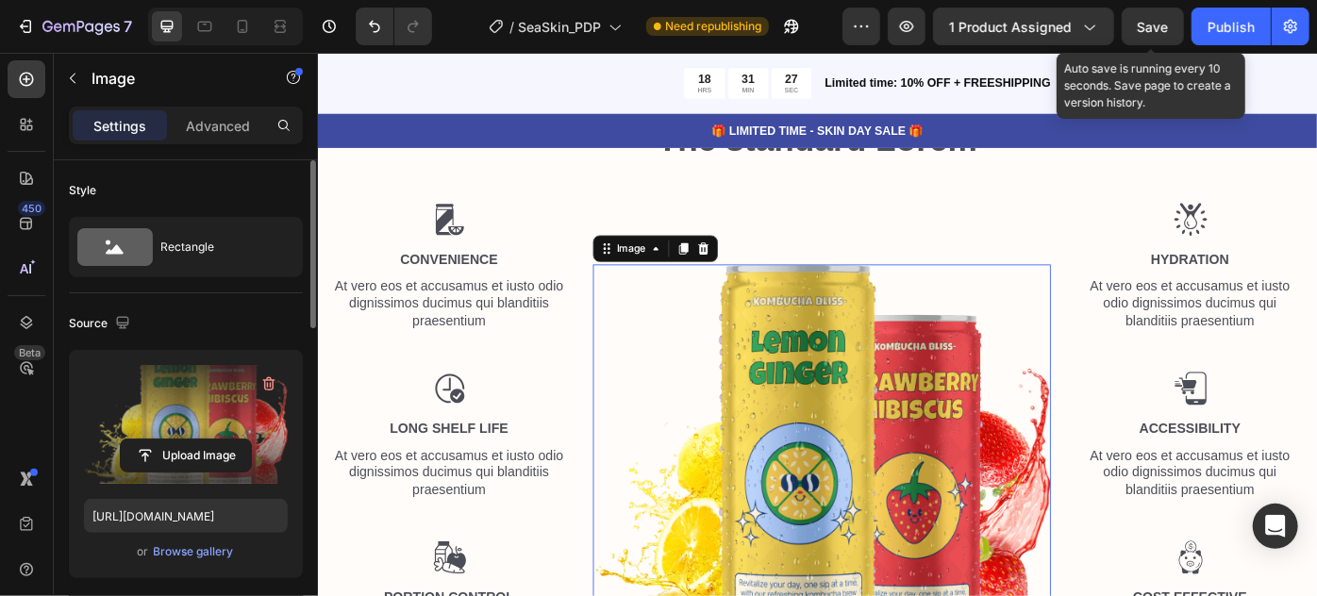
click at [208, 434] on label at bounding box center [186, 424] width 204 height 119
click at [208, 440] on input "file" at bounding box center [186, 456] width 130 height 32
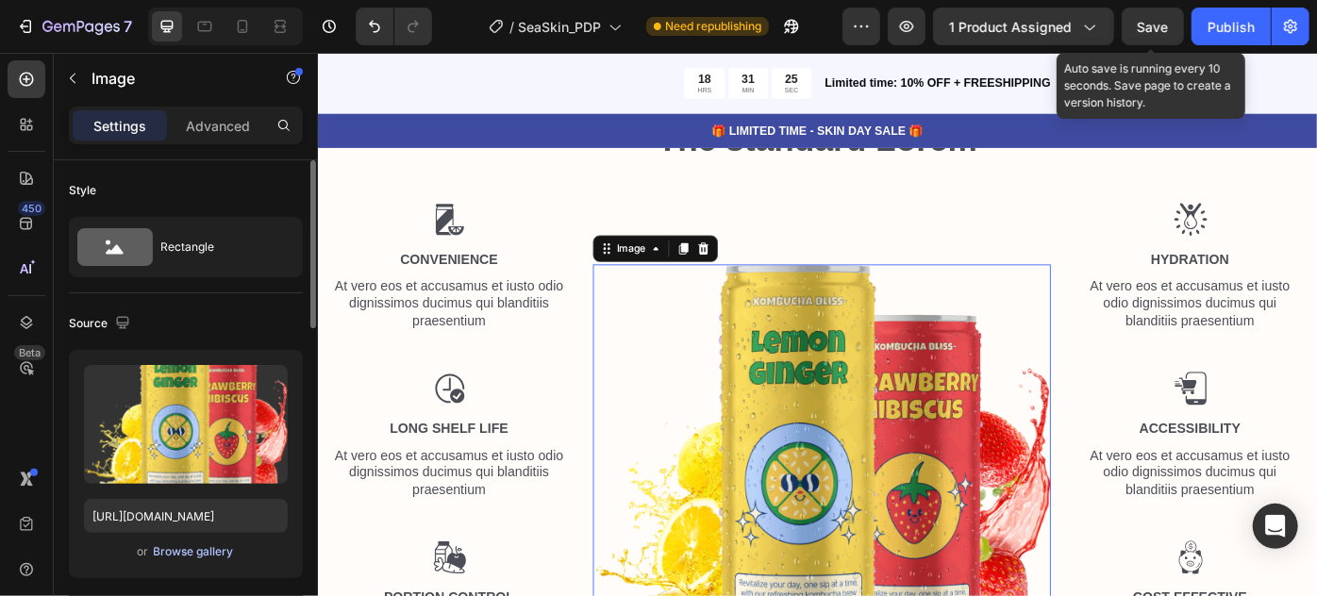
click at [198, 550] on div "Browse gallery" at bounding box center [194, 552] width 80 height 17
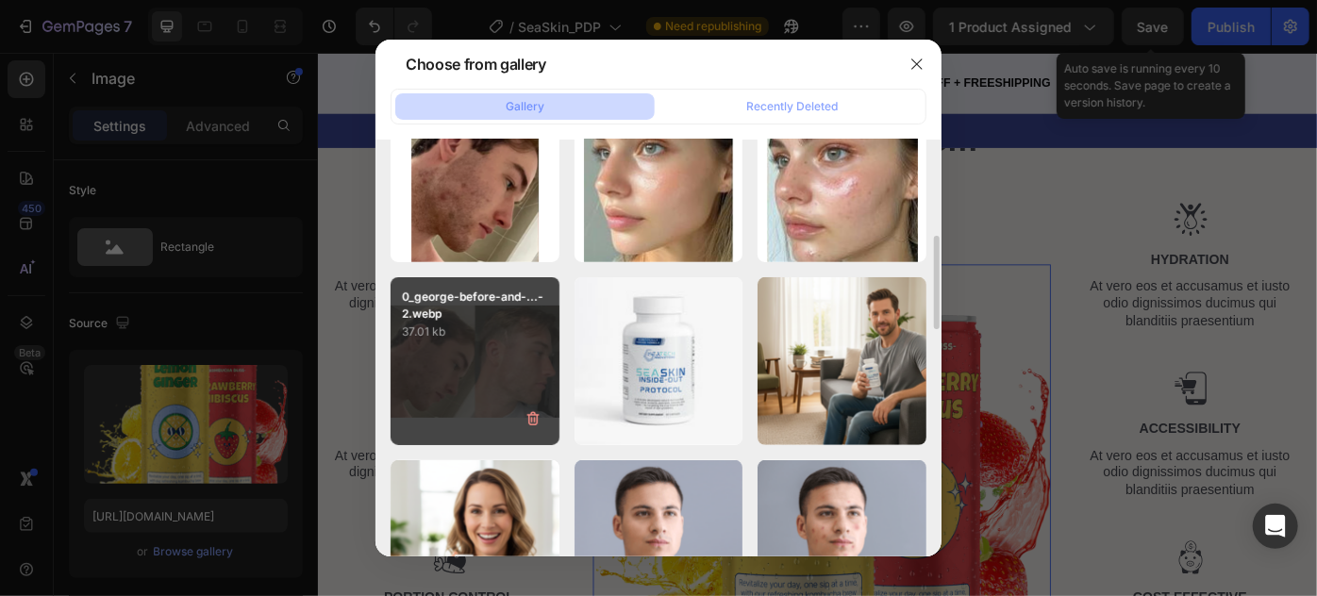
scroll to position [514, 0]
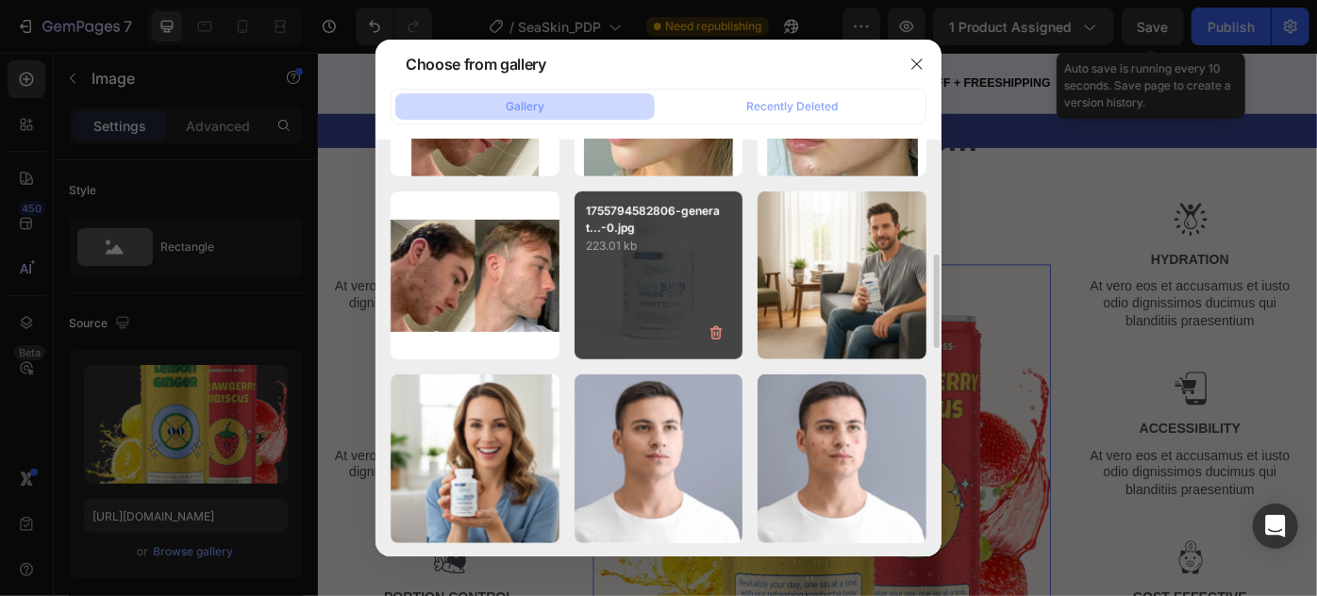
drag, startPoint x: 677, startPoint y: 259, endPoint x: 707, endPoint y: 293, distance: 46.2
click at [677, 258] on div "1755794582806-generat...-0.jpg 223.01 kb" at bounding box center [659, 276] width 169 height 169
type input "https://cdn.shopify.com/s/files/1/0821/0392/7124/files/gempages_546573242282804…"
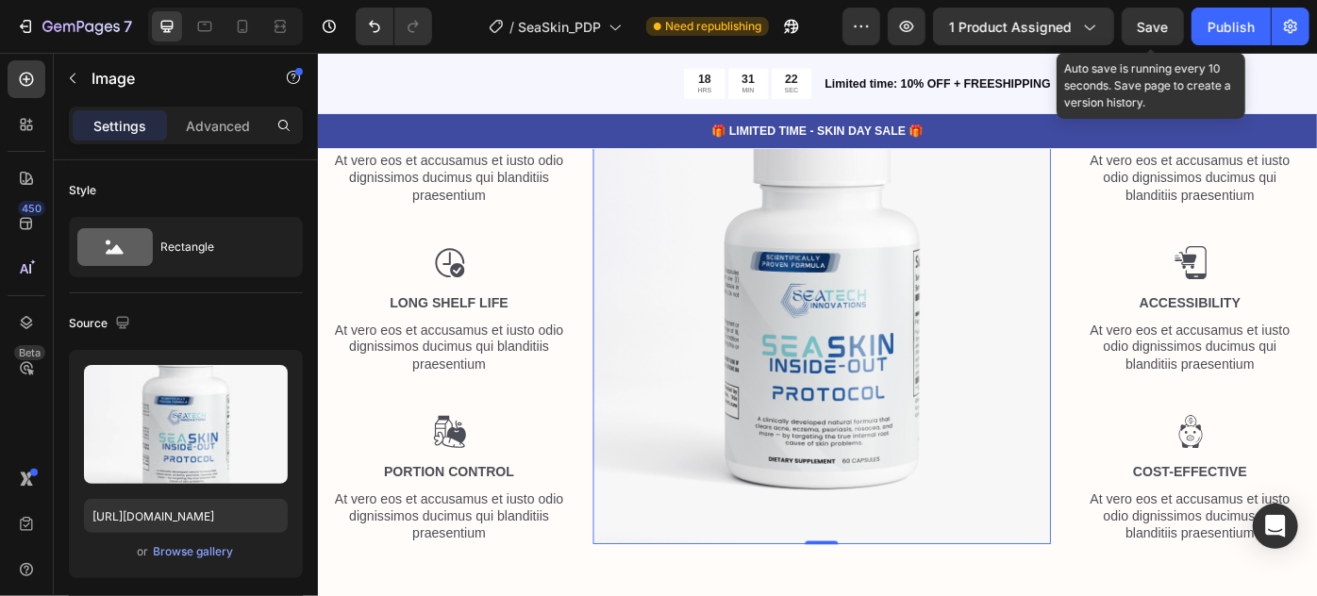
scroll to position [6154, 0]
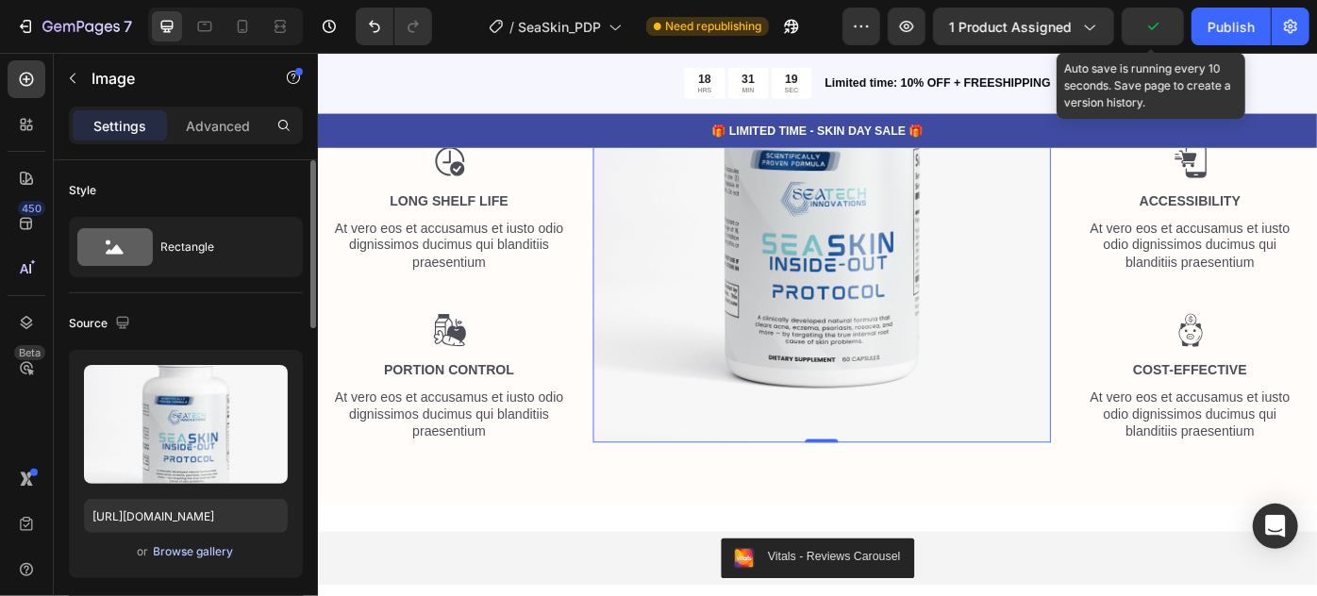
click at [191, 556] on div "Browse gallery" at bounding box center [194, 552] width 80 height 17
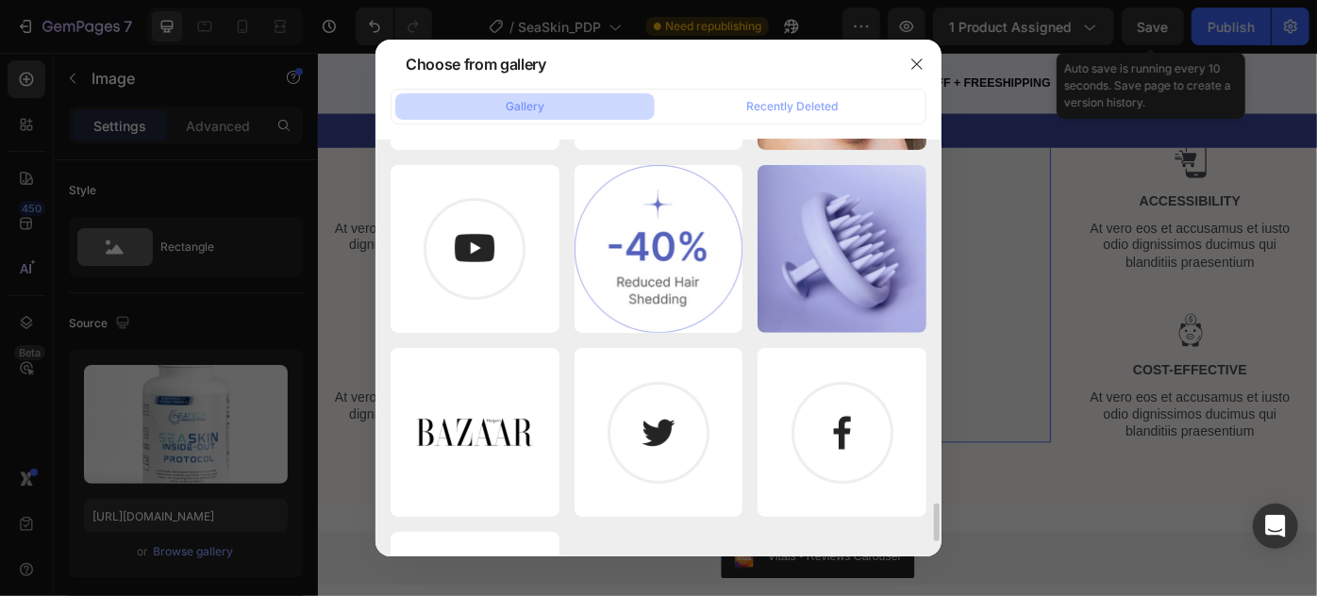
scroll to position [4190, 0]
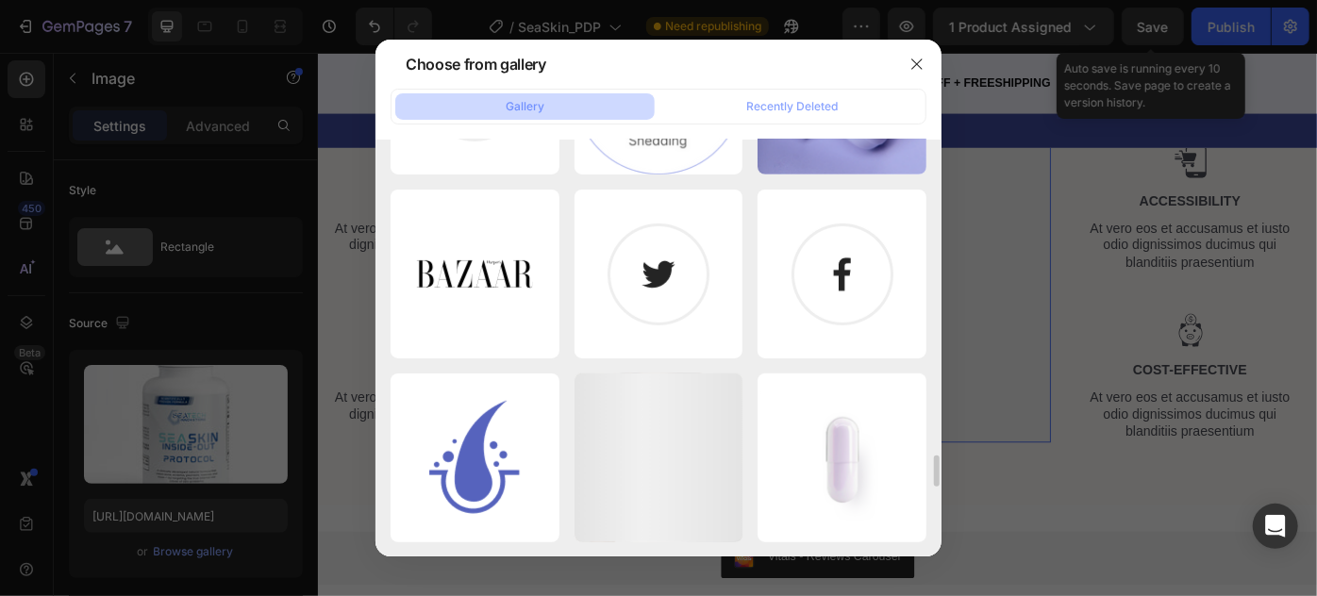
click at [174, 547] on div at bounding box center [658, 298] width 1317 height 596
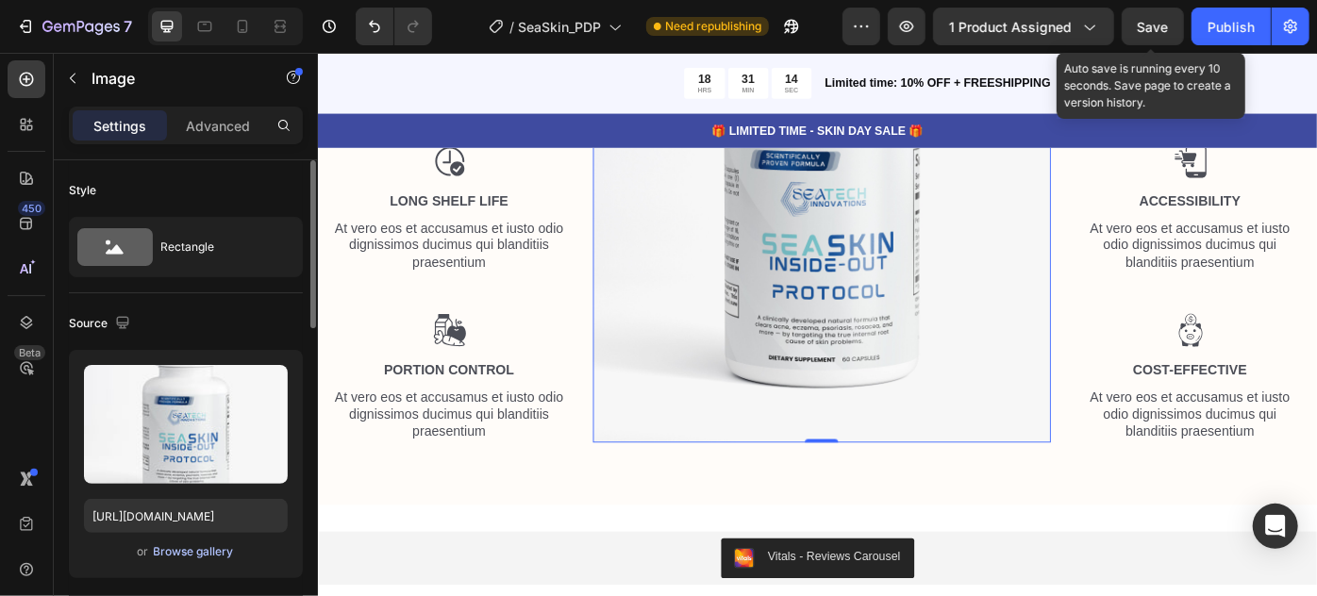
click at [191, 549] on div "Browse gallery" at bounding box center [194, 552] width 80 height 17
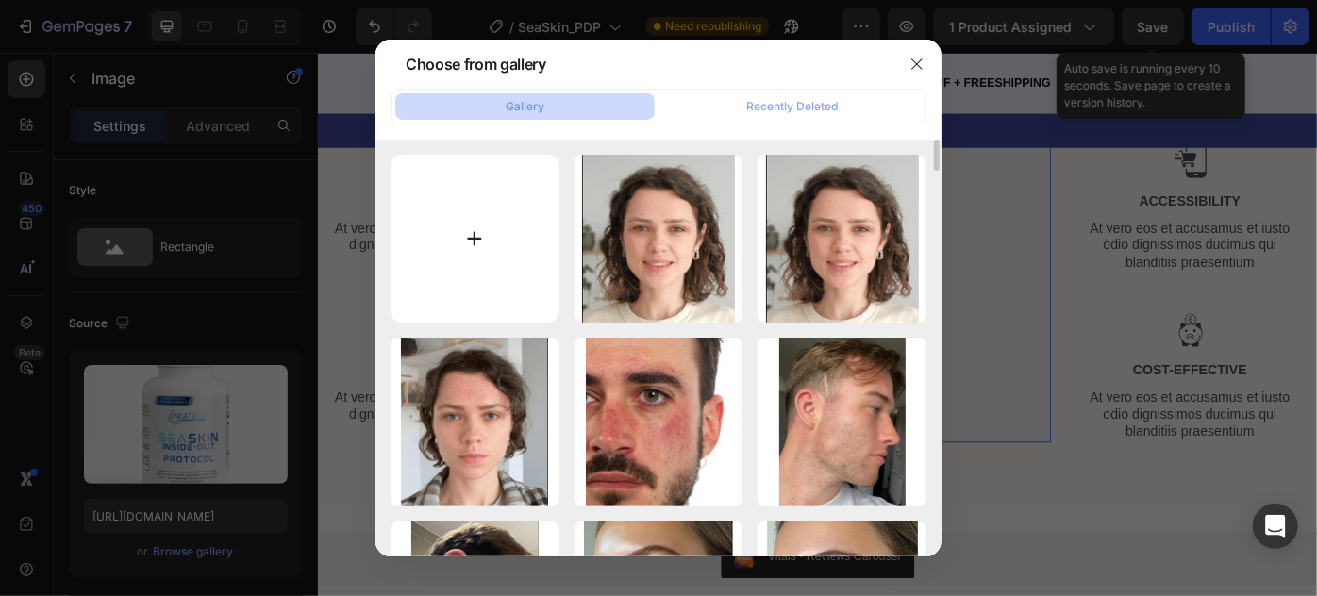
click at [460, 212] on input "file" at bounding box center [475, 239] width 169 height 169
type input "C:\fakepath\1755794582811-generated-label-image-3.jpg"
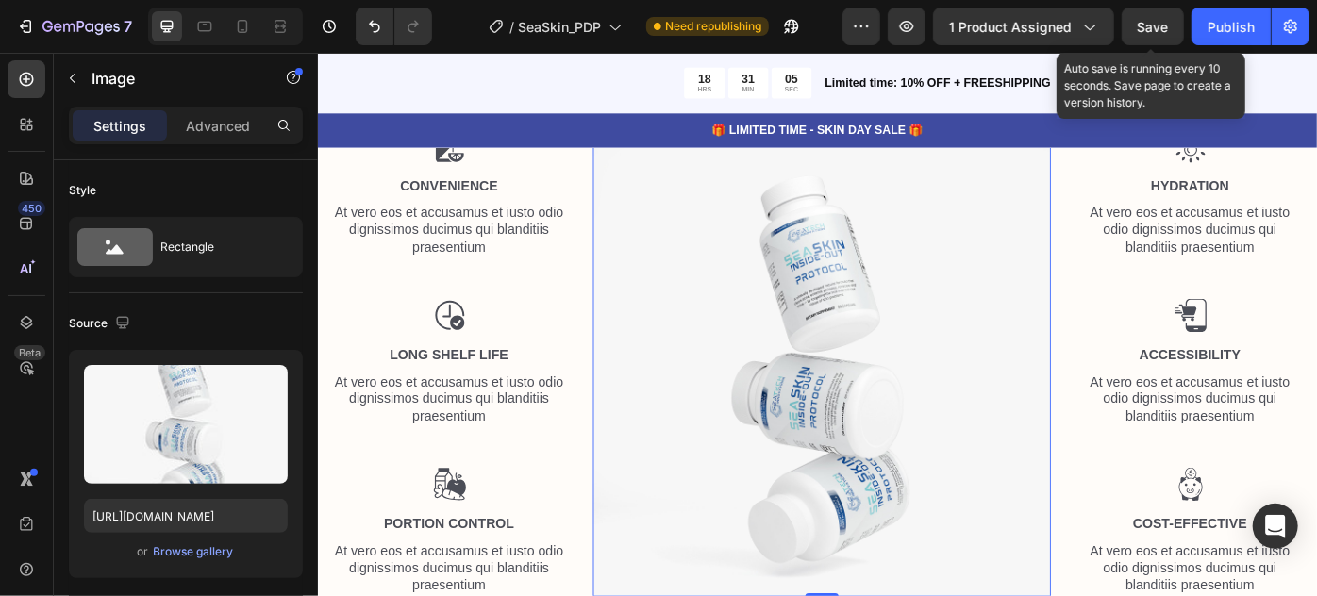
scroll to position [5897, 0]
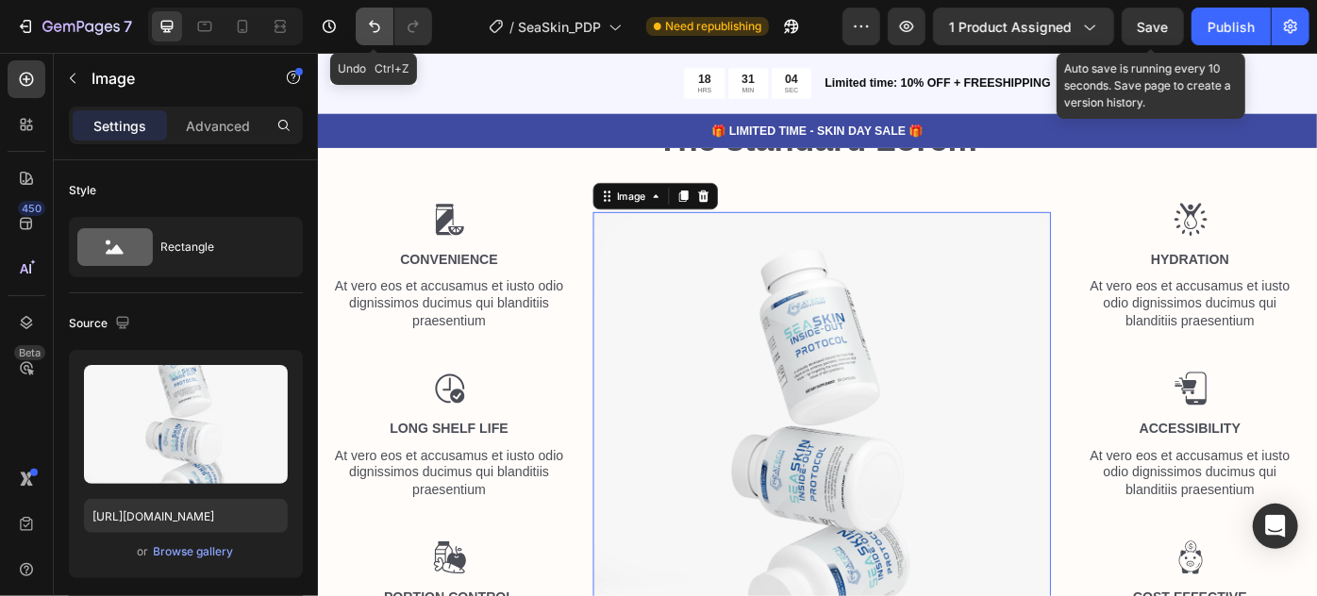
click at [372, 22] on icon "Undo/Redo" at bounding box center [374, 27] width 11 height 12
click at [370, 29] on icon "Undo/Redo" at bounding box center [374, 26] width 19 height 19
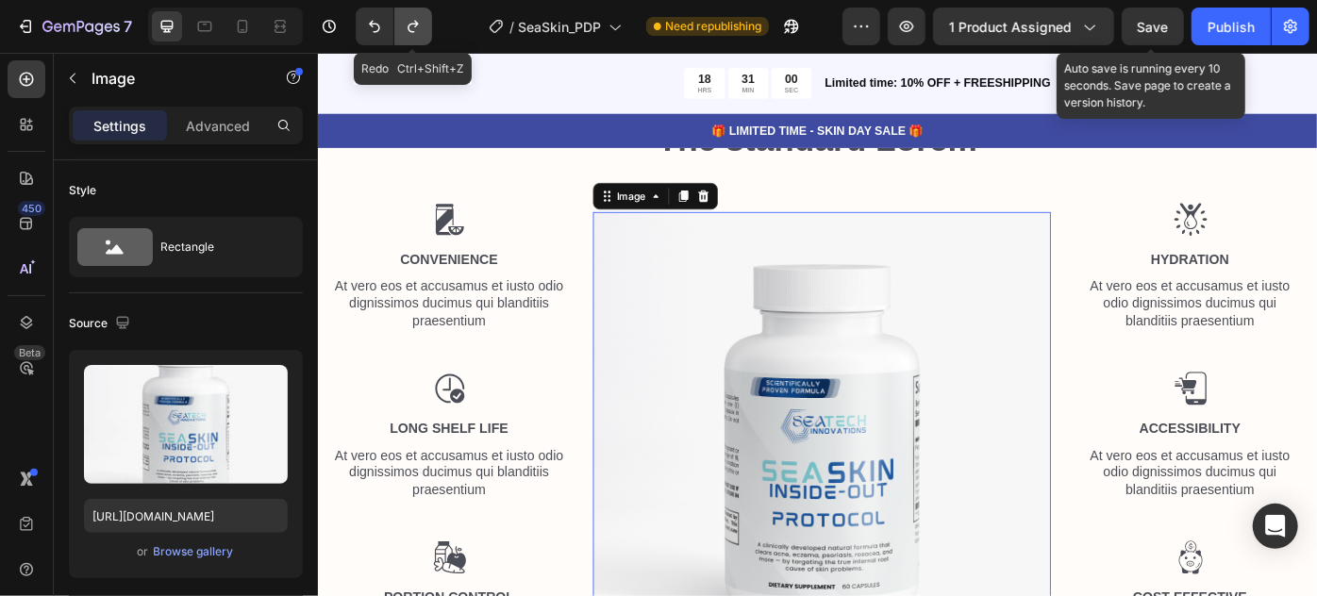
click at [420, 31] on icon "Undo/Redo" at bounding box center [413, 26] width 19 height 19
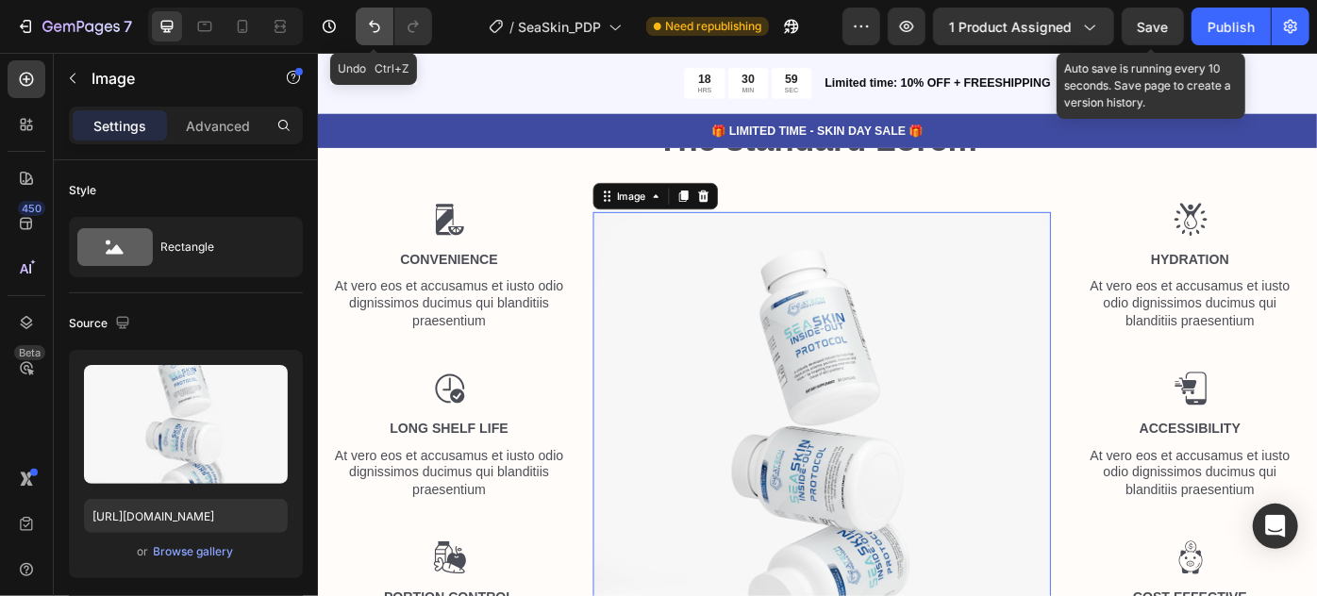
click at [372, 37] on button "Undo/Redo" at bounding box center [375, 27] width 38 height 38
type input "https://cdn.shopify.com/s/files/1/0821/0392/7124/files/gempages_546573242282804…"
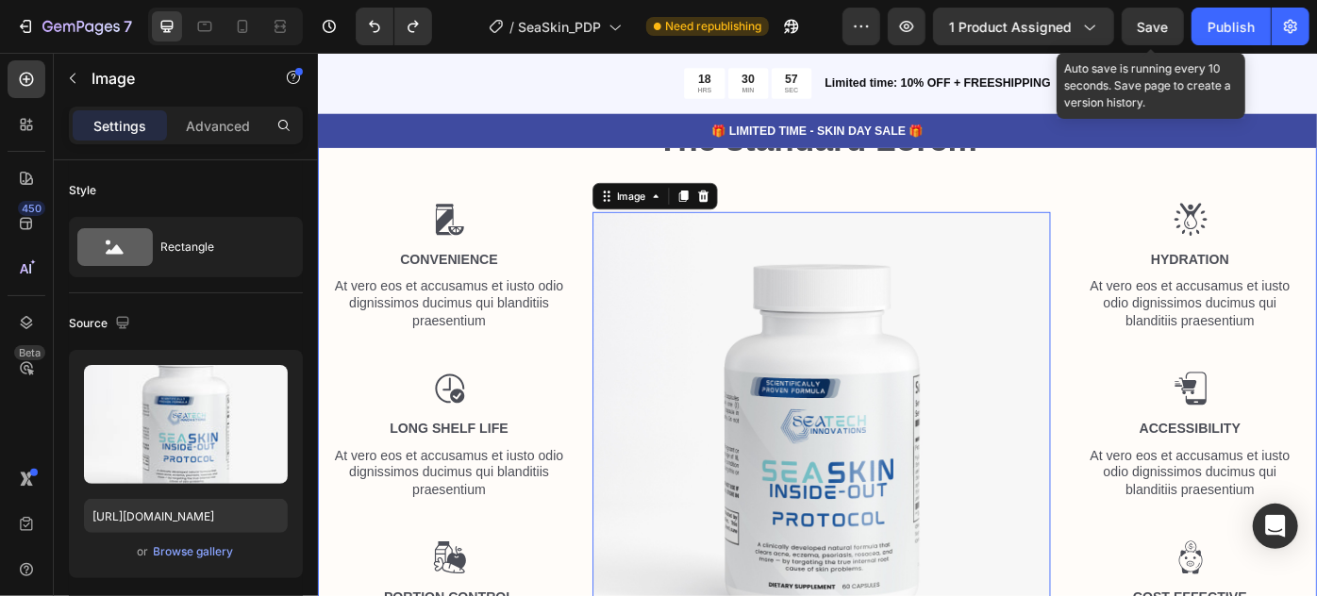
click at [532, 207] on div "The standard Lorem Heading Row Image Convenience Text Block At vero eos et accu…" at bounding box center [883, 446] width 1104 height 644
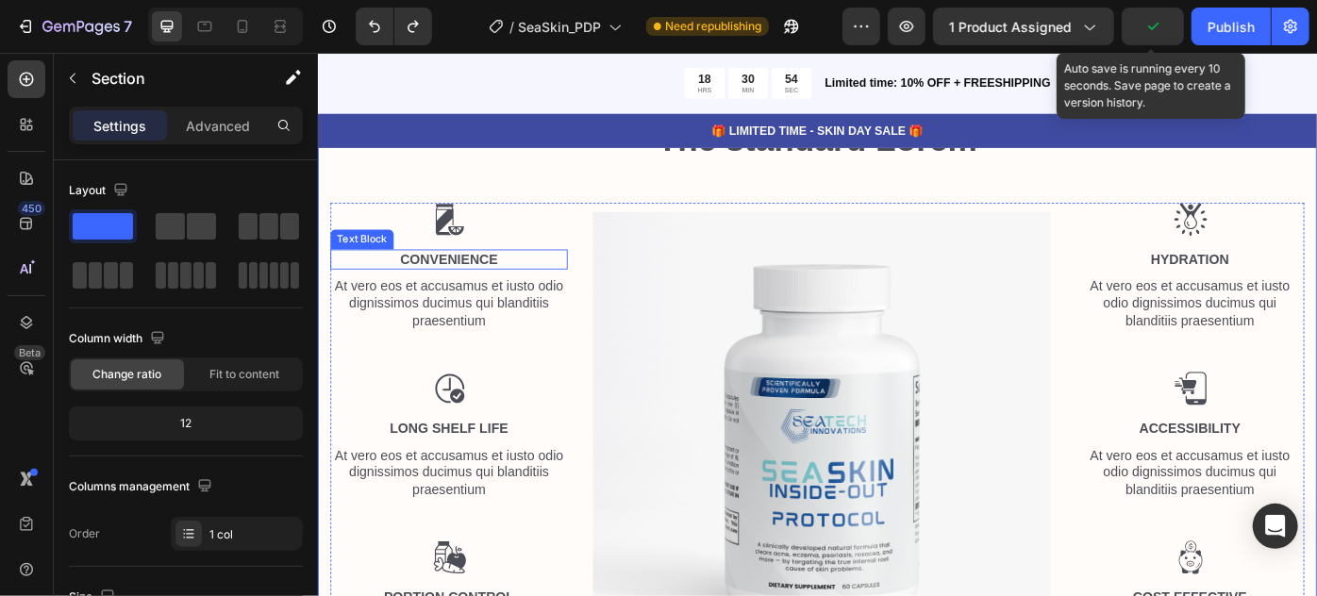
click at [475, 282] on p "Convenience" at bounding box center [465, 286] width 265 height 20
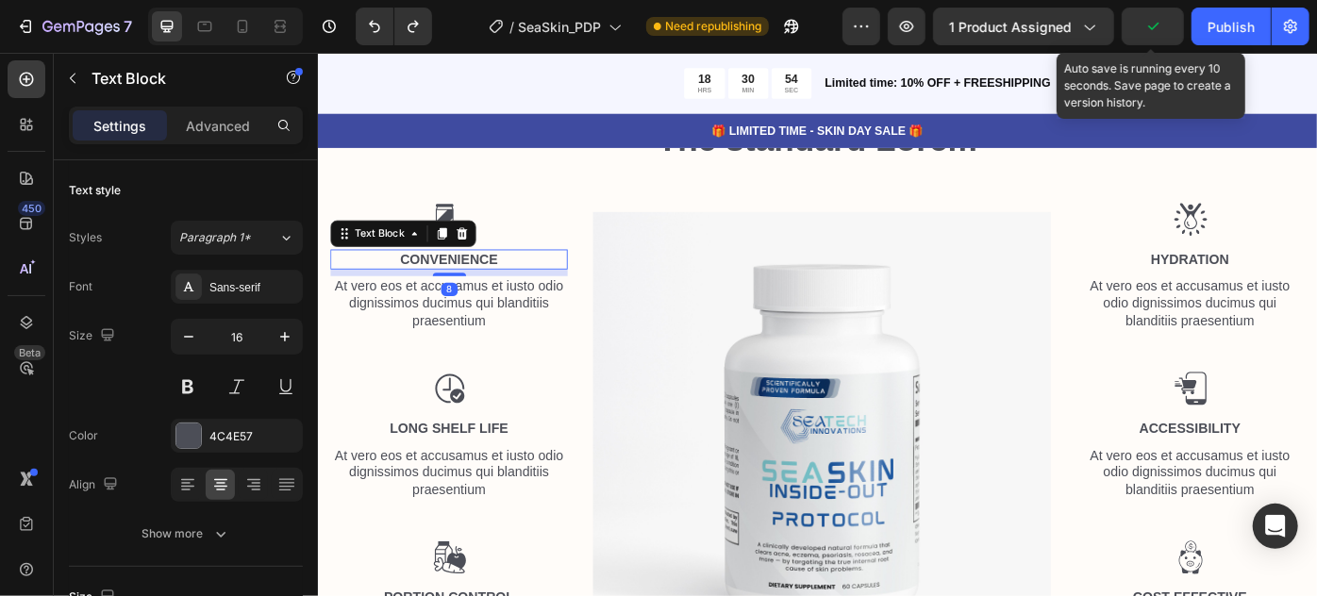
click at [475, 282] on p "Convenience" at bounding box center [465, 286] width 265 height 20
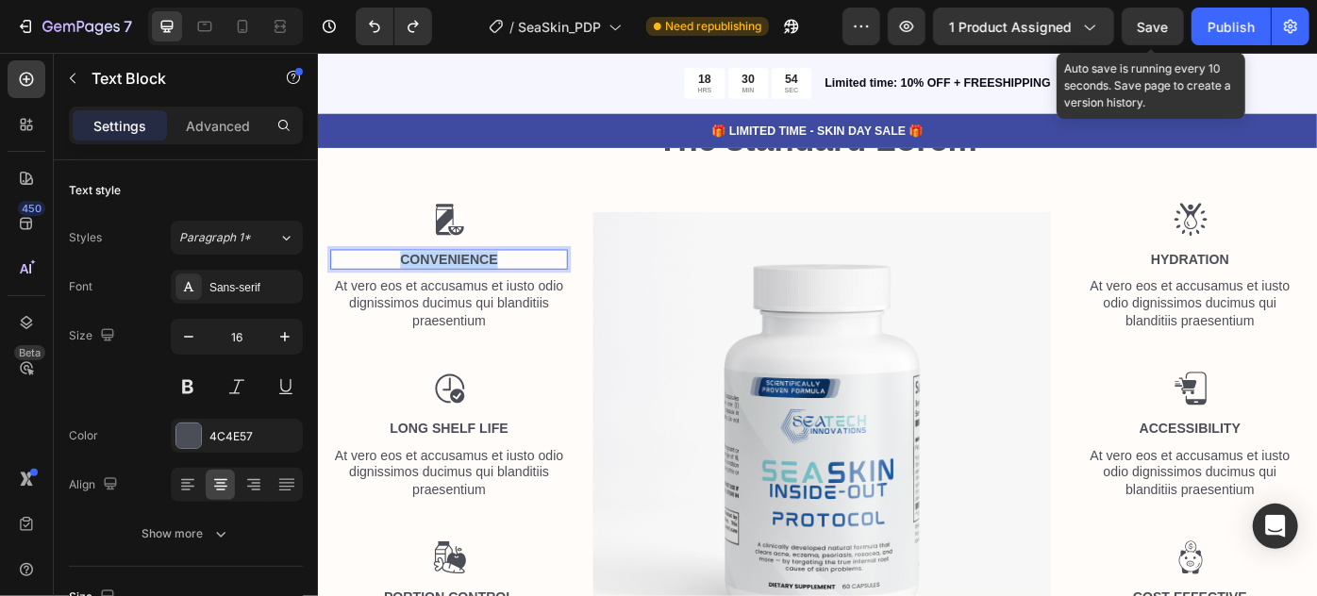
click at [475, 282] on p "Convenience" at bounding box center [465, 286] width 265 height 20
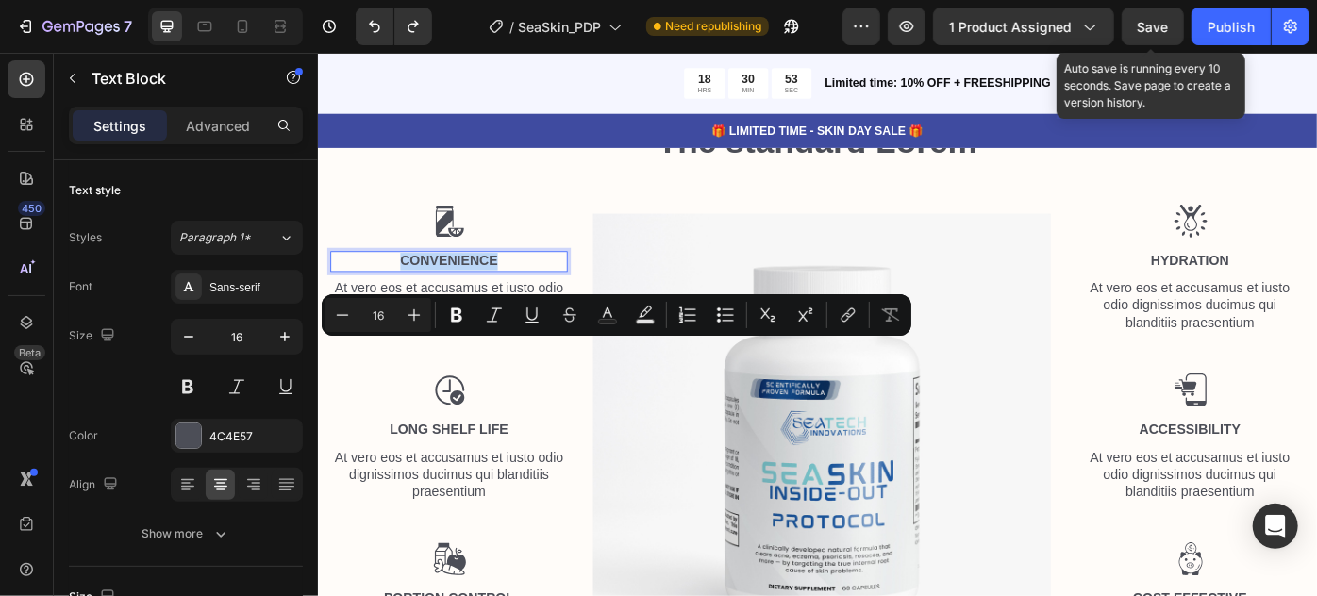
scroll to position [5639, 0]
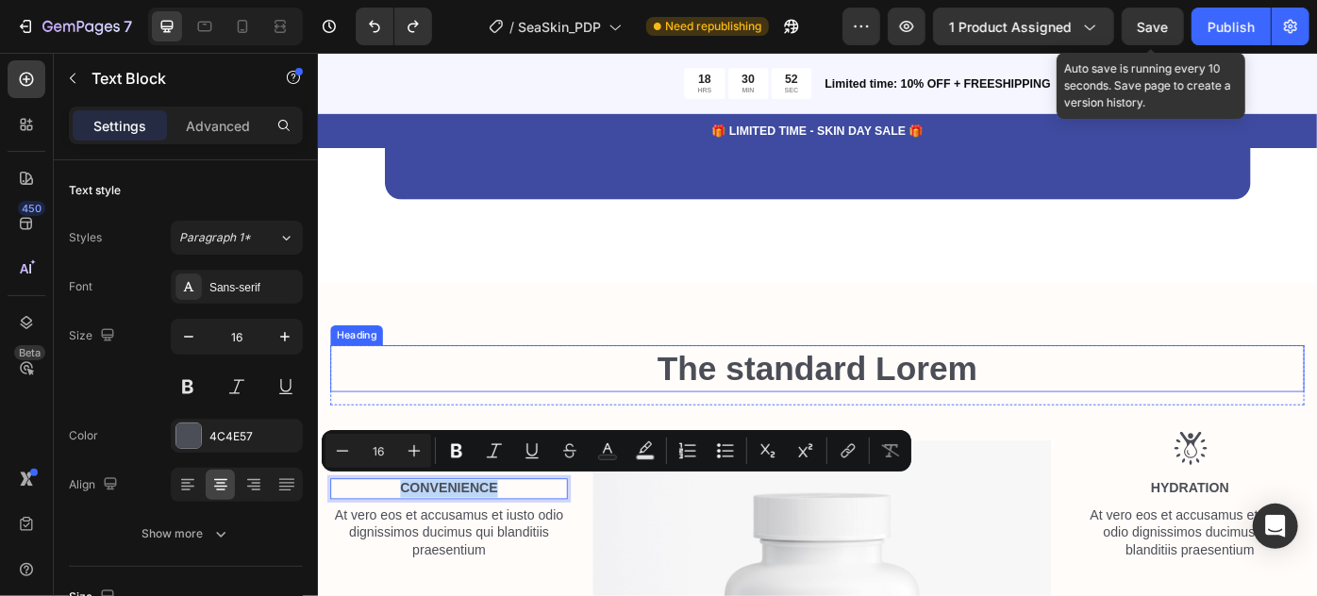
click at [861, 412] on h2 "The standard Lorem" at bounding box center [883, 409] width 1104 height 53
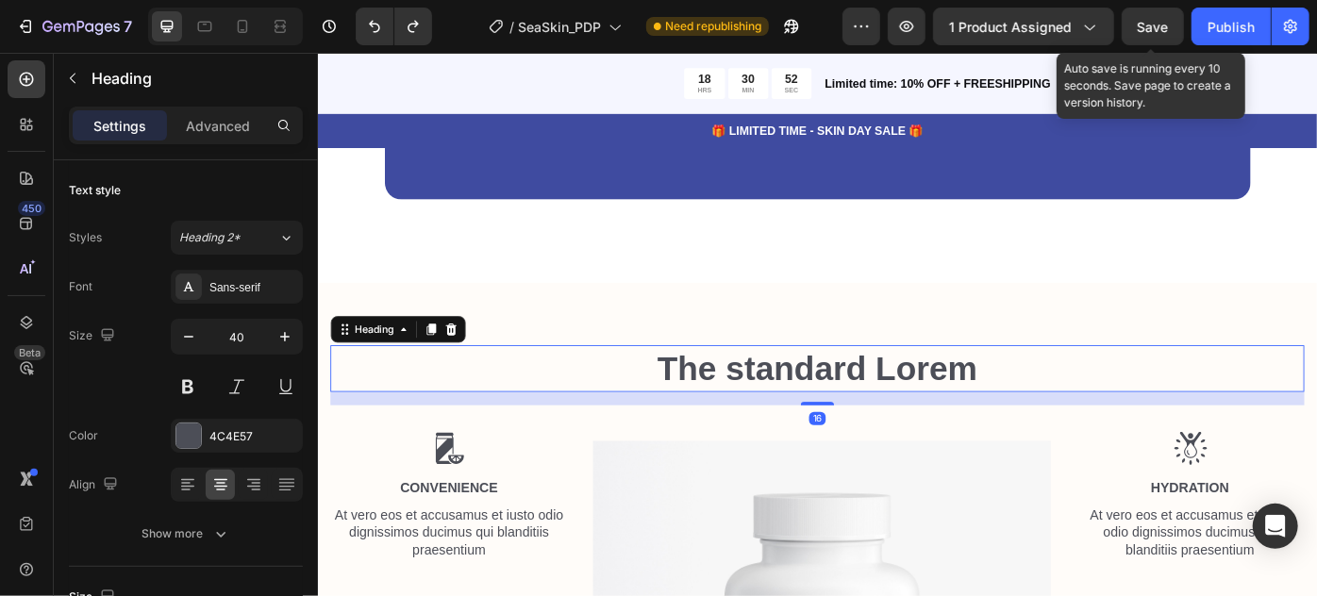
click at [861, 412] on h2 "The standard Lorem" at bounding box center [883, 409] width 1104 height 53
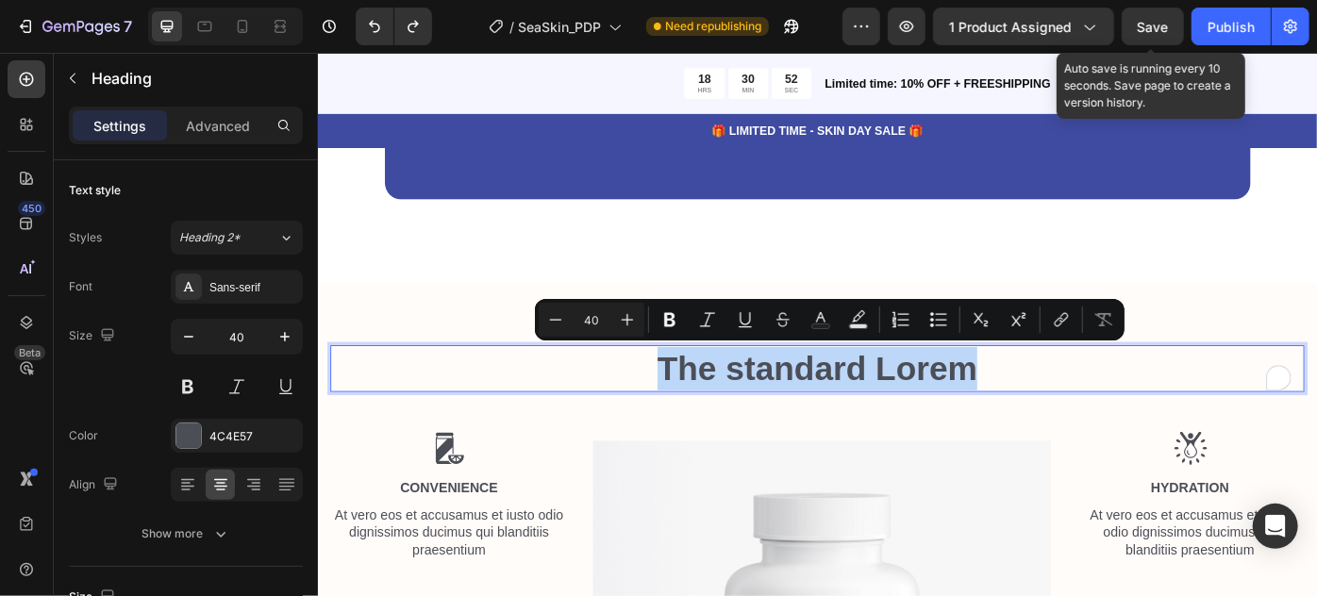
click at [861, 412] on p "The standard Lorem" at bounding box center [883, 409] width 1100 height 49
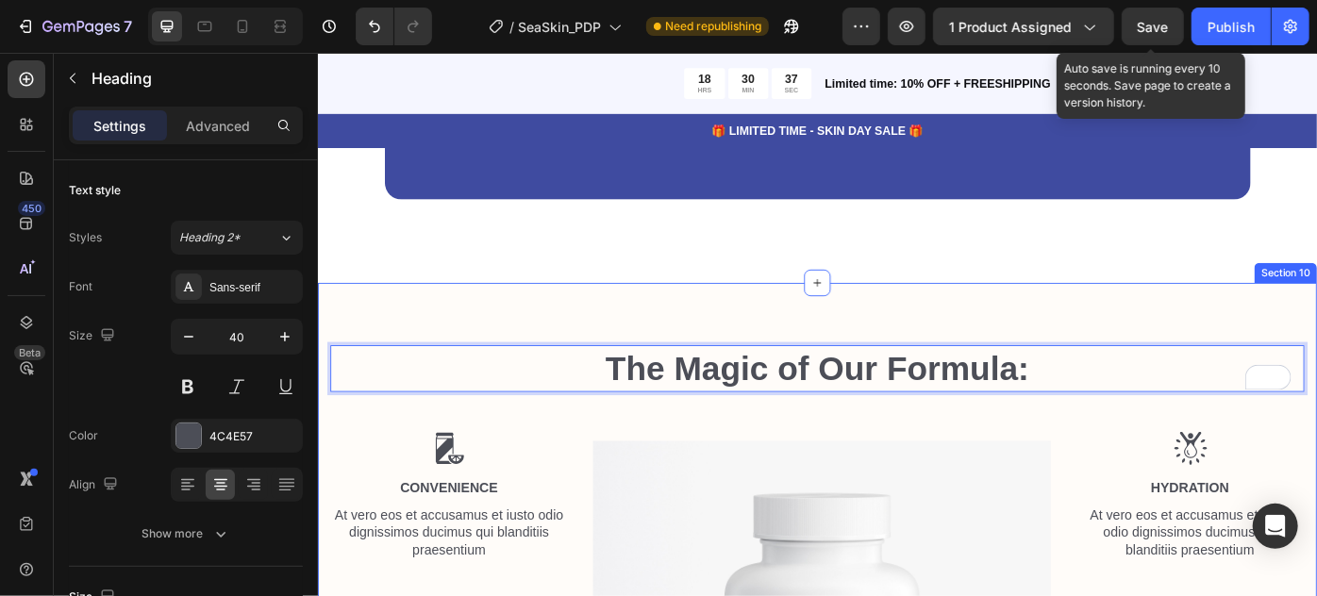
scroll to position [5811, 0]
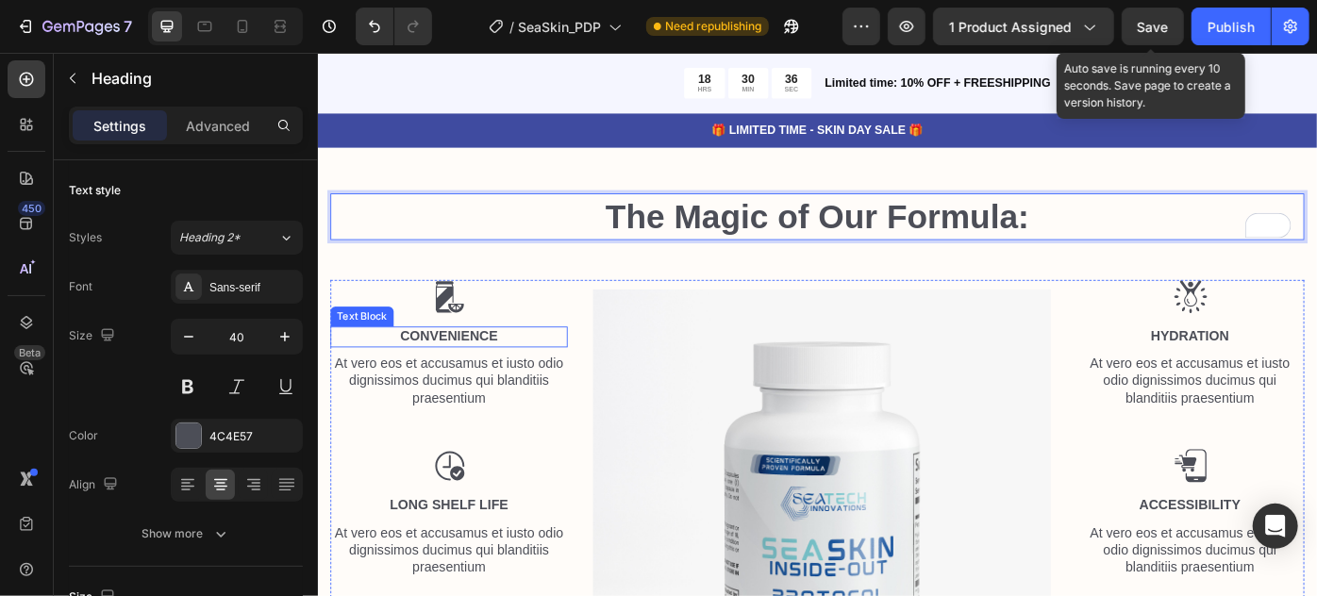
click at [479, 374] on p "Convenience" at bounding box center [465, 374] width 265 height 20
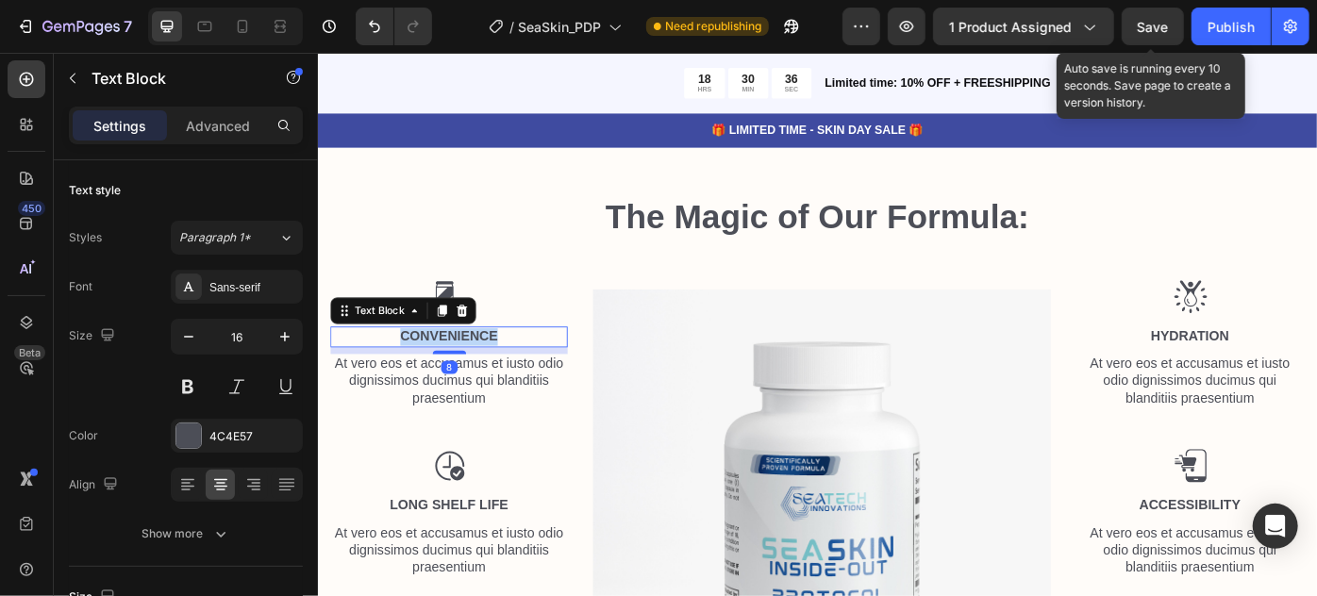
click at [479, 374] on p "Convenience" at bounding box center [465, 374] width 265 height 20
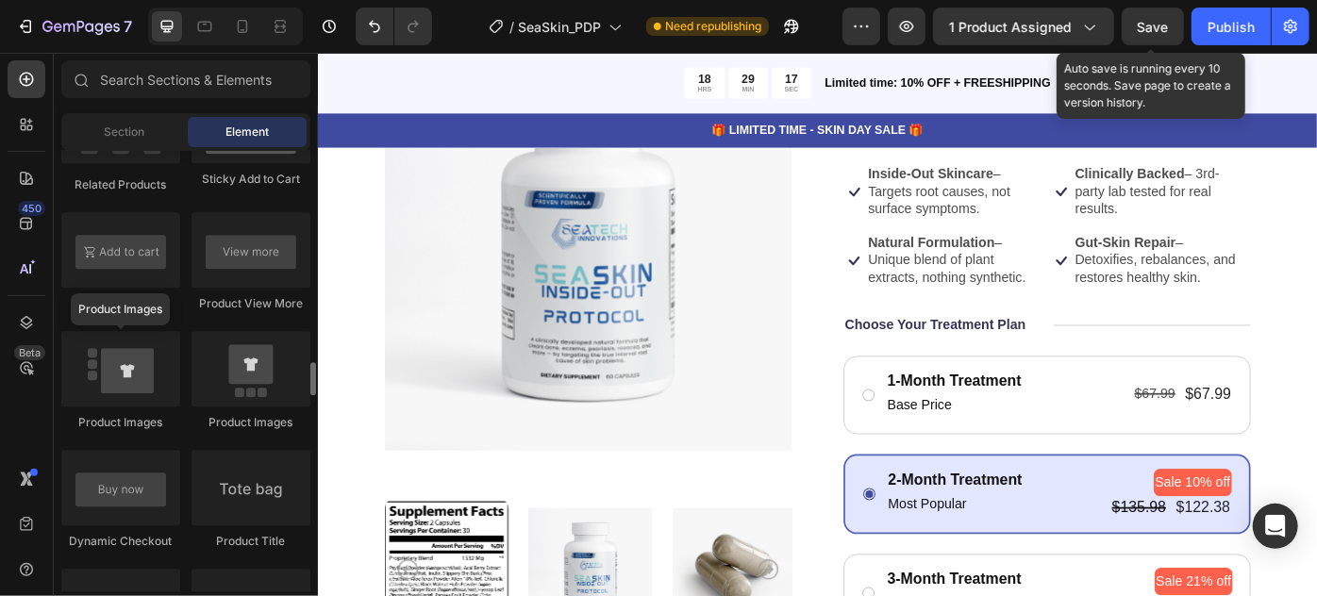
scroll to position [2916, 0]
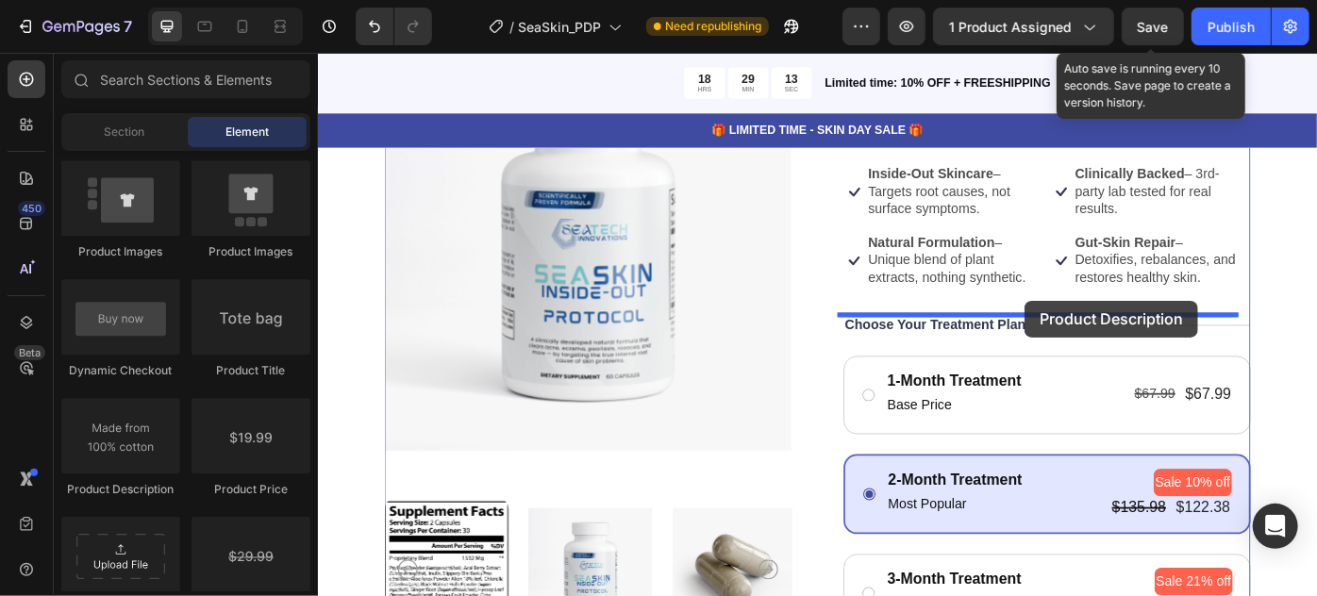
drag, startPoint x: 439, startPoint y: 495, endPoint x: 1118, endPoint y: 333, distance: 698.5
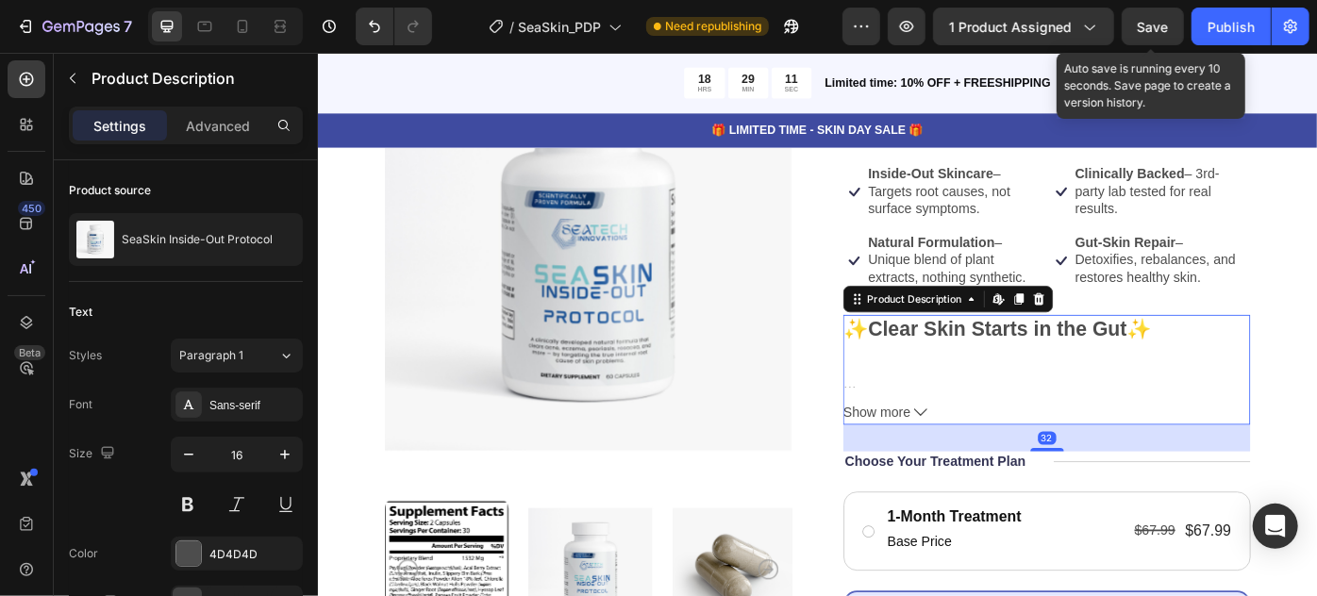
click at [987, 448] on button "Show more" at bounding box center [1142, 459] width 461 height 27
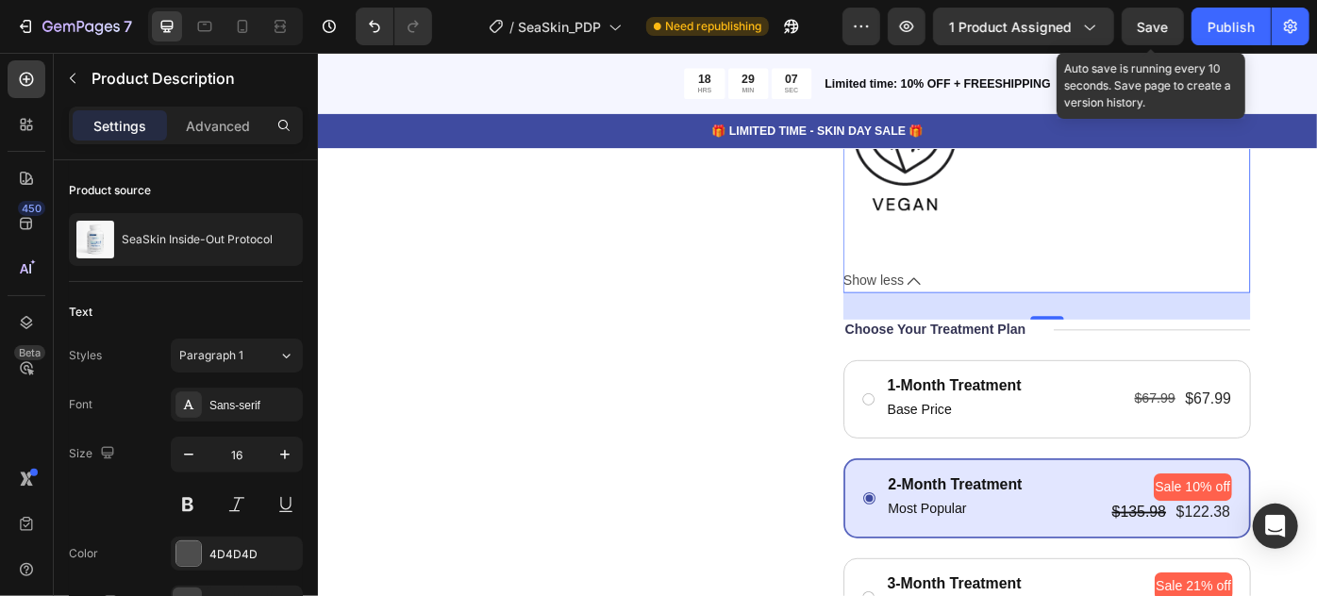
scroll to position [3088, 0]
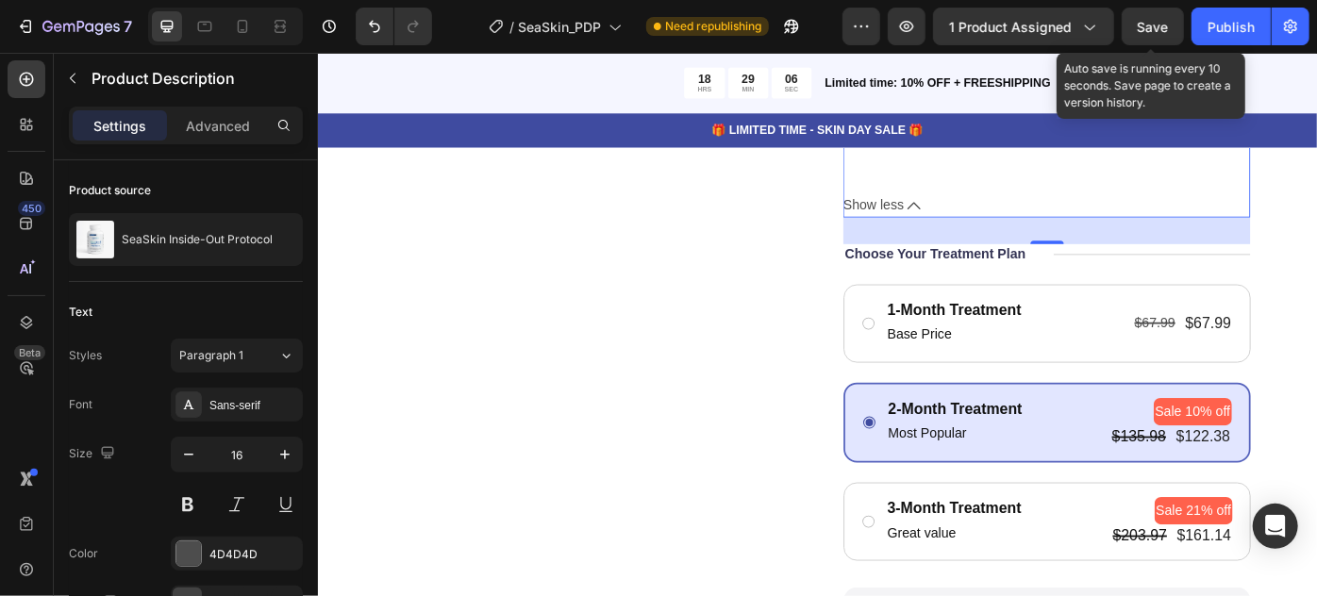
click at [968, 226] on span "Show less" at bounding box center [946, 223] width 69 height 27
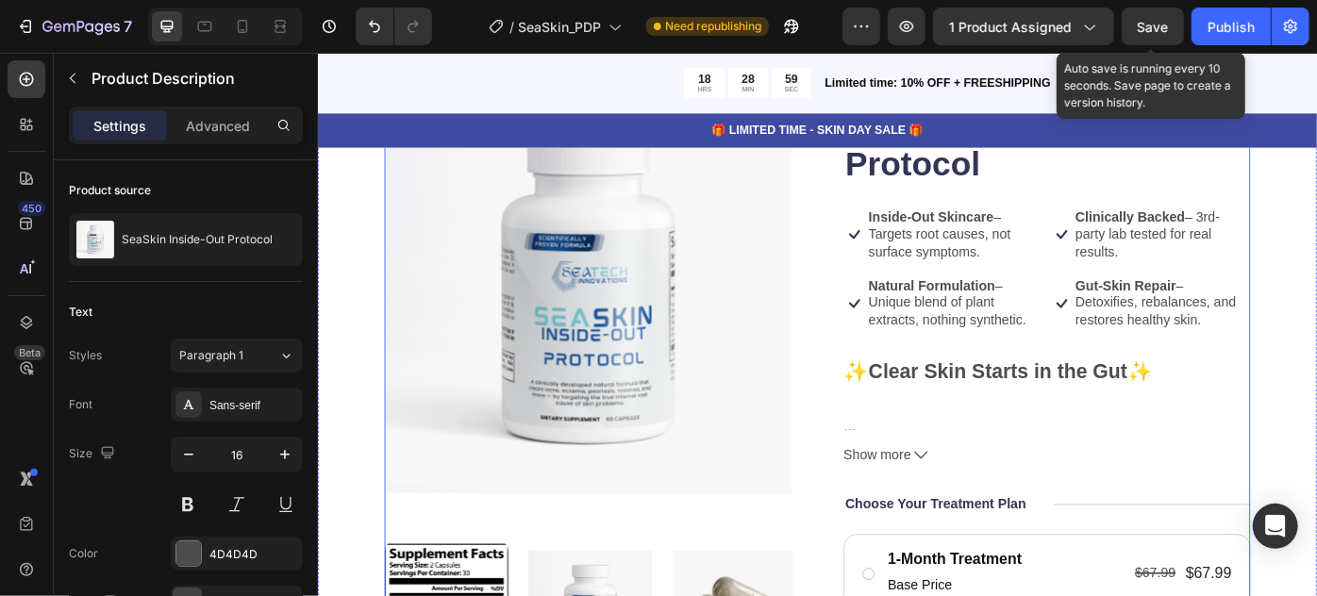
scroll to position [171, 0]
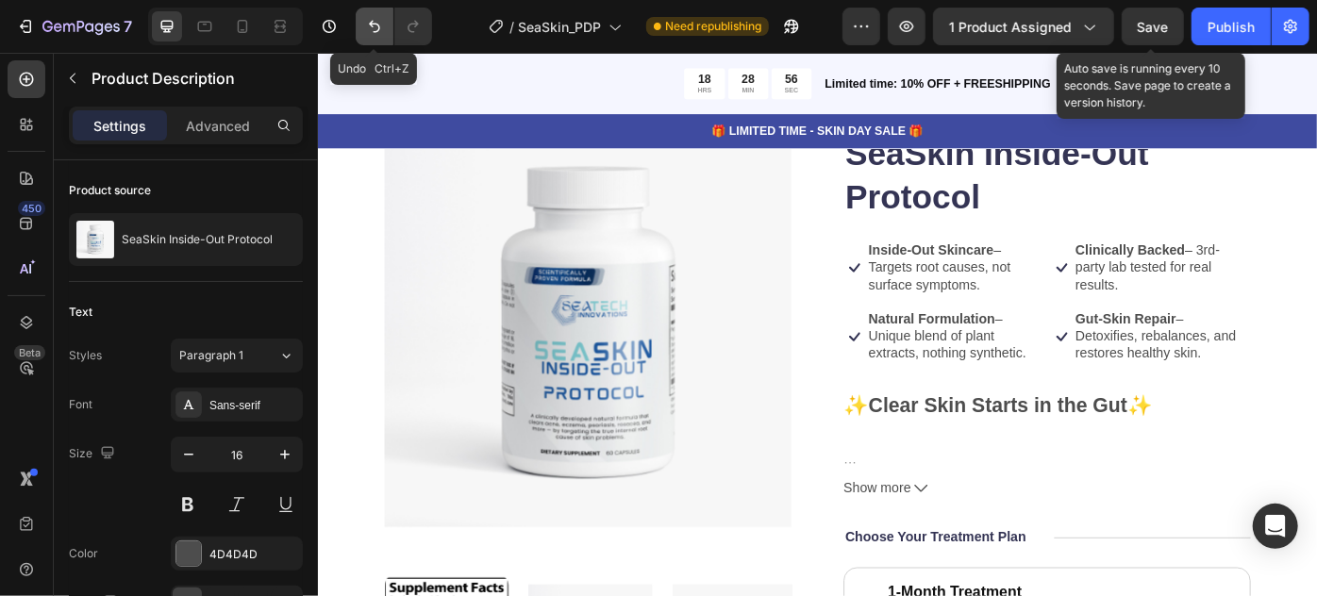
click at [377, 26] on icon "Undo/Redo" at bounding box center [374, 26] width 19 height 19
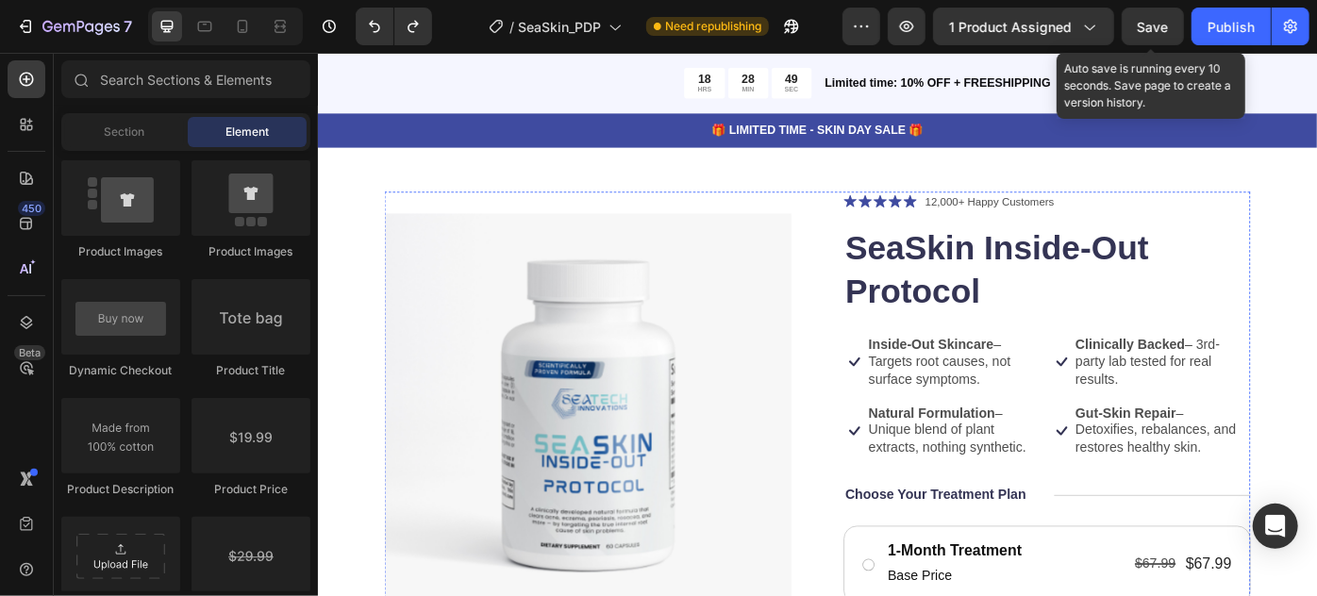
scroll to position [0, 0]
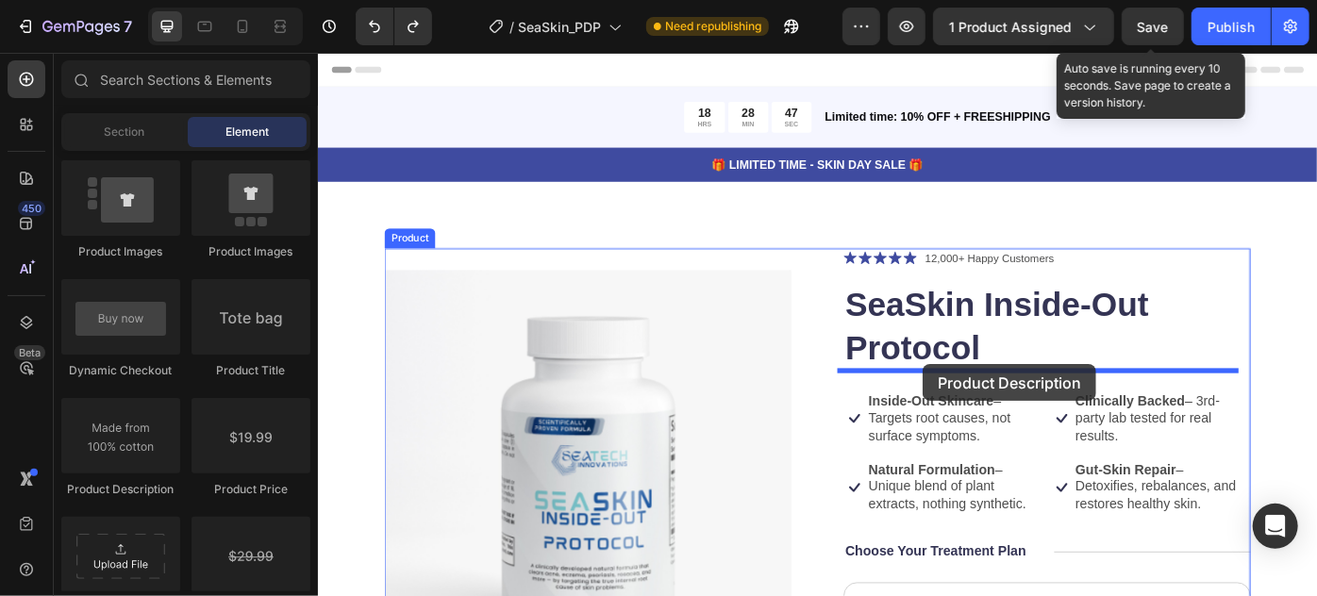
drag, startPoint x: 417, startPoint y: 494, endPoint x: 1002, endPoint y: 405, distance: 591.7
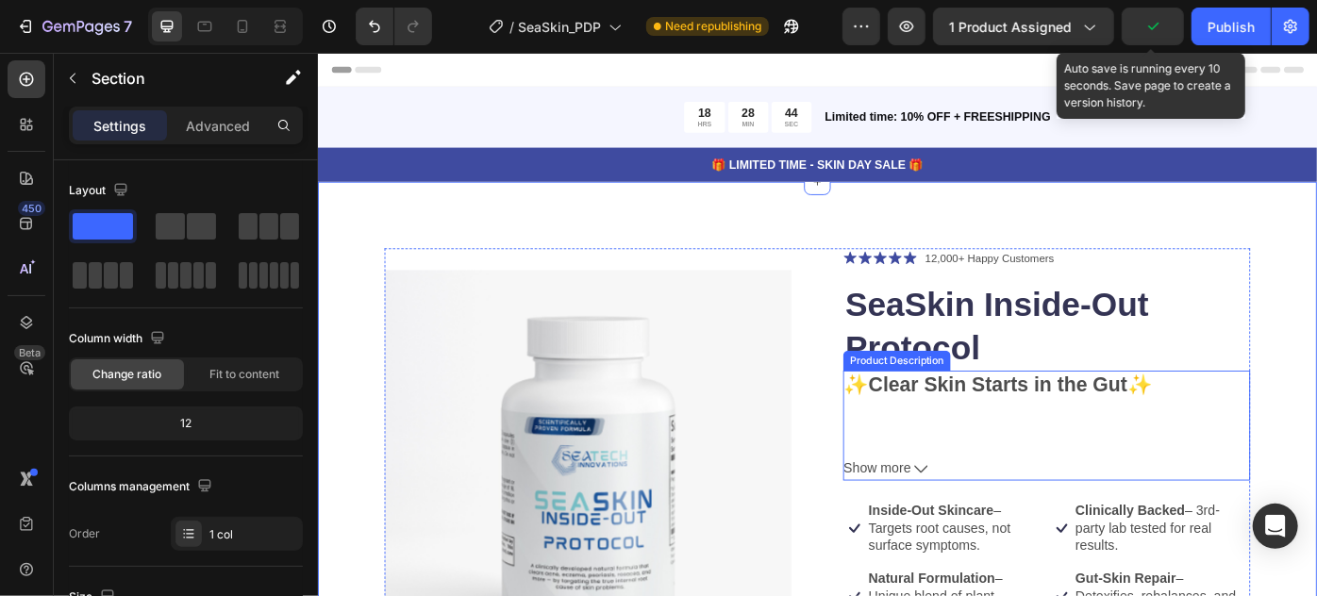
click at [1017, 475] on div "✨ Clear Skin Starts in the Gut ✨ Modern food, stress, and toxins disrupt your g…" at bounding box center [1142, 453] width 461 height 82
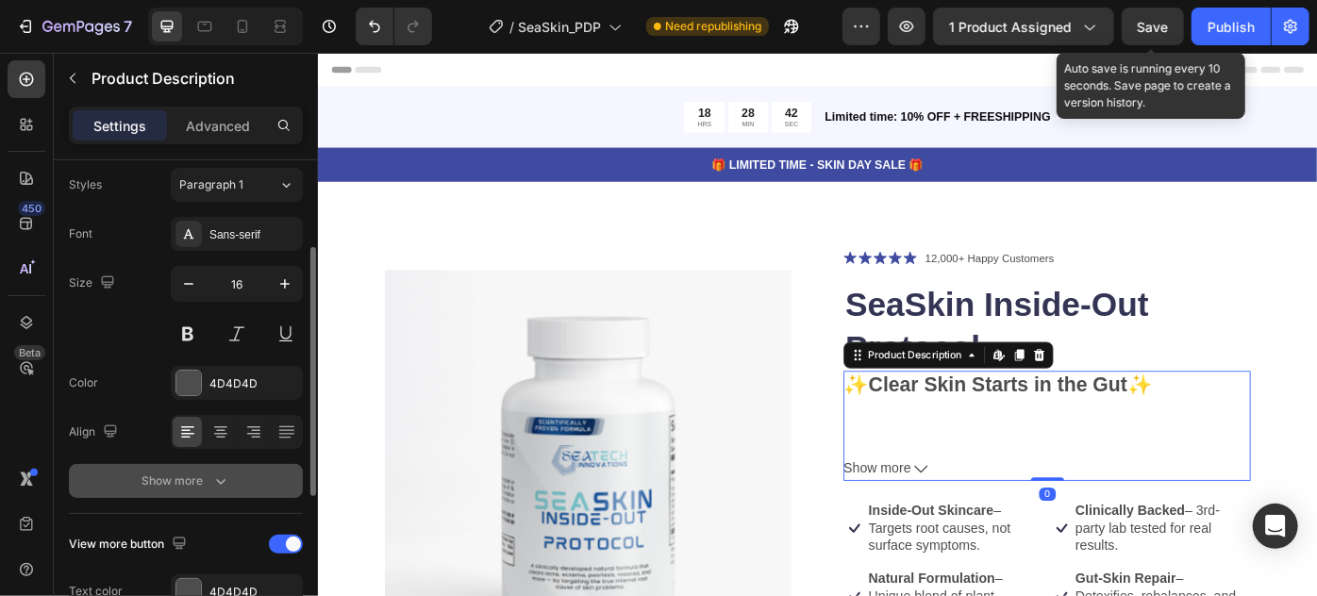
scroll to position [343, 0]
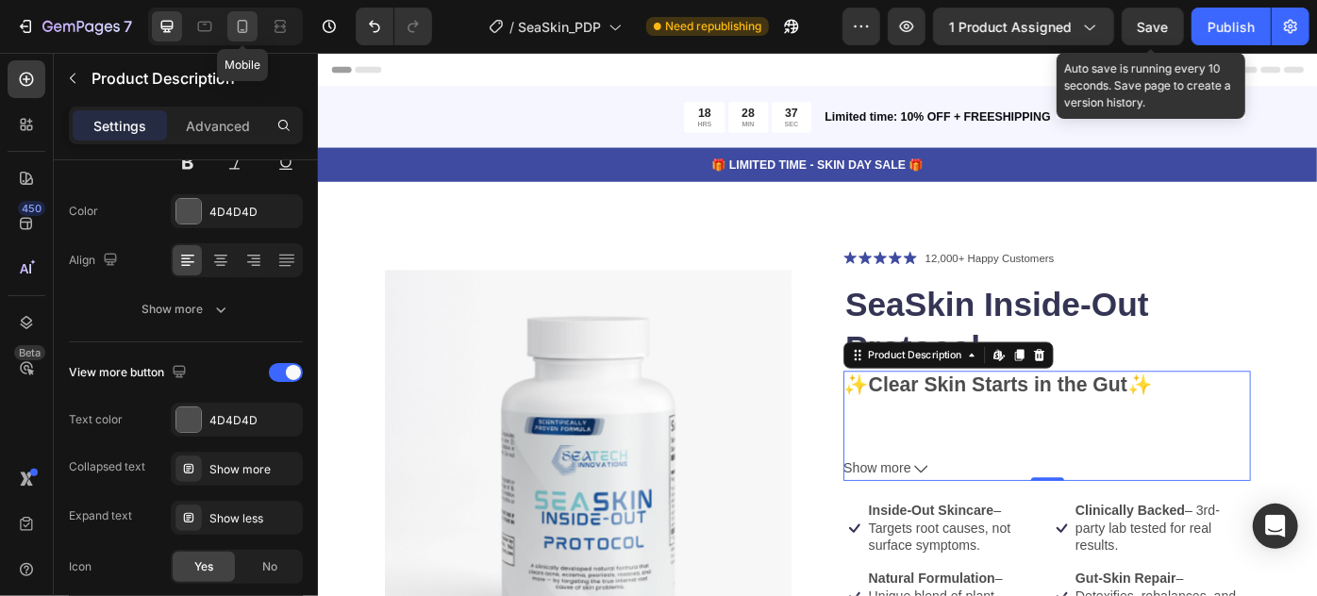
click at [234, 22] on icon at bounding box center [242, 26] width 19 height 19
type input "14"
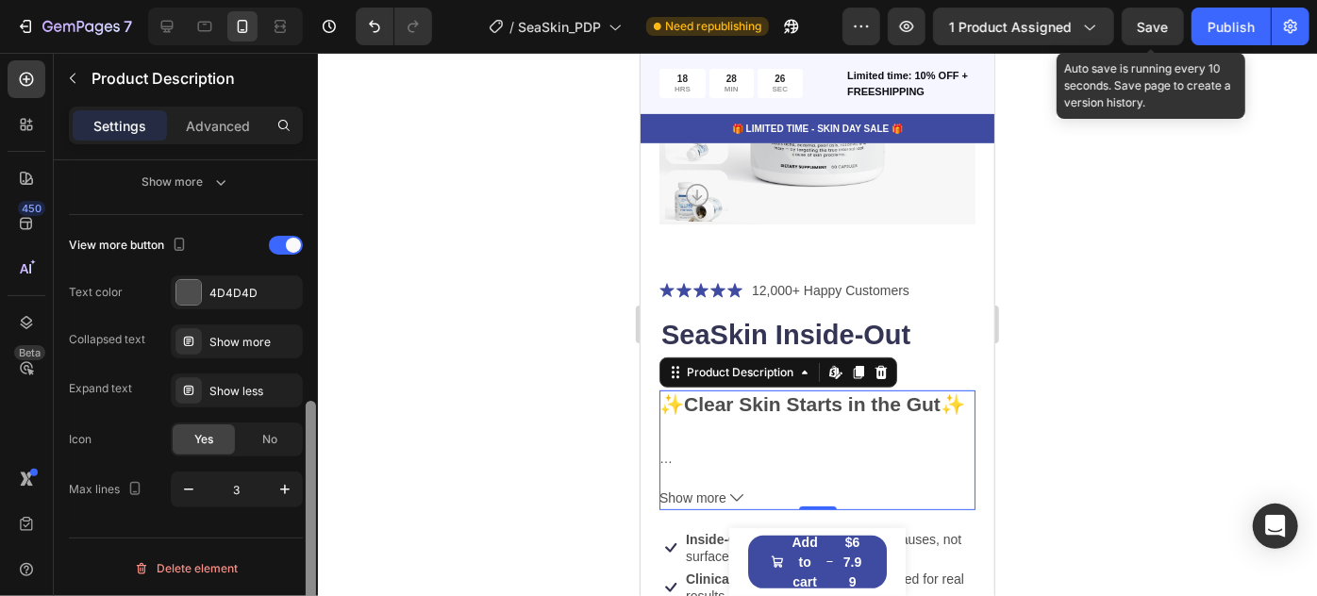
scroll to position [384, 0]
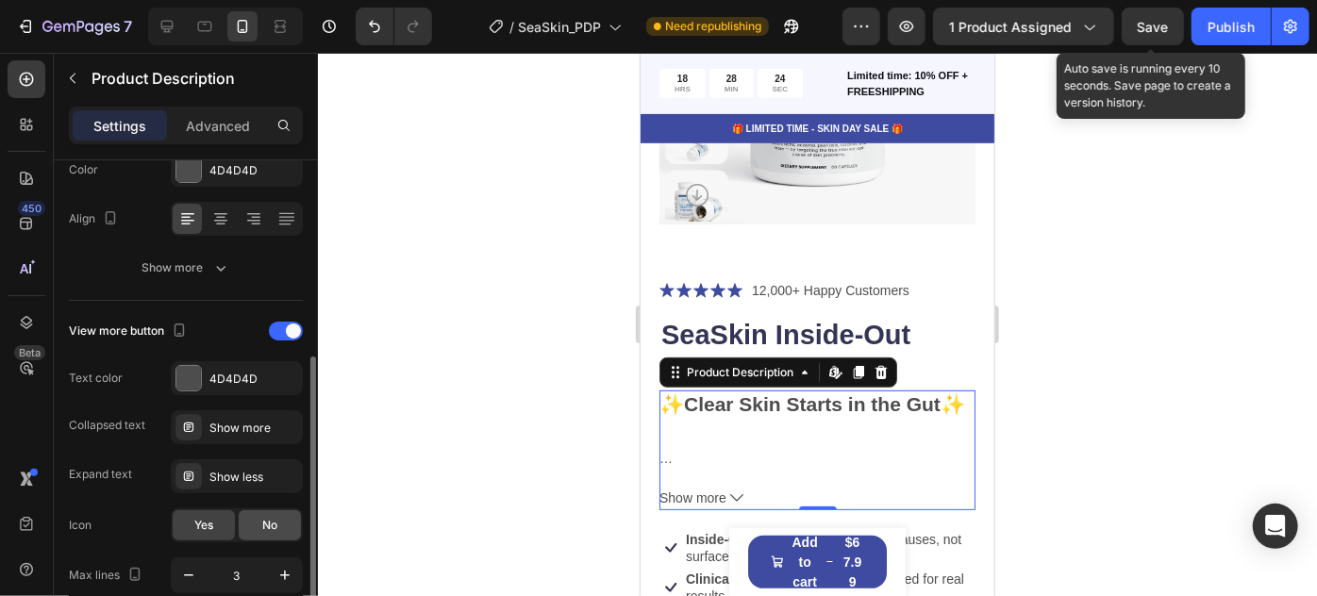
click at [261, 519] on div "No" at bounding box center [270, 526] width 62 height 30
click at [203, 521] on span "Yes" at bounding box center [203, 525] width 19 height 17
click at [190, 578] on icon "button" at bounding box center [188, 575] width 19 height 19
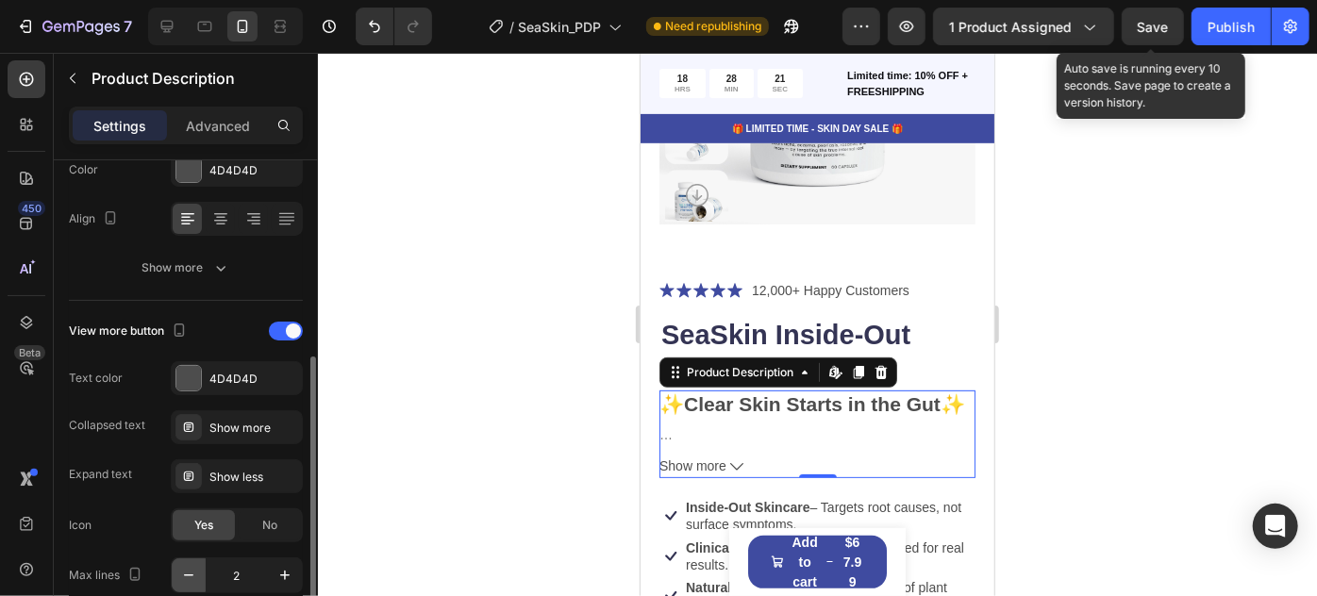
click at [190, 578] on icon "button" at bounding box center [188, 575] width 19 height 19
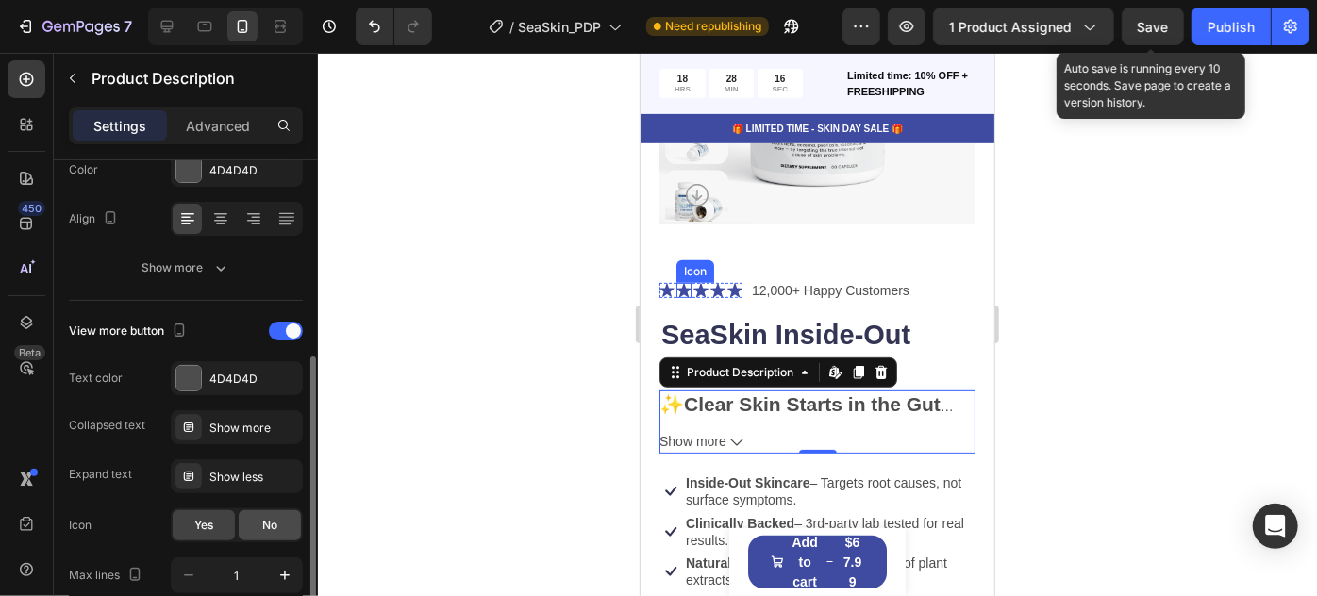
scroll to position [470, 0]
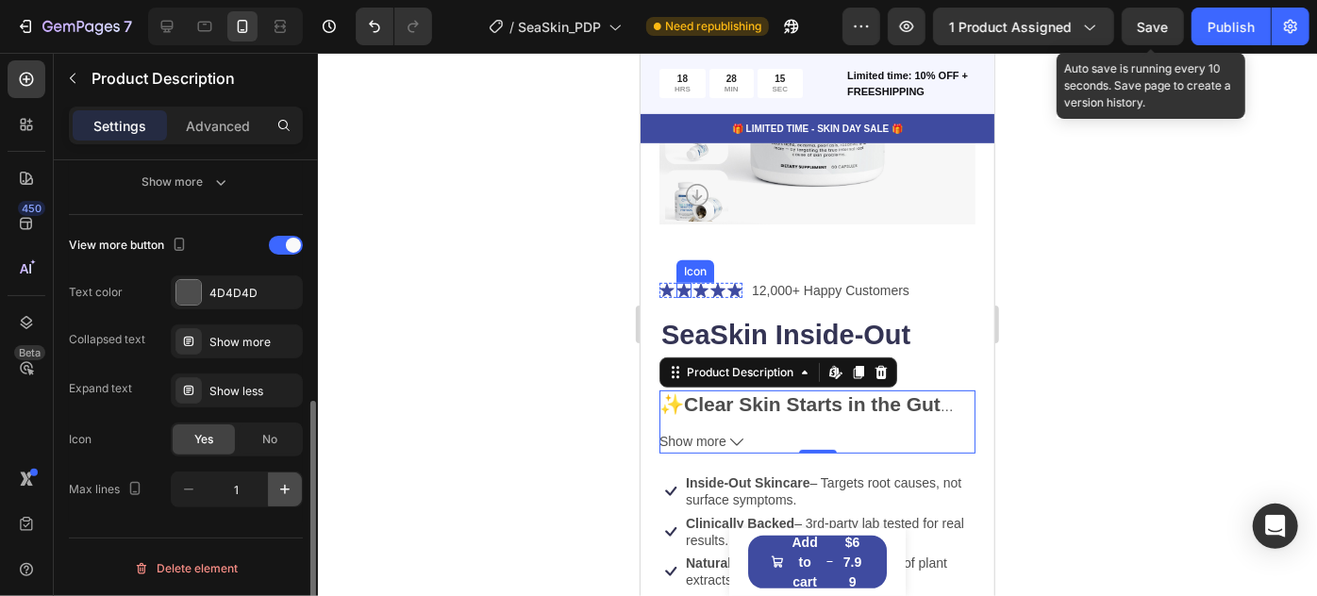
click at [293, 490] on icon "button" at bounding box center [285, 489] width 19 height 19
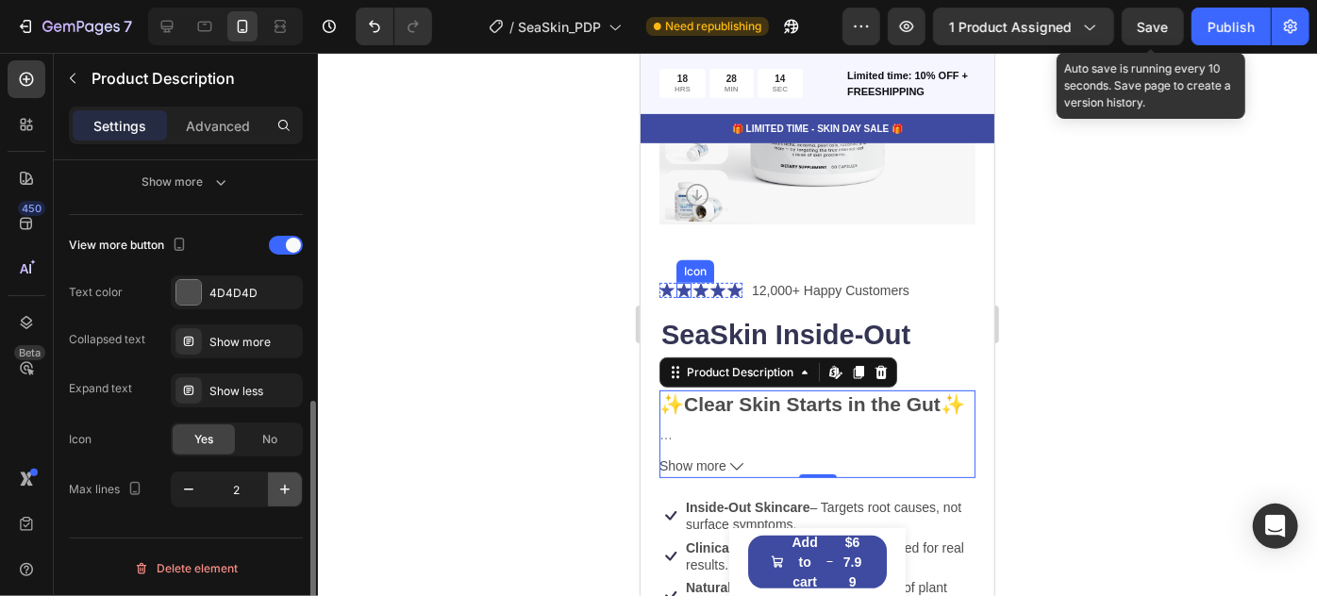
click at [287, 488] on icon "button" at bounding box center [284, 489] width 9 height 9
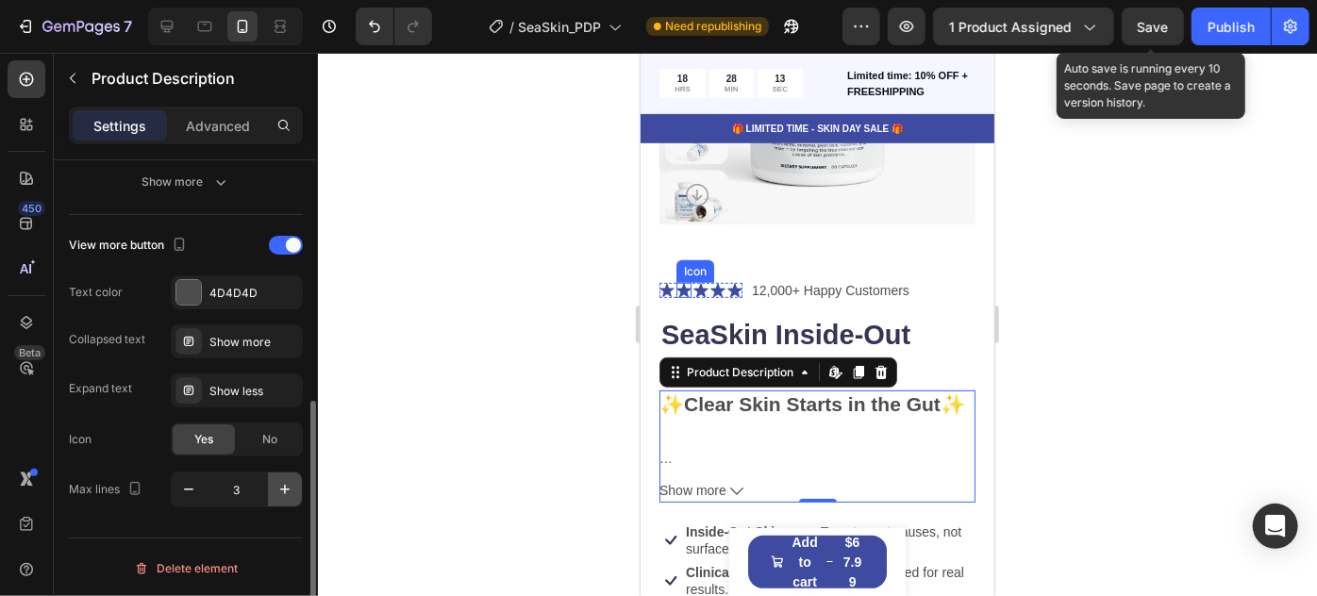
click at [287, 489] on icon "button" at bounding box center [285, 489] width 19 height 19
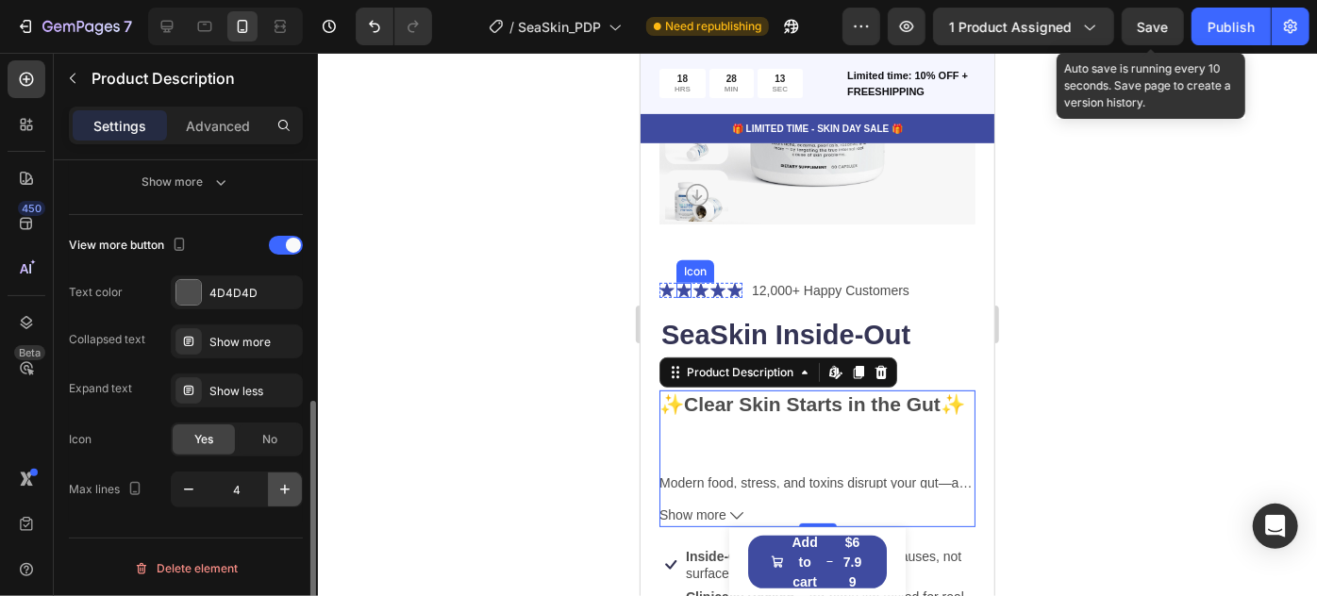
click at [289, 490] on icon "button" at bounding box center [285, 489] width 19 height 19
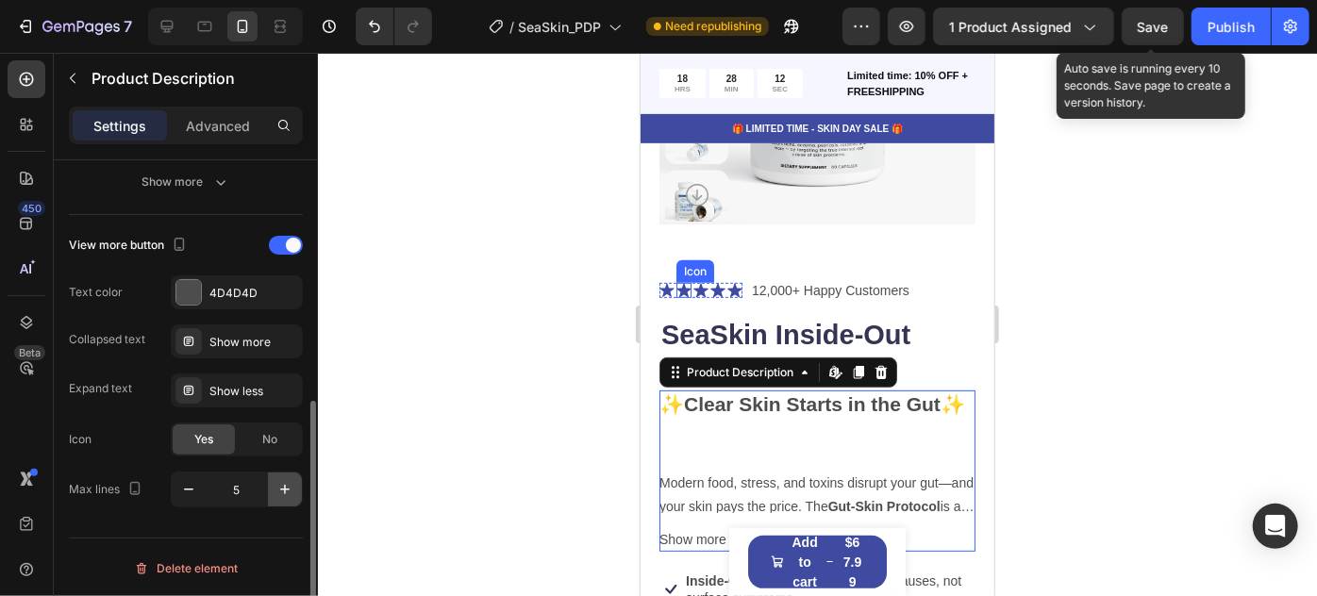
click at [289, 490] on icon "button" at bounding box center [285, 489] width 19 height 19
type input "6"
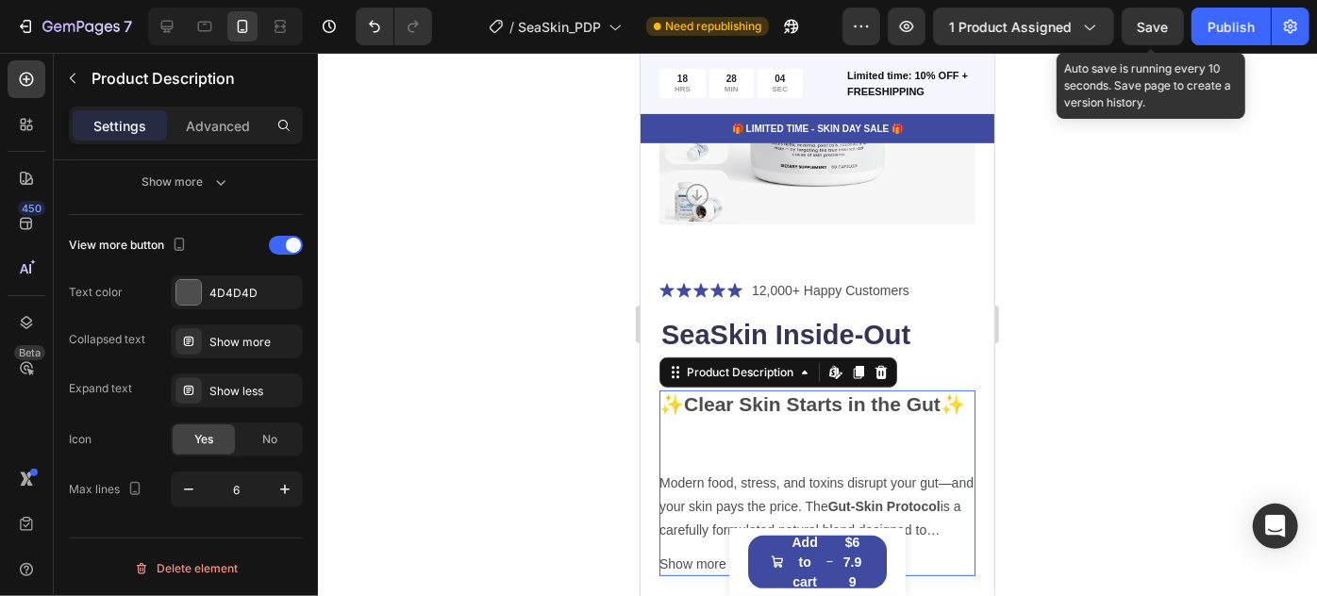
click at [798, 393] on strong "Clear Skin Starts in the Gut" at bounding box center [811, 404] width 257 height 22
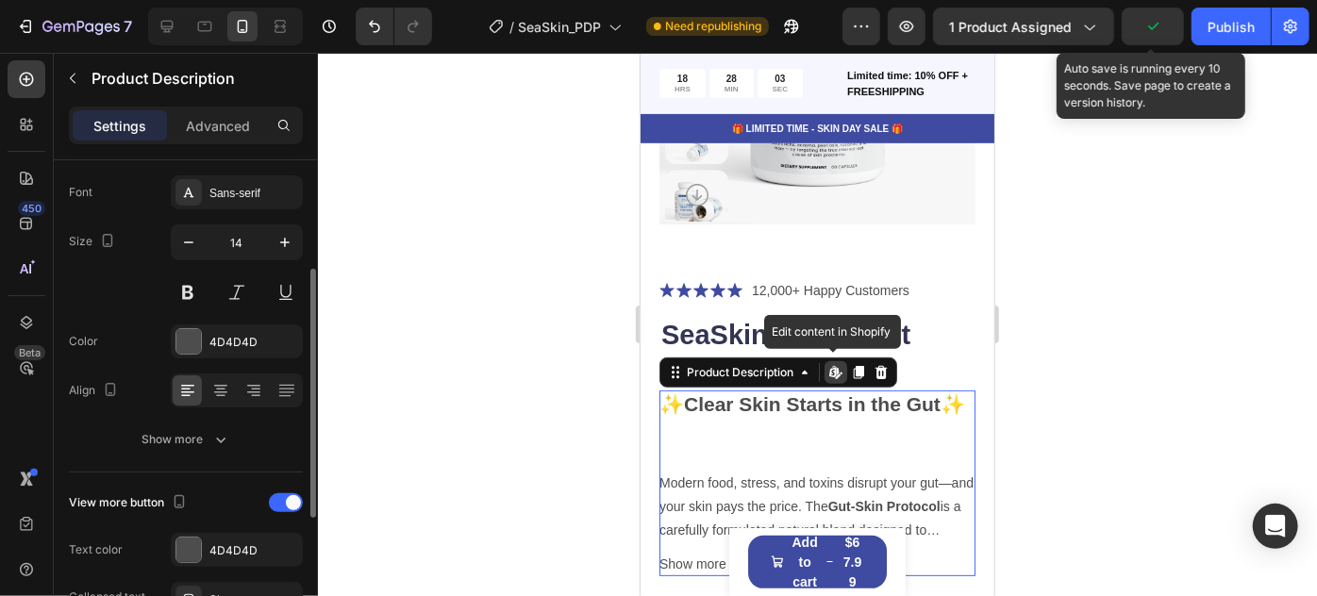
scroll to position [126, 0]
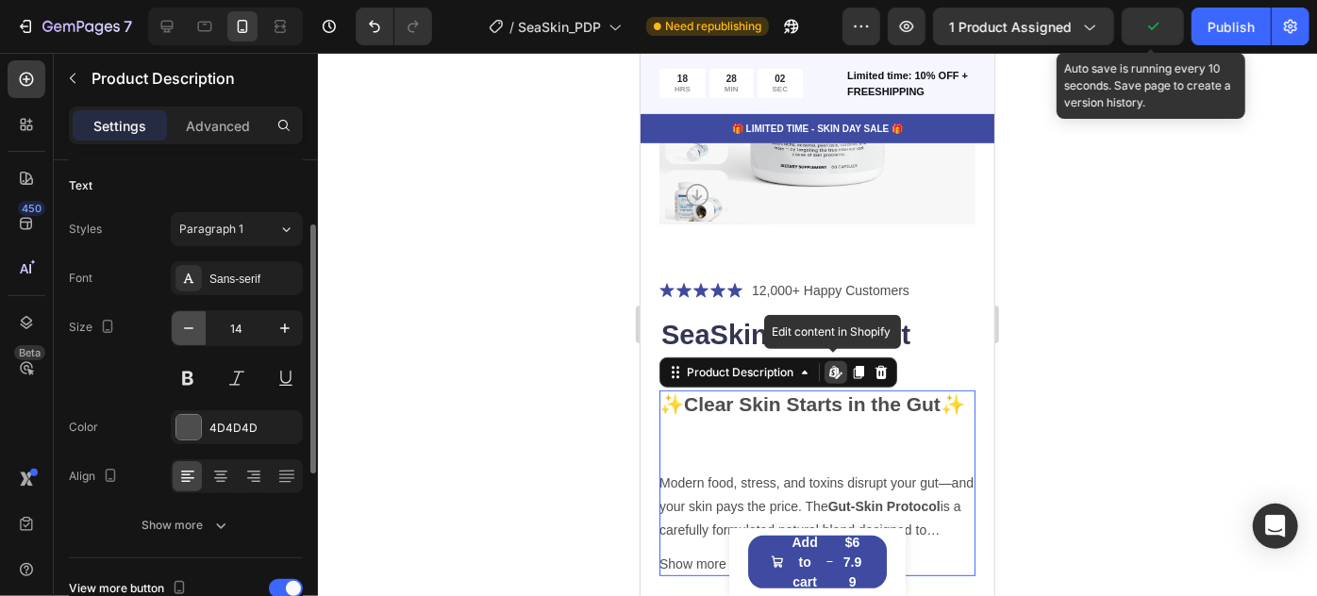
click at [192, 324] on icon "button" at bounding box center [188, 328] width 19 height 19
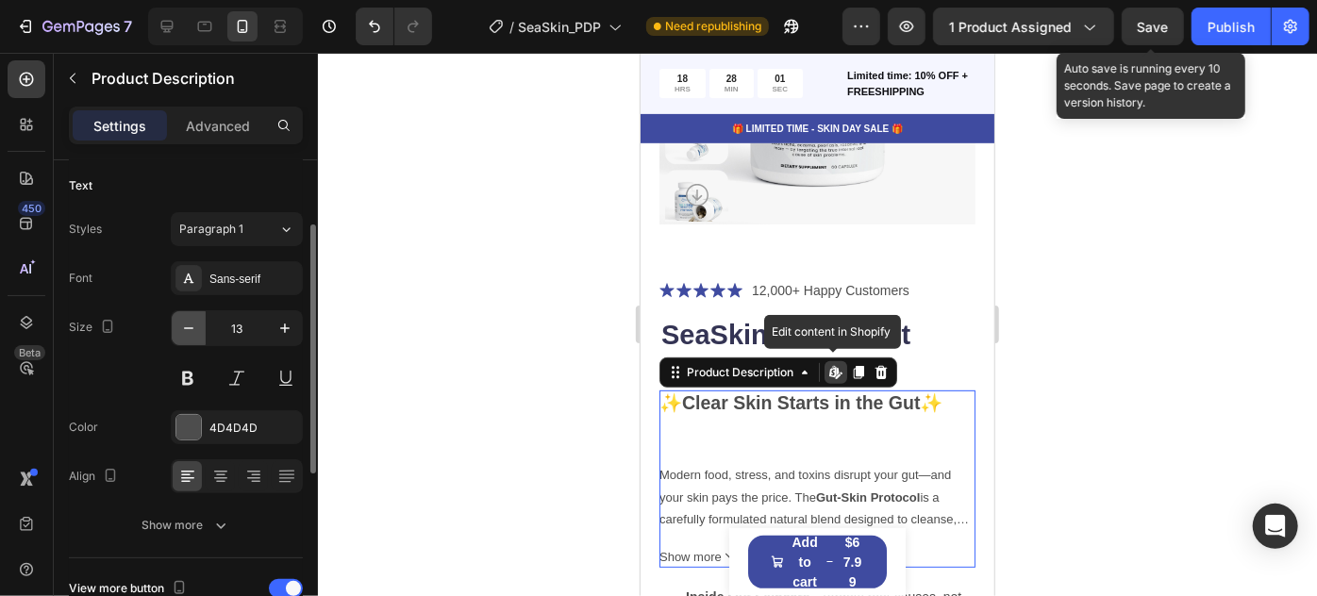
click at [191, 324] on icon "button" at bounding box center [188, 328] width 19 height 19
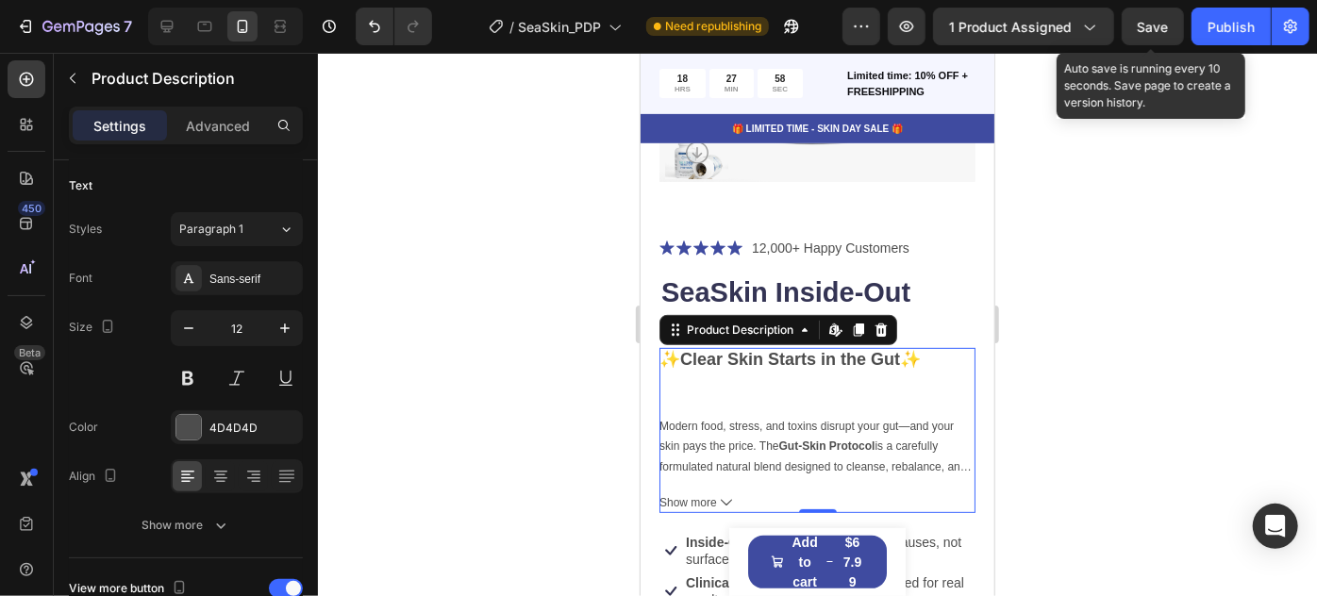
scroll to position [394, 0]
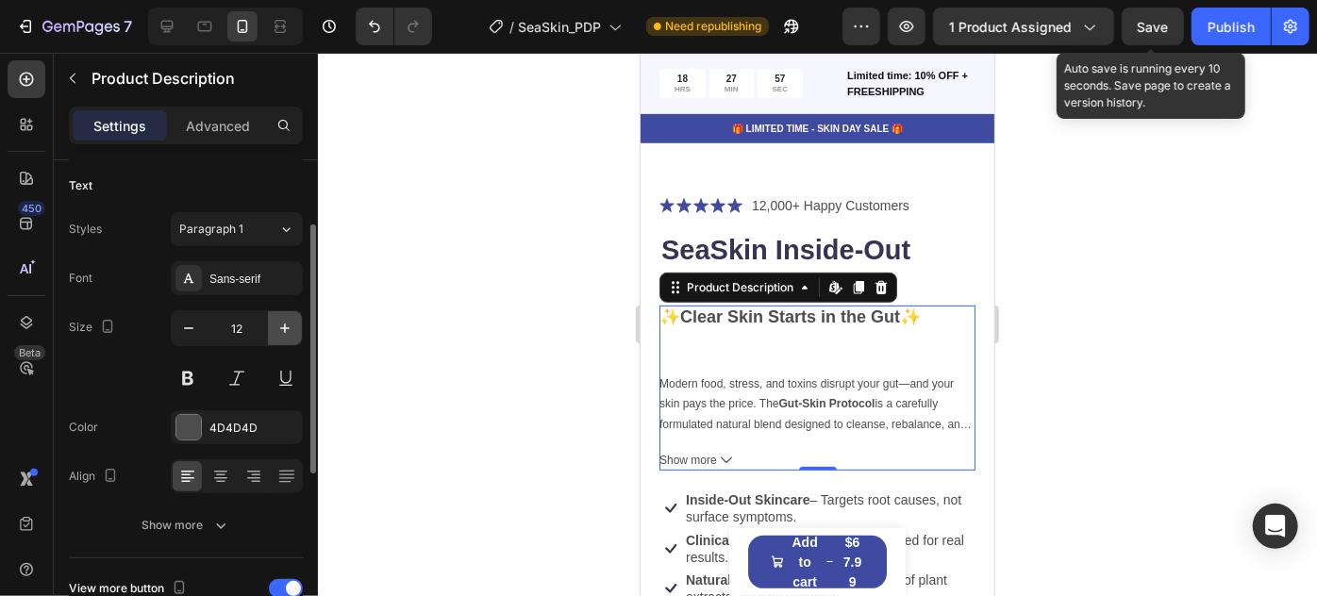
click at [287, 327] on icon "button" at bounding box center [285, 328] width 19 height 19
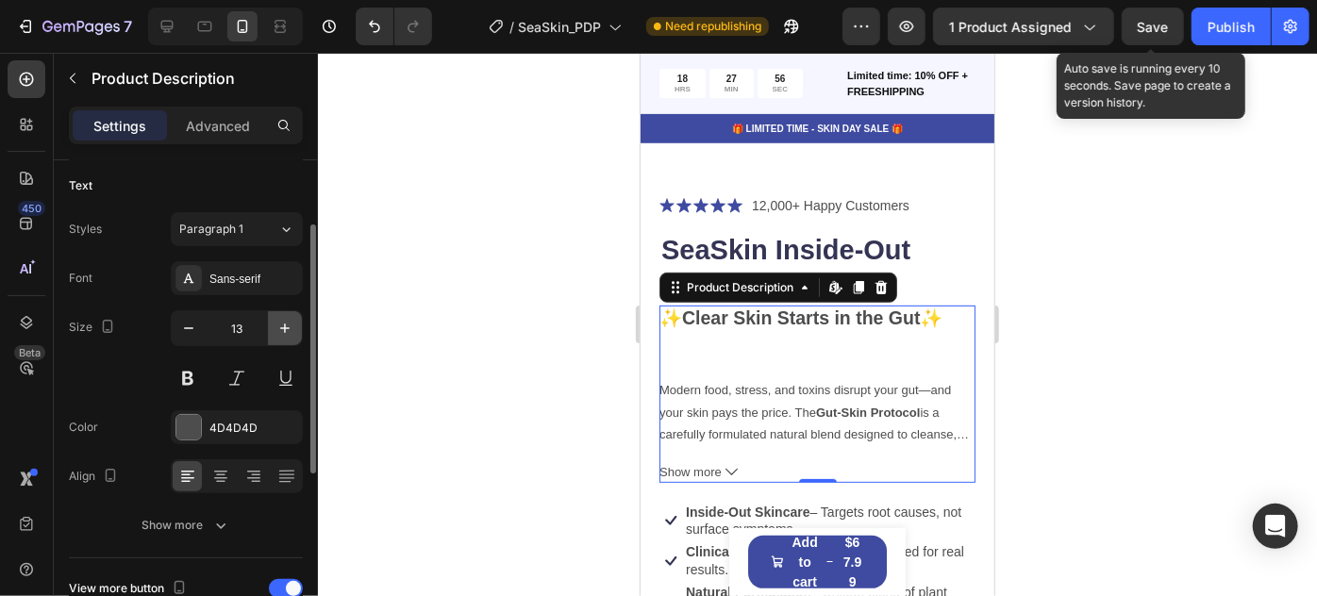
click at [287, 327] on icon "button" at bounding box center [285, 328] width 19 height 19
type input "14"
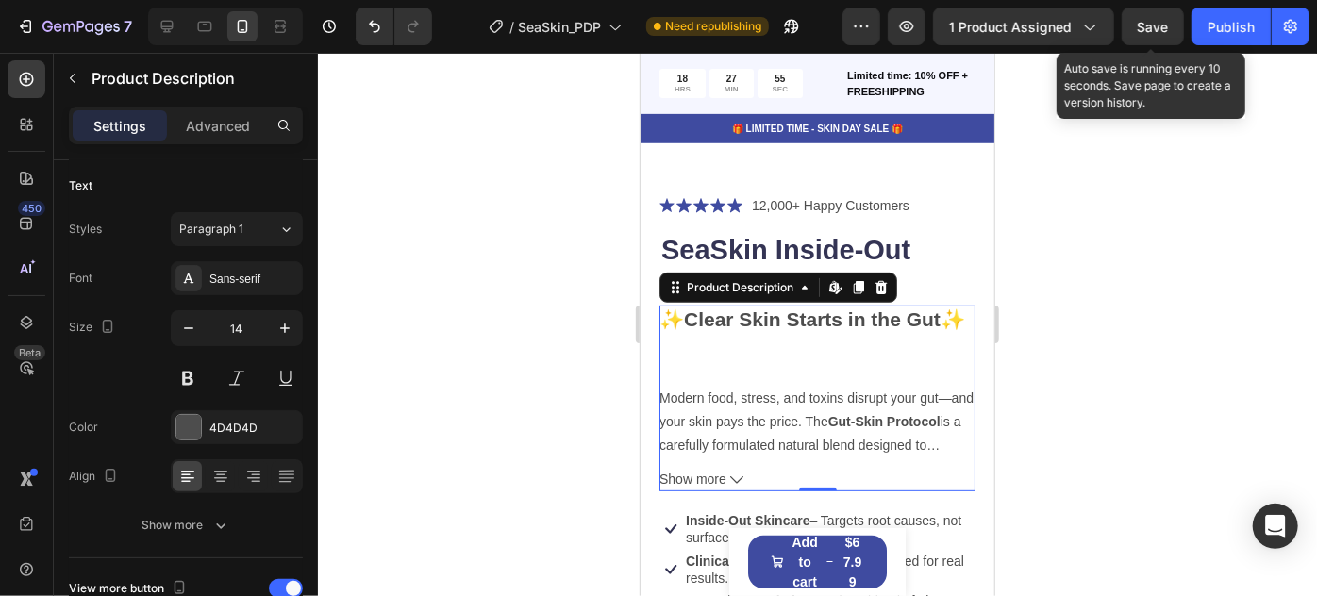
click at [755, 308] on strong "Clear Skin Starts in the Gut" at bounding box center [811, 319] width 257 height 22
click at [1220, 300] on div at bounding box center [817, 325] width 999 height 544
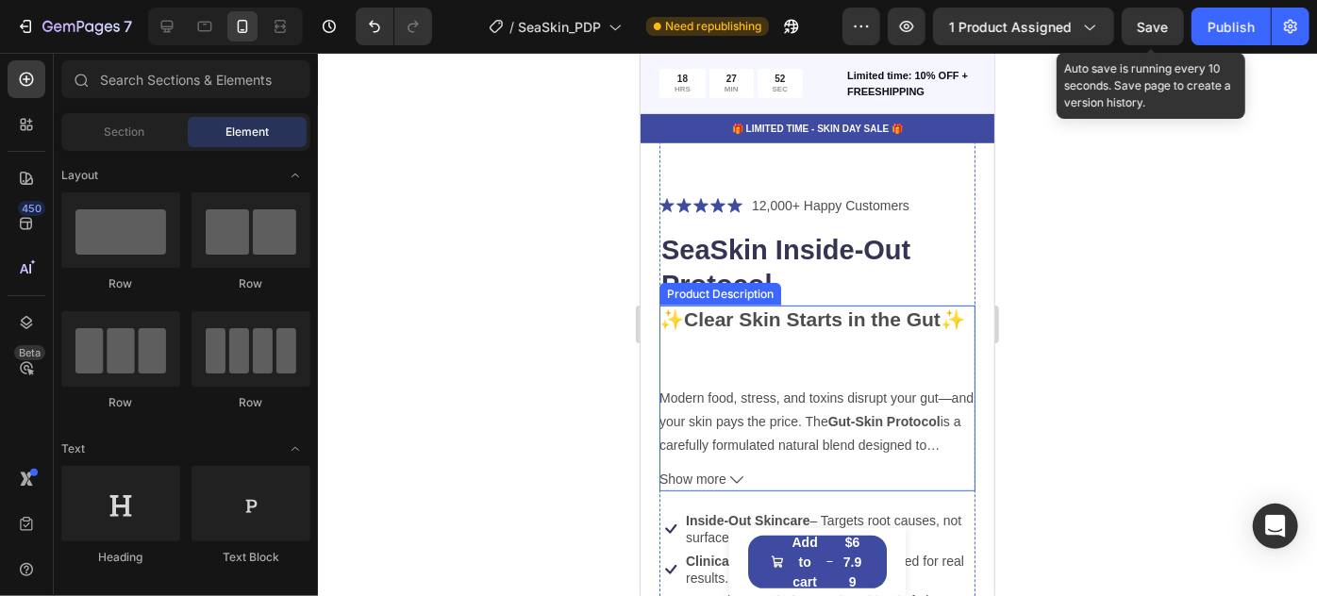
click at [795, 364] on div "✨ Clear Skin Starts in the Gut ✨ Modern food, stress, and toxins disrupt your g…" at bounding box center [817, 378] width 316 height 147
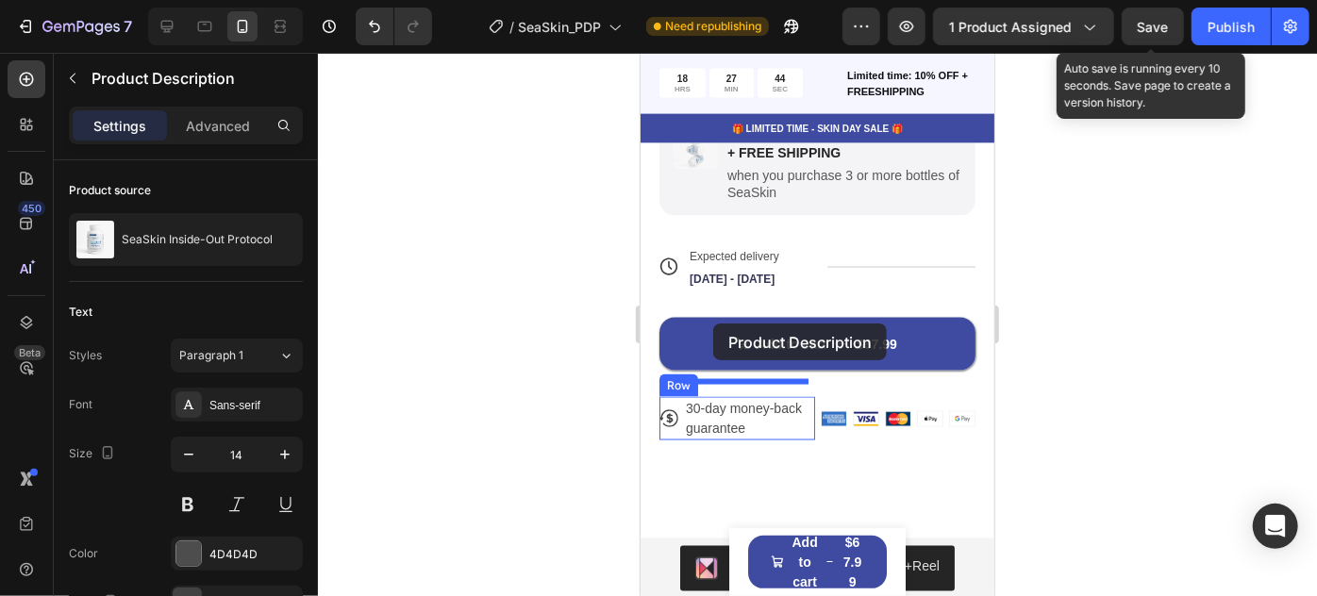
scroll to position [1454, 0]
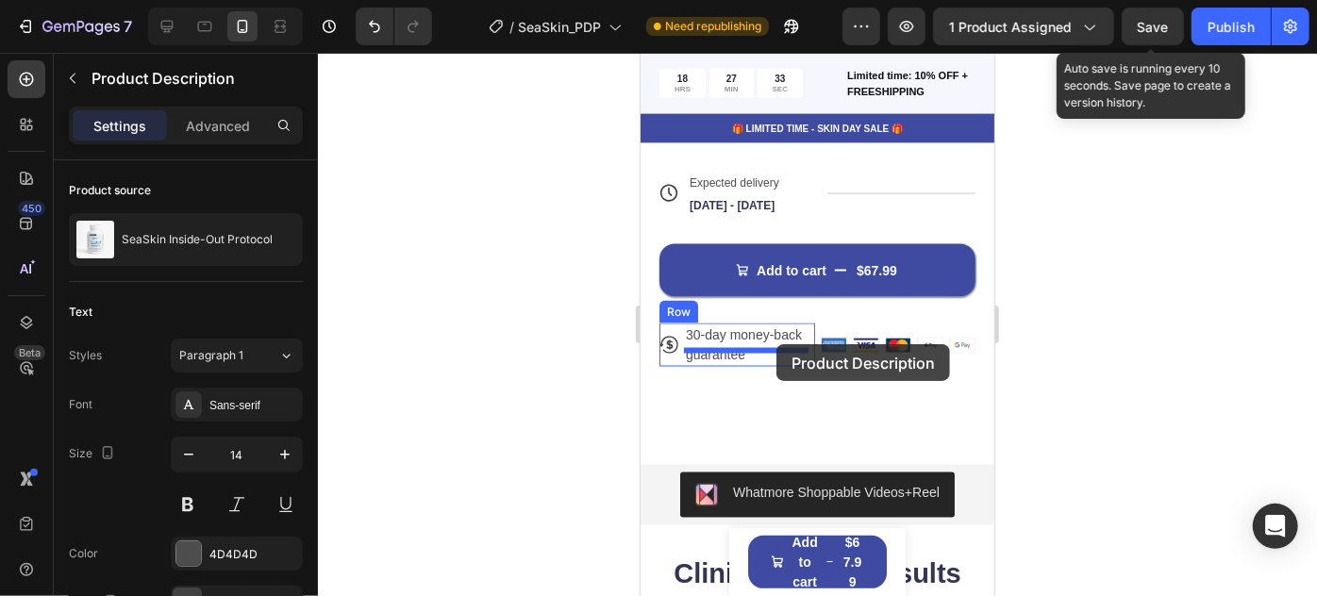
drag, startPoint x: 675, startPoint y: 278, endPoint x: 776, endPoint y: 343, distance: 120.1
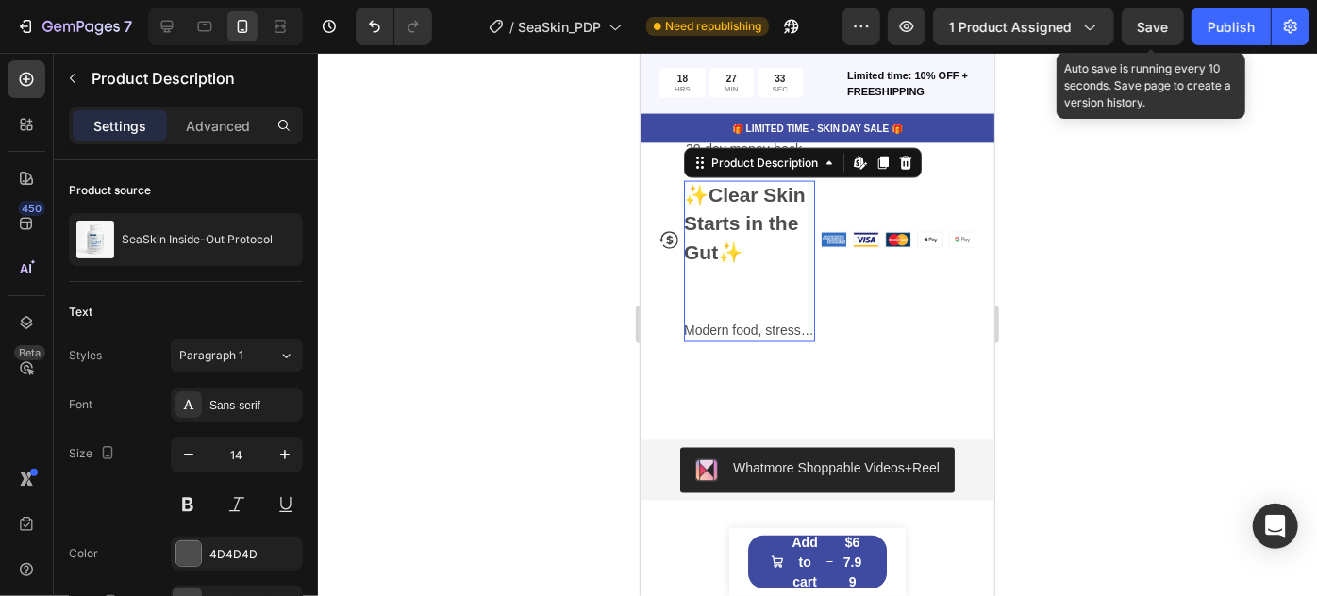
scroll to position [1268, 0]
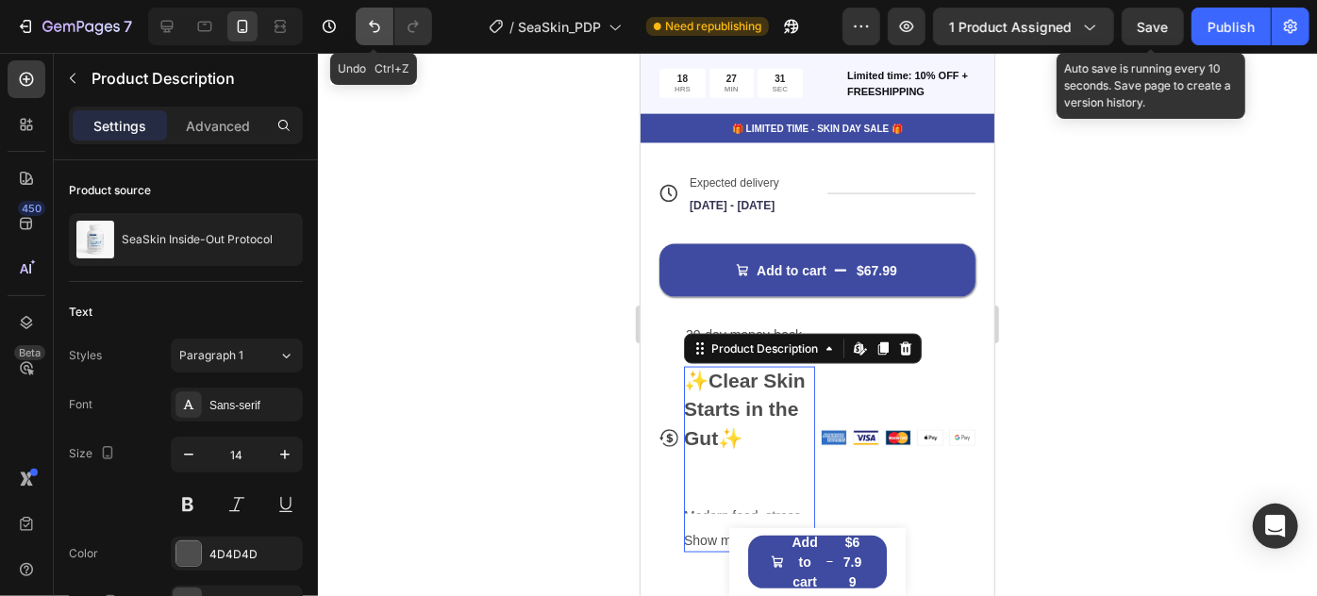
click at [382, 29] on icon "Undo/Redo" at bounding box center [374, 26] width 19 height 19
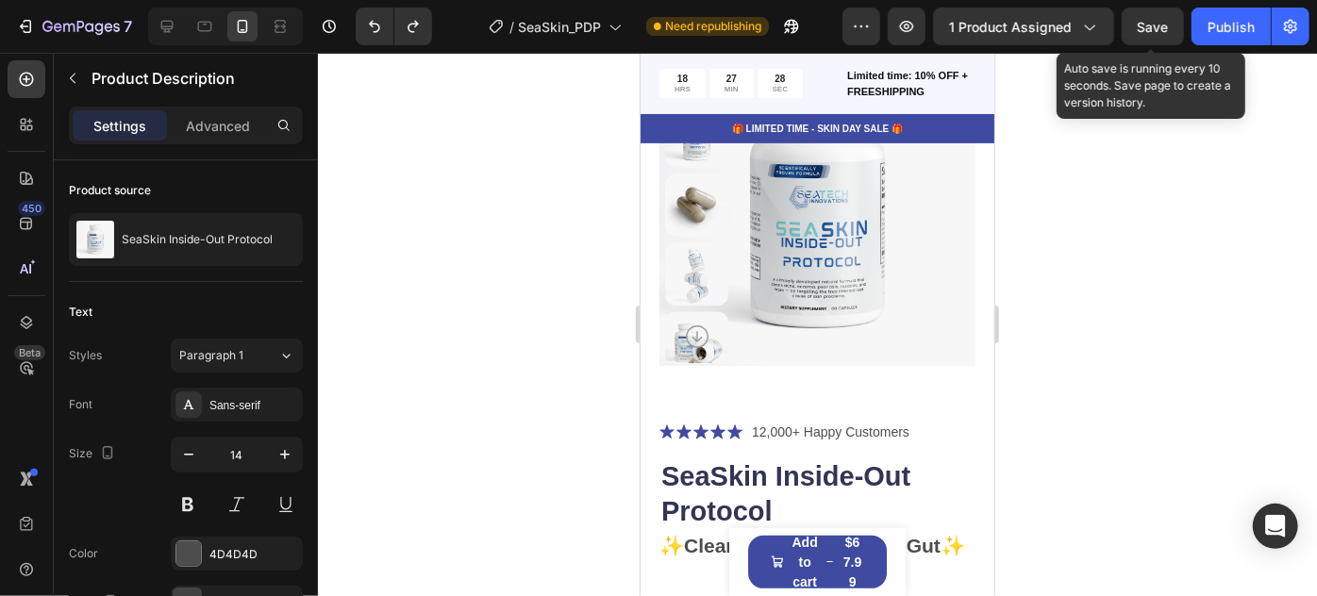
scroll to position [425, 0]
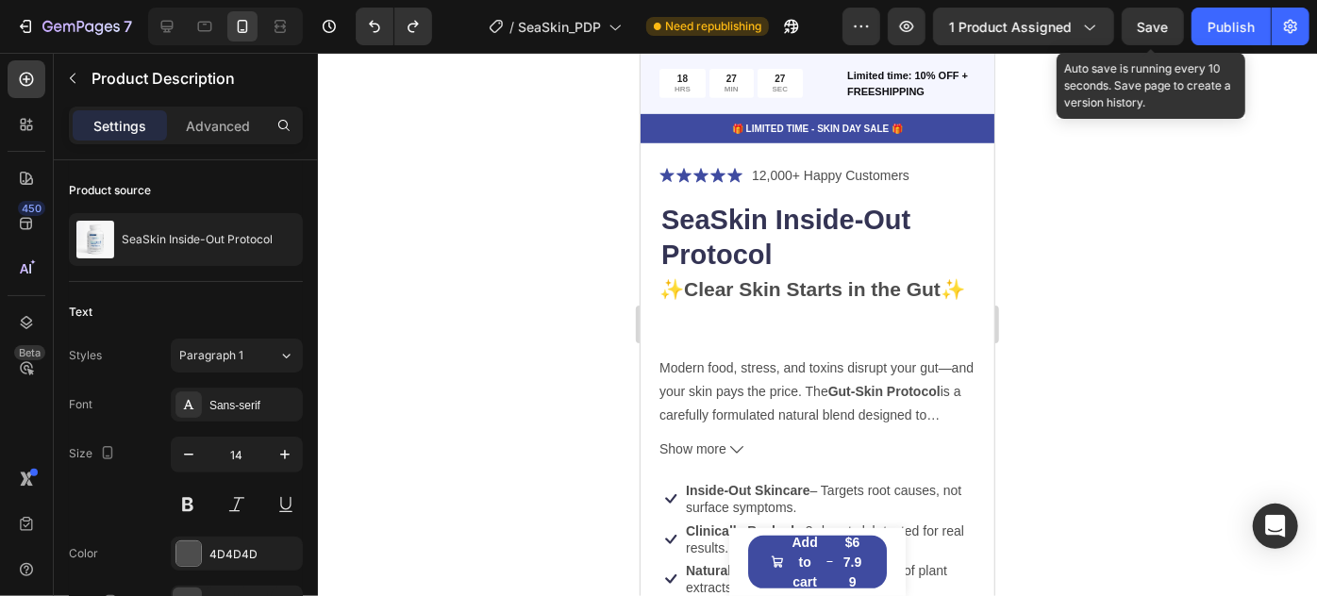
click at [696, 277] on strong "Clear Skin Starts in the Gut" at bounding box center [811, 288] width 257 height 22
click at [700, 352] on div "✨ Clear Skin Starts in the Gut ✨ Modern food, stress, and toxins disrupt your g…" at bounding box center [817, 348] width 316 height 147
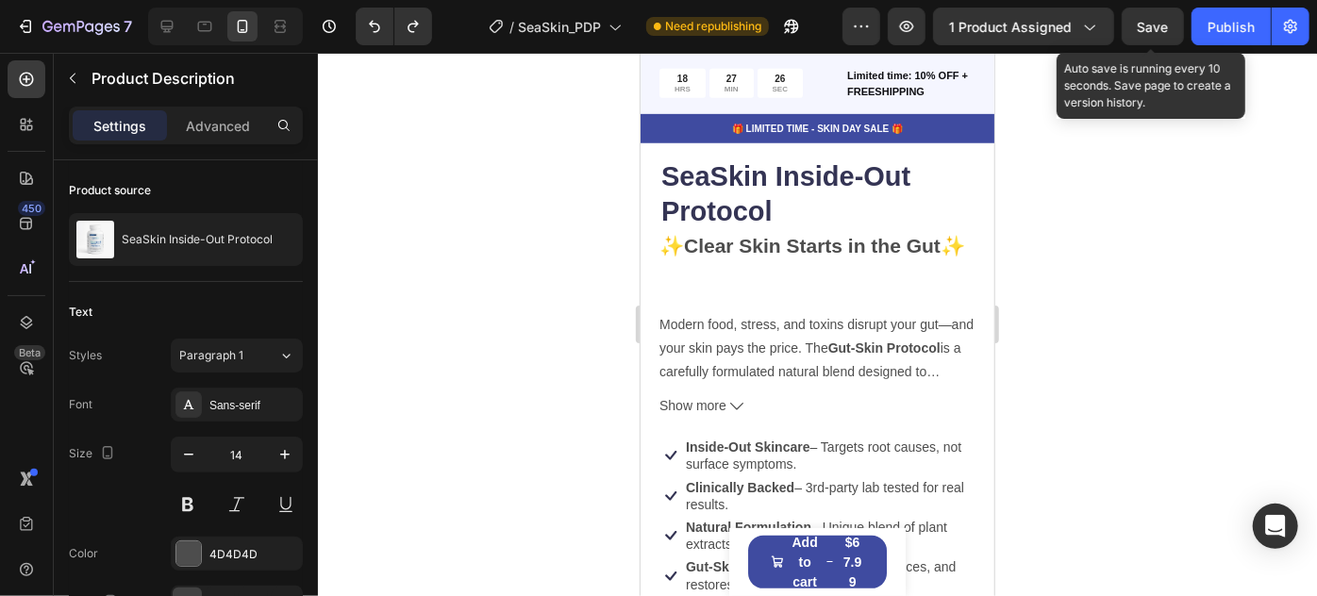
scroll to position [511, 0]
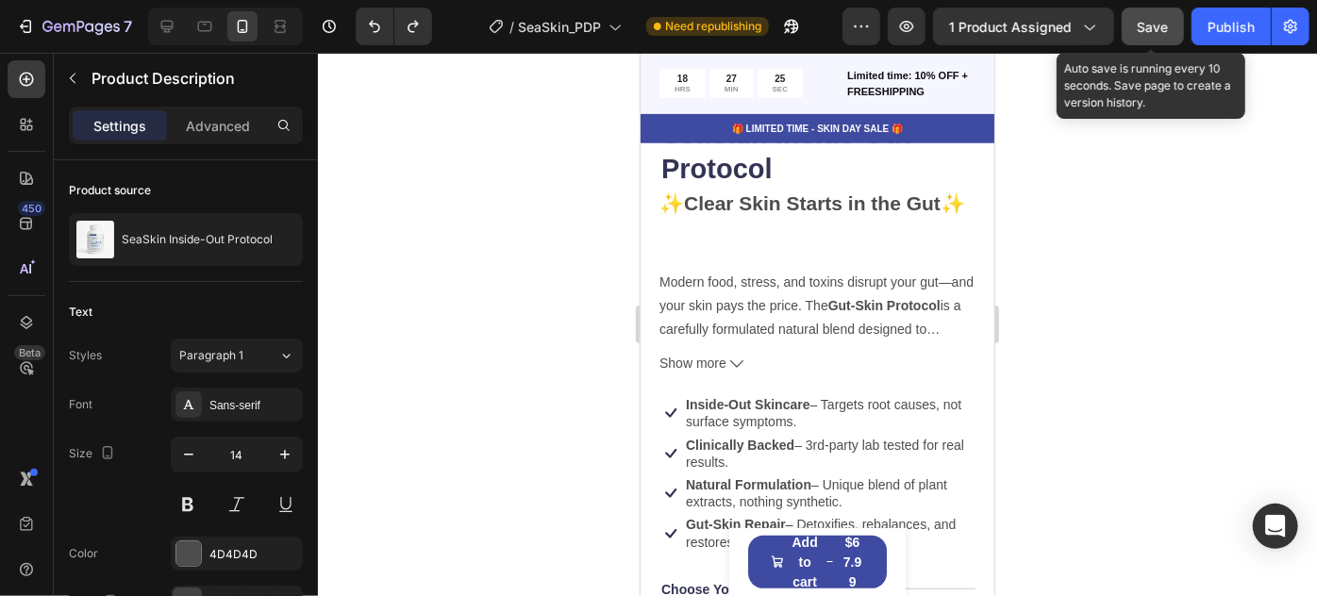
drag, startPoint x: 1124, startPoint y: 214, endPoint x: 1134, endPoint y: 24, distance: 190.9
click at [1124, 212] on div at bounding box center [817, 325] width 999 height 544
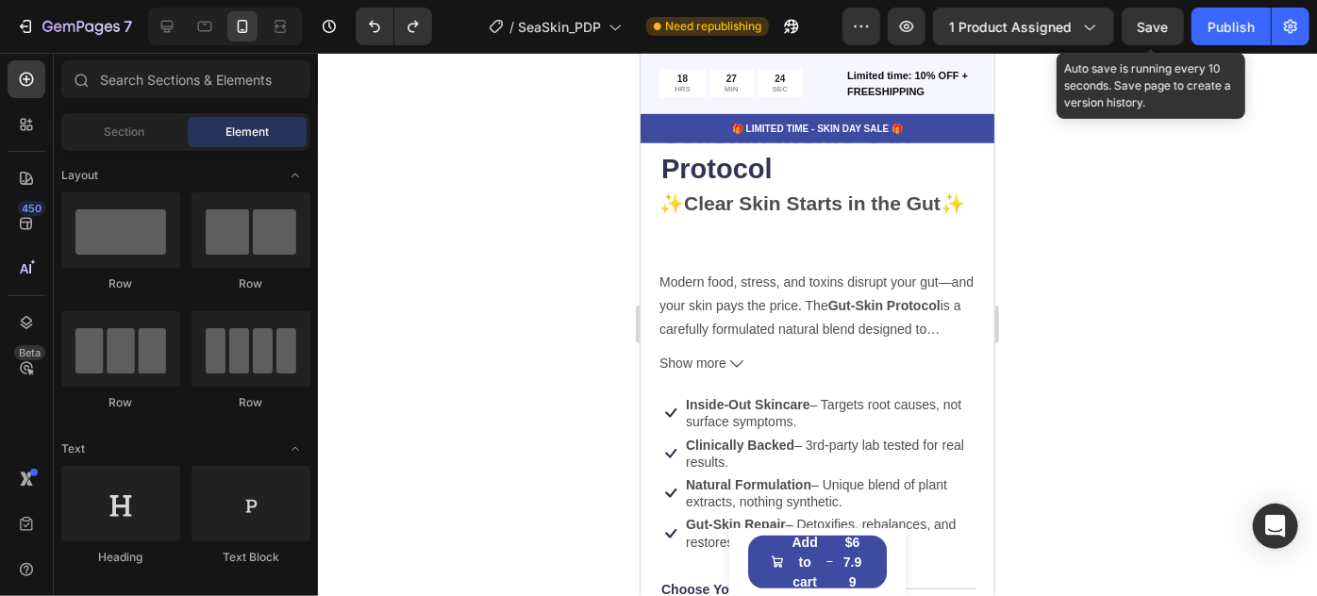
drag, startPoint x: 1151, startPoint y: 22, endPoint x: 1126, endPoint y: 57, distance: 43.2
click at [1152, 22] on span "Save" at bounding box center [1153, 27] width 31 height 16
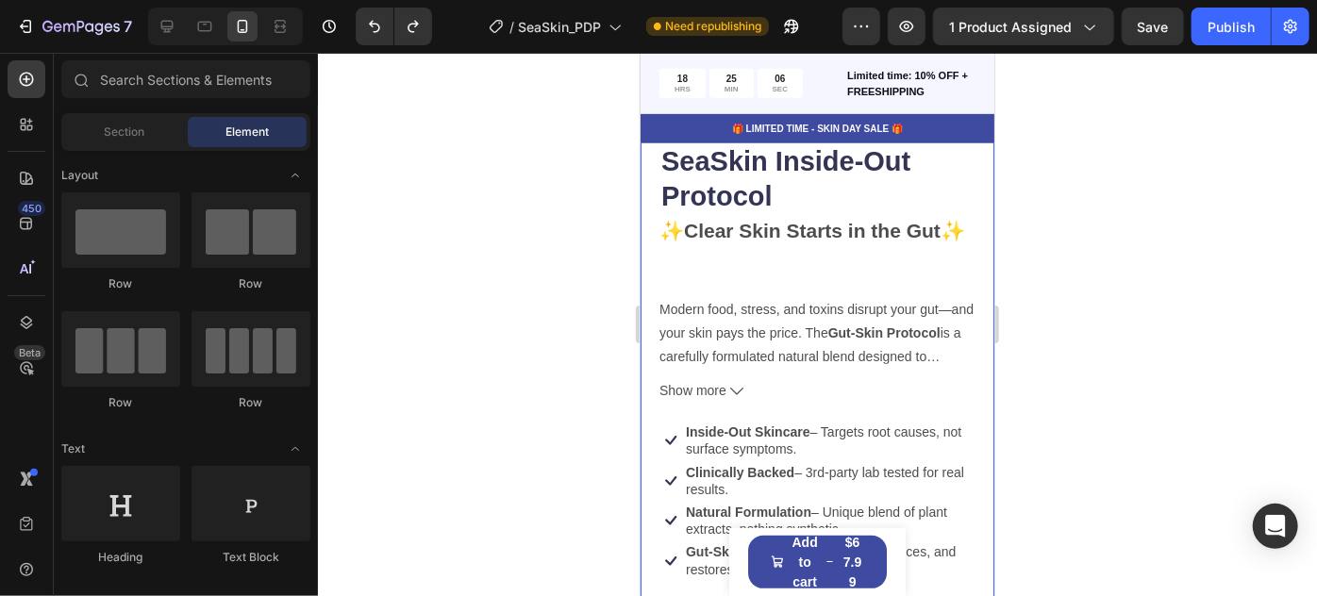
scroll to position [477, 0]
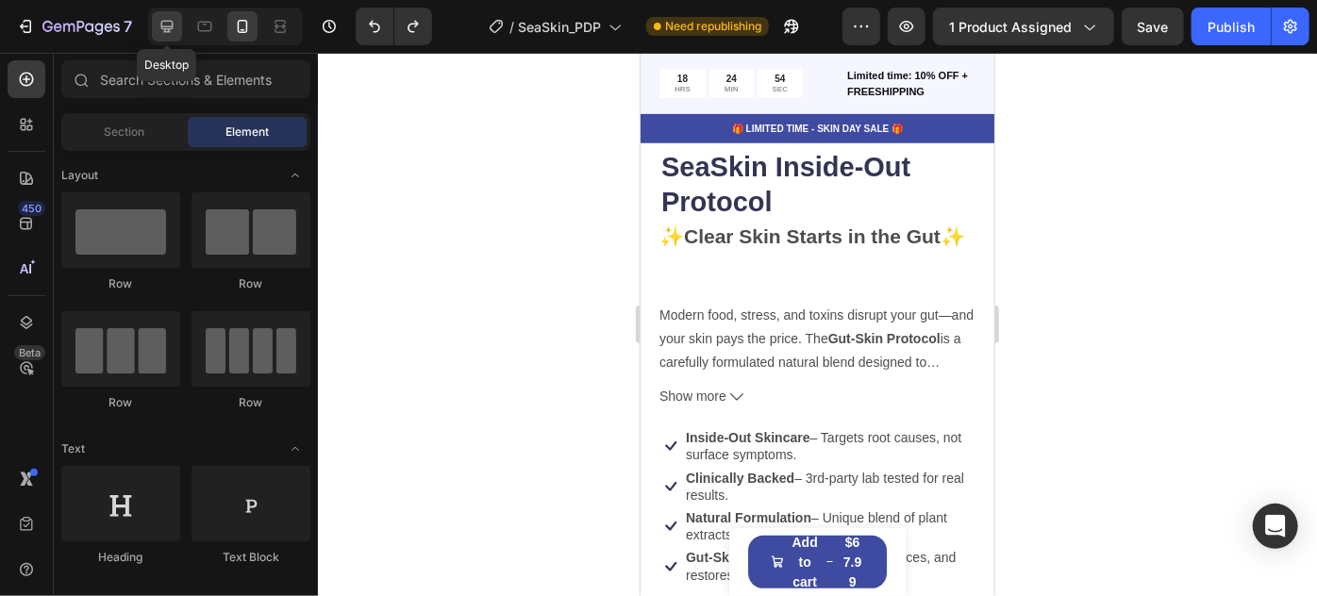
click at [171, 25] on icon at bounding box center [167, 27] width 12 height 12
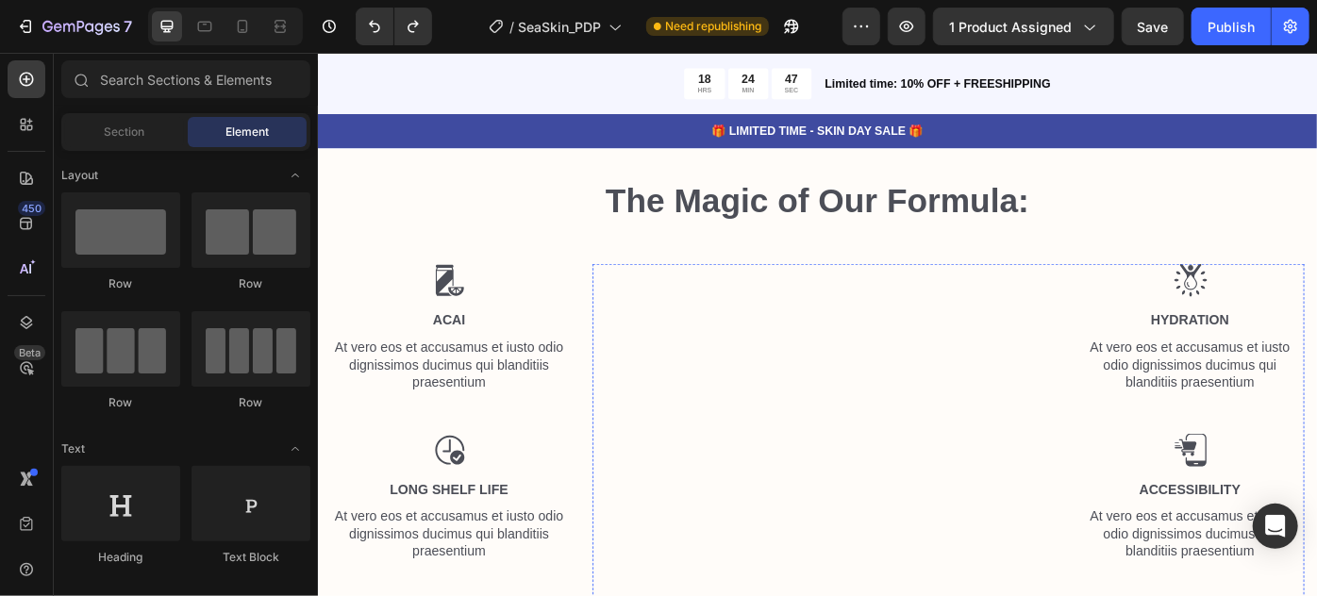
scroll to position [6519, 0]
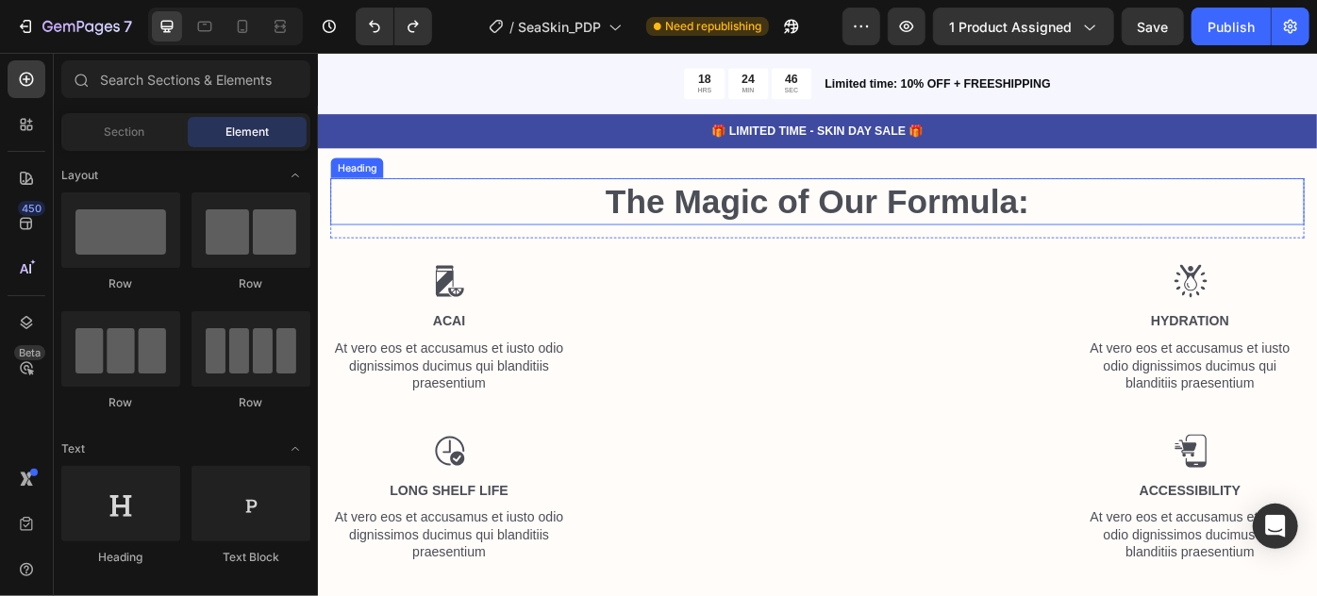
click at [859, 246] on h2 "The Magic of Our Formula:" at bounding box center [883, 219] width 1104 height 53
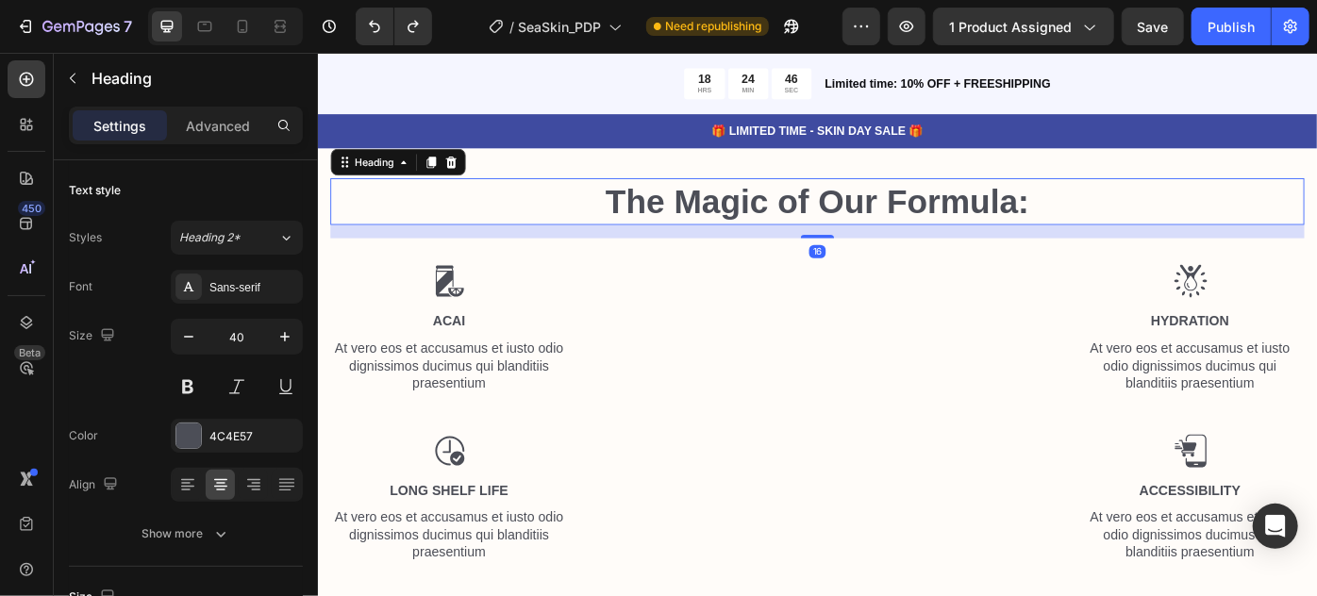
click at [858, 230] on h2 "The Magic of Our Formula:" at bounding box center [883, 219] width 1104 height 53
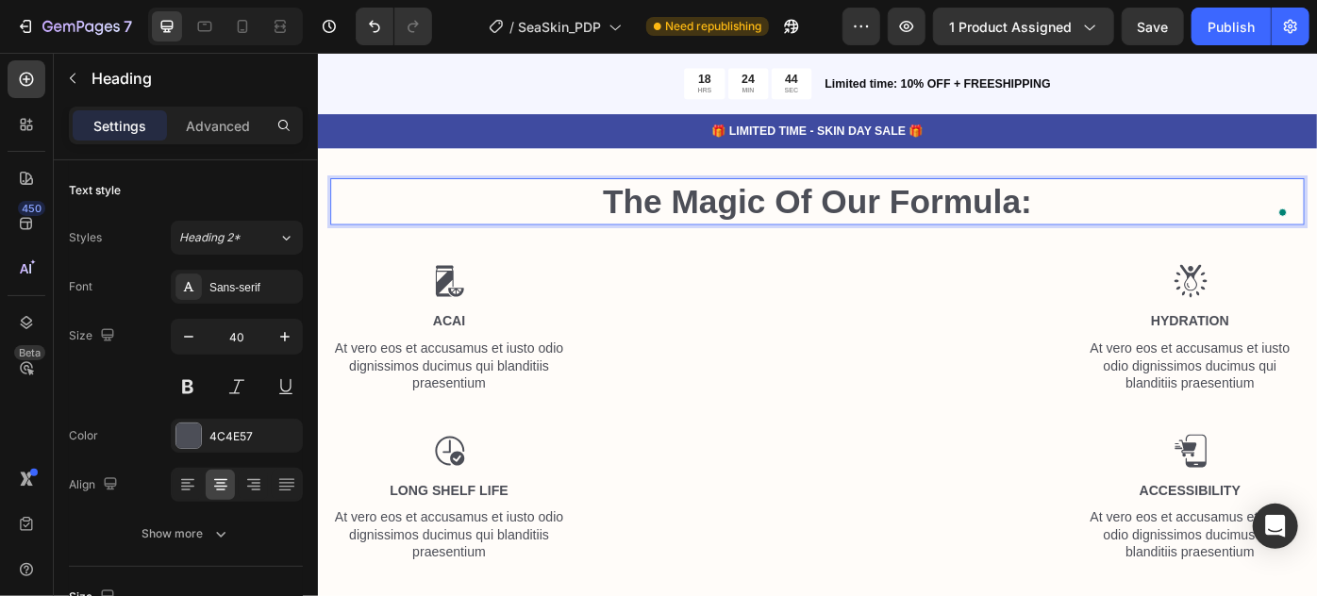
click at [881, 234] on p "The Magic Of Our Formula:" at bounding box center [883, 219] width 1100 height 49
click at [461, 417] on p "At vero eos et accusamus et iusto odio dignissimos ducimus qui blanditiis praes…" at bounding box center [465, 406] width 265 height 59
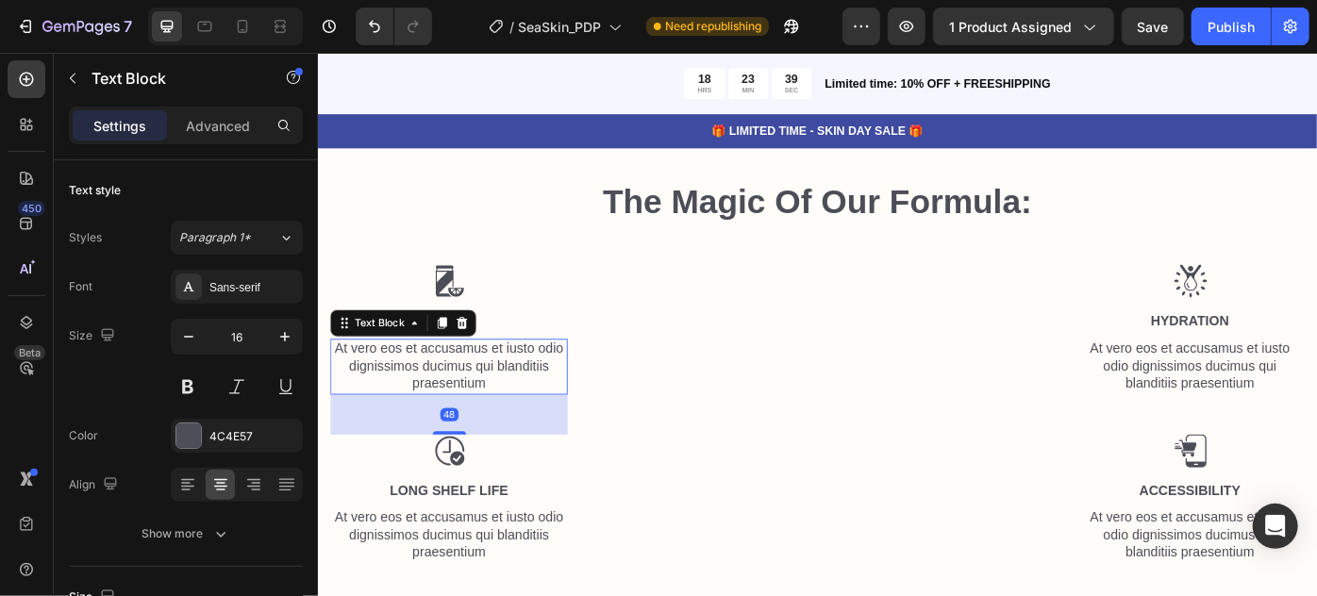
click at [461, 417] on p "At vero eos et accusamus et iusto odio dignissimos ducimus qui blanditiis praes…" at bounding box center [465, 406] width 265 height 59
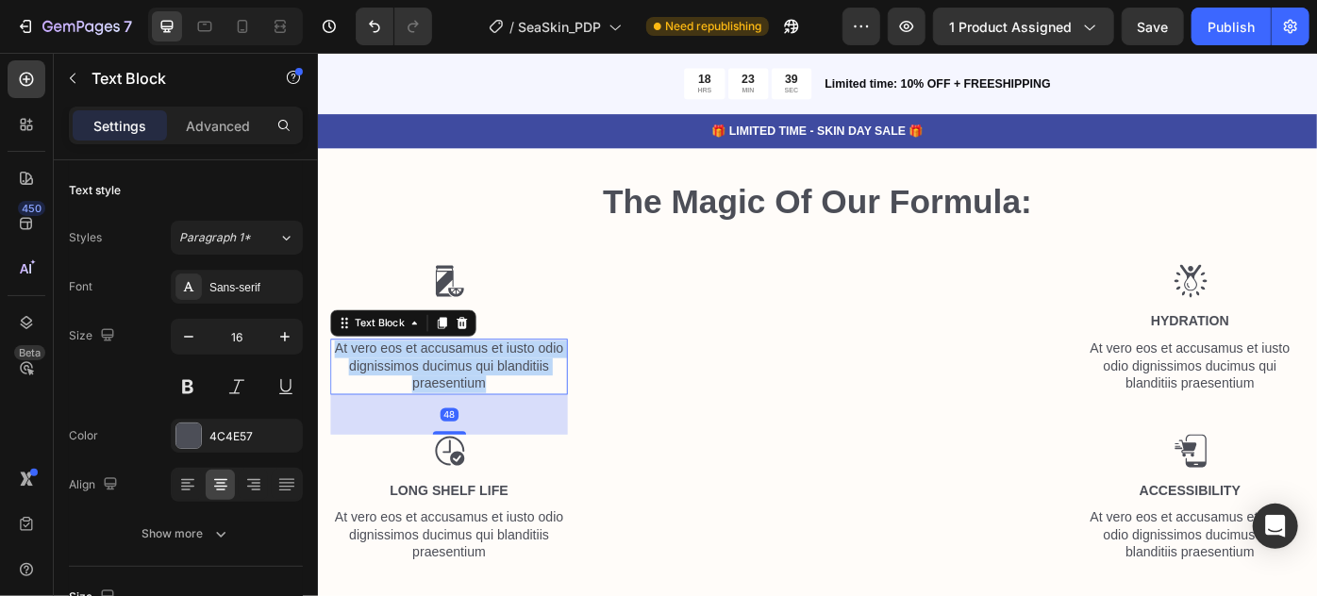
click at [461, 417] on p "At vero eos et accusamus et iusto odio dignissimos ducimus qui blanditiis praes…" at bounding box center [465, 406] width 265 height 59
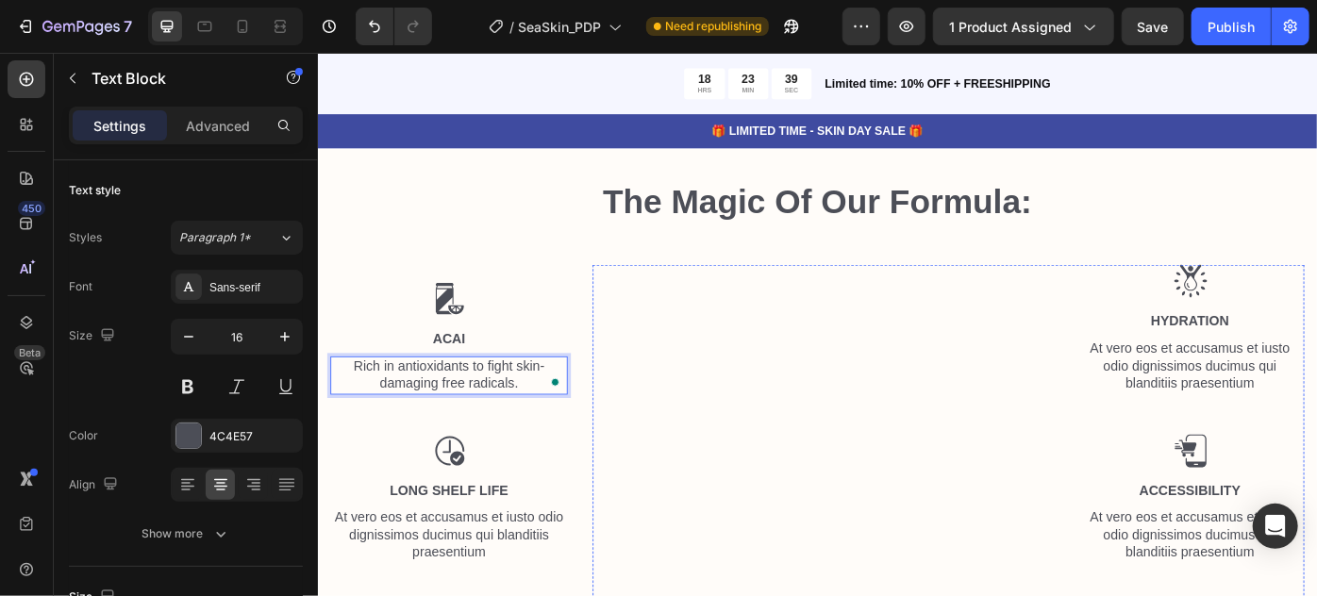
scroll to position [6537, 0]
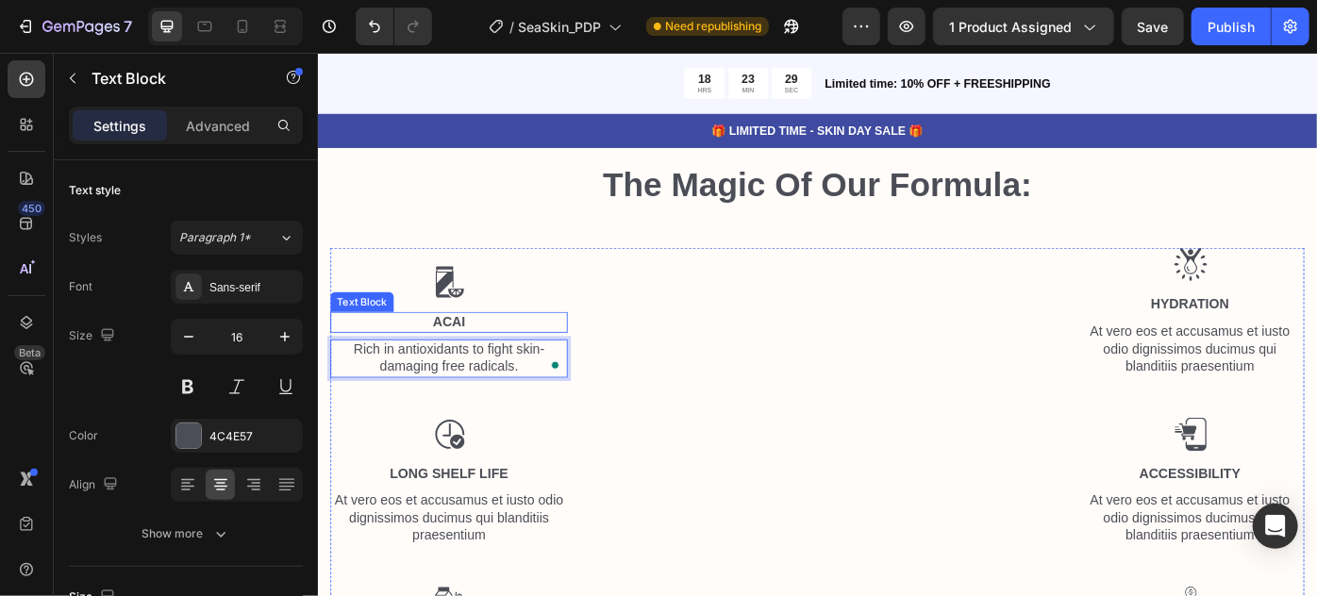
click at [473, 363] on p "Acai" at bounding box center [465, 357] width 265 height 20
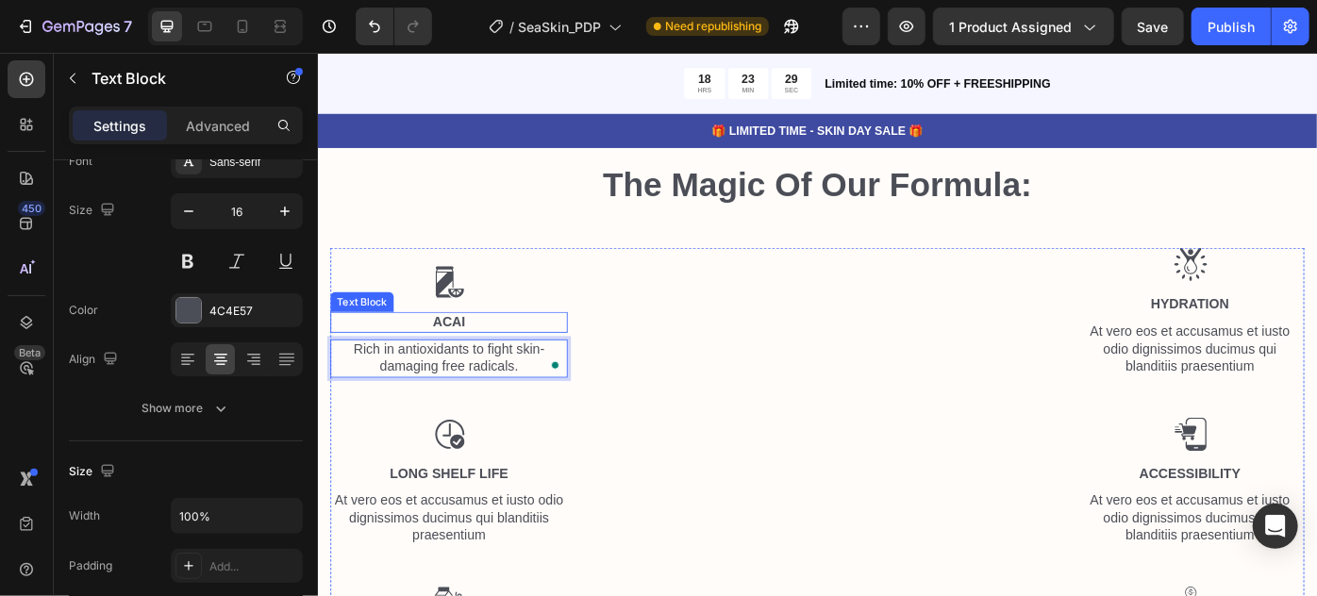
click at [473, 363] on p "Acai" at bounding box center [465, 357] width 265 height 20
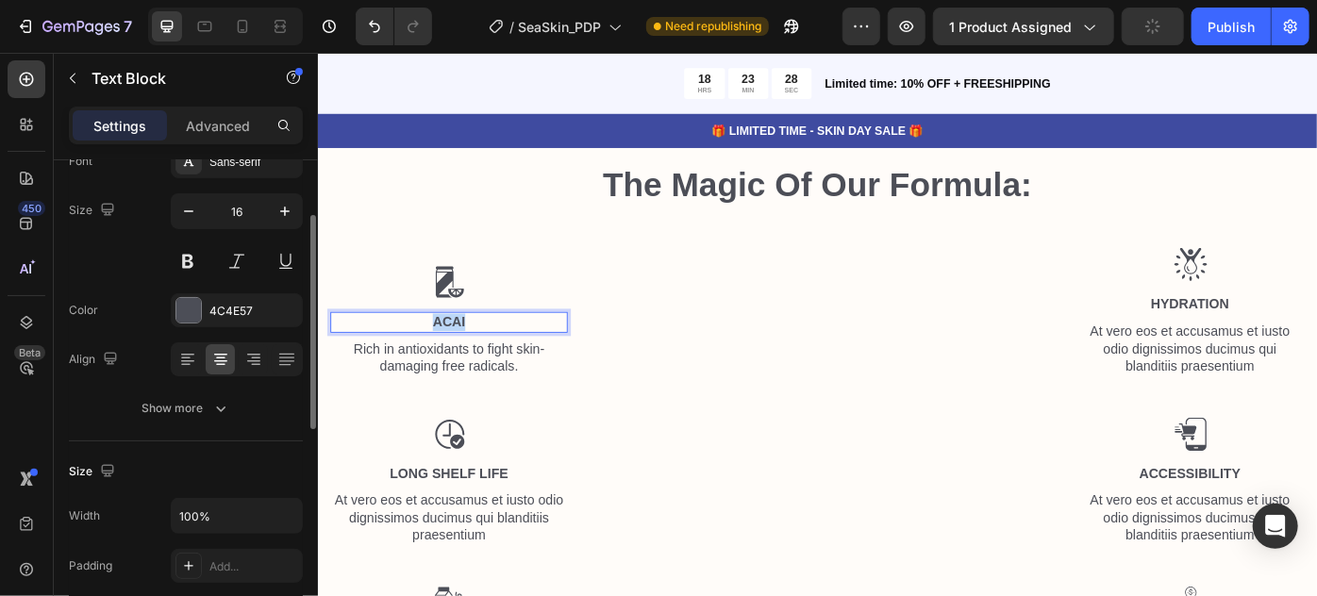
click at [473, 363] on p "Acai" at bounding box center [465, 357] width 265 height 20
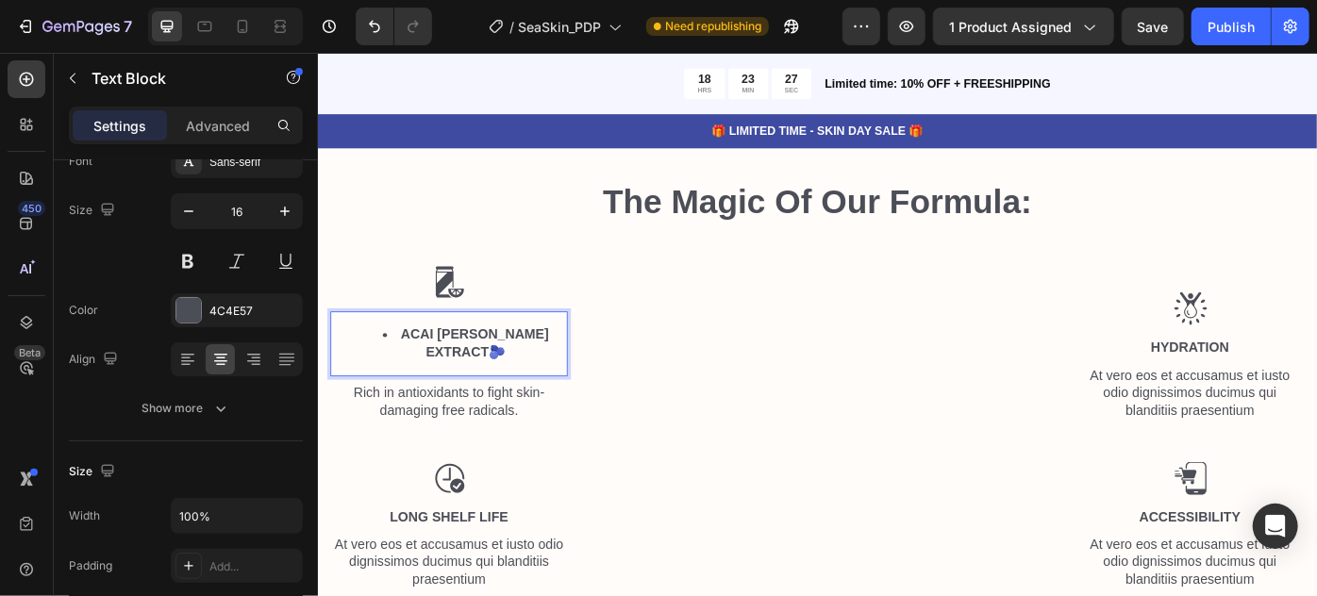
scroll to position [6537, 0]
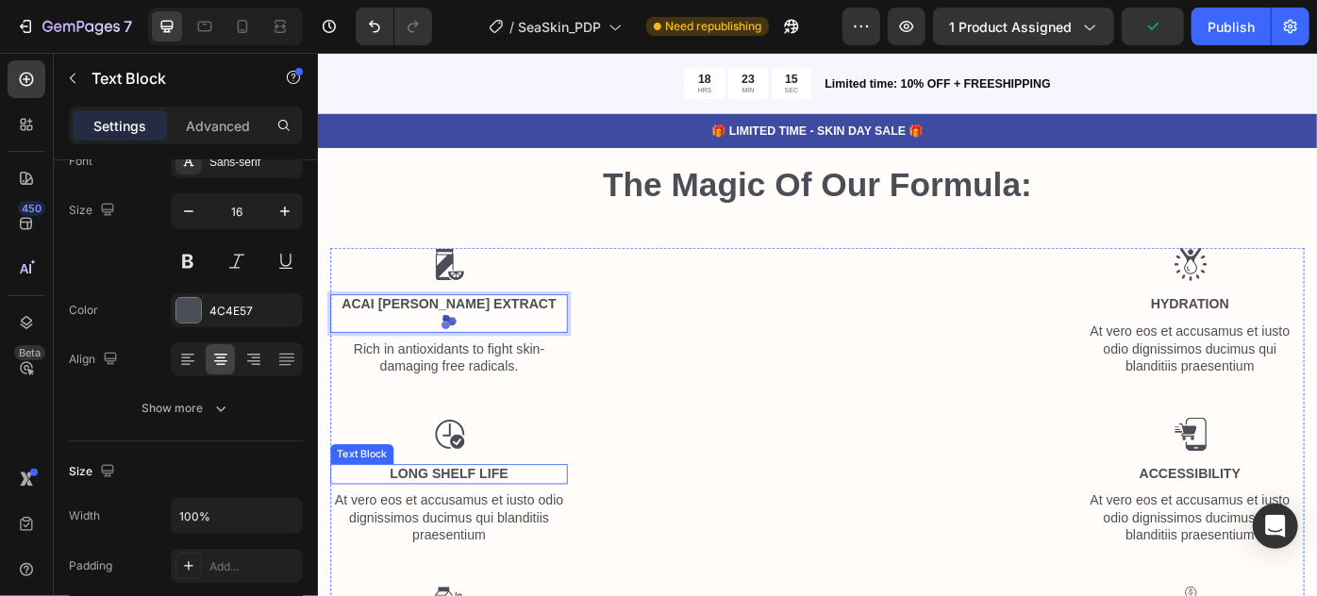
click at [463, 535] on p "Long Shelf Life" at bounding box center [465, 530] width 265 height 20
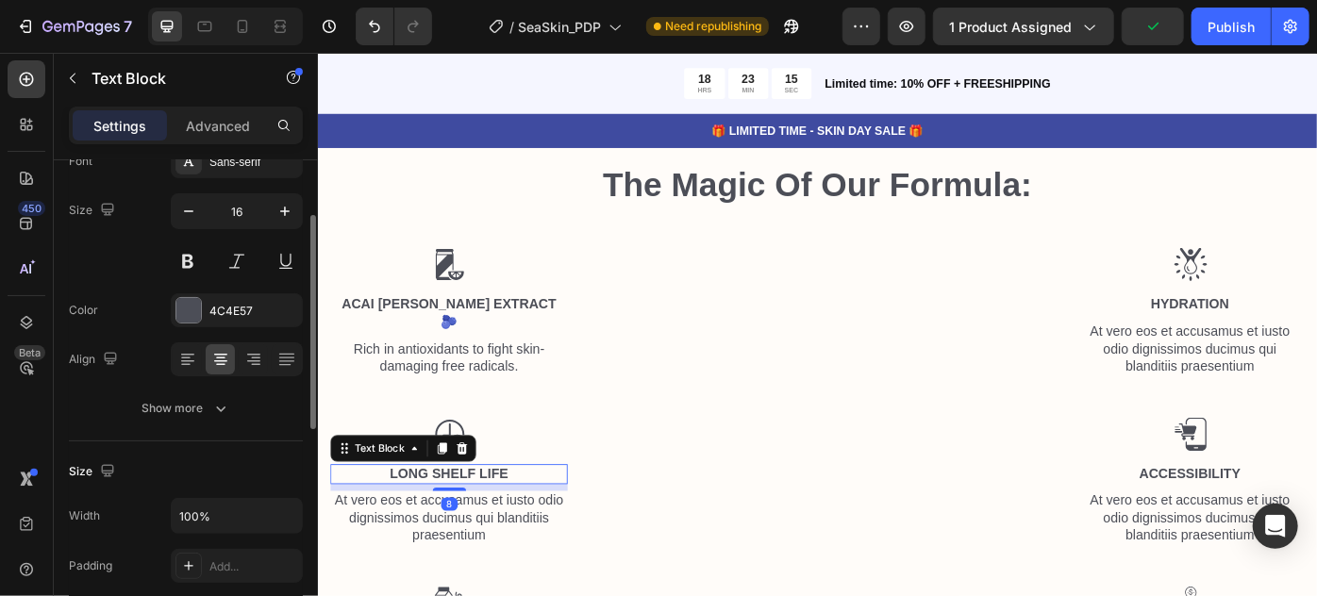
click at [463, 535] on p "Long Shelf Life" at bounding box center [465, 530] width 265 height 20
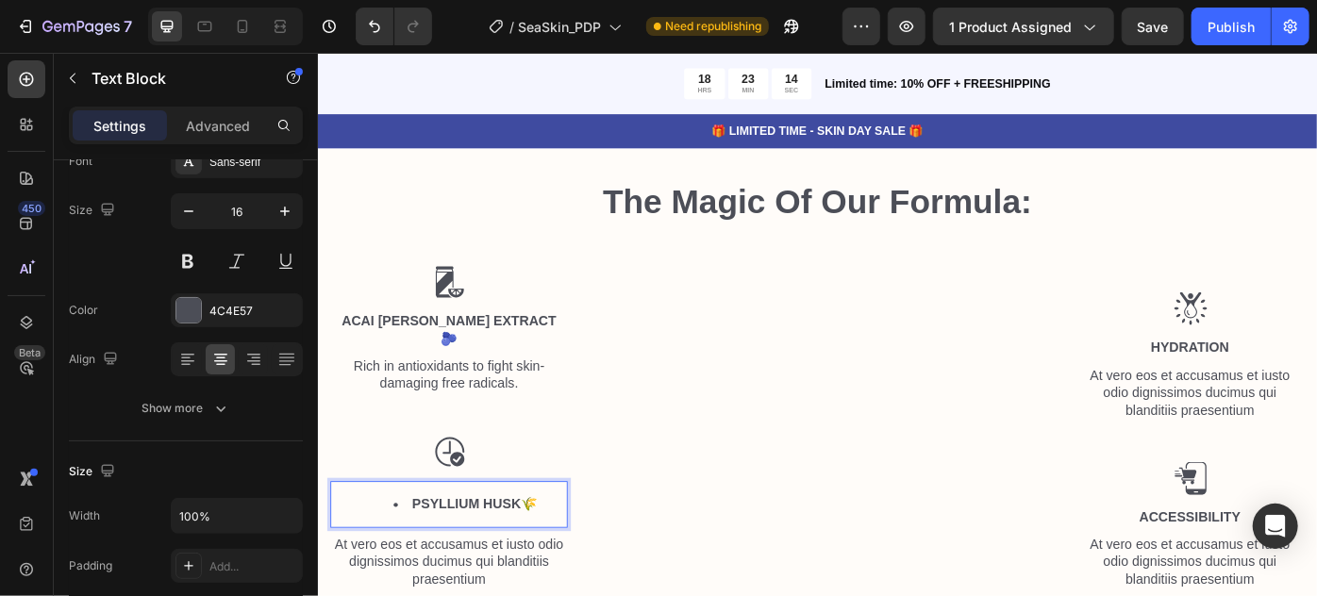
scroll to position [6537, 0]
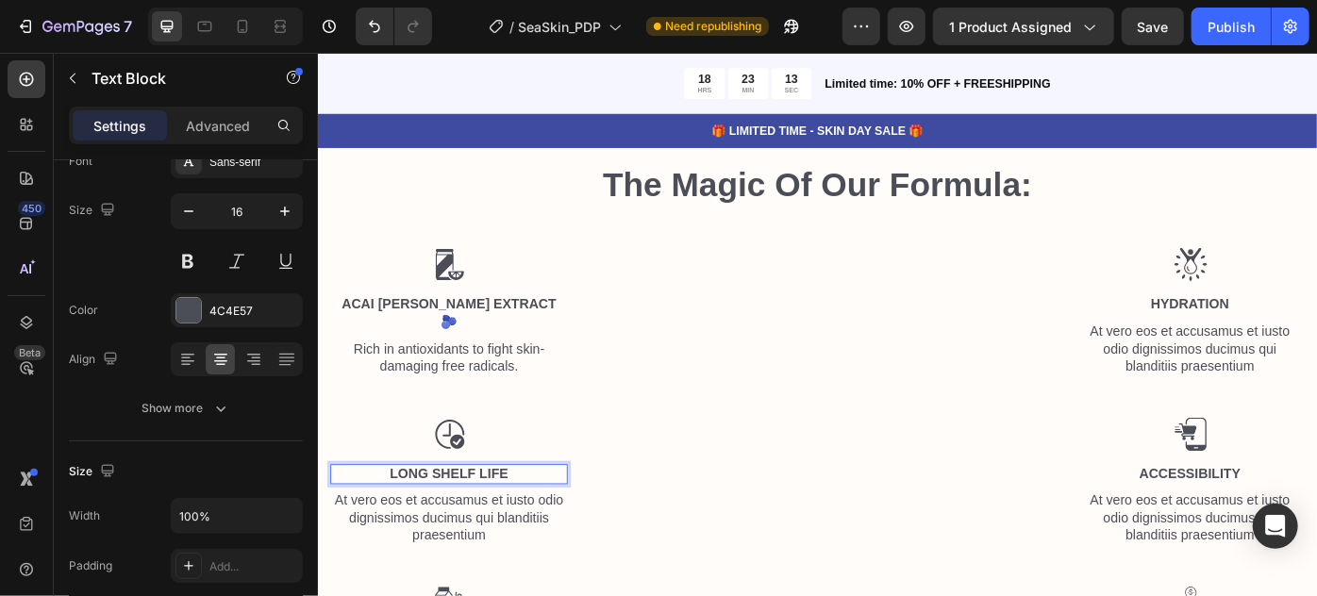
click at [542, 540] on p "Long Shelf Life" at bounding box center [465, 530] width 265 height 20
click at [1316, 339] on p "Hydration" at bounding box center [1306, 337] width 256 height 20
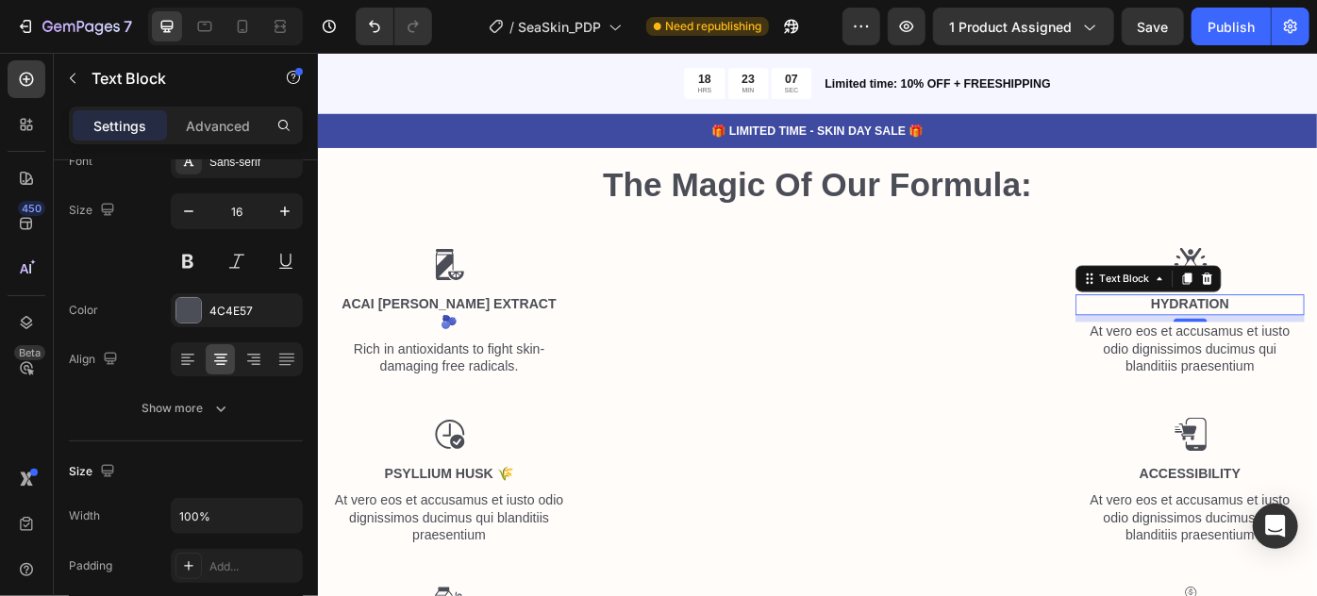
click at [1316, 339] on p "Hydration" at bounding box center [1306, 337] width 256 height 20
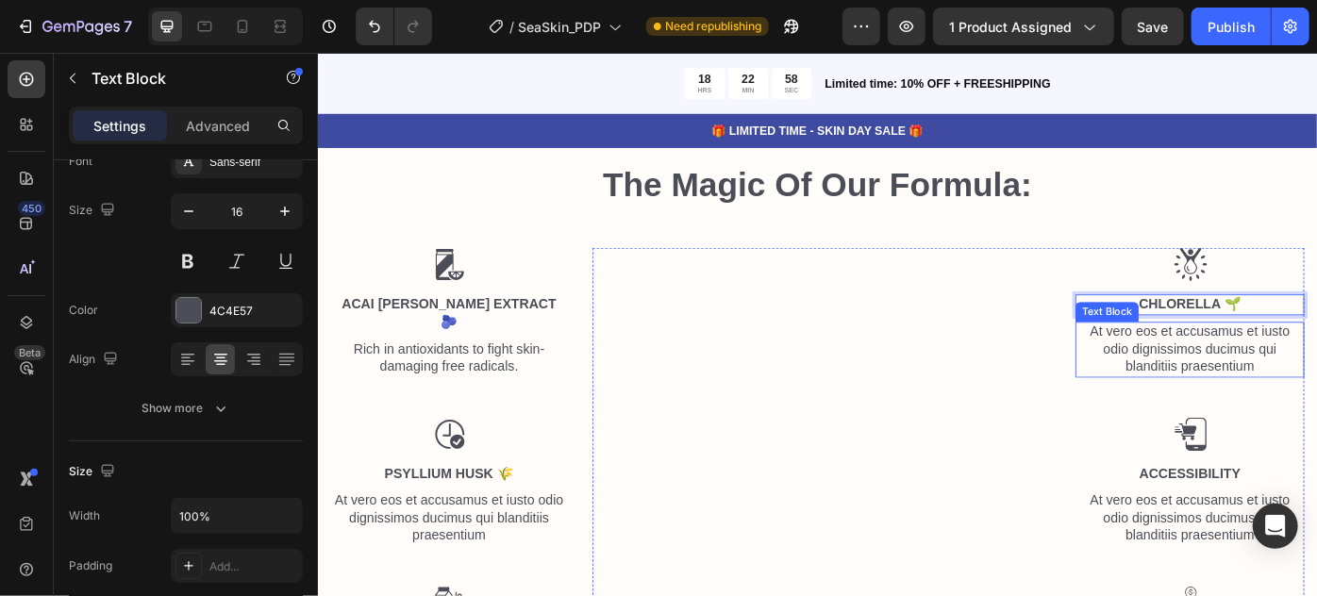
click at [1314, 349] on div "Chlorella 🌱" at bounding box center [1305, 338] width 259 height 24
click at [1314, 408] on p "At vero eos et accusamus et iusto odio dignissimos ducimus qui blanditiis praes…" at bounding box center [1306, 388] width 256 height 59
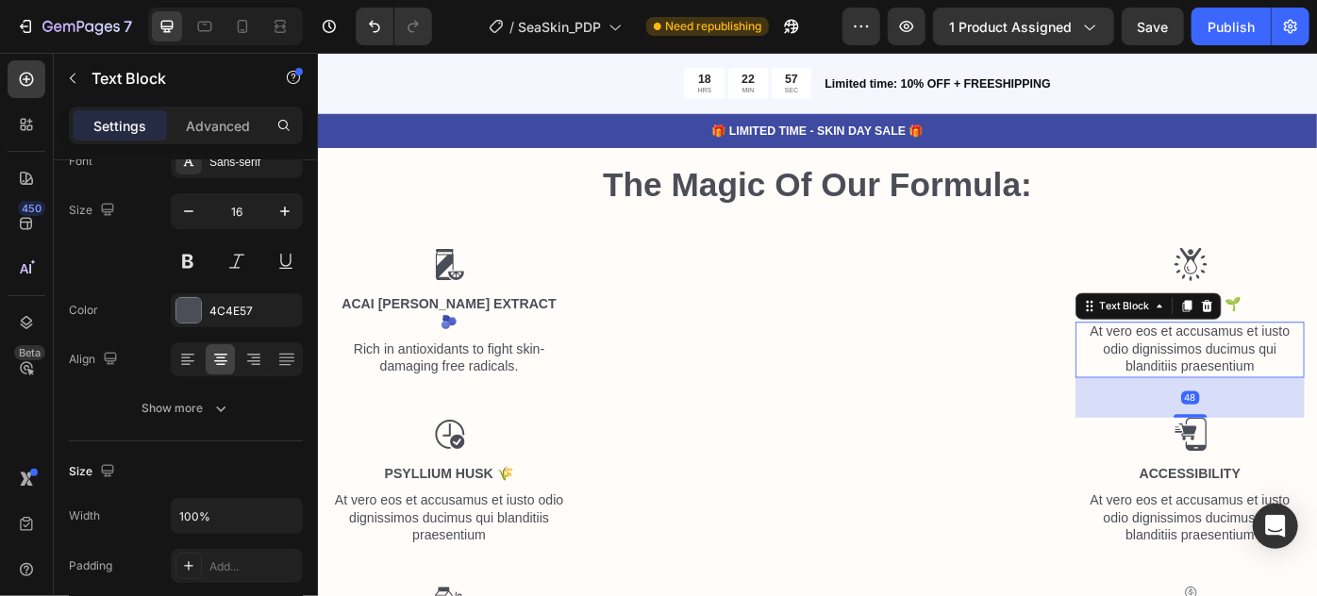
click at [1314, 408] on p "At vero eos et accusamus et iusto odio dignissimos ducimus qui blanditiis praes…" at bounding box center [1306, 388] width 256 height 59
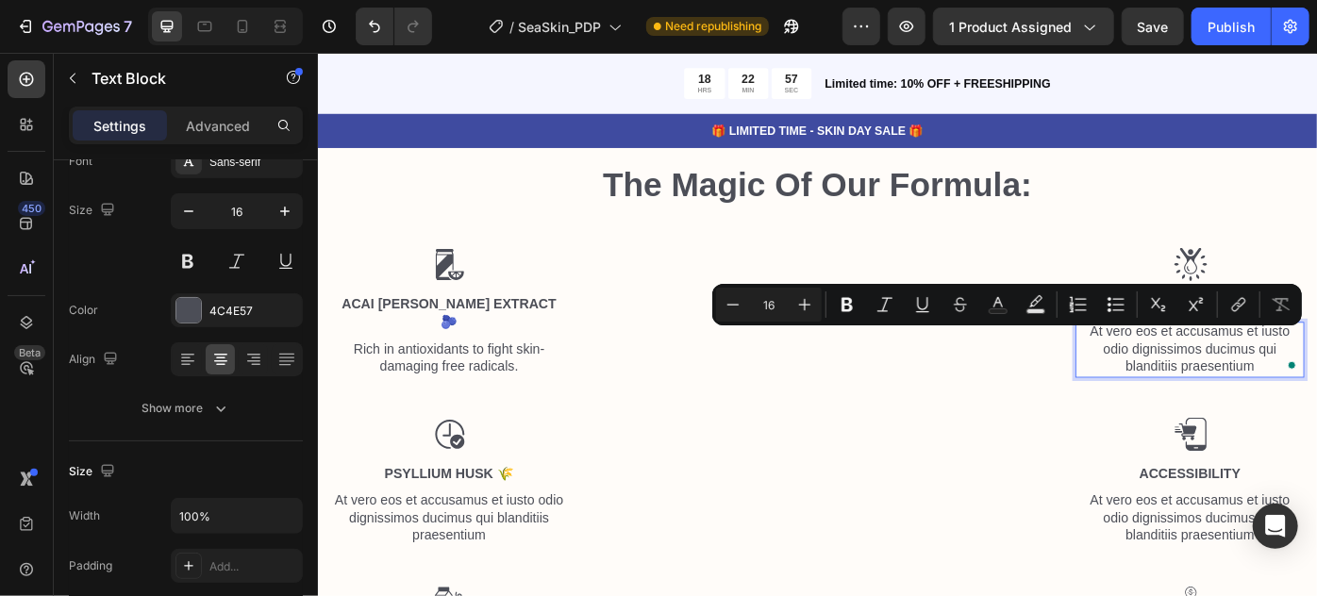
scroll to position [6539, 0]
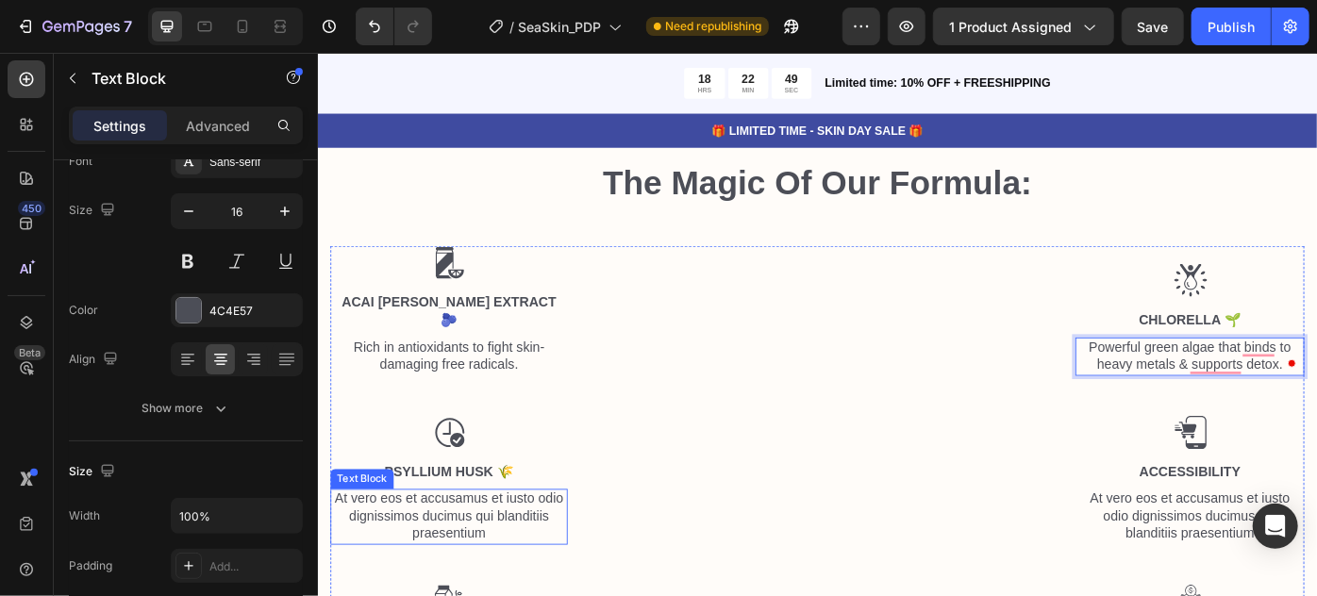
click at [460, 572] on p "At vero eos et accusamus et iusto odio dignissimos ducimus qui blanditiis praes…" at bounding box center [465, 577] width 265 height 59
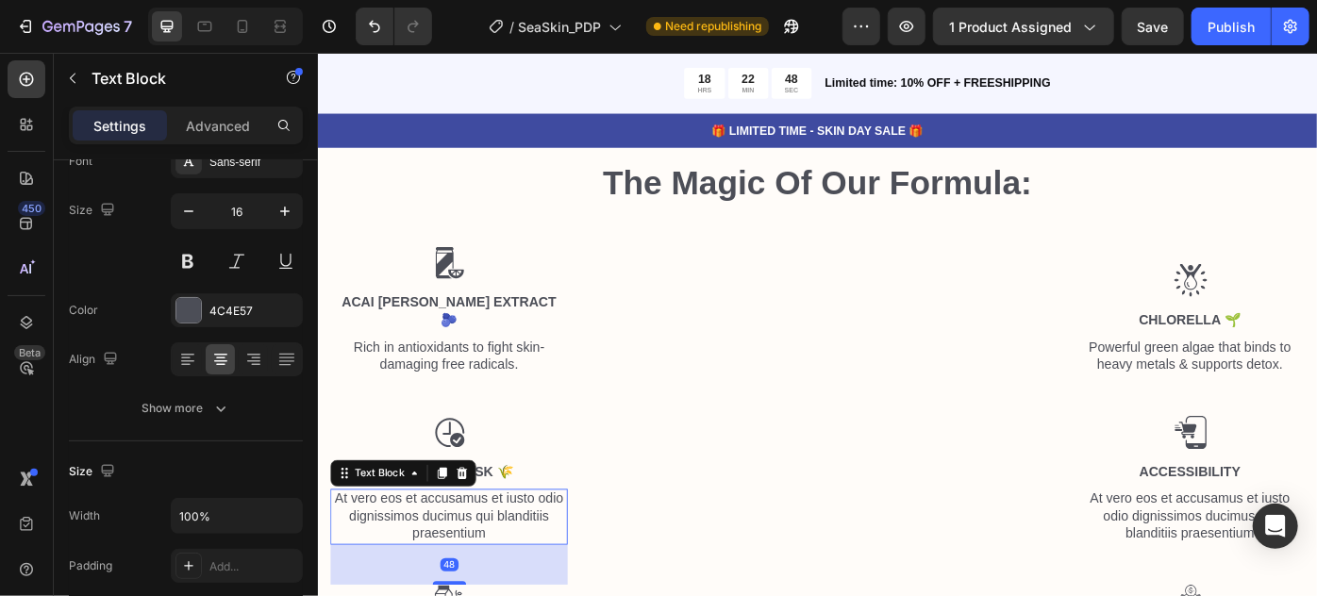
click at [460, 572] on p "At vero eos et accusamus et iusto odio dignissimos ducimus qui blanditiis praes…" at bounding box center [465, 577] width 265 height 59
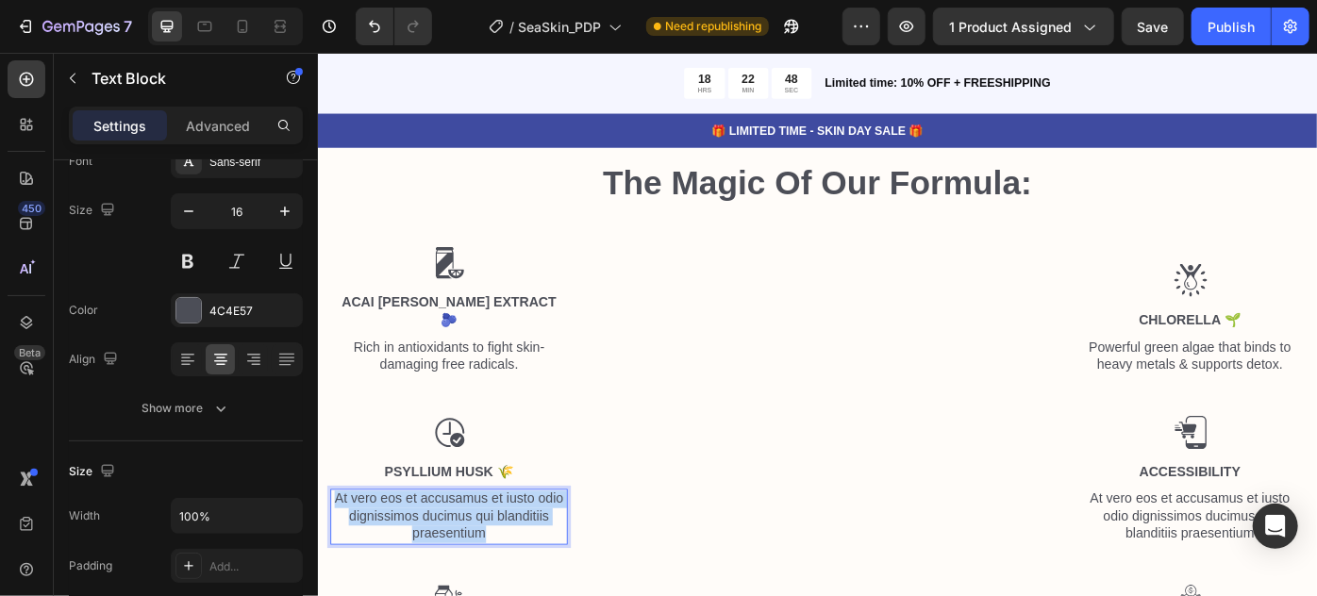
click at [460, 572] on p "At vero eos et accusamus et iusto odio dignissimos ducimus qui blanditiis praes…" at bounding box center [465, 577] width 265 height 59
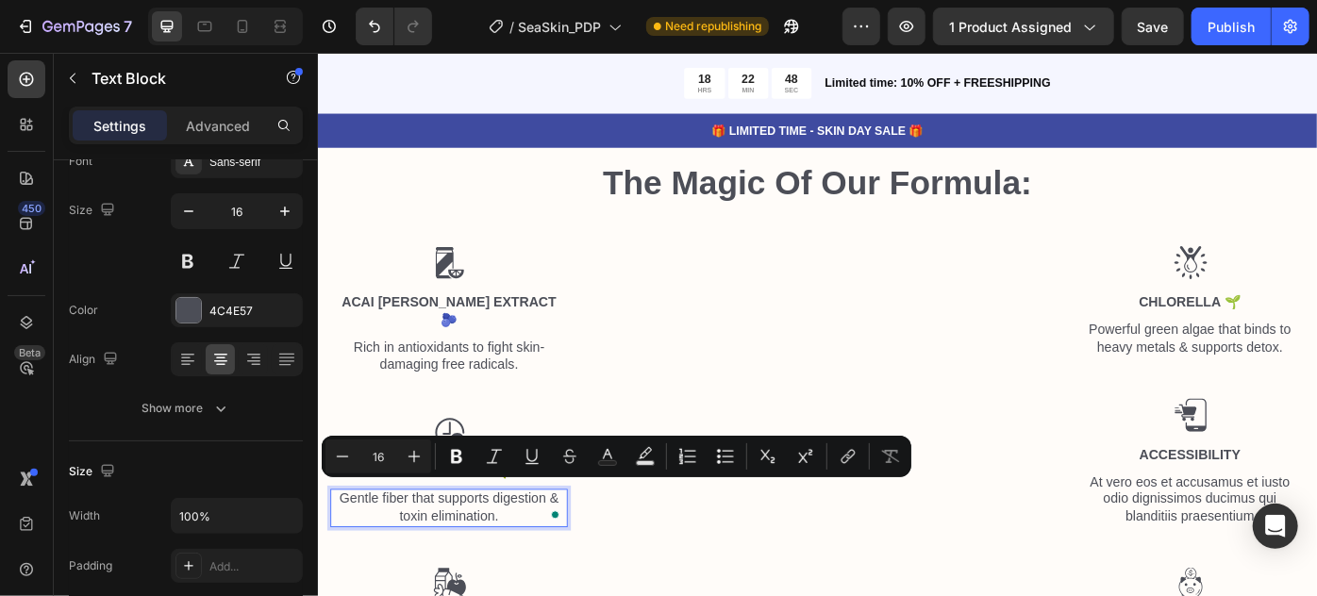
scroll to position [6559, 0]
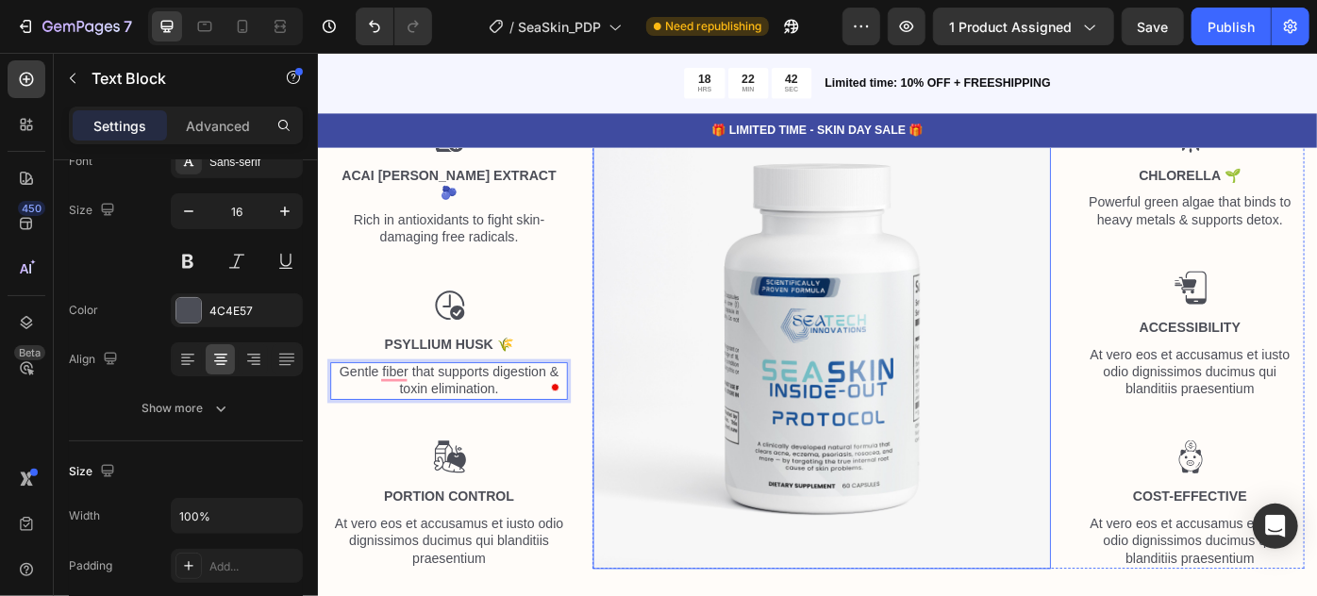
scroll to position [6731, 0]
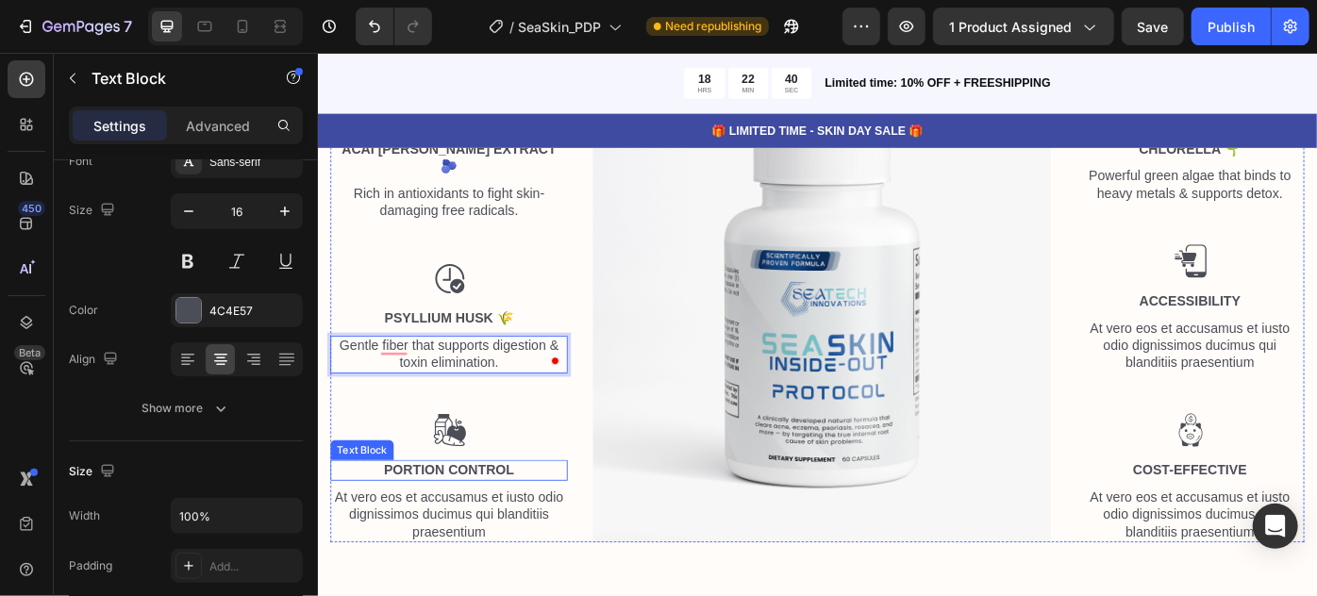
click at [482, 523] on p "Portion Control" at bounding box center [465, 525] width 265 height 20
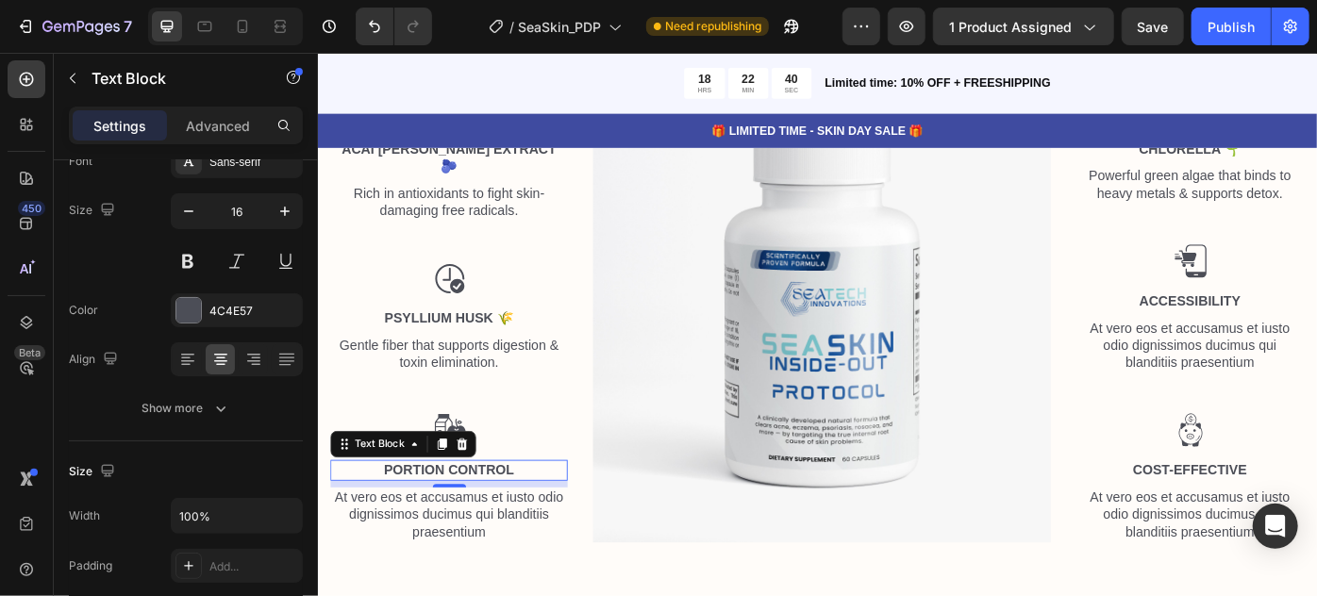
click at [482, 523] on p "Portion Control" at bounding box center [465, 525] width 265 height 20
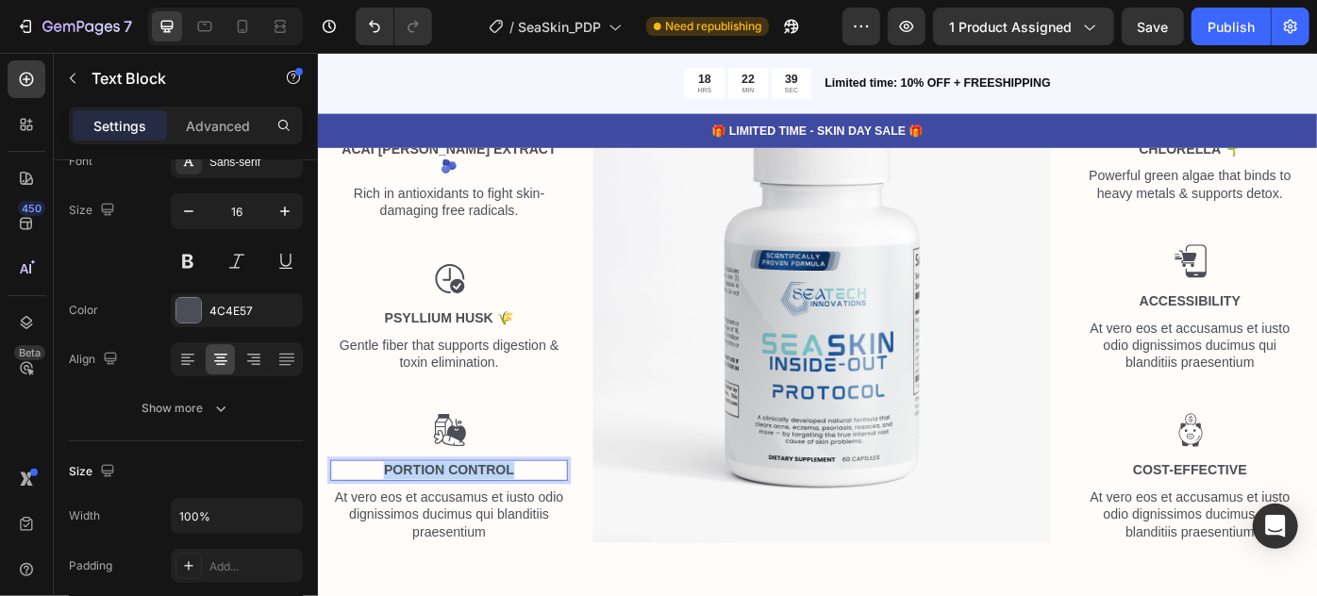
click at [482, 523] on p "Portion Control" at bounding box center [465, 525] width 265 height 20
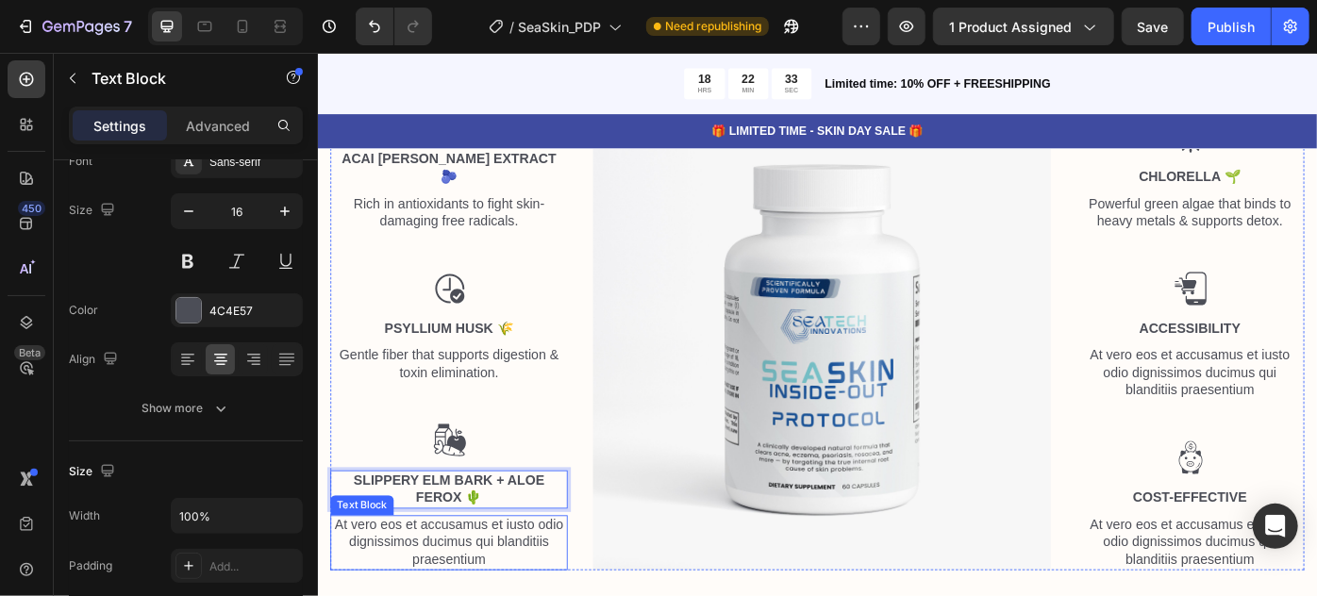
click at [469, 582] on p "At vero eos et accusamus et iusto odio dignissimos ducimus qui blanditiis praes…" at bounding box center [465, 607] width 265 height 59
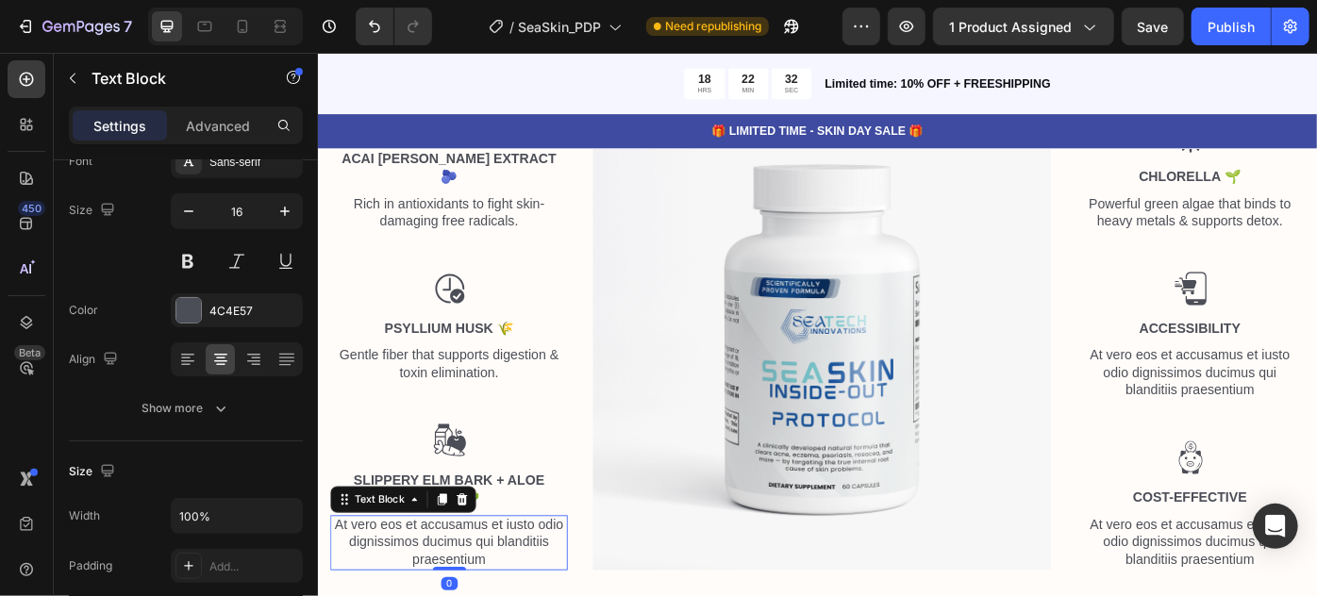
click at [469, 582] on p "At vero eos et accusamus et iusto odio dignissimos ducimus qui blanditiis praes…" at bounding box center [465, 607] width 265 height 59
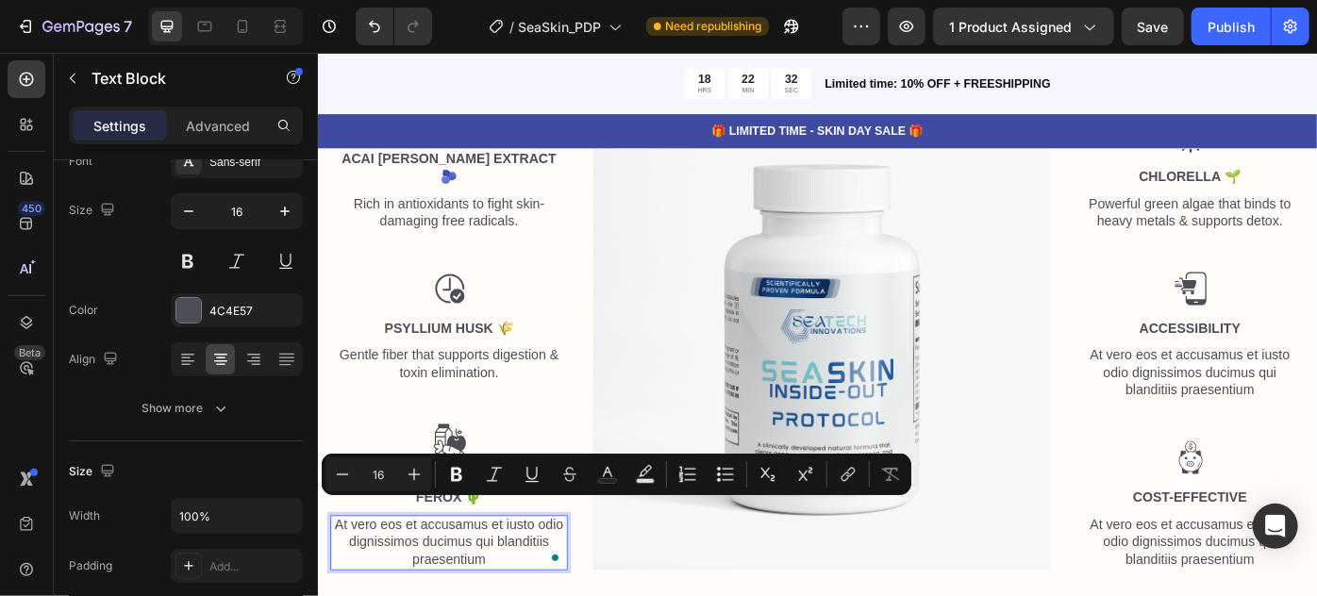
scroll to position [6730, 0]
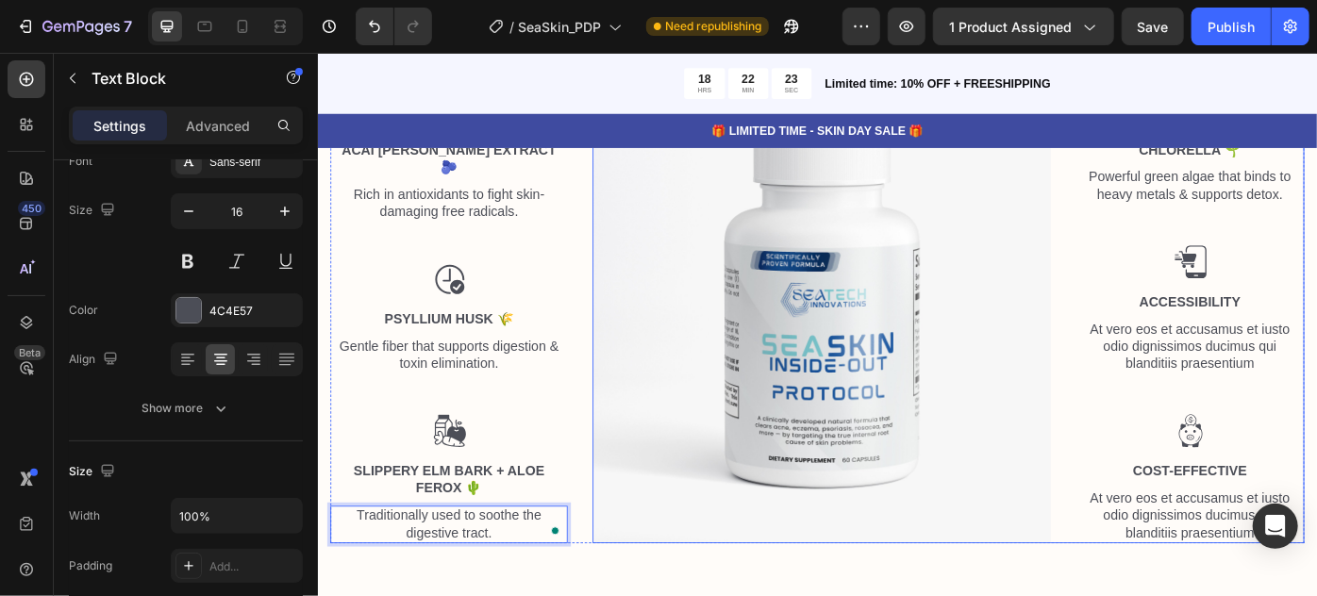
click at [1302, 325] on p "Accessibility" at bounding box center [1306, 335] width 256 height 20
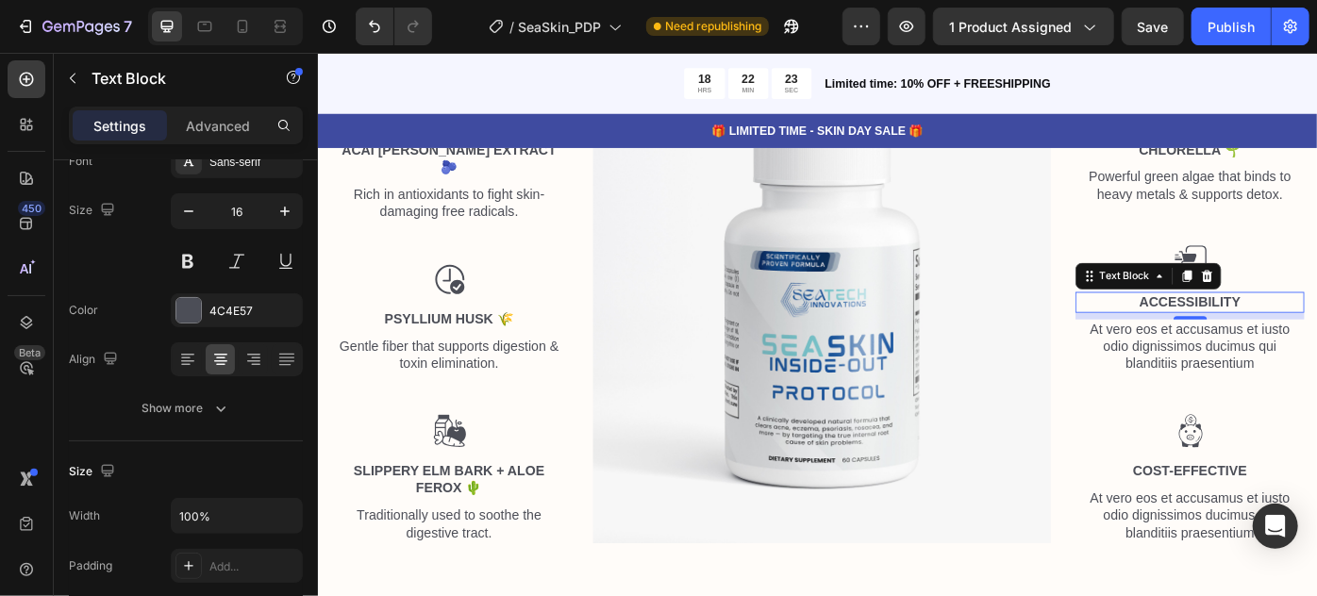
click at [1302, 325] on p "Accessibility" at bounding box center [1306, 335] width 256 height 20
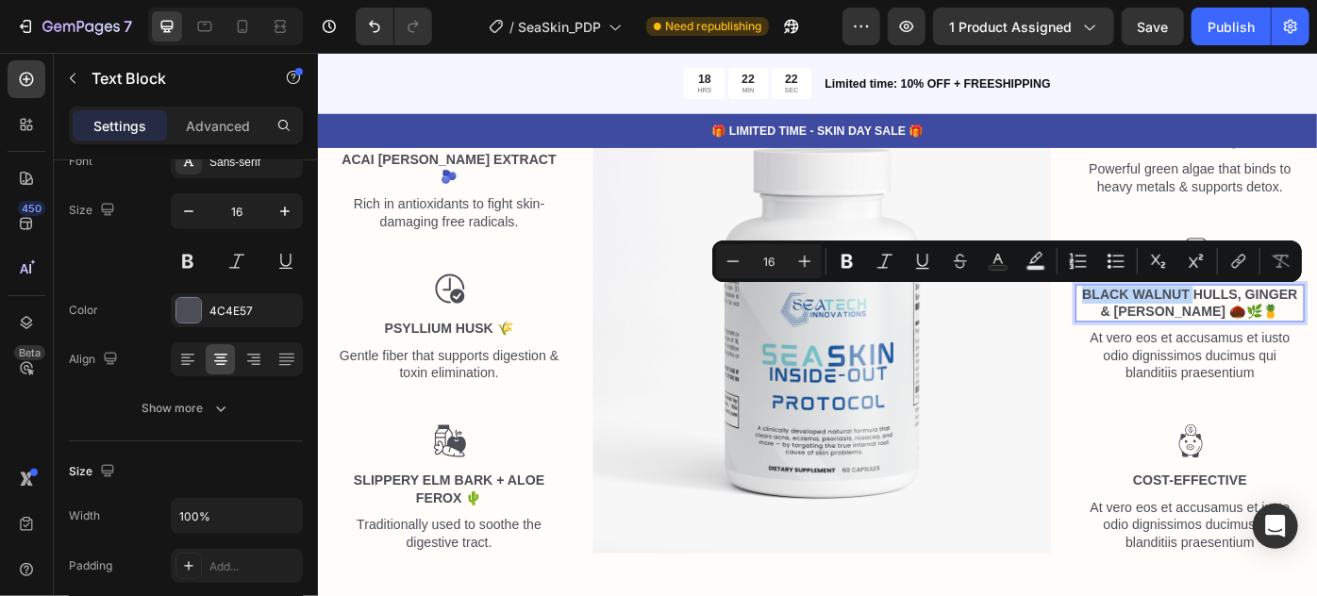
scroll to position [6728, 0]
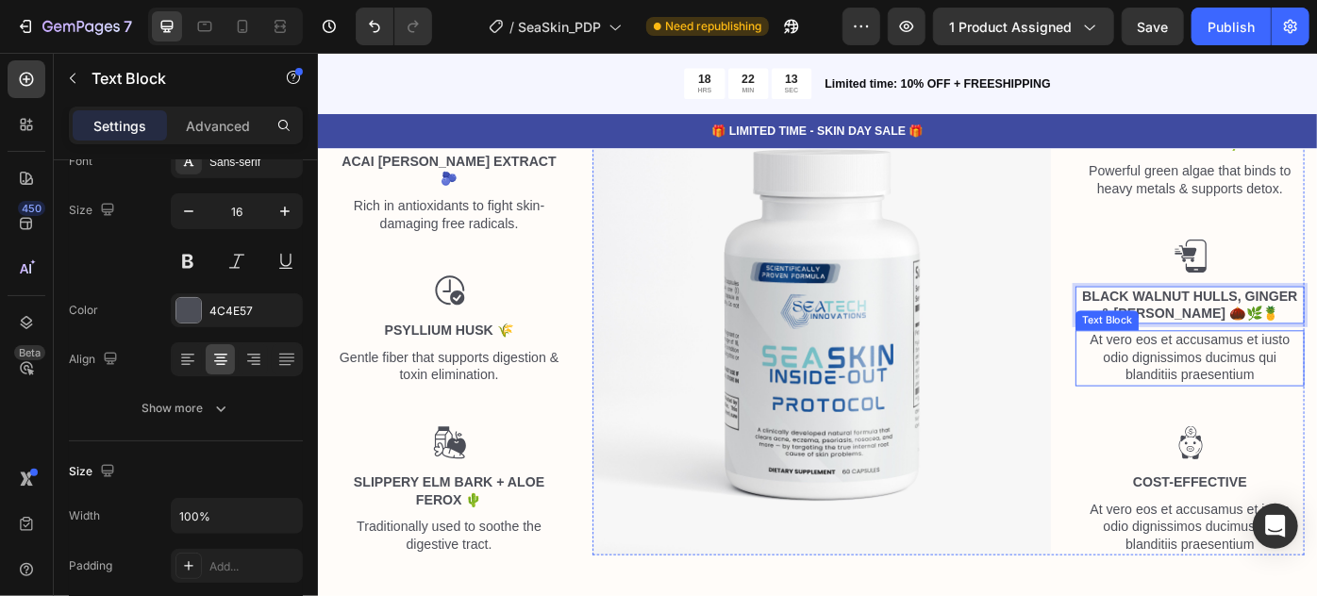
click at [1309, 378] on p "At vero eos et accusamus et iusto odio dignissimos ducimus qui blanditiis praes…" at bounding box center [1306, 397] width 256 height 59
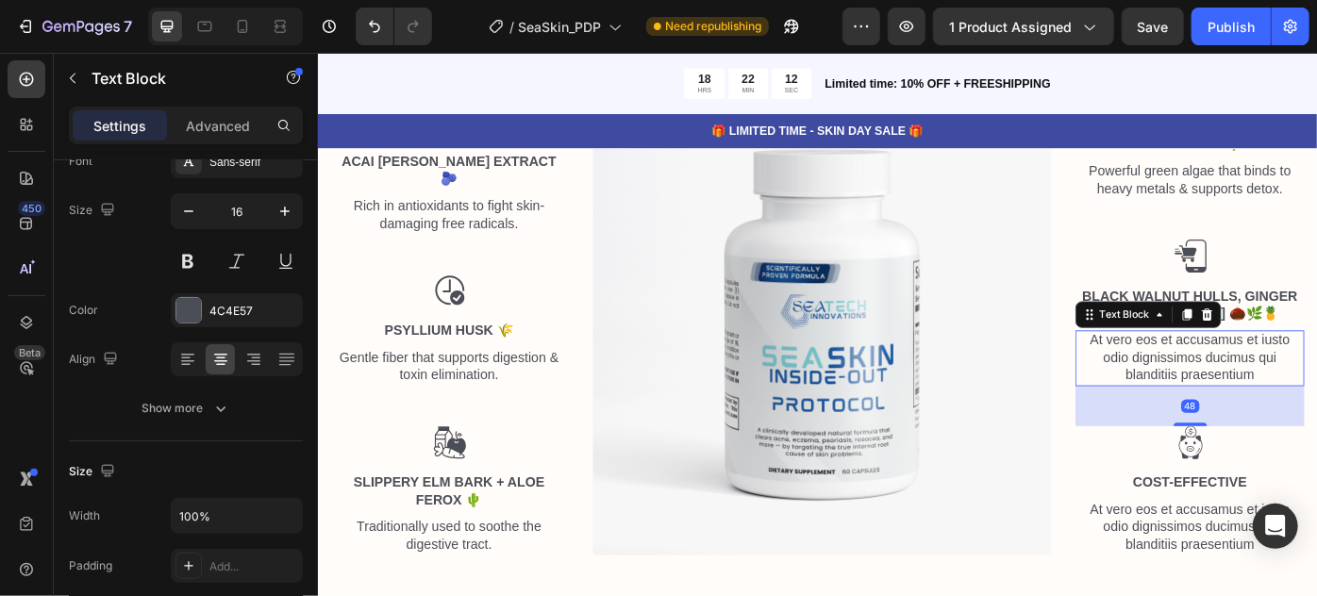
click at [1308, 378] on p "At vero eos et accusamus et iusto odio dignissimos ducimus qui blanditiis praes…" at bounding box center [1306, 397] width 256 height 59
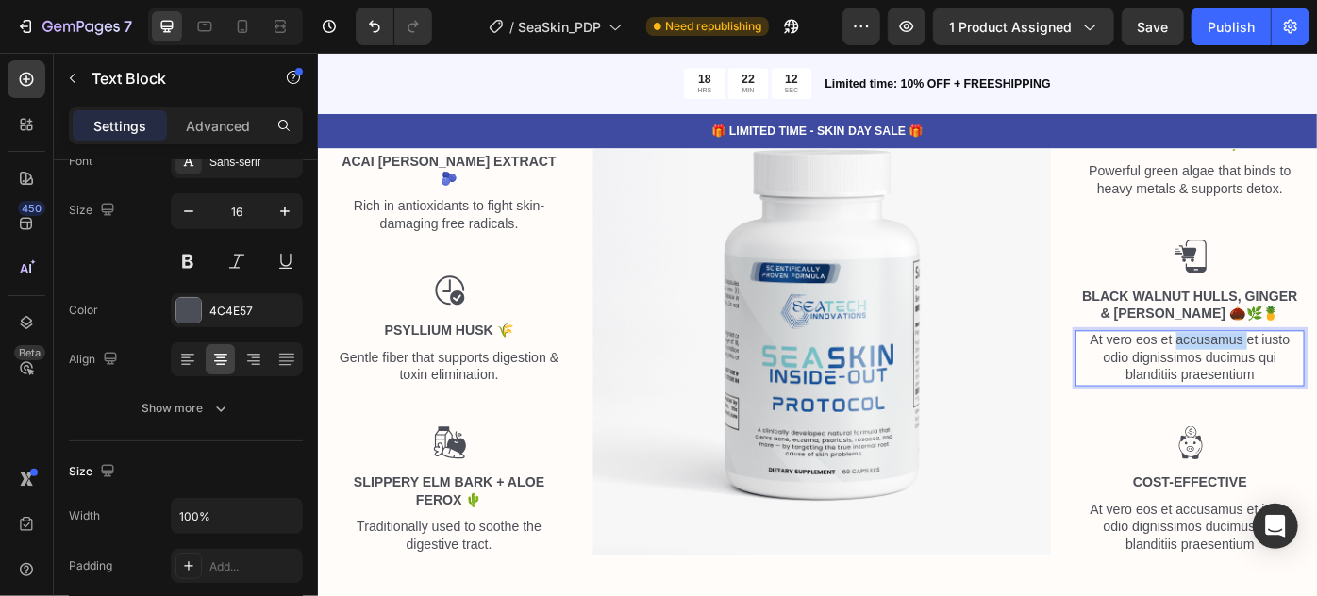
click at [1308, 378] on p "At vero eos et accusamus et iusto odio dignissimos ducimus qui blanditiis praes…" at bounding box center [1306, 397] width 256 height 59
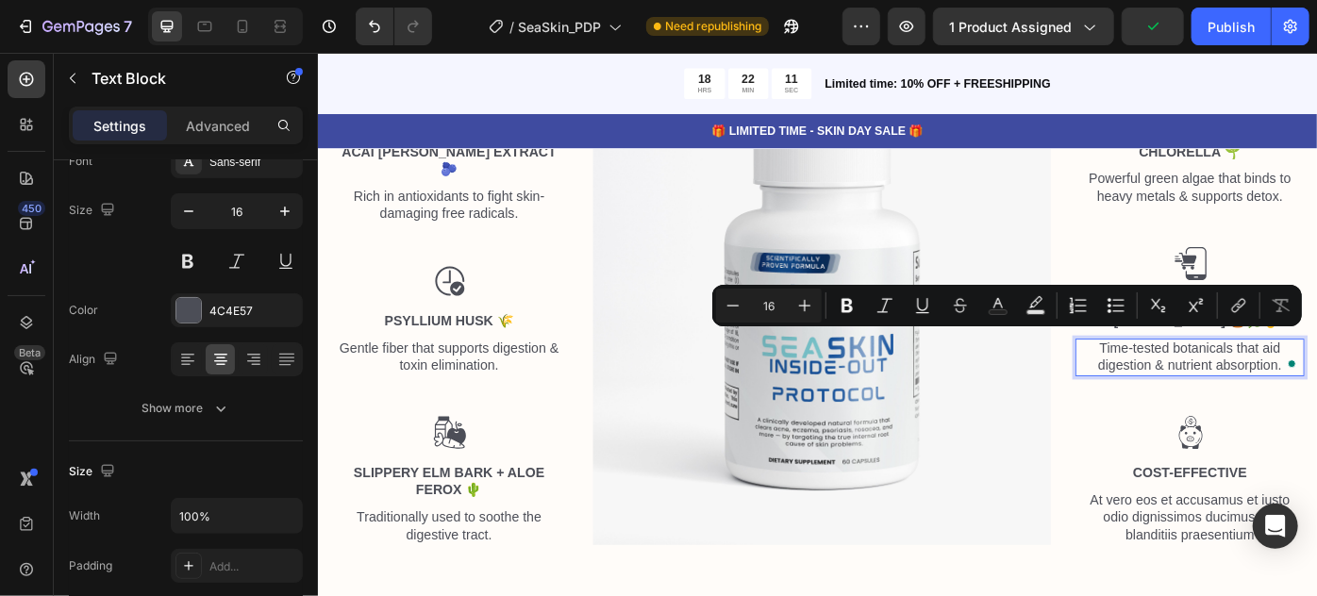
scroll to position [6730, 0]
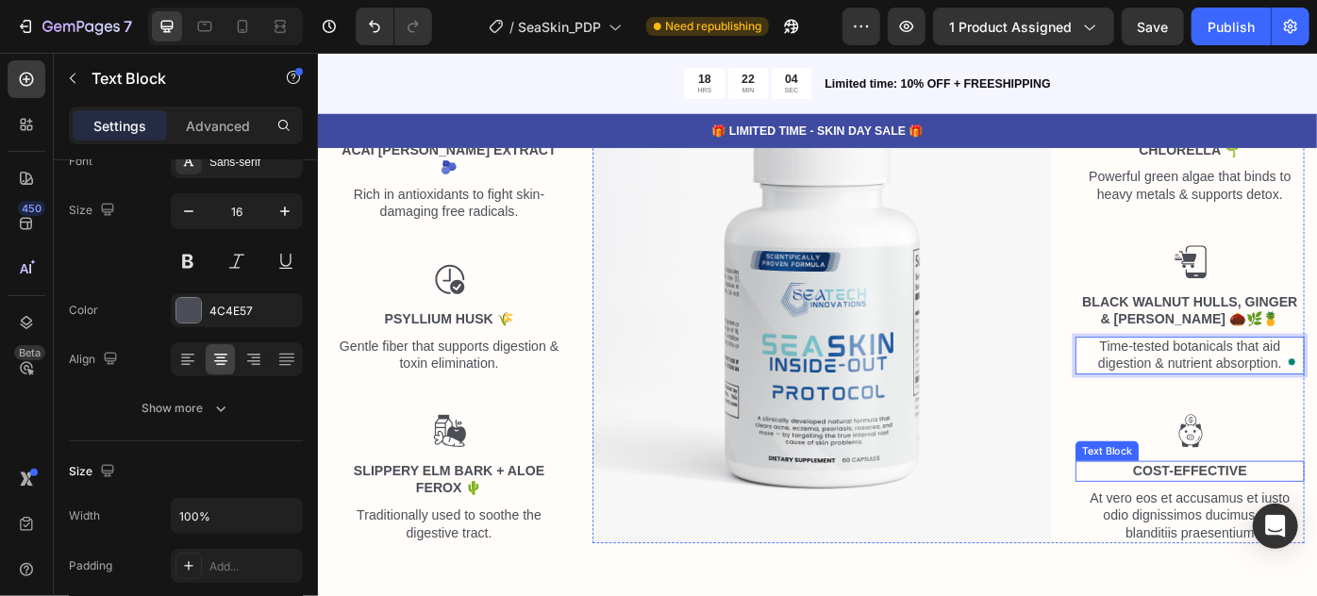
click at [1316, 524] on p "Cost-Effective" at bounding box center [1306, 526] width 256 height 20
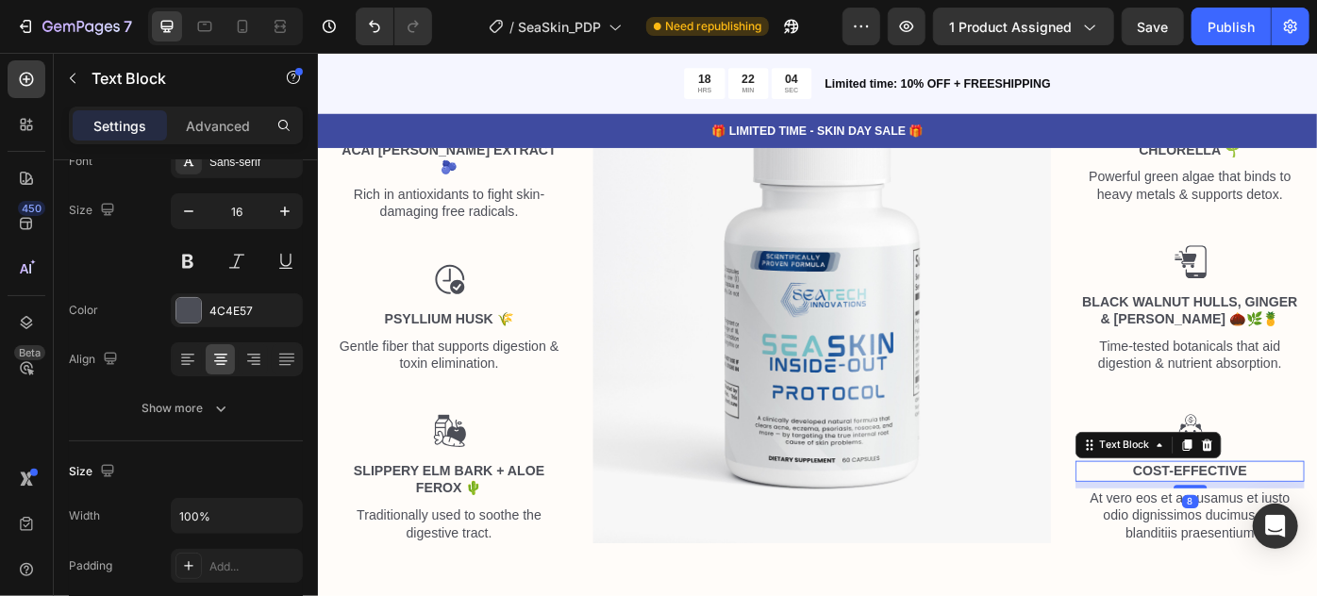
click at [1316, 524] on p "Cost-Effective" at bounding box center [1306, 526] width 256 height 20
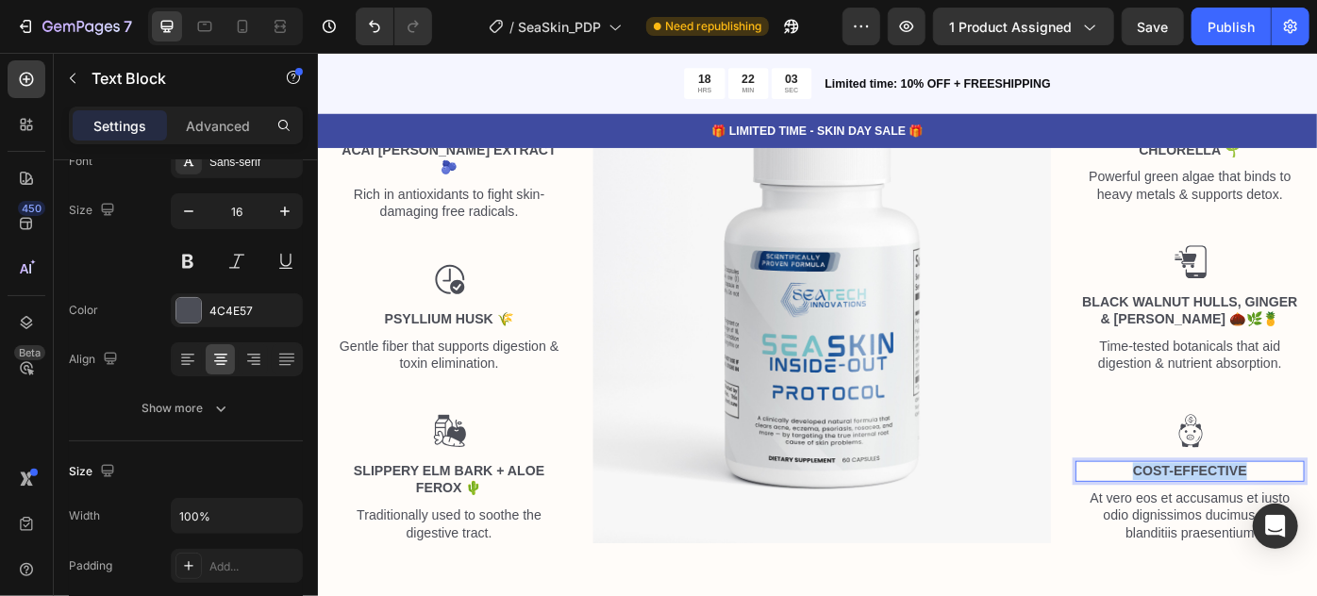
click at [1316, 524] on p "Cost-Effective" at bounding box center [1306, 526] width 256 height 20
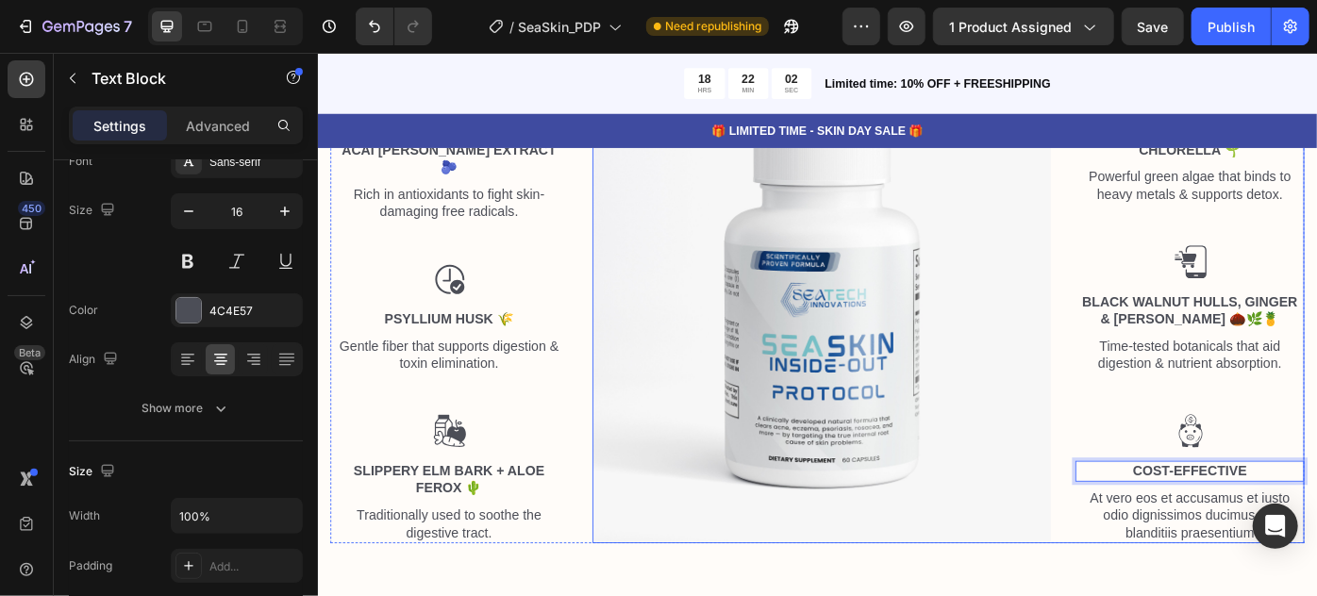
scroll to position [6728, 0]
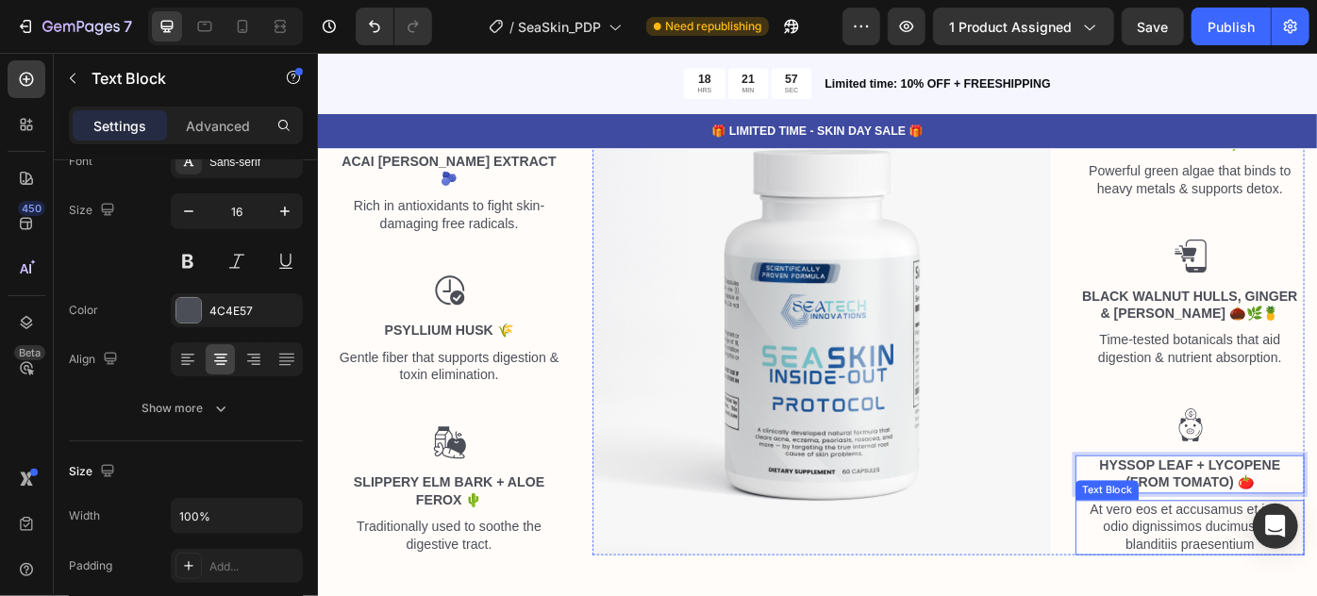
click at [1292, 587] on p "At vero eos et accusamus et iusto odio dignissimos ducimus qui blanditiis praes…" at bounding box center [1306, 590] width 256 height 59
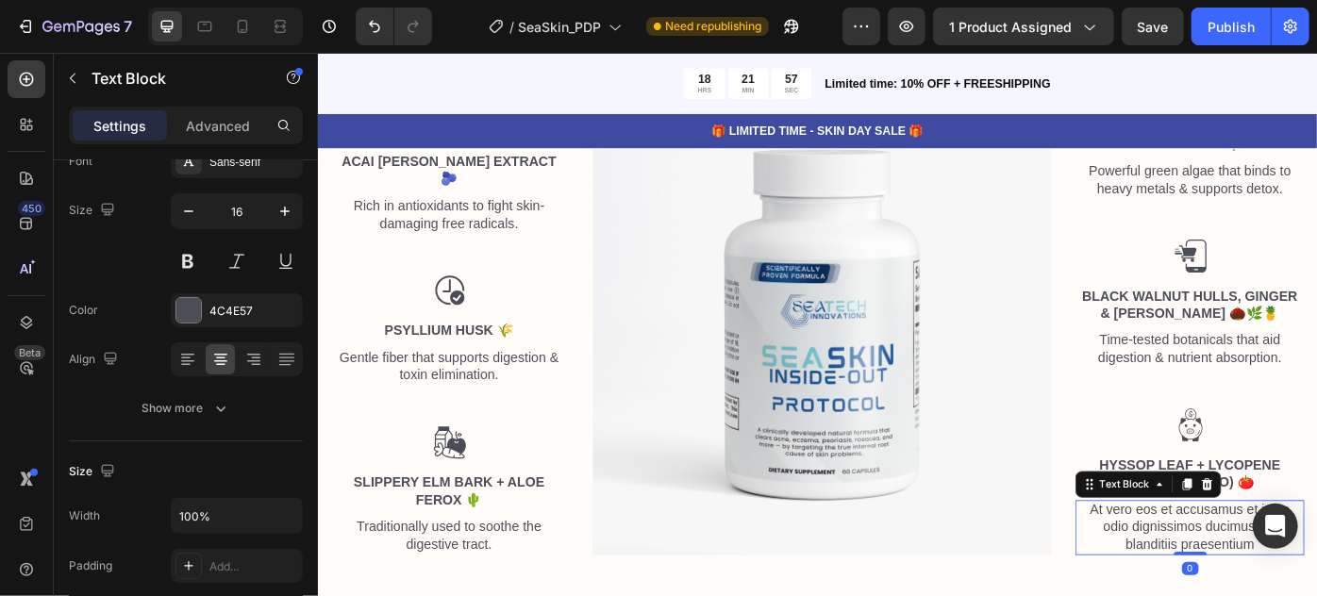
click at [1292, 587] on p "At vero eos et accusamus et iusto odio dignissimos ducimus qui blanditiis praes…" at bounding box center [1306, 590] width 256 height 59
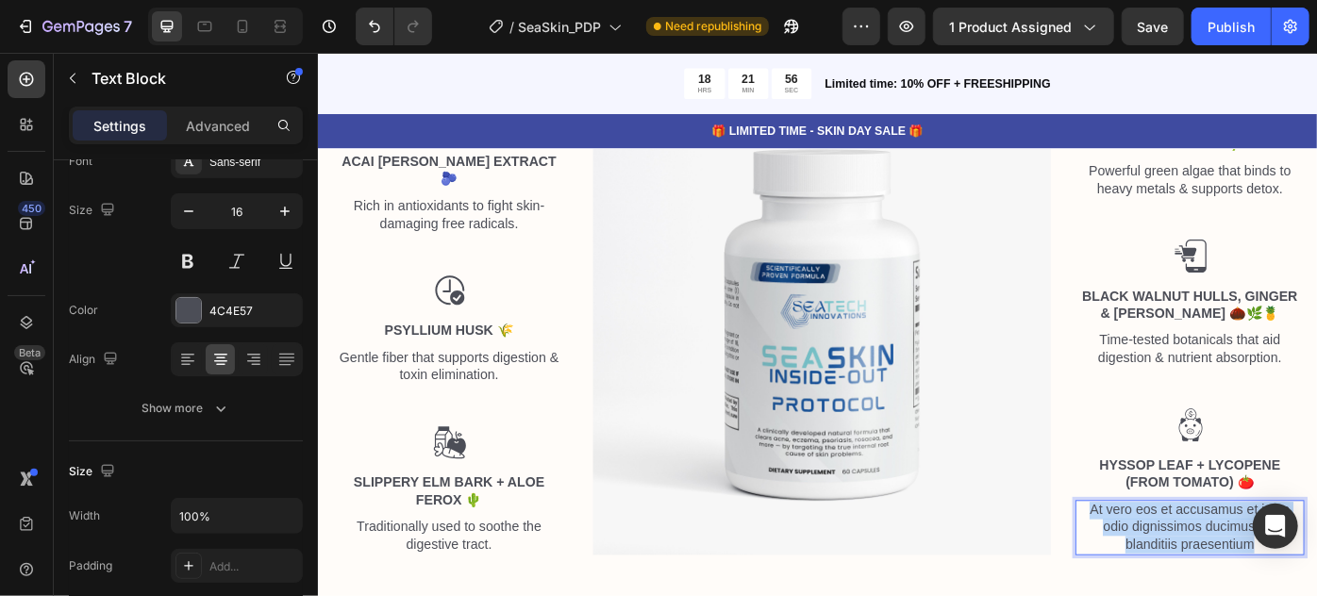
click at [1292, 587] on p "At vero eos et accusamus et iusto odio dignissimos ducimus qui blanditiis praes…" at bounding box center [1306, 590] width 256 height 59
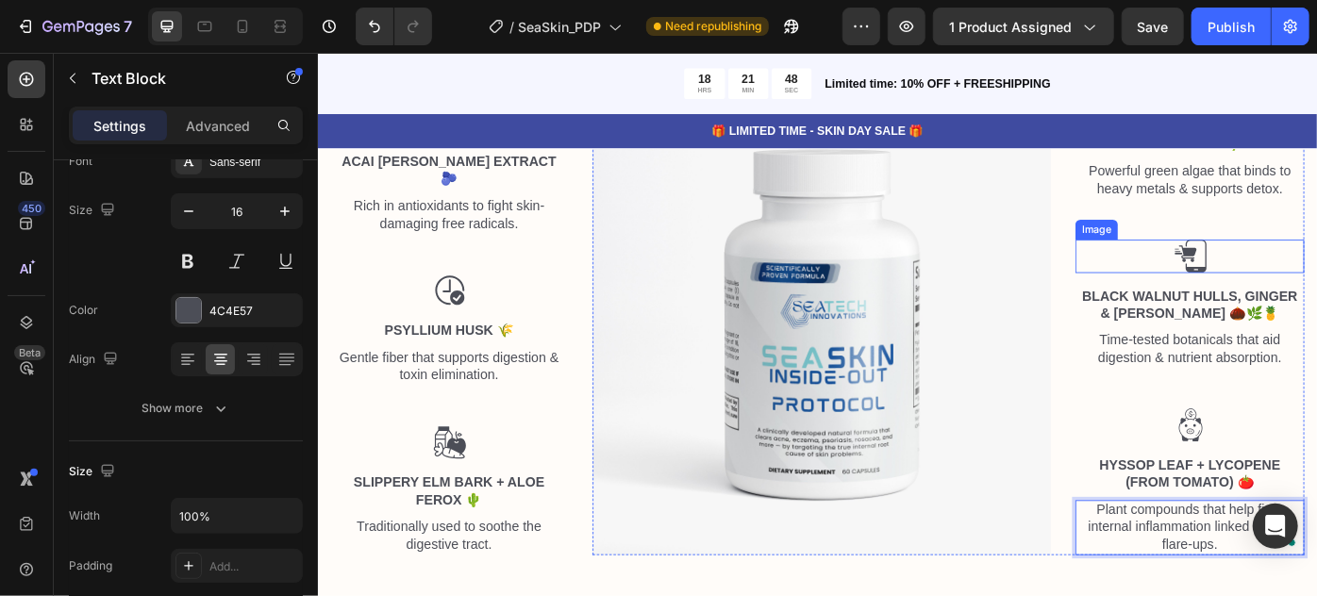
click at [1304, 274] on img at bounding box center [1306, 282] width 38 height 38
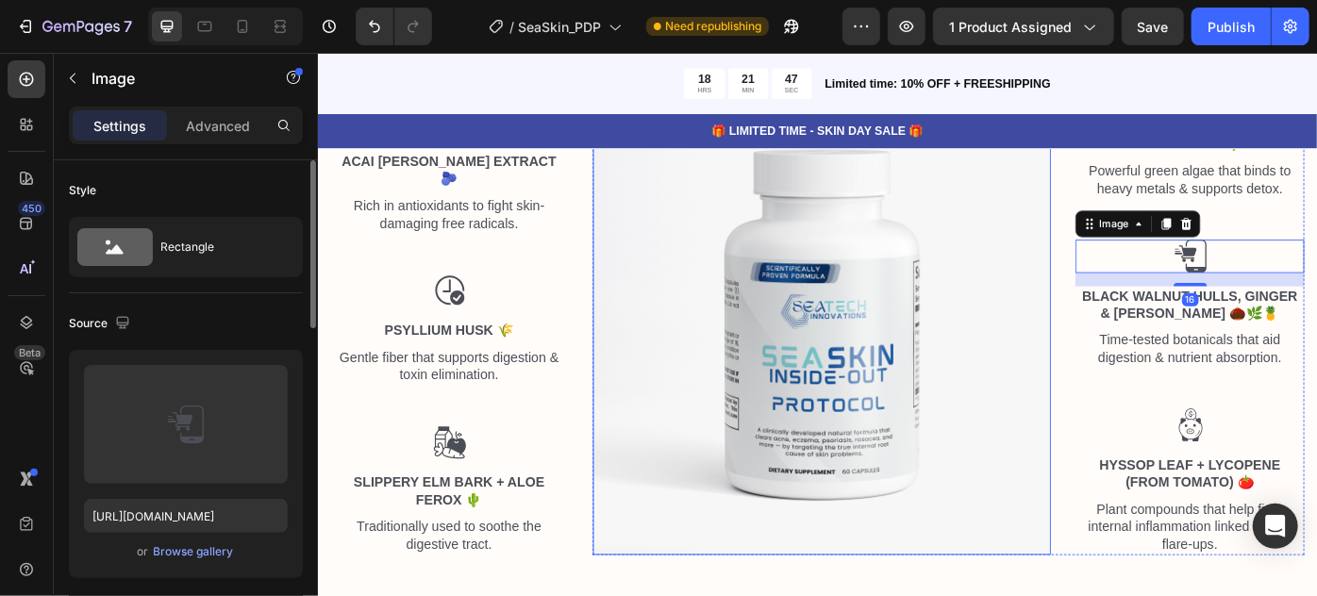
scroll to position [6853, 0]
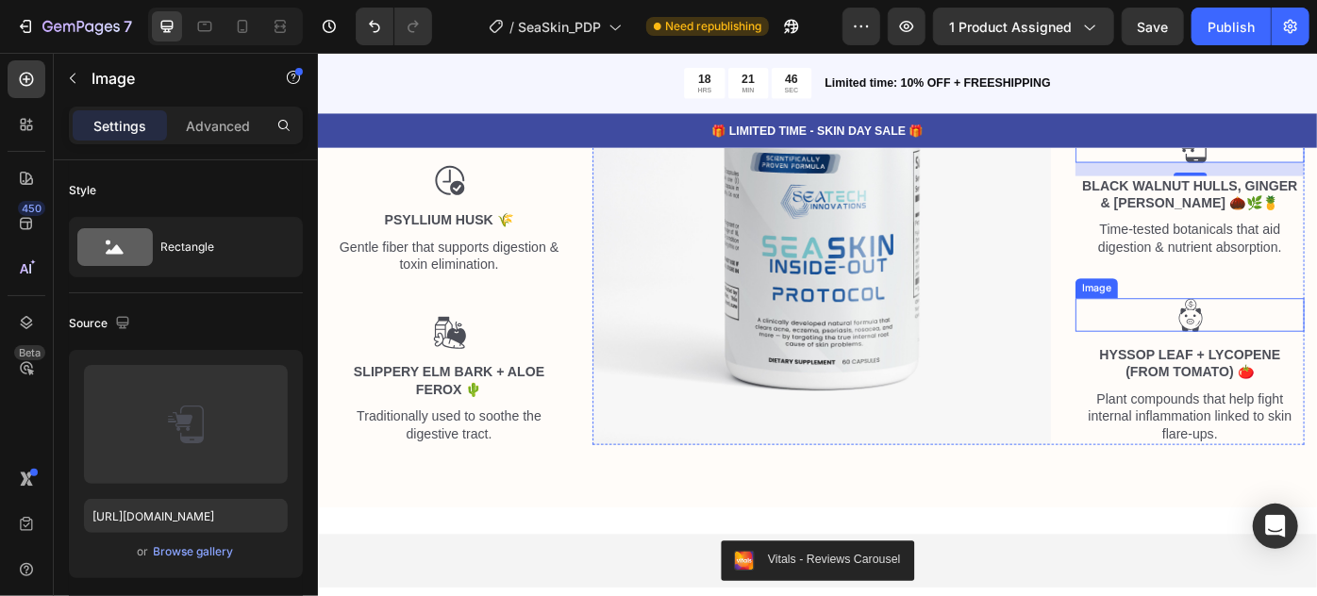
click at [1287, 335] on img at bounding box center [1306, 349] width 38 height 38
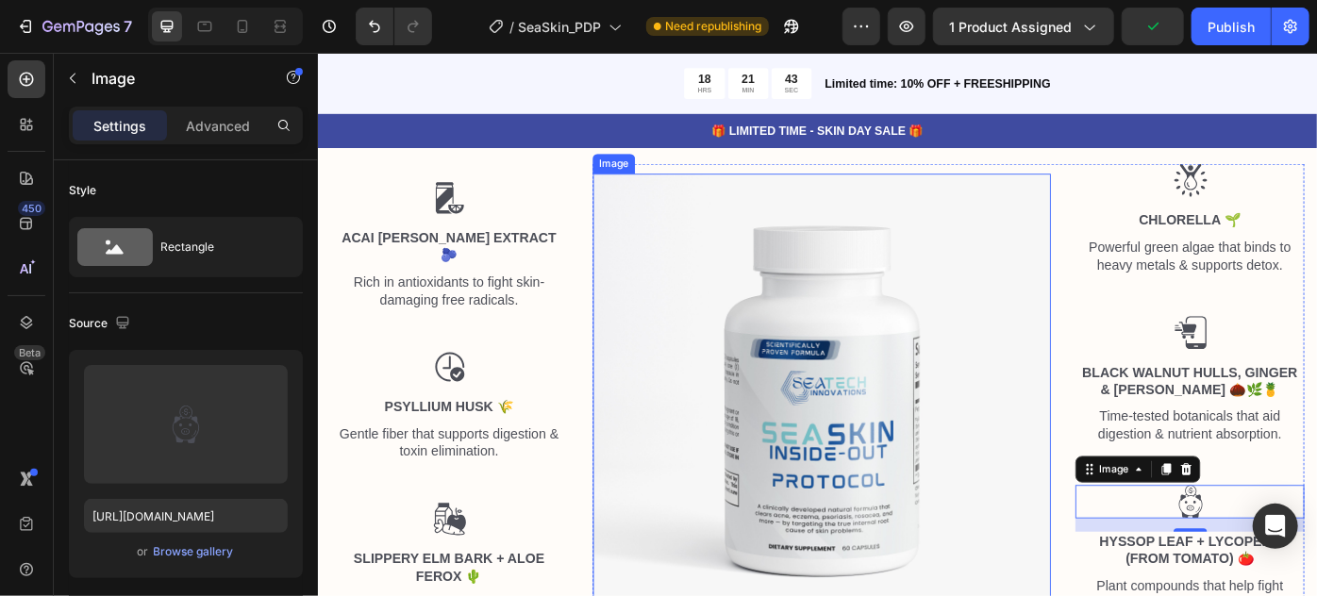
scroll to position [6527, 0]
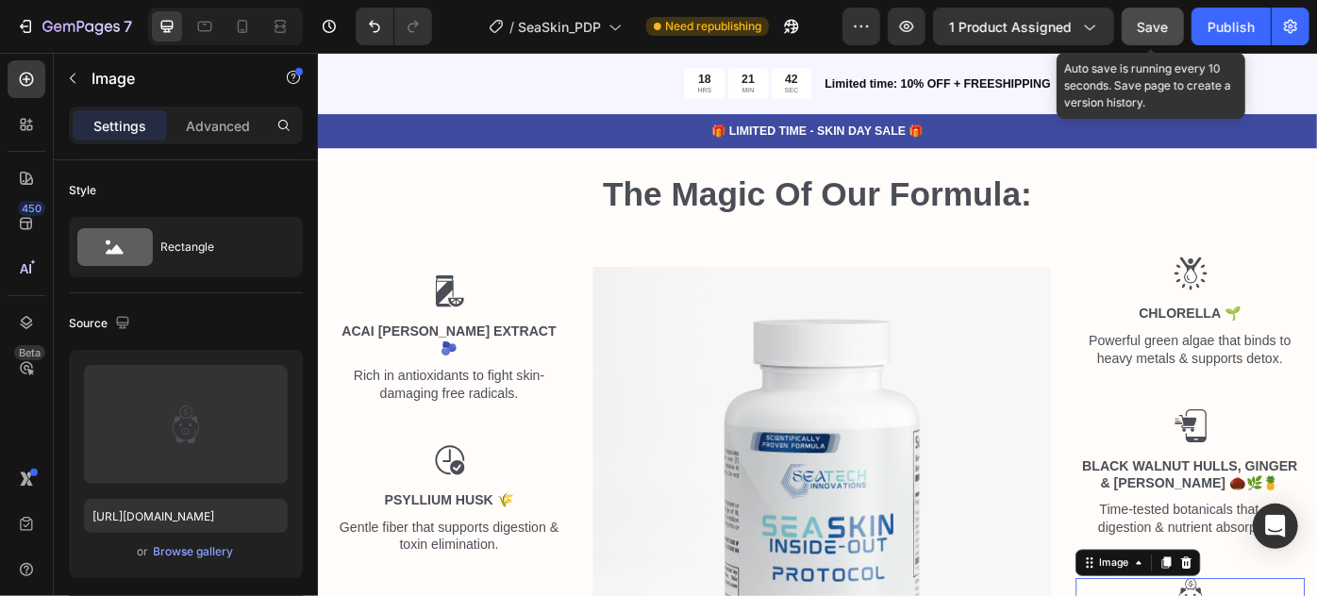
click at [1177, 25] on button "Save" at bounding box center [1153, 27] width 62 height 38
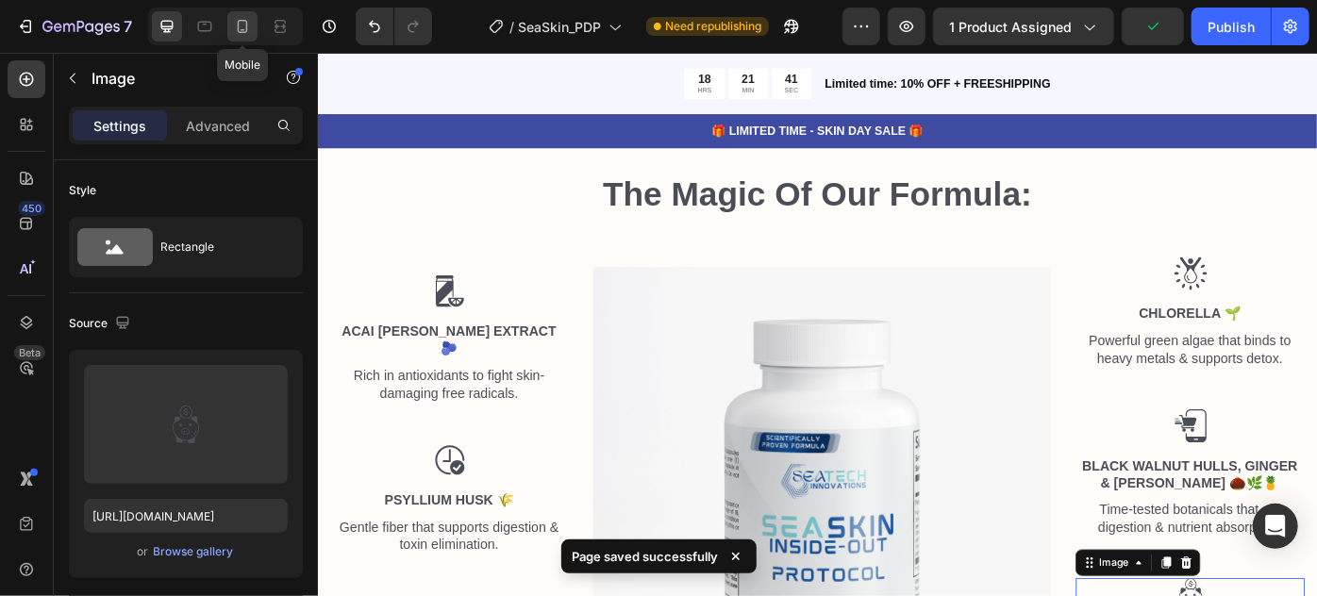
click at [249, 14] on div at bounding box center [242, 26] width 30 height 30
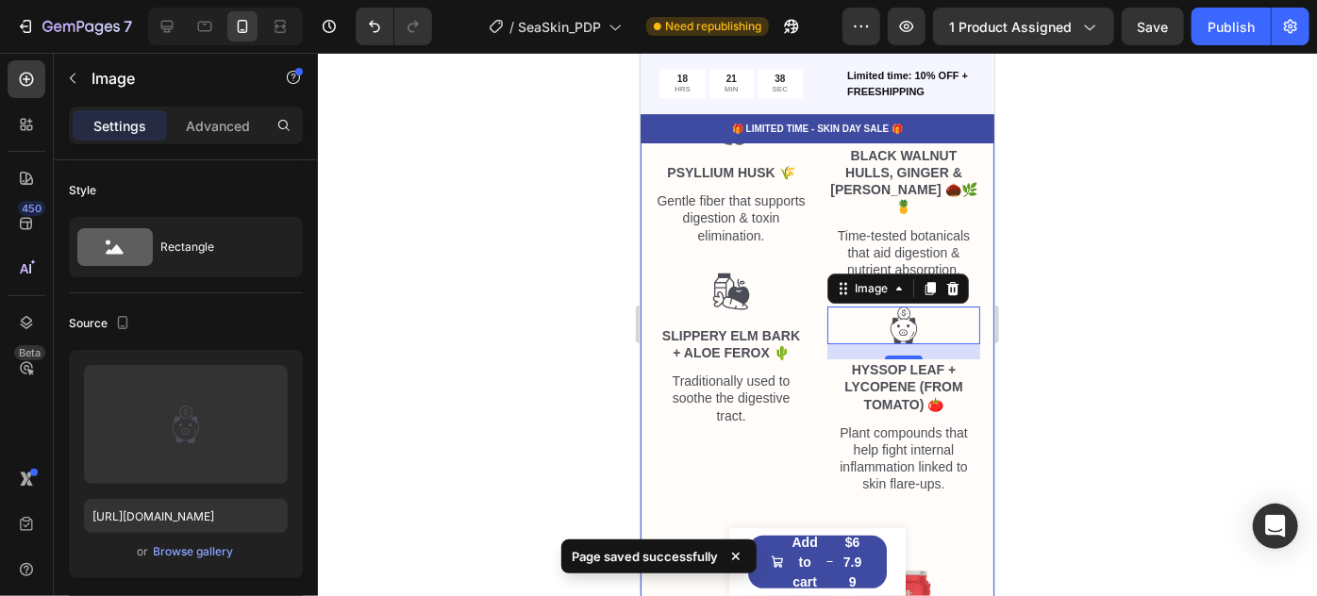
scroll to position [6873, 0]
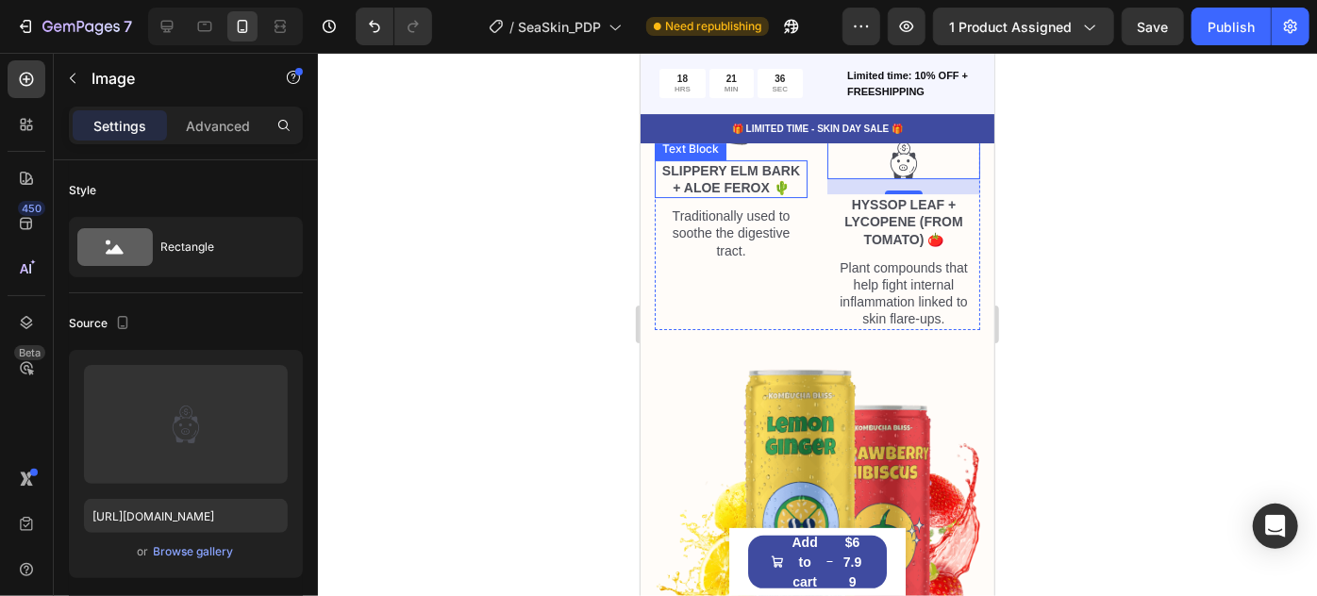
click at [782, 187] on p "Slippery Elm Bark + Aloe Ferox 🌵" at bounding box center [730, 178] width 149 height 34
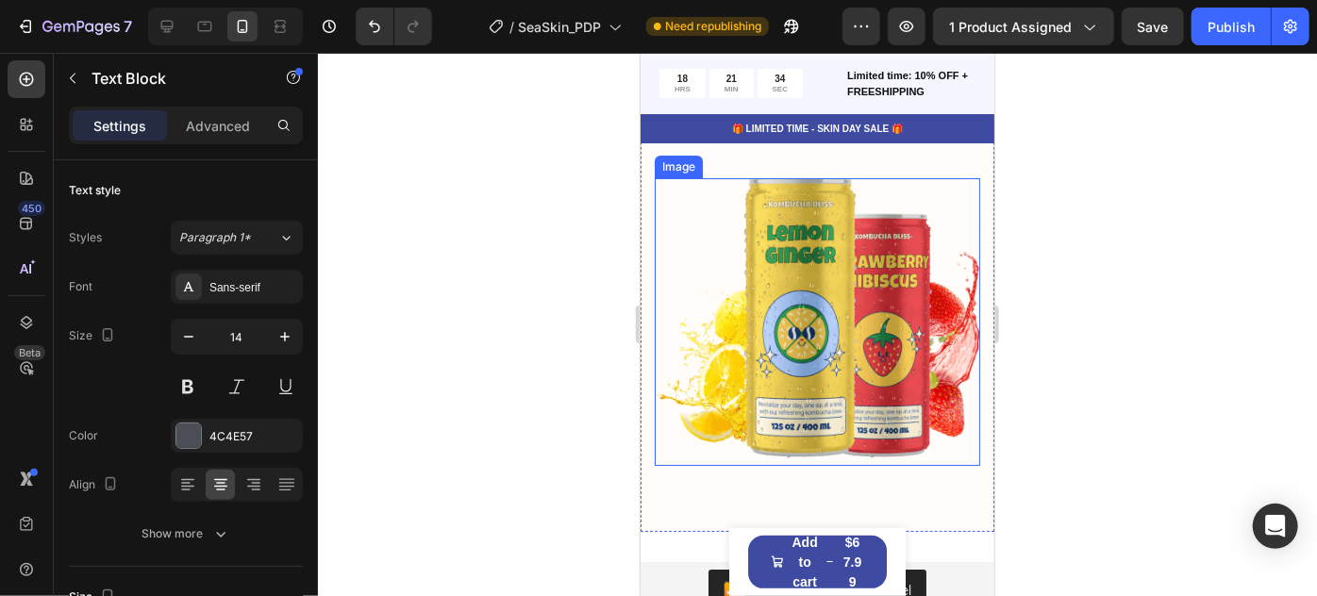
scroll to position [7066, 0]
click at [812, 249] on img at bounding box center [817, 320] width 326 height 288
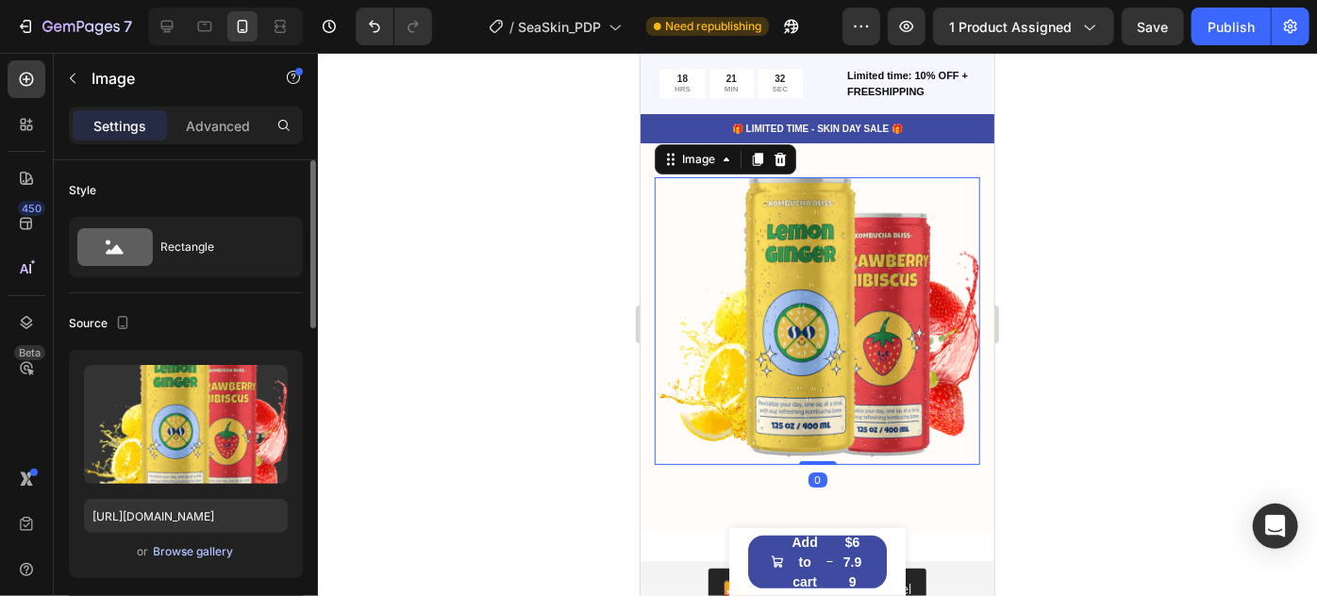
click at [204, 554] on div "Browse gallery" at bounding box center [194, 552] width 80 height 17
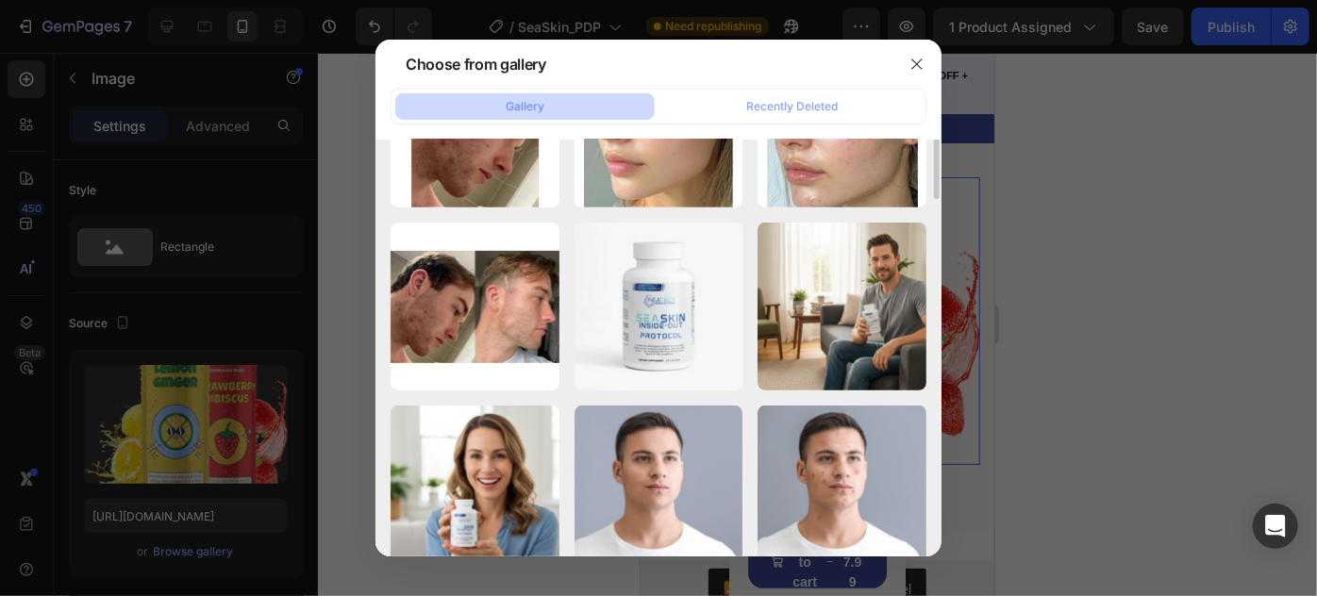
scroll to position [484, 0]
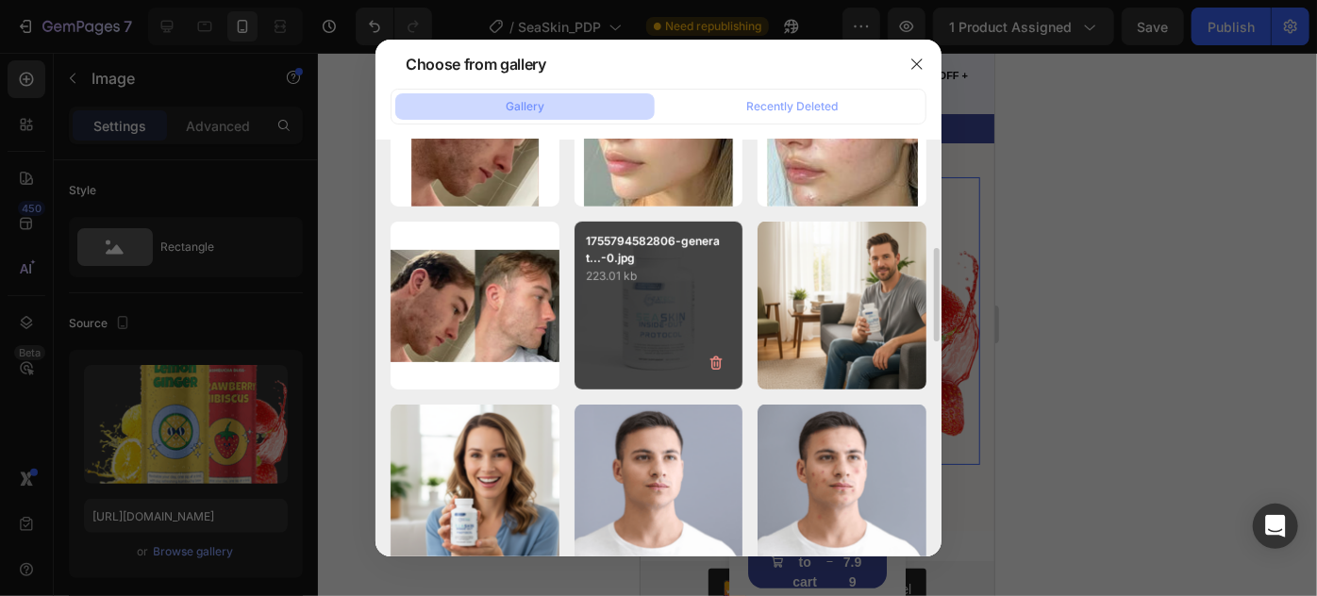
click at [705, 289] on div "1755794582806-generat...-0.jpg 223.01 kb" at bounding box center [659, 306] width 169 height 169
type input "[URL][DOMAIN_NAME]"
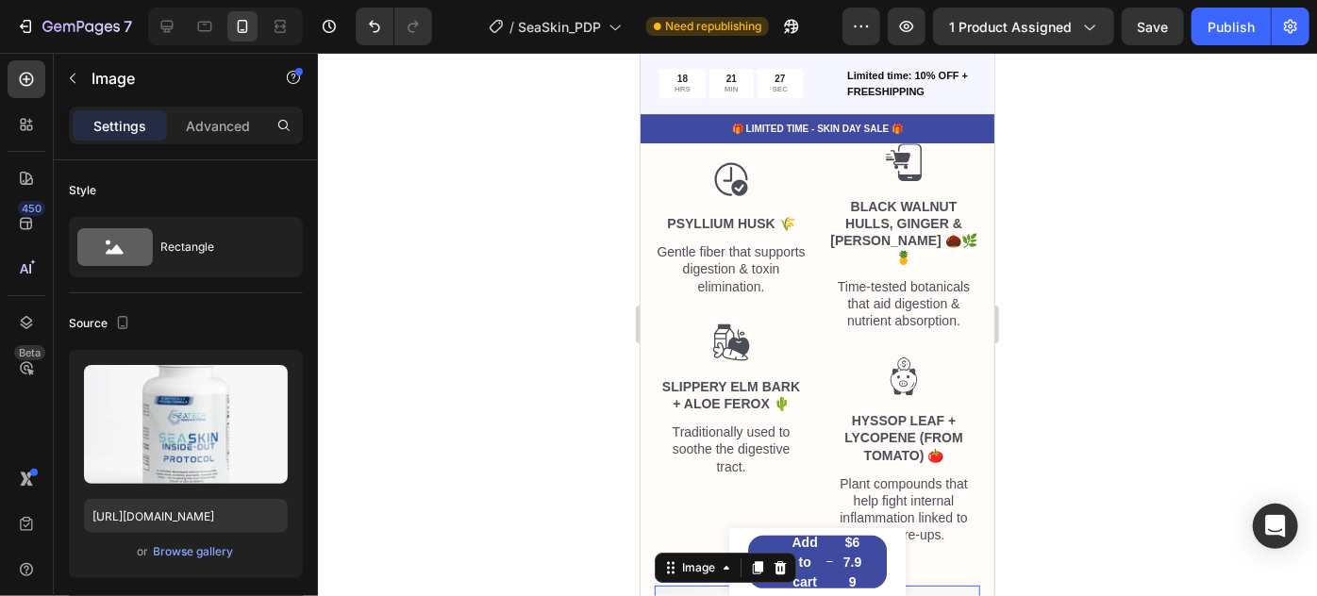
scroll to position [7065, 0]
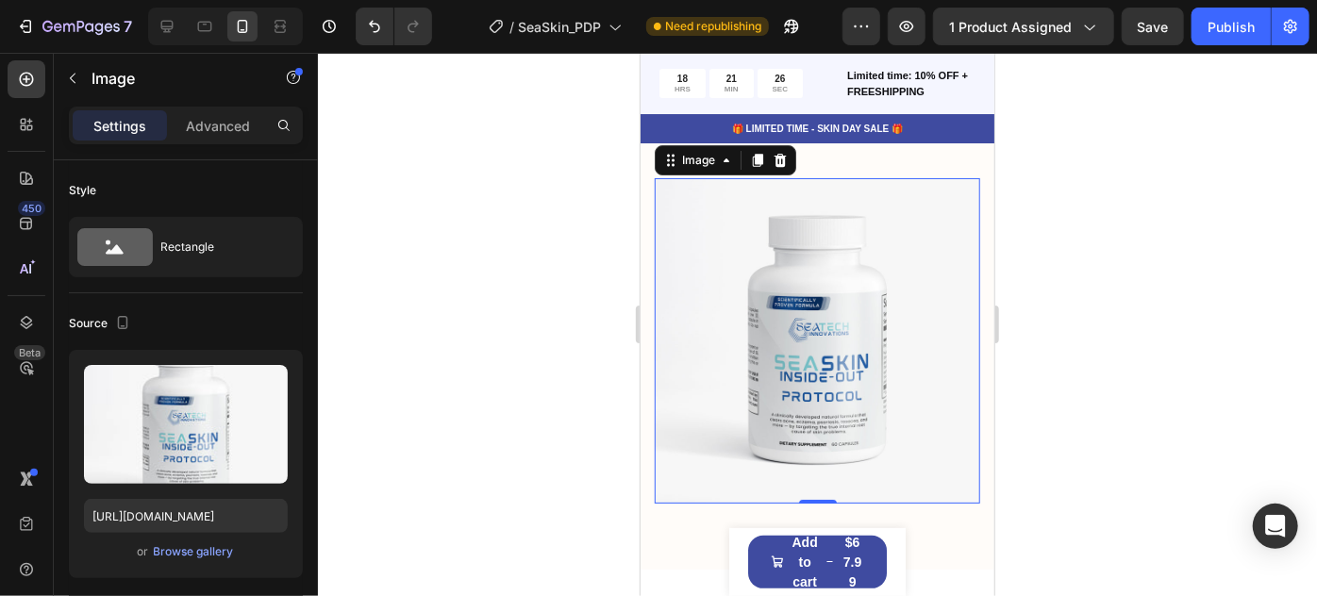
click at [605, 408] on div at bounding box center [817, 325] width 999 height 544
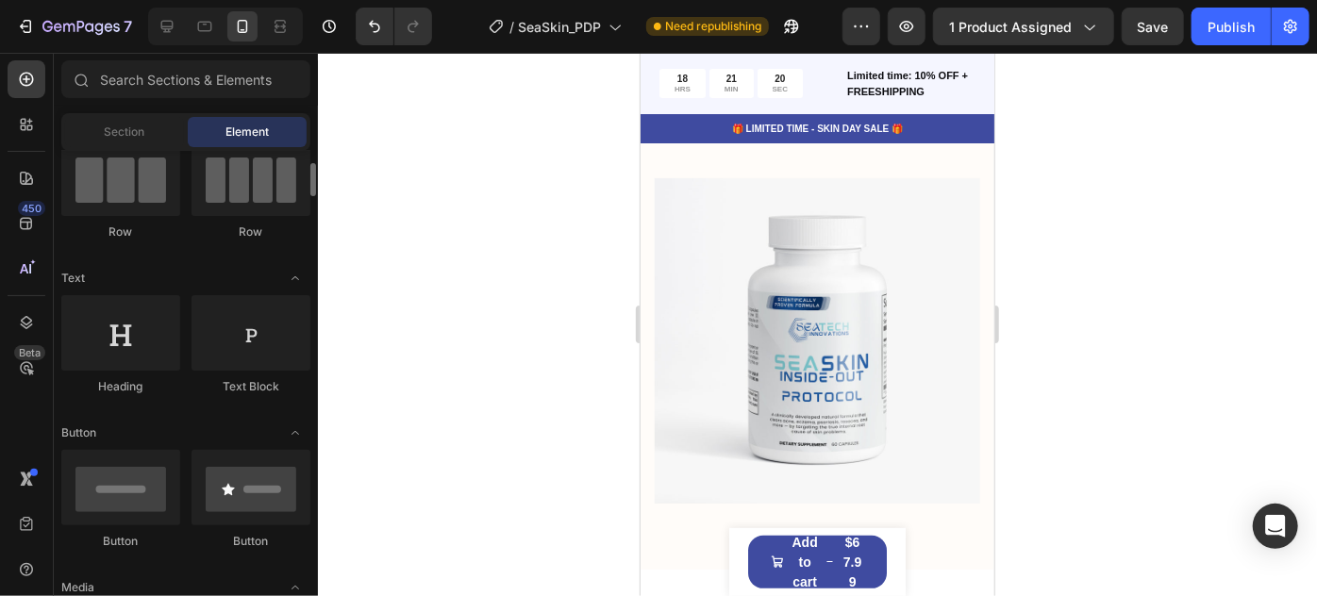
scroll to position [257, 0]
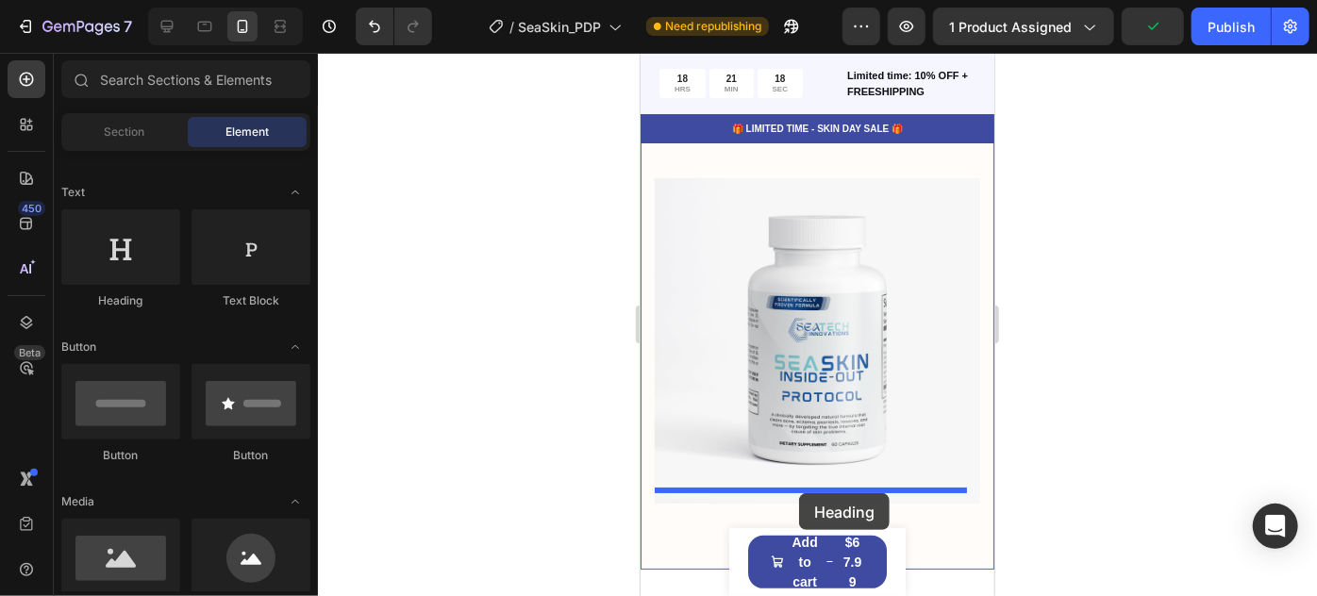
drag, startPoint x: 1031, startPoint y: 377, endPoint x: 798, endPoint y: 493, distance: 260.4
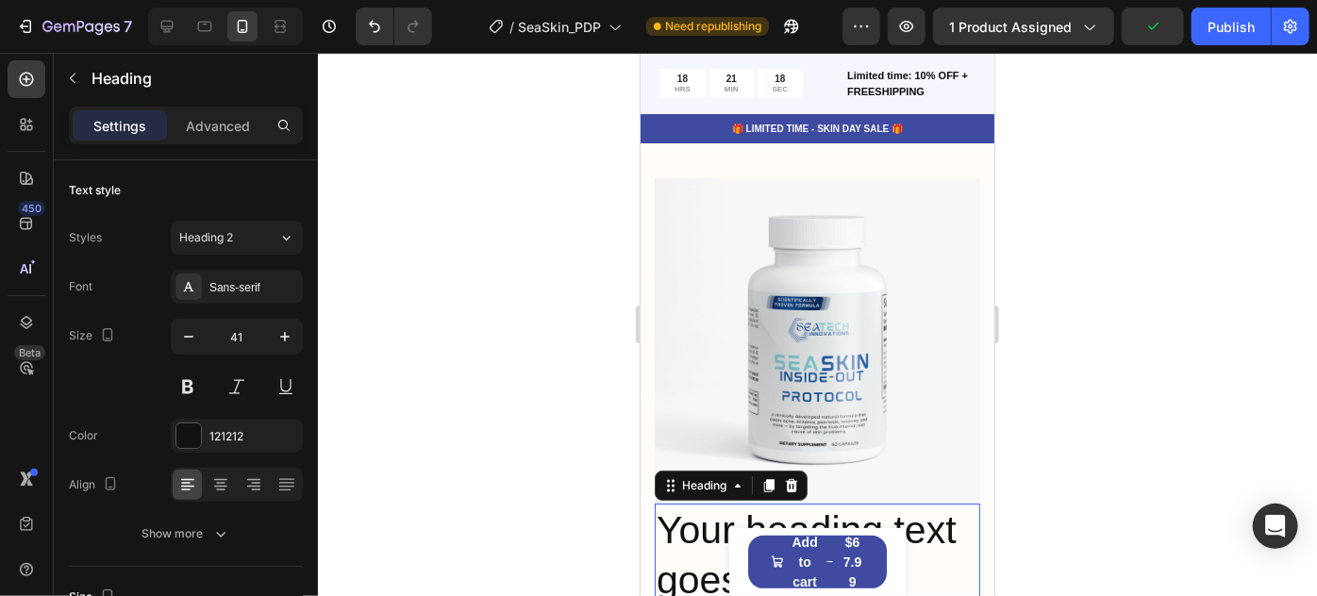
click at [806, 506] on h2 "Your heading text goes here" at bounding box center [817, 555] width 326 height 105
click at [806, 506] on p "Your heading text goes here" at bounding box center [817, 555] width 322 height 101
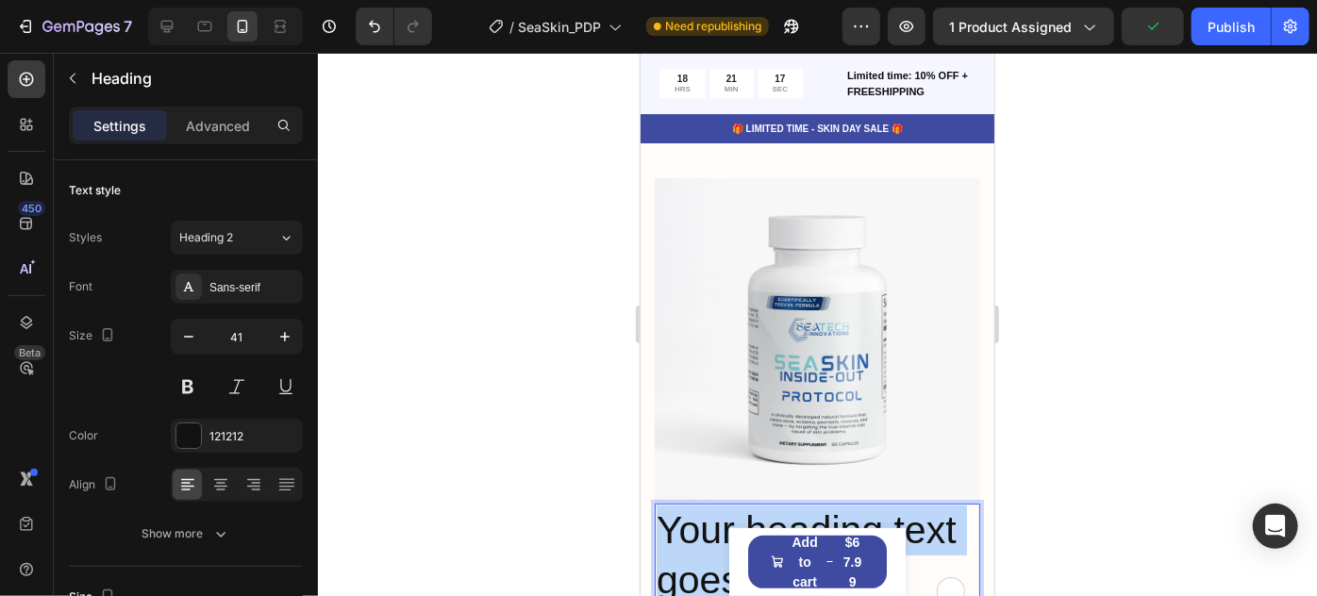
click at [806, 506] on p "Your heading text goes here" at bounding box center [817, 555] width 322 height 101
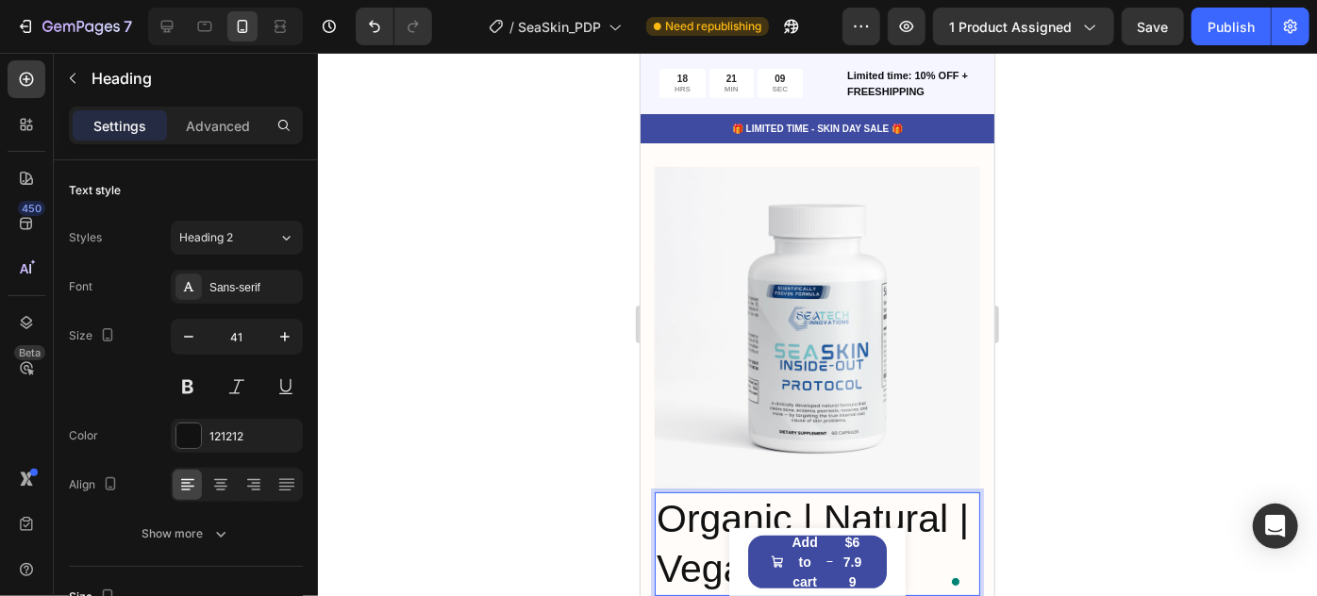
scroll to position [7149, 0]
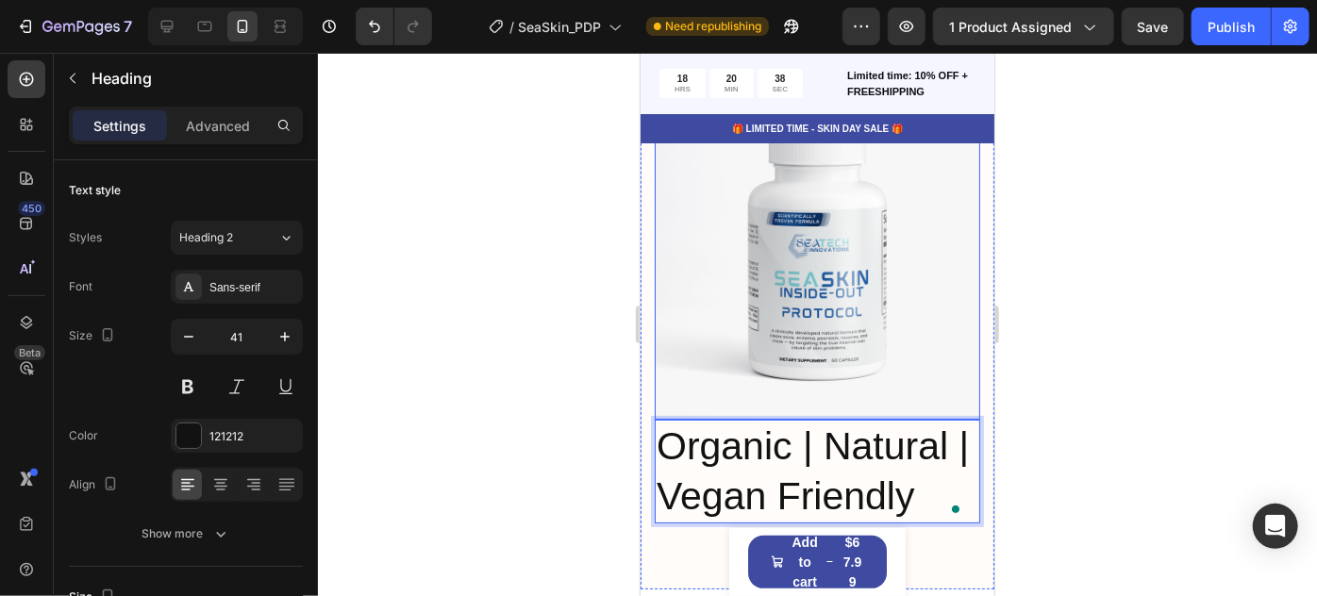
drag, startPoint x: 539, startPoint y: 257, endPoint x: 38, endPoint y: 285, distance: 501.9
click at [539, 257] on div at bounding box center [817, 325] width 999 height 544
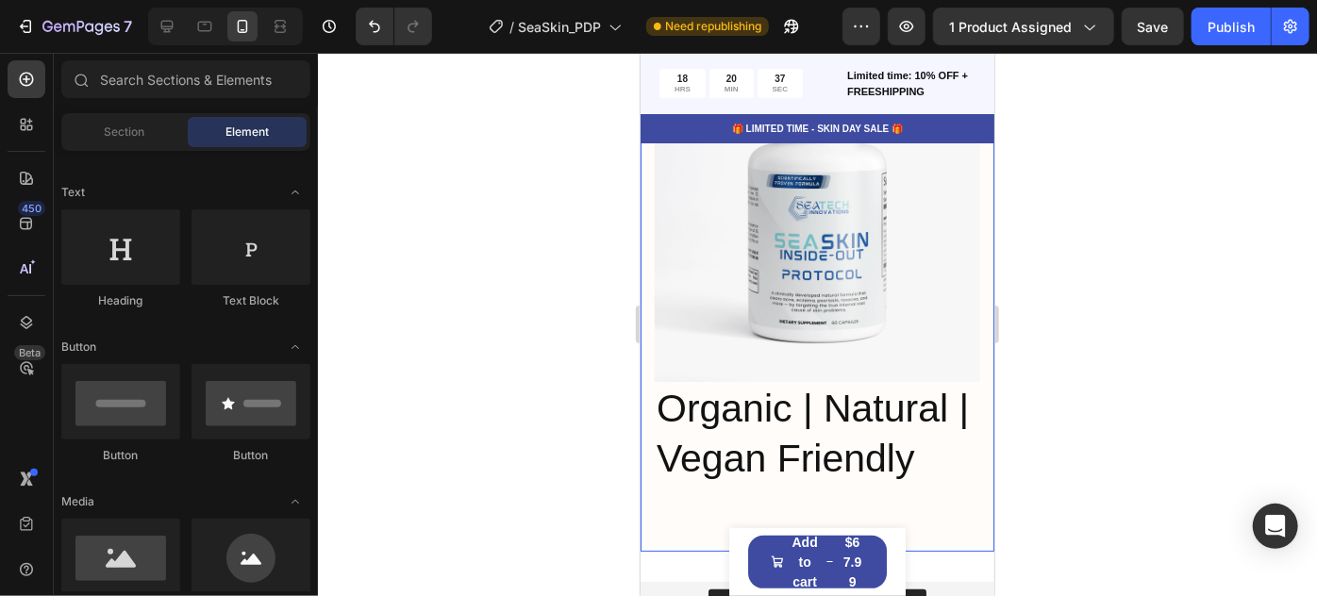
scroll to position [7321, 0]
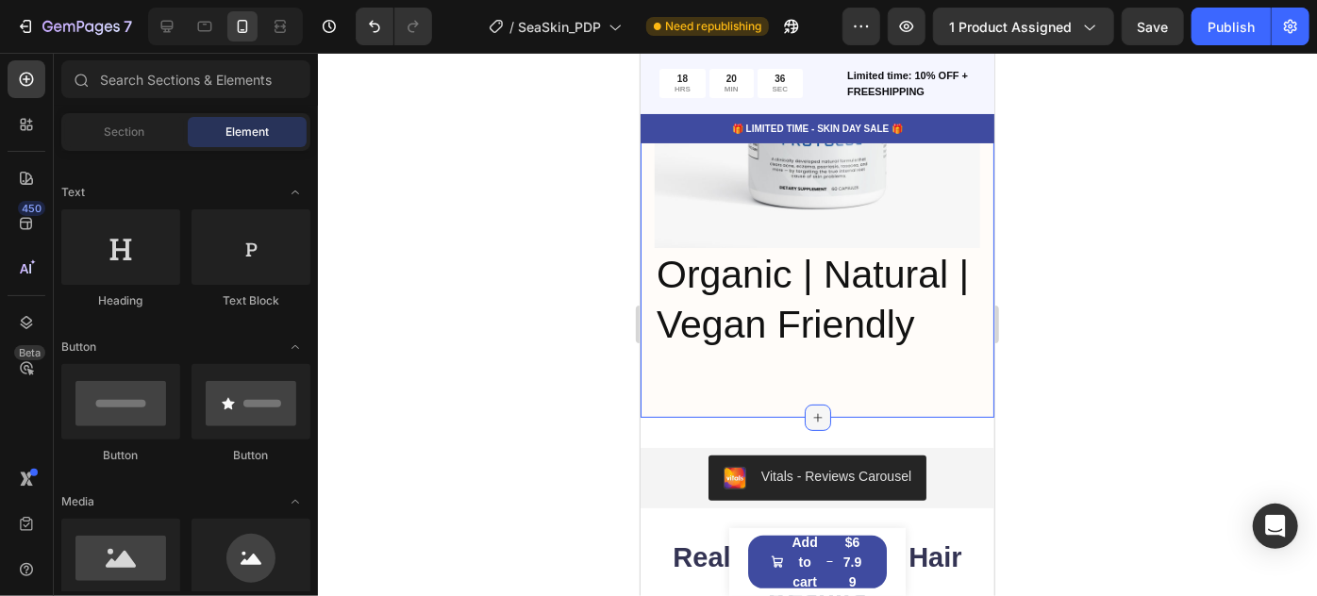
click at [812, 410] on icon at bounding box center [817, 417] width 15 height 15
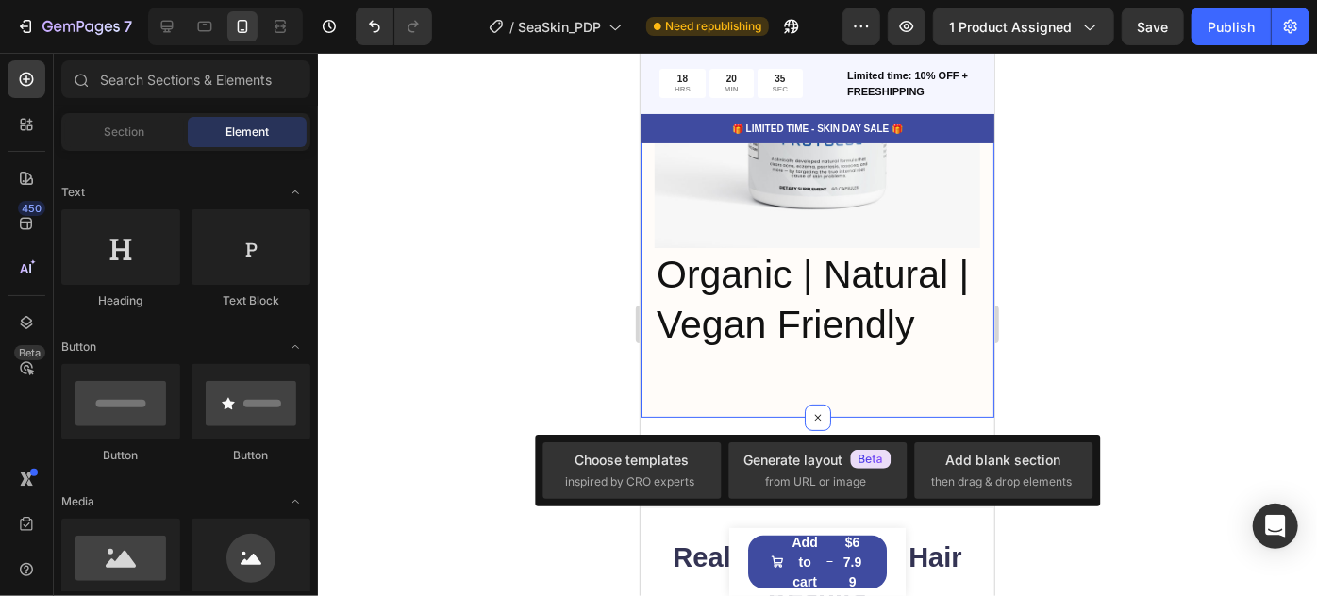
click at [503, 293] on div at bounding box center [817, 325] width 999 height 544
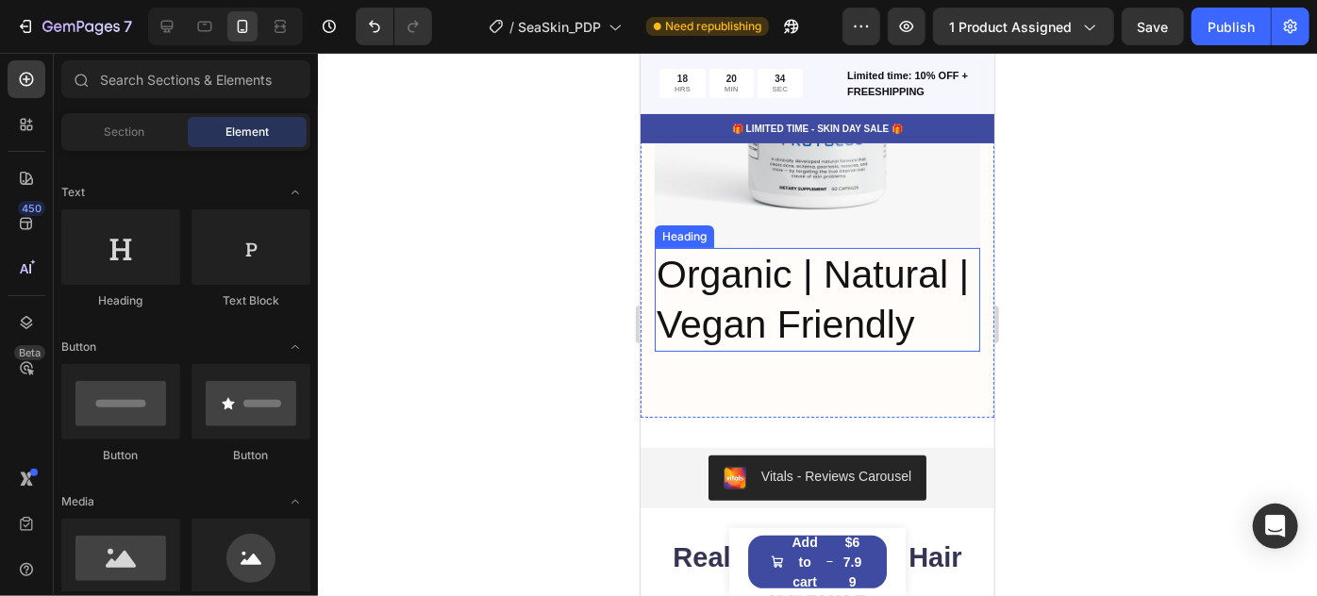
click at [814, 297] on p "Organic | Natural | Vegan Friendly" at bounding box center [817, 299] width 322 height 101
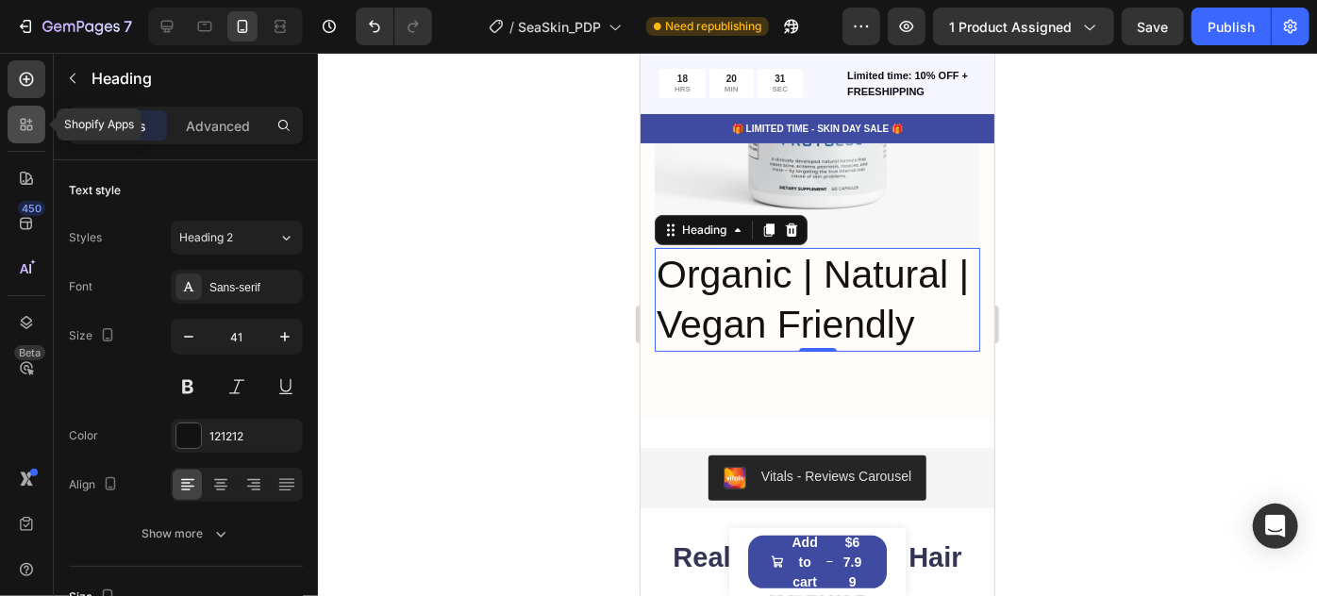
click at [32, 126] on icon at bounding box center [30, 129] width 6 height 6
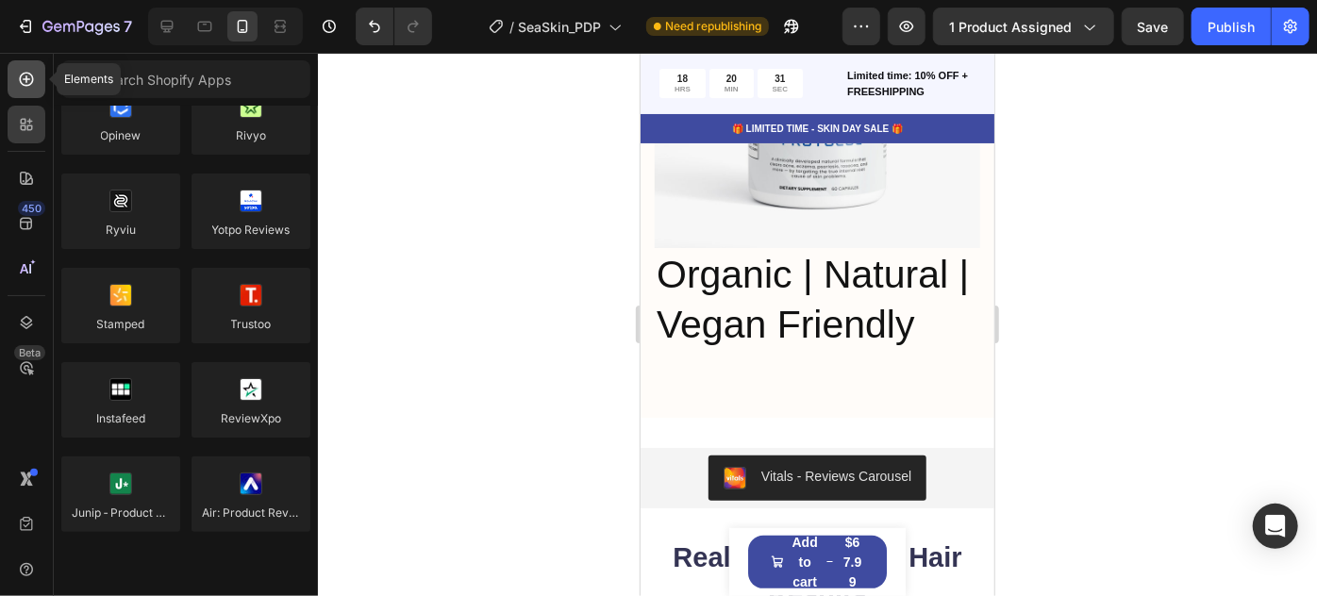
click at [33, 82] on icon at bounding box center [26, 79] width 19 height 19
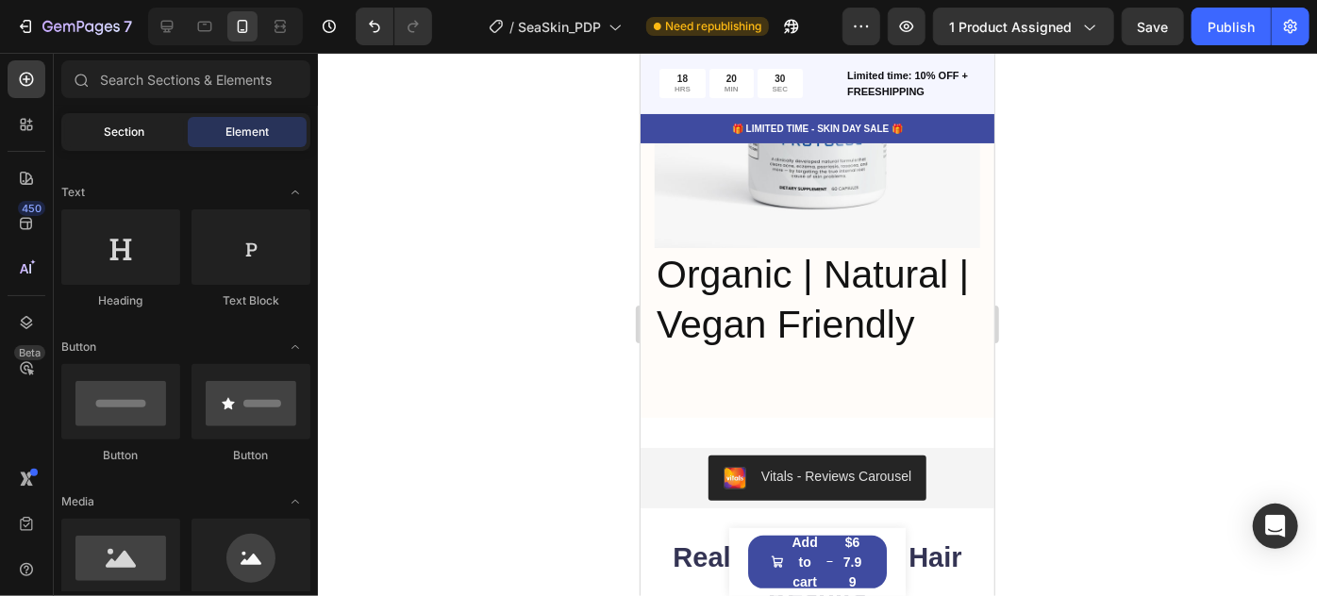
click at [156, 140] on div "Section" at bounding box center [124, 132] width 119 height 30
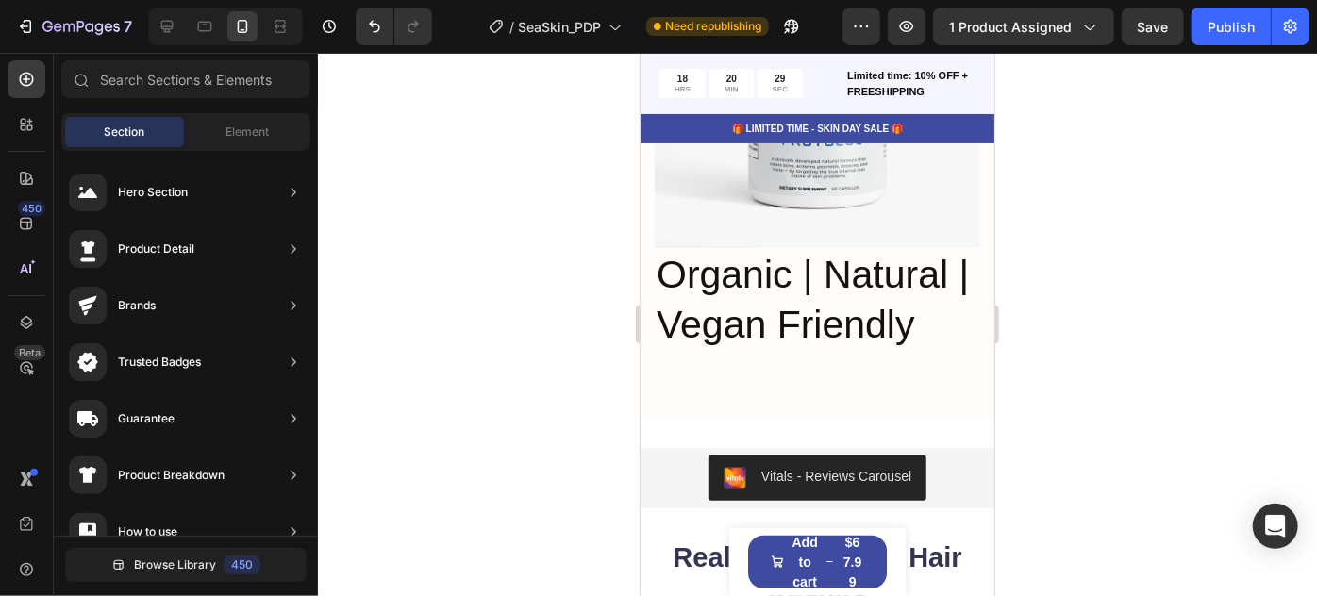
click at [226, 114] on div "Section Element" at bounding box center [185, 132] width 249 height 38
click at [226, 117] on div "Element" at bounding box center [247, 132] width 119 height 30
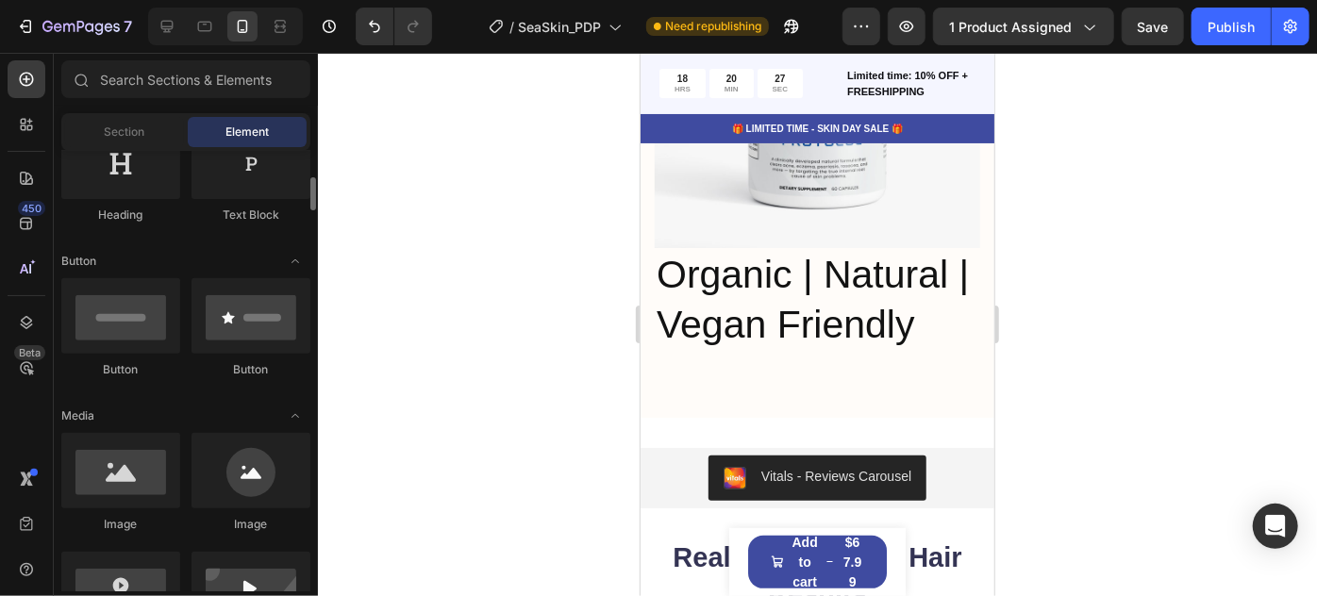
scroll to position [514, 0]
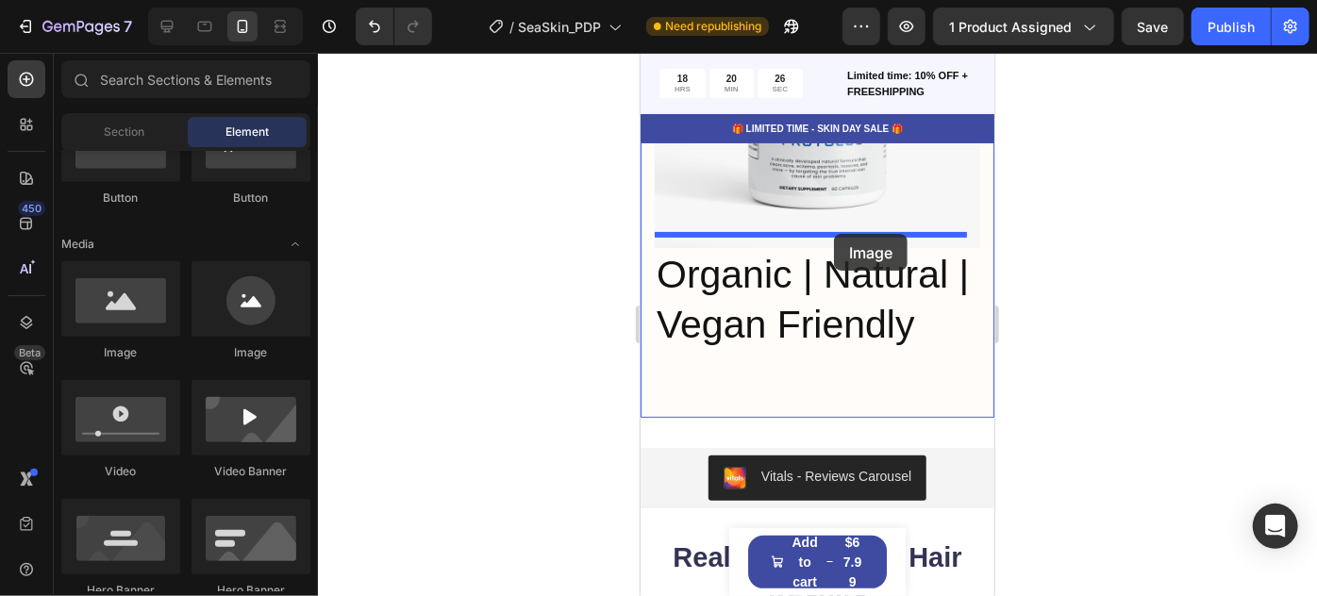
drag, startPoint x: 765, startPoint y: 363, endPoint x: 833, endPoint y: 233, distance: 146.9
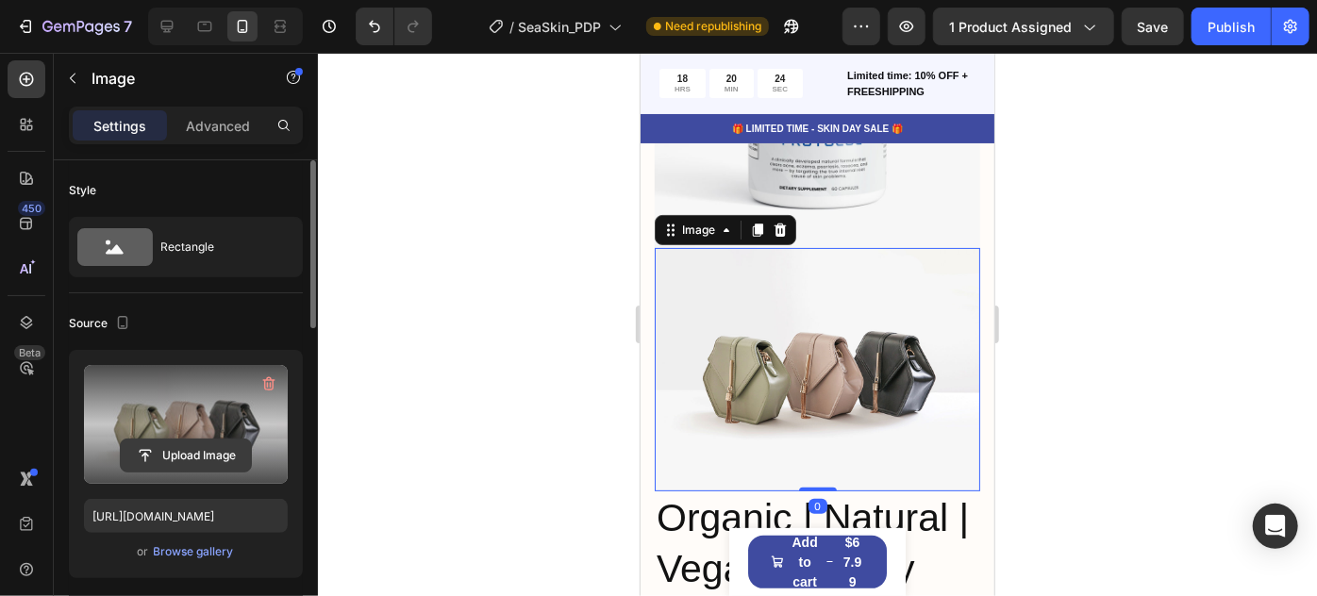
click at [213, 447] on input "file" at bounding box center [186, 456] width 130 height 32
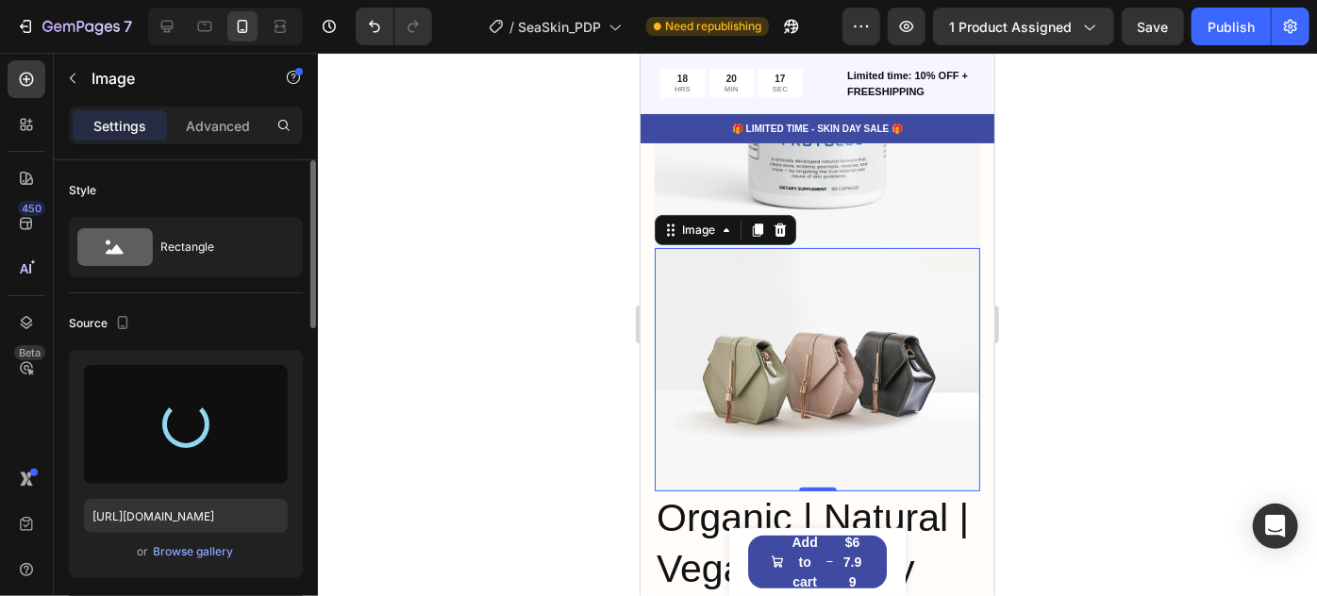
type input "https://cdn.shopify.com/s/files/1/0821/0392/7124/files/gempages_546573242282804…"
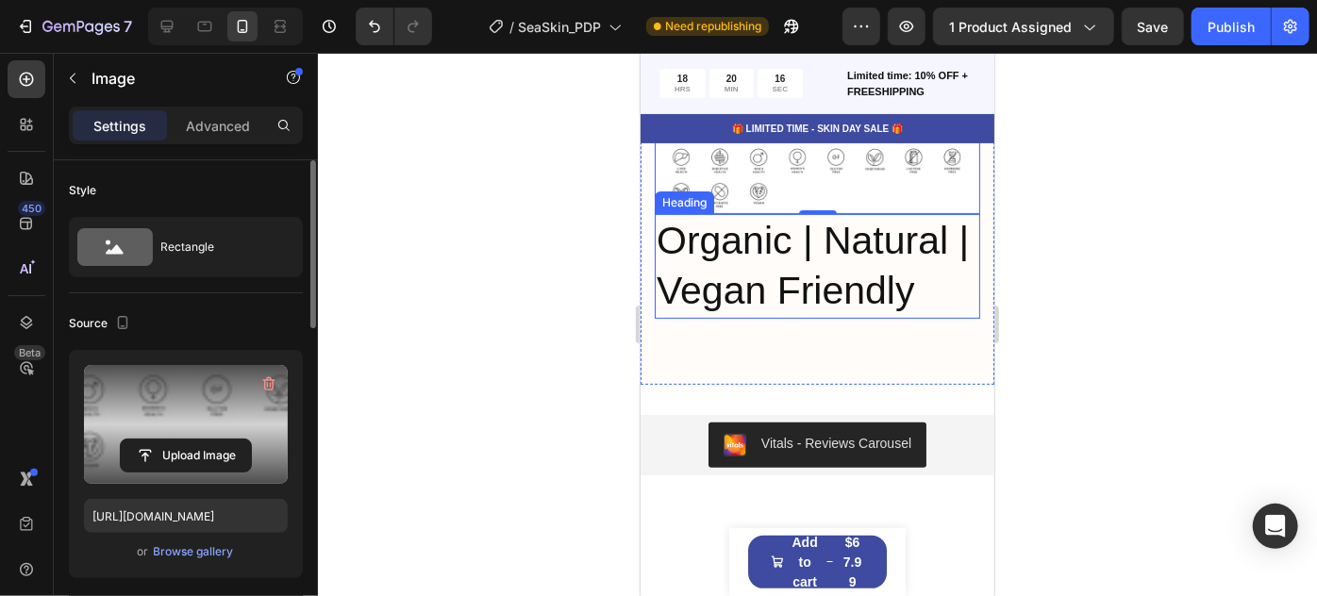
scroll to position [7217, 0]
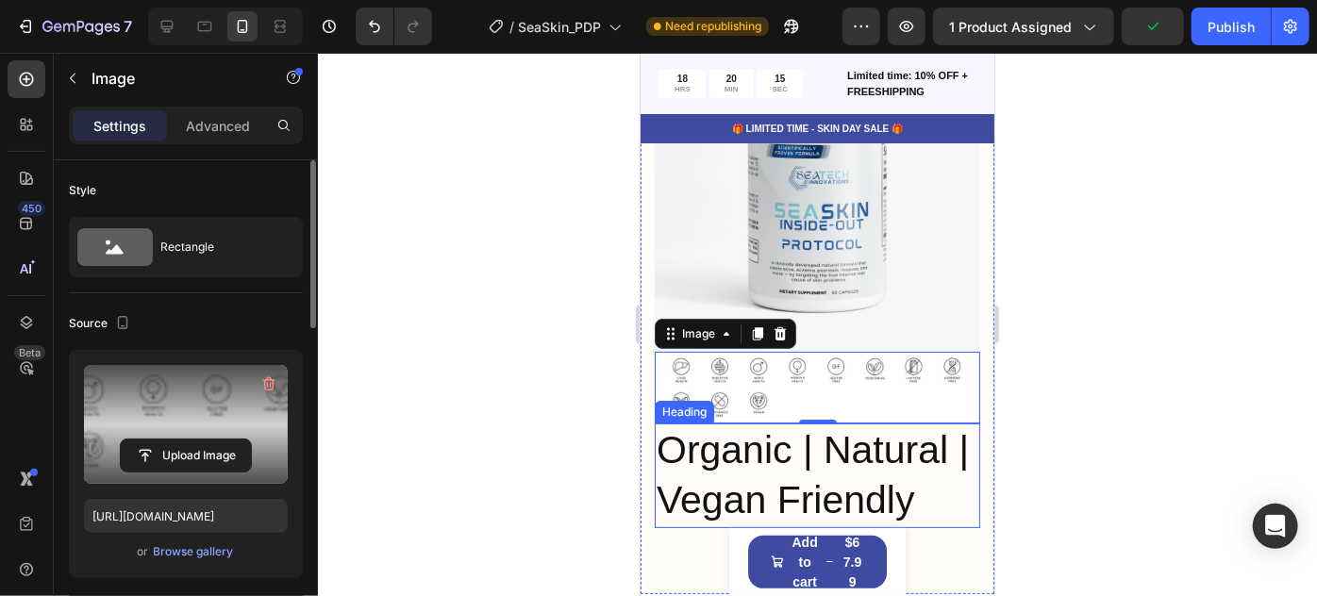
click at [848, 490] on p "Organic | Natural | Vegan Friendly" at bounding box center [817, 475] width 322 height 101
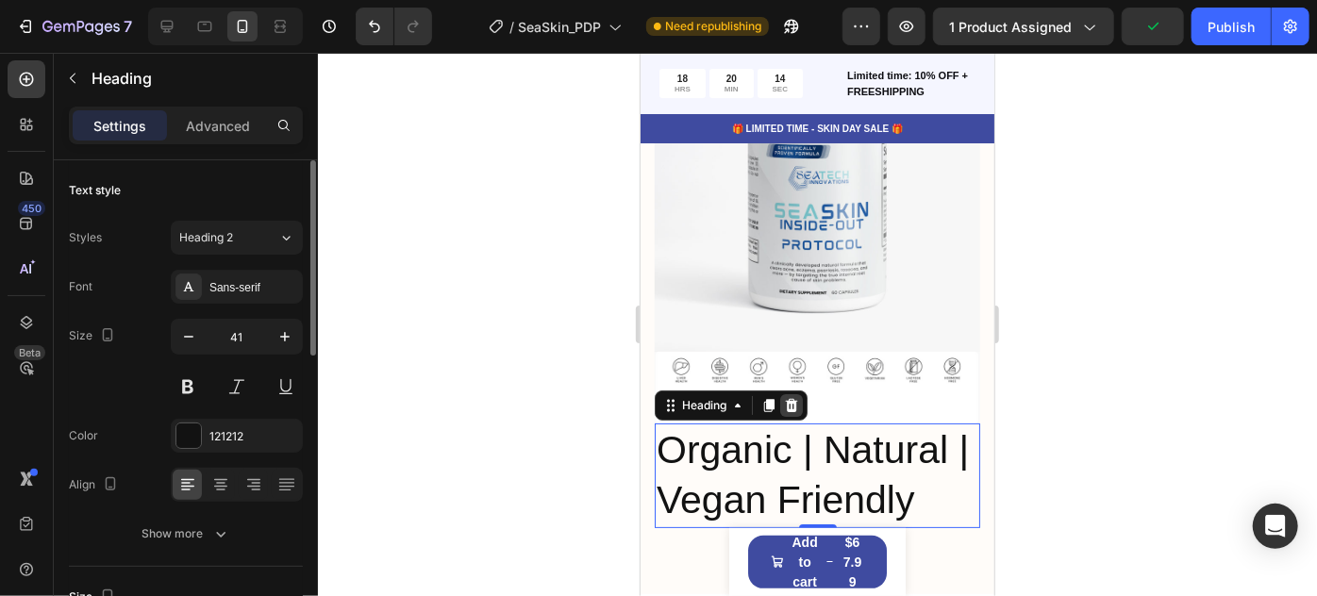
click at [796, 397] on icon at bounding box center [790, 404] width 15 height 15
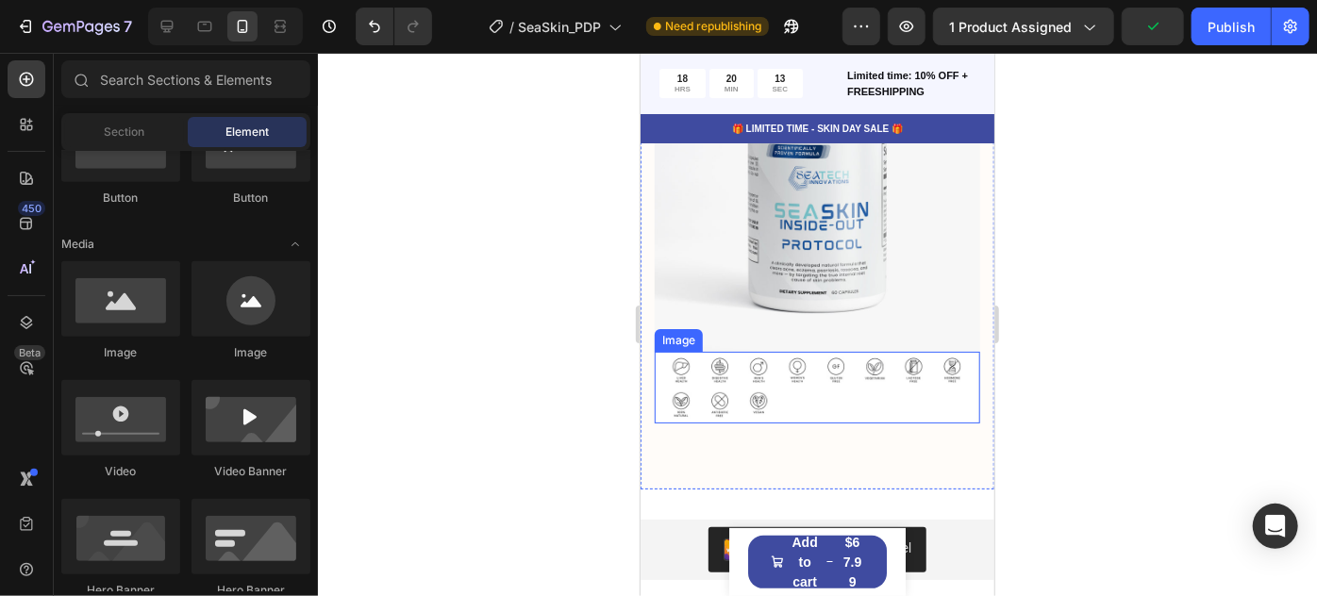
click at [824, 356] on img at bounding box center [817, 387] width 326 height 72
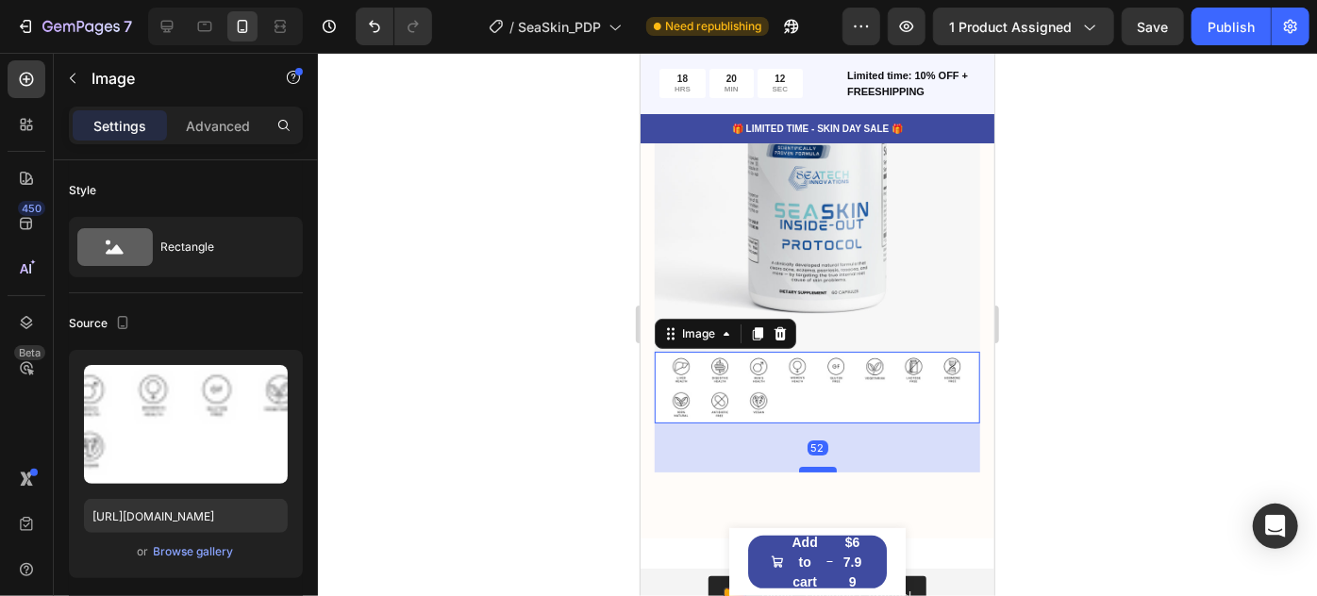
drag, startPoint x: 812, startPoint y: 404, endPoint x: 808, endPoint y: 453, distance: 49.3
click at [808, 466] on div at bounding box center [817, 469] width 38 height 6
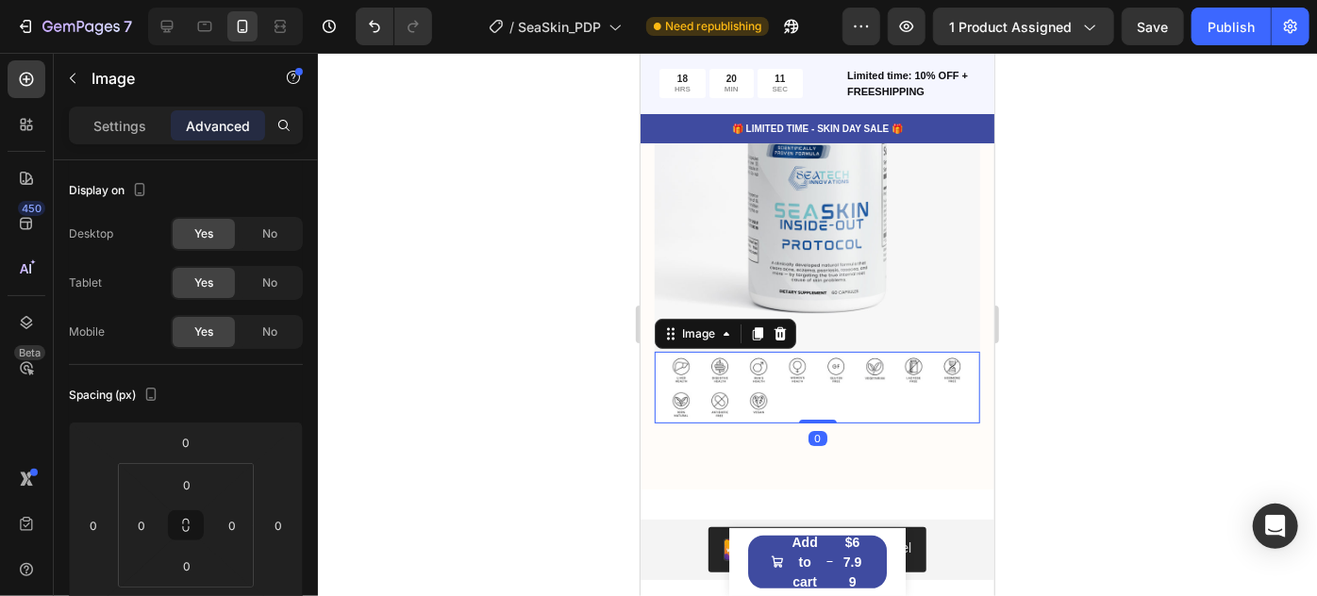
drag, startPoint x: 808, startPoint y: 450, endPoint x: 803, endPoint y: 343, distance: 106.7
click at [801, 363] on div "Image 0" at bounding box center [817, 387] width 326 height 72
type input "0"
click at [1173, 407] on div at bounding box center [817, 325] width 999 height 544
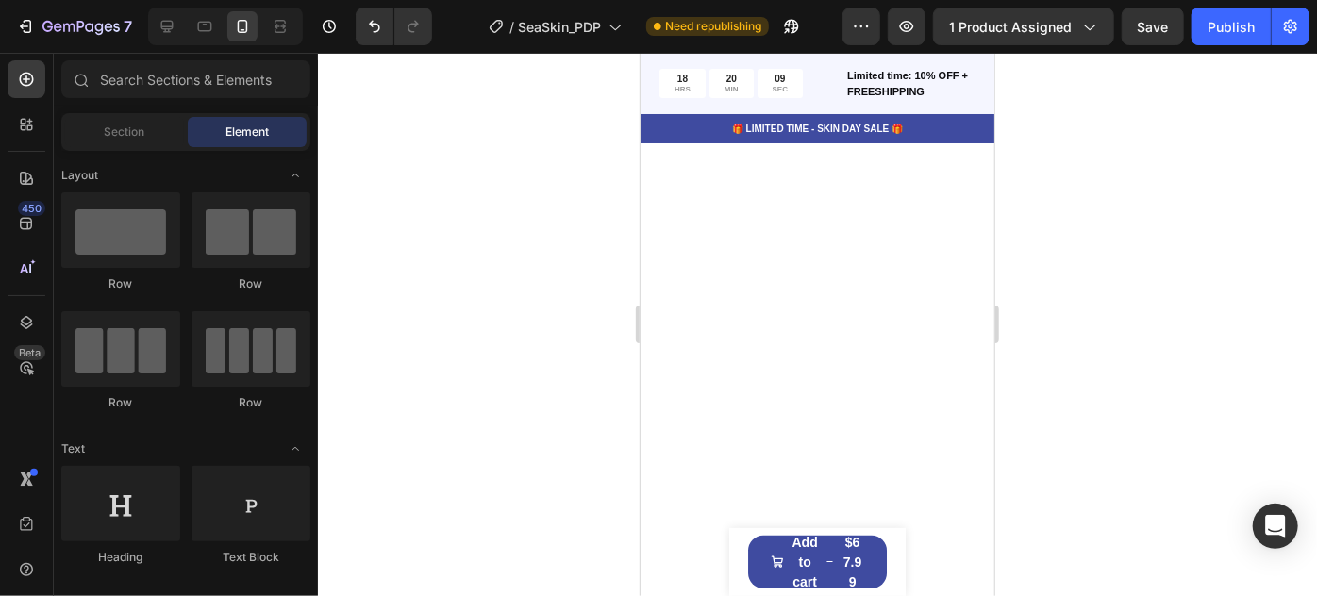
scroll to position [514, 0]
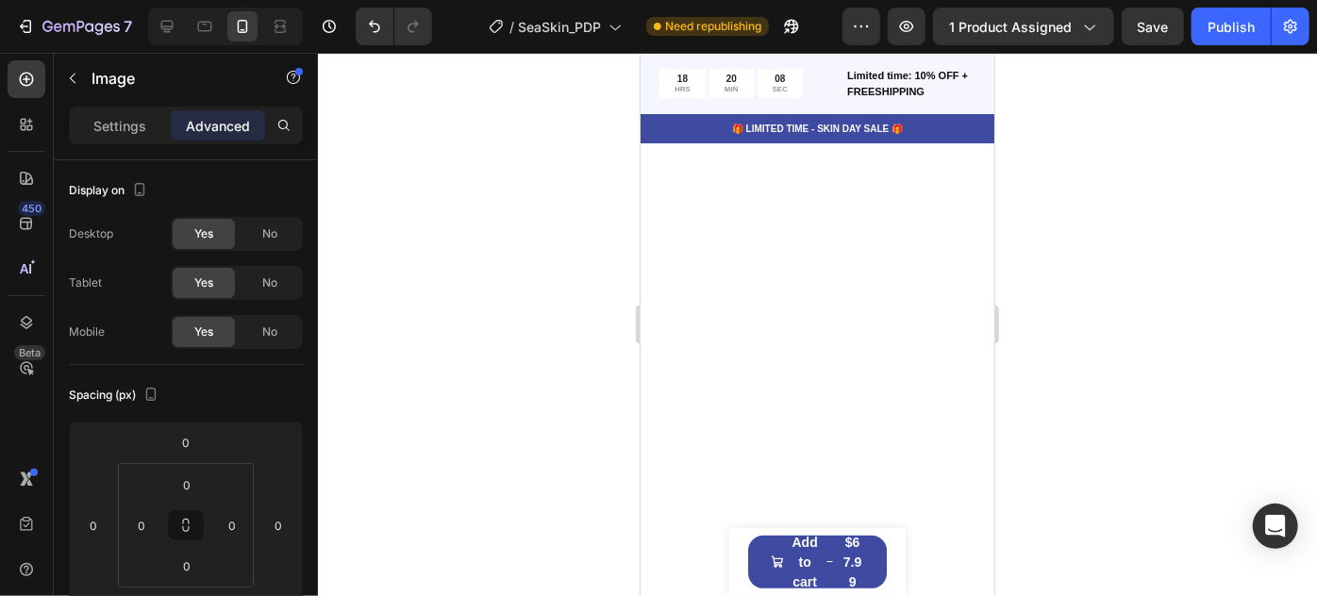
click at [1124, 405] on div at bounding box center [817, 325] width 999 height 544
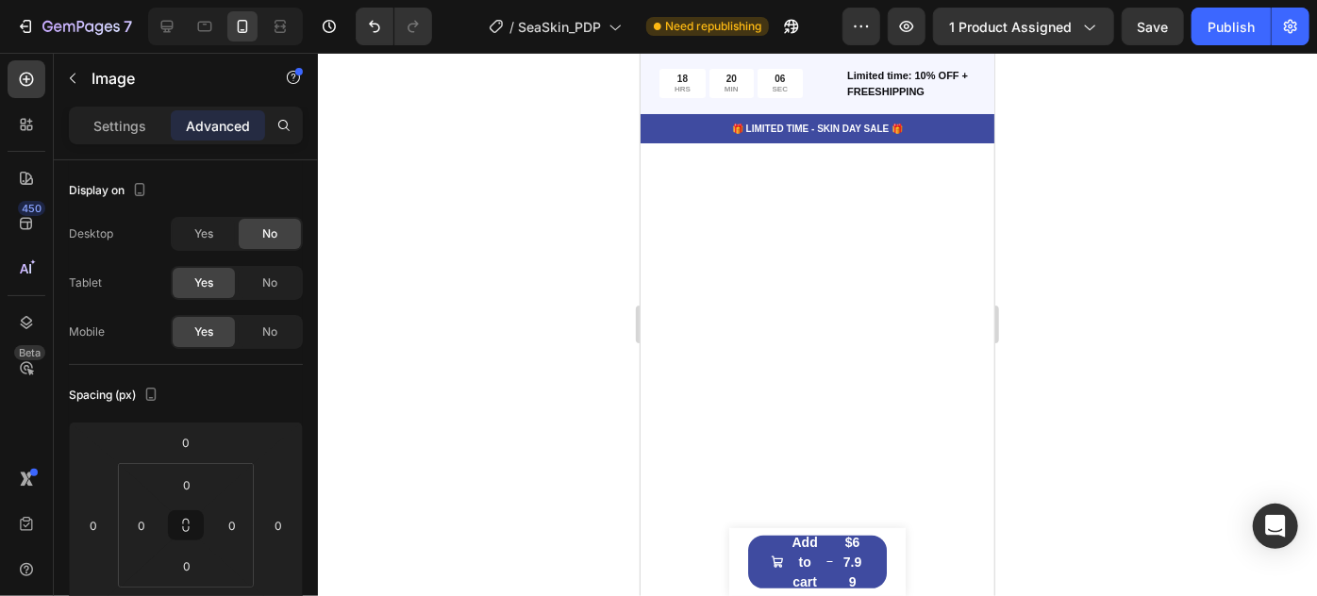
drag, startPoint x: 810, startPoint y: 335, endPoint x: 811, endPoint y: 367, distance: 32.1
type input "34"
click at [1104, 446] on div at bounding box center [817, 325] width 999 height 544
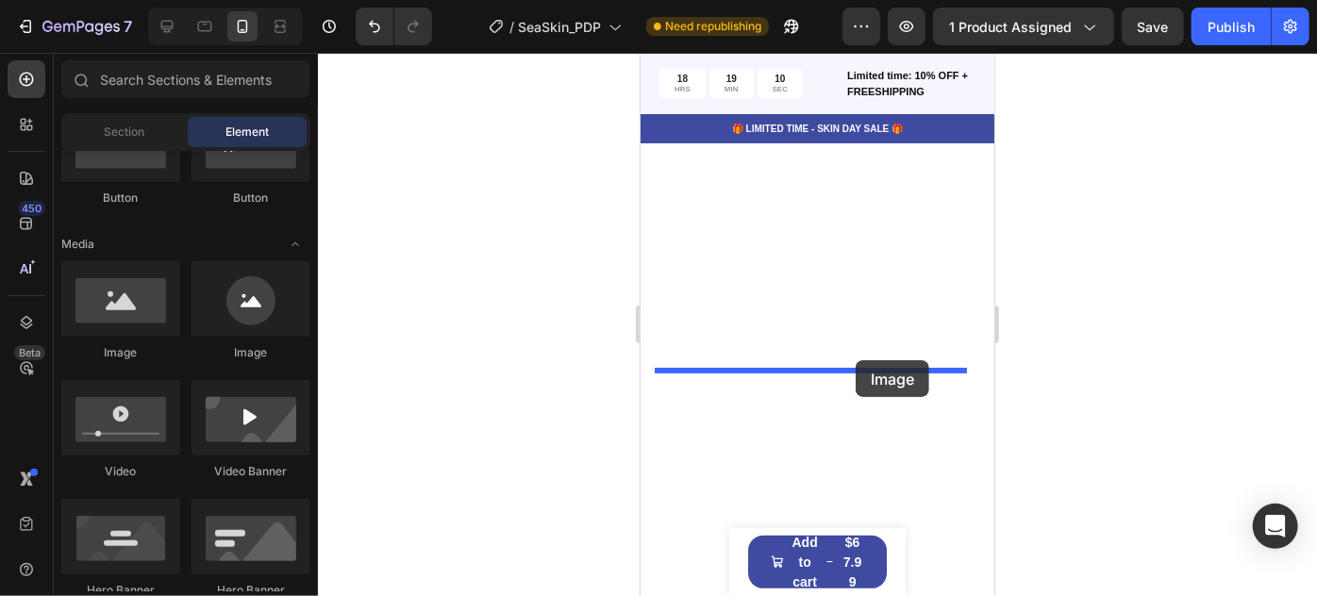
drag, startPoint x: 856, startPoint y: 368, endPoint x: 855, endPoint y: 359, distance: 9.5
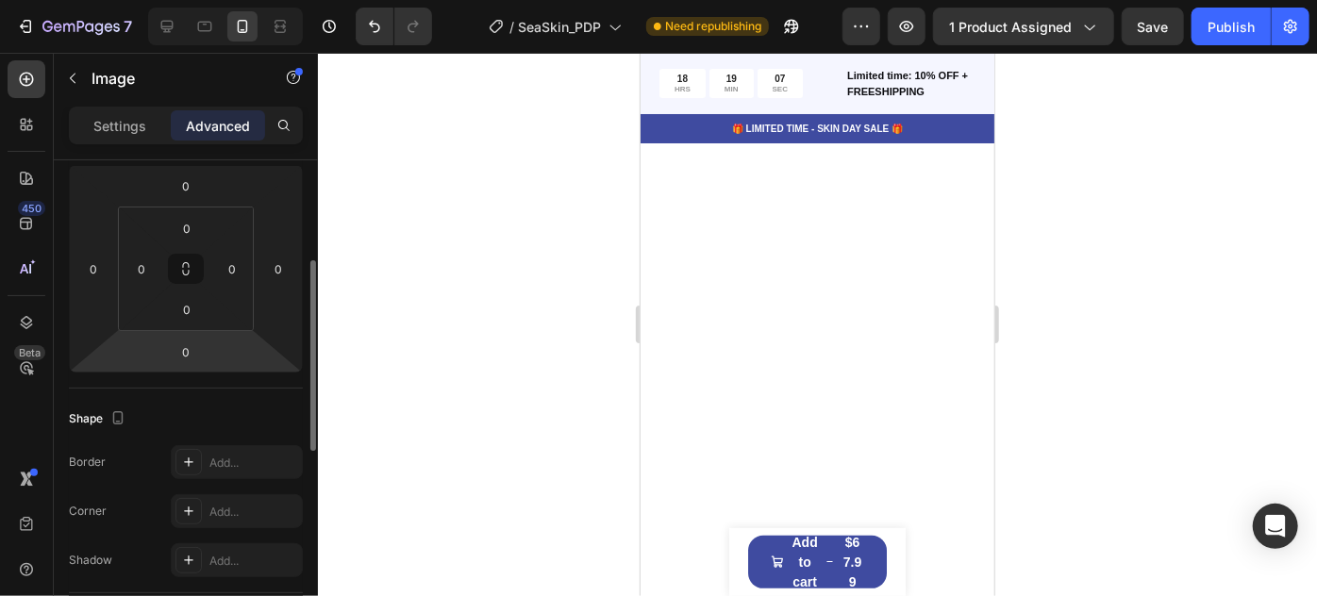
scroll to position [0, 0]
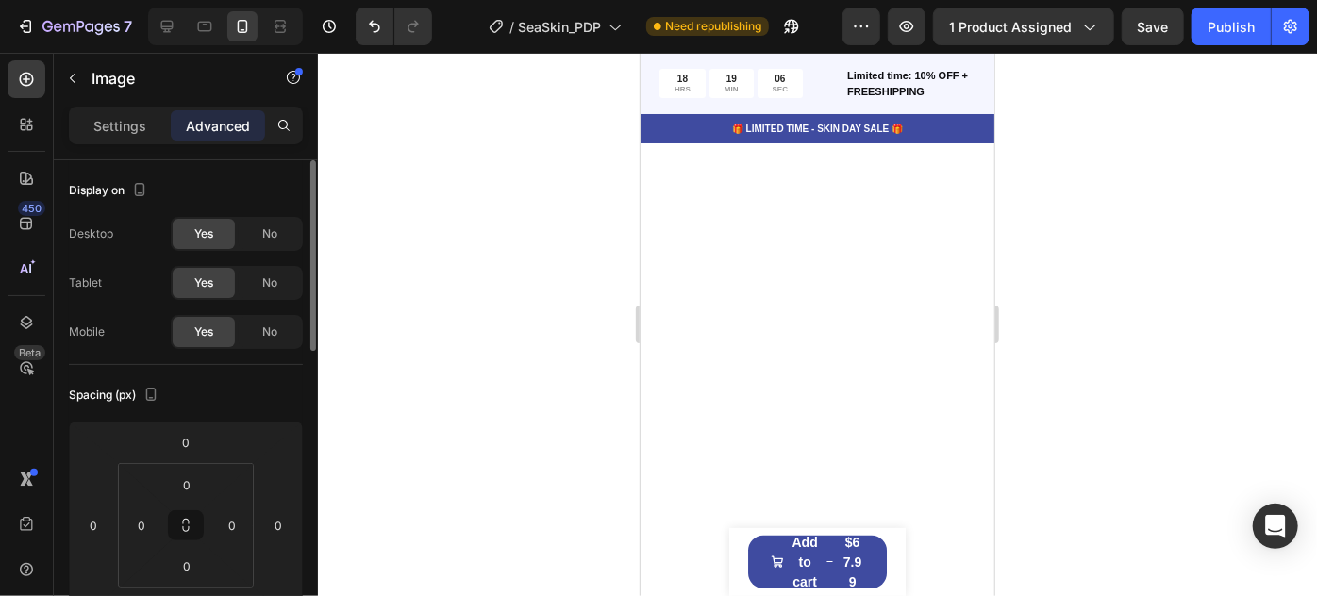
click at [1251, 324] on div at bounding box center [817, 325] width 999 height 544
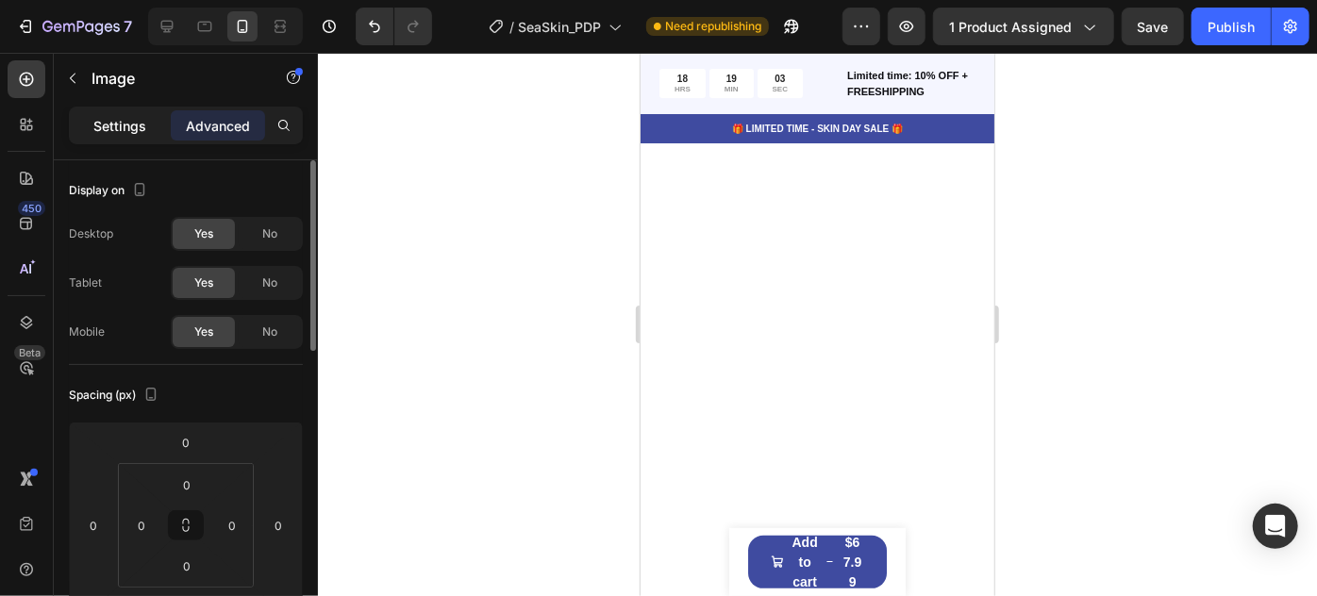
click at [145, 130] on div "Settings" at bounding box center [120, 125] width 94 height 30
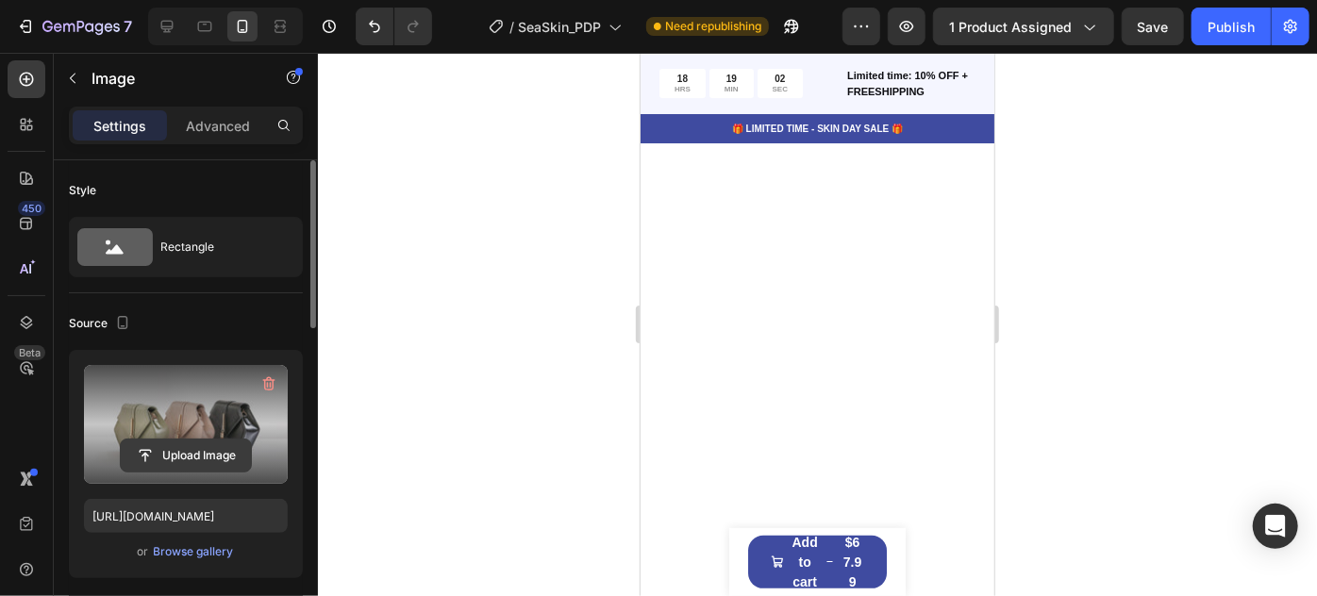
click at [213, 447] on input "file" at bounding box center [186, 456] width 130 height 32
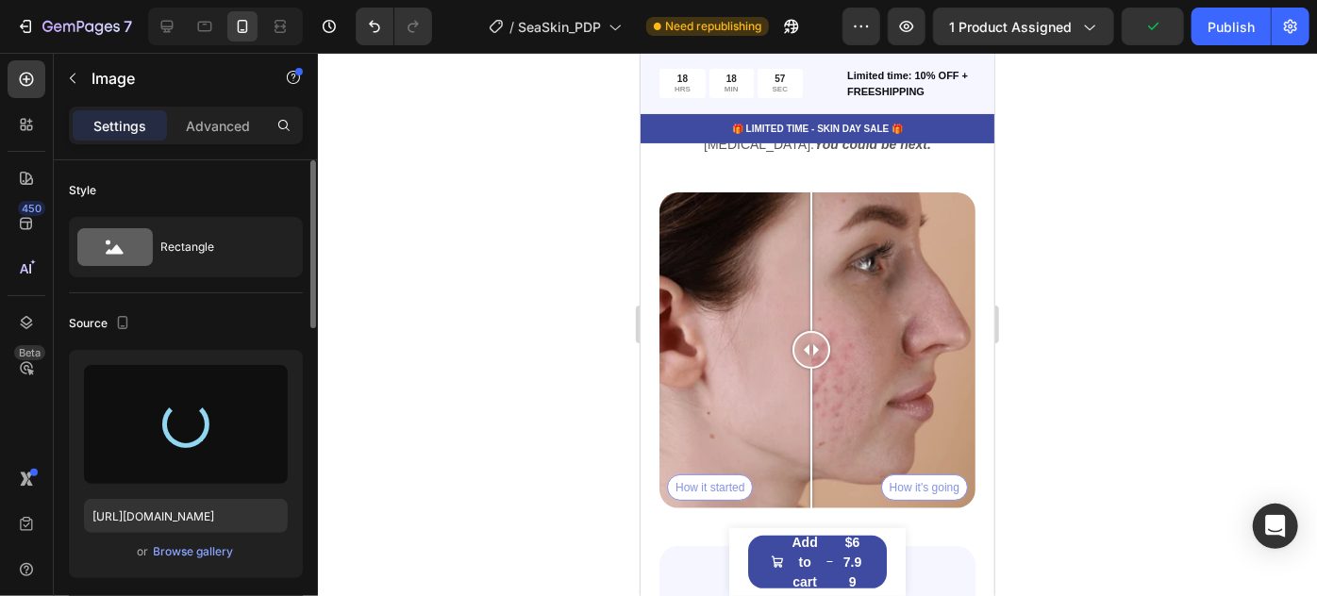
scroll to position [7303, 0]
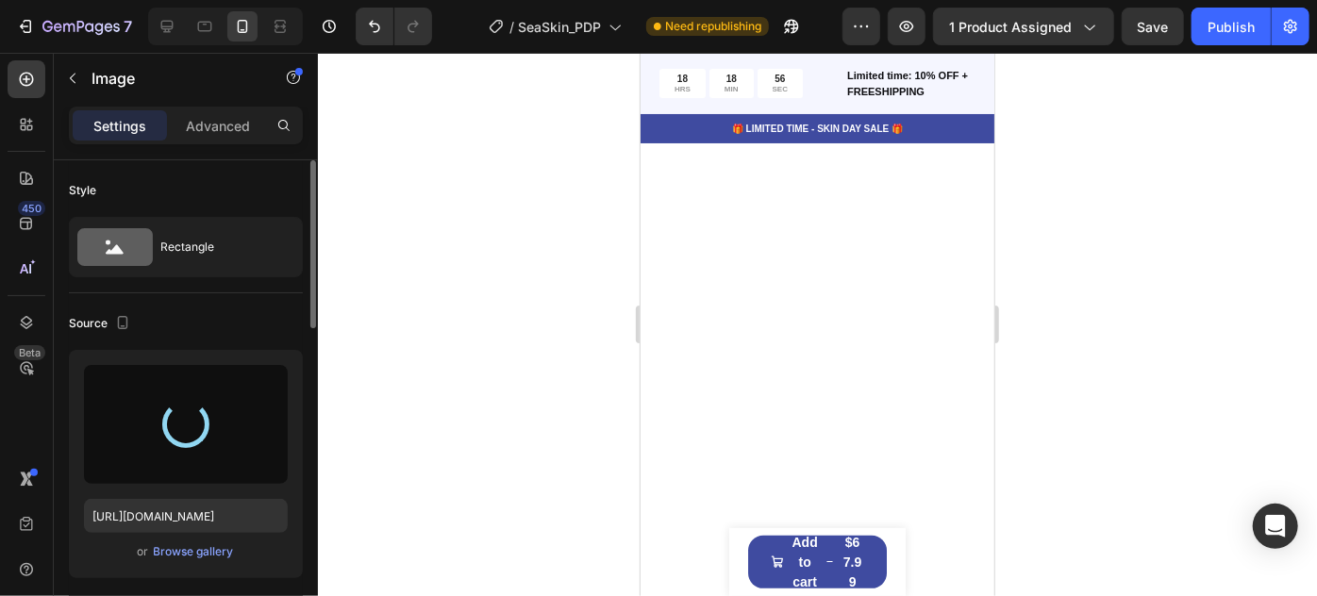
type input "[URL][DOMAIN_NAME]"
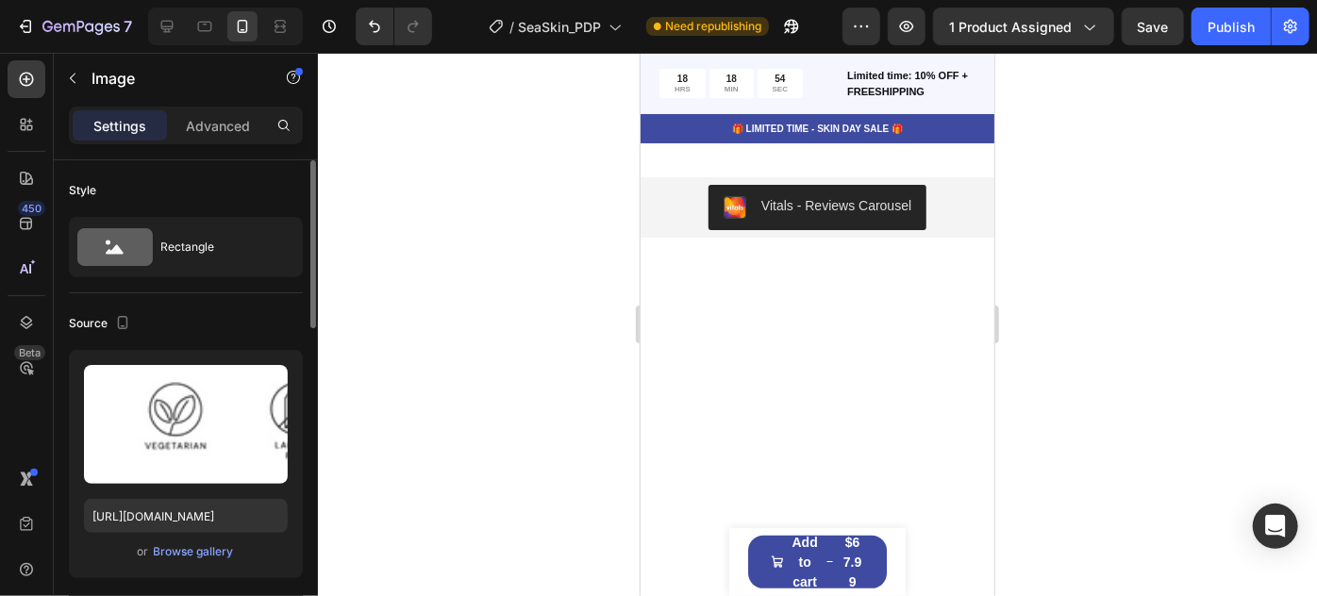
click at [773, 80] on img at bounding box center [817, 24] width 326 height 111
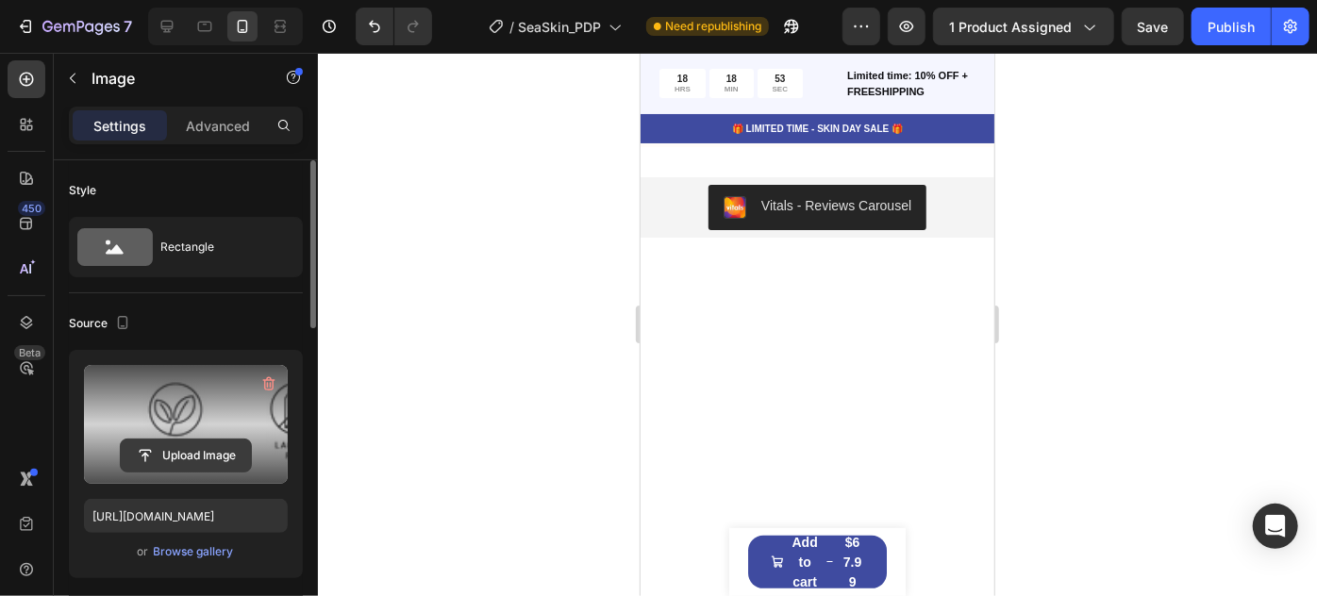
click at [207, 451] on input "file" at bounding box center [186, 456] width 130 height 32
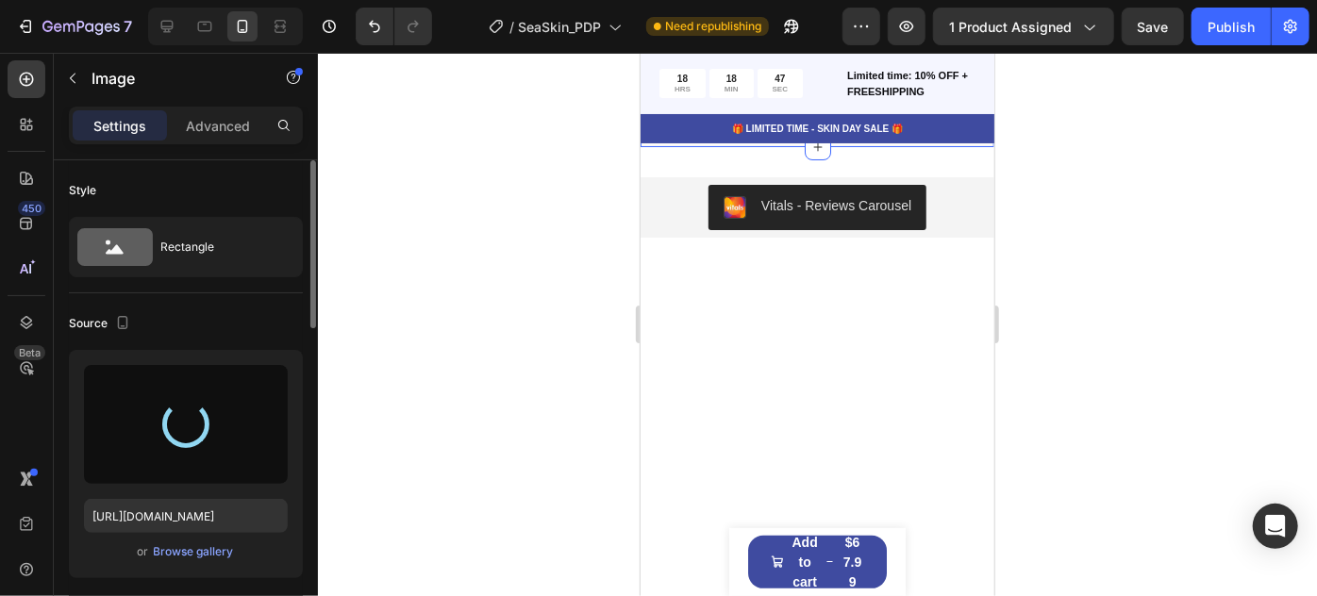
type input "[URL][DOMAIN_NAME]"
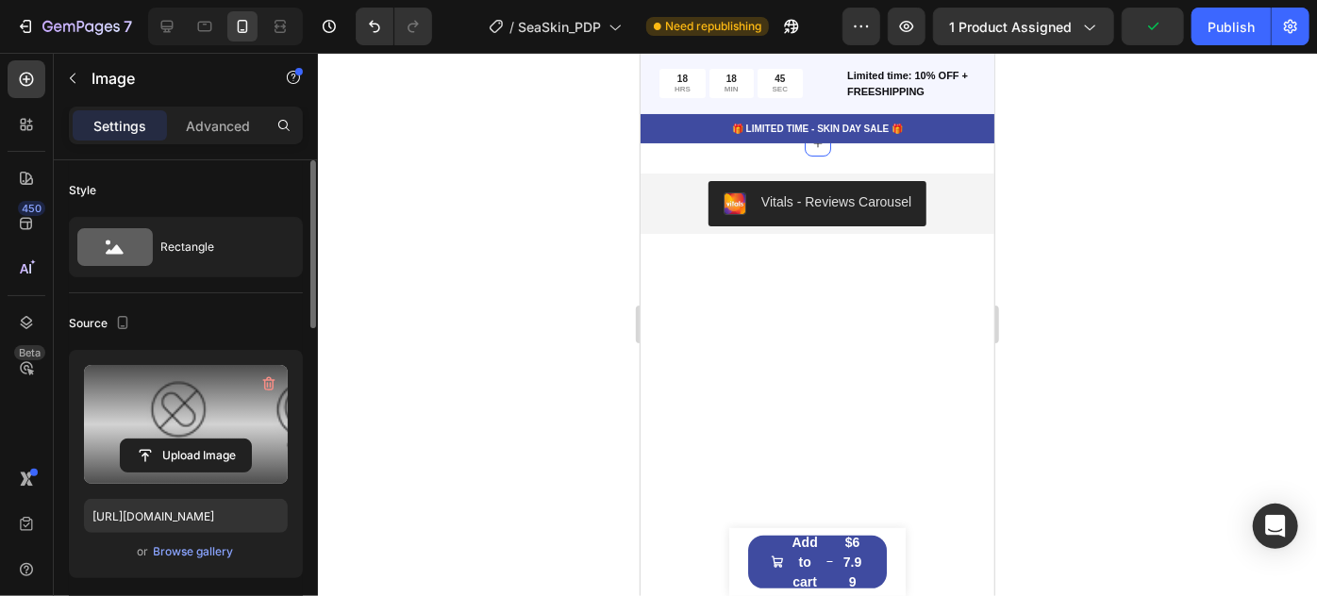
click at [1202, 312] on div at bounding box center [817, 325] width 999 height 544
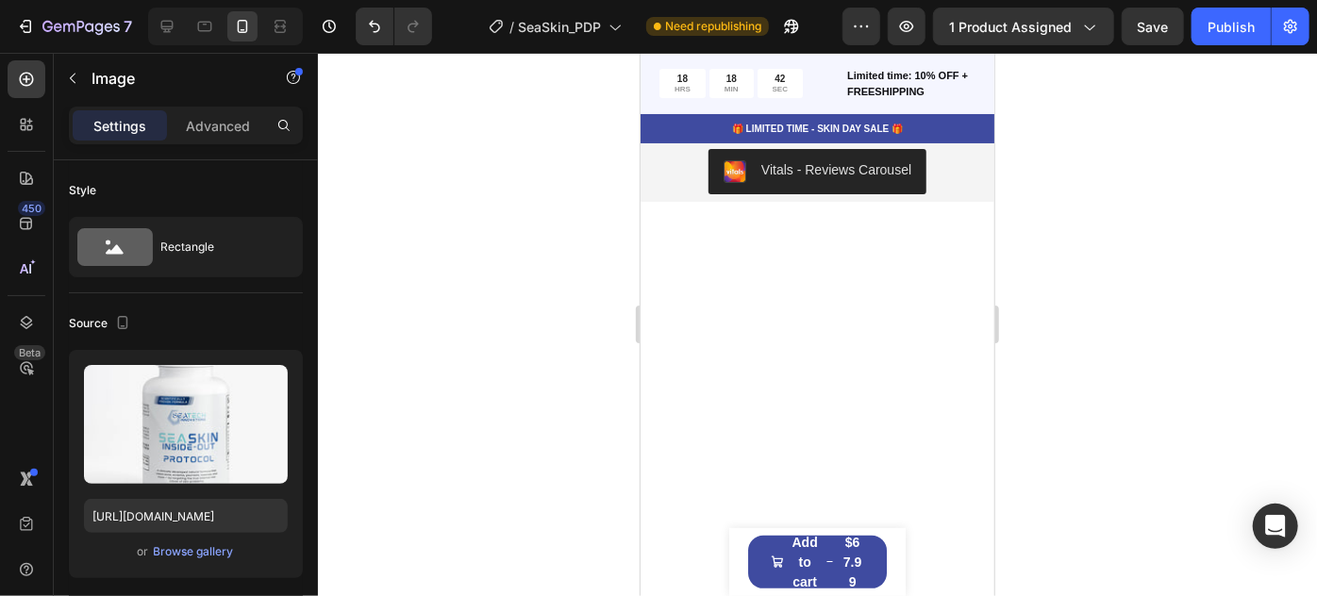
drag, startPoint x: 819, startPoint y: 276, endPoint x: 1872, endPoint y: 271, distance: 1053.1
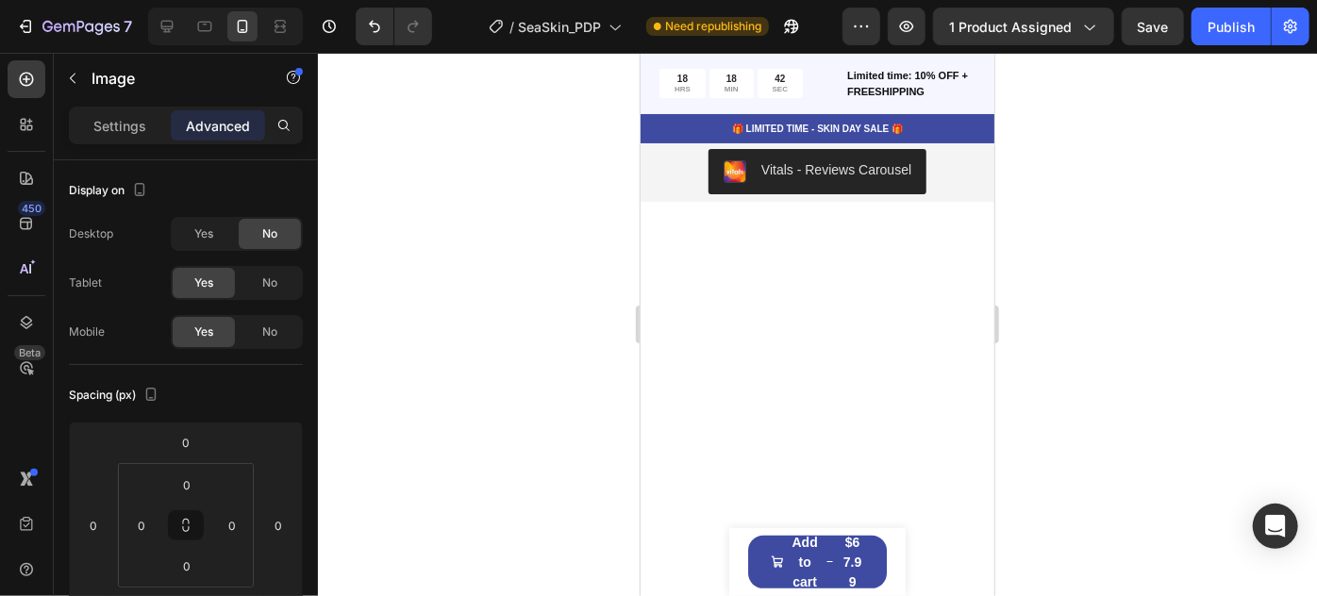
click at [1232, 219] on div at bounding box center [817, 325] width 999 height 544
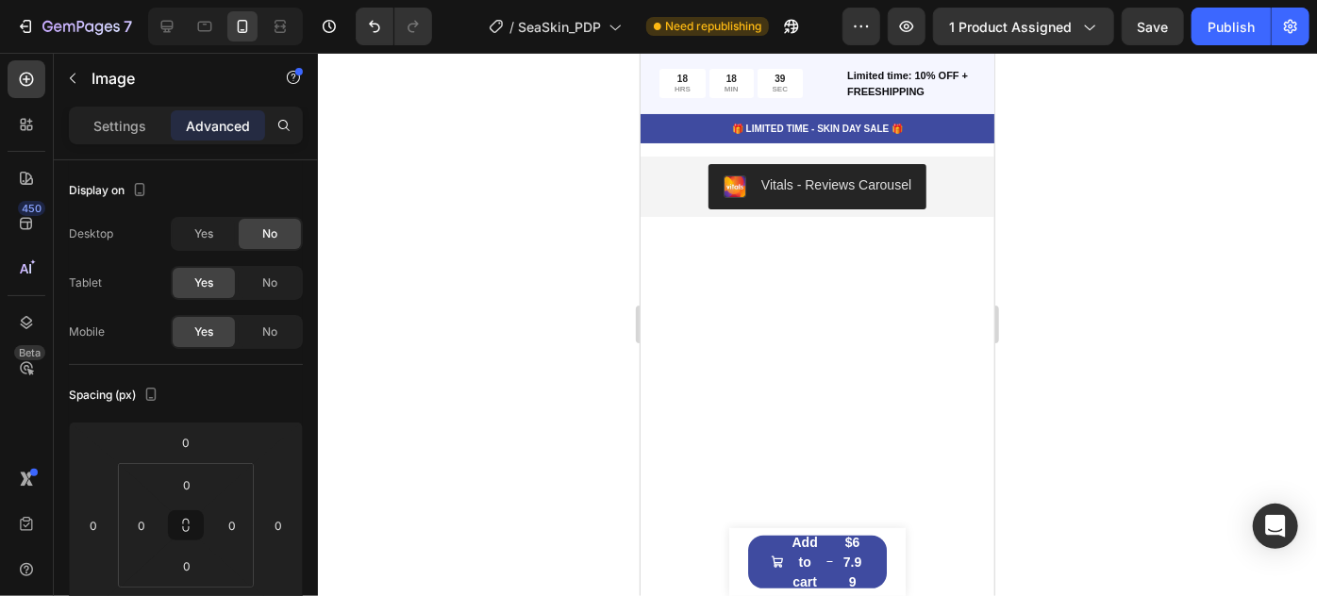
drag, startPoint x: 807, startPoint y: 250, endPoint x: 811, endPoint y: 271, distance: 21.1
type input "22"
click at [1134, 254] on div at bounding box center [817, 325] width 999 height 544
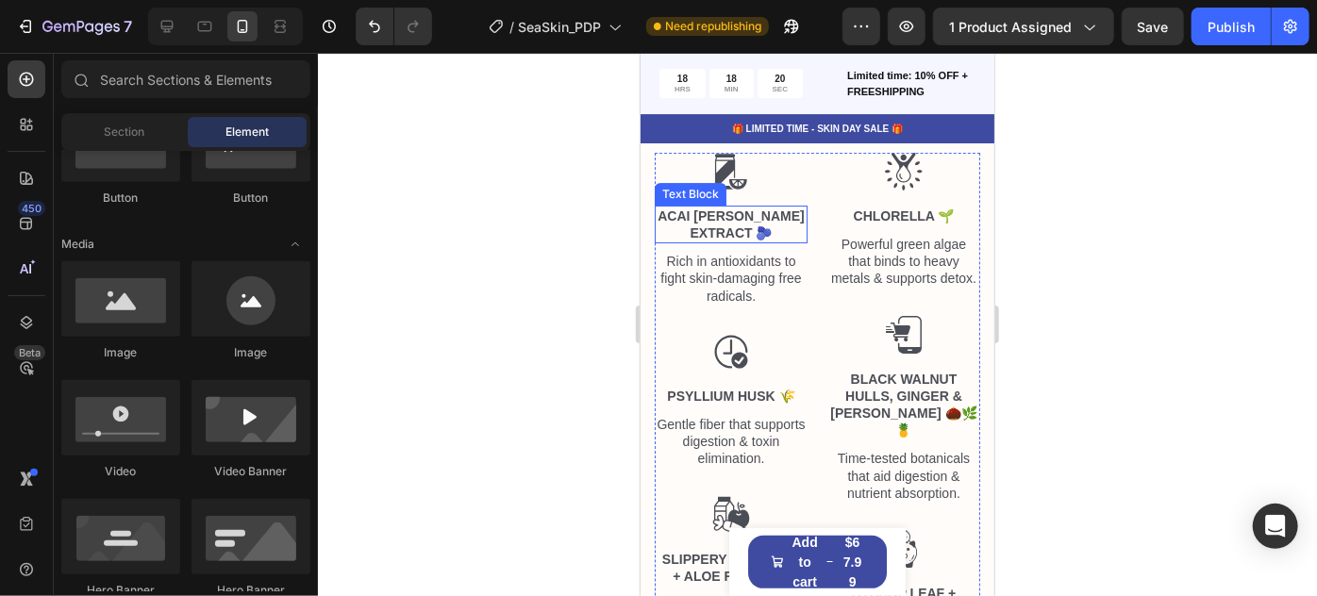
scroll to position [6703, 0]
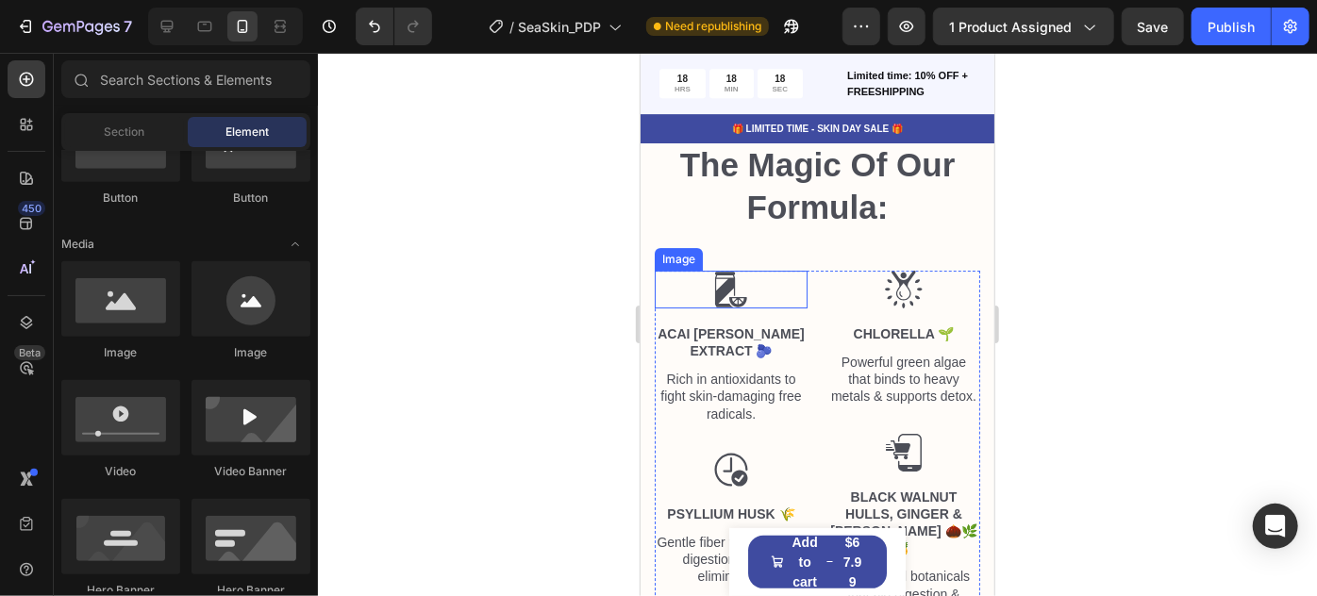
click at [737, 303] on img at bounding box center [730, 289] width 38 height 38
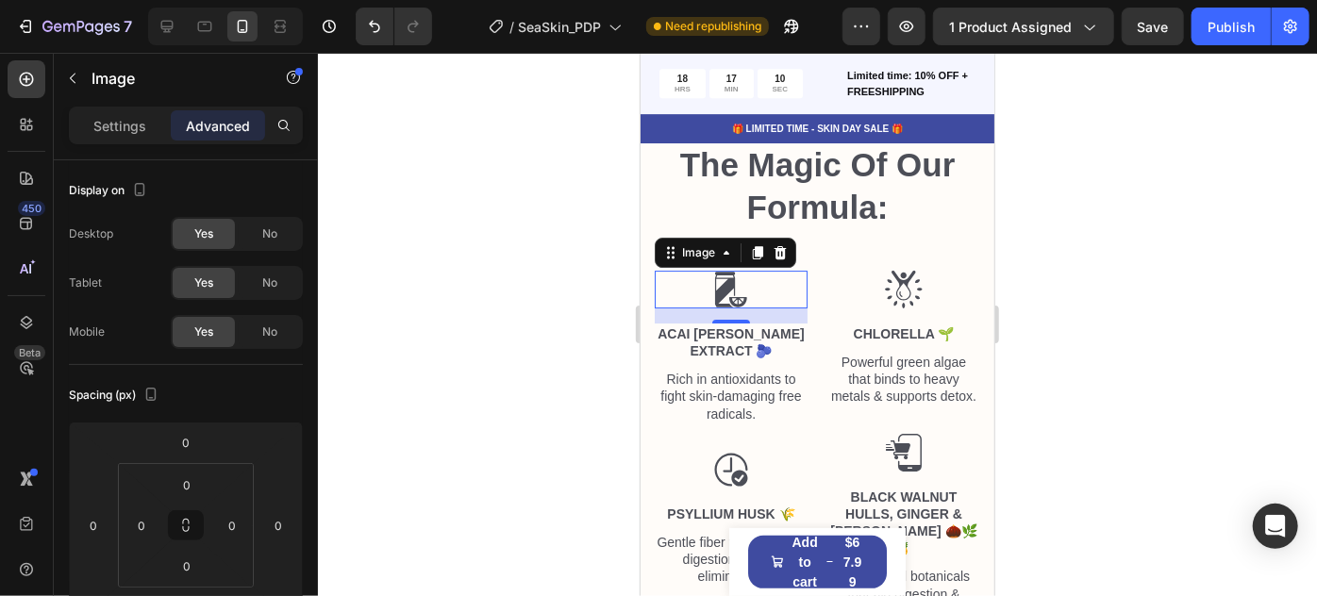
click at [724, 308] on img at bounding box center [730, 289] width 38 height 38
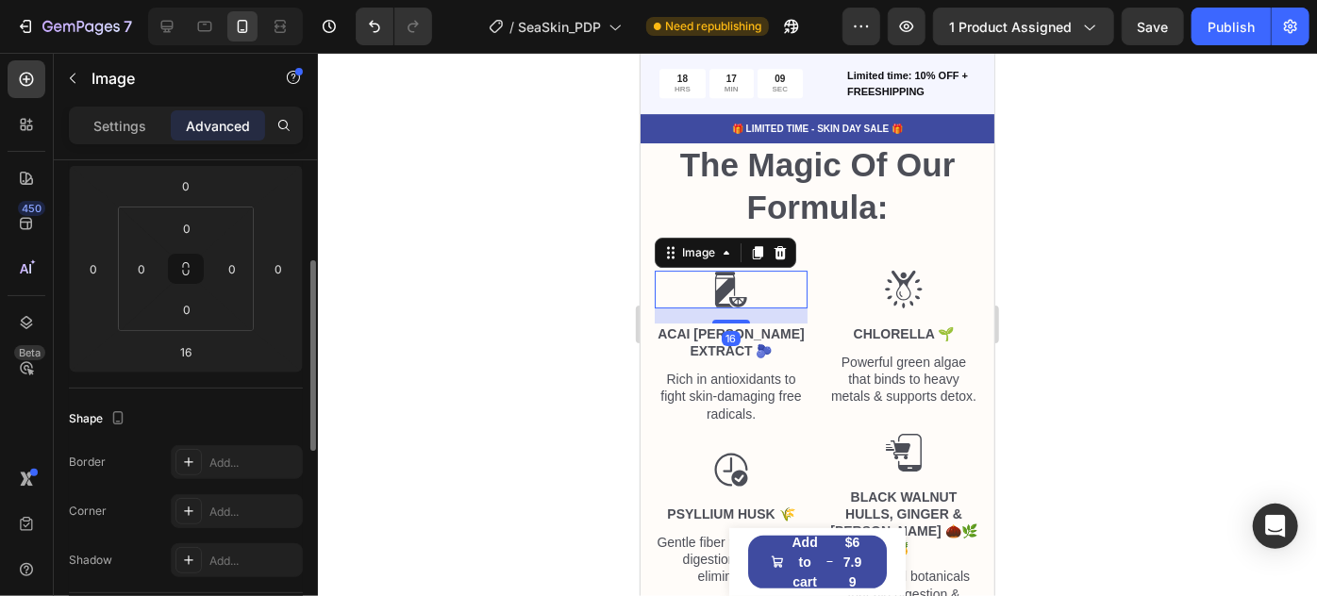
scroll to position [0, 0]
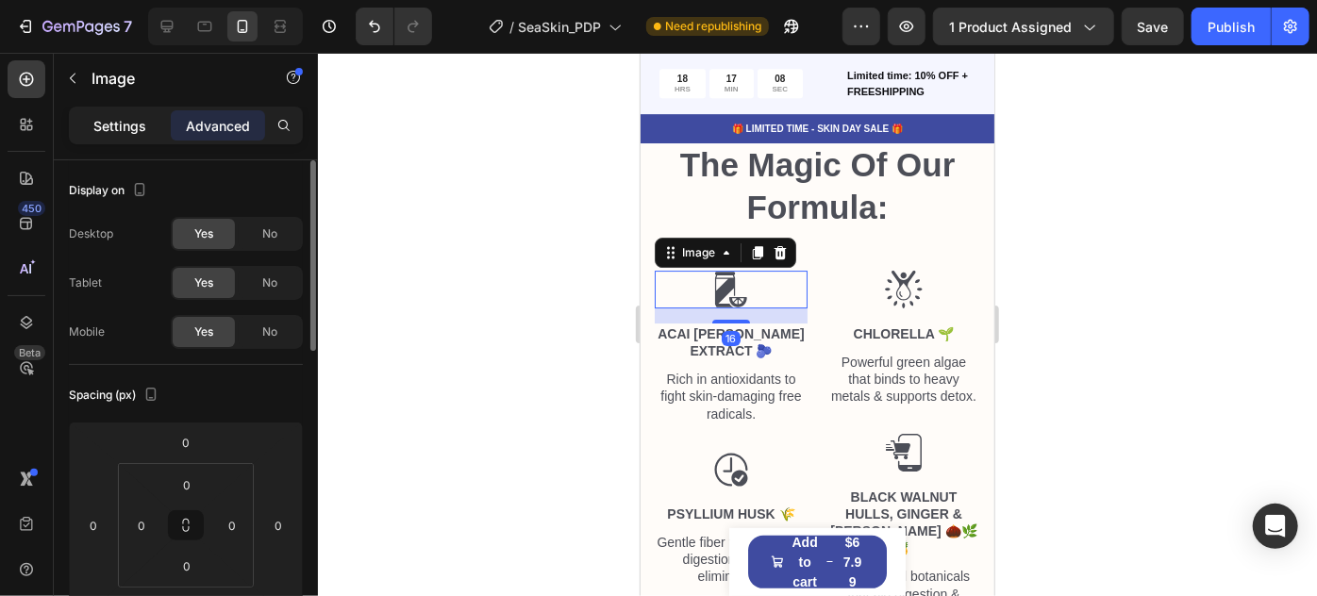
click at [133, 138] on div "Settings" at bounding box center [120, 125] width 94 height 30
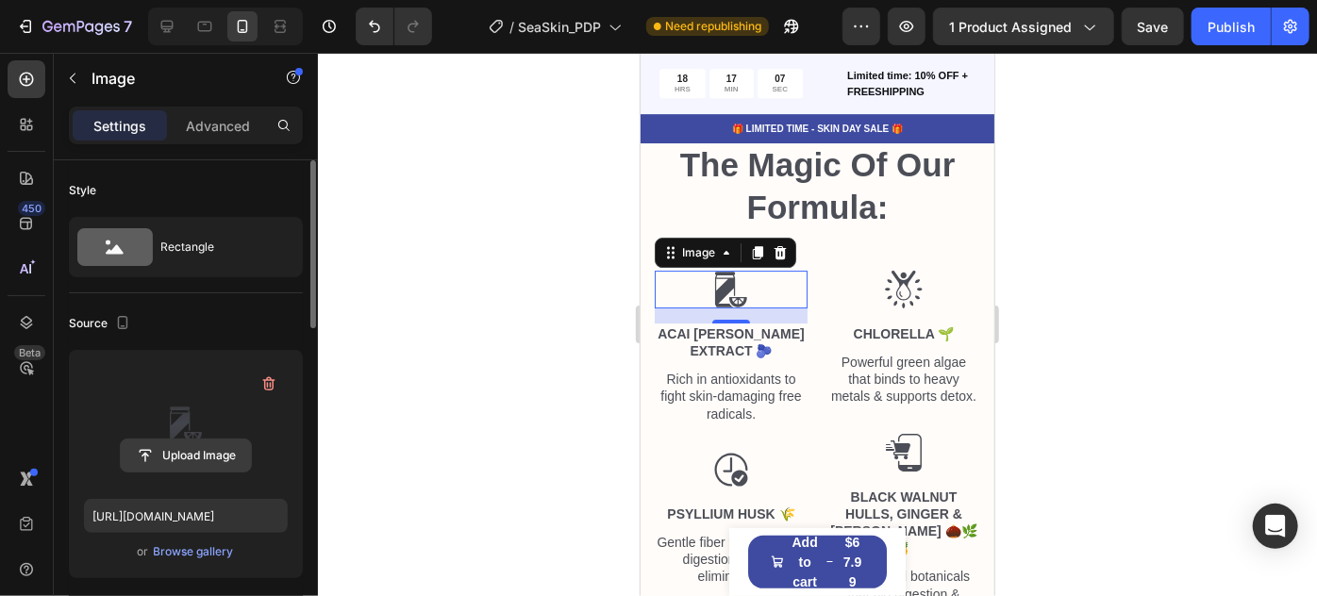
click at [190, 465] on input "file" at bounding box center [186, 456] width 130 height 32
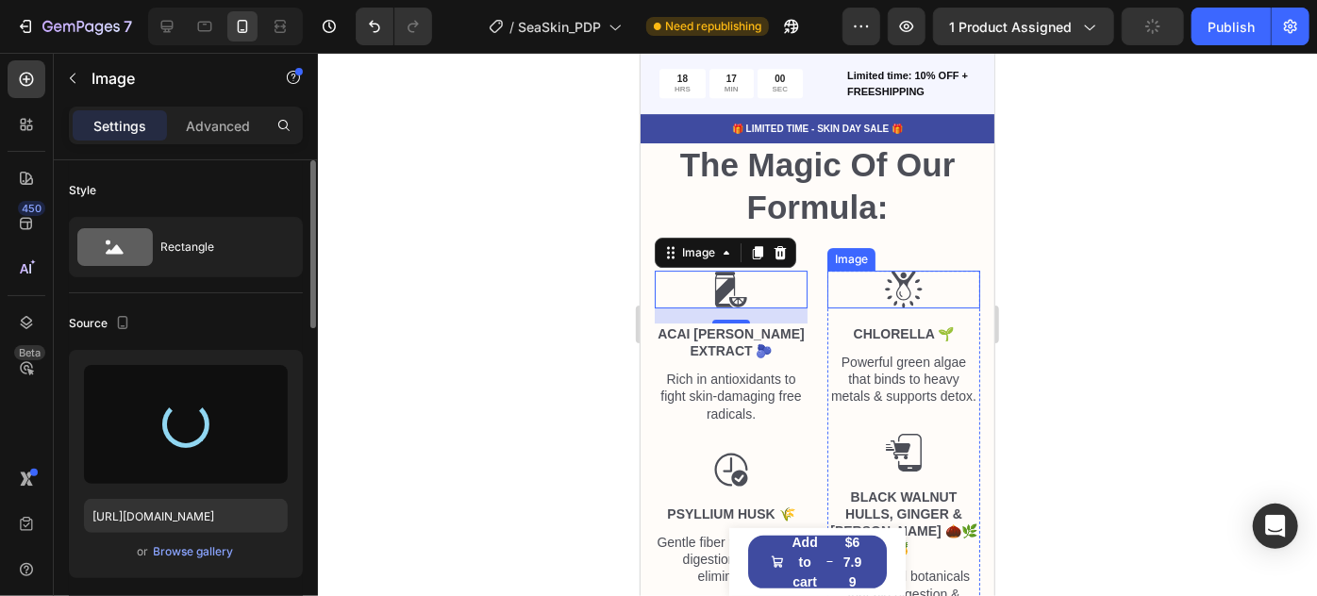
type input "[URL][DOMAIN_NAME]"
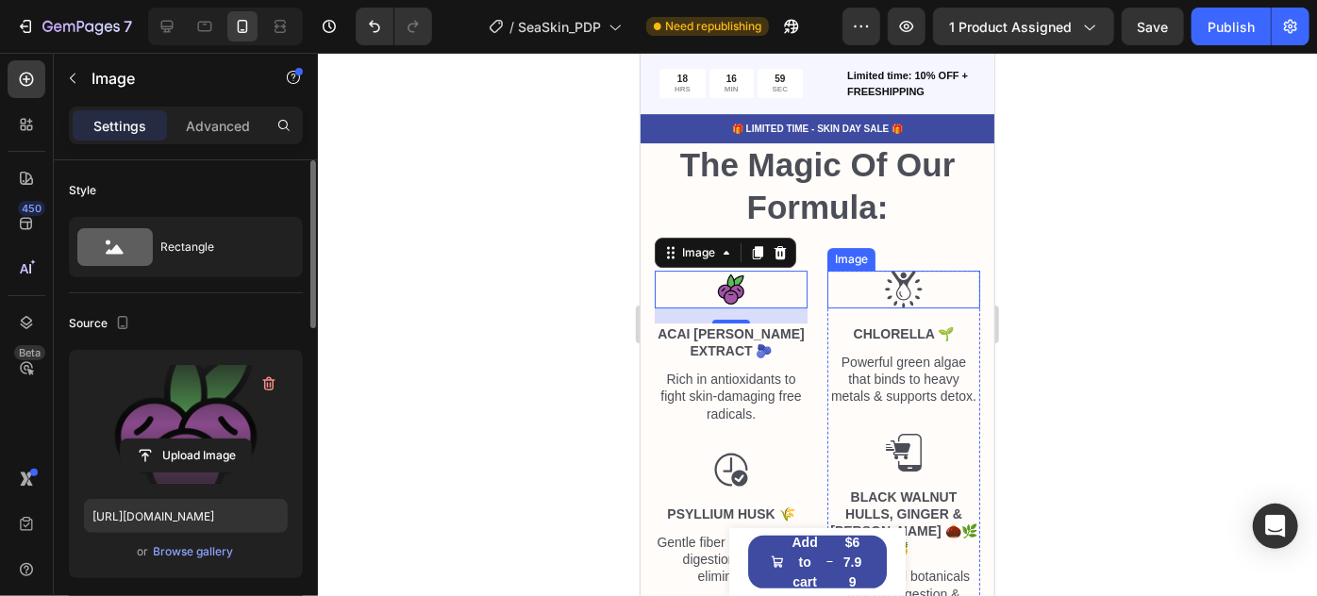
click at [896, 308] on img at bounding box center [903, 289] width 38 height 38
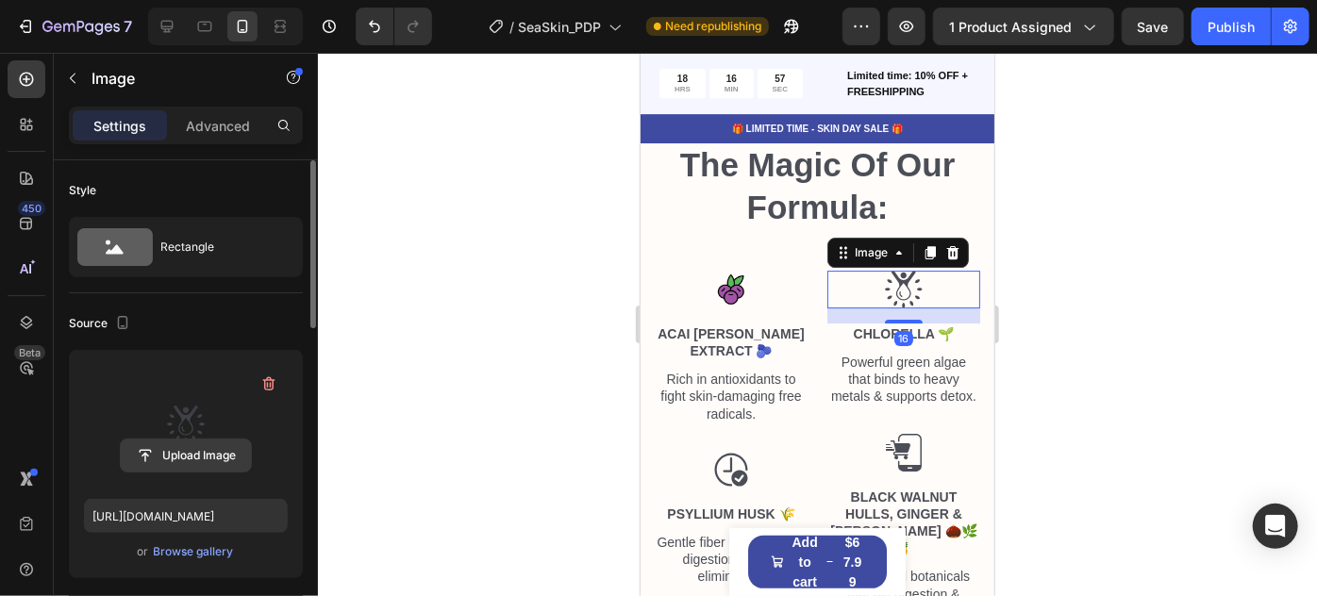
click at [181, 463] on input "file" at bounding box center [186, 456] width 130 height 32
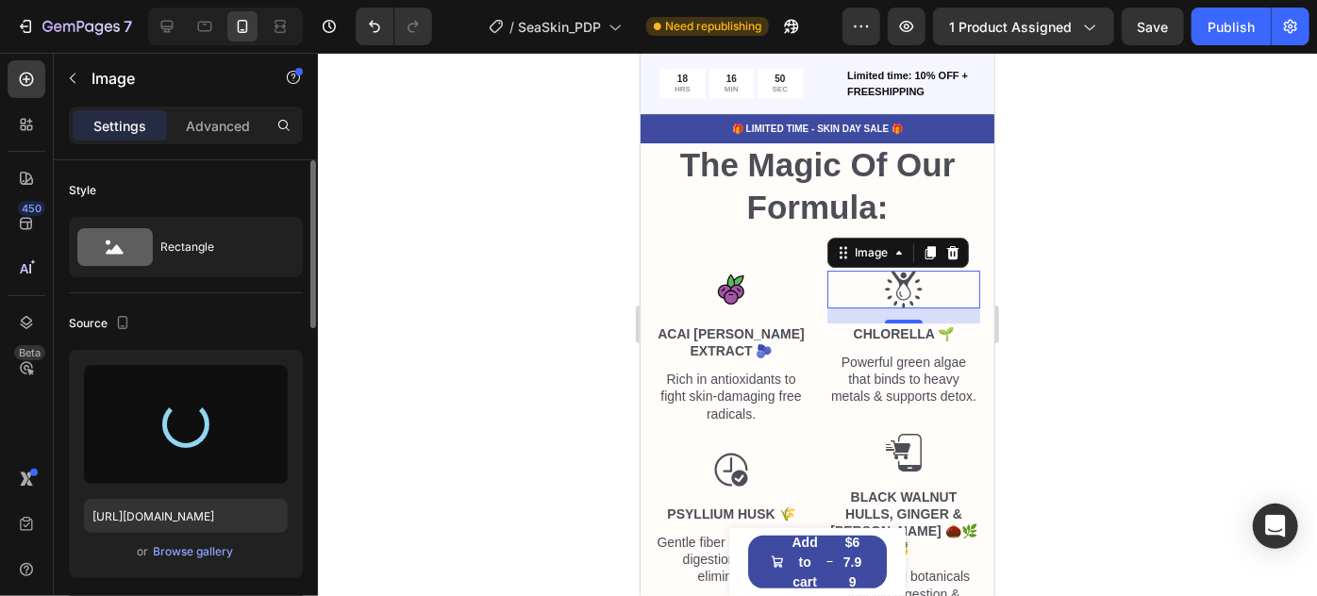
type input "[URL][DOMAIN_NAME]"
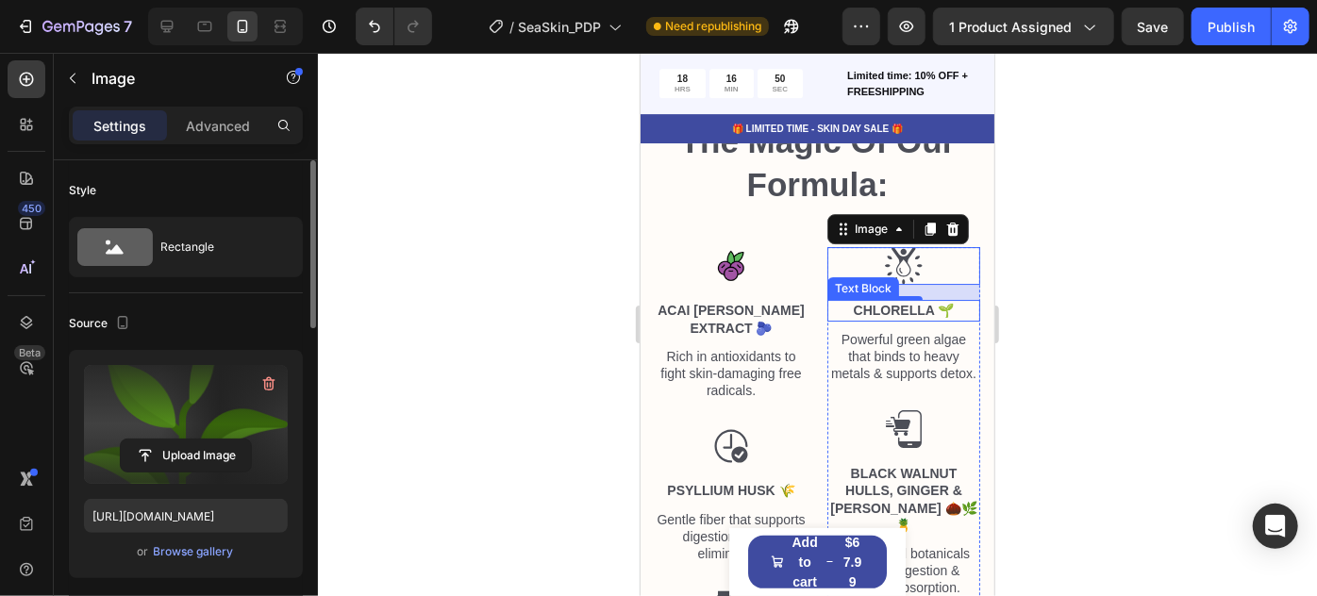
scroll to position [6874, 0]
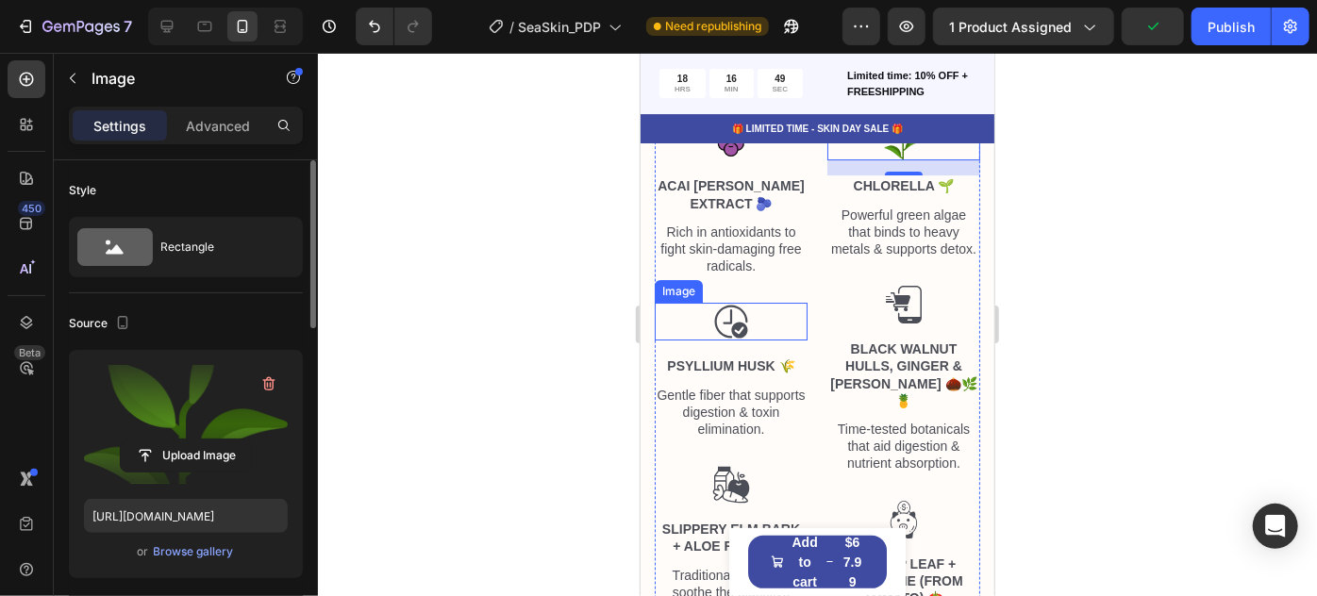
click at [726, 325] on img at bounding box center [730, 321] width 38 height 38
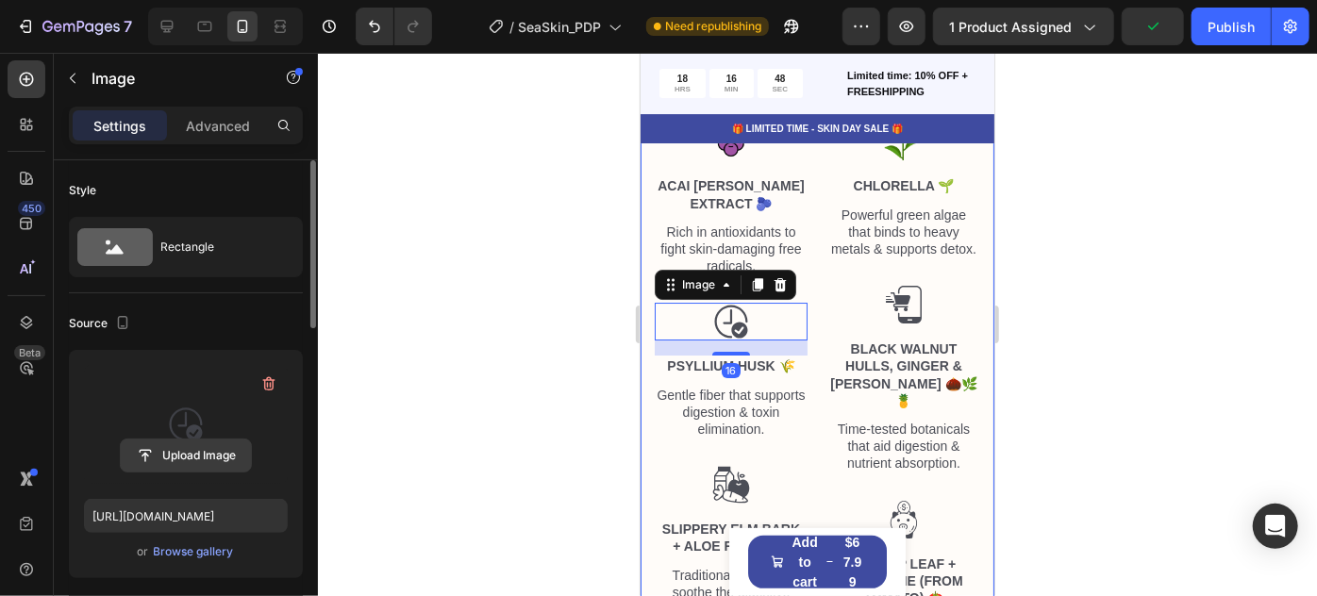
click at [208, 449] on input "file" at bounding box center [186, 456] width 130 height 32
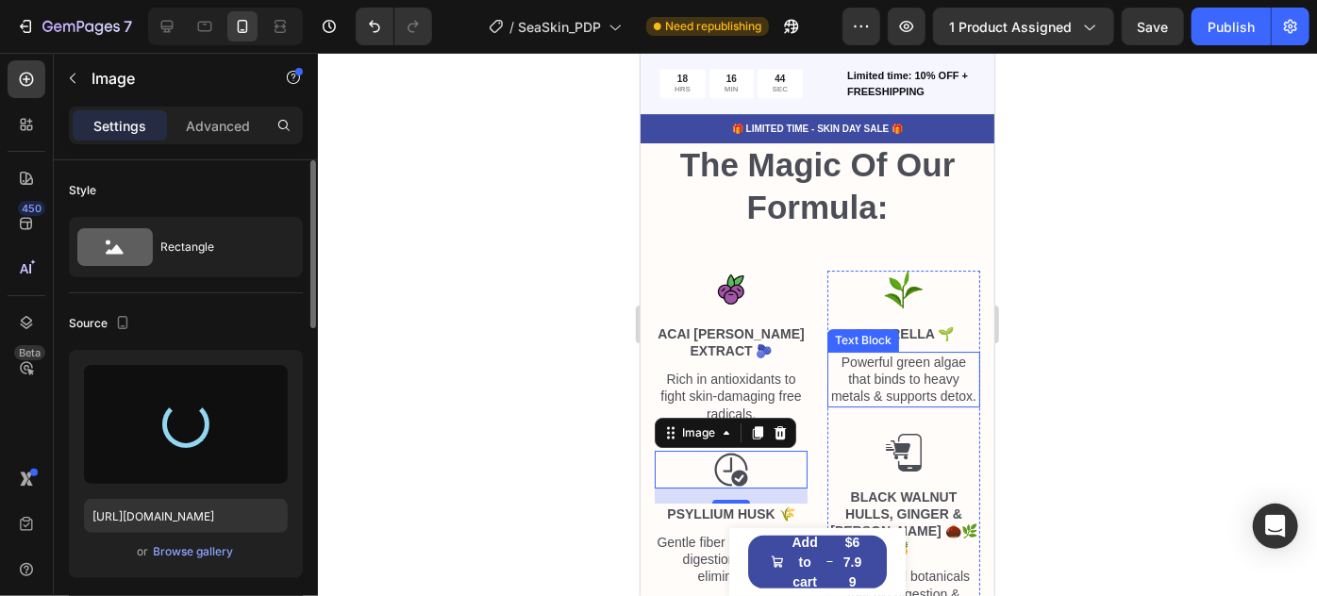
scroll to position [6788, 0]
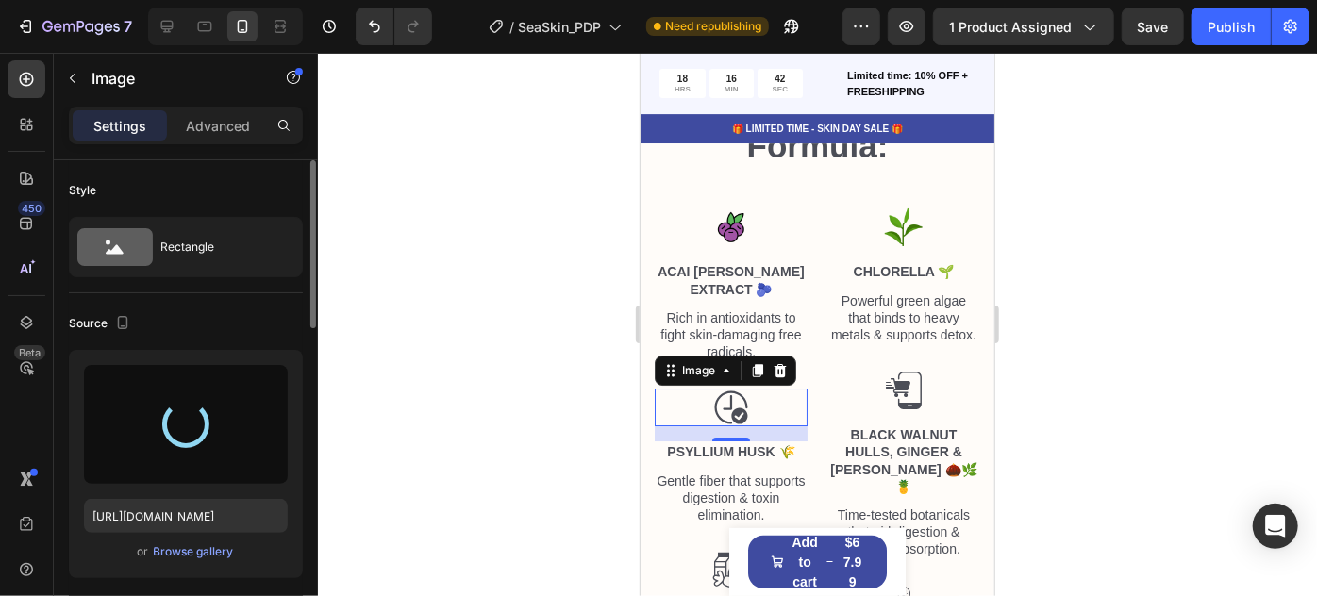
type input "[URL][DOMAIN_NAME]"
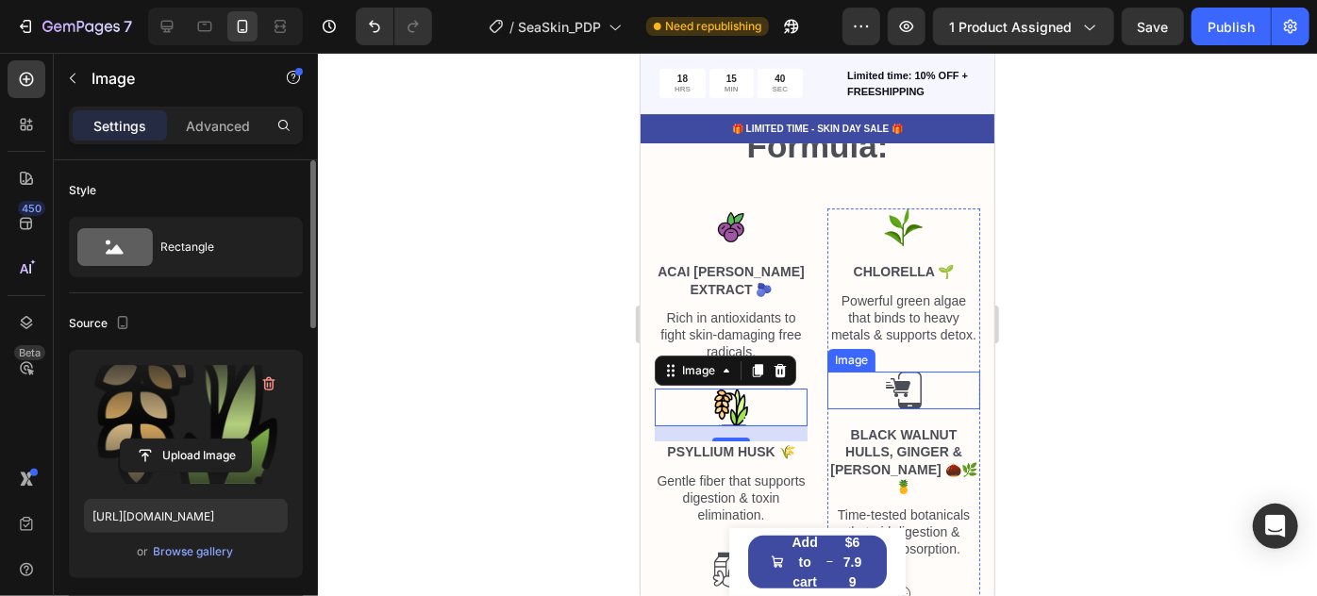
click at [914, 391] on div at bounding box center [903, 390] width 153 height 38
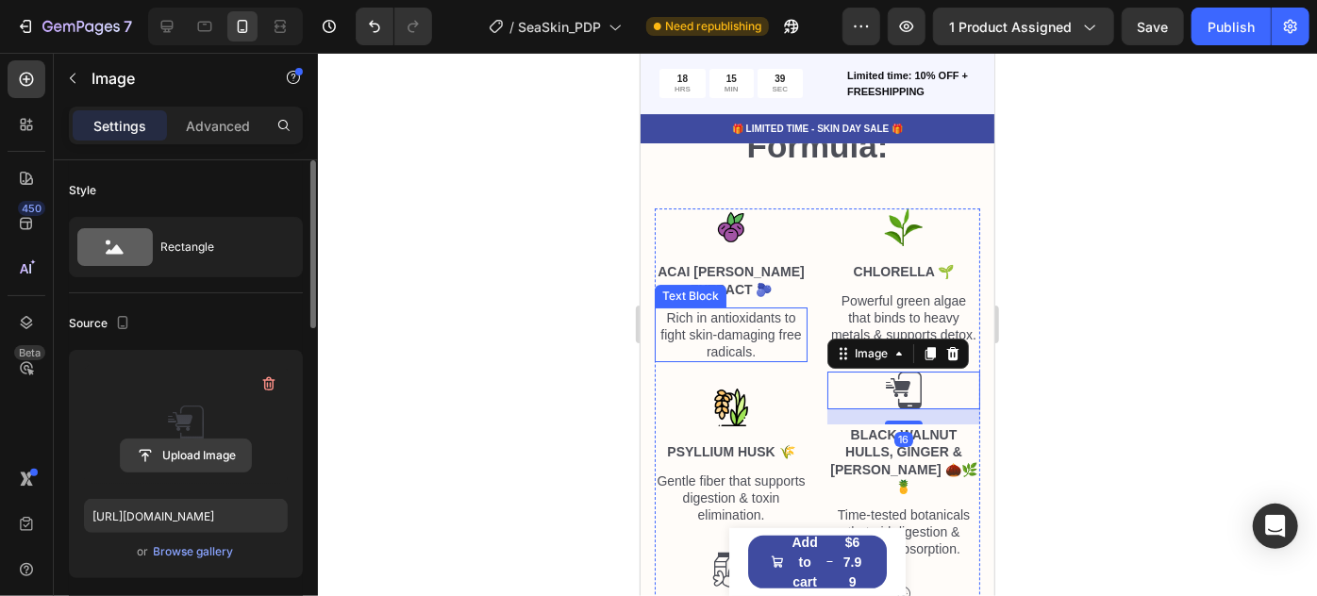
click at [181, 465] on input "file" at bounding box center [186, 456] width 130 height 32
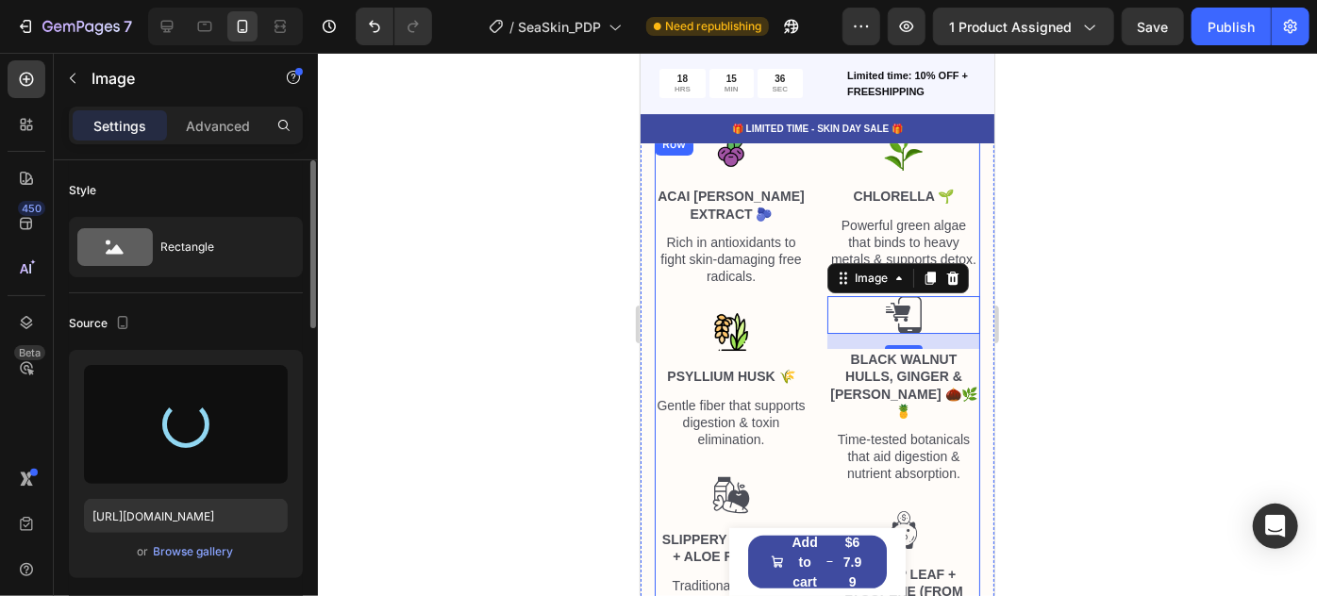
scroll to position [6960, 0]
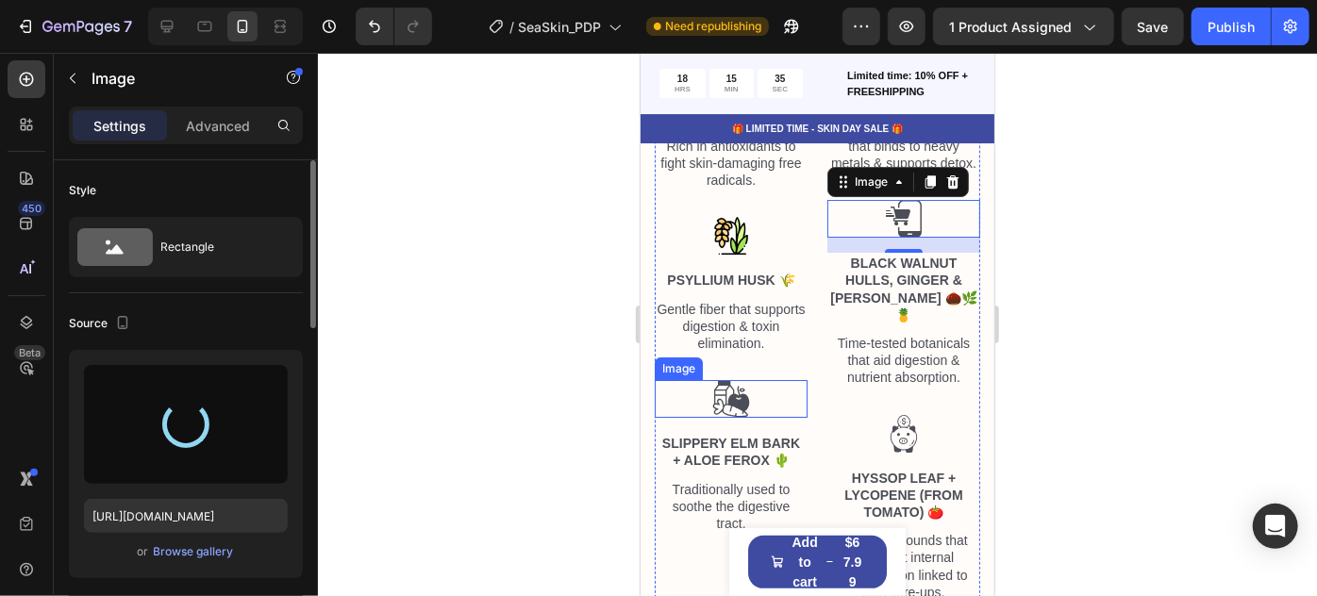
click at [735, 395] on img at bounding box center [730, 398] width 38 height 38
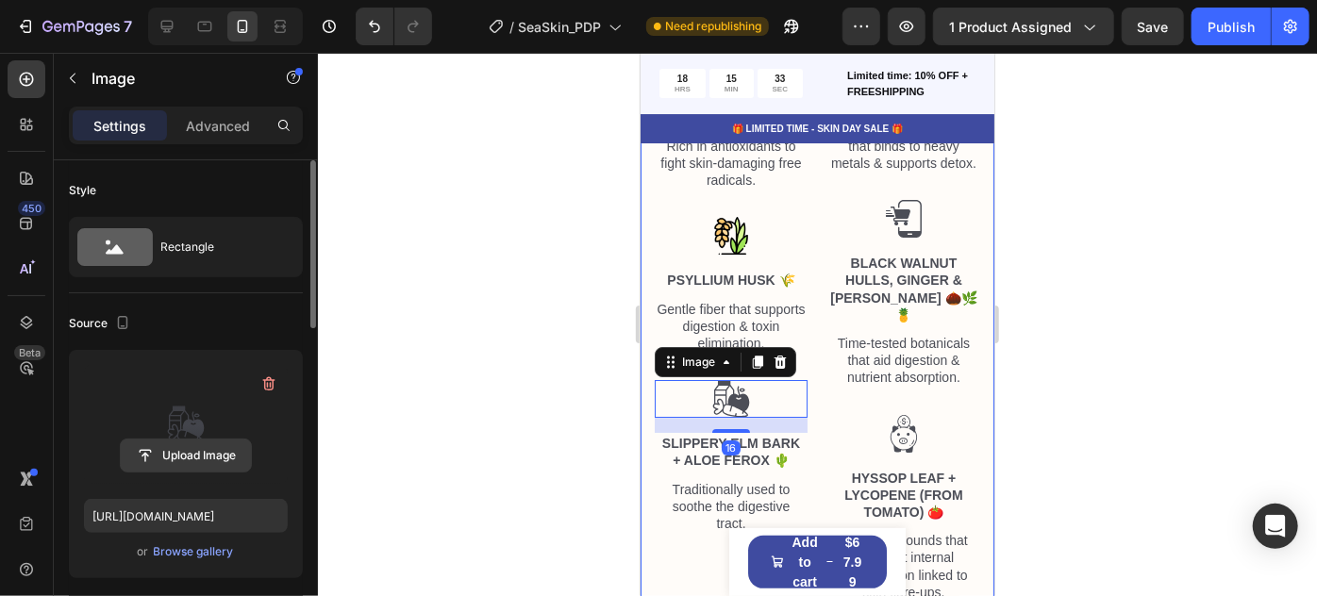
click at [158, 462] on input "file" at bounding box center [186, 456] width 130 height 32
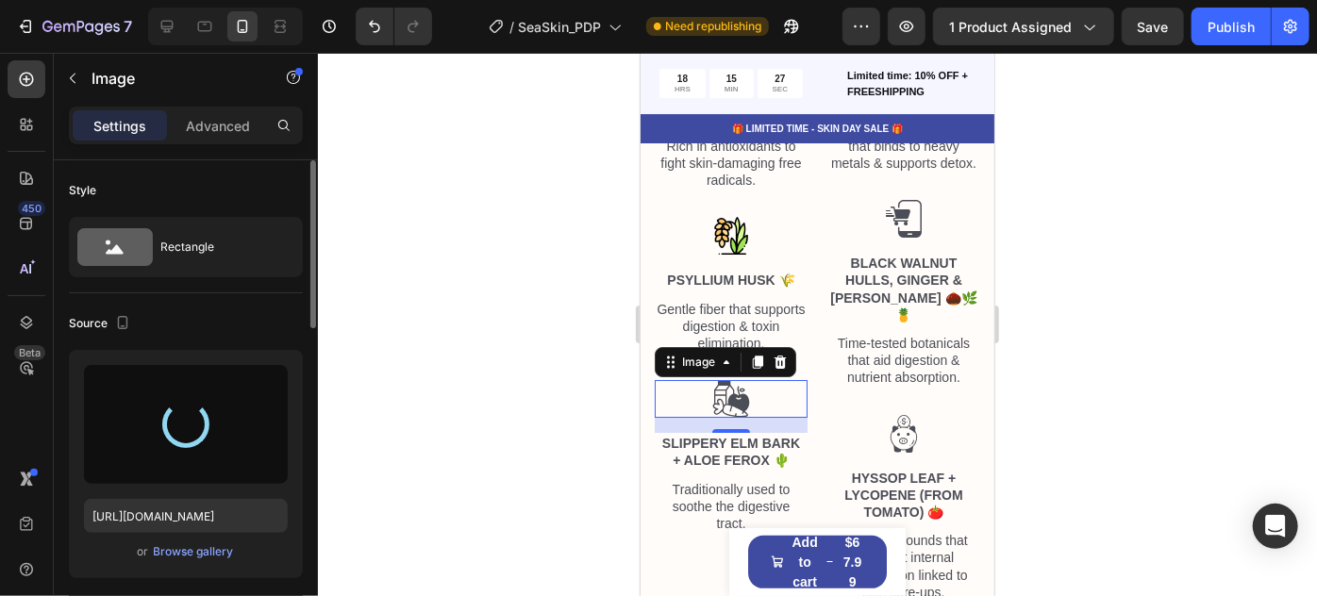
type input "[URL][DOMAIN_NAME]"
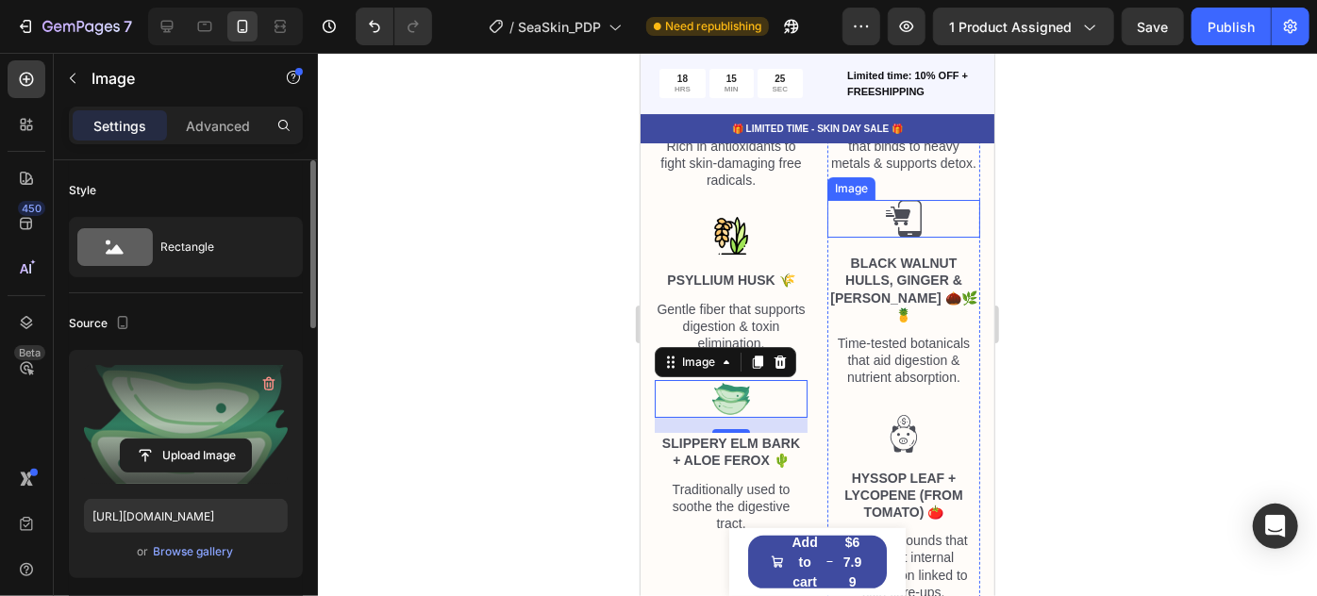
click at [919, 222] on div at bounding box center [903, 218] width 153 height 38
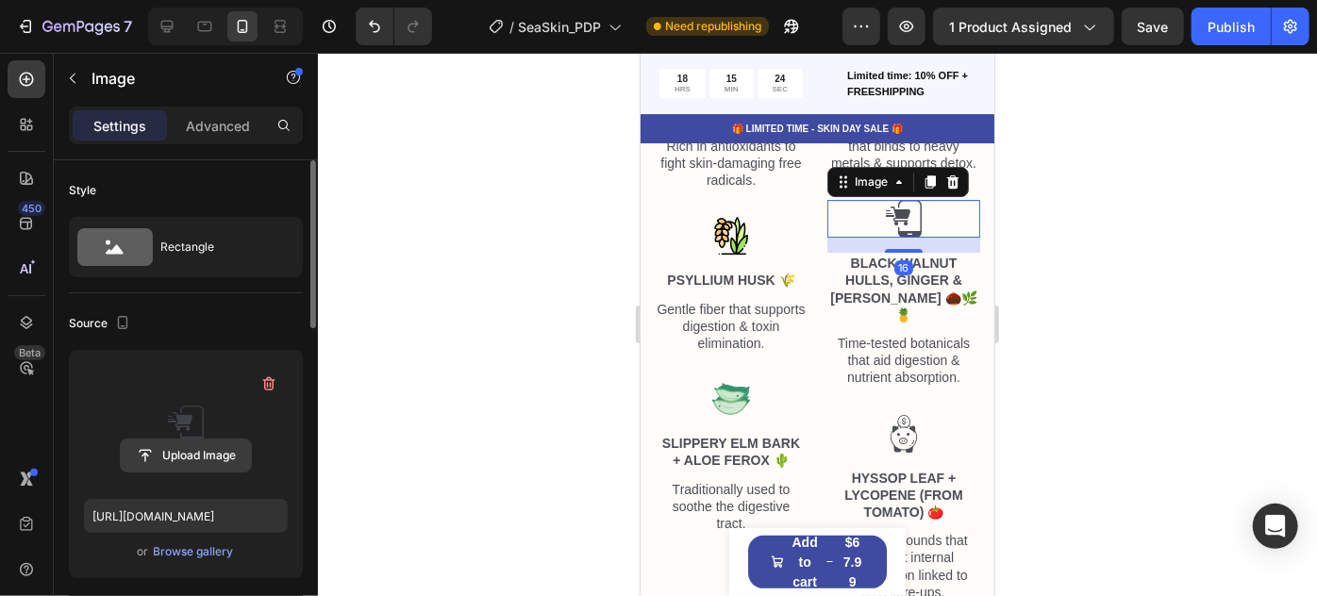
click at [206, 454] on input "file" at bounding box center [186, 456] width 130 height 32
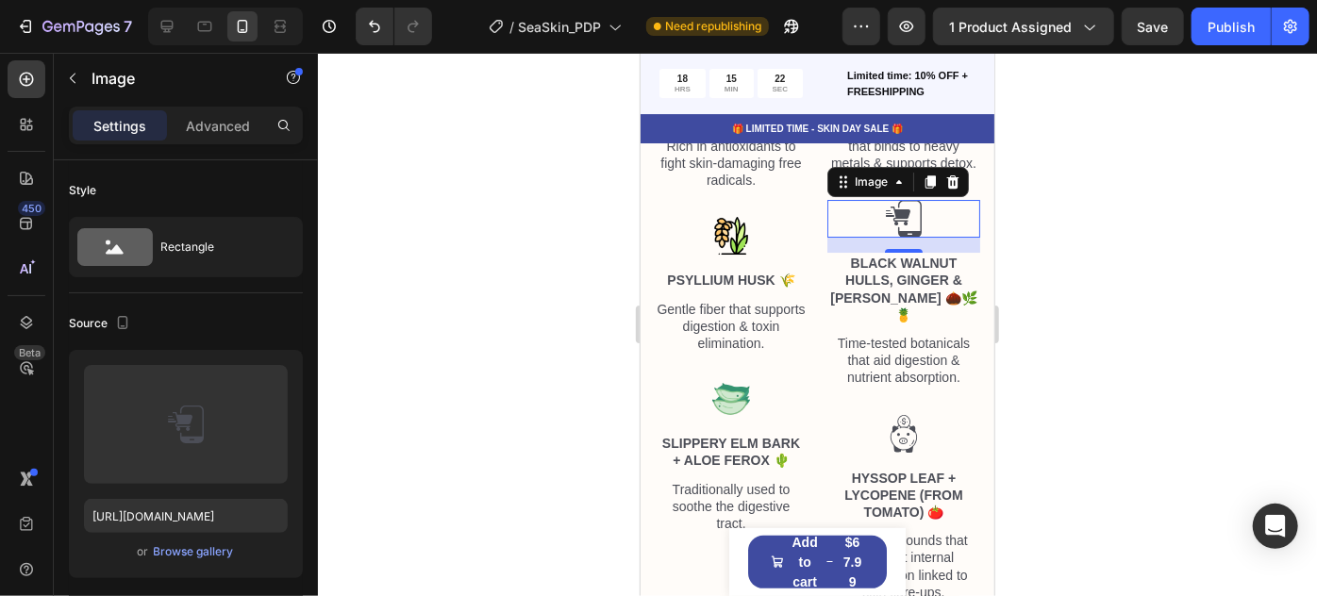
type input "[URL][DOMAIN_NAME]"
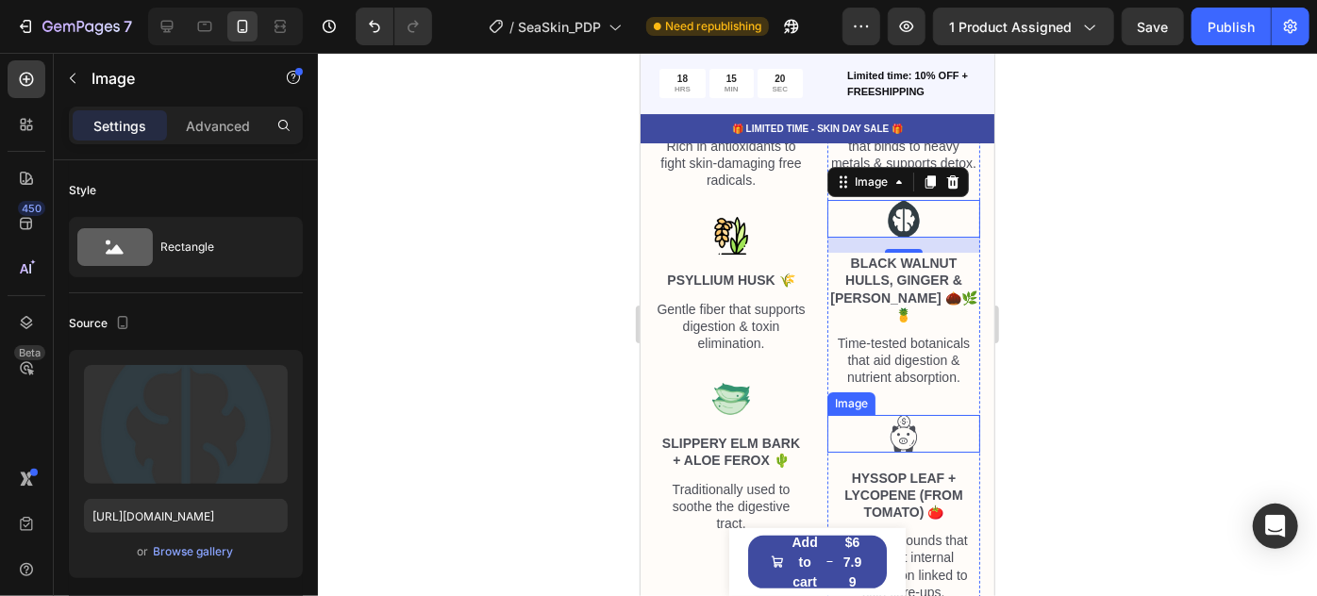
click at [901, 433] on img at bounding box center [903, 433] width 38 height 38
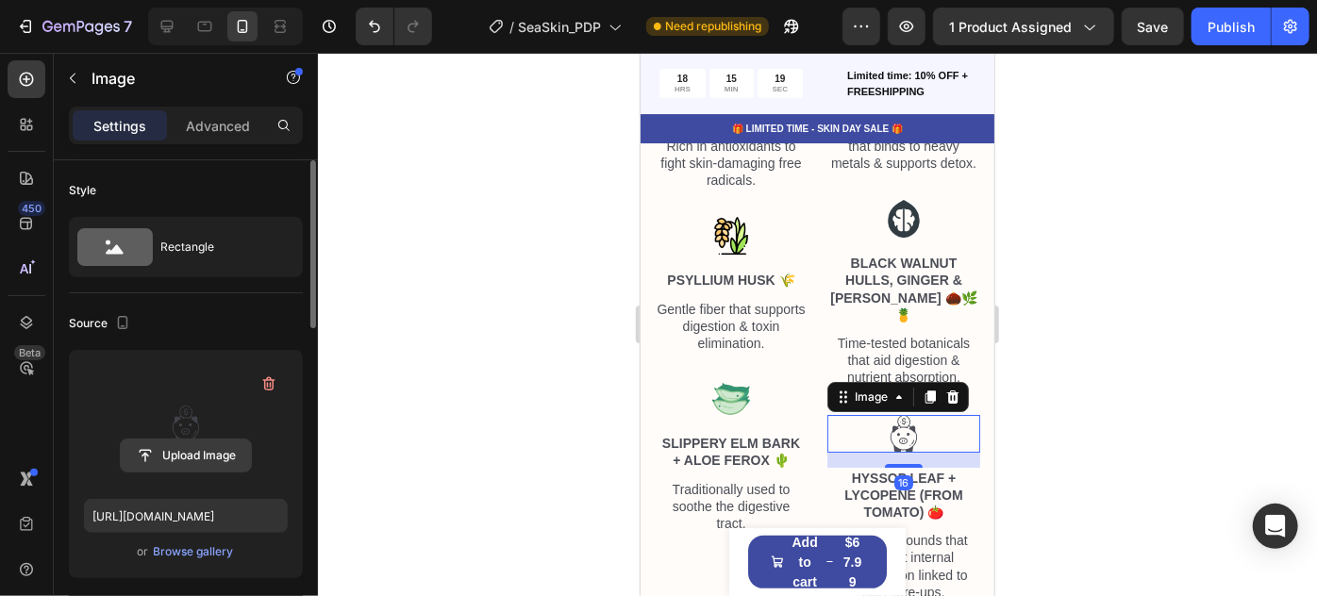
click at [197, 460] on input "file" at bounding box center [186, 456] width 130 height 32
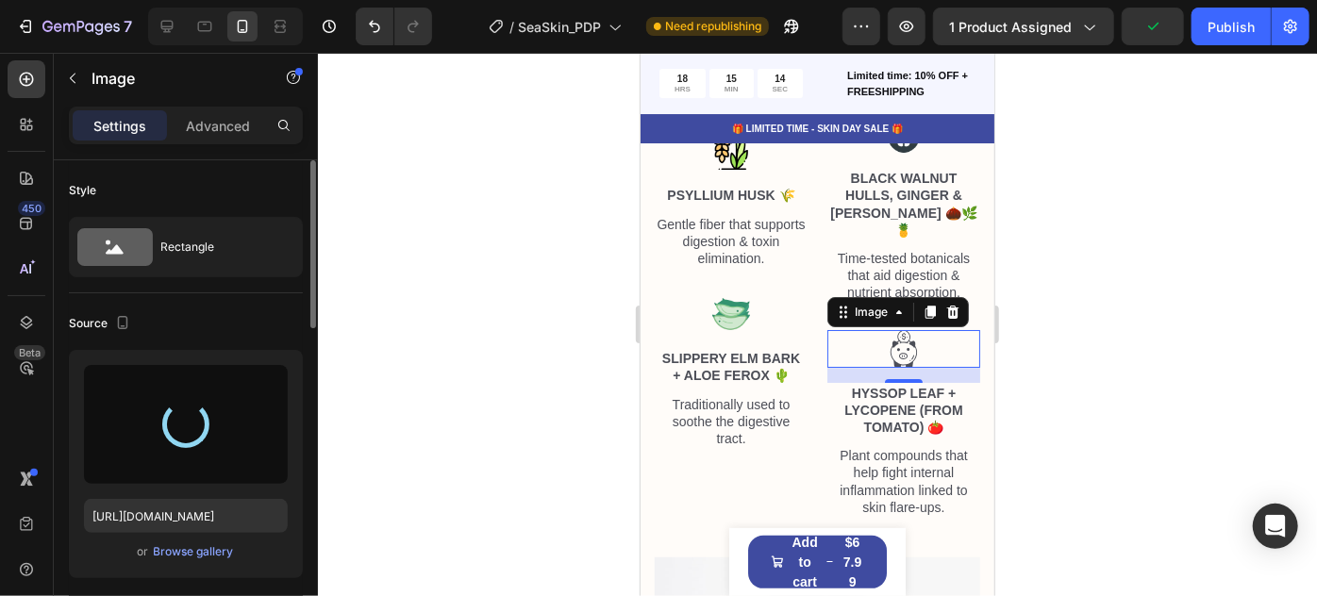
scroll to position [7217, 0]
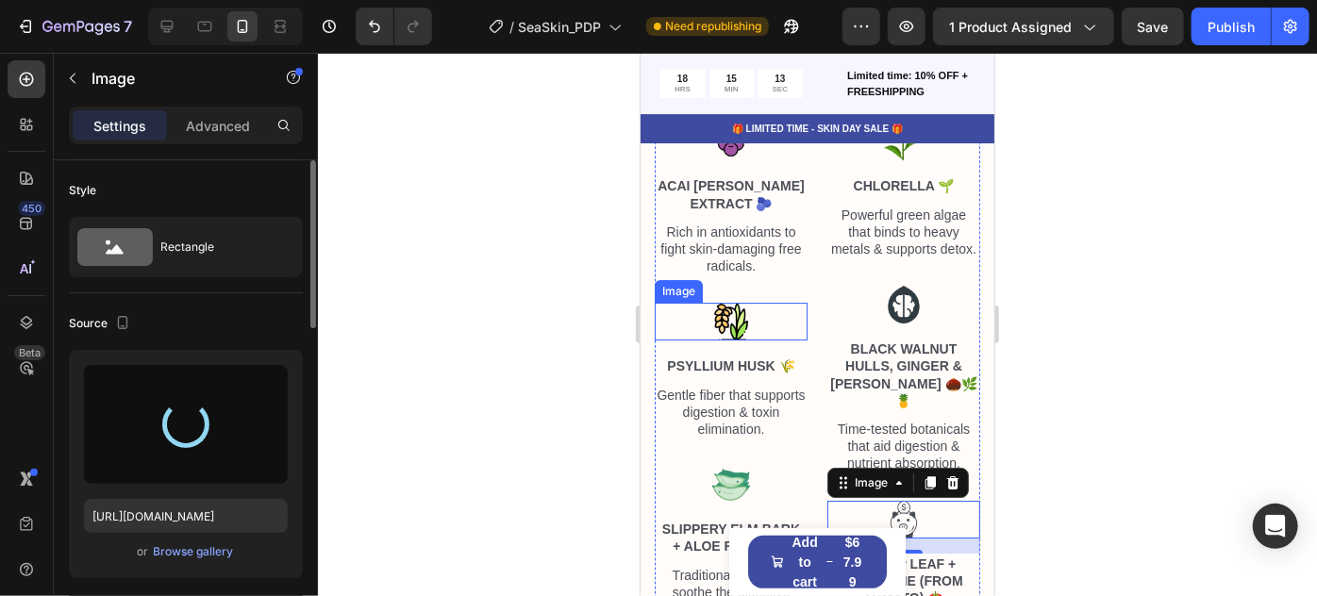
type input "[URL][DOMAIN_NAME]"
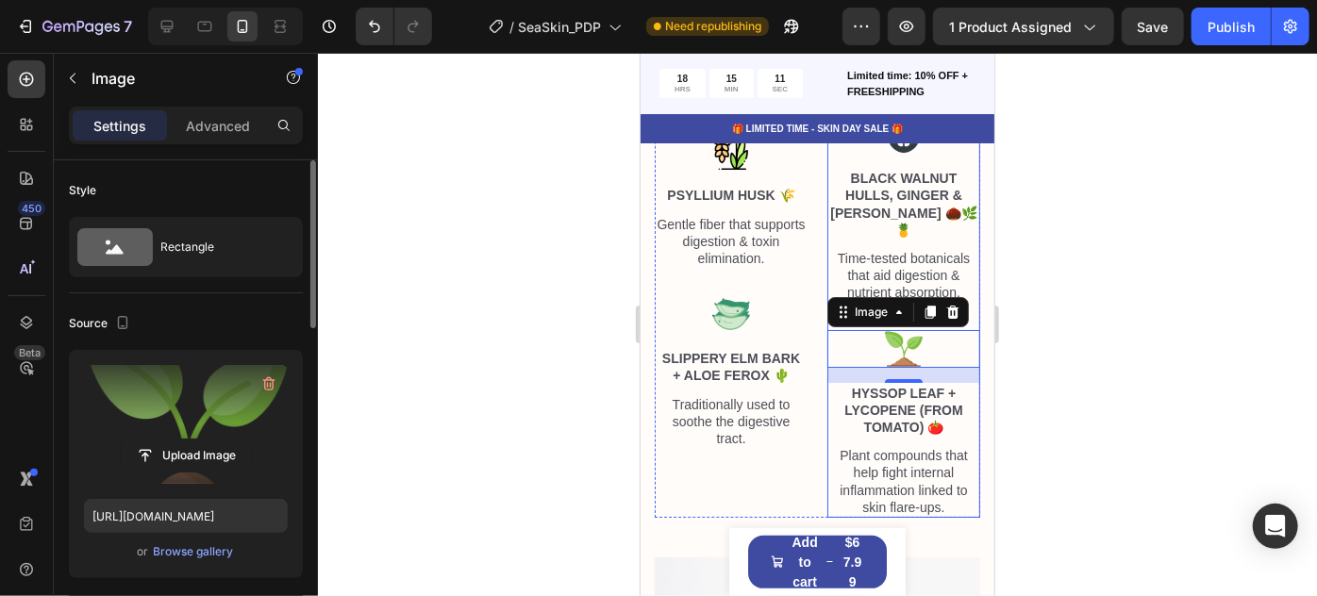
scroll to position [7045, 0]
click at [1223, 315] on div at bounding box center [817, 325] width 999 height 544
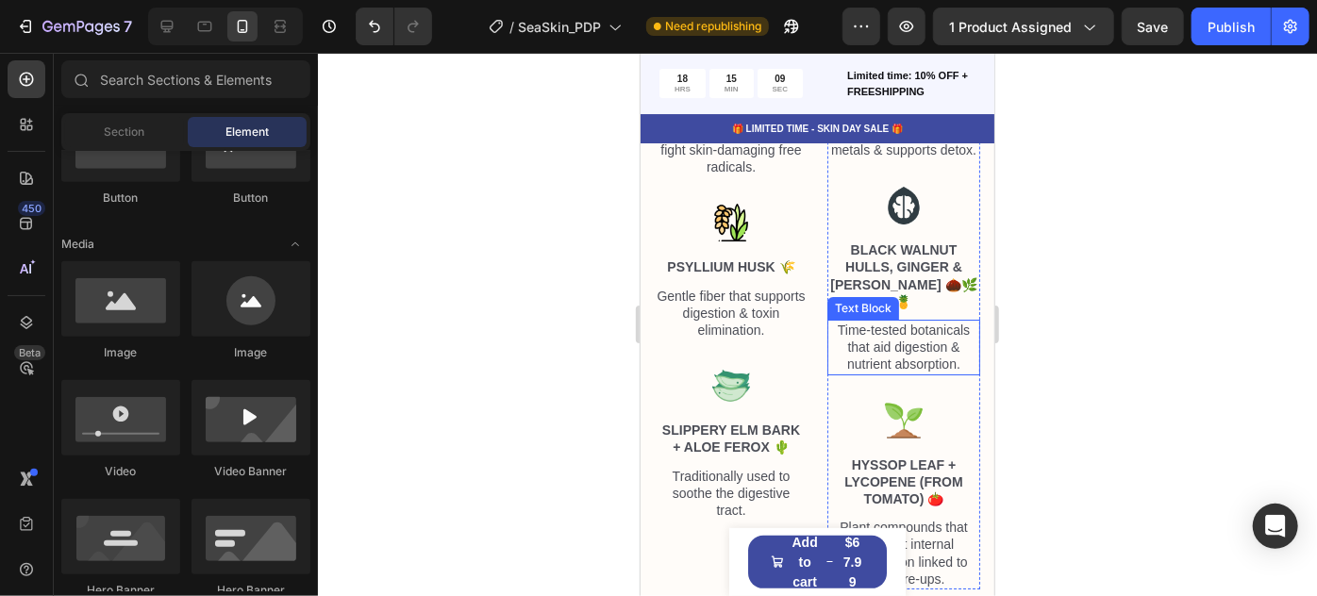
scroll to position [6703, 0]
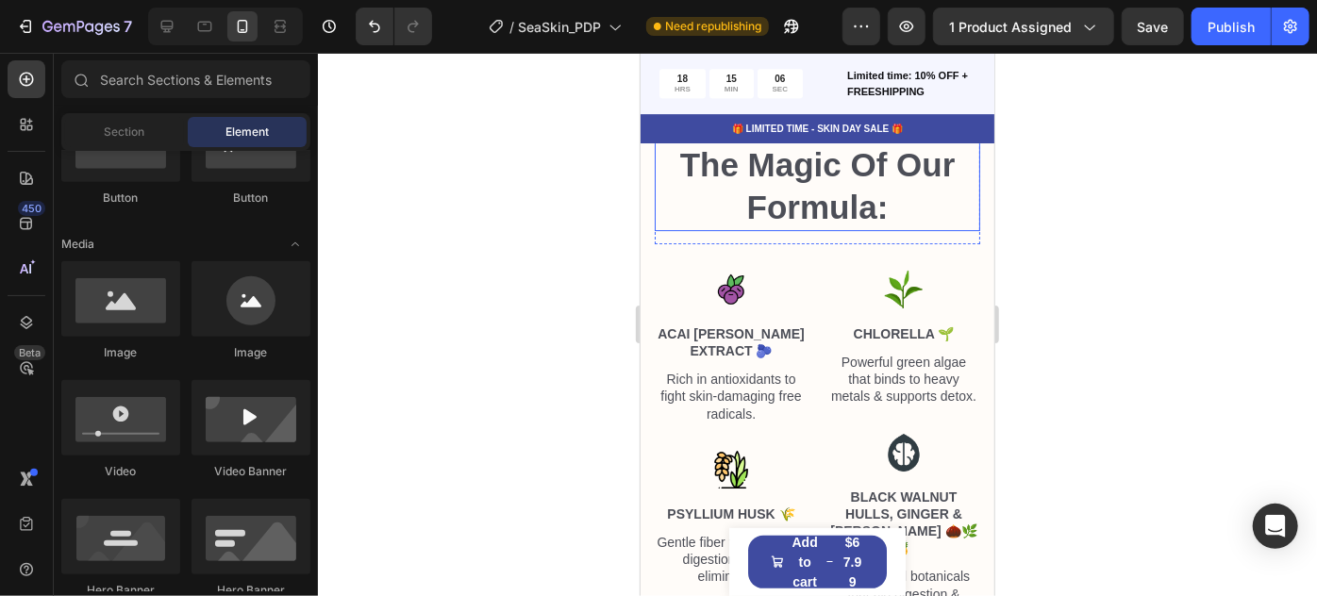
click at [839, 218] on h2 "The Magic Of Our Formula:" at bounding box center [817, 186] width 326 height 90
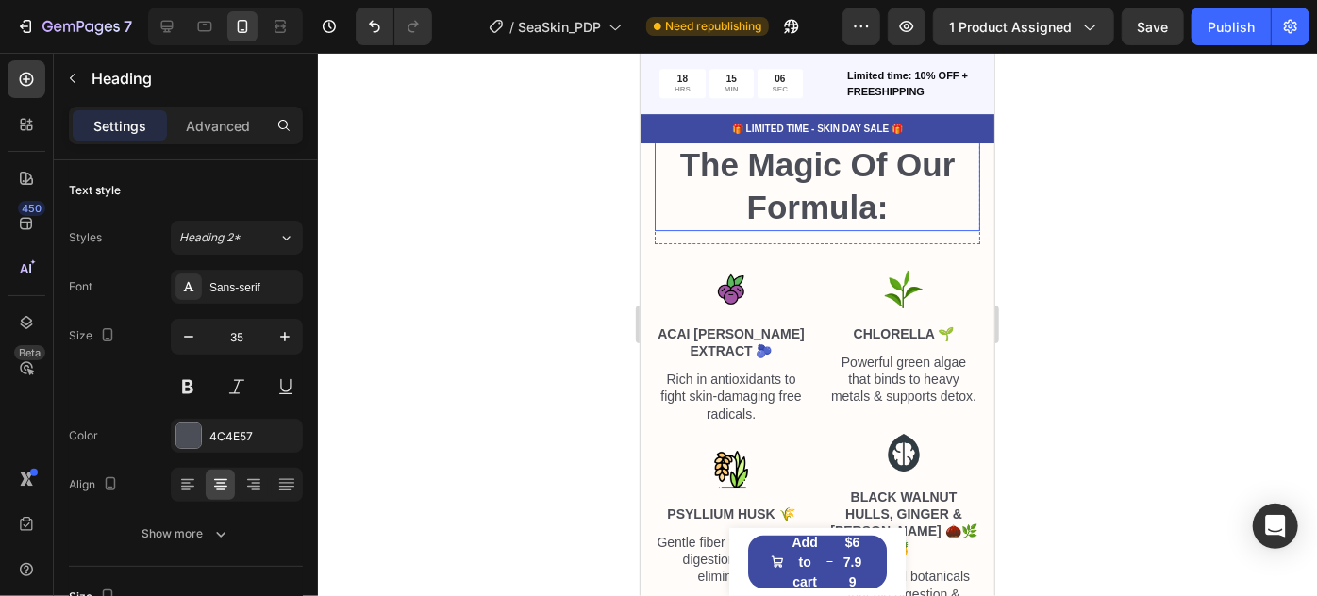
click at [839, 218] on h2 "The Magic Of Our Formula:" at bounding box center [817, 186] width 326 height 90
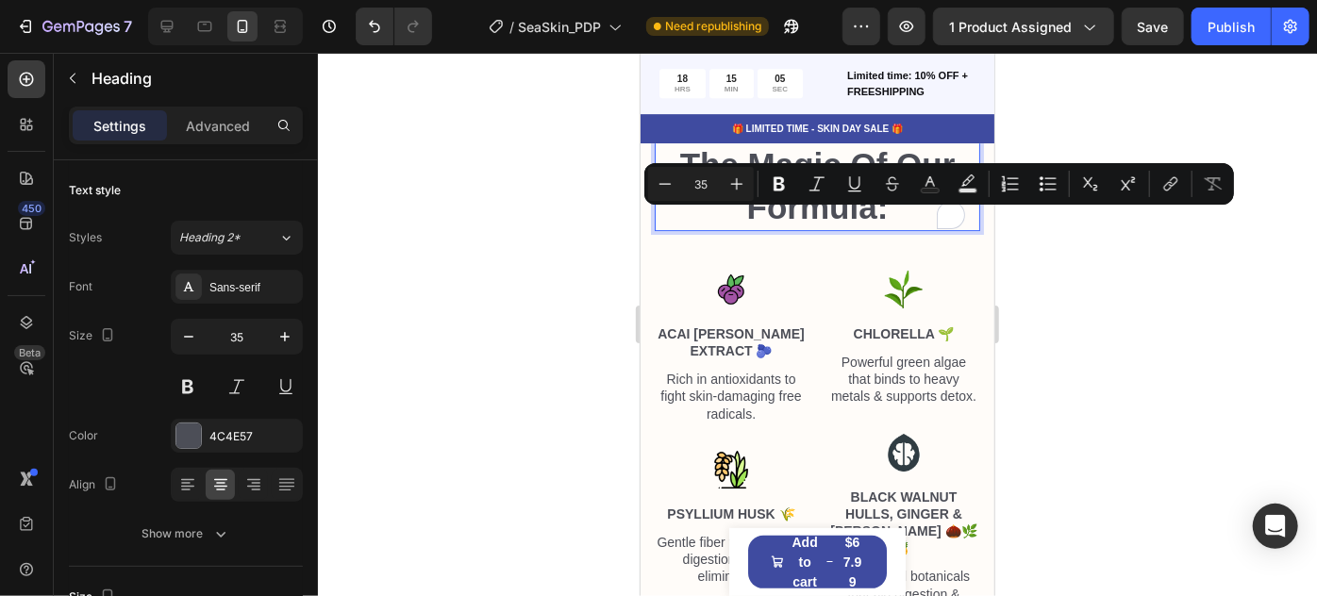
click at [870, 226] on p "The Magic Of Our Formula:" at bounding box center [817, 185] width 322 height 86
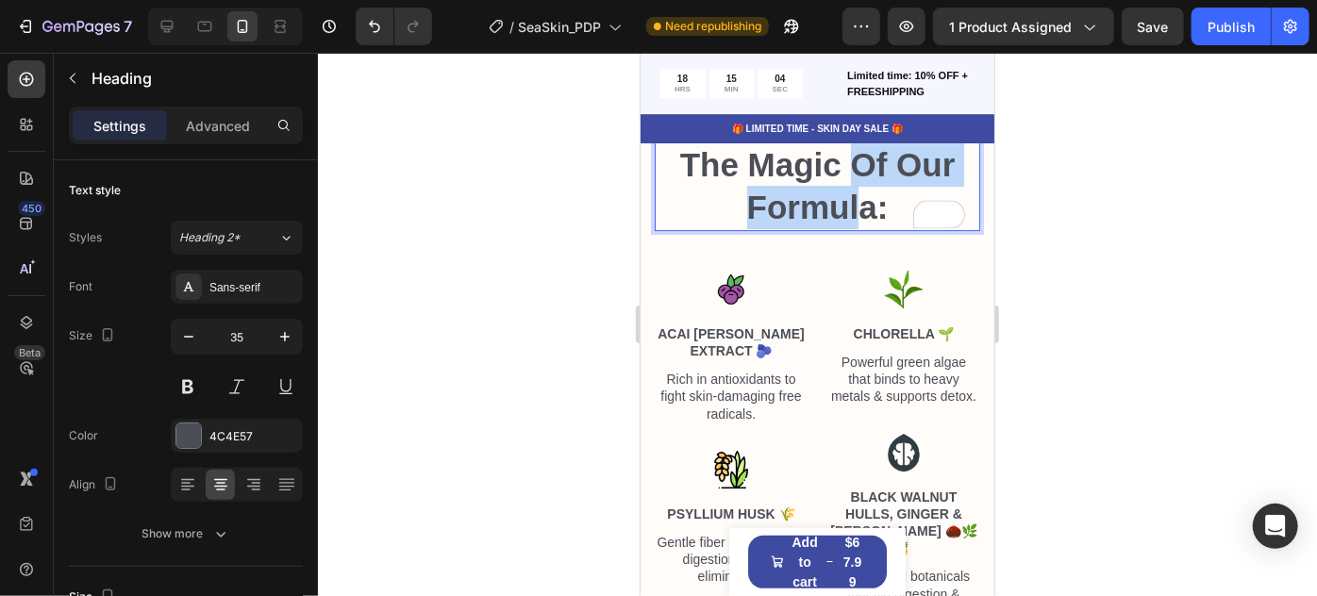
drag, startPoint x: 845, startPoint y: 190, endPoint x: 859, endPoint y: 220, distance: 33.3
click at [859, 220] on p "The Magic Of Our Formula:" at bounding box center [817, 185] width 322 height 86
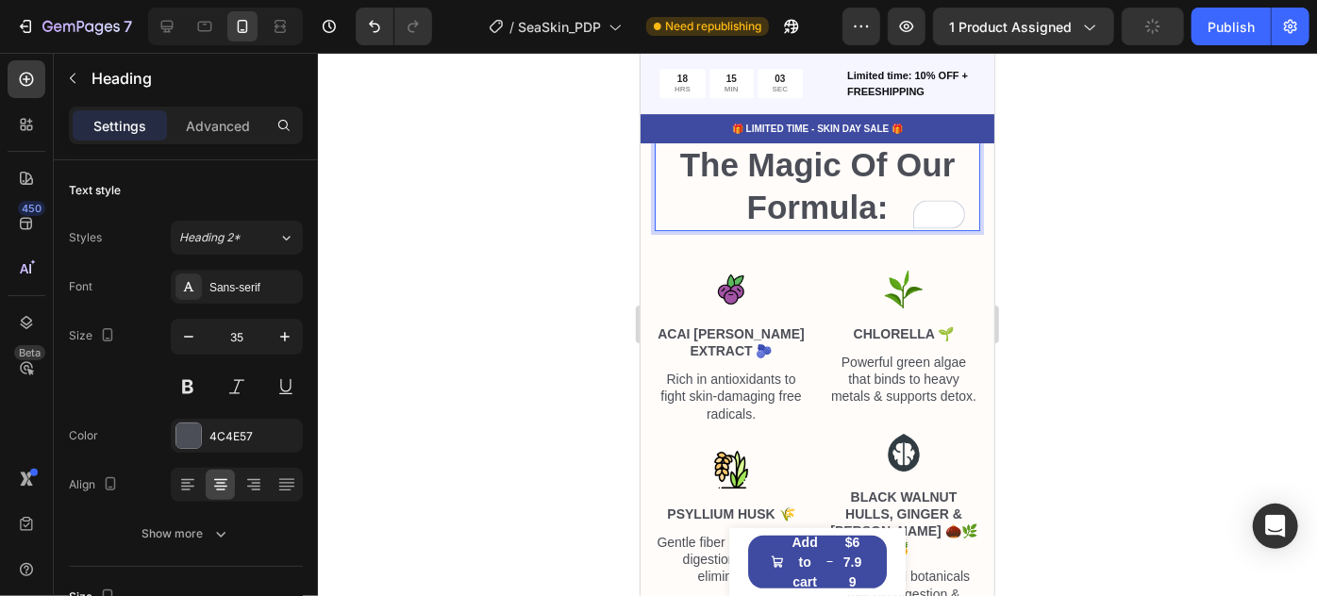
click at [871, 228] on p "The Magic Of Our Formula:" at bounding box center [817, 185] width 322 height 86
click at [892, 225] on p "The Magic Of Our Formula:" at bounding box center [817, 185] width 322 height 86
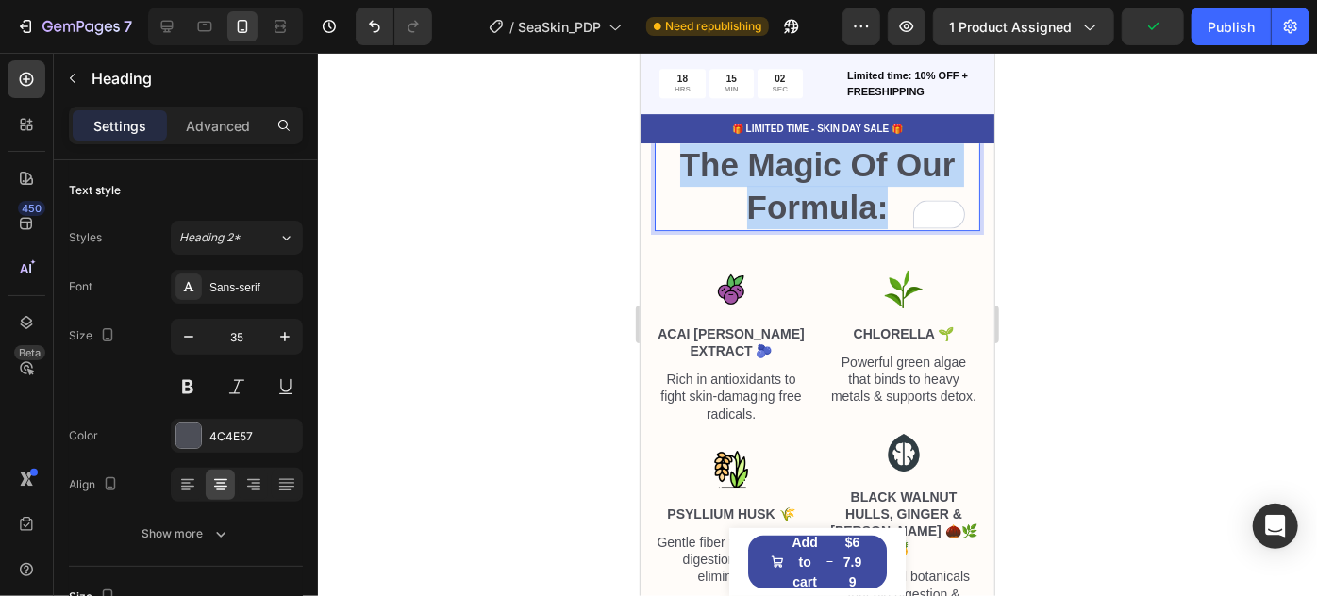
click at [892, 225] on p "The Magic Of Our Formula:" at bounding box center [817, 185] width 322 height 86
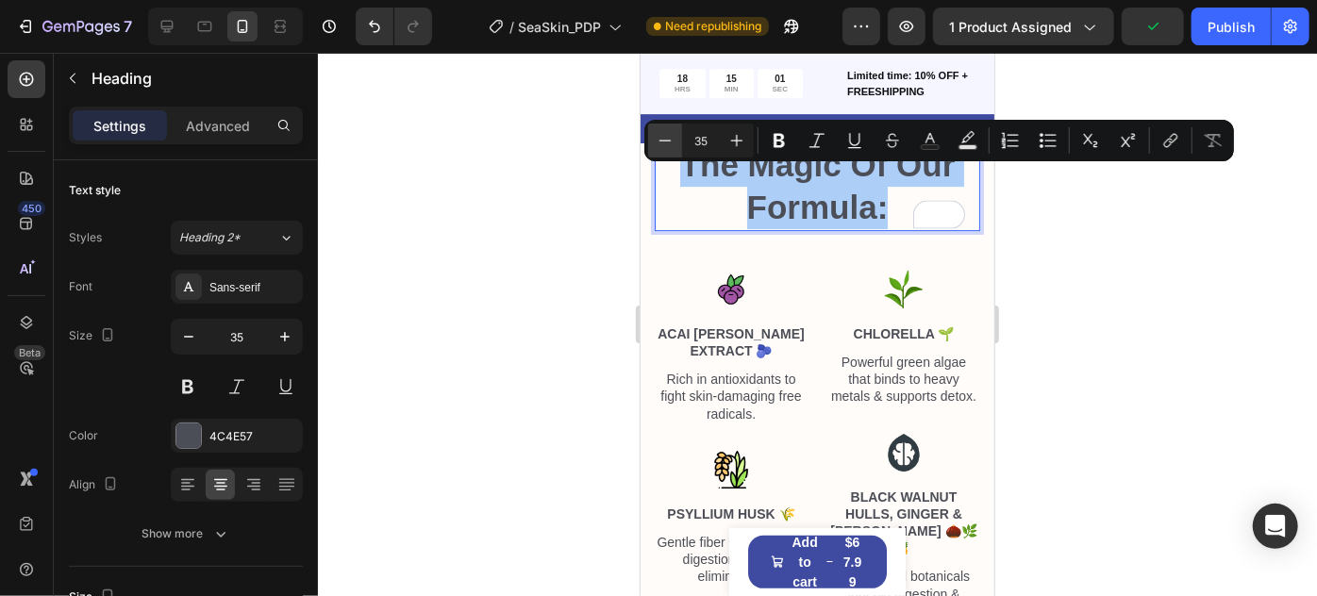
click at [671, 143] on icon "Editor contextual toolbar" at bounding box center [665, 140] width 19 height 19
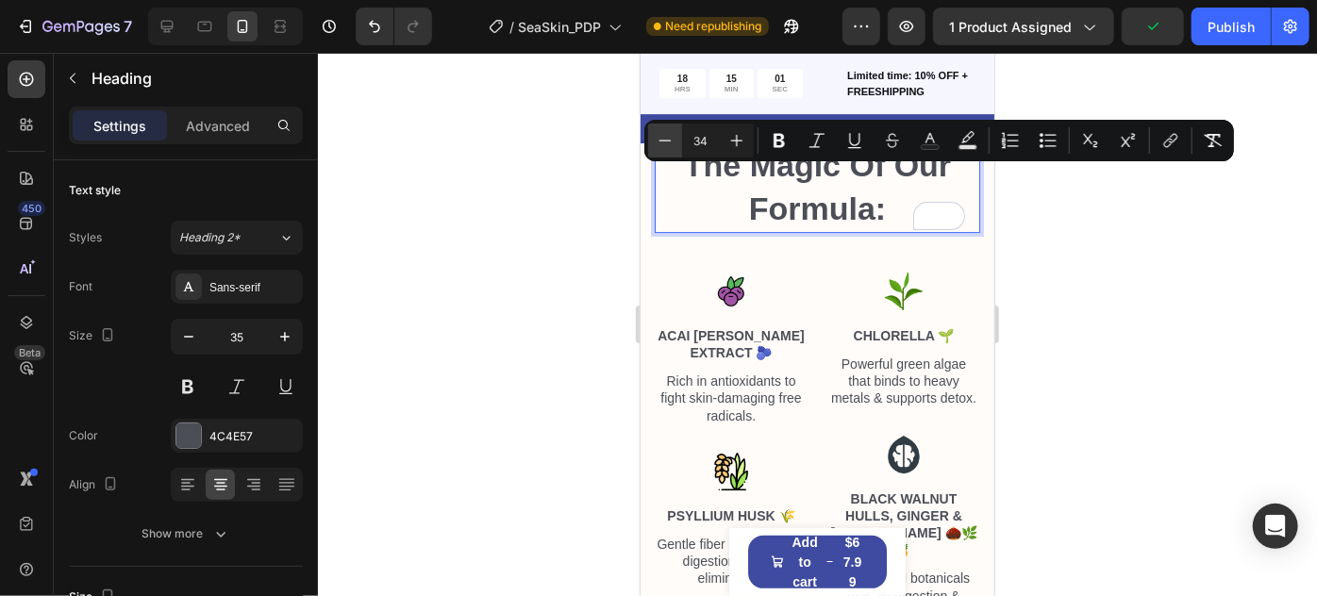
click at [671, 143] on icon "Editor contextual toolbar" at bounding box center [665, 140] width 19 height 19
click at [739, 142] on icon "Editor contextual toolbar" at bounding box center [737, 140] width 19 height 19
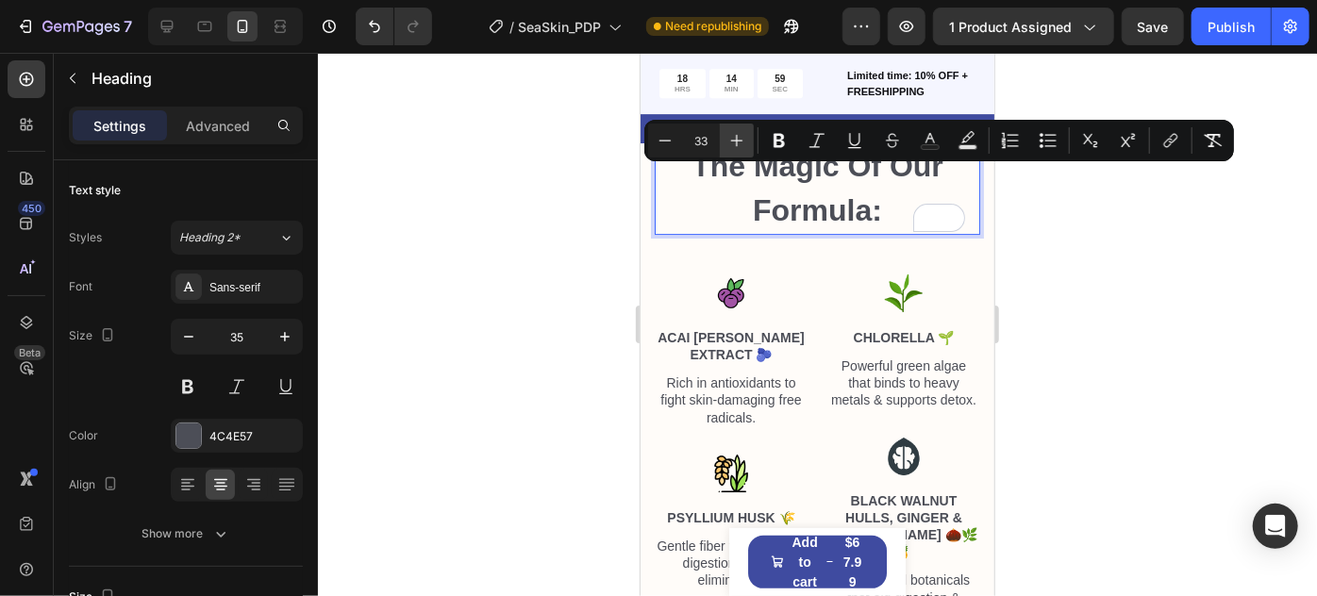
click at [739, 142] on icon "Editor contextual toolbar" at bounding box center [737, 140] width 19 height 19
type input "35"
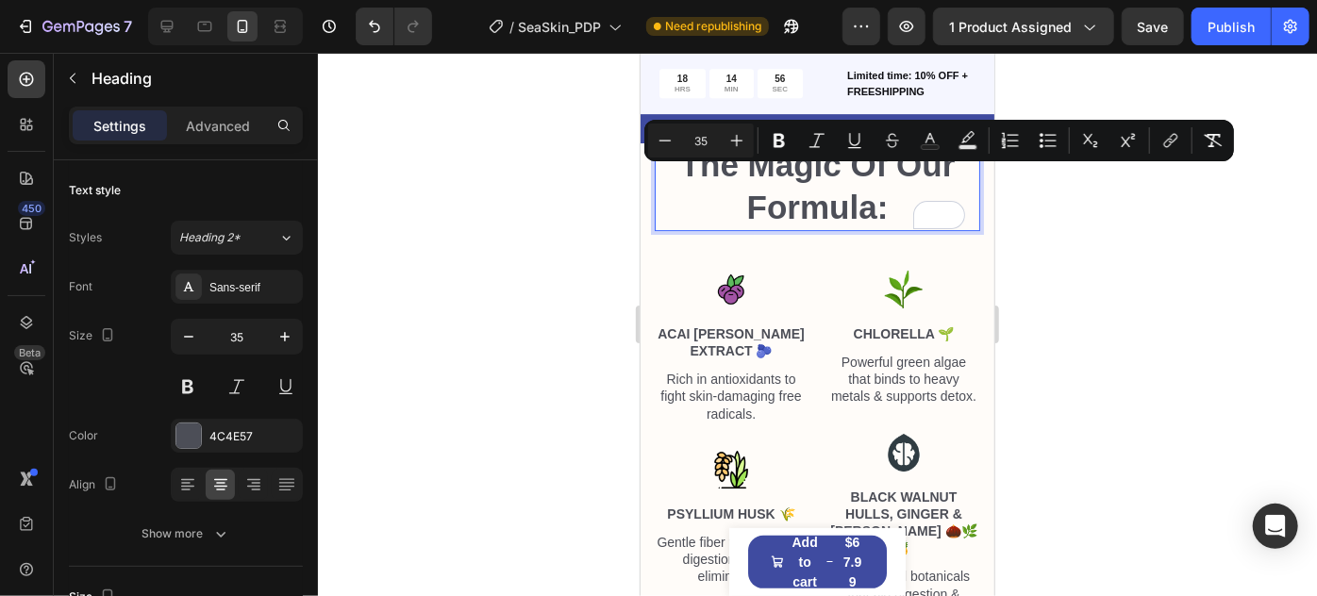
click at [534, 275] on div at bounding box center [817, 325] width 999 height 544
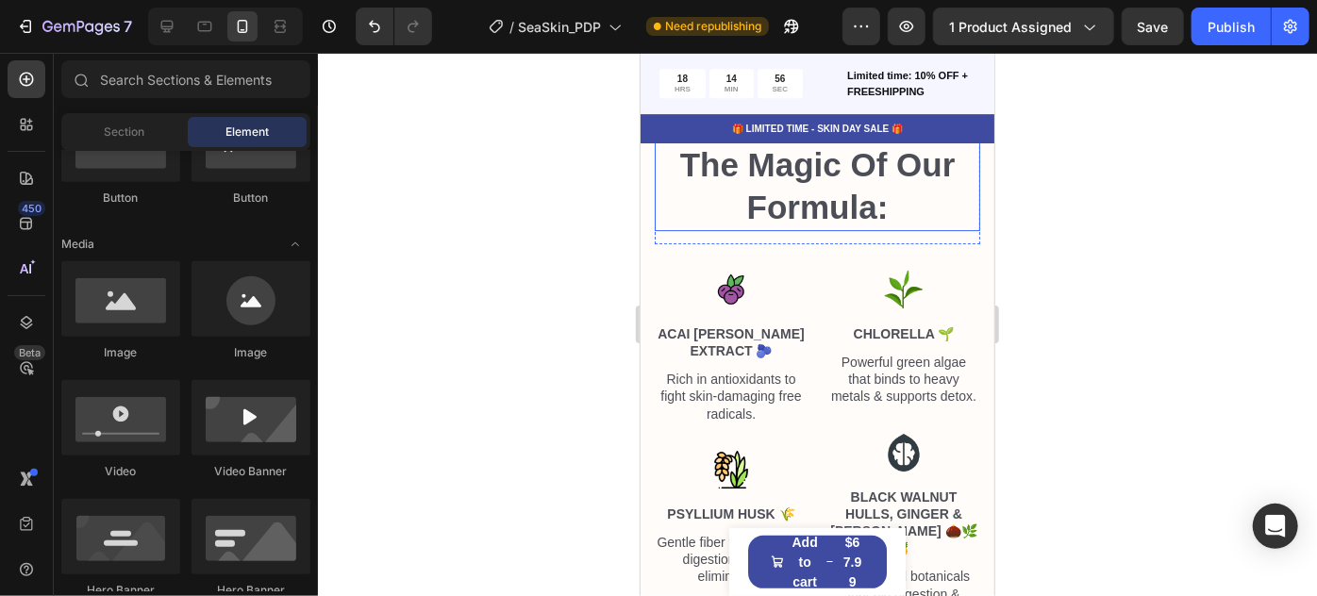
click at [840, 224] on span "The Magic Of Our Formula:" at bounding box center [817, 185] width 276 height 80
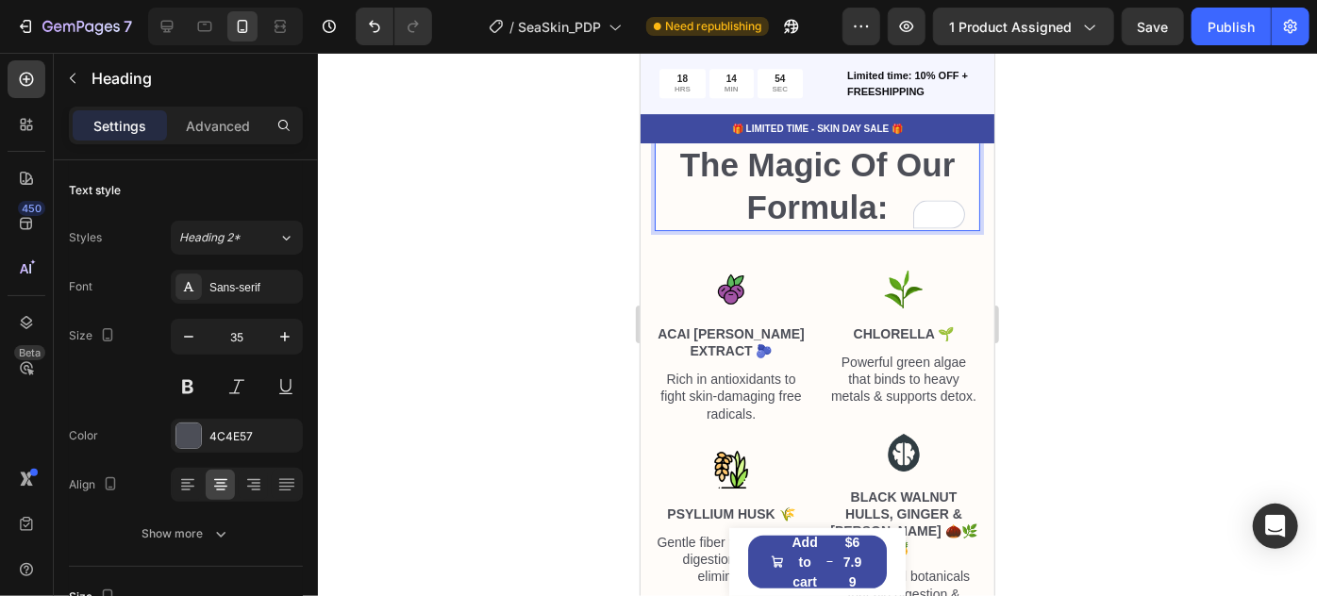
click at [728, 220] on p "The Magic Of Our Formula:" at bounding box center [817, 185] width 322 height 86
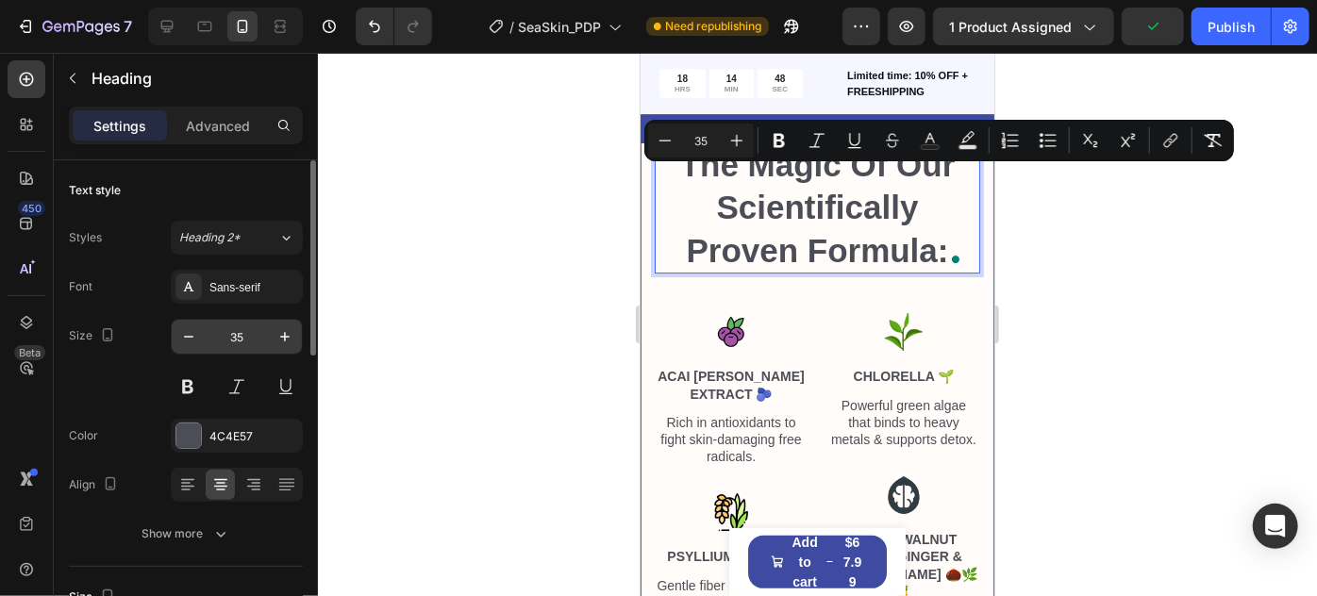
click at [256, 325] on input "35" at bounding box center [237, 337] width 62 height 34
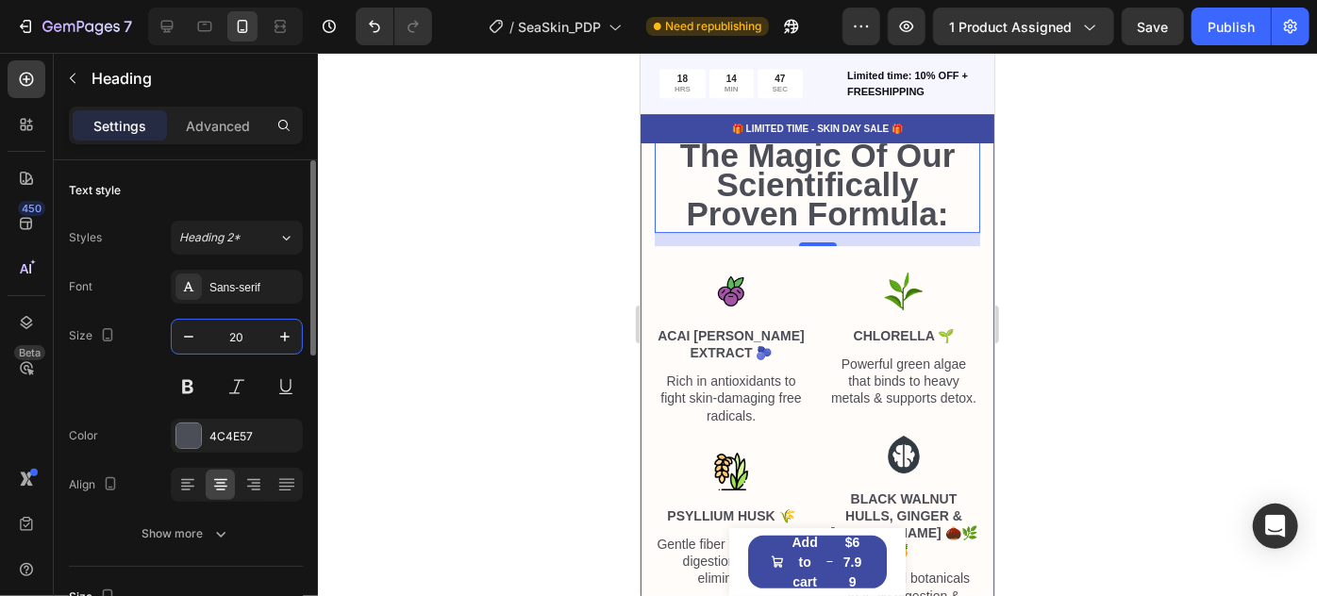
type input "20"
click at [256, 325] on input "20" at bounding box center [237, 337] width 62 height 34
click at [403, 360] on div at bounding box center [817, 325] width 999 height 544
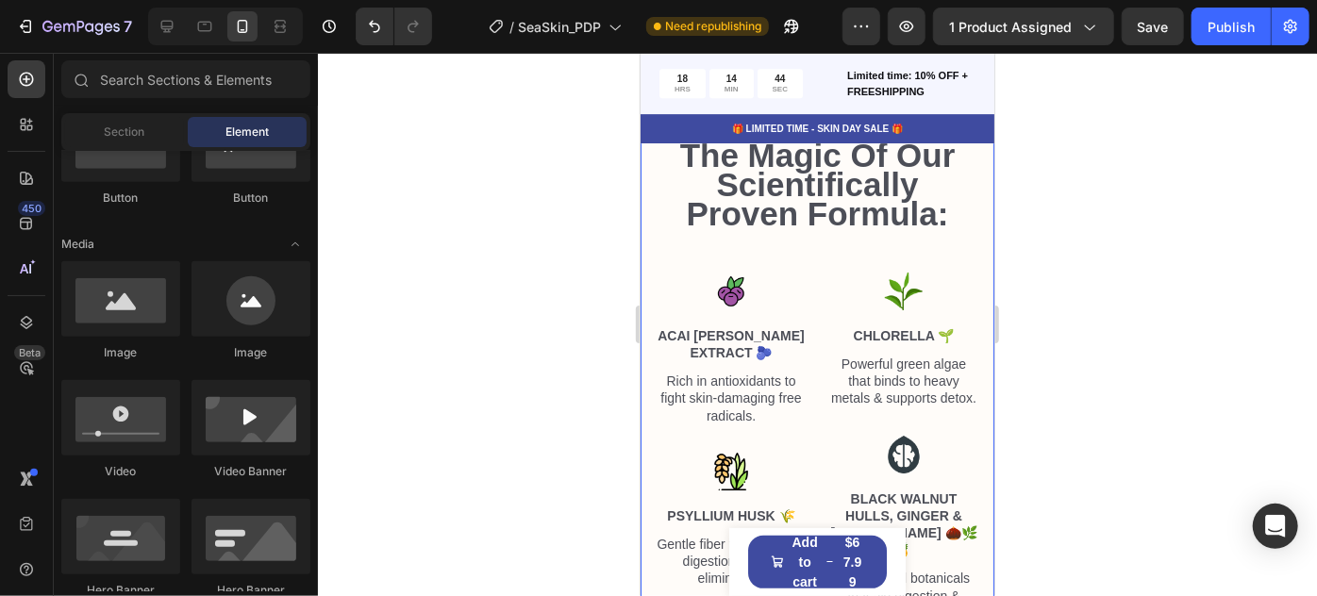
click at [743, 227] on span "The Magic Of Our Scientifically Proven Formula:" at bounding box center [817, 183] width 276 height 95
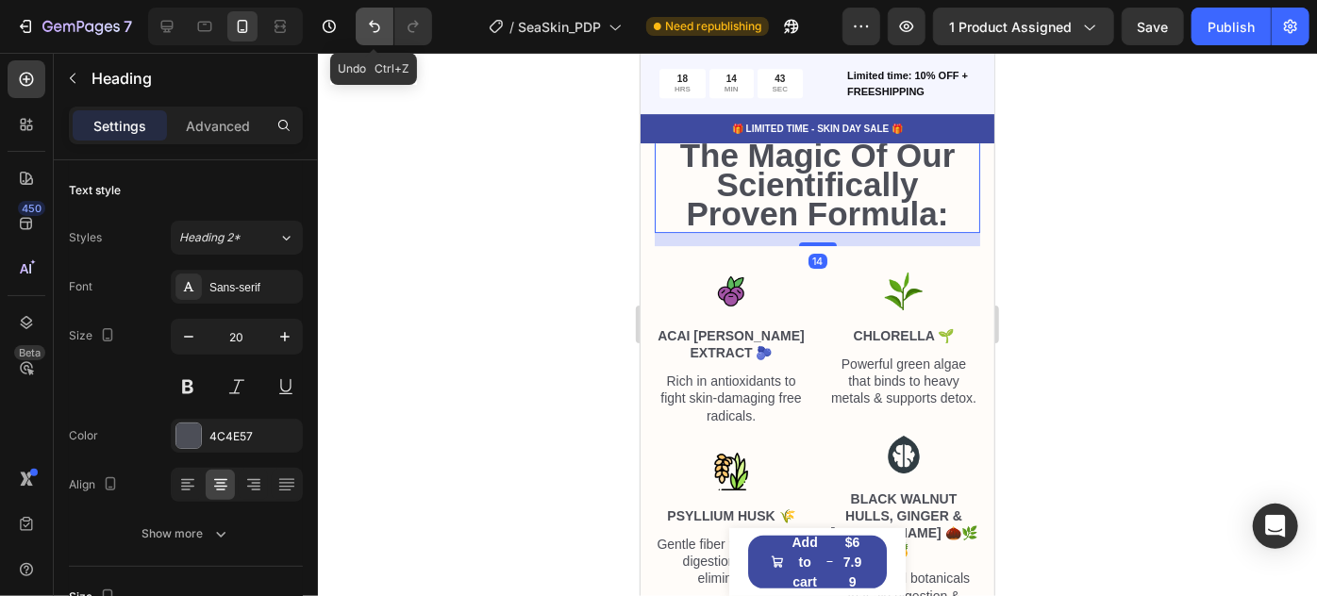
click at [365, 26] on icon "Undo/Redo" at bounding box center [374, 26] width 19 height 19
click at [370, 29] on icon "Undo/Redo" at bounding box center [374, 26] width 19 height 19
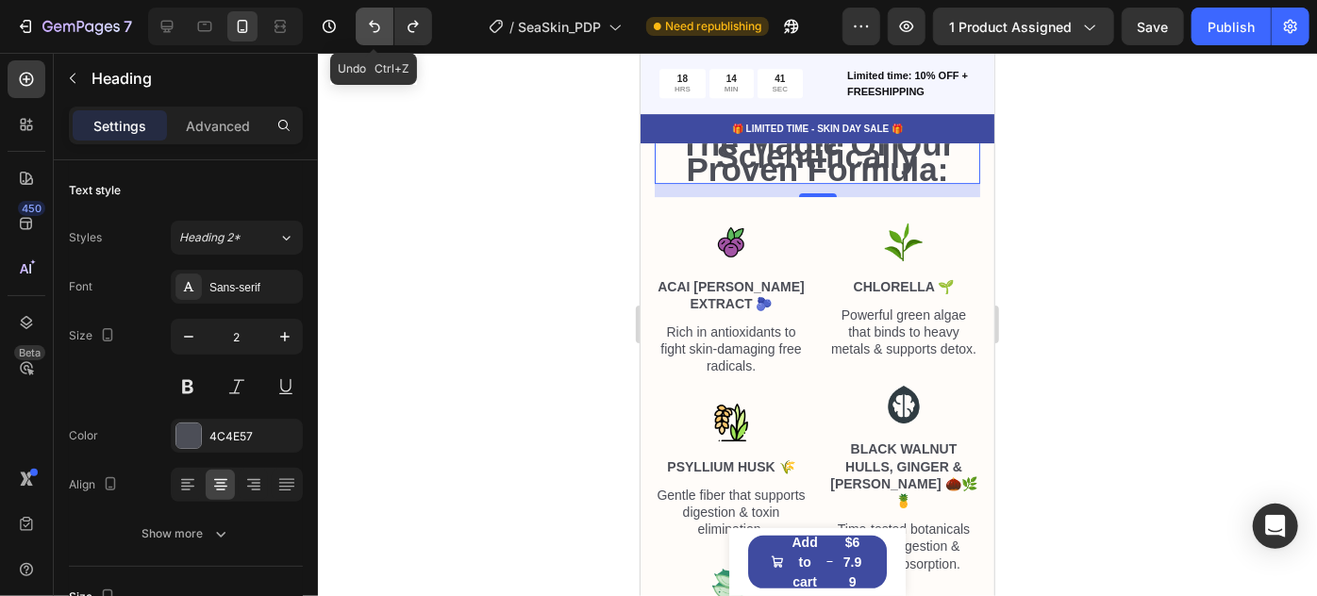
click at [370, 29] on icon "Undo/Redo" at bounding box center [374, 26] width 19 height 19
type input "35"
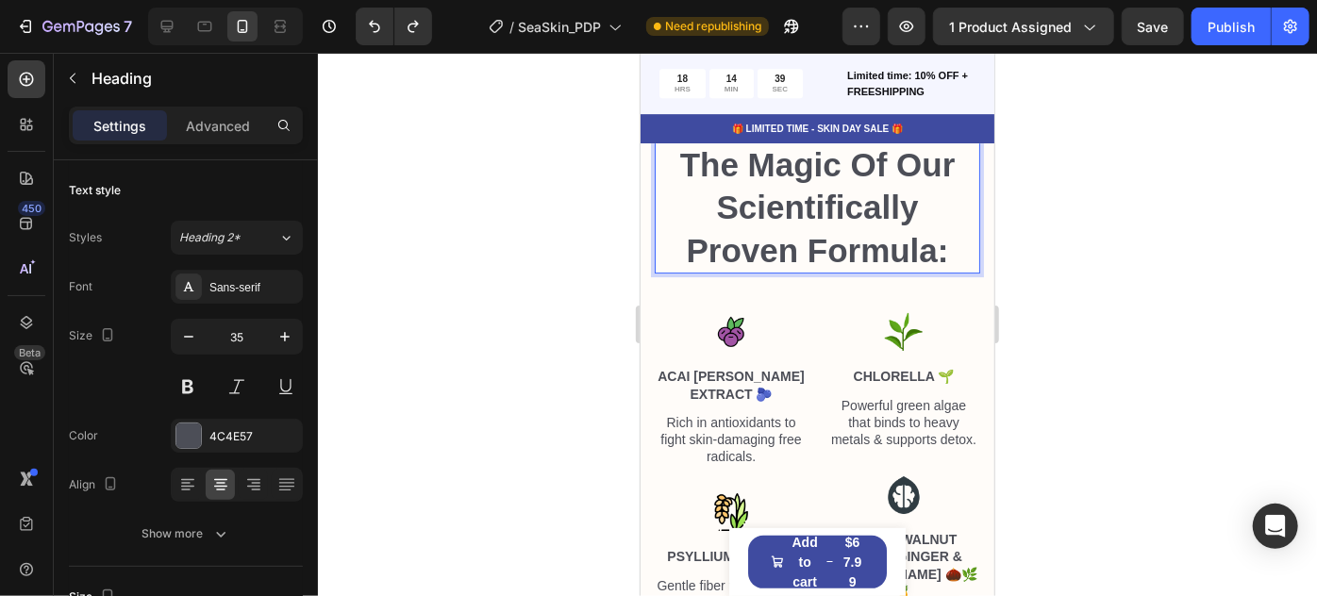
click at [780, 184] on span "The Magic Of Our Scientifically Proven Formula:" at bounding box center [817, 206] width 276 height 123
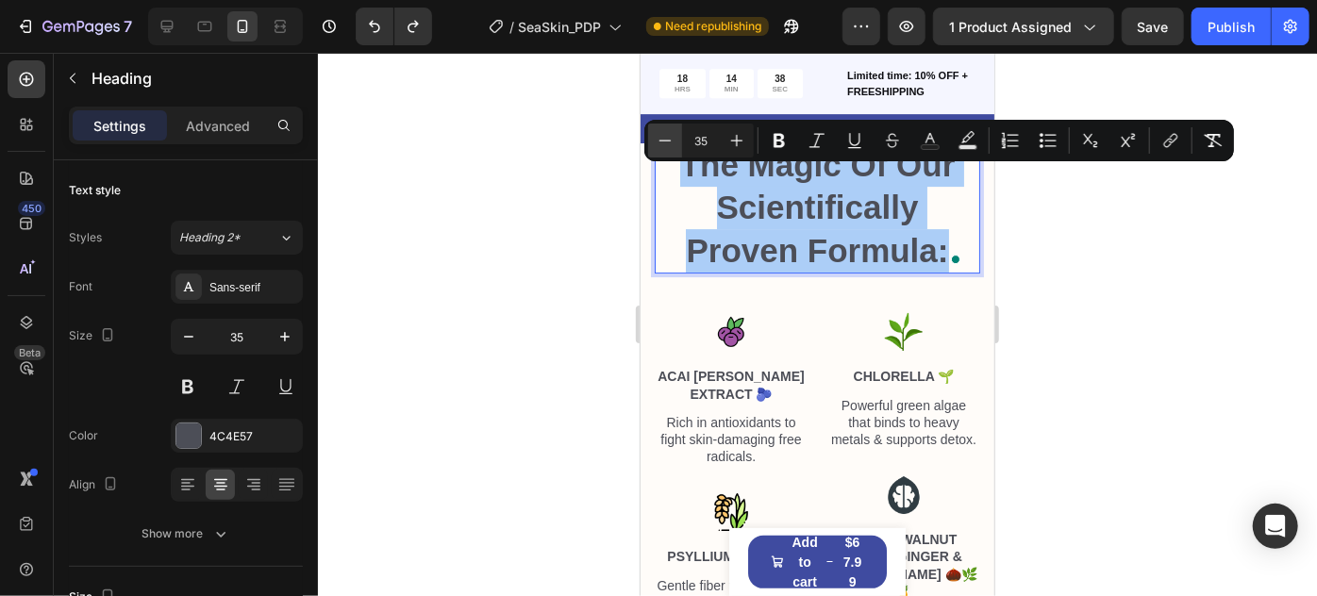
click at [677, 147] on button "Minus" at bounding box center [665, 141] width 34 height 34
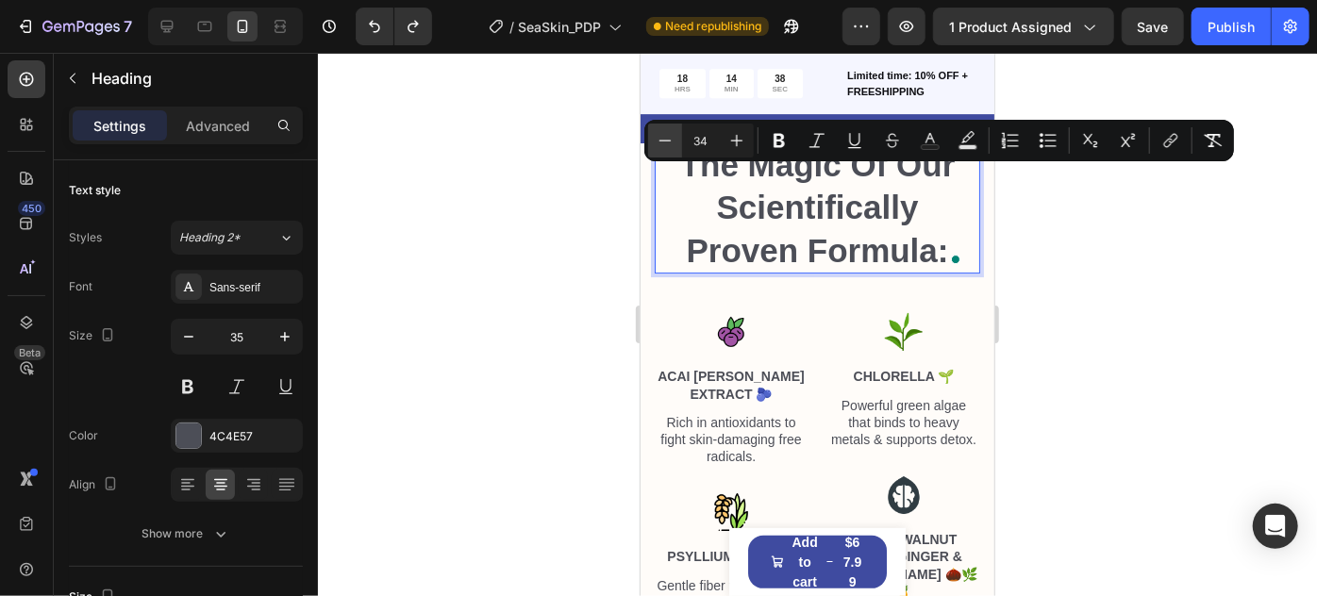
click at [677, 147] on button "Minus" at bounding box center [665, 141] width 34 height 34
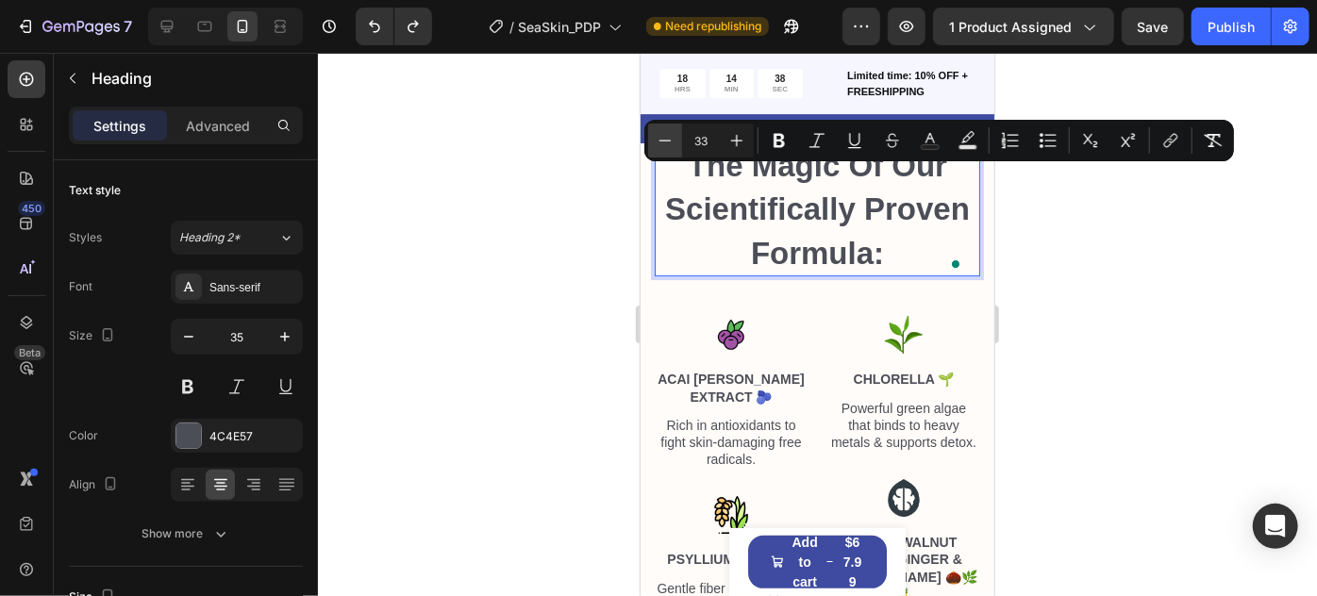
click at [677, 147] on button "Minus" at bounding box center [665, 141] width 34 height 34
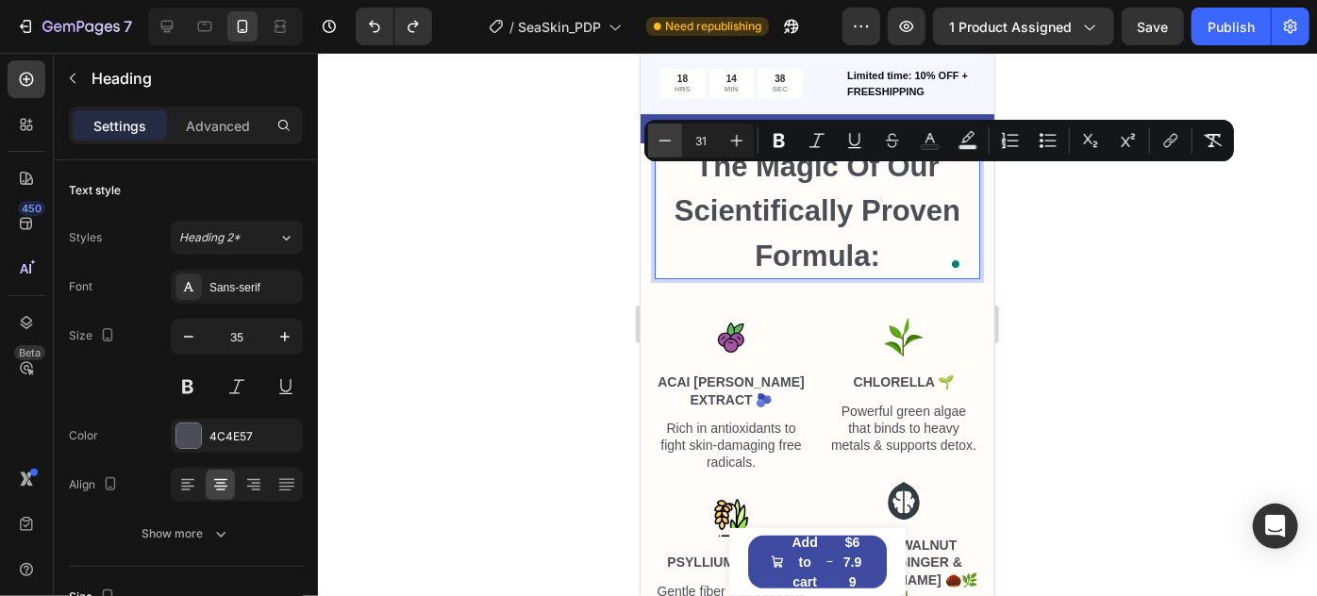
click at [677, 147] on button "Minus" at bounding box center [665, 141] width 34 height 34
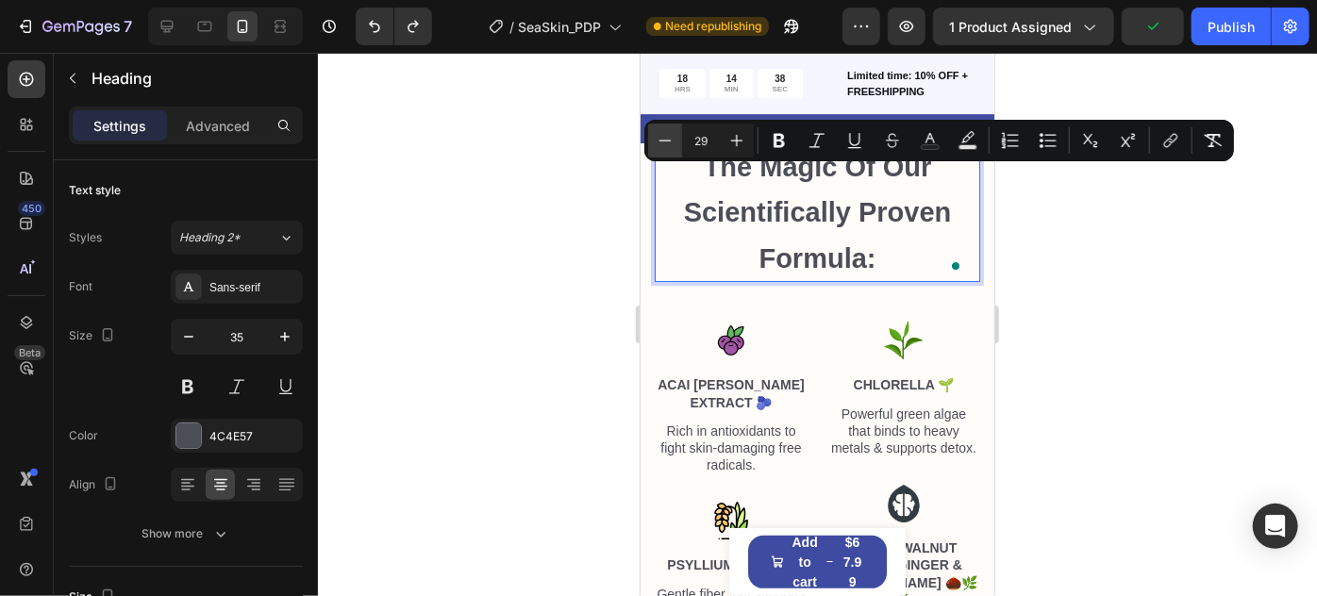
click at [677, 147] on button "Minus" at bounding box center [665, 141] width 34 height 34
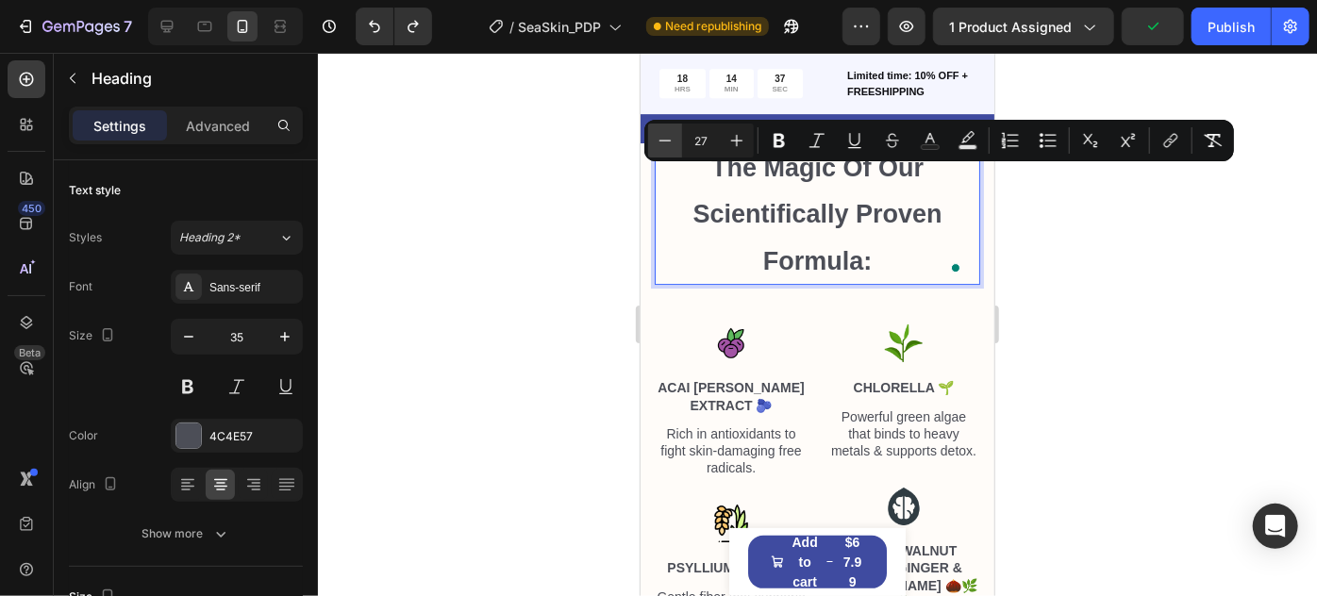
click at [677, 147] on button "Minus" at bounding box center [665, 141] width 34 height 34
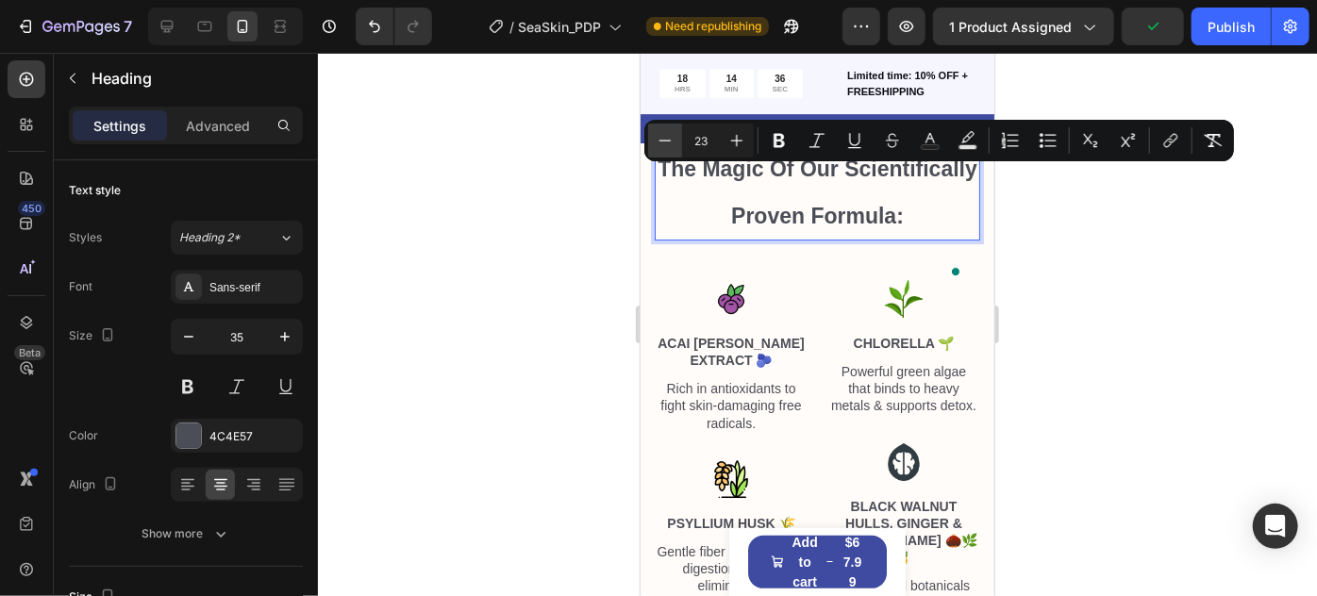
click at [677, 147] on button "Minus" at bounding box center [665, 141] width 34 height 34
type input "22"
click at [1115, 375] on div at bounding box center [817, 325] width 999 height 544
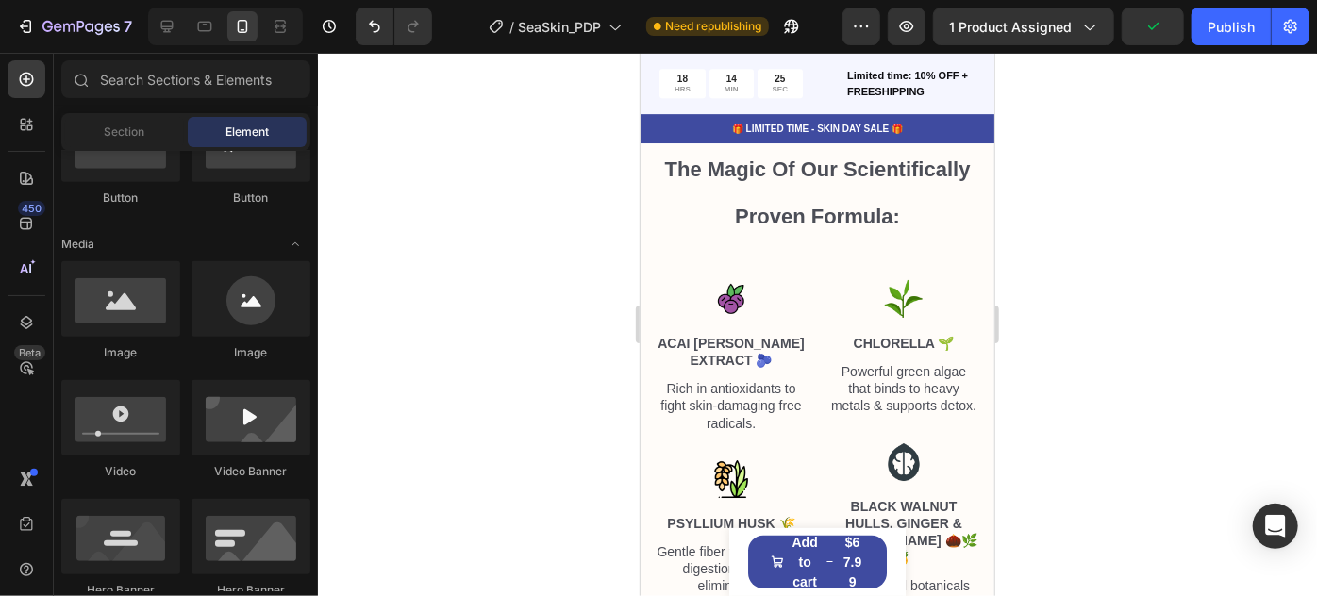
click at [1214, 422] on div at bounding box center [817, 325] width 999 height 544
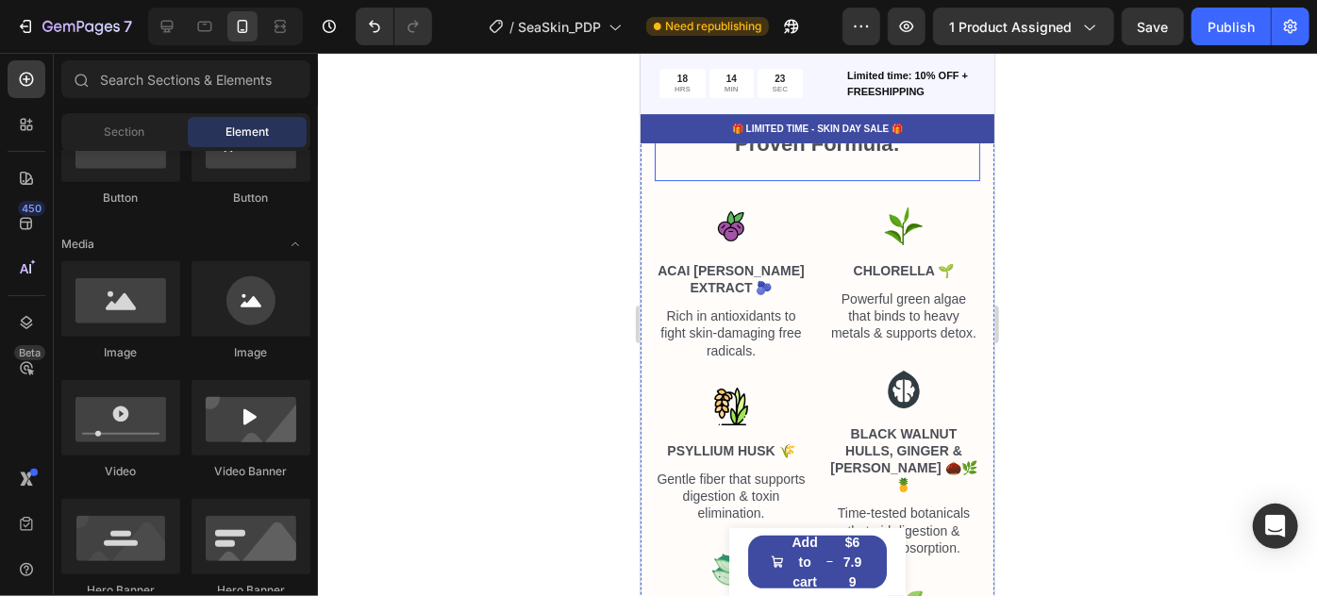
scroll to position [6721, 0]
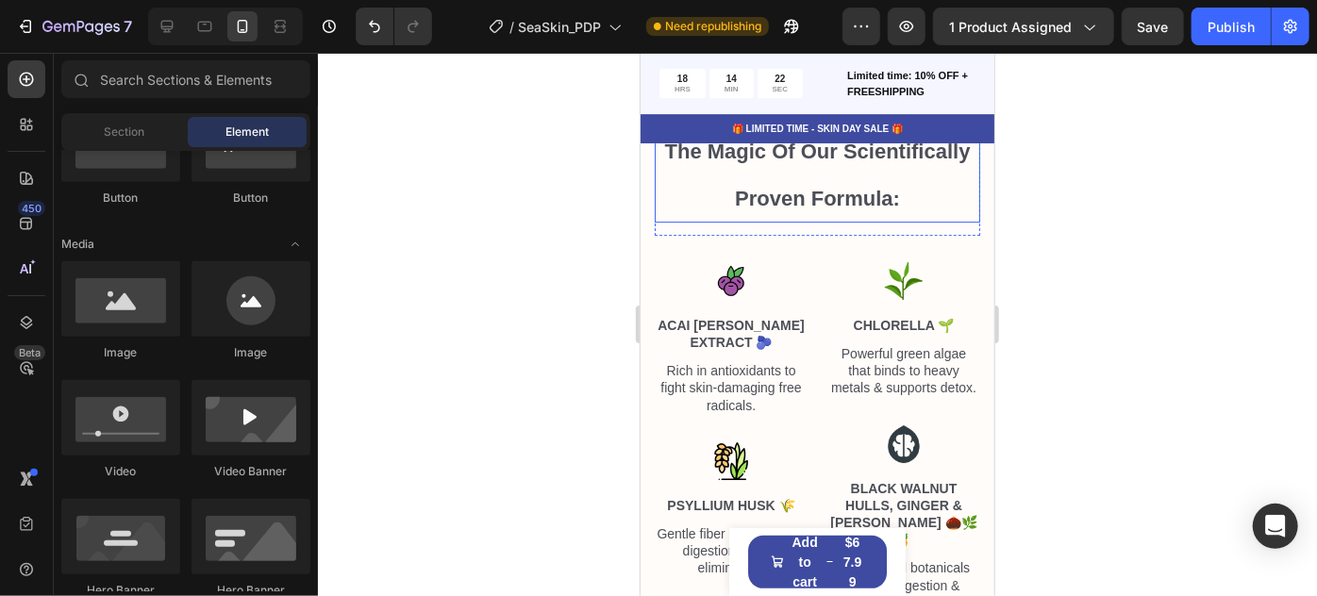
click at [794, 210] on span "The Magic Of Our Scientifically Proven Formula:" at bounding box center [817, 175] width 306 height 72
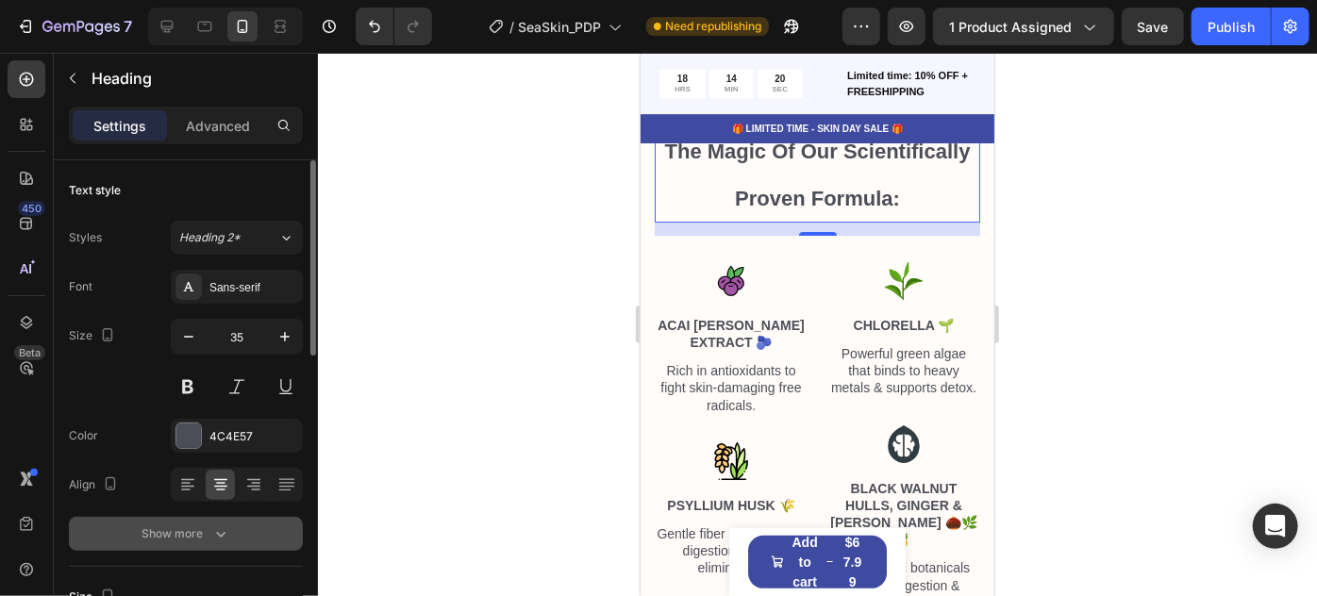
click at [170, 528] on div "Show more" at bounding box center [186, 534] width 88 height 19
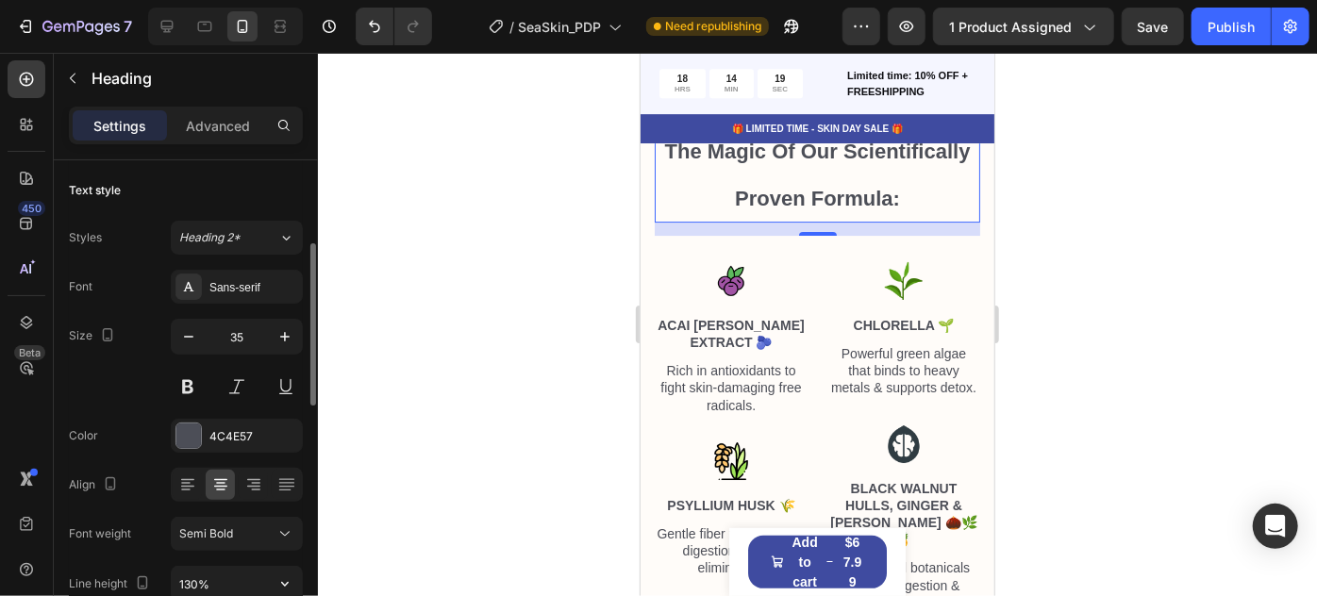
scroll to position [114, 0]
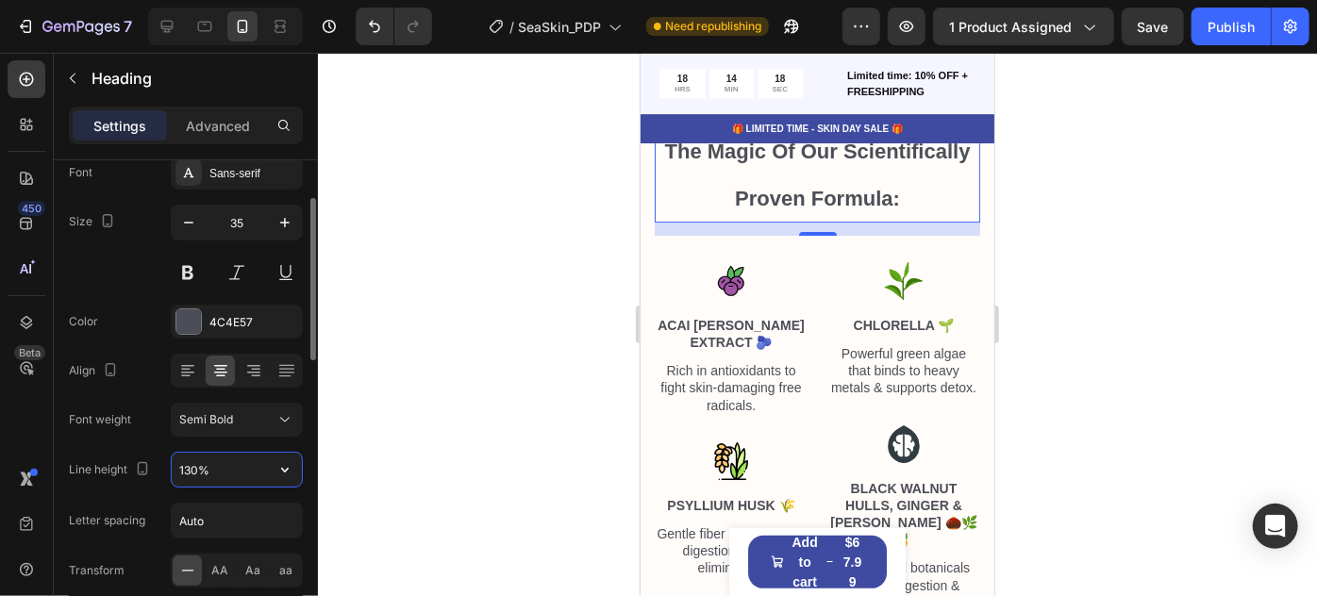
click at [249, 457] on input "130%" at bounding box center [237, 470] width 130 height 34
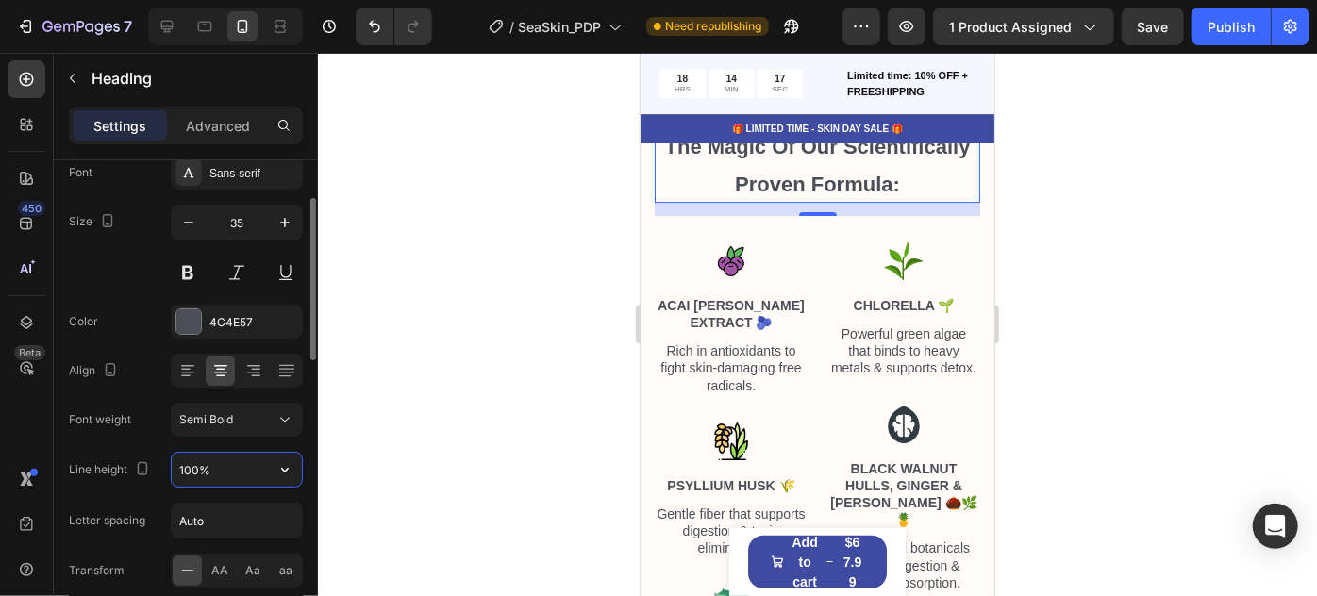
type input "100%"
click at [412, 438] on div at bounding box center [817, 325] width 999 height 544
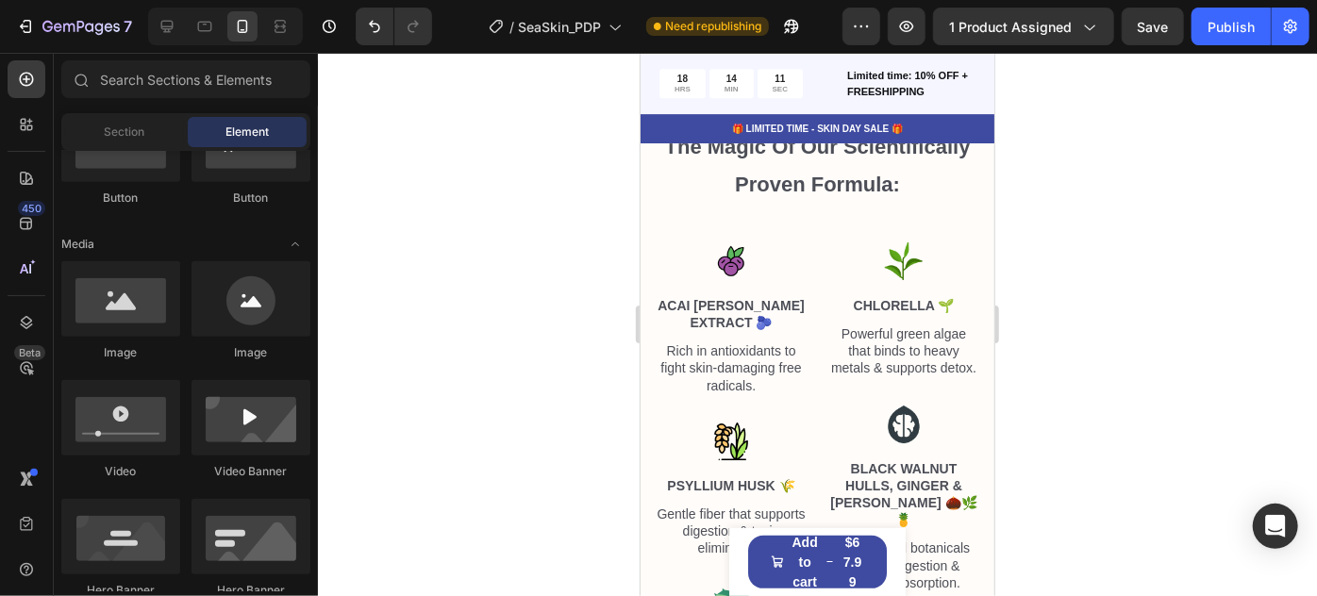
click at [1208, 420] on div at bounding box center [817, 325] width 999 height 544
click at [1161, 419] on div at bounding box center [817, 325] width 999 height 544
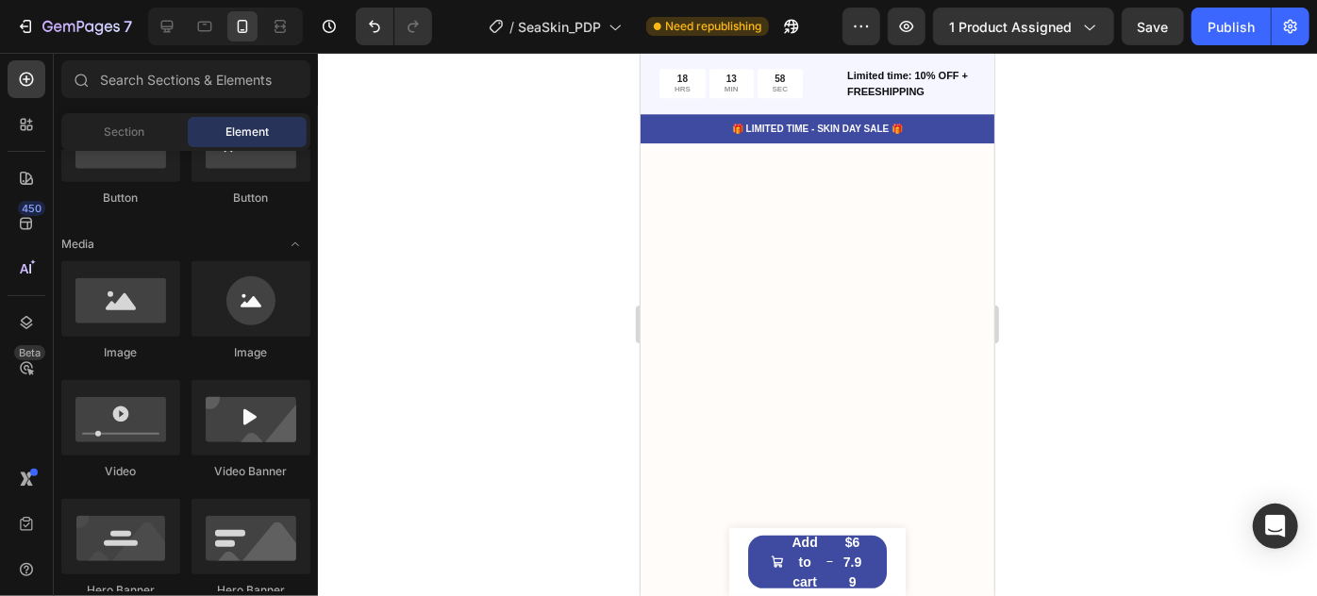
scroll to position [6096, 0]
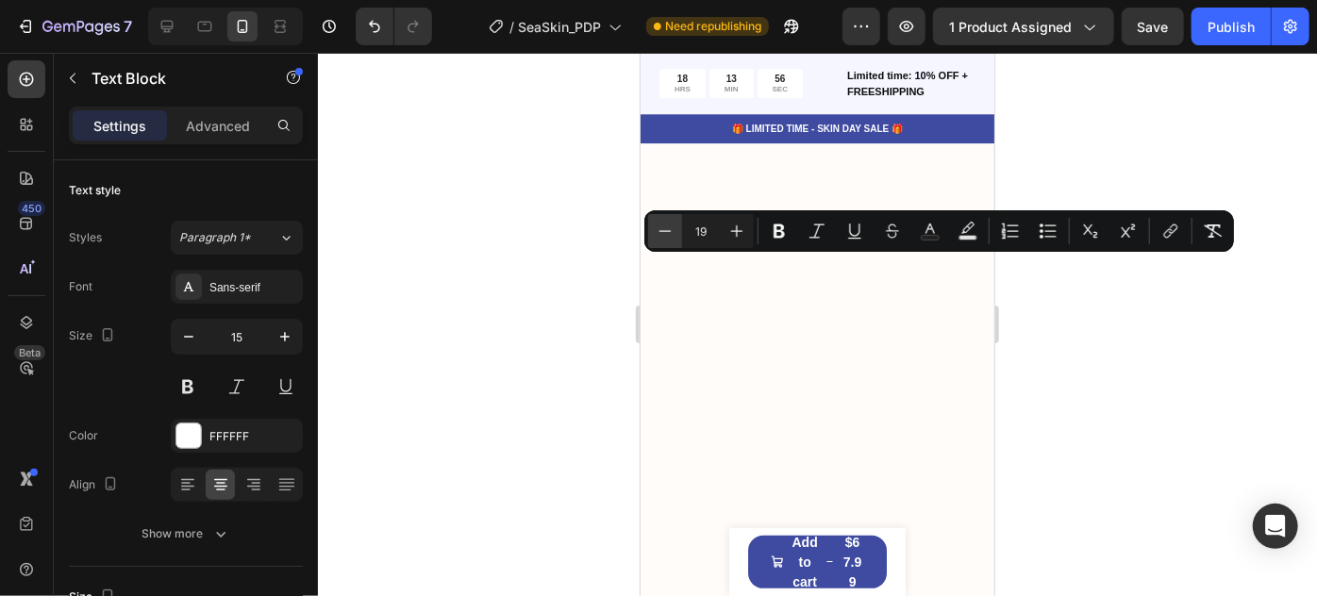
click at [672, 233] on icon "Editor contextual toolbar" at bounding box center [665, 231] width 19 height 19
type input "18"
click at [1108, 414] on div at bounding box center [817, 325] width 999 height 544
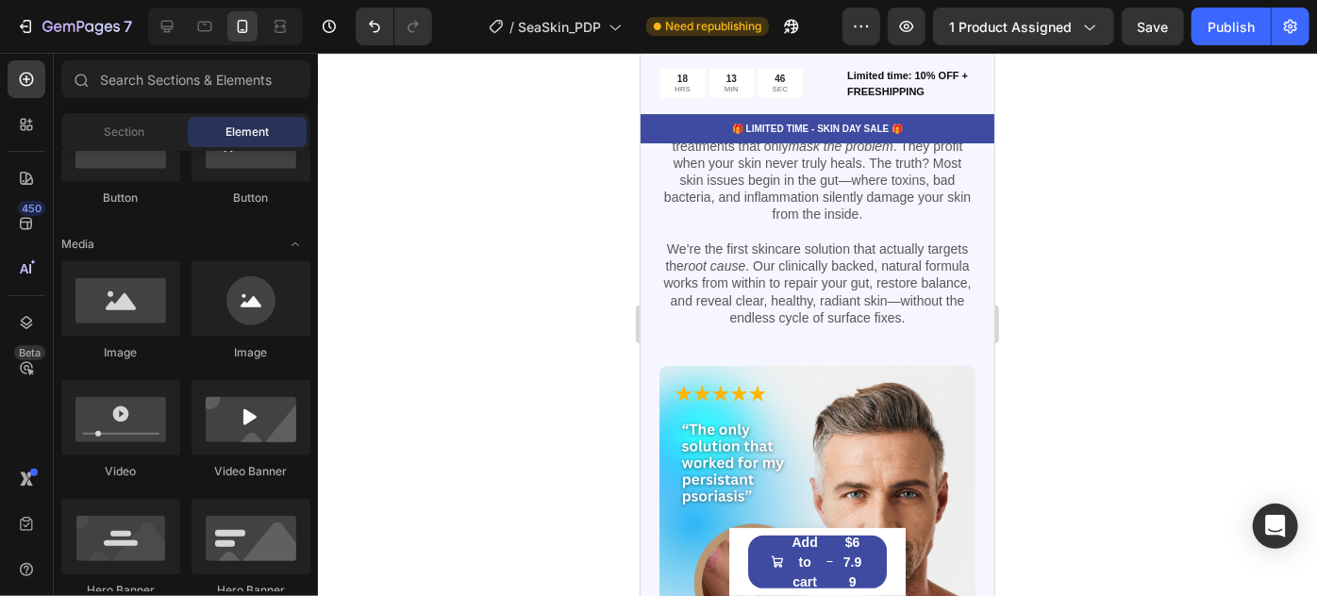
scroll to position [2878, 0]
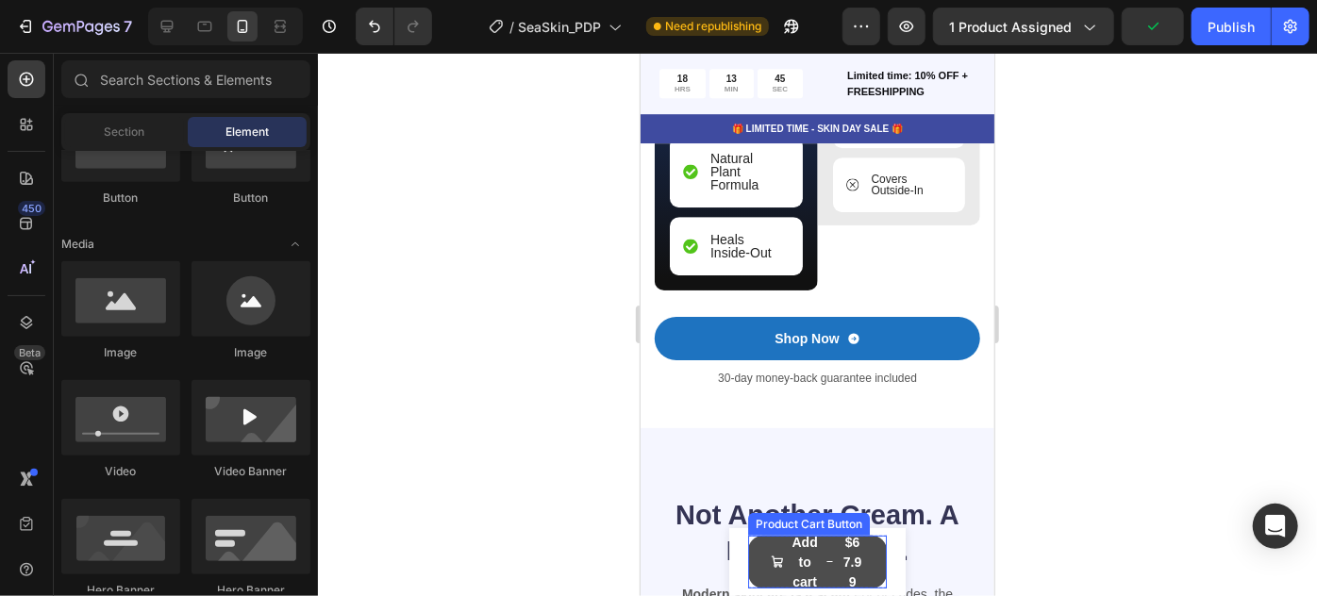
click at [813, 552] on button "Add to cart $67.99" at bounding box center [817, 561] width 140 height 53
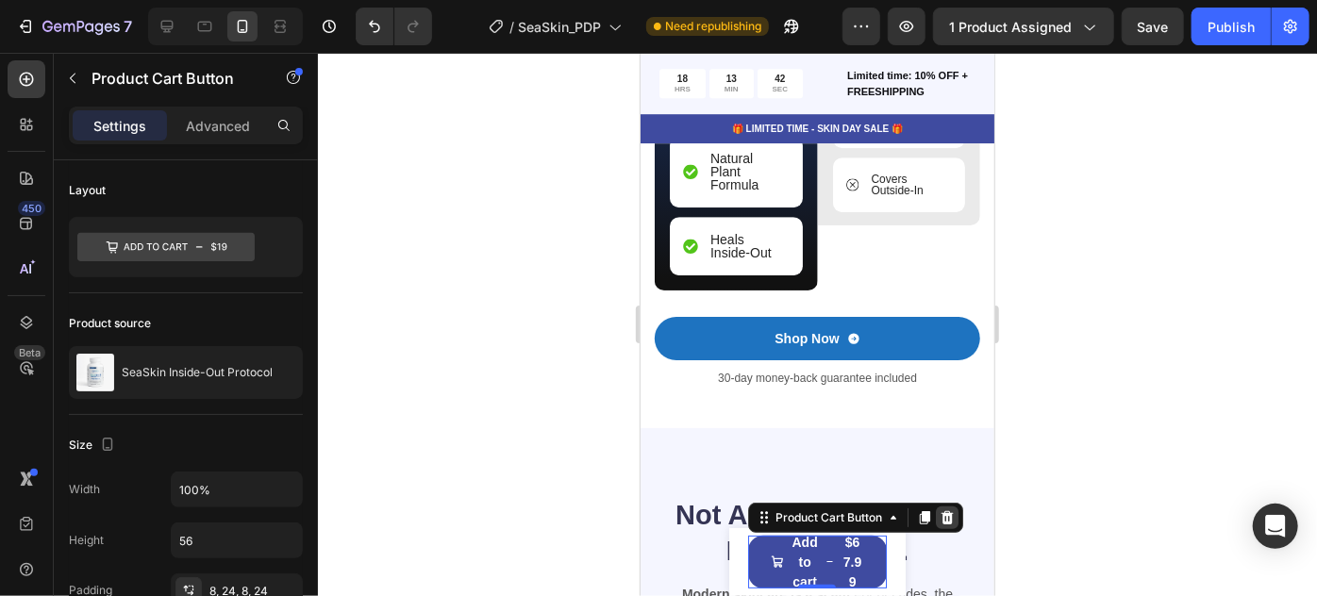
click at [939, 521] on icon at bounding box center [946, 517] width 15 height 15
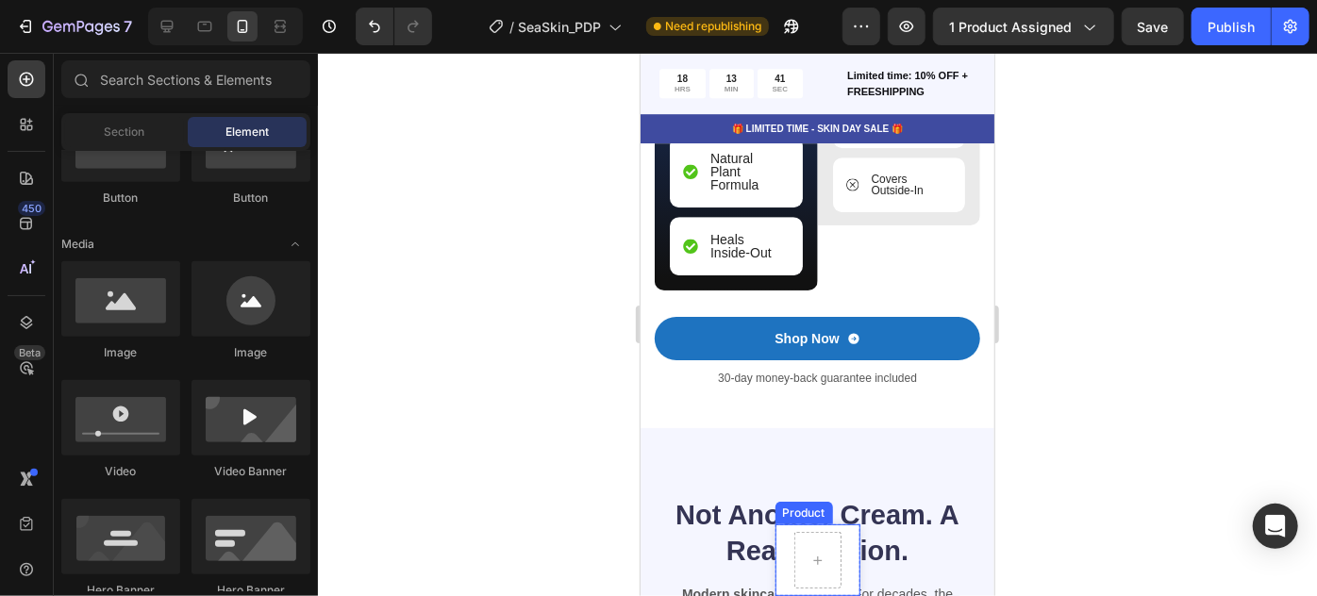
click at [840, 559] on div "Product Images SeaSkin Inside-Out Protocol Product Title $67.99 Product Price P…" at bounding box center [817, 560] width 85 height 72
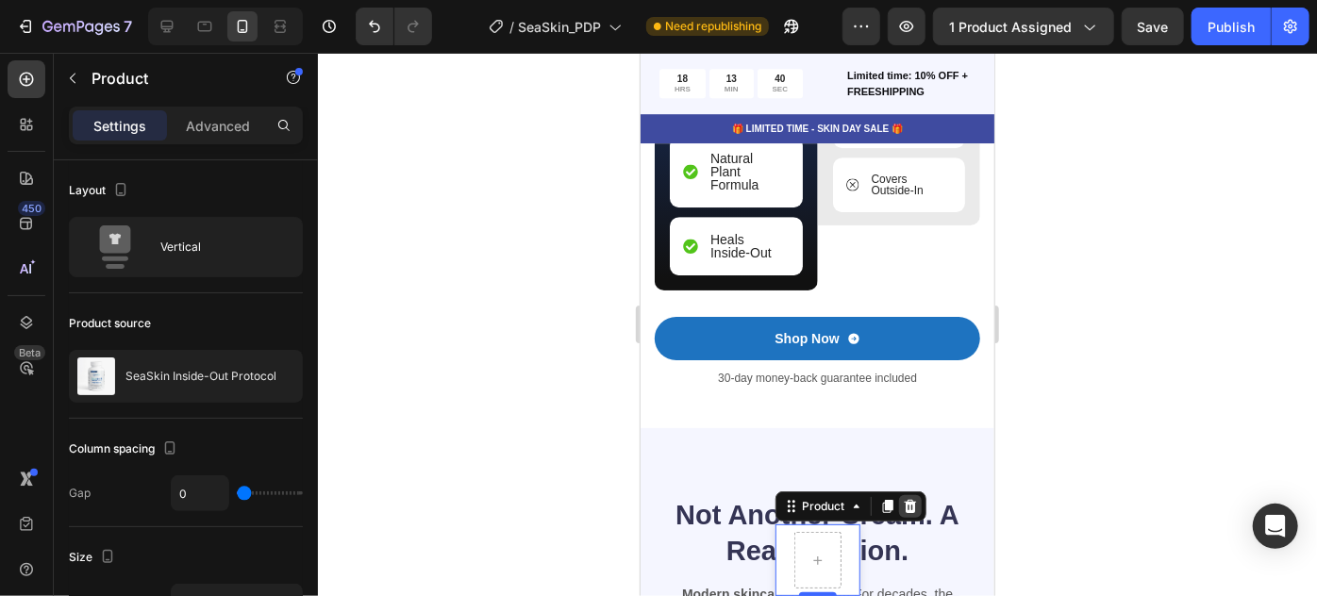
click at [909, 507] on icon at bounding box center [909, 505] width 15 height 15
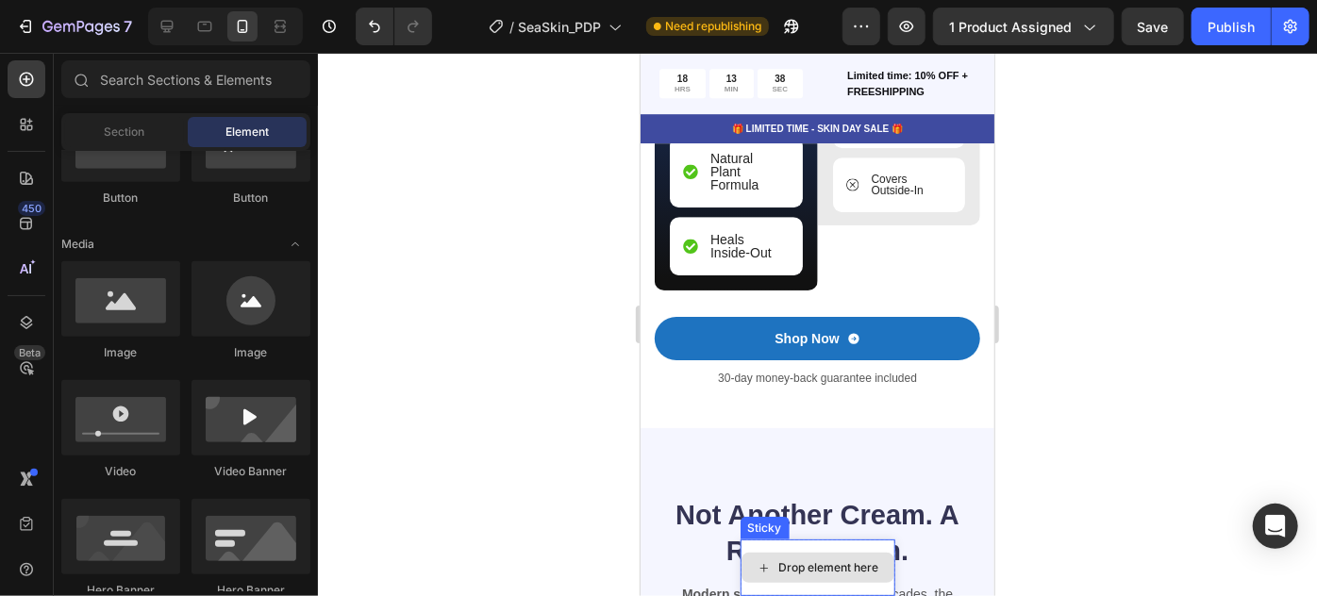
click at [832, 546] on div "Drop element here" at bounding box center [817, 567] width 155 height 57
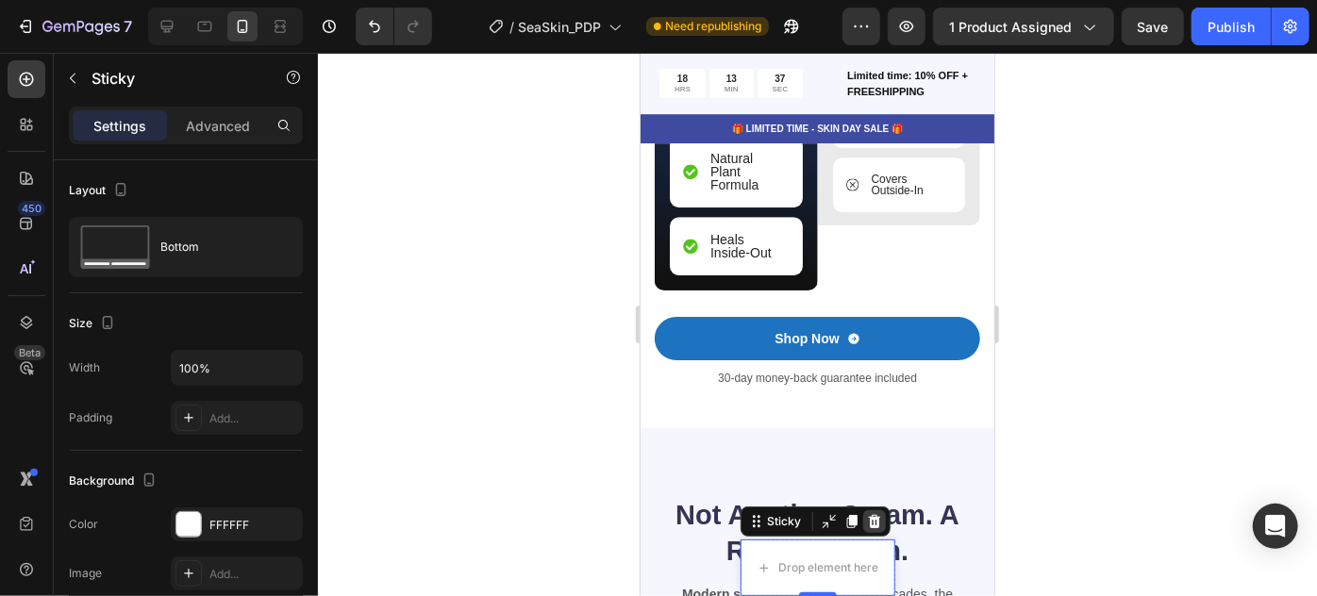
click at [874, 521] on div at bounding box center [873, 521] width 23 height 23
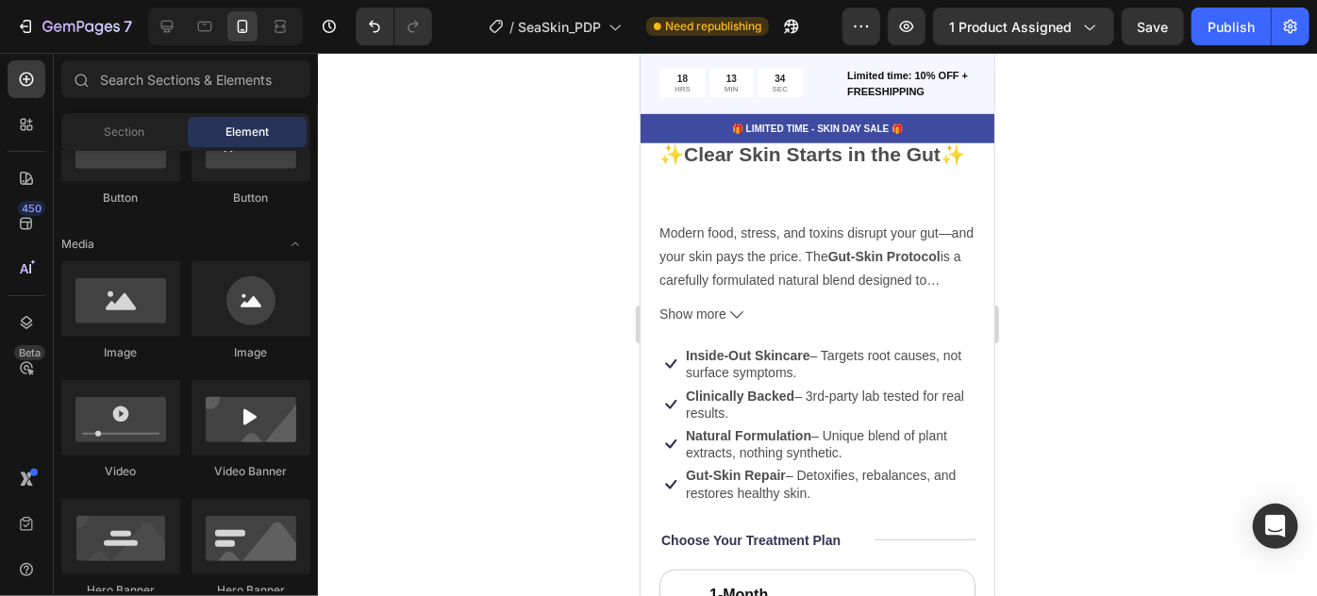
scroll to position [649, 0]
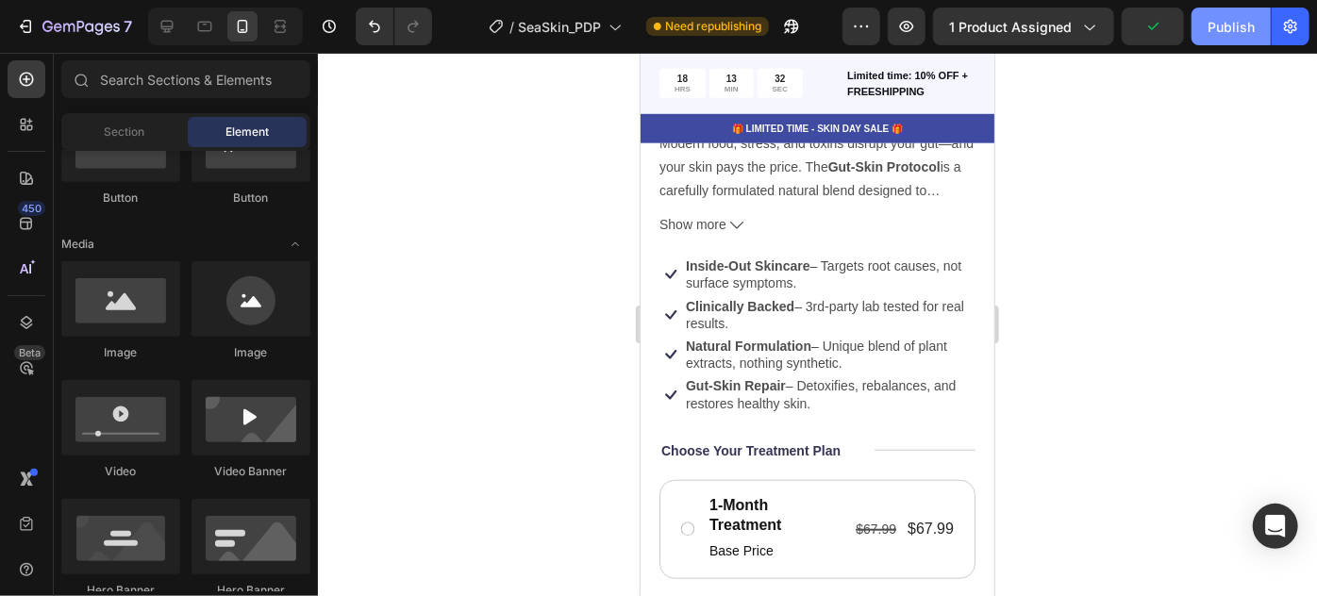
click at [1231, 36] on div "Publish" at bounding box center [1231, 27] width 47 height 20
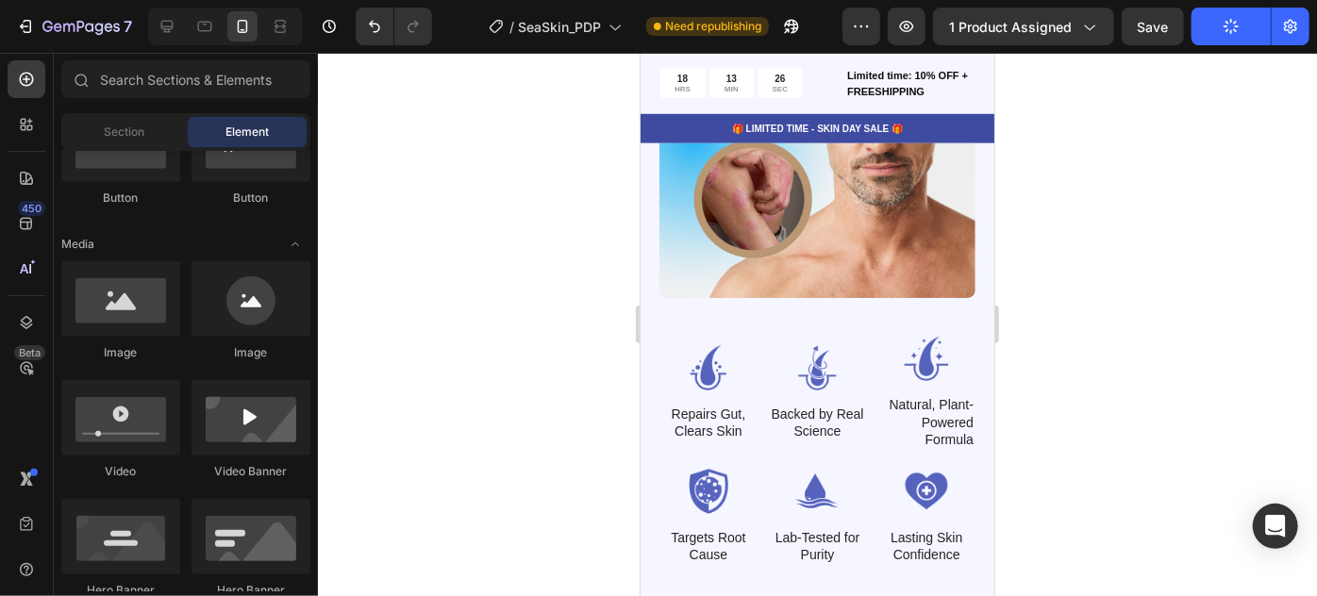
scroll to position [4425, 0]
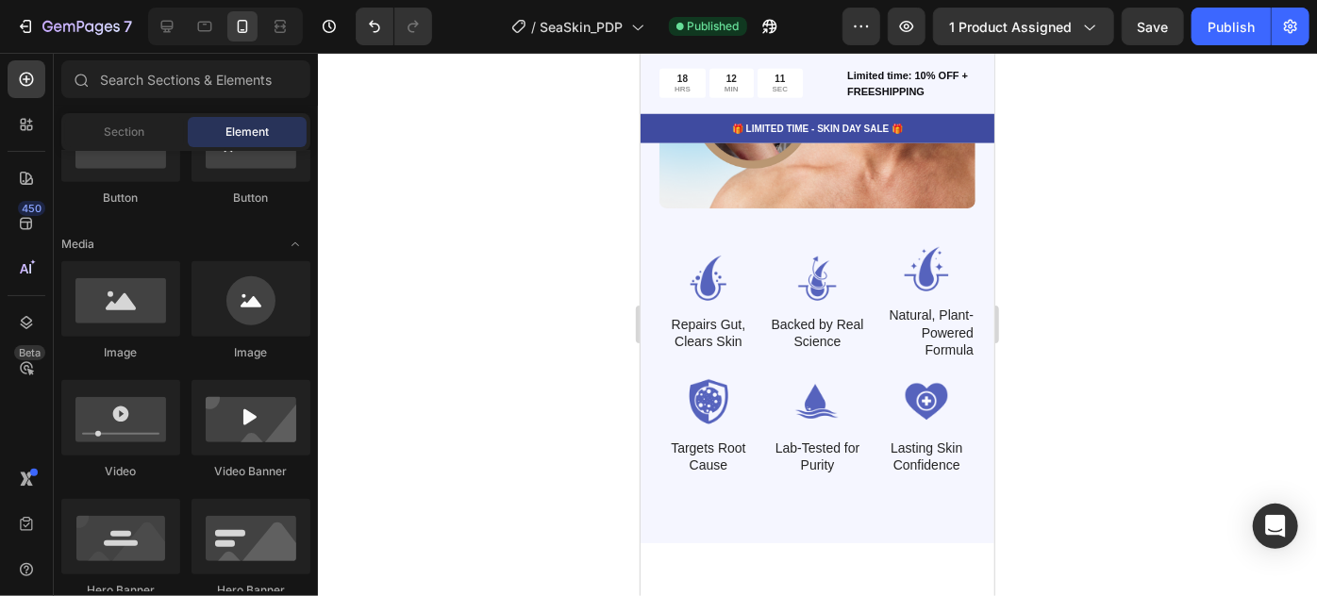
click at [1107, 440] on div at bounding box center [817, 325] width 999 height 544
click at [919, 332] on p "Natural, Plant-Powered Formula" at bounding box center [926, 332] width 94 height 52
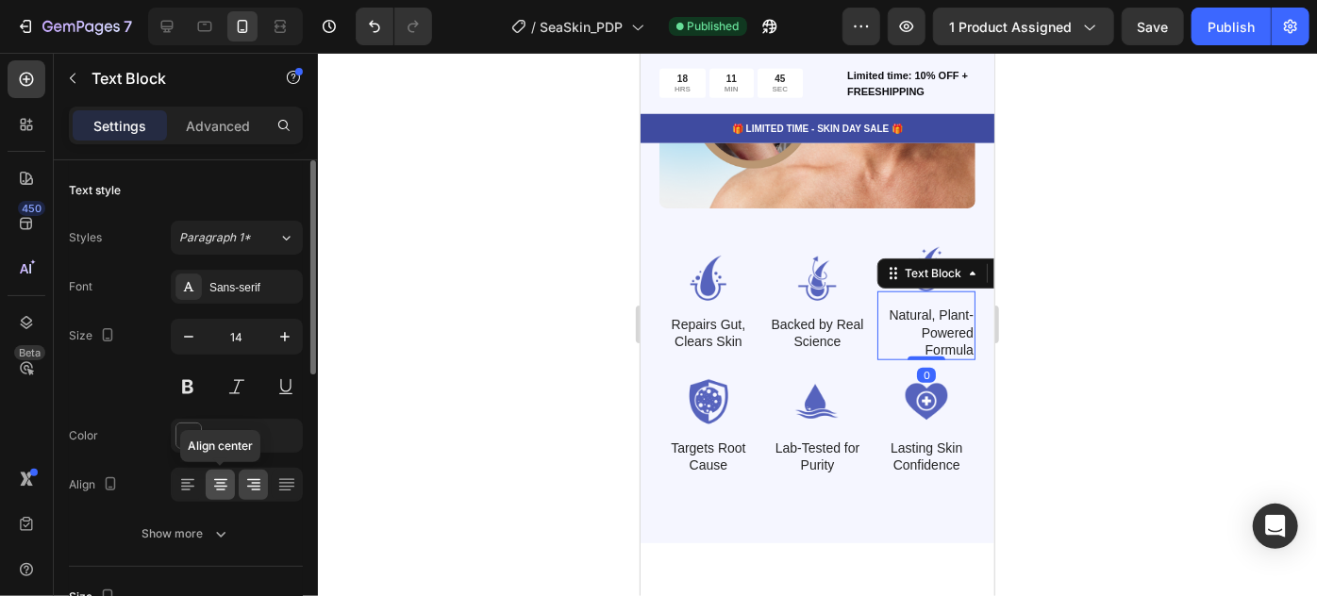
click at [223, 486] on icon at bounding box center [220, 487] width 13 height 2
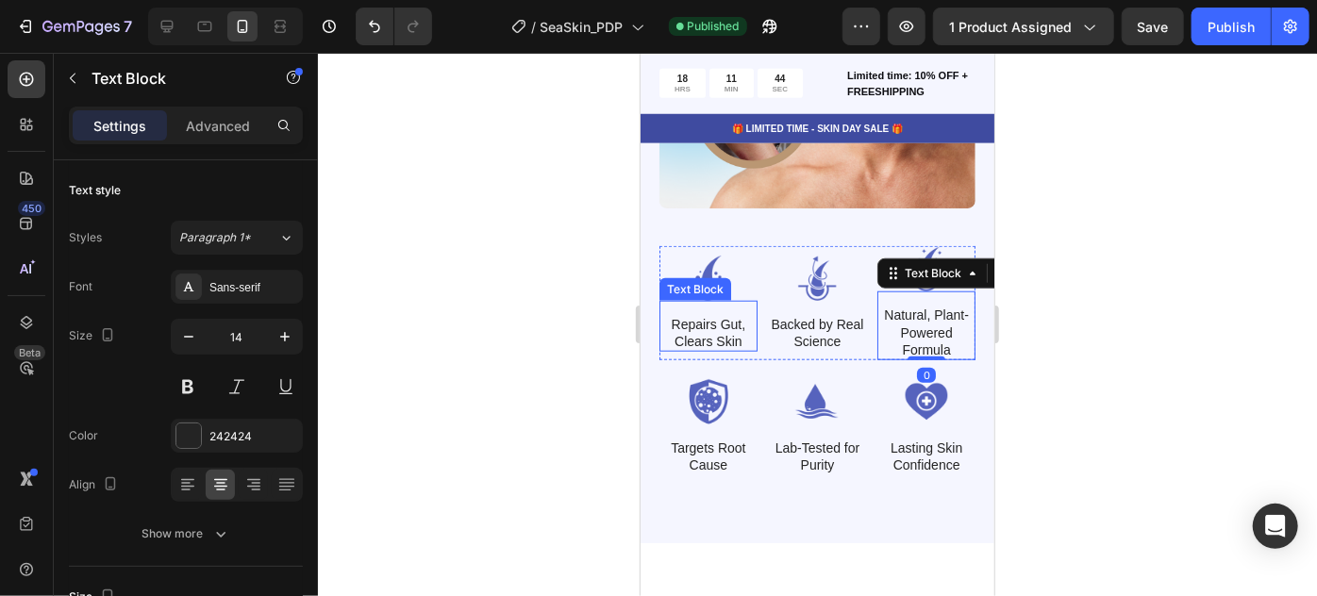
click at [690, 267] on img at bounding box center [708, 277] width 98 height 45
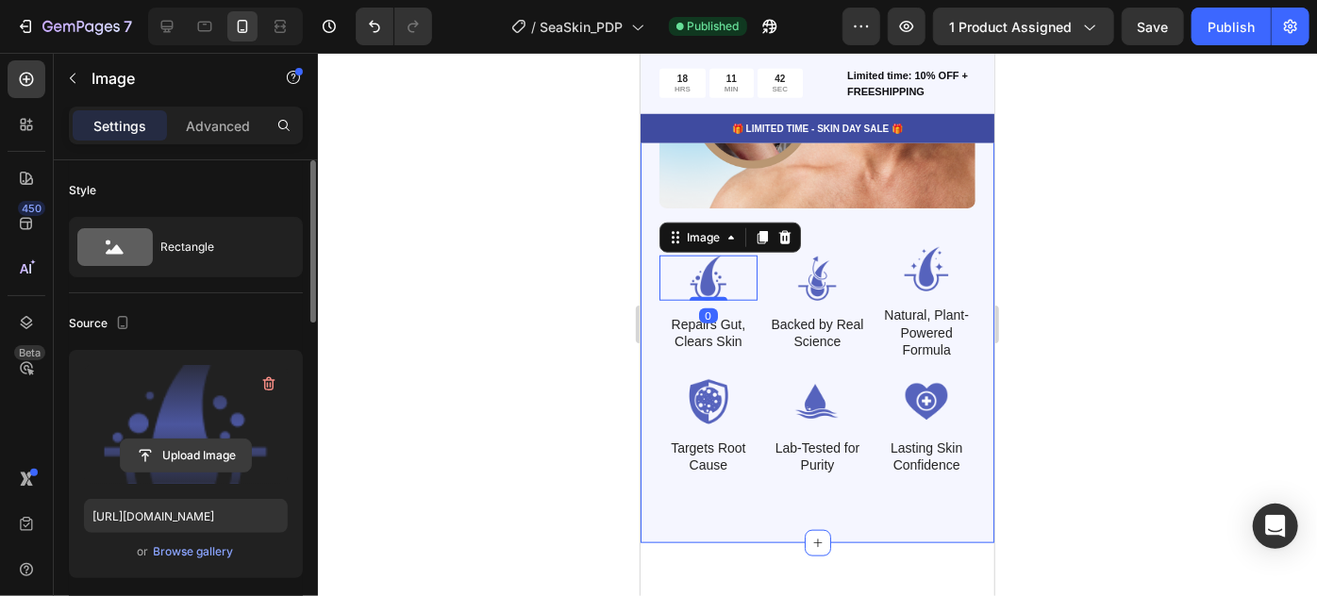
click at [204, 445] on input "file" at bounding box center [186, 456] width 130 height 32
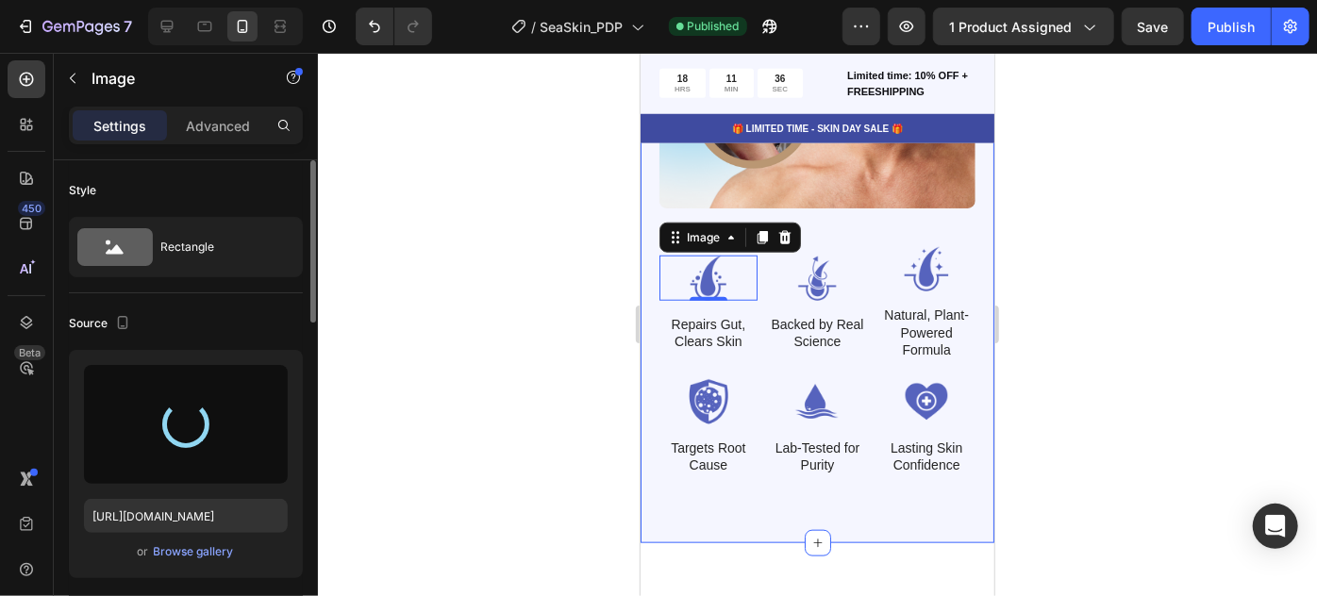
type input "https://cdn.shopify.com/s/files/1/0821/0392/7124/files/gempages_546573242282804…"
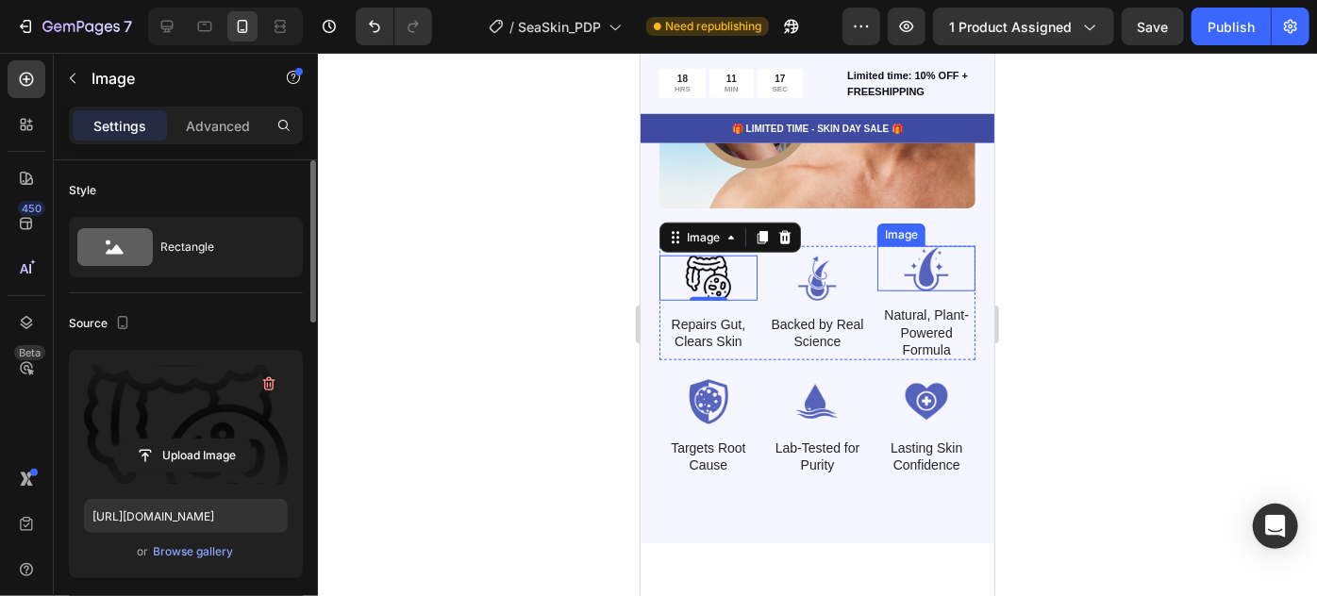
click at [909, 270] on img at bounding box center [926, 267] width 98 height 45
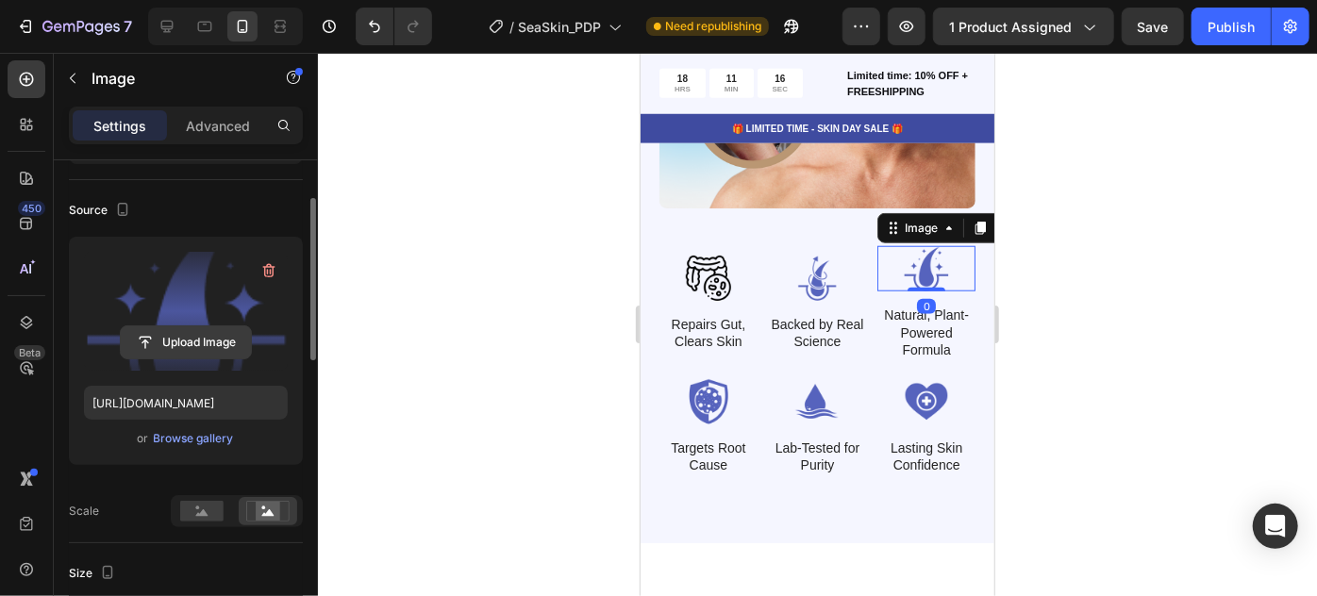
click at [198, 339] on input "file" at bounding box center [186, 342] width 130 height 32
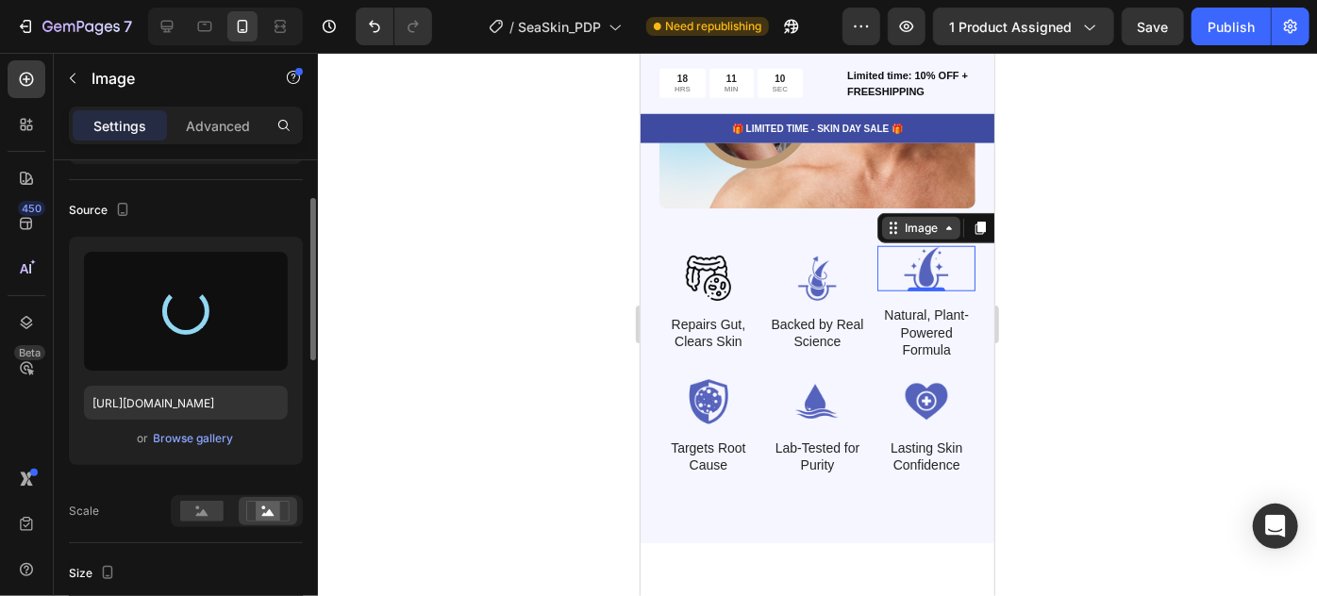
type input "https://cdn.shopify.com/s/files/1/0821/0392/7124/files/gempages_546573242282804…"
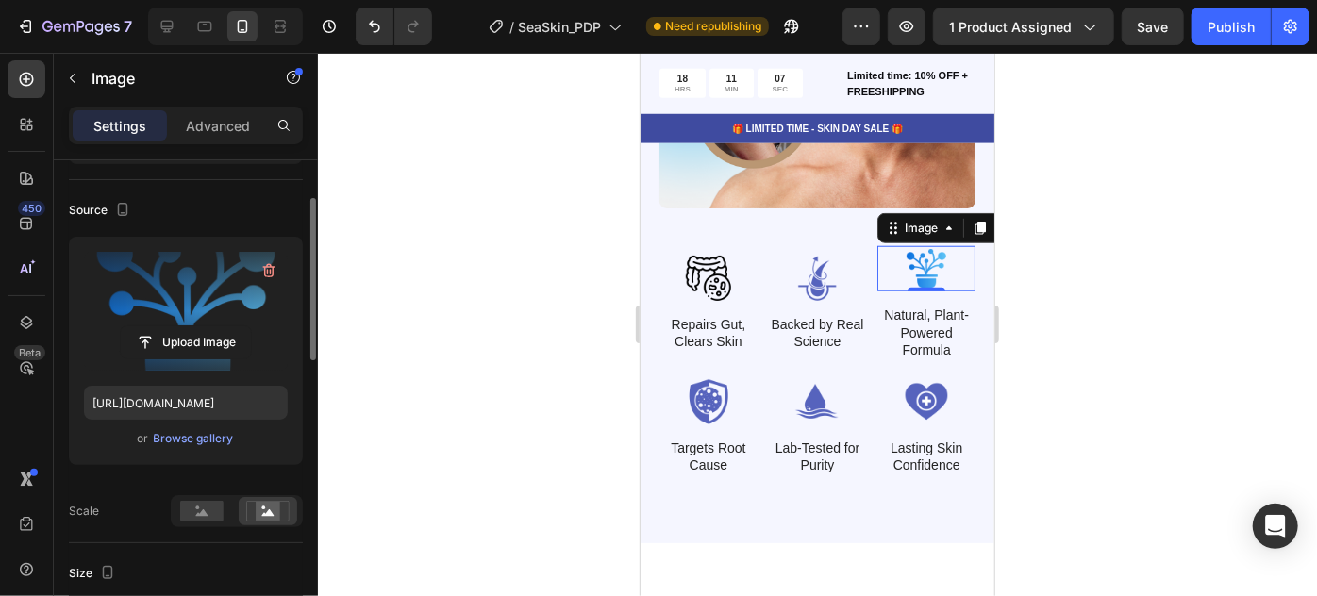
click at [1123, 314] on div at bounding box center [817, 325] width 999 height 544
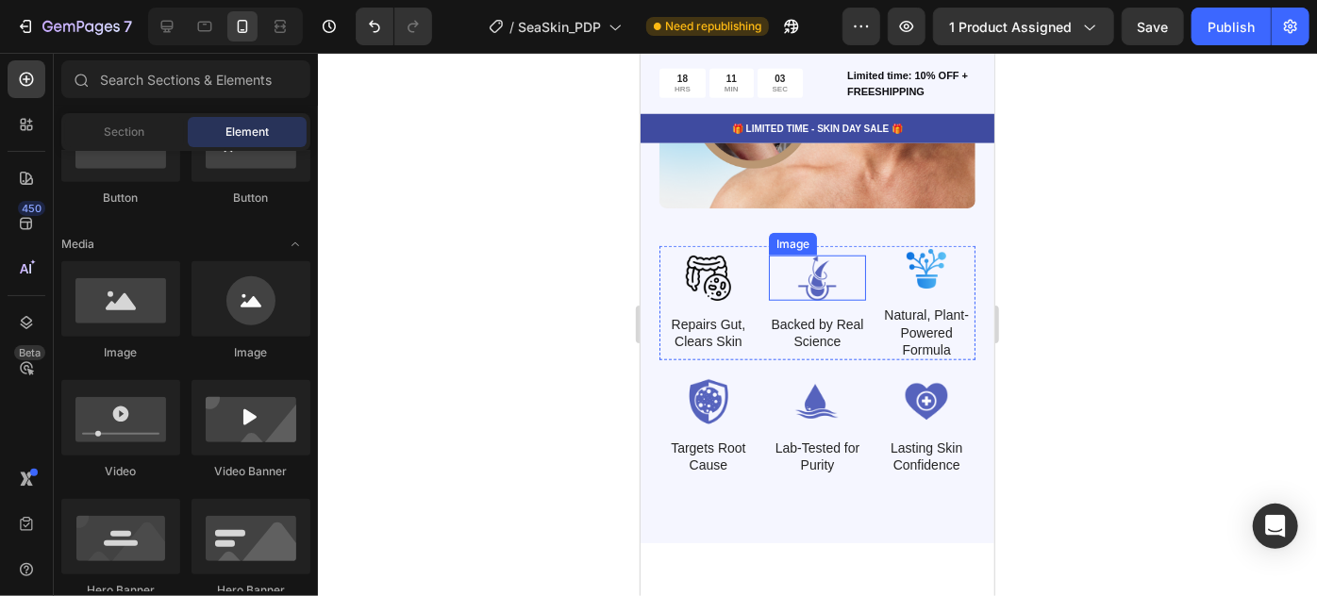
click at [816, 277] on img at bounding box center [817, 277] width 98 height 45
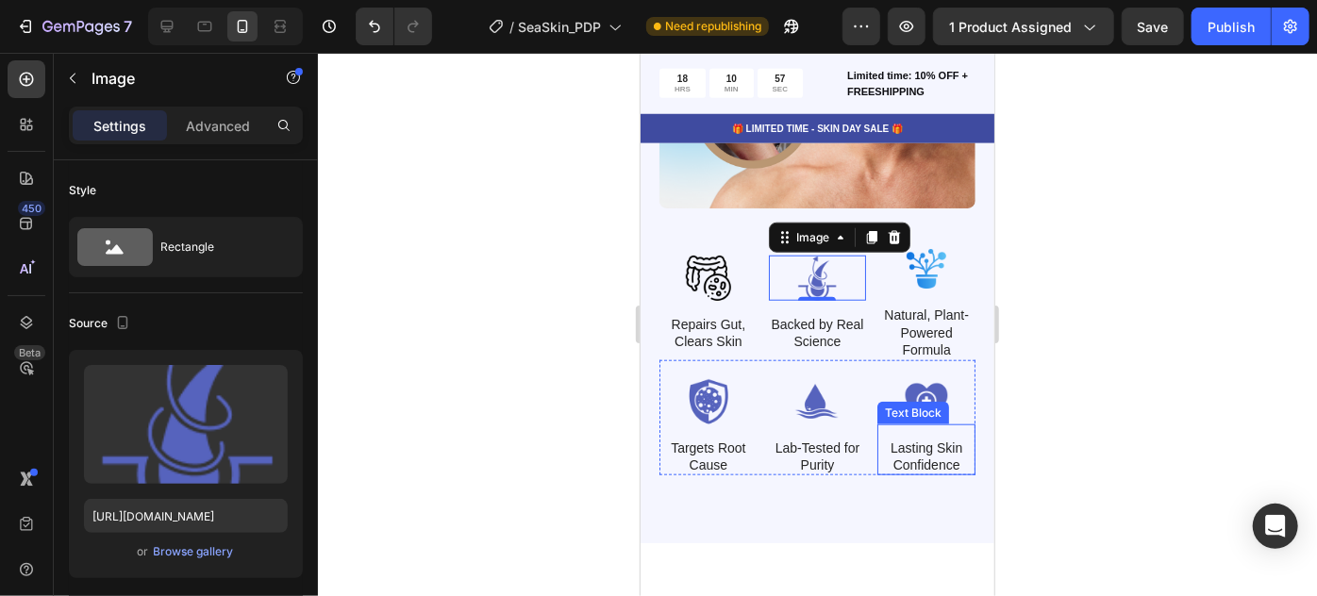
click at [924, 460] on p "Lasting Skin Confidence" at bounding box center [926, 456] width 94 height 34
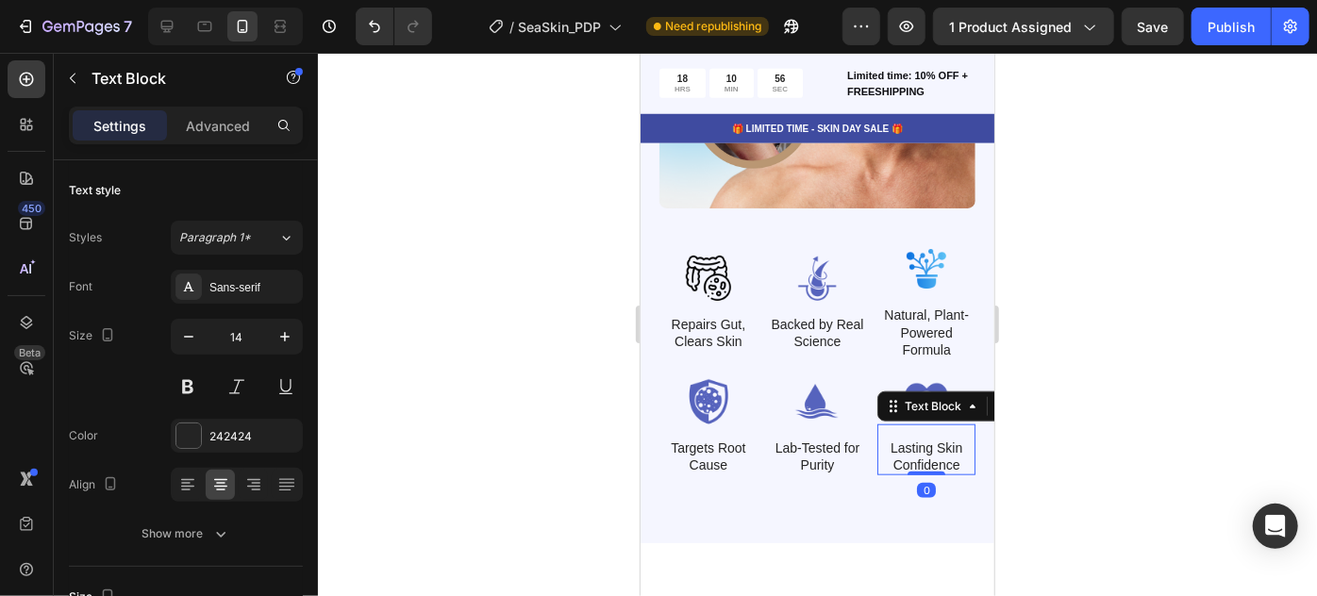
click at [1255, 382] on div at bounding box center [817, 325] width 999 height 544
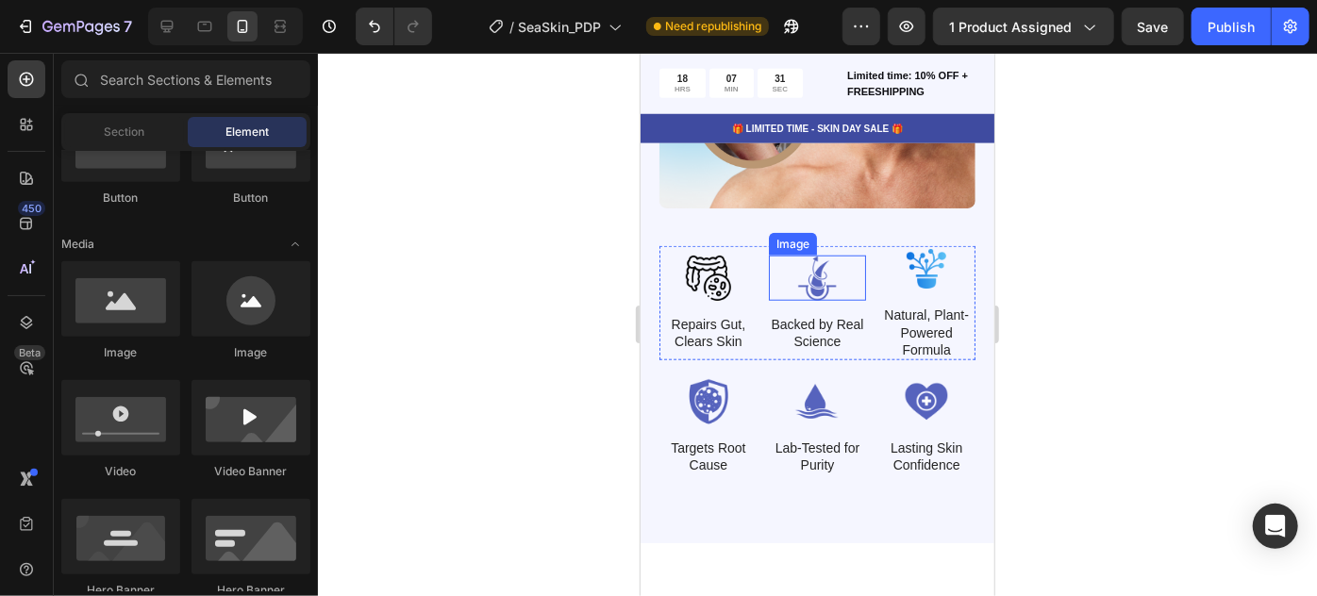
click at [813, 276] on img at bounding box center [817, 277] width 98 height 45
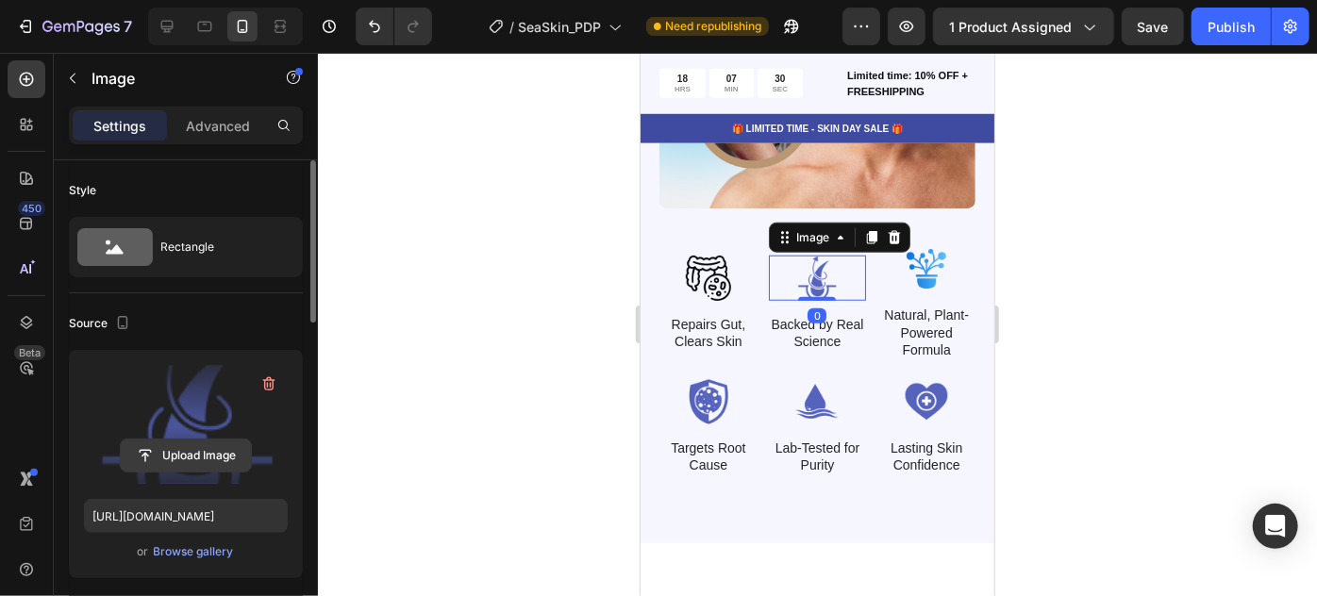
click at [199, 455] on input "file" at bounding box center [186, 456] width 130 height 32
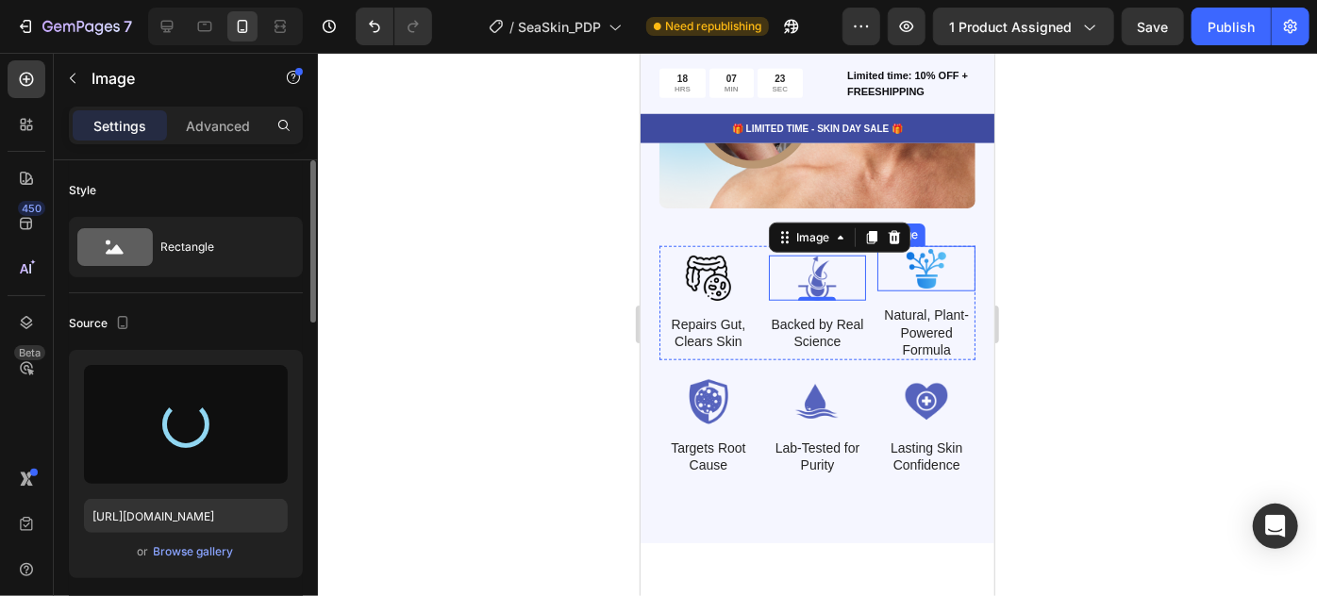
type input "[URL][DOMAIN_NAME]"
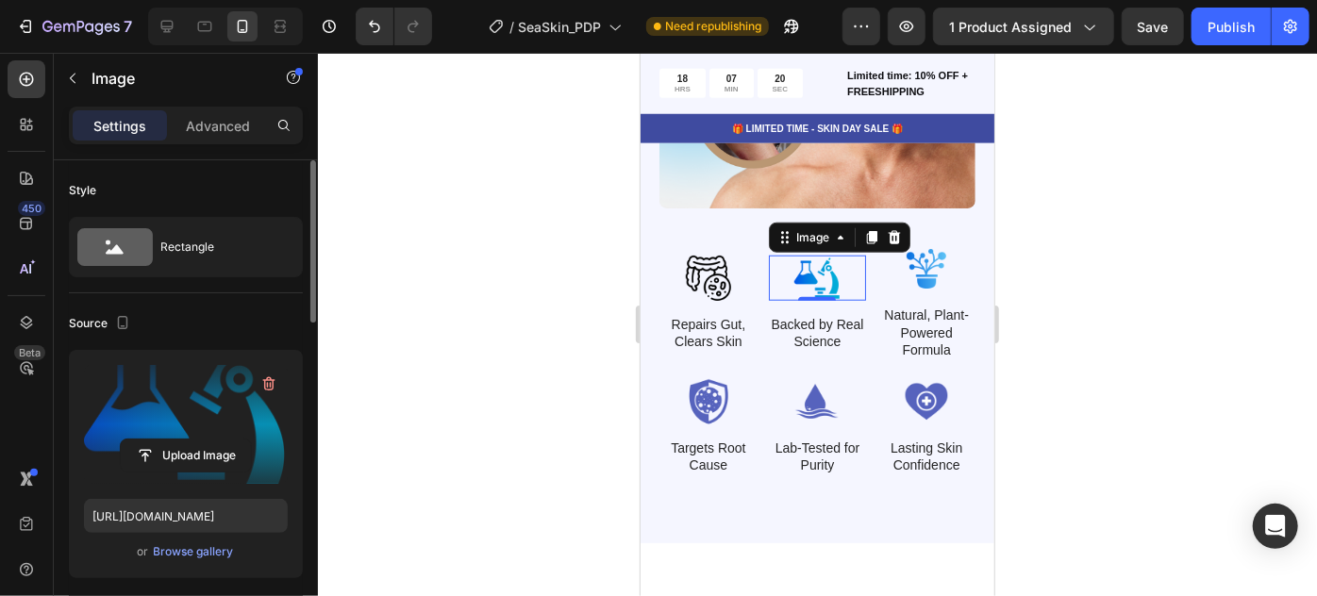
click at [892, 273] on img at bounding box center [926, 267] width 98 height 45
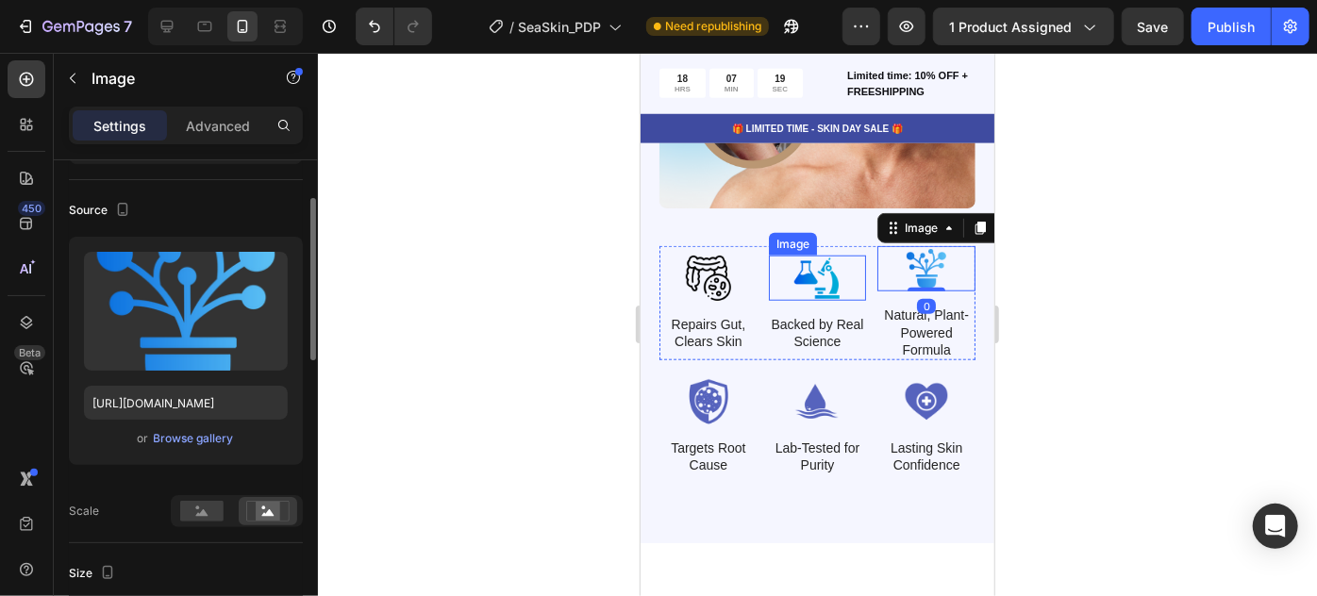
click at [810, 279] on img at bounding box center [817, 277] width 98 height 45
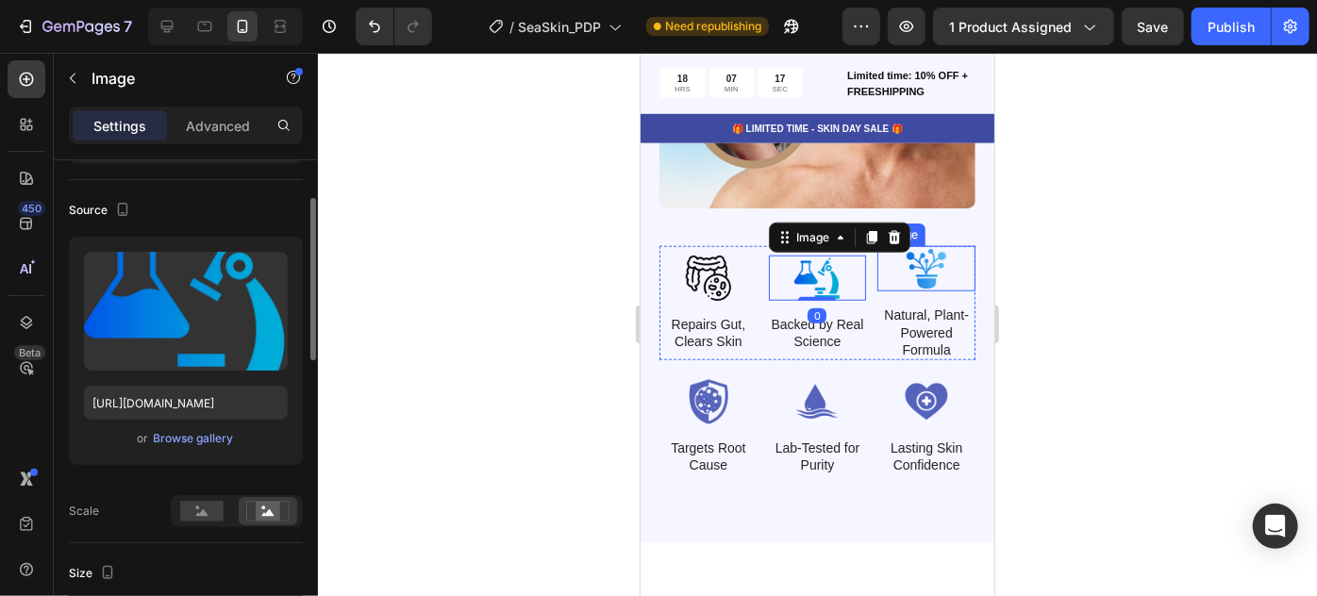
click at [926, 273] on img at bounding box center [926, 267] width 98 height 45
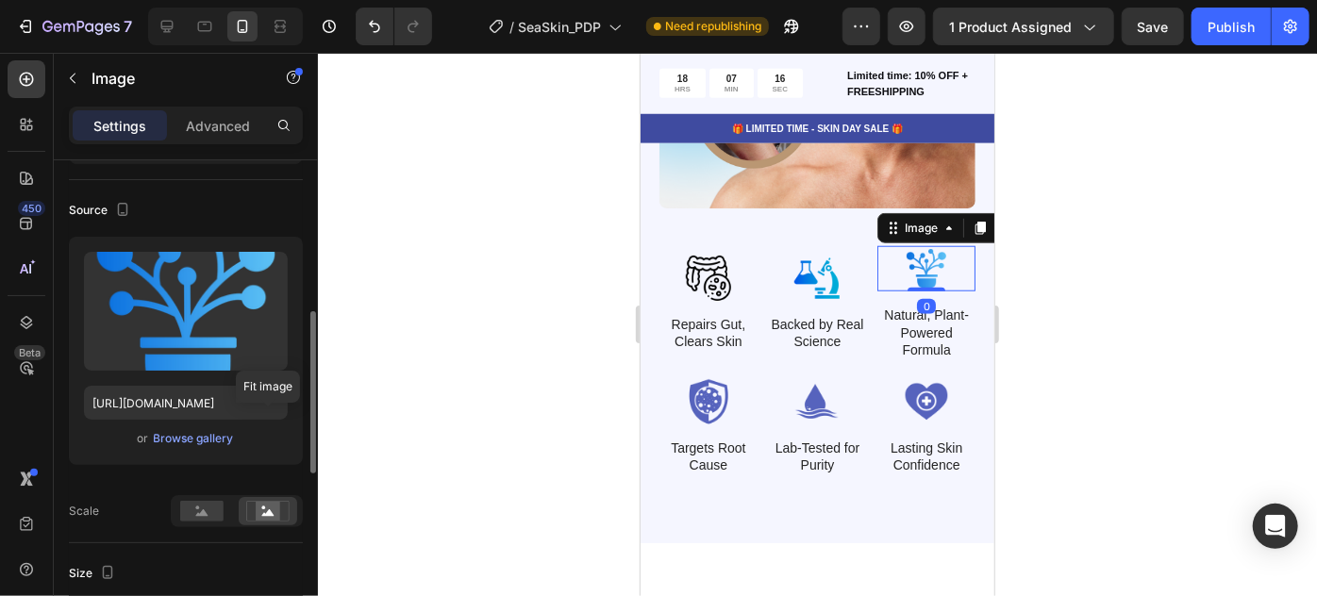
scroll to position [370, 0]
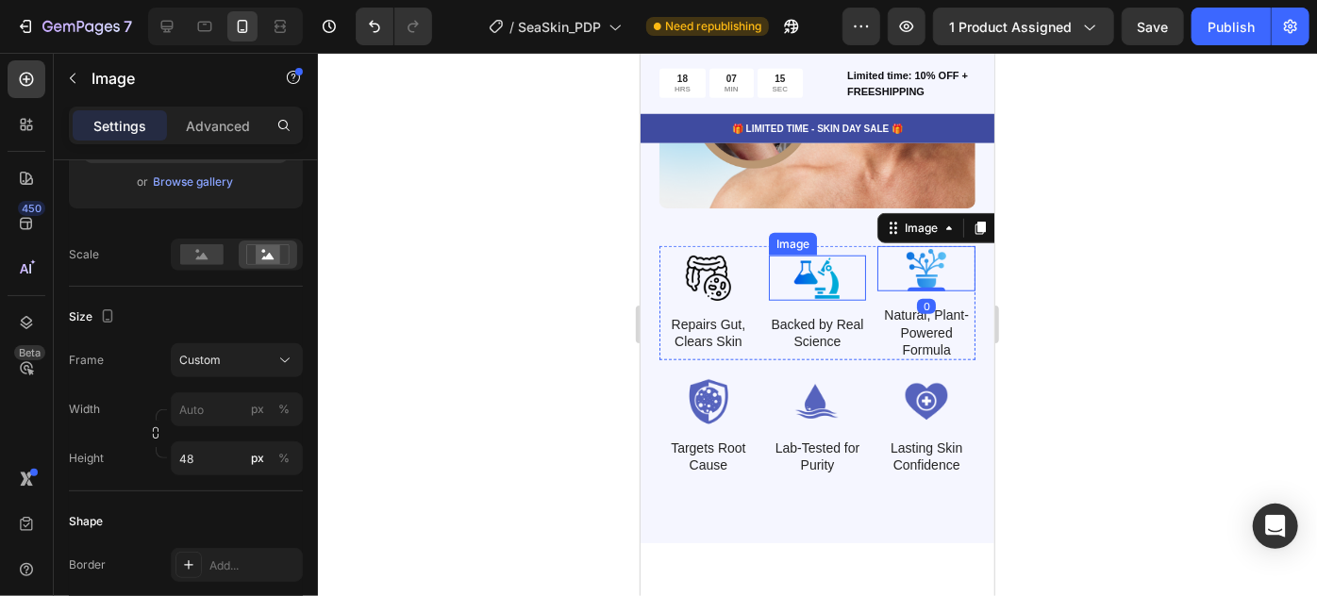
click at [826, 281] on img at bounding box center [817, 277] width 98 height 45
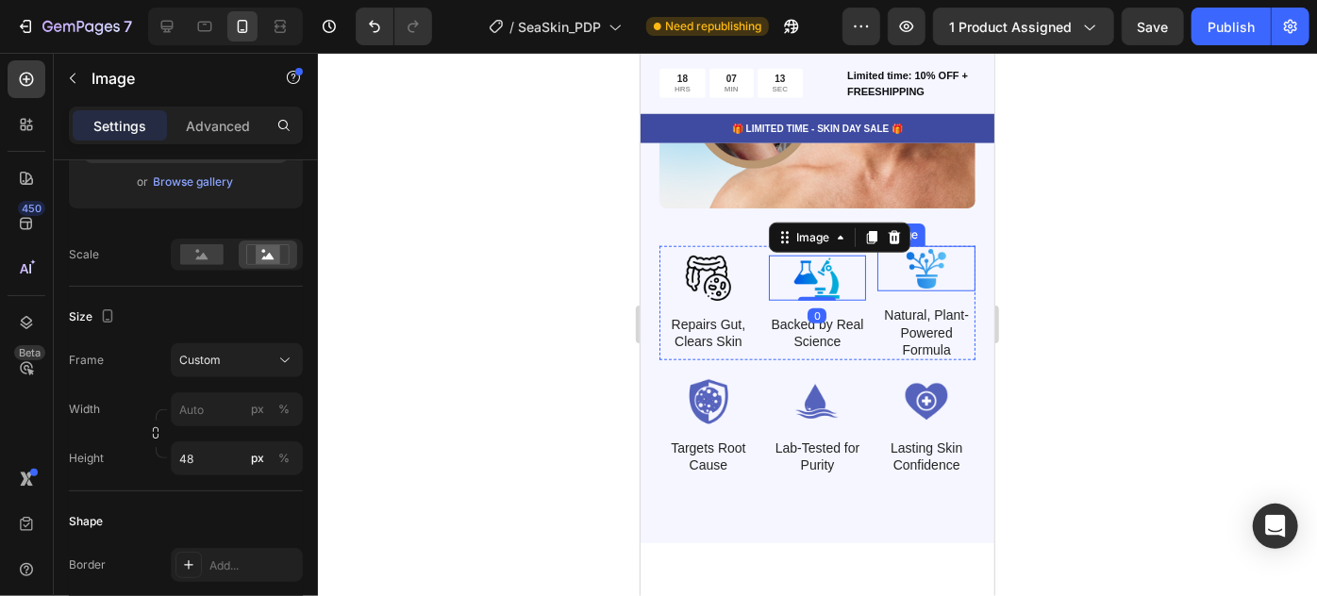
click at [949, 267] on img at bounding box center [926, 267] width 98 height 45
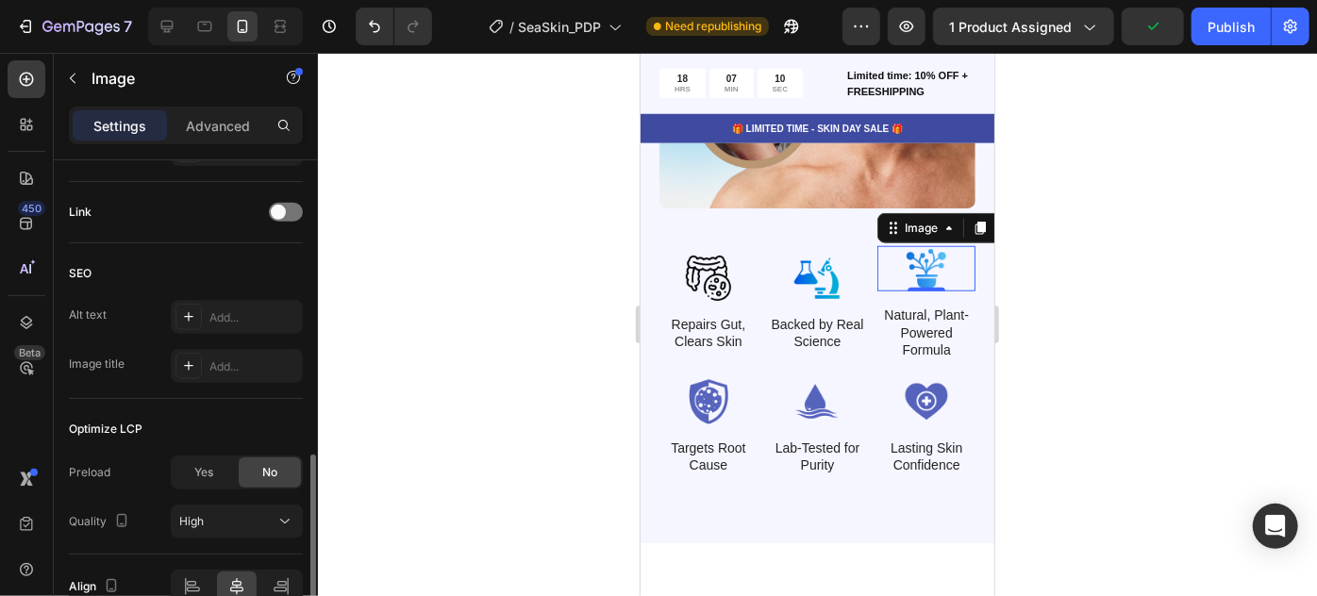
scroll to position [979, 0]
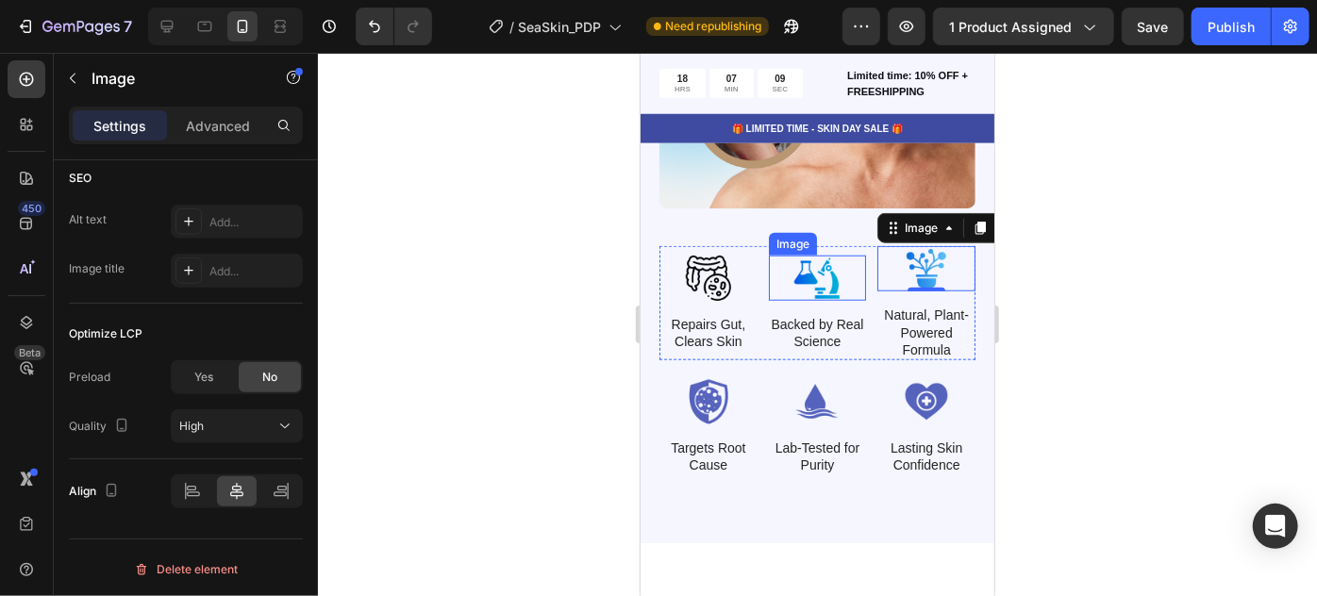
click at [809, 275] on img at bounding box center [817, 277] width 98 height 45
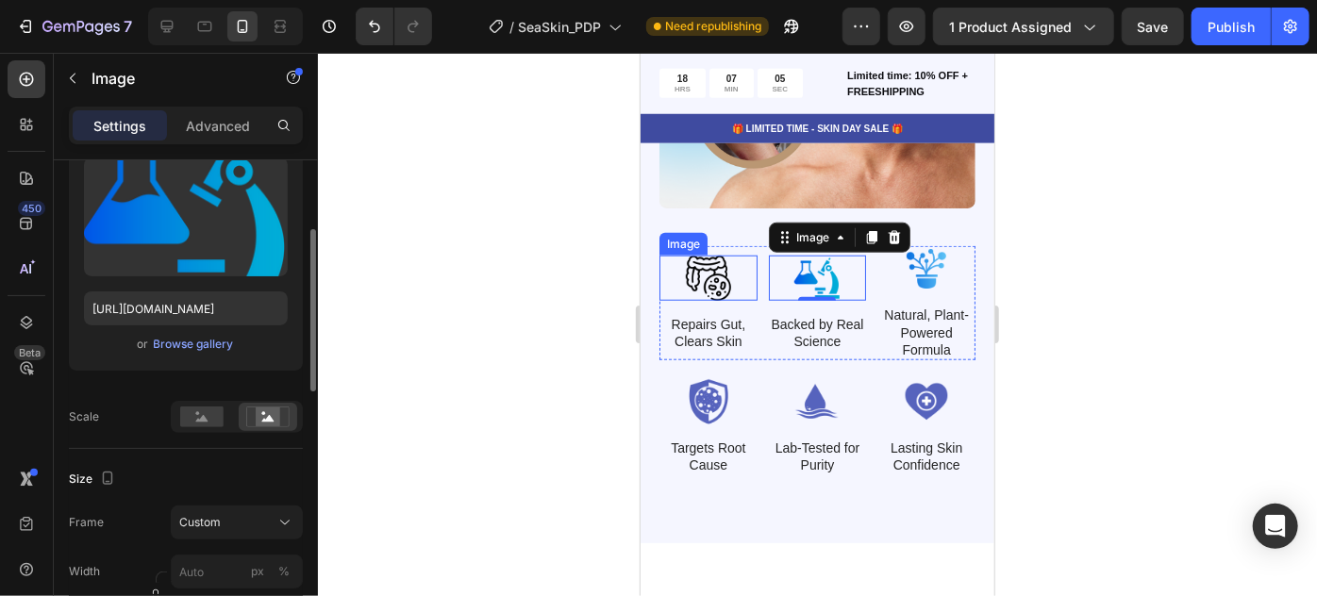
scroll to position [0, 0]
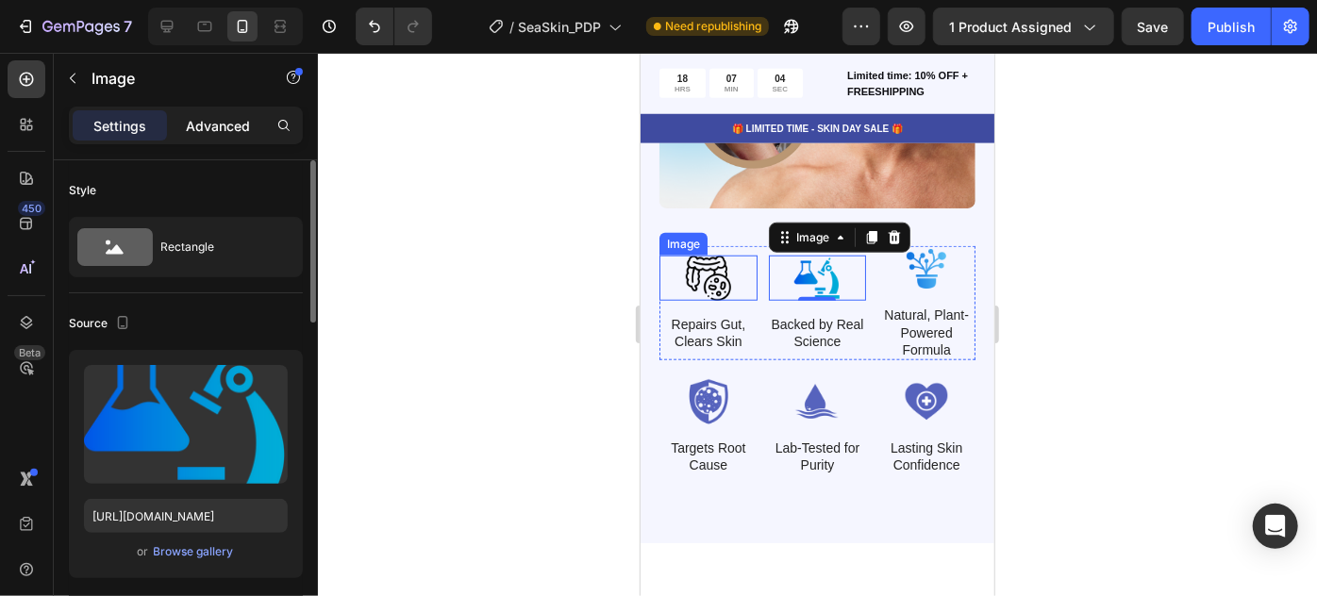
click at [221, 117] on p "Advanced" at bounding box center [218, 126] width 64 height 20
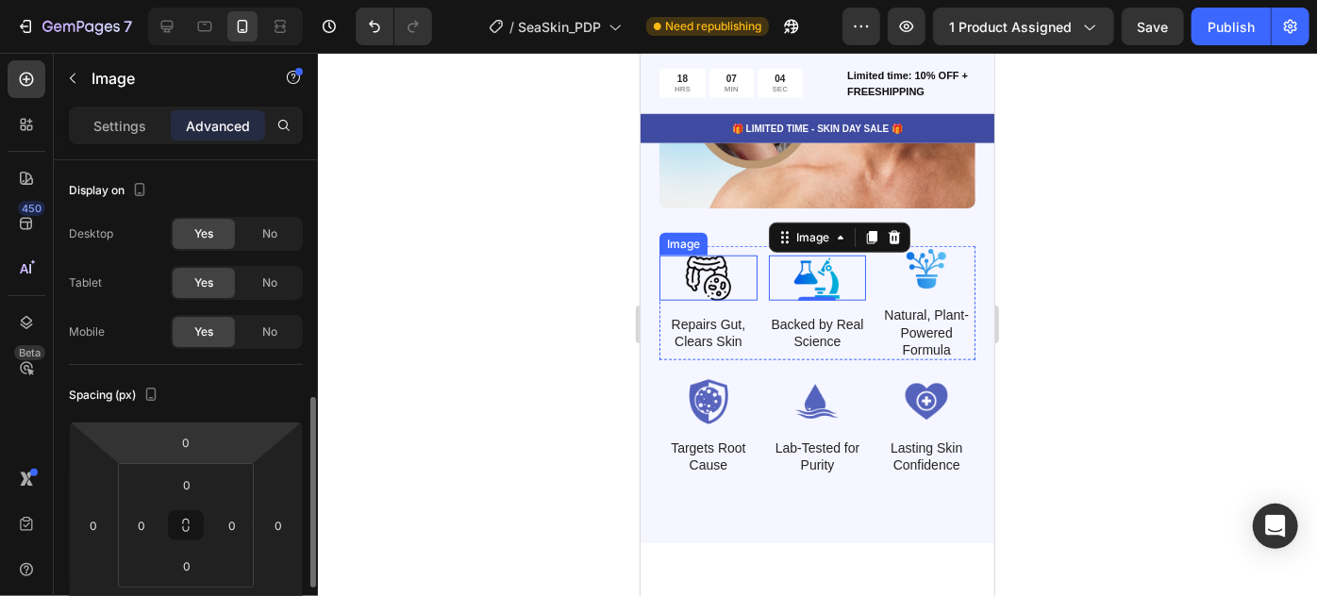
scroll to position [257, 0]
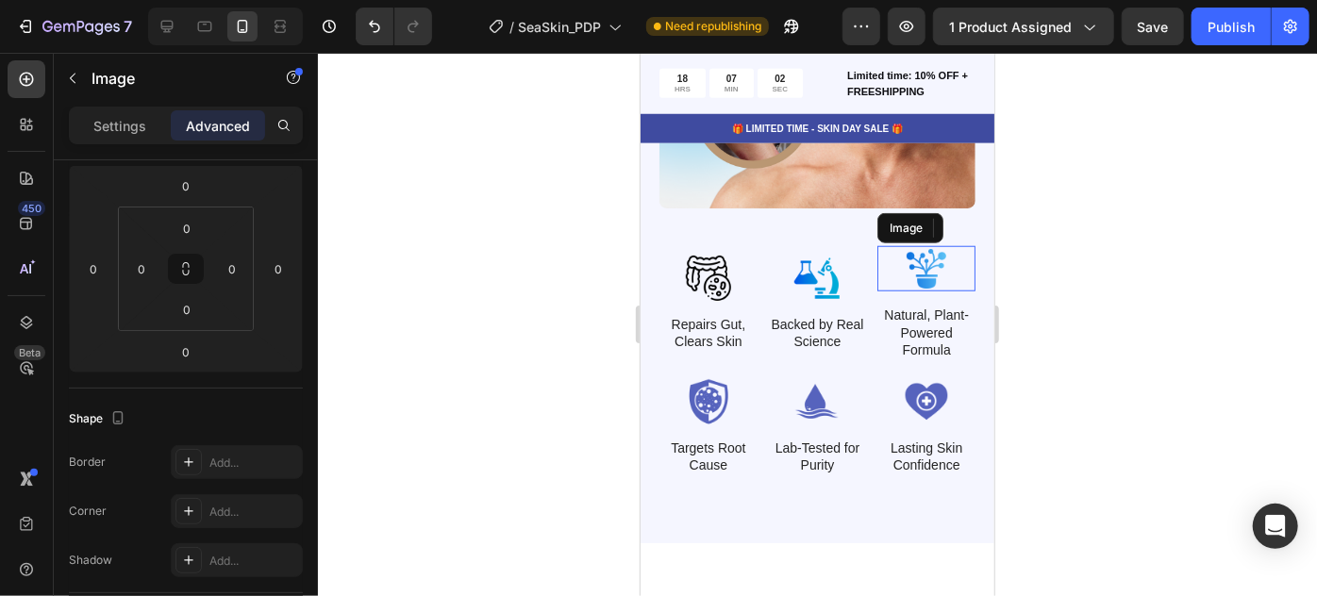
click at [896, 270] on img at bounding box center [926, 267] width 98 height 45
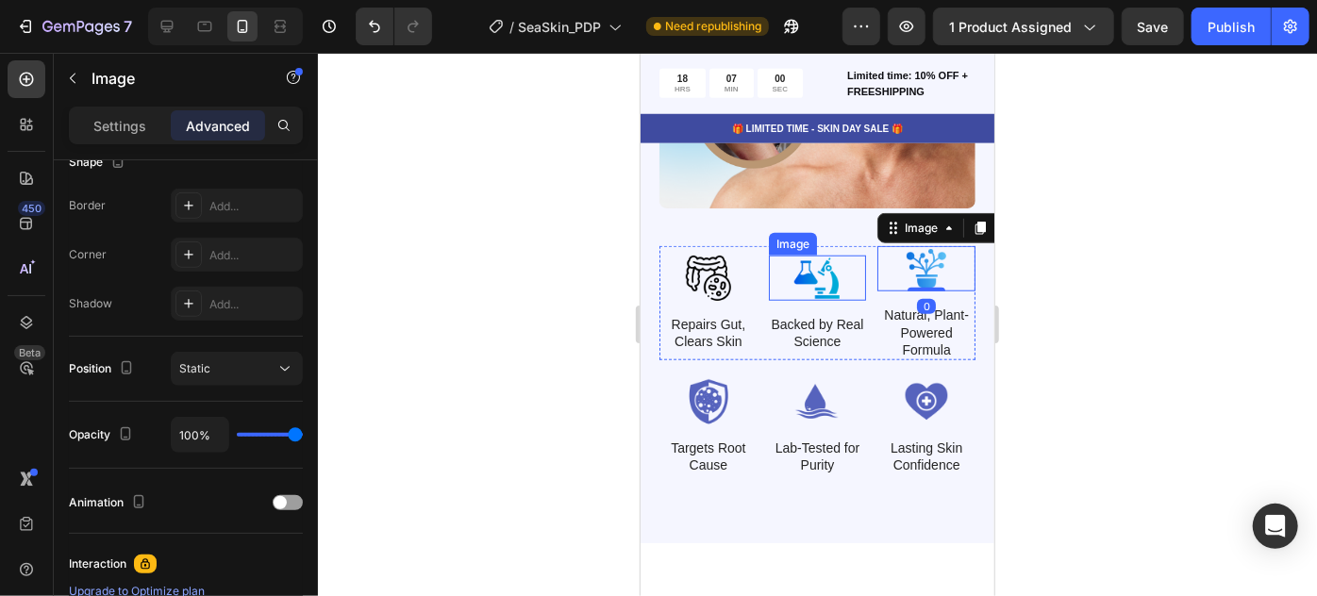
click at [826, 285] on img at bounding box center [817, 277] width 98 height 45
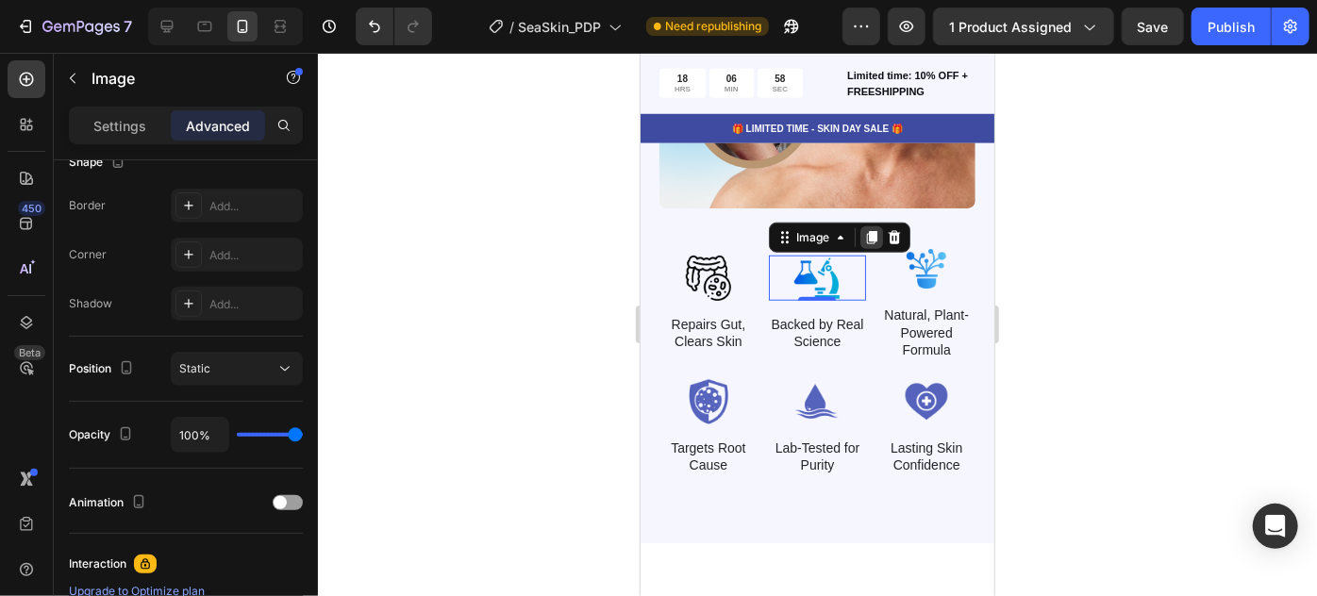
click at [865, 240] on icon at bounding box center [870, 236] width 10 height 13
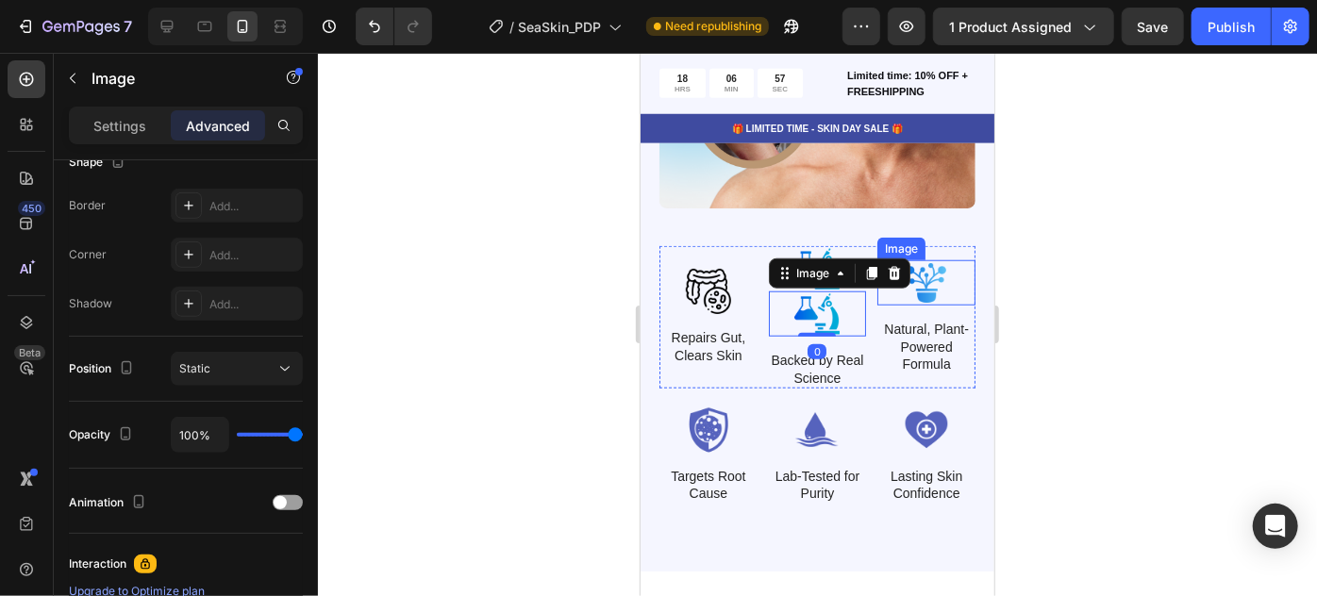
click at [919, 285] on img at bounding box center [926, 281] width 98 height 45
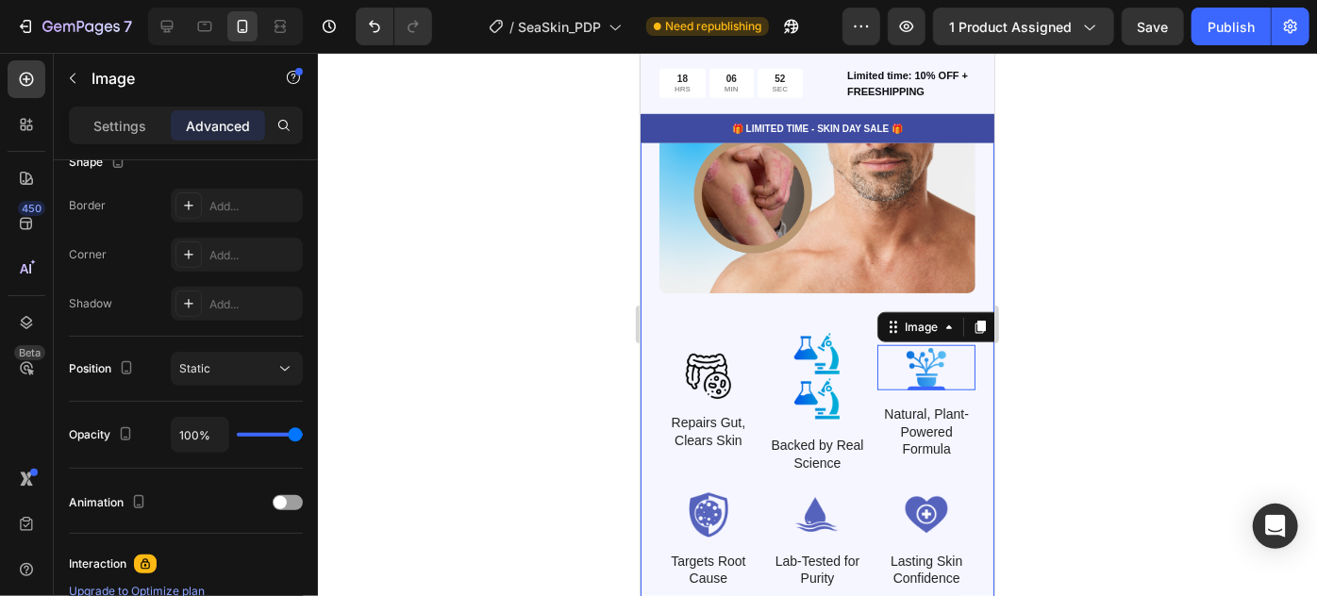
scroll to position [4339, 0]
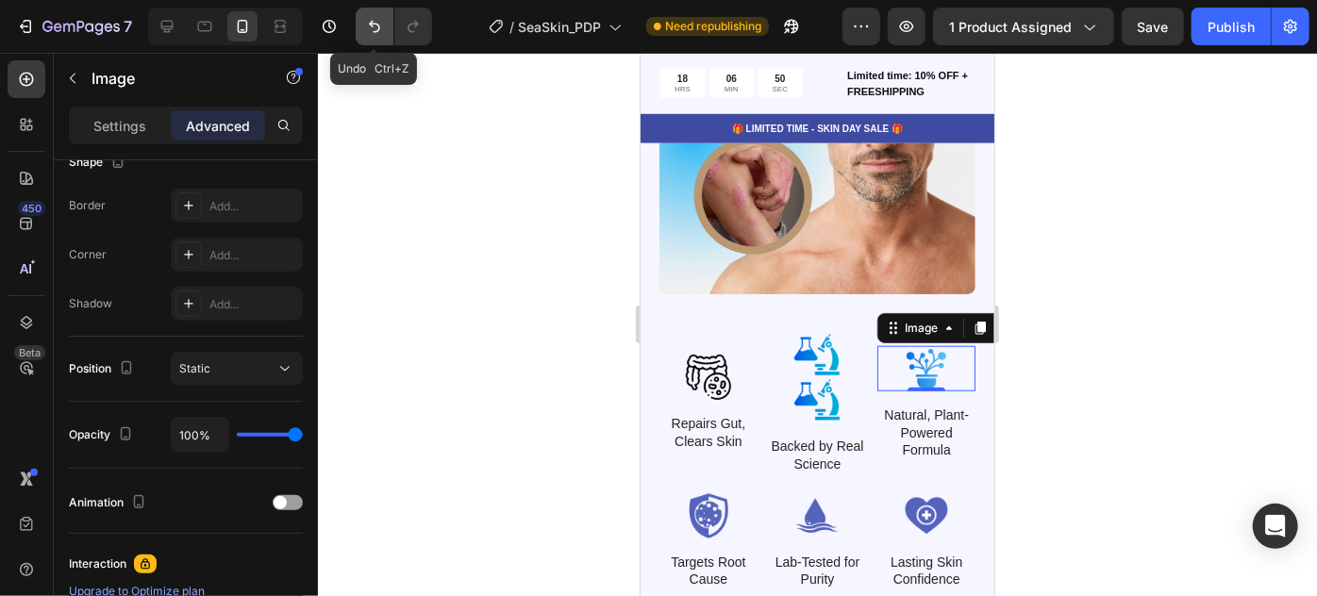
click at [365, 34] on icon "Undo/Redo" at bounding box center [374, 26] width 19 height 19
click at [1040, 377] on div at bounding box center [817, 325] width 999 height 544
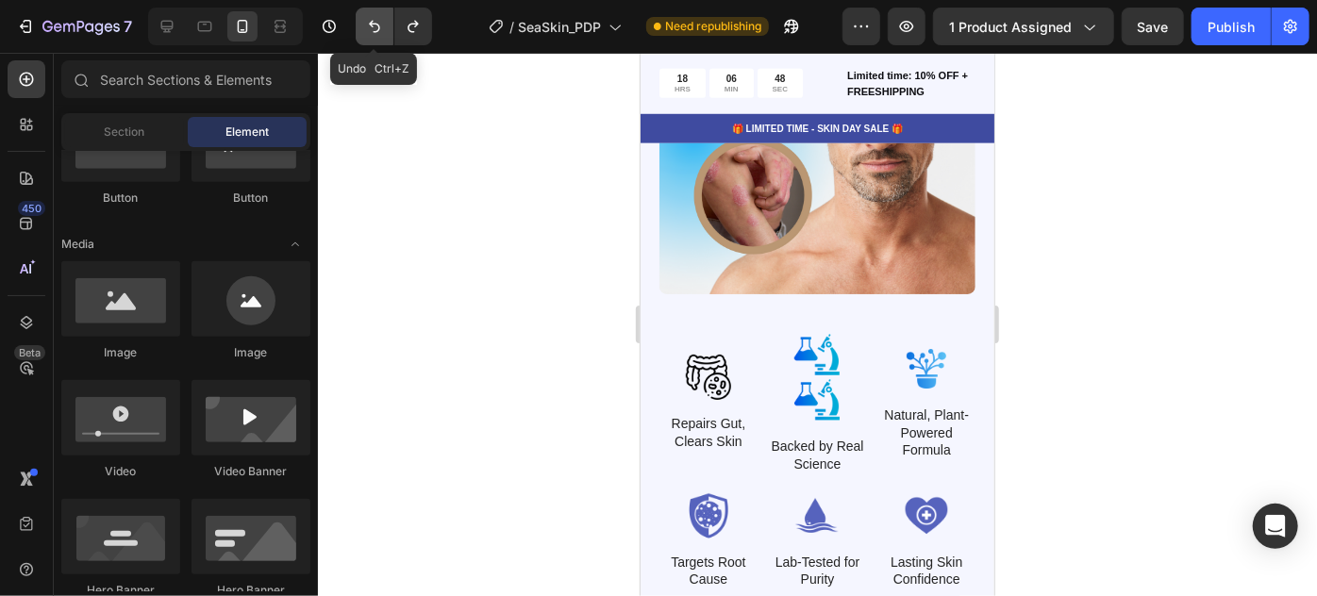
click at [371, 32] on icon "Undo/Redo" at bounding box center [374, 26] width 19 height 19
click at [373, 34] on icon "Undo/Redo" at bounding box center [374, 26] width 19 height 19
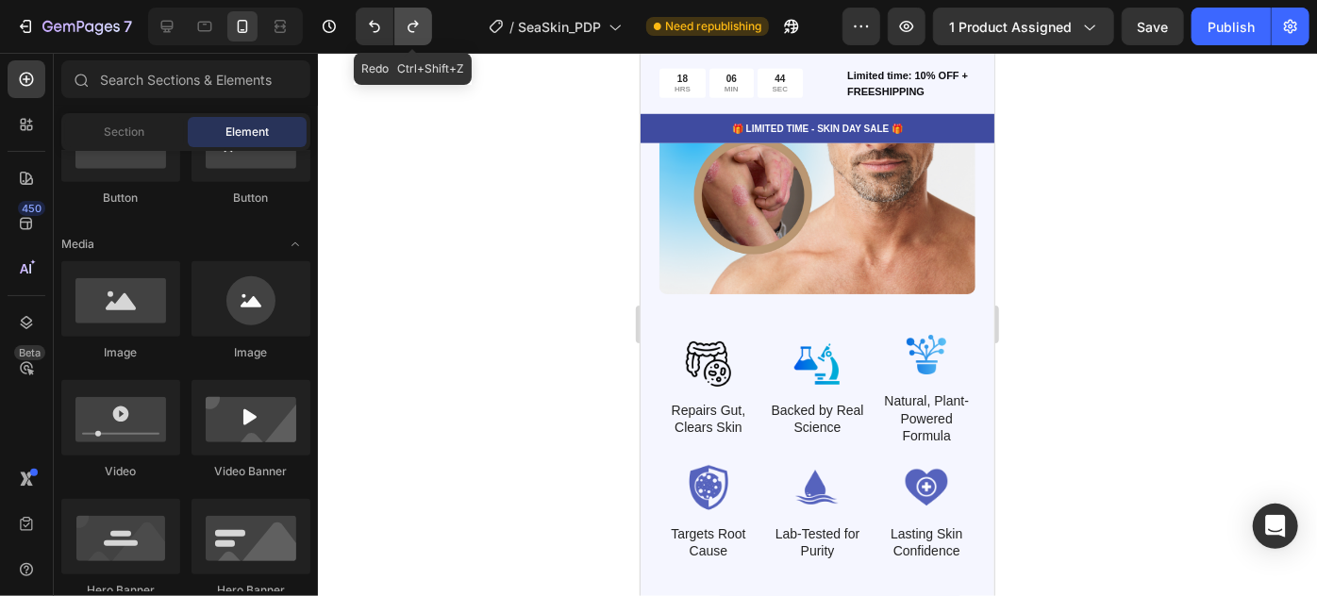
click at [418, 20] on icon "Undo/Redo" at bounding box center [413, 26] width 19 height 19
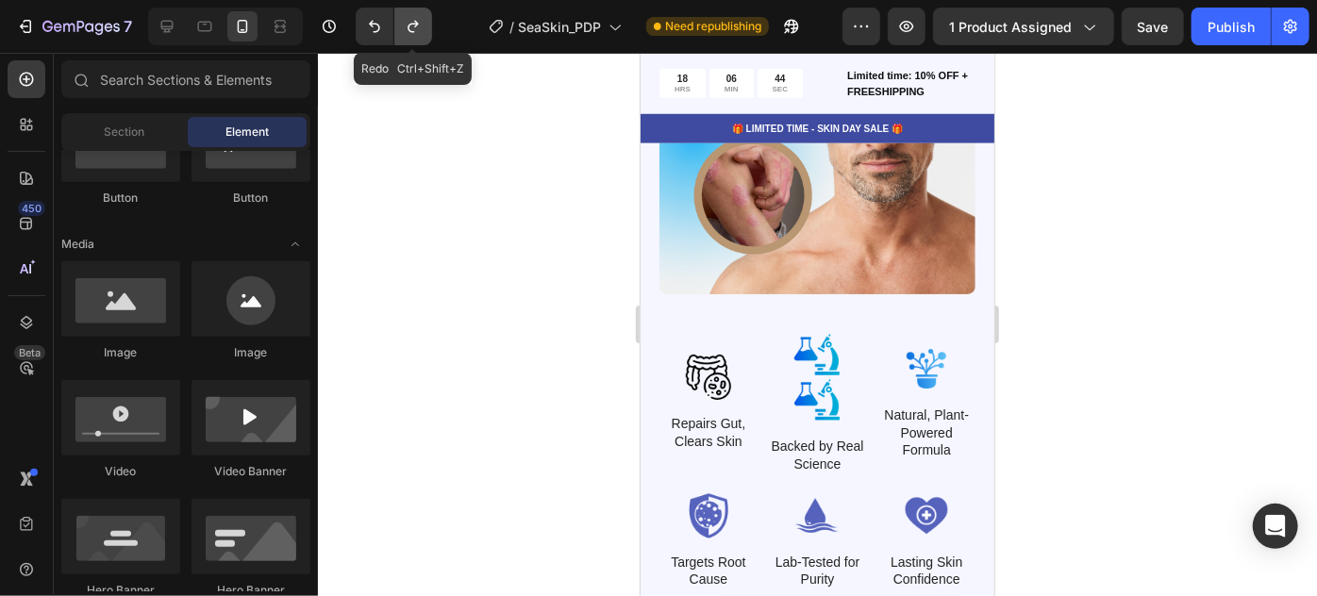
click at [418, 20] on icon "Undo/Redo" at bounding box center [413, 26] width 19 height 19
click at [365, 32] on icon "Undo/Redo" at bounding box center [374, 26] width 19 height 19
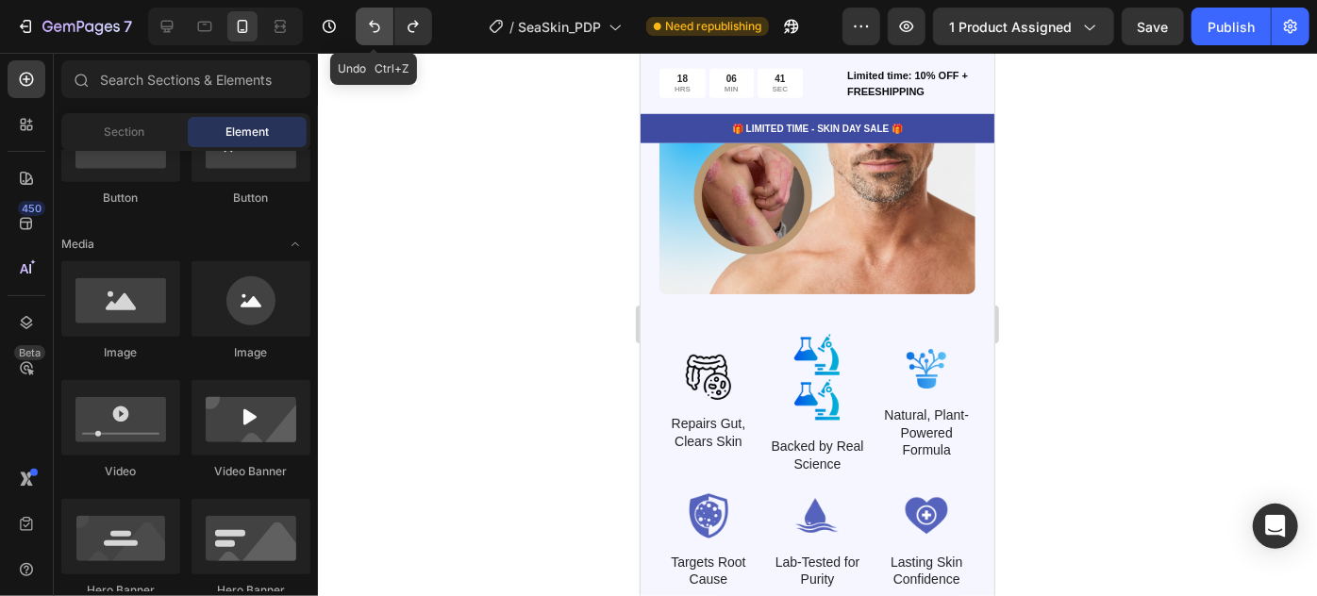
click at [368, 24] on icon "Undo/Redo" at bounding box center [374, 26] width 19 height 19
click at [377, 32] on icon "Undo/Redo" at bounding box center [374, 26] width 19 height 19
click at [377, 34] on icon "Undo/Redo" at bounding box center [374, 26] width 19 height 19
click at [375, 29] on icon "Undo/Redo" at bounding box center [374, 26] width 19 height 19
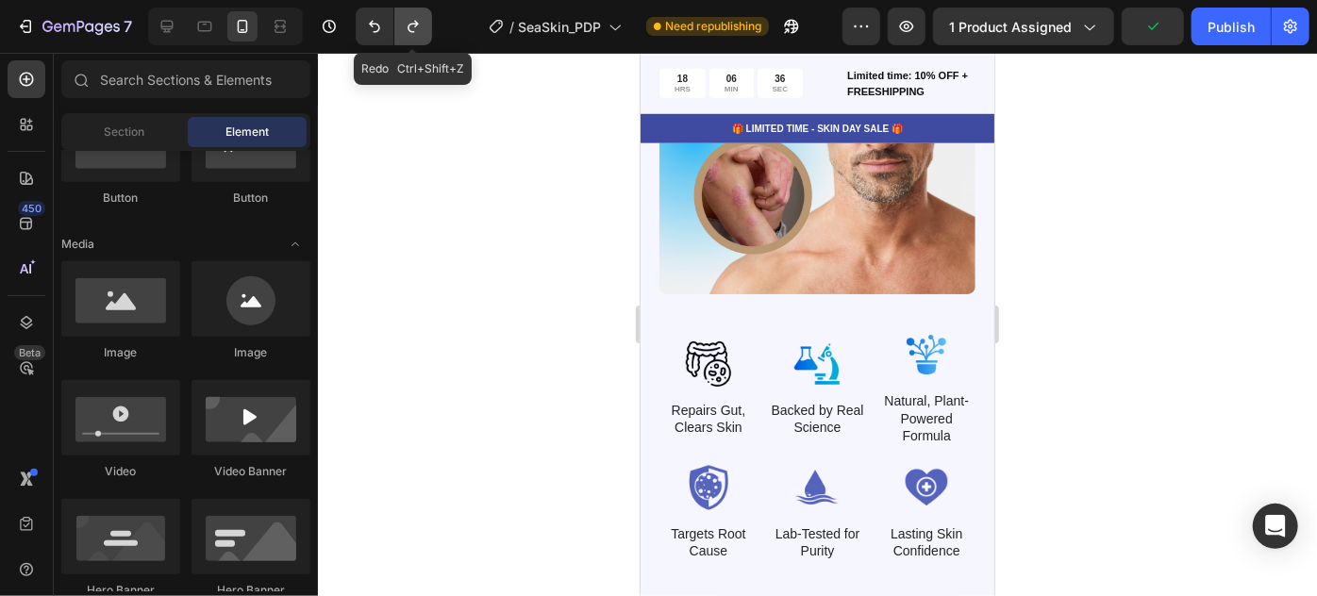
click at [420, 29] on icon "Undo/Redo" at bounding box center [413, 26] width 19 height 19
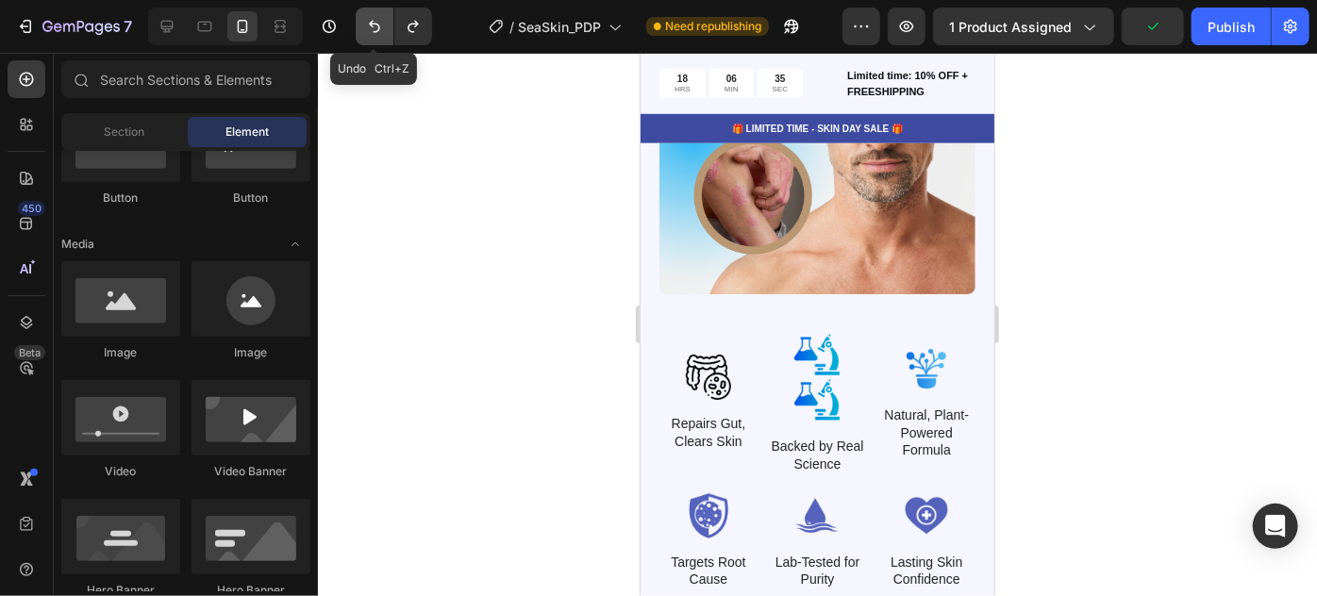
click at [366, 26] on icon "Undo/Redo" at bounding box center [374, 26] width 19 height 19
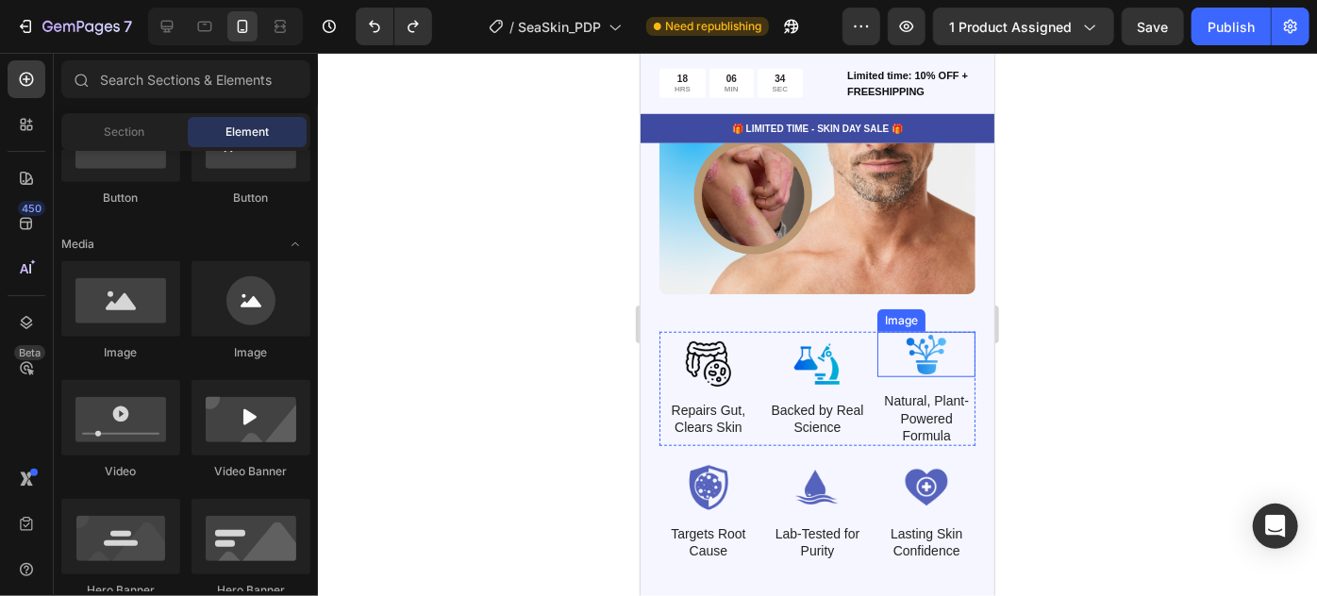
click at [927, 341] on img at bounding box center [926, 353] width 98 height 45
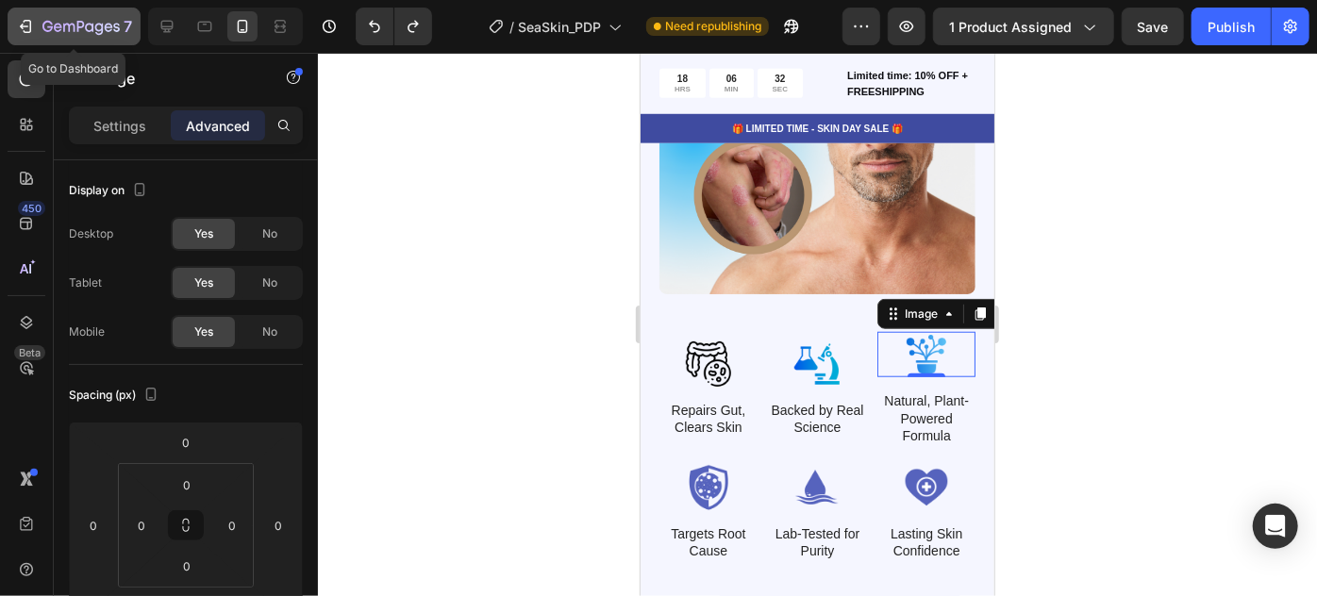
click at [133, 20] on button "7" at bounding box center [74, 27] width 133 height 38
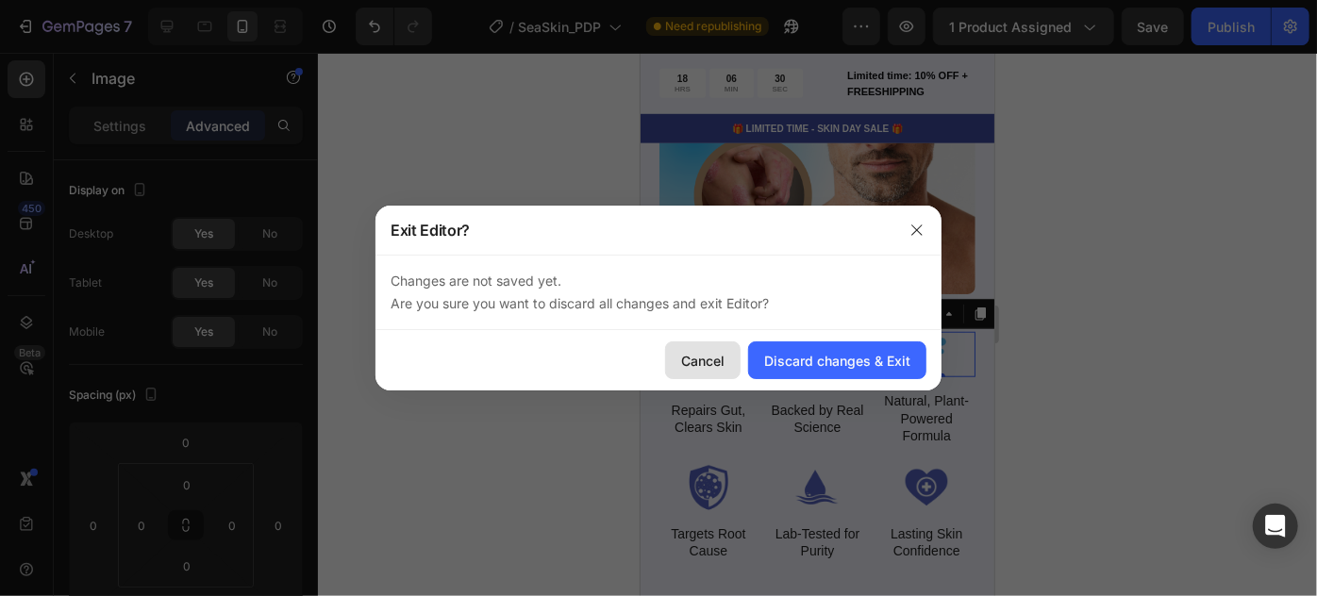
drag, startPoint x: 711, startPoint y: 351, endPoint x: 16, endPoint y: 271, distance: 699.1
click at [710, 351] on div "Cancel" at bounding box center [702, 361] width 43 height 20
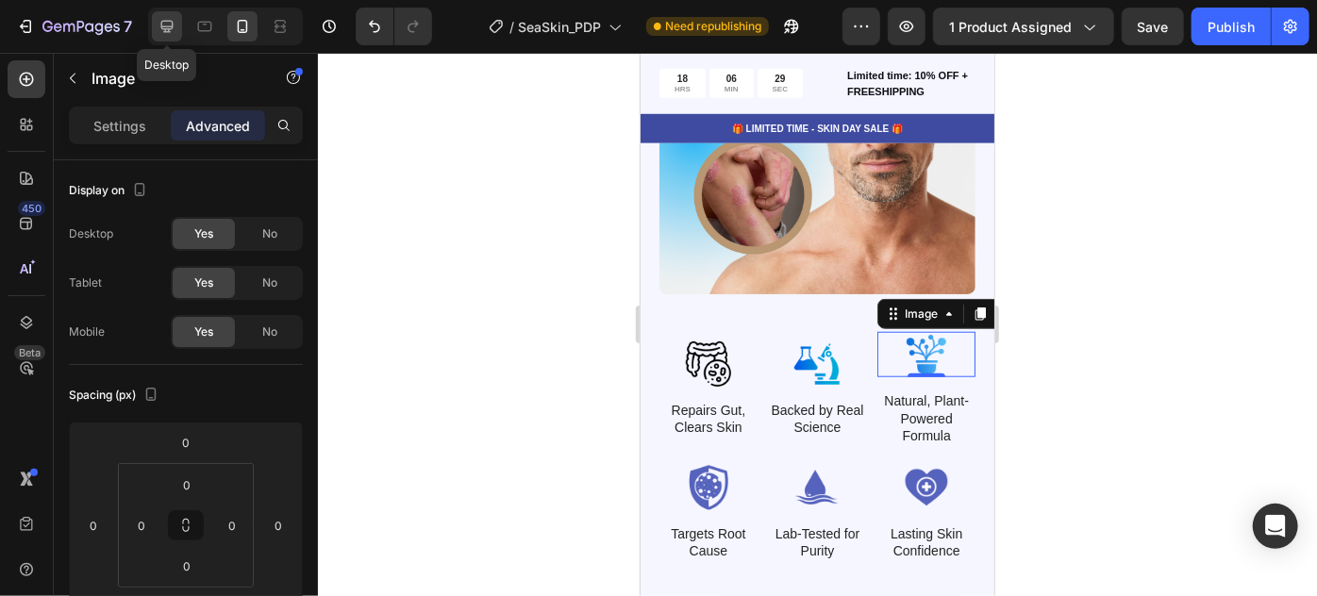
click at [158, 22] on icon at bounding box center [167, 26] width 19 height 19
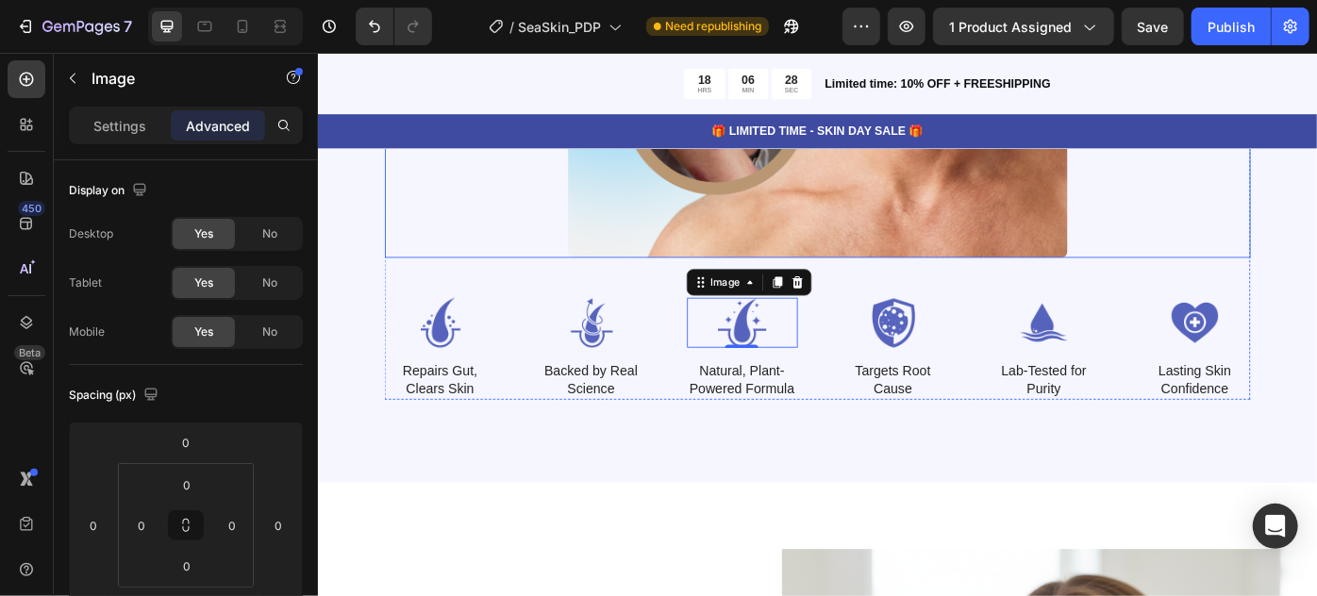
scroll to position [4712, 0]
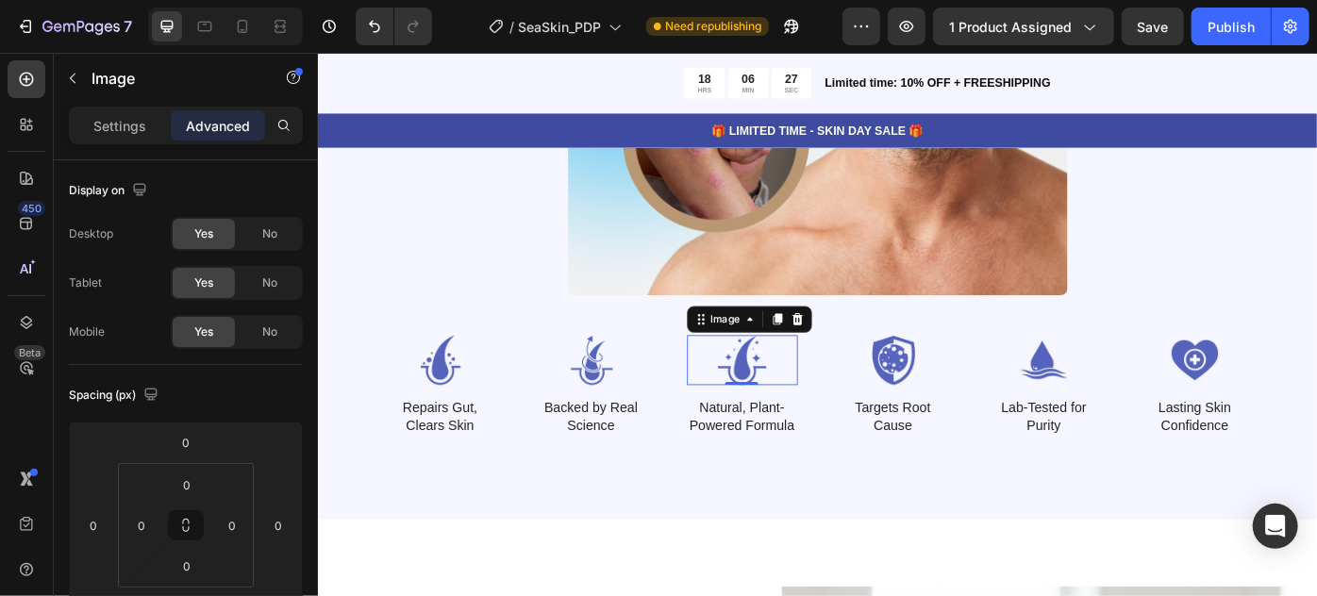
click at [795, 387] on img at bounding box center [798, 400] width 126 height 57
click at [821, 399] on img at bounding box center [798, 400] width 126 height 57
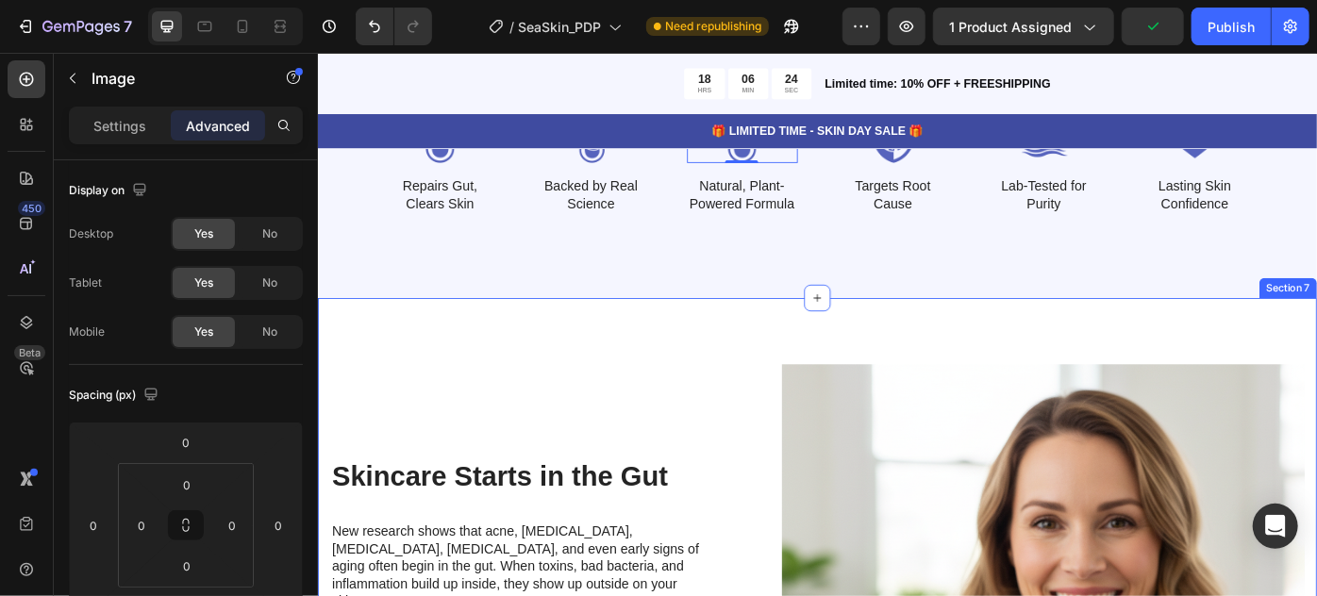
scroll to position [4970, 0]
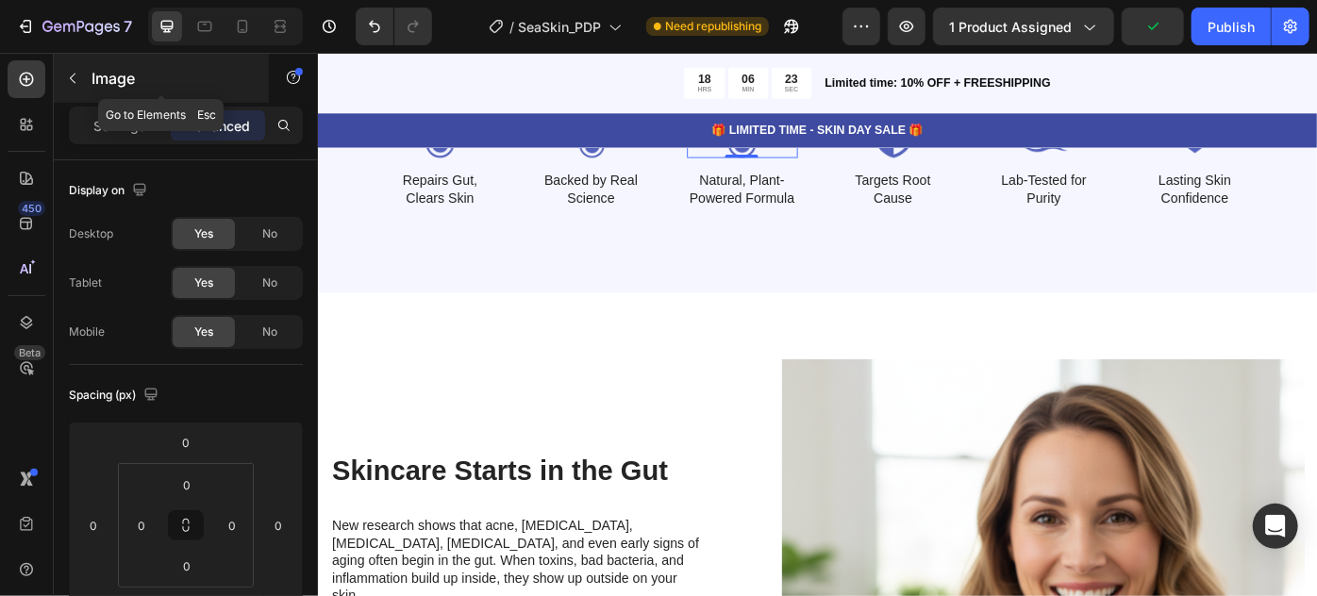
click at [86, 87] on button "button" at bounding box center [73, 78] width 30 height 30
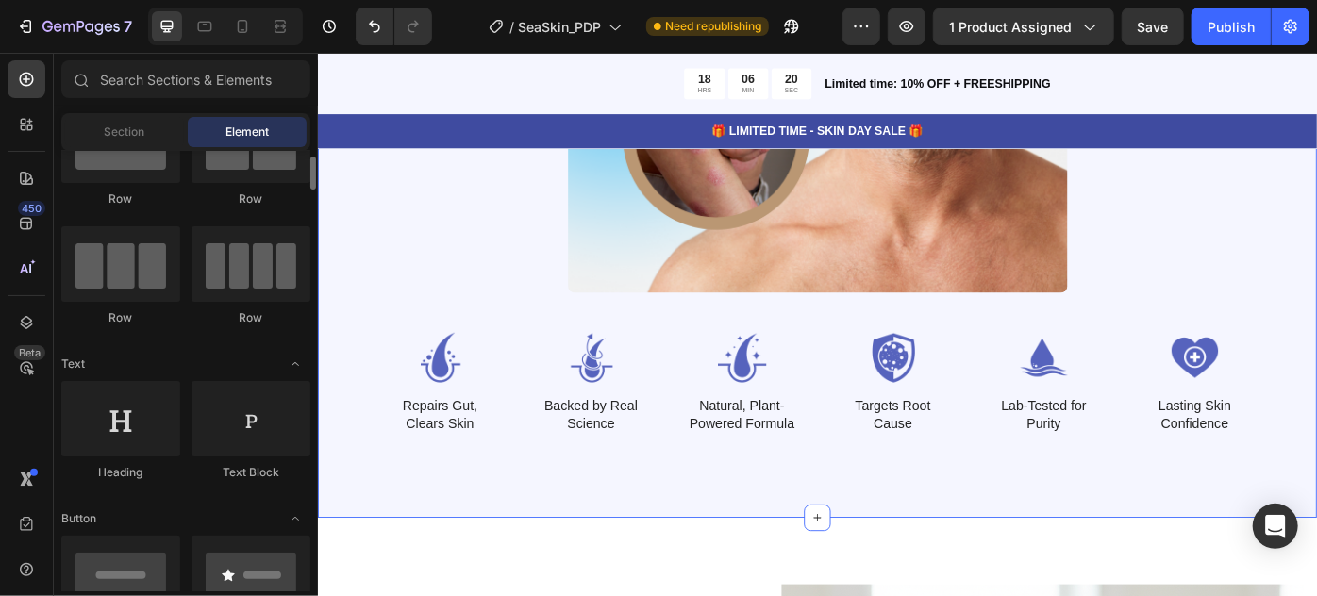
scroll to position [4712, 0]
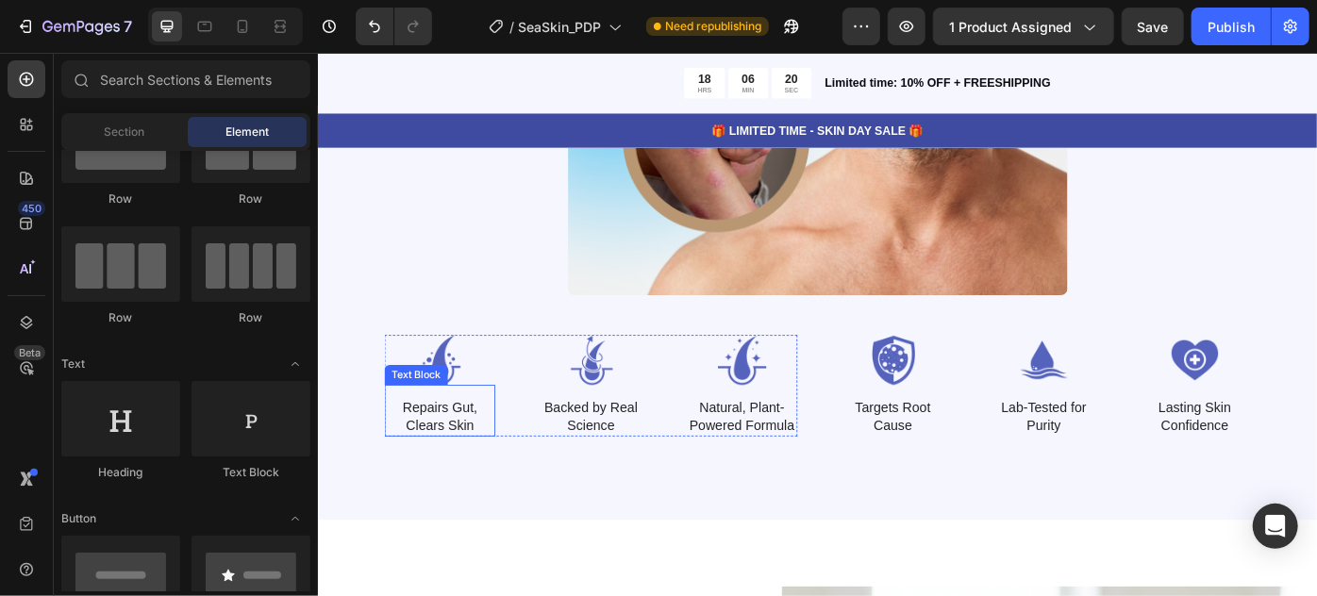
click at [460, 433] on div "Repairs Gut, Clears Skin Text Block" at bounding box center [456, 457] width 126 height 59
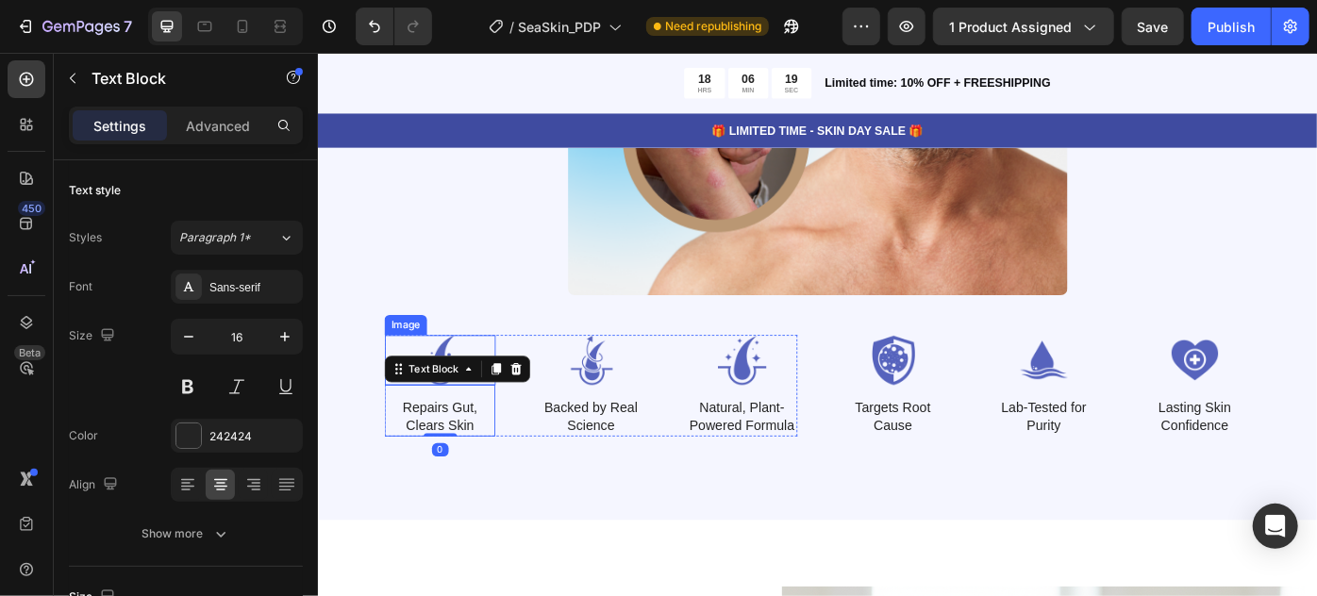
click at [457, 382] on img at bounding box center [456, 400] width 126 height 57
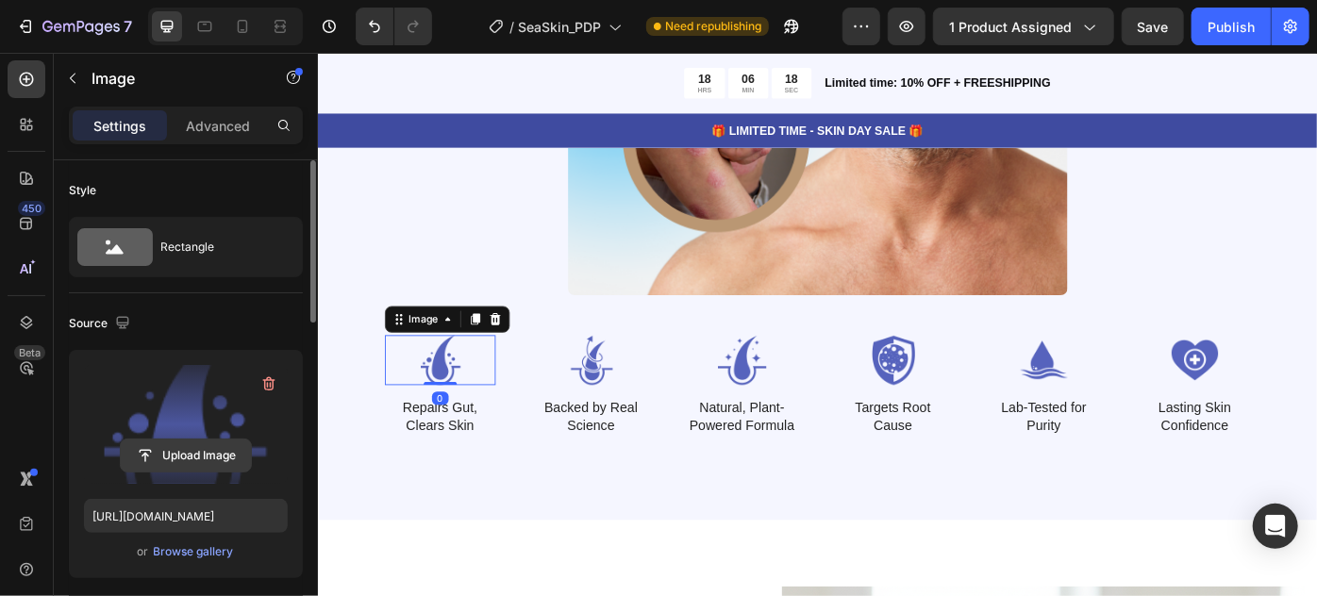
click at [202, 456] on input "file" at bounding box center [186, 456] width 130 height 32
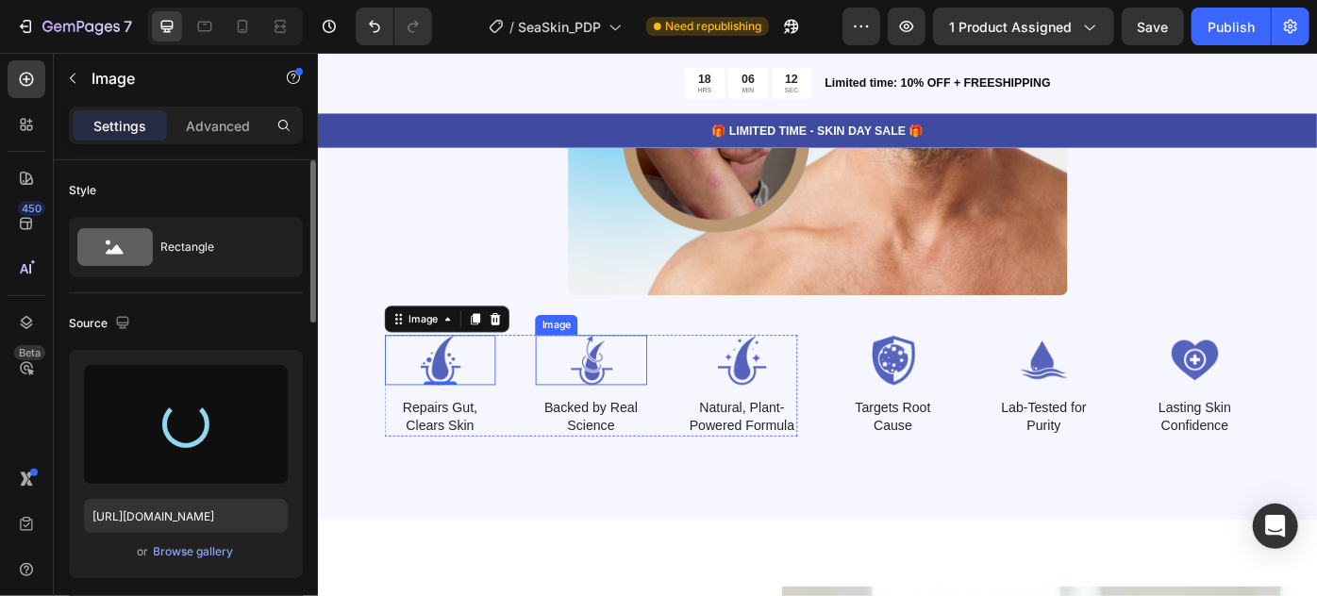
type input "[URL][DOMAIN_NAME]"
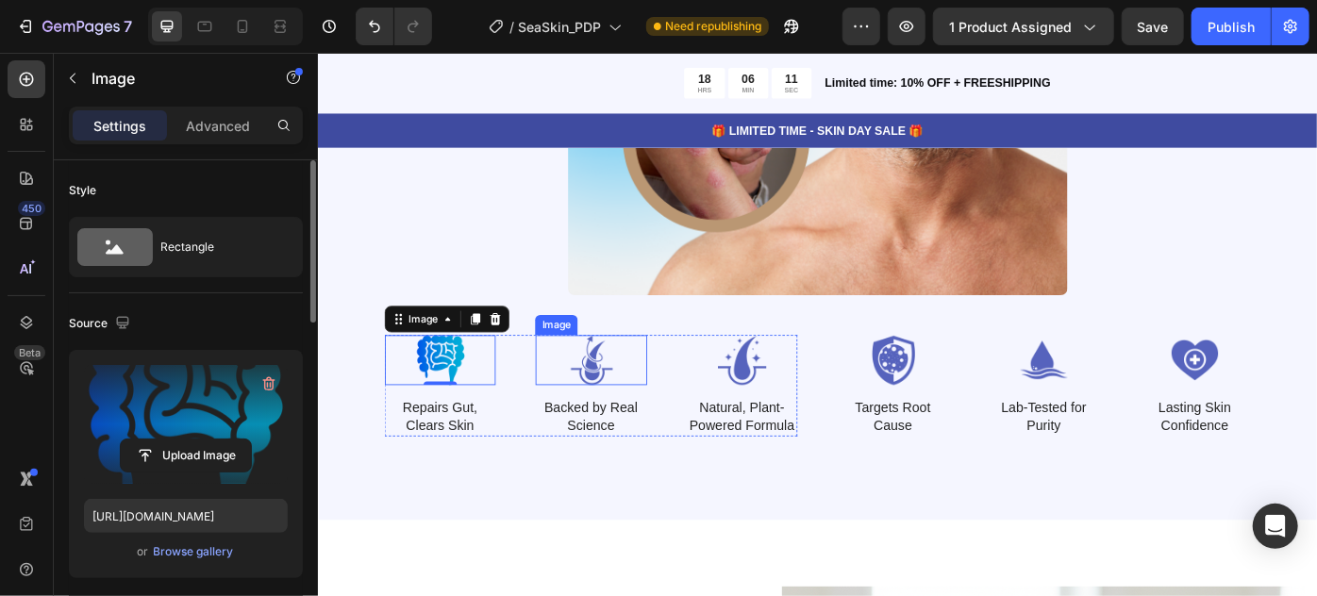
click at [620, 409] on img at bounding box center [626, 400] width 126 height 57
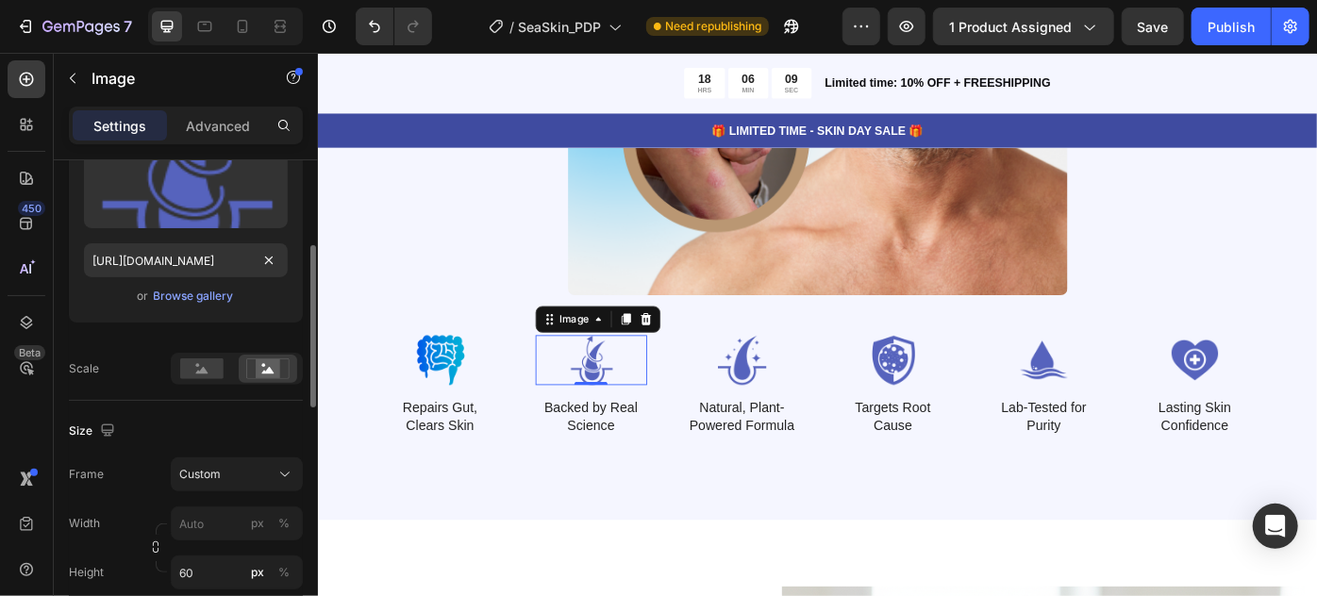
scroll to position [0, 0]
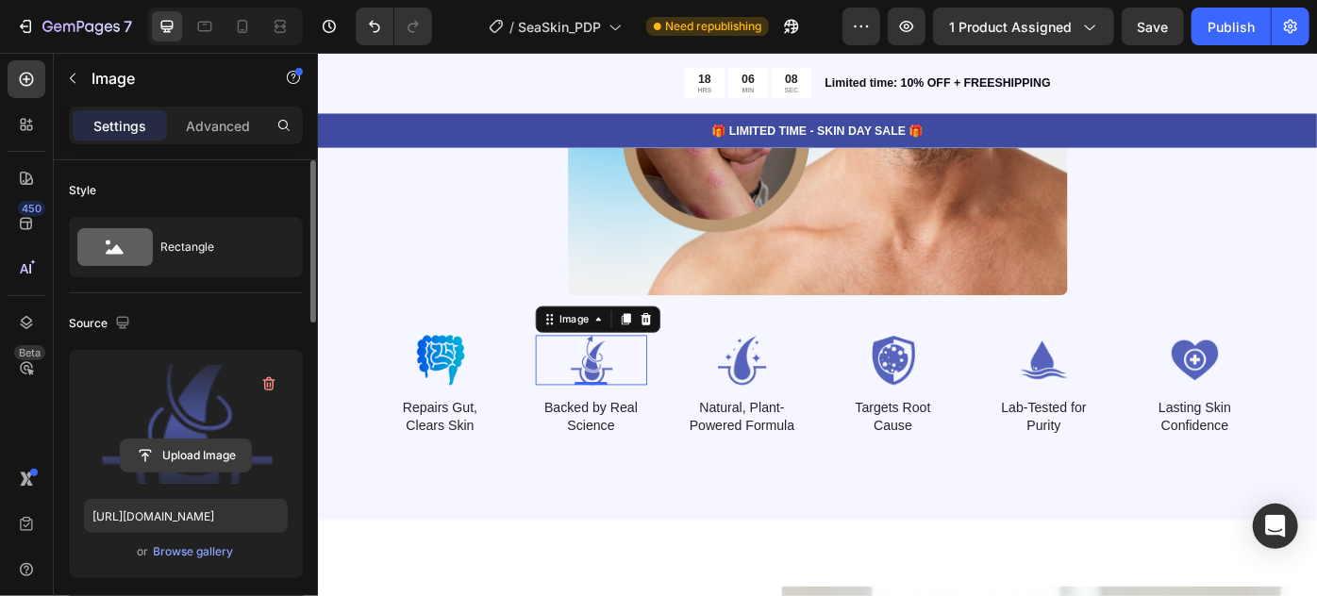
click at [180, 463] on input "file" at bounding box center [186, 456] width 130 height 32
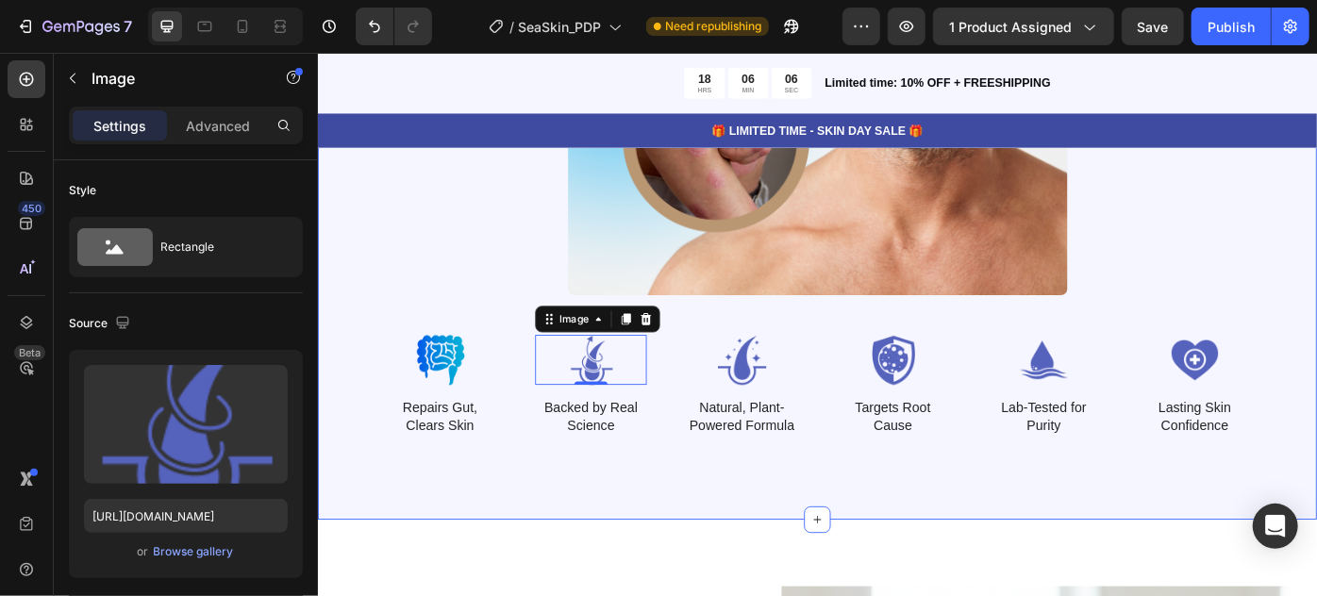
type input "[URL][DOMAIN_NAME]"
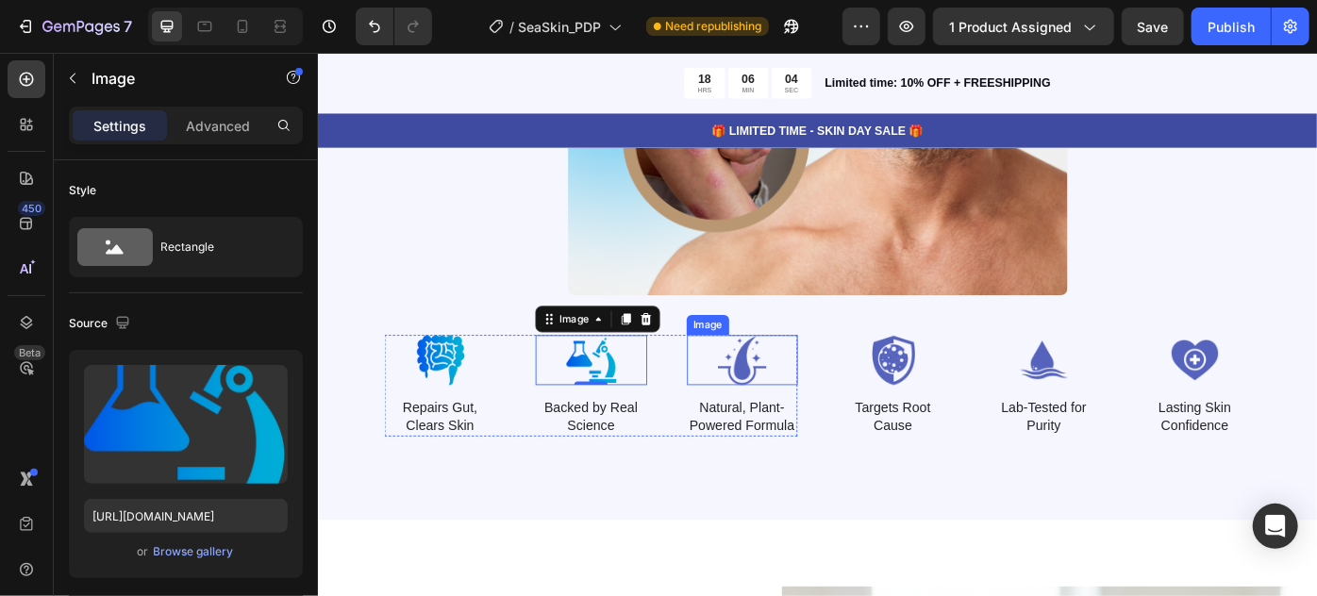
click at [773, 395] on img at bounding box center [798, 400] width 126 height 57
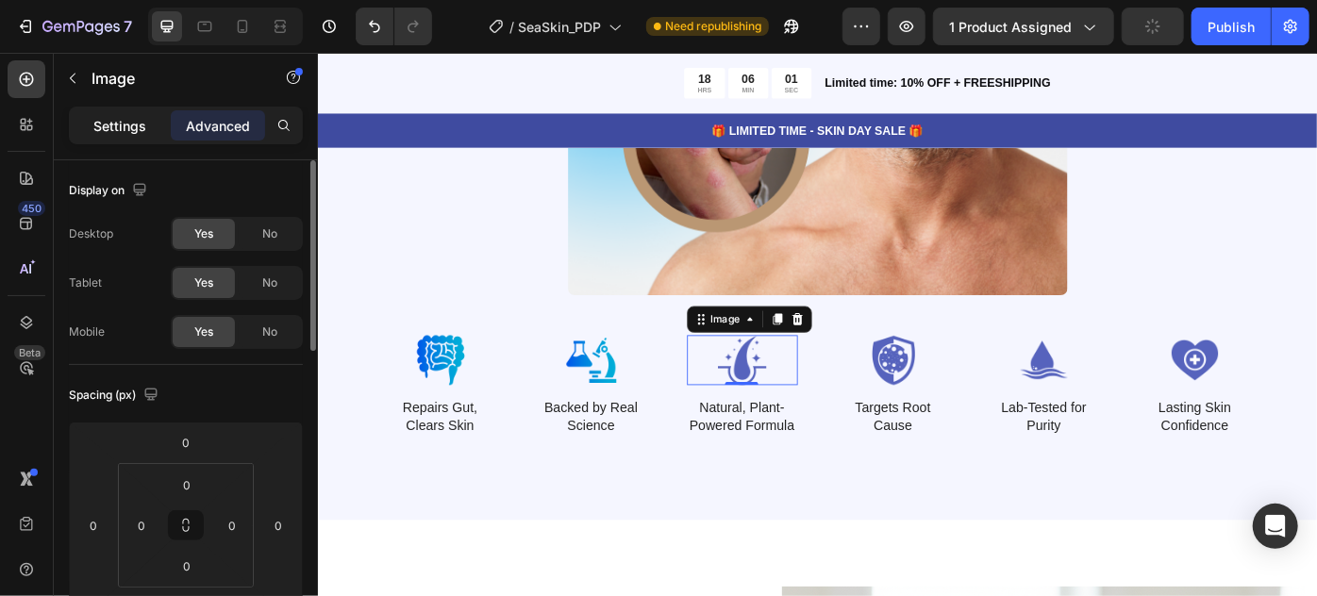
click at [85, 127] on div "Settings" at bounding box center [120, 125] width 94 height 30
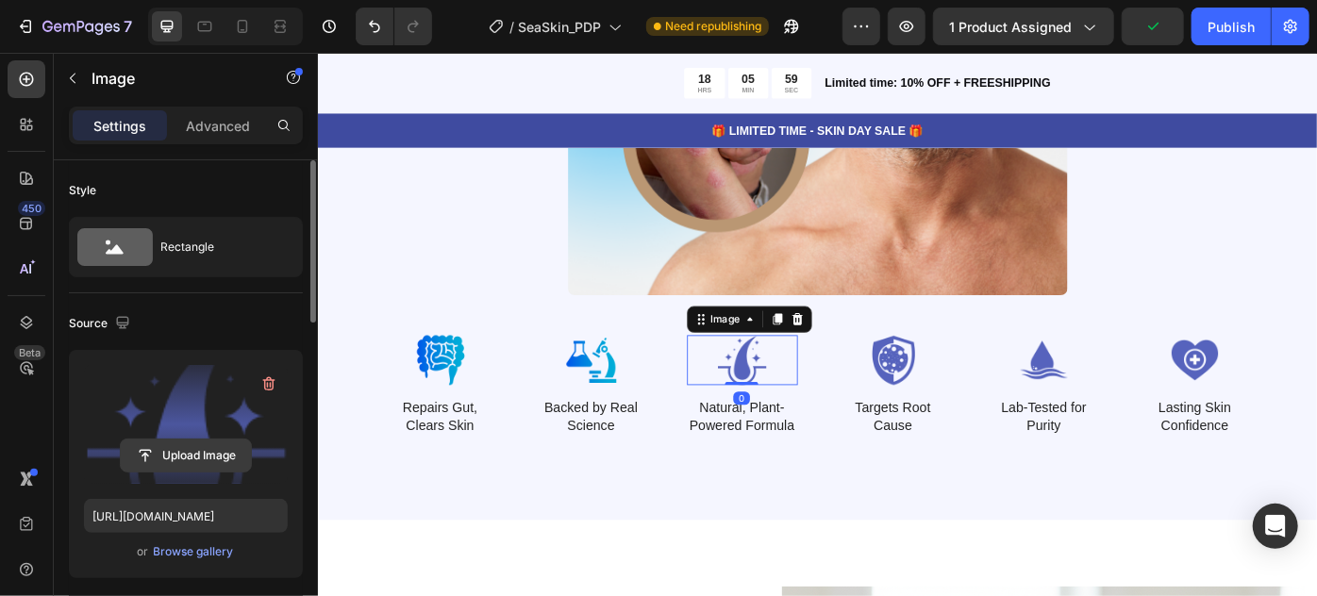
click at [176, 460] on input "file" at bounding box center [186, 456] width 130 height 32
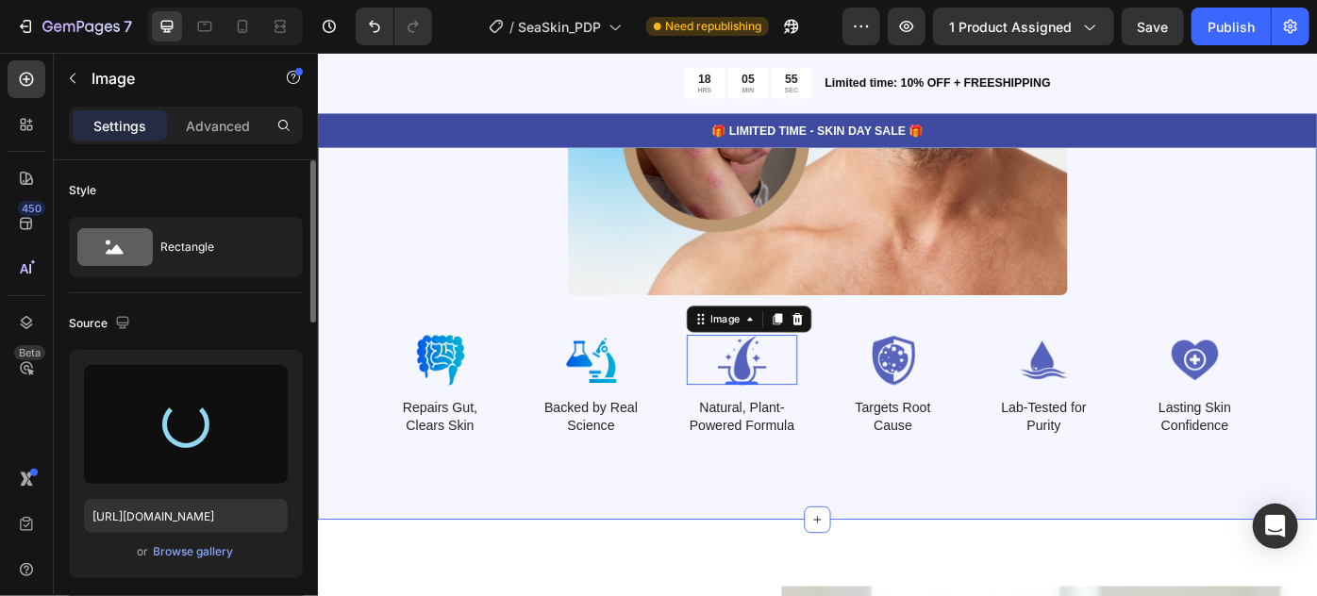
type input "https://cdn.shopify.com/s/files/1/0821/0392/7124/files/gempages_546573242282804…"
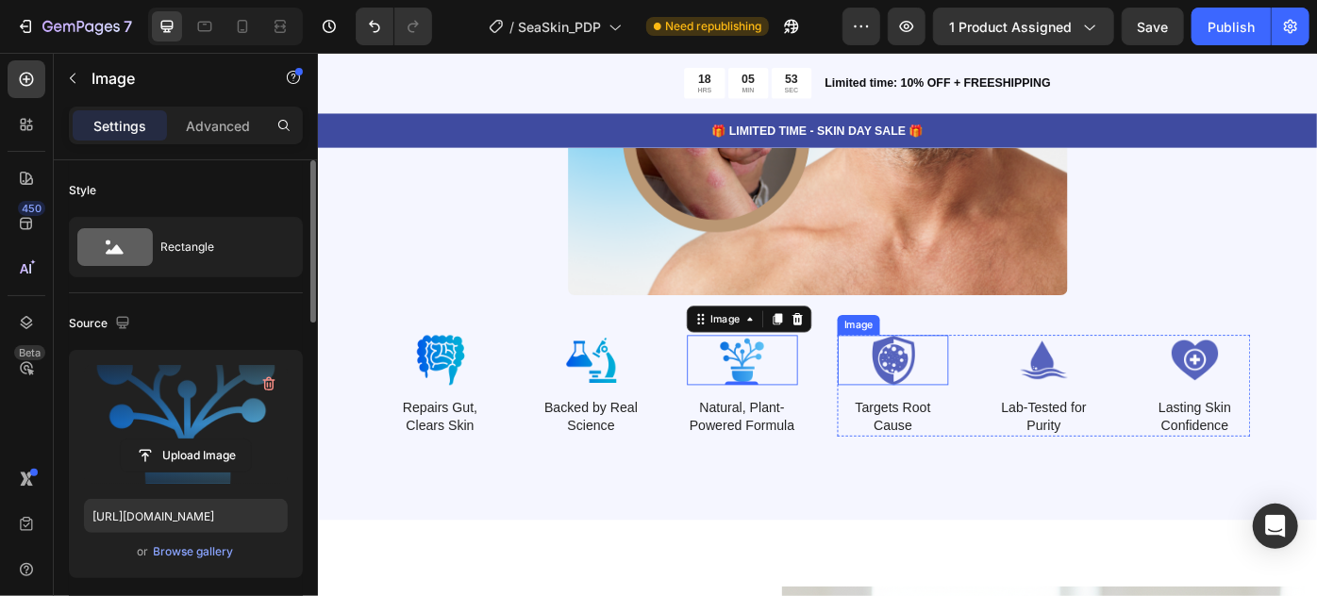
click at [978, 385] on img at bounding box center [969, 400] width 126 height 57
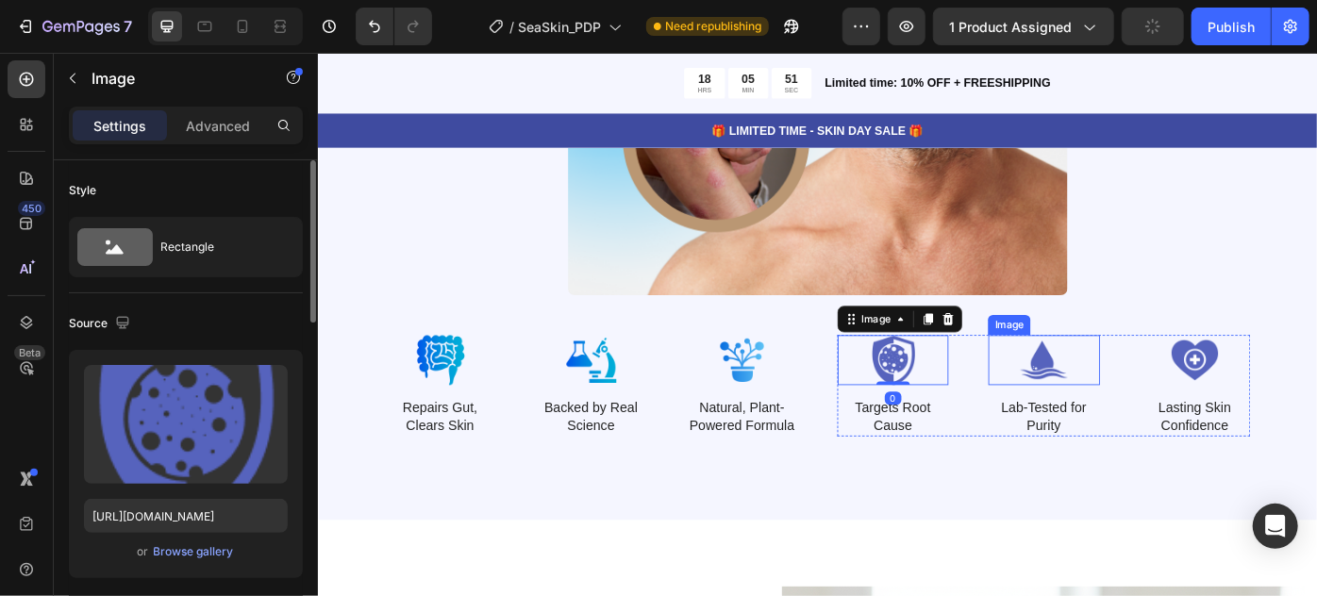
click at [1128, 391] on img at bounding box center [1140, 400] width 126 height 57
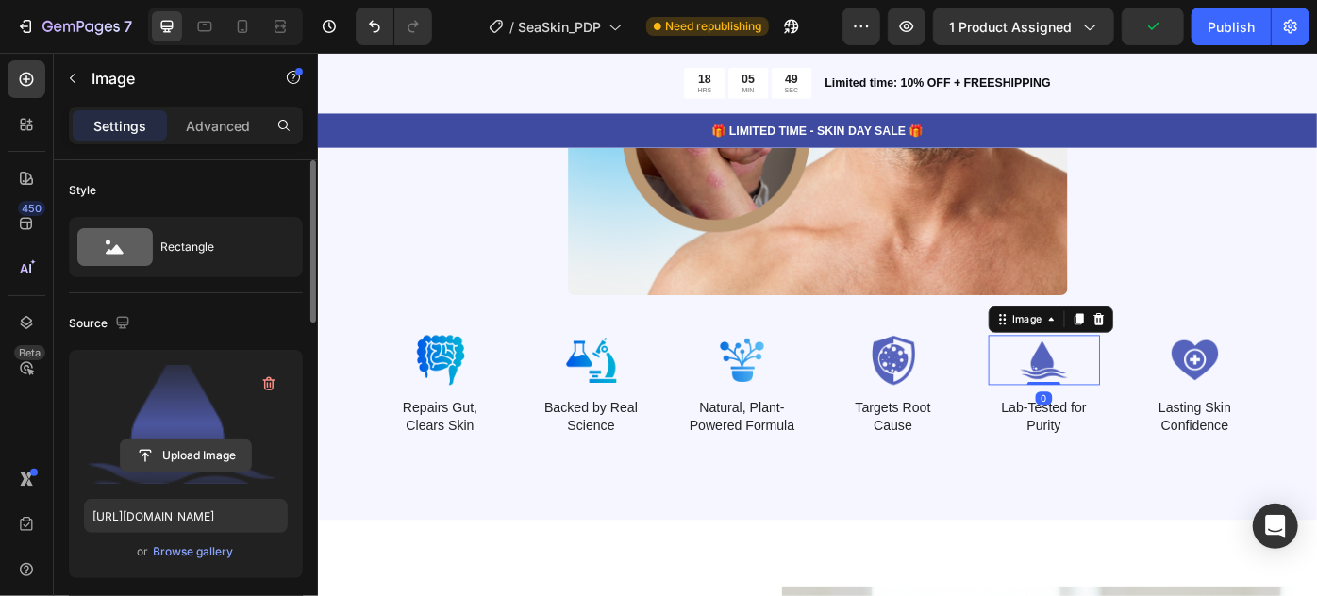
click at [185, 454] on input "file" at bounding box center [186, 456] width 130 height 32
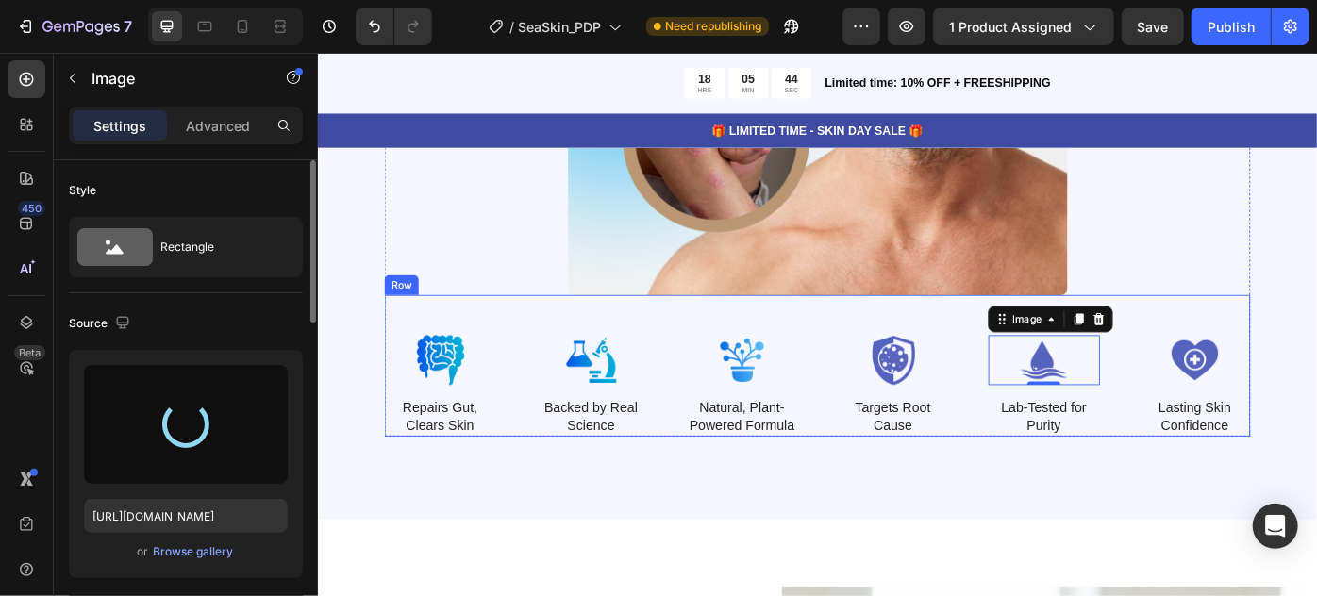
type input "https://cdn.shopify.com/s/files/1/0821/0392/7124/files/gempages_546573242282804…"
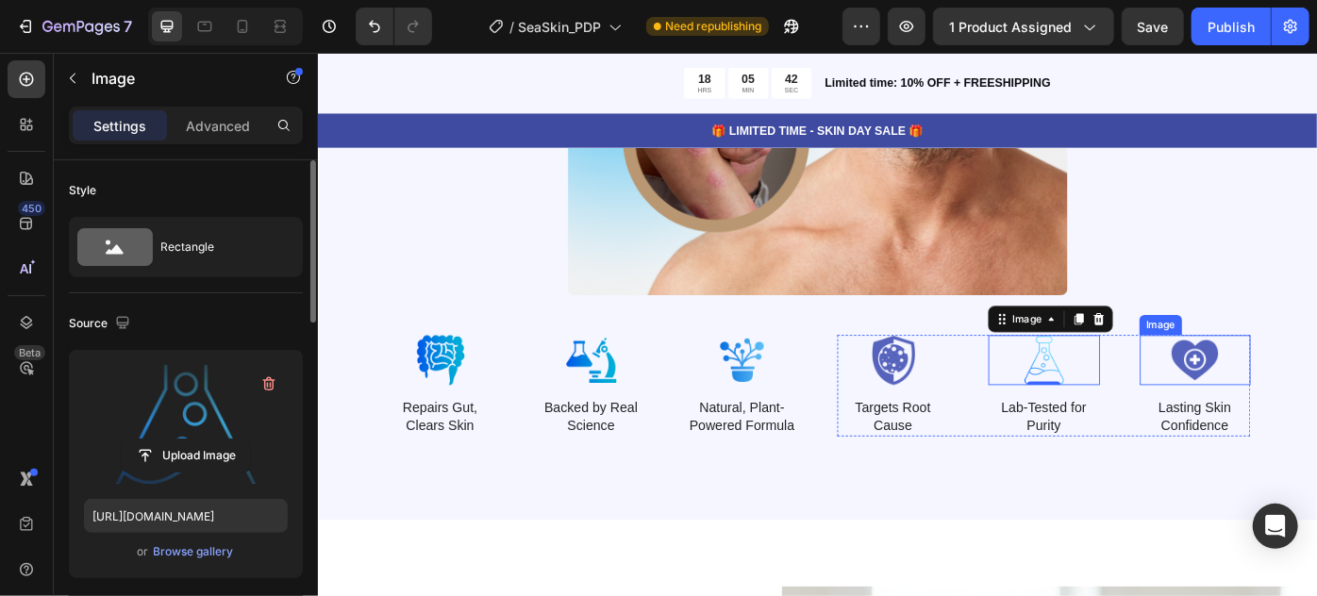
click at [1296, 391] on img at bounding box center [1311, 400] width 126 height 57
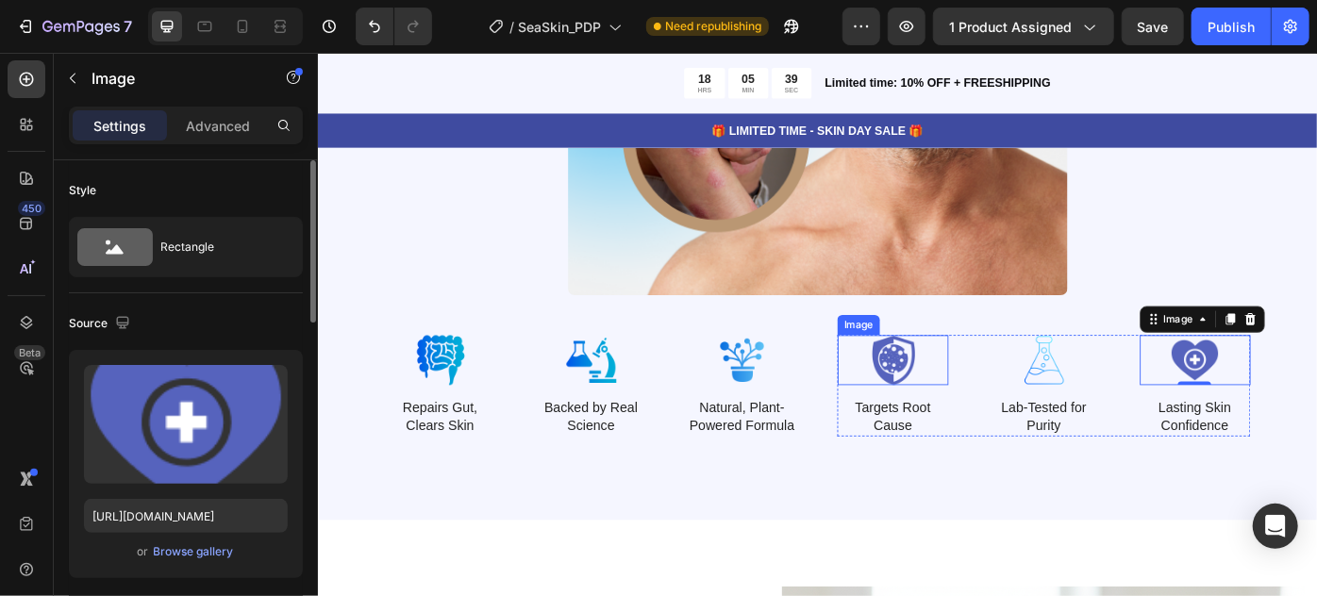
click at [965, 408] on img at bounding box center [969, 400] width 126 height 57
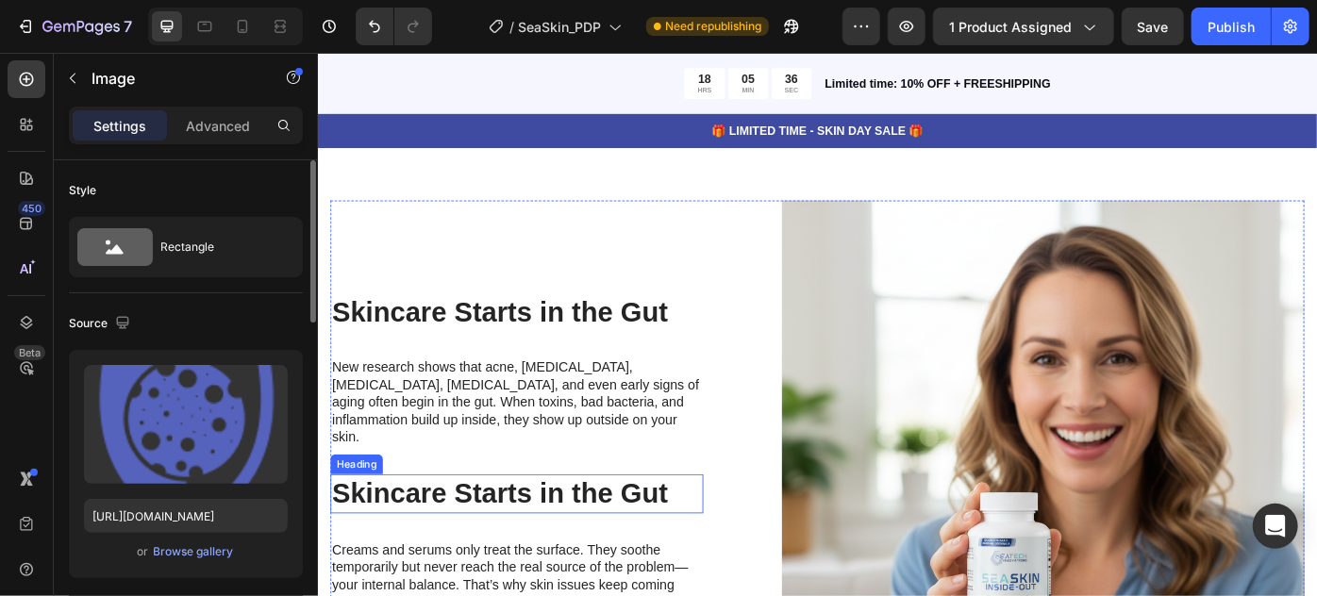
scroll to position [5056, 0]
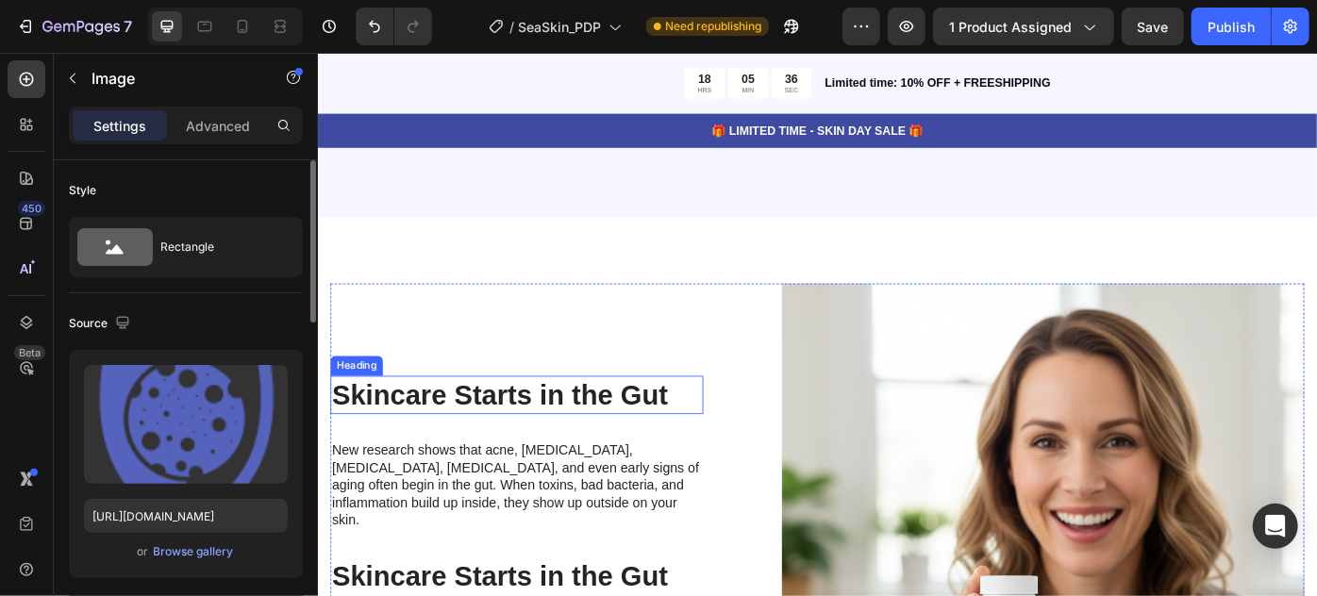
click at [613, 440] on h2 "Skincare Starts in the Gut" at bounding box center [542, 440] width 423 height 44
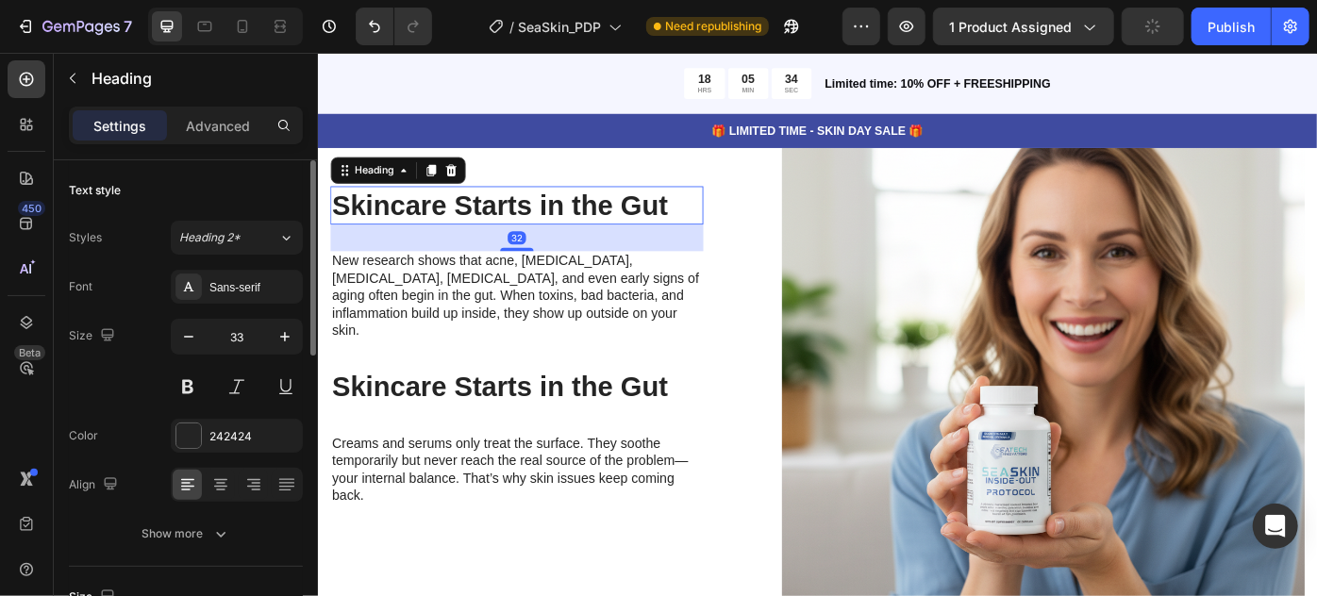
scroll to position [5314, 0]
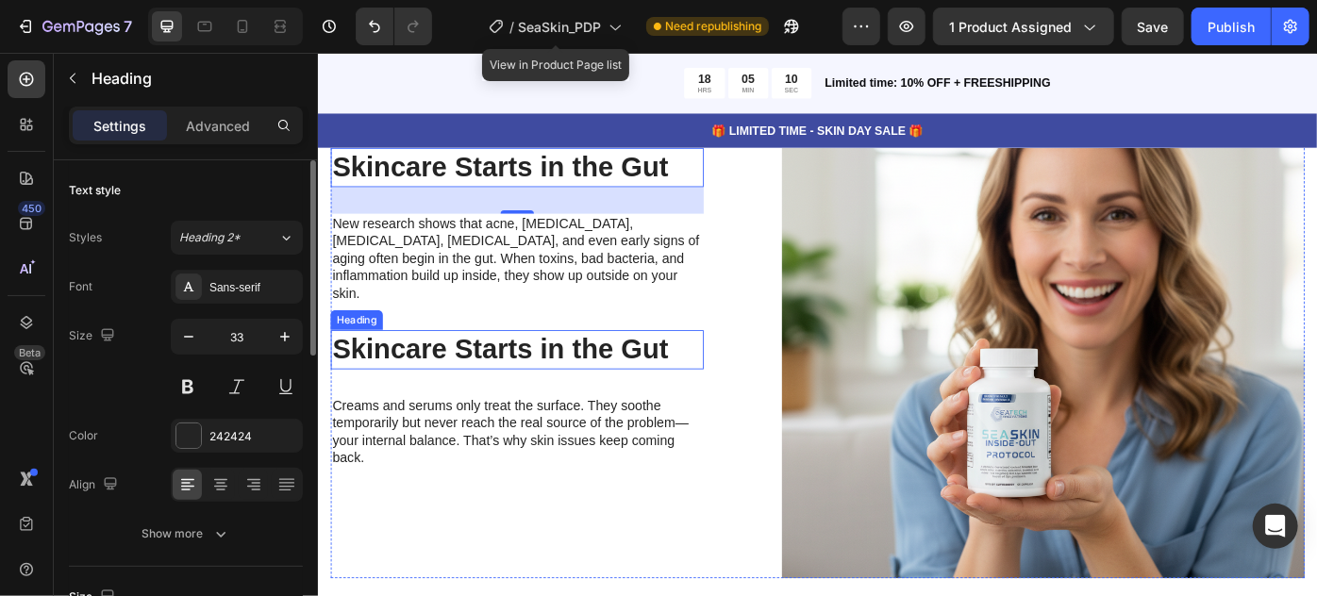
click at [553, 366] on h2 "Skincare Starts in the Gut" at bounding box center [542, 388] width 423 height 44
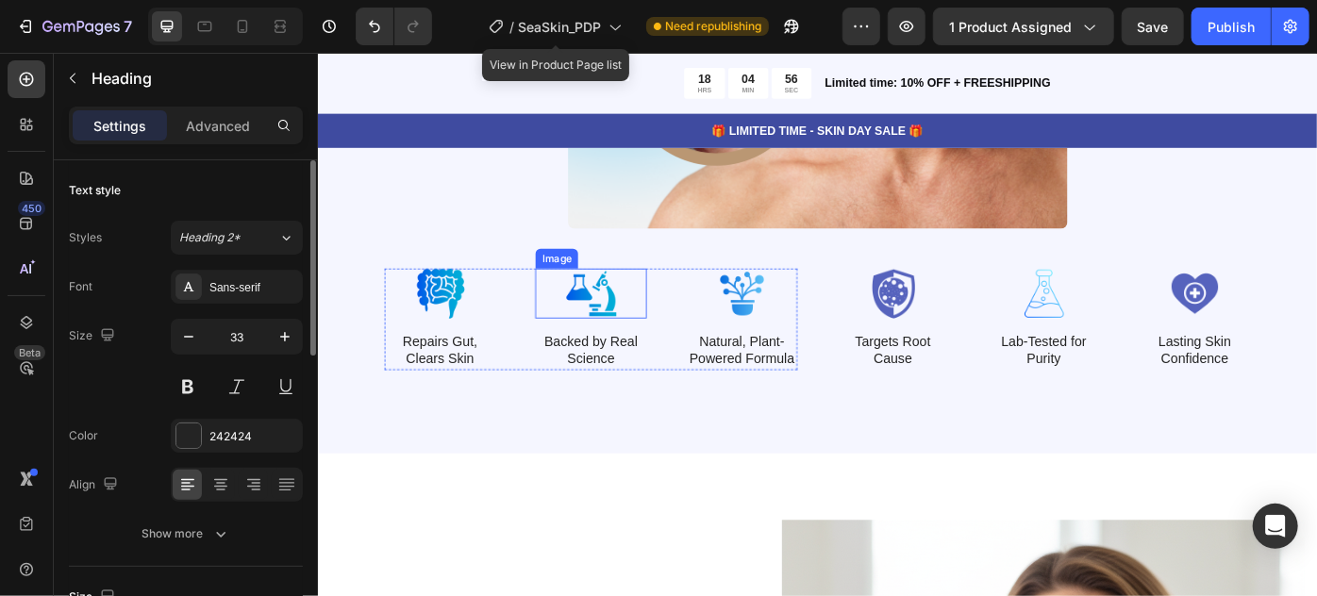
scroll to position [4893, 0]
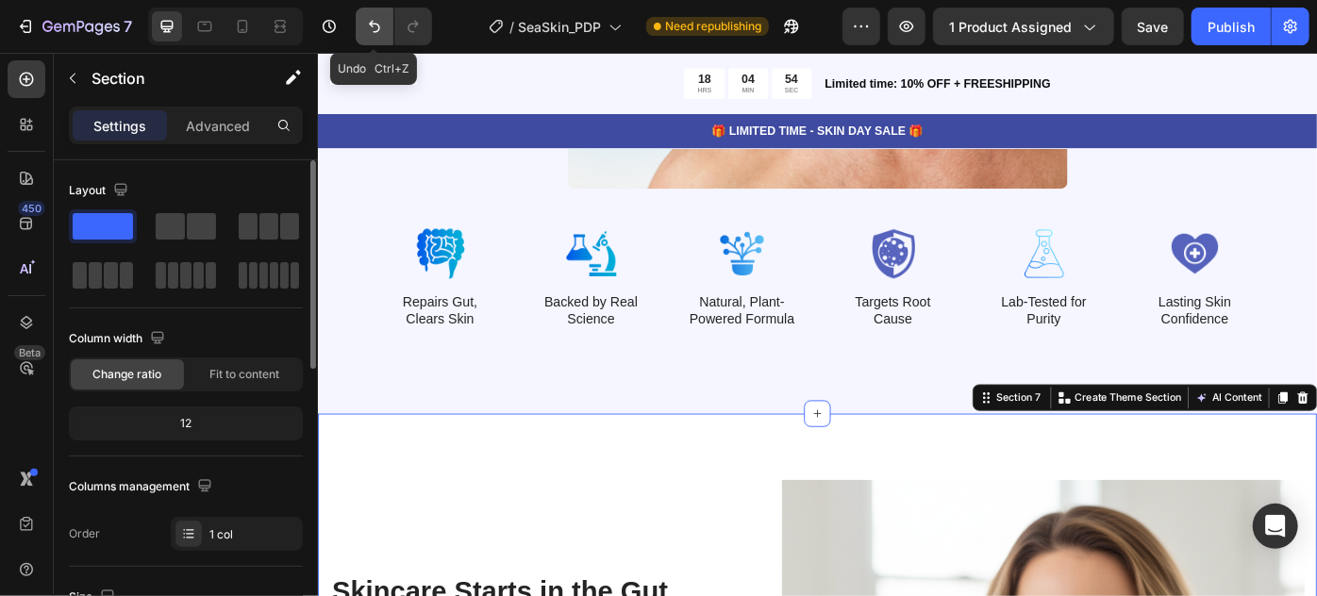
click at [382, 28] on icon "Undo/Redo" at bounding box center [374, 26] width 19 height 19
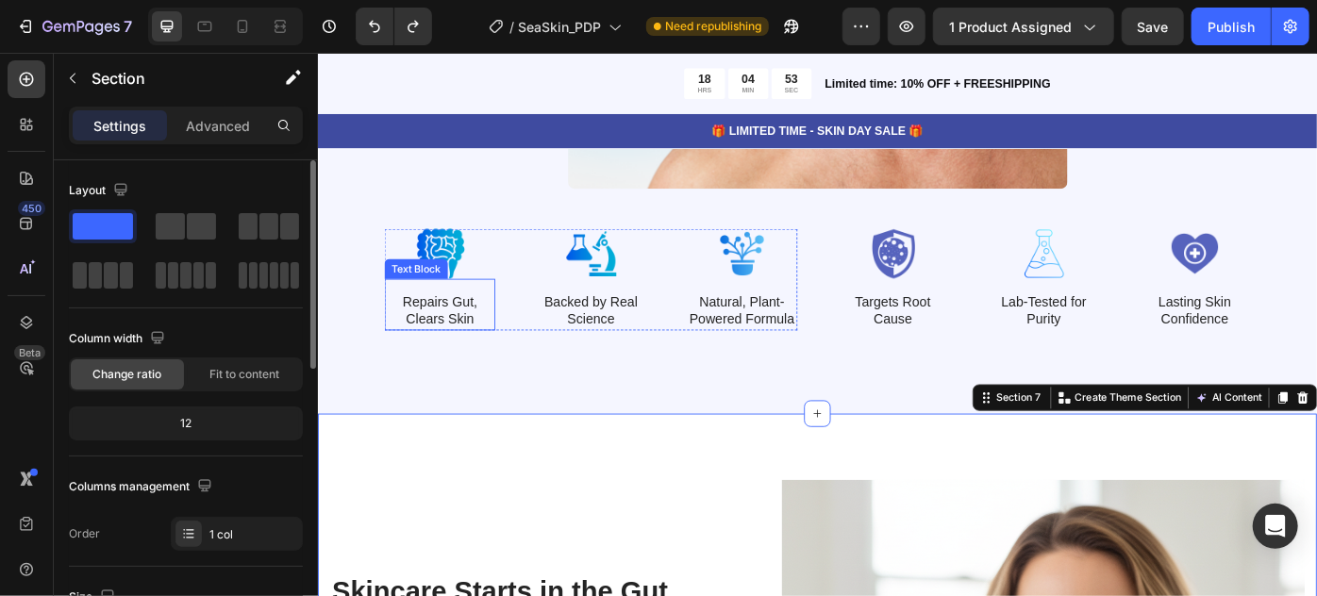
click at [449, 359] on p "Repairs Gut, Clears Skin" at bounding box center [455, 345] width 122 height 40
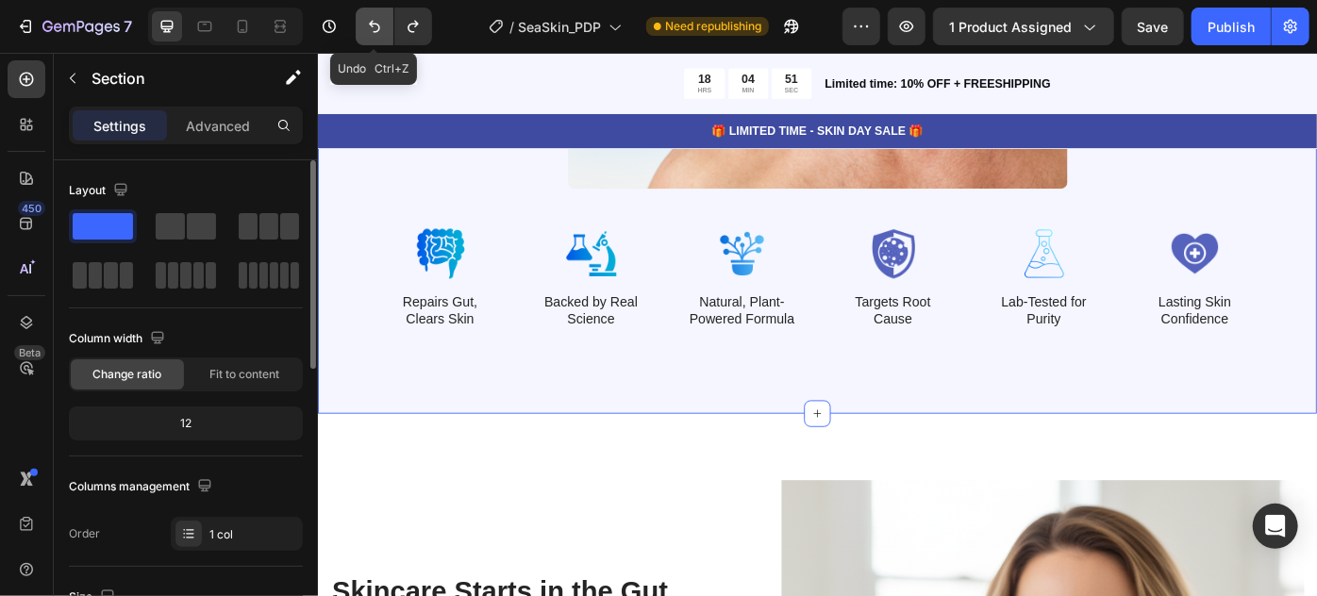
click at [365, 26] on icon "Undo/Redo" at bounding box center [374, 26] width 19 height 19
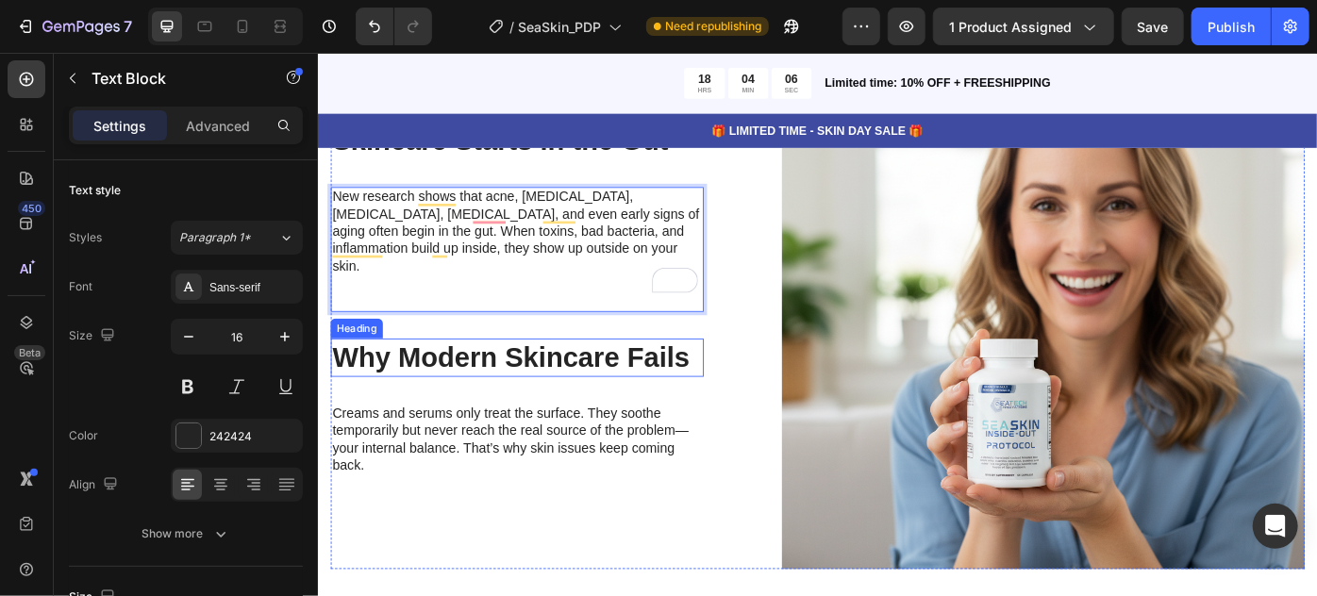
scroll to position [5316, 0]
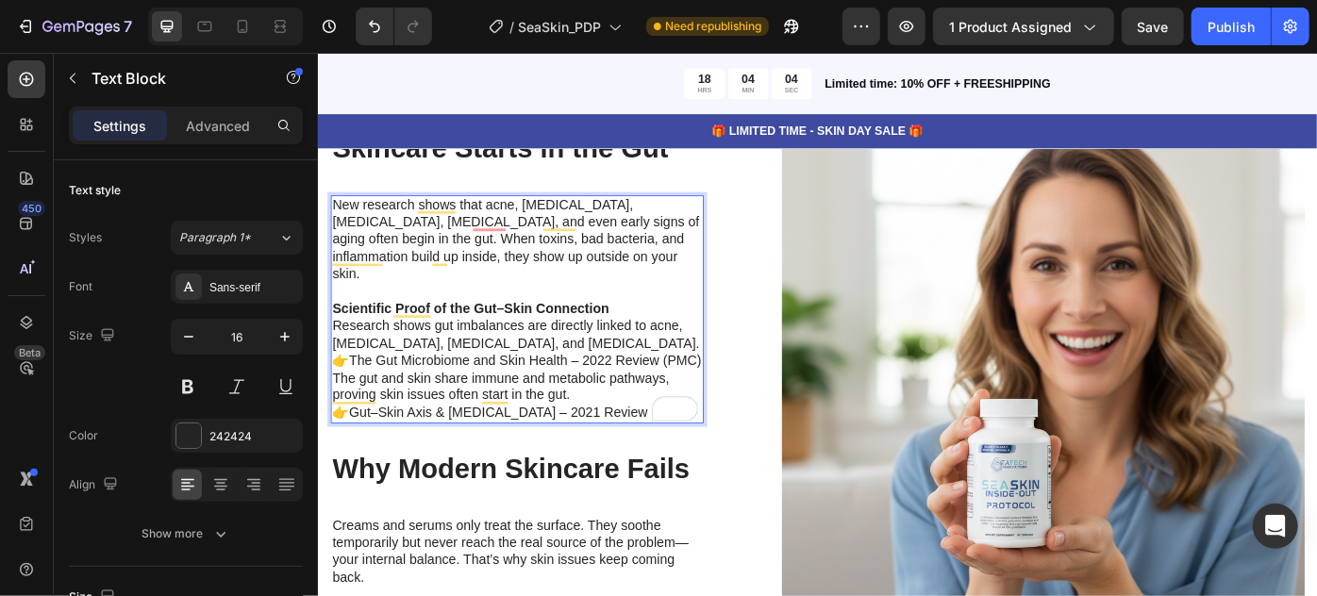
click at [644, 333] on strong "Scientific Proof of the Gut–Skin Connection" at bounding box center [489, 341] width 313 height 16
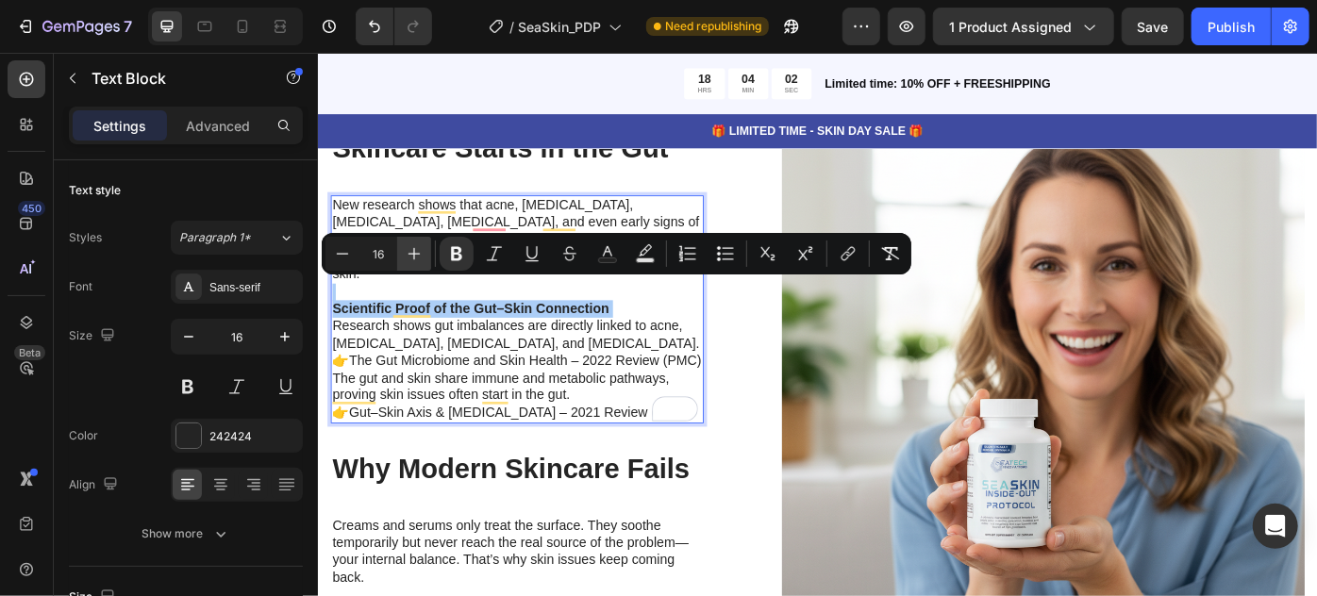
click at [405, 251] on icon "Editor contextual toolbar" at bounding box center [414, 253] width 19 height 19
type input "16"
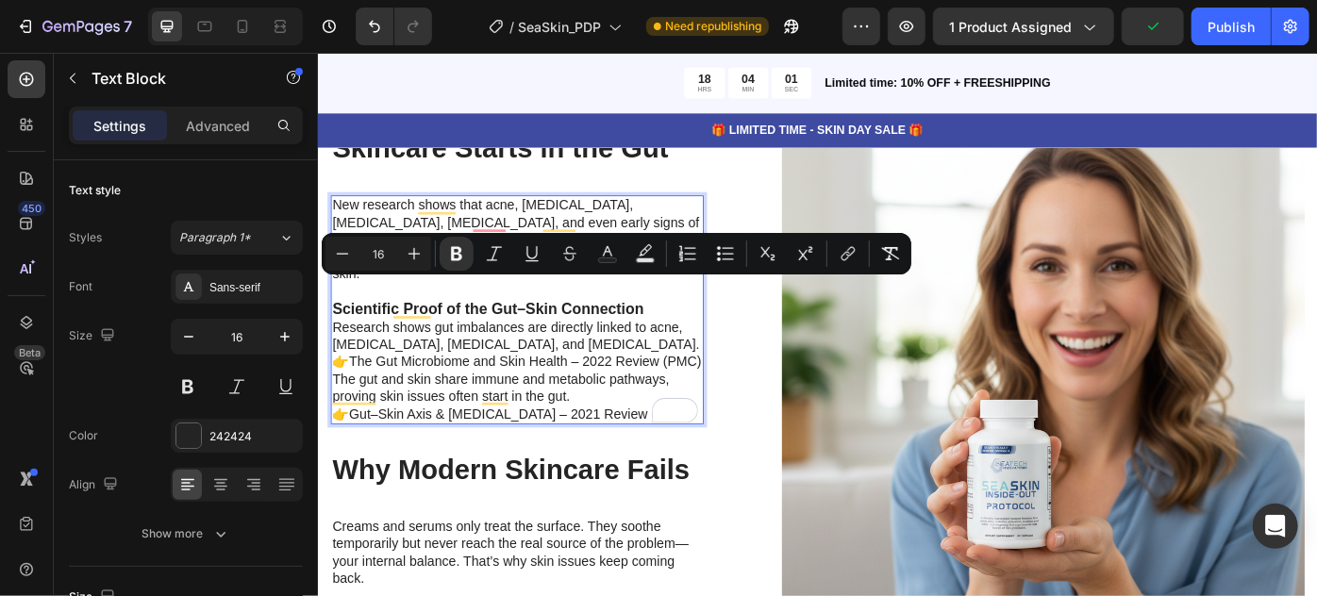
click at [511, 354] on p "Research shows gut imbalances are directly linked to acne, [MEDICAL_DATA], [MED…" at bounding box center [542, 383] width 419 height 59
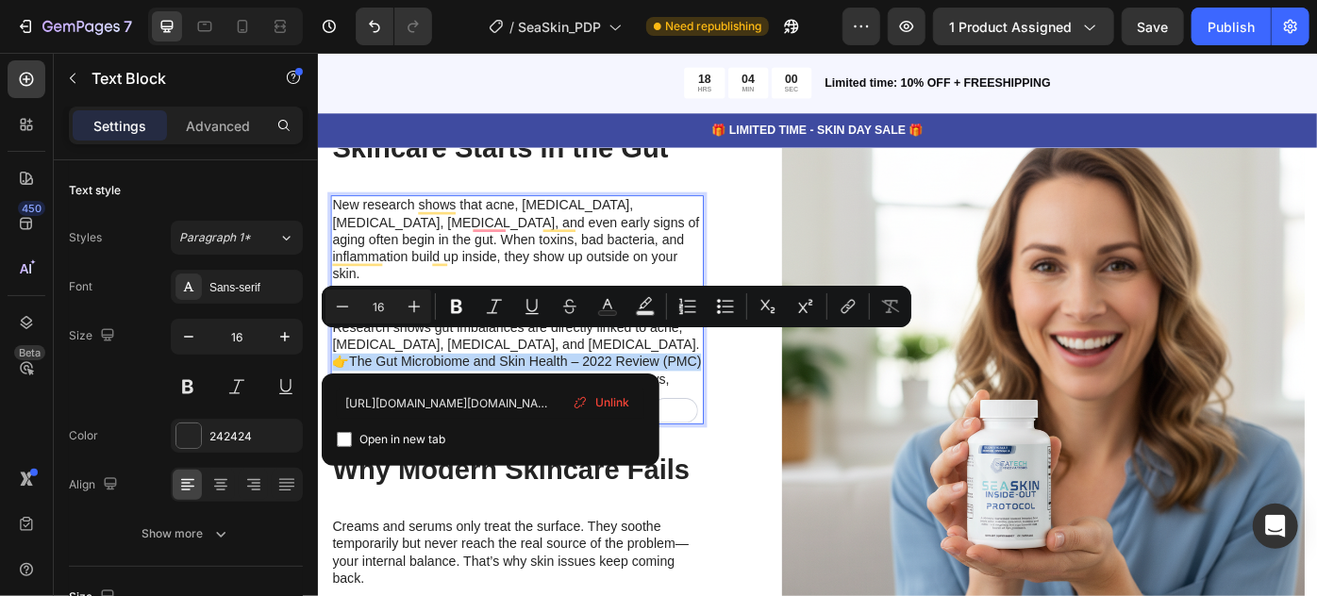
drag, startPoint x: 394, startPoint y: 399, endPoint x: 337, endPoint y: 377, distance: 61.5
click at [337, 377] on p "Research shows gut imbalances are directly linked to acne, [MEDICAL_DATA], [MED…" at bounding box center [542, 383] width 419 height 59
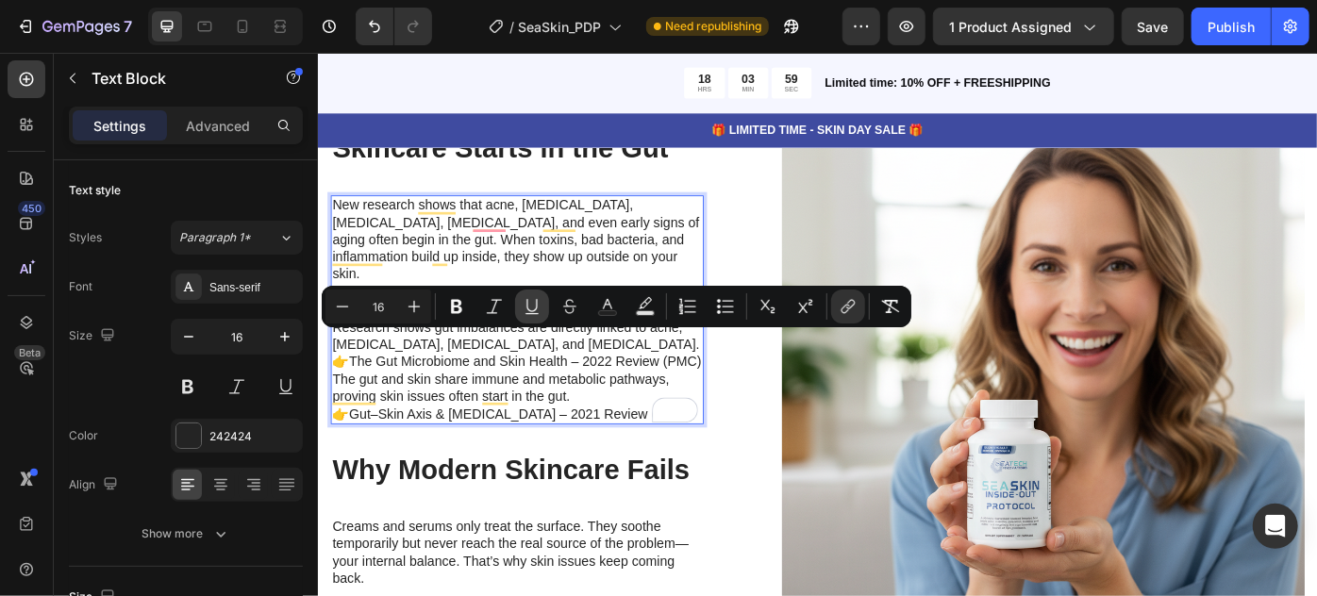
click at [537, 295] on button "Underline" at bounding box center [532, 307] width 34 height 34
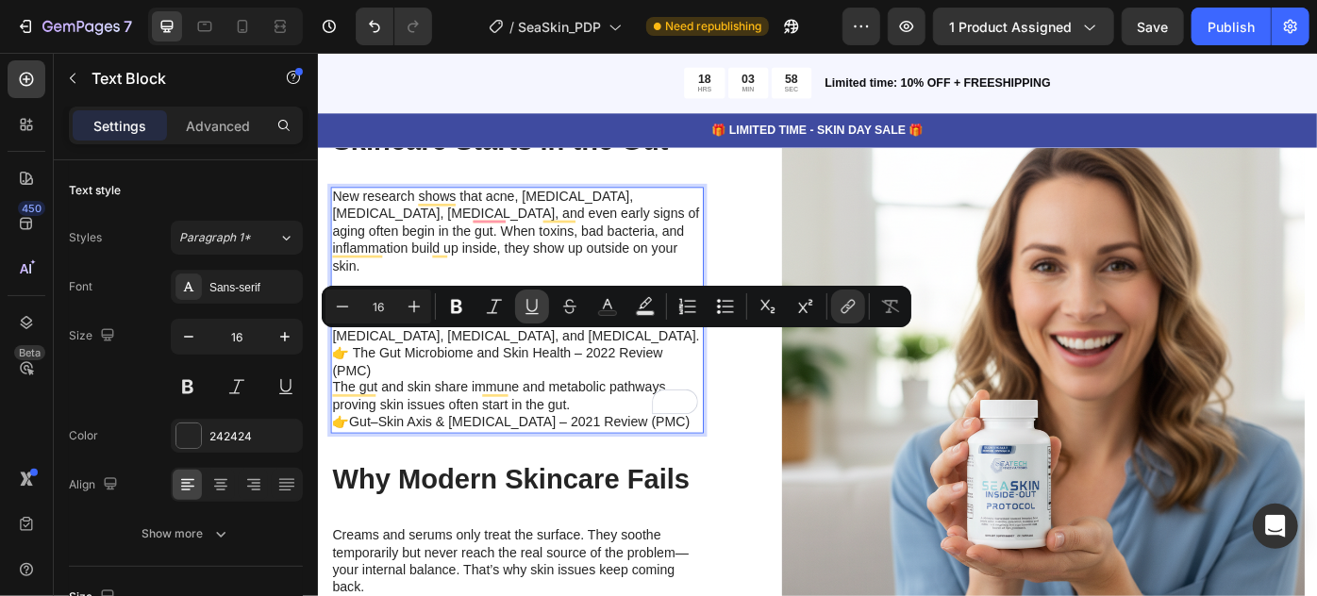
click at [521, 316] on button "Underline" at bounding box center [532, 307] width 34 height 34
click at [444, 397] on p "Research shows gut imbalances are directly linked to acne, [MEDICAL_DATA], [MED…" at bounding box center [542, 382] width 419 height 78
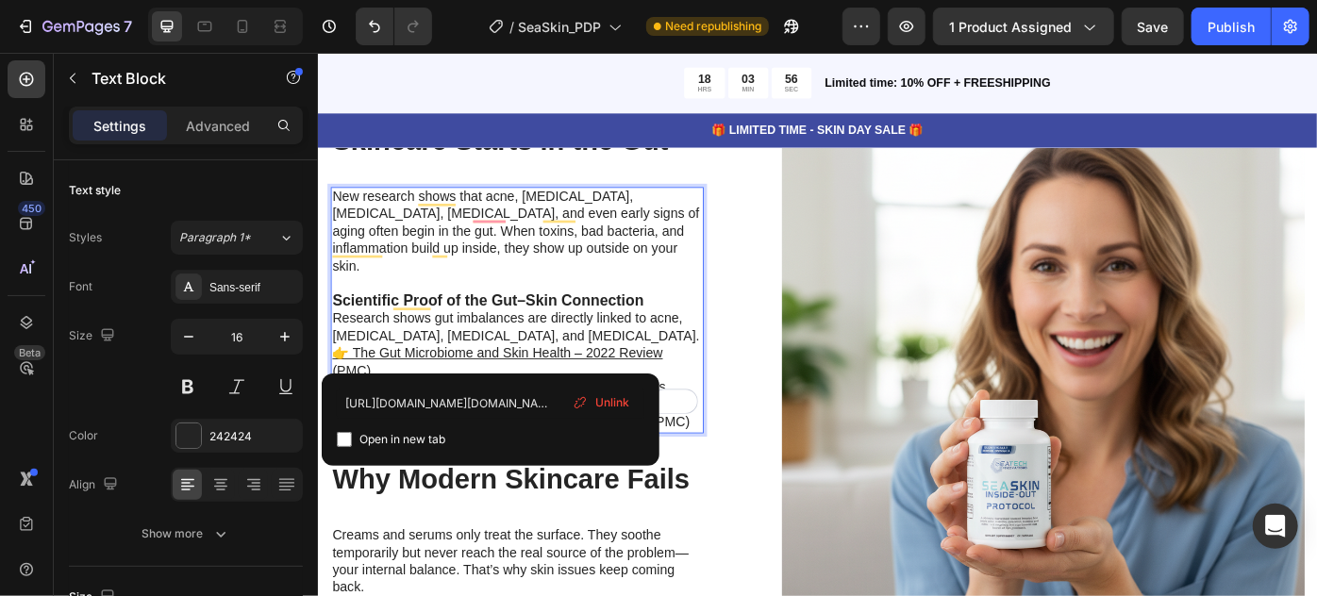
click at [353, 384] on u "👉 The Gut Microbiome and Skin Health – 2022 Review (PMC)" at bounding box center [520, 402] width 375 height 36
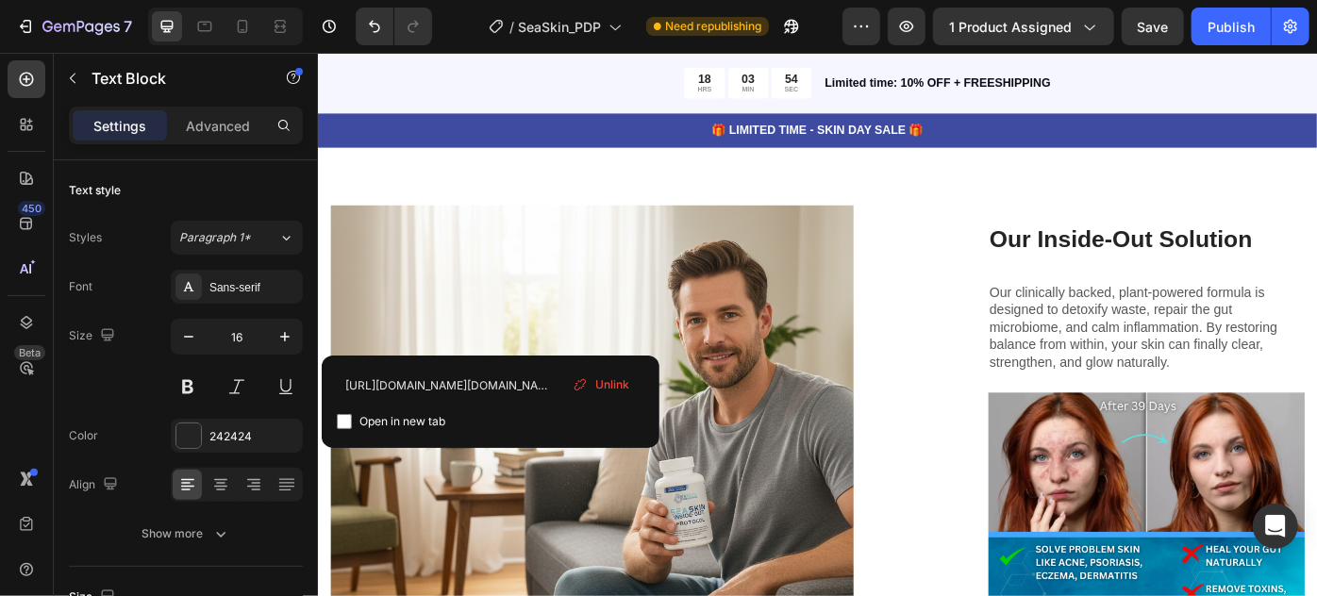
scroll to position [5297, 0]
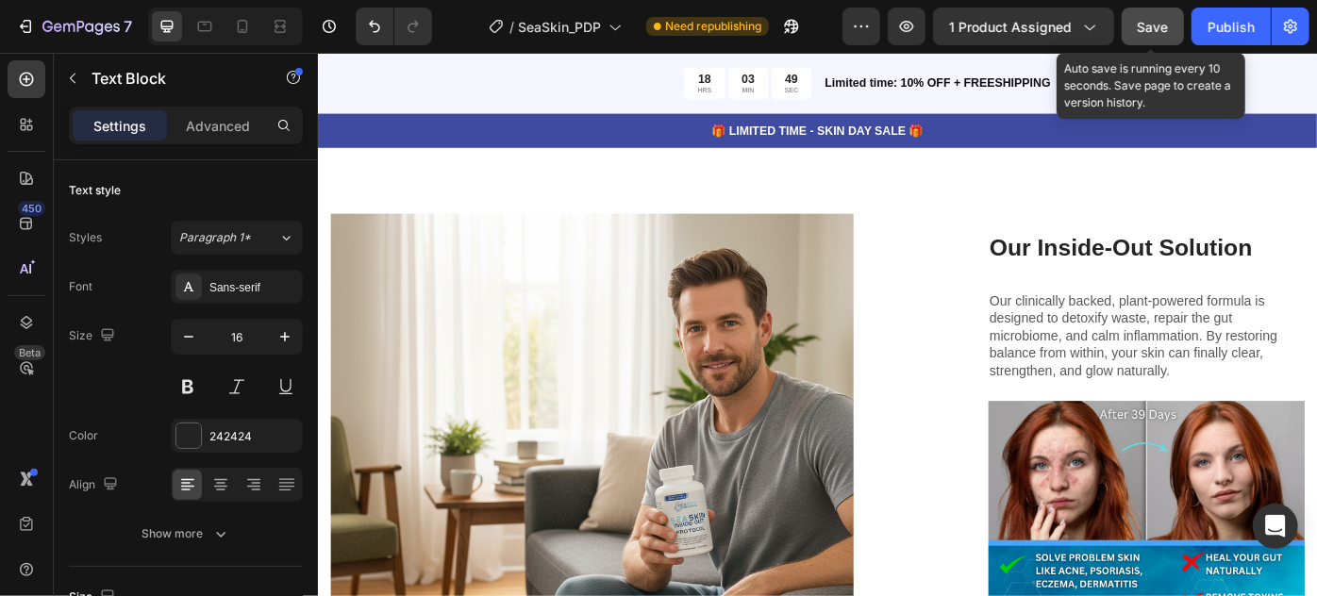
click at [1169, 33] on span "Save" at bounding box center [1153, 27] width 31 height 16
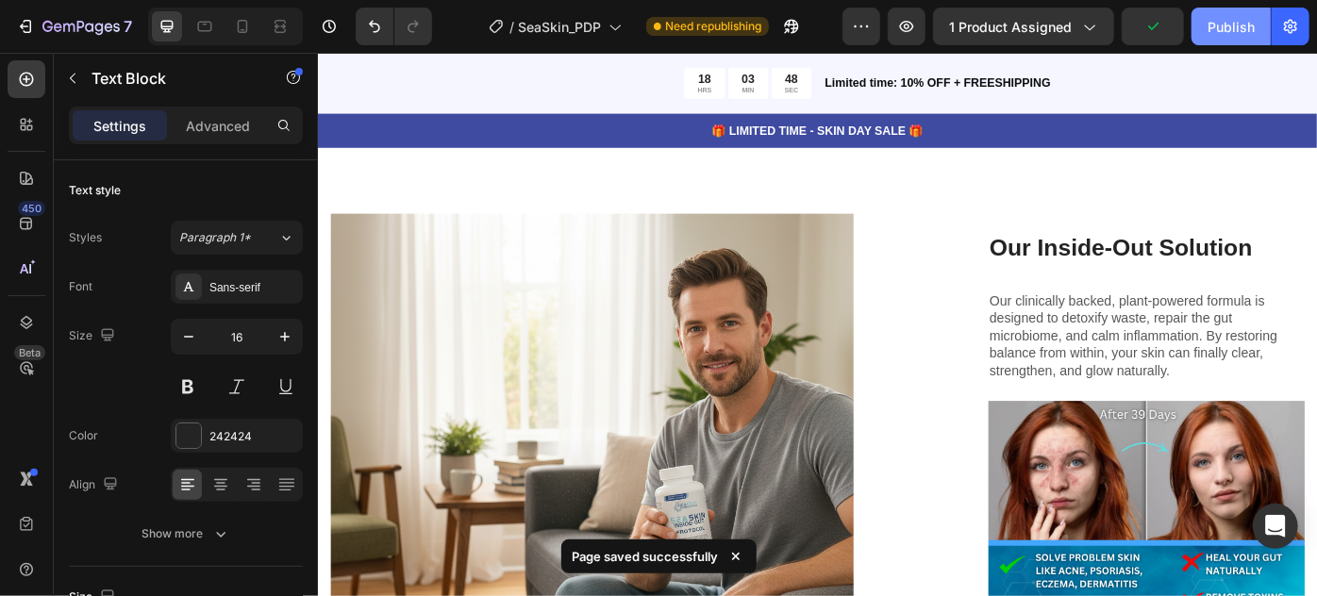
click at [1223, 29] on div "Publish" at bounding box center [1231, 27] width 47 height 20
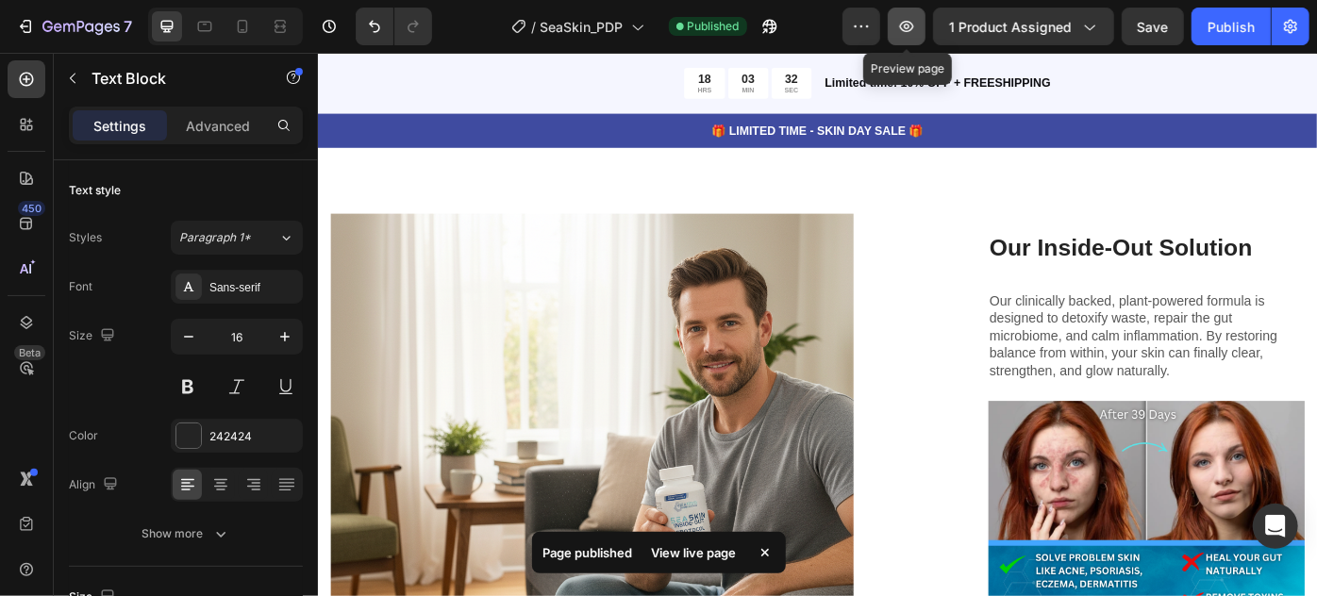
click at [912, 24] on icon "button" at bounding box center [906, 26] width 19 height 19
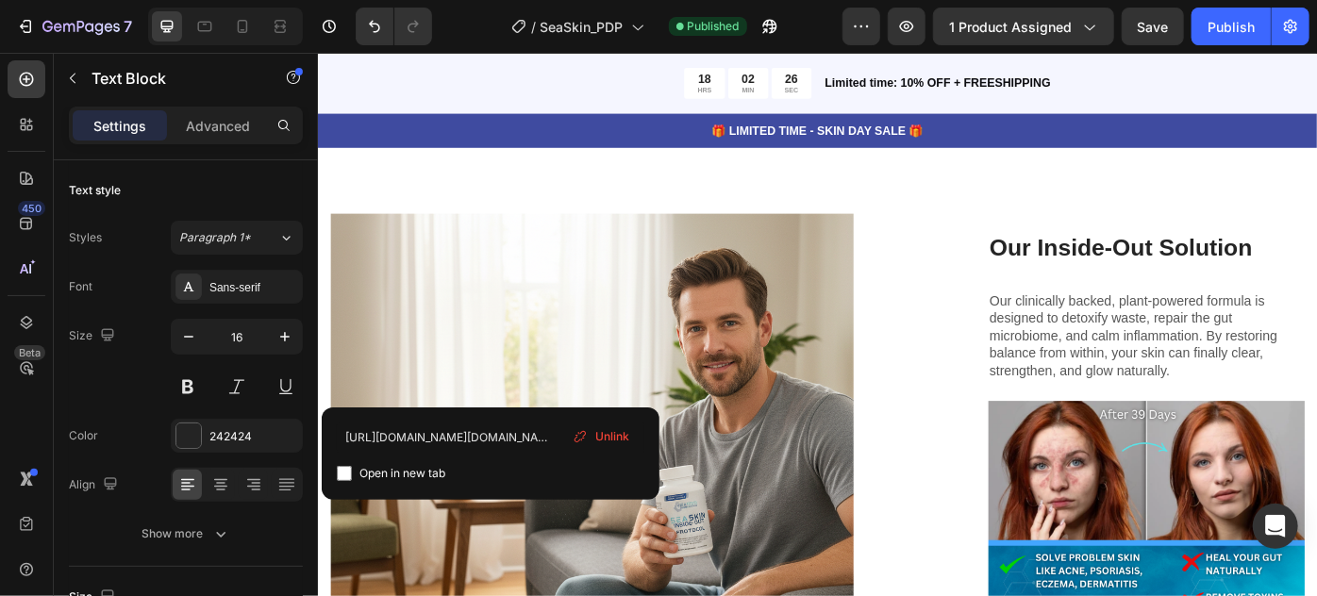
click at [629, 438] on div "Unlink" at bounding box center [601, 437] width 72 height 25
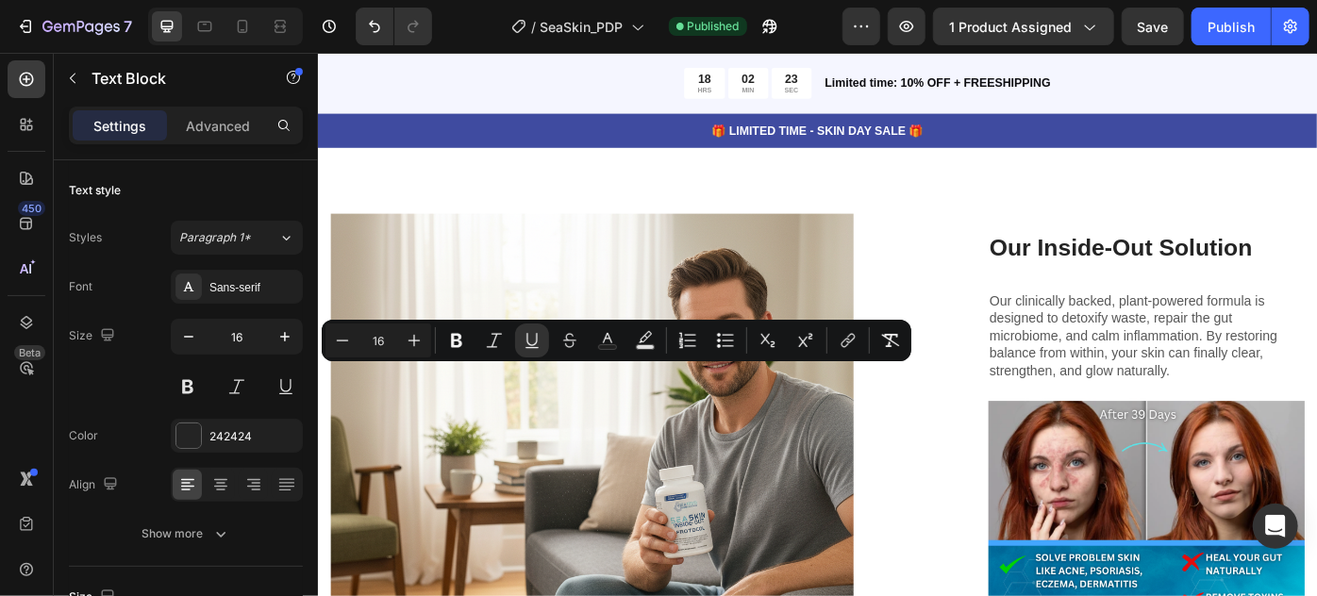
drag, startPoint x: 523, startPoint y: 428, endPoint x: 376, endPoint y: 416, distance: 147.7
copy u "ttps://pmc.ncbi.nlm.nih.gov/articles/PMC9311318/?utm_source=chatgpt.com"
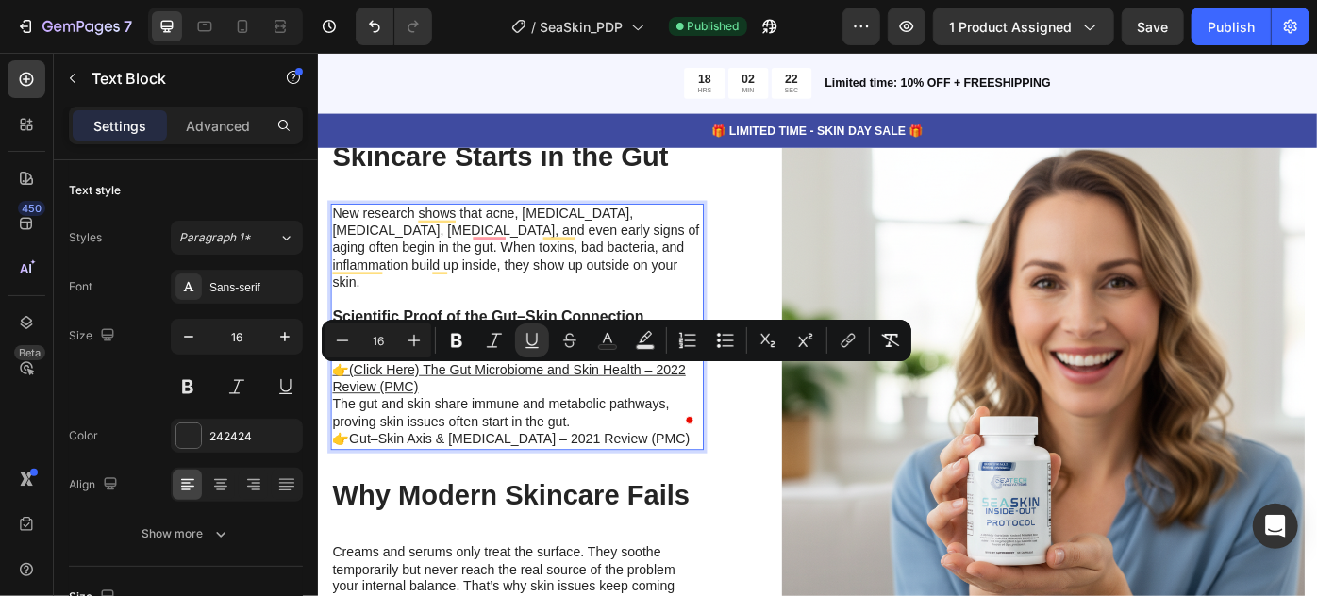
scroll to position [5316, 0]
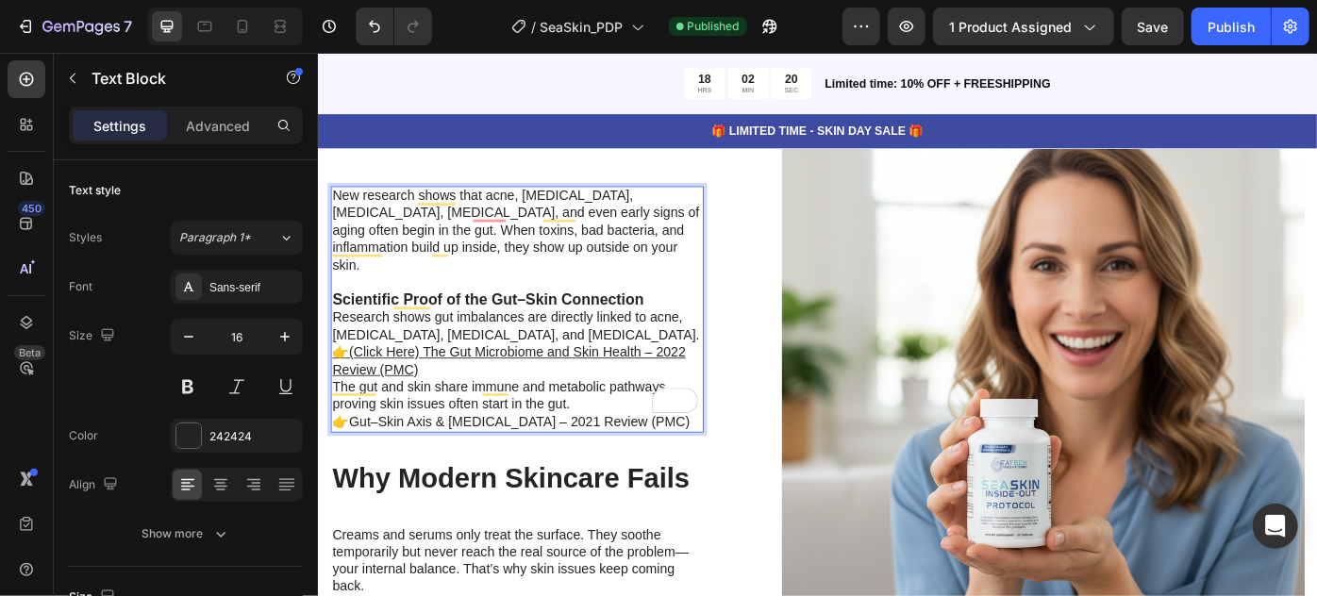
click at [463, 383] on u "👉(Click Here) The Gut Microbiome and Skin Health – 2022 Review (PMC)" at bounding box center [533, 401] width 400 height 36
click at [460, 383] on u "👉(Click Here) The Gut Microbiome and Skin Health – 2022 Review (PMC)" at bounding box center [533, 401] width 400 height 36
click at [462, 397] on p "Research shows gut imbalances are directly linked to acne, eczema, psoriasis, a…" at bounding box center [542, 382] width 419 height 78
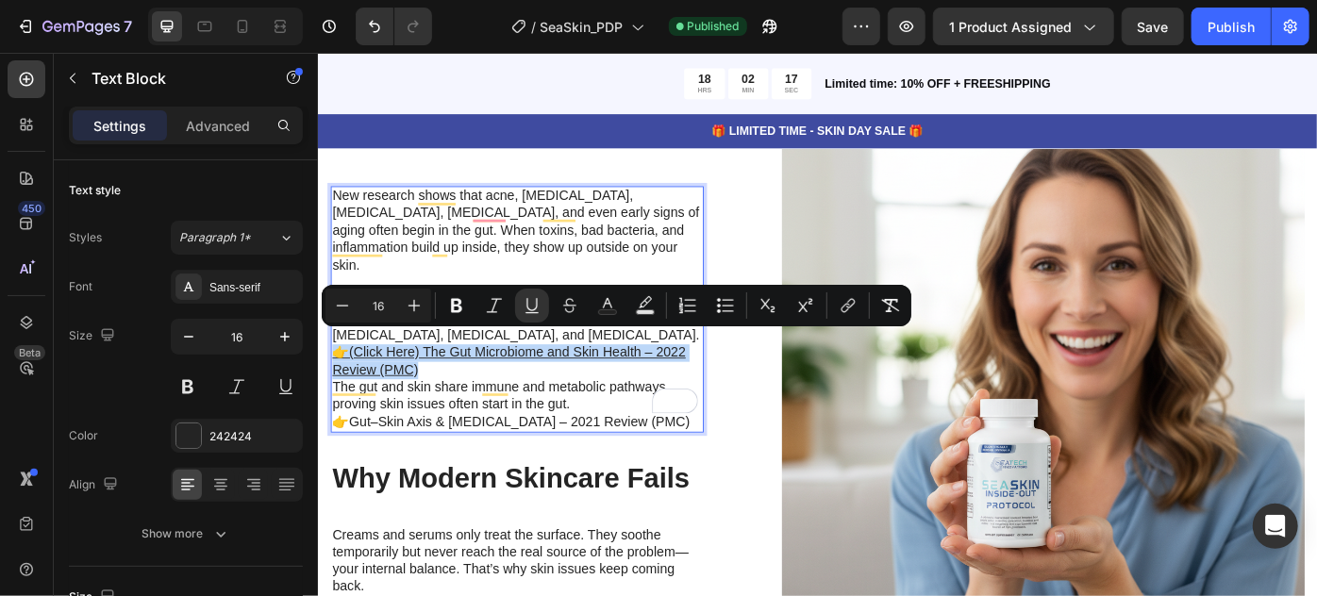
drag, startPoint x: 451, startPoint y: 397, endPoint x: 334, endPoint y: 377, distance: 118.7
click at [334, 377] on p "Research shows gut imbalances are directly linked to acne, eczema, psoriasis, a…" at bounding box center [542, 382] width 419 height 78
click at [847, 301] on icon "Editor contextual toolbar" at bounding box center [850, 303] width 8 height 9
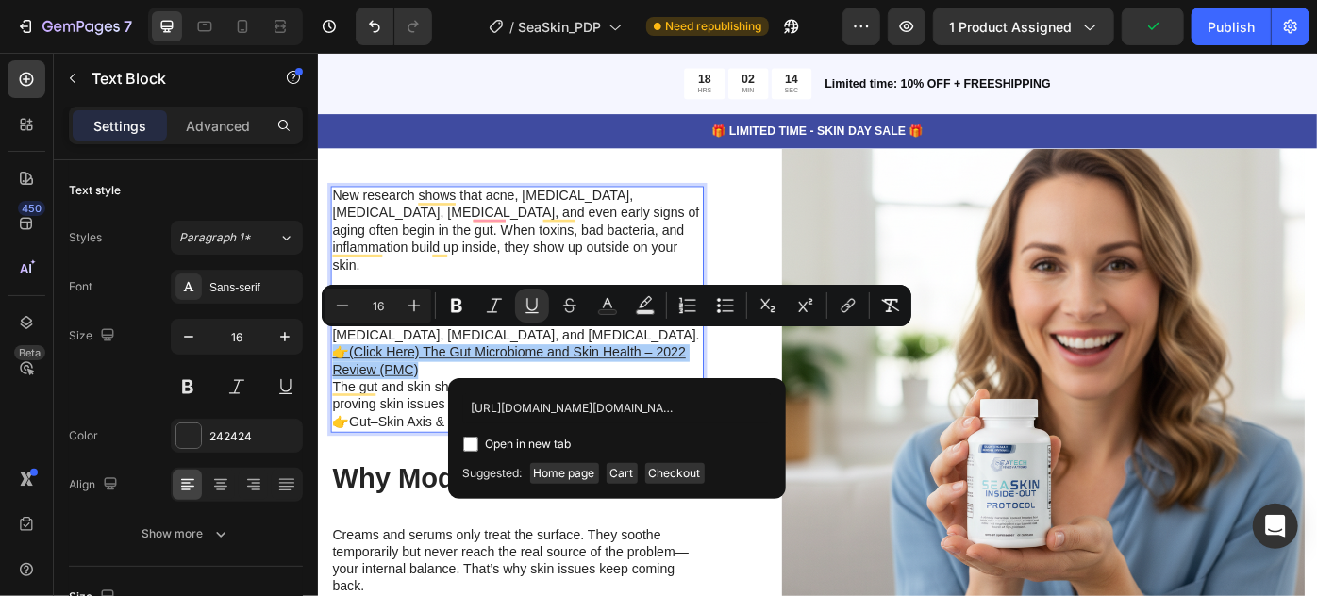
scroll to position [0, 201]
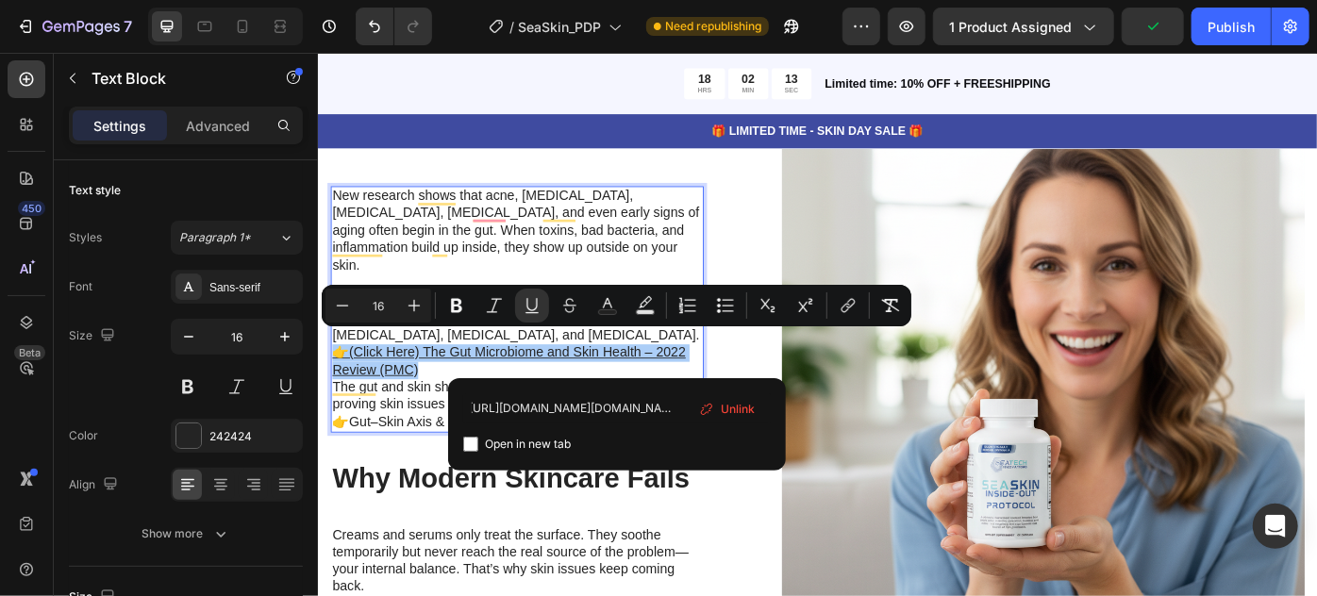
type input "https://pmc.ncbi.nlm.nih.gov/articles/PMC9311318/?utm_source=chatgpt.com"
click at [561, 442] on span "Open in new tab" at bounding box center [529, 444] width 86 height 23
checkbox input "true"
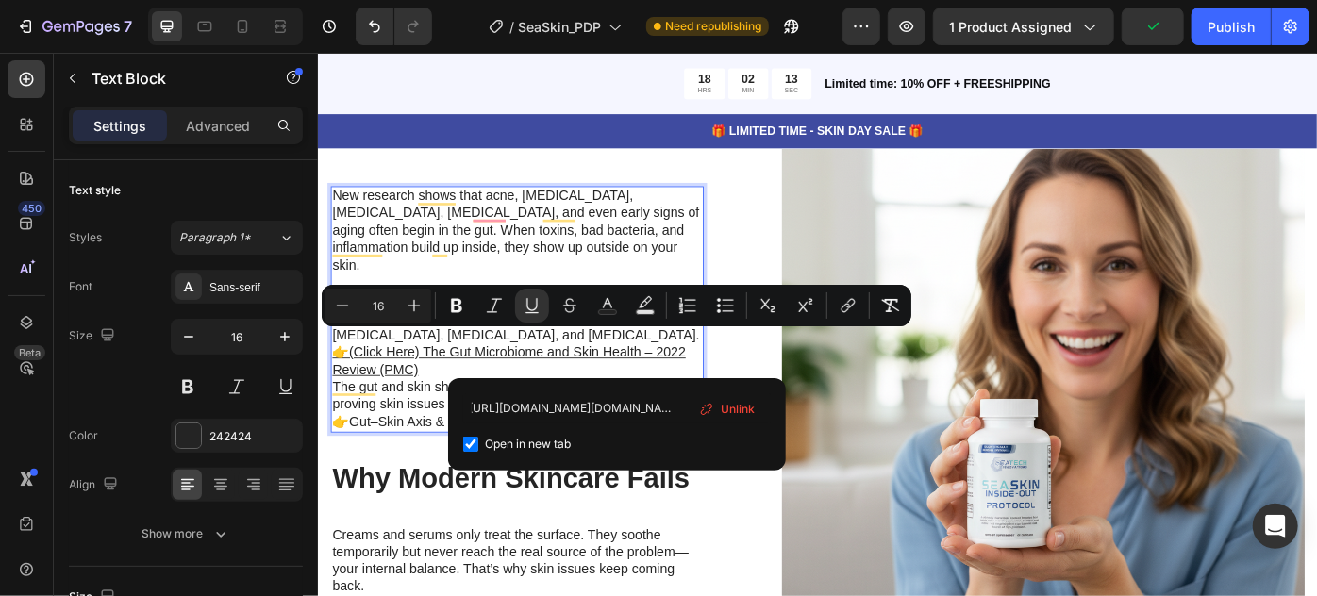
scroll to position [0, 0]
click at [660, 277] on p "New research shows that acne, eczema, psoriasis, rosacea, and even early signs …" at bounding box center [542, 274] width 419 height 139
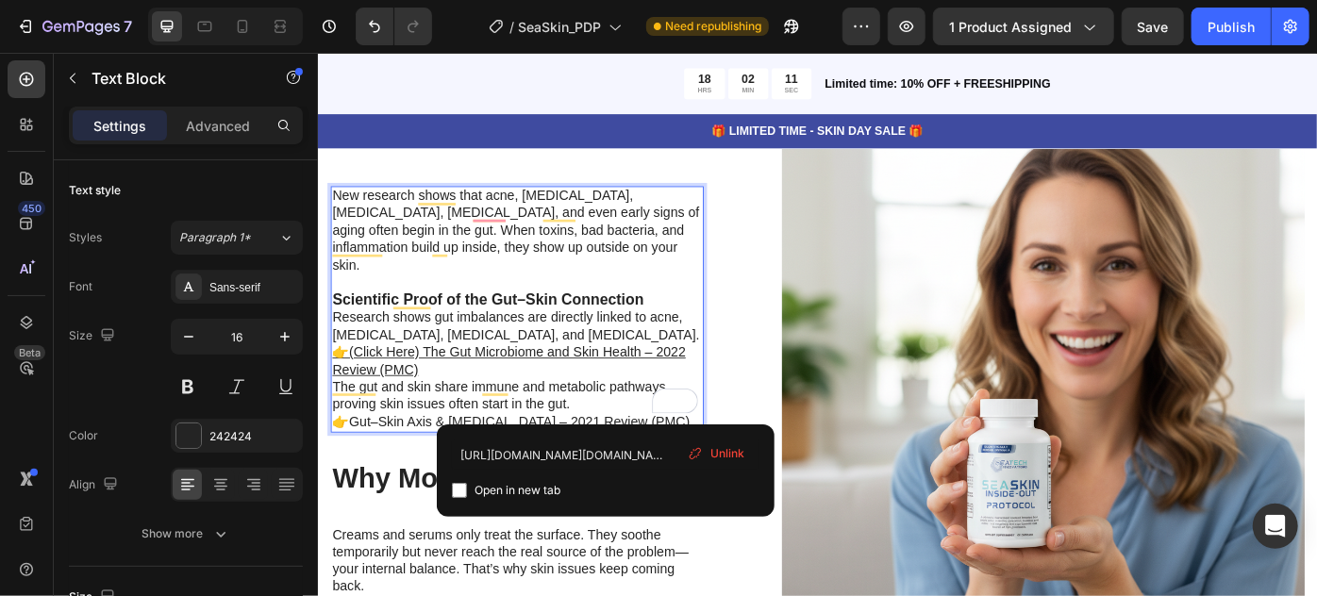
click at [643, 461] on link "Gut–Skin Axis & Dysbiosis – 2021 Review (PMC)" at bounding box center [545, 469] width 386 height 16
click at [617, 457] on input "https://pmc.ncbi.nlm.nih.gov/articles/PMC7916842/?utm_source=chatgpt.com" at bounding box center [606, 455] width 308 height 30
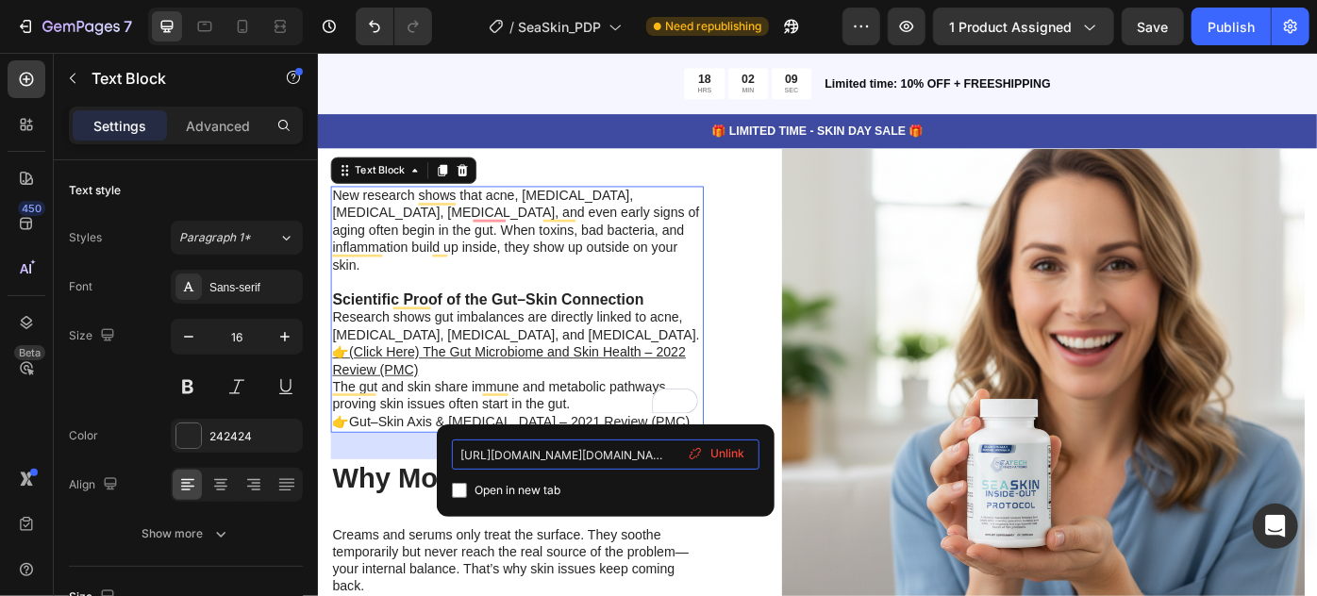
click at [617, 457] on input "https://pmc.ncbi.nlm.nih.gov/articles/PMC7916842/?utm_source=chatgpt.com" at bounding box center [606, 455] width 308 height 30
click at [561, 492] on span "Open in new tab" at bounding box center [518, 490] width 86 height 23
checkbox input "true"
click at [715, 460] on span "Unlink" at bounding box center [728, 453] width 34 height 17
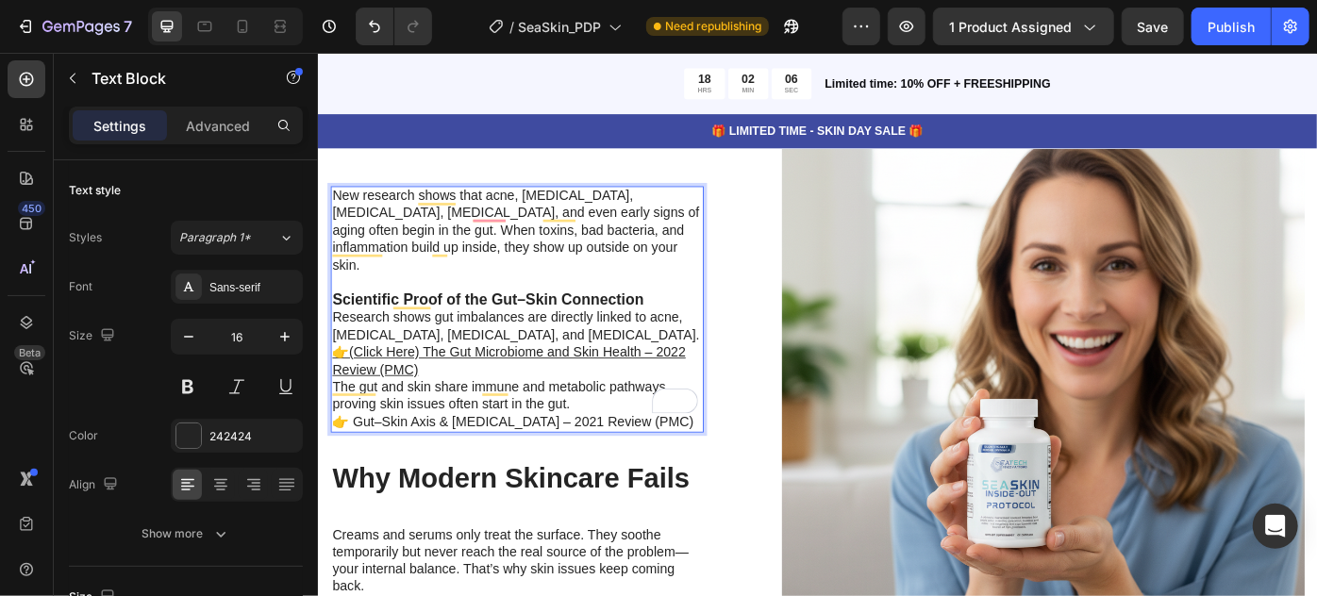
click at [612, 451] on p "The gut and skin share immune and metabolic pathways, proving skin issues often…" at bounding box center [542, 450] width 419 height 59
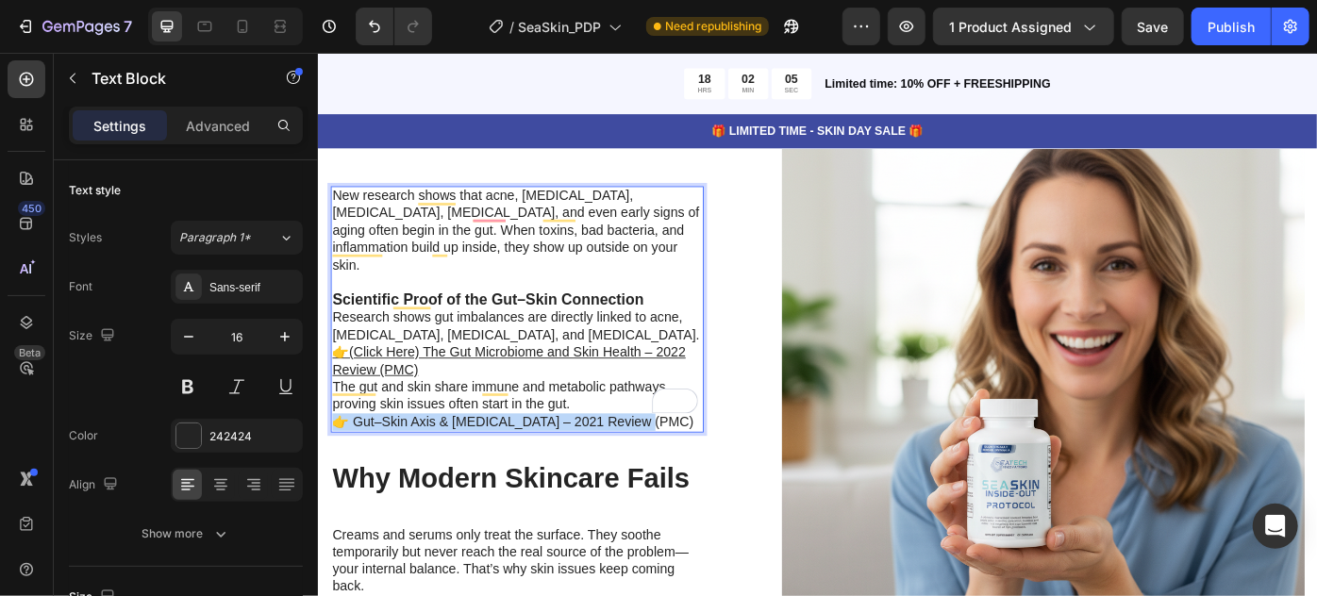
click at [612, 451] on p "The gut and skin share immune and metabolic pathways, proving skin issues often…" at bounding box center [542, 450] width 419 height 59
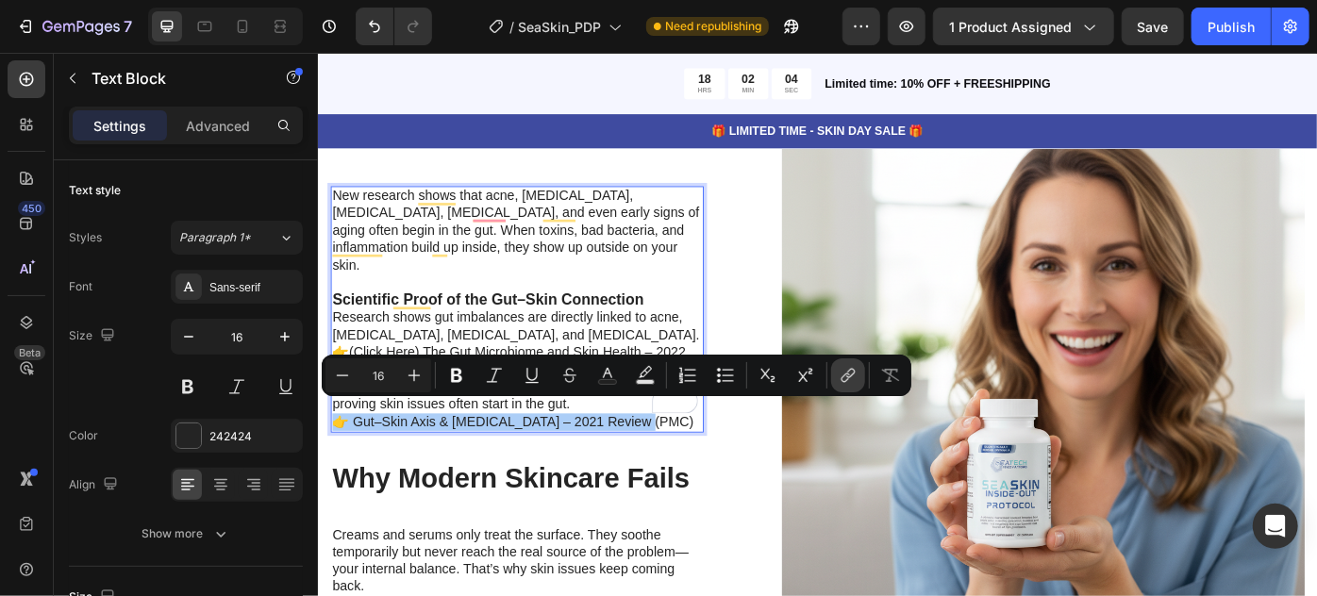
click at [835, 370] on button "link" at bounding box center [848, 376] width 34 height 34
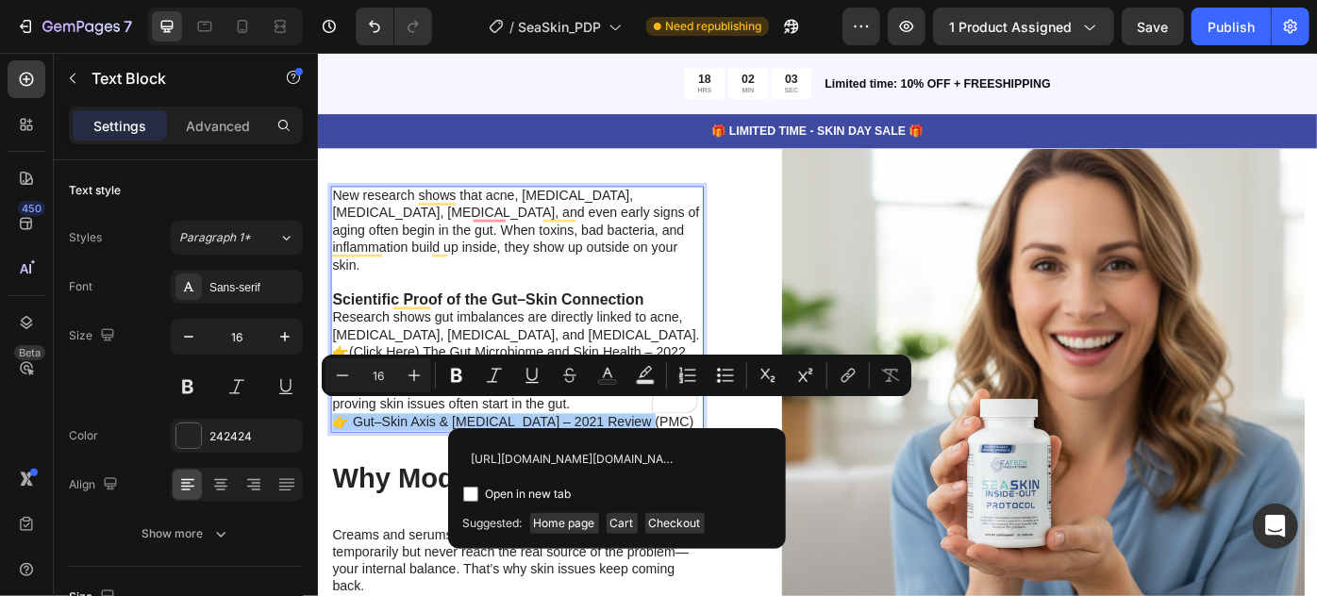
scroll to position [0, 206]
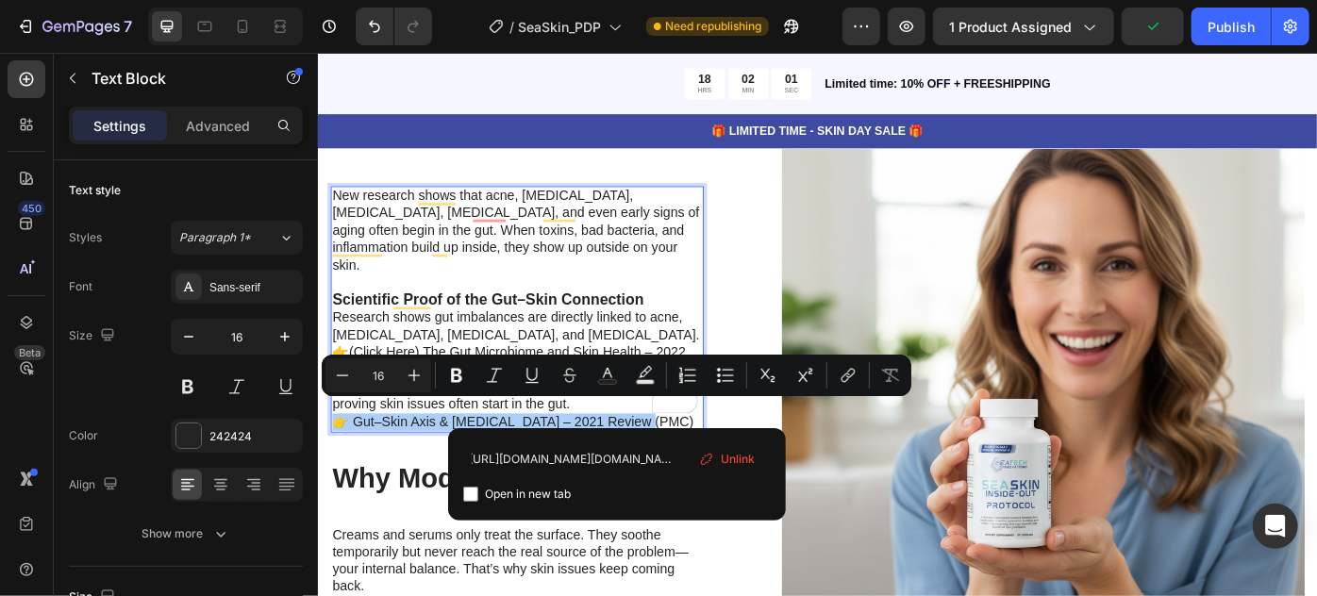
type input "https://pmc.ncbi.nlm.nih.gov/articles/PMC7916842/?utm_source=chatgpt.com"
click at [527, 489] on span "Open in new tab" at bounding box center [529, 494] width 86 height 23
checkbox input "true"
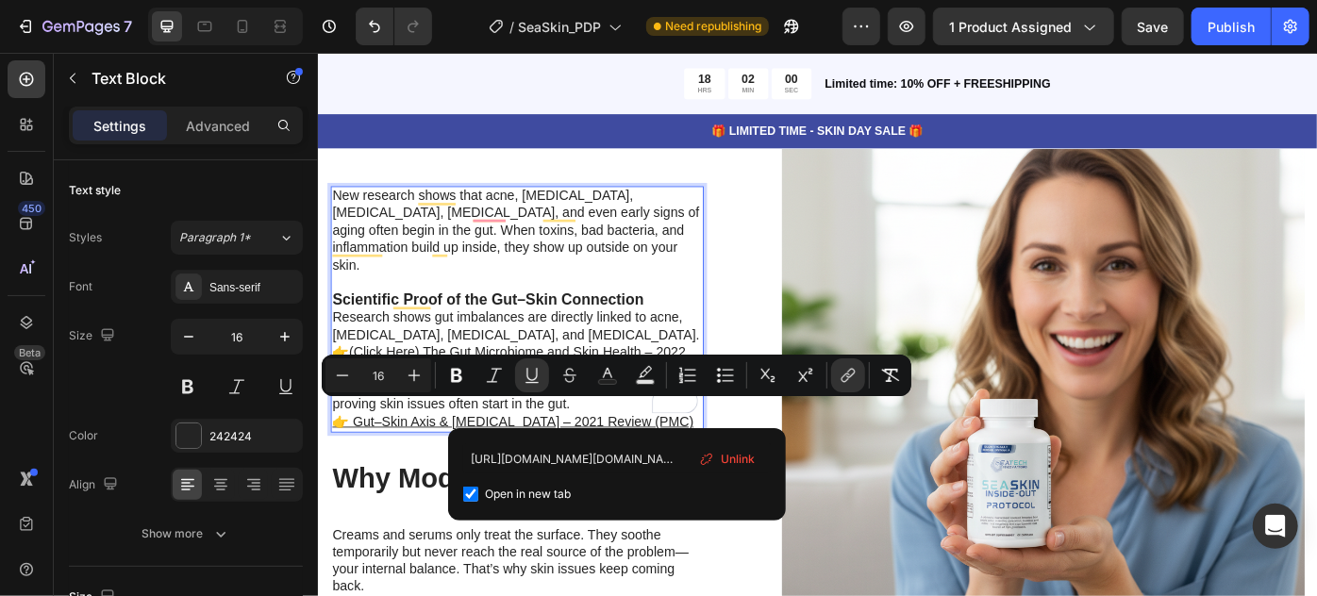
click at [557, 461] on u "👉 Gut–Skin Axis & Dysbiosis – 2021 Review (PMC)" at bounding box center [538, 469] width 410 height 16
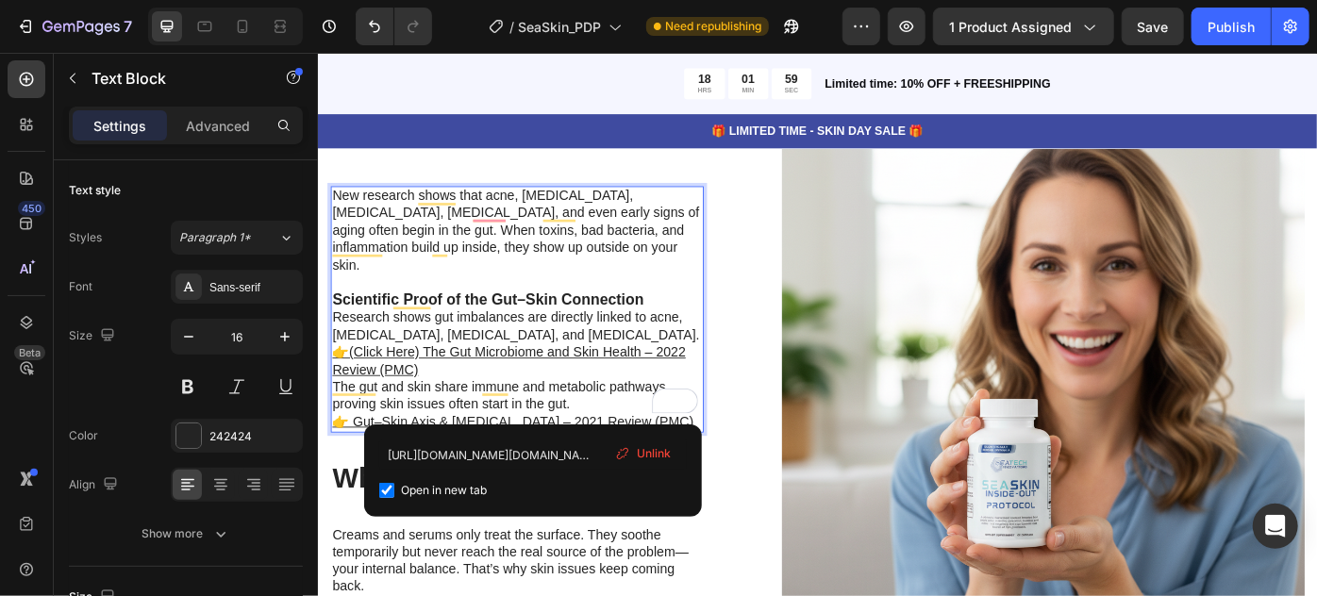
click at [588, 431] on p "The gut and skin share immune and metabolic pathways, proving skin issues often…" at bounding box center [542, 450] width 419 height 59
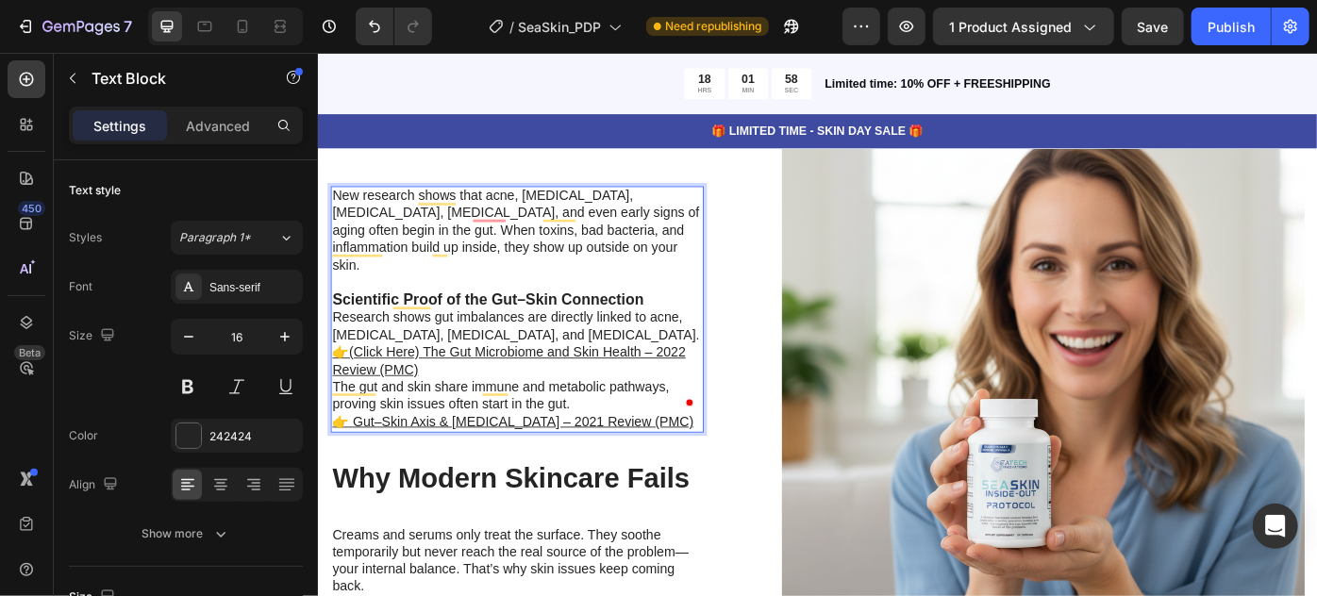
click at [544, 395] on p "Research shows gut imbalances are directly linked to acne, eczema, psoriasis, a…" at bounding box center [542, 382] width 419 height 78
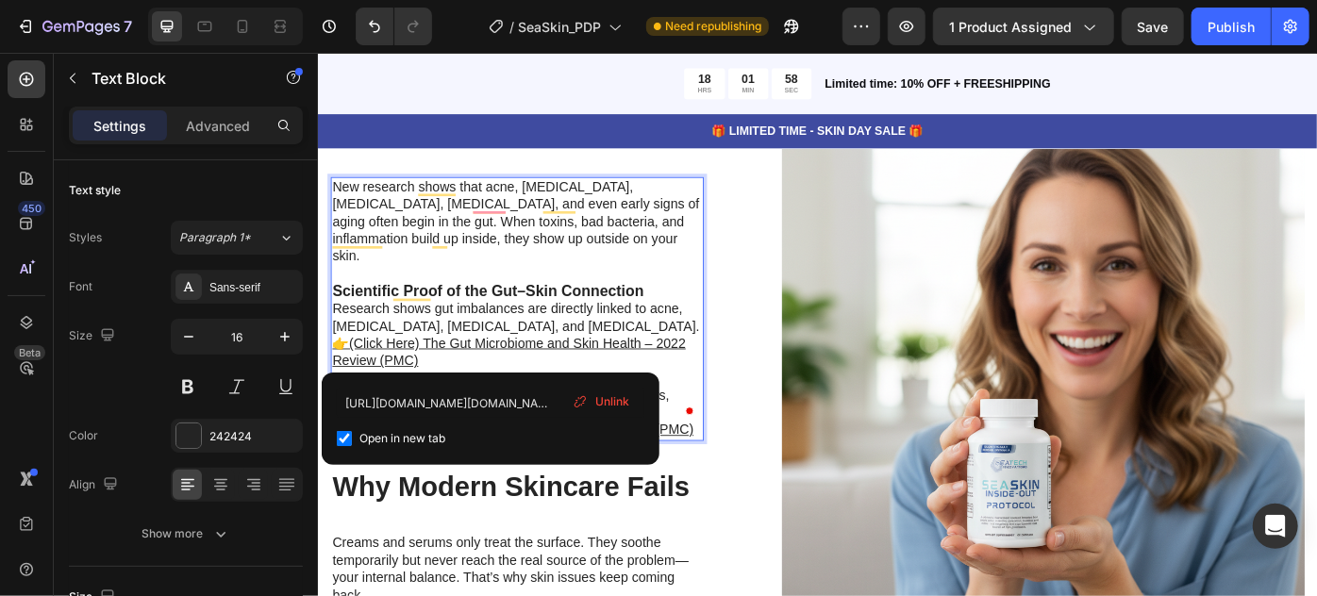
scroll to position [5307, 0]
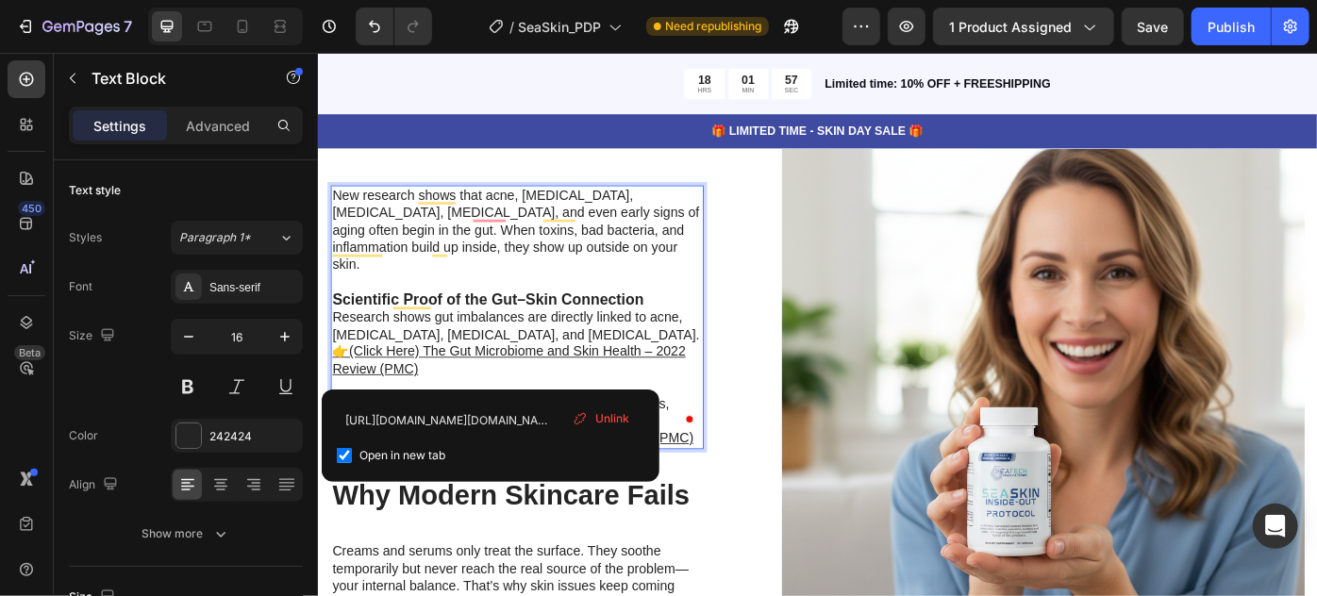
click at [623, 395] on p "Research shows gut imbalances are directly linked to acne, eczema, psoriasis, a…" at bounding box center [542, 392] width 419 height 98
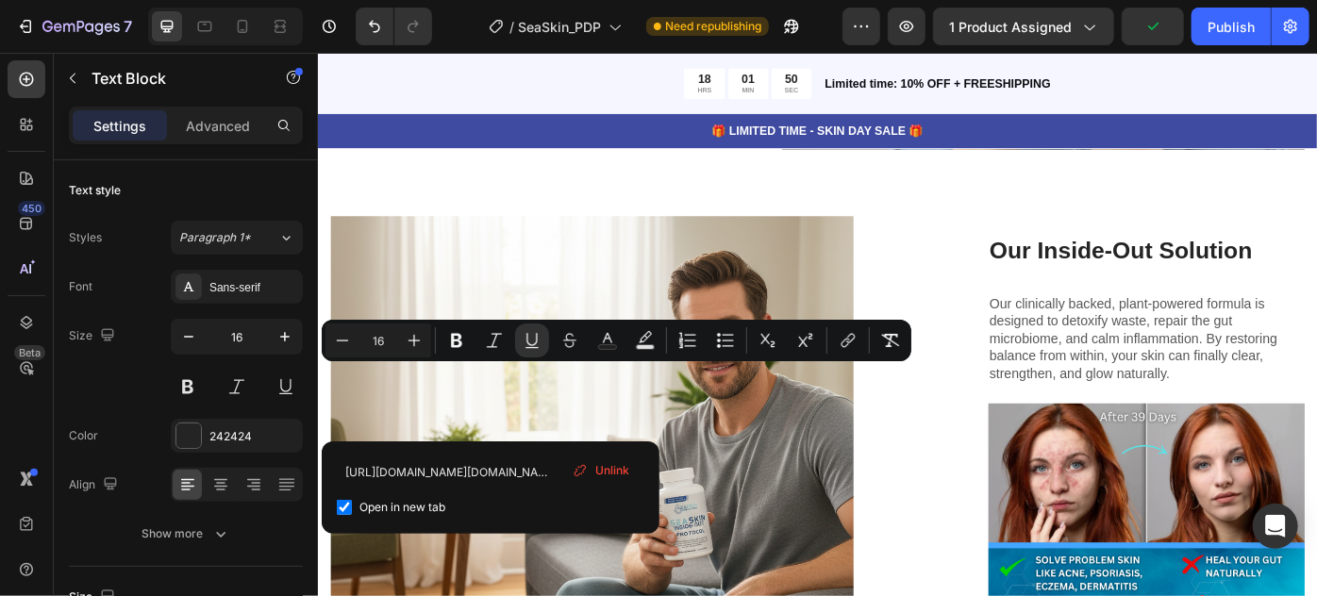
drag, startPoint x: 548, startPoint y: 472, endPoint x: 339, endPoint y: 423, distance: 215.2
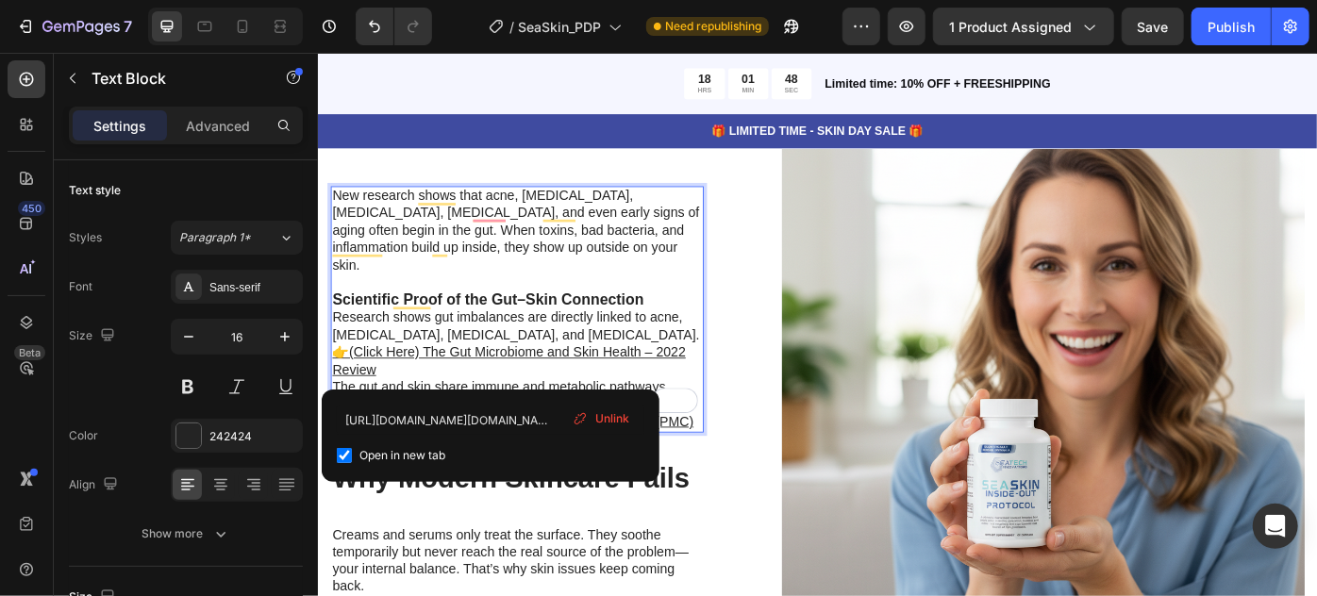
scroll to position [5307, 0]
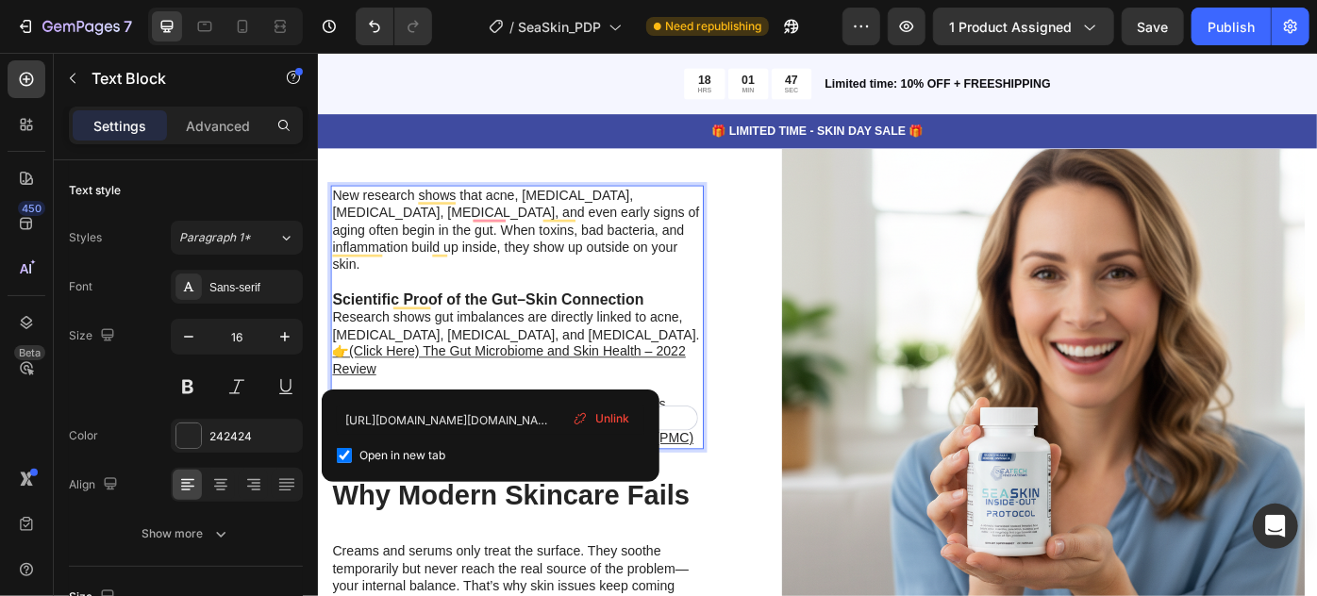
click at [444, 289] on p "New research shows that acne, eczema, psoriasis, rosacea, and even early signs …" at bounding box center [542, 273] width 419 height 139
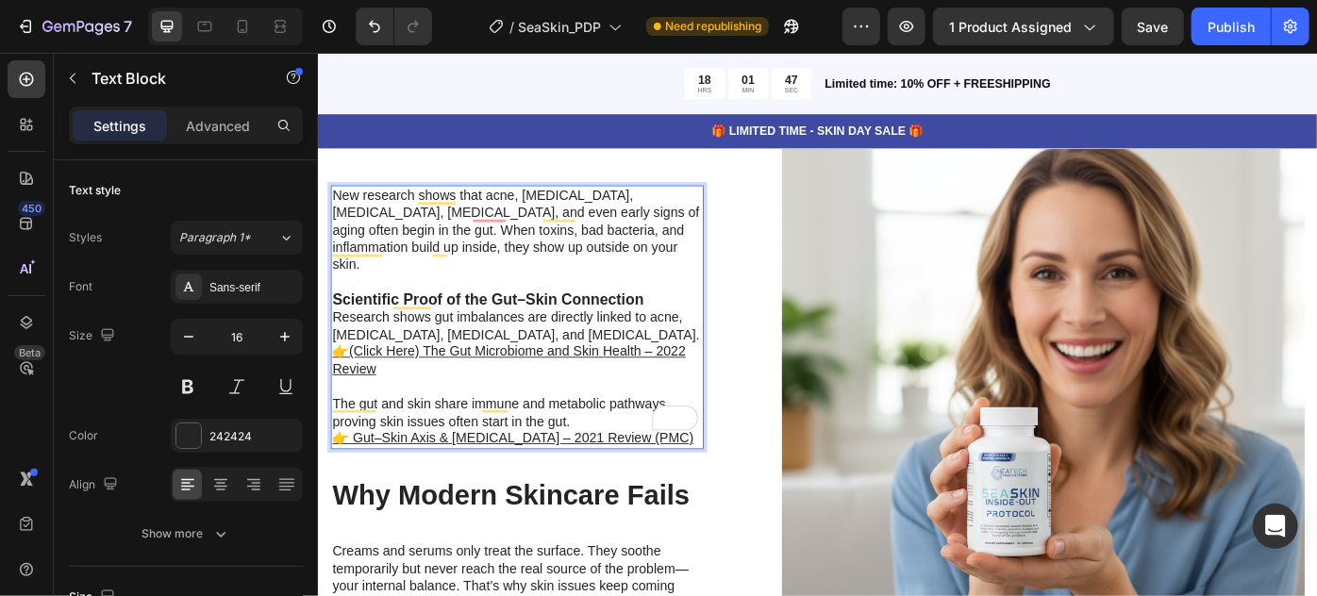
scroll to position [5297, 0]
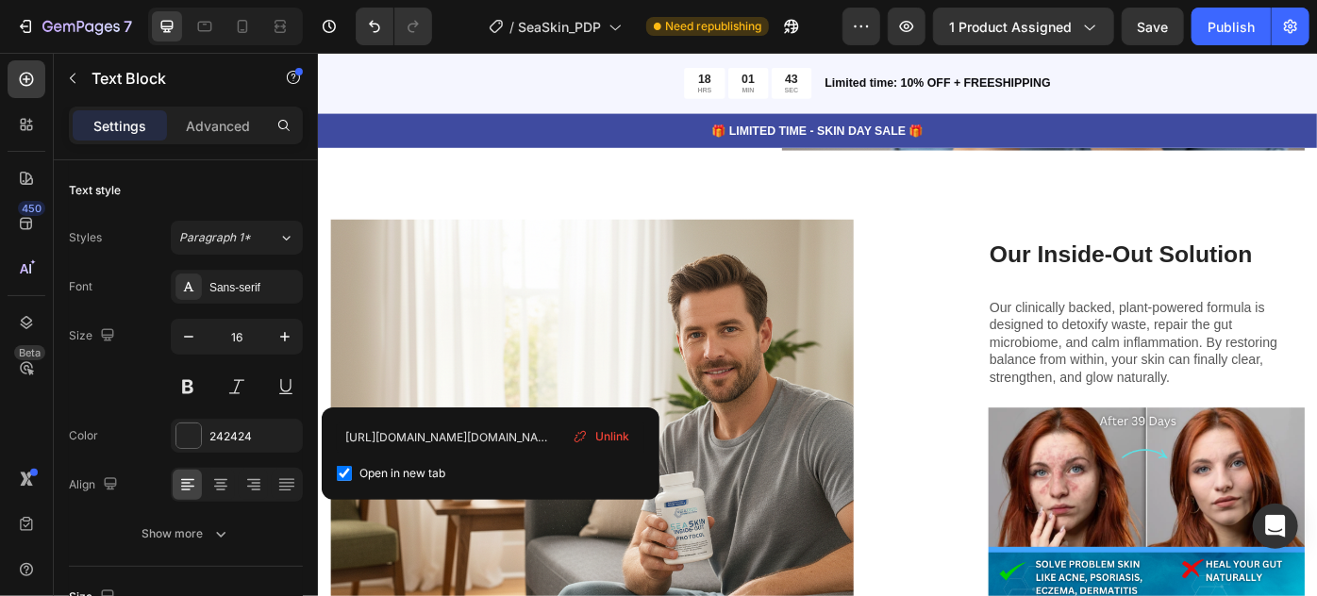
scroll to position [5294, 0]
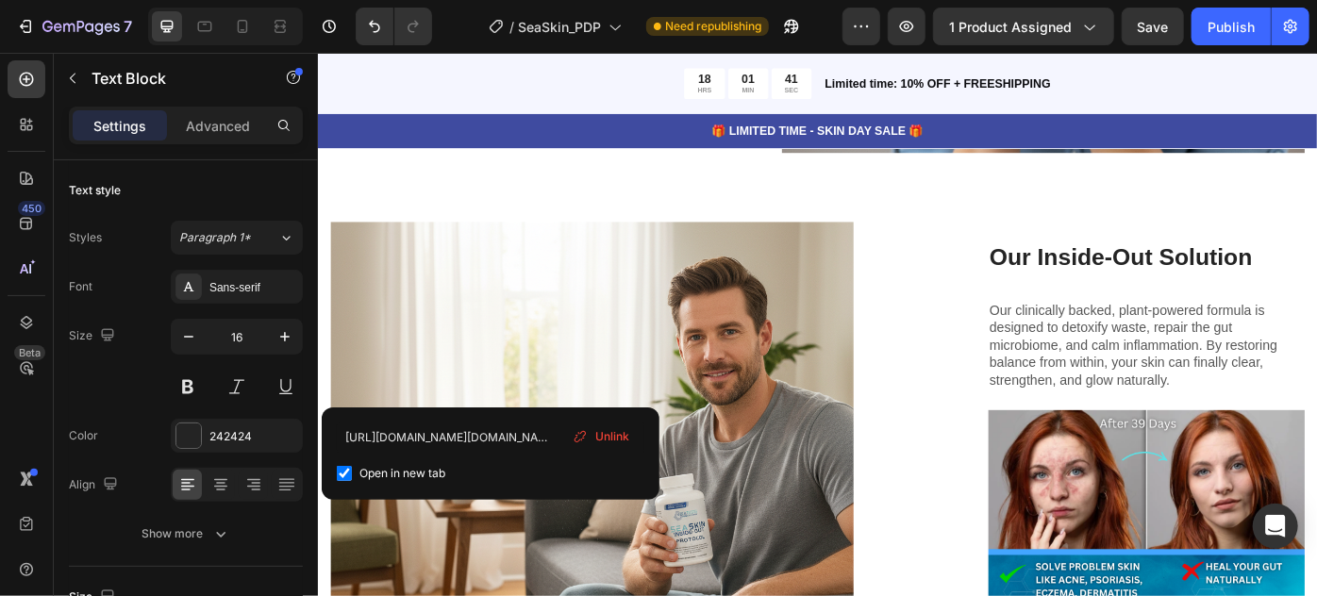
drag, startPoint x: 553, startPoint y: 437, endPoint x: 350, endPoint y: 415, distance: 204.0
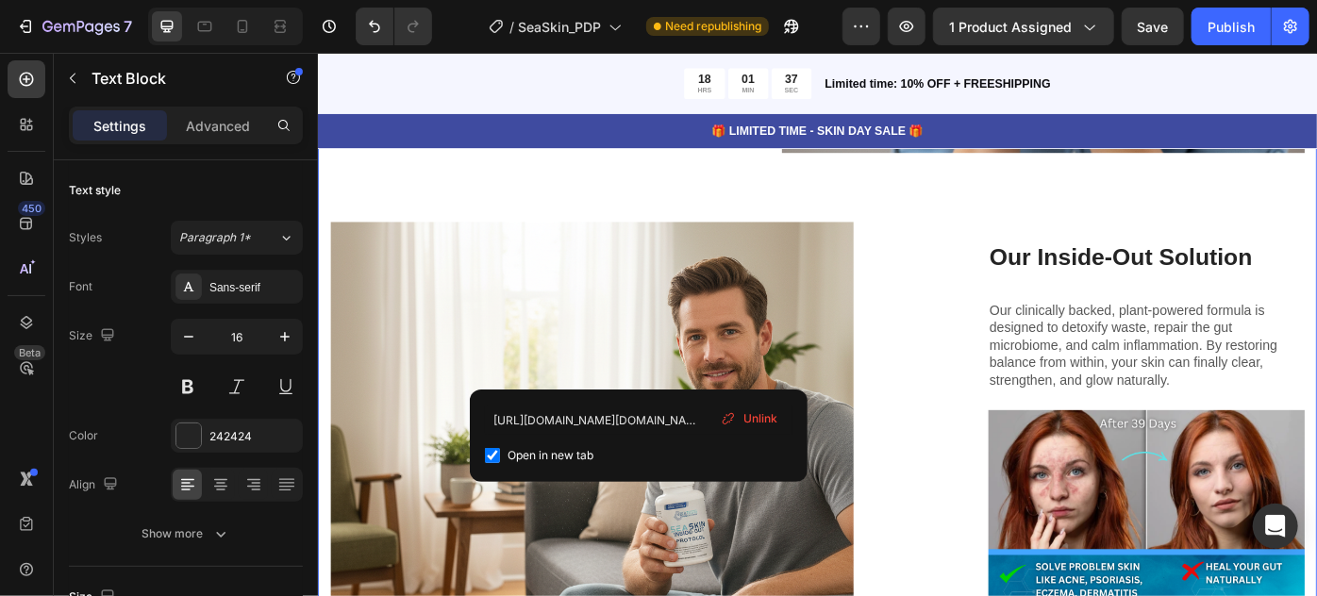
drag, startPoint x: 536, startPoint y: 461, endPoint x: 318, endPoint y: 435, distance: 219.6
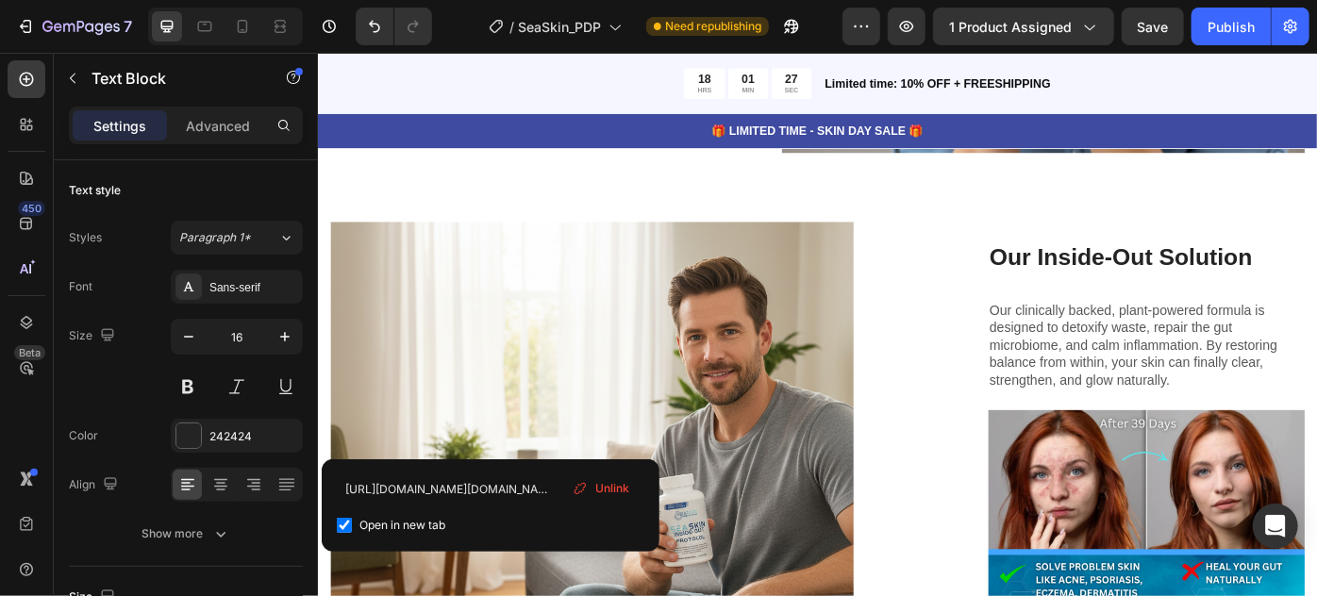
drag, startPoint x: 525, startPoint y: 491, endPoint x: 337, endPoint y: 435, distance: 195.9
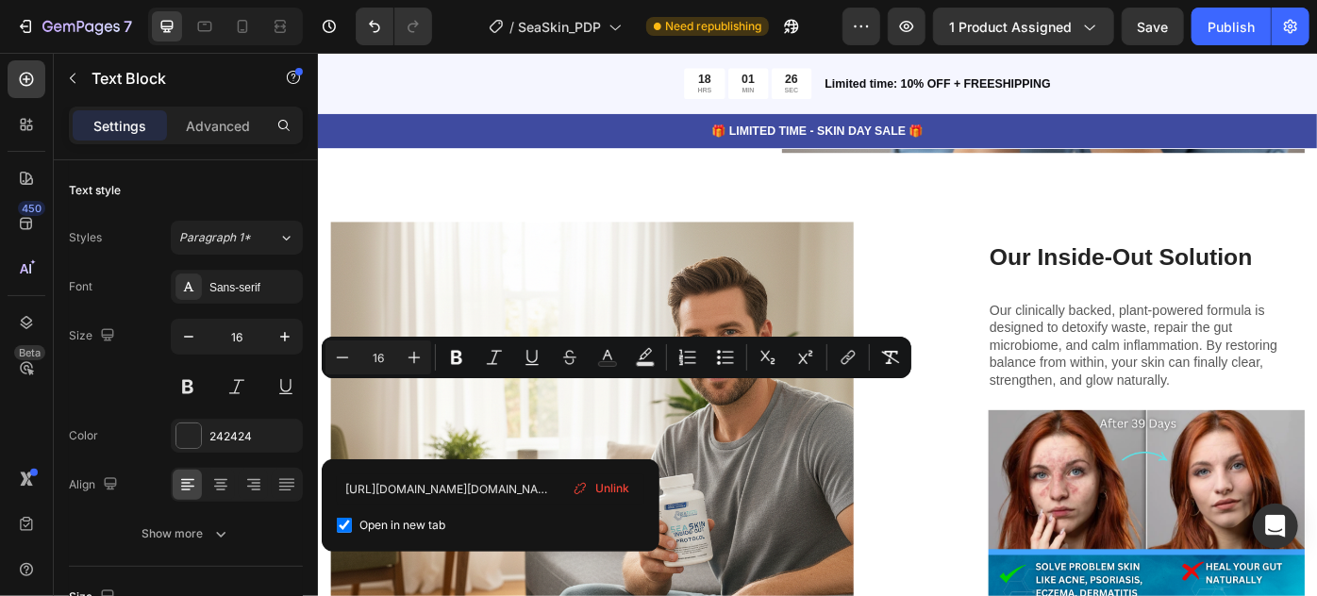
scroll to position [5297, 0]
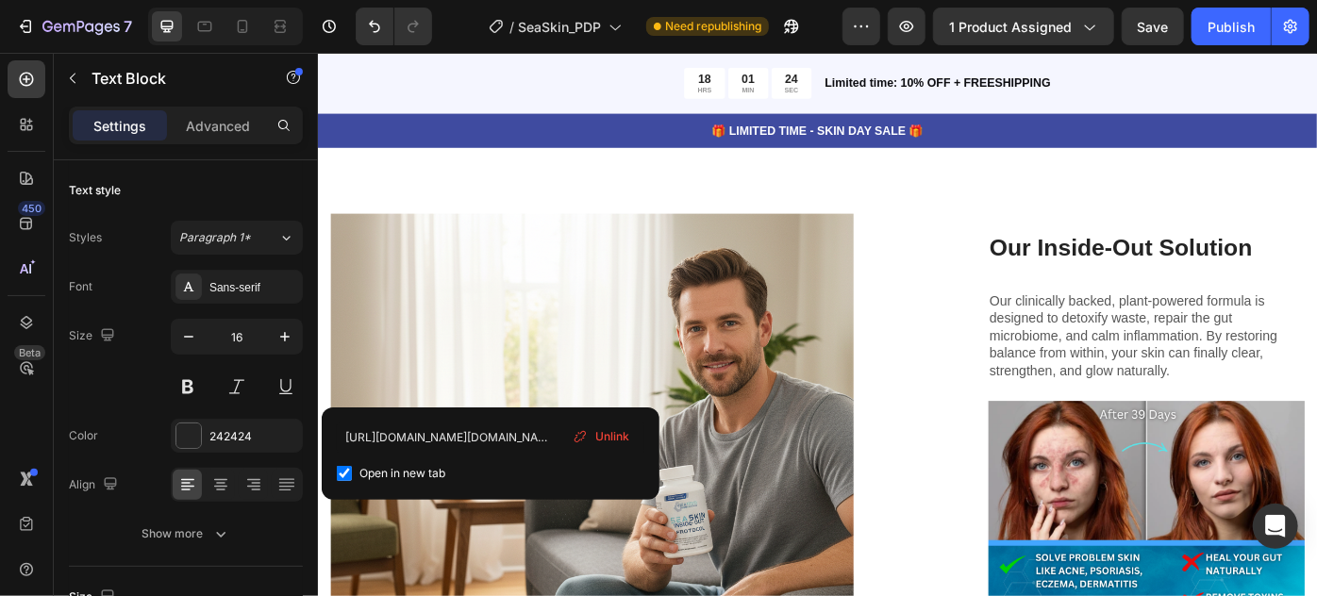
click at [407, 410] on div "https://pmc.ncbi.nlm.nih.gov/articles/PMC9311318/?utm_source=chatgpt.com Open i…" at bounding box center [491, 454] width 338 height 92
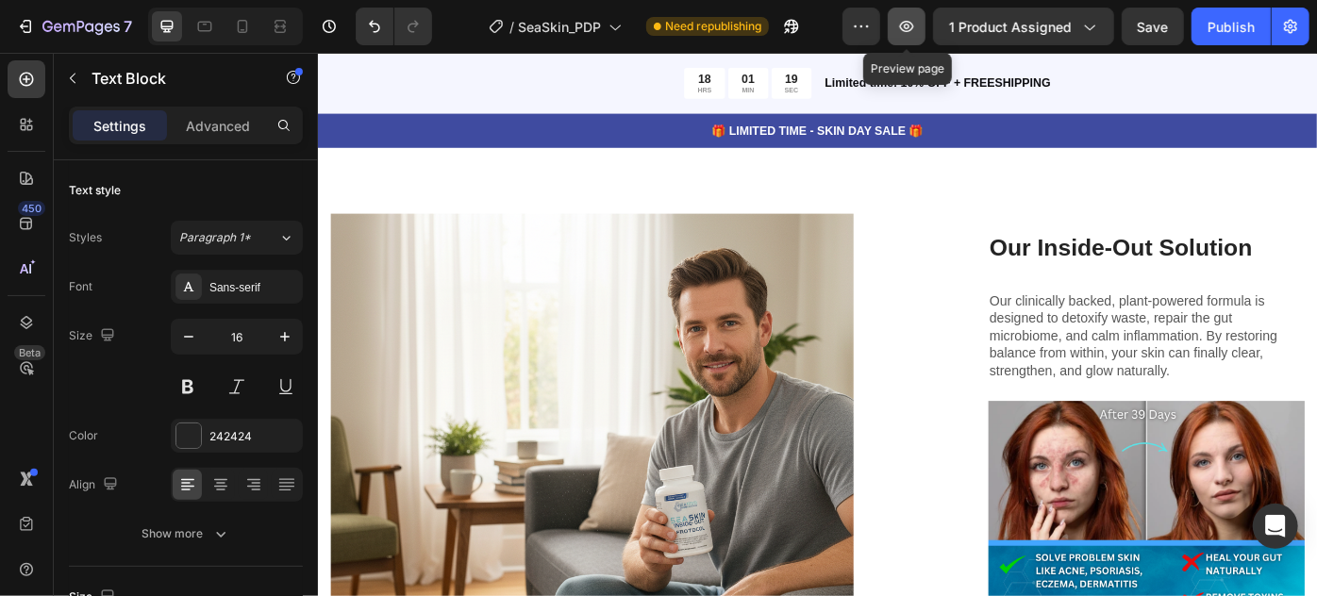
click at [897, 29] on button "button" at bounding box center [907, 27] width 38 height 38
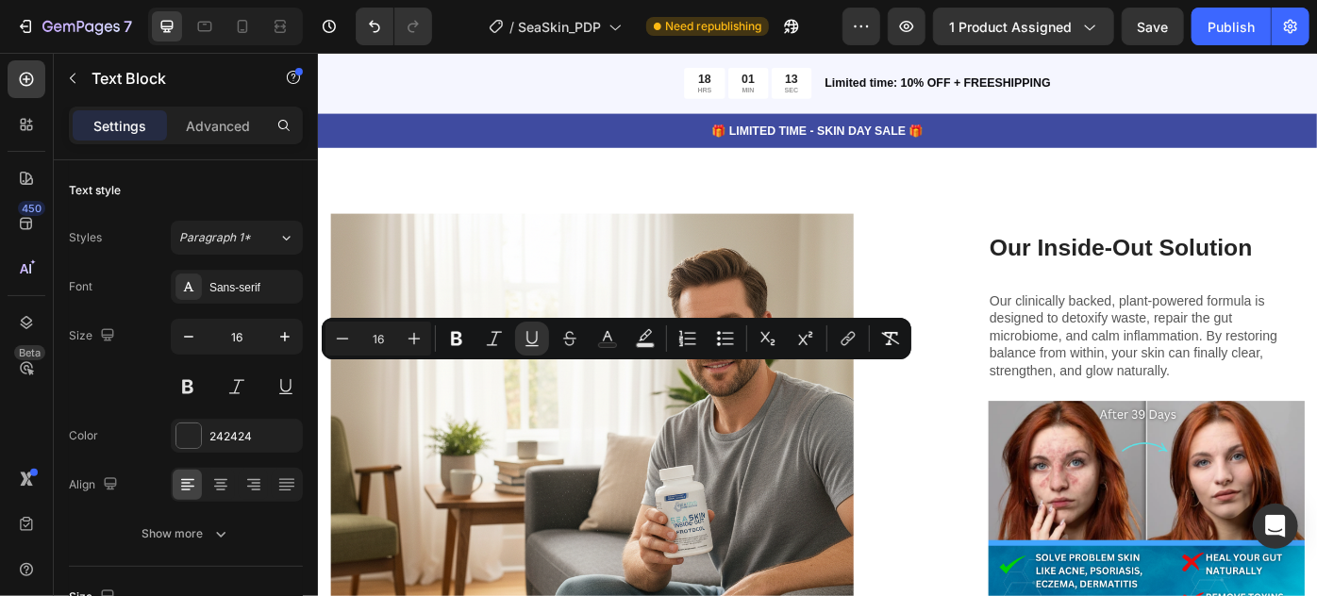
drag, startPoint x: 537, startPoint y: 451, endPoint x: 350, endPoint y: 421, distance: 189.3
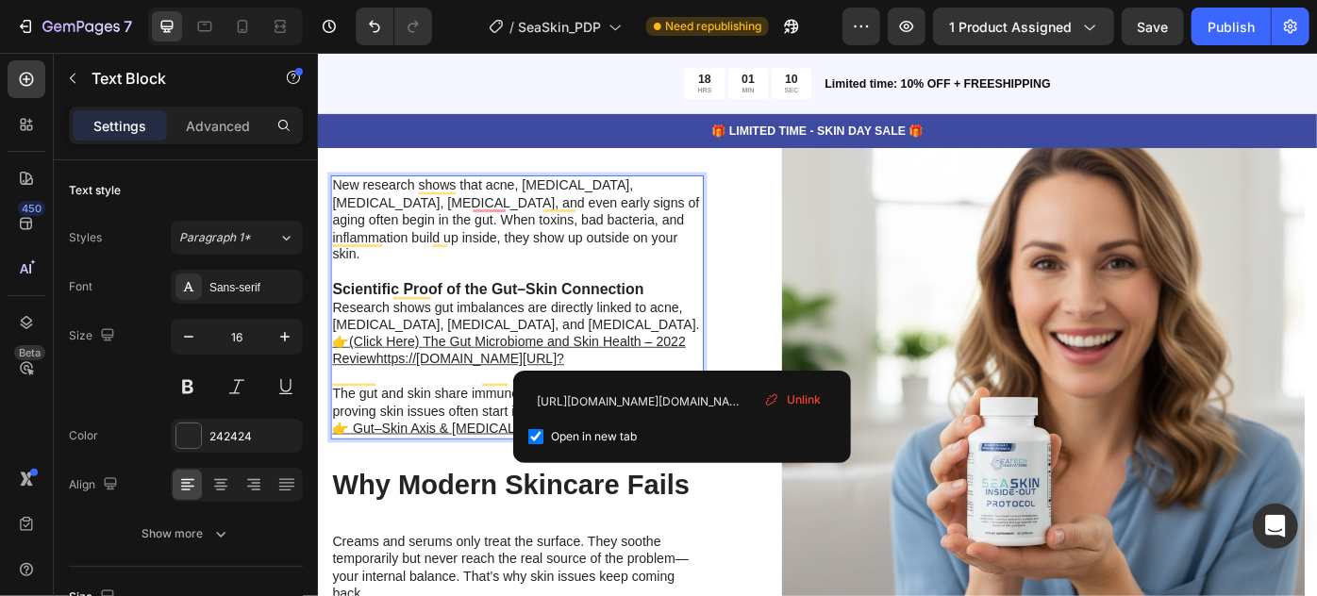
scroll to position [5309, 0]
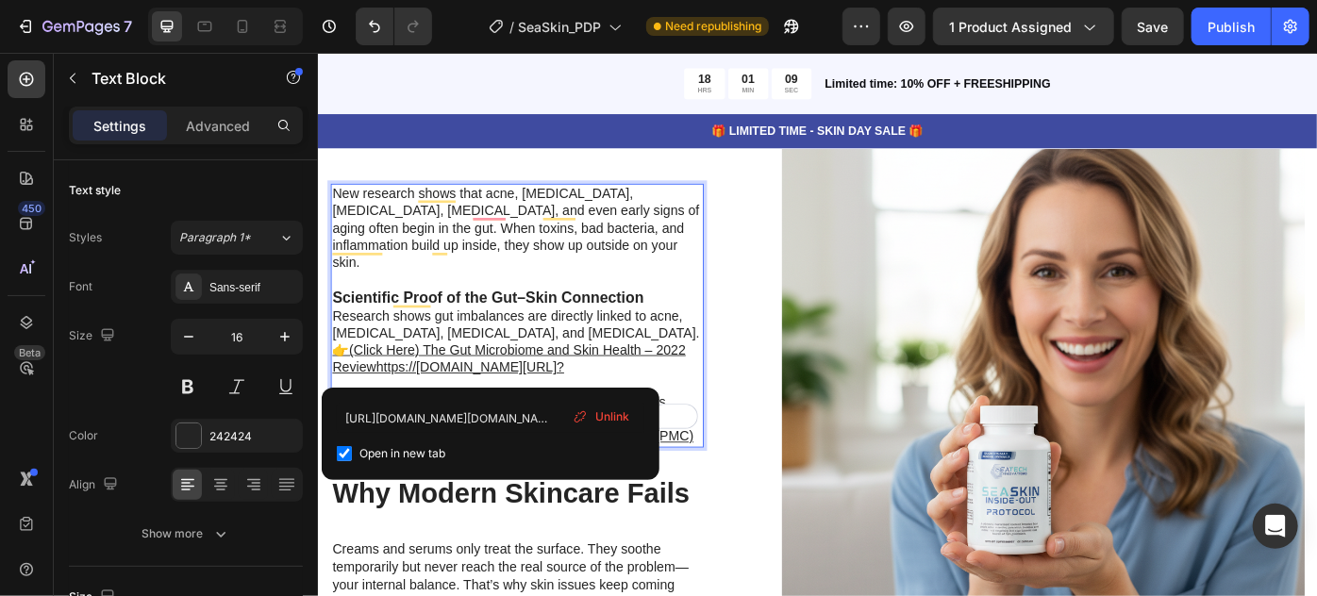
click at [398, 421] on p "Research shows gut imbalances are directly linked to acne, eczema, psoriasis, a…" at bounding box center [542, 390] width 419 height 98
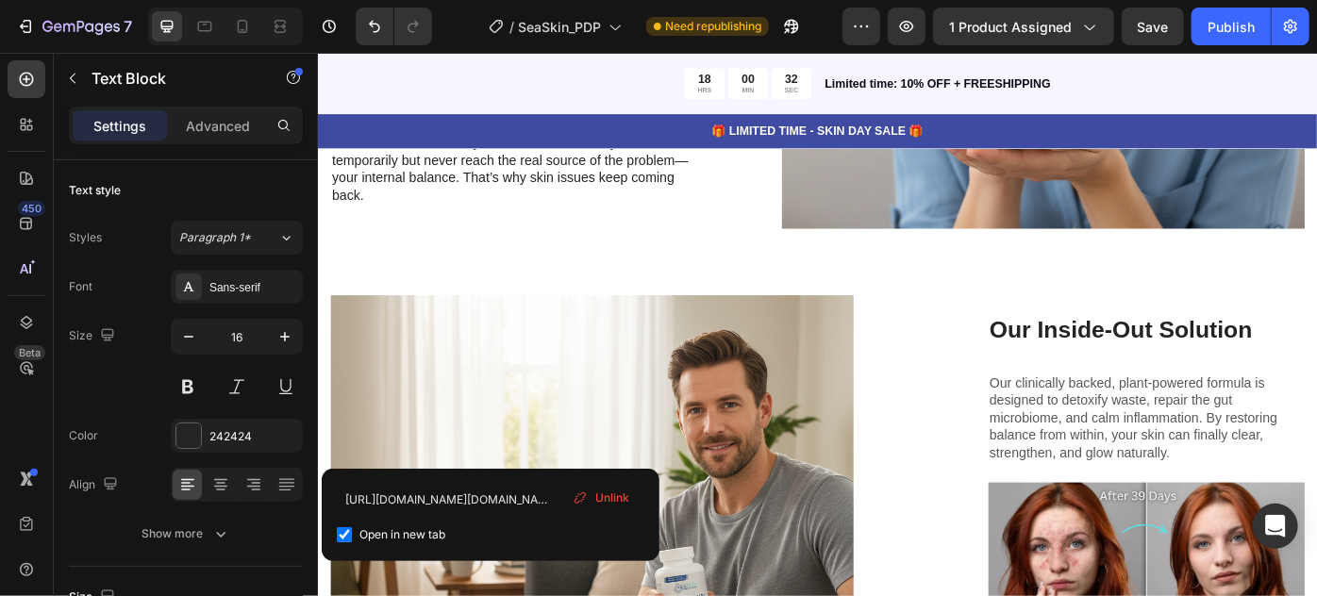
scroll to position [5203, 0]
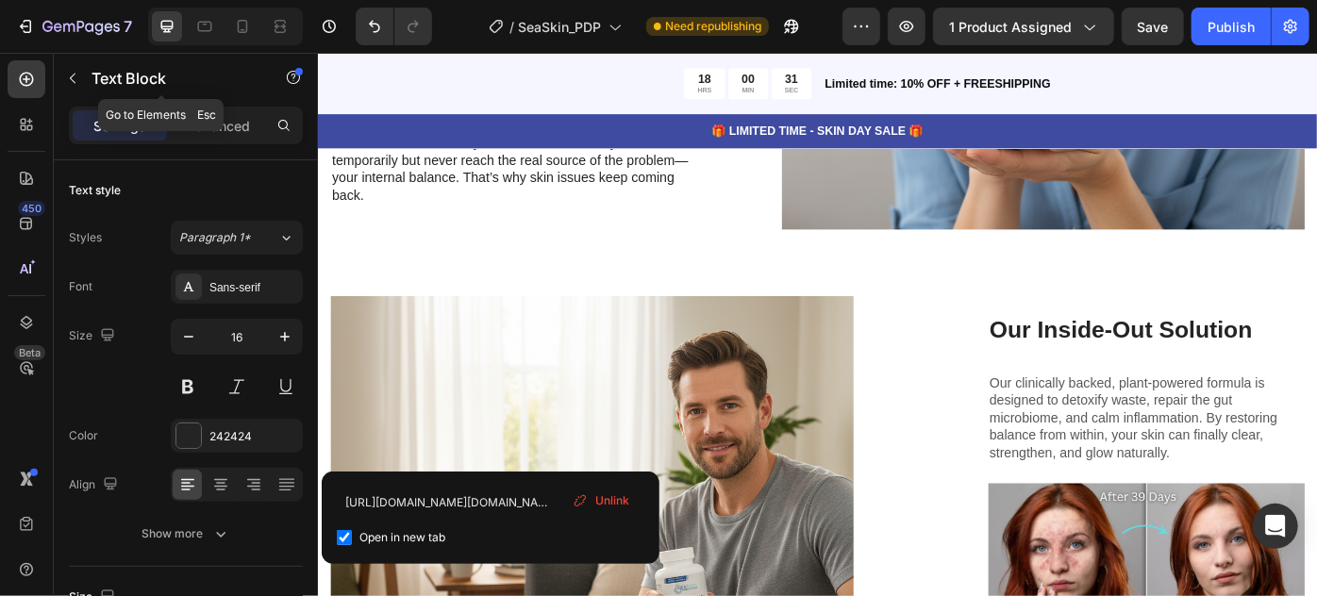
click at [66, 84] on icon "button" at bounding box center [72, 78] width 15 height 15
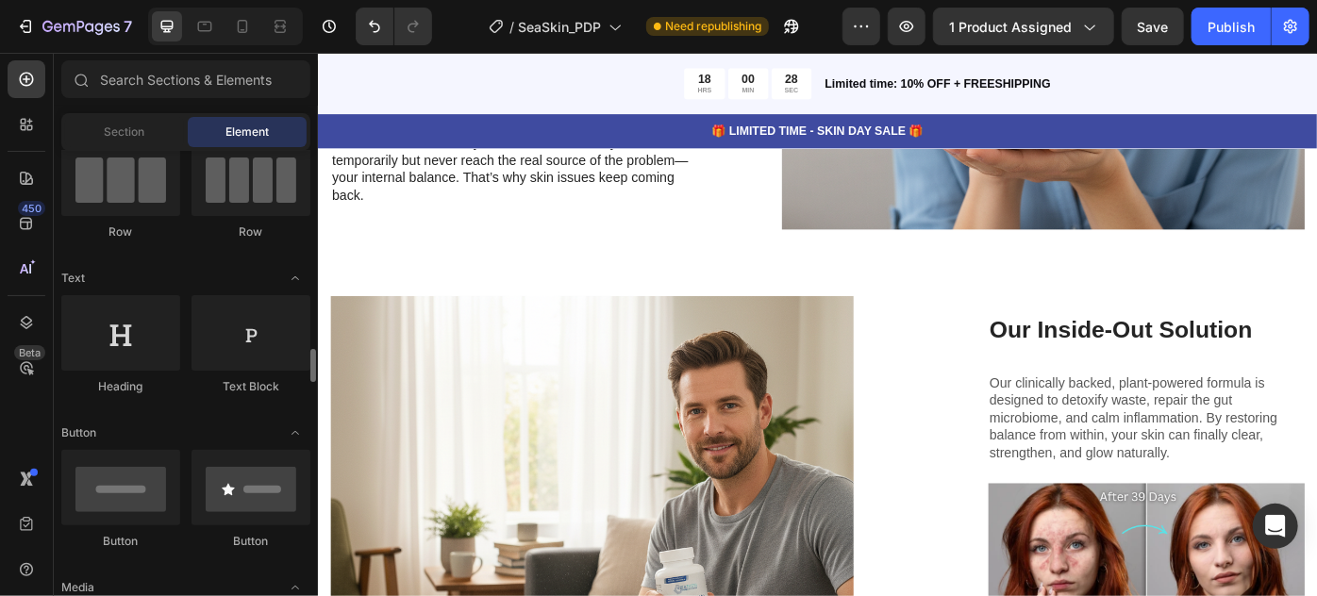
scroll to position [428, 0]
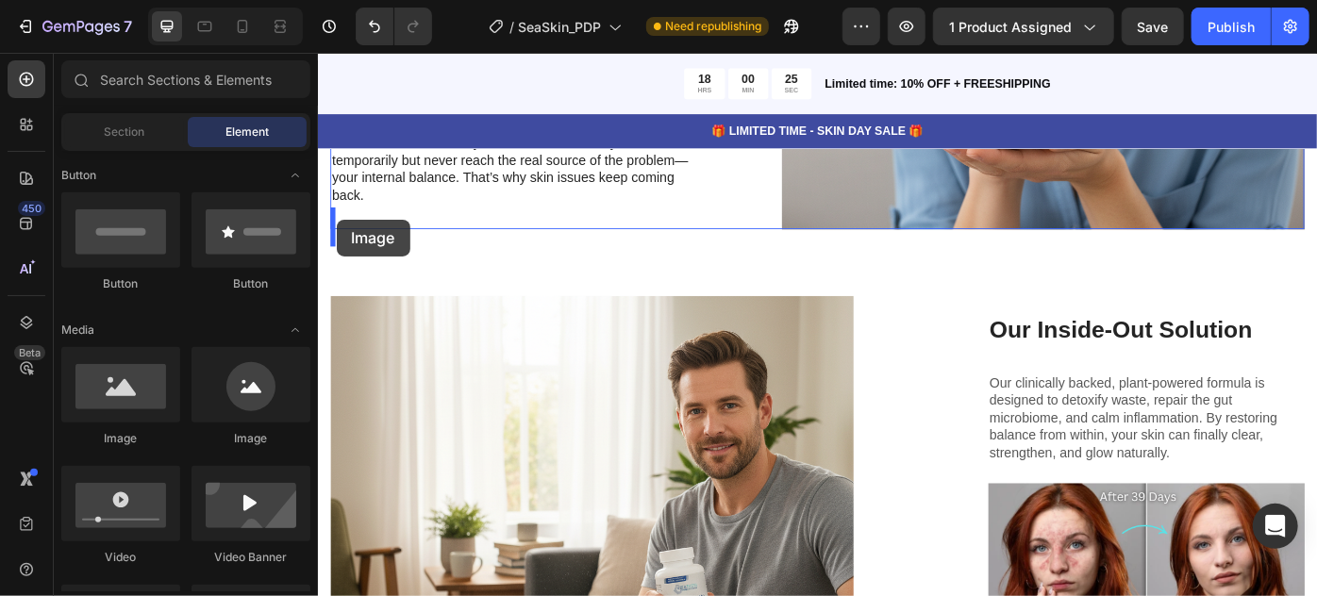
drag, startPoint x: 576, startPoint y: 452, endPoint x: 338, endPoint y: 241, distance: 318.2
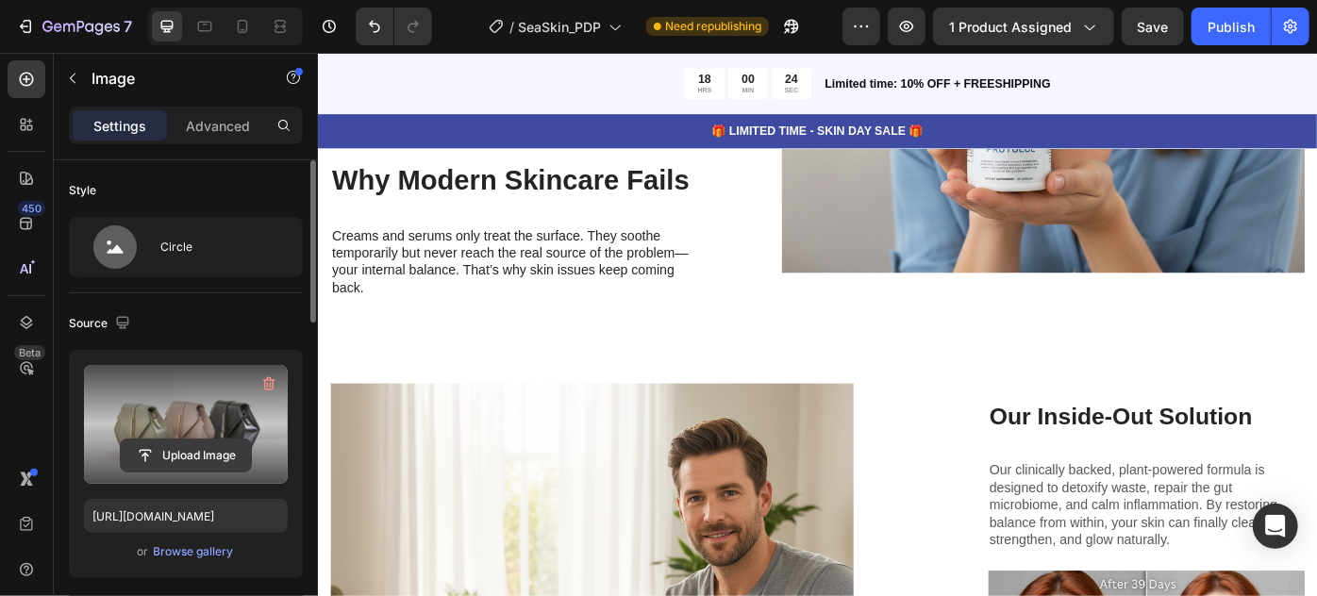
click at [175, 449] on input "file" at bounding box center [186, 456] width 130 height 32
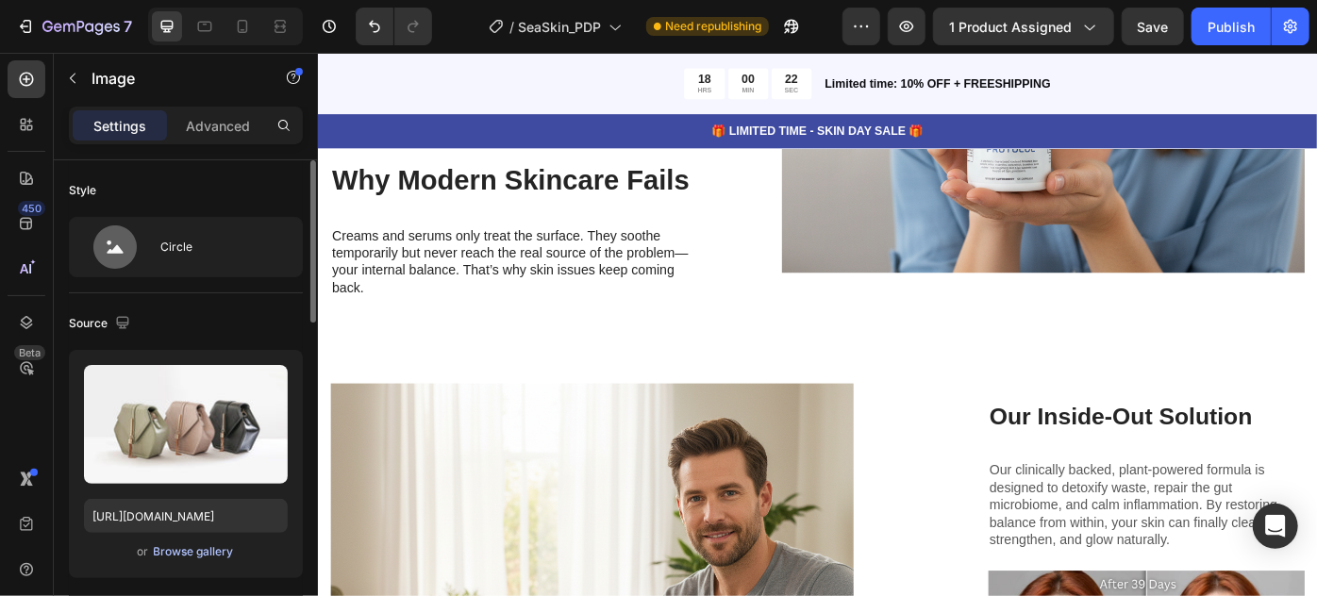
click at [205, 549] on div "Browse gallery" at bounding box center [194, 552] width 80 height 17
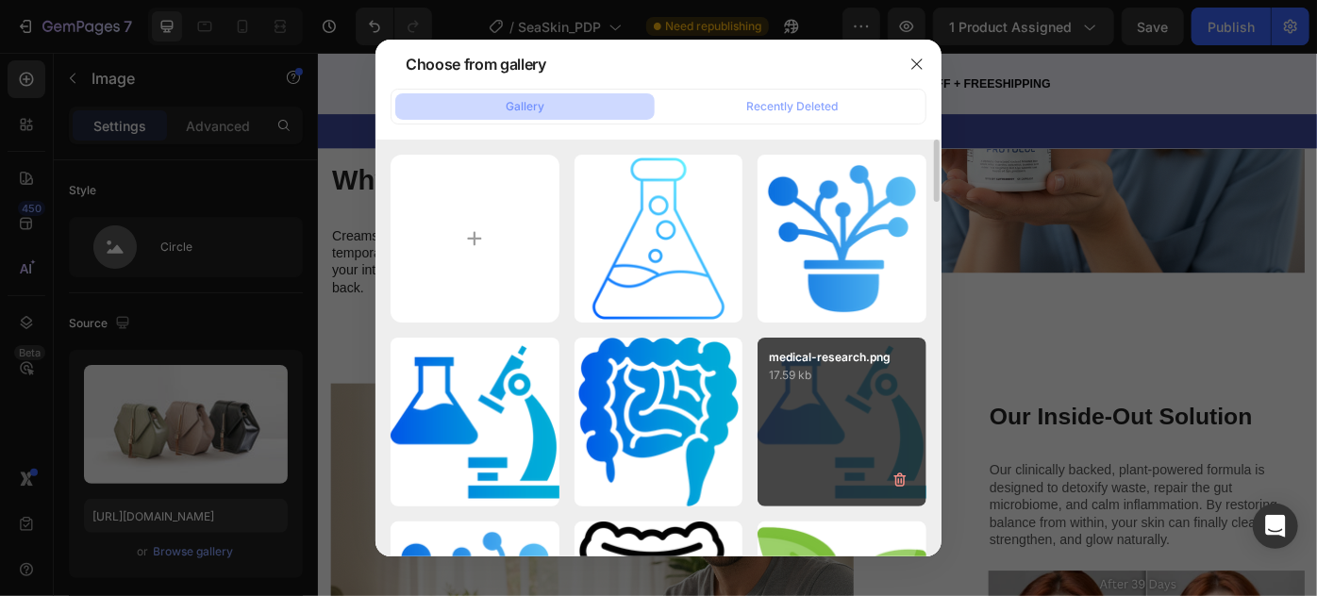
scroll to position [257, 0]
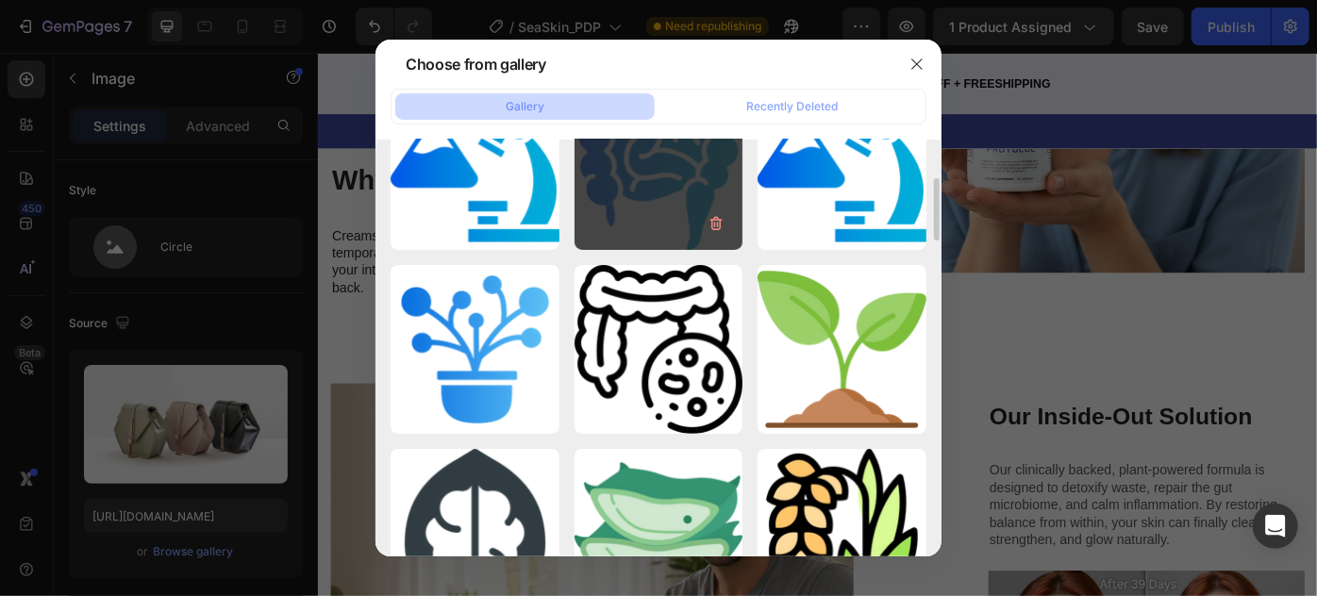
click at [669, 181] on div "intestine.png 38.83 kb" at bounding box center [659, 165] width 169 height 169
type input "[URL][DOMAIN_NAME]"
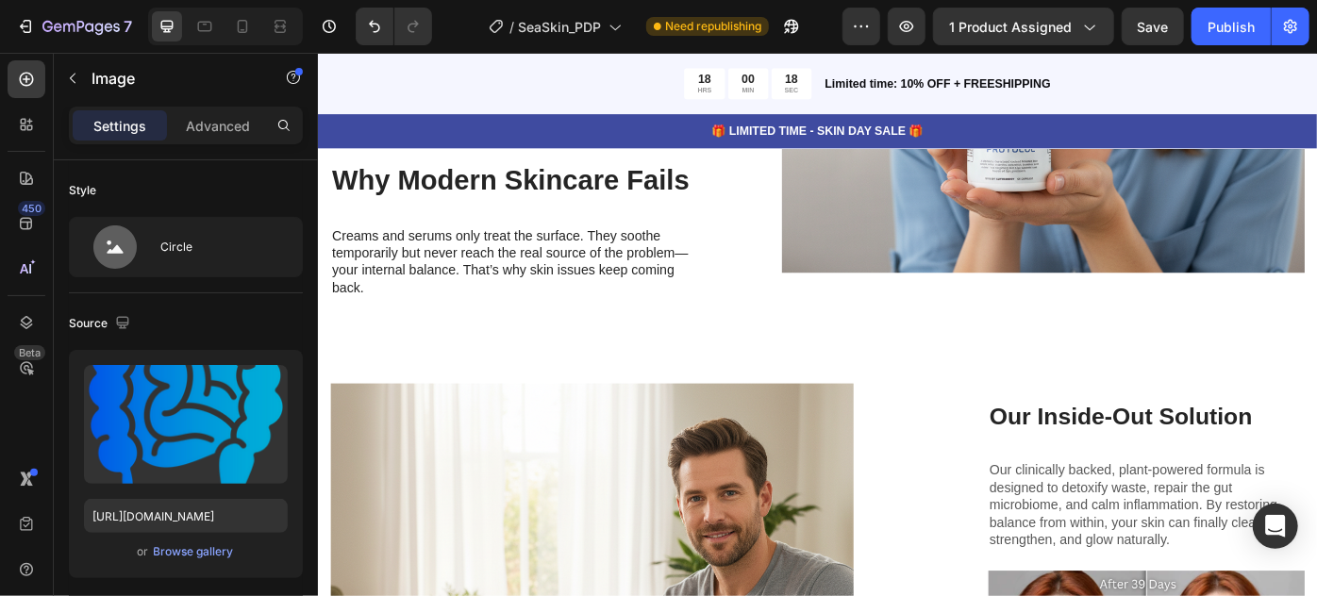
drag, startPoint x: 441, startPoint y: 298, endPoint x: 440, endPoint y: 274, distance: 24.6
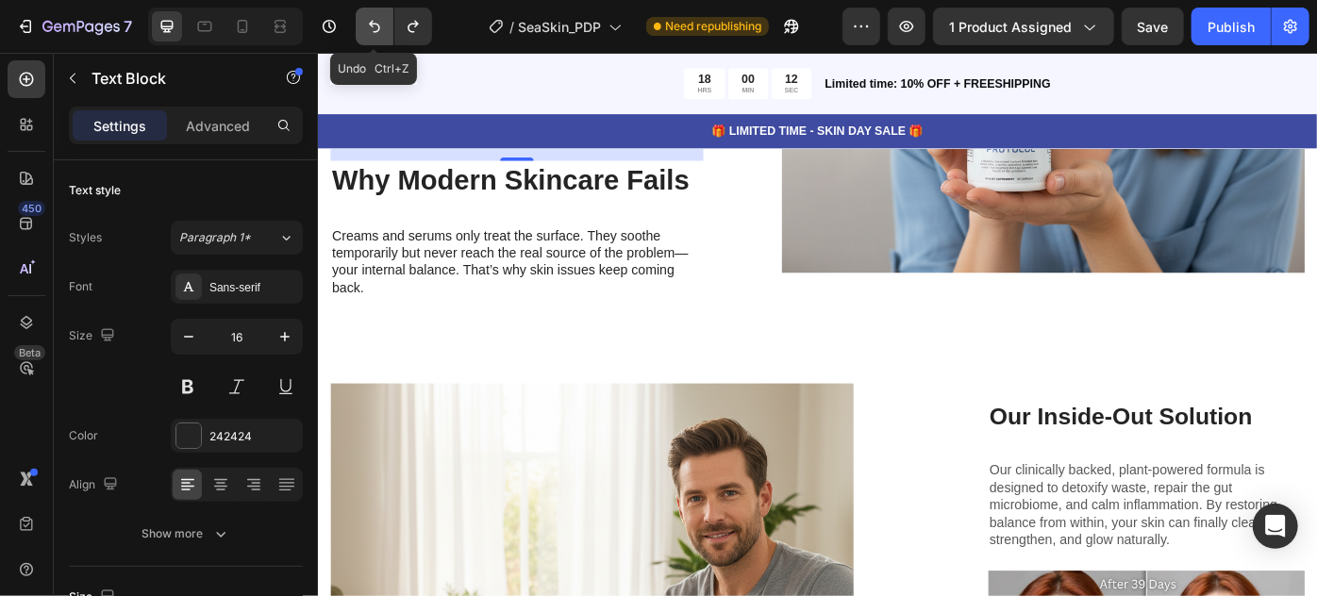
click at [376, 25] on icon "Undo/Redo" at bounding box center [374, 26] width 19 height 19
click at [380, 25] on icon "Undo/Redo" at bounding box center [374, 26] width 19 height 19
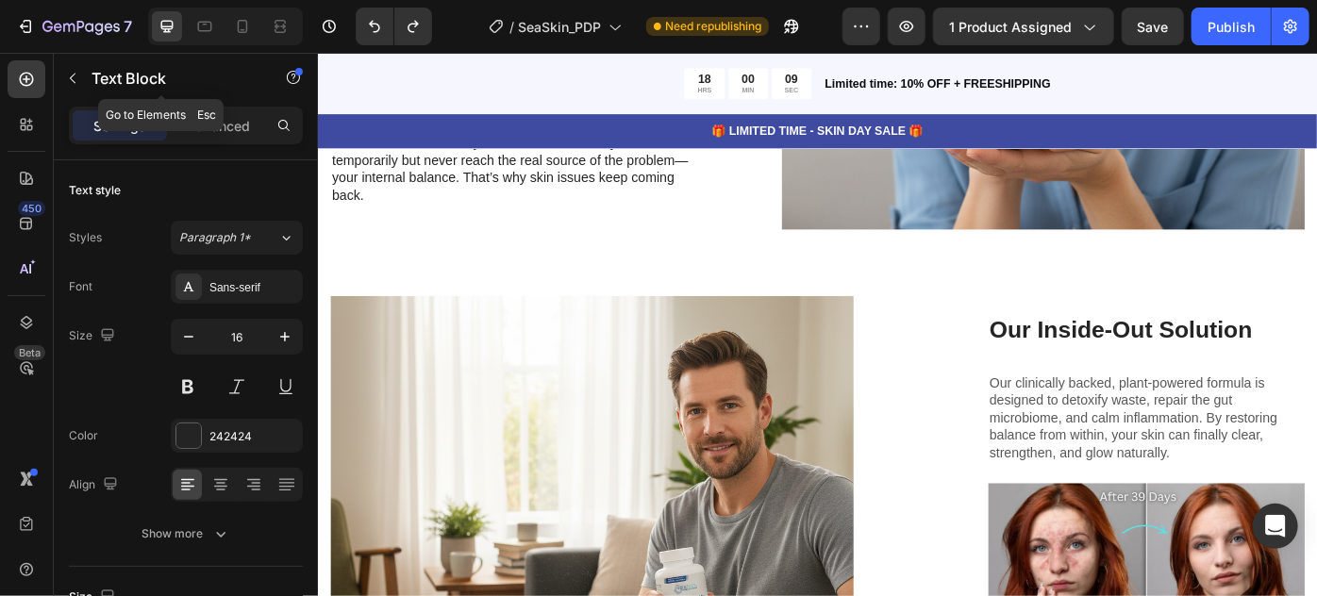
click at [67, 72] on icon "button" at bounding box center [72, 78] width 15 height 15
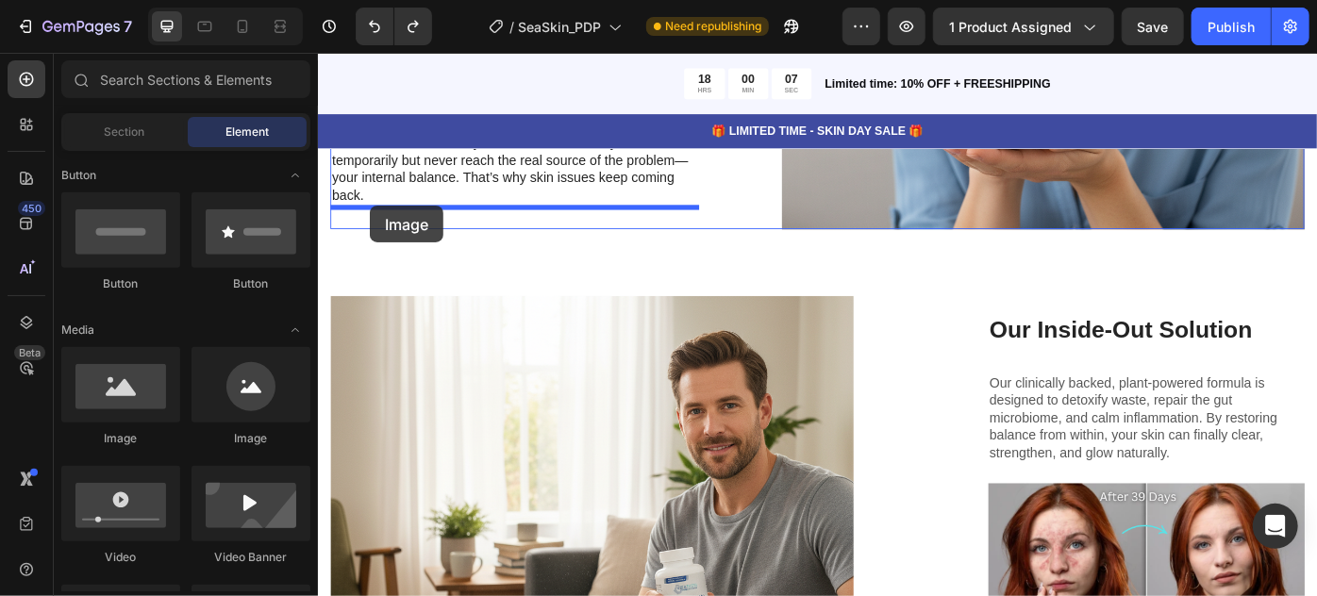
drag, startPoint x: 623, startPoint y: 389, endPoint x: 376, endPoint y: 226, distance: 296.3
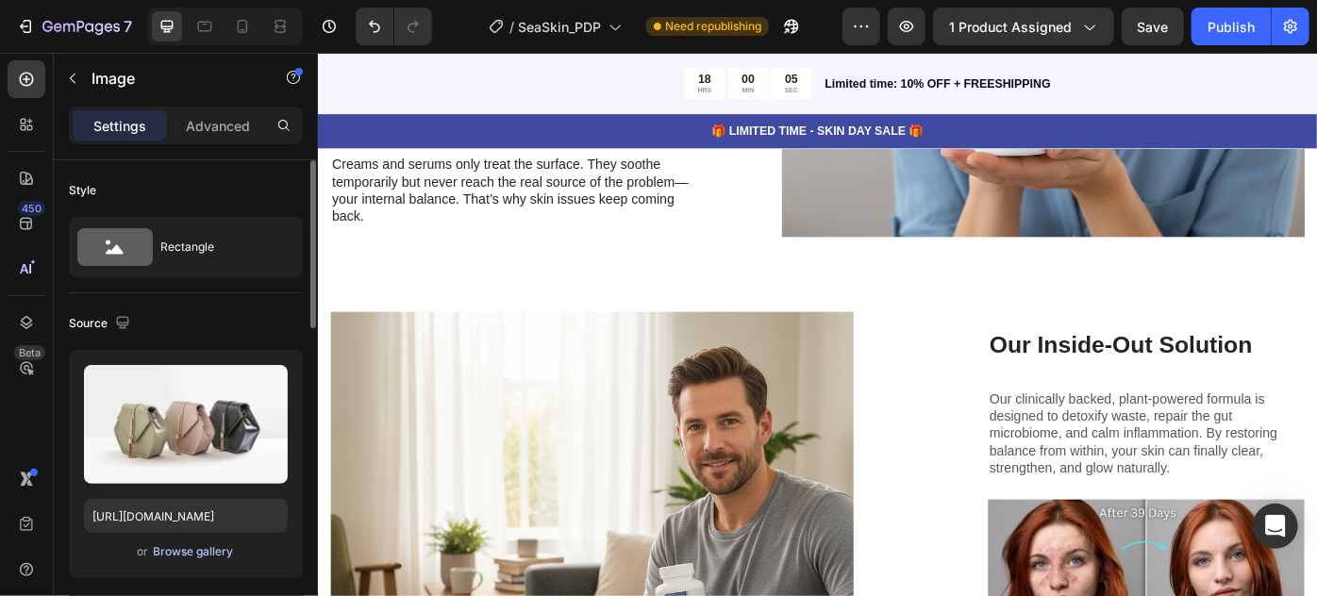
click at [186, 561] on button "Browse gallery" at bounding box center [194, 552] width 82 height 19
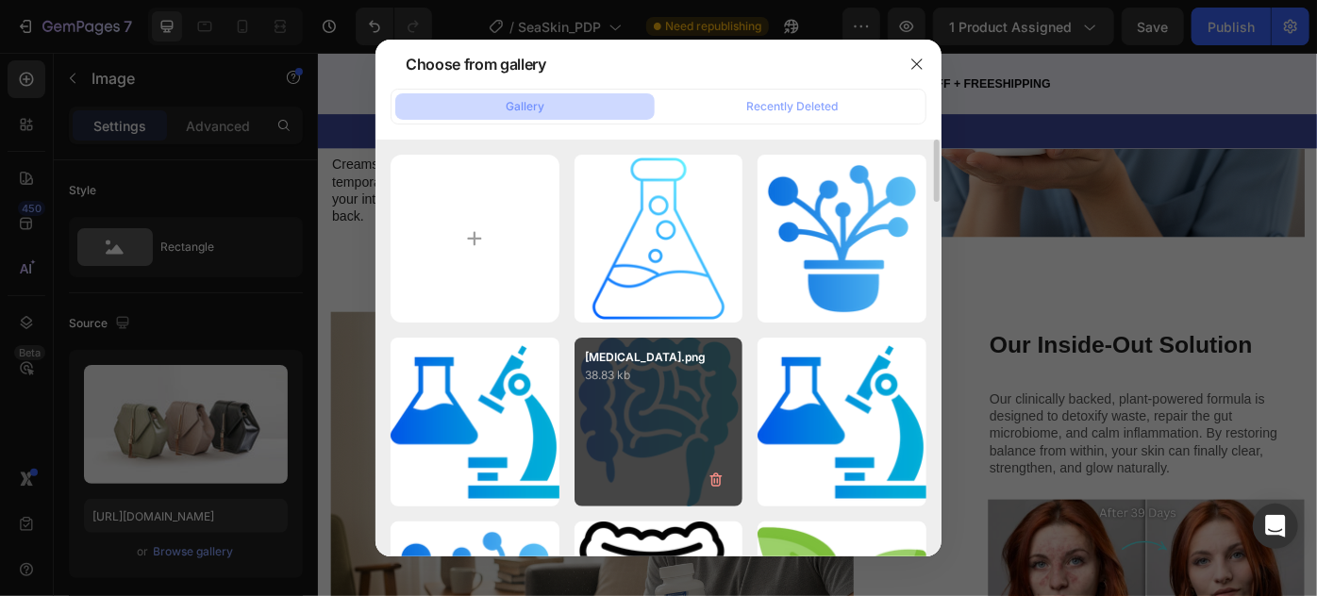
click at [674, 444] on div "intestine.png 38.83 kb" at bounding box center [659, 422] width 169 height 169
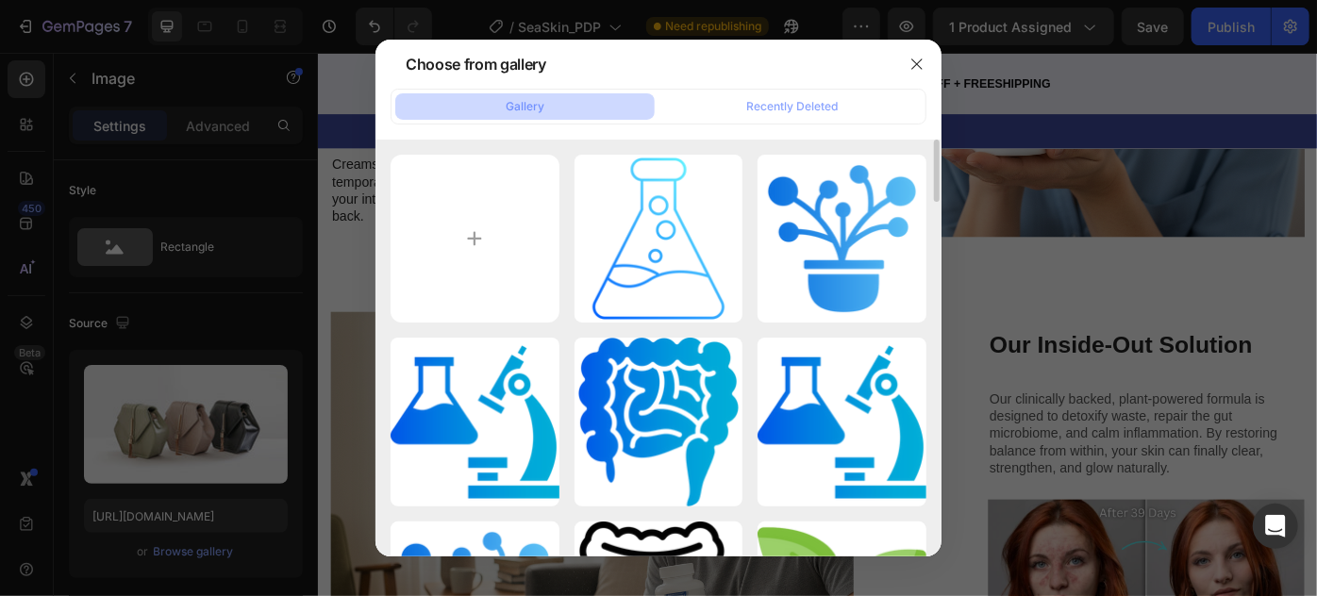
type input "[URL][DOMAIN_NAME]"
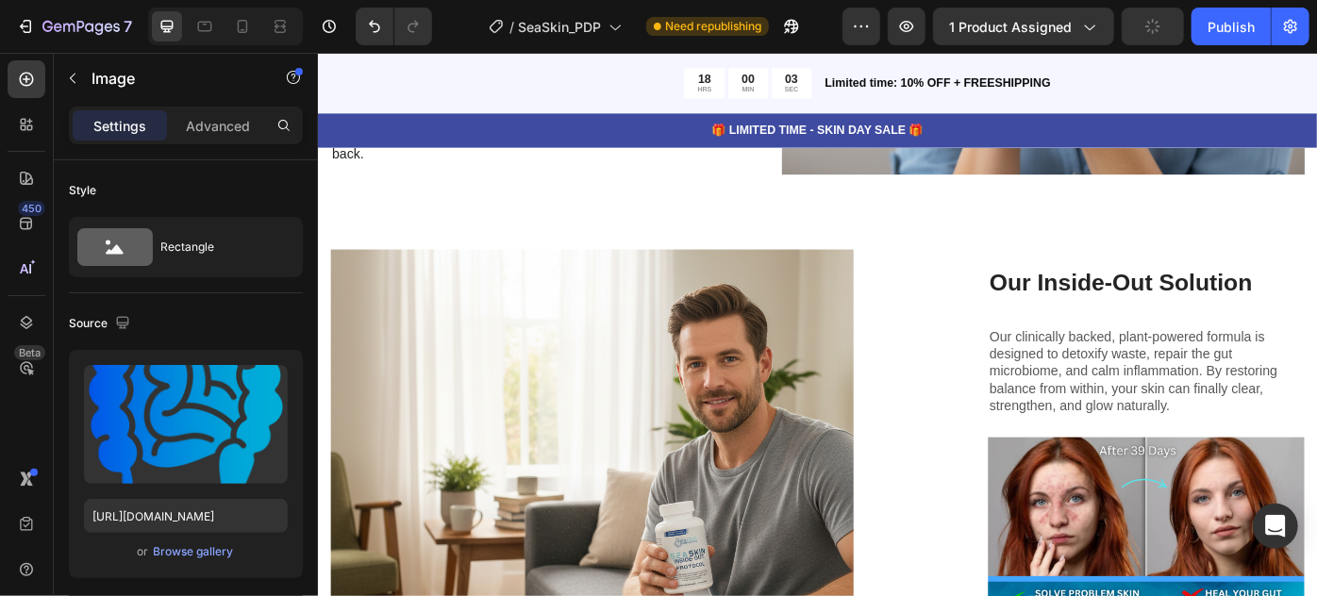
scroll to position [5289, 0]
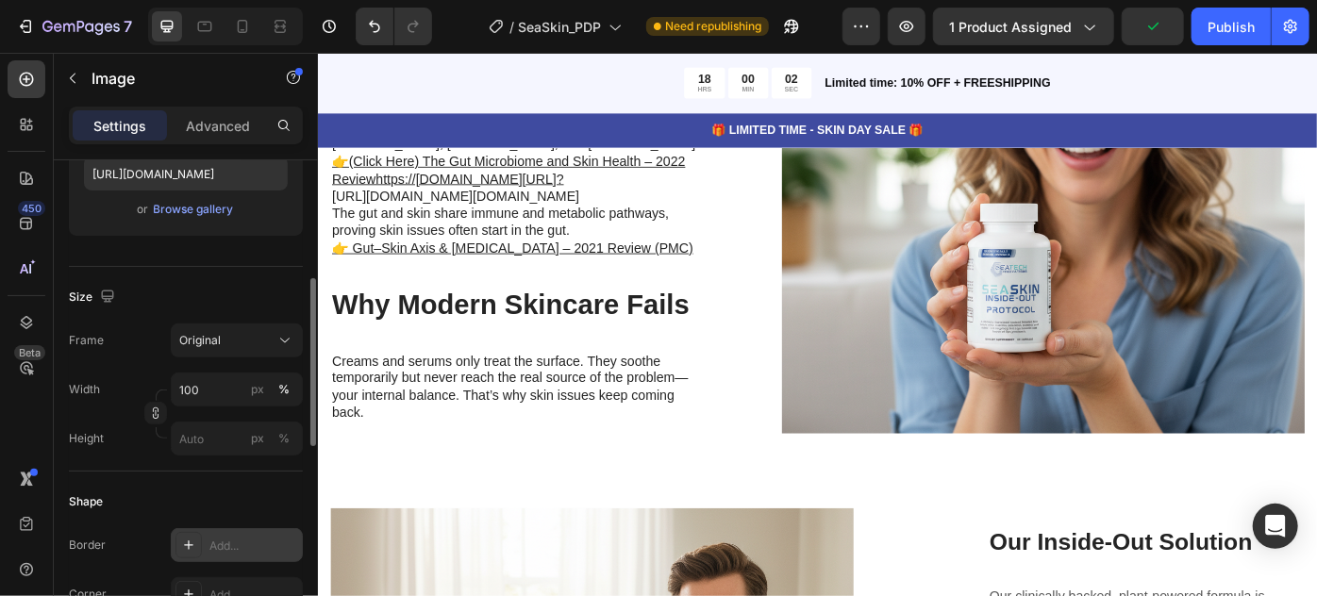
scroll to position [428, 0]
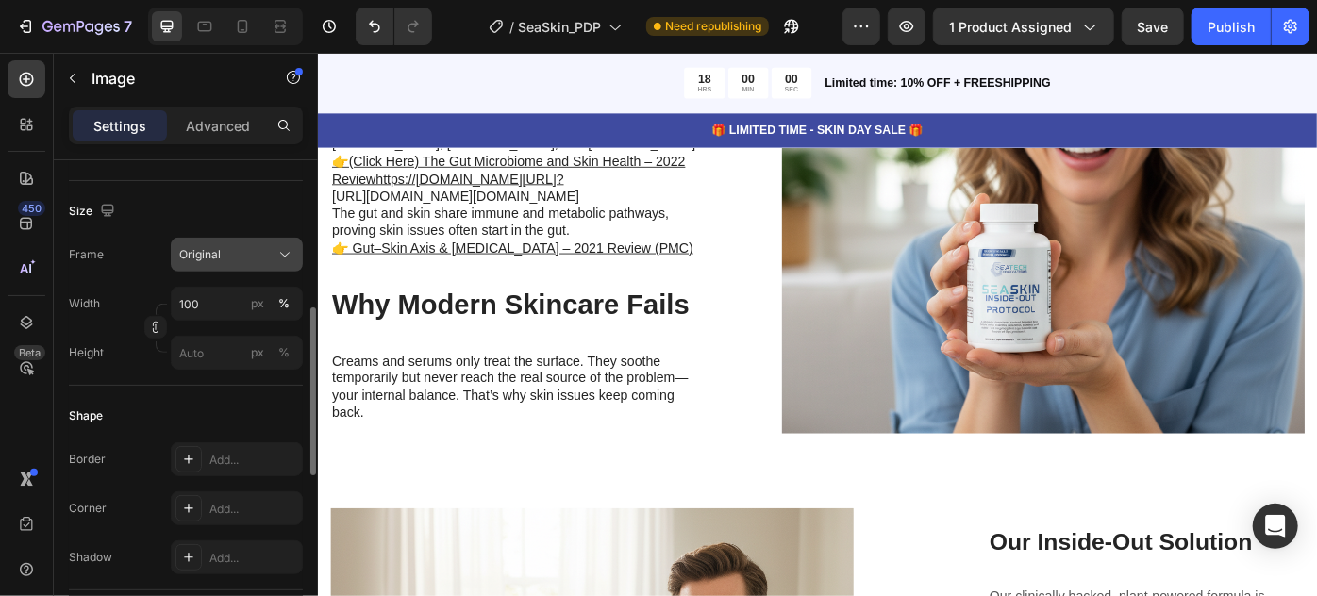
click at [232, 256] on div "Original" at bounding box center [225, 254] width 92 height 17
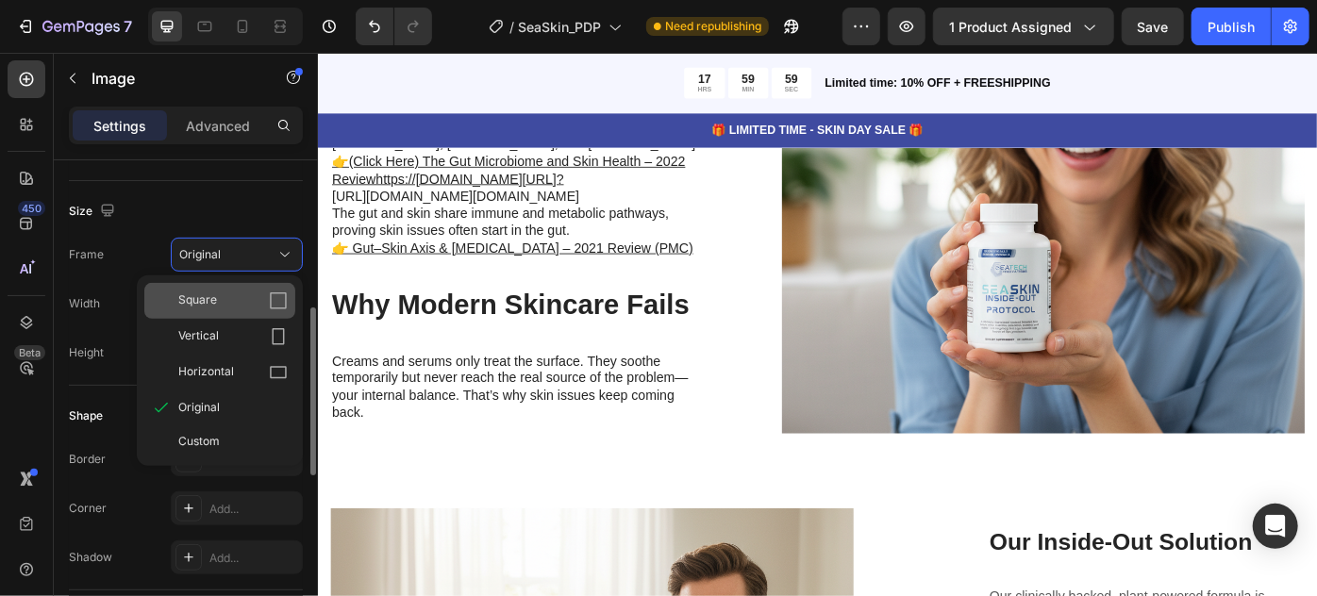
click at [242, 304] on div "Square" at bounding box center [232, 301] width 109 height 19
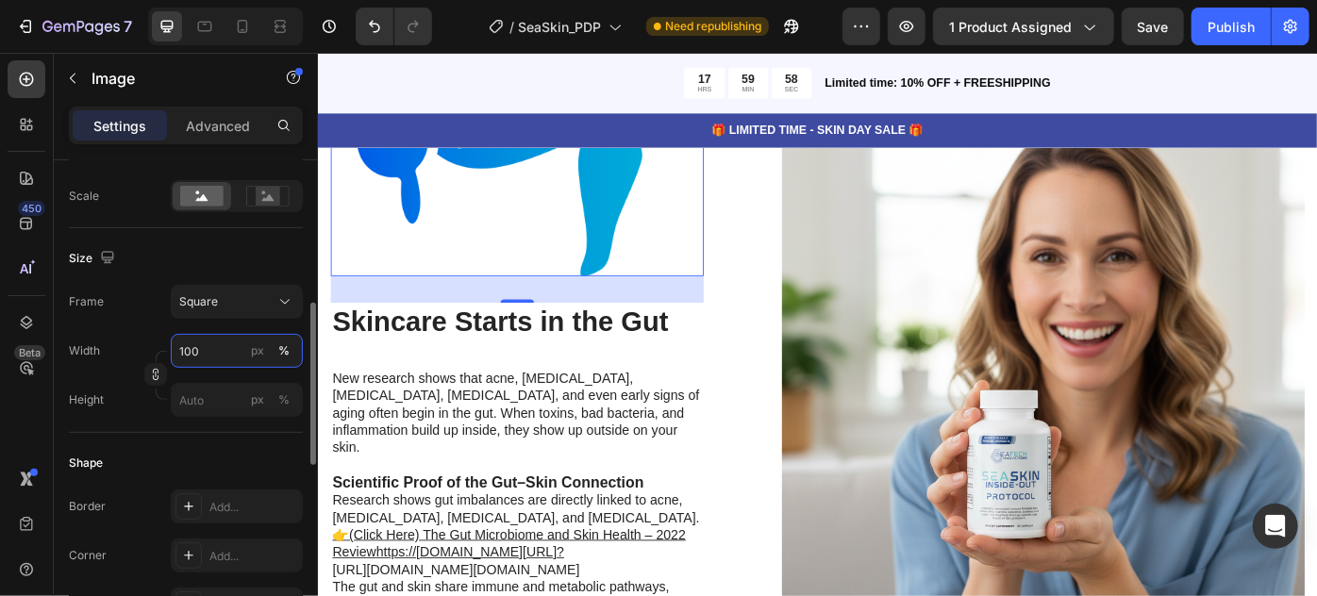
click at [229, 355] on input "100" at bounding box center [237, 351] width 132 height 34
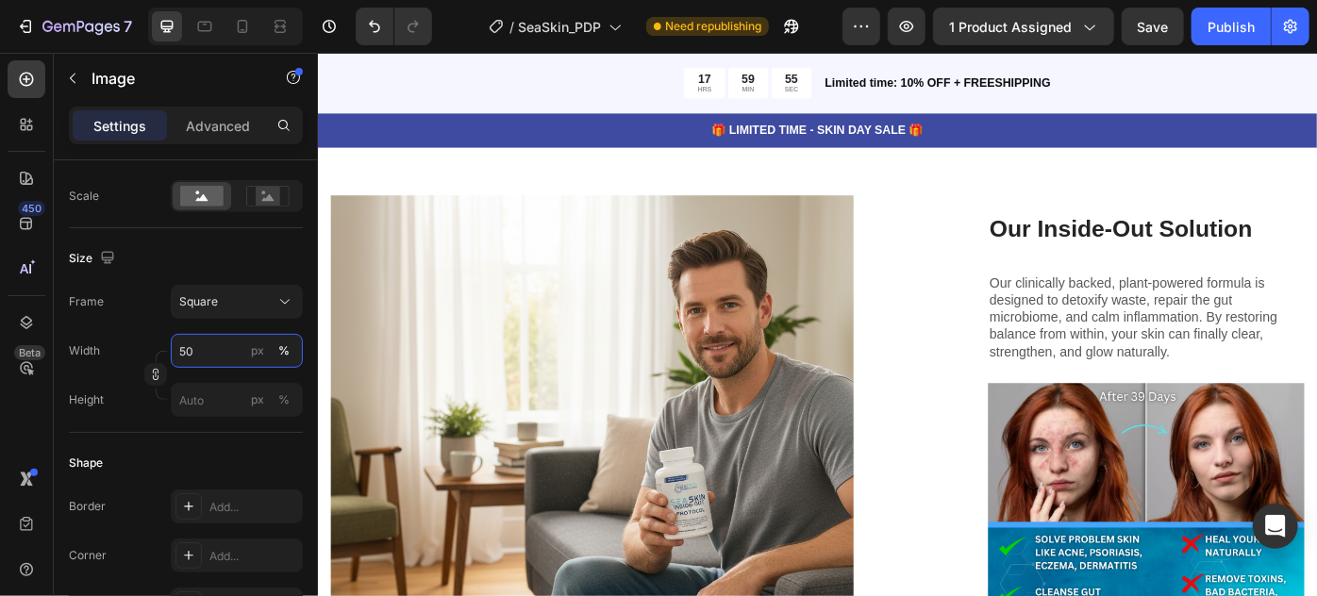
scroll to position [5192, 0]
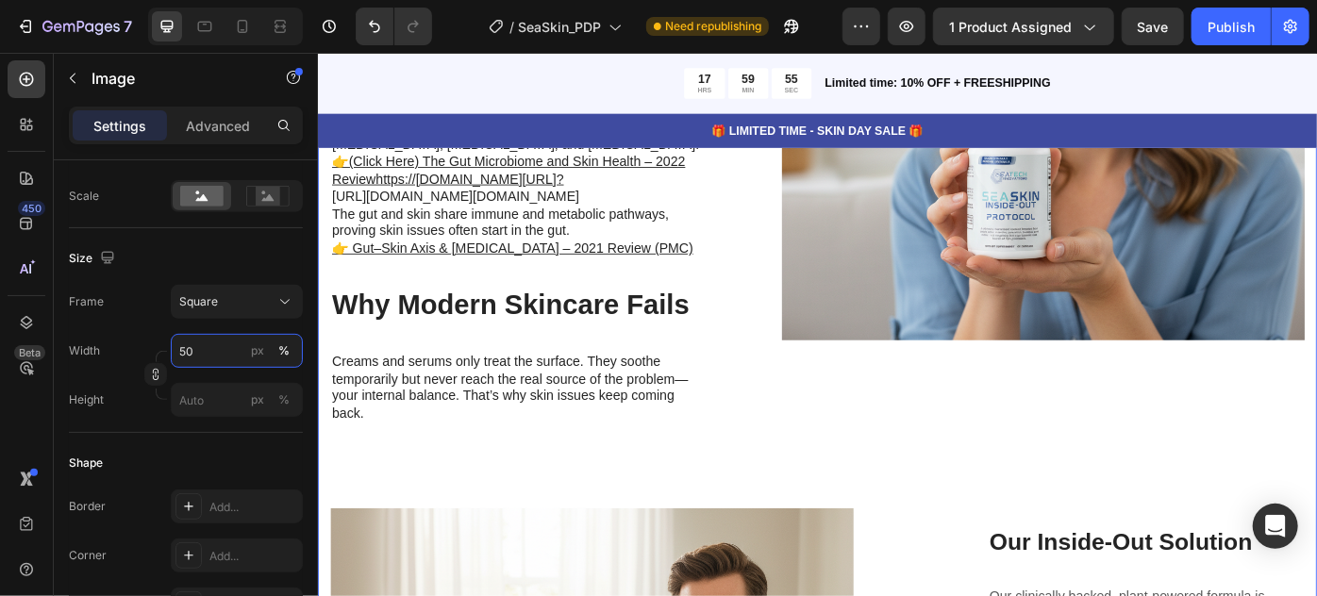
type input "5"
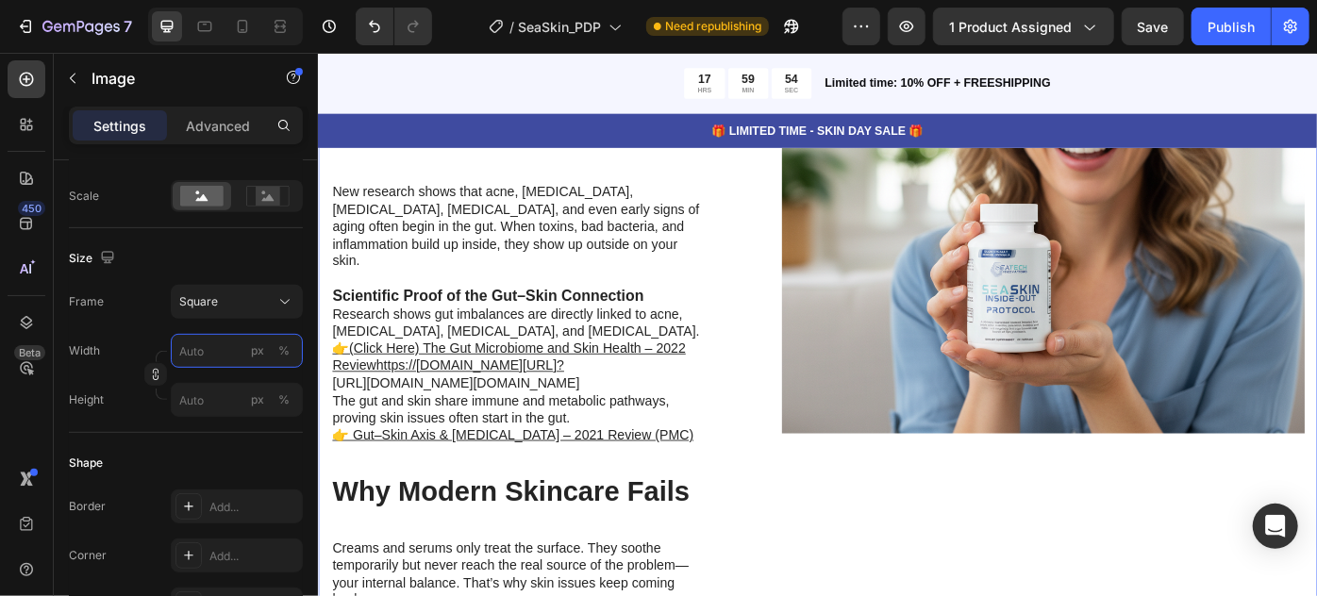
type input "1"
type input "10"
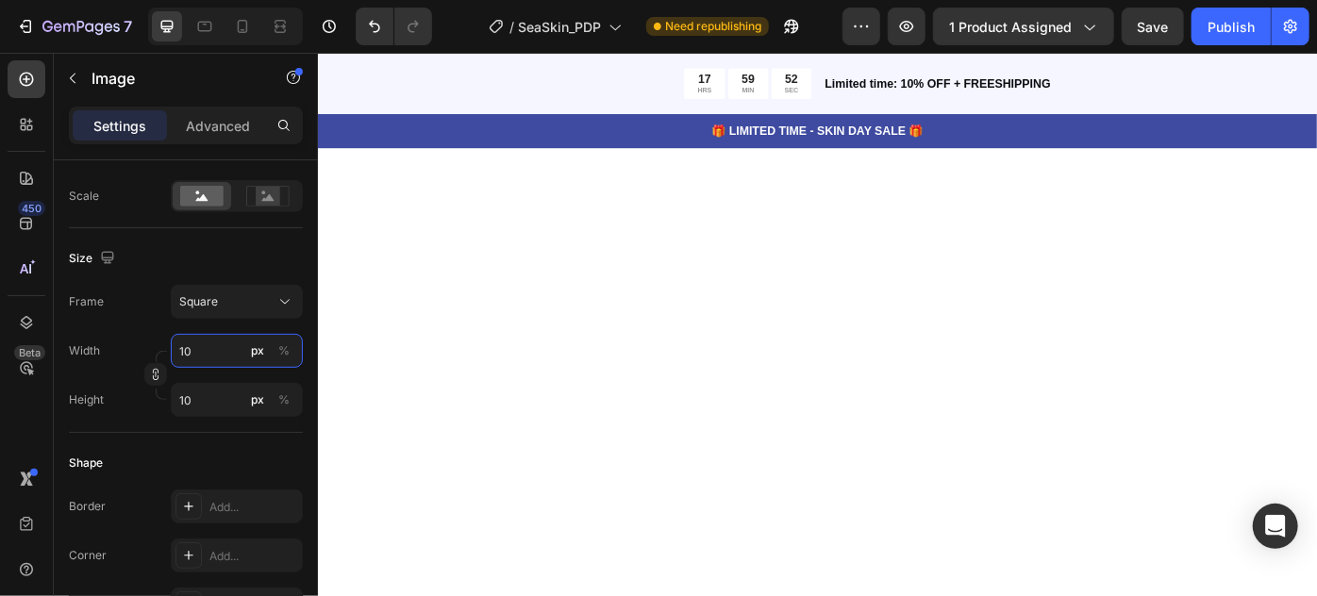
scroll to position [4391, 0]
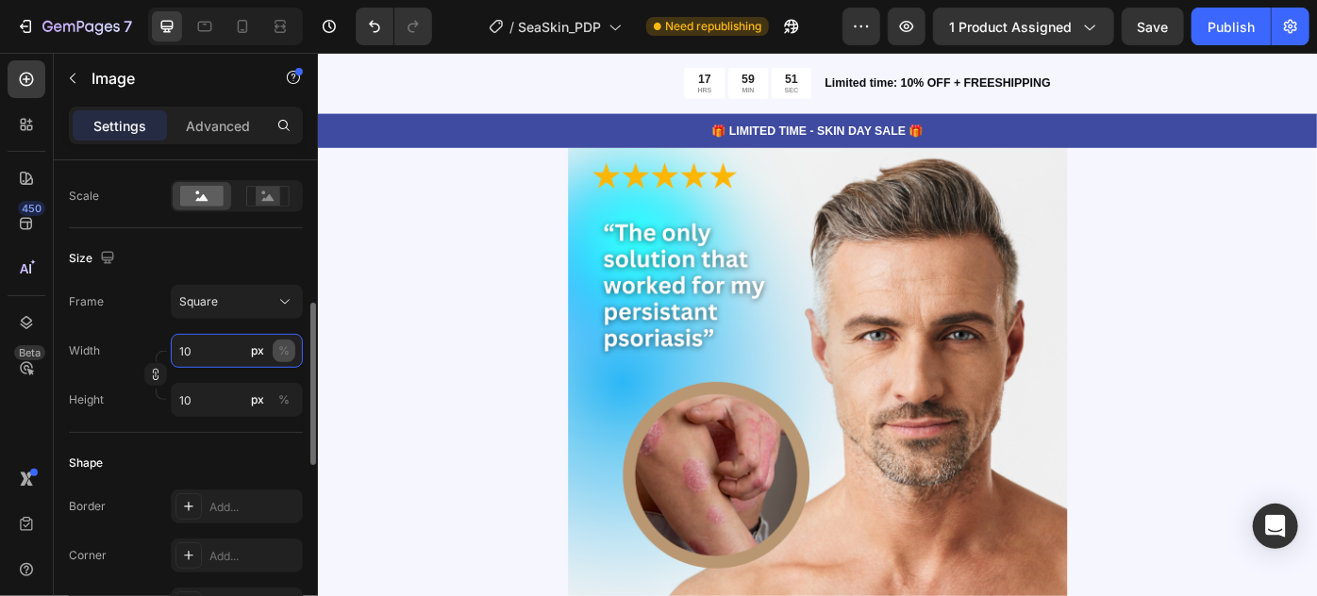
type input "1"
type input "2"
type input "20"
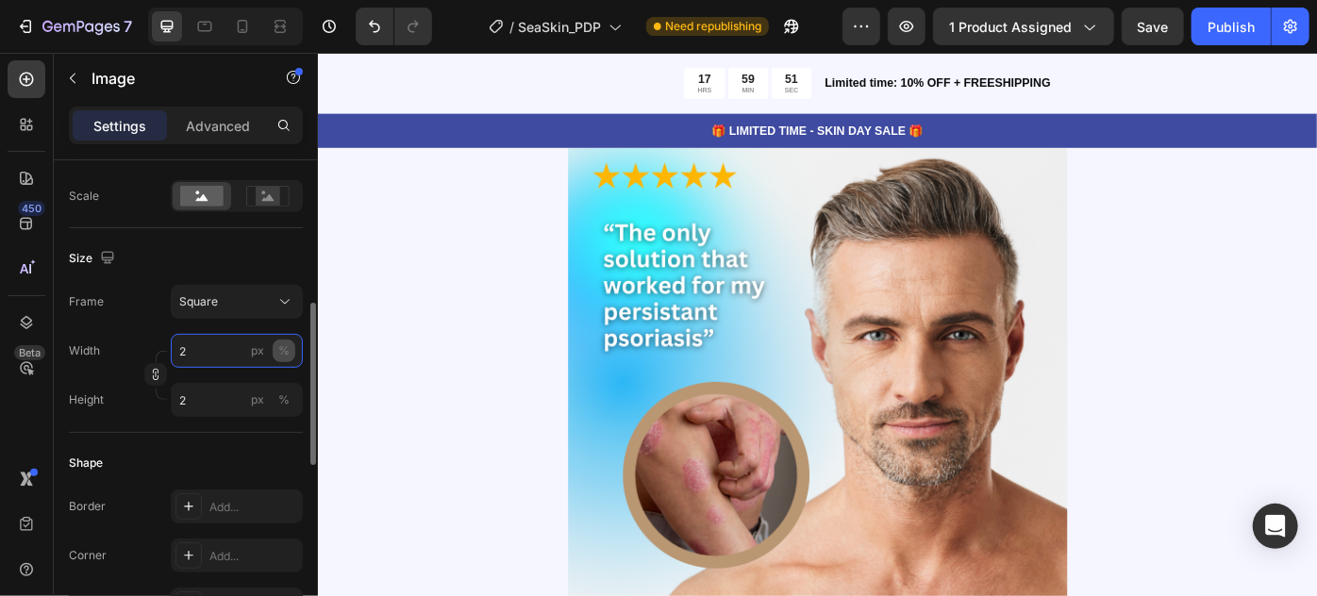
type input "20"
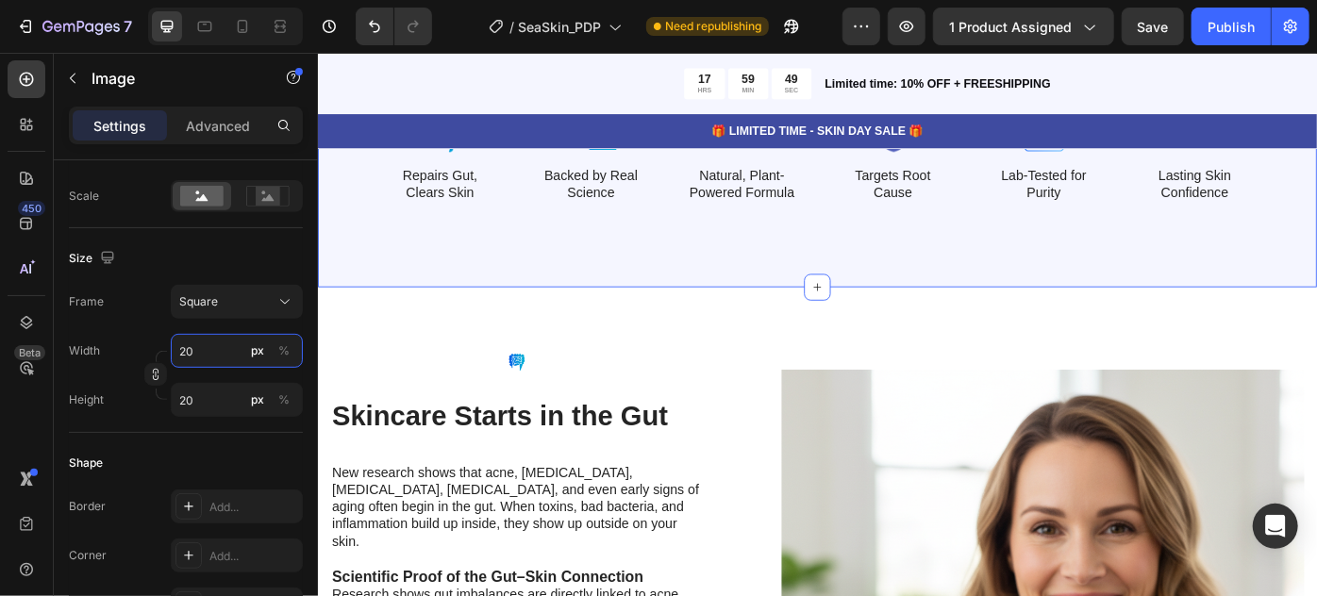
scroll to position [5035, 0]
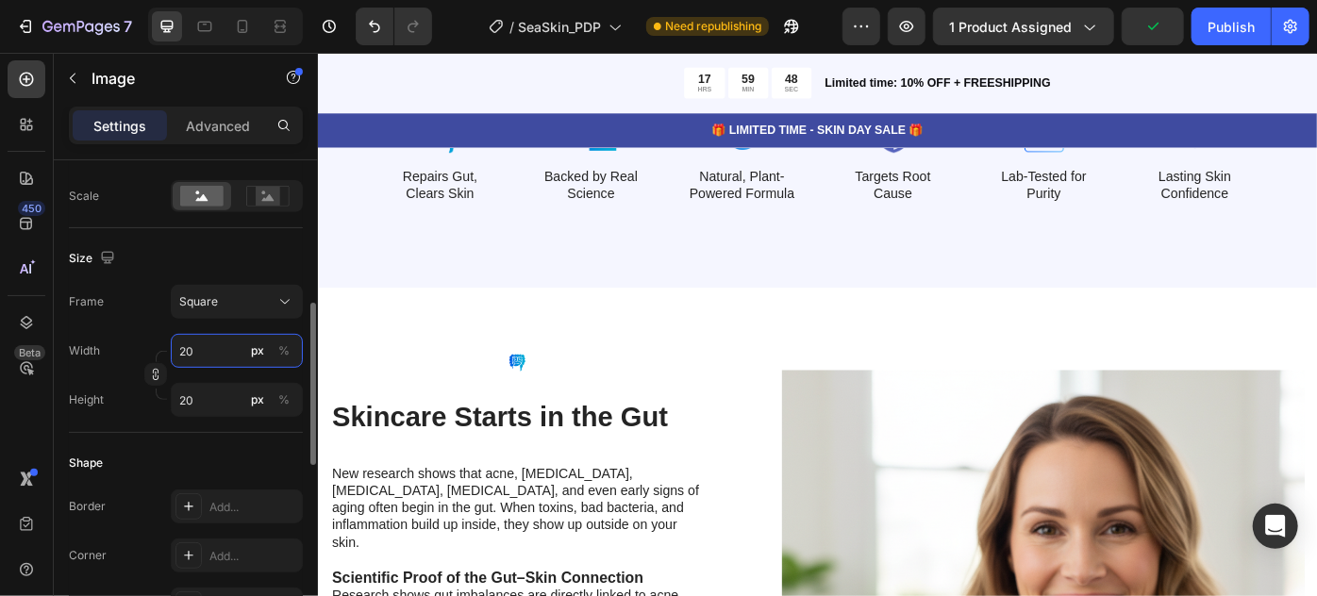
type input "2"
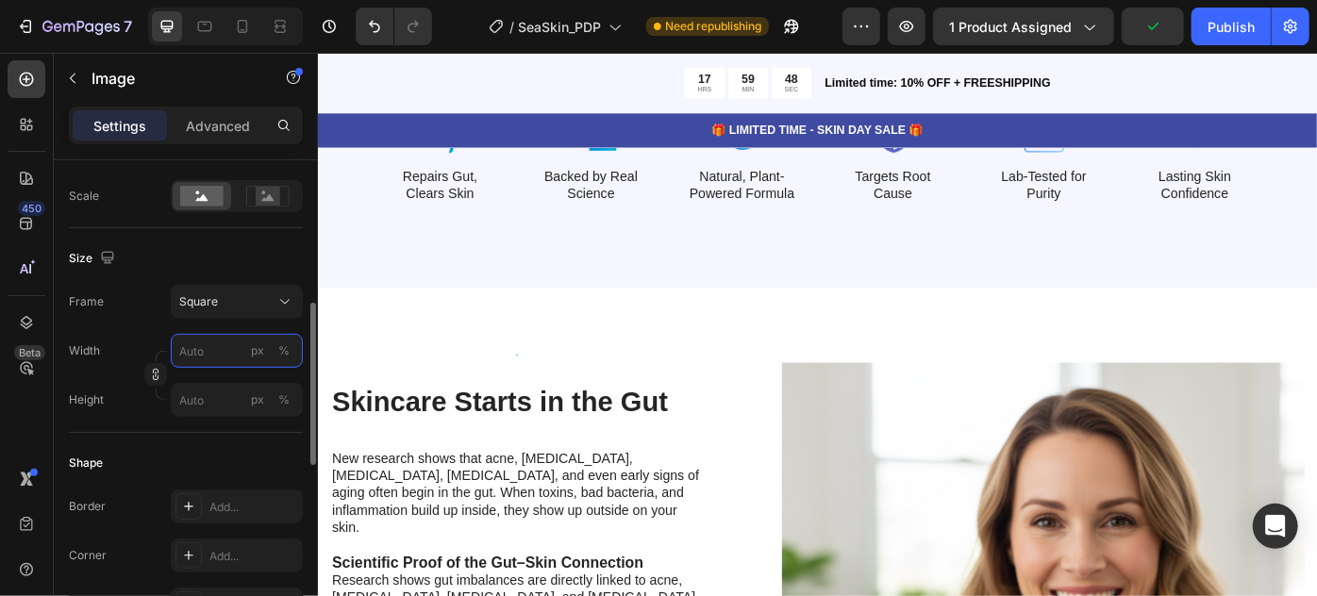
type input "3"
type input "30"
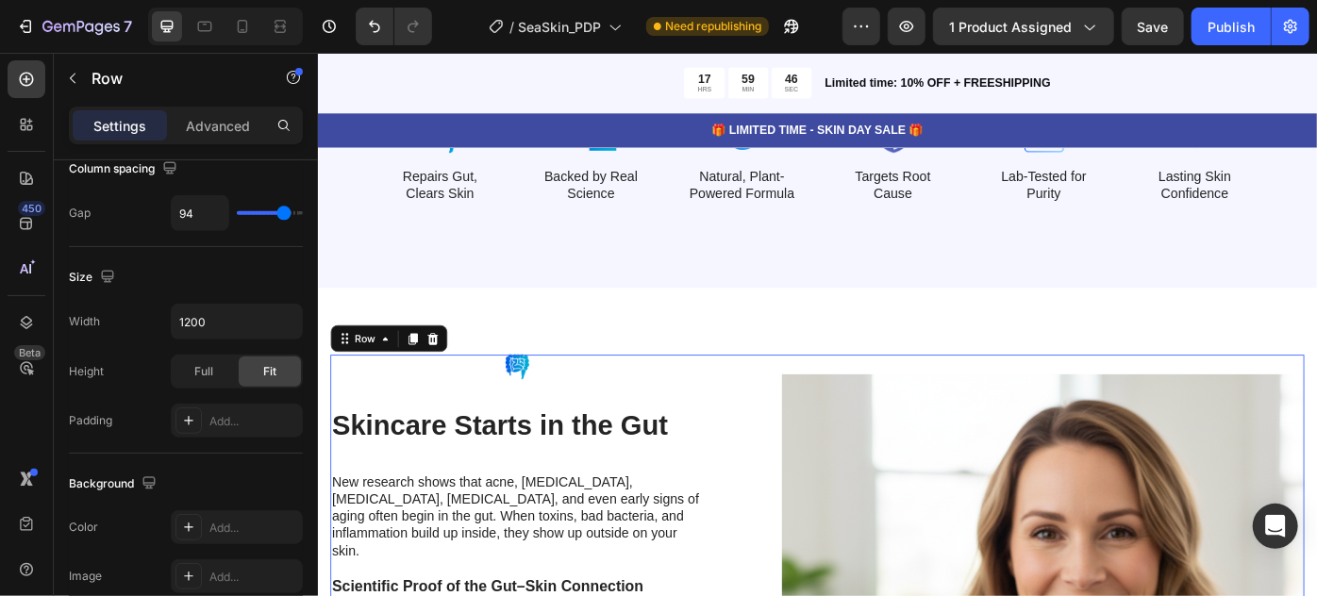
scroll to position [0, 0]
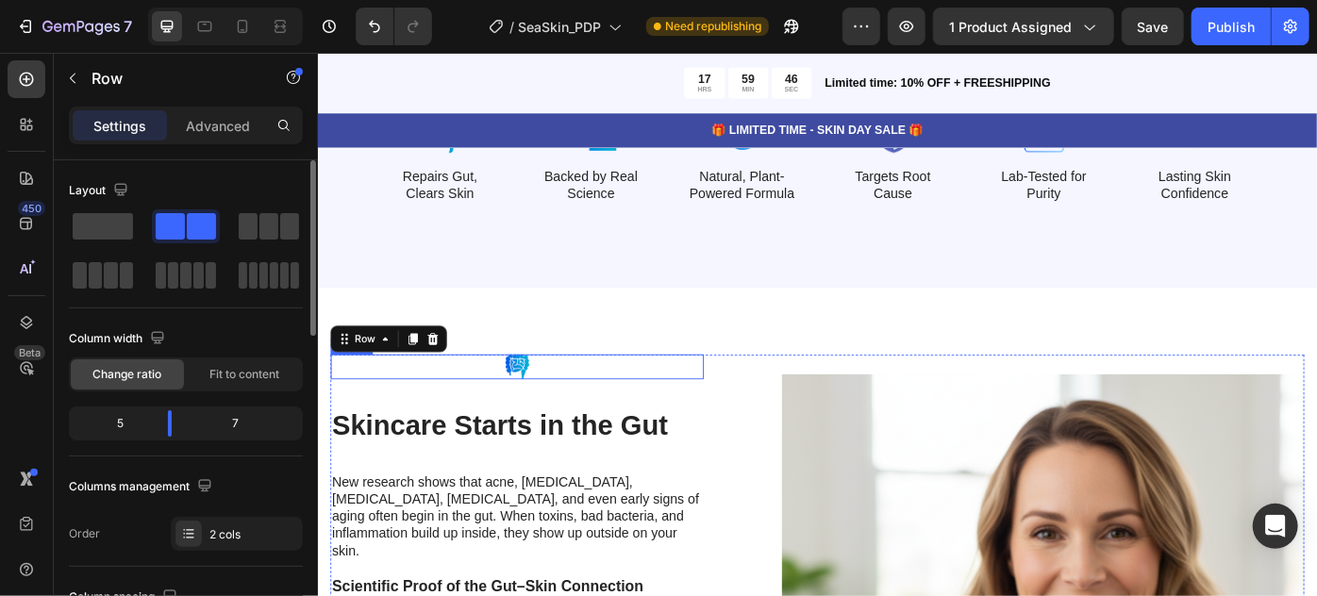
click at [545, 410] on img at bounding box center [542, 407] width 28 height 28
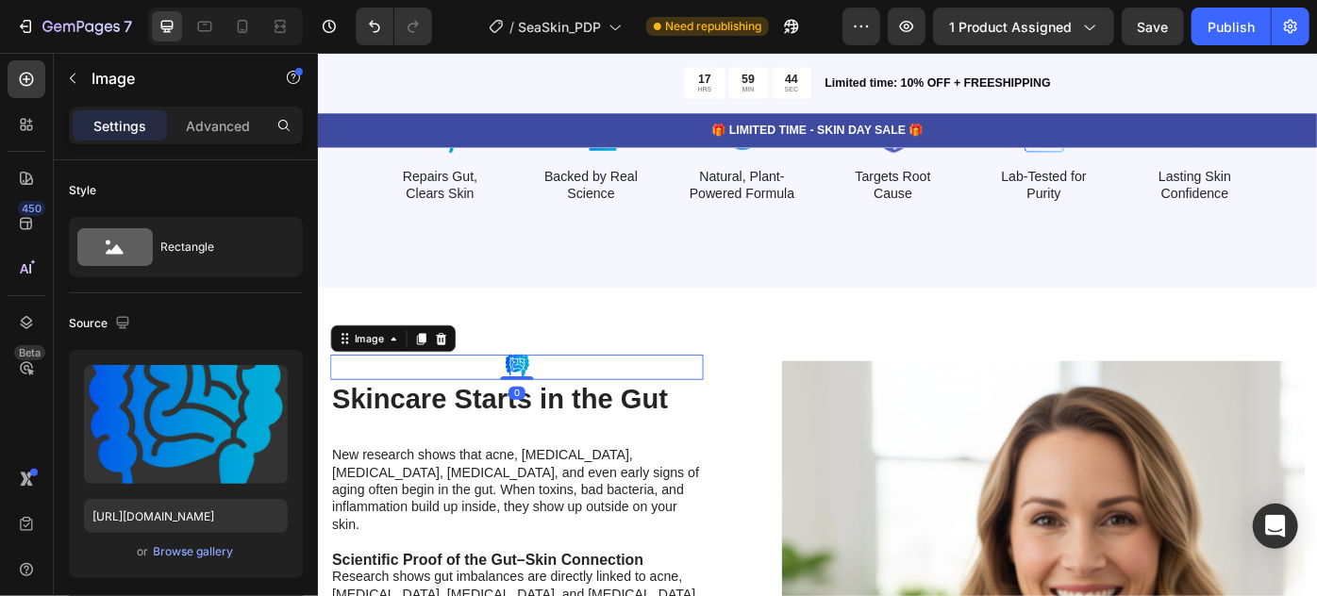
drag, startPoint x: 543, startPoint y: 448, endPoint x: 563, endPoint y: 351, distance: 99.4
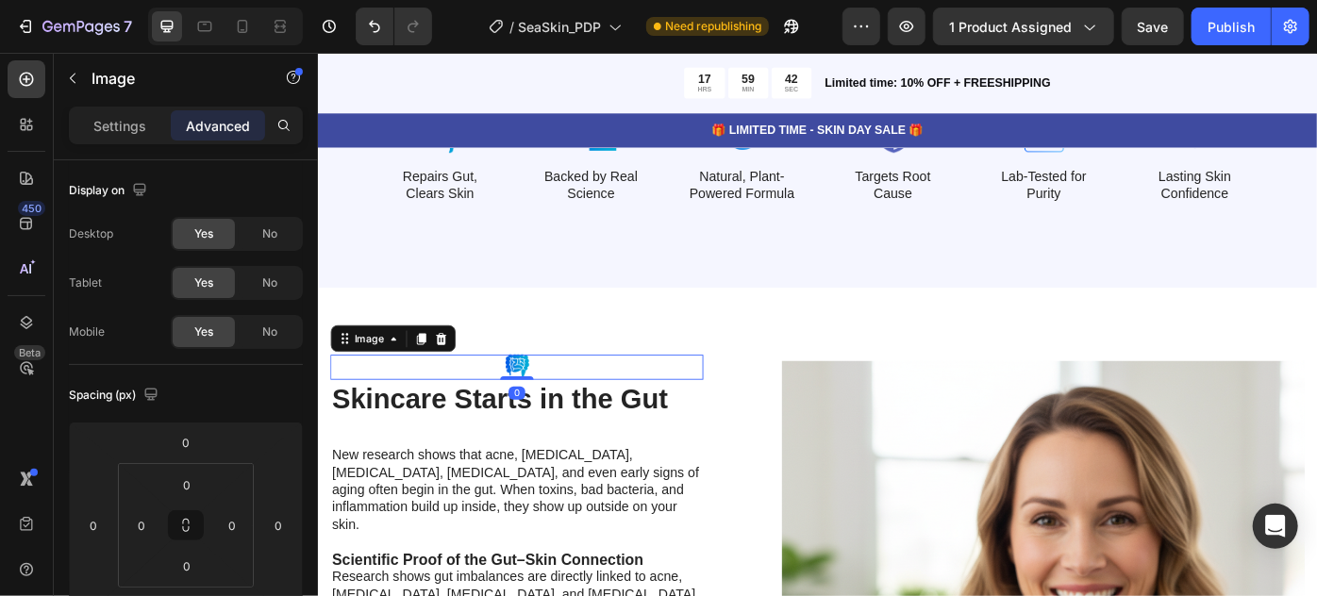
click at [540, 399] on img at bounding box center [542, 407] width 28 height 28
click at [109, 117] on p "Settings" at bounding box center [119, 126] width 53 height 20
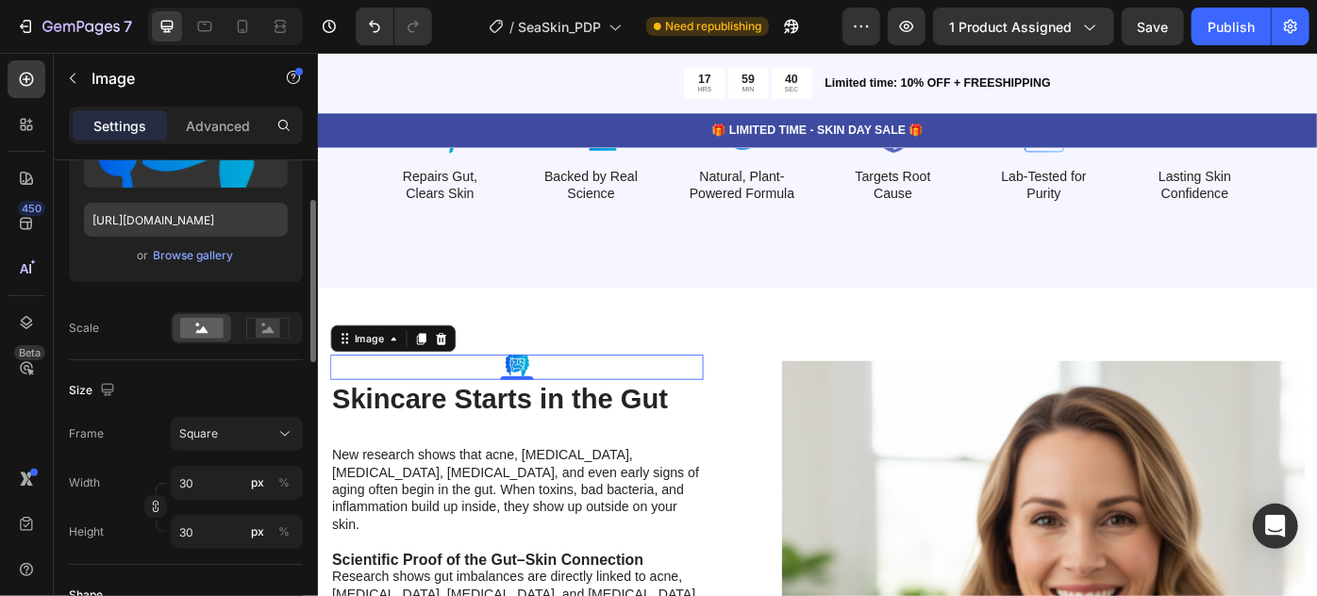
scroll to position [300, 0]
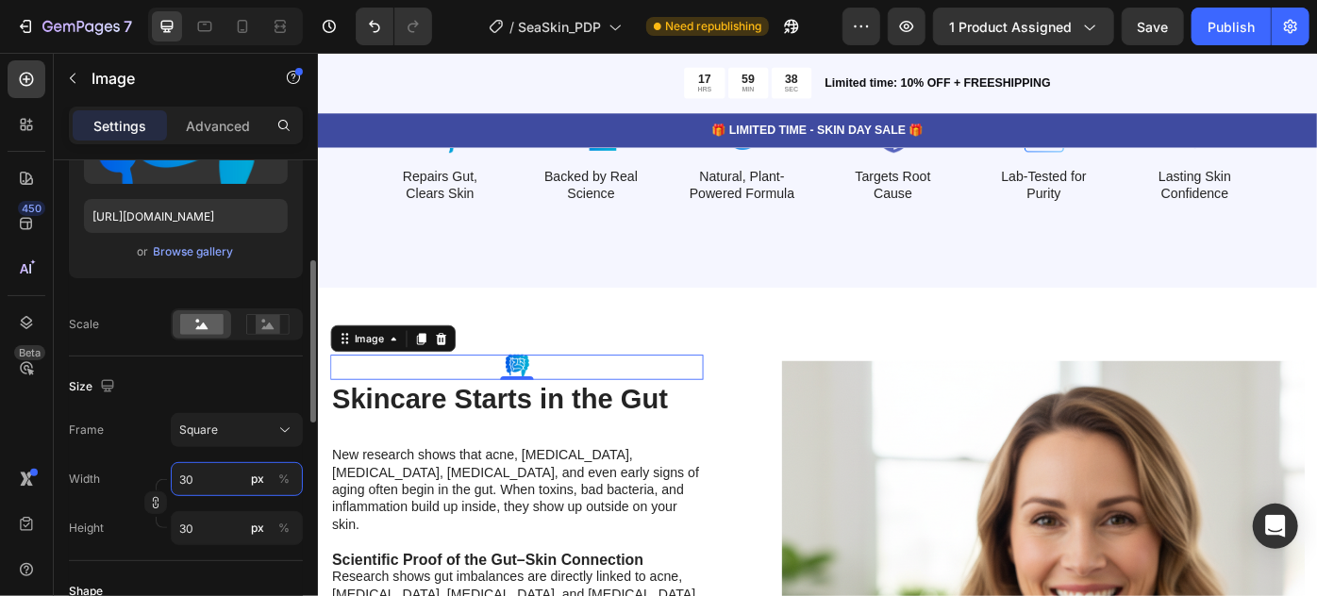
click at [226, 473] on input "30" at bounding box center [237, 479] width 132 height 34
type input "3"
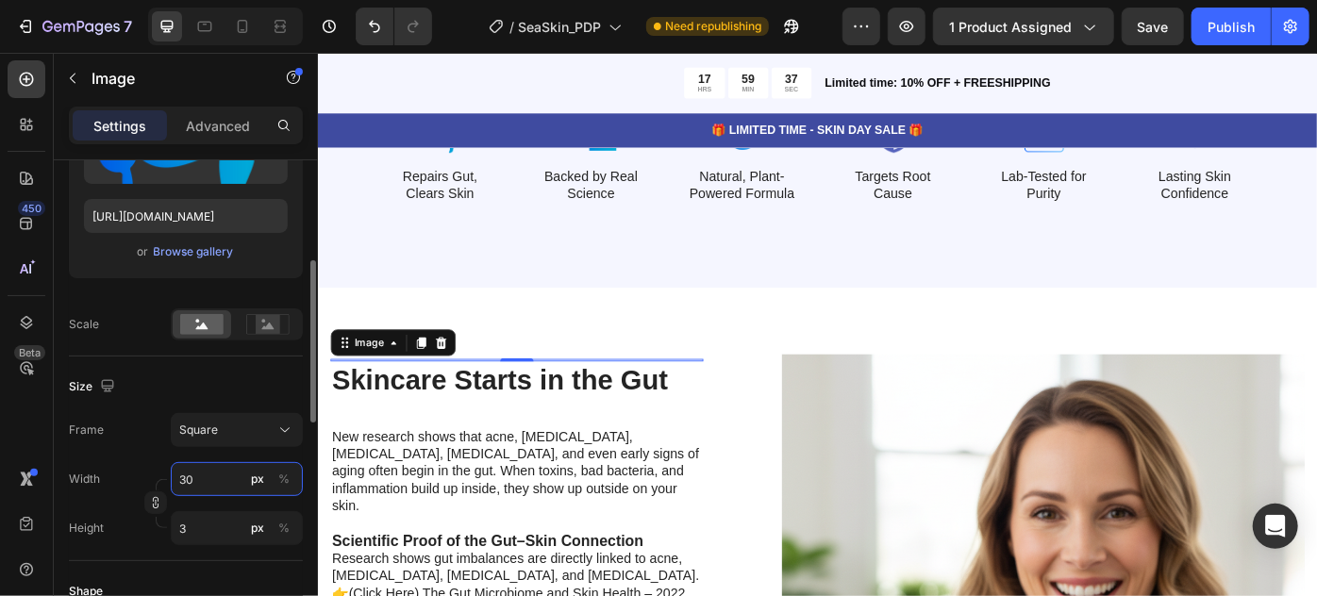
type input "3"
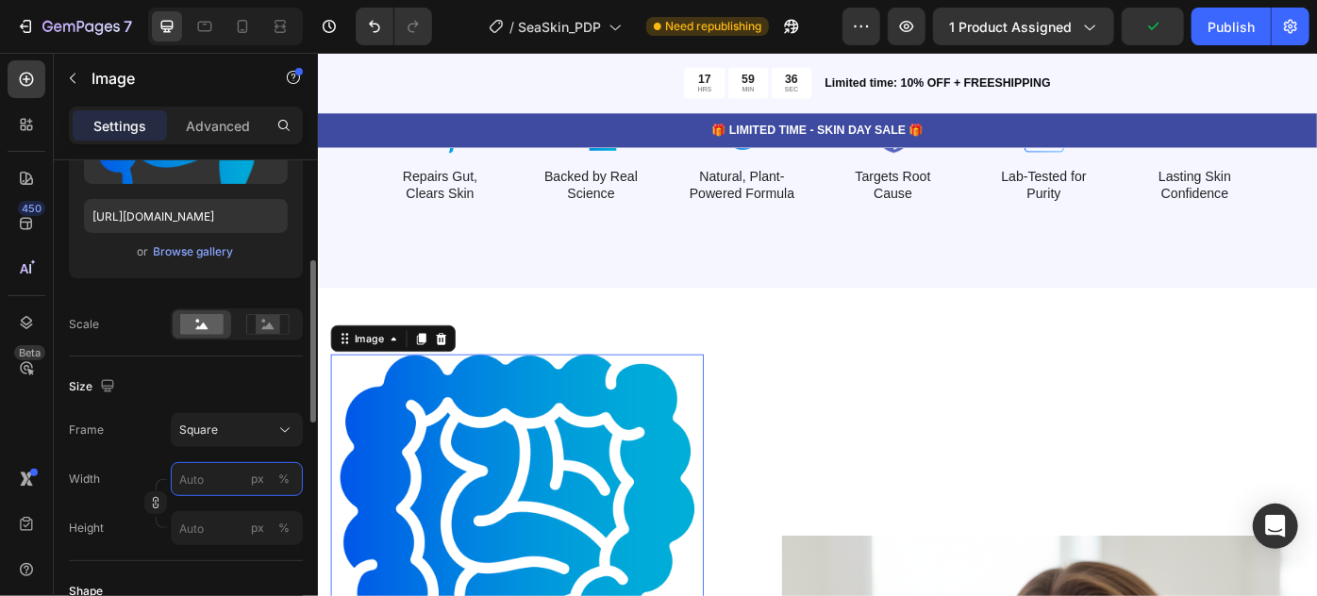
type input "4"
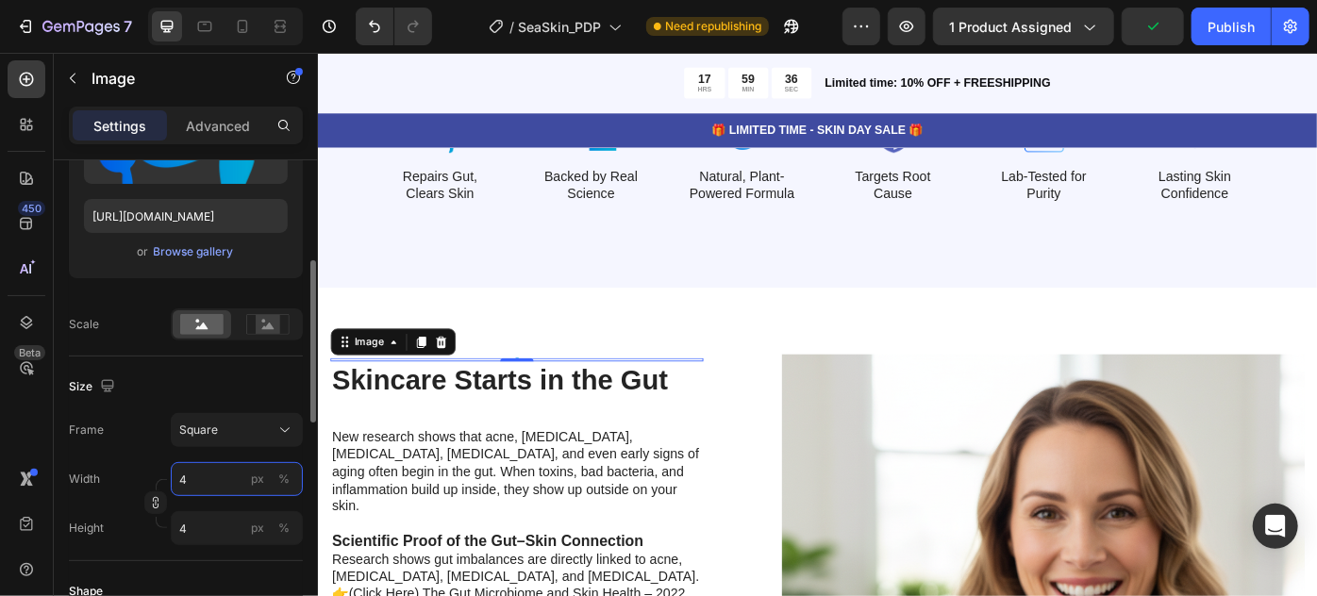
type input "40"
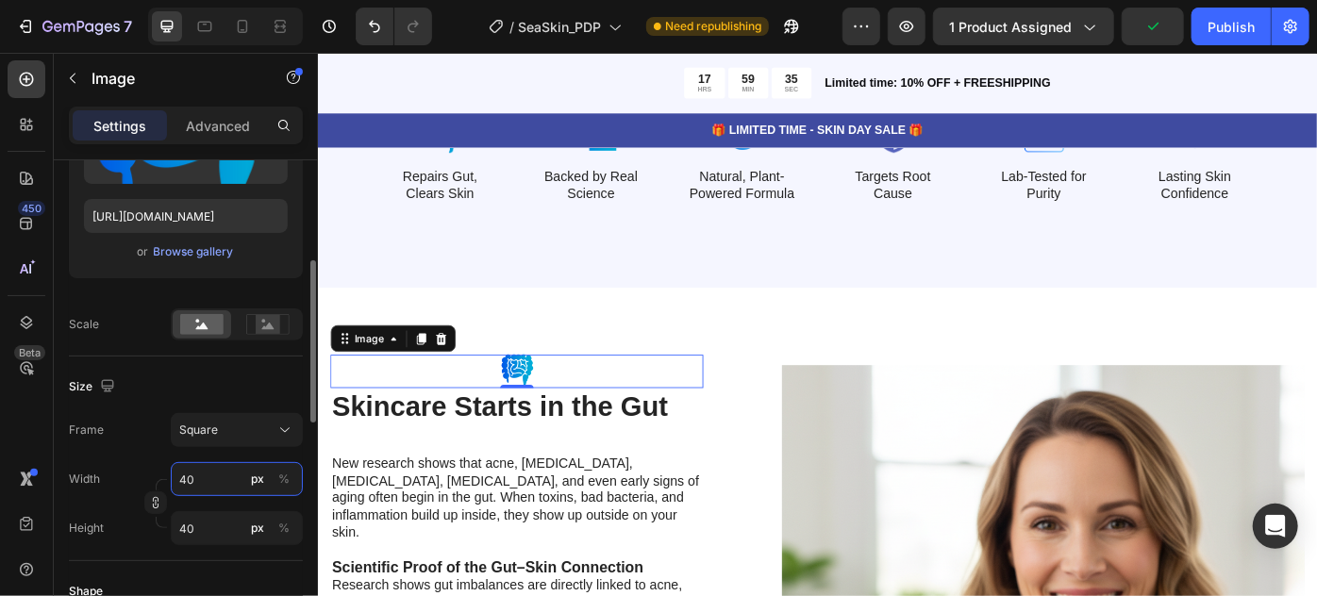
type input "4"
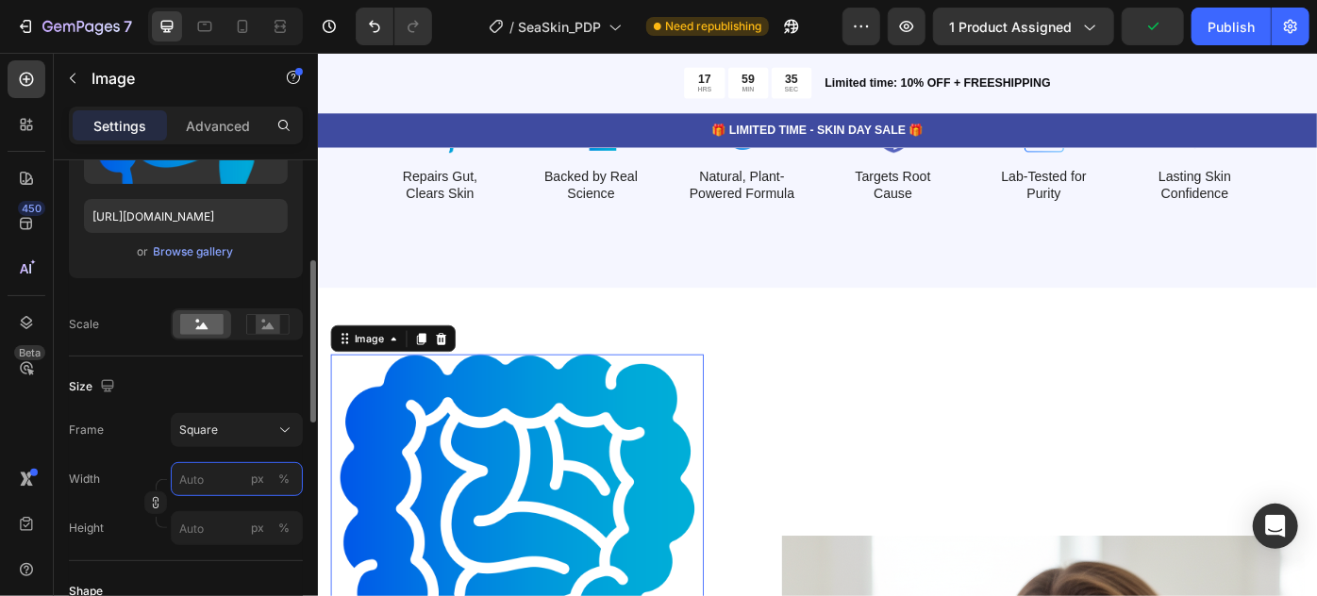
type input "5"
type input "50"
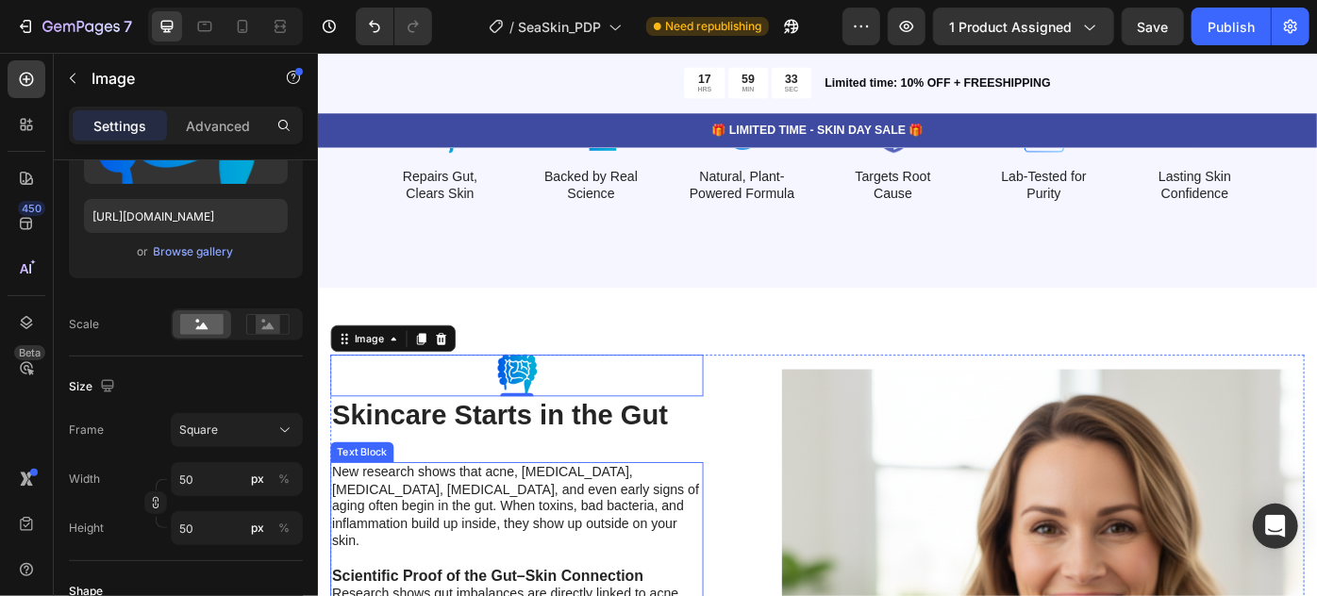
click at [544, 572] on p "New research shows that acne, eczema, psoriasis, rosacea, and even early signs …" at bounding box center [542, 586] width 419 height 139
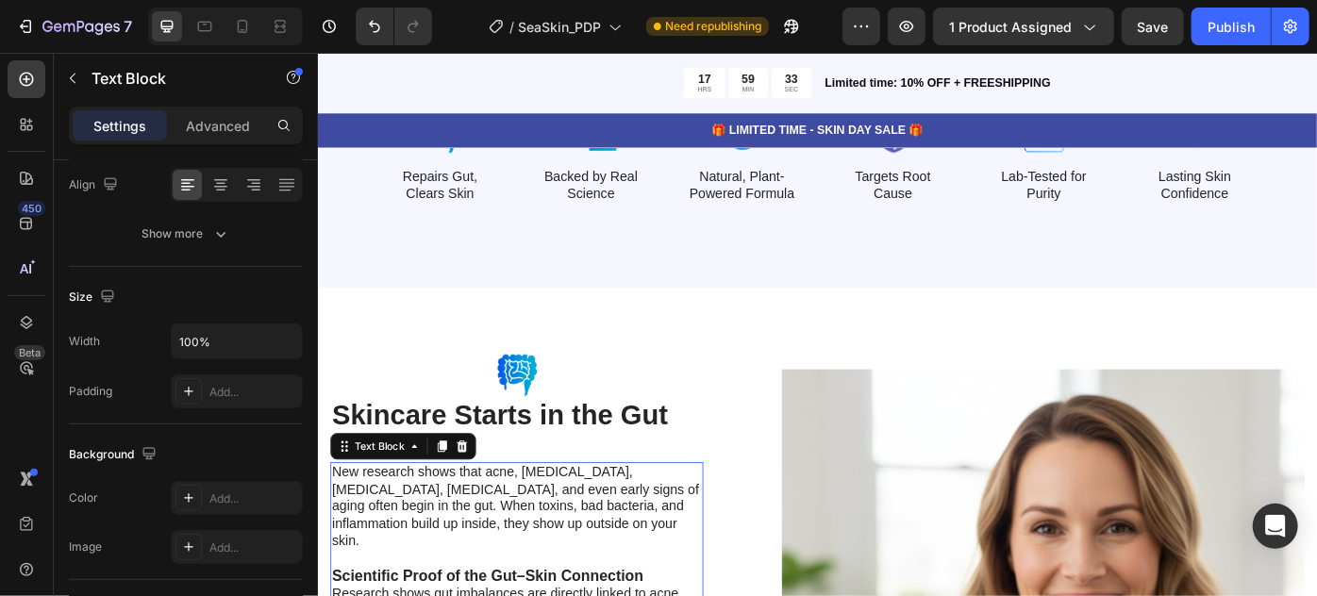
scroll to position [0, 0]
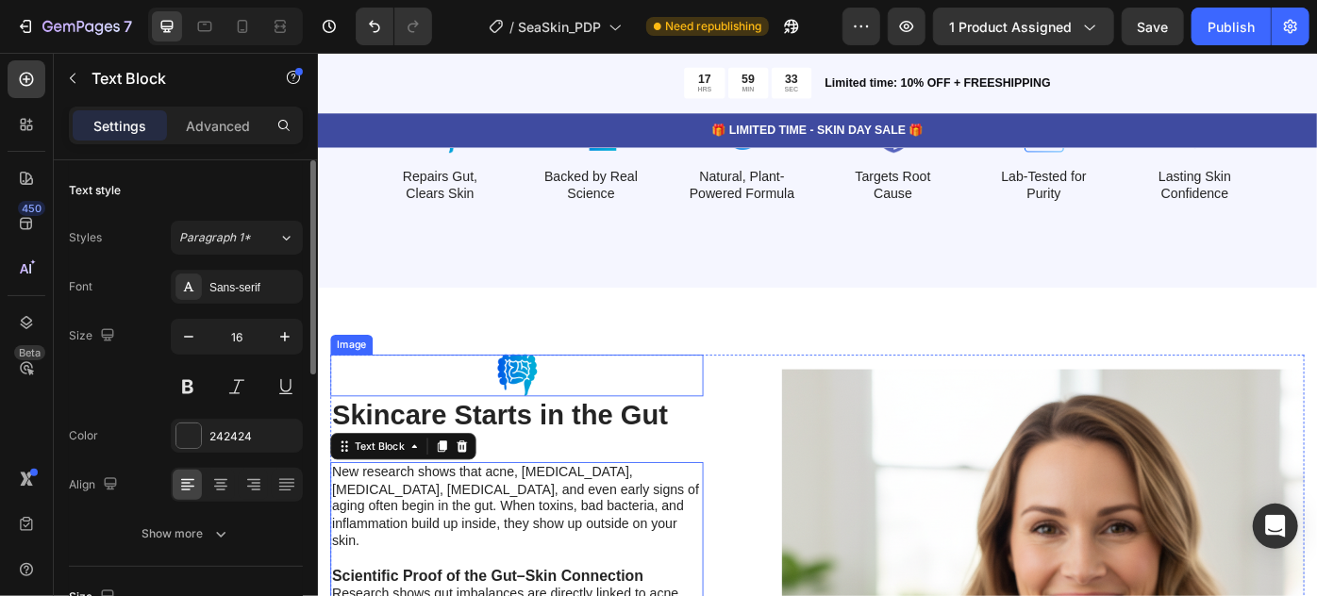
click at [570, 404] on div at bounding box center [542, 416] width 423 height 47
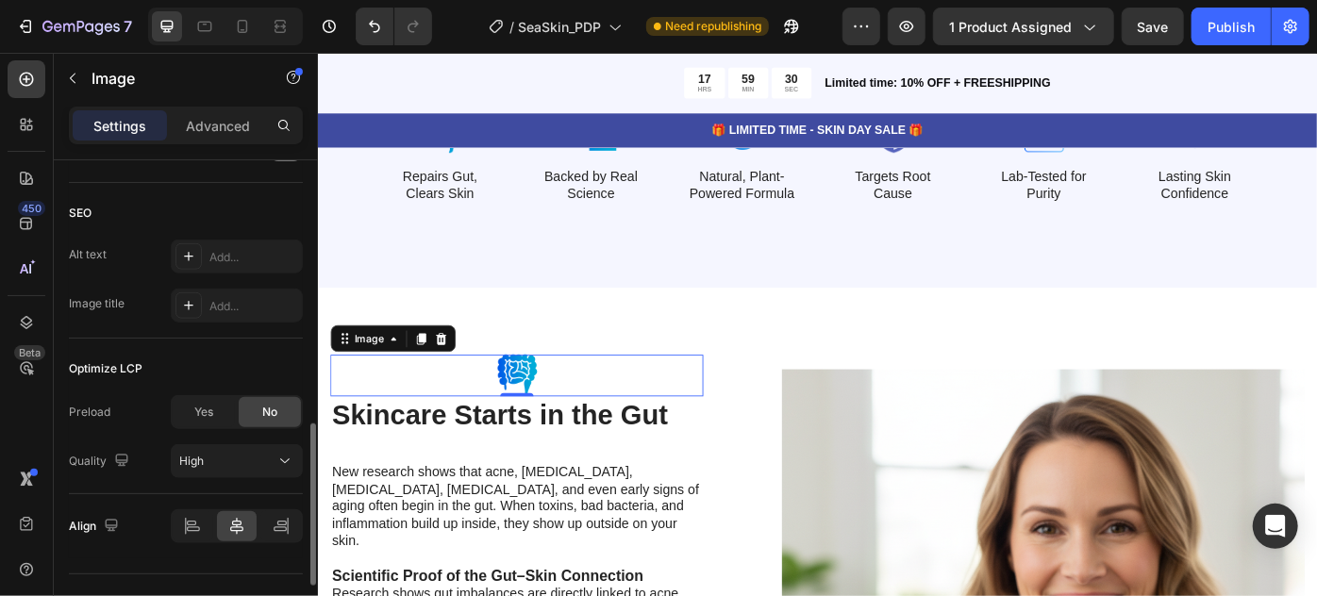
scroll to position [946, 0]
click at [194, 511] on div at bounding box center [193, 526] width 41 height 30
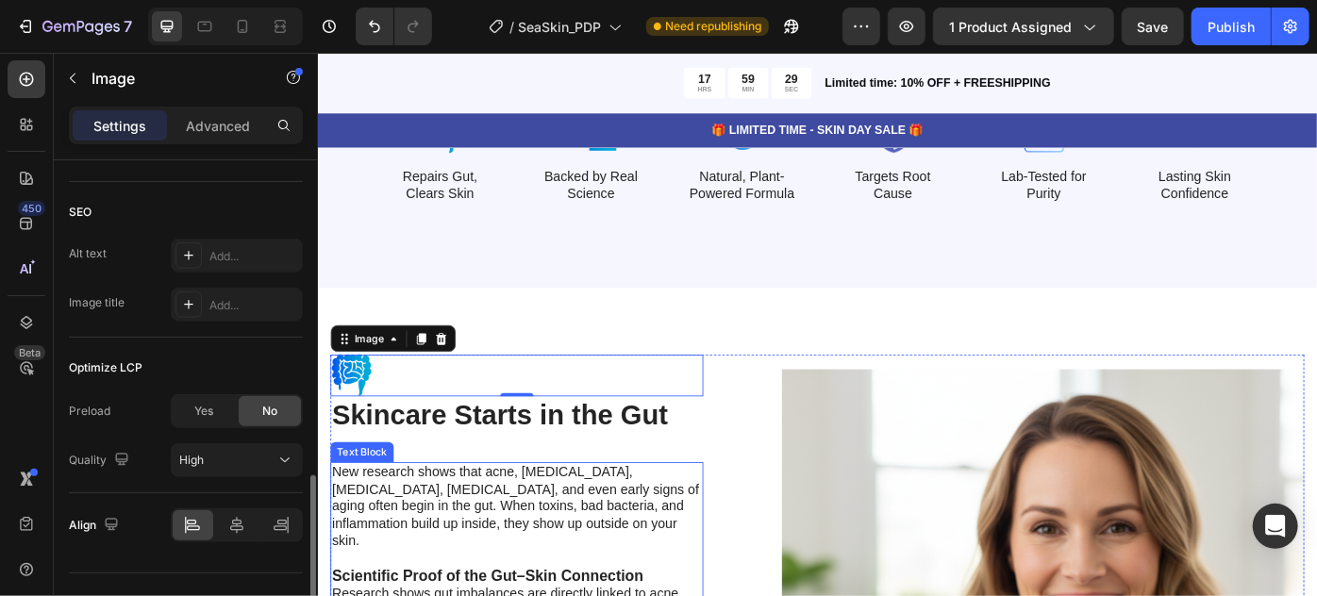
click at [591, 531] on p "New research shows that acne, eczema, psoriasis, rosacea, and even early signs …" at bounding box center [542, 586] width 419 height 139
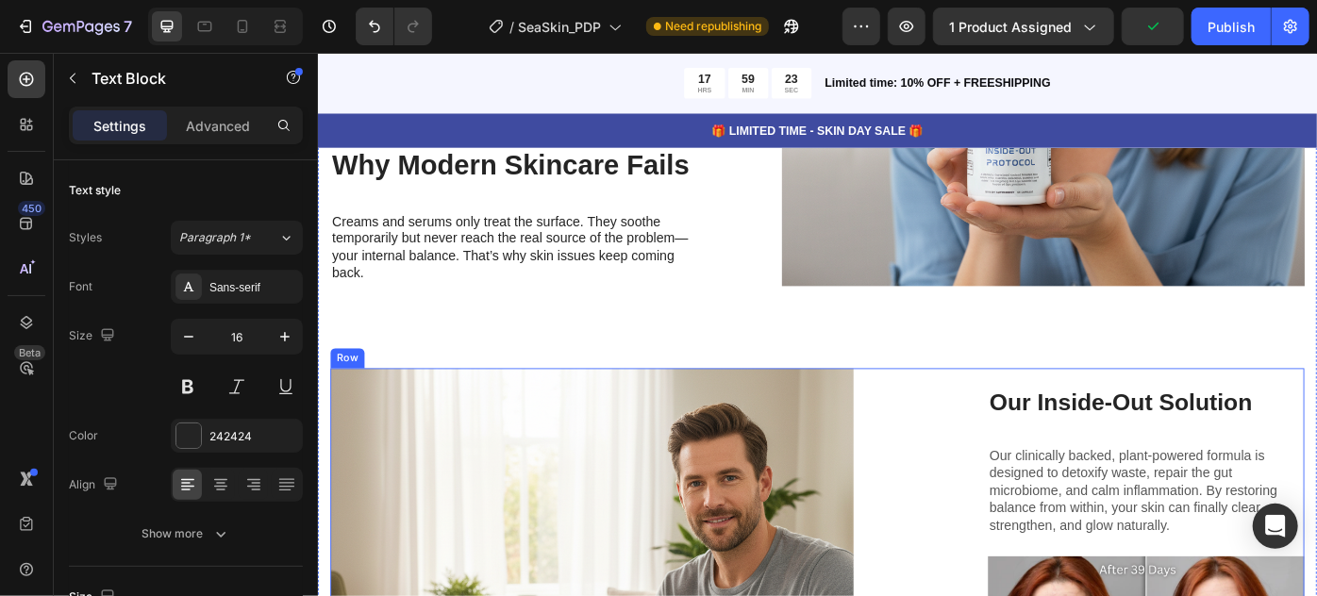
scroll to position [5533, 0]
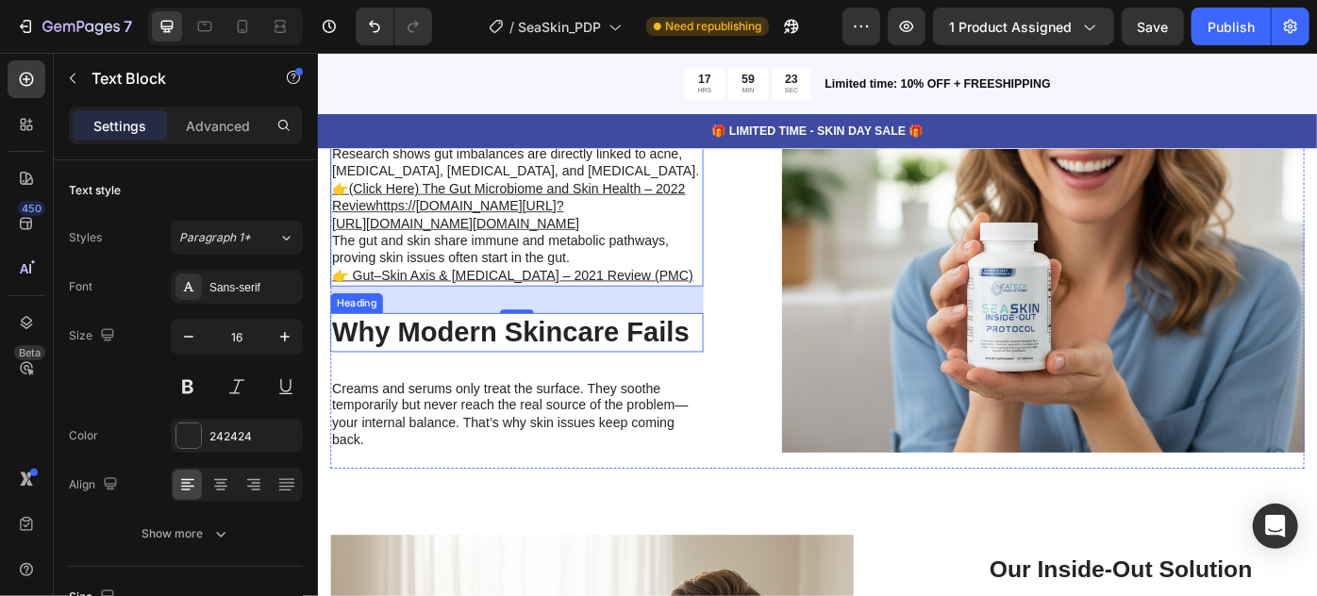
click at [569, 384] on h2 "Why Modern Skincare Fails" at bounding box center [542, 368] width 423 height 44
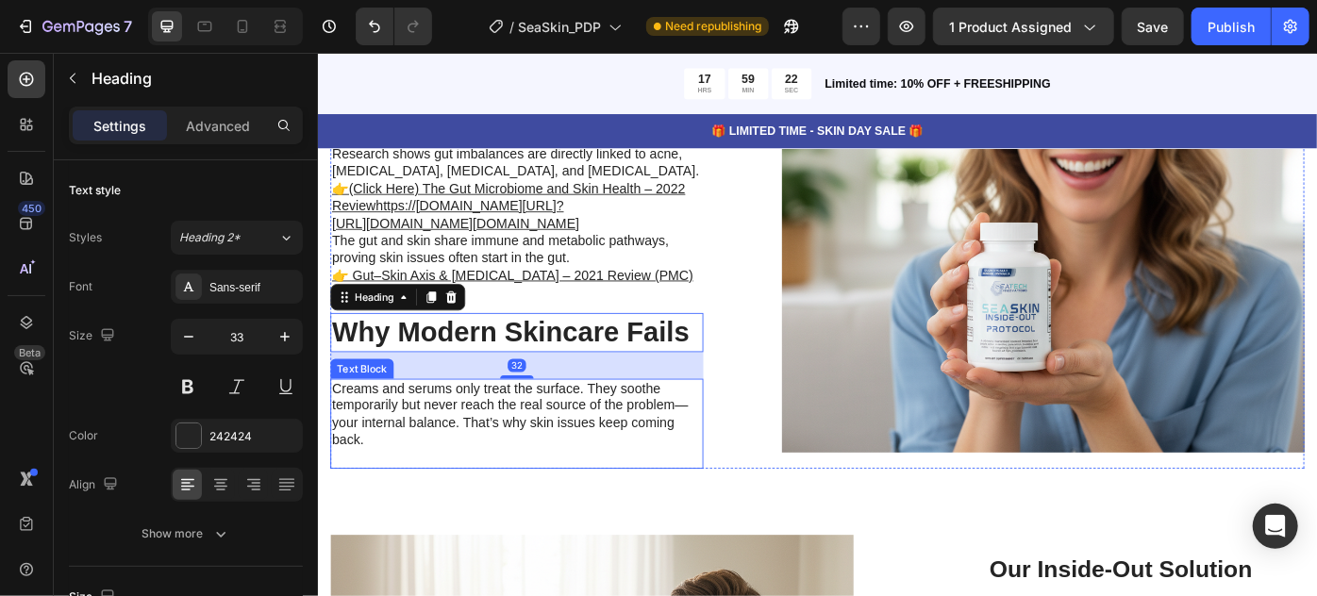
scroll to position [5448, 0]
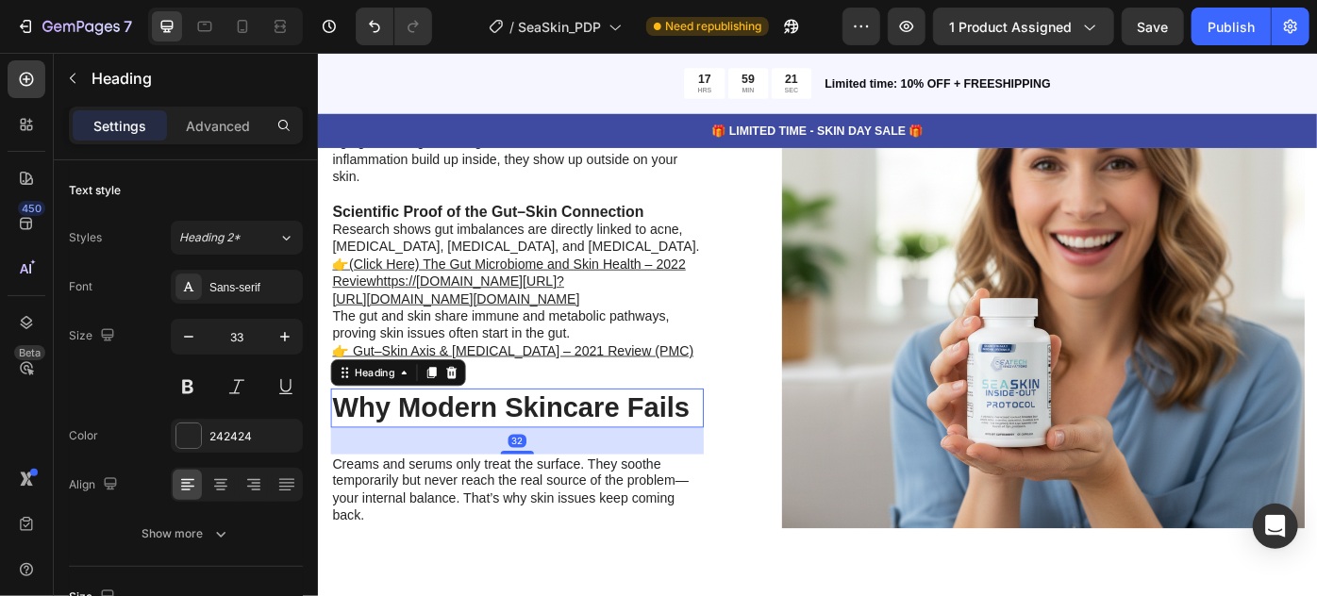
click at [641, 350] on p "The gut and skin share immune and metabolic pathways, proving skin issues often…" at bounding box center [542, 370] width 419 height 59
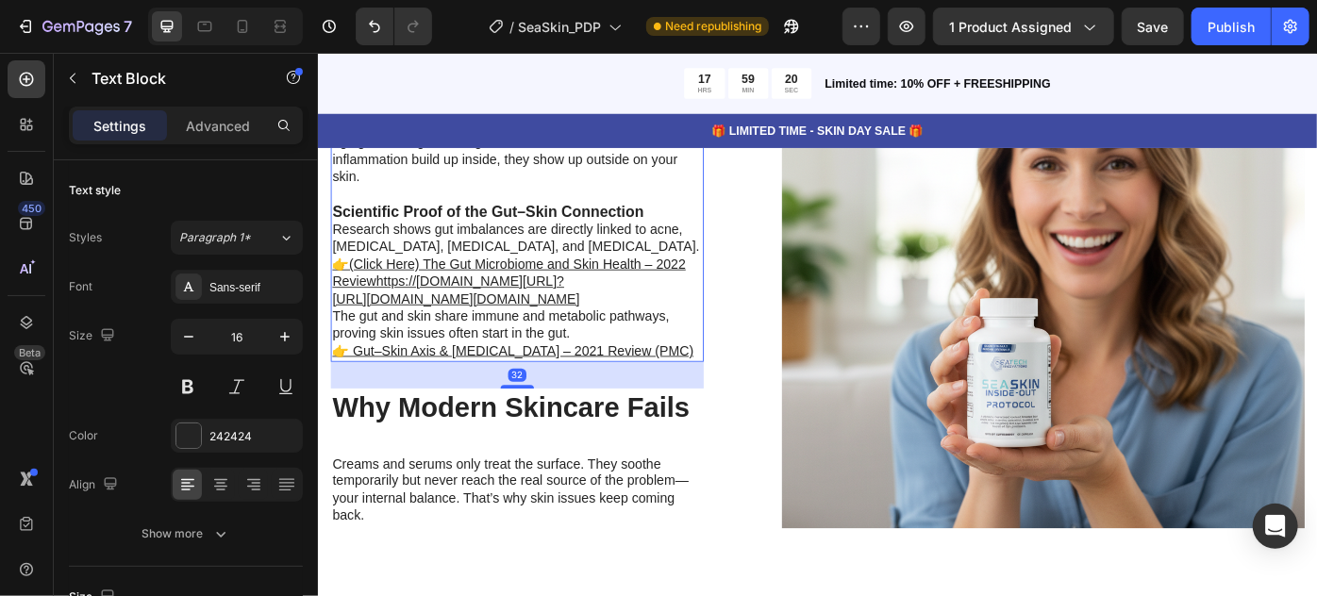
click at [716, 386] on p "The gut and skin share immune and metabolic pathways, proving skin issues often…" at bounding box center [542, 370] width 419 height 59
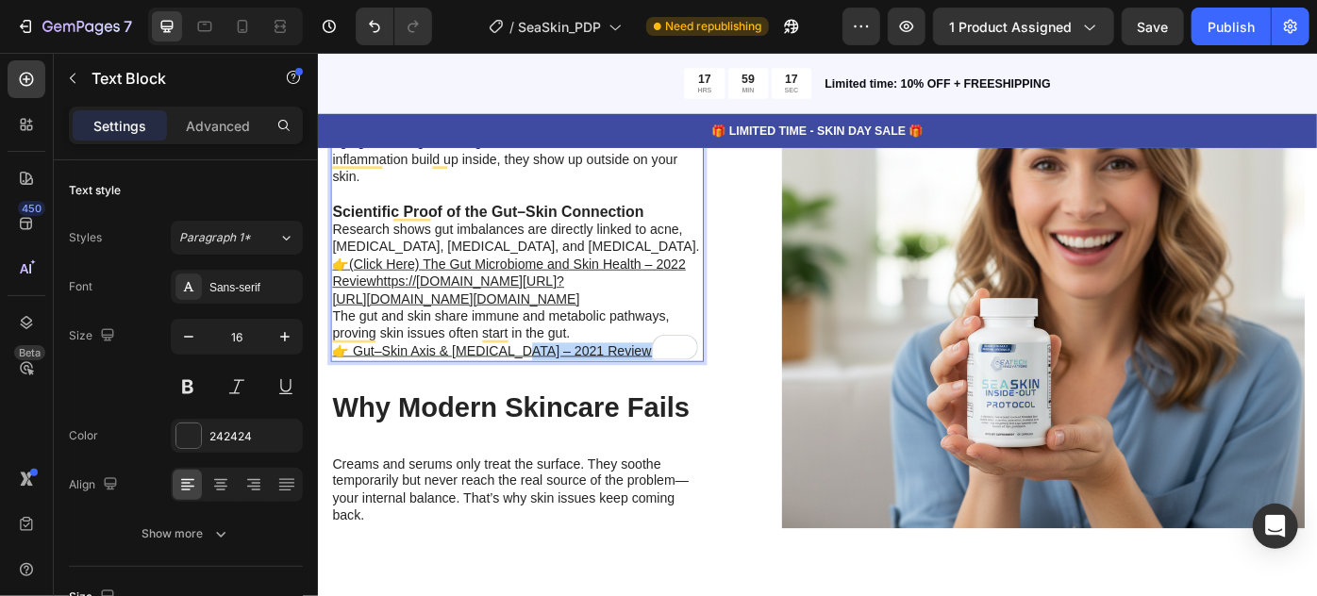
drag, startPoint x: 716, startPoint y: 386, endPoint x: 540, endPoint y: 388, distance: 176.5
click at [540, 388] on p "The gut and skin share immune and metabolic pathways, proving skin issues often…" at bounding box center [542, 370] width 419 height 59
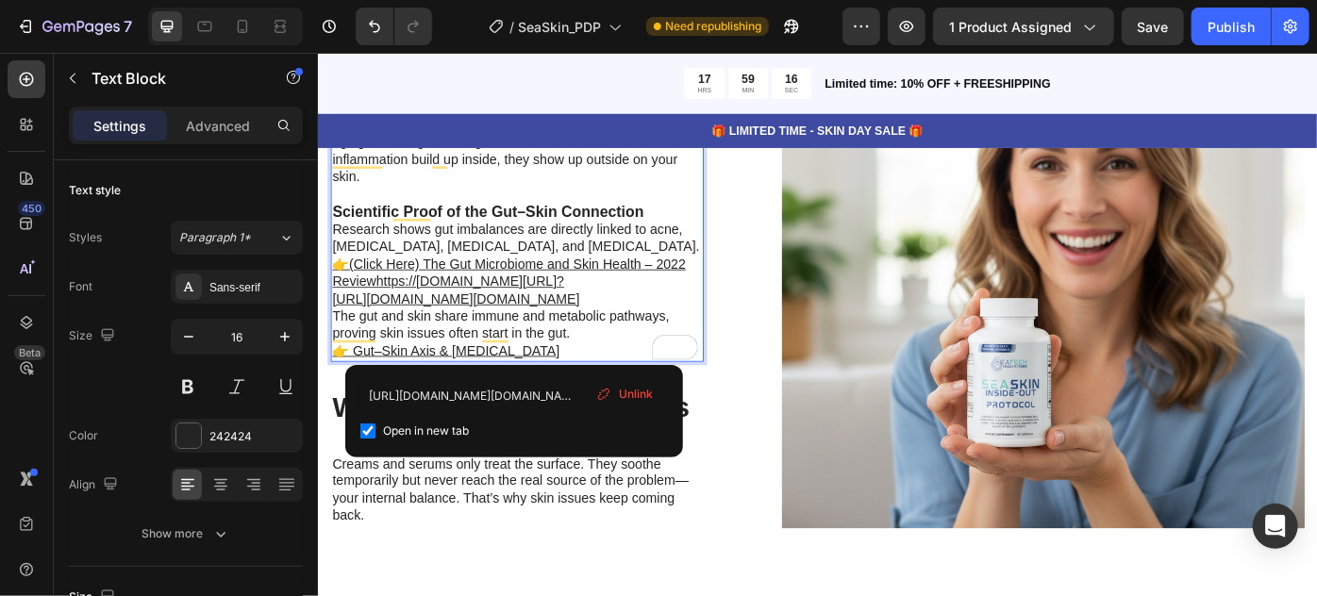
click at [624, 384] on div "Unlink" at bounding box center [625, 394] width 72 height 25
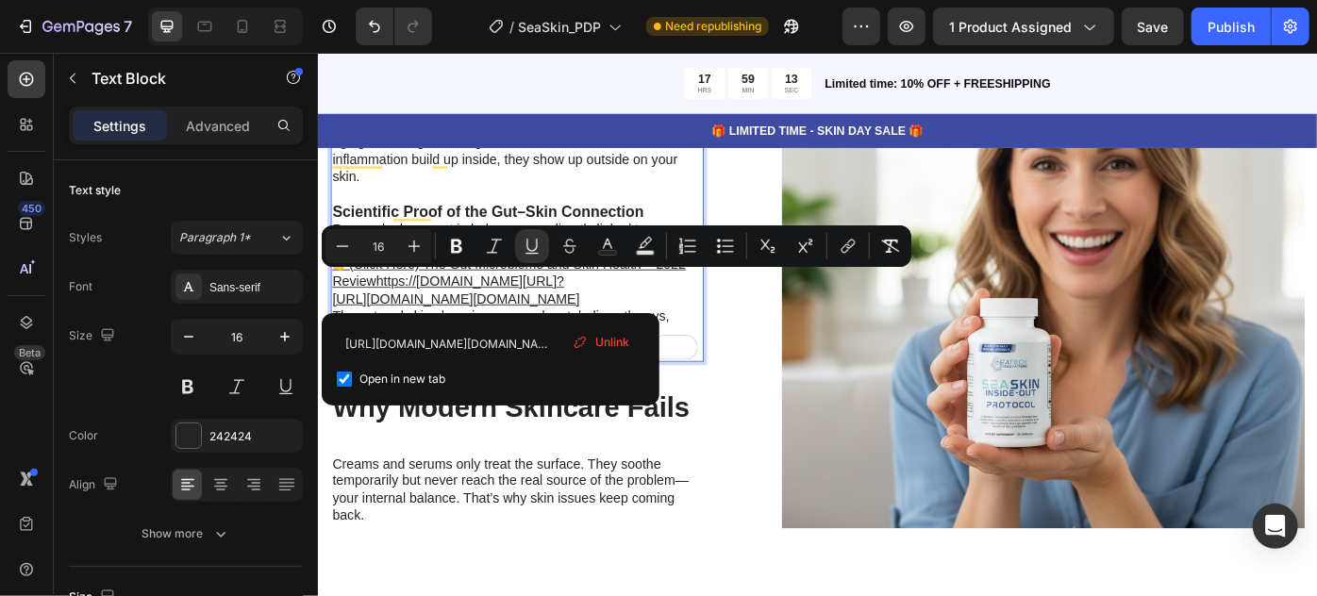
drag, startPoint x: 531, startPoint y: 333, endPoint x: 432, endPoint y: 298, distance: 105.1
click at [432, 298] on p "Research shows gut imbalances are directly linked to acne, eczema, psoriasis, a…" at bounding box center [542, 292] width 419 height 98
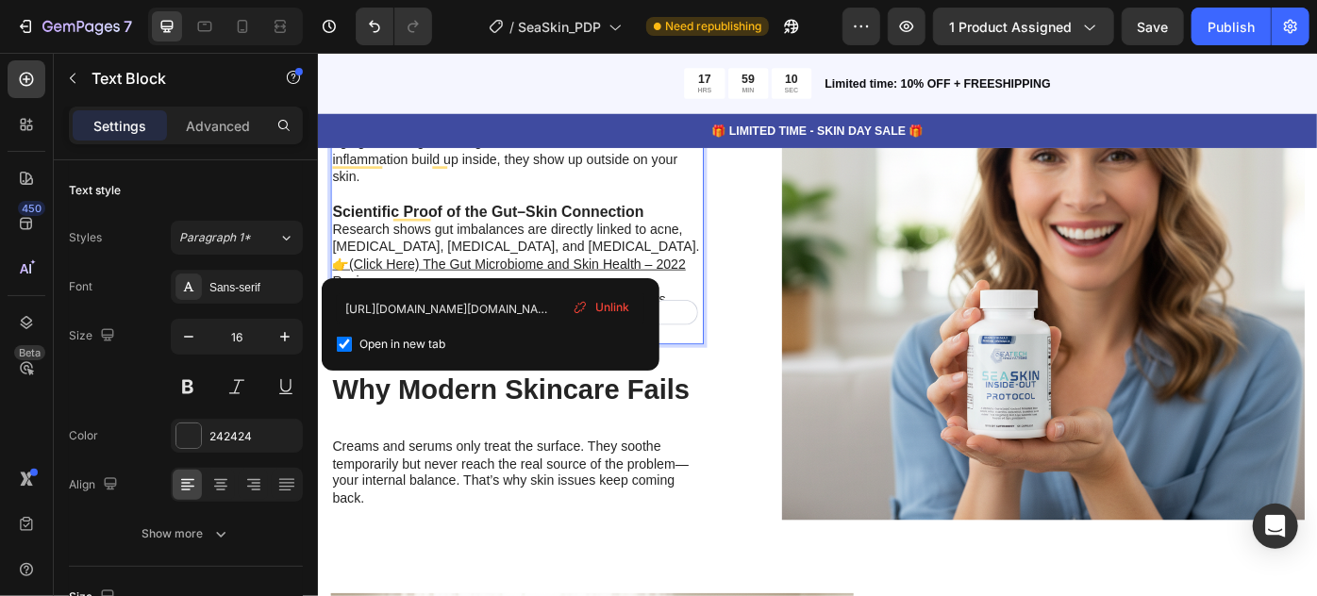
click at [594, 310] on div "Unlink" at bounding box center [601, 307] width 72 height 25
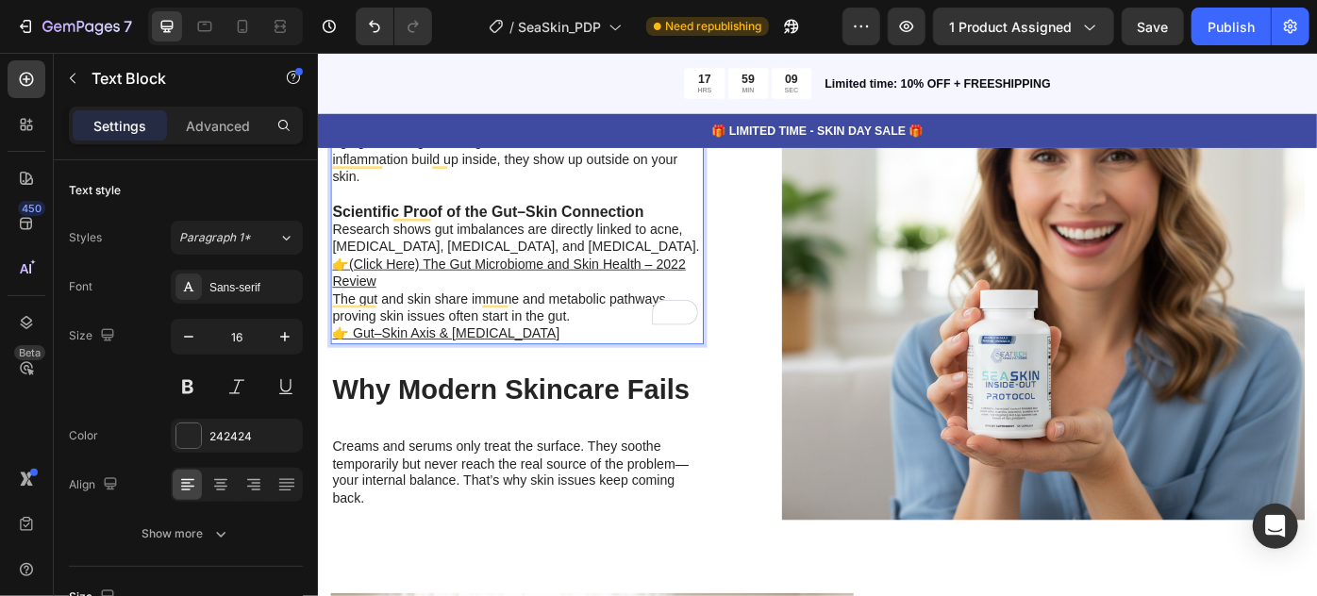
click at [445, 283] on u "👉(Click Here) The Gut Microbiome and Skin Health – 2022 Review" at bounding box center [533, 301] width 400 height 36
drag, startPoint x: 494, startPoint y: 272, endPoint x: 464, endPoint y: 271, distance: 29.3
click at [464, 283] on u "👉(Click Here) The Gut Microbiome and Skin Health – 2022 Review" at bounding box center [533, 301] width 400 height 36
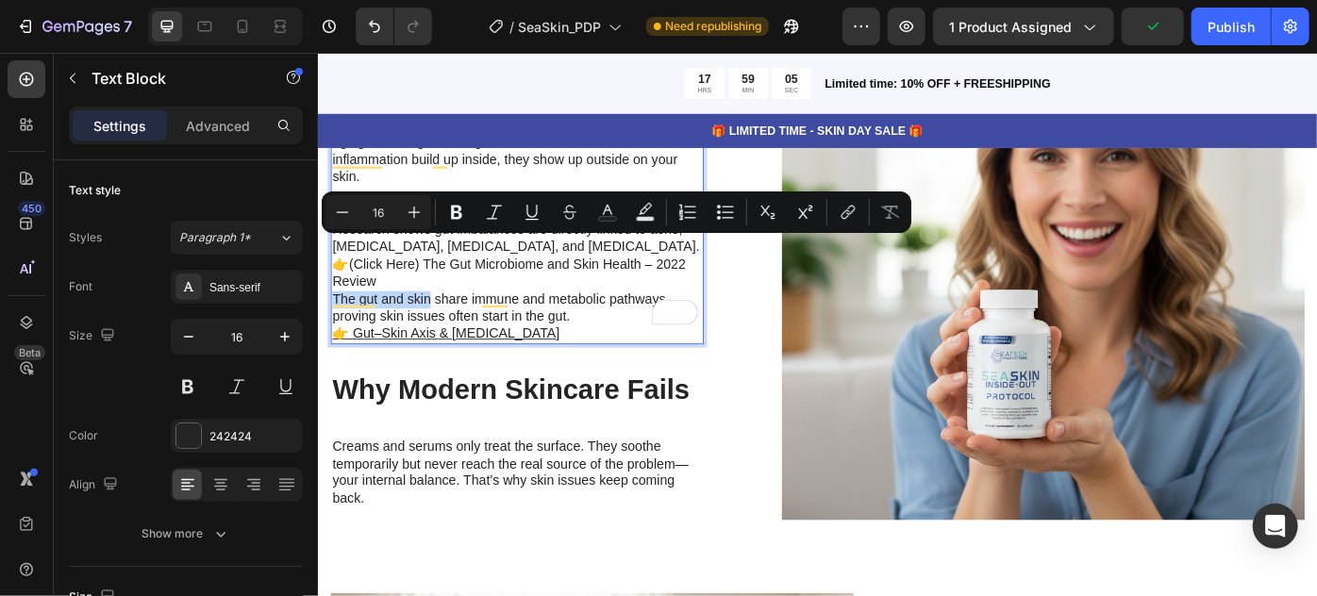
click at [442, 299] on div "New research shows that acne, eczema, psoriasis, rosacea, and even early signs …" at bounding box center [542, 242] width 423 height 279
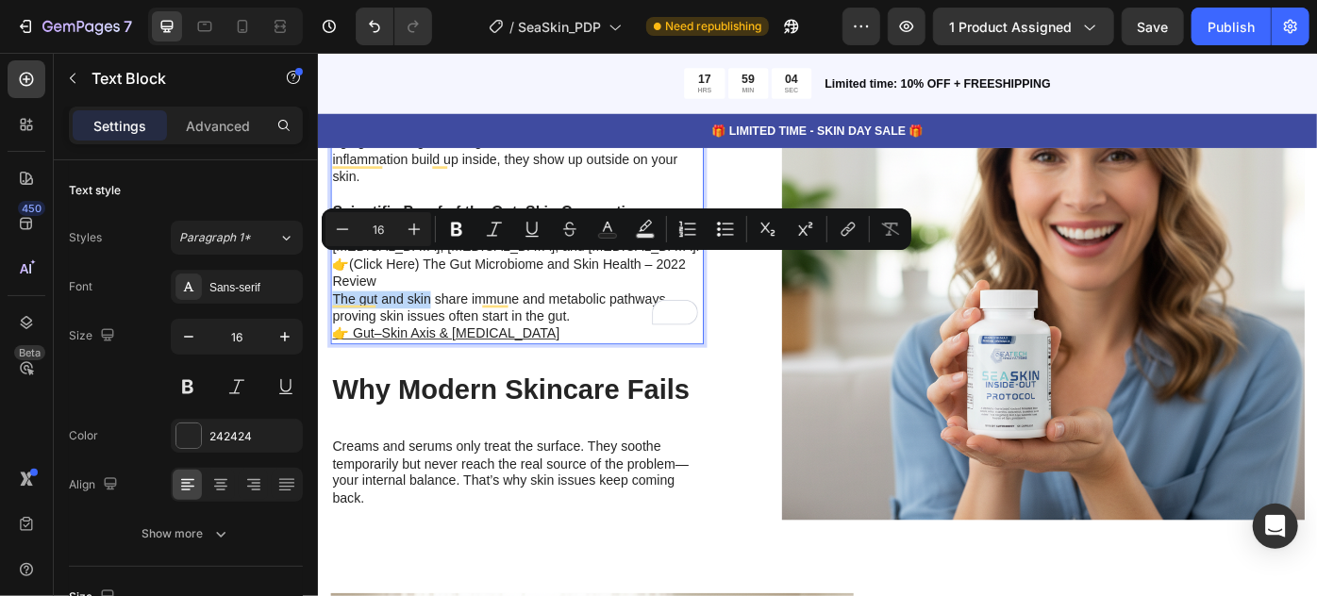
click at [440, 294] on p "Research shows gut imbalances are directly linked to acne, eczema, psoriasis, a…" at bounding box center [542, 282] width 419 height 78
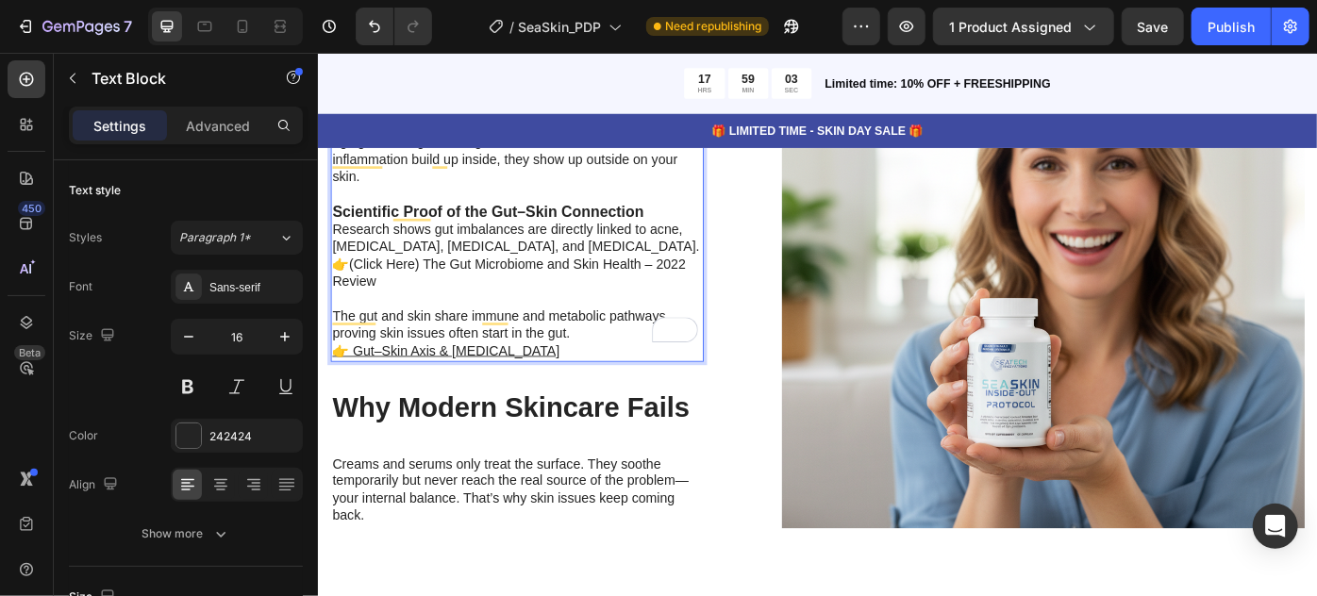
click at [575, 248] on p "Research shows gut imbalances are directly linked to acne, eczema, psoriasis, a…" at bounding box center [542, 282] width 419 height 78
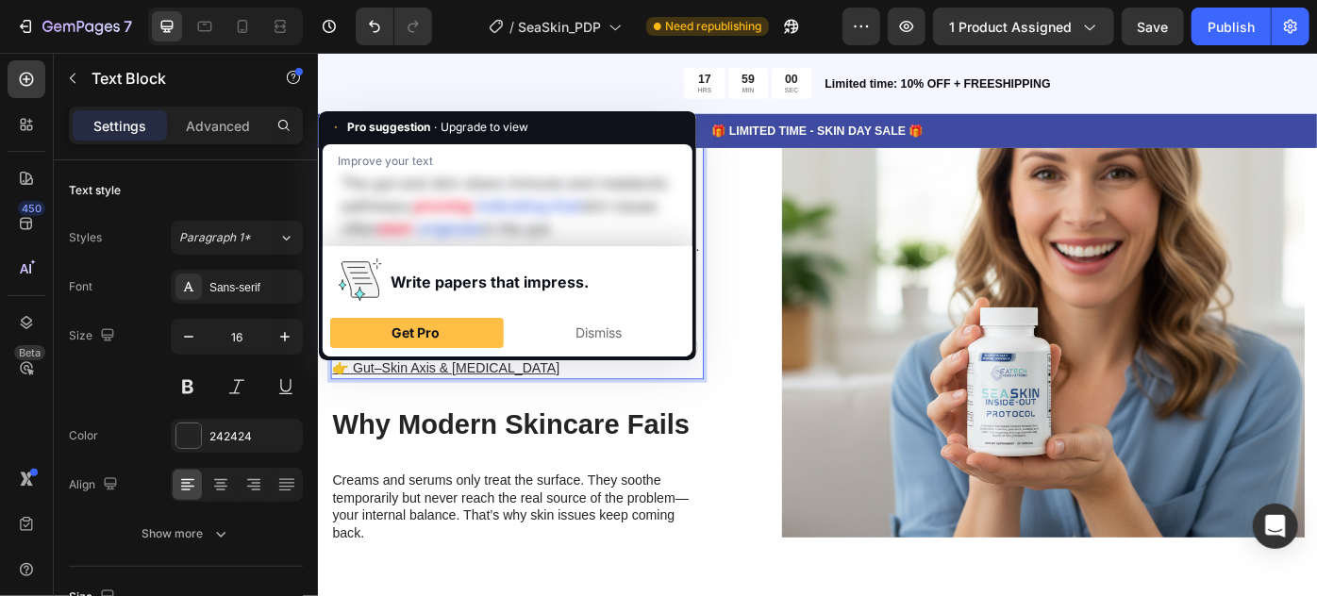
click at [357, 349] on div "Get Pro Dismiss" at bounding box center [507, 333] width 355 height 32
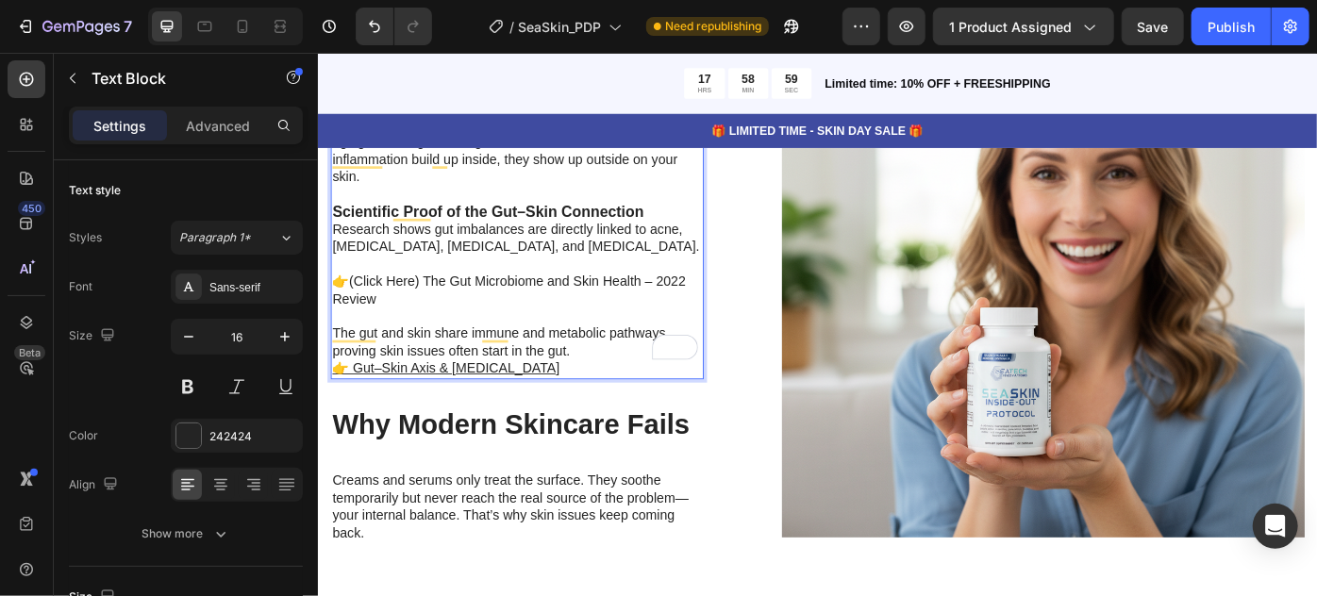
click at [425, 401] on u "👉 Gut–Skin Axis & Dysbiosis" at bounding box center [462, 409] width 258 height 16
click at [363, 401] on u "👉 Gut–Skin Axis & Dysbiosis" at bounding box center [462, 409] width 258 height 16
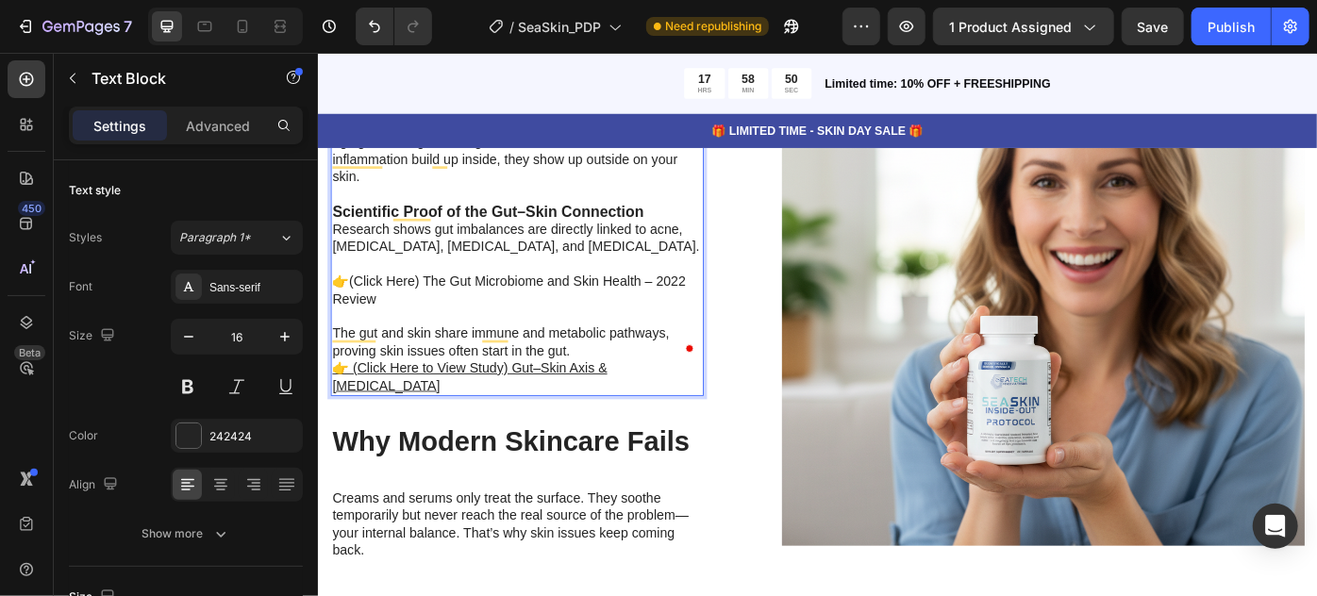
click at [434, 341] on p "Rich Text Editor. Editing area: main" at bounding box center [542, 351] width 419 height 20
click at [366, 282] on p "👉(Click Here) The Gut Microbiome and Skin Health – 2022 Review" at bounding box center [542, 311] width 419 height 59
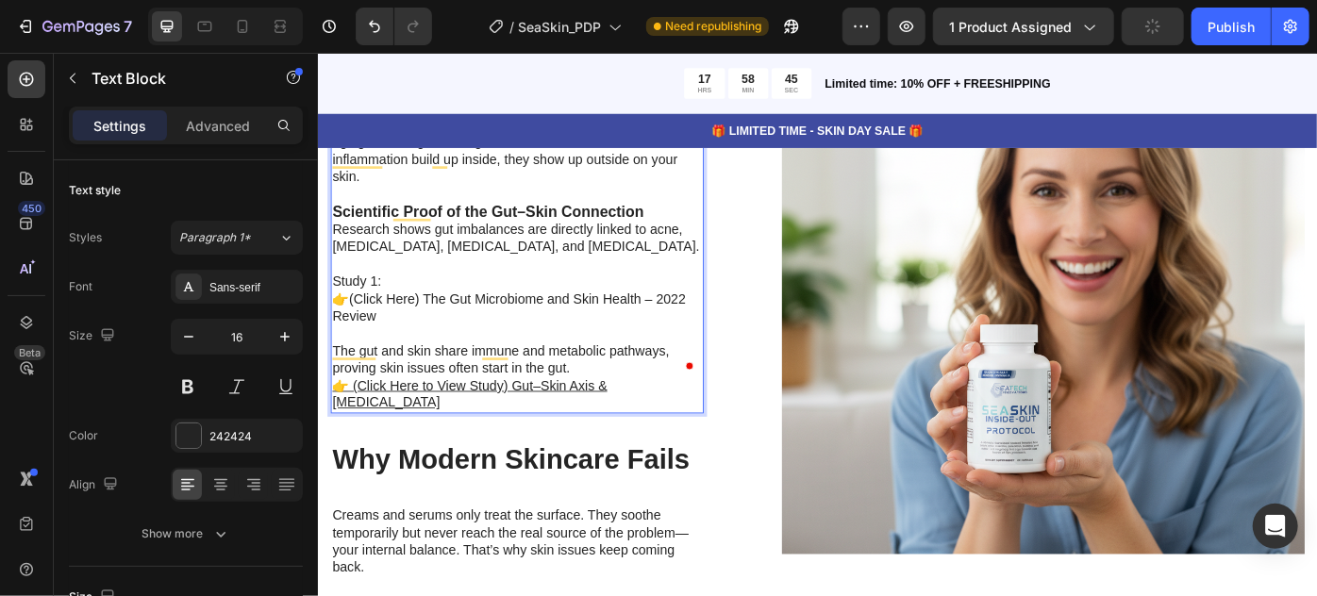
click at [371, 360] on p "Rich Text Editor. Editing area: main" at bounding box center [542, 370] width 419 height 20
click at [413, 318] on p "Study 1: 👉(Click Here) The Gut Microbiome and Skin Health – 2022 Review" at bounding box center [542, 321] width 419 height 78
click at [395, 336] on p "Study 1: 👉(Click Here) The Gut Microbiome and Skin Health – 2022 Review" at bounding box center [542, 321] width 419 height 78
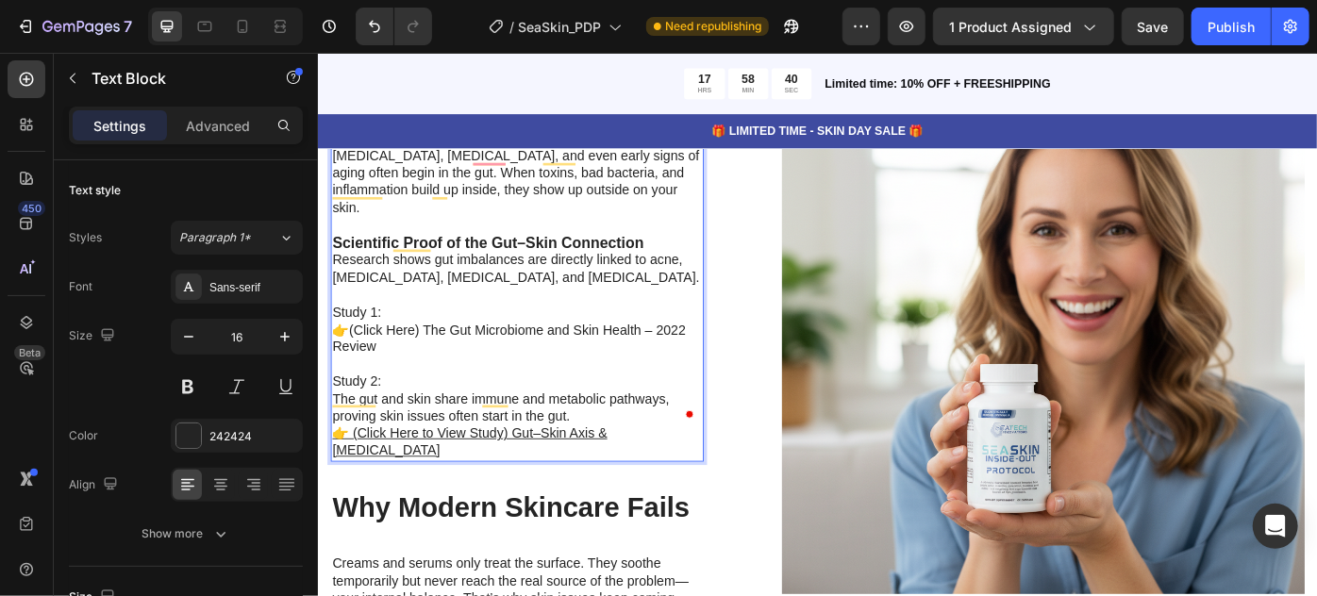
scroll to position [5413, 0]
click at [624, 448] on p "The gut and skin share immune and metabolic pathways, proving skin issues often…" at bounding box center [542, 474] width 419 height 78
click at [467, 360] on p "Study 1: 👉(Click Here) The Gut Microbiome and Skin Health – 2022 Review" at bounding box center [542, 366] width 419 height 98
click at [441, 335] on p "Study 1: 👉(Click Here) The Gut Microbiome and Skin Health – 2022 Review" at bounding box center [542, 366] width 419 height 98
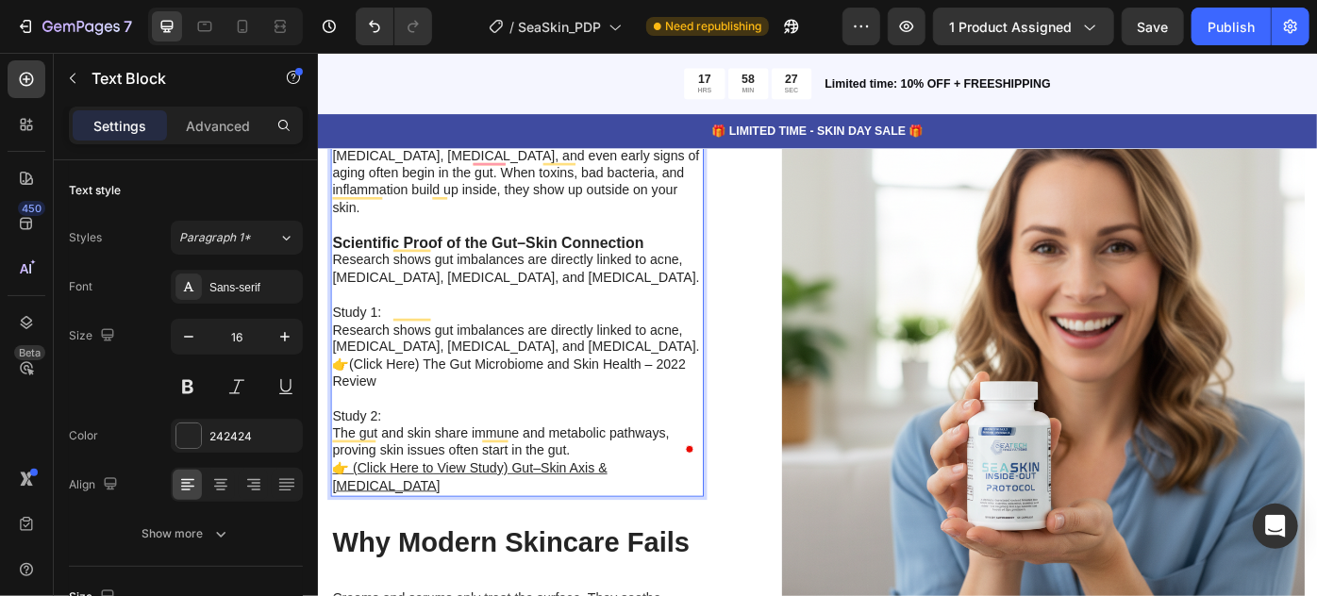
click at [433, 416] on p "Study 1: ⁠⁠⁠⁠⁠⁠⁠Research shows gut imbalances are directly linked to acne, ecze…" at bounding box center [542, 386] width 419 height 138
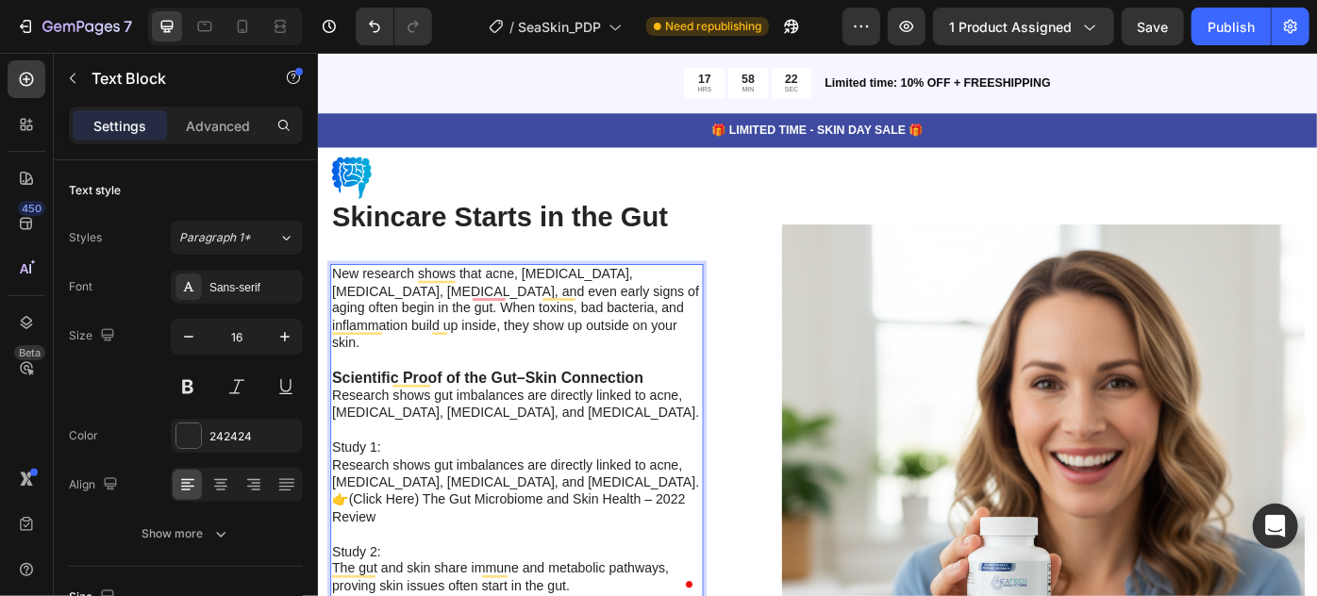
click at [678, 411] on strong "Scientific Proof of the Gut–Skin Connection" at bounding box center [509, 420] width 353 height 19
click at [708, 391] on p "New research shows that acne, eczema, psoriasis, rosacea, and even early signs …" at bounding box center [542, 362] width 419 height 139
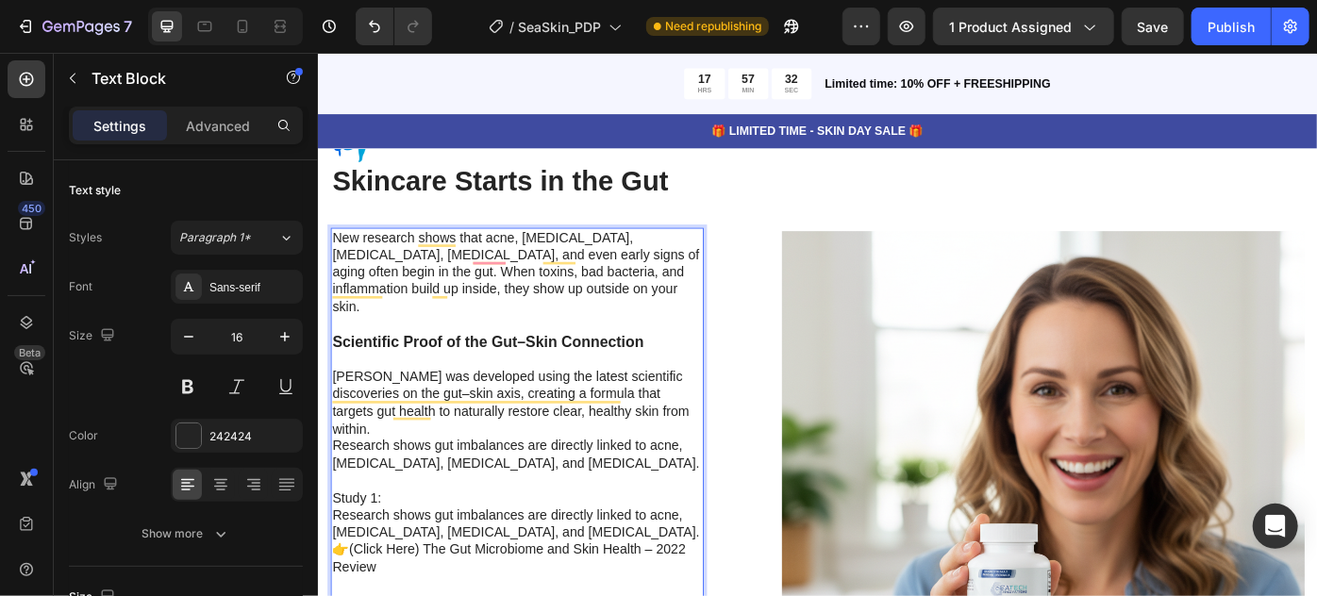
scroll to position [5345, 0]
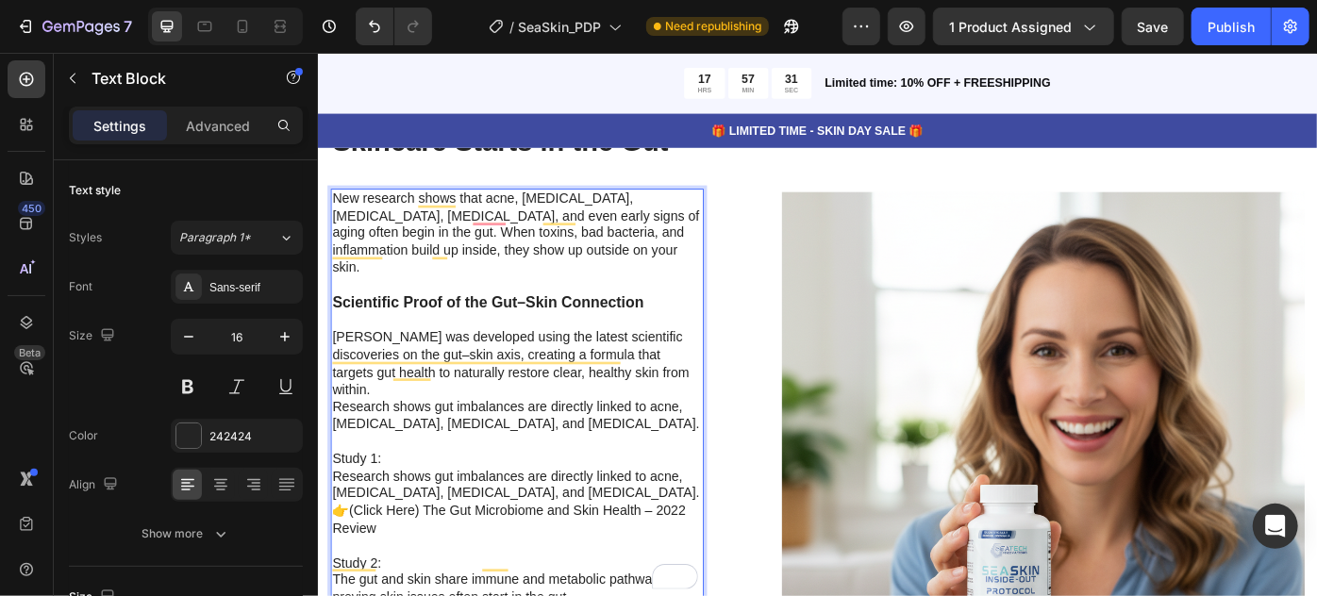
click at [472, 483] on p "Study 1: Research shows gut imbalances are directly linked to acne, [MEDICAL_DA…" at bounding box center [542, 552] width 419 height 138
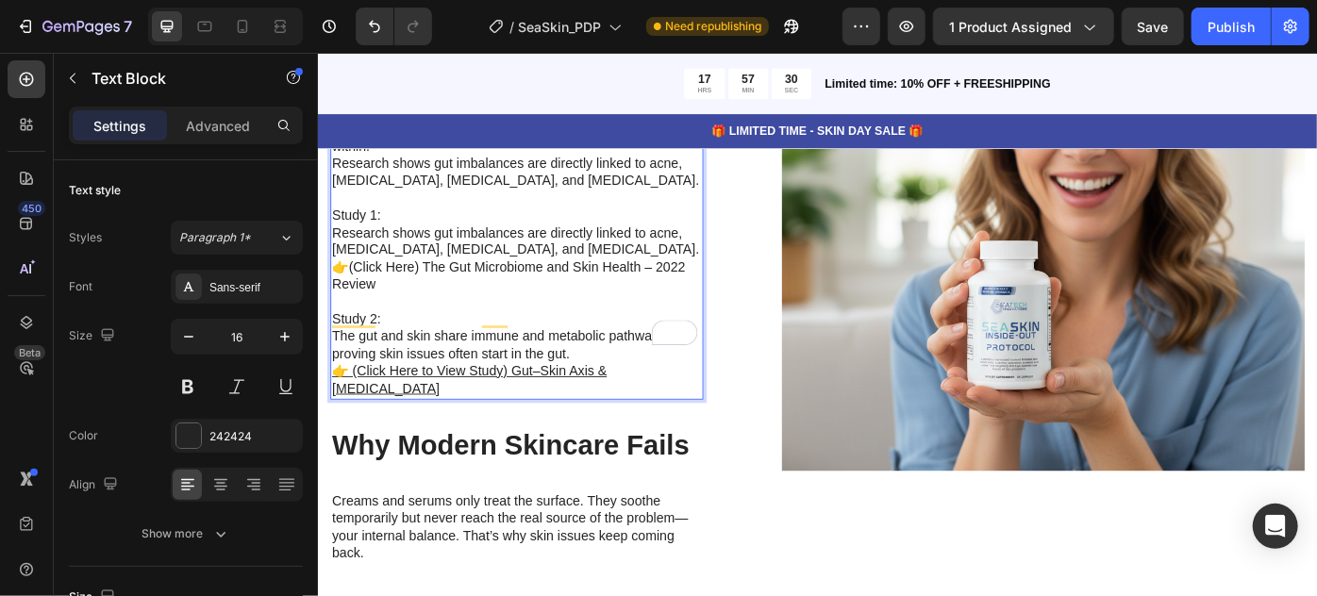
scroll to position [5503, 0]
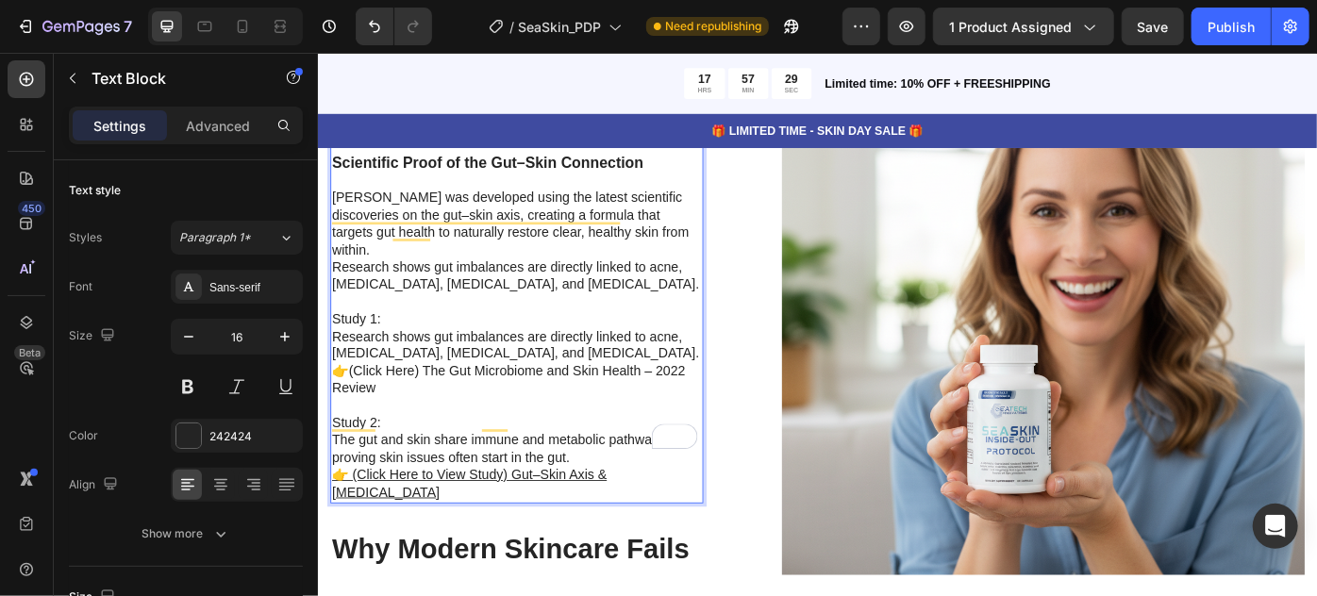
click at [646, 385] on p "⁠⁠⁠⁠⁠⁠⁠ Study 1: Research shows gut imbalances are directly linked to acne, ecz…" at bounding box center [542, 394] width 419 height 138
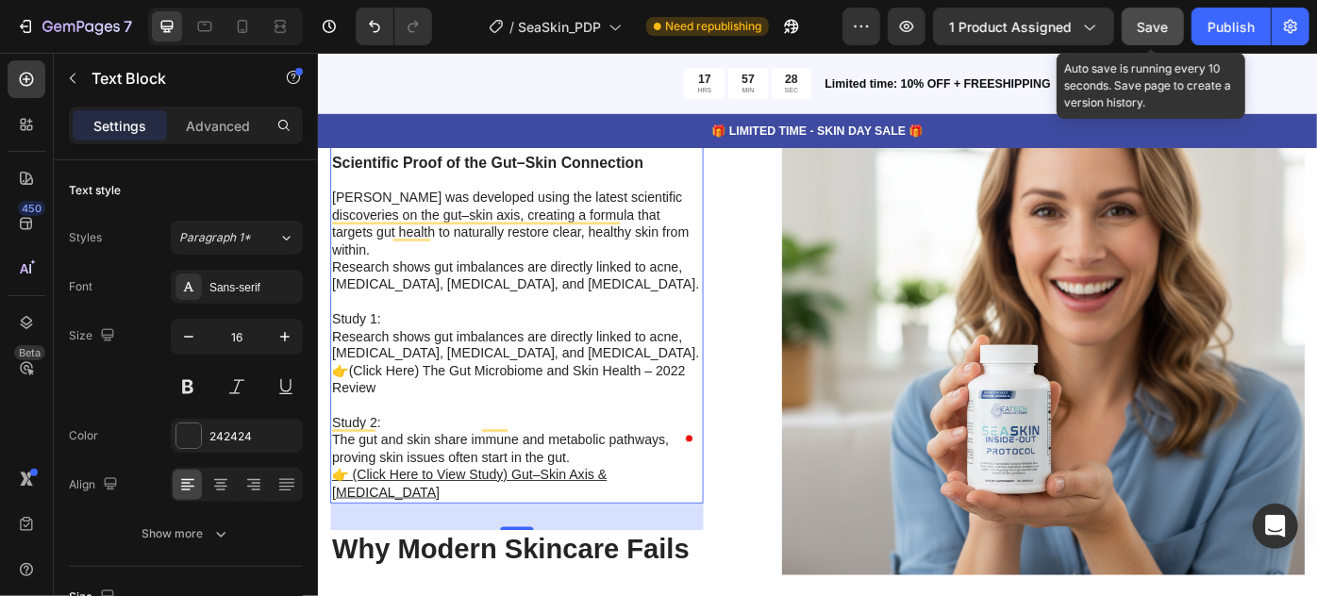
click at [1160, 34] on span "Save" at bounding box center [1153, 27] width 31 height 16
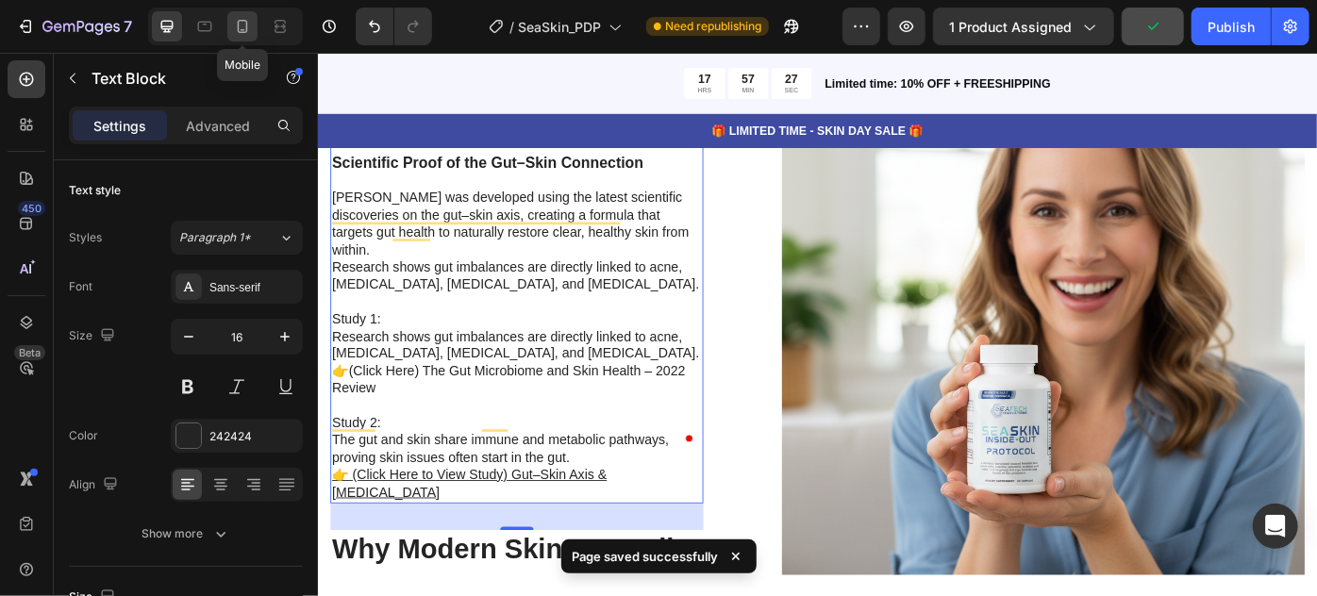
click at [236, 26] on icon at bounding box center [242, 26] width 19 height 19
type input "14"
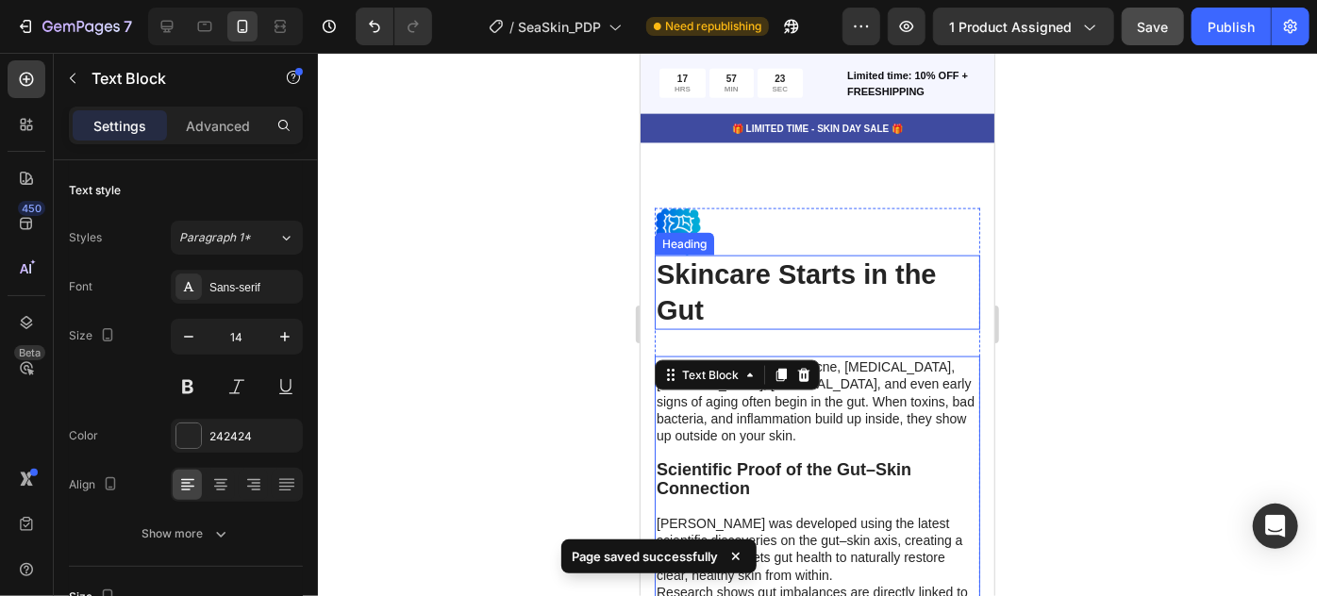
scroll to position [4885, 0]
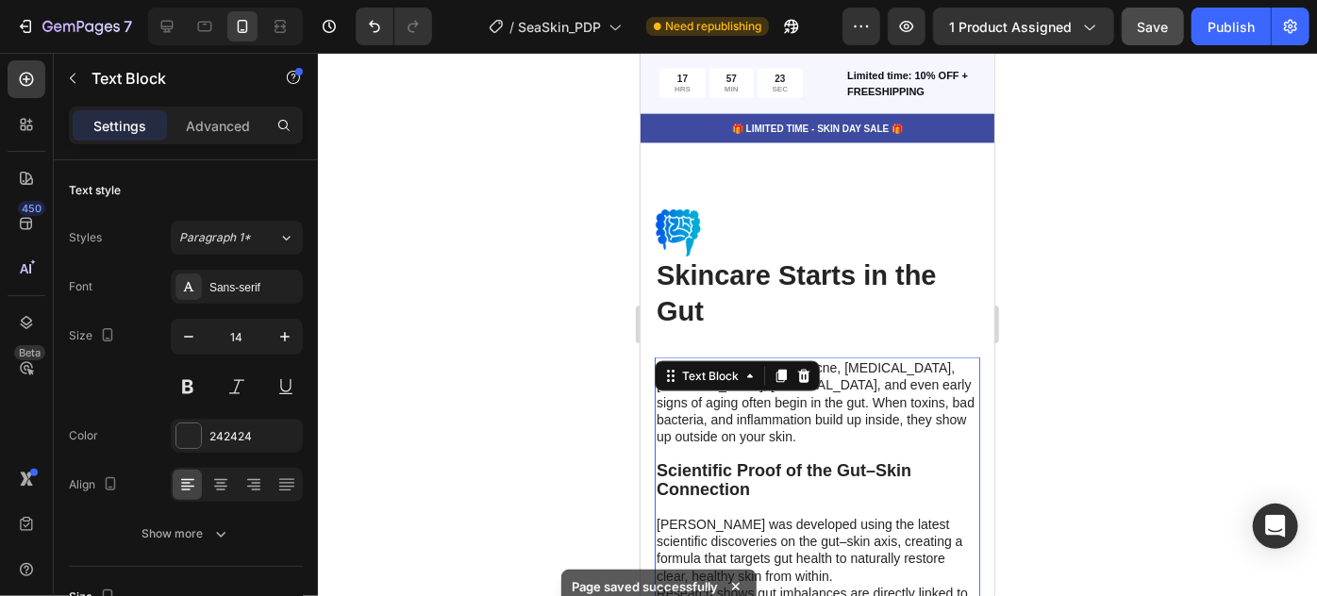
click at [786, 307] on h2 "Skincare Starts in the Gut" at bounding box center [817, 293] width 326 height 75
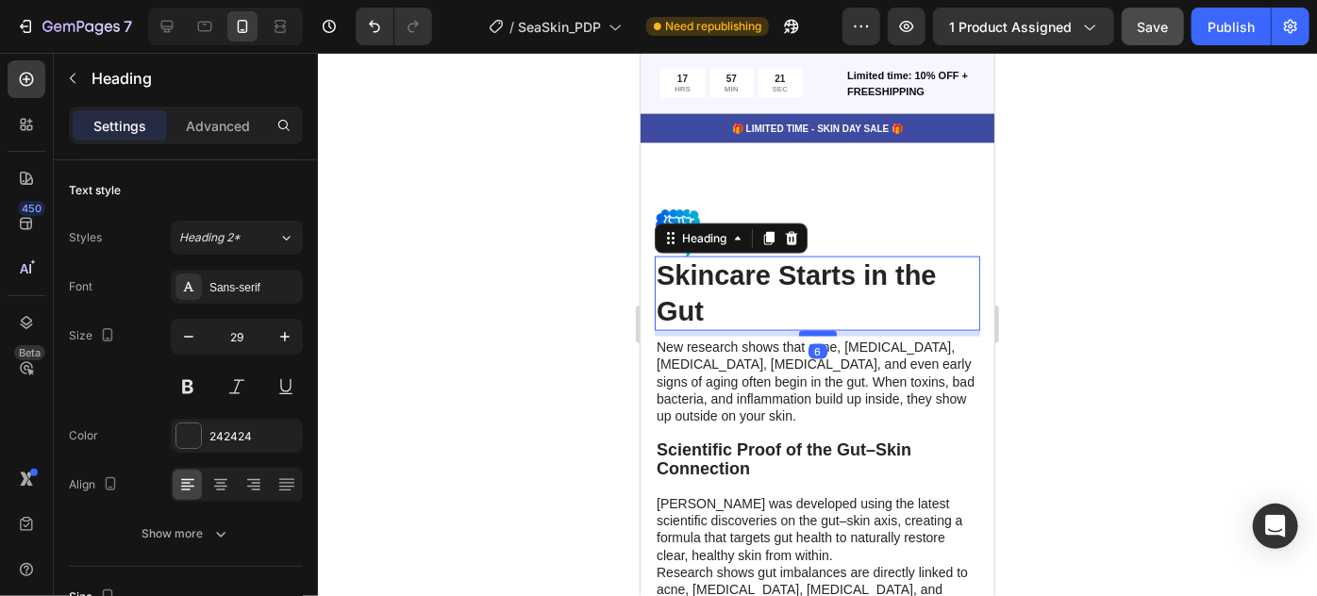
drag, startPoint x: 813, startPoint y: 357, endPoint x: 818, endPoint y: 333, distance: 24.1
click at [818, 333] on div at bounding box center [817, 333] width 38 height 6
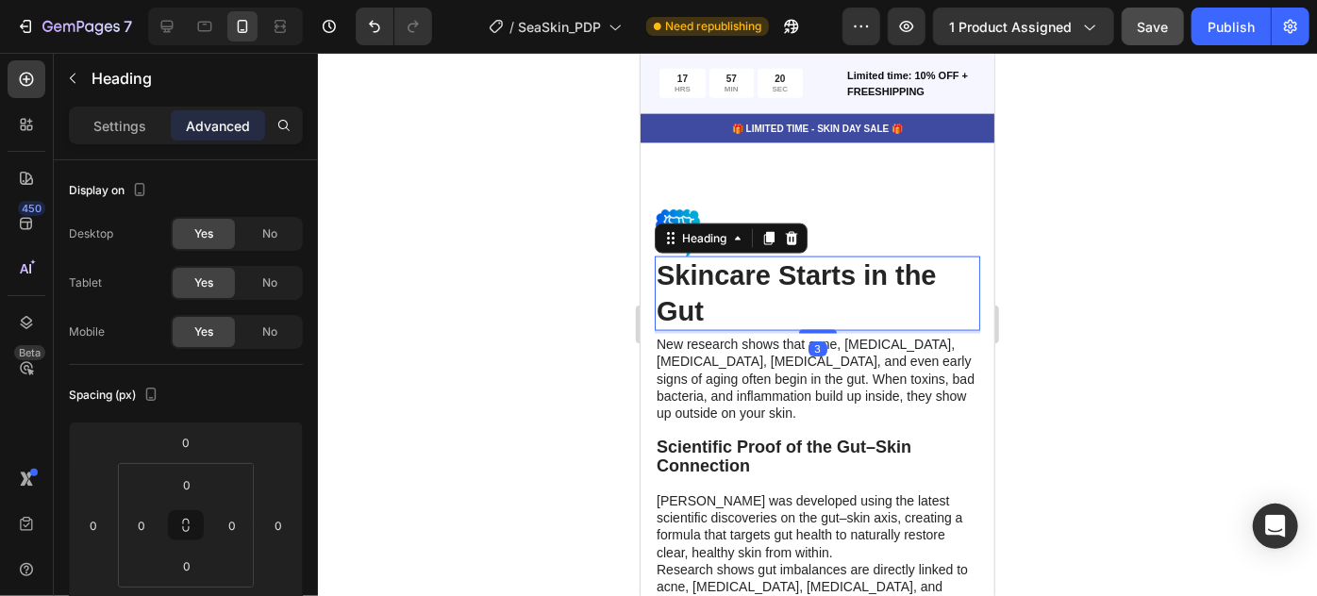
click at [1142, 341] on div at bounding box center [817, 325] width 999 height 544
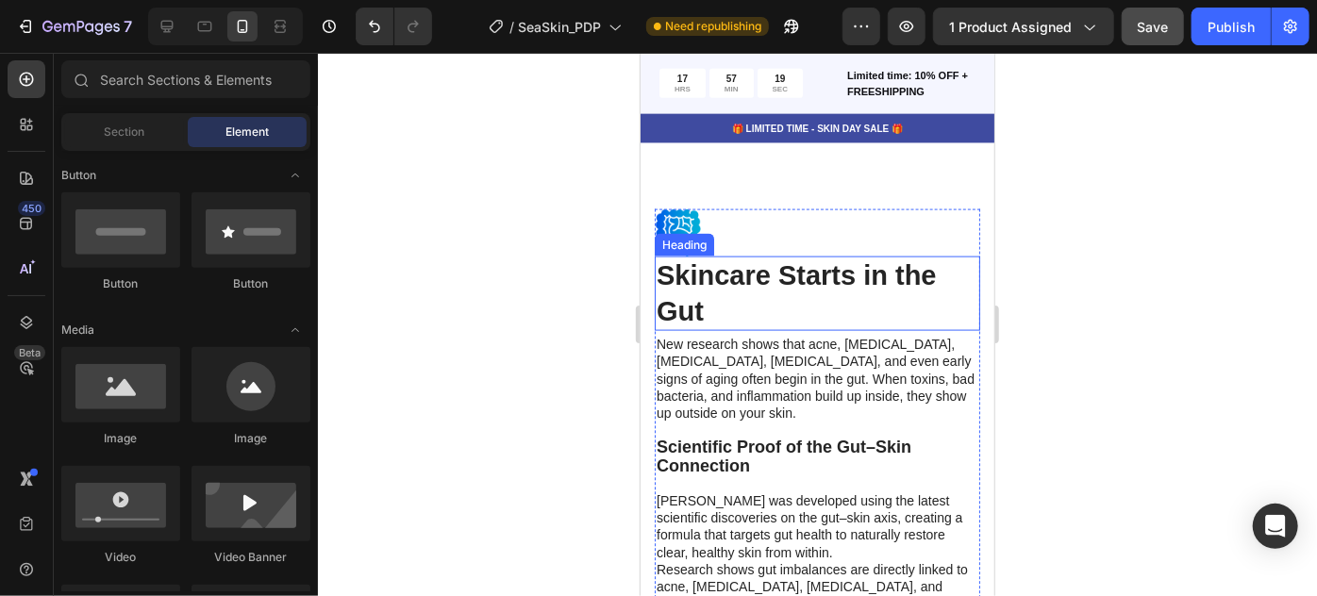
click at [896, 275] on h2 "Skincare Starts in the Gut" at bounding box center [817, 293] width 326 height 75
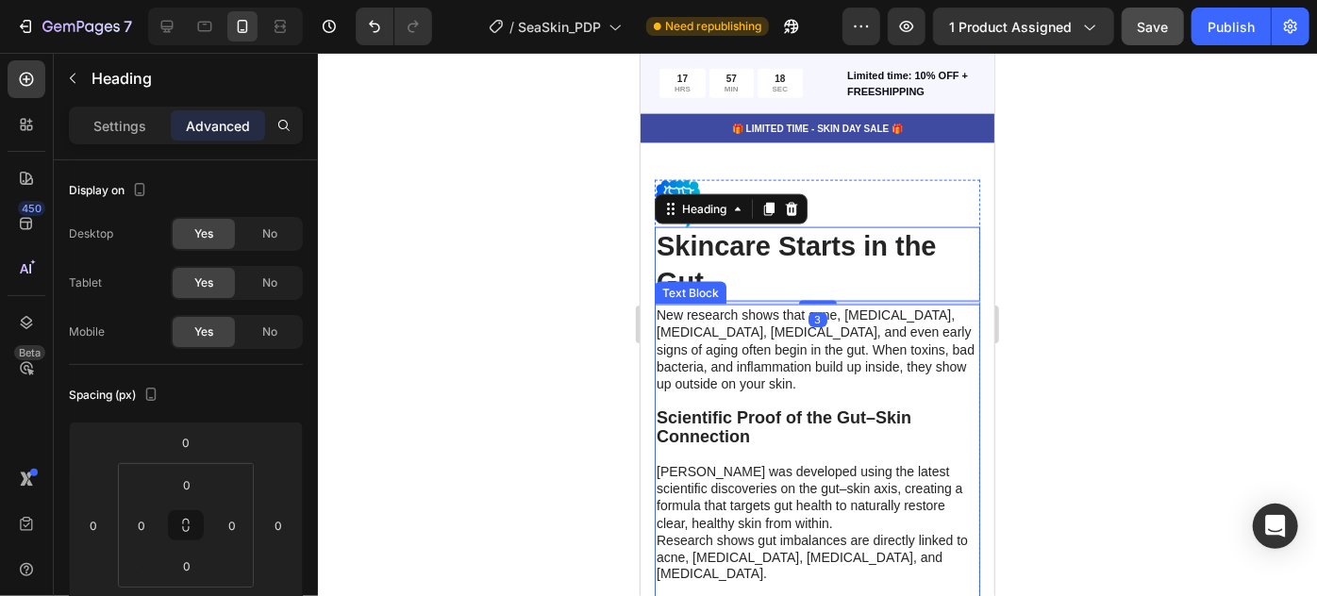
scroll to position [4874, 0]
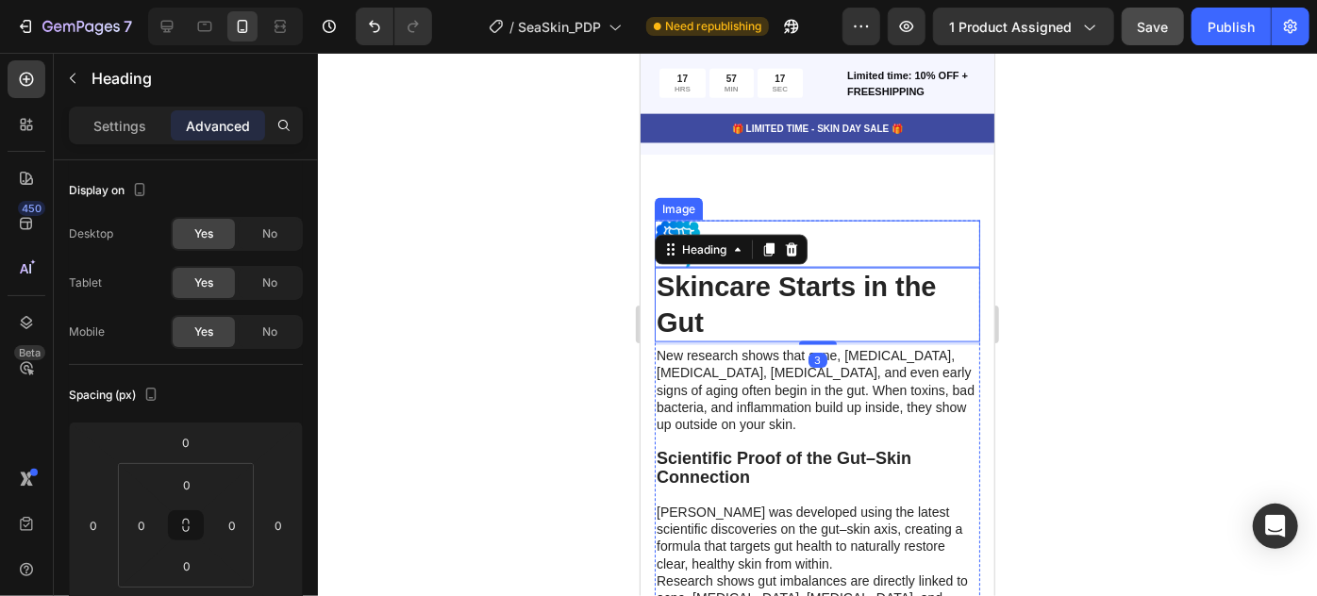
click at [898, 253] on div at bounding box center [817, 243] width 326 height 47
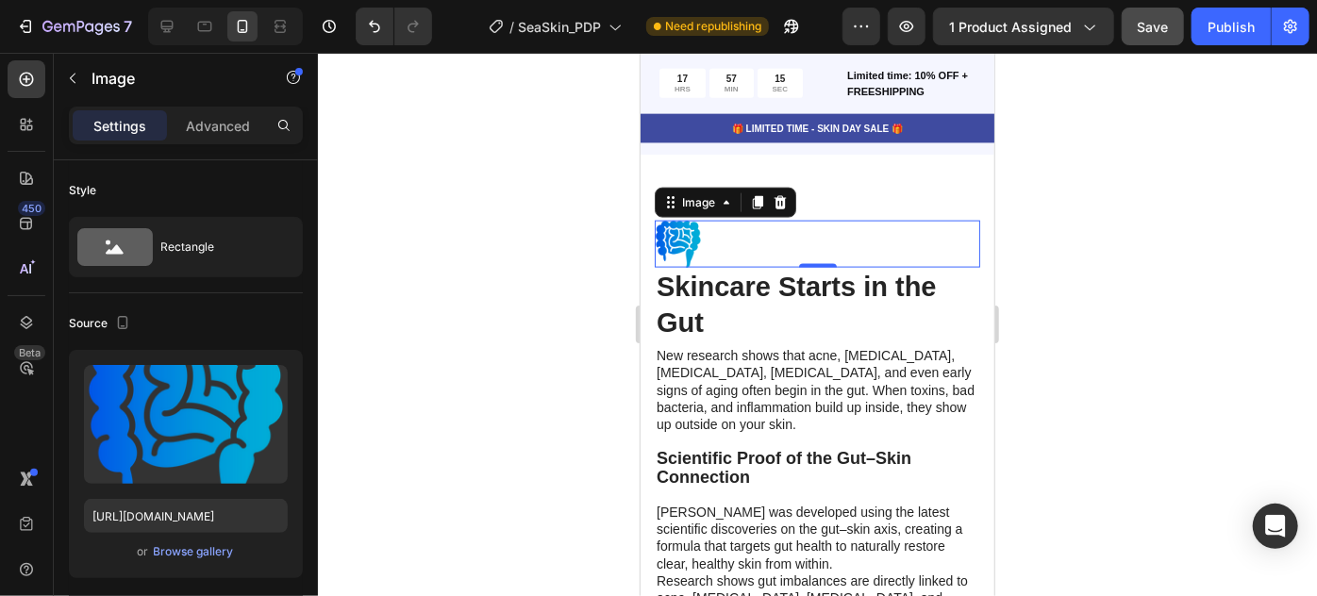
click at [1193, 348] on div at bounding box center [817, 325] width 999 height 544
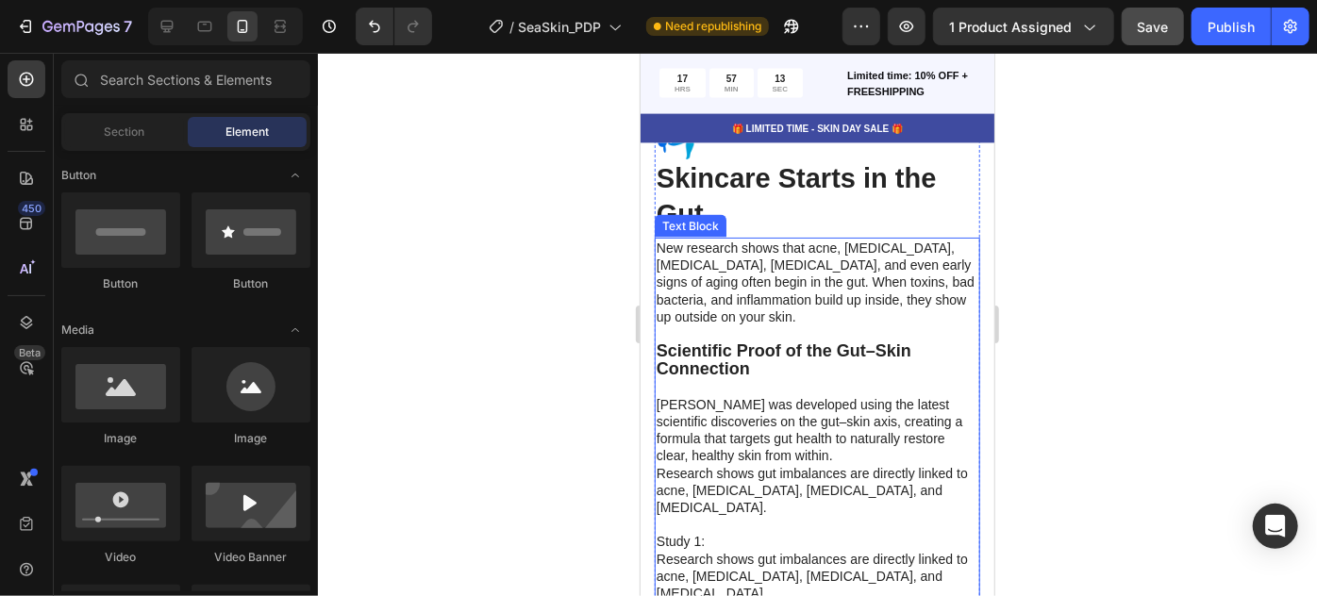
scroll to position [5062, 0]
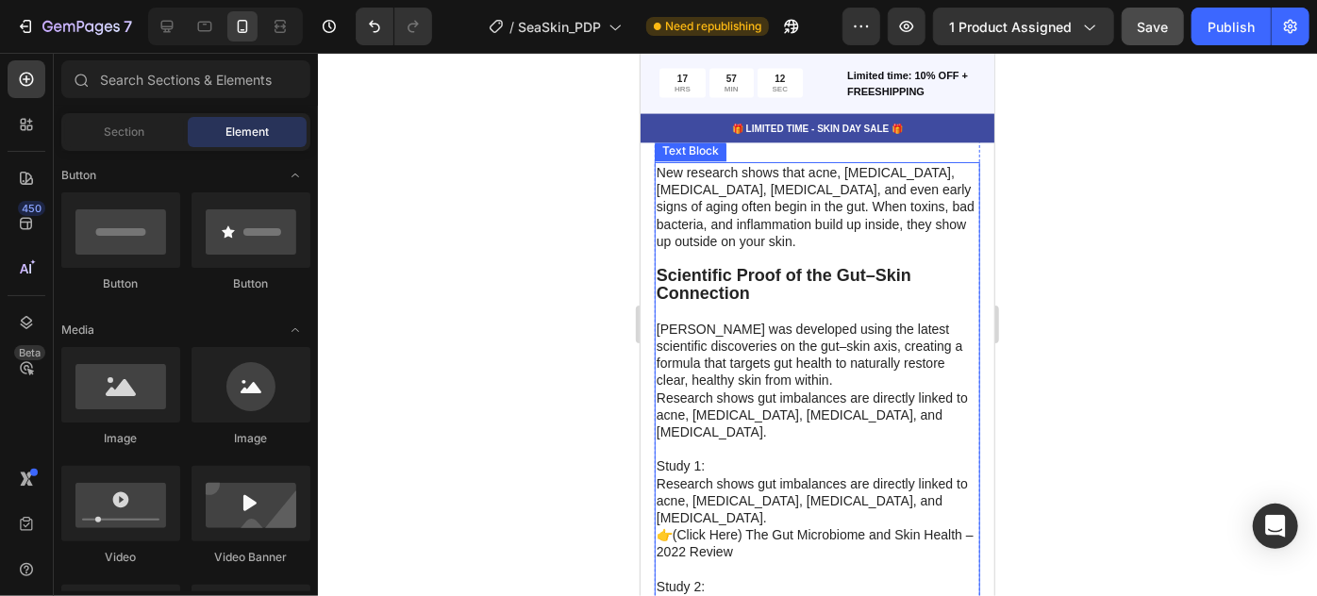
click at [687, 287] on strong "Scientific Proof of the Gut–Skin Connection" at bounding box center [783, 283] width 255 height 37
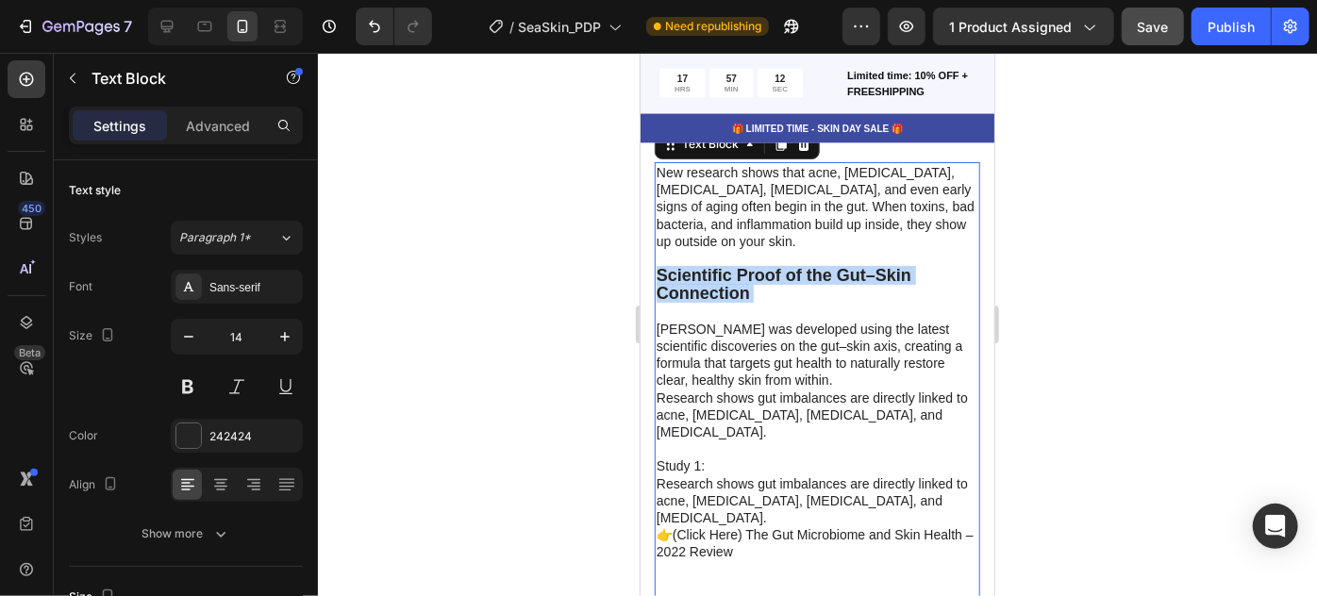
click at [687, 287] on strong "Scientific Proof of the Gut–Skin Connection" at bounding box center [783, 283] width 255 height 37
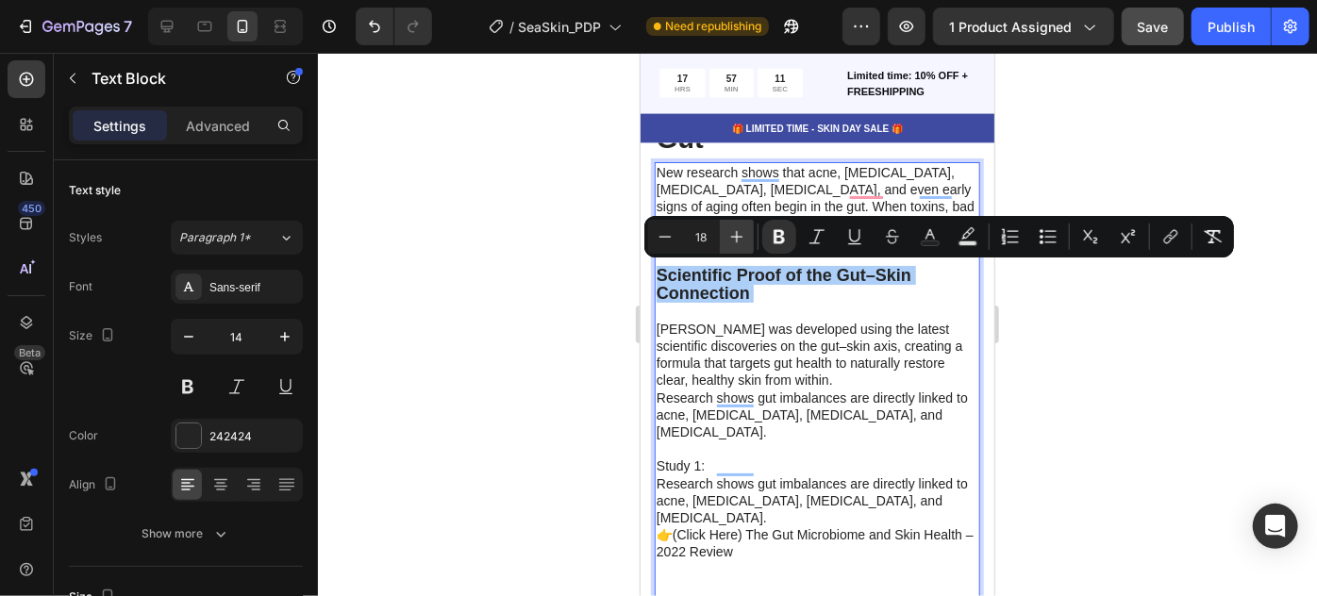
click at [749, 234] on button "Plus" at bounding box center [737, 237] width 34 height 34
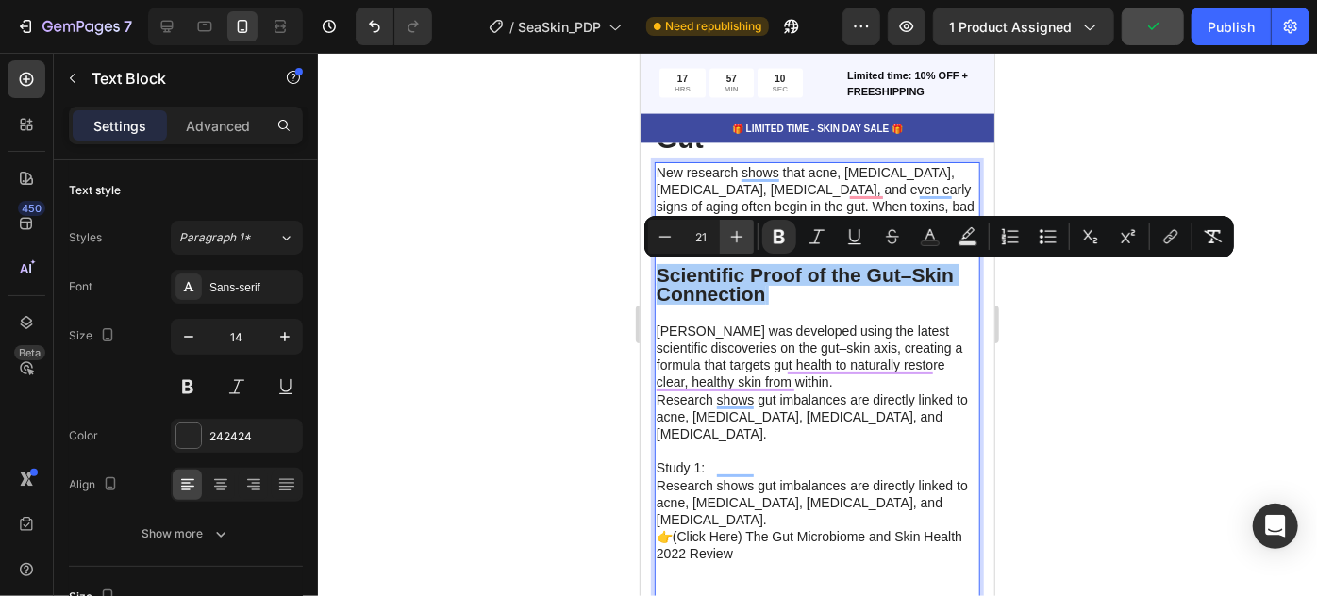
click at [749, 234] on button "Plus" at bounding box center [737, 237] width 34 height 34
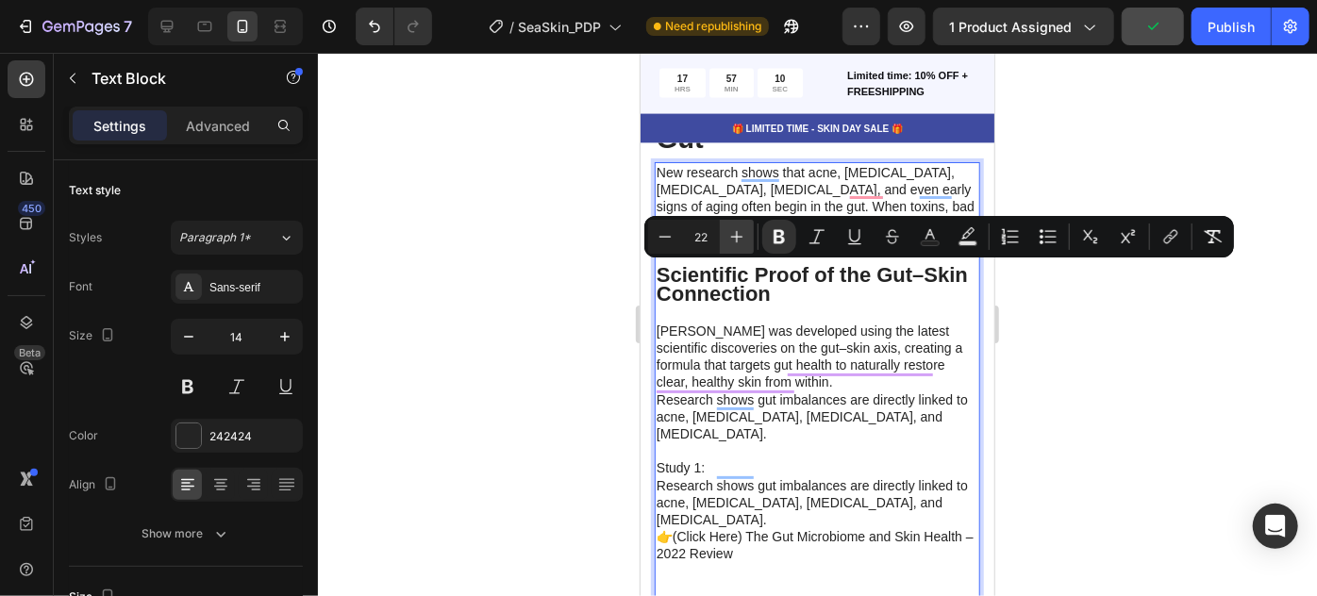
click at [749, 234] on button "Plus" at bounding box center [737, 237] width 34 height 34
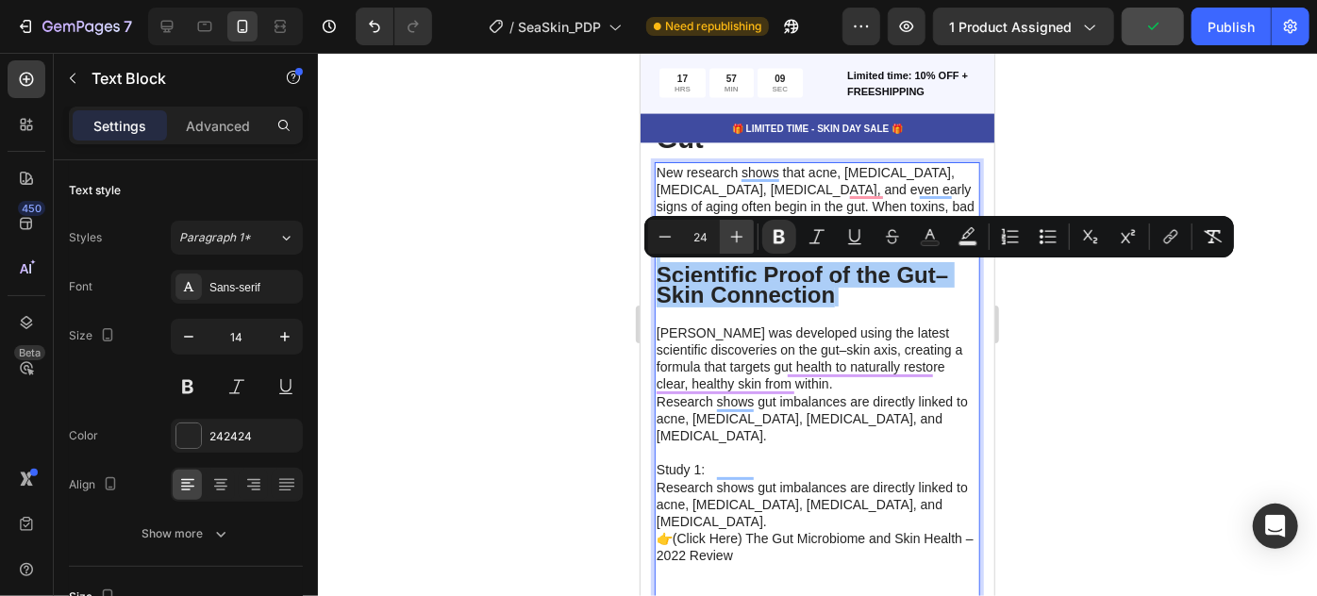
click at [749, 234] on button "Plus" at bounding box center [737, 237] width 34 height 34
type input "25"
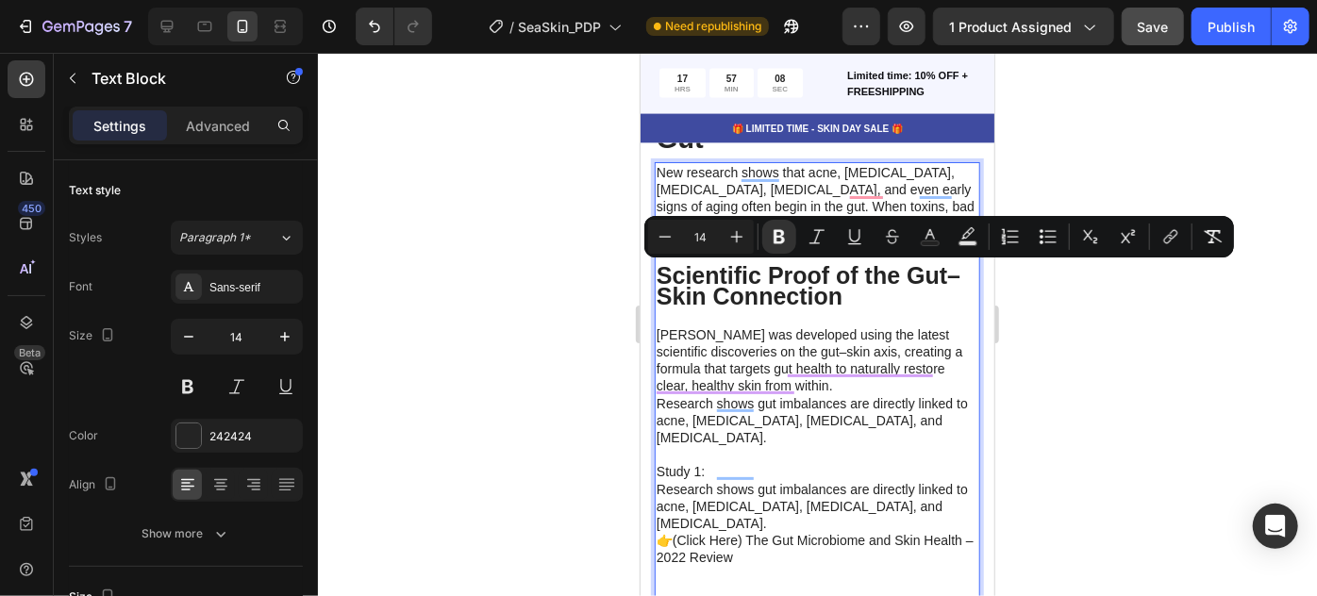
click at [840, 351] on p "New research shows that acne, eczema, psoriasis, rosacea, and even early signs …" at bounding box center [817, 278] width 322 height 231
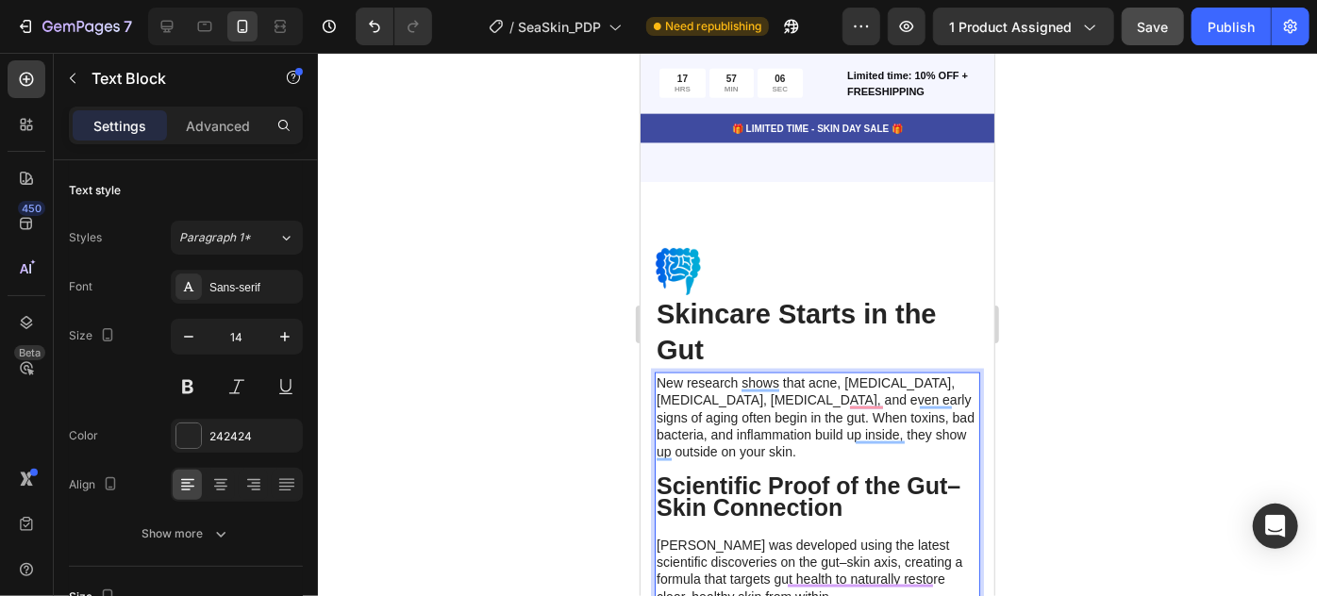
scroll to position [4995, 0]
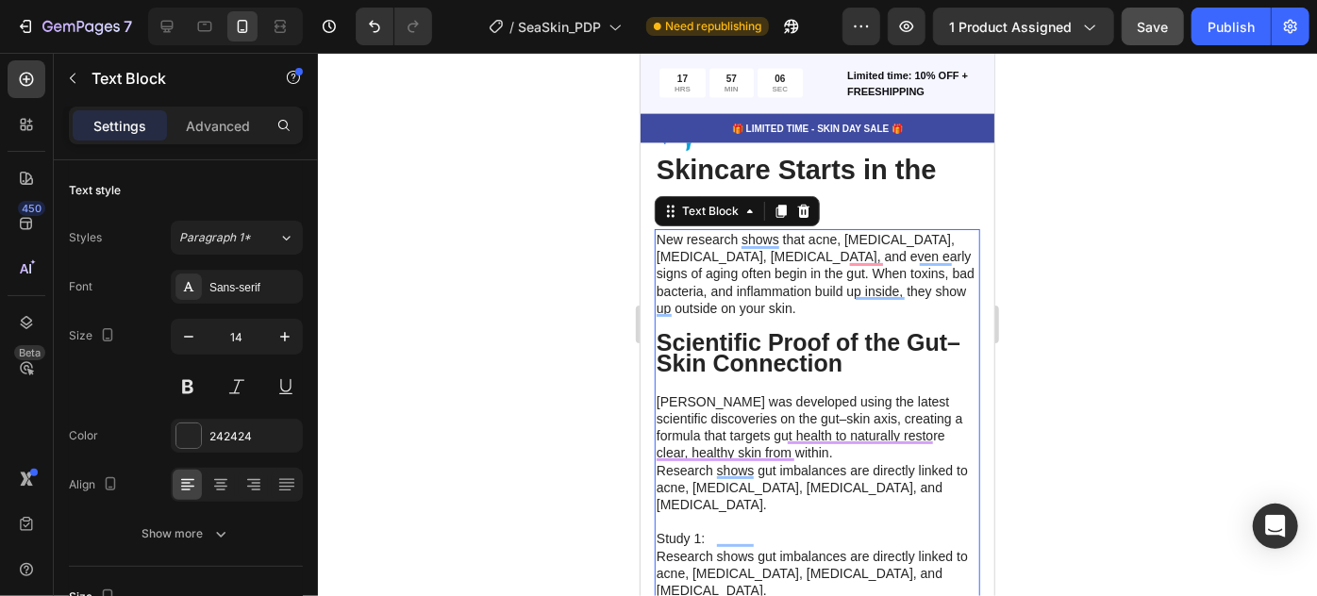
click at [1163, 412] on div at bounding box center [817, 325] width 999 height 544
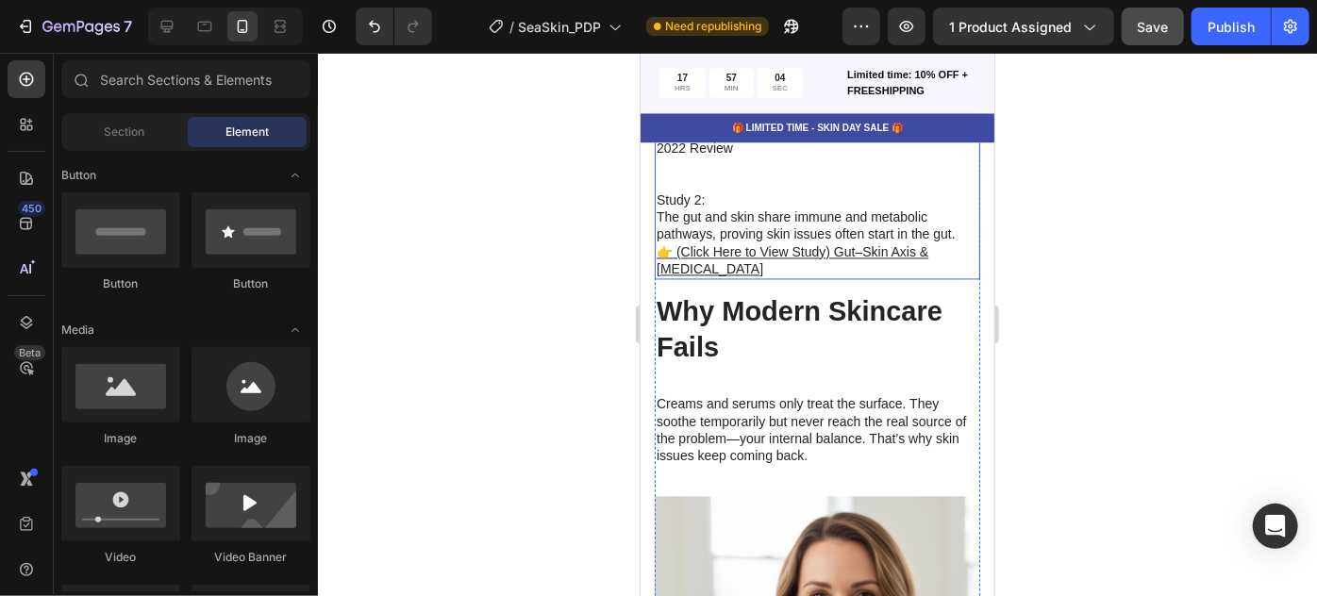
scroll to position [5539, 0]
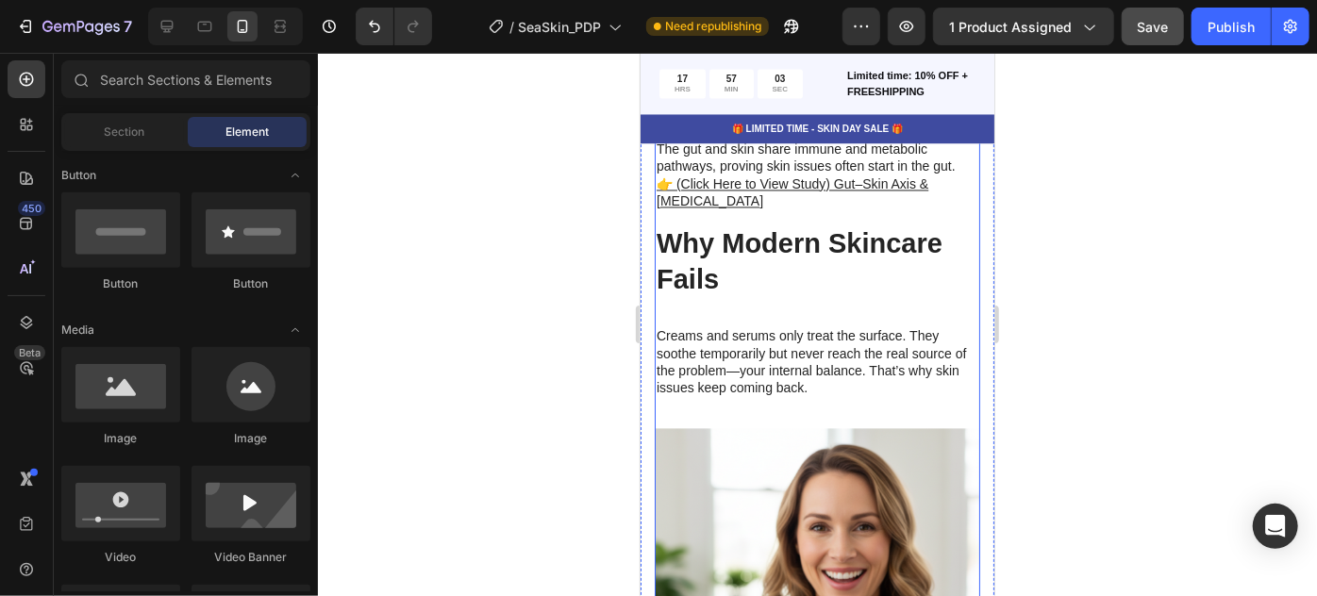
click at [712, 226] on h2 "Why Modern Skincare Fails" at bounding box center [817, 261] width 326 height 75
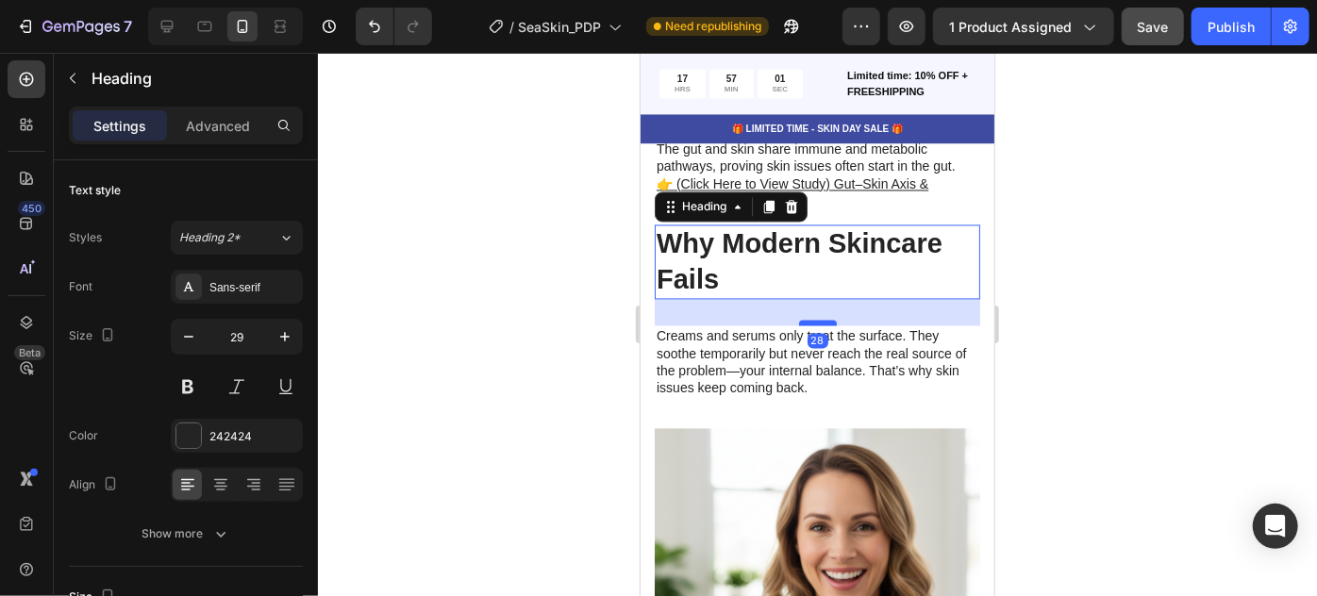
click at [818, 319] on div at bounding box center [817, 322] width 38 height 6
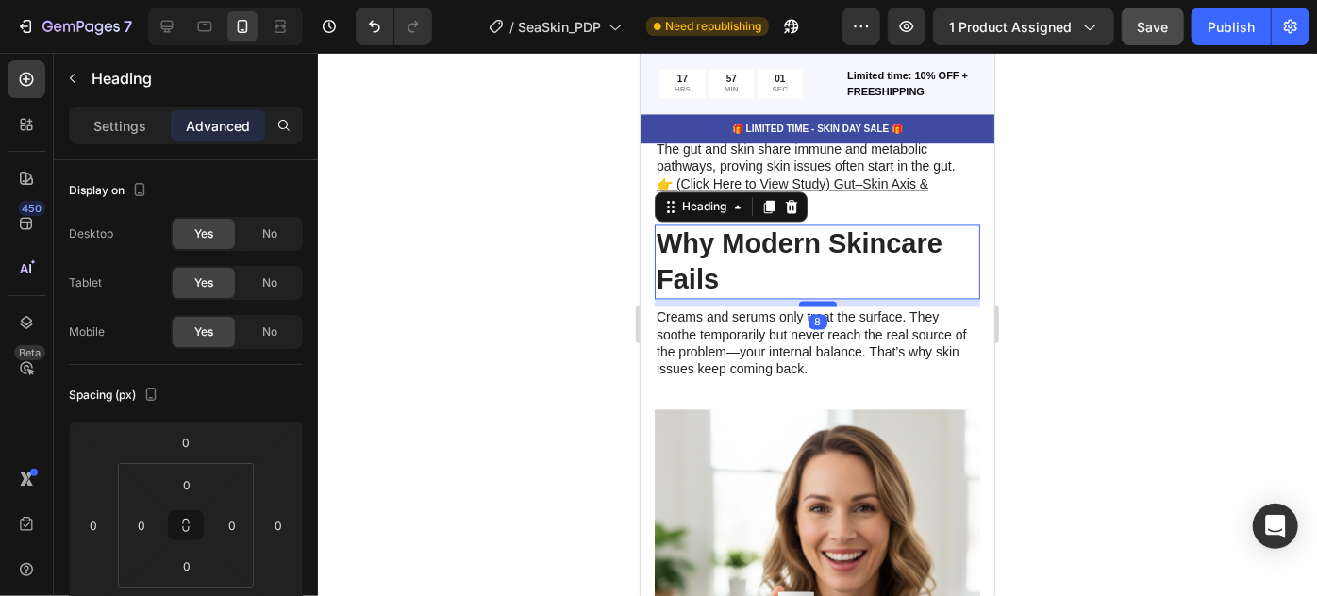
drag, startPoint x: 820, startPoint y: 286, endPoint x: 825, endPoint y: 267, distance: 19.5
click at [825, 300] on div at bounding box center [817, 303] width 38 height 6
type input "8"
click at [1137, 343] on div at bounding box center [817, 325] width 999 height 544
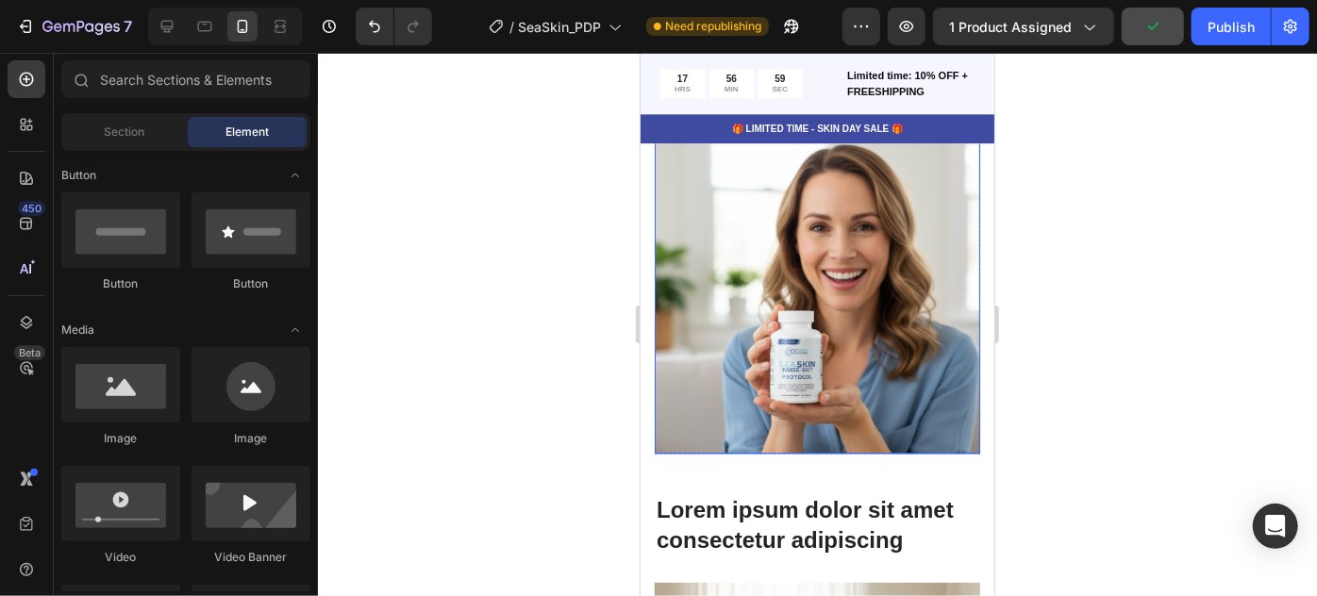
scroll to position [5827, 0]
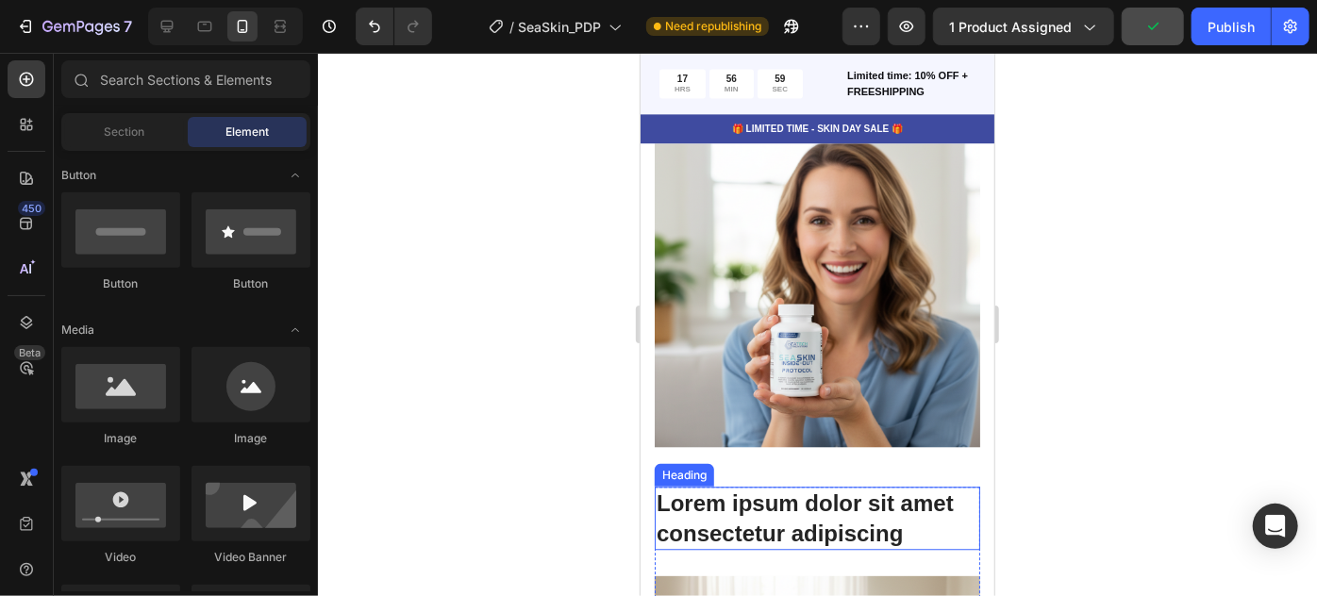
click at [833, 486] on h2 "Lorem ipsum dolor sit amet consectetur adipiscing" at bounding box center [817, 517] width 326 height 62
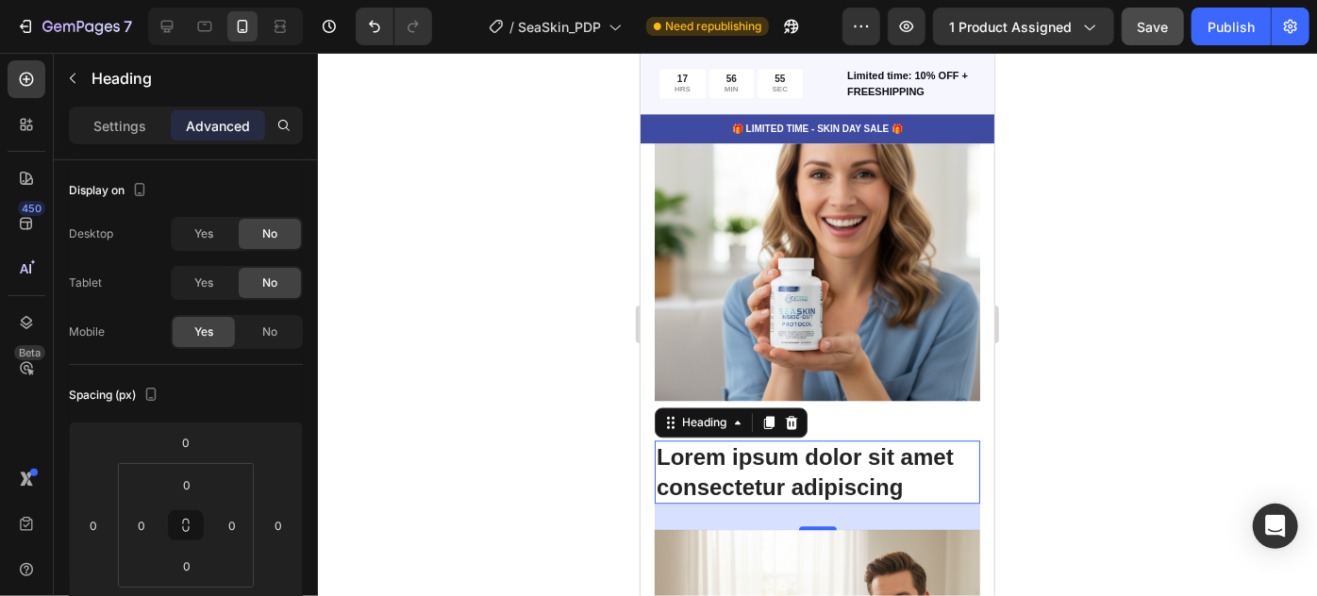
scroll to position [5873, 0]
click at [789, 440] on h2 "Lorem ipsum dolor sit amet consectetur adipiscing" at bounding box center [817, 471] width 326 height 62
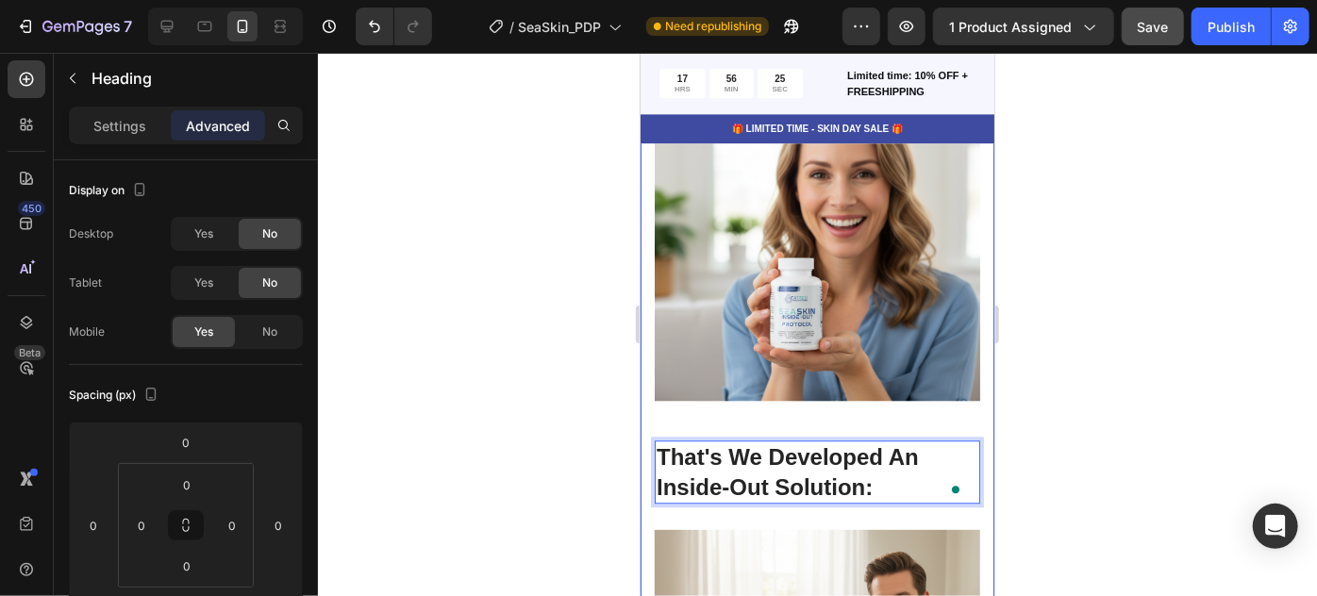
click at [1049, 397] on div at bounding box center [817, 325] width 999 height 544
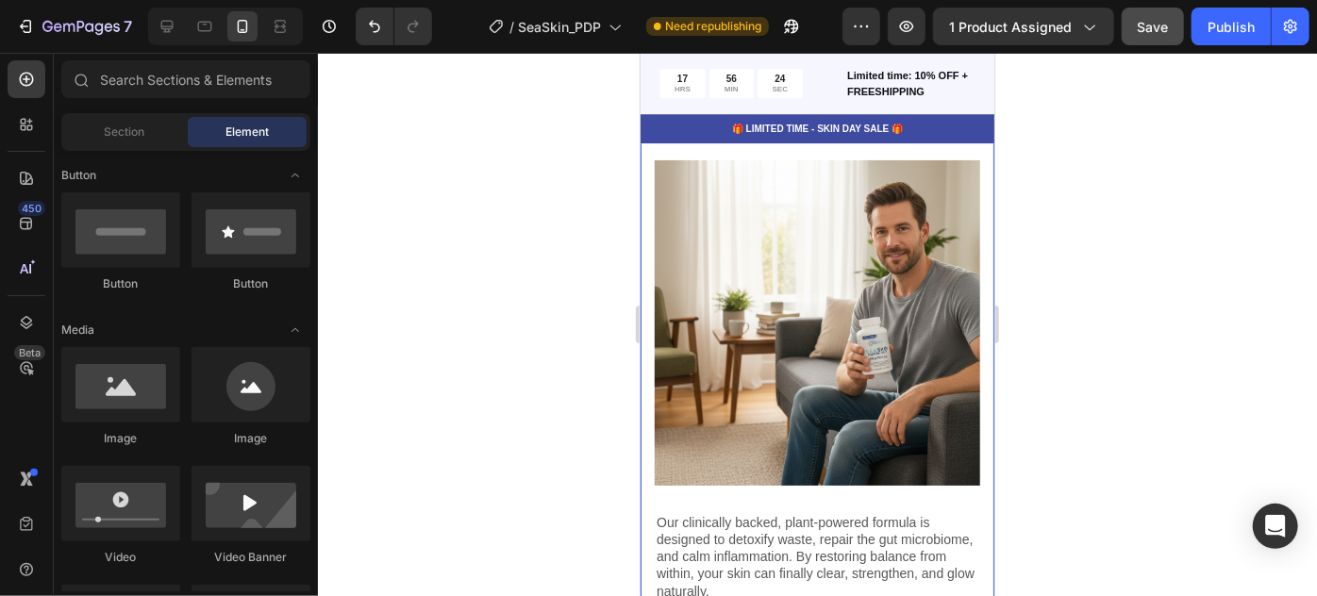
scroll to position [6244, 0]
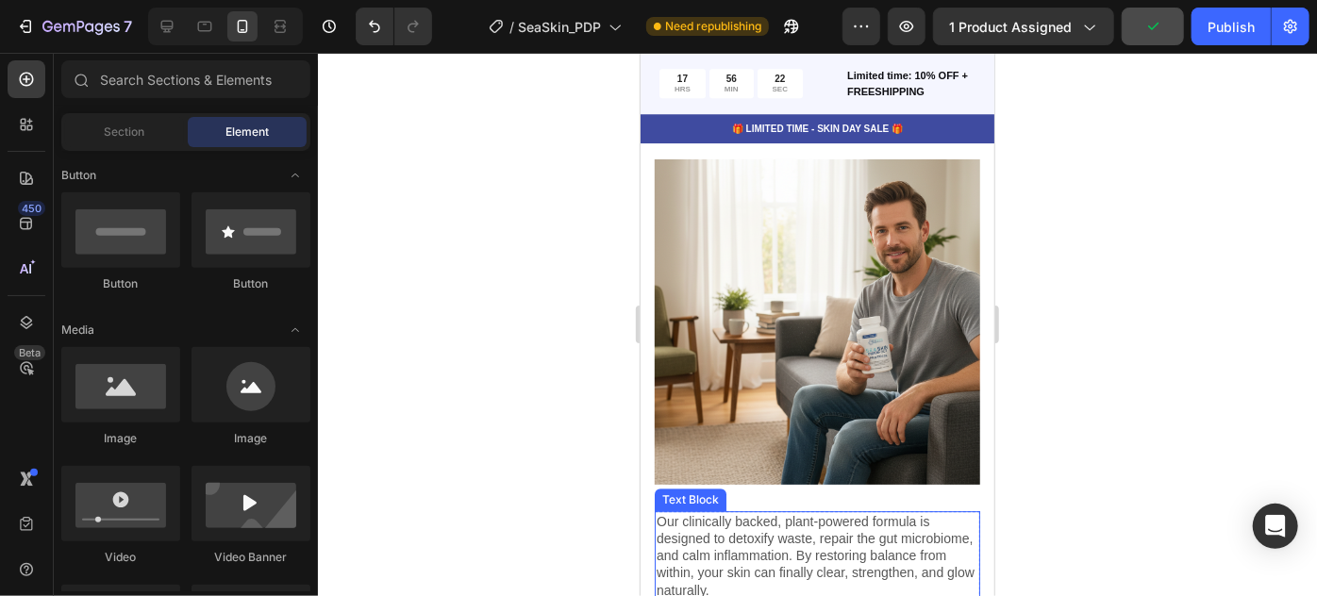
click at [778, 512] on p "Our clinically backed, plant-powered formula is designed to detoxify waste, rep…" at bounding box center [817, 555] width 322 height 86
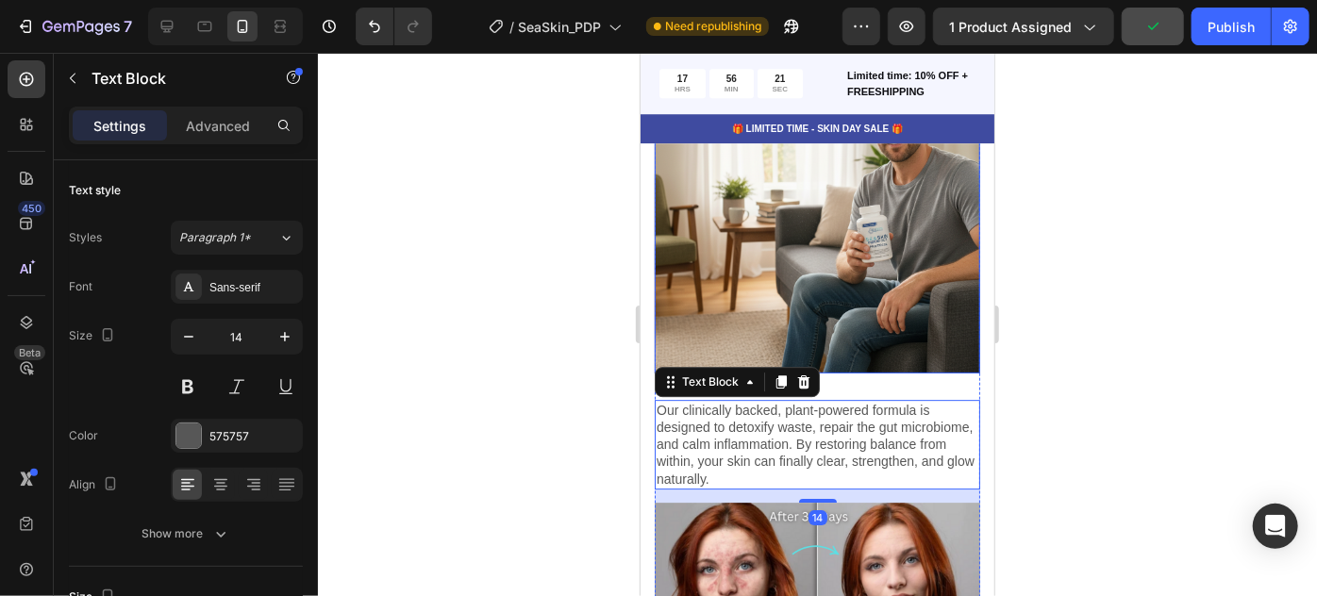
scroll to position [6361, 0]
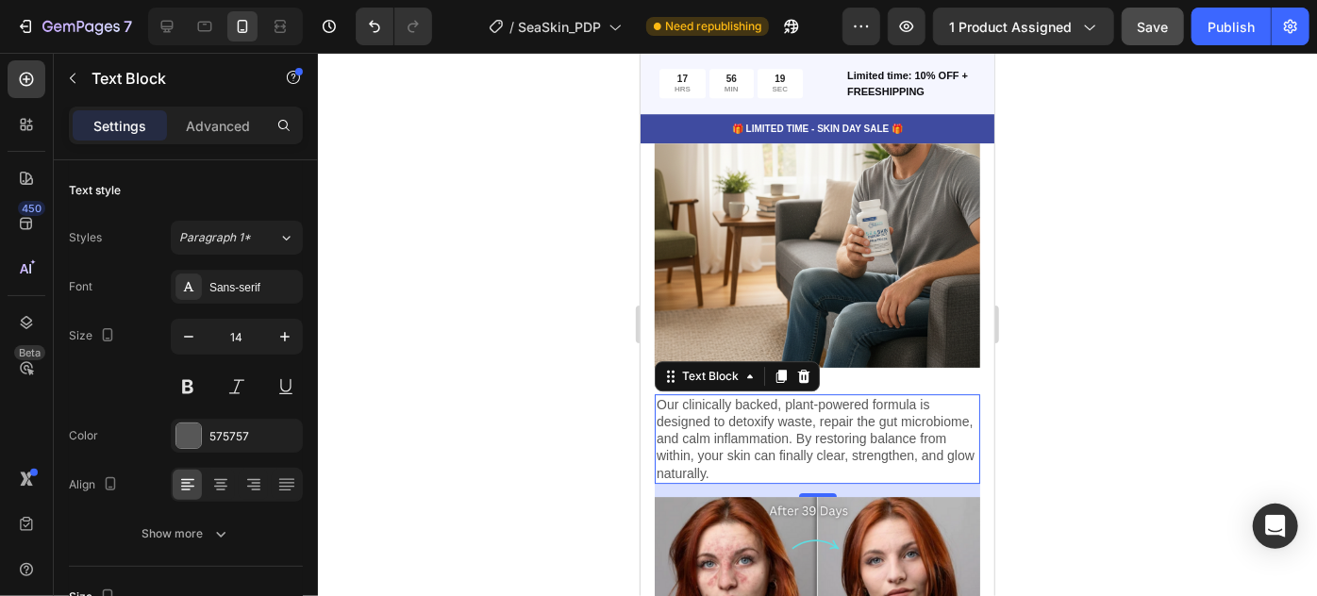
drag, startPoint x: 809, startPoint y: 433, endPoint x: 828, endPoint y: 438, distance: 19.5
click at [809, 493] on div at bounding box center [817, 495] width 38 height 4
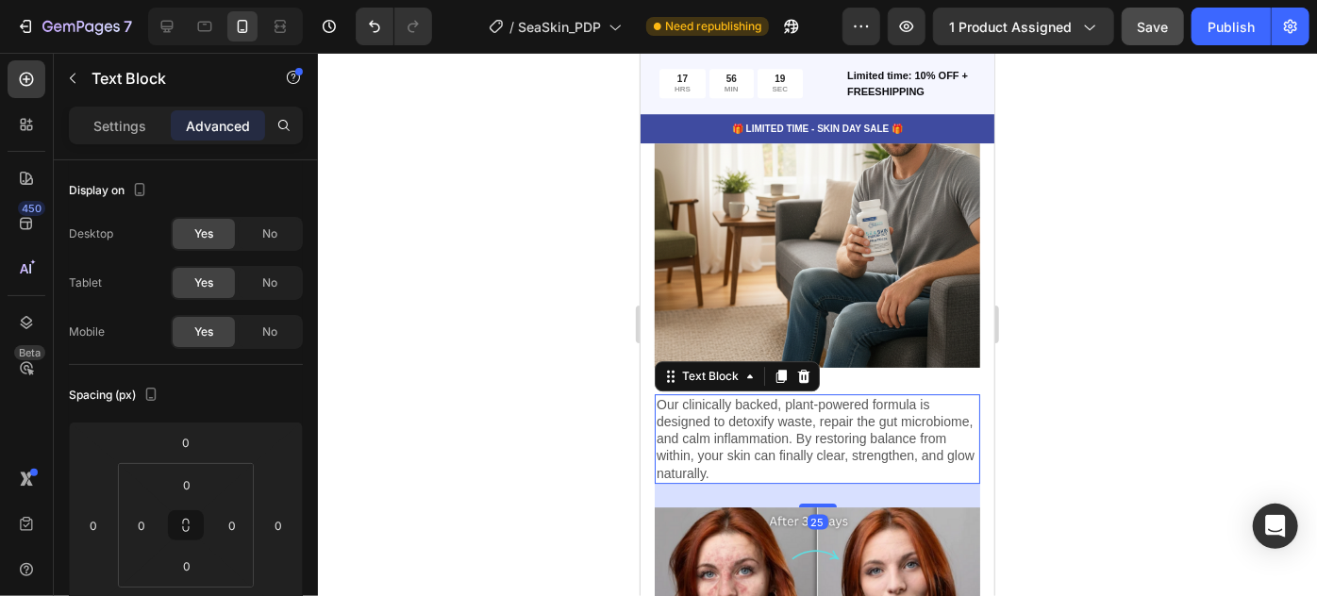
click at [1096, 401] on div at bounding box center [817, 325] width 999 height 544
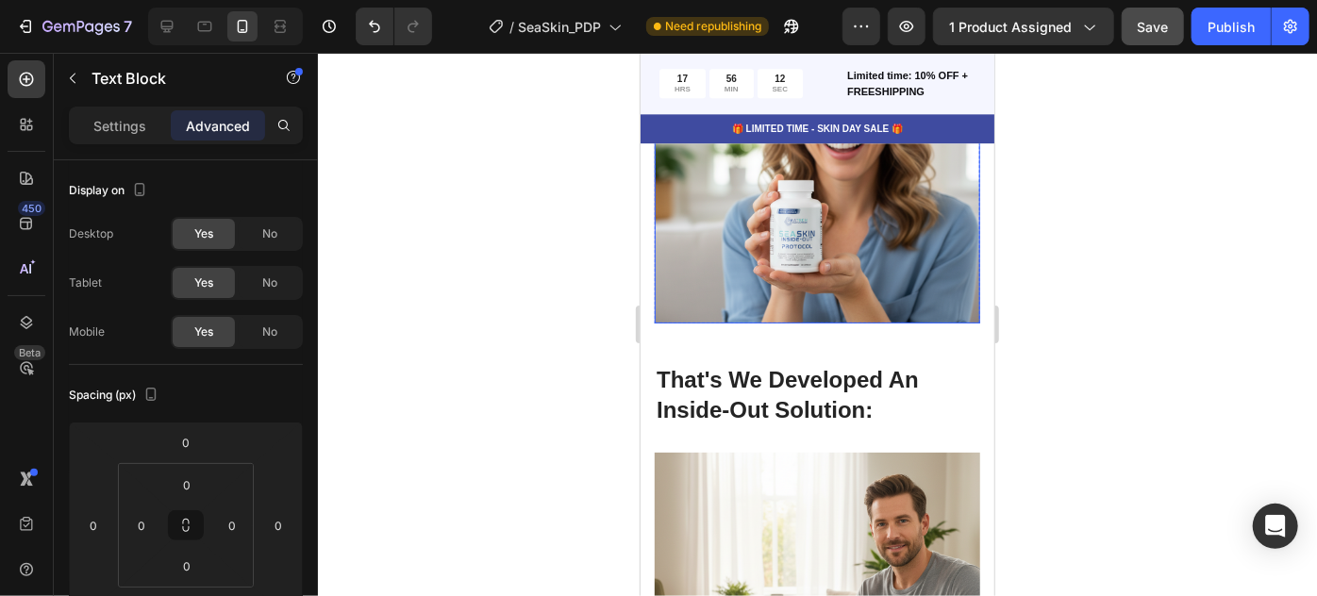
scroll to position [5951, 0]
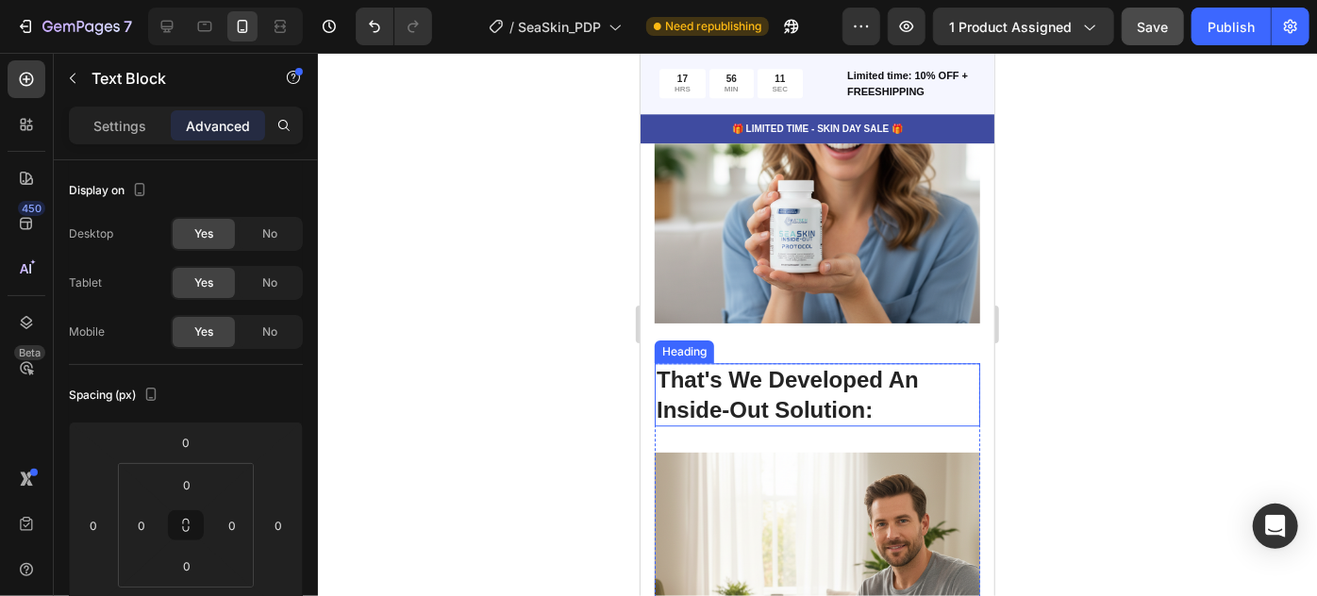
click at [885, 364] on p "That's We Developed An Inside-Out Solution:" at bounding box center [817, 393] width 322 height 59
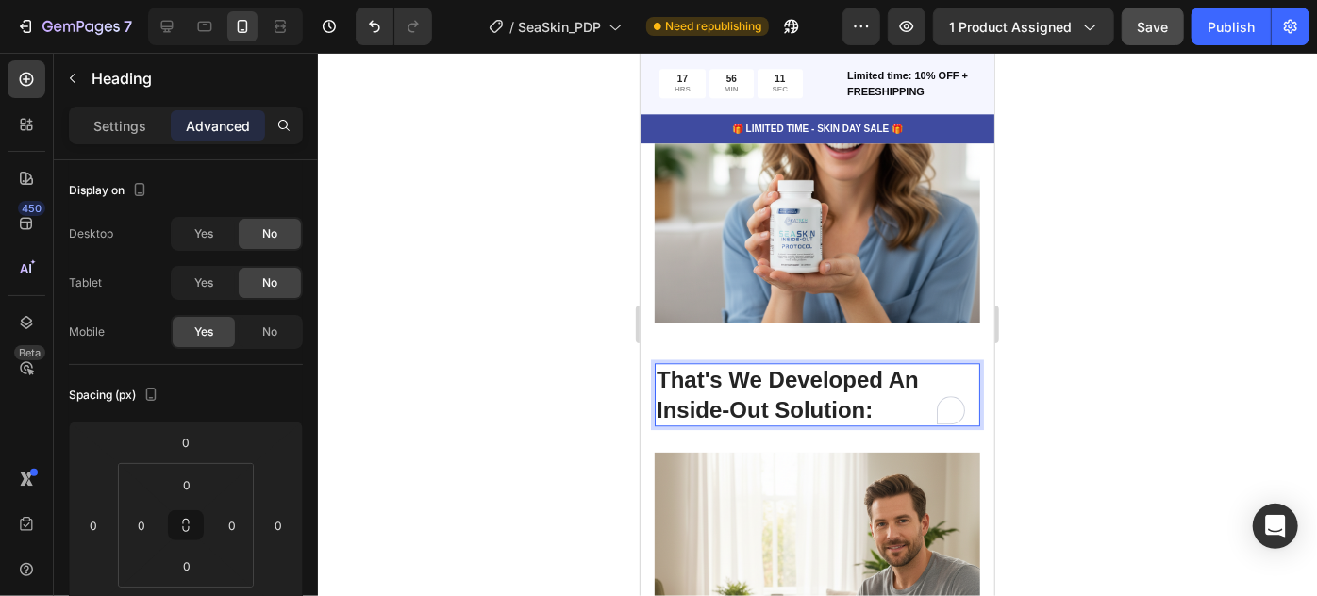
click at [883, 364] on p "That's We Developed An Inside-Out Solution:" at bounding box center [817, 393] width 322 height 59
click at [883, 364] on p "That's We Developed An Inside-Out Solution" at bounding box center [817, 393] width 322 height 59
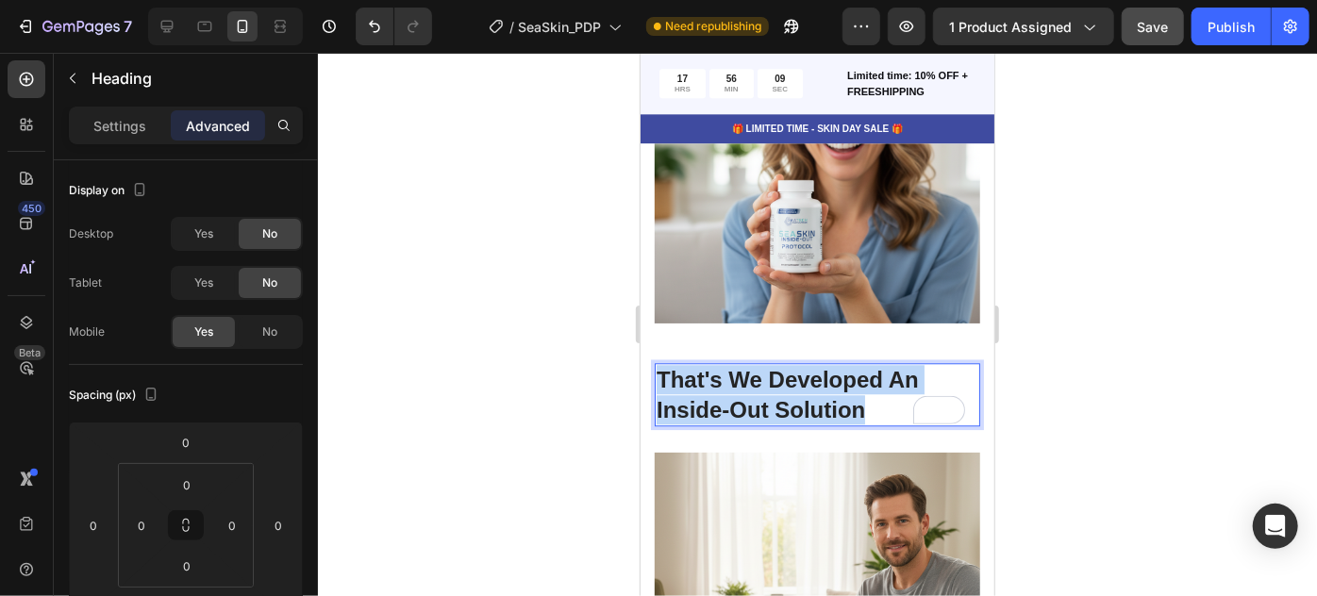
click at [883, 364] on p "That's We Developed An Inside-Out Solution" at bounding box center [817, 393] width 322 height 59
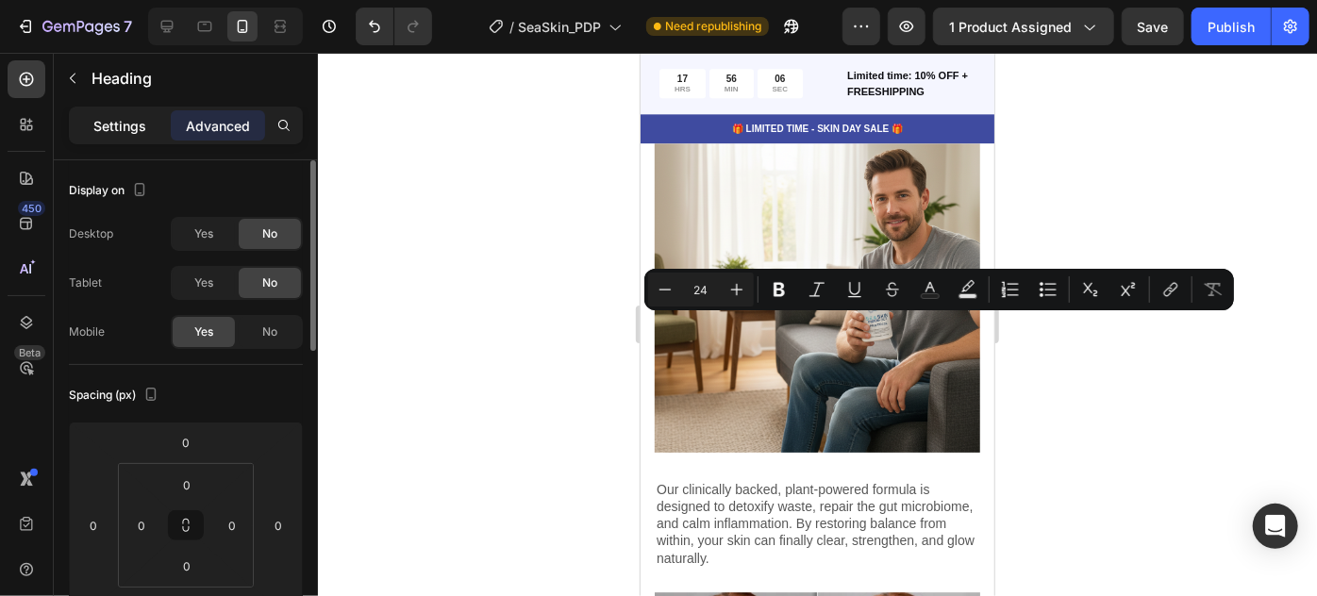
click at [106, 116] on p "Settings" at bounding box center [119, 126] width 53 height 20
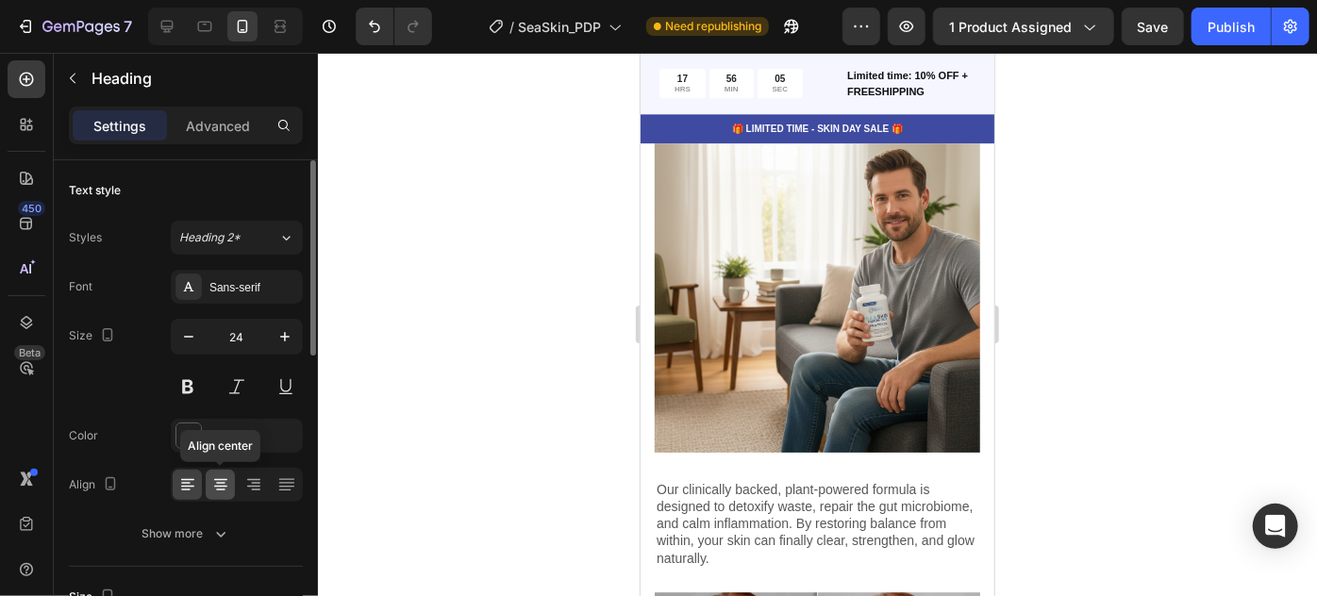
click at [225, 488] on icon at bounding box center [220, 485] width 19 height 19
click at [522, 379] on div at bounding box center [817, 325] width 999 height 544
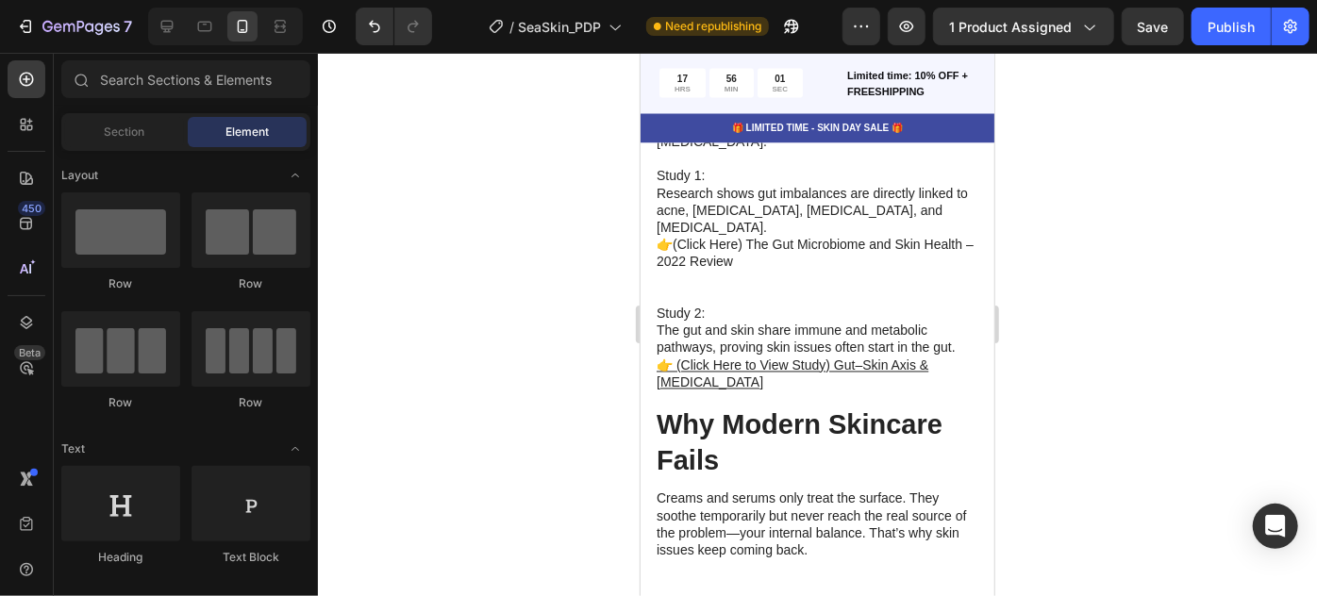
scroll to position [5341, 0]
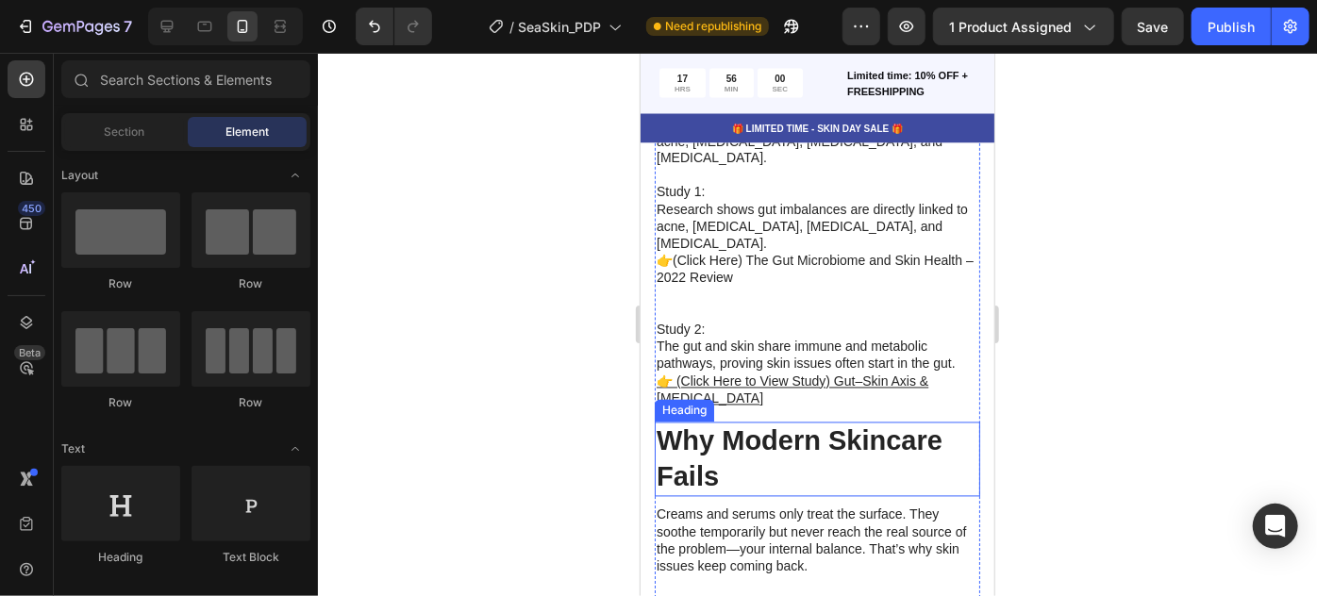
click at [729, 422] on h2 "Why Modern Skincare Fails" at bounding box center [817, 459] width 326 height 75
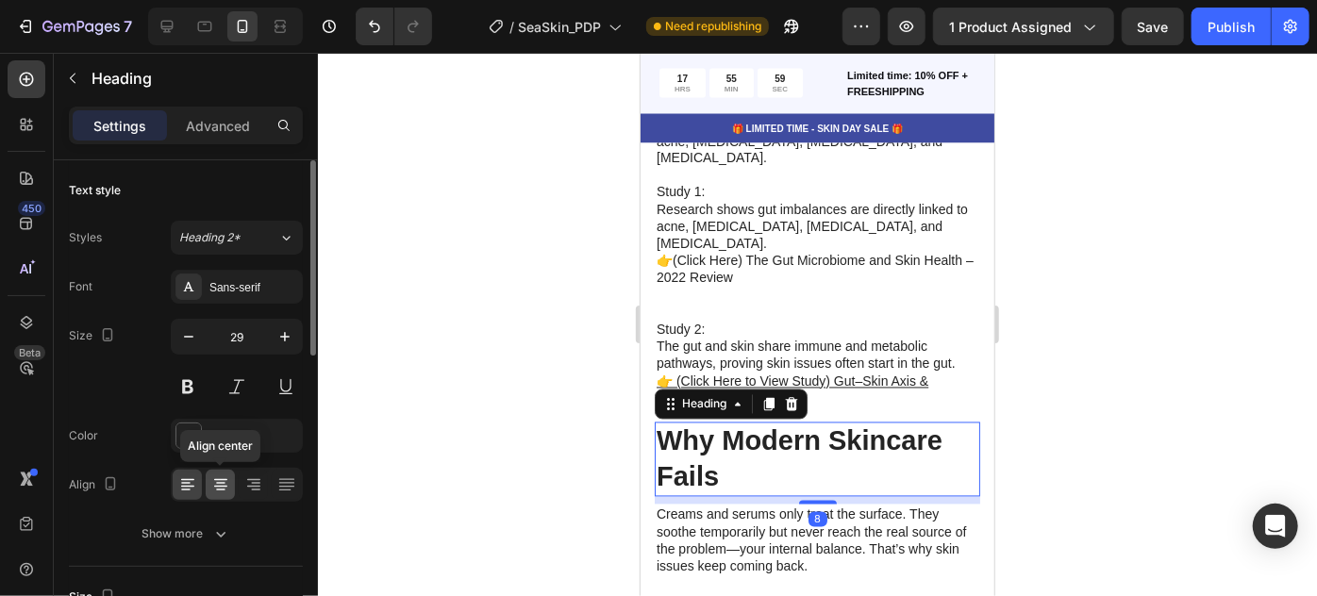
click at [226, 495] on div at bounding box center [220, 485] width 29 height 30
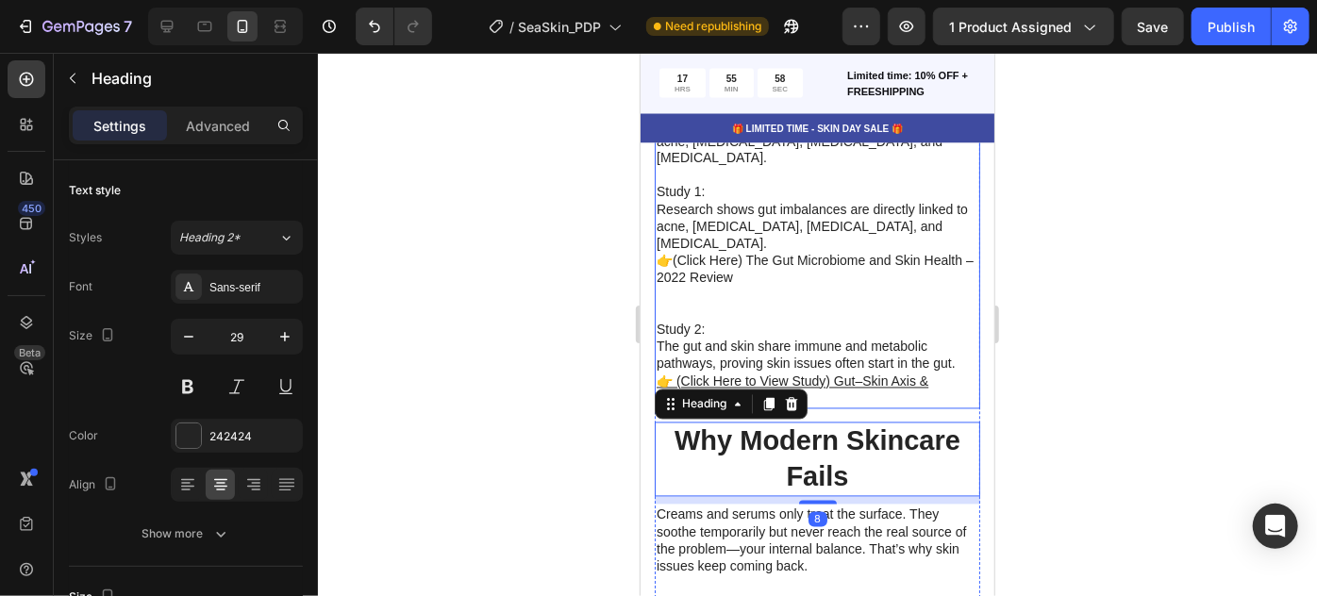
scroll to position [4987, 0]
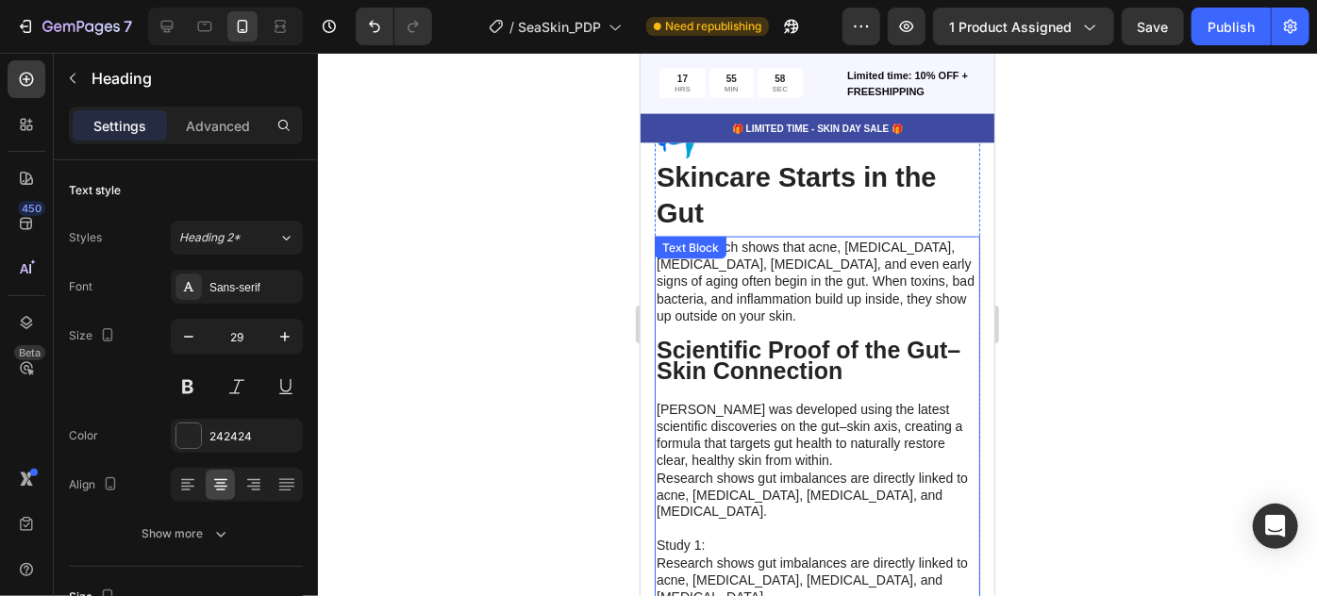
click at [812, 364] on strong "Scientific Proof of the Gut–Skin Connection" at bounding box center [808, 359] width 304 height 47
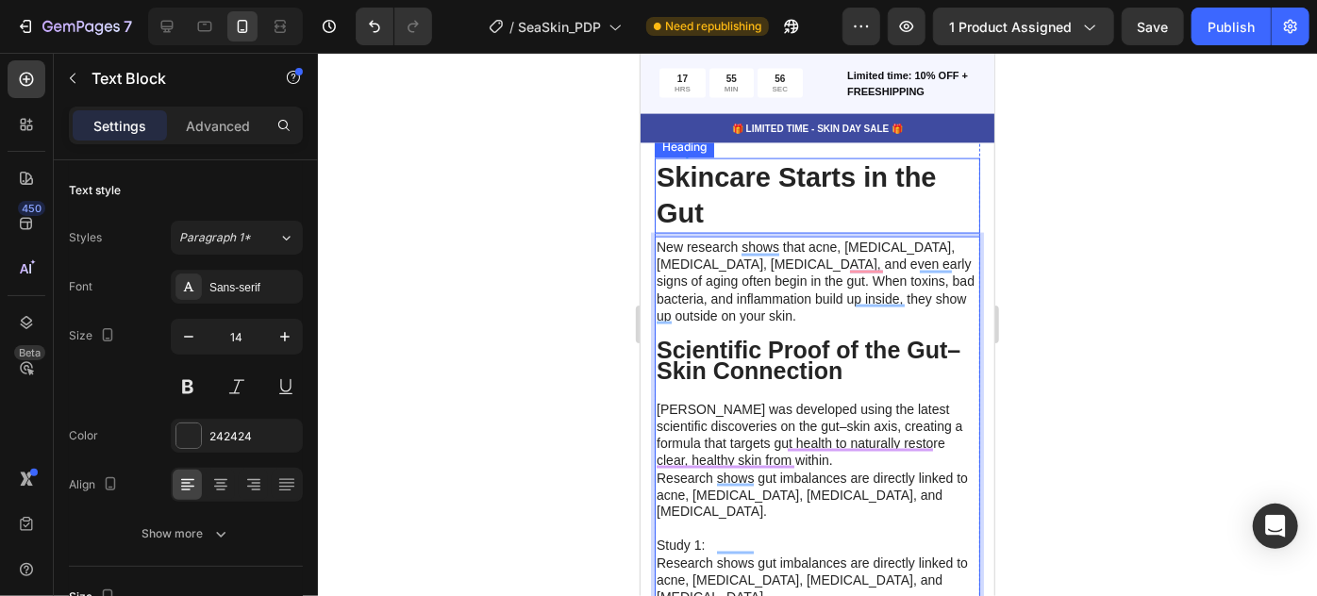
click at [728, 187] on h2 "Skincare Starts in the Gut" at bounding box center [817, 195] width 326 height 75
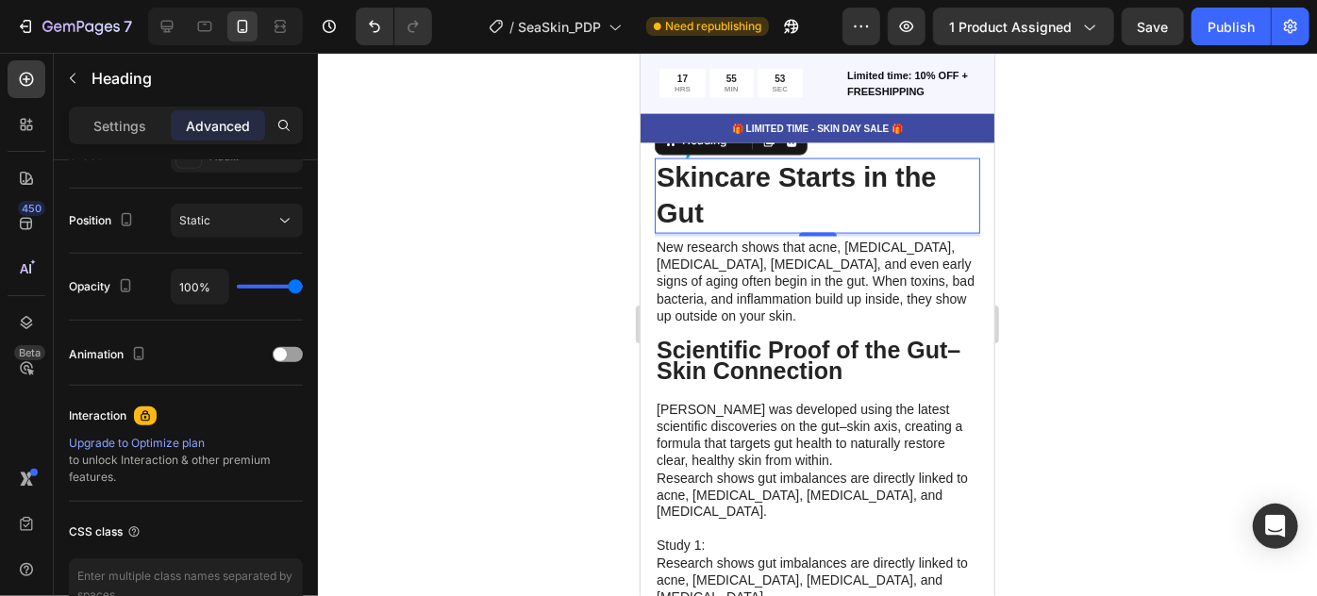
scroll to position [0, 0]
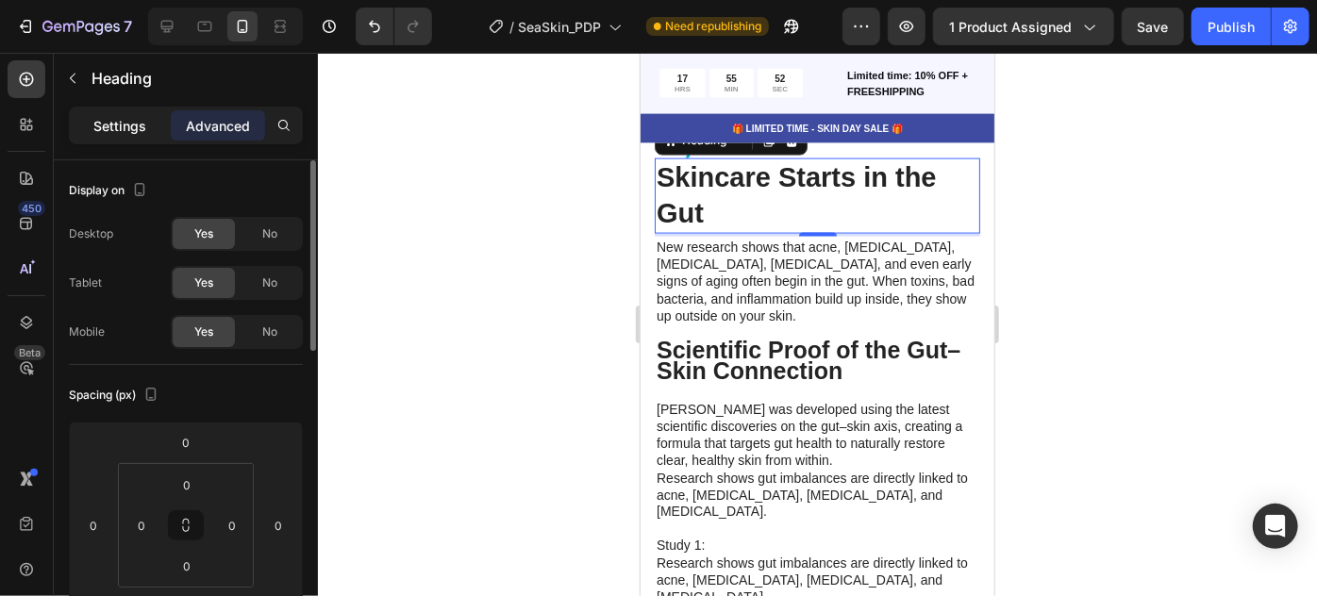
click at [151, 135] on div "Settings" at bounding box center [120, 125] width 94 height 30
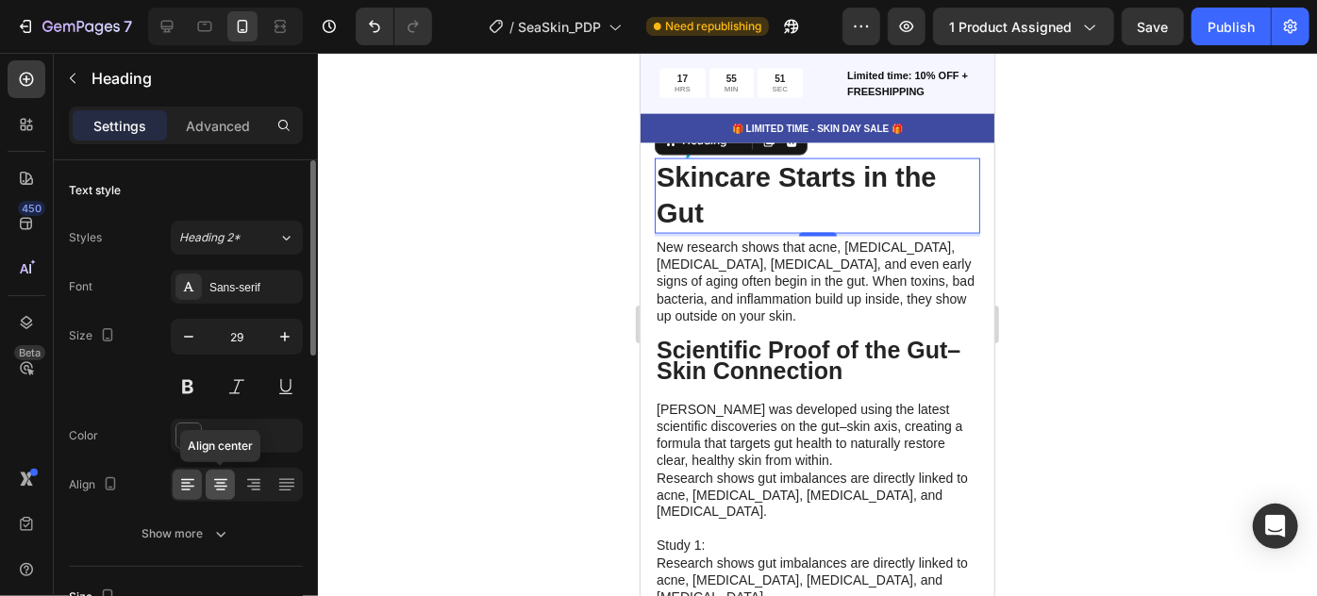
click at [224, 470] on div at bounding box center [220, 485] width 29 height 30
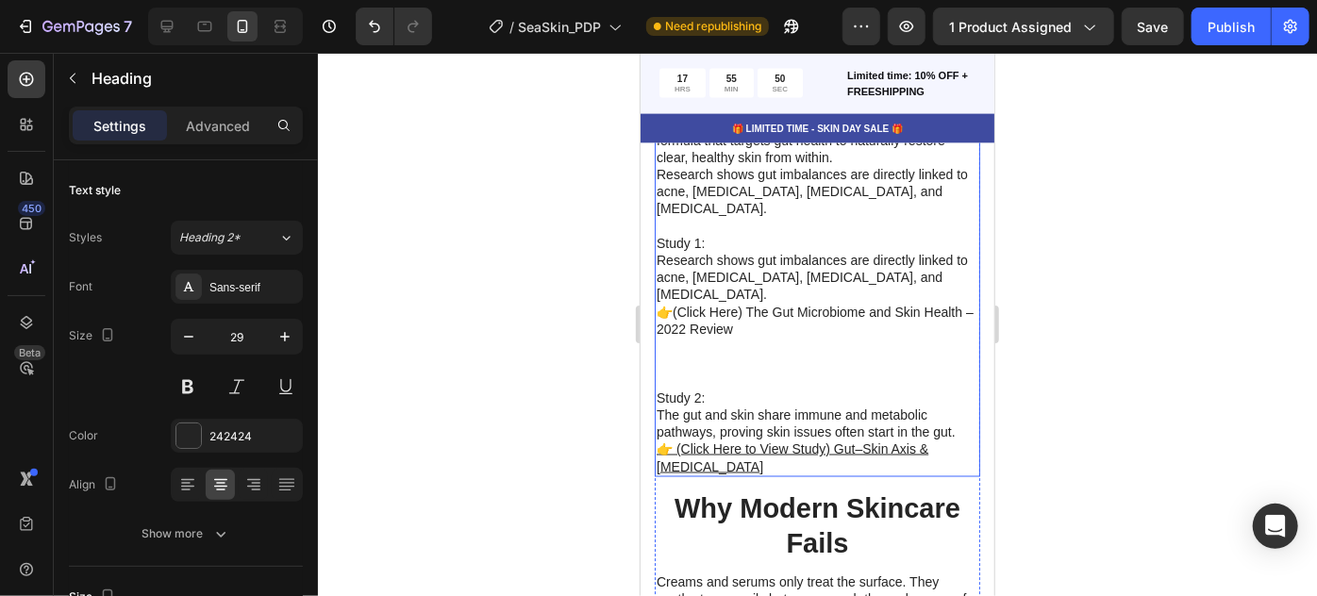
scroll to position [4835, 0]
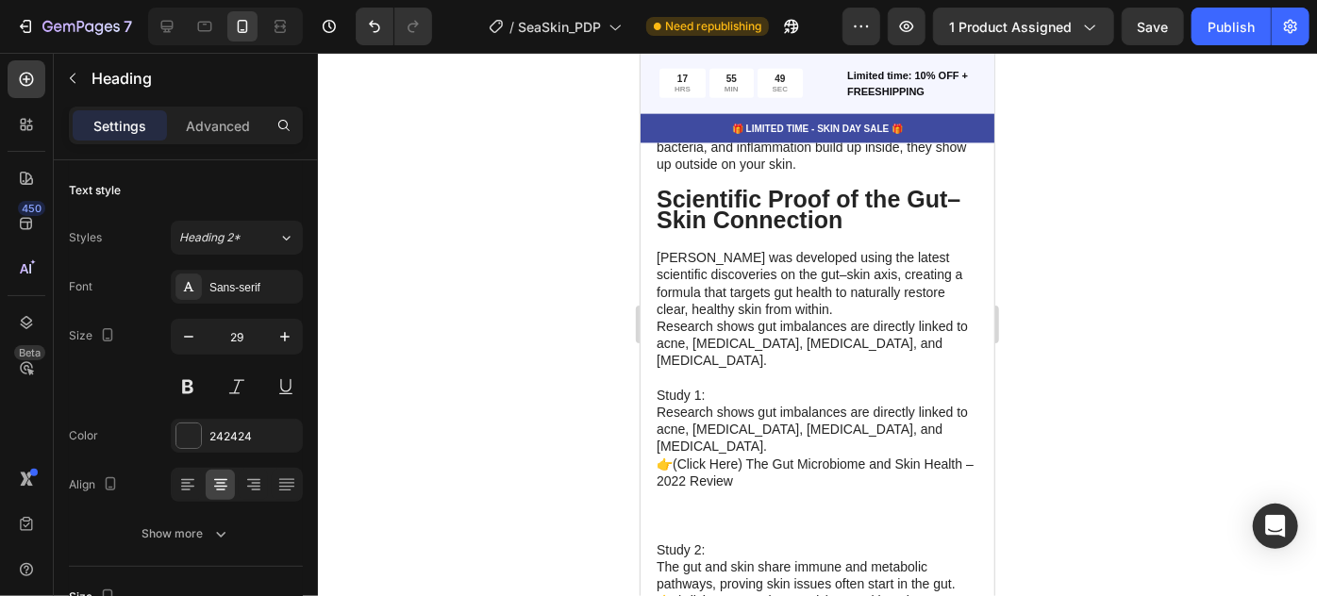
click at [1130, 270] on div at bounding box center [817, 325] width 999 height 544
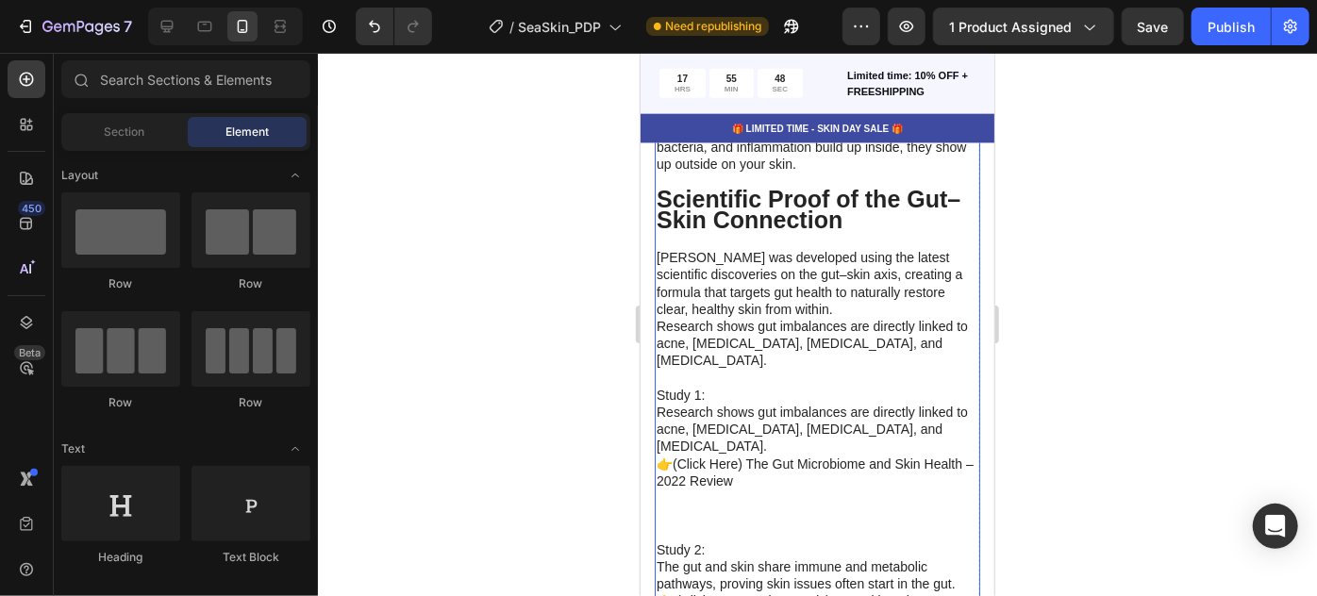
click at [791, 223] on strong "Scientific Proof of the Gut–Skin Connection" at bounding box center [808, 208] width 304 height 47
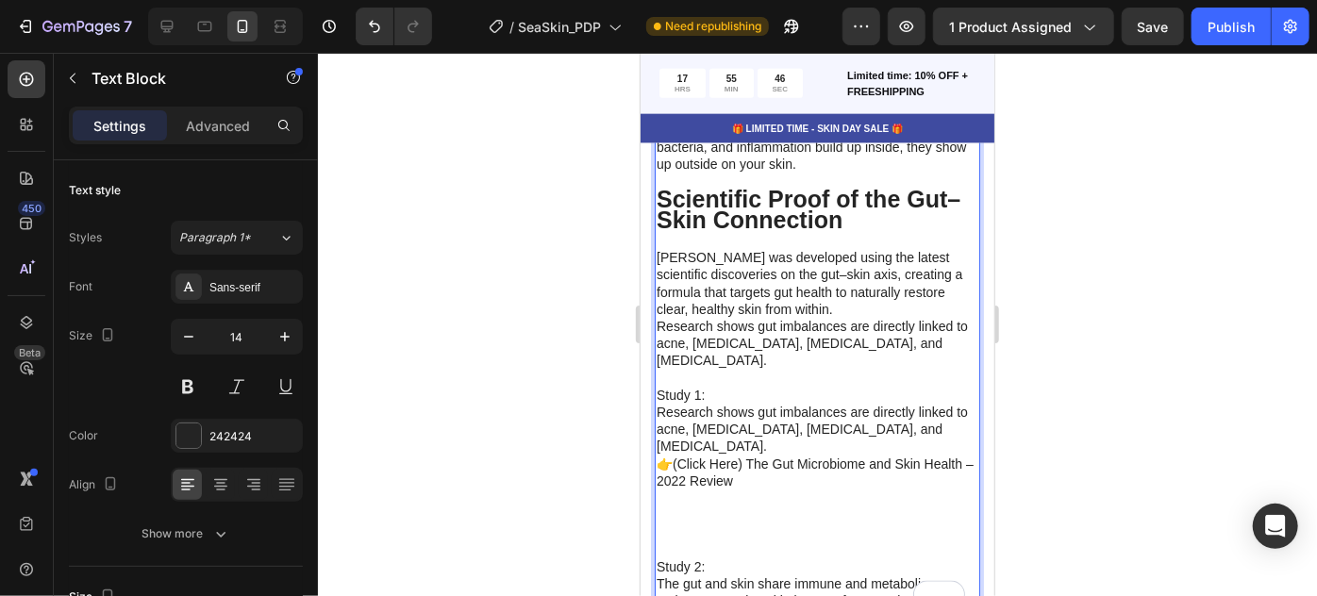
scroll to position [4990, 0]
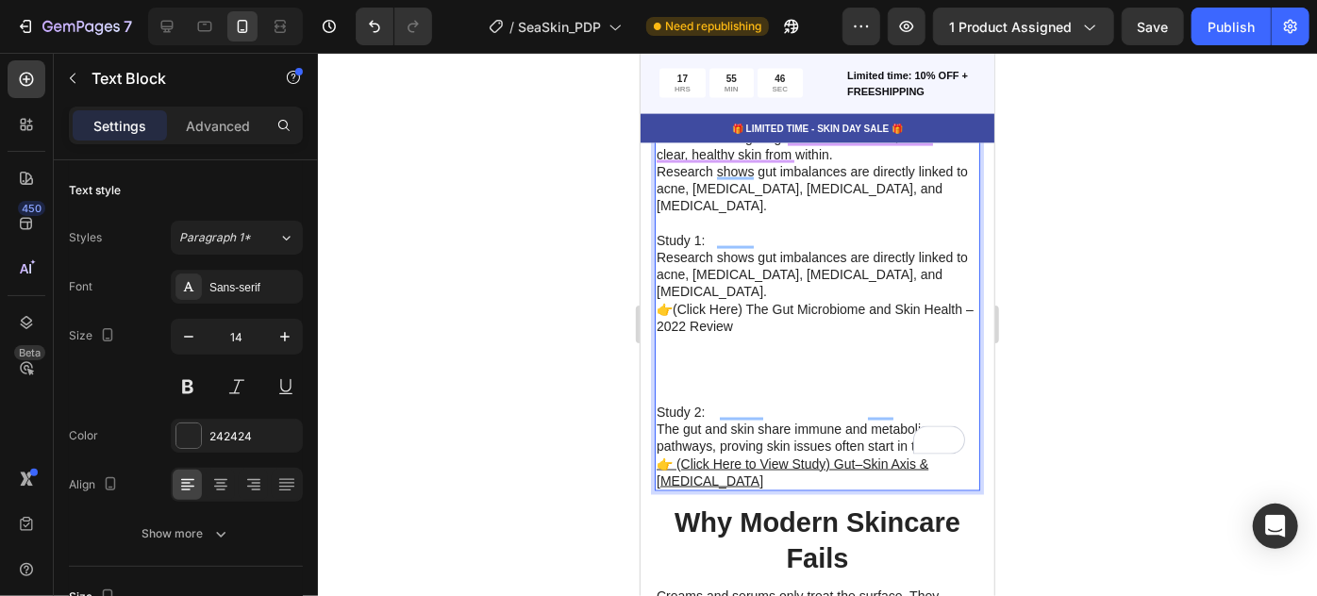
click at [752, 327] on p "Study 1: Research shows gut imbalances are directly linked to acne, [MEDICAL_DA…" at bounding box center [817, 308] width 322 height 189
click at [533, 251] on div at bounding box center [817, 325] width 999 height 544
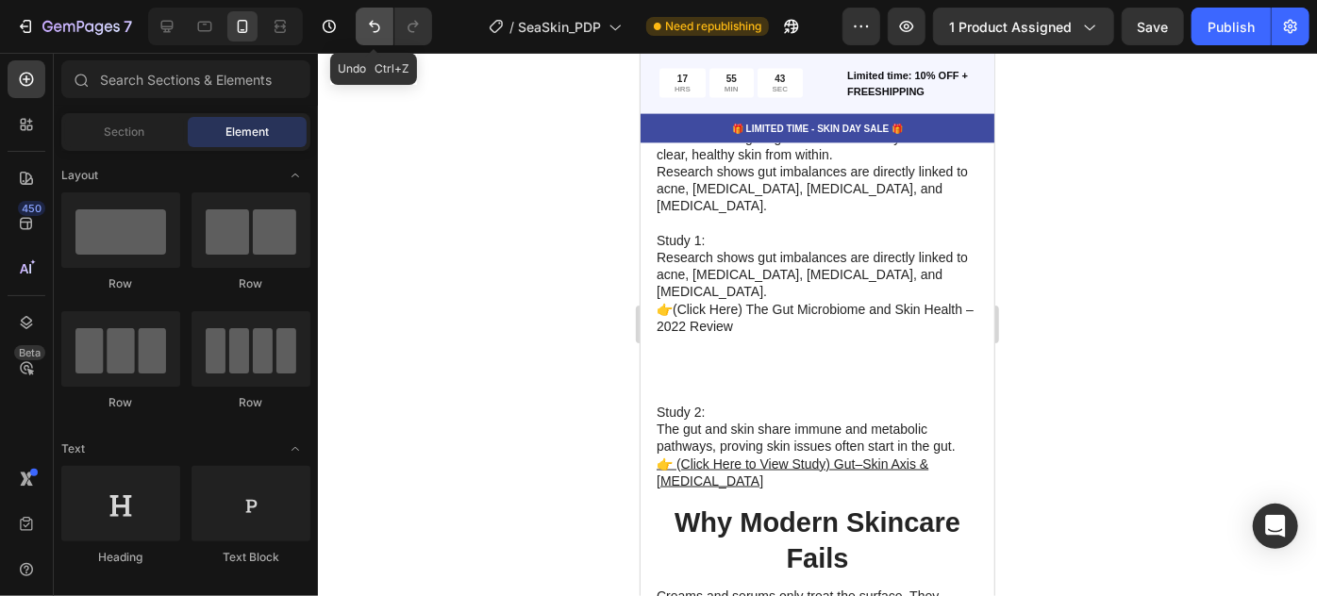
click at [359, 23] on button "Undo/Redo" at bounding box center [375, 27] width 38 height 38
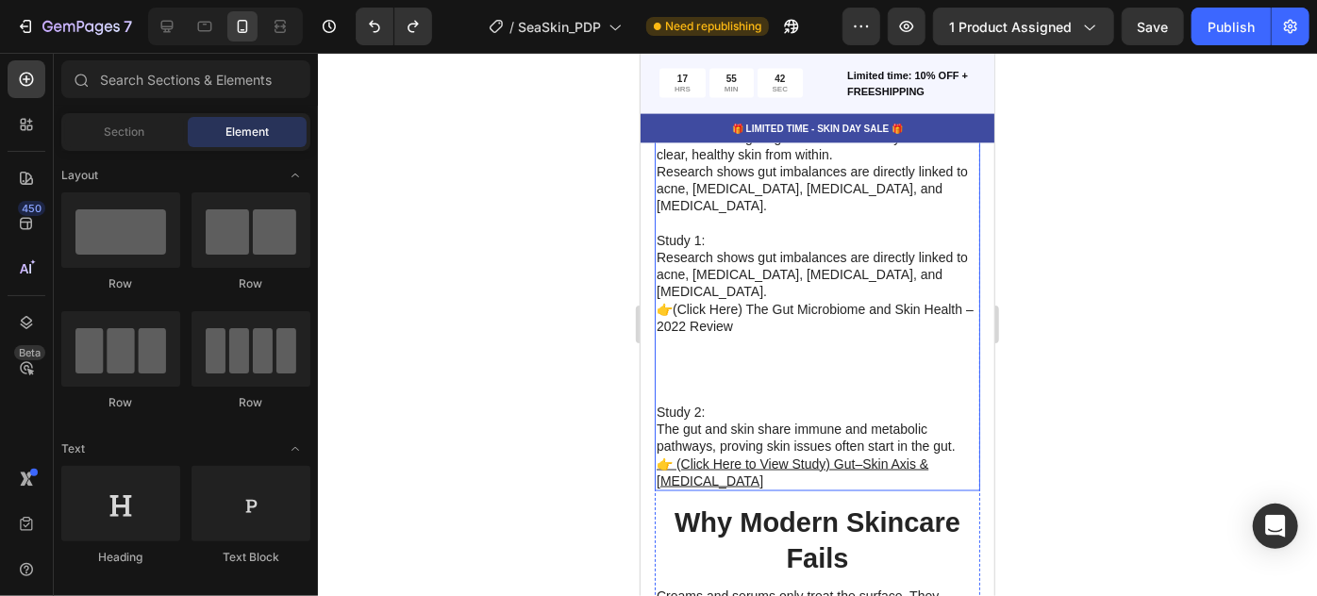
scroll to position [4684, 0]
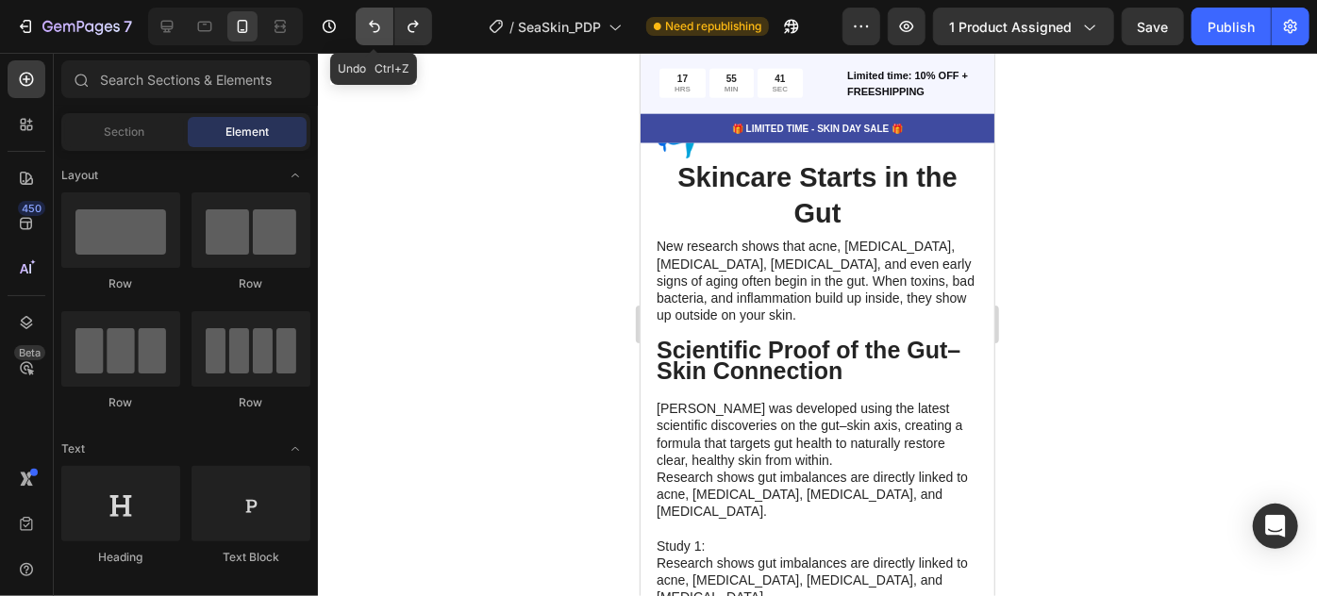
click at [369, 25] on icon "Undo/Redo" at bounding box center [374, 27] width 11 height 12
click at [377, 22] on icon "Undo/Redo" at bounding box center [374, 26] width 19 height 19
click at [372, 29] on icon "Undo/Redo" at bounding box center [374, 26] width 19 height 19
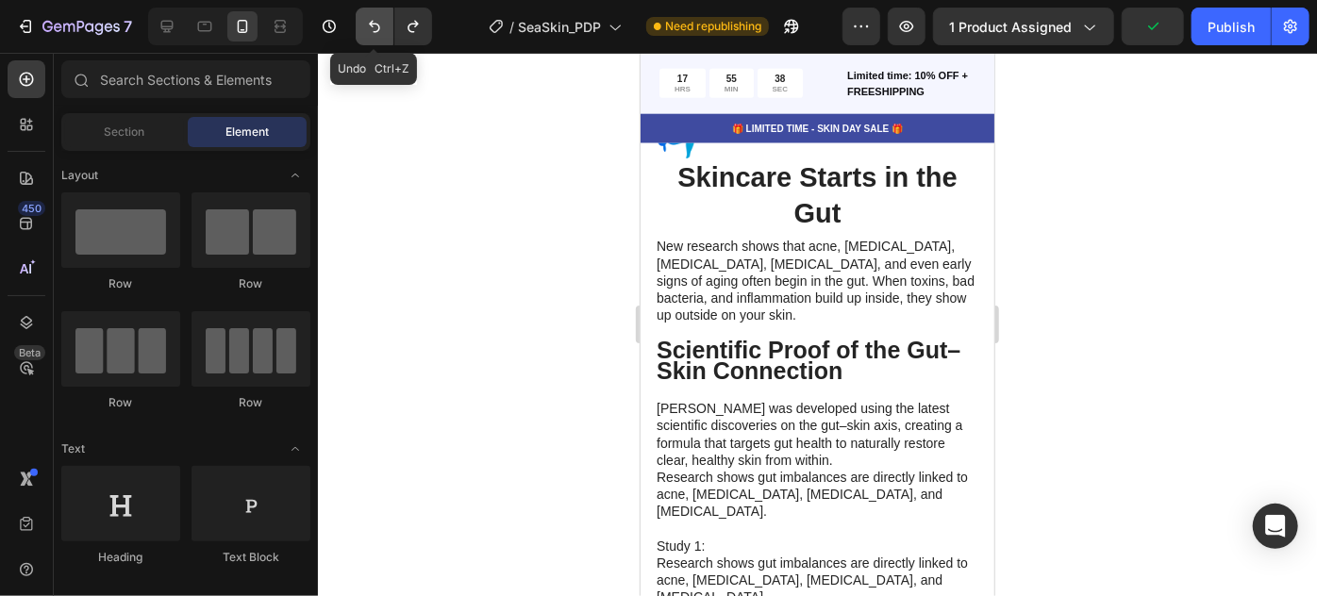
click at [372, 29] on icon "Undo/Redo" at bounding box center [374, 26] width 19 height 19
click at [418, 25] on icon "Undo/Redo" at bounding box center [413, 26] width 19 height 19
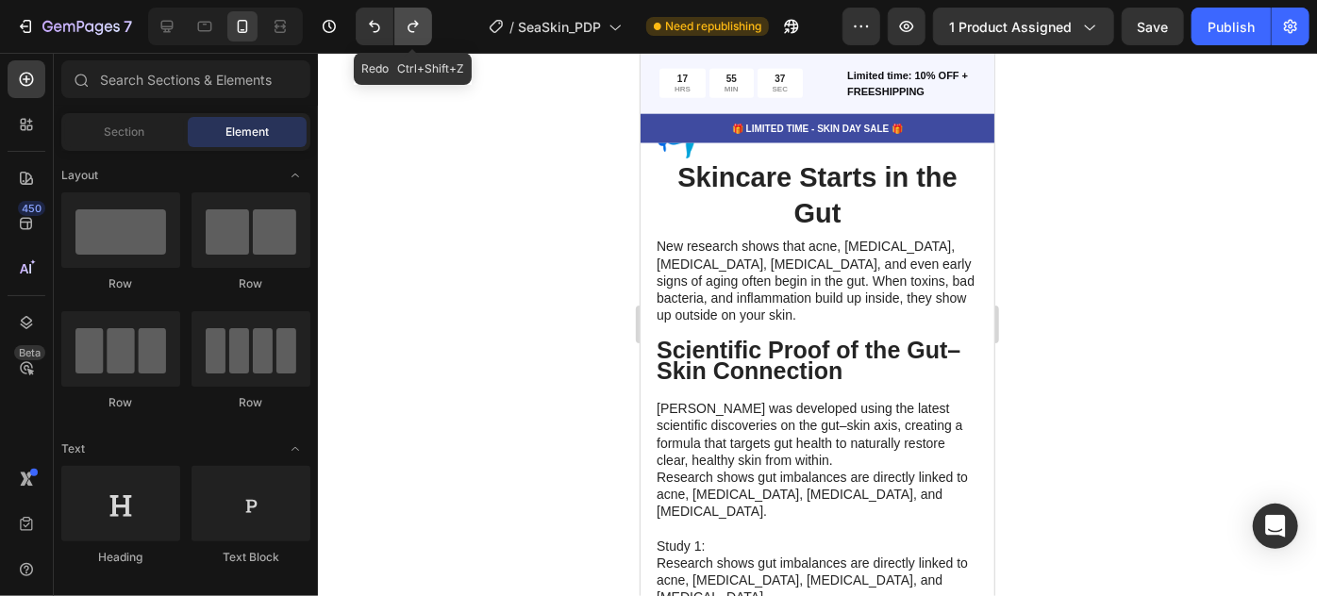
click at [418, 25] on icon "Undo/Redo" at bounding box center [413, 26] width 19 height 19
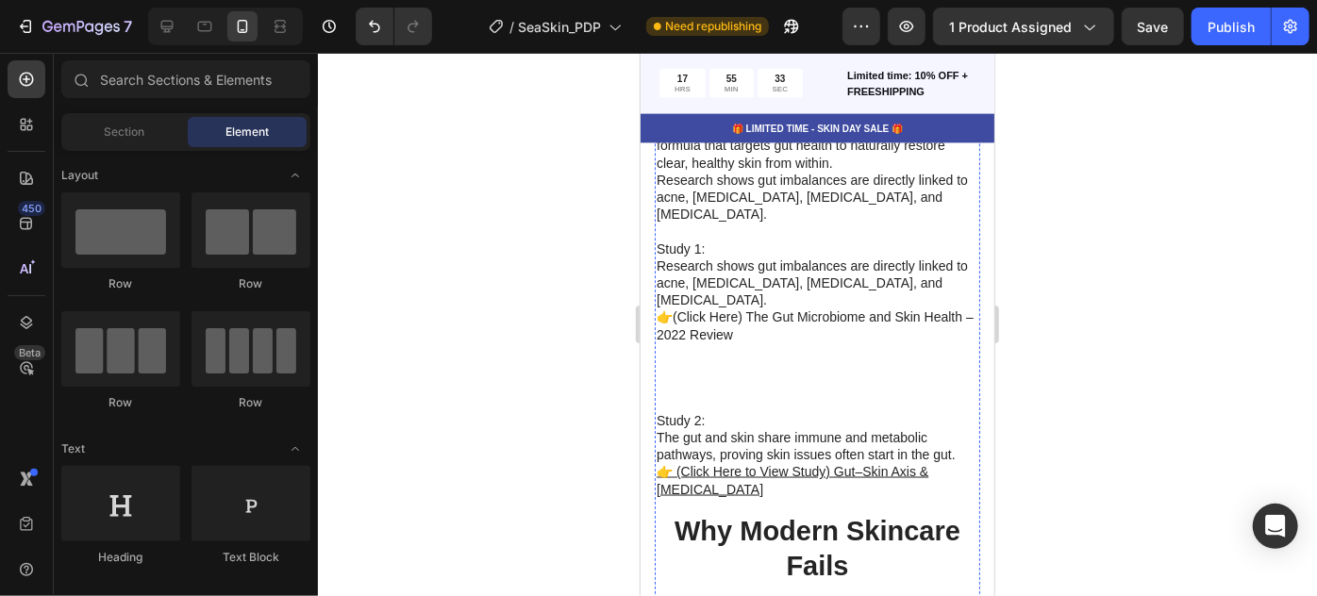
scroll to position [4856, 0]
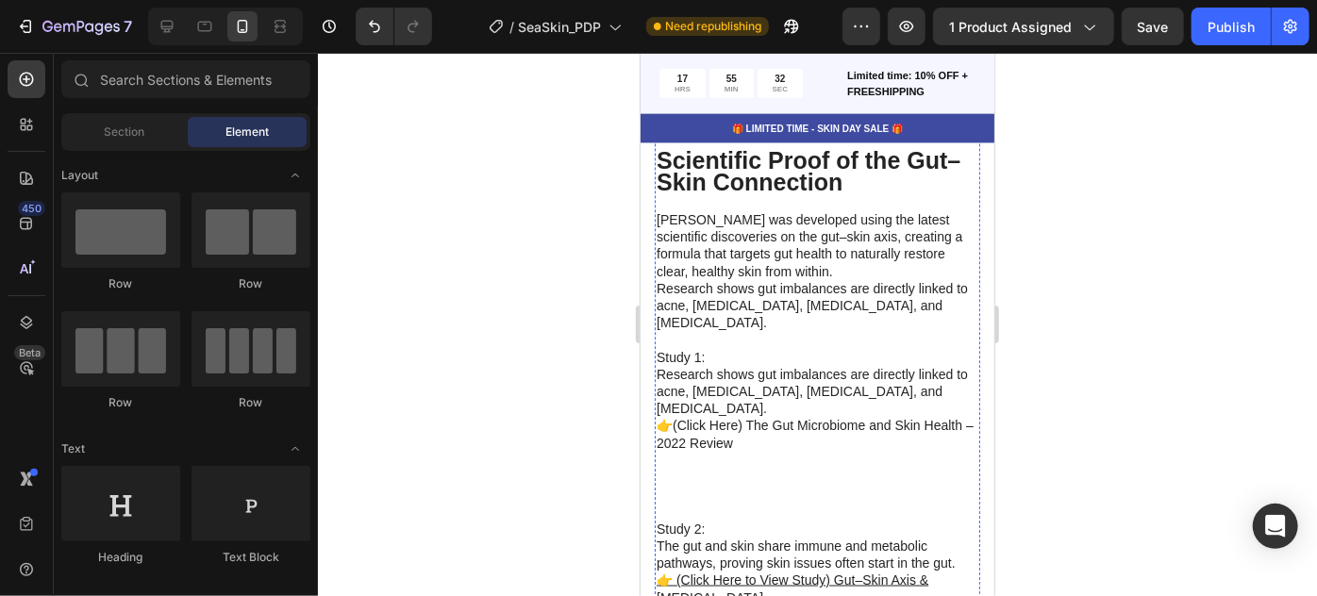
click at [770, 43] on h2 "Skincare Starts in the Gut" at bounding box center [817, 6] width 326 height 75
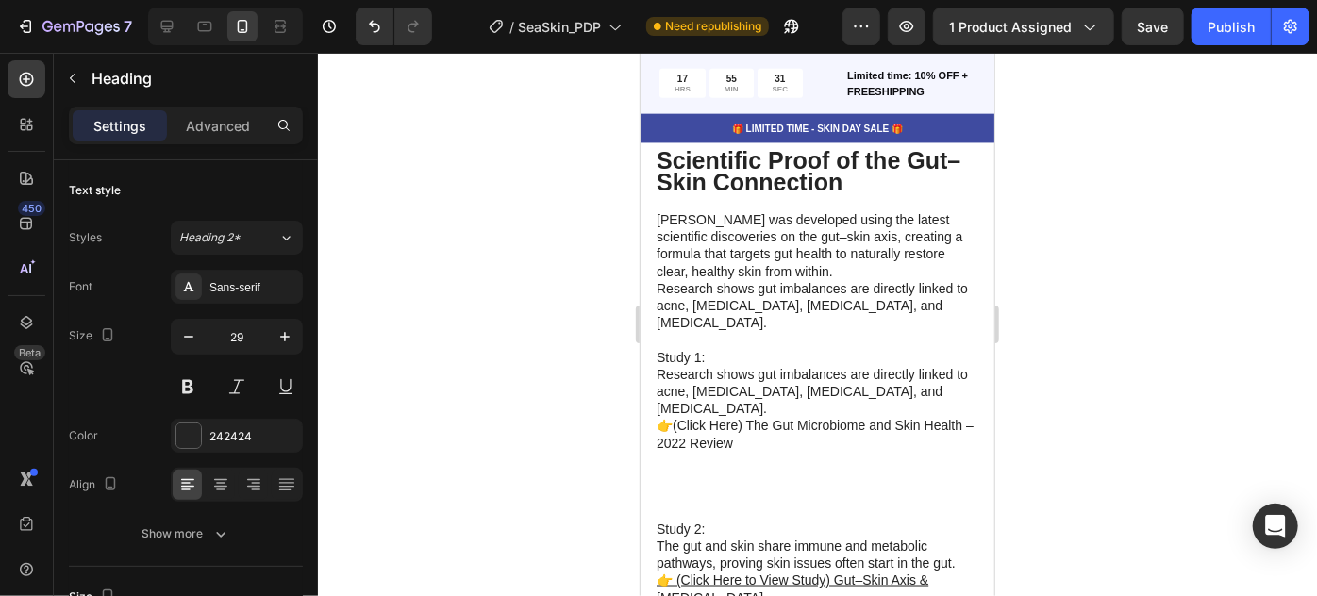
click at [1214, 381] on div at bounding box center [817, 325] width 999 height 544
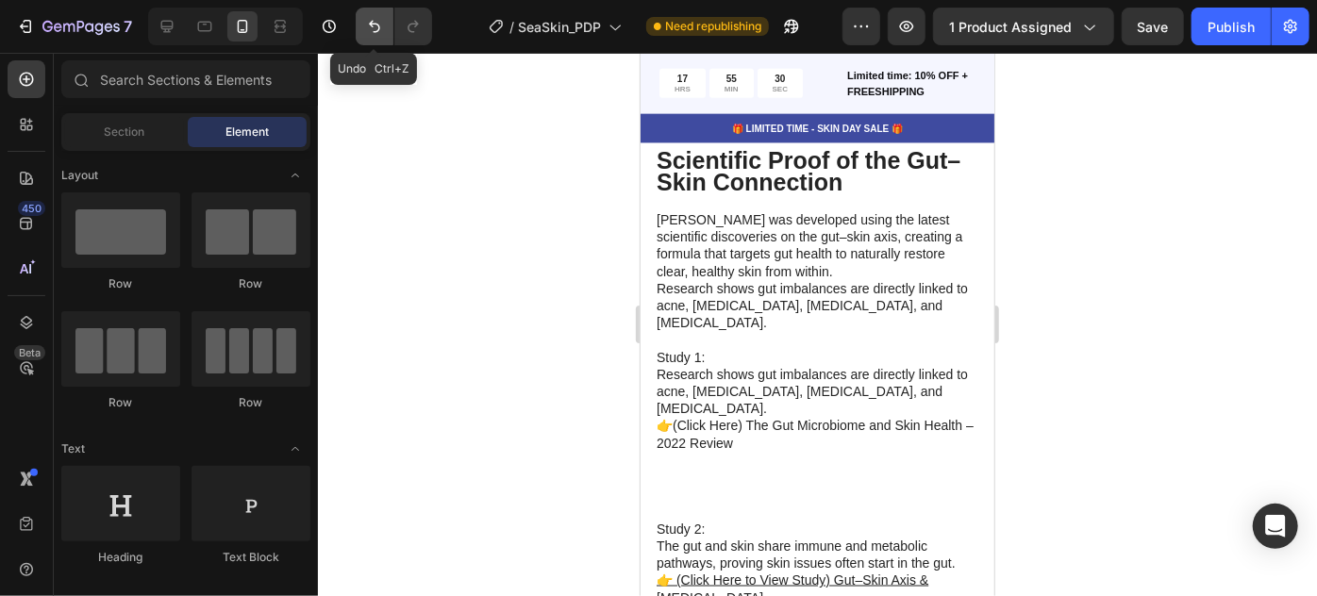
click at [375, 29] on icon "Undo/Redo" at bounding box center [374, 26] width 19 height 19
click at [375, 28] on icon "Undo/Redo" at bounding box center [374, 26] width 19 height 19
click at [375, 27] on icon "Undo/Redo" at bounding box center [374, 26] width 19 height 19
click at [375, 28] on icon "Undo/Redo" at bounding box center [374, 26] width 19 height 19
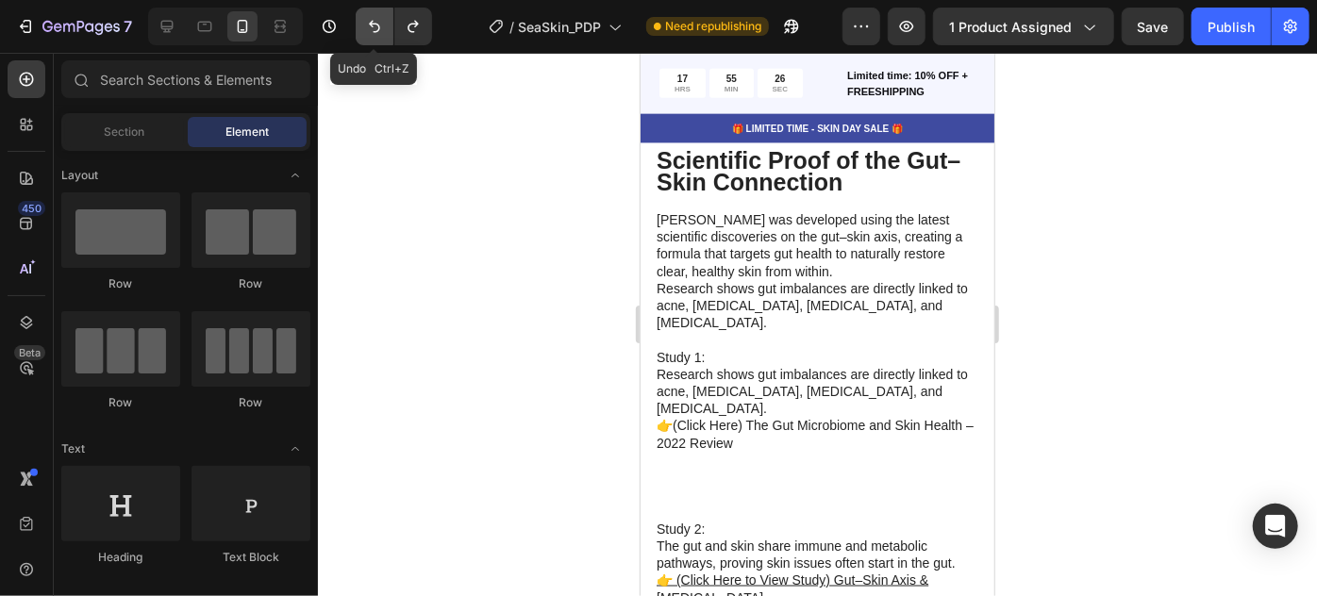
click at [375, 28] on icon "Undo/Redo" at bounding box center [374, 26] width 19 height 19
click at [703, 43] on h2 "Skincare Starts in the Gut" at bounding box center [817, 6] width 326 height 75
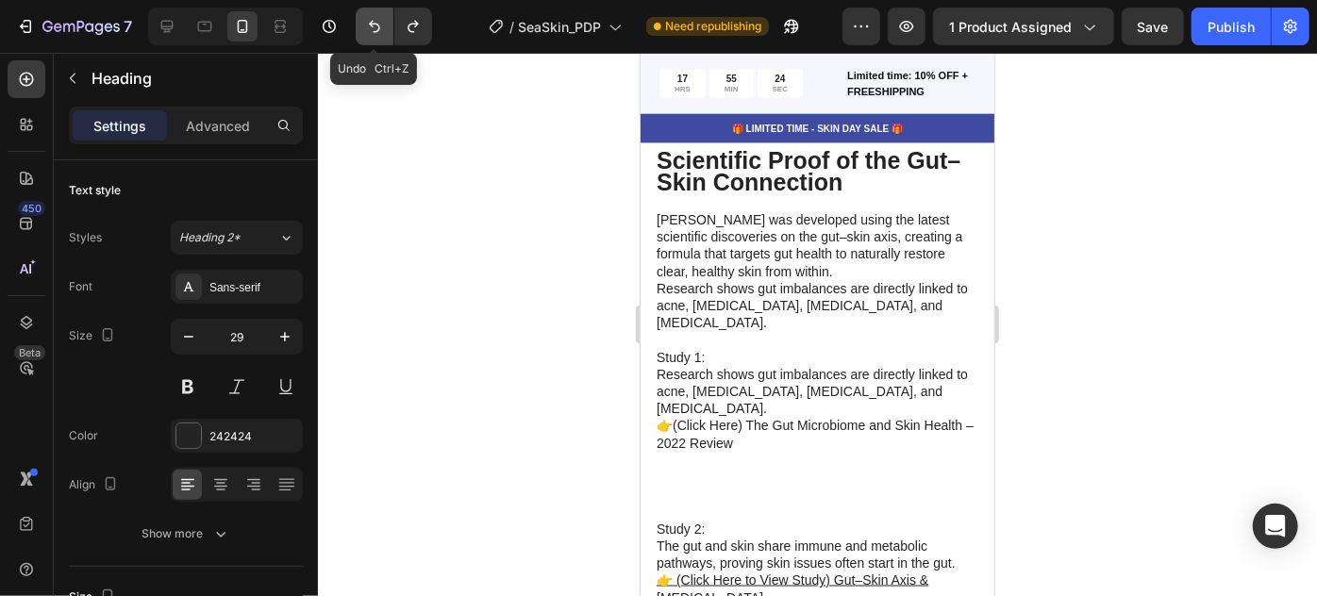
click at [374, 22] on icon "Undo/Redo" at bounding box center [374, 26] width 19 height 19
click at [374, 23] on icon "Undo/Redo" at bounding box center [374, 26] width 19 height 19
click at [484, 230] on div at bounding box center [817, 325] width 999 height 544
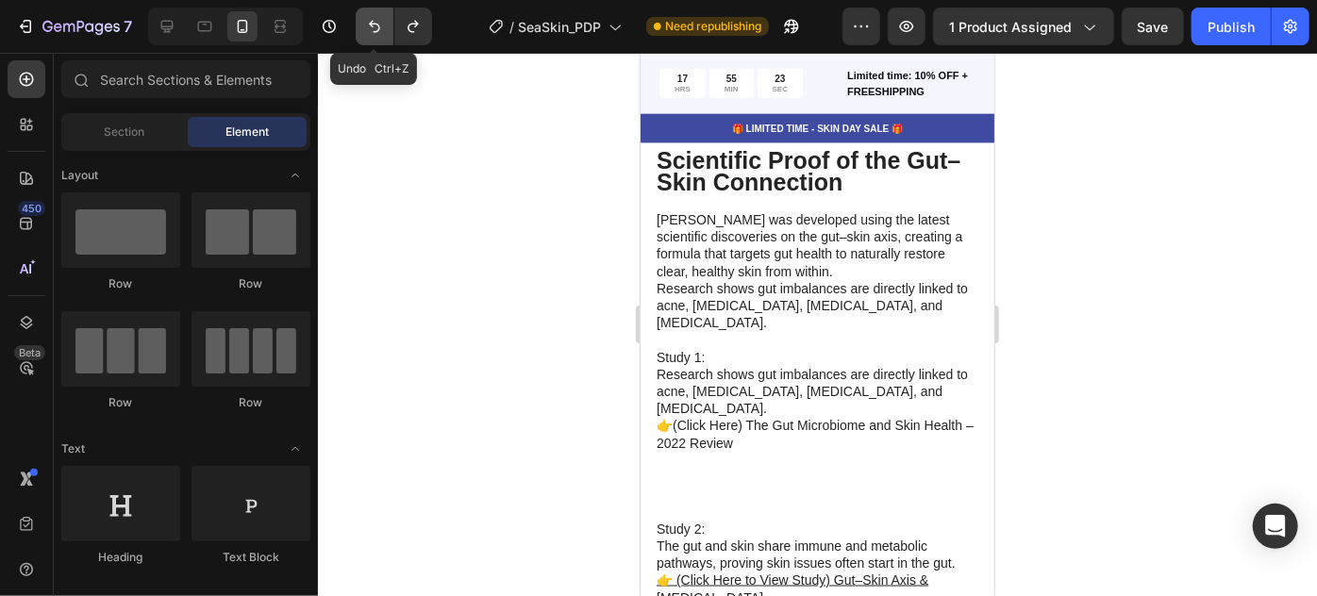
click at [377, 37] on button "Undo/Redo" at bounding box center [375, 27] width 38 height 38
click at [375, 25] on icon "Undo/Redo" at bounding box center [374, 27] width 11 height 12
click at [379, 33] on icon "Undo/Redo" at bounding box center [374, 26] width 19 height 19
click at [379, 31] on icon "Undo/Redo" at bounding box center [374, 26] width 19 height 19
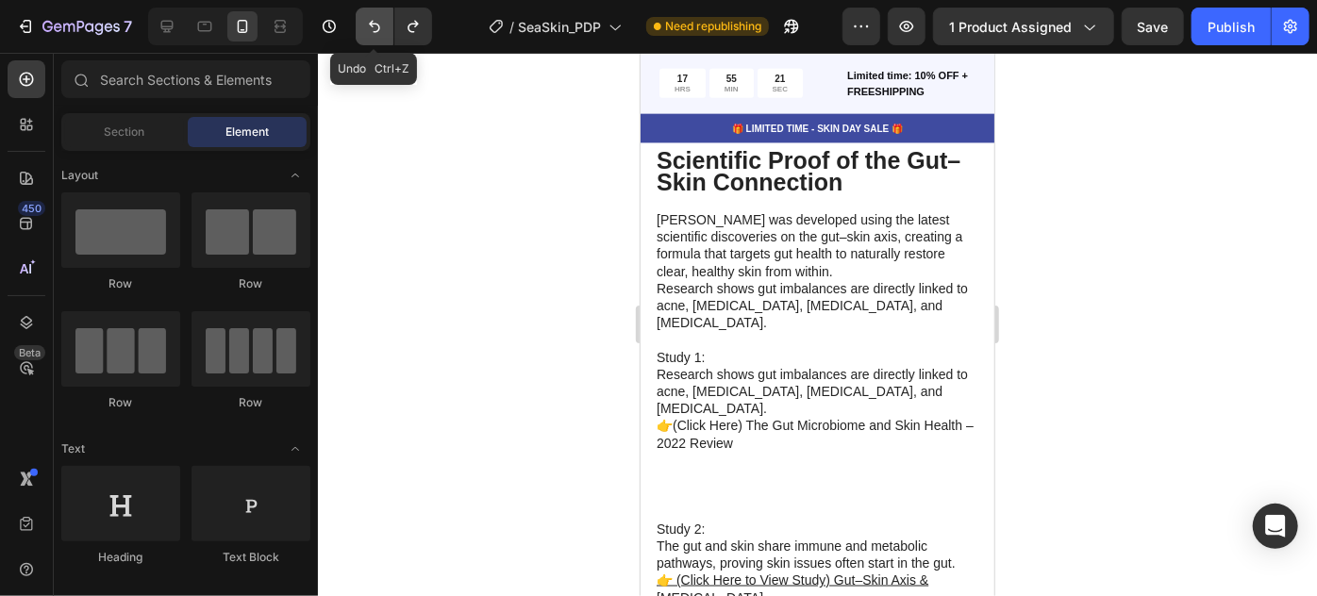
click at [379, 31] on icon "Undo/Redo" at bounding box center [374, 26] width 19 height 19
click at [432, 34] on div "7 Version history" at bounding box center [223, 27] width 447 height 38
click at [421, 33] on icon "Undo/Redo" at bounding box center [413, 26] width 19 height 19
click at [421, 32] on icon "Undo/Redo" at bounding box center [413, 26] width 19 height 19
click at [418, 22] on icon "Undo/Redo" at bounding box center [413, 26] width 19 height 19
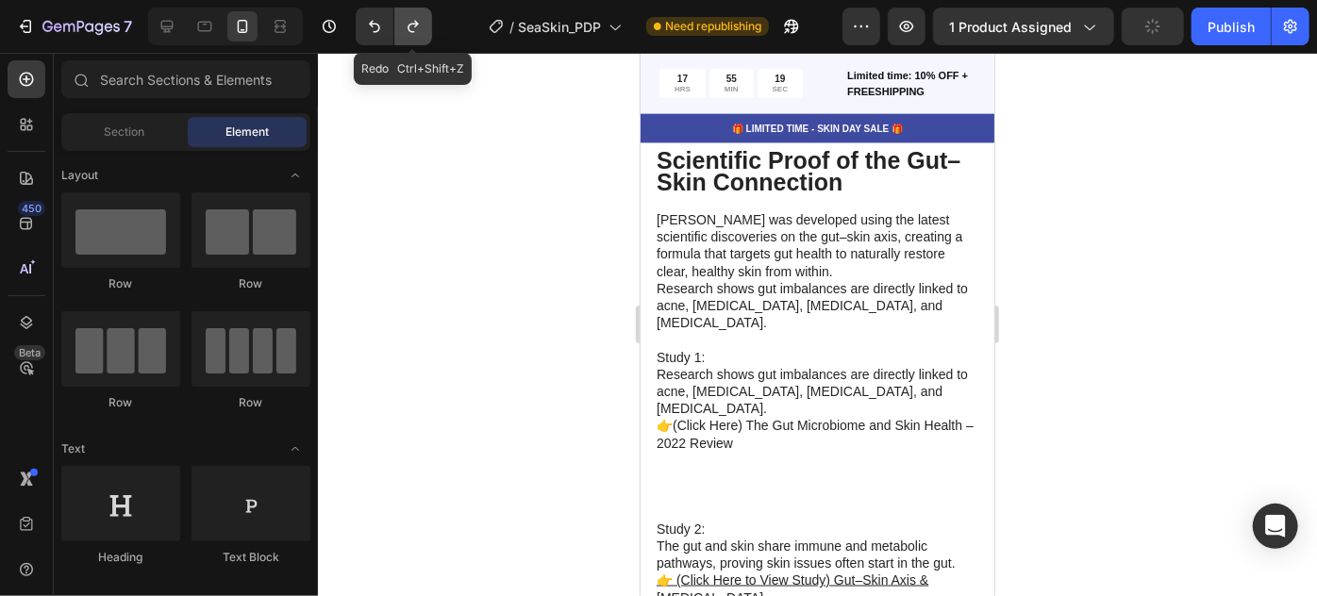
click at [418, 22] on icon "Undo/Redo" at bounding box center [413, 26] width 19 height 19
click at [419, 22] on icon "Undo/Redo" at bounding box center [413, 26] width 19 height 19
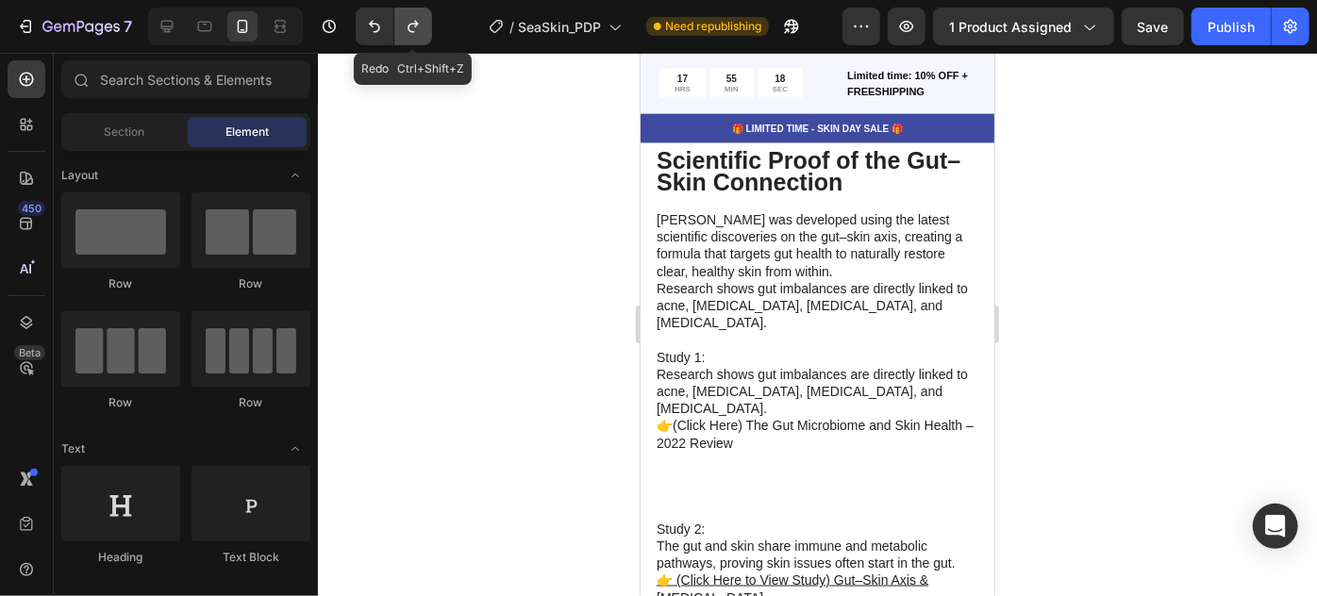
click at [419, 22] on icon "Undo/Redo" at bounding box center [413, 26] width 19 height 19
click at [420, 22] on icon "Undo/Redo" at bounding box center [413, 26] width 19 height 19
click at [425, 21] on button "Undo/Redo" at bounding box center [413, 27] width 38 height 38
click at [391, 28] on button "Undo/Redo" at bounding box center [375, 27] width 38 height 38
click at [411, 23] on icon "Undo/Redo" at bounding box center [413, 26] width 19 height 19
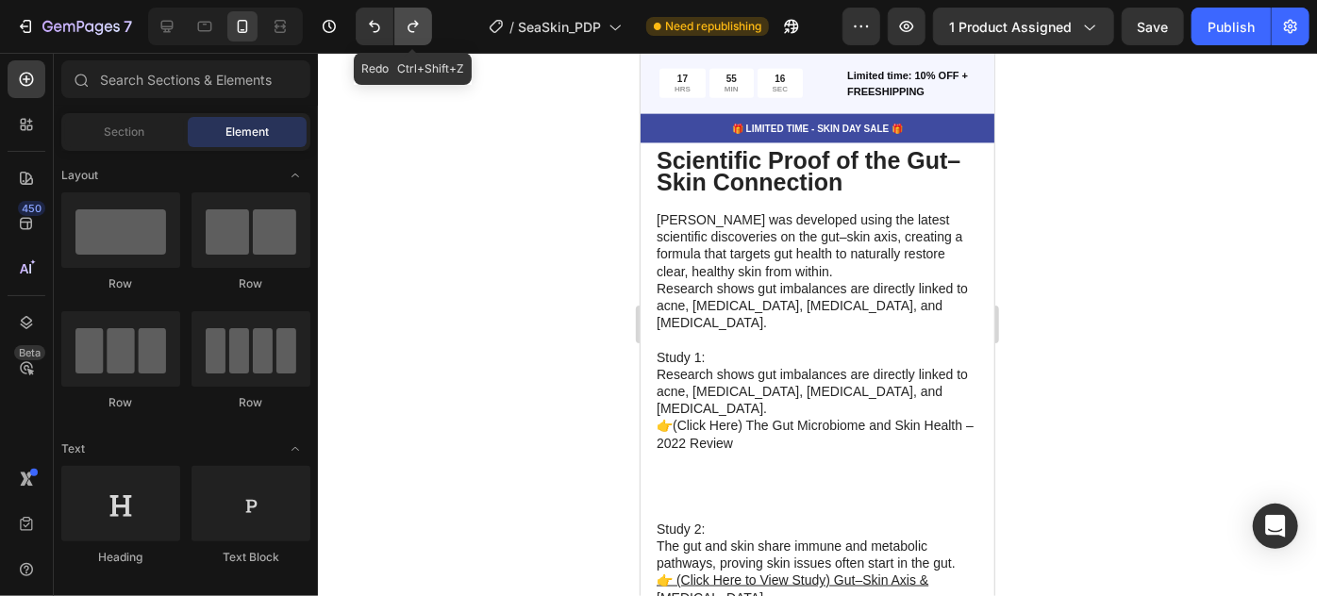
click at [412, 23] on icon "Undo/Redo" at bounding box center [413, 26] width 19 height 19
click at [413, 23] on icon "Undo/Redo" at bounding box center [413, 26] width 19 height 19
click at [410, 29] on icon "Undo/Redo" at bounding box center [413, 26] width 19 height 19
click at [904, 43] on h2 "Skincare Starts in the Gut" at bounding box center [817, 6] width 326 height 75
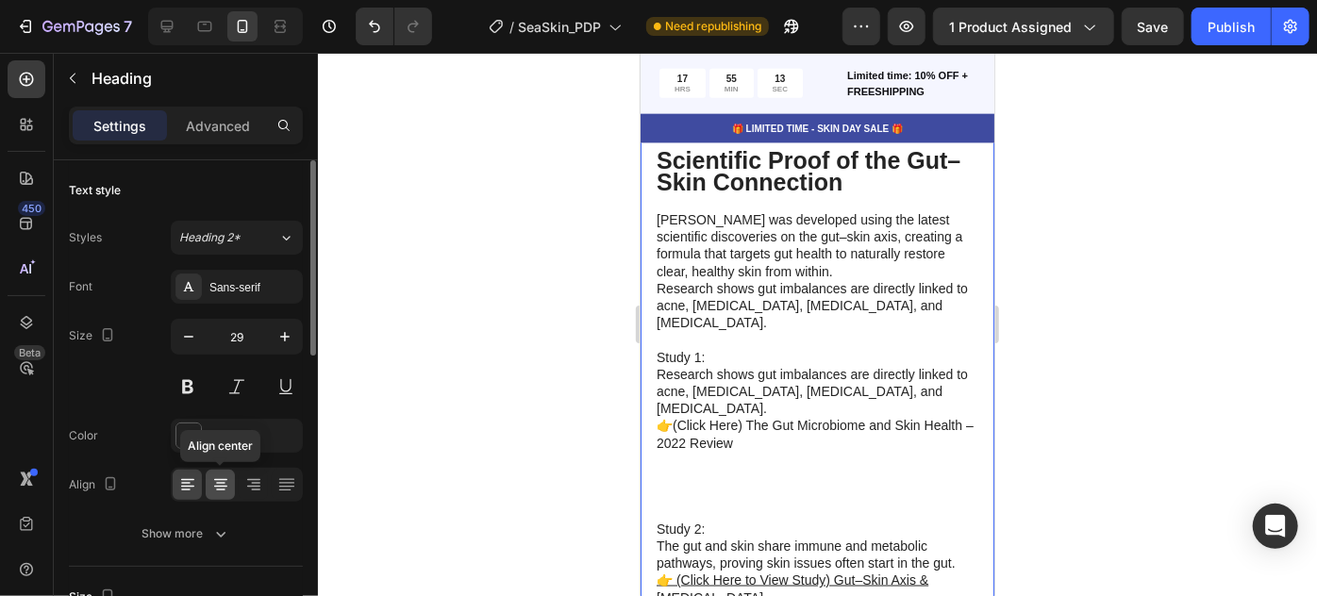
click at [209, 490] on div at bounding box center [220, 485] width 29 height 30
click at [198, 489] on div at bounding box center [187, 485] width 29 height 30
drag, startPoint x: 213, startPoint y: 481, endPoint x: 258, endPoint y: 482, distance: 44.4
click at [213, 482] on icon at bounding box center [220, 485] width 19 height 19
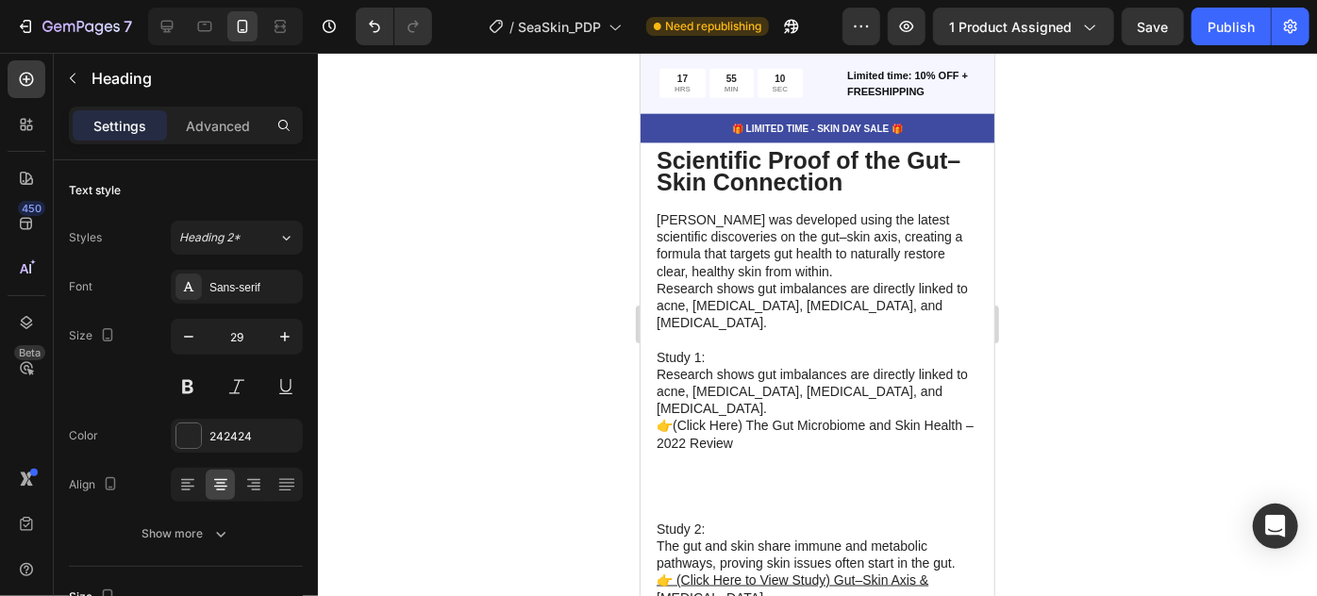
drag, startPoint x: 1125, startPoint y: 340, endPoint x: 1088, endPoint y: 343, distance: 36.9
click at [1125, 339] on div at bounding box center [817, 325] width 999 height 544
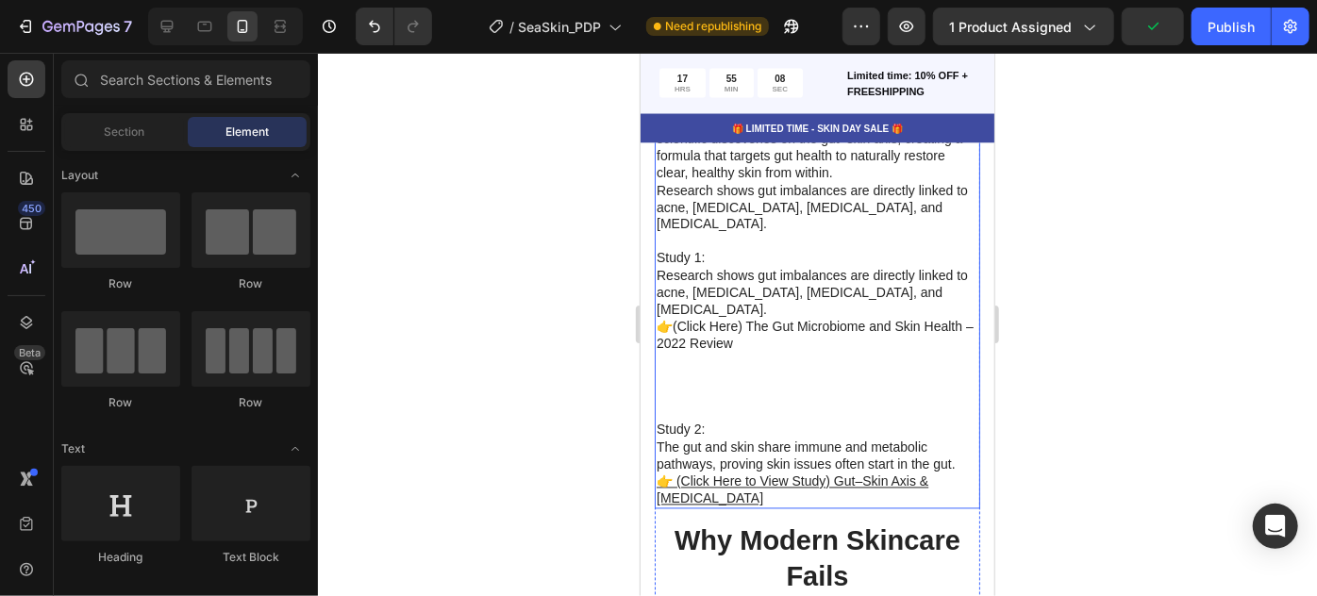
scroll to position [5284, 0]
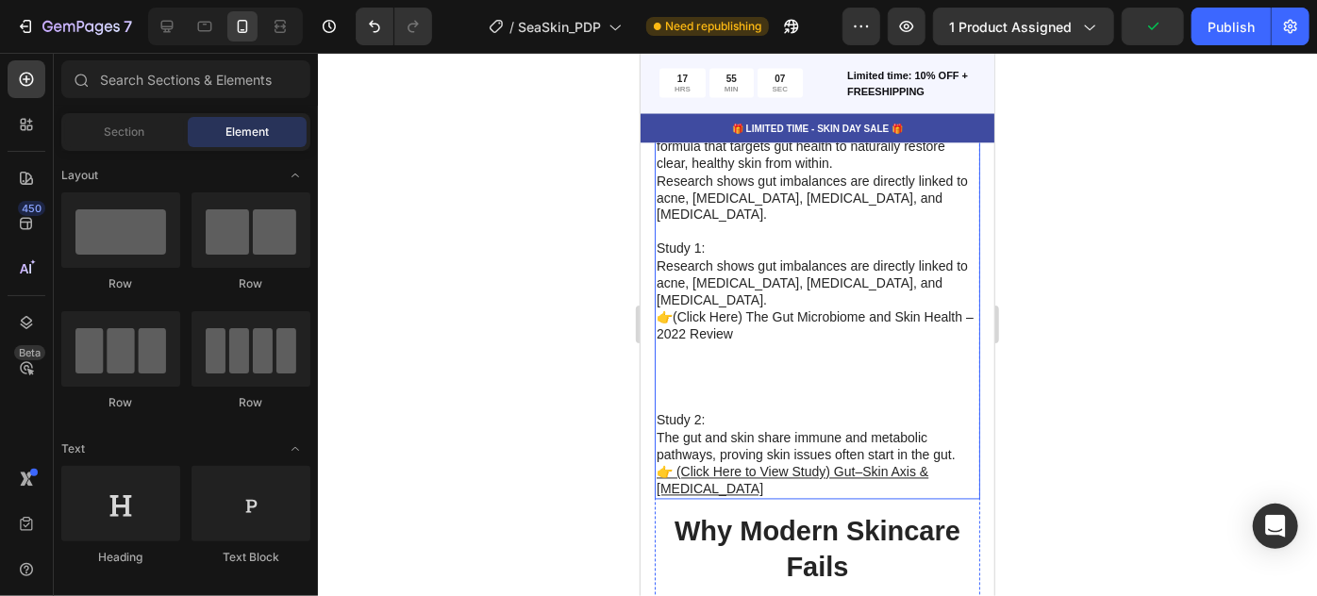
click at [716, 352] on p "Study 1: Research shows gut imbalances are directly linked to acne, [MEDICAL_DA…" at bounding box center [817, 317] width 322 height 189
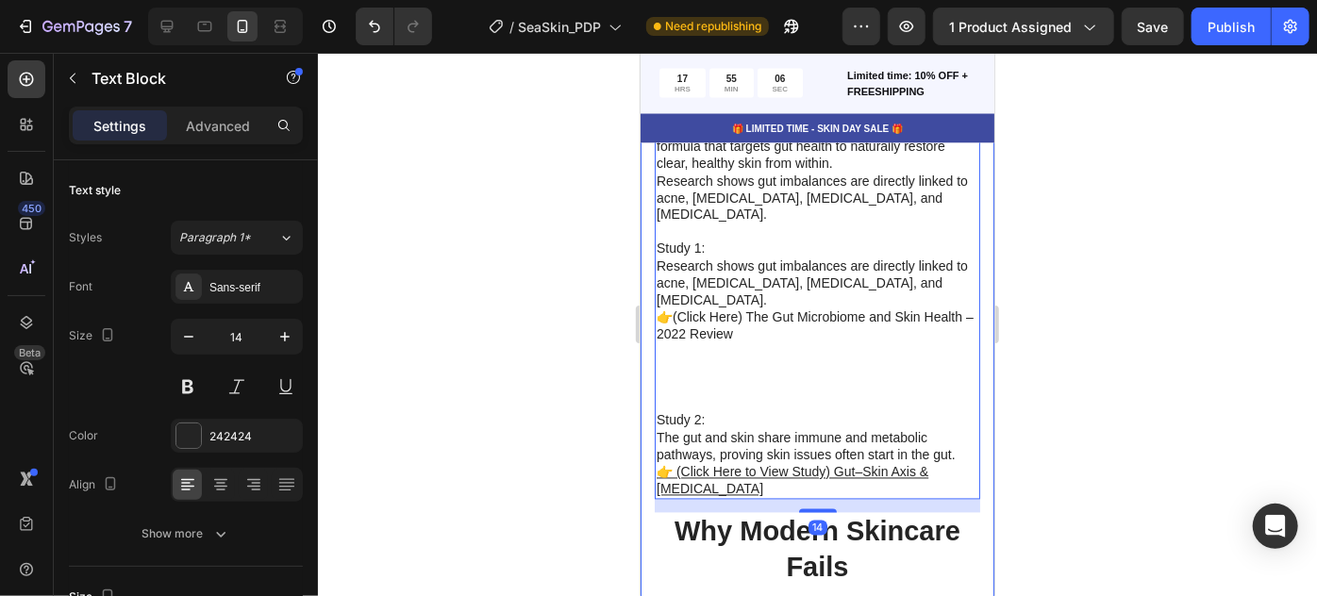
click at [626, 288] on div at bounding box center [817, 325] width 999 height 544
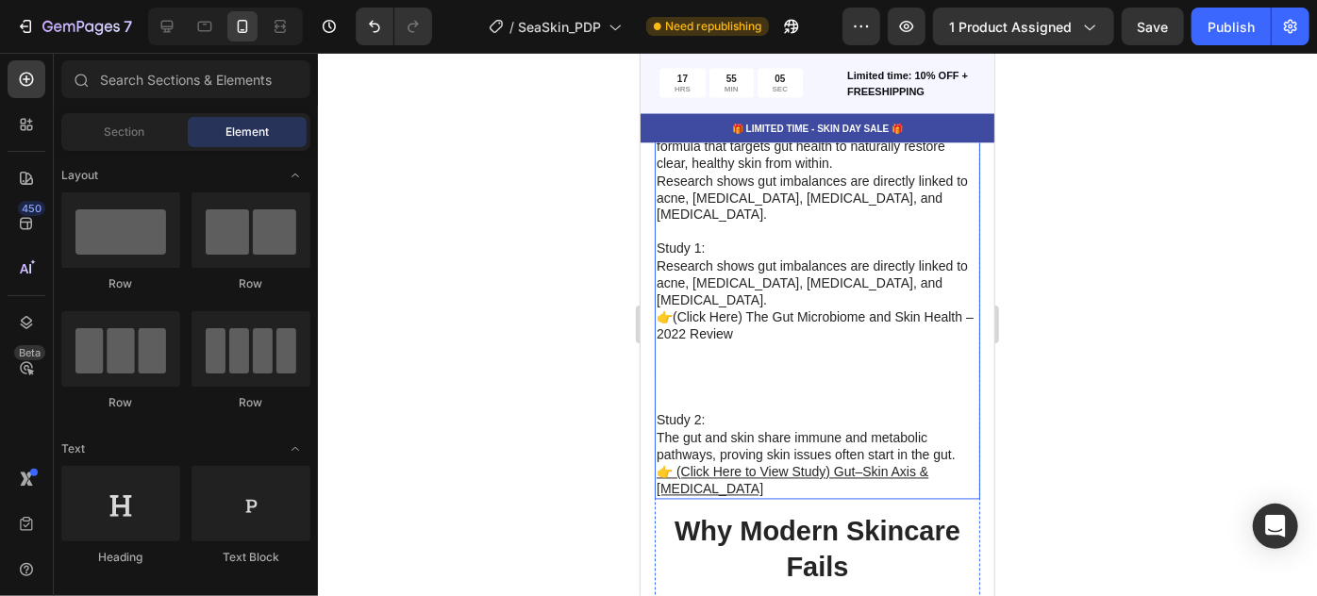
click at [690, 333] on p "Study 1: Research shows gut imbalances are directly linked to acne, [MEDICAL_DA…" at bounding box center [817, 317] width 322 height 189
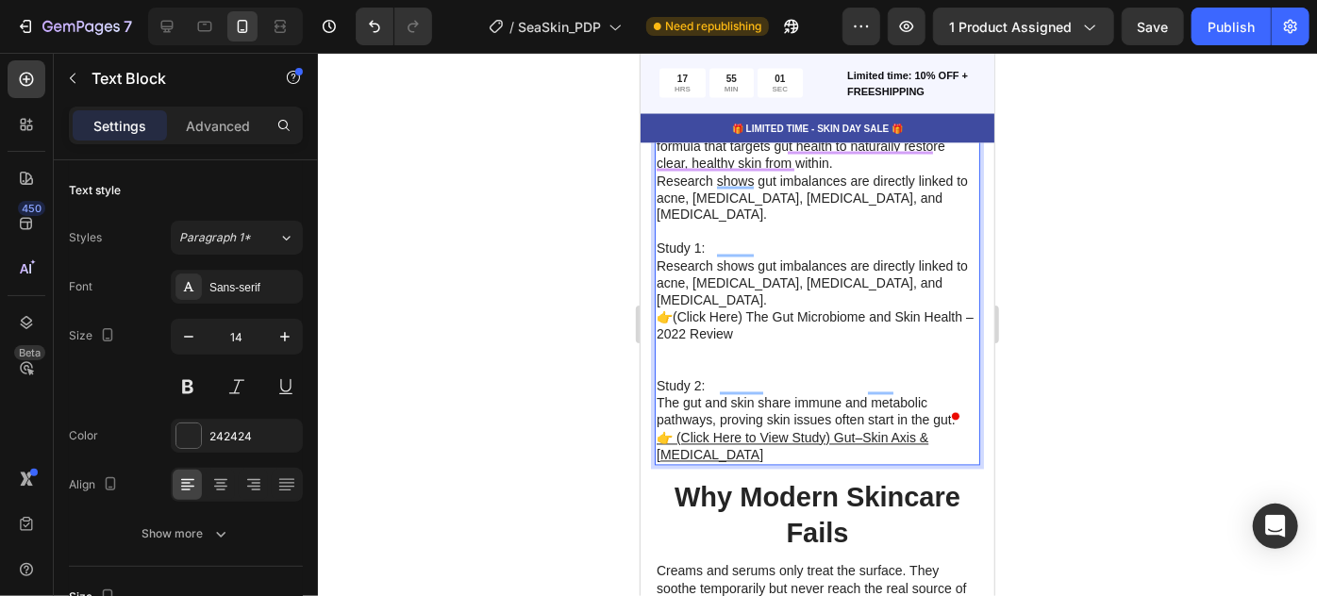
click at [914, 262] on p "Study 1: Research shows gut imbalances are directly linked to acne, [MEDICAL_DA…" at bounding box center [817, 300] width 322 height 155
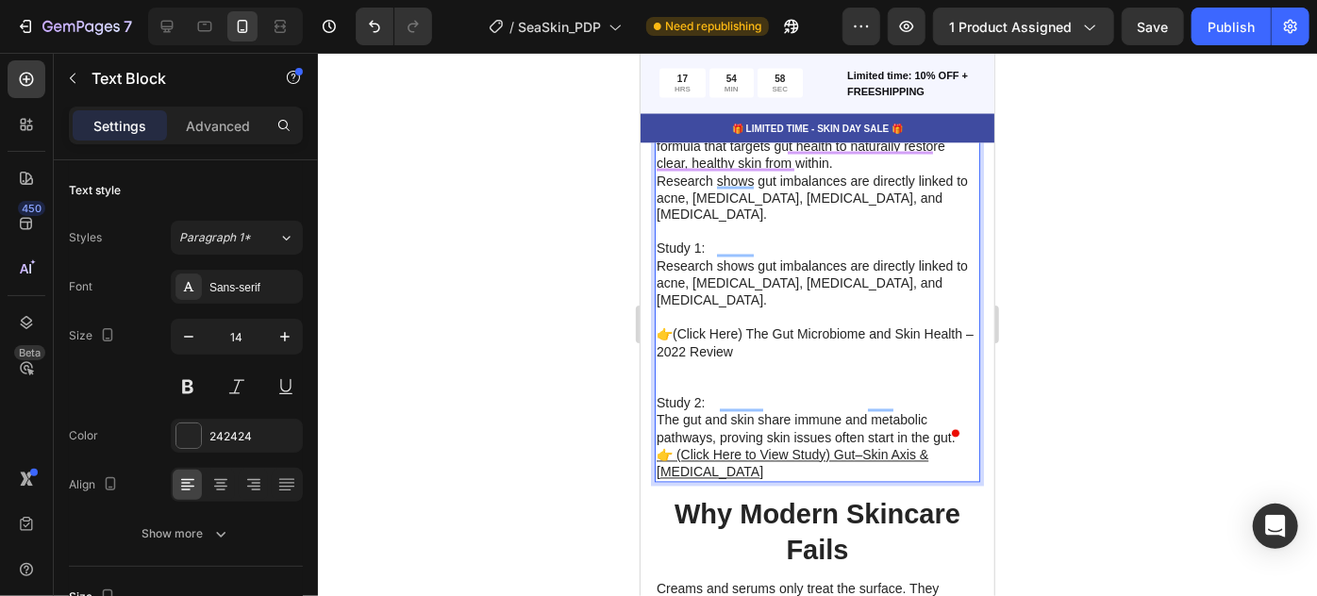
click at [963, 411] on p "The gut and skin share immune and metabolic pathways, proving skin issues often…" at bounding box center [817, 445] width 322 height 69
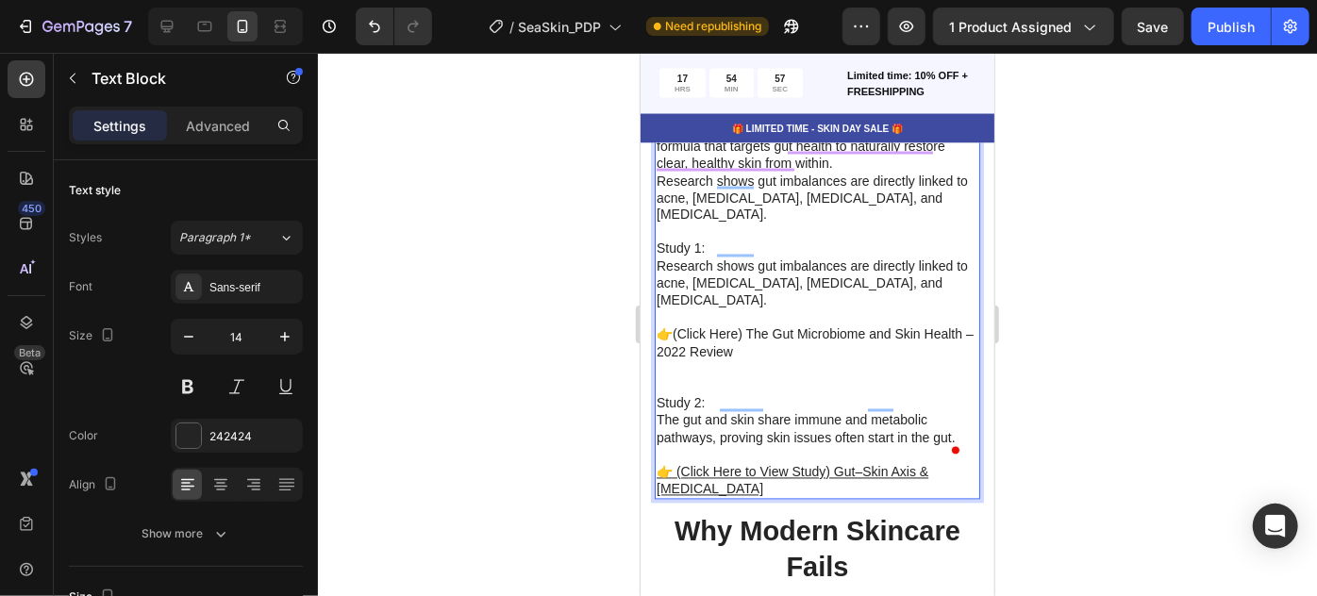
click at [1229, 327] on div at bounding box center [817, 325] width 999 height 544
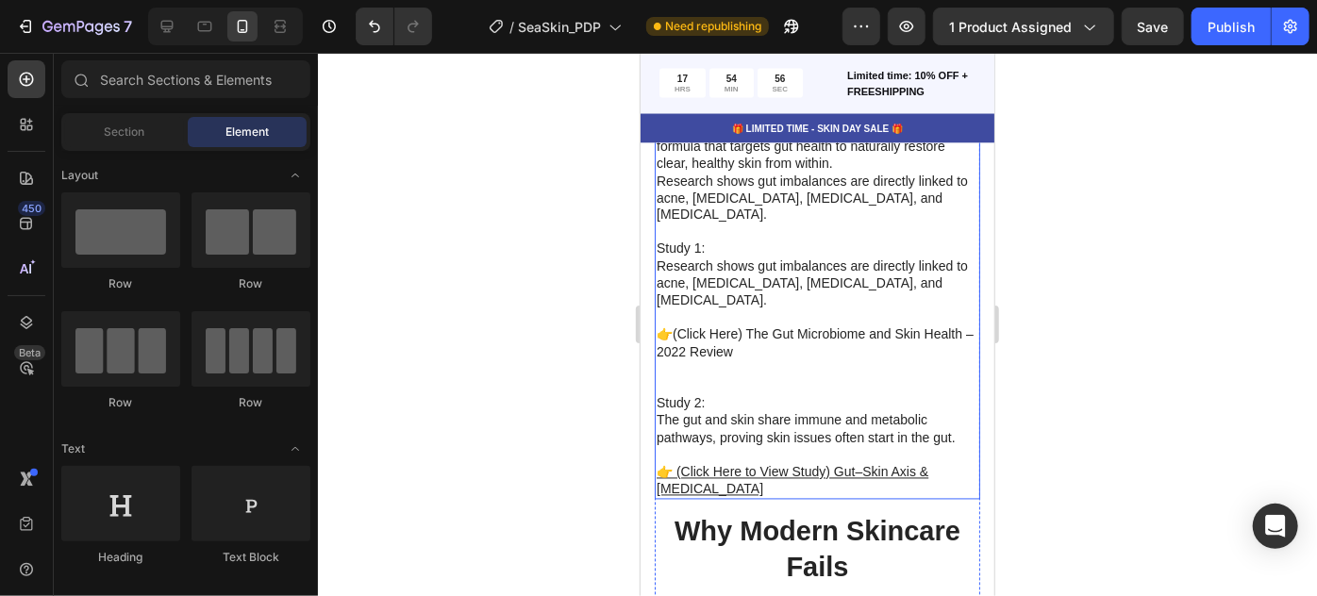
scroll to position [5228, 0]
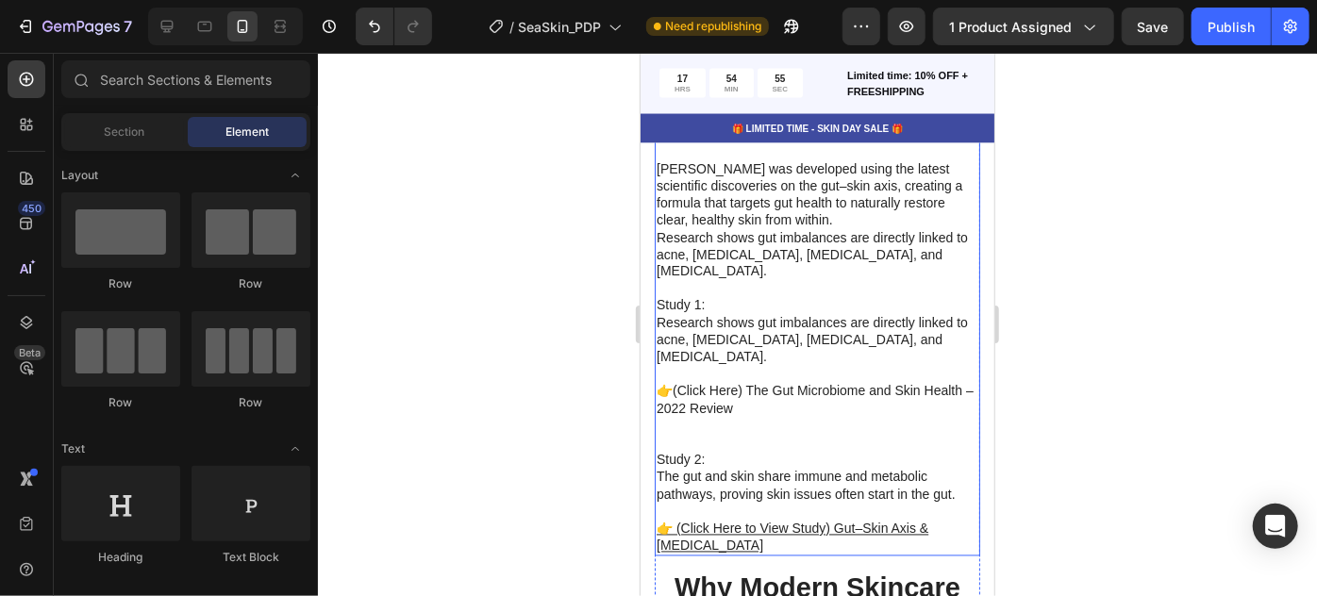
click at [693, 284] on p "Study 1: Research shows gut imbalances are directly linked to acne, [MEDICAL_DA…" at bounding box center [817, 322] width 322 height 86
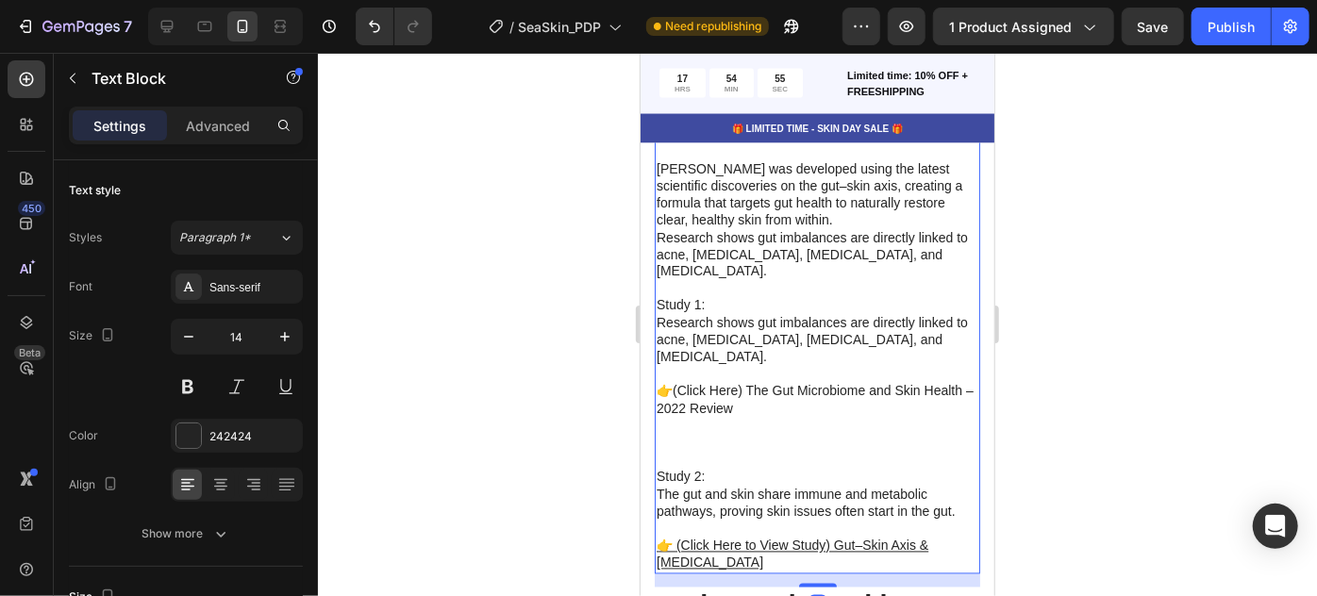
click at [693, 284] on div "New research shows that acne, [MEDICAL_DATA], [MEDICAL_DATA], [MEDICAL_DATA], a…" at bounding box center [817, 284] width 326 height 578
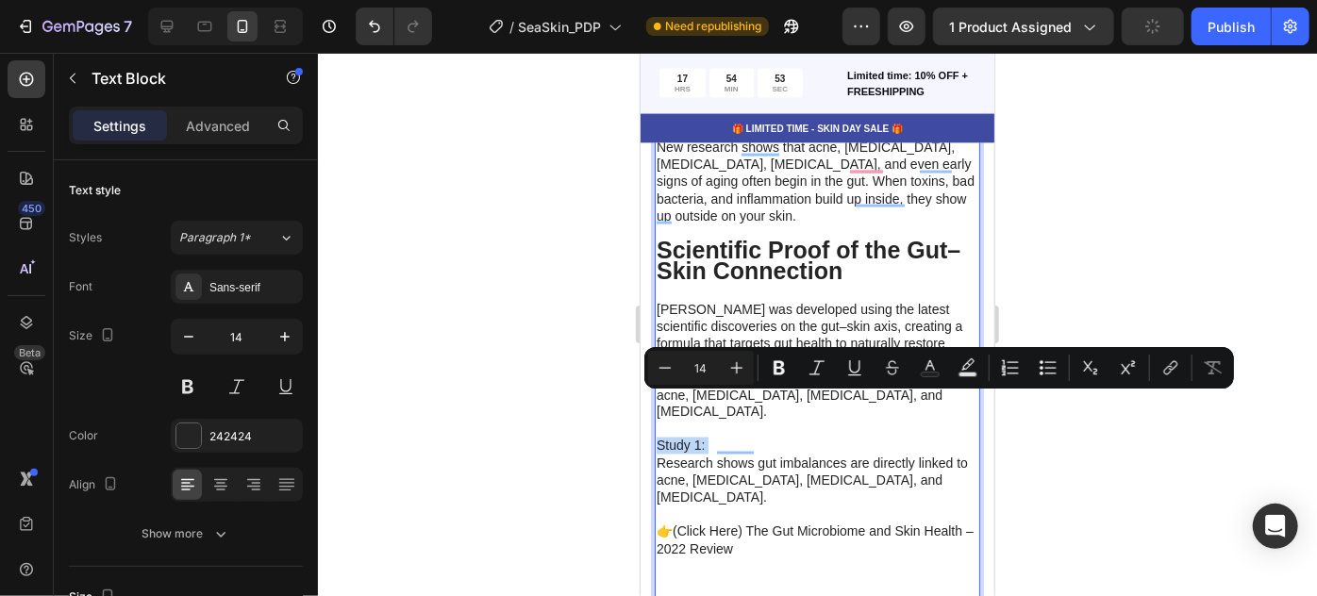
scroll to position [5111, 0]
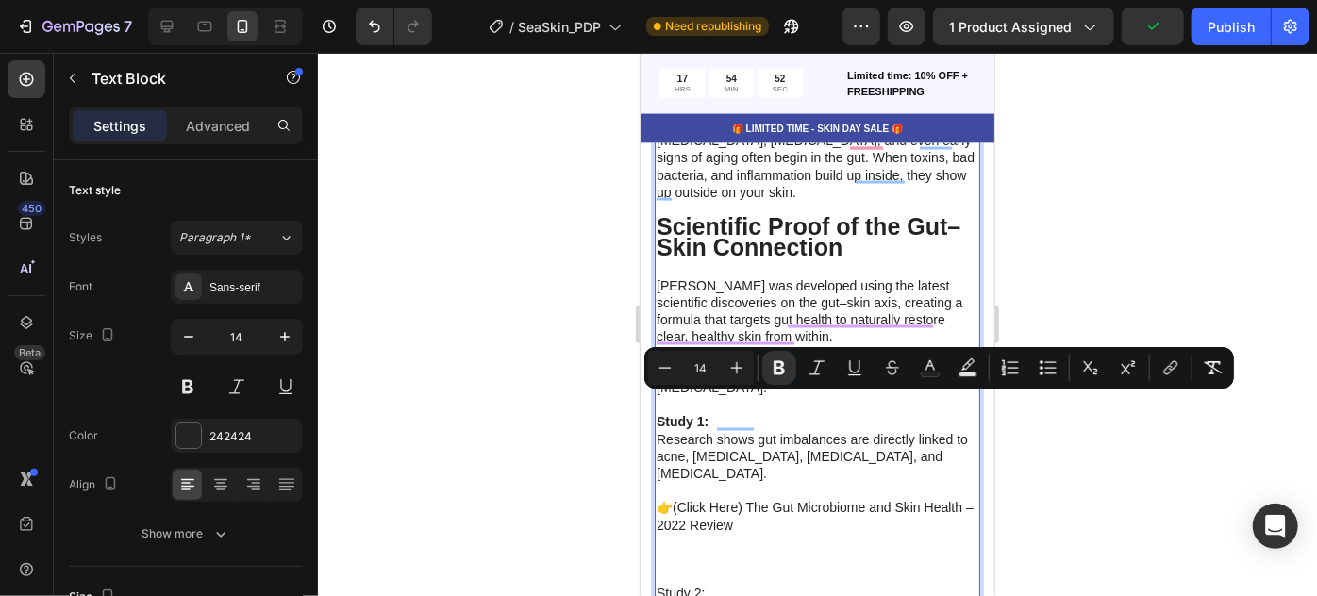
click at [673, 284] on p "New research shows that acne, [MEDICAL_DATA], [MEDICAL_DATA], [MEDICAL_DATA], a…" at bounding box center [817, 229] width 322 height 231
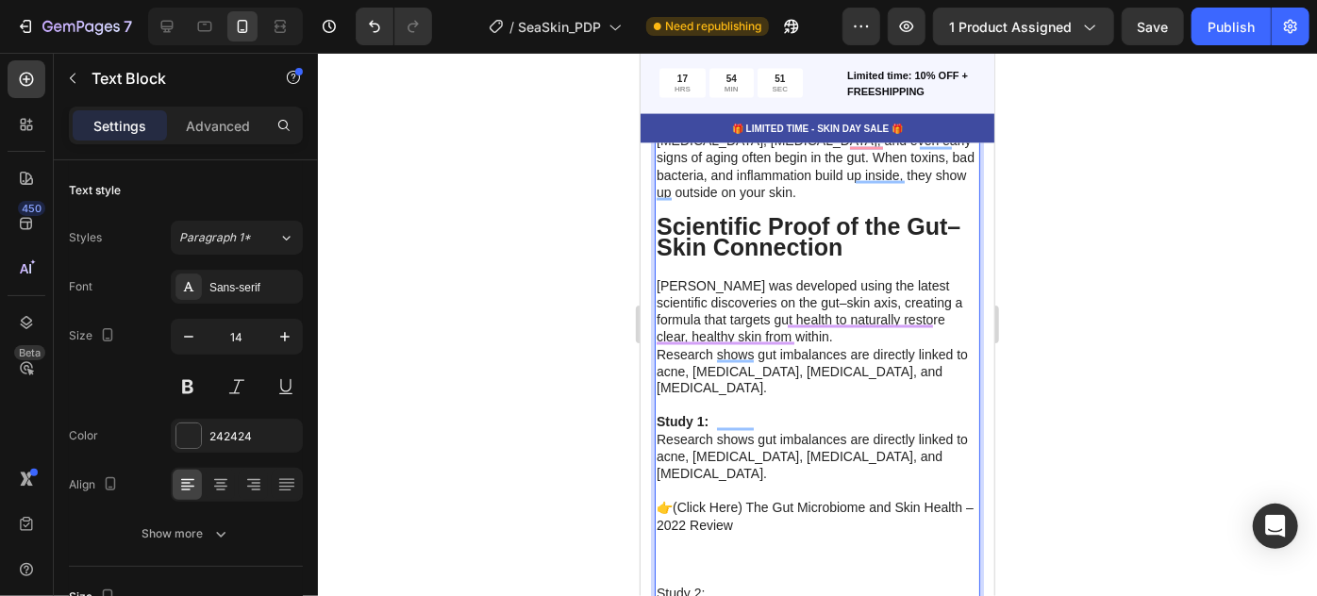
scroll to position [5233, 0]
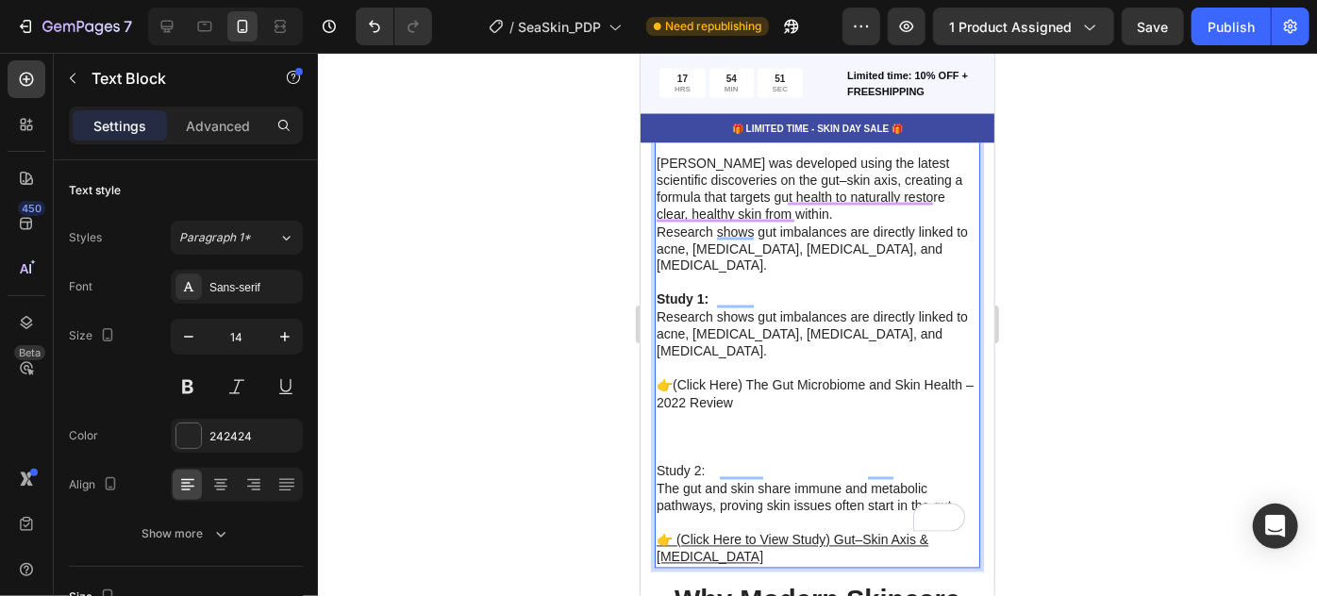
click at [695, 480] on p "The gut and skin share immune and metabolic pathways, proving skin issues often…" at bounding box center [817, 497] width 322 height 34
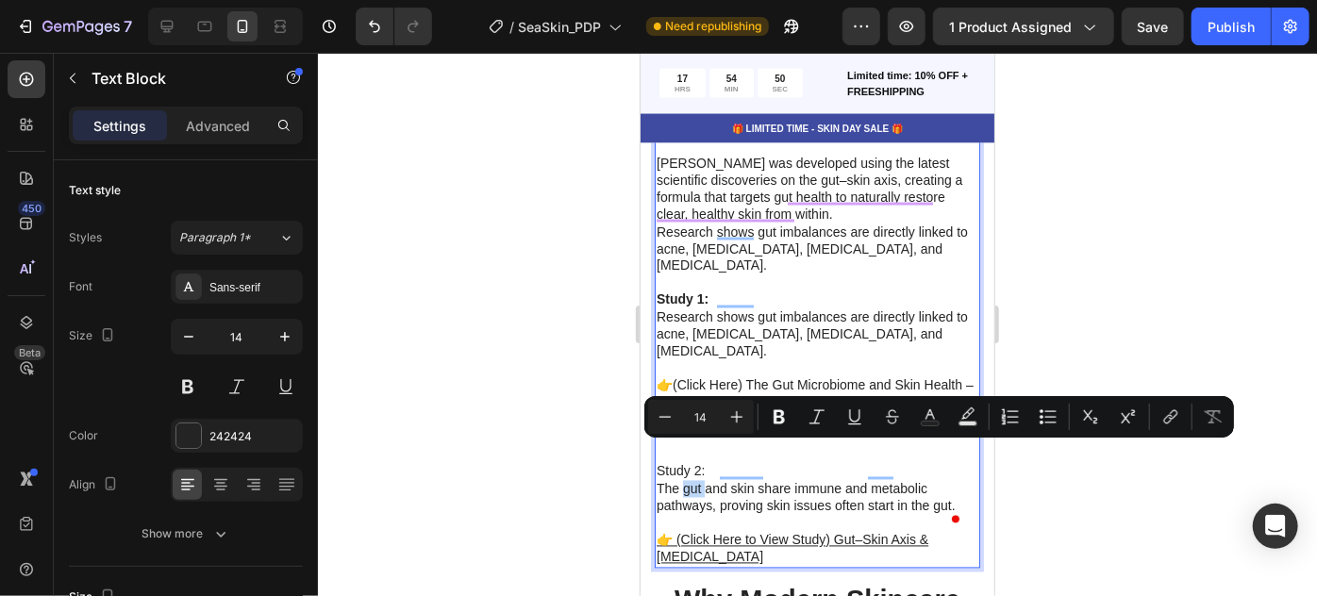
click at [694, 435] on div "Minus 14 Plus Bold Italic Underline Strikethrough Text Color Text Background Co…" at bounding box center [939, 417] width 590 height 42
click at [586, 439] on div at bounding box center [817, 325] width 999 height 544
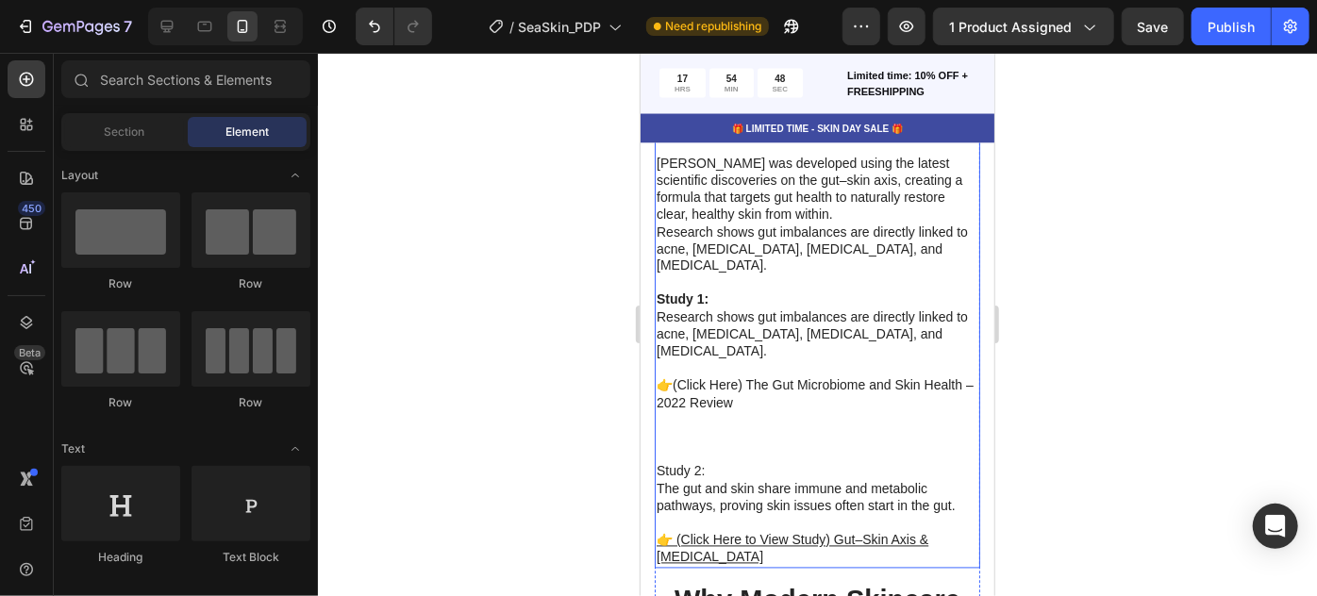
click at [694, 462] on p "Study 2:" at bounding box center [817, 470] width 322 height 17
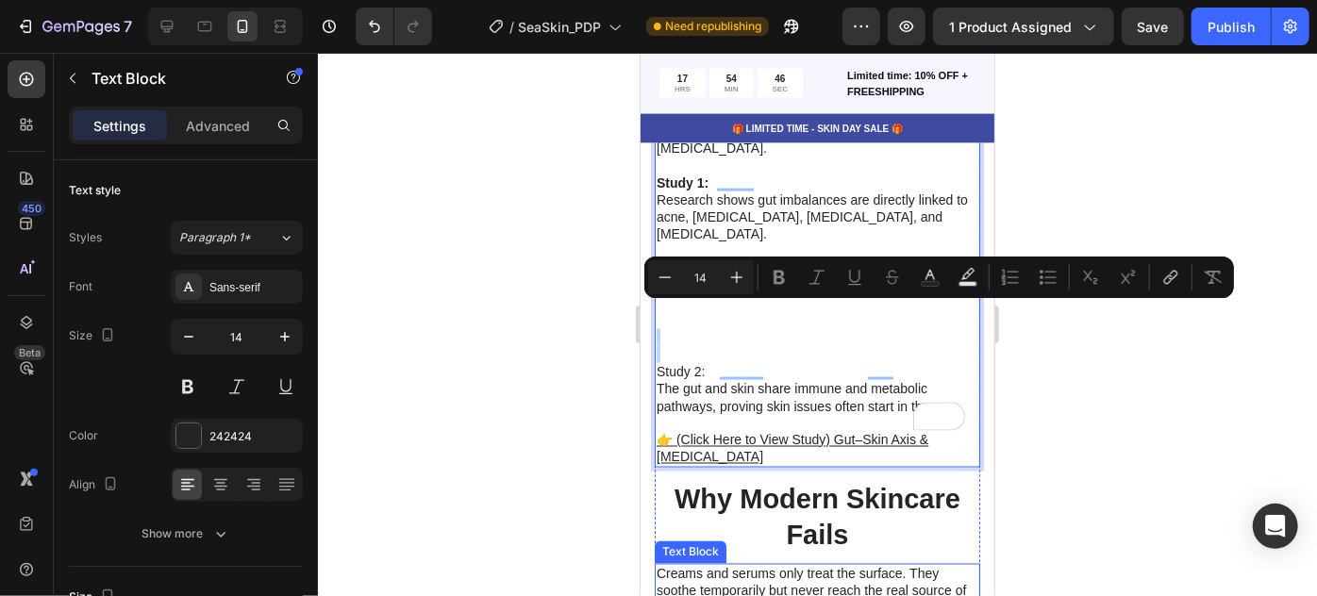
scroll to position [5022, 0]
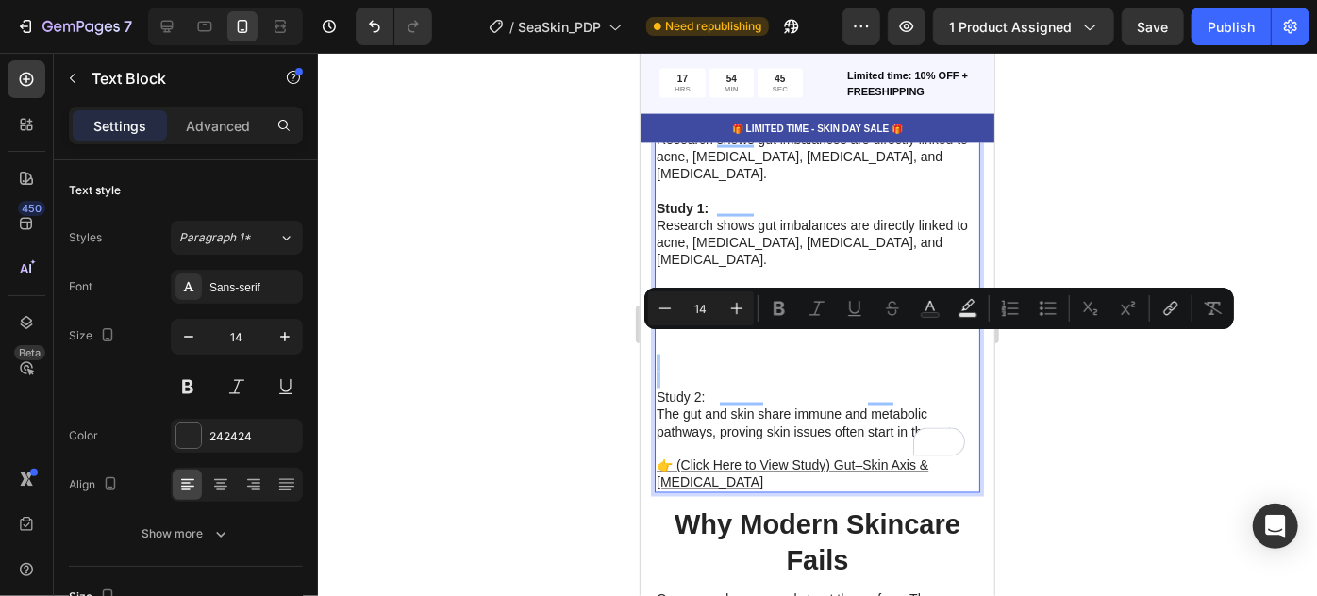
click at [559, 335] on div at bounding box center [817, 325] width 999 height 544
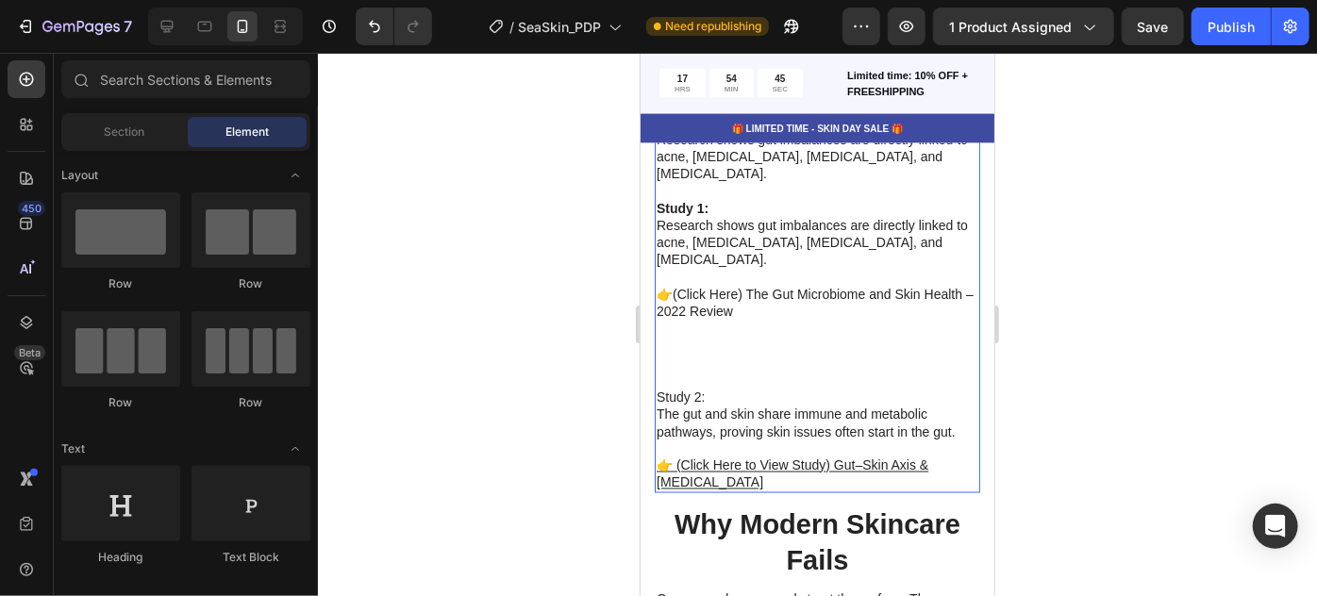
click at [726, 343] on p "👉(Click Here) The Gut Microbiome and Skin Health – 2022 Review" at bounding box center [817, 328] width 322 height 120
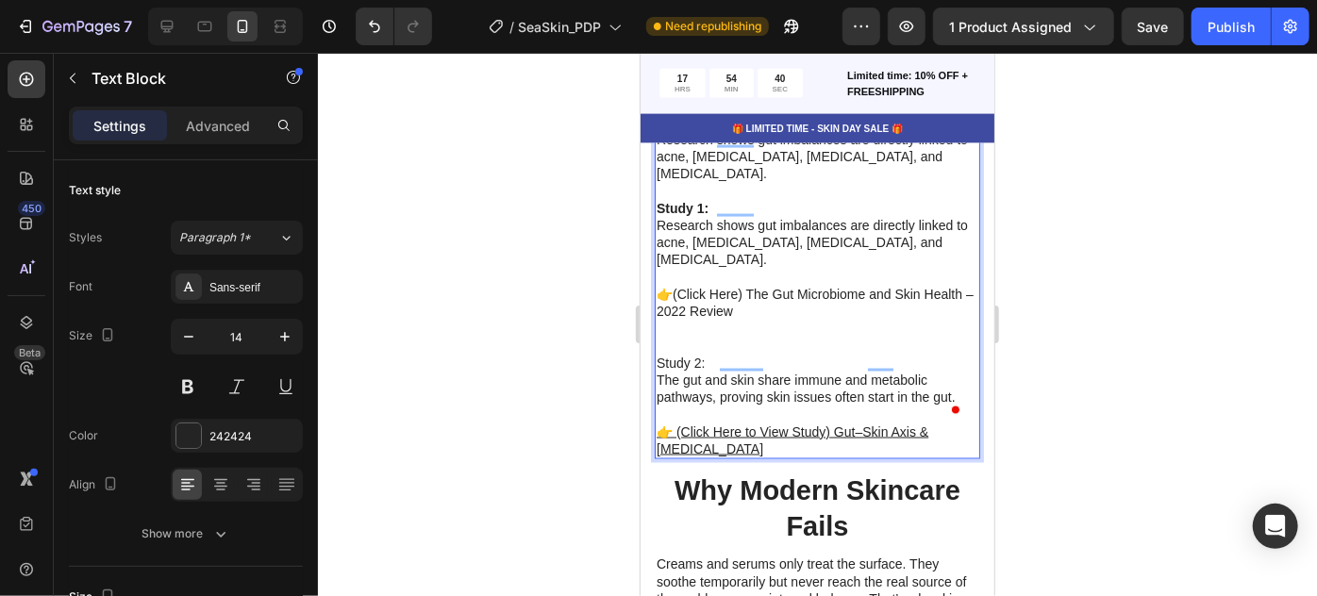
click at [689, 354] on p "Study 2:" at bounding box center [817, 362] width 322 height 17
click at [818, 205] on p "Study 1: Research shows gut imbalances are directly linked to acne, [MEDICAL_DA…" at bounding box center [817, 225] width 322 height 86
click at [784, 405] on p "👉 (Click Here to View Study) Gut–Skin Axis & [MEDICAL_DATA]" at bounding box center [817, 431] width 322 height 52
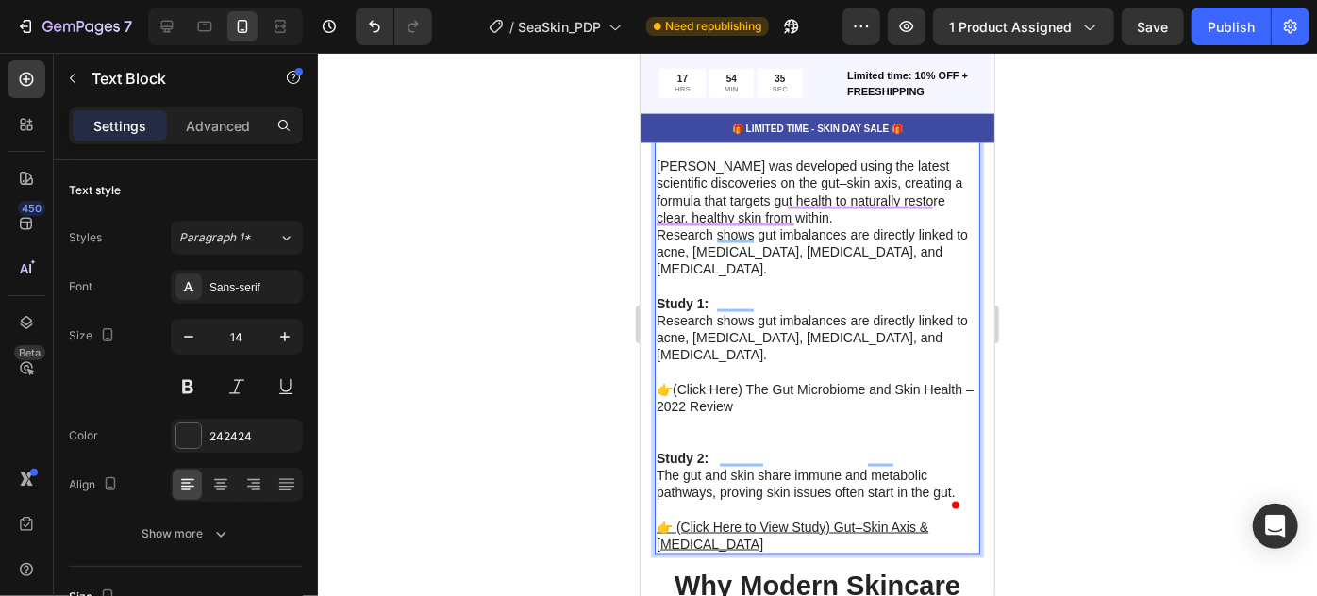
scroll to position [4927, 0]
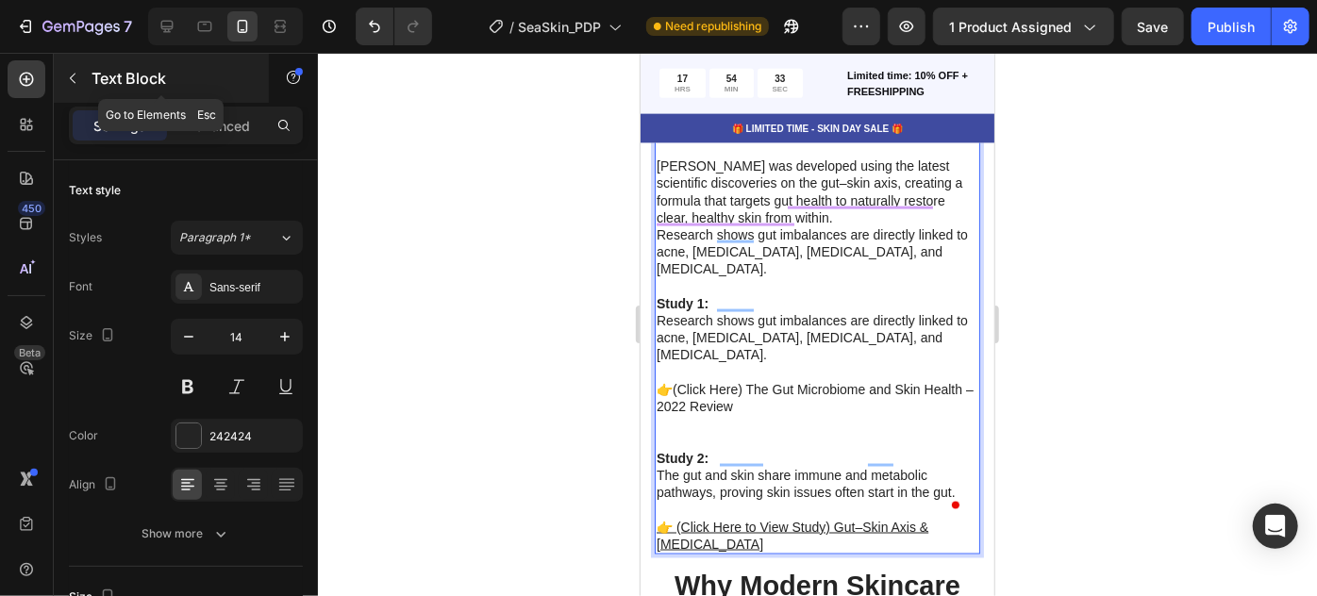
click at [73, 77] on icon "button" at bounding box center [72, 78] width 15 height 15
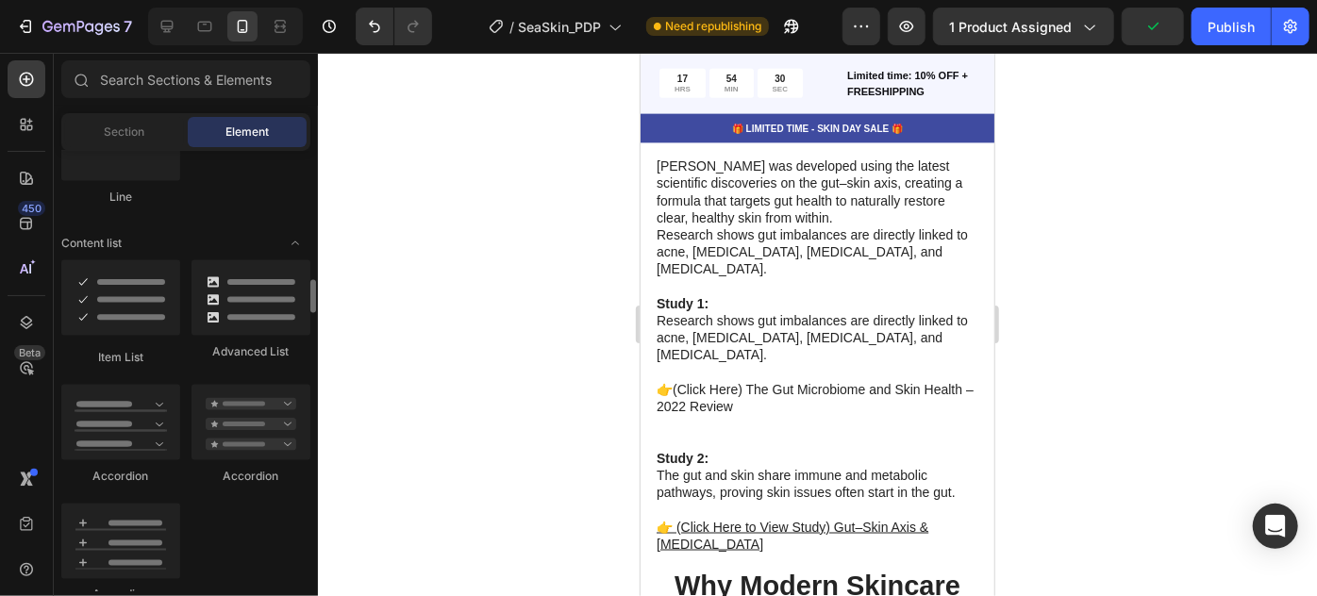
scroll to position [1419, 0]
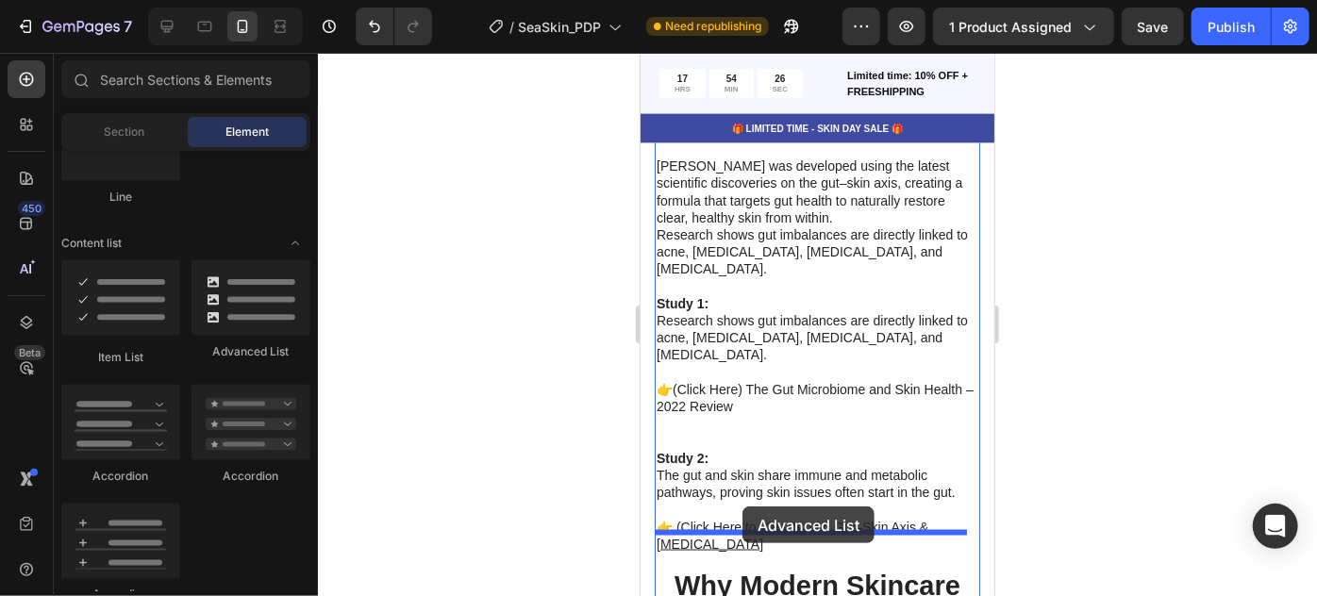
drag, startPoint x: 866, startPoint y: 377, endPoint x: 1637, endPoint y: 564, distance: 793.3
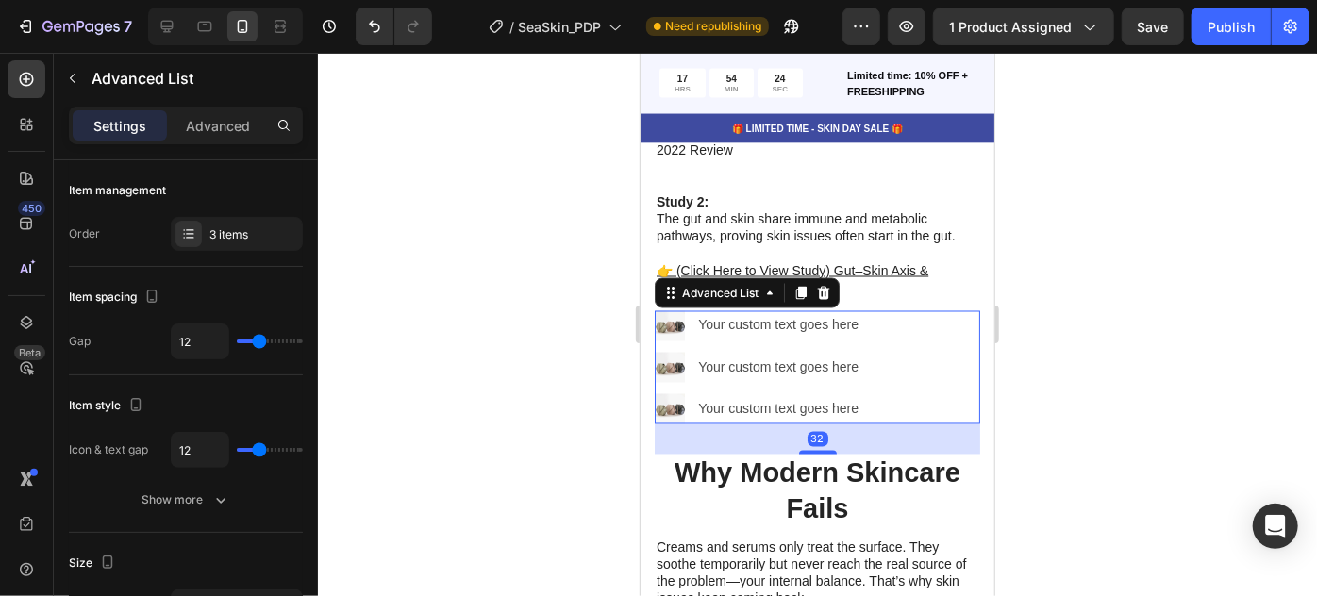
scroll to position [5183, 0]
click at [806, 311] on div "Your custom text goes here" at bounding box center [781, 324] width 172 height 27
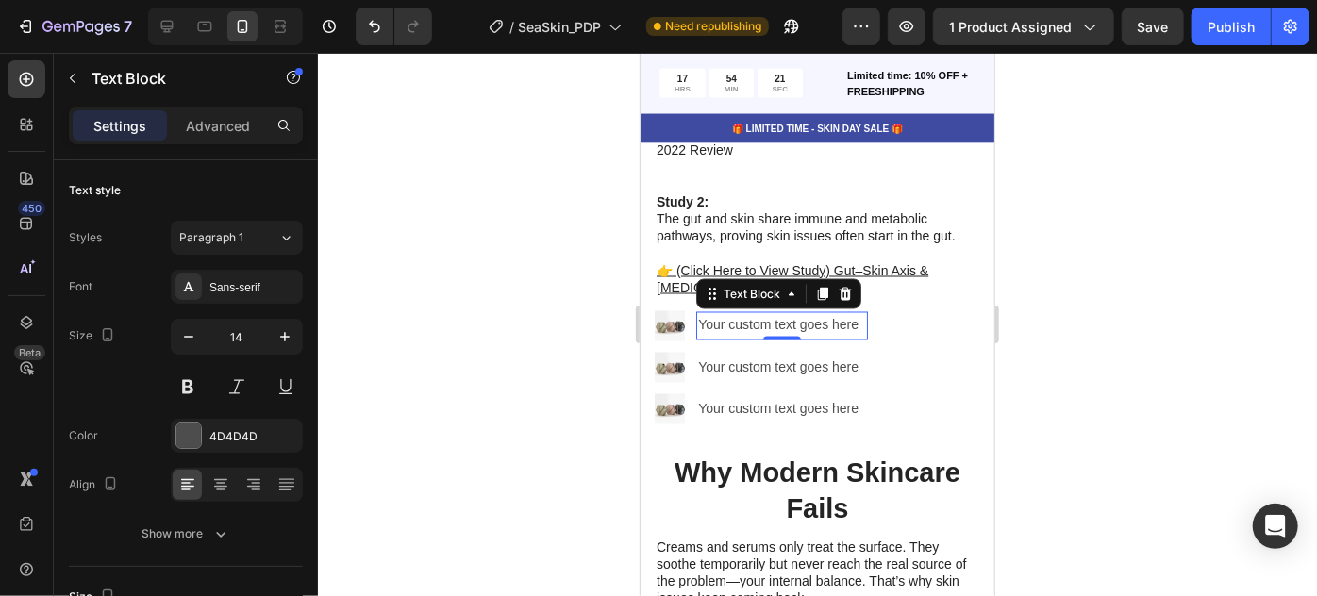
click at [1208, 221] on div at bounding box center [817, 325] width 999 height 544
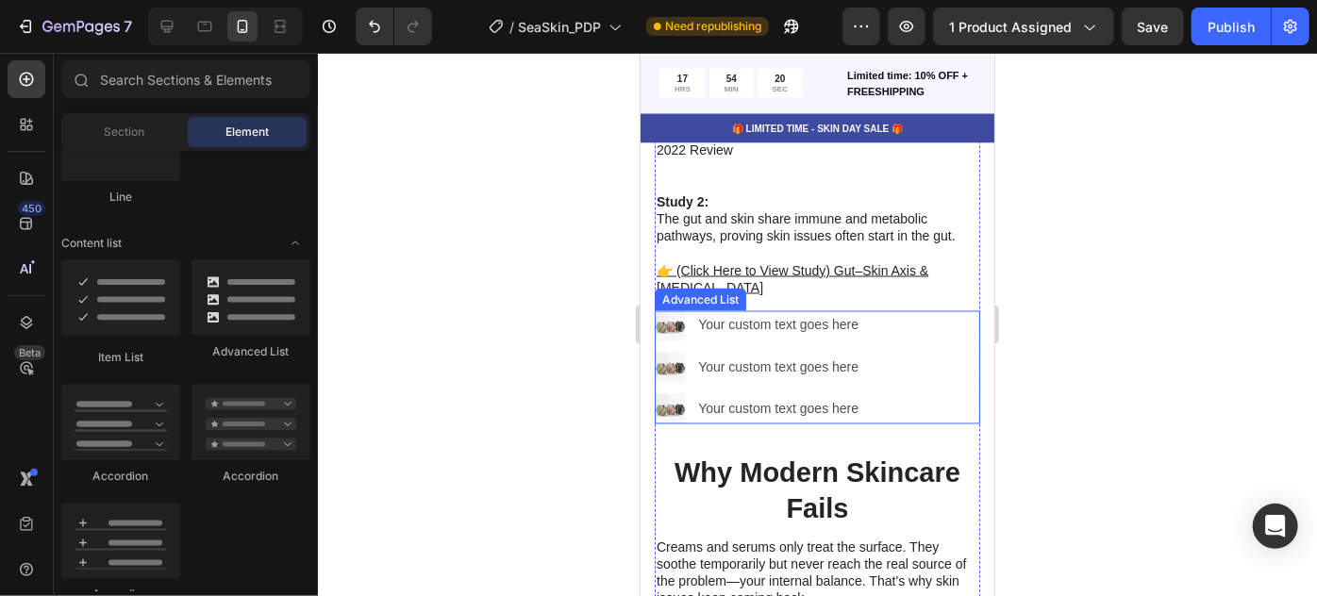
click at [680, 310] on img at bounding box center [669, 325] width 30 height 30
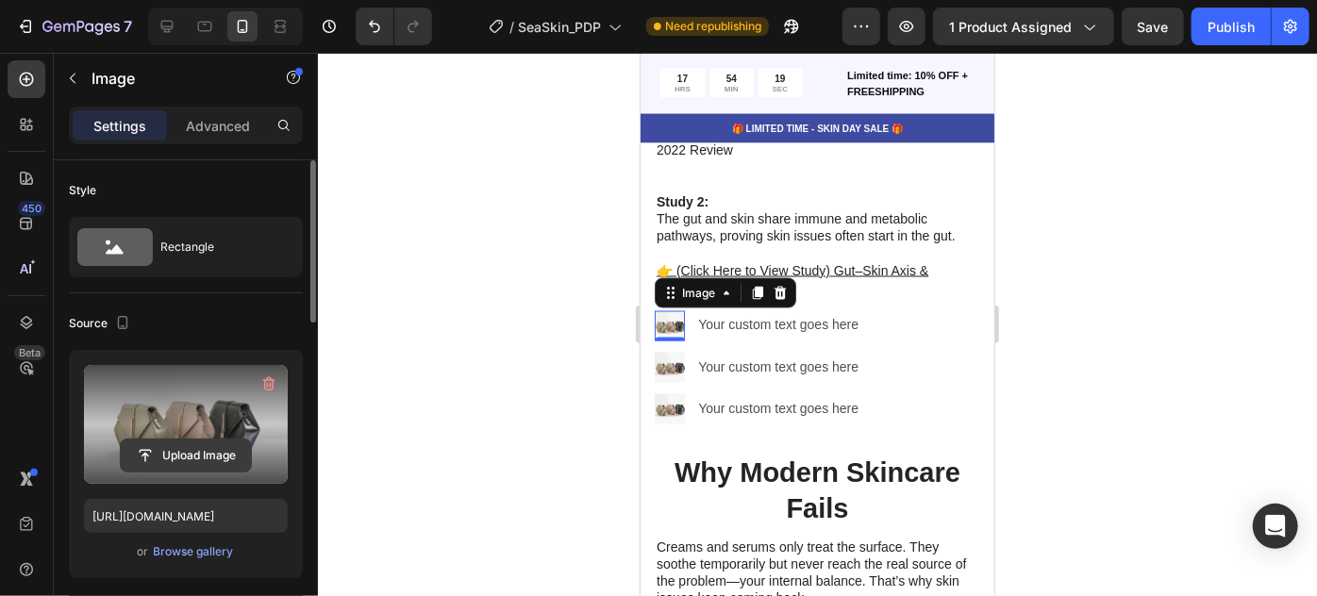
click at [179, 460] on input "file" at bounding box center [186, 456] width 130 height 32
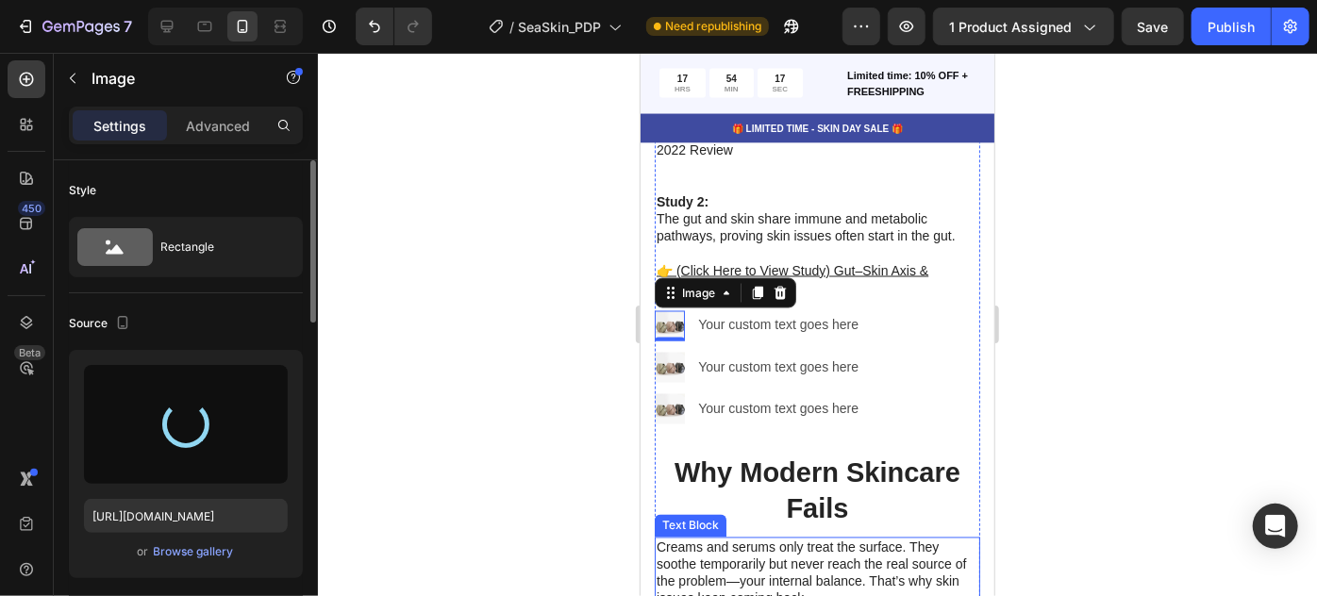
type input "[URL][DOMAIN_NAME]"
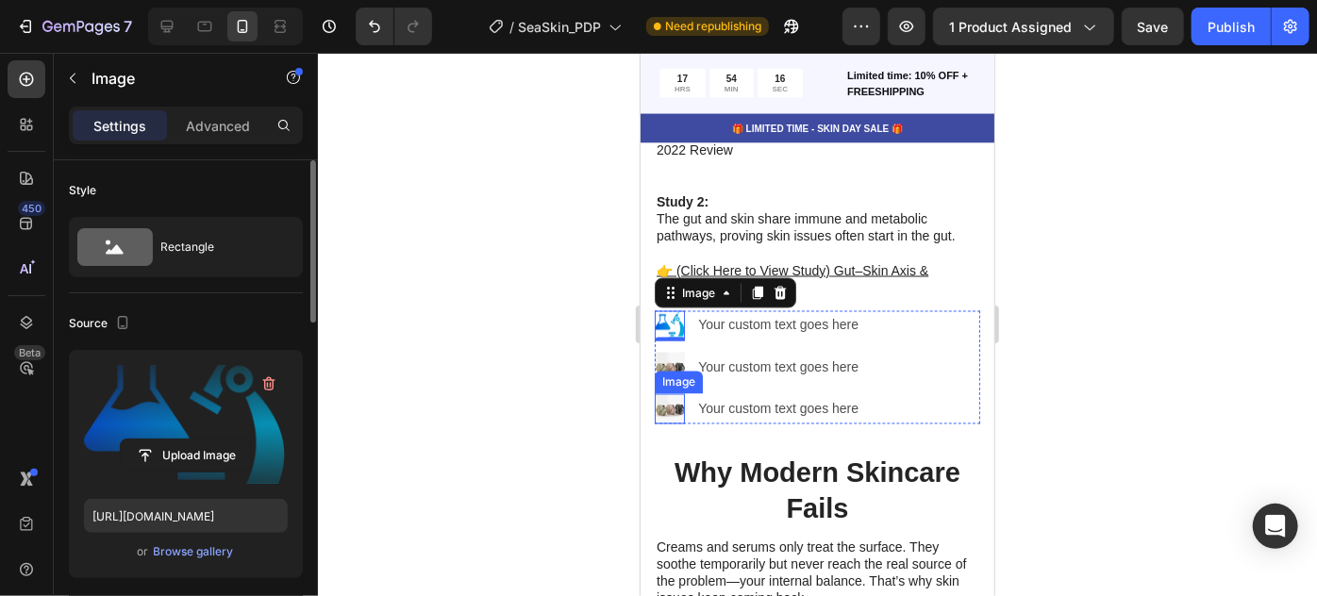
click at [679, 352] on img at bounding box center [669, 367] width 30 height 30
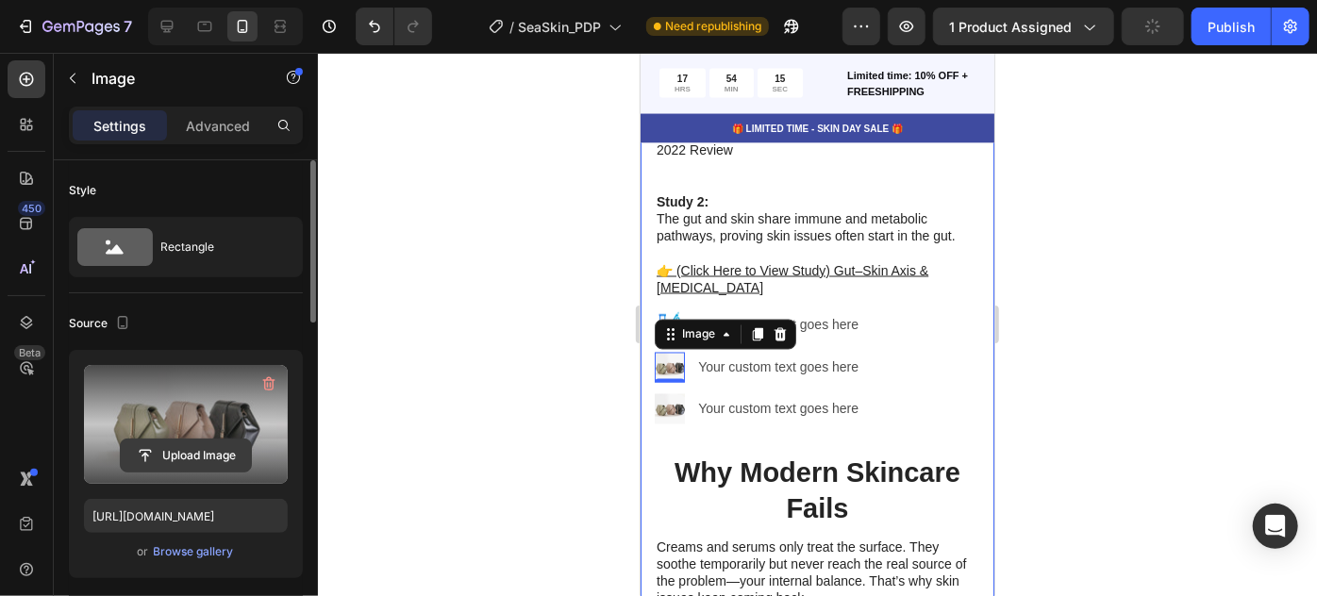
click at [160, 455] on input "file" at bounding box center [186, 456] width 130 height 32
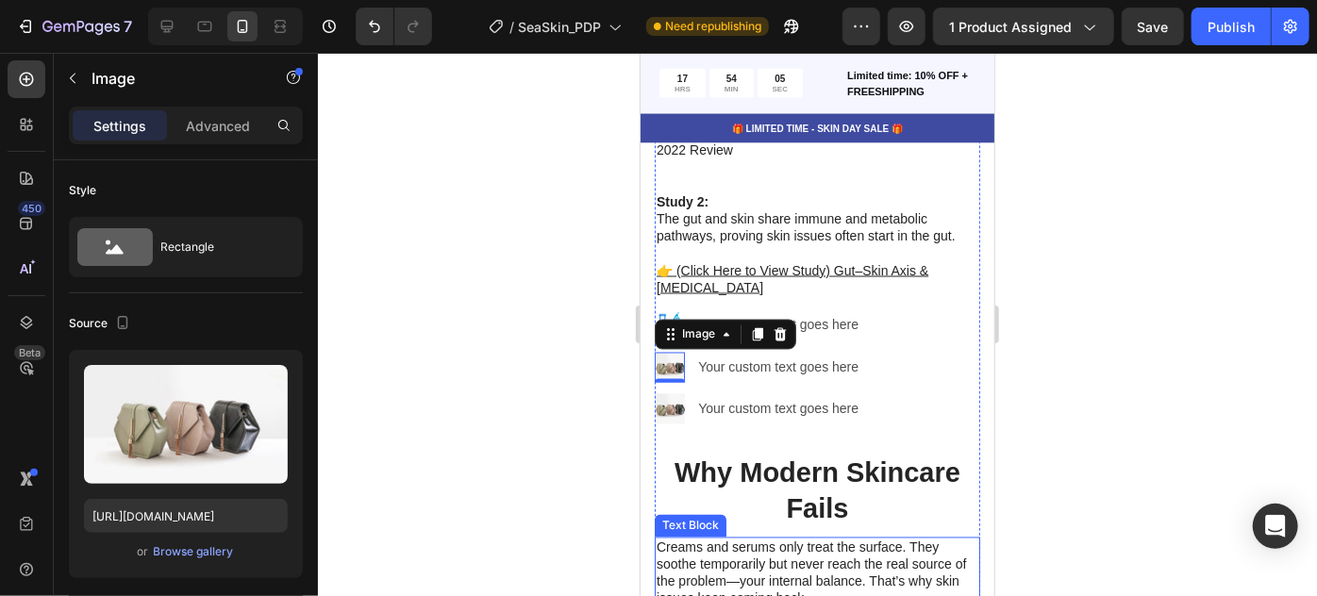
type input "[URL][DOMAIN_NAME]"
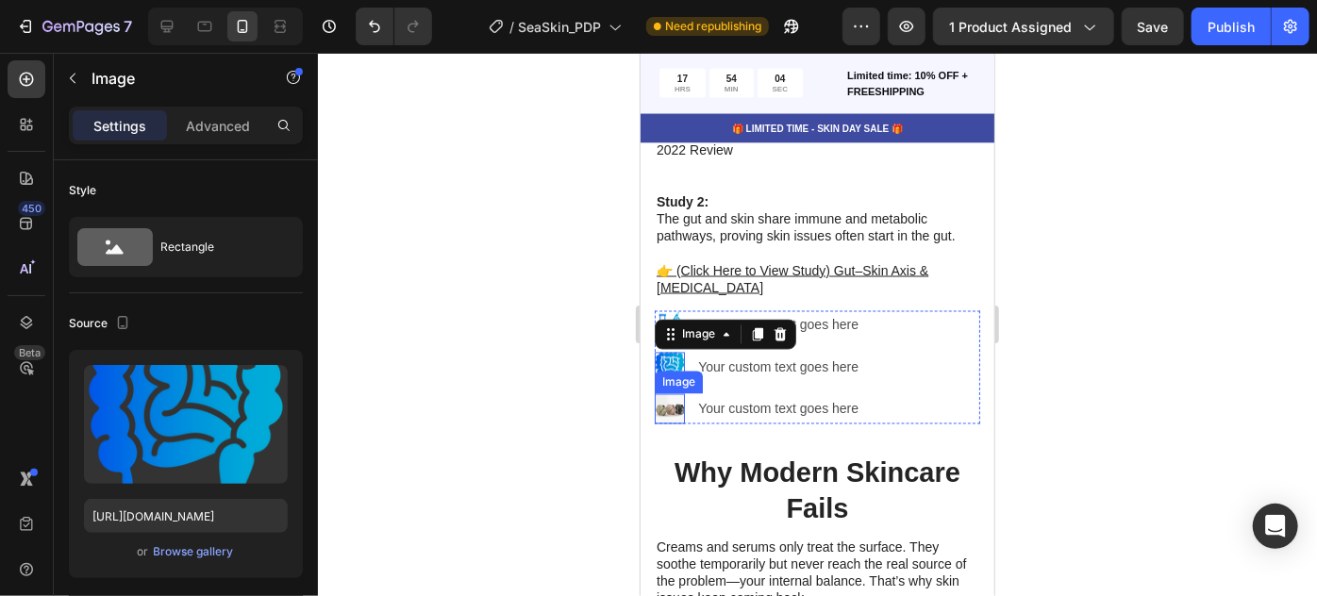
click at [672, 393] on img at bounding box center [669, 408] width 30 height 30
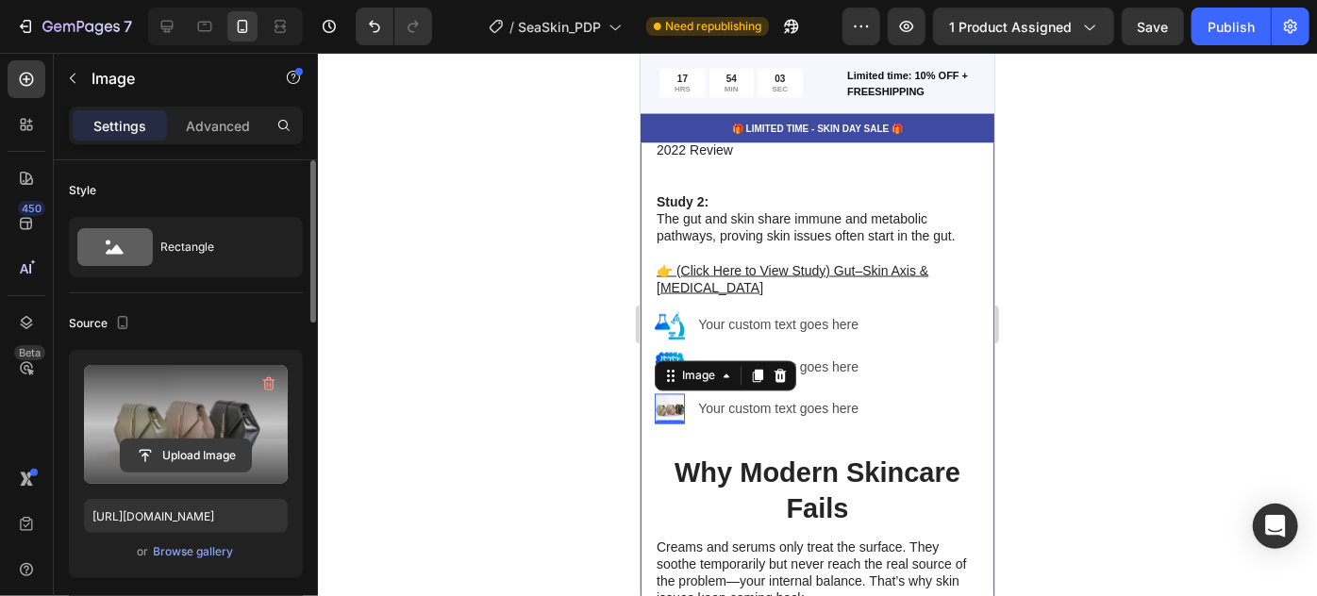
click at [184, 457] on input "file" at bounding box center [186, 456] width 130 height 32
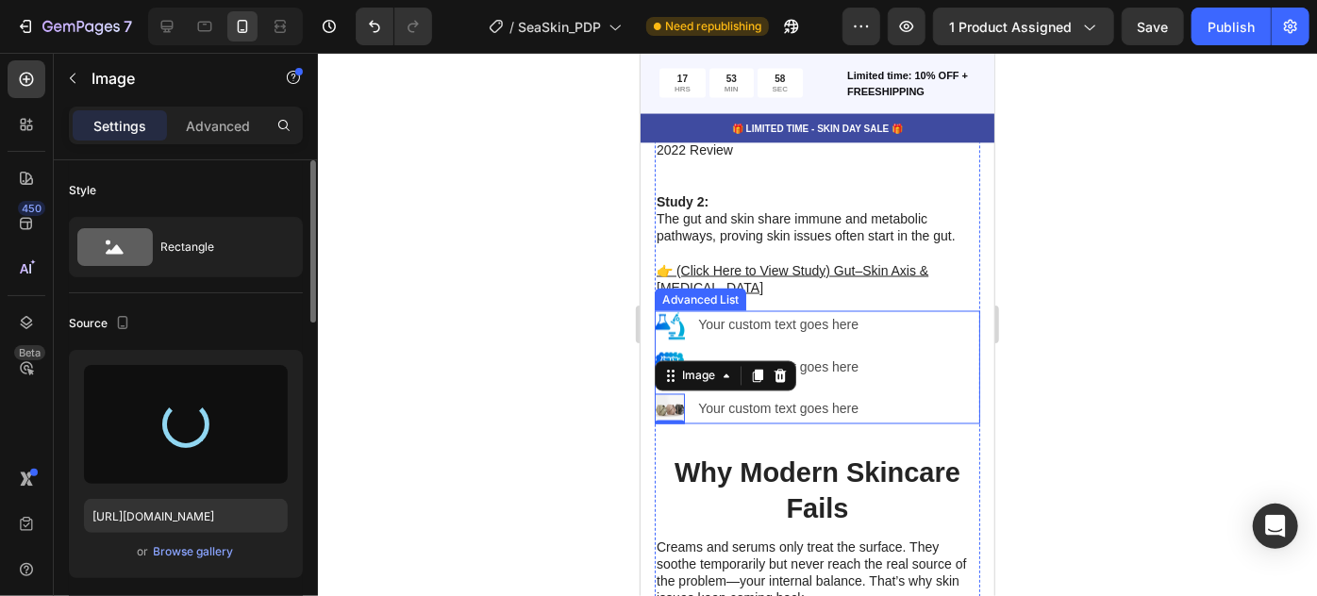
type input "[URL][DOMAIN_NAME]"
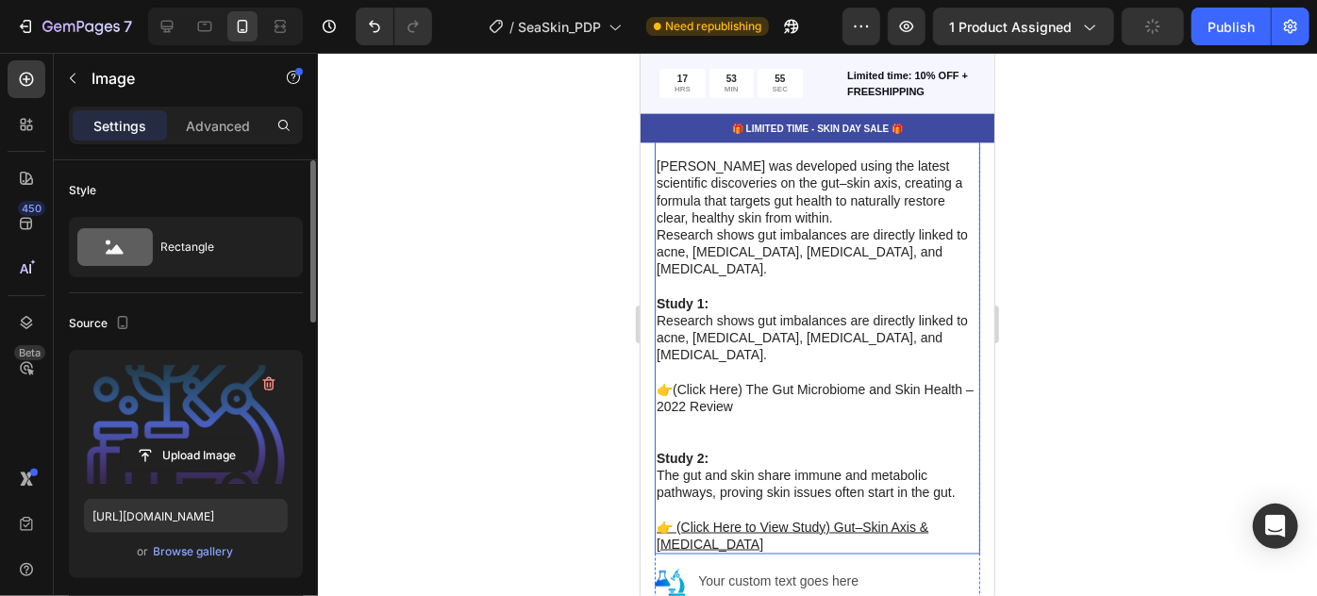
click at [687, 295] on p "Study 1: Research shows gut imbalances are directly linked to acne, [MEDICAL_DA…" at bounding box center [817, 320] width 322 height 86
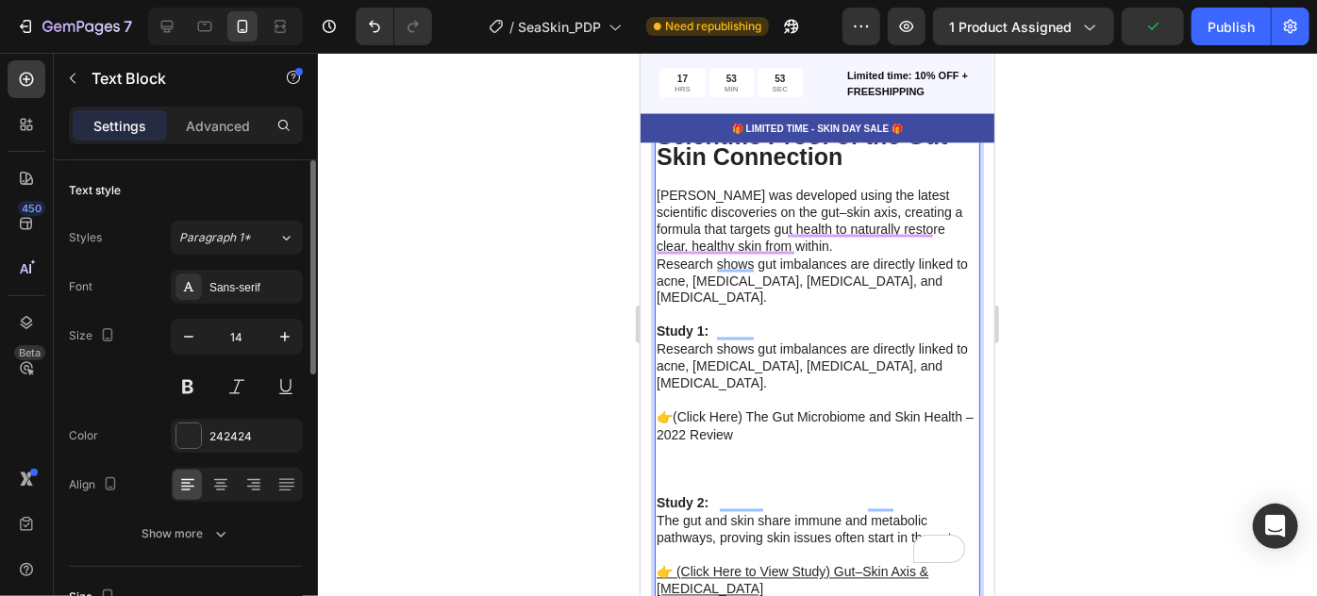
scroll to position [5286, 0]
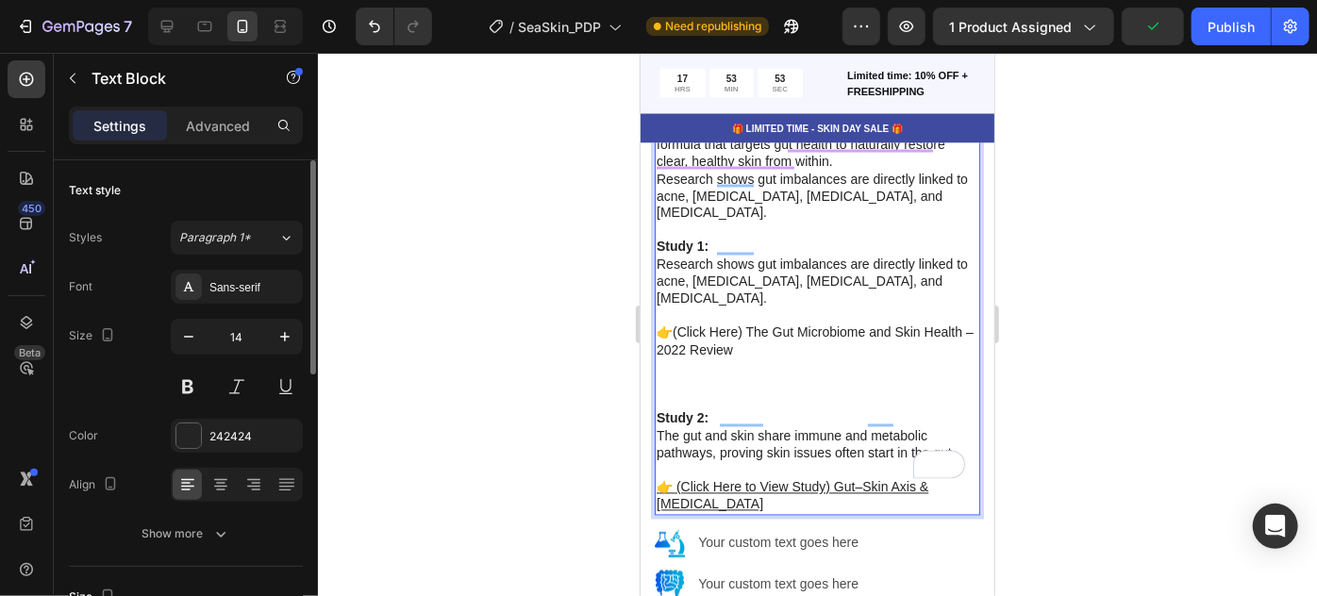
click at [695, 239] on strong "Study 1:" at bounding box center [682, 246] width 52 height 15
click at [696, 239] on strong "Study 1:" at bounding box center [682, 246] width 52 height 15
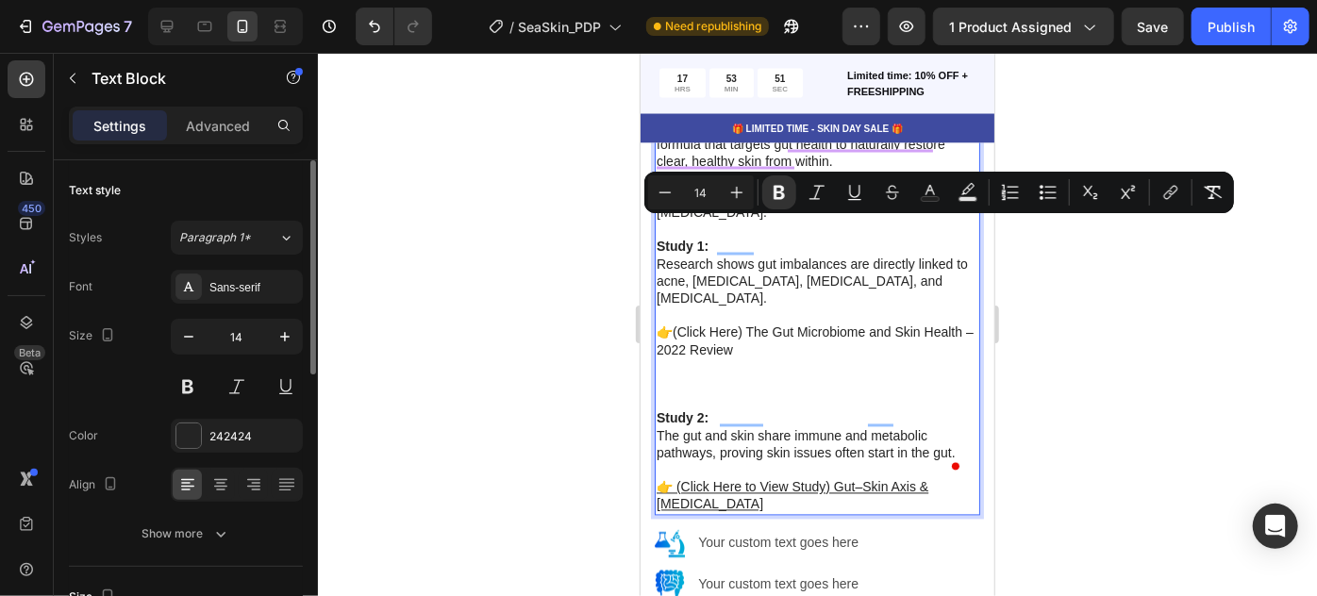
click at [695, 270] on p "Study 1: Research shows gut imbalances are directly linked to acne, [MEDICAL_DA…" at bounding box center [817, 264] width 322 height 86
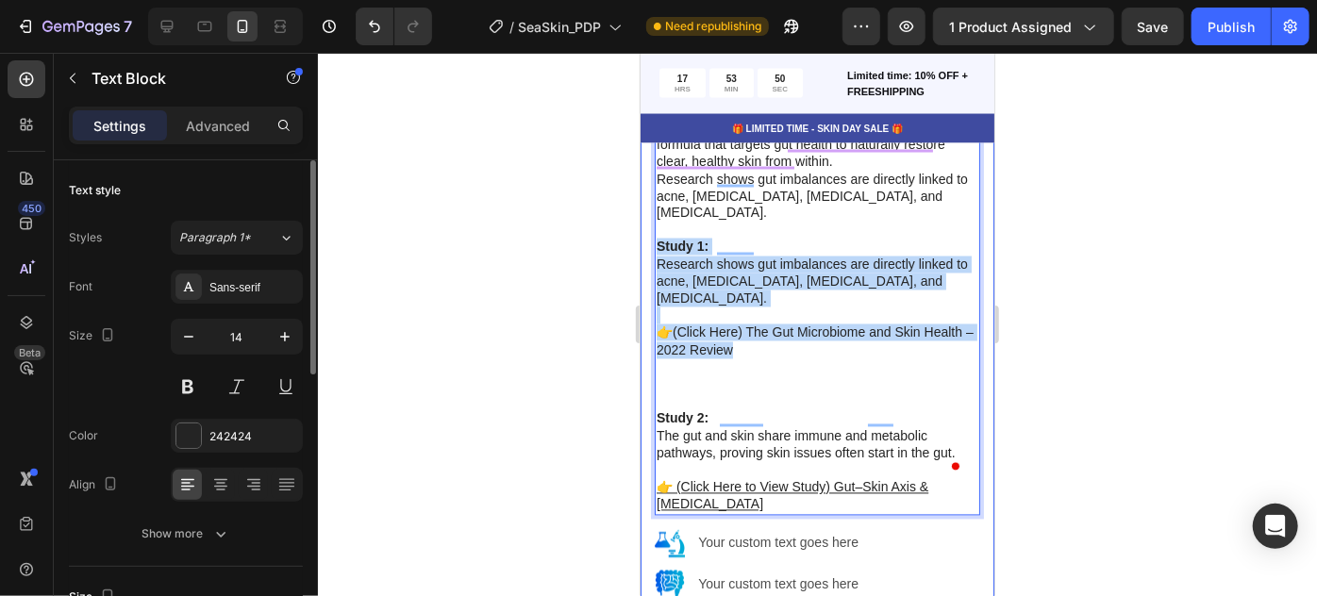
drag, startPoint x: 774, startPoint y: 319, endPoint x: 655, endPoint y: 230, distance: 148.3
click at [654, 229] on div "New research shows that acne, [MEDICAL_DATA], [MEDICAL_DATA], [MEDICAL_DATA], a…" at bounding box center [817, 226] width 326 height 578
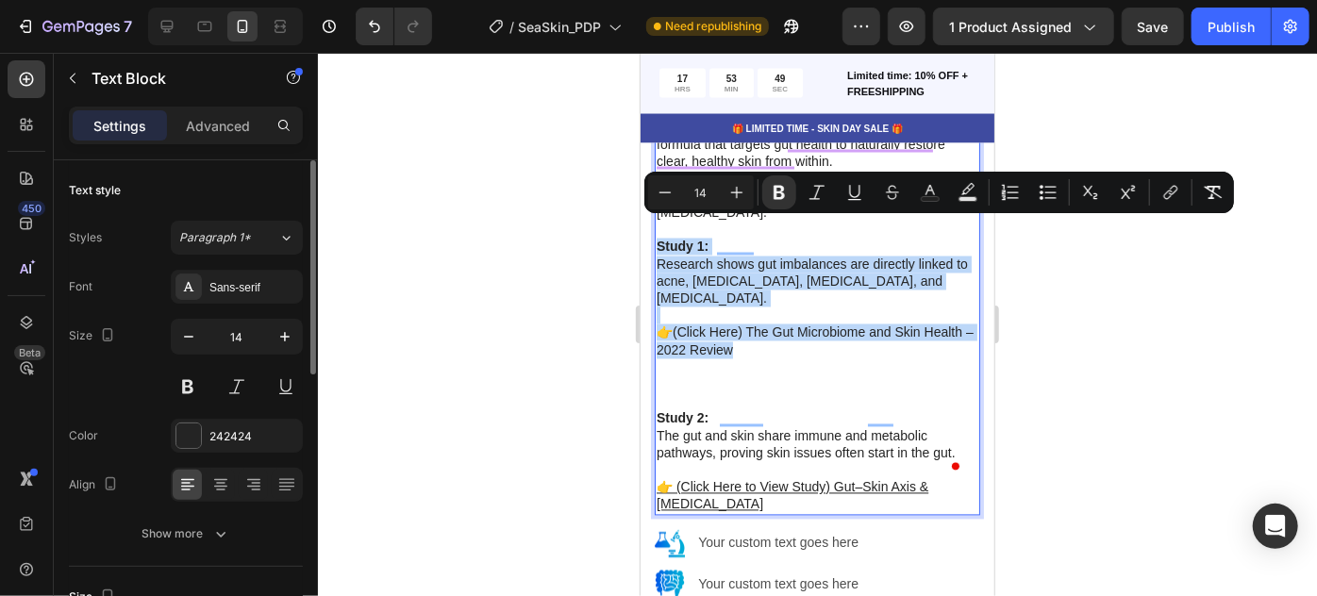
copy div "Study 1: Research shows gut imbalances are directly linked to acne, [MEDICAL_DA…"
click at [735, 529] on div "Your custom text goes here" at bounding box center [781, 542] width 172 height 27
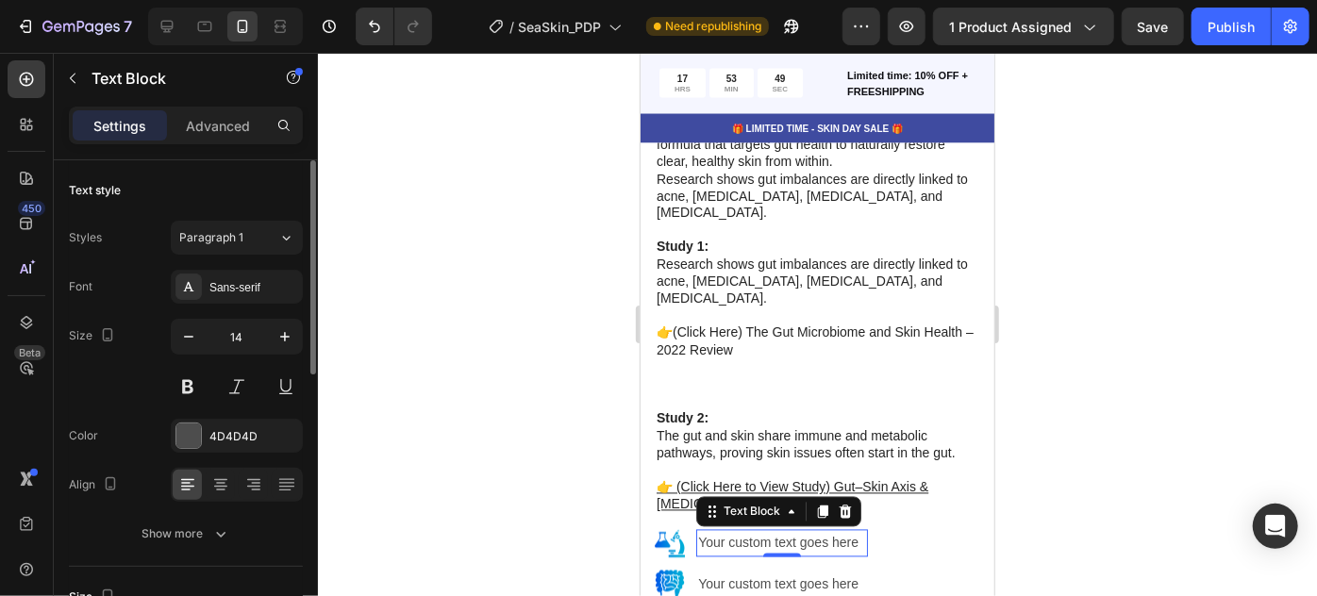
click at [735, 529] on div "Your custom text goes here" at bounding box center [781, 542] width 172 height 27
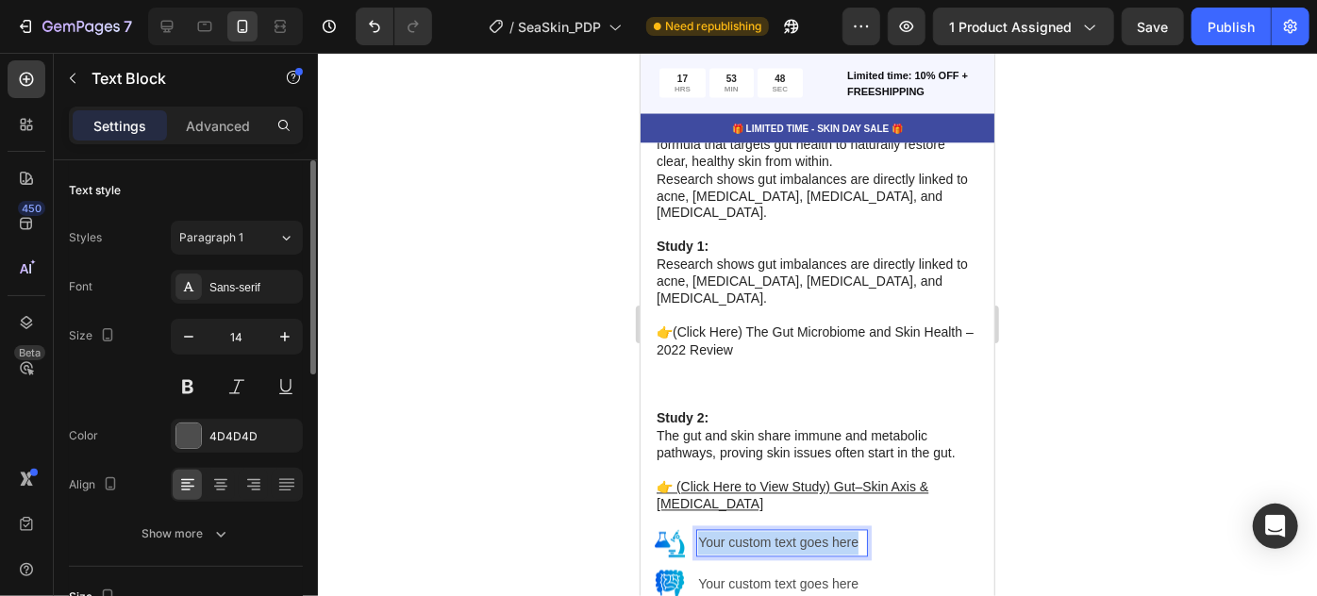
click at [735, 531] on p "Your custom text goes here" at bounding box center [781, 543] width 168 height 24
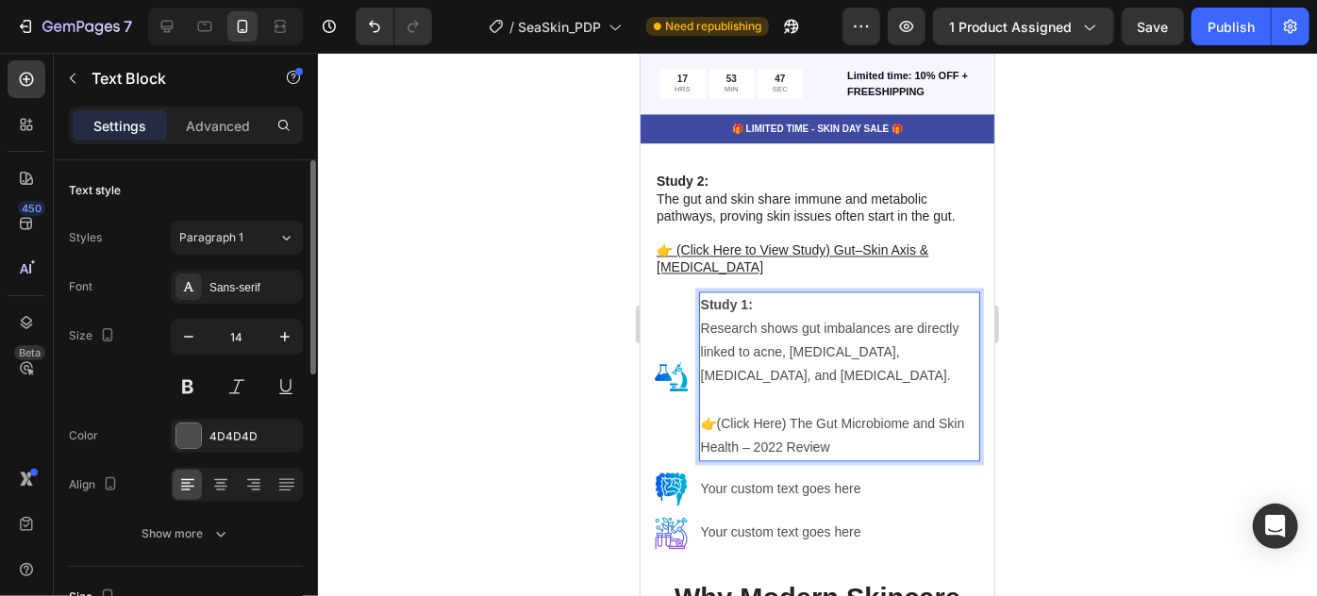
scroll to position [5536, 0]
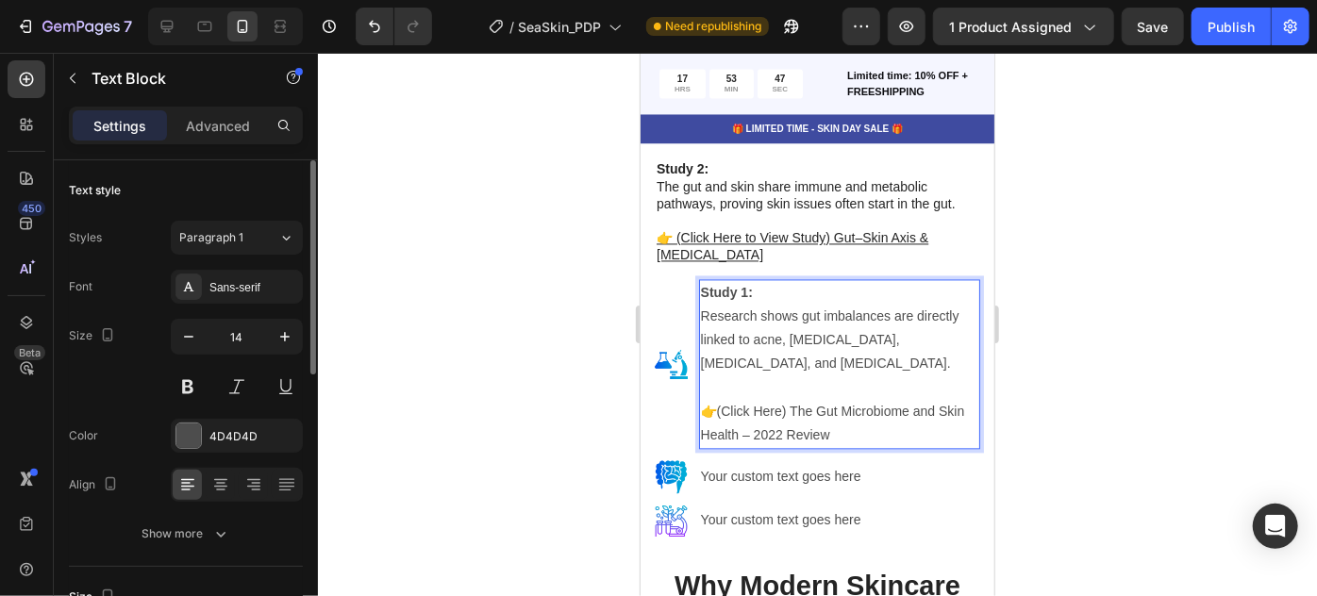
click at [1160, 266] on div at bounding box center [817, 325] width 999 height 544
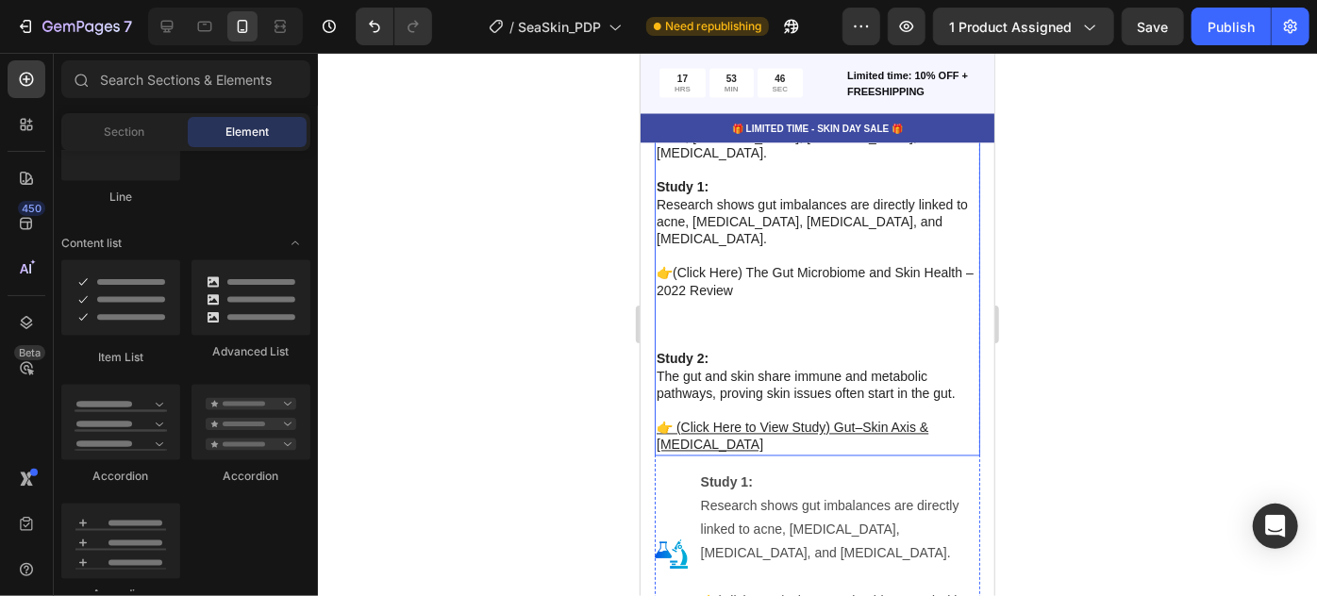
scroll to position [5279, 0]
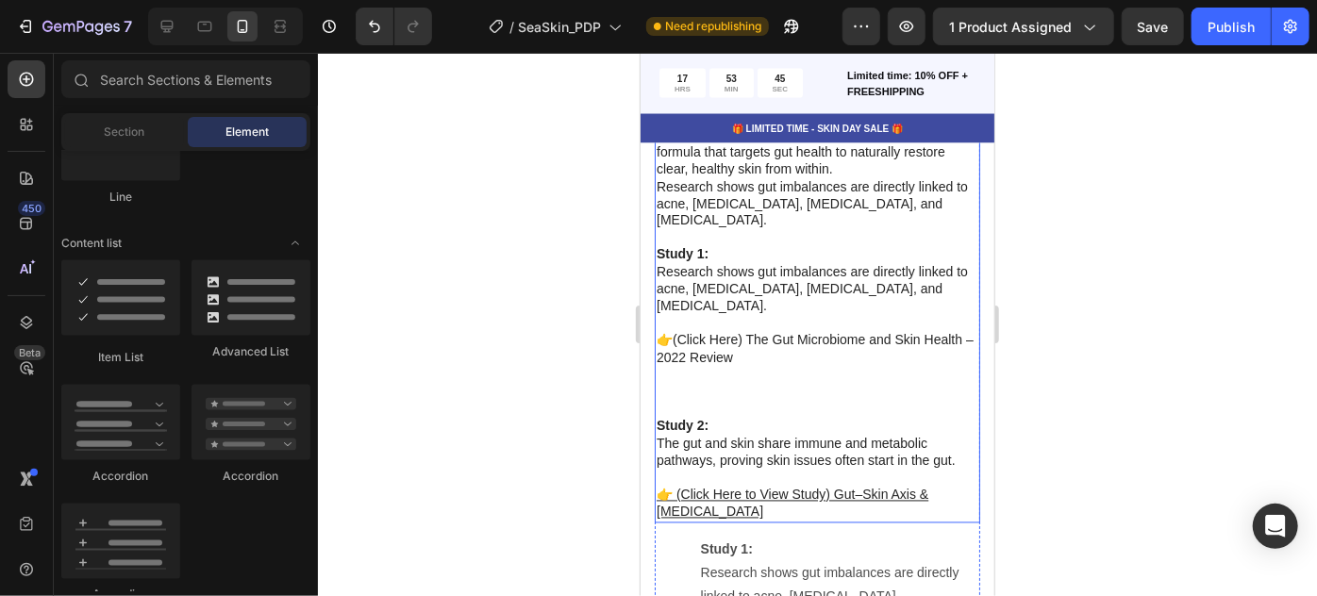
click at [699, 277] on p "Study 1: Research shows gut imbalances are directly linked to acne, [MEDICAL_DA…" at bounding box center [817, 271] width 322 height 86
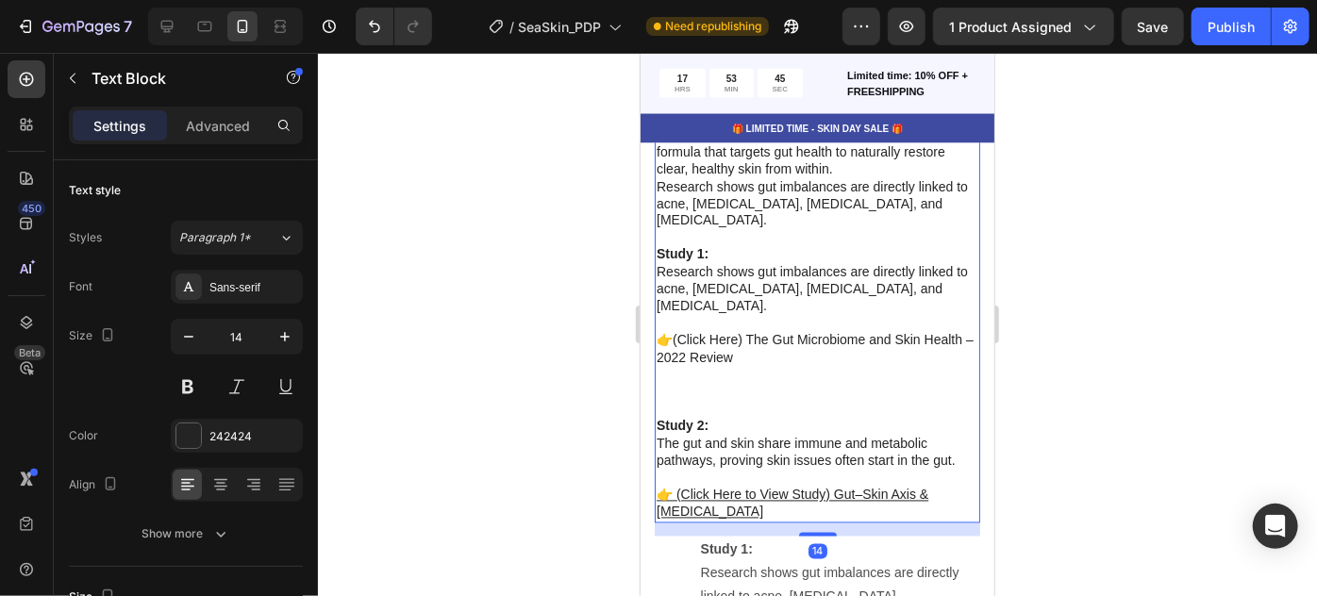
click at [712, 417] on div "New research shows that acne, [MEDICAL_DATA], [MEDICAL_DATA], [MEDICAL_DATA], a…" at bounding box center [817, 233] width 326 height 578
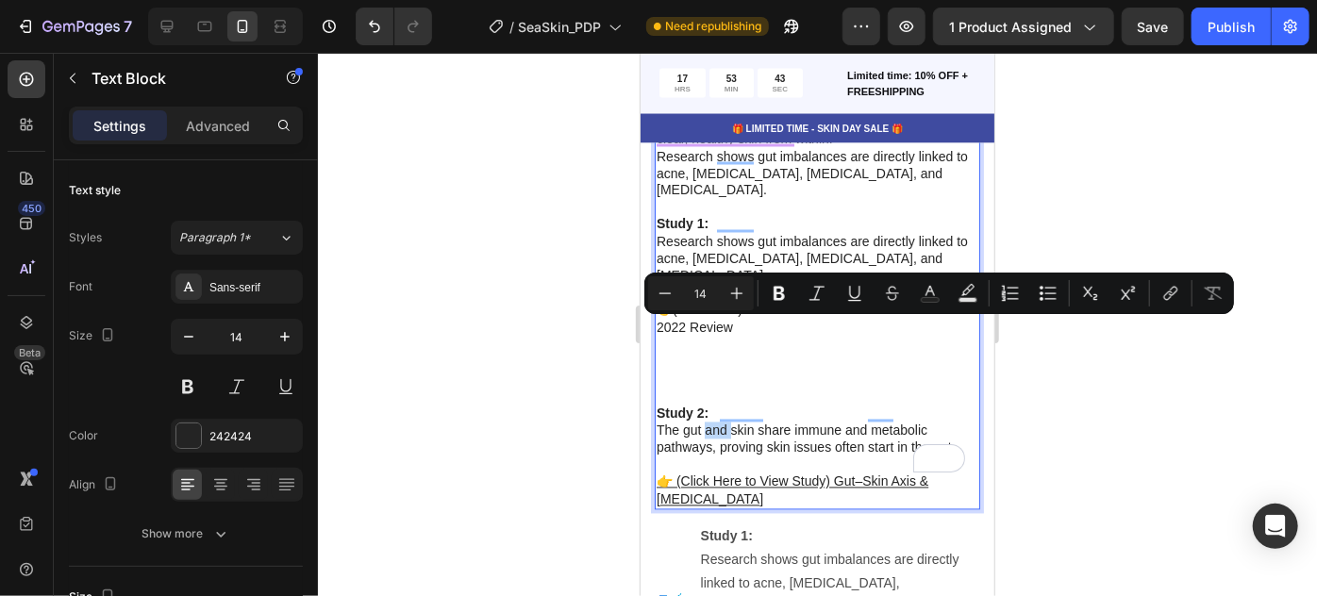
scroll to position [5395, 0]
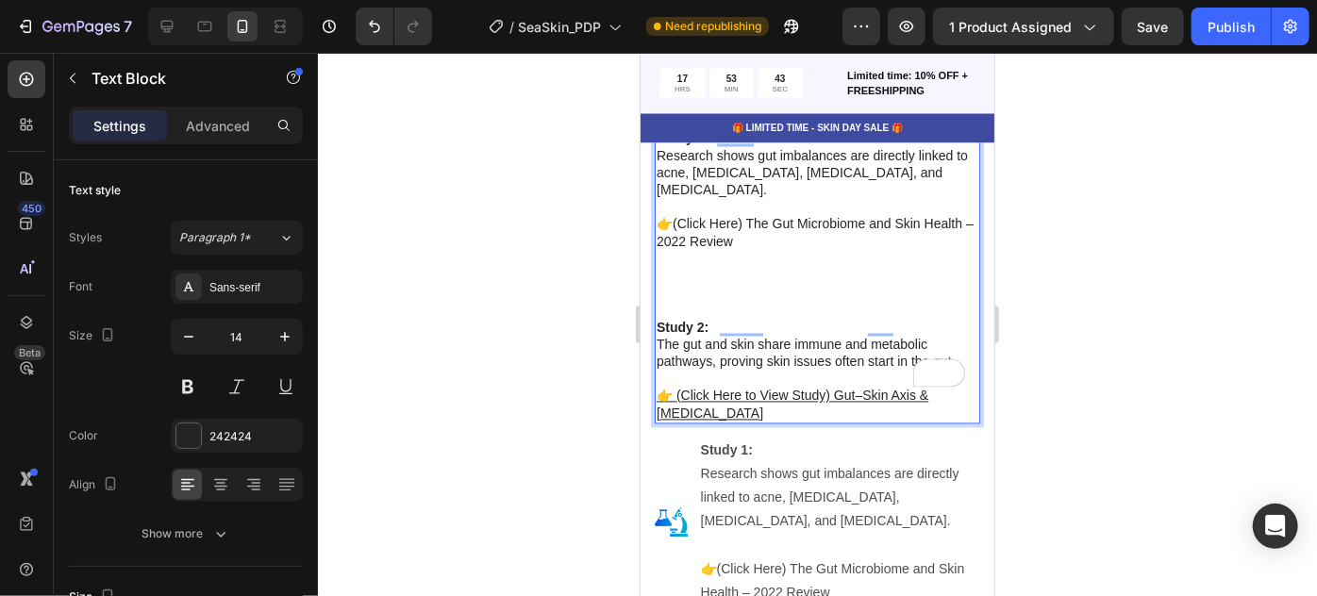
click at [748, 336] on p "The gut and skin share immune and metabolic pathways, proving skin issues often…" at bounding box center [817, 353] width 322 height 34
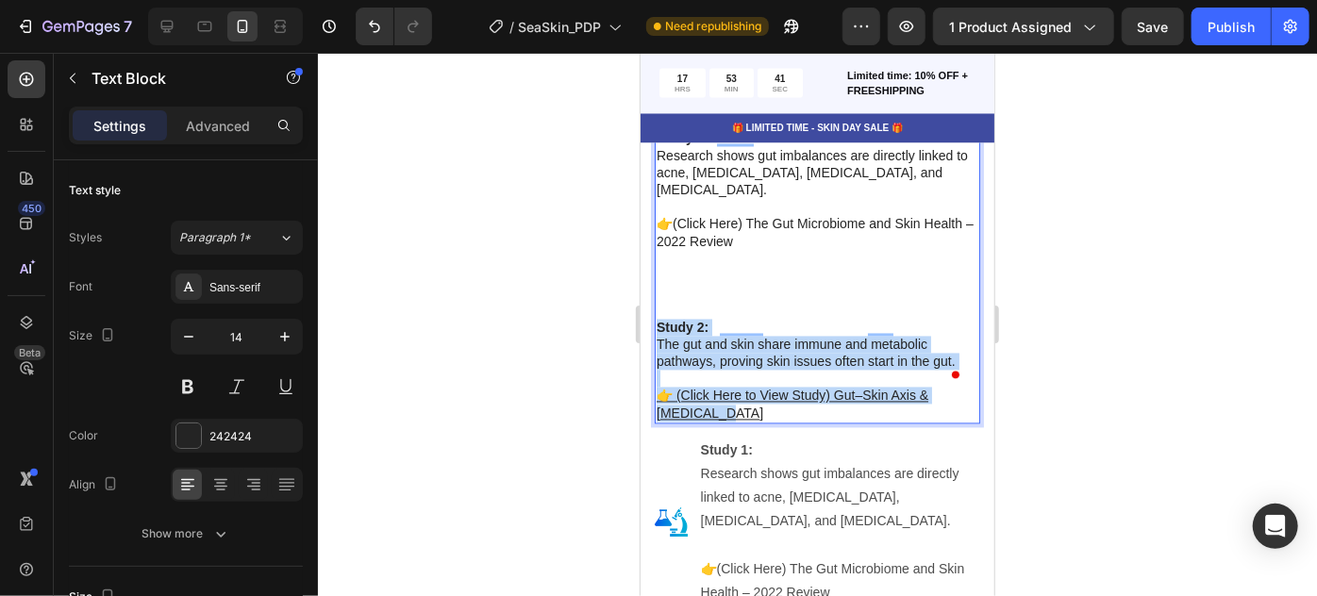
drag, startPoint x: 724, startPoint y: 378, endPoint x: 660, endPoint y: 289, distance: 110.2
click at [660, 289] on div "New research shows that acne, [MEDICAL_DATA], [MEDICAL_DATA], [MEDICAL_DATA], a…" at bounding box center [817, 125] width 326 height 595
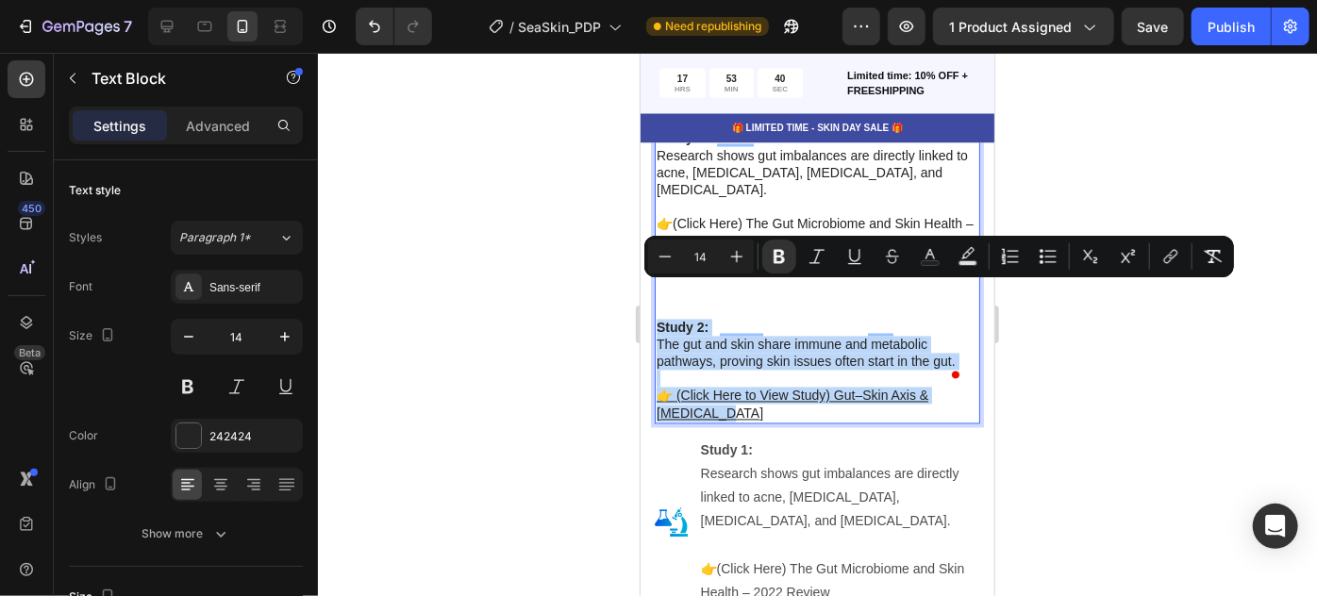
copy div "Study 2: The gut and skin share immune and metabolic pathways, proving skin iss…"
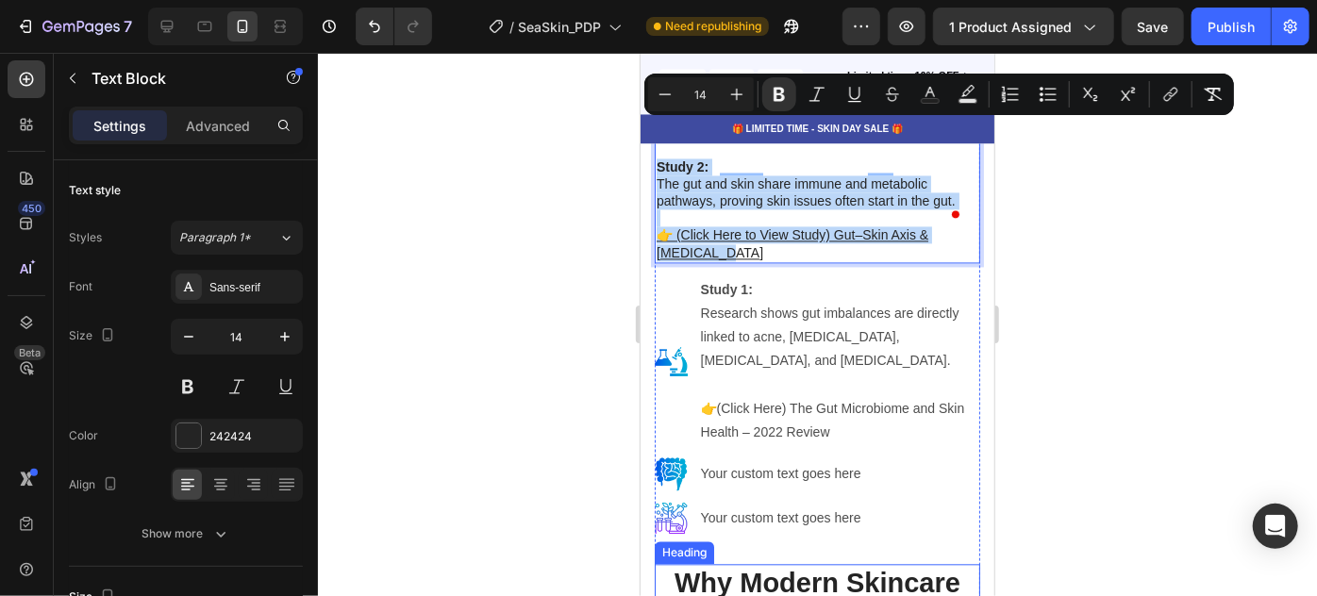
scroll to position [5651, 0]
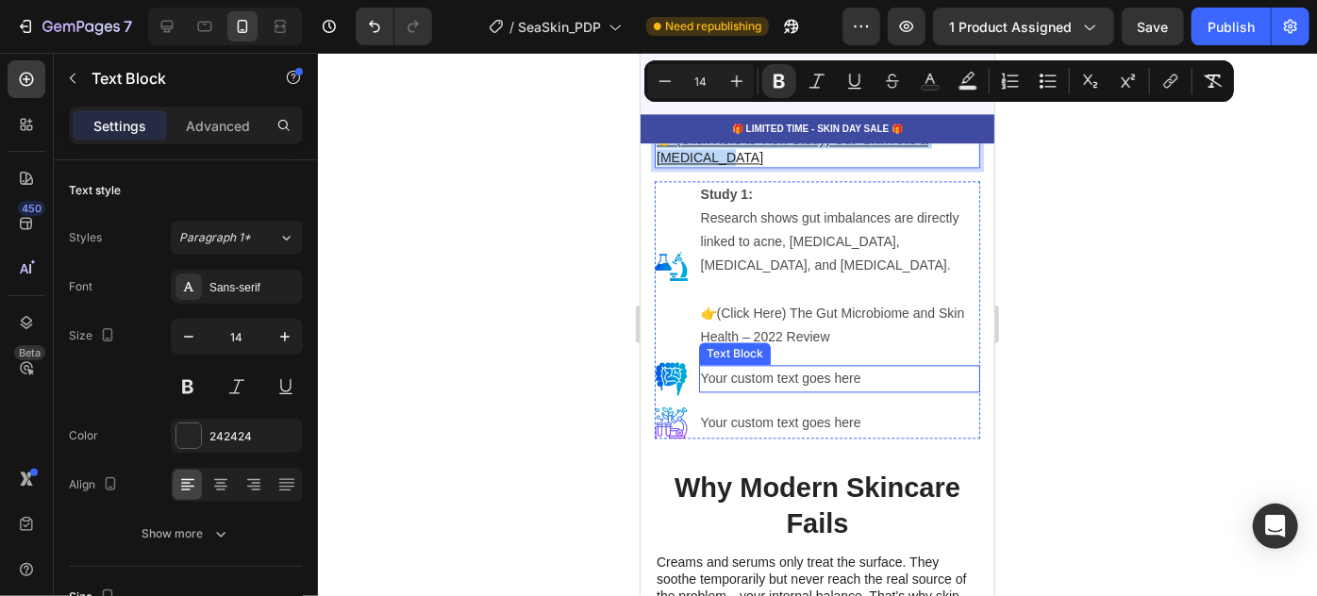
click at [751, 364] on div "Your custom text goes here" at bounding box center [838, 377] width 281 height 27
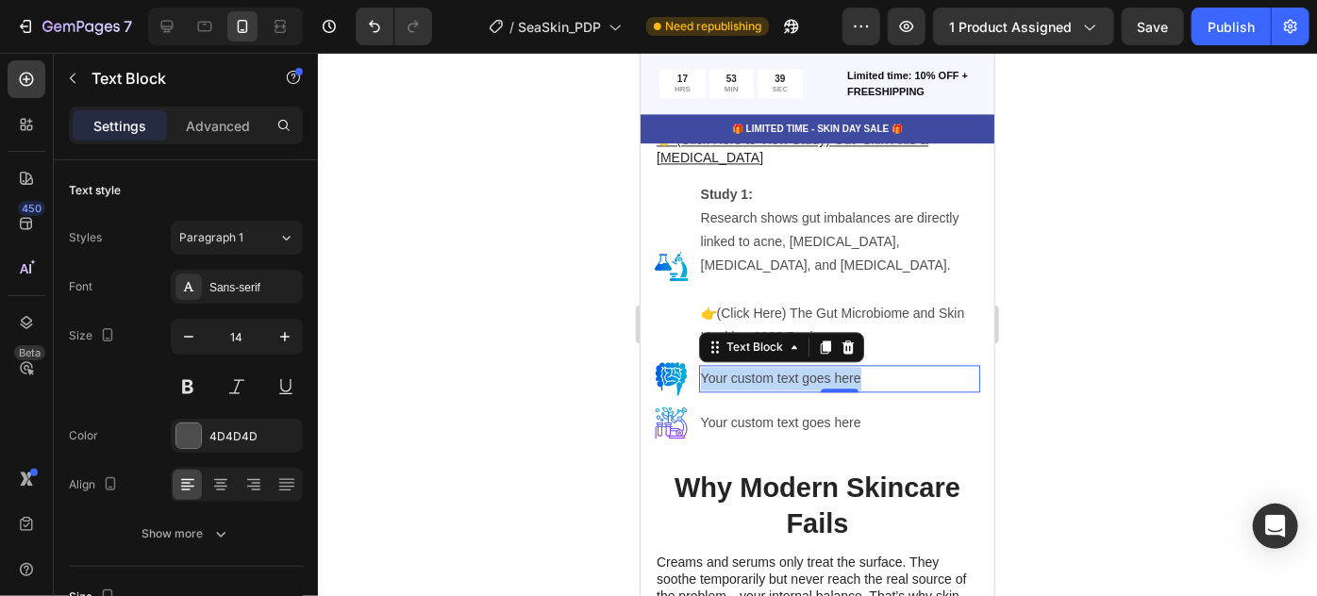
click at [751, 366] on p "Your custom text goes here" at bounding box center [838, 378] width 277 height 24
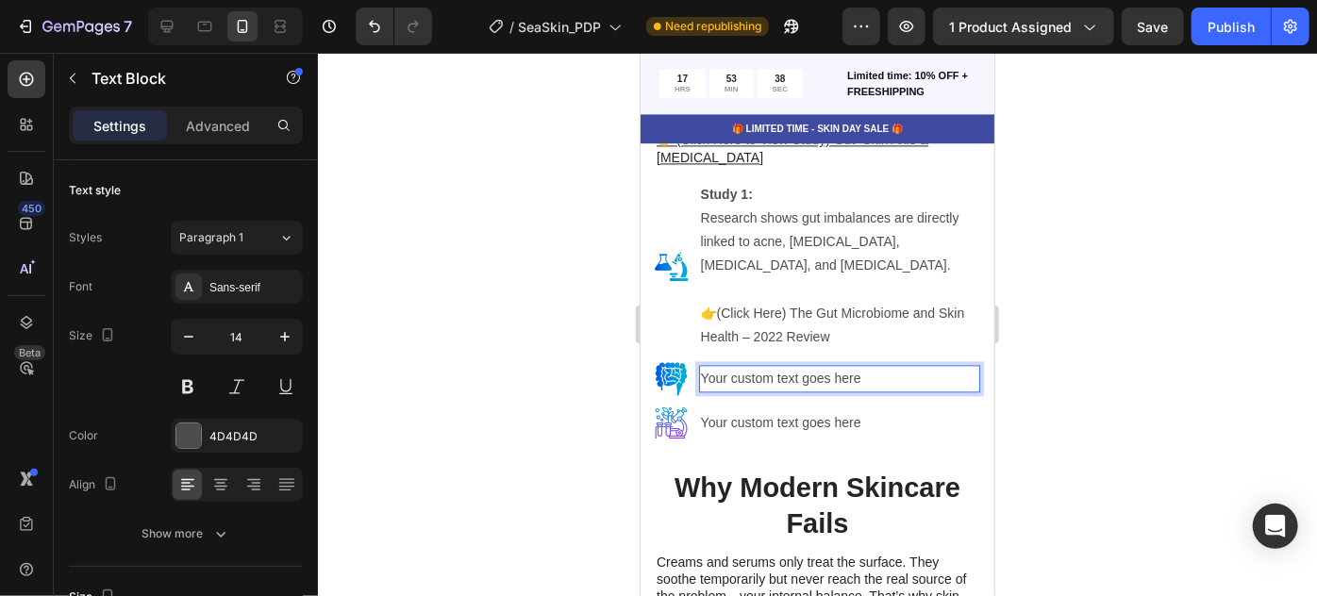
scroll to position [5650, 0]
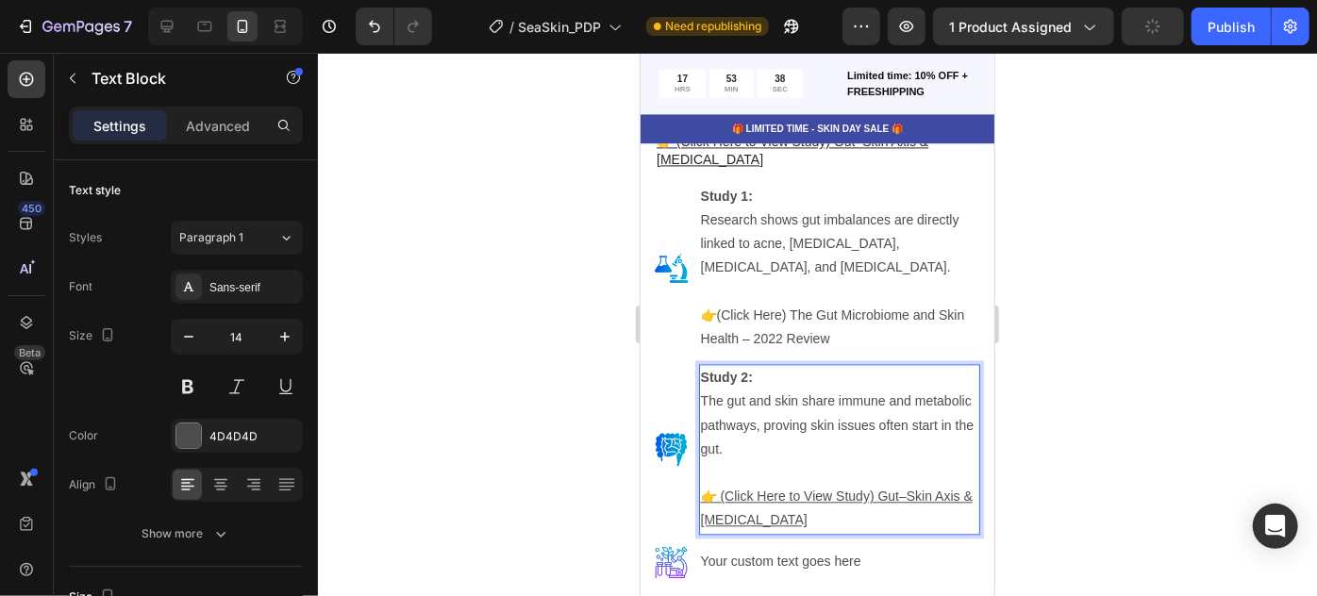
click at [1096, 273] on div at bounding box center [817, 325] width 999 height 544
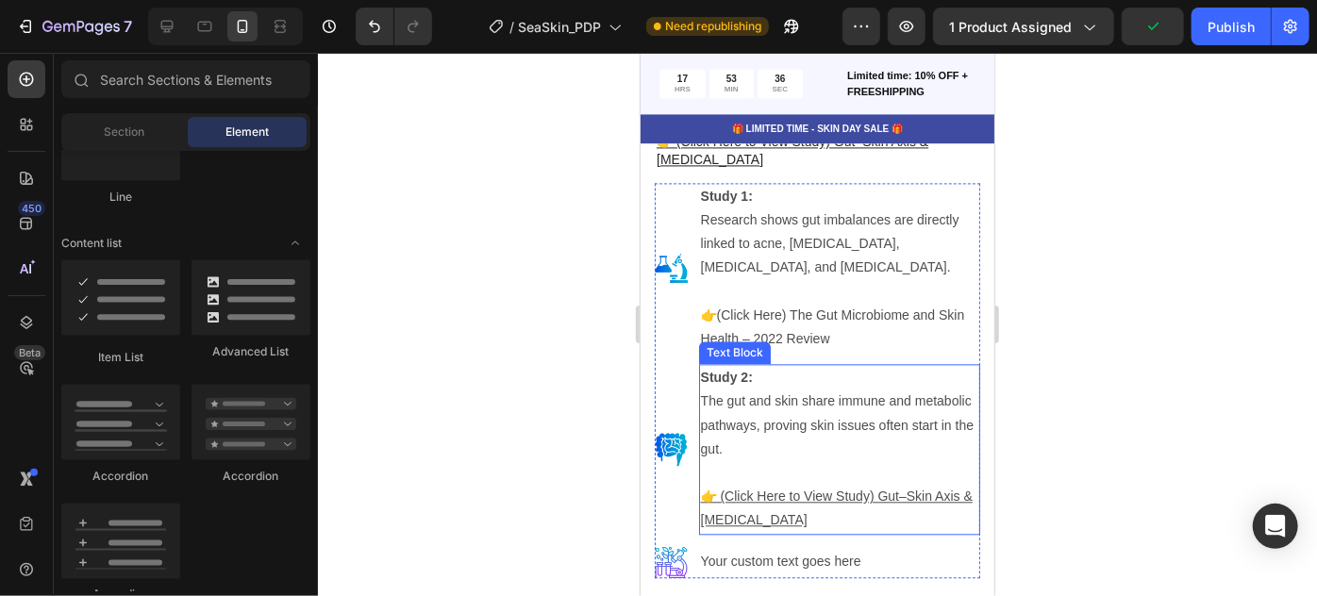
scroll to position [5392, 0]
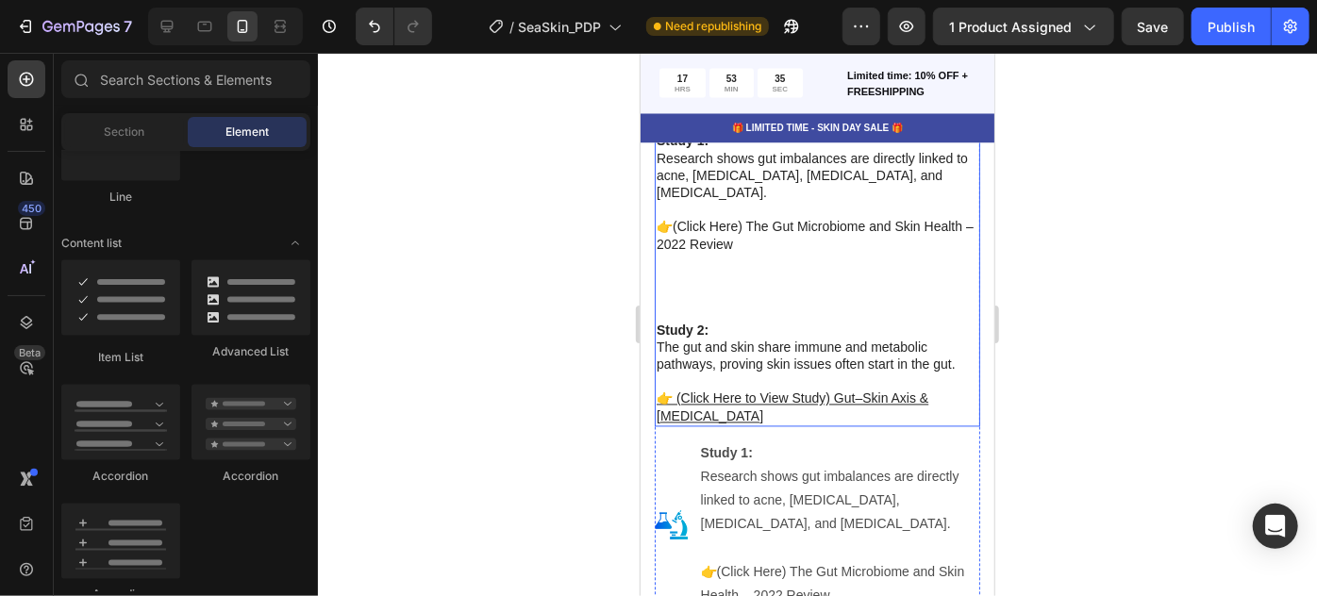
click at [734, 339] on p "The gut and skin share immune and metabolic pathways, proving skin issues often…" at bounding box center [817, 356] width 322 height 34
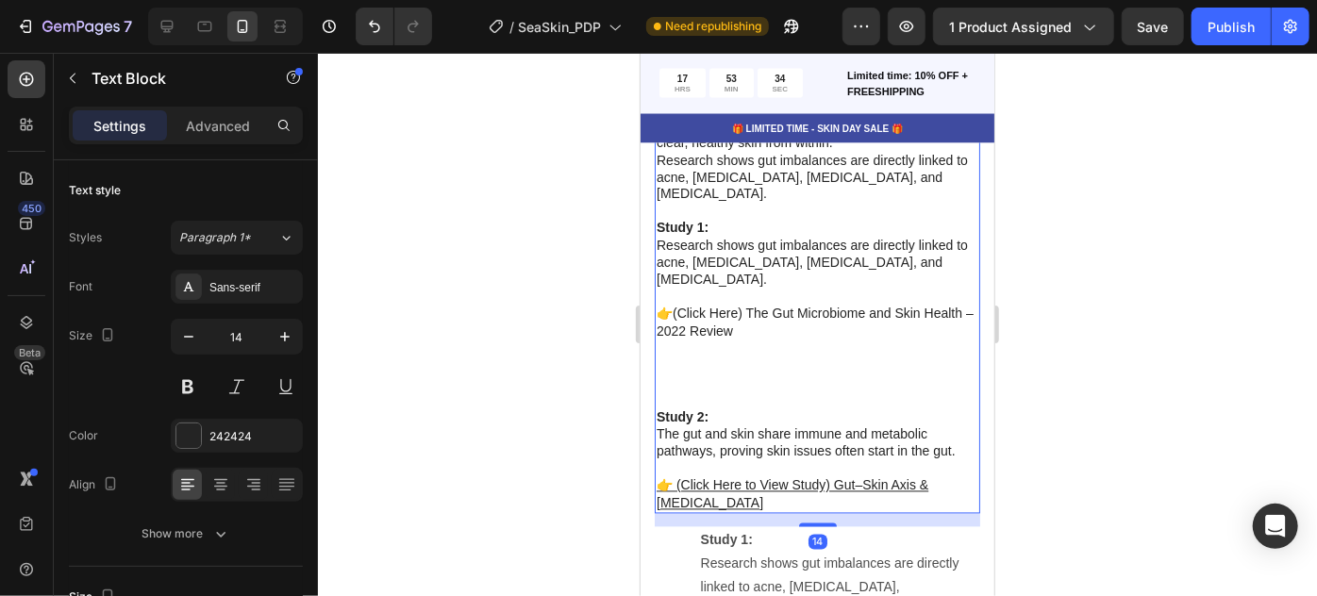
scroll to position [5307, 0]
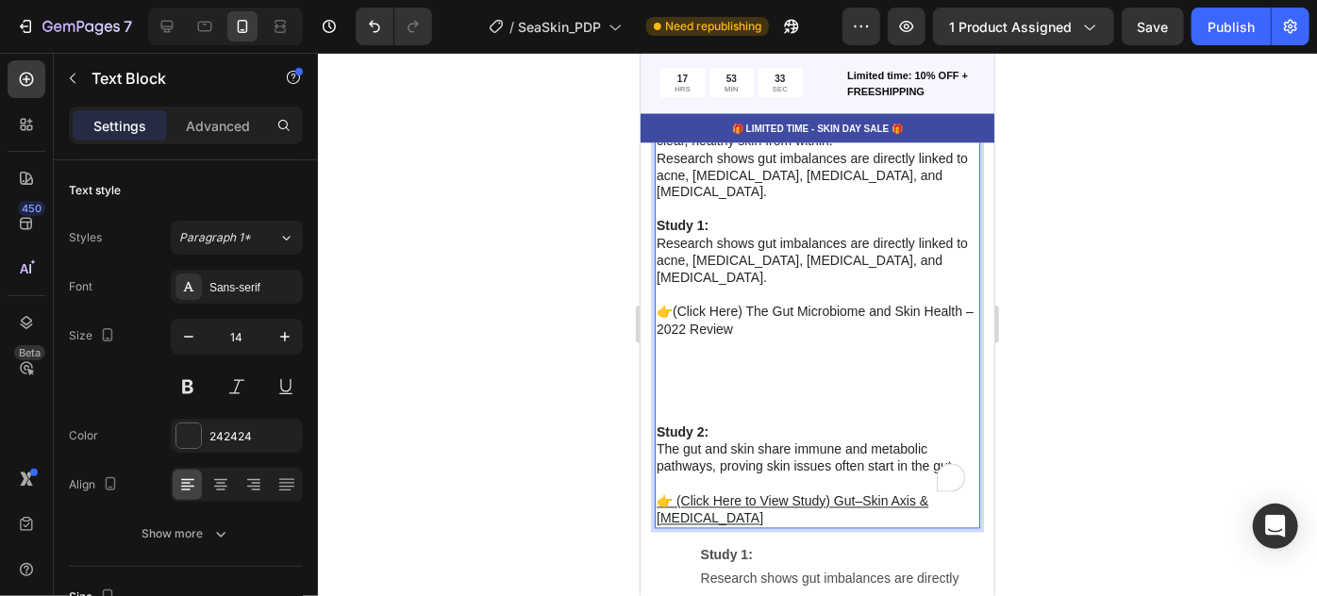
click at [730, 486] on p "⁠⁠⁠⁠⁠⁠⁠ 👉 (Click Here to View Study) Gut–Skin Axis & [MEDICAL_DATA]" at bounding box center [817, 501] width 322 height 52
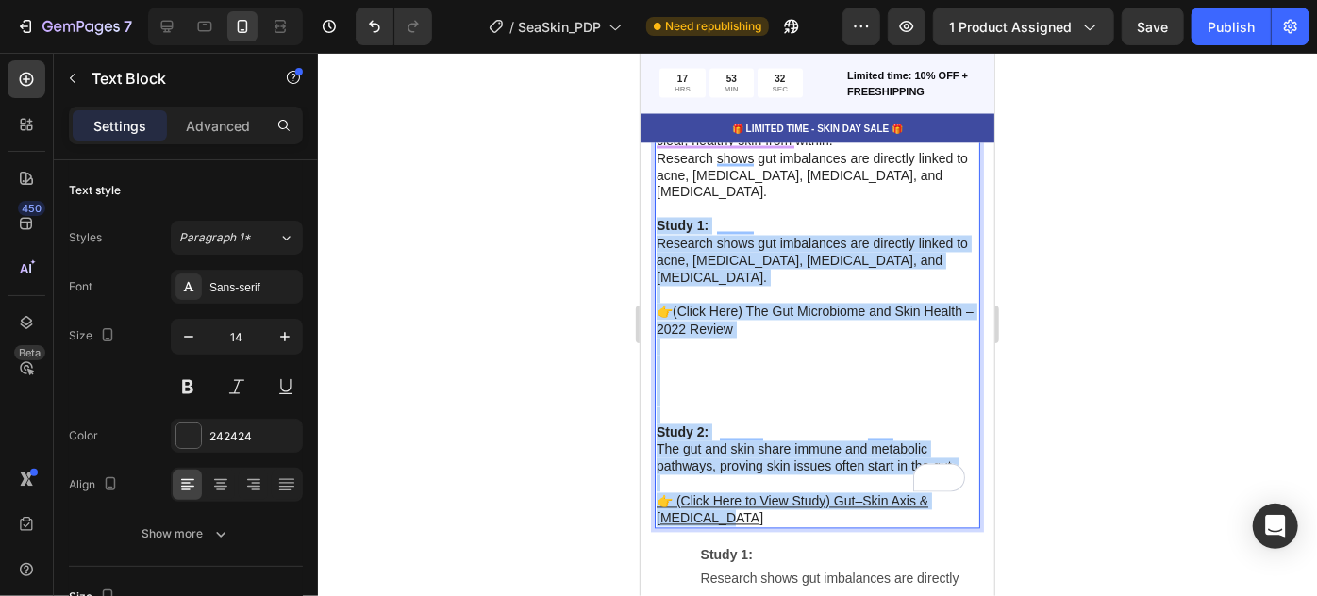
drag, startPoint x: 728, startPoint y: 446, endPoint x: 665, endPoint y: 203, distance: 251.3
click at [656, 200] on div "New research shows that acne, [MEDICAL_DATA], [MEDICAL_DATA], [MEDICAL_DATA], a…" at bounding box center [817, 222] width 326 height 612
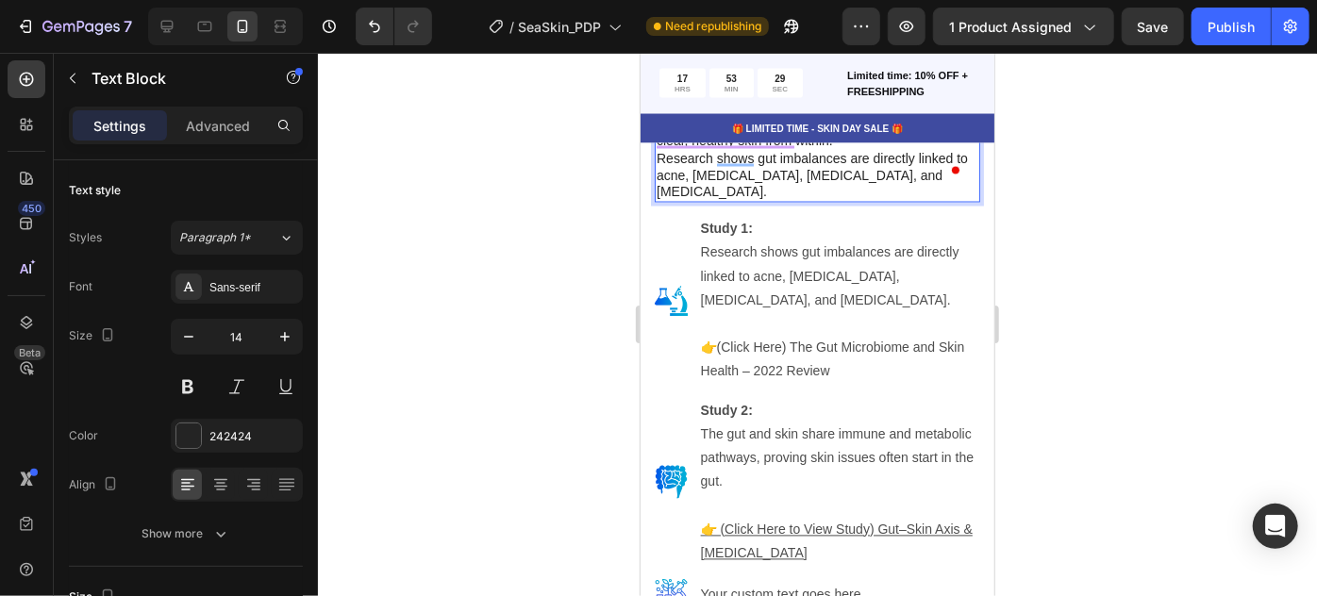
scroll to position [5250, 0]
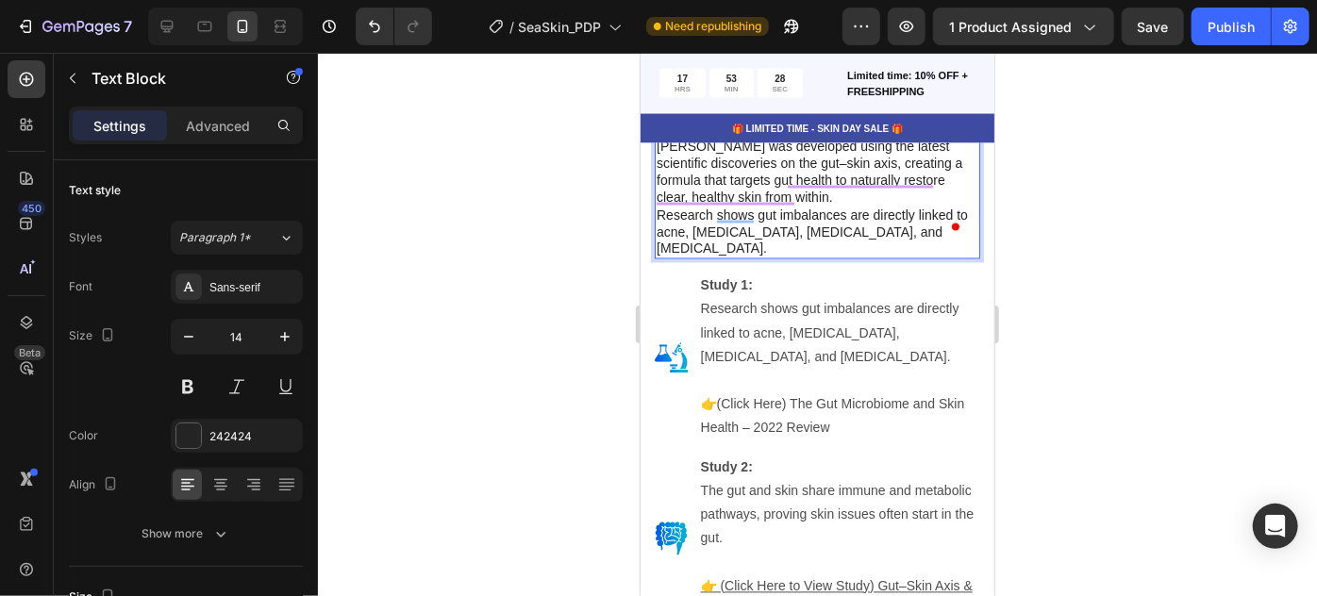
click at [1087, 295] on div at bounding box center [817, 325] width 999 height 544
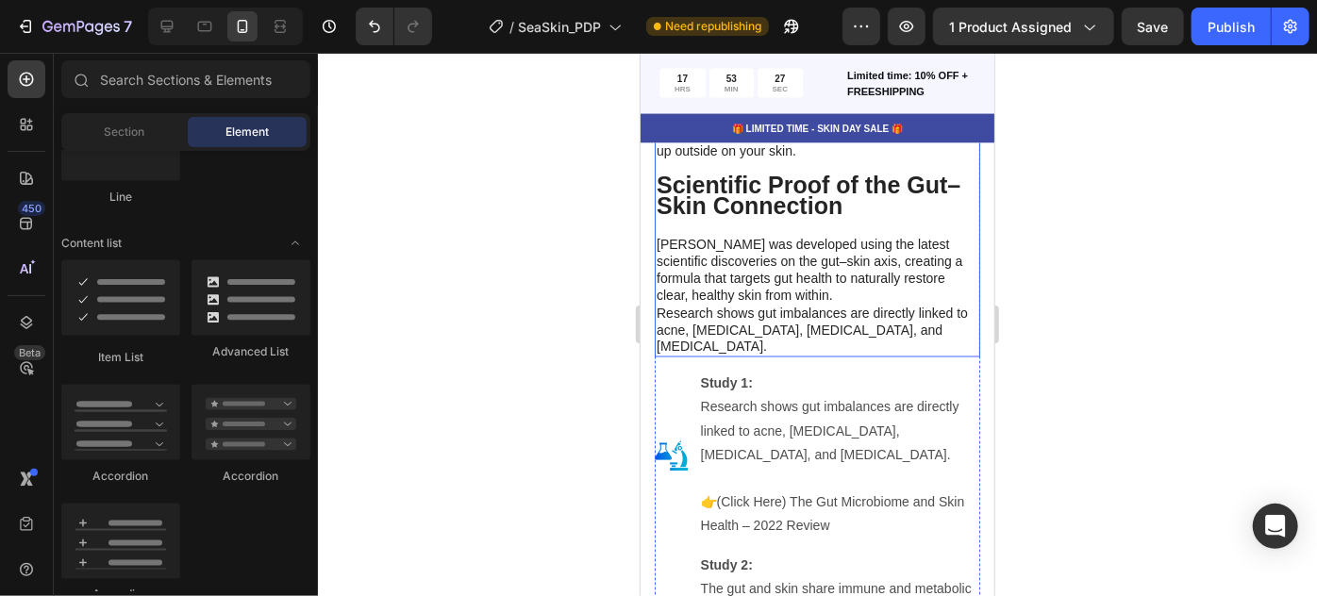
scroll to position [5130, 0]
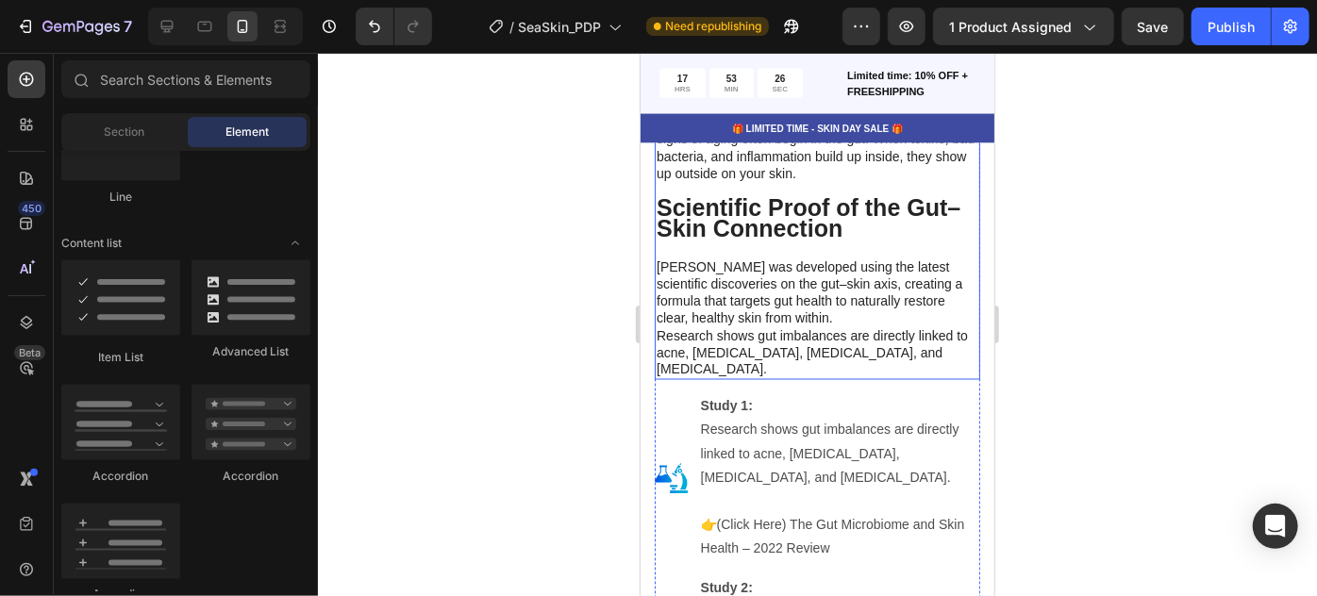
click at [821, 312] on p "New research shows that acne, [MEDICAL_DATA], [MEDICAL_DATA], [MEDICAL_DATA], a…" at bounding box center [817, 210] width 322 height 231
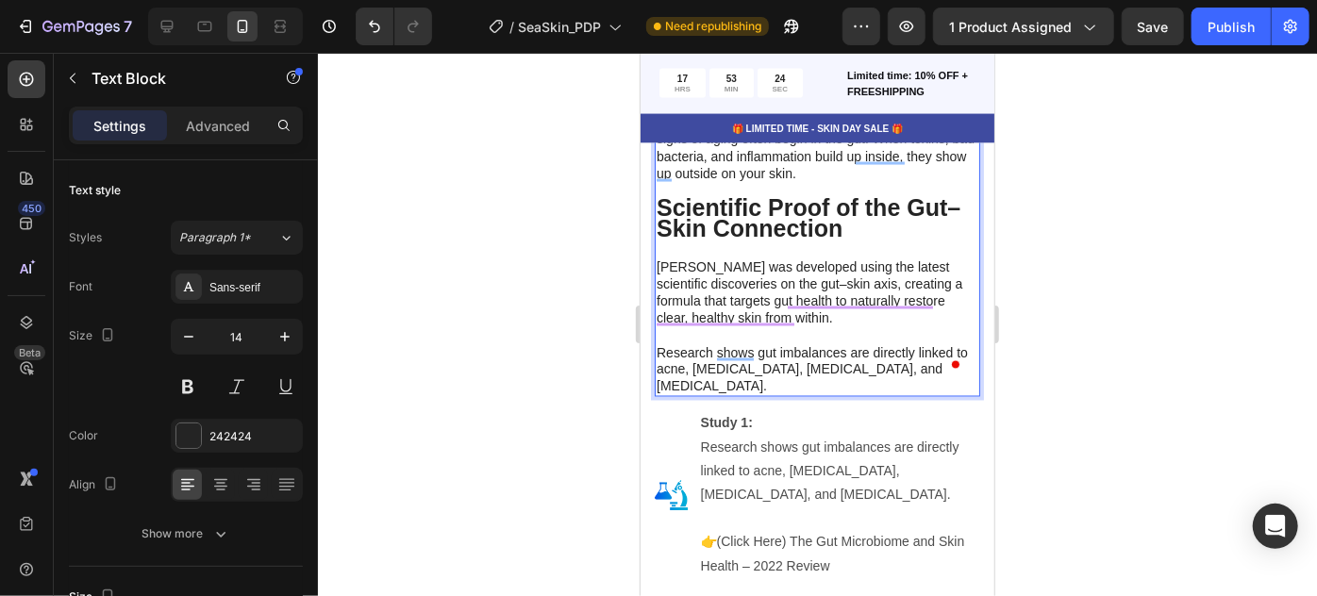
click at [1120, 324] on div at bounding box center [817, 325] width 999 height 544
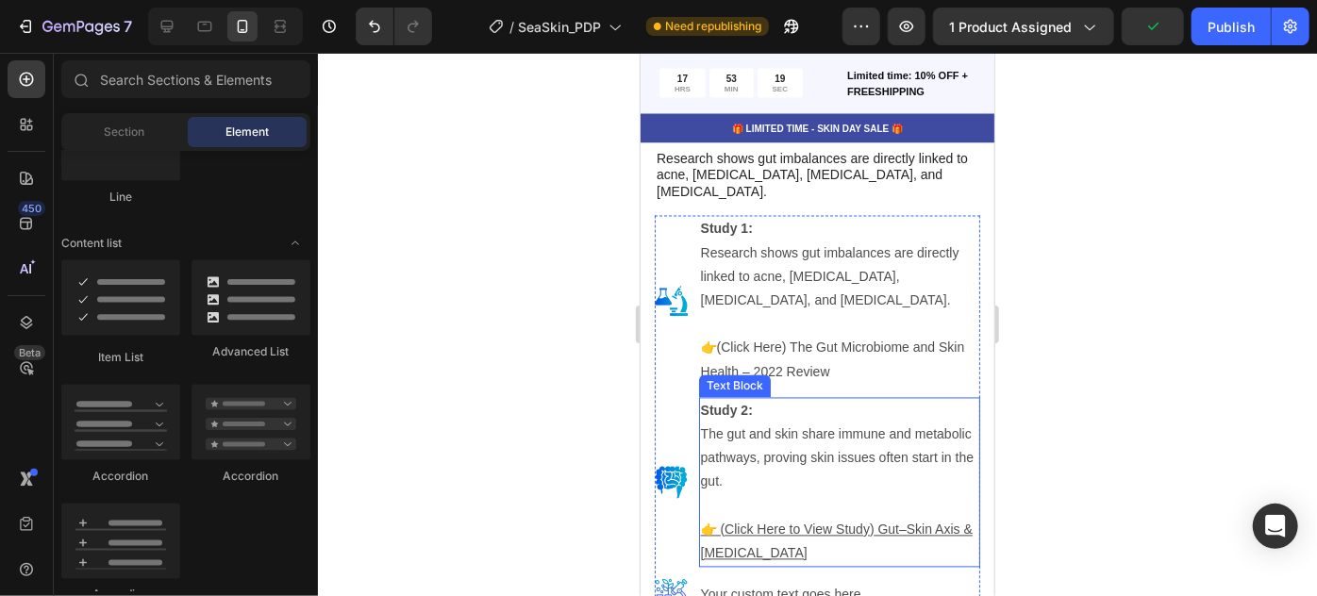
scroll to position [5476, 0]
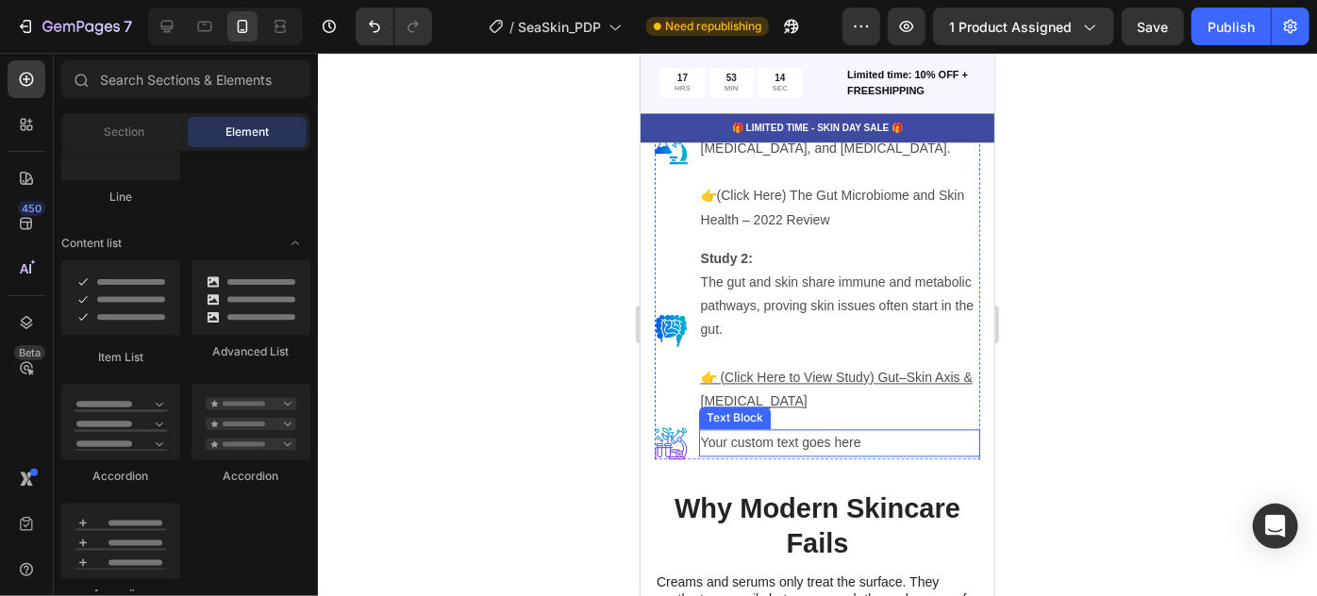
click at [736, 429] on div "Your custom text goes here" at bounding box center [838, 442] width 281 height 27
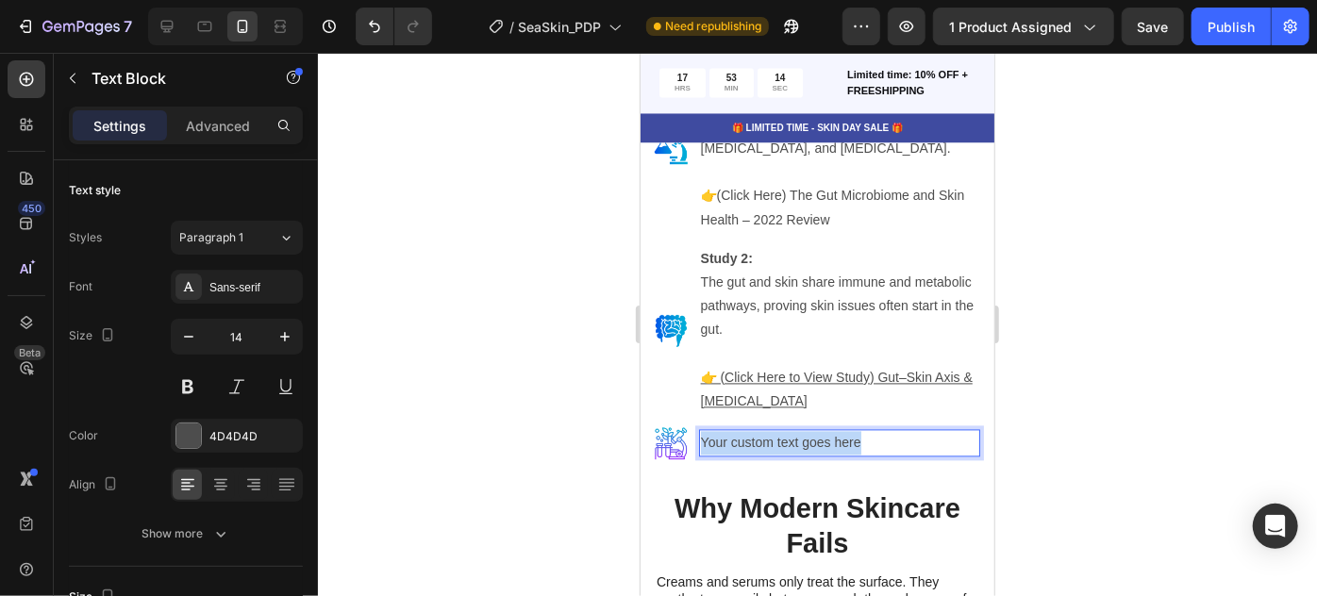
click at [736, 431] on p "Your custom text goes here" at bounding box center [838, 443] width 277 height 24
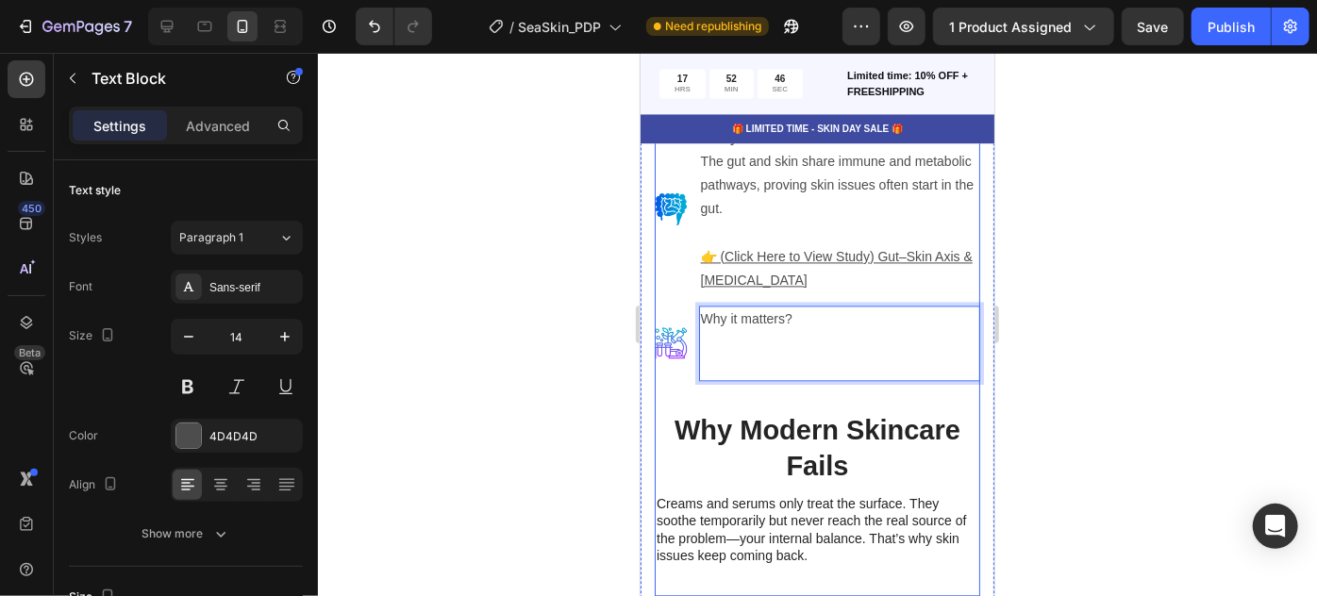
scroll to position [5566, 0]
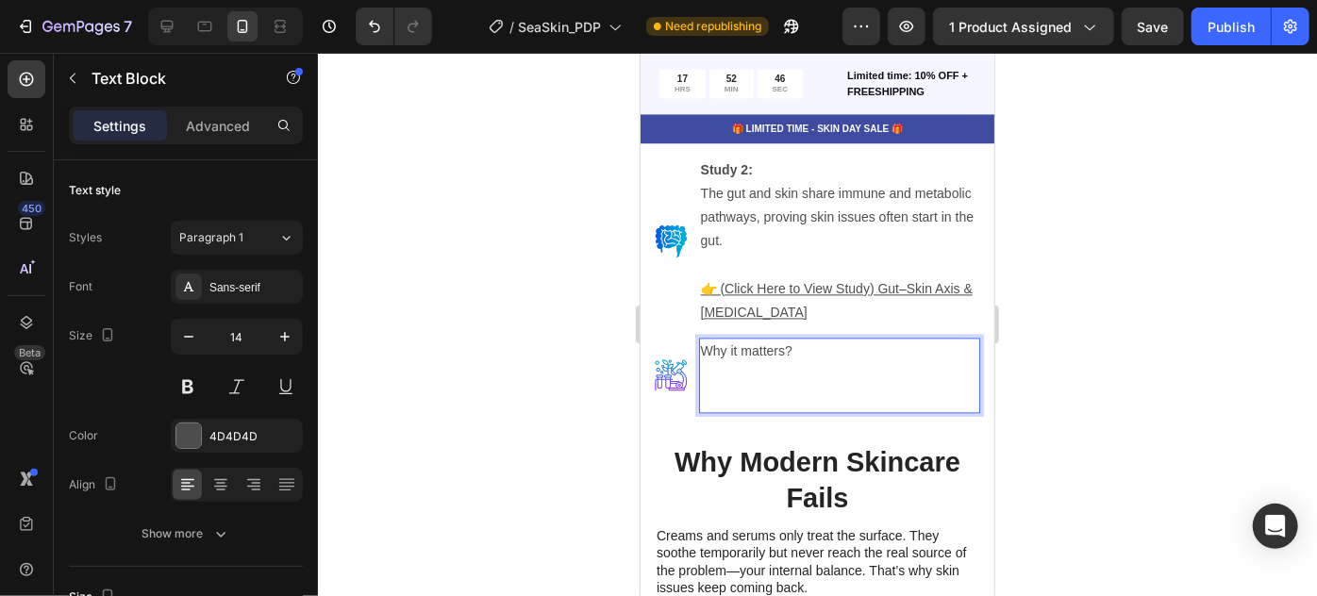
click at [1096, 352] on div at bounding box center [817, 325] width 999 height 544
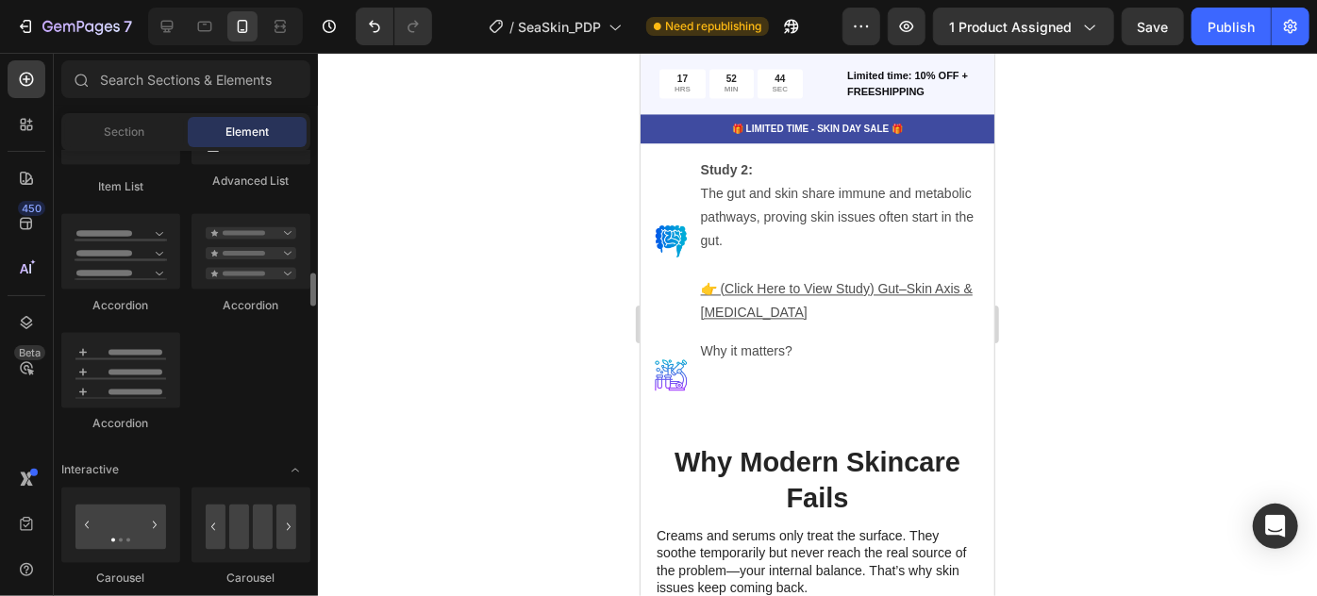
scroll to position [1676, 0]
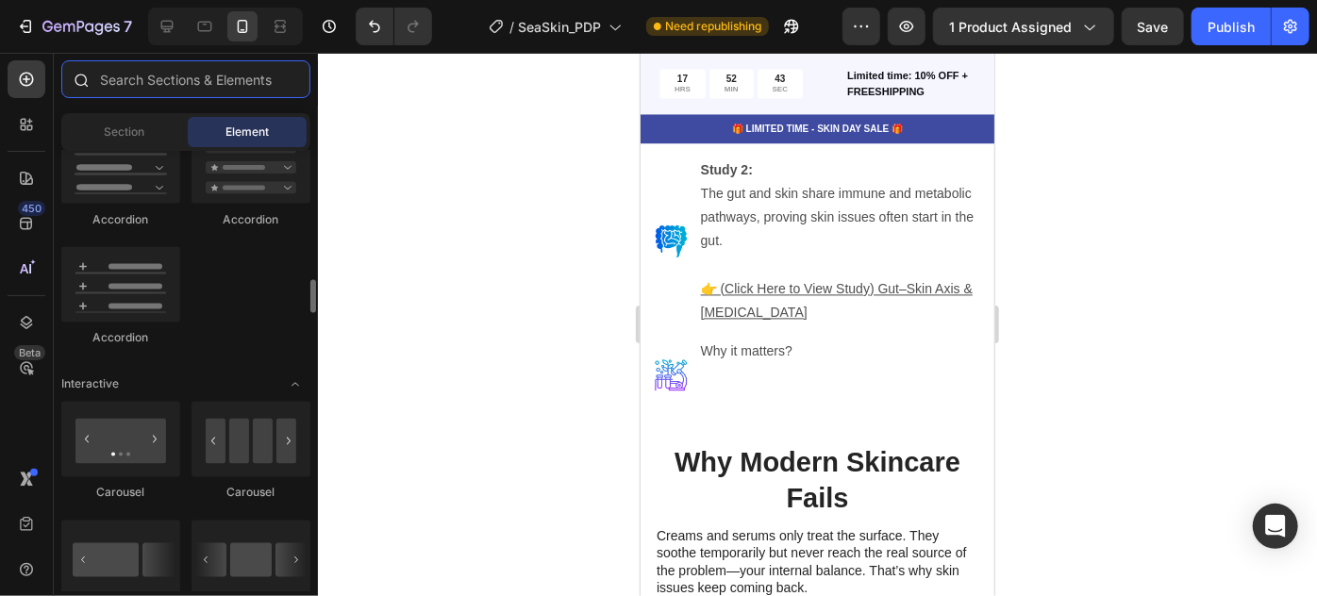
click at [189, 86] on input "text" at bounding box center [185, 79] width 249 height 38
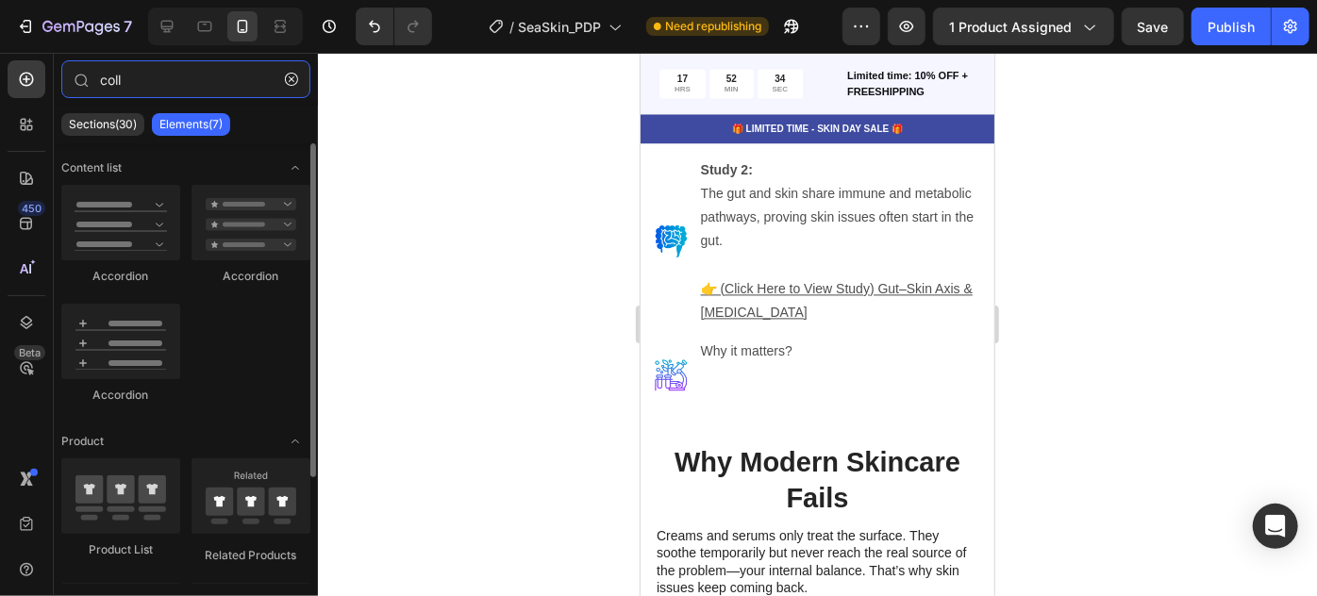
type input "coll"
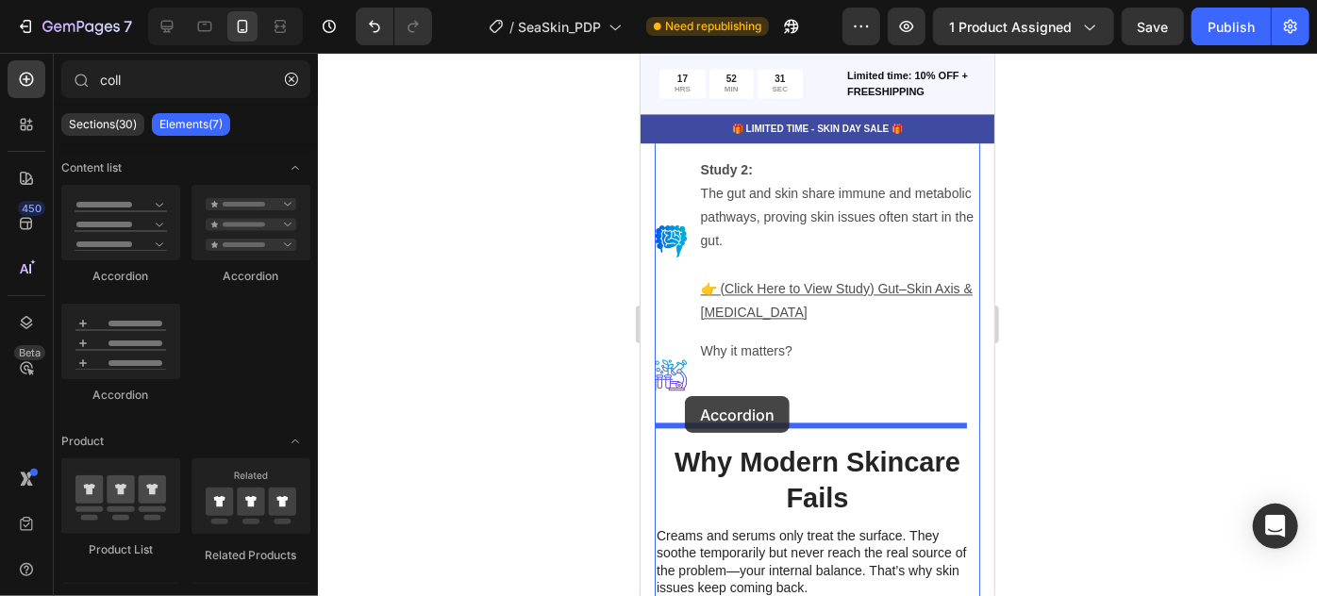
drag, startPoint x: 830, startPoint y: 410, endPoint x: 684, endPoint y: 395, distance: 147.0
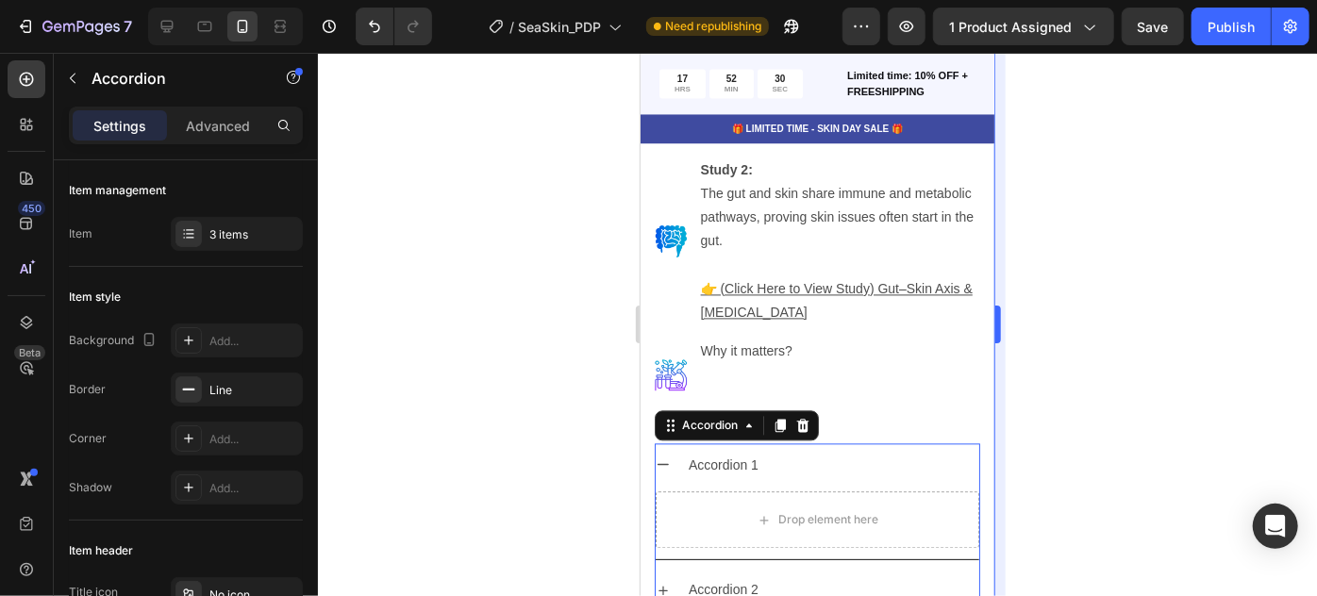
drag, startPoint x: 1098, startPoint y: 320, endPoint x: 997, endPoint y: 346, distance: 104.4
click at [1107, 313] on div at bounding box center [817, 325] width 999 height 544
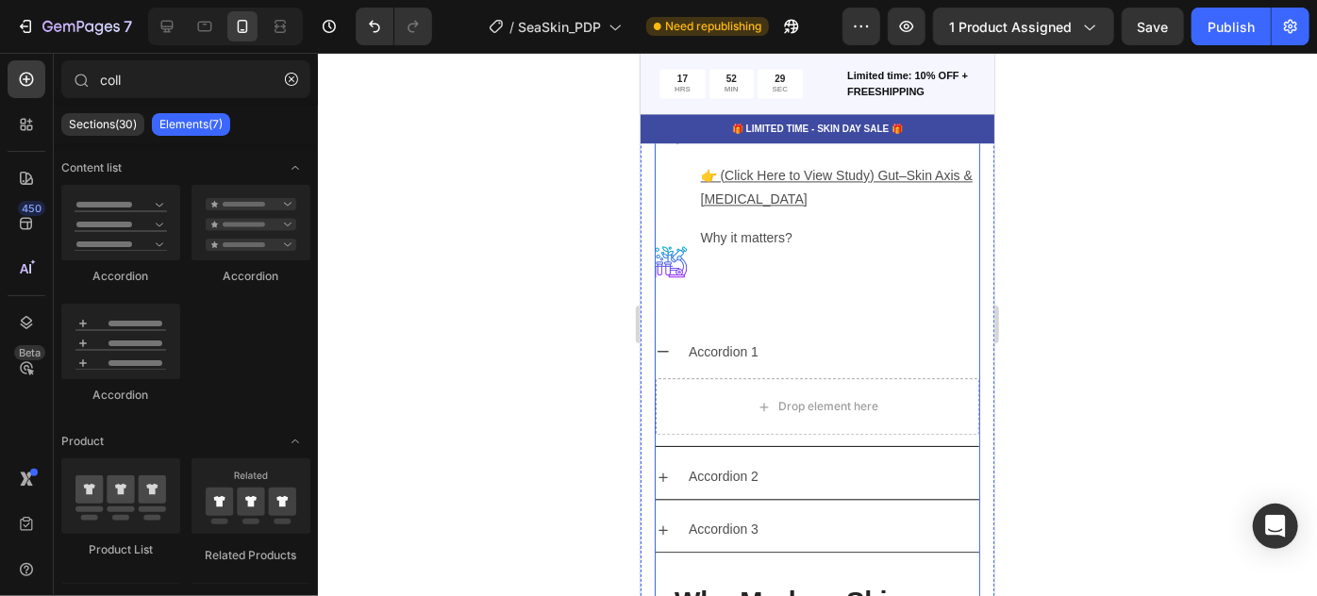
scroll to position [5651, 0]
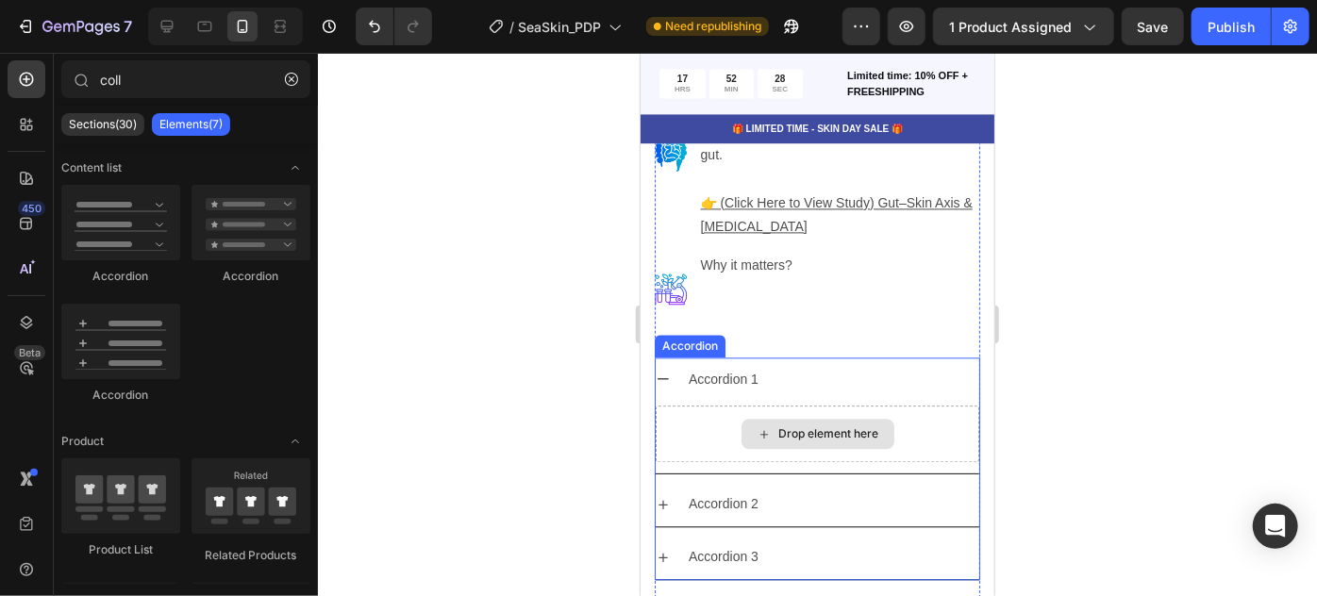
click at [793, 418] on div "Drop element here" at bounding box center [817, 433] width 153 height 30
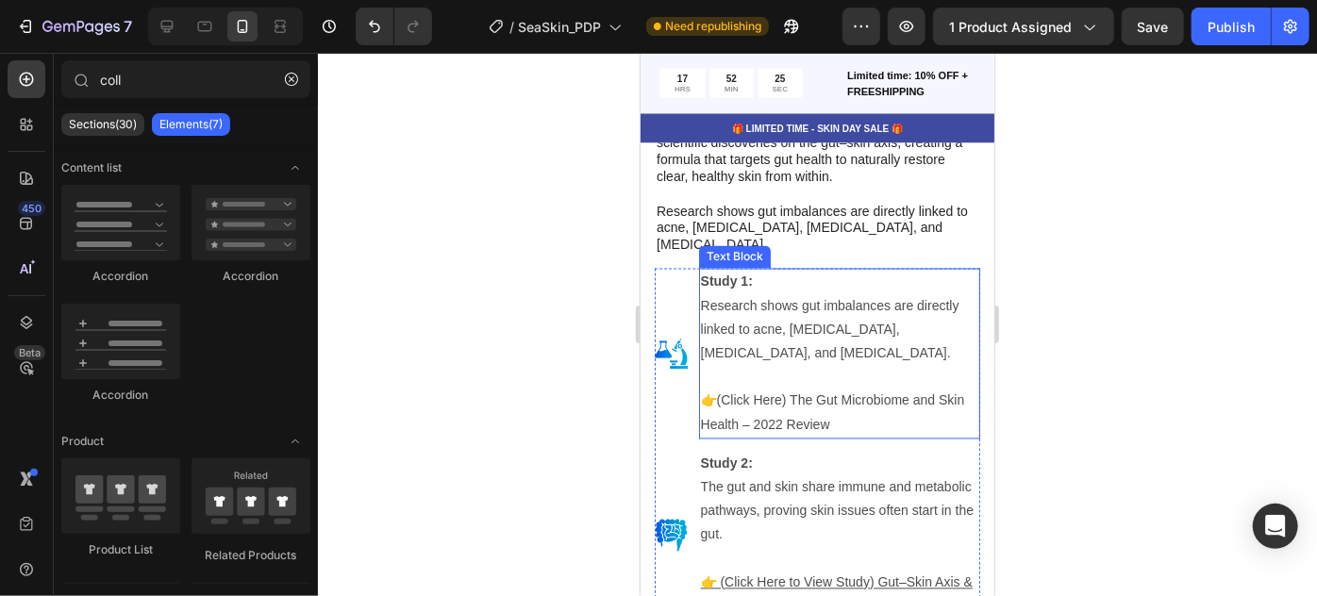
scroll to position [5222, 0]
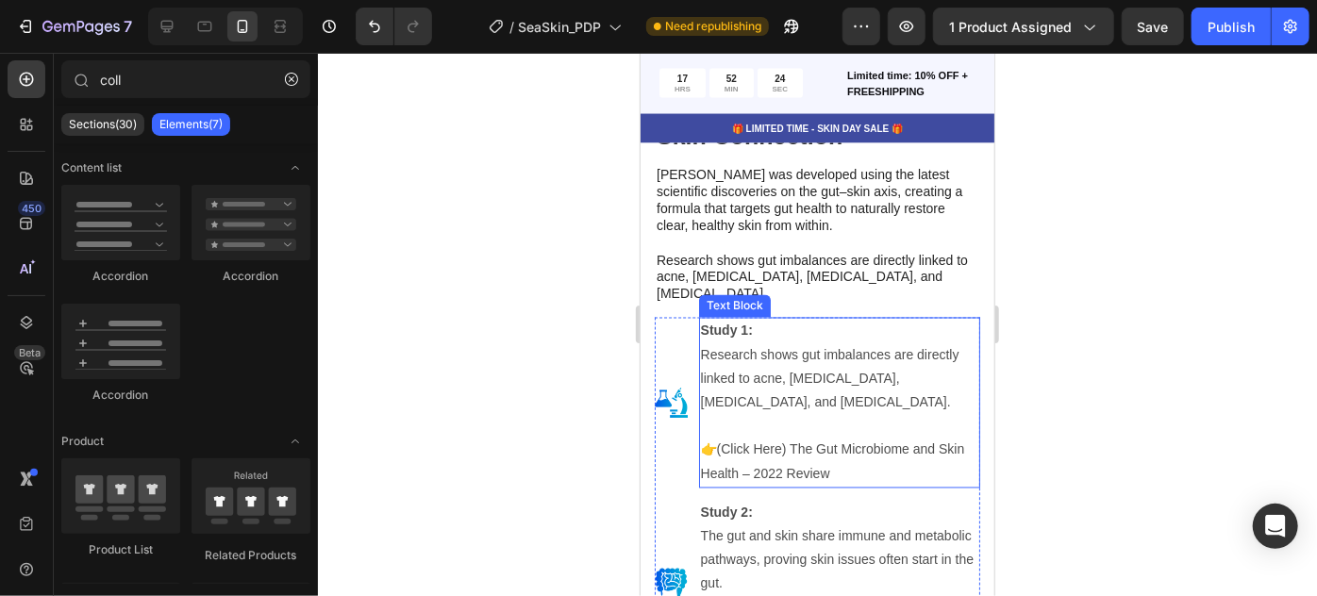
click at [729, 323] on strong "Study 1:" at bounding box center [726, 330] width 52 height 15
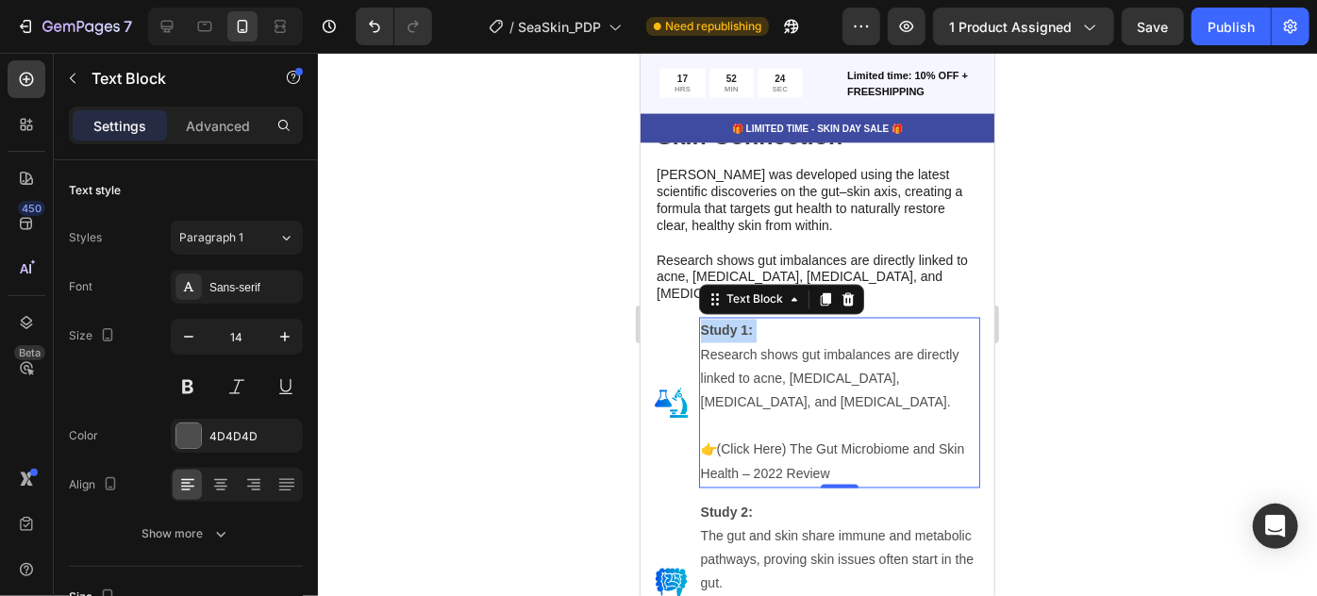
click at [729, 323] on strong "Study 1:" at bounding box center [726, 330] width 52 height 15
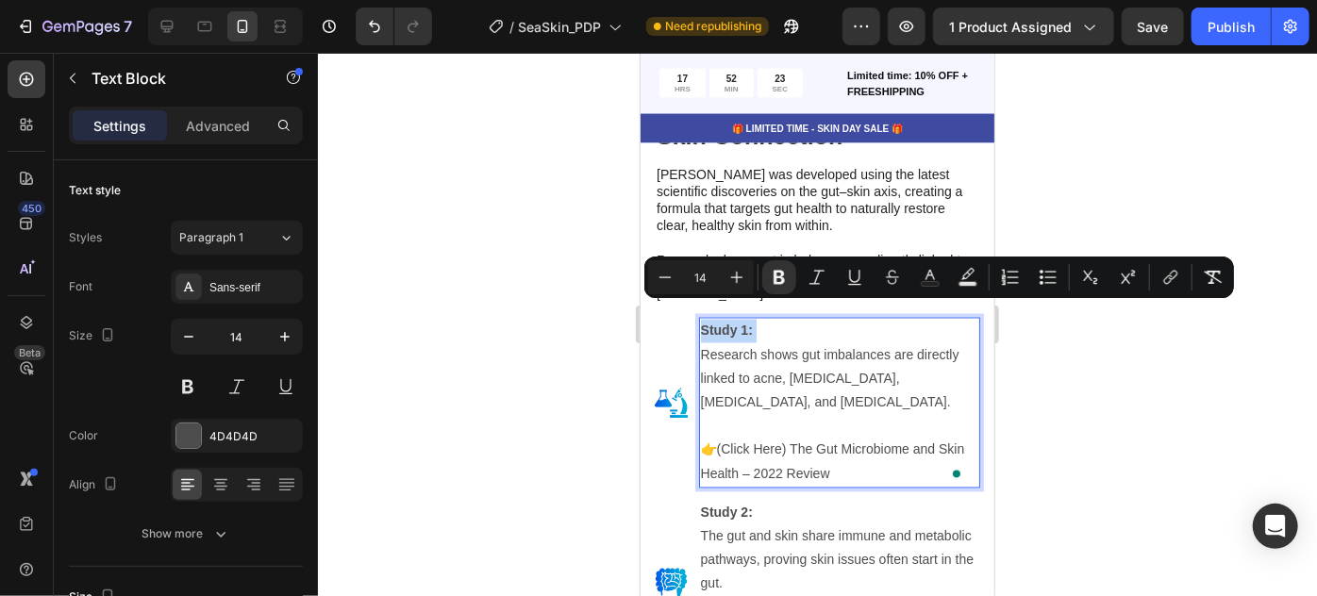
copy p "Study 1:"
drag, startPoint x: 1211, startPoint y: 360, endPoint x: 1008, endPoint y: 388, distance: 204.7
click at [1210, 360] on div at bounding box center [817, 325] width 999 height 544
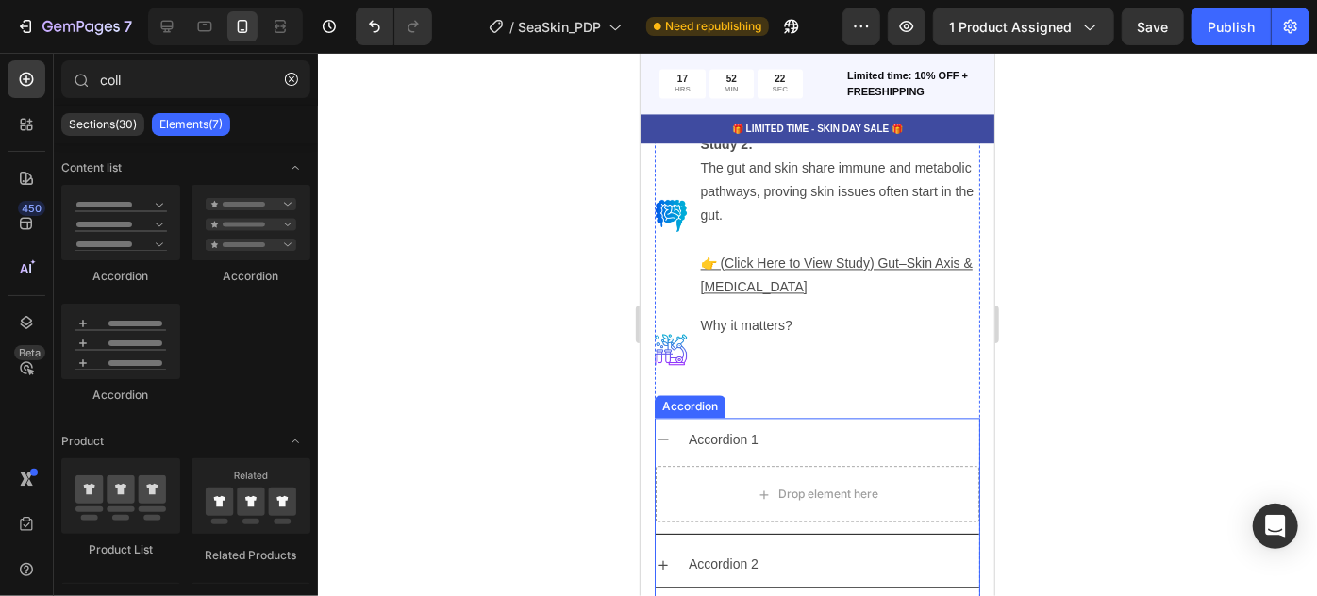
scroll to position [5651, 0]
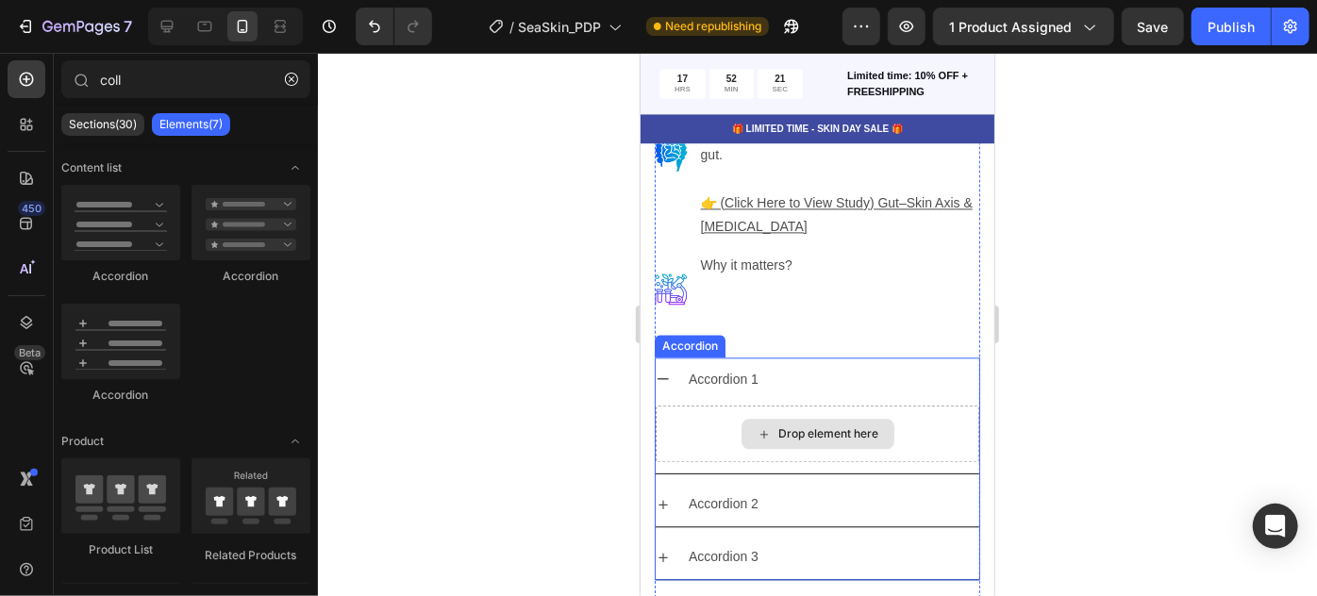
click at [809, 426] on div "Drop element here" at bounding box center [828, 433] width 100 height 15
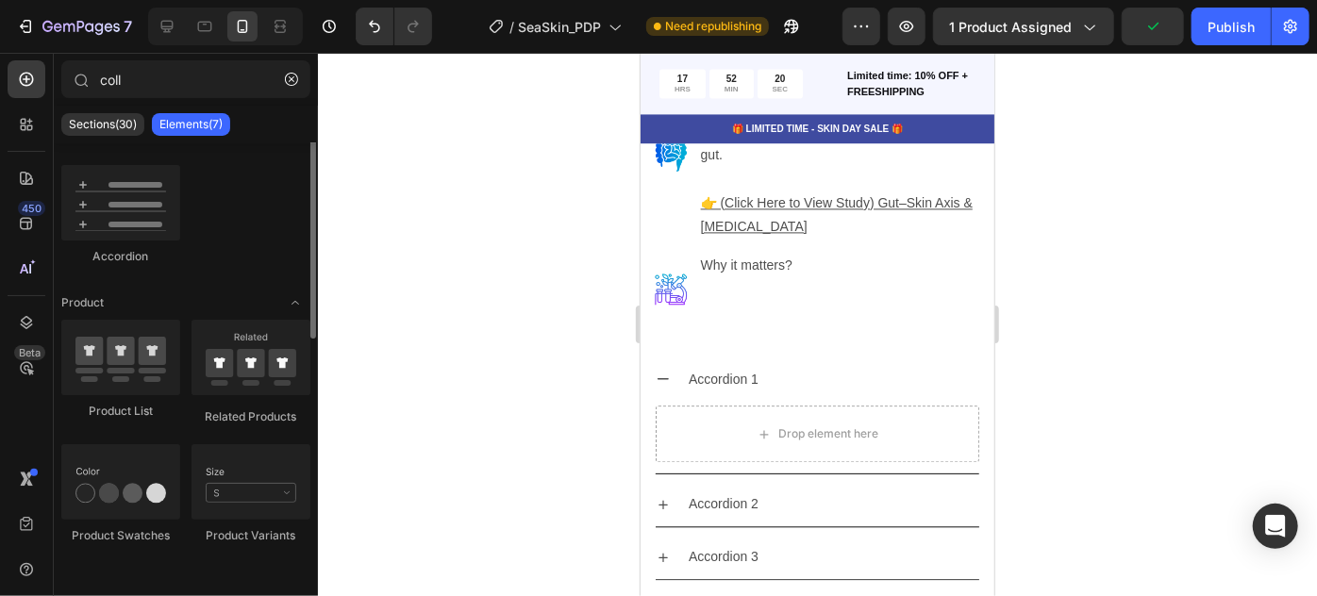
scroll to position [0, 0]
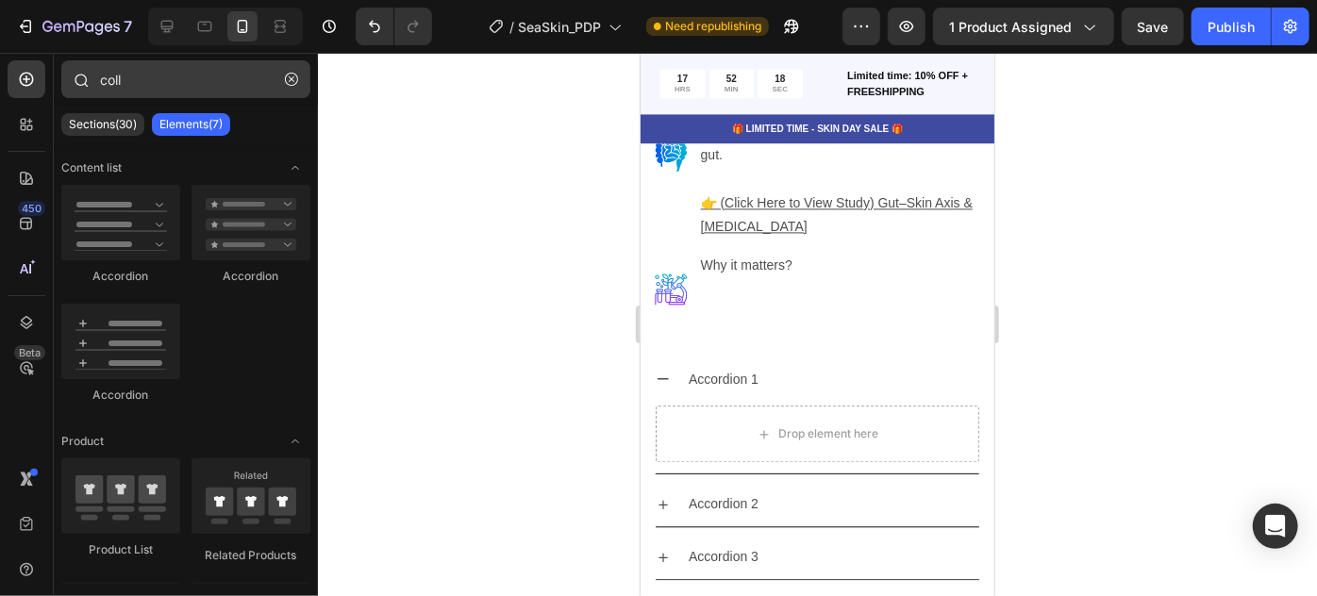
click at [299, 80] on button "button" at bounding box center [291, 79] width 30 height 30
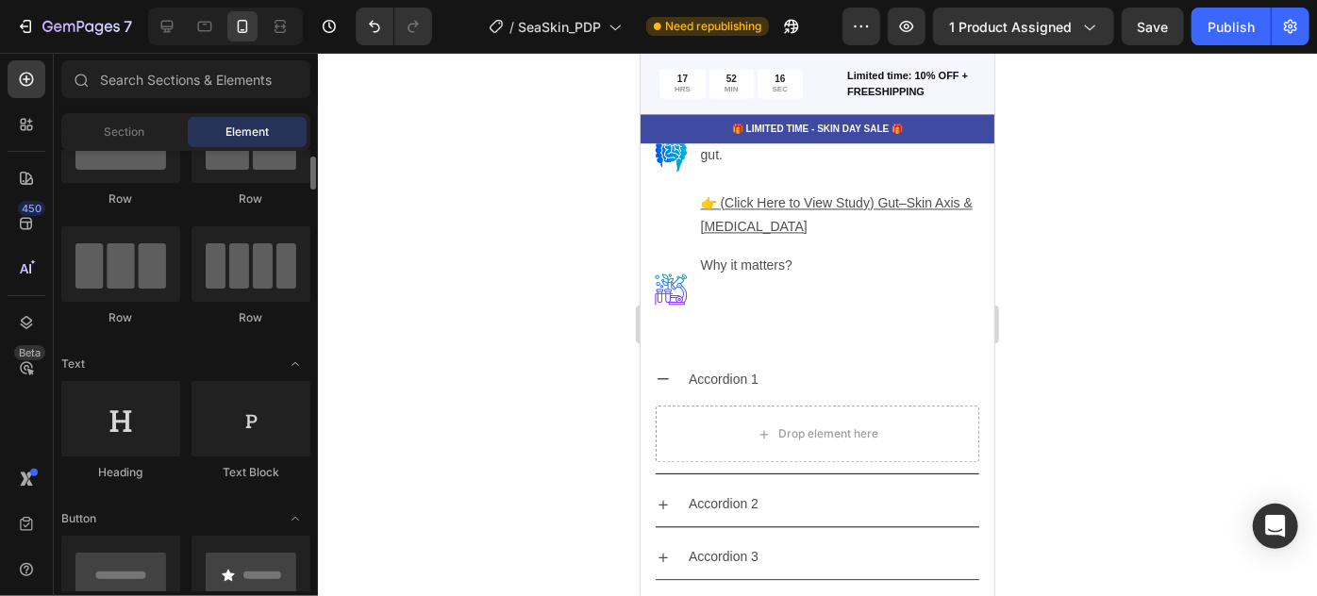
scroll to position [171, 0]
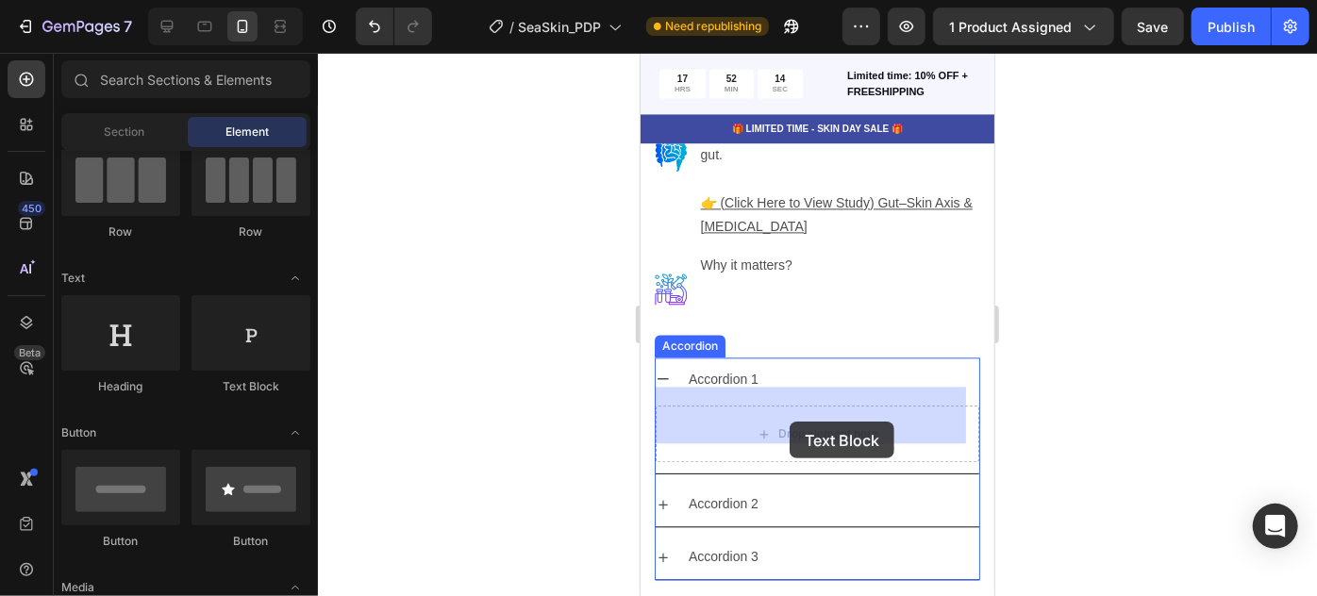
drag, startPoint x: 889, startPoint y: 401, endPoint x: 789, endPoint y: 421, distance: 102.0
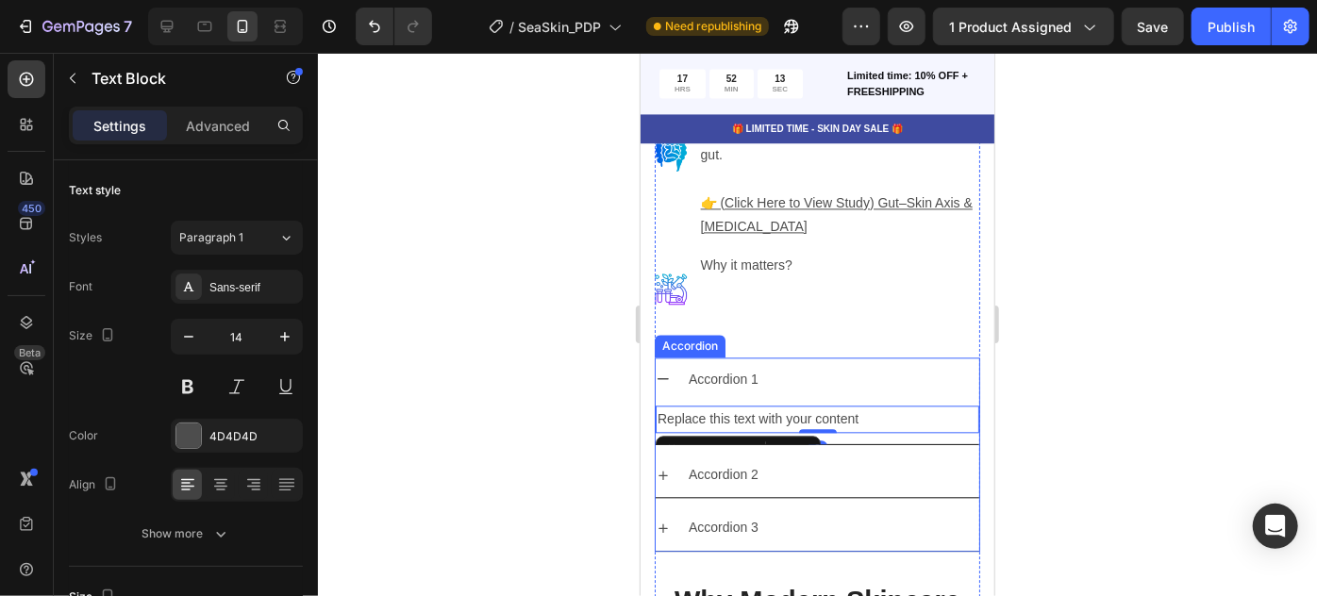
click at [725, 364] on div "Accordion 1" at bounding box center [722, 378] width 75 height 29
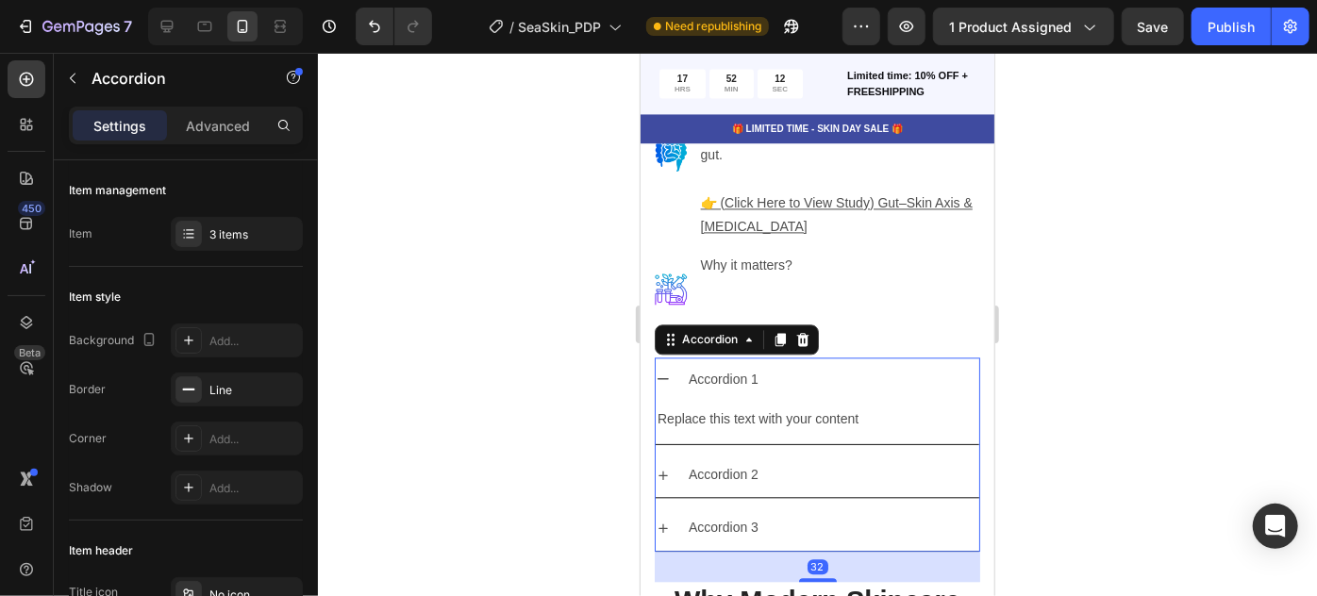
click at [725, 364] on div "Accordion 1" at bounding box center [722, 378] width 75 height 29
click at [725, 367] on p "Accordion 1" at bounding box center [723, 379] width 70 height 24
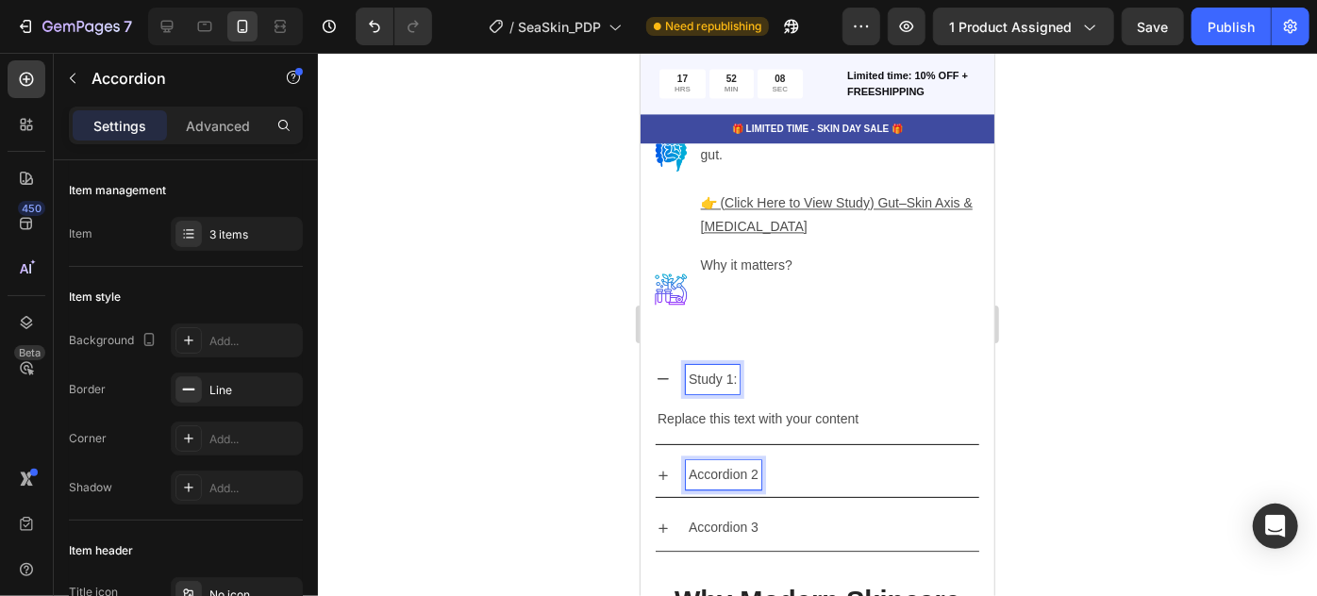
click at [752, 462] on p "Accordion 2" at bounding box center [723, 474] width 70 height 24
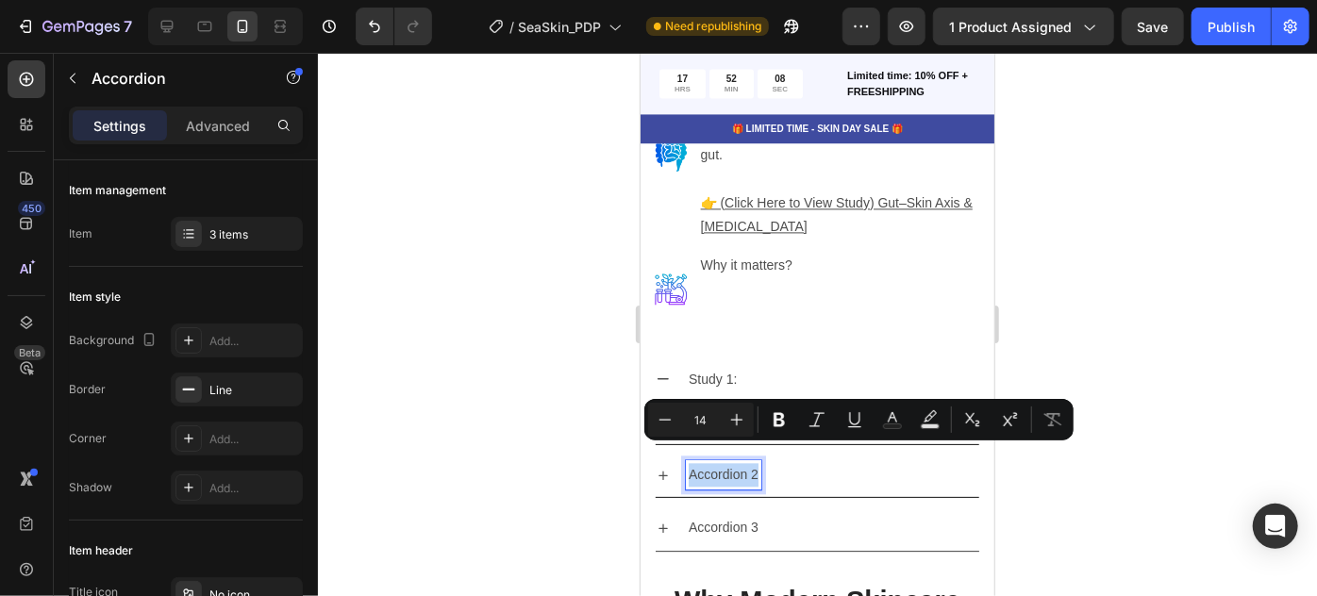
click at [752, 462] on p "Accordion 2" at bounding box center [723, 474] width 70 height 24
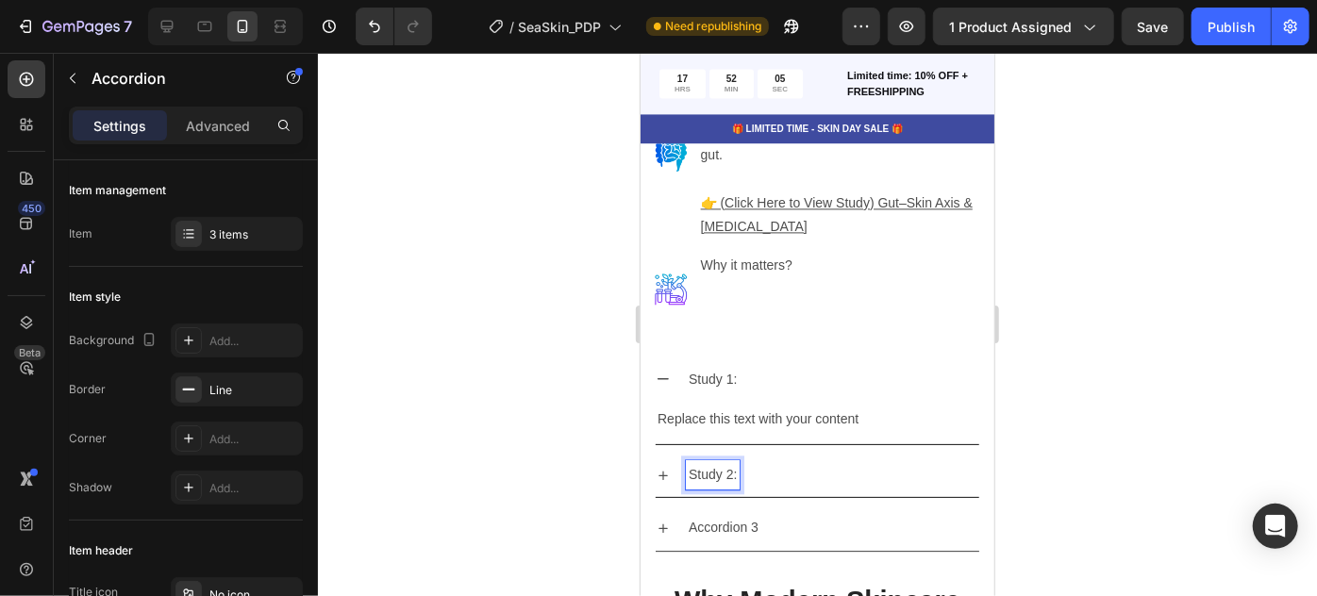
click at [733, 515] on p "Accordion 3" at bounding box center [723, 527] width 70 height 24
click at [1199, 339] on div at bounding box center [817, 325] width 999 height 544
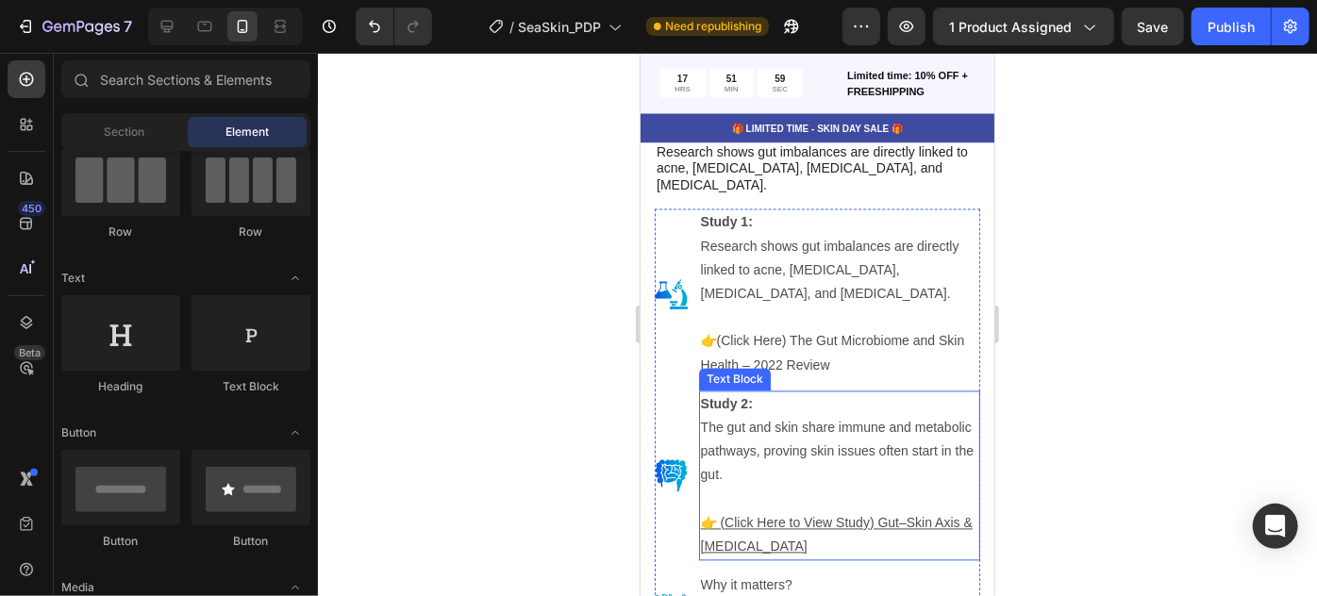
scroll to position [5308, 0]
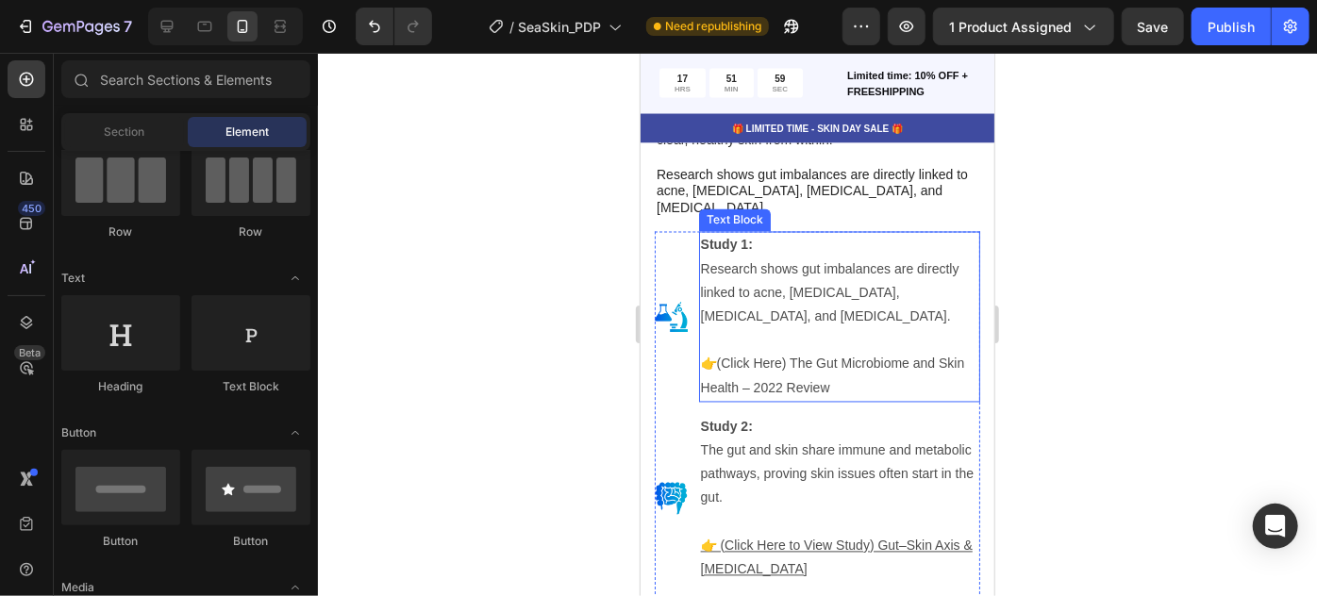
click at [816, 278] on p "Study 1: Research shows gut imbalances are directly linked to acne, [MEDICAL_DA…" at bounding box center [838, 280] width 277 height 95
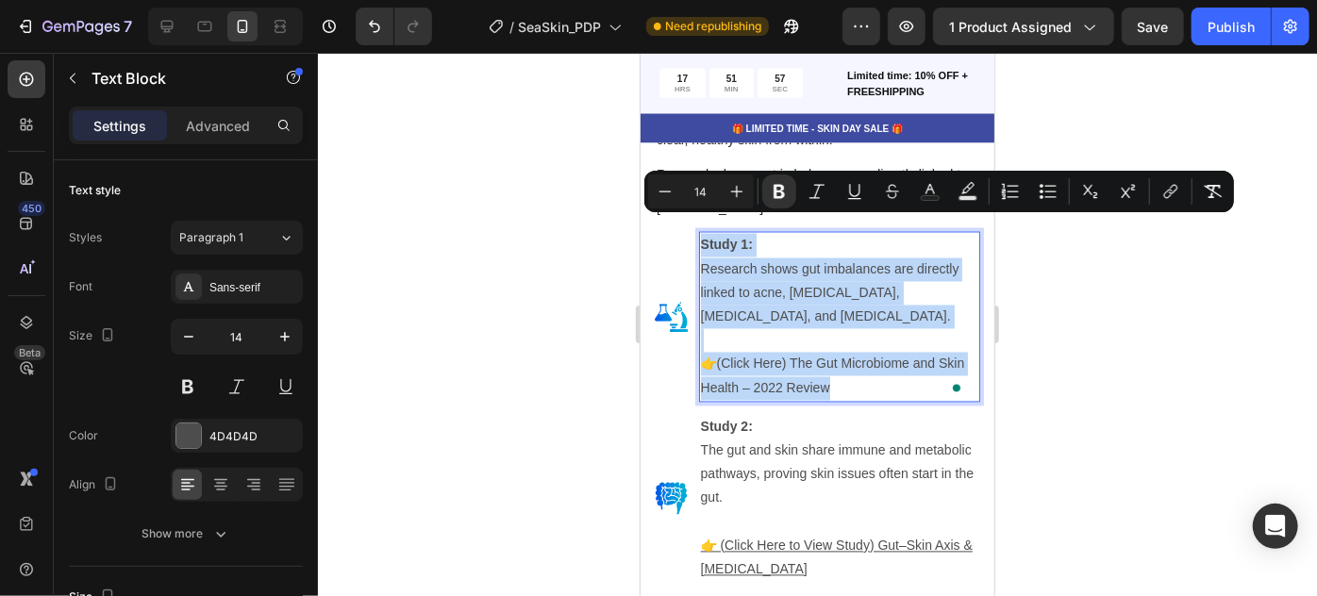
drag, startPoint x: 863, startPoint y: 371, endPoint x: 701, endPoint y: 235, distance: 211.7
copy div "Study 1: Research shows gut imbalances are directly linked to acne, [MEDICAL_DA…"
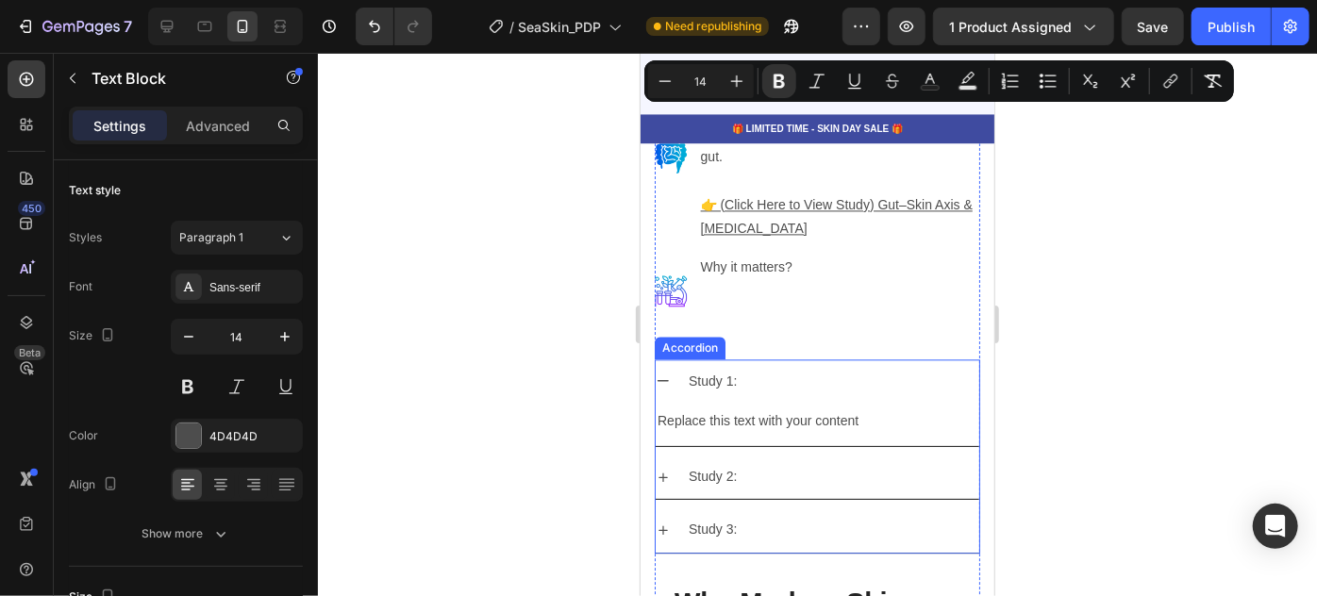
scroll to position [5651, 0]
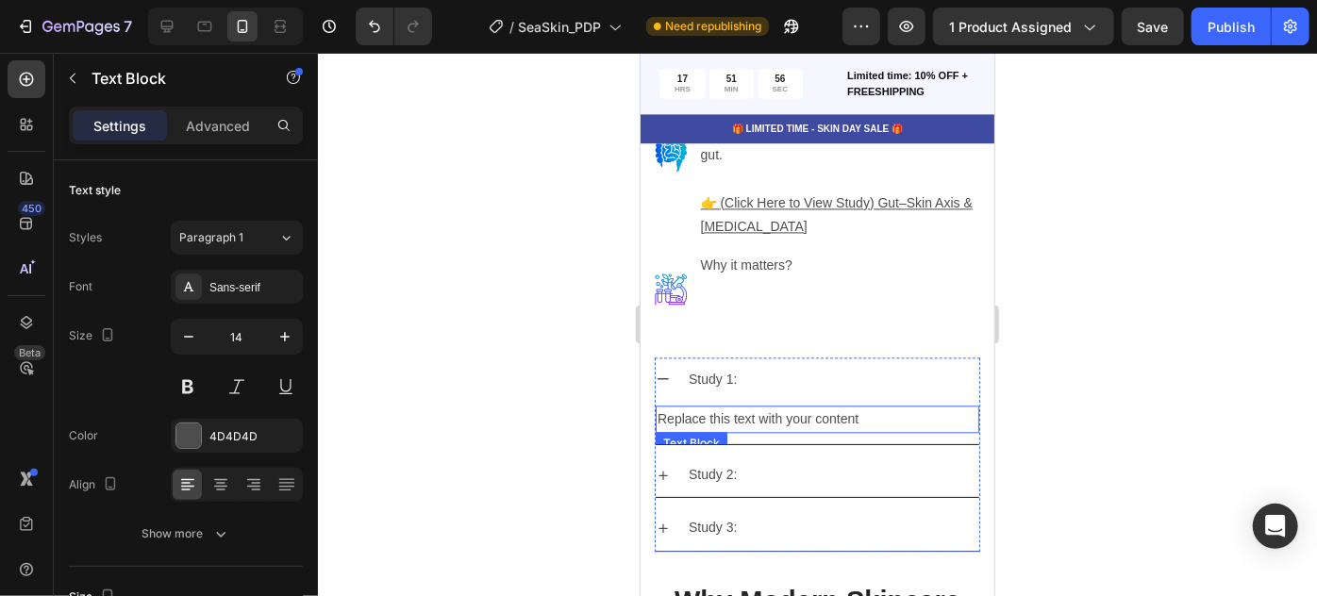
click at [752, 405] on div "Replace this text with your content" at bounding box center [817, 418] width 324 height 27
click at [752, 407] on p "Replace this text with your content" at bounding box center [817, 419] width 320 height 24
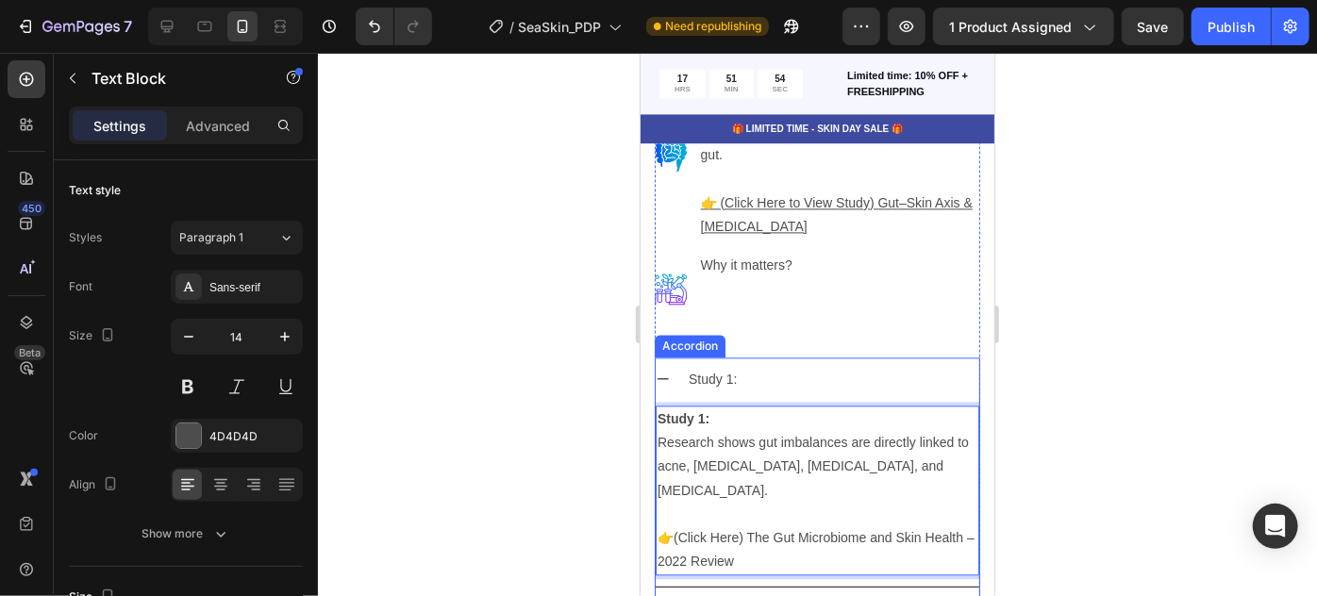
click at [662, 371] on icon at bounding box center [662, 378] width 15 height 15
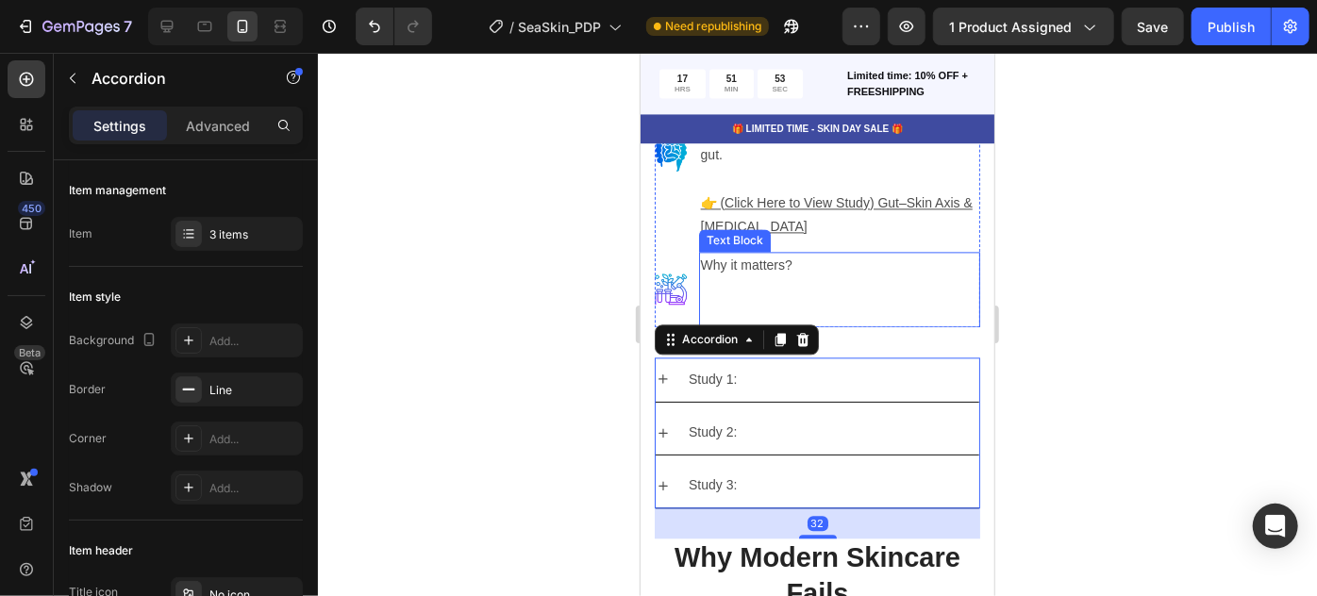
scroll to position [5480, 0]
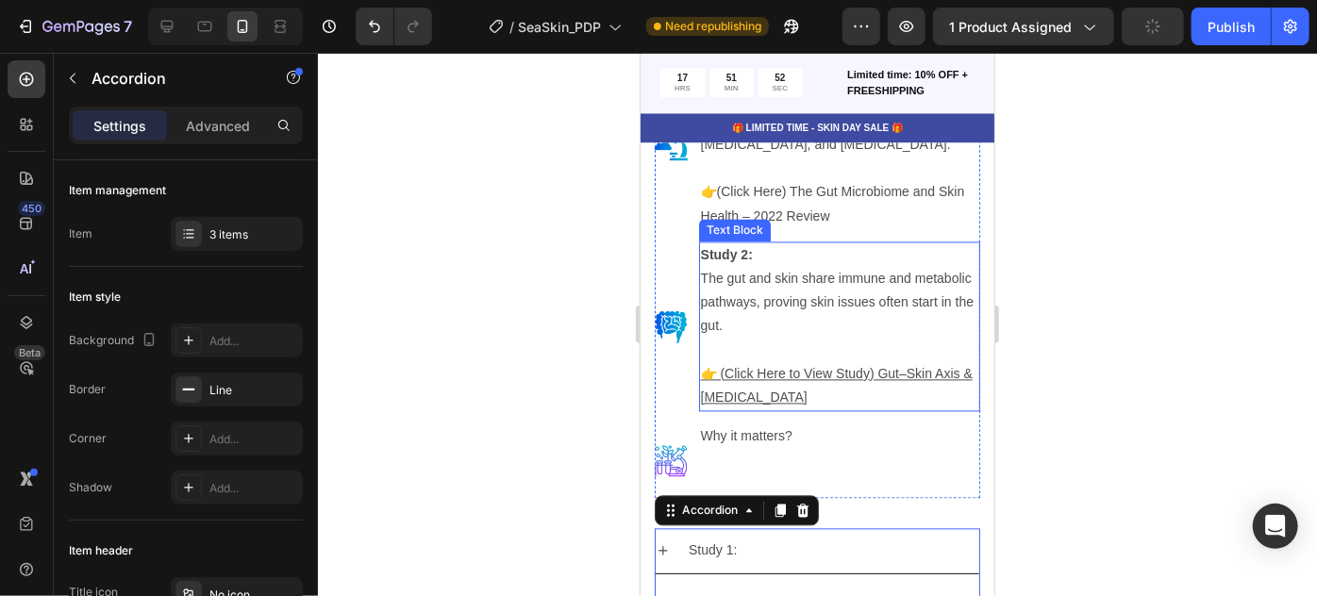
click at [803, 297] on p "The gut and skin share immune and metabolic pathways, proving skin issues often…" at bounding box center [838, 303] width 277 height 72
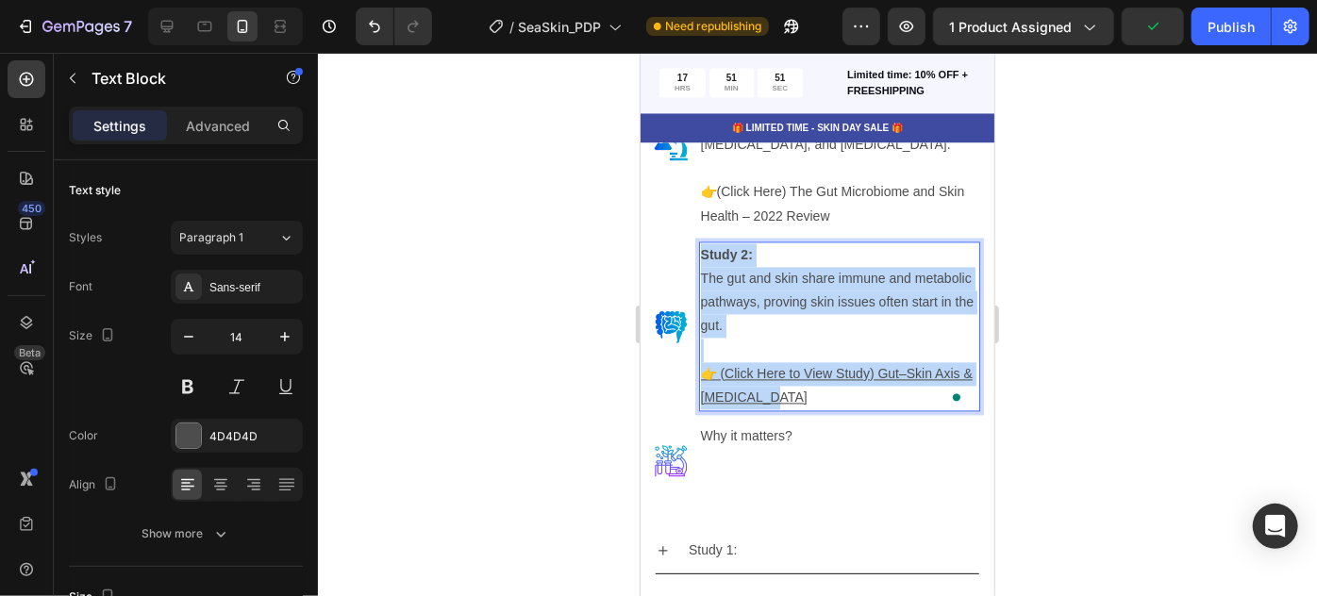
drag, startPoint x: 795, startPoint y: 378, endPoint x: 697, endPoint y: 242, distance: 167.8
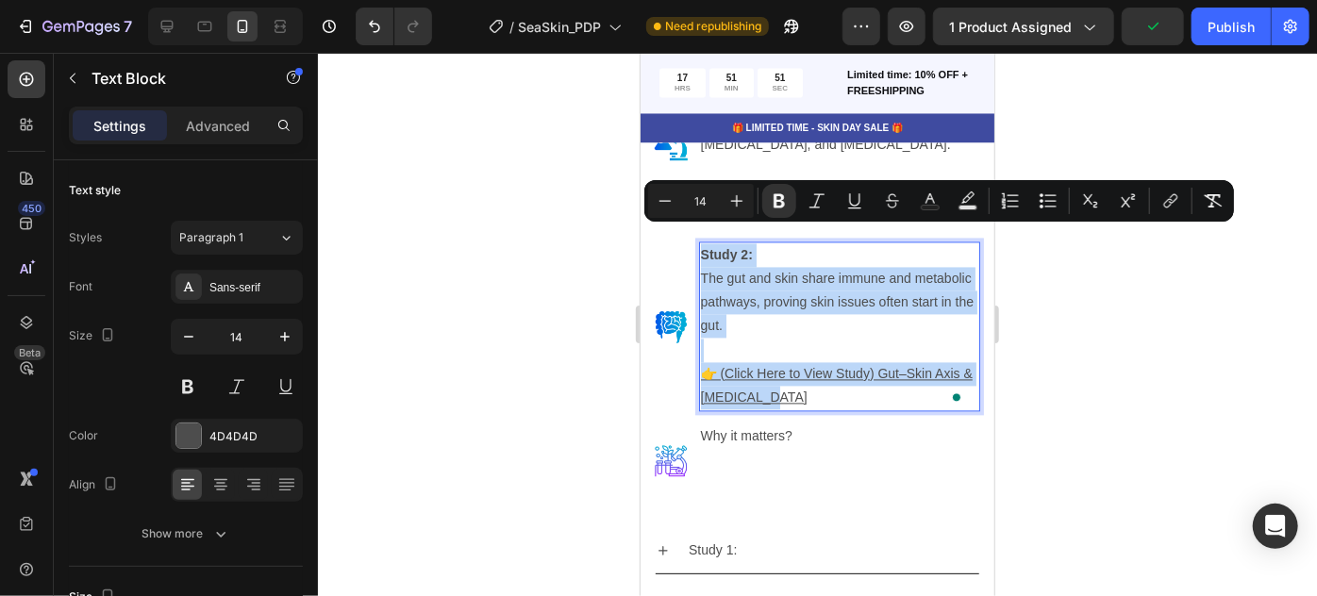
copy div "Study 2: The gut and skin share immune and metabolic pathways, proving skin iss…"
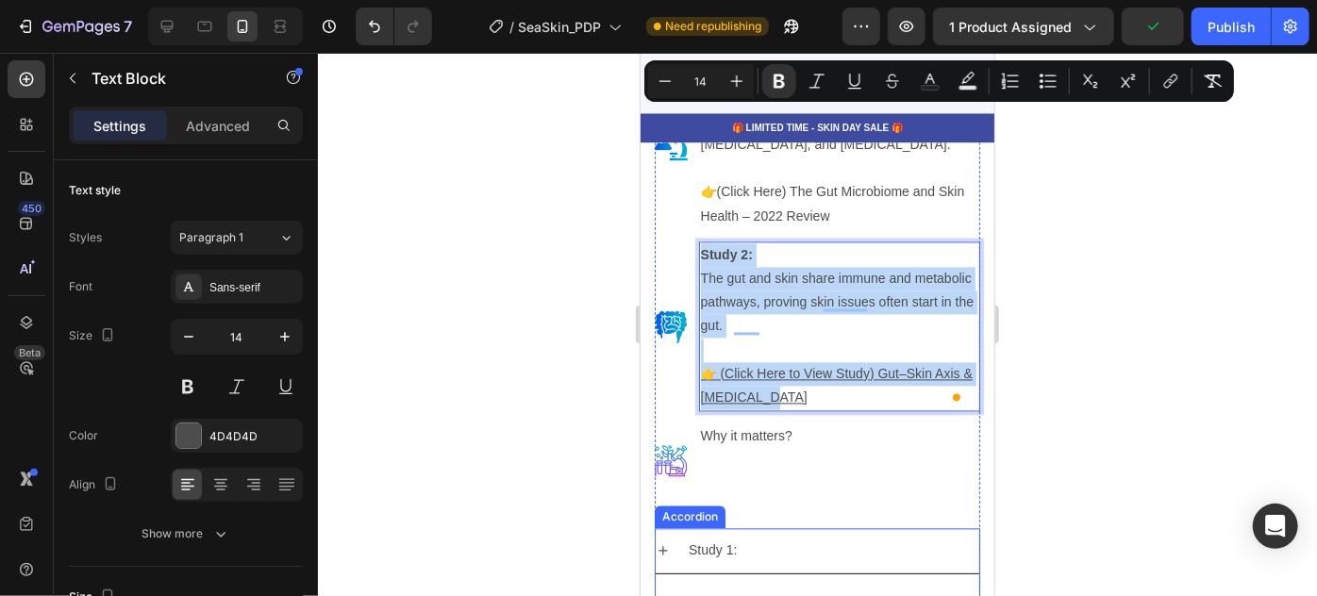
scroll to position [5651, 0]
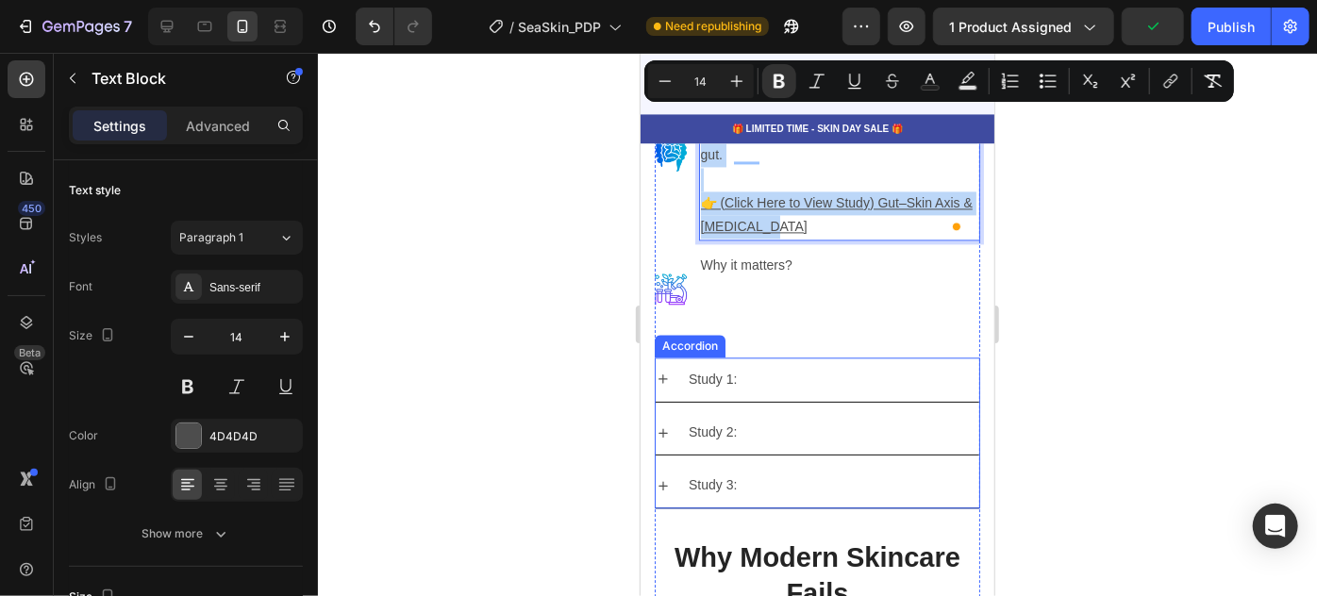
click at [740, 417] on div "Study 2:" at bounding box center [831, 431] width 293 height 29
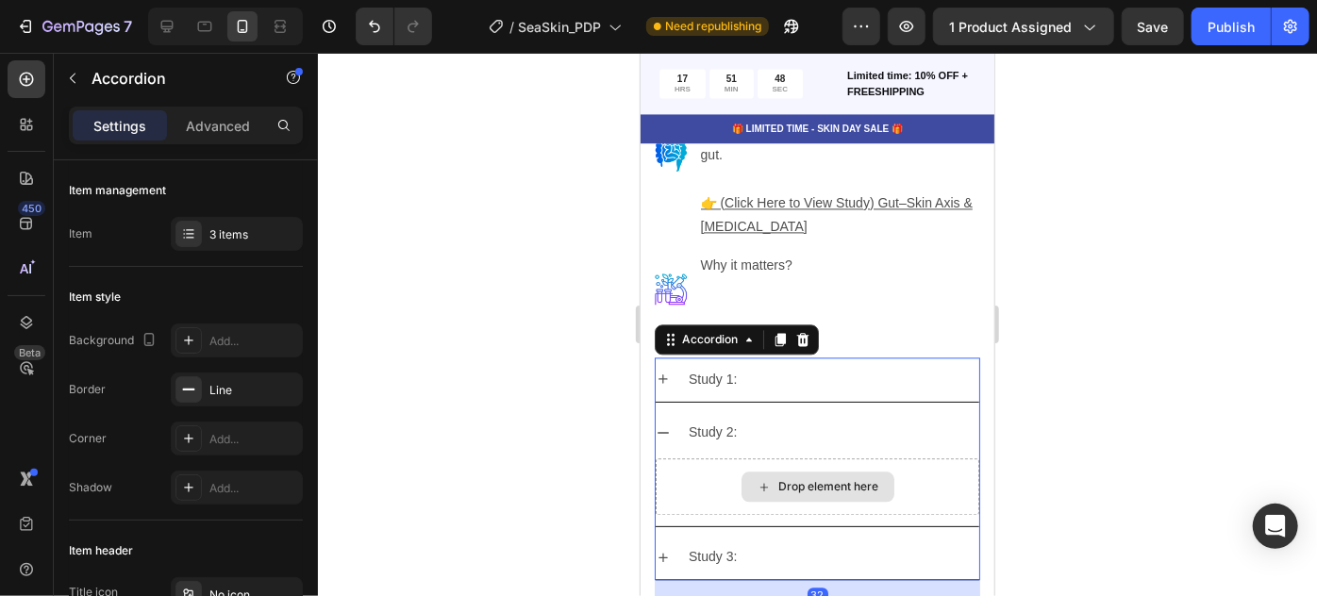
click at [778, 478] on div "Drop element here" at bounding box center [828, 485] width 100 height 15
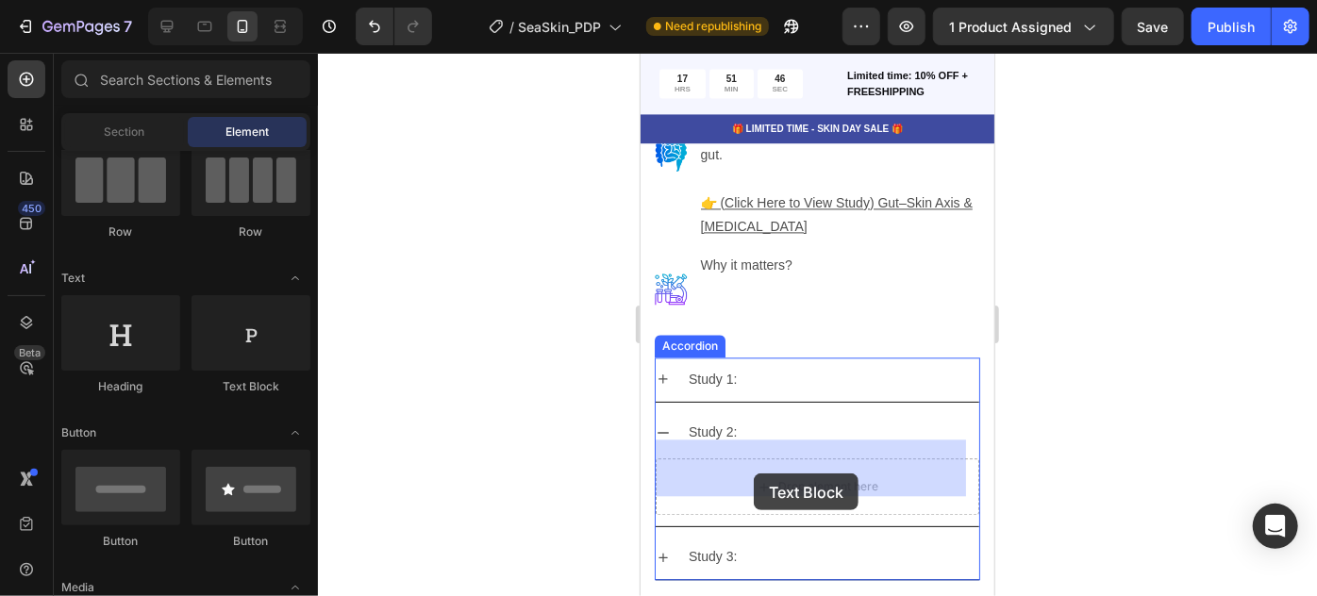
drag, startPoint x: 1139, startPoint y: 431, endPoint x: 753, endPoint y: 473, distance: 388.2
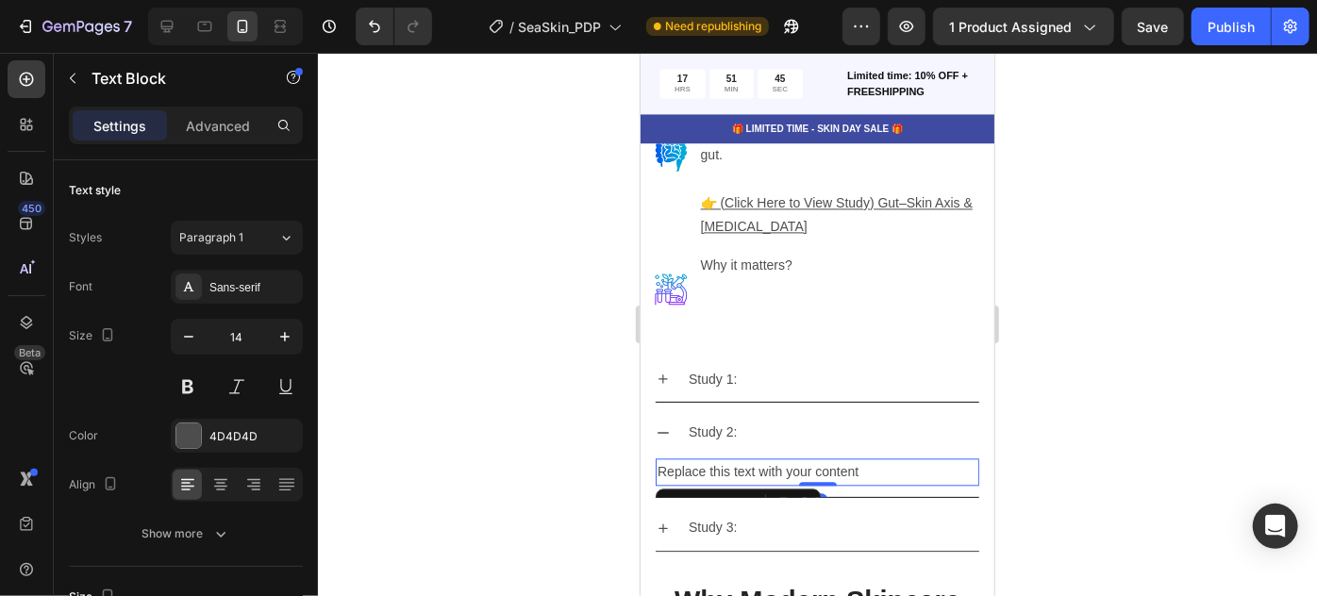
click at [758, 458] on div "Replace this text with your content" at bounding box center [817, 471] width 324 height 27
click at [758, 460] on p "Replace this text with your content" at bounding box center [817, 472] width 320 height 24
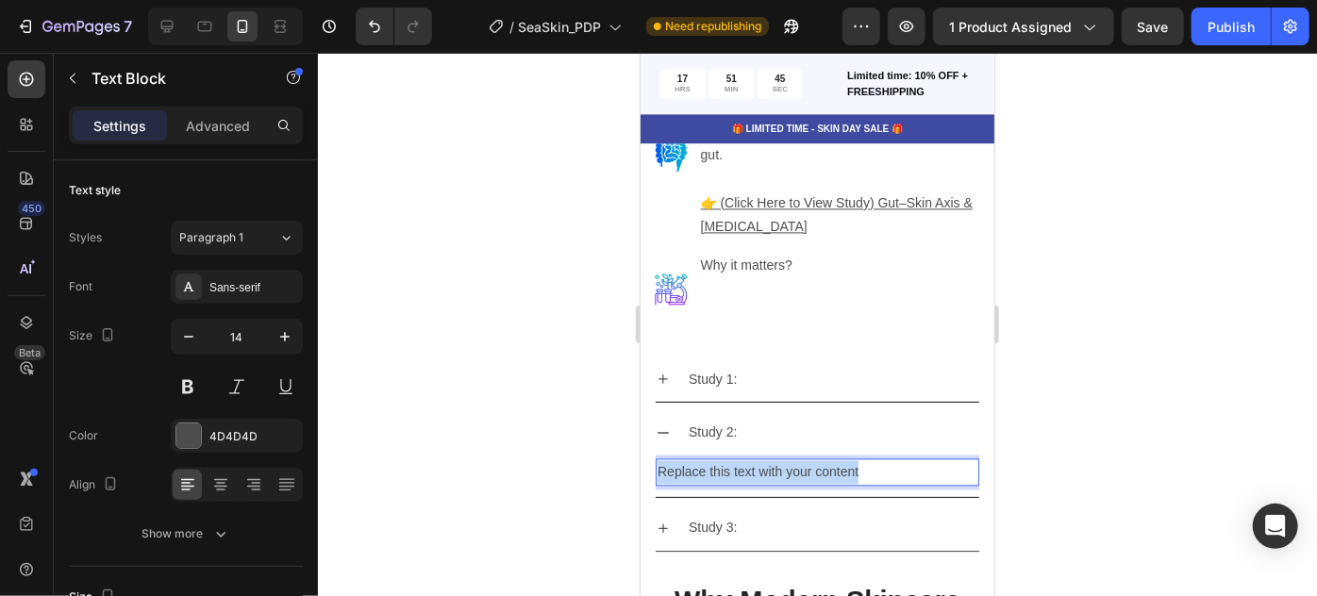
click at [758, 460] on p "Replace this text with your content" at bounding box center [817, 472] width 320 height 24
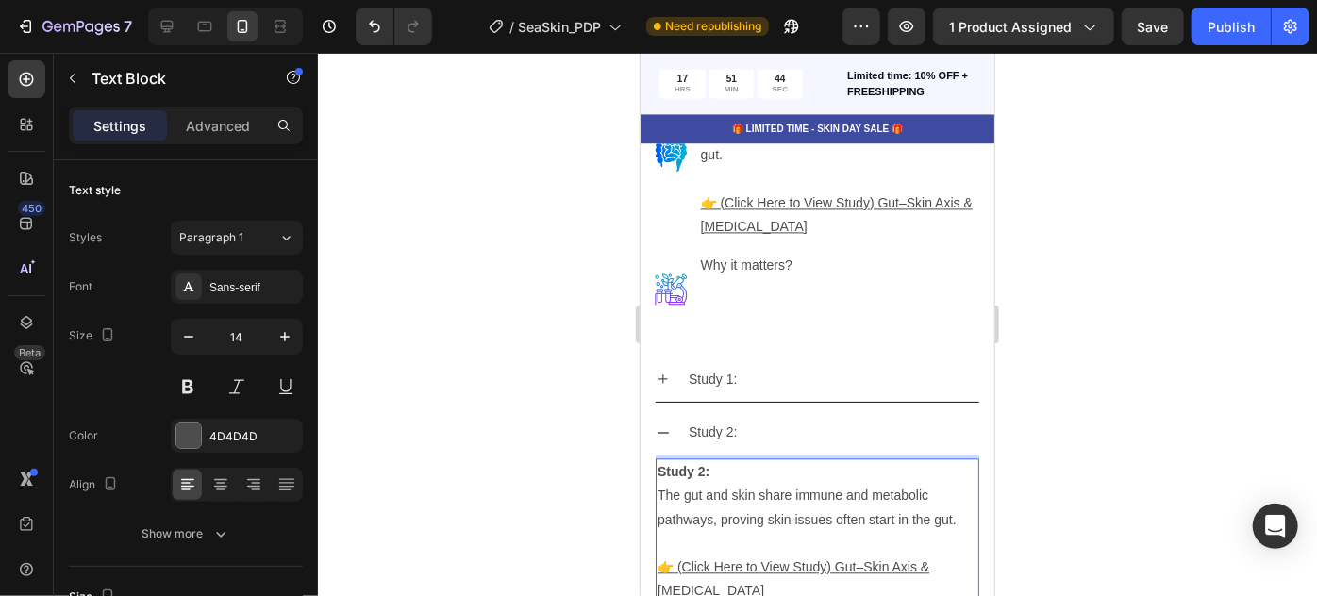
scroll to position [5652, 0]
click at [1136, 439] on div at bounding box center [817, 325] width 999 height 544
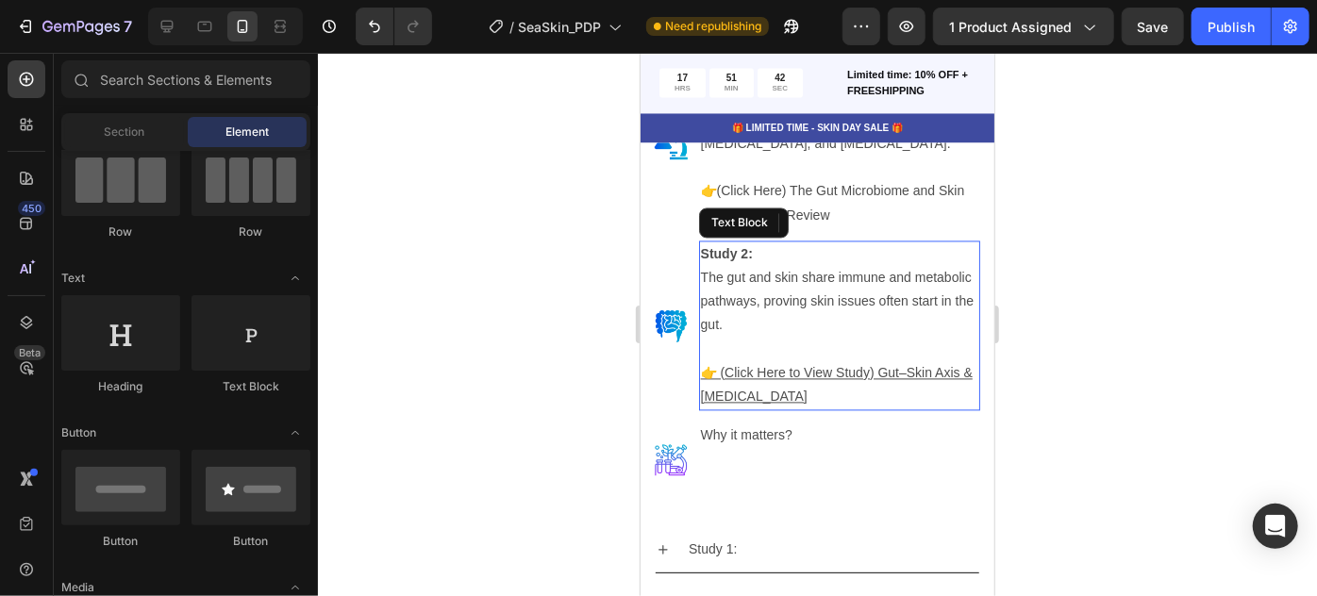
click at [776, 277] on p "The gut and skin share immune and metabolic pathways, proving skin issues often…" at bounding box center [838, 302] width 277 height 72
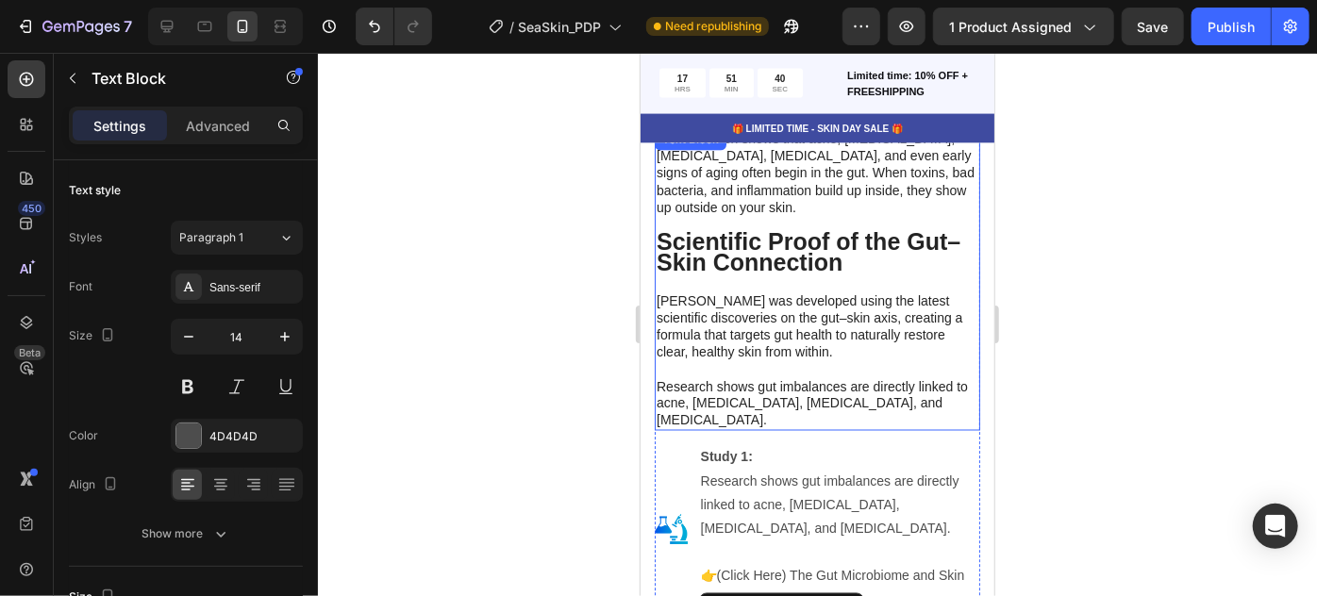
scroll to position [5052, 0]
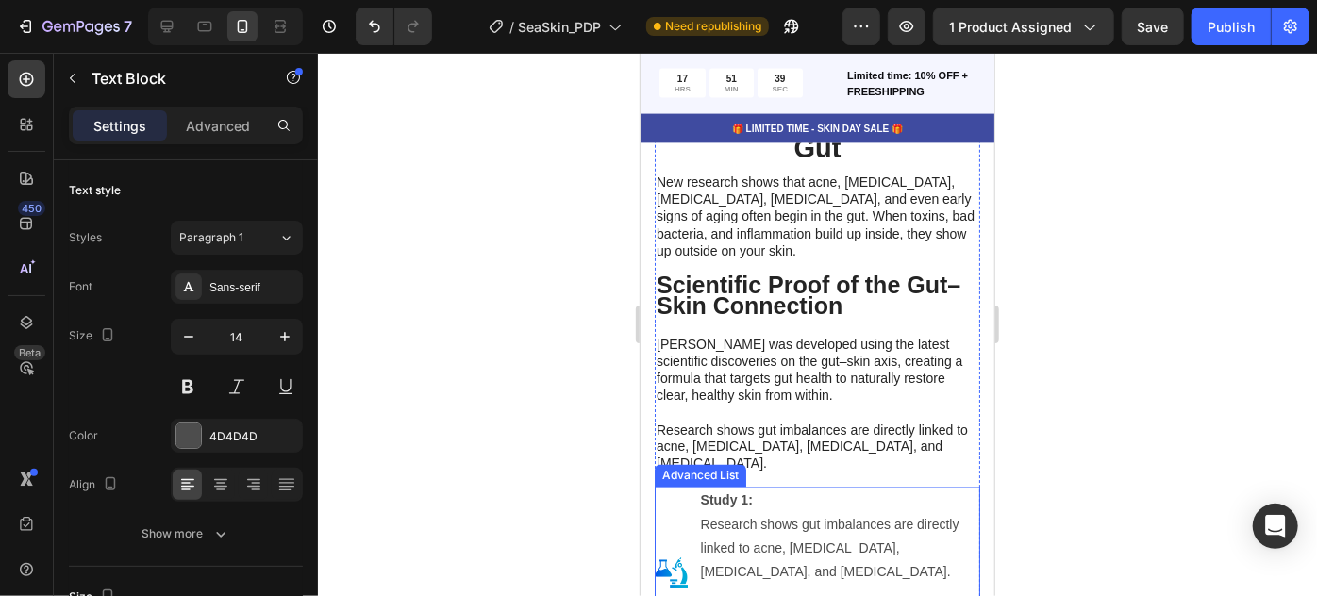
click at [667, 487] on li "Image Study 1: Research shows gut imbalances are directly linked to acne, [MEDI…" at bounding box center [817, 572] width 326 height 170
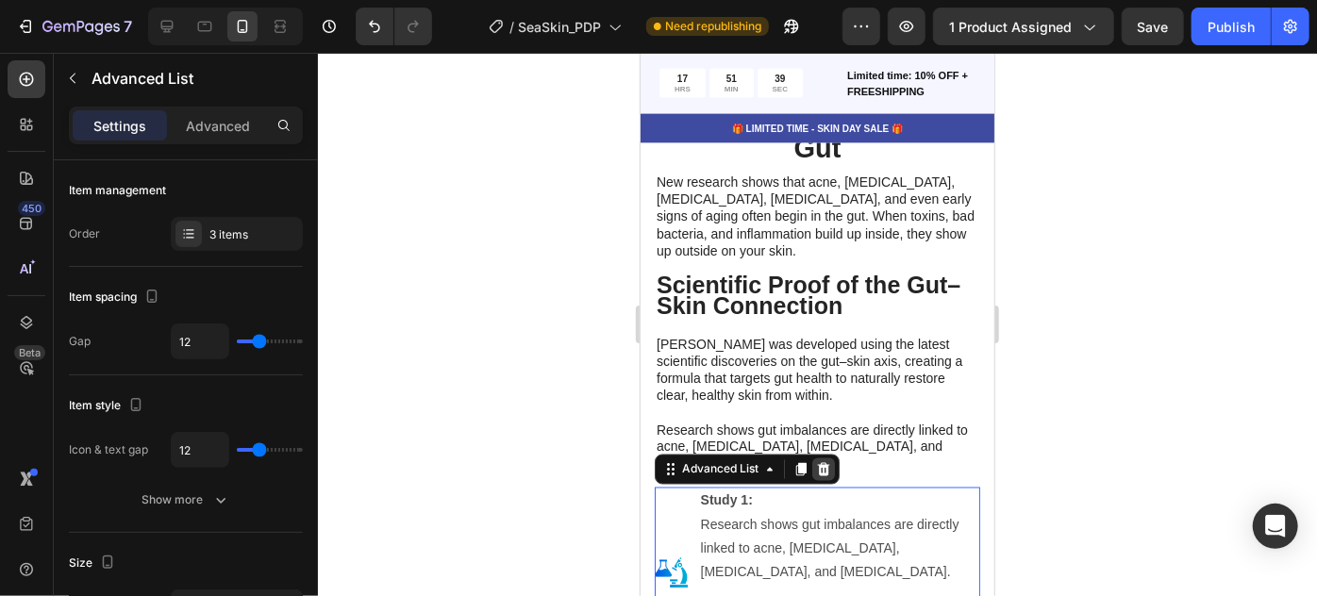
click at [821, 461] on icon at bounding box center [822, 468] width 15 height 15
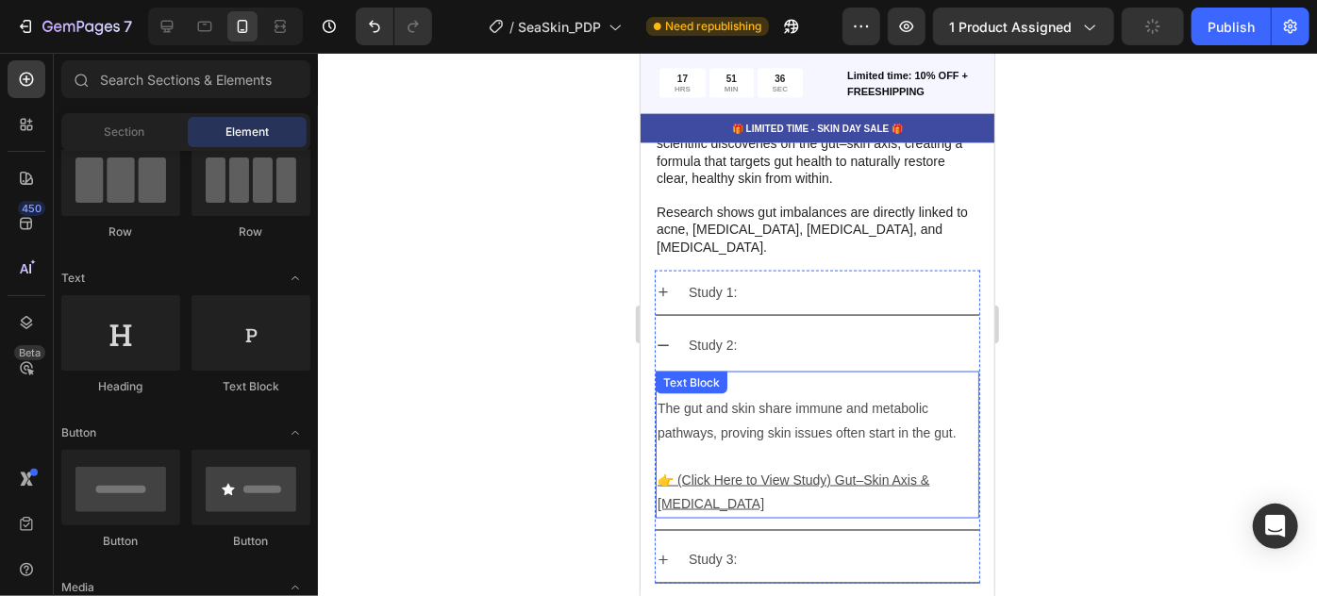
scroll to position [4880, 0]
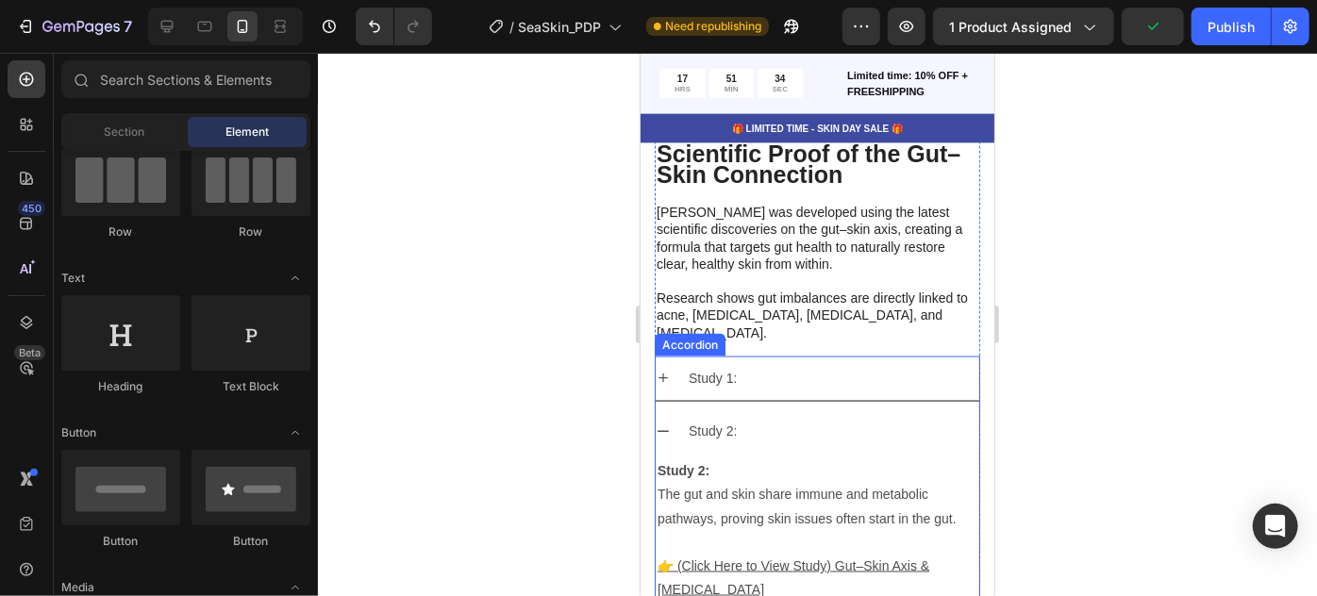
click at [659, 424] on icon at bounding box center [662, 431] width 15 height 15
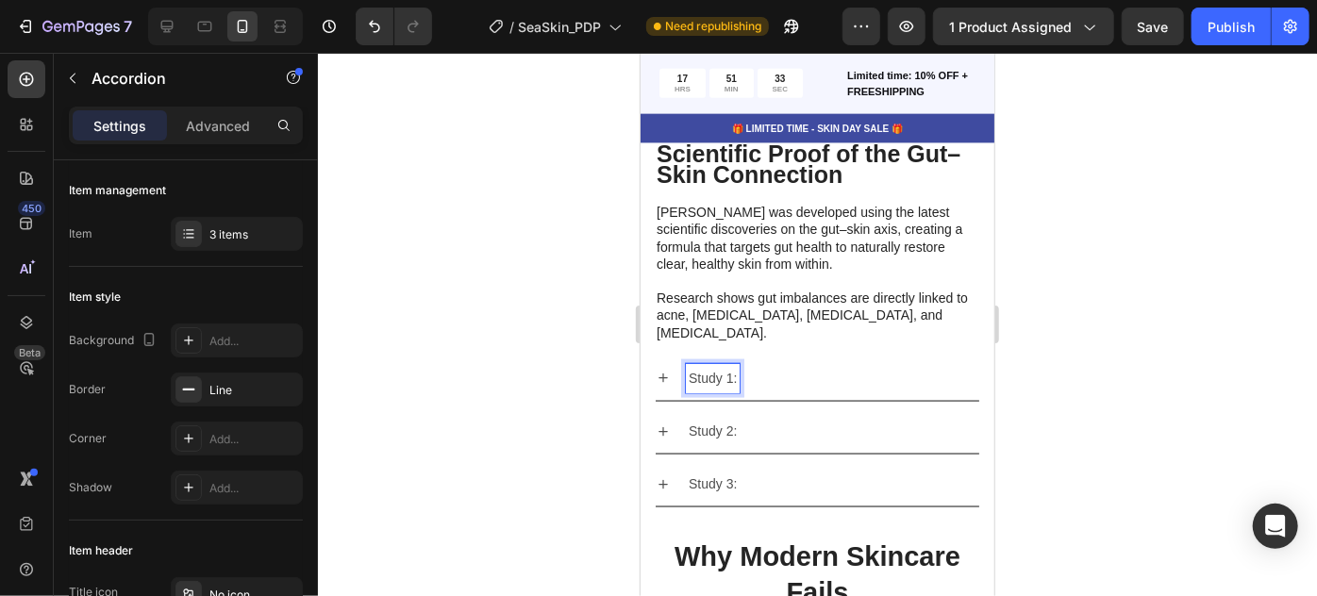
click at [693, 366] on p "Study 1:" at bounding box center [712, 378] width 48 height 24
click at [690, 366] on p "Study 1:" at bounding box center [712, 378] width 48 height 24
click at [723, 366] on p "Study 1:" at bounding box center [712, 378] width 48 height 24
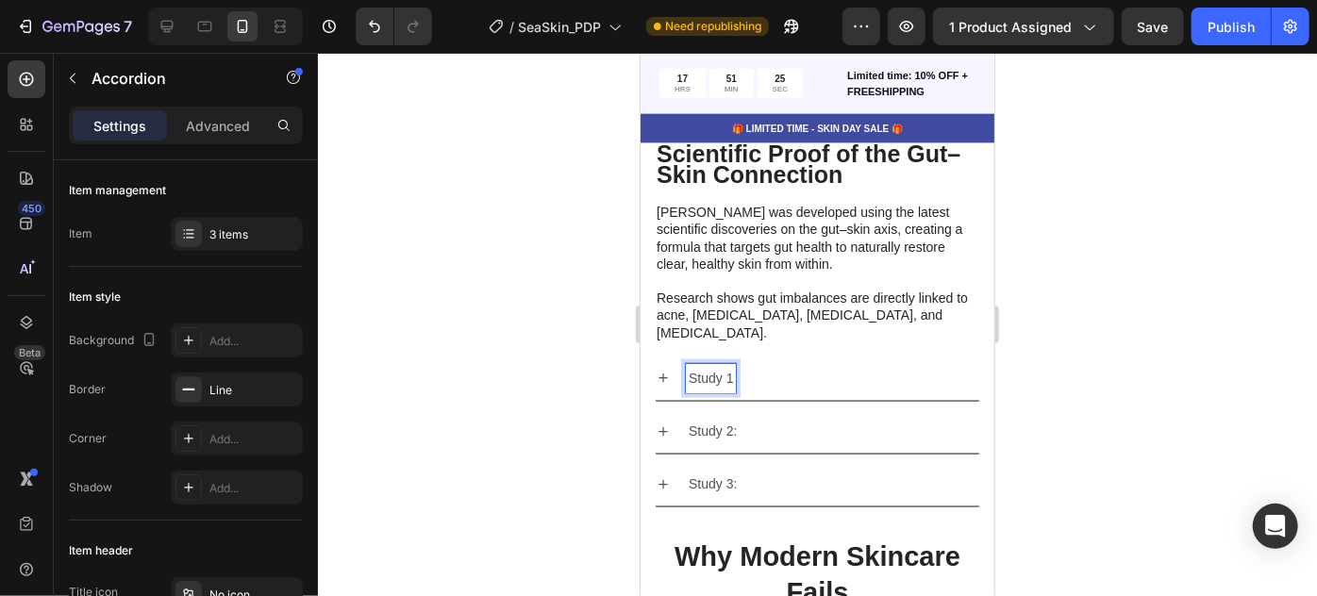
click at [719, 366] on p "Study 1" at bounding box center [710, 378] width 44 height 24
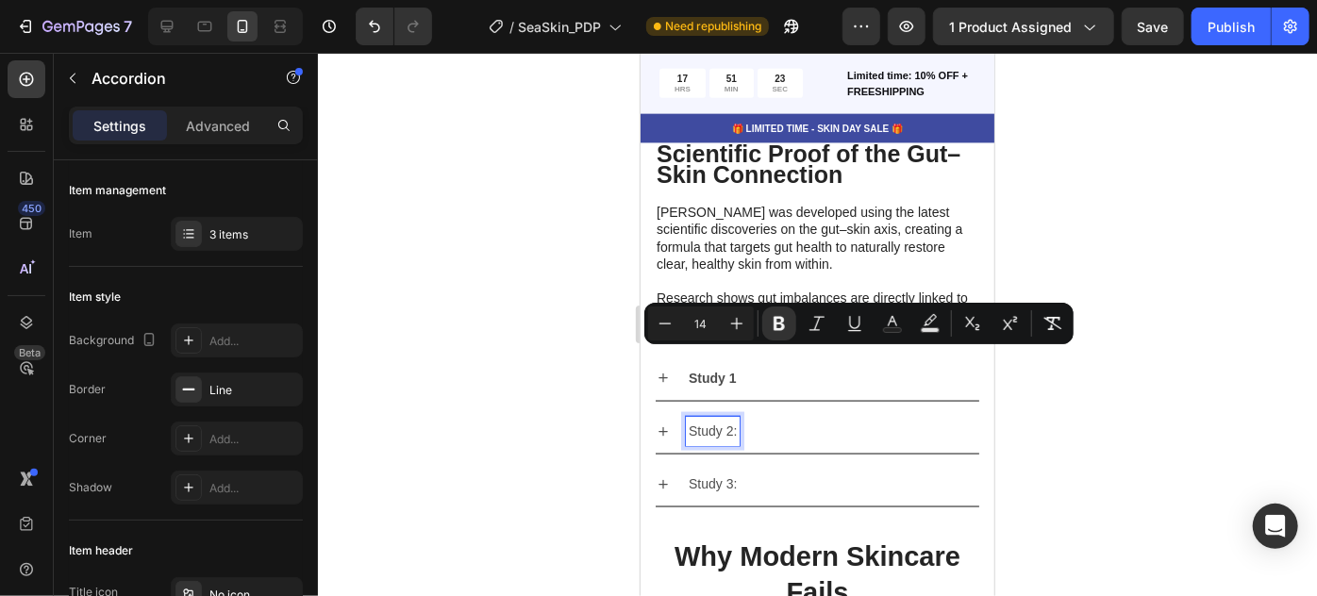
click at [711, 419] on p "Study 2:" at bounding box center [712, 431] width 48 height 24
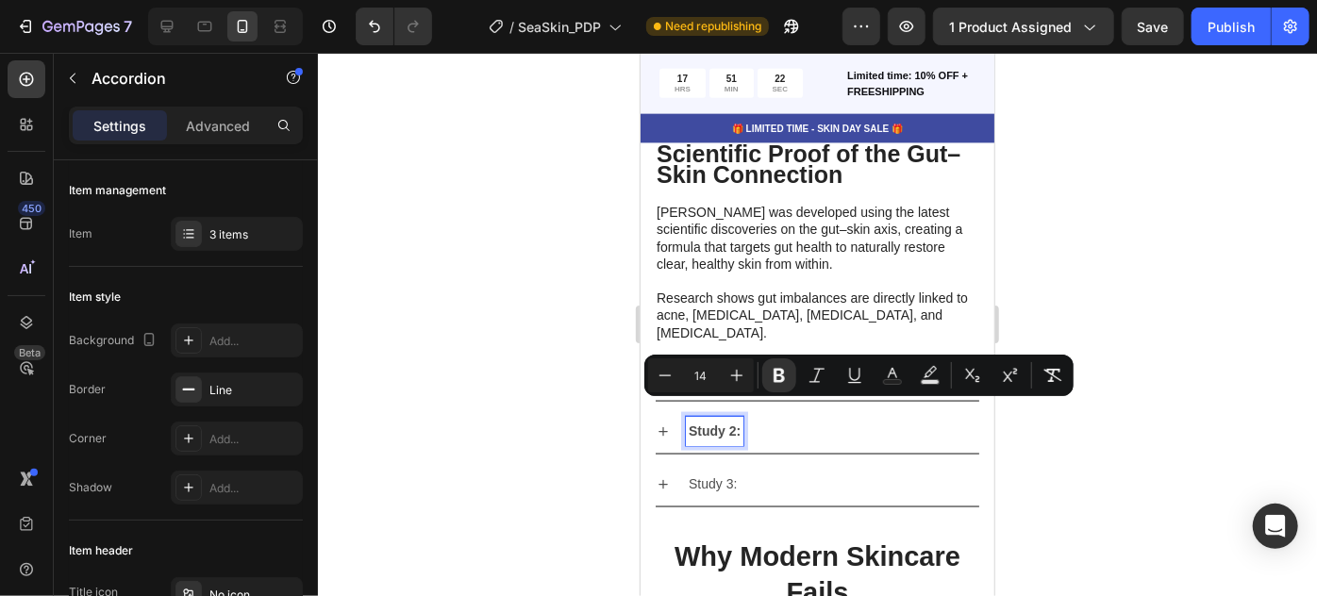
click at [711, 472] on p "Study 3:" at bounding box center [712, 484] width 48 height 24
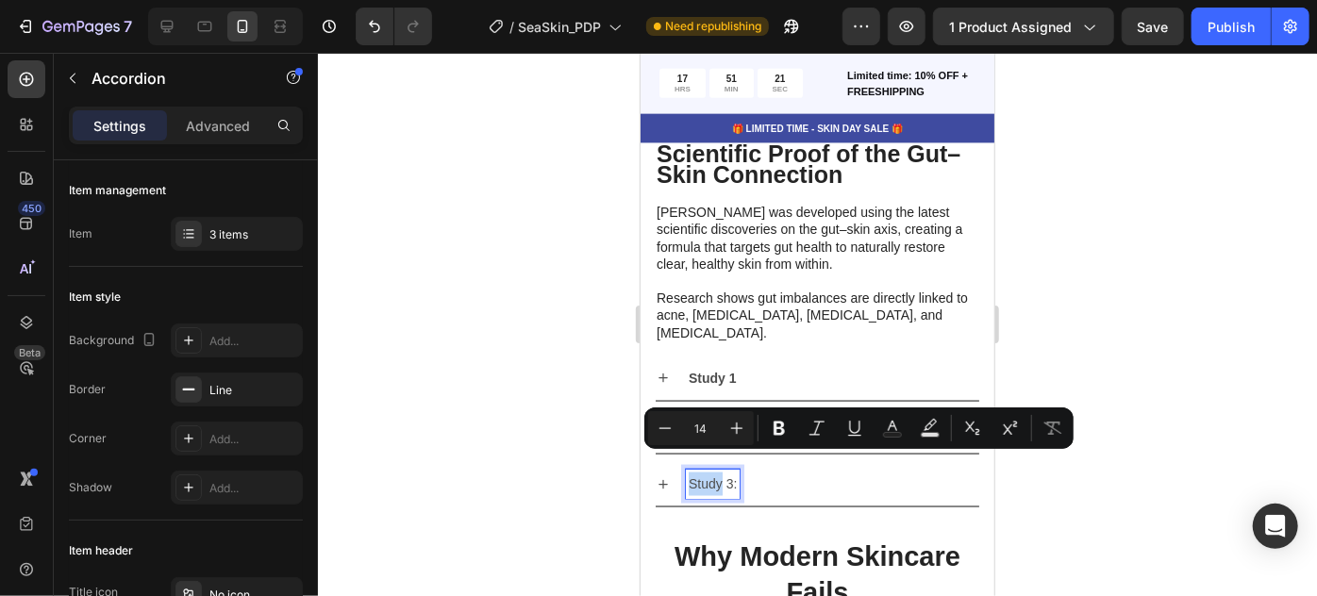
click at [711, 472] on p "Study 3:" at bounding box center [712, 484] width 48 height 24
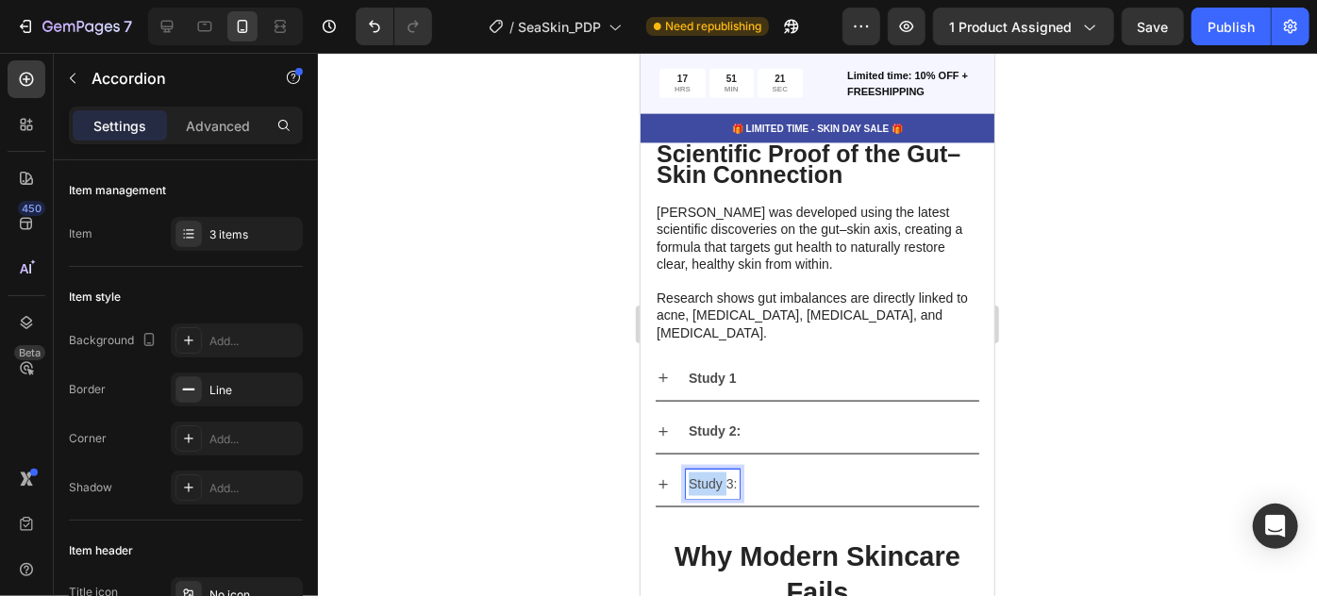
click at [711, 472] on p "Study 3:" at bounding box center [712, 484] width 48 height 24
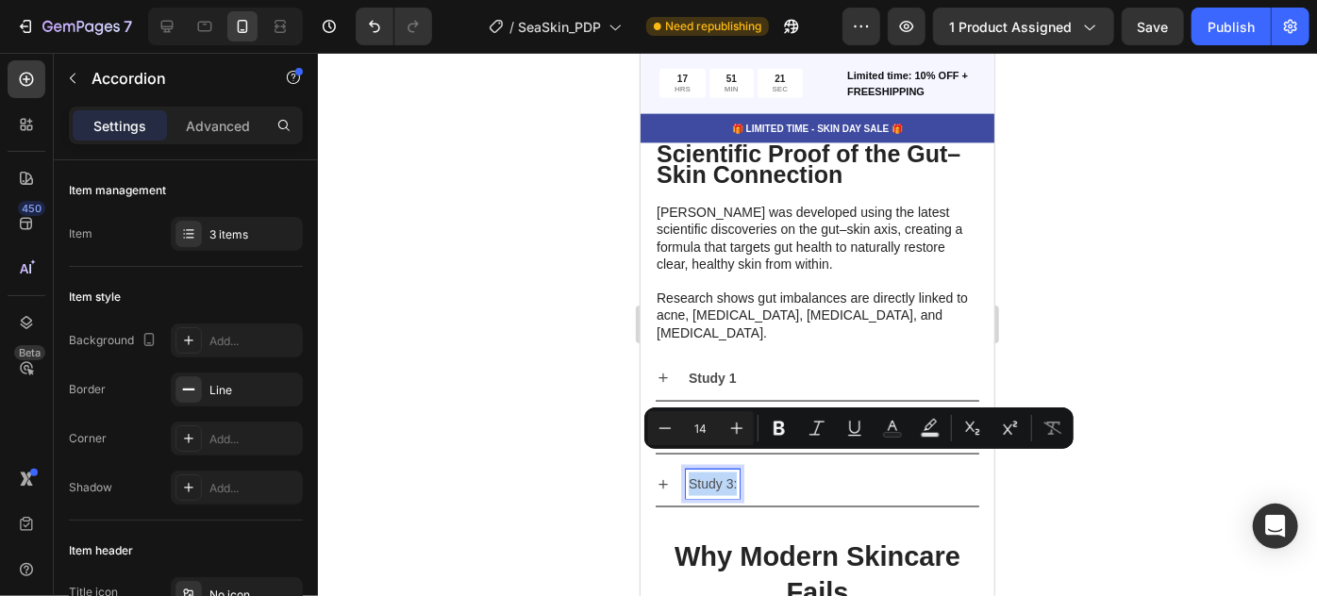
click at [711, 472] on p "Study 3:" at bounding box center [712, 484] width 48 height 24
click at [721, 476] on strong "Study 3:" at bounding box center [714, 483] width 52 height 15
click at [738, 423] on strong "Study 2:" at bounding box center [714, 430] width 52 height 15
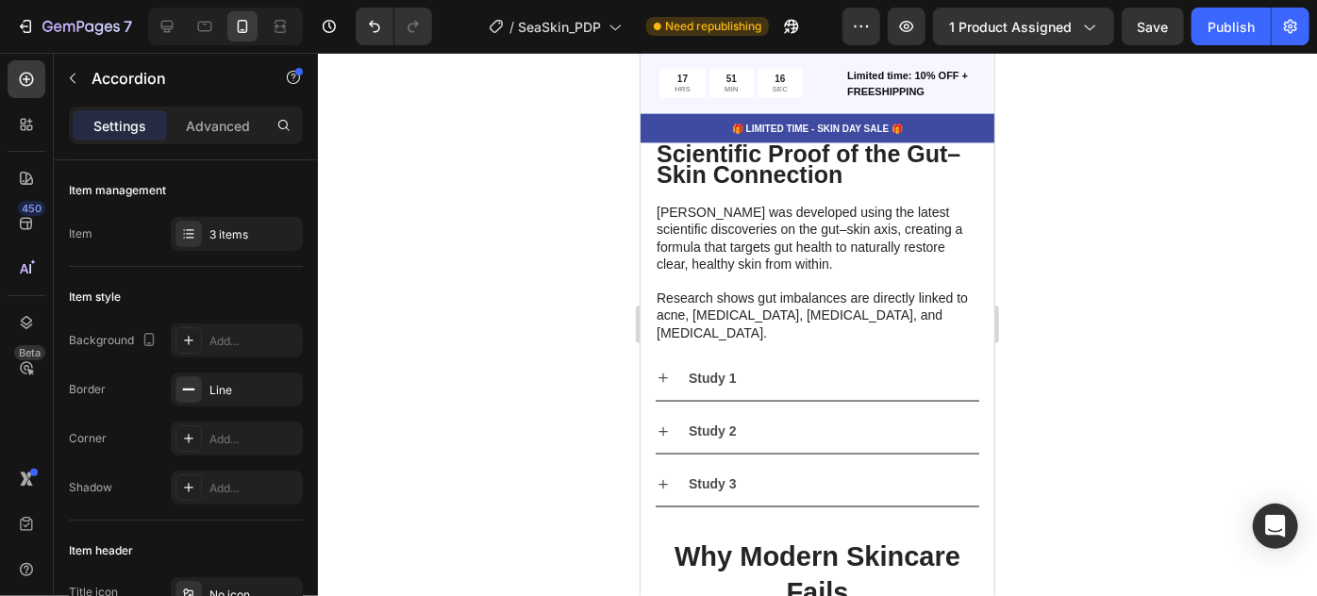
click at [1075, 295] on div at bounding box center [817, 325] width 999 height 544
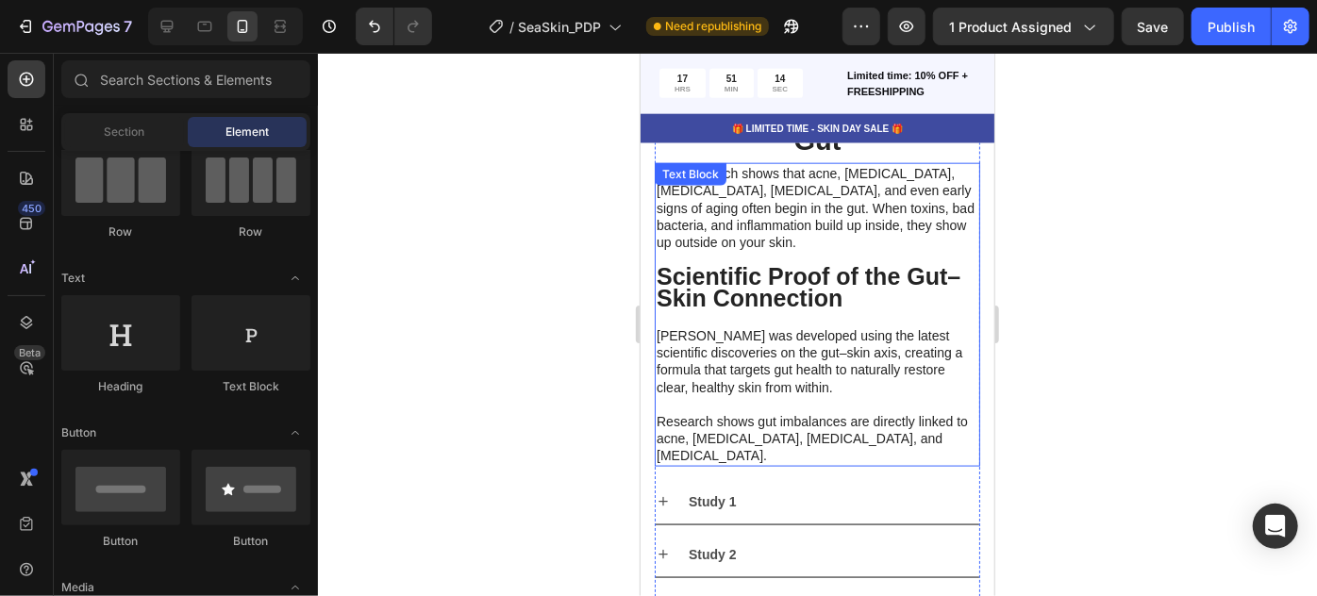
scroll to position [4867, 0]
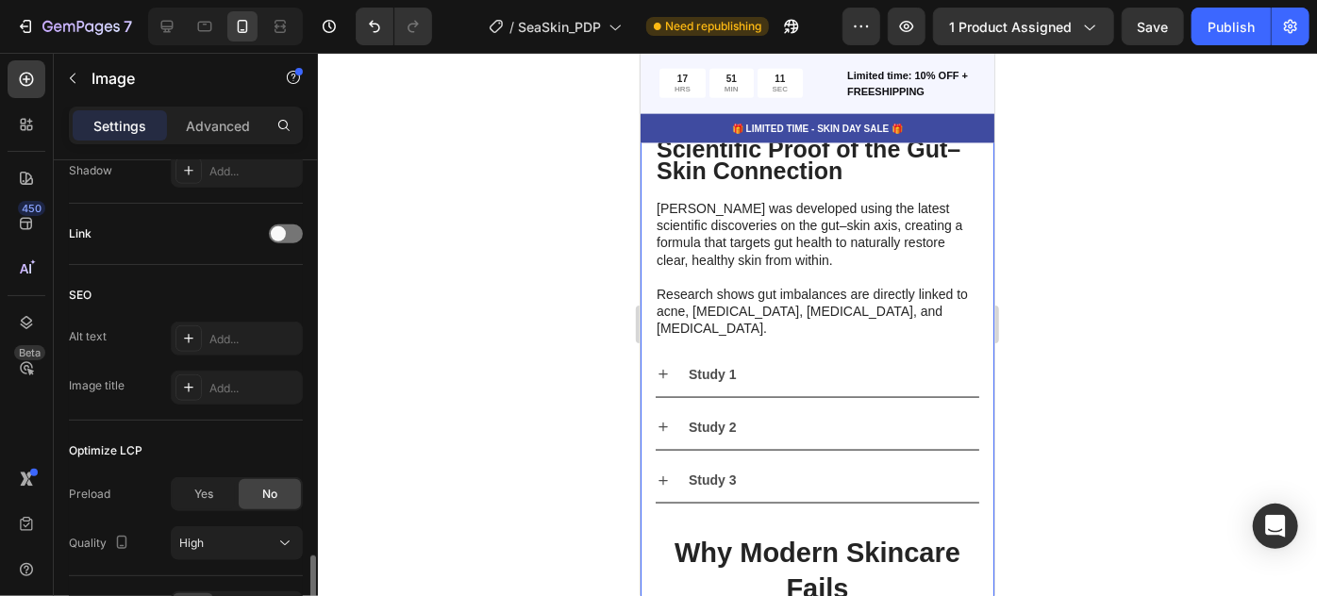
scroll to position [979, 0]
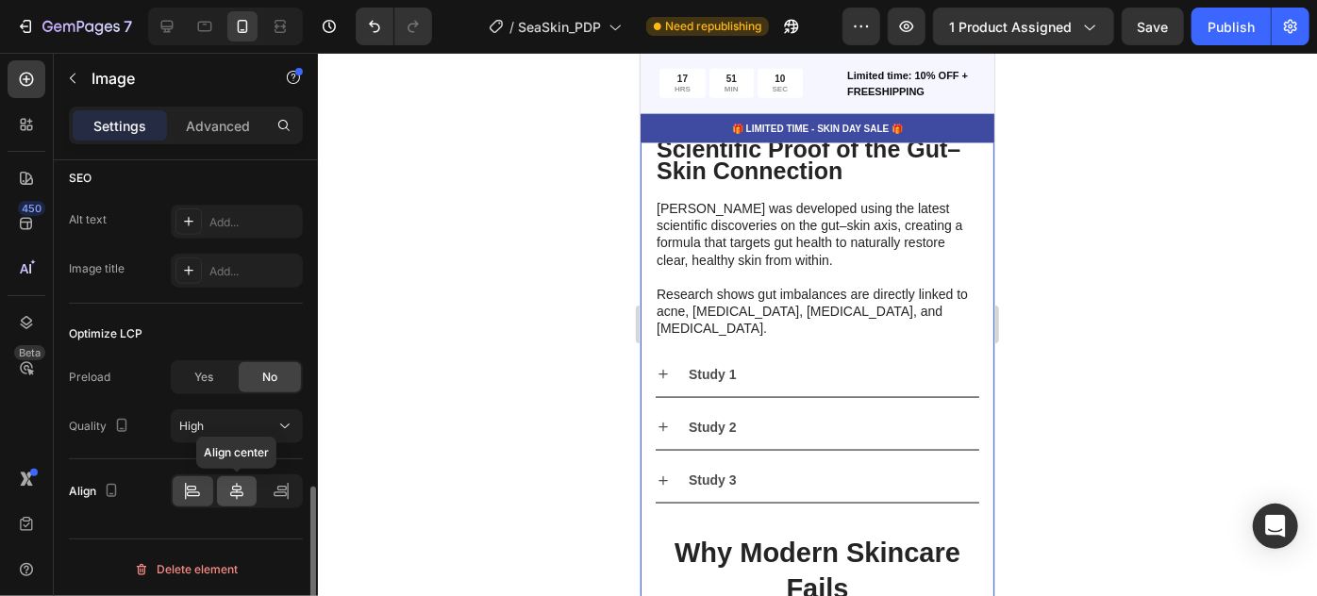
click at [226, 493] on div at bounding box center [237, 492] width 41 height 30
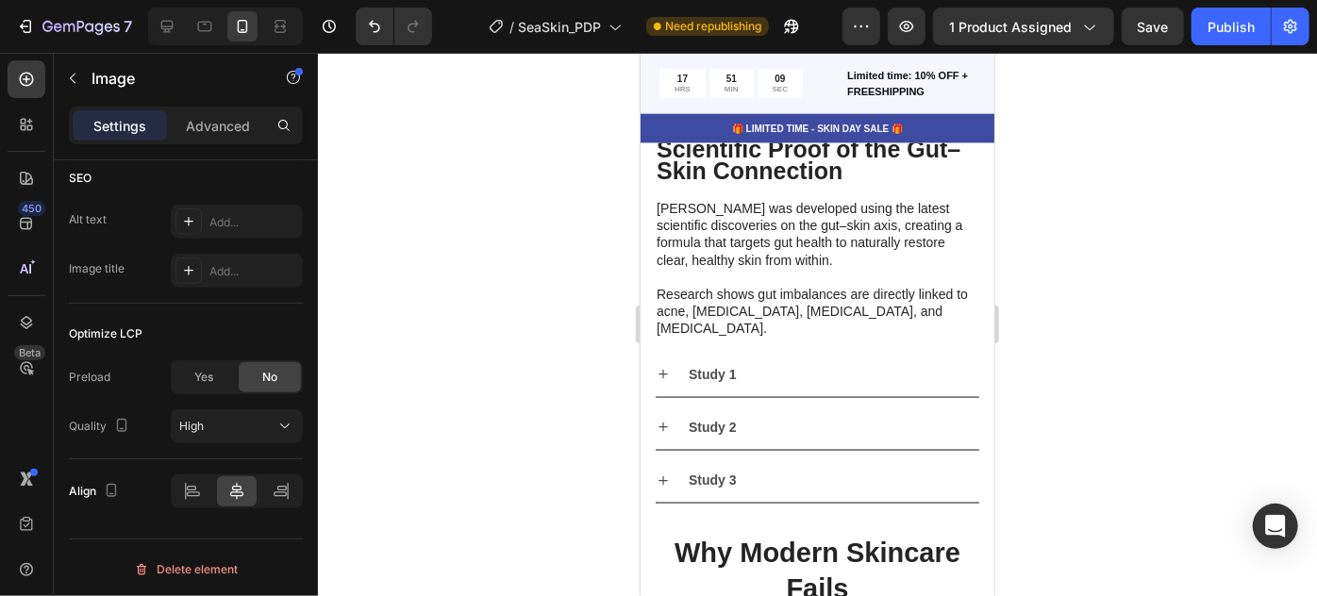
click at [1136, 289] on div at bounding box center [817, 325] width 999 height 544
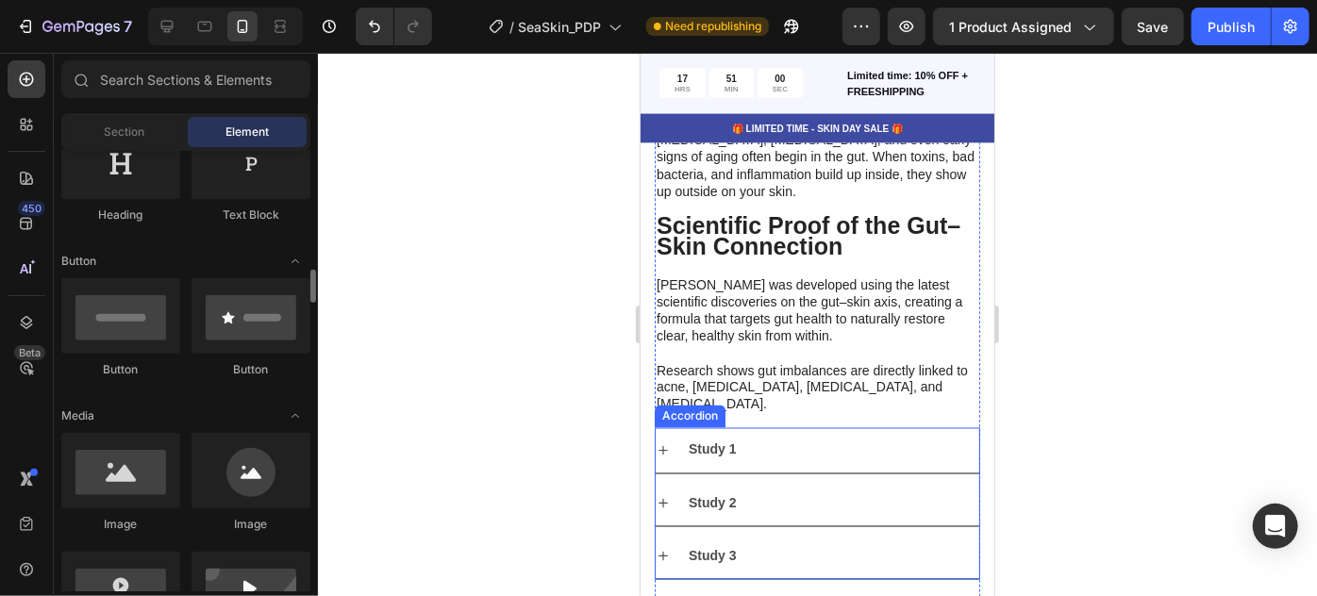
scroll to position [428, 0]
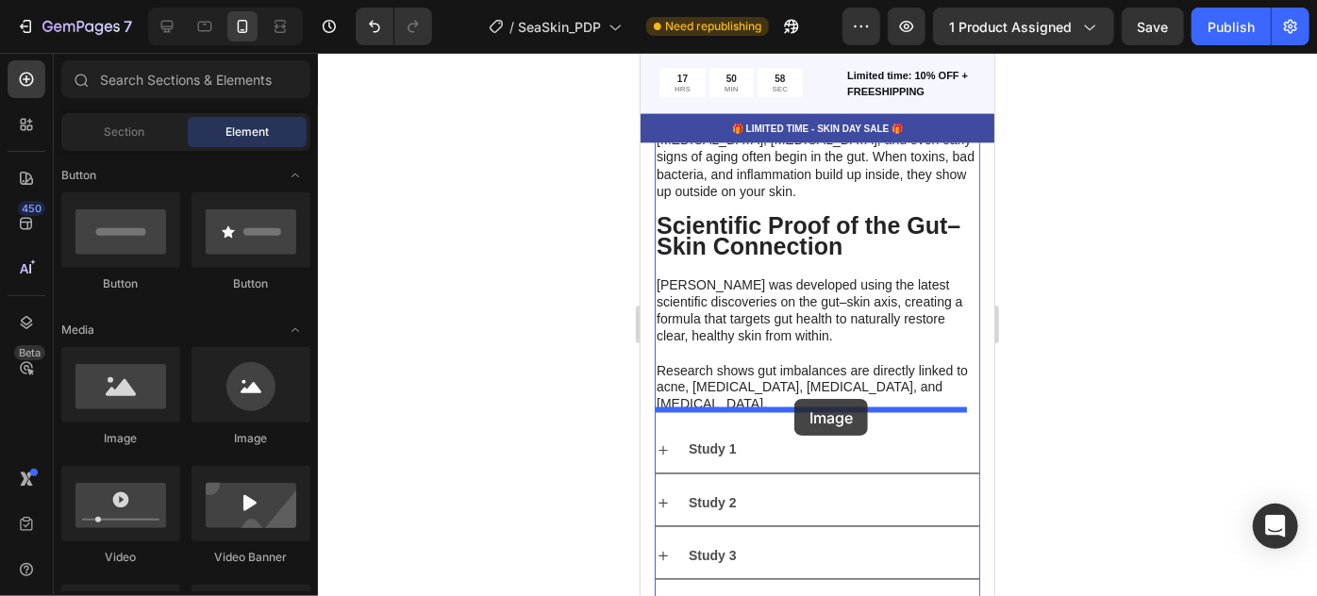
drag, startPoint x: 770, startPoint y: 452, endPoint x: 794, endPoint y: 398, distance: 58.7
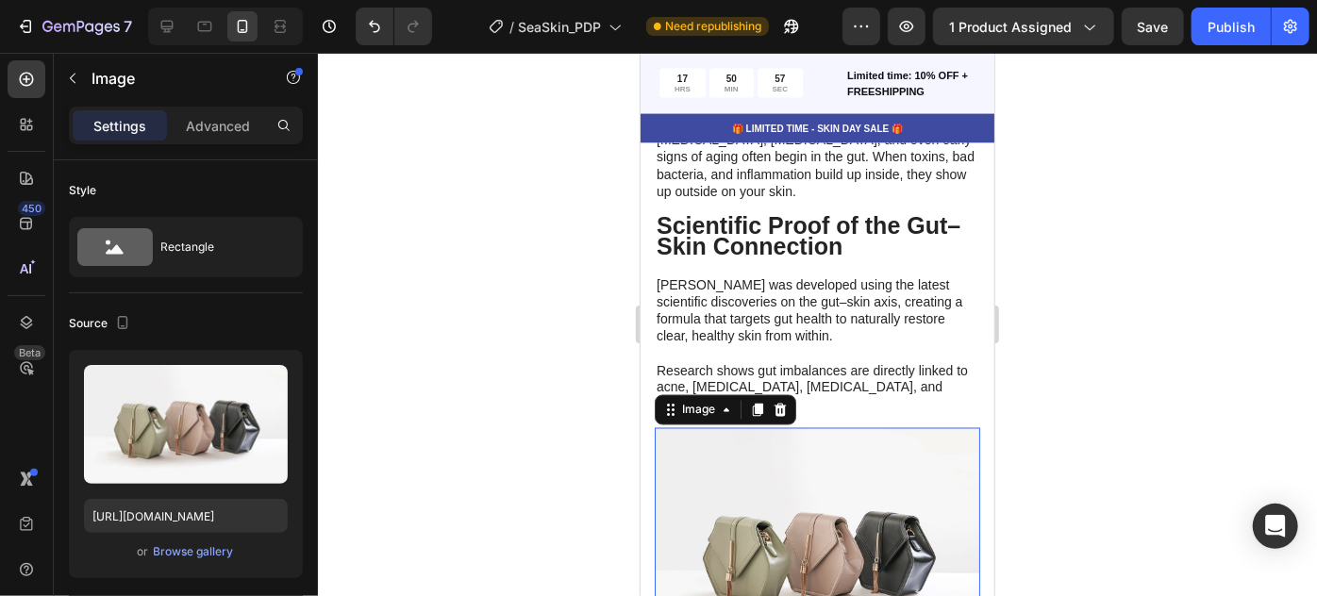
click at [877, 511] on img at bounding box center [817, 549] width 326 height 244
click at [196, 549] on div "Browse gallery" at bounding box center [194, 552] width 80 height 17
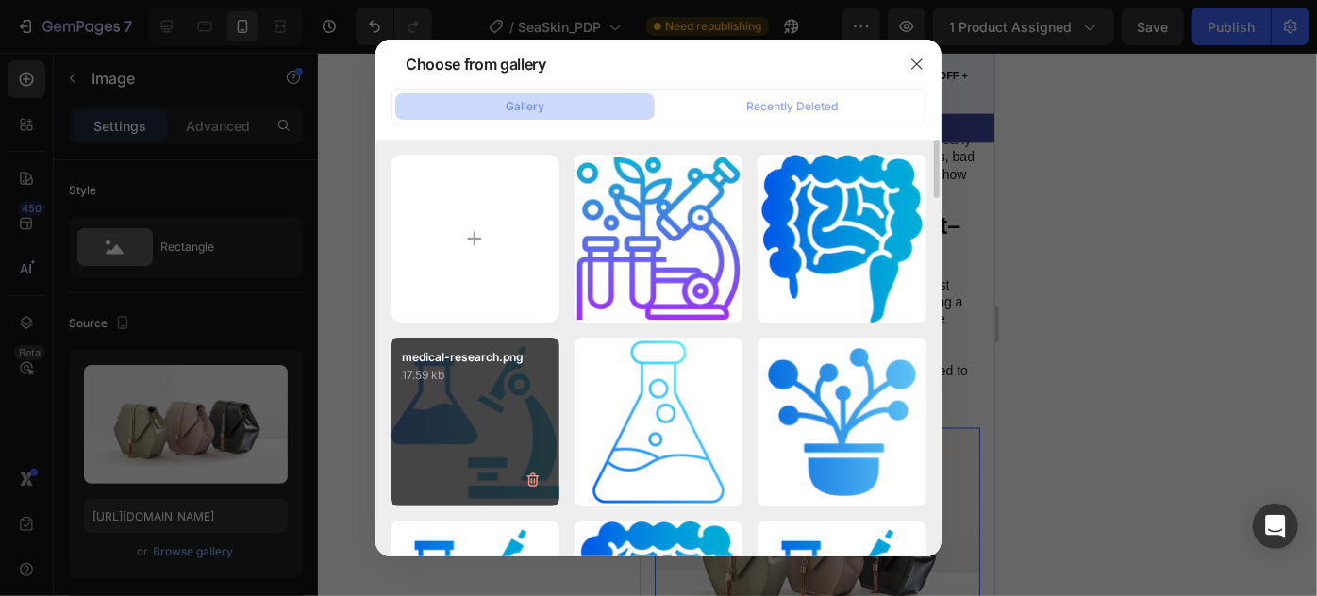
click at [526, 443] on div "medical-research.png 17.59 kb" at bounding box center [475, 422] width 169 height 169
type input "[URL][DOMAIN_NAME]"
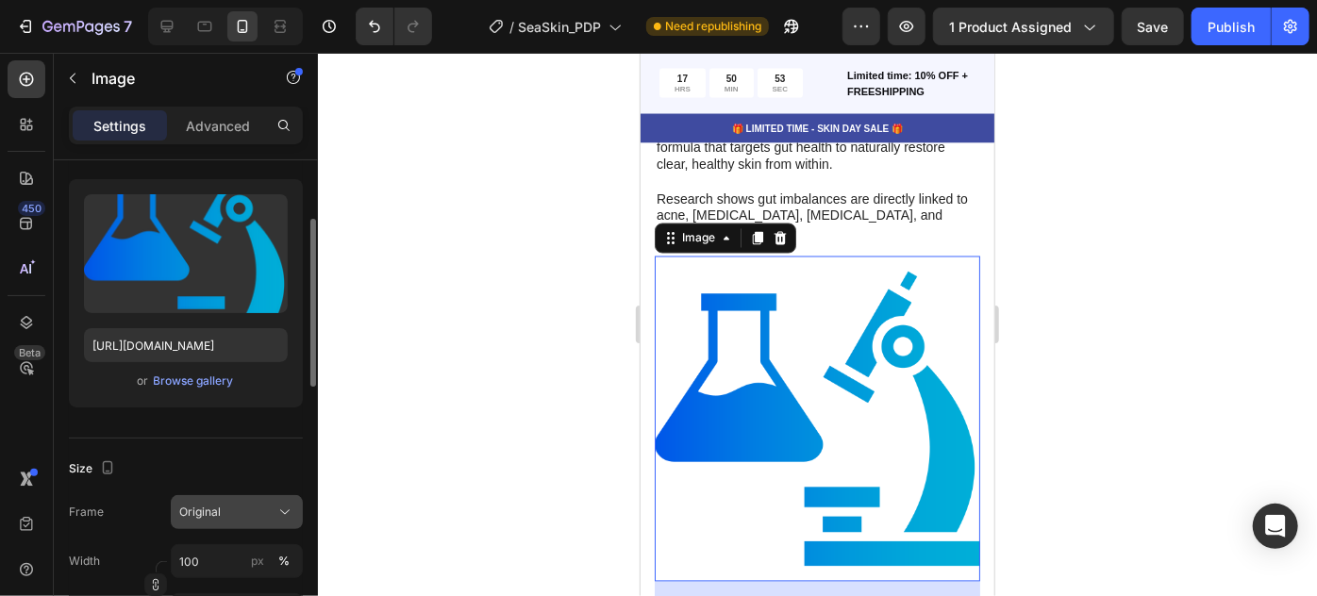
scroll to position [343, 0]
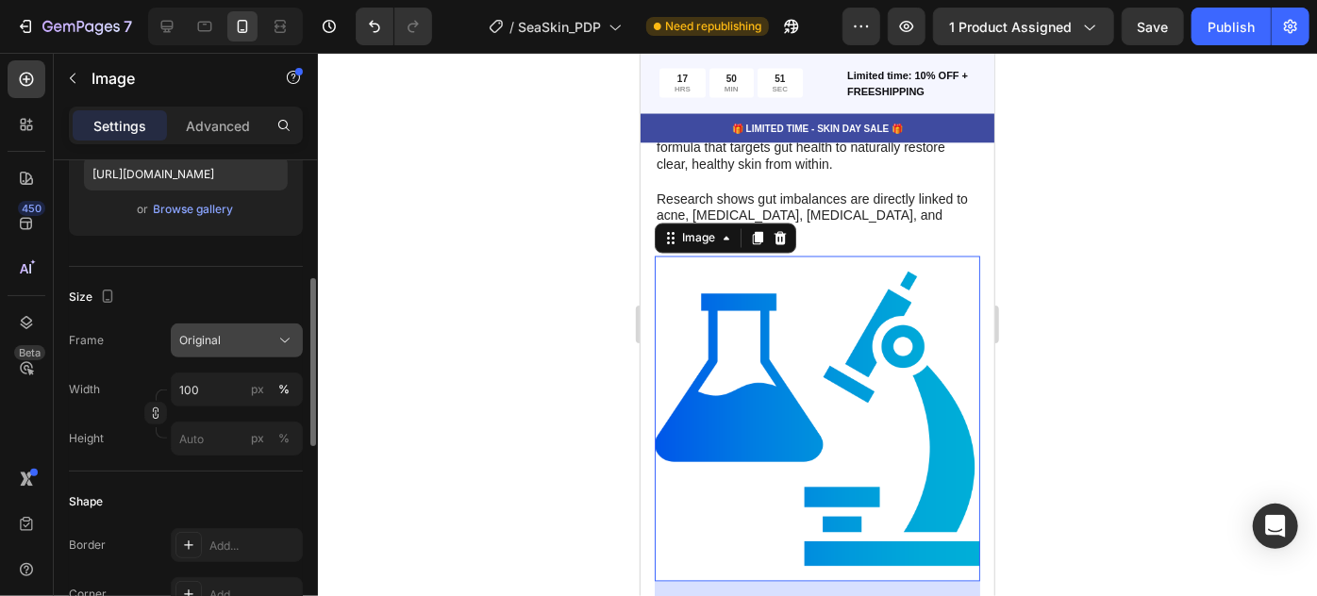
click at [248, 328] on button "Original" at bounding box center [237, 341] width 132 height 34
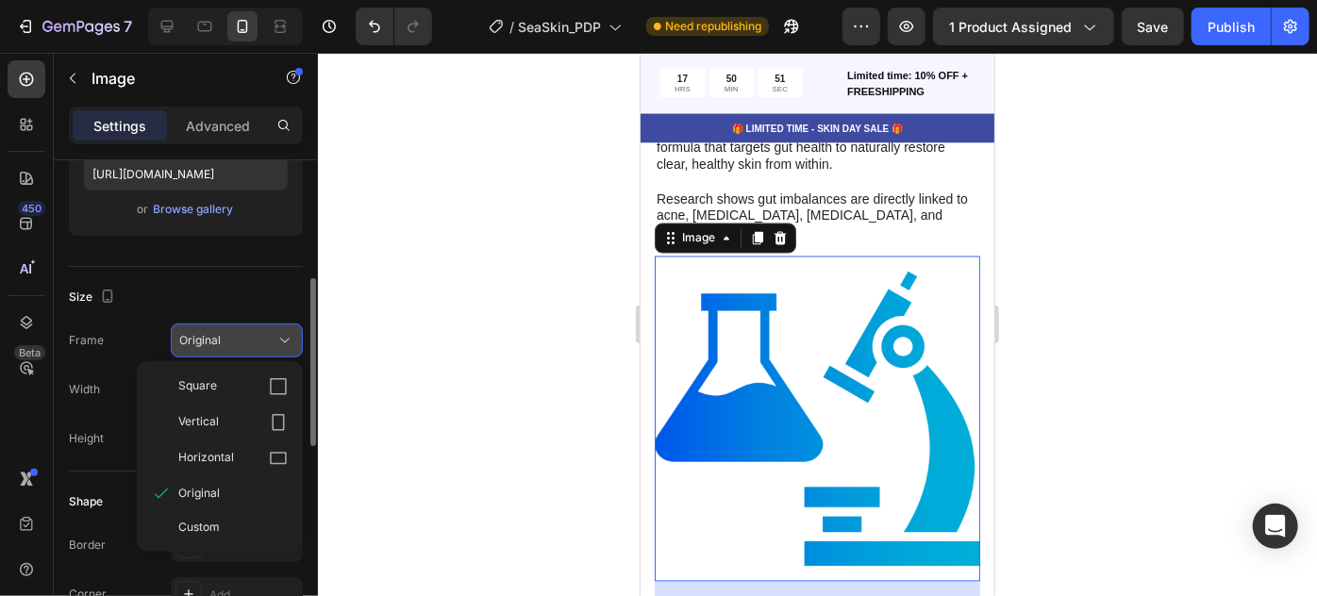
click at [248, 328] on button "Original" at bounding box center [237, 341] width 132 height 34
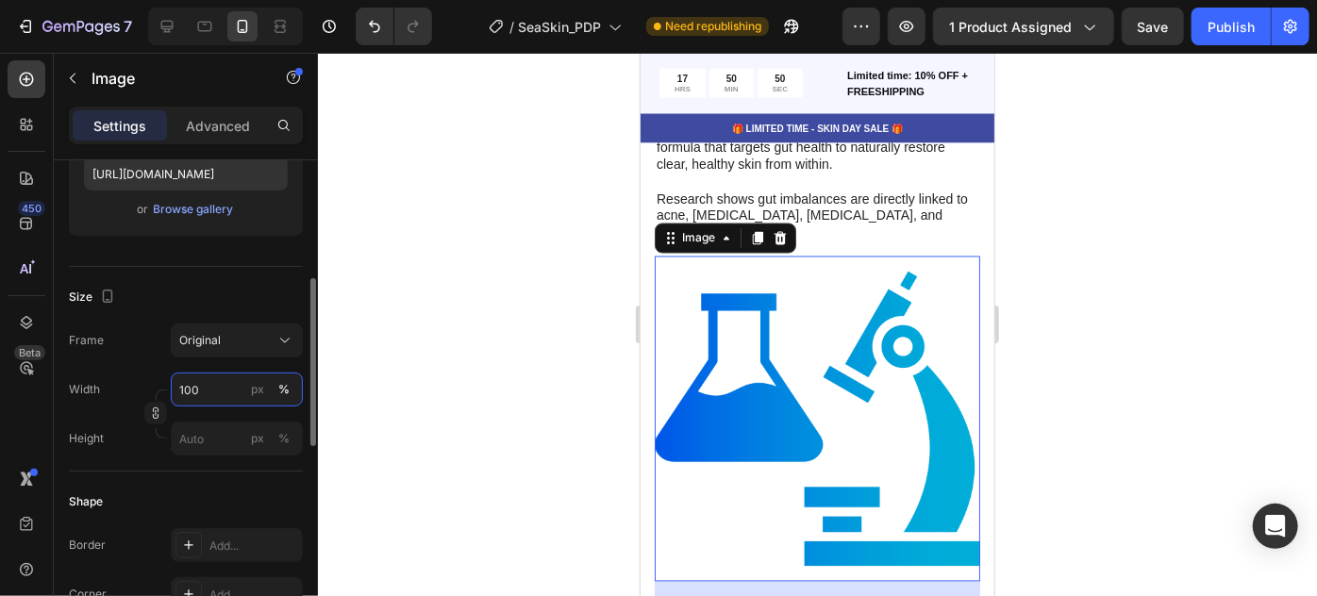
click at [234, 400] on input "100" at bounding box center [237, 390] width 132 height 34
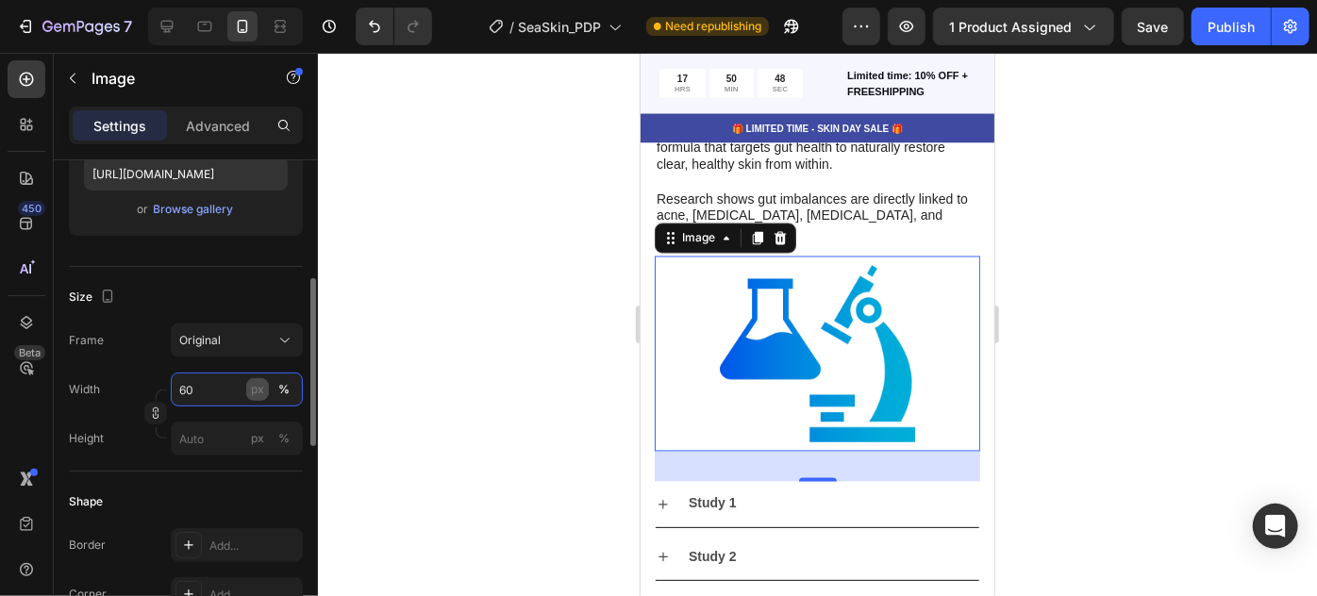
type input "6"
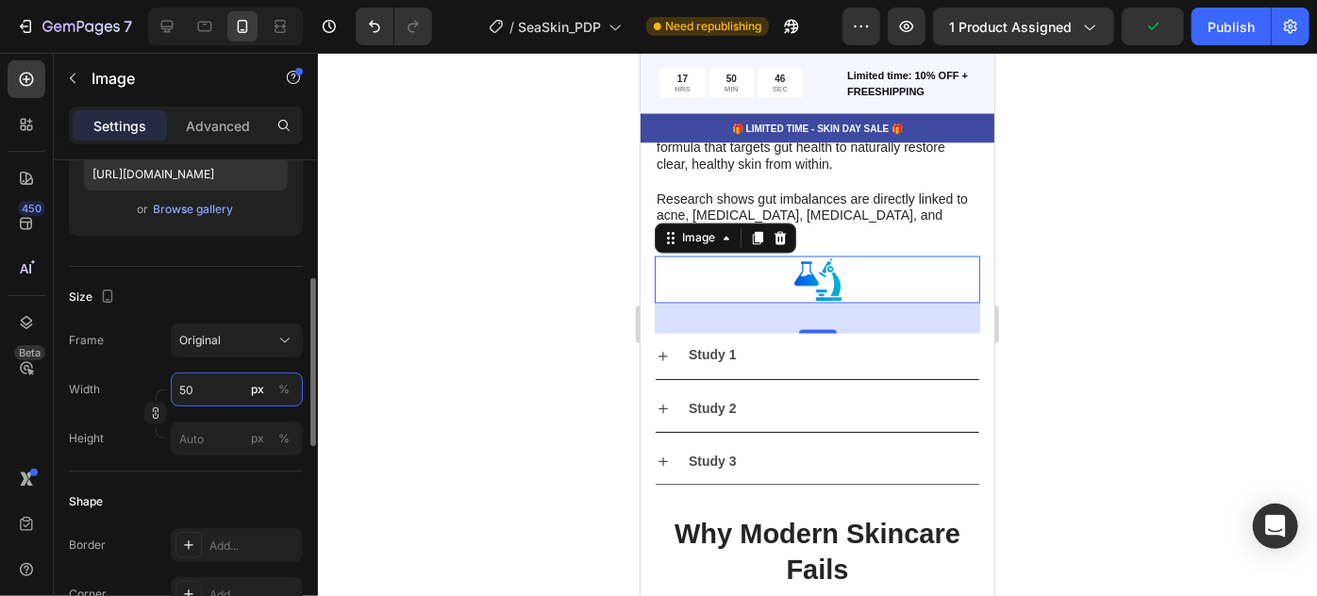
type input "5"
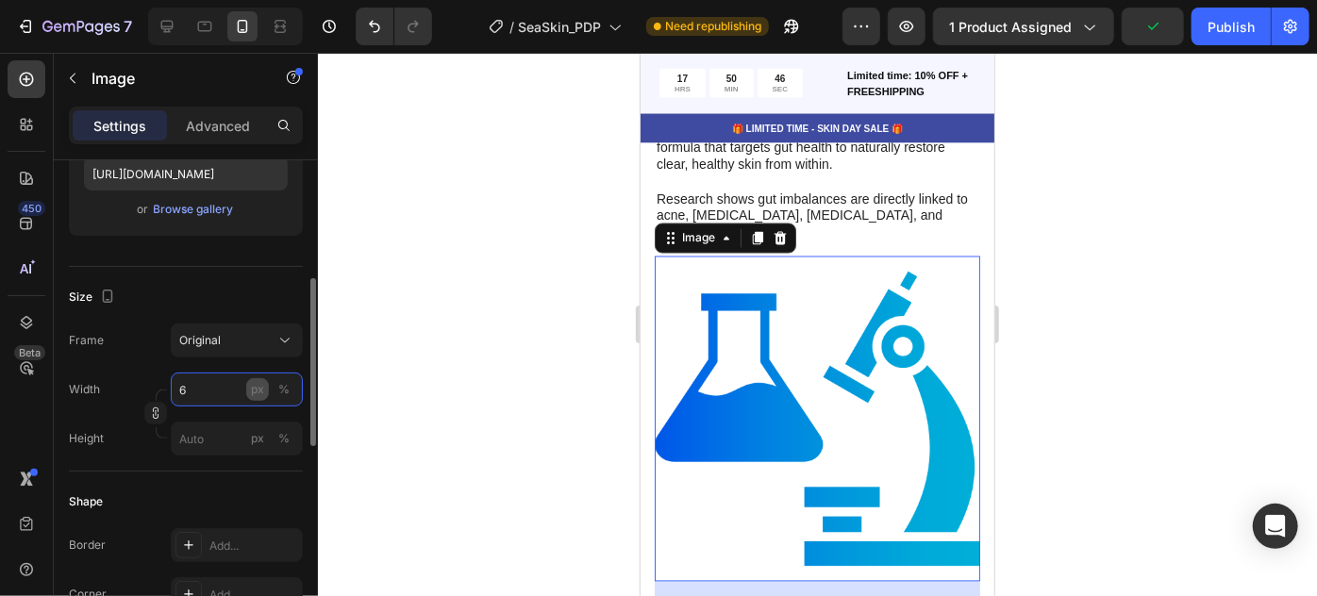
type input "60"
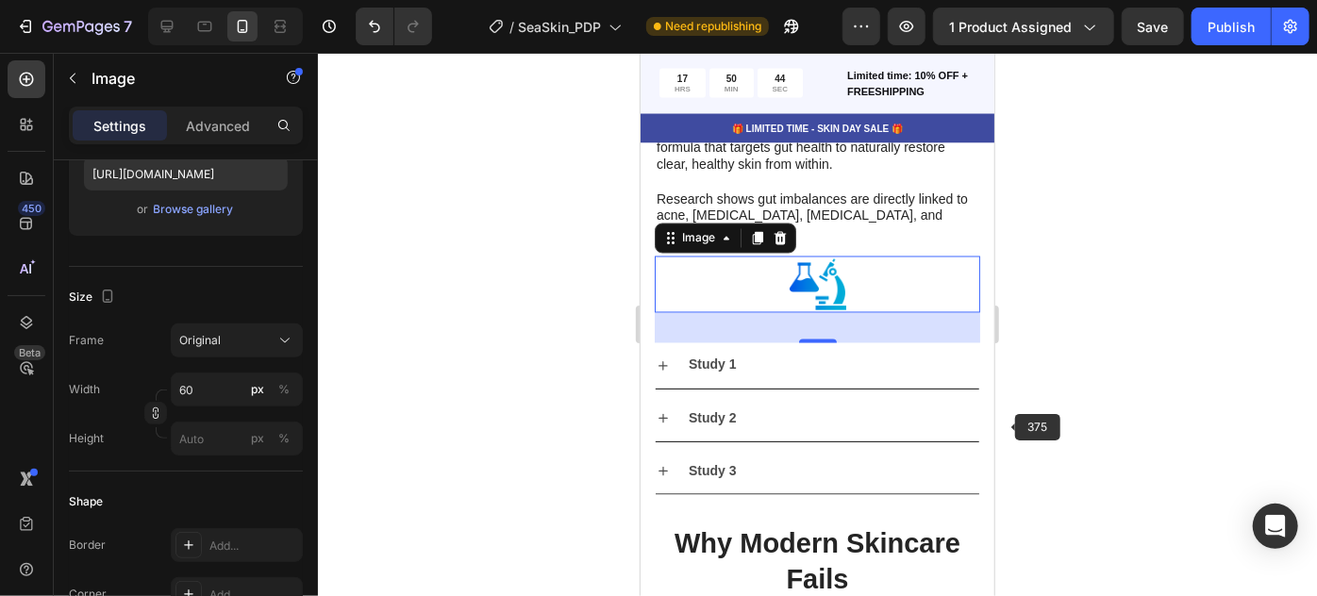
click at [1081, 370] on div at bounding box center [817, 325] width 999 height 544
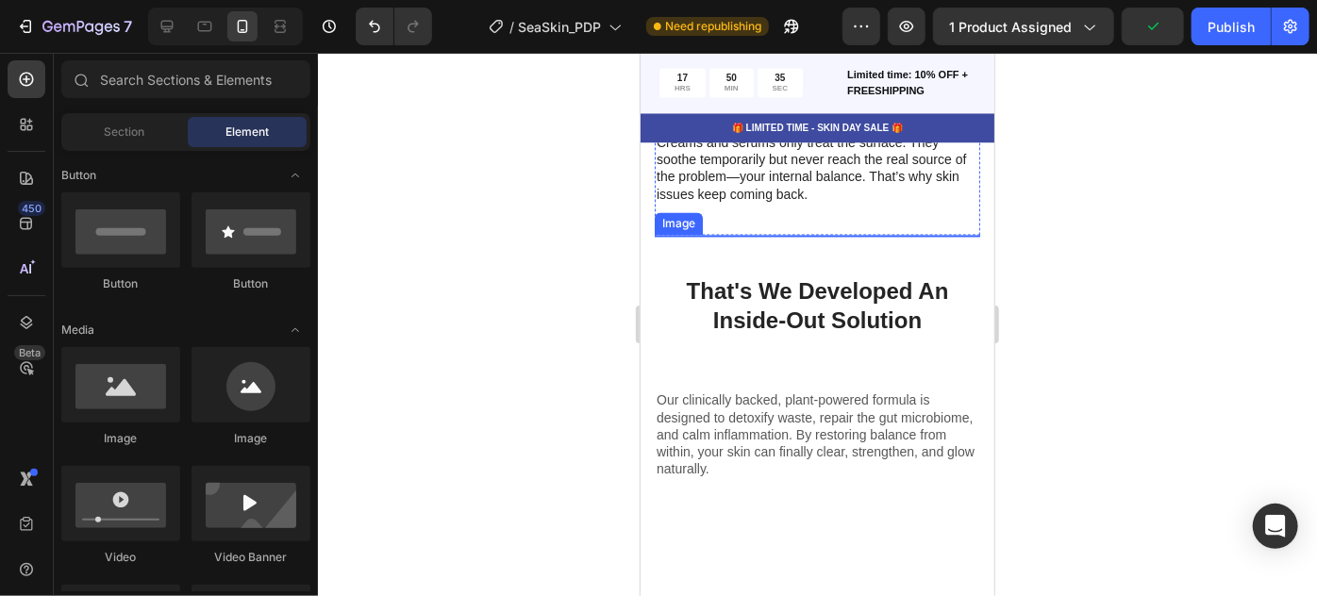
scroll to position [5283, 0]
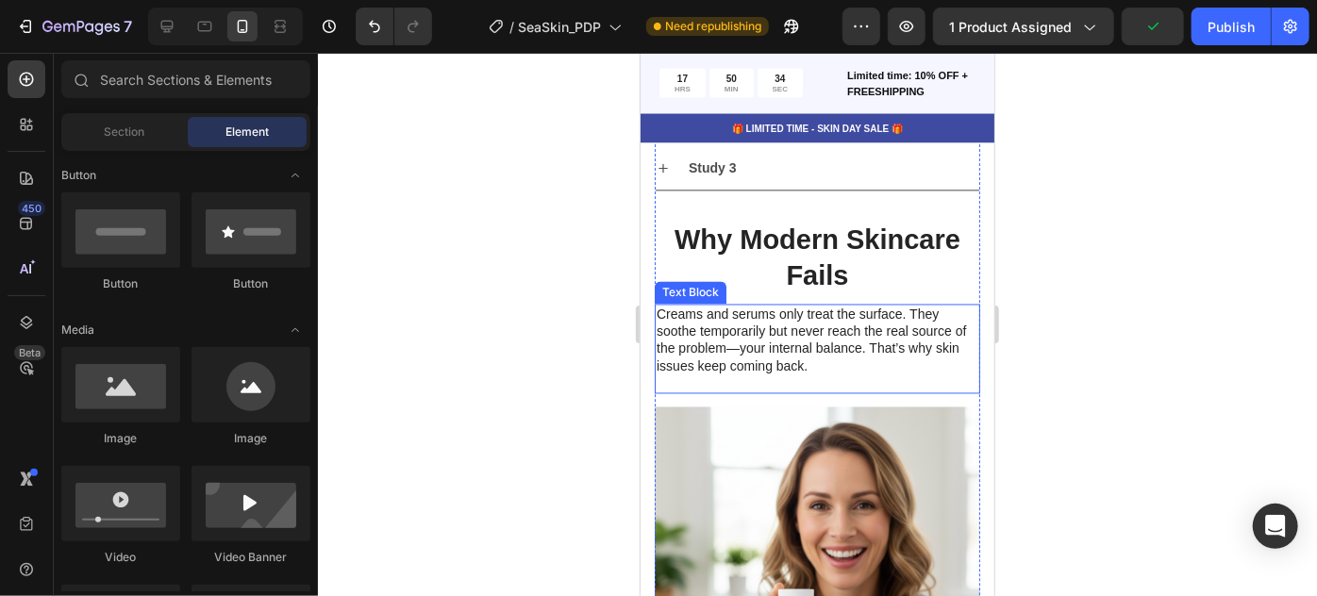
click at [697, 314] on p "Creams and serums only treat the surface. They soothe temporarily but never rea…" at bounding box center [817, 340] width 322 height 69
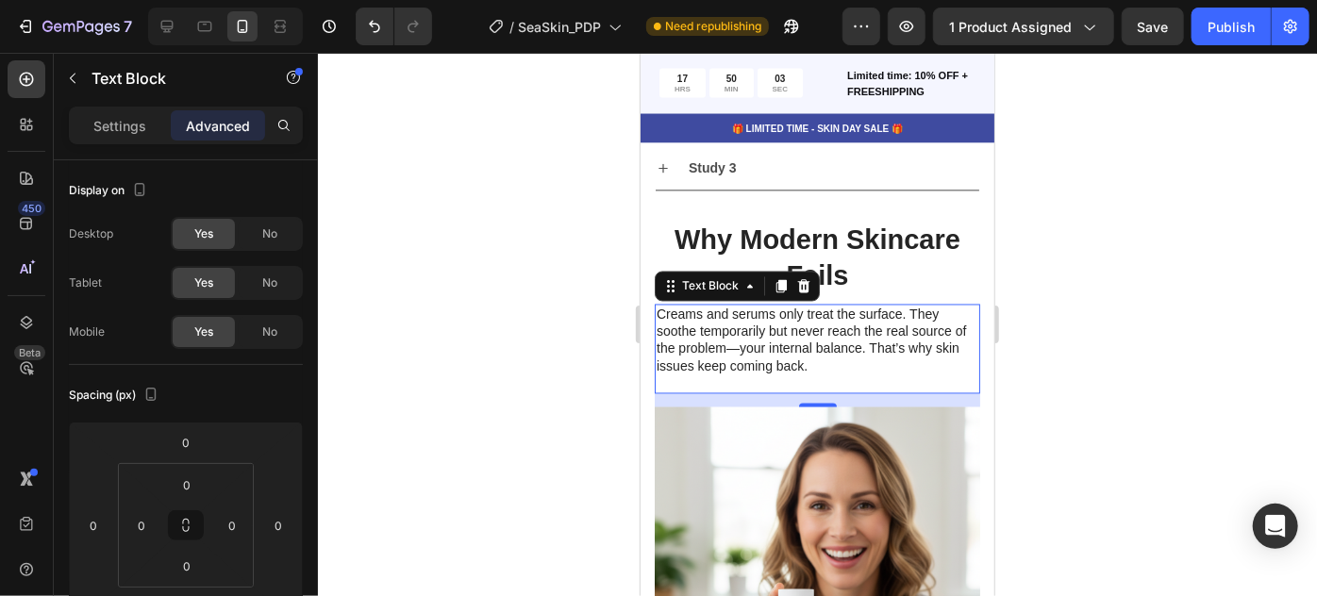
drag, startPoint x: 898, startPoint y: 365, endPoint x: 893, endPoint y: 350, distance: 16.1
click at [898, 375] on p at bounding box center [817, 383] width 322 height 17
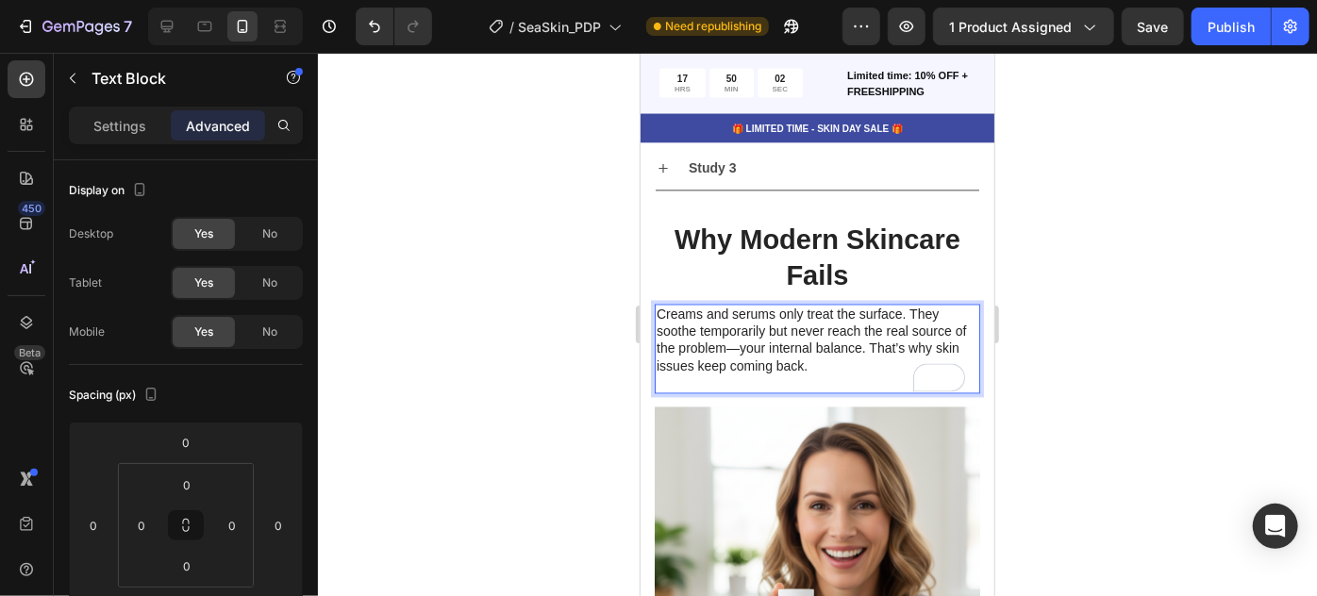
click at [658, 306] on p "Creams and serums only treat the surface. They soothe temporarily but never rea…" at bounding box center [817, 340] width 322 height 69
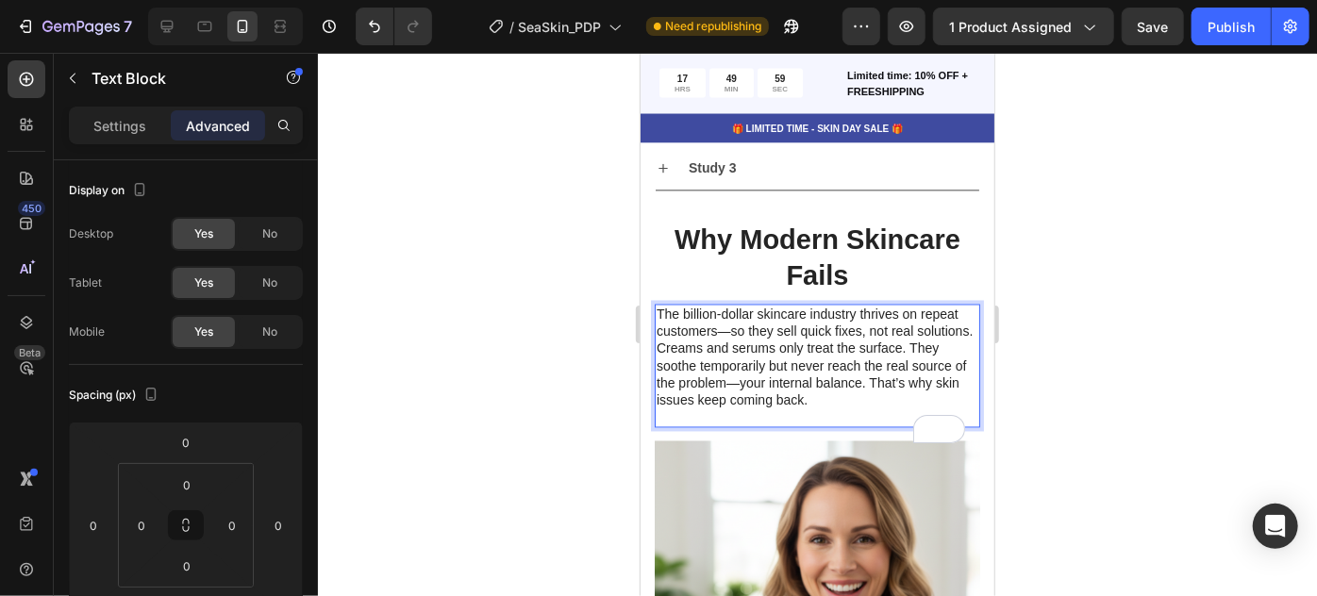
click at [783, 328] on p "⁠⁠⁠⁠⁠⁠⁠The billion-dollar skincare industry thrives on repeat customers—so they…" at bounding box center [817, 357] width 322 height 103
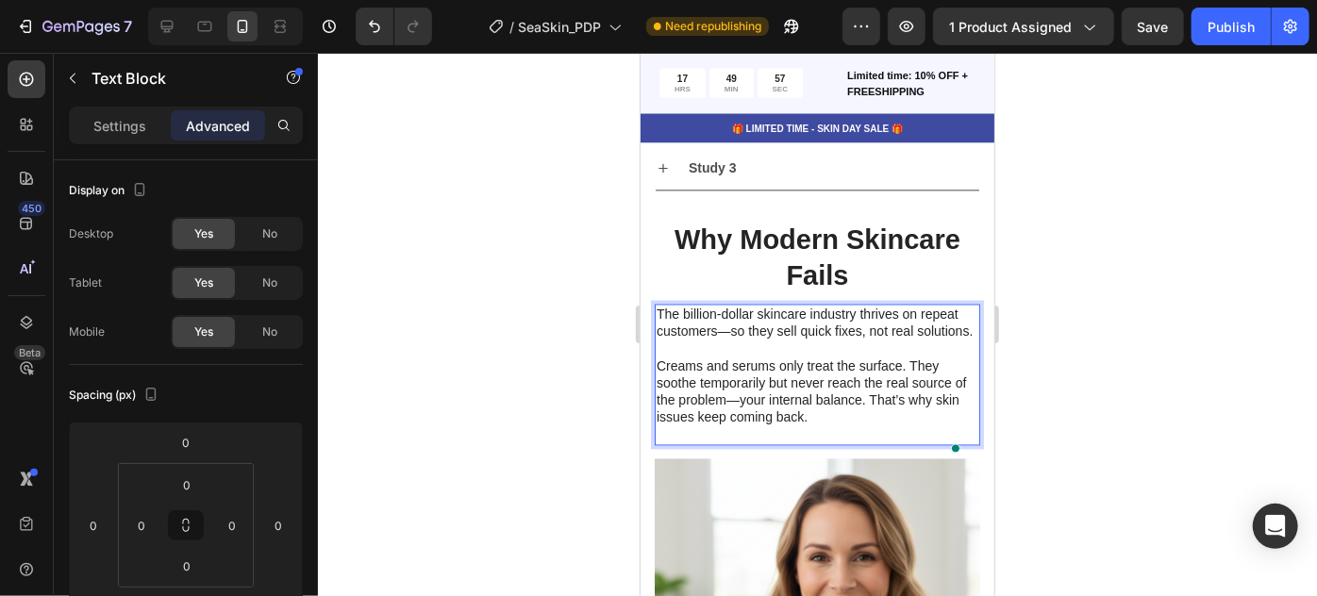
click at [1112, 269] on div at bounding box center [817, 325] width 999 height 544
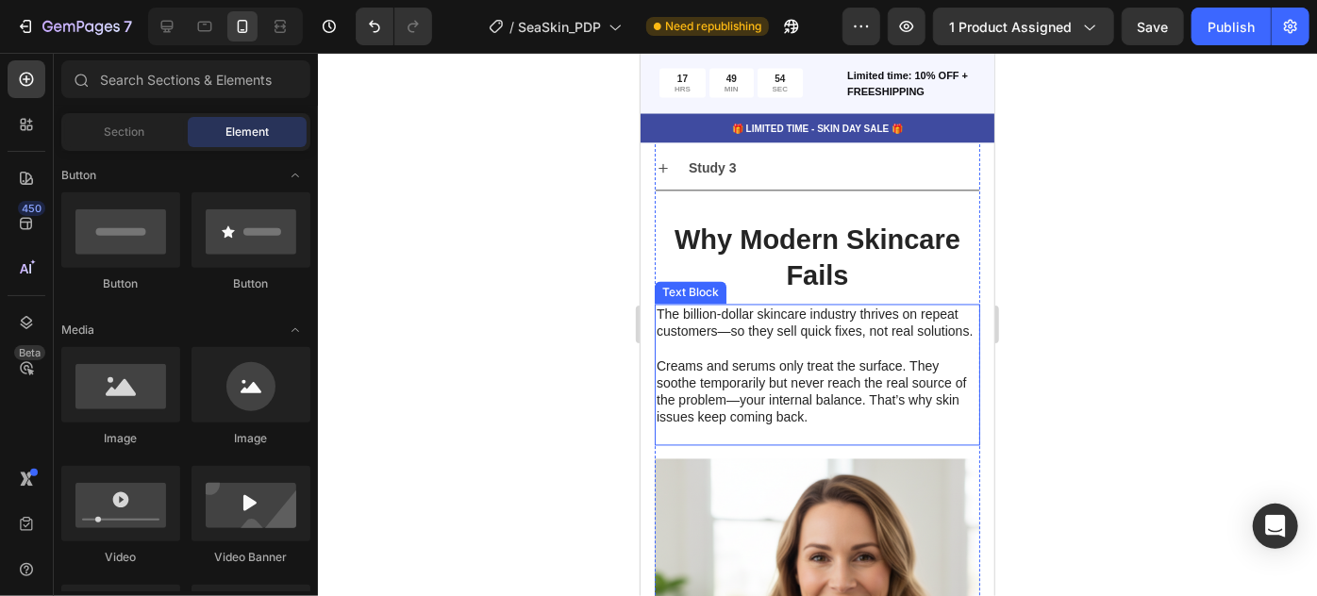
click at [753, 316] on p "The billion-dollar skincare industry thrives on repeat customers—so they sell q…" at bounding box center [817, 366] width 322 height 120
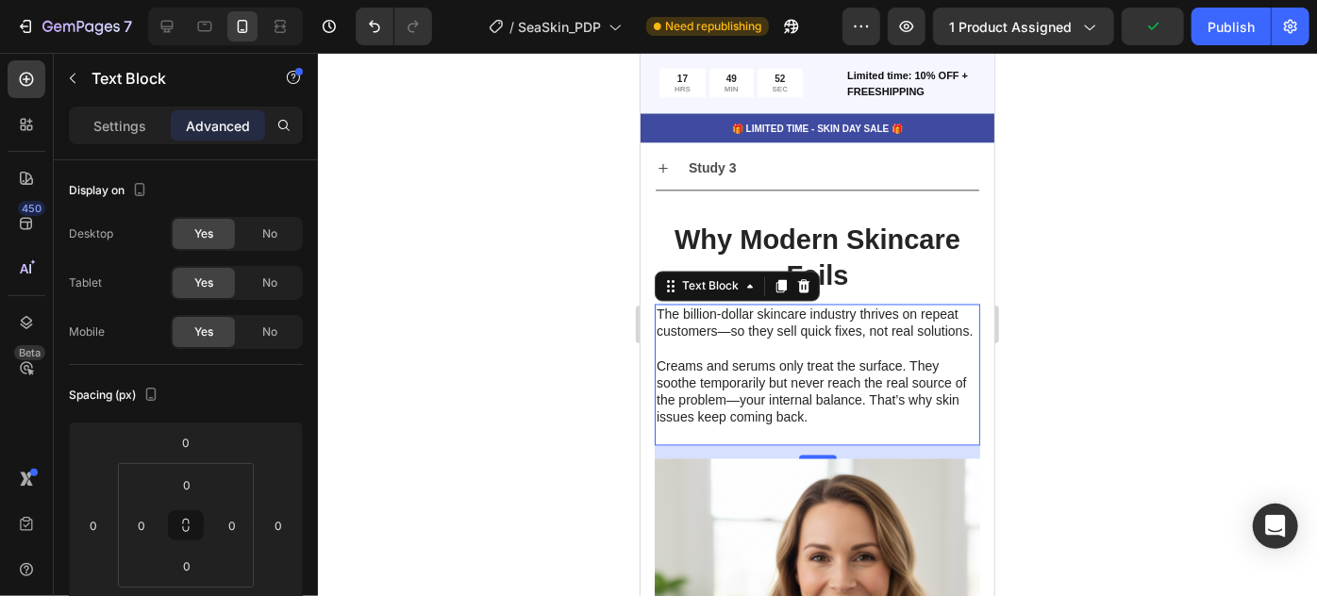
click at [1251, 387] on div at bounding box center [817, 325] width 999 height 544
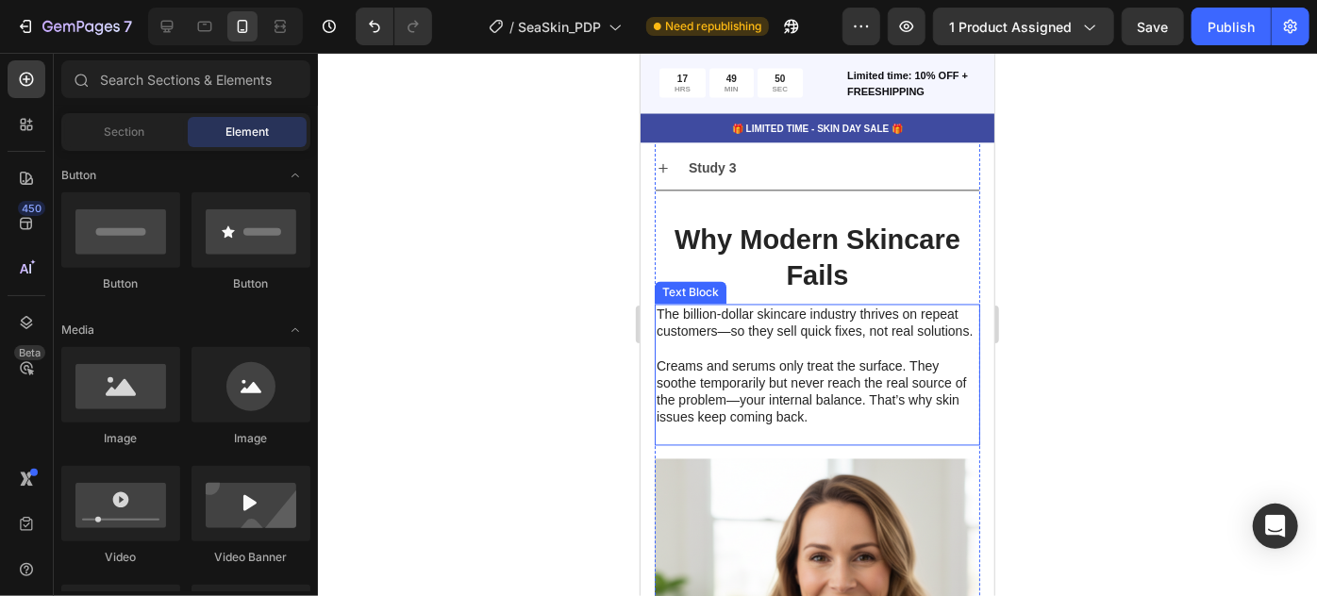
click at [767, 306] on p "The billion-dollar skincare industry thrives on repeat customers—so they sell q…" at bounding box center [817, 366] width 322 height 120
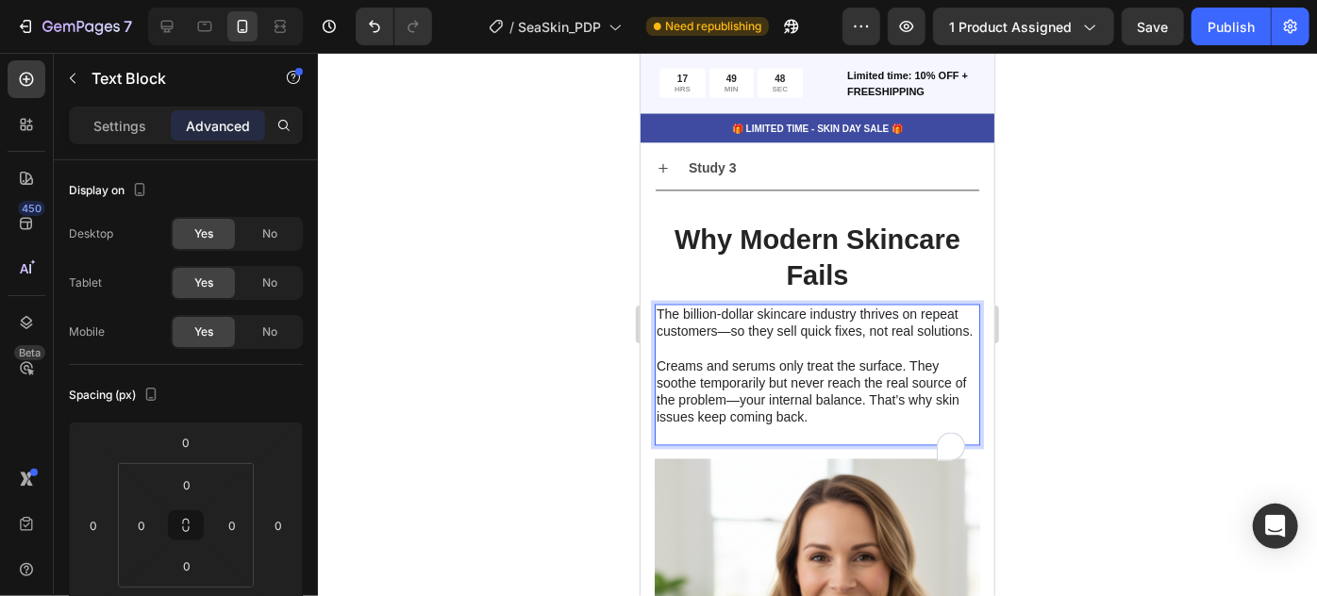
click at [775, 385] on p "The billion-dollar skincare industry thrives on repeat customers—so they sell q…" at bounding box center [817, 366] width 322 height 120
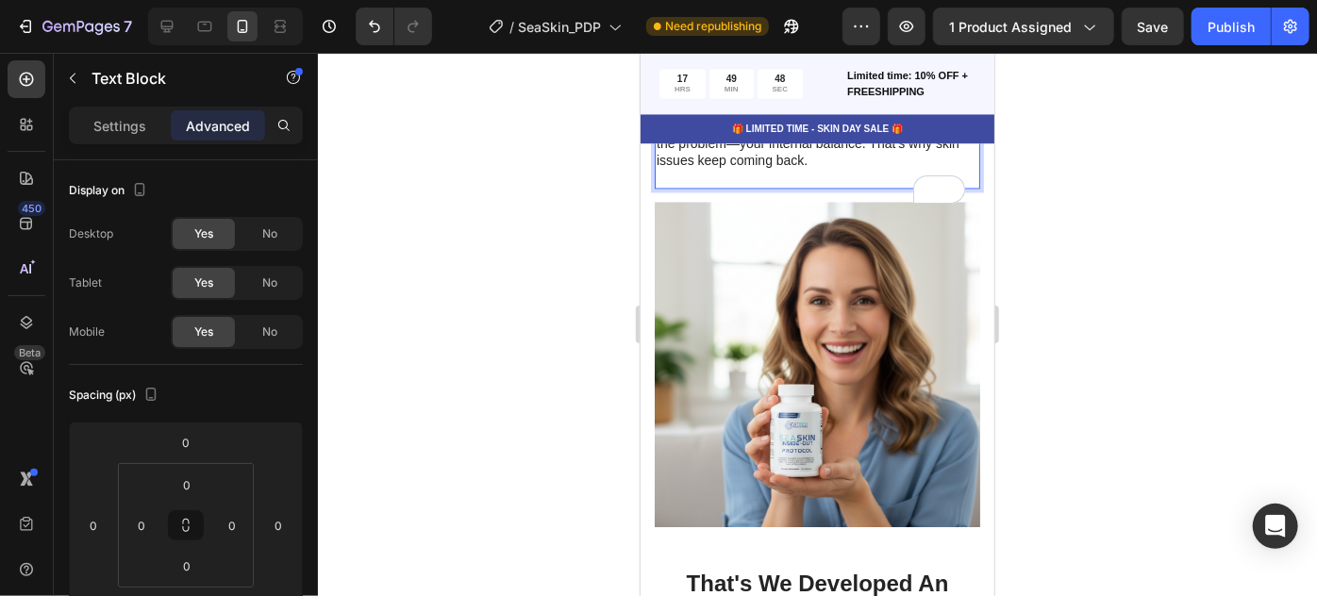
click at [1245, 319] on div at bounding box center [817, 325] width 999 height 544
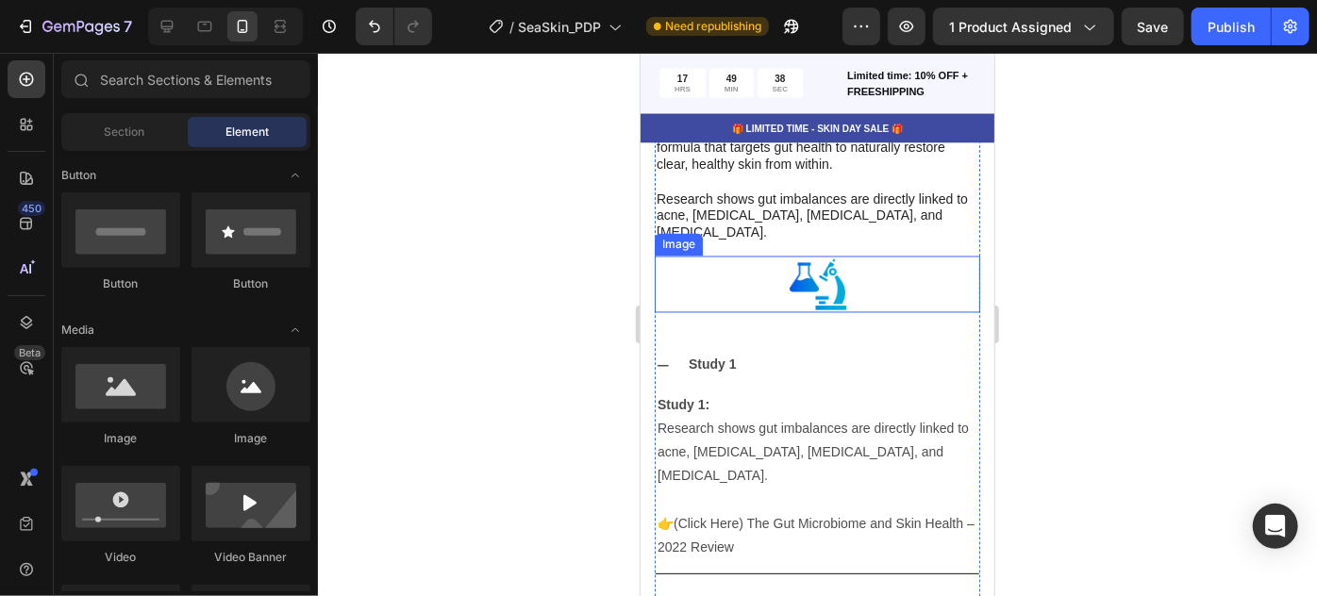
click at [839, 287] on div at bounding box center [817, 284] width 326 height 57
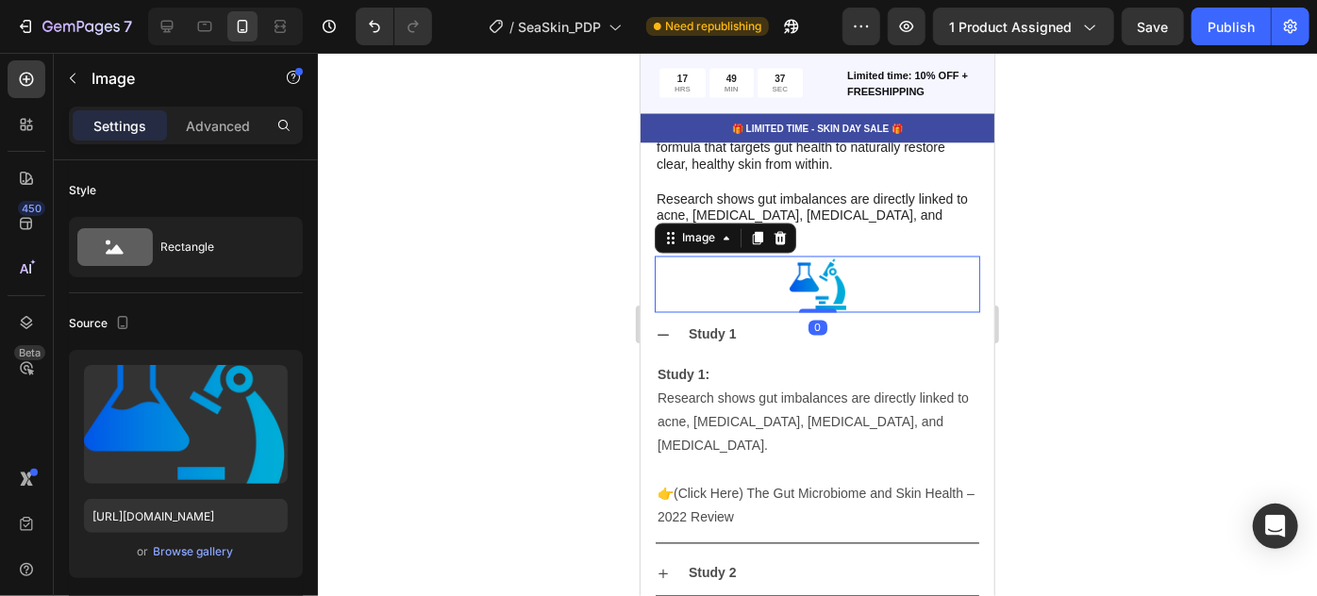
drag, startPoint x: 819, startPoint y: 322, endPoint x: 829, endPoint y: 277, distance: 45.5
click at [829, 277] on div "Image 0" at bounding box center [817, 284] width 326 height 57
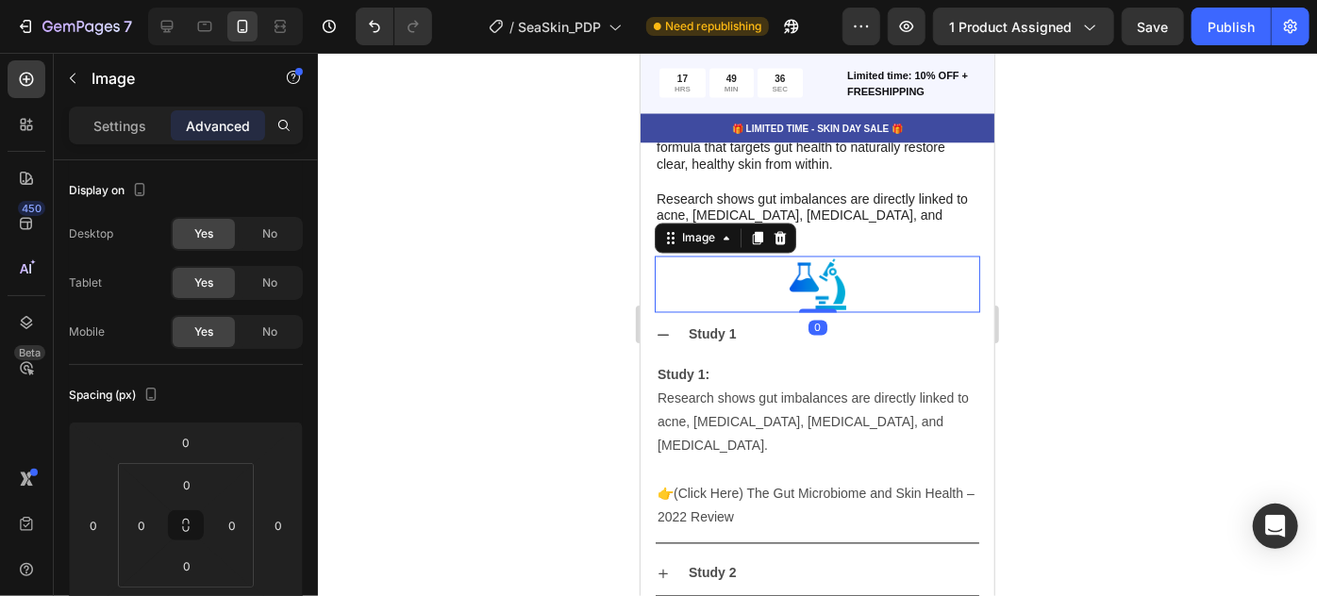
click at [1152, 226] on div at bounding box center [817, 325] width 999 height 544
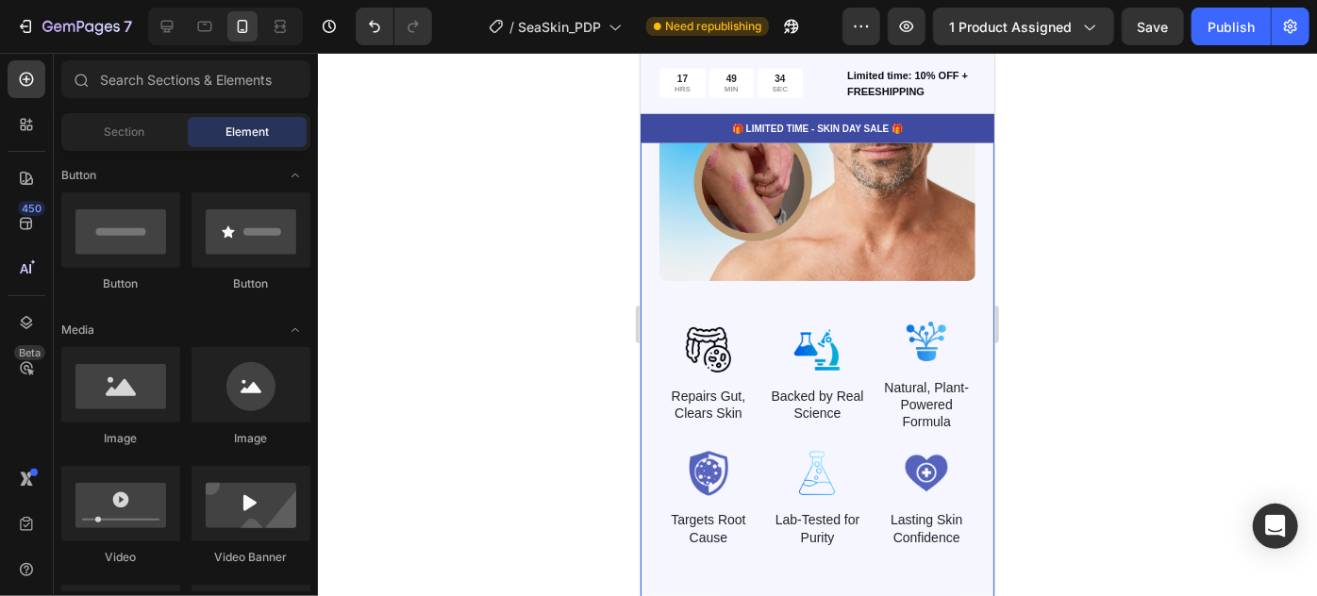
scroll to position [4340, 0]
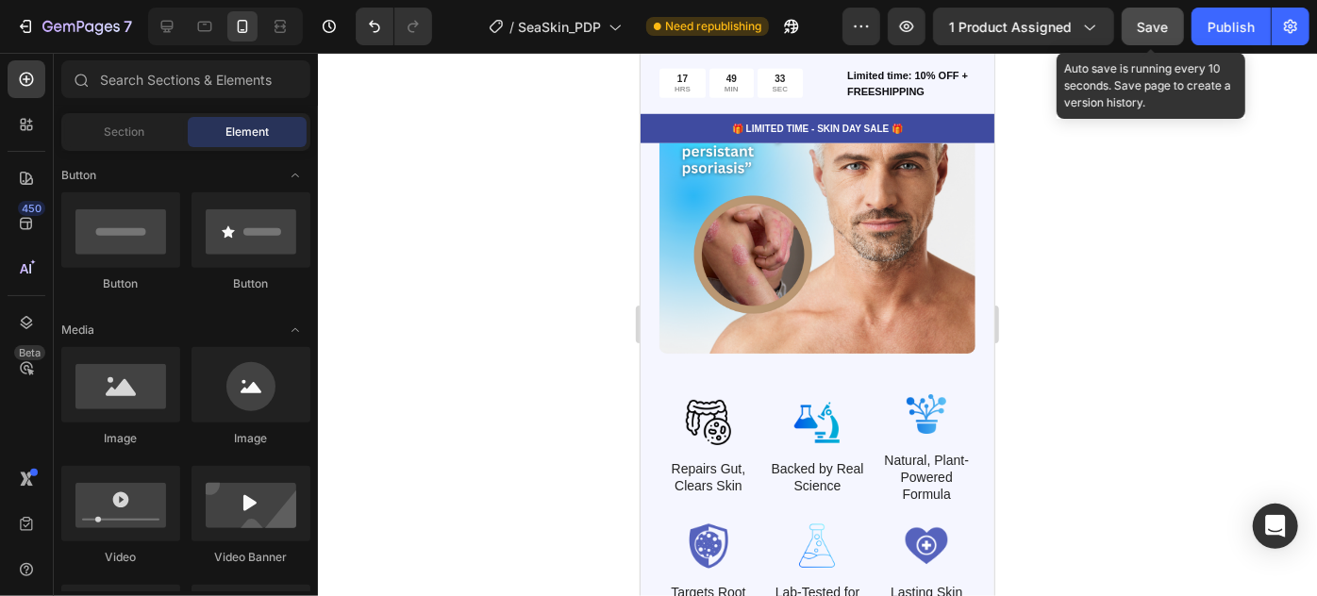
click at [1178, 35] on button "Save" at bounding box center [1153, 27] width 62 height 38
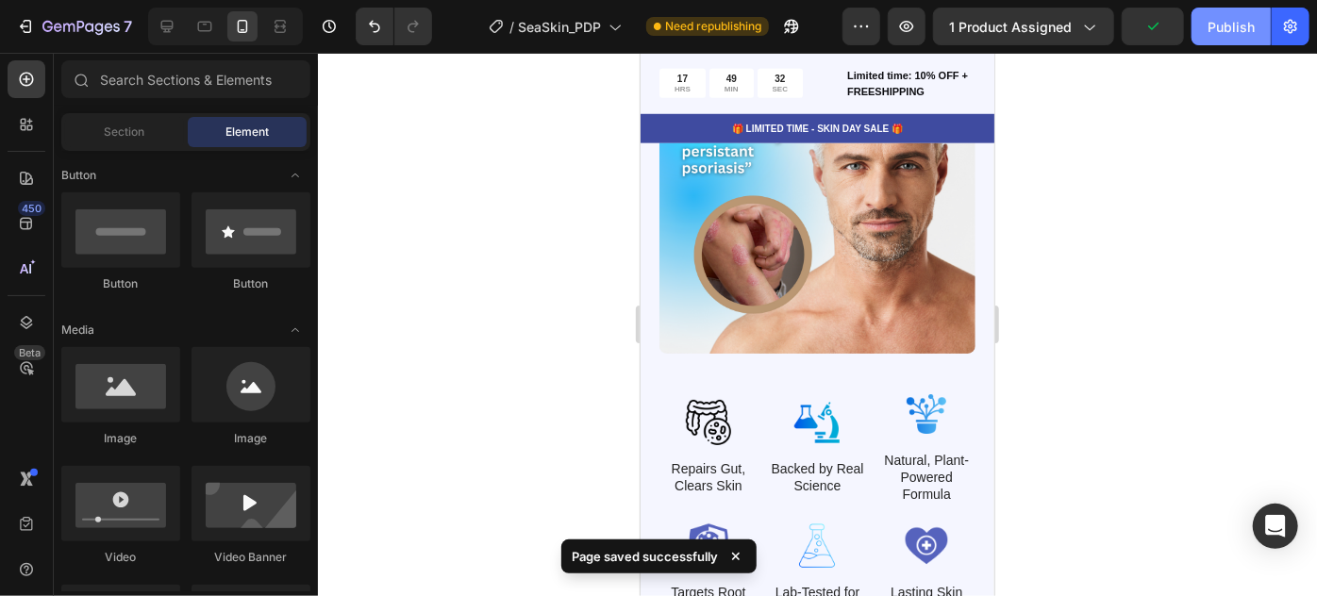
click at [1223, 14] on button "Publish" at bounding box center [1231, 27] width 79 height 38
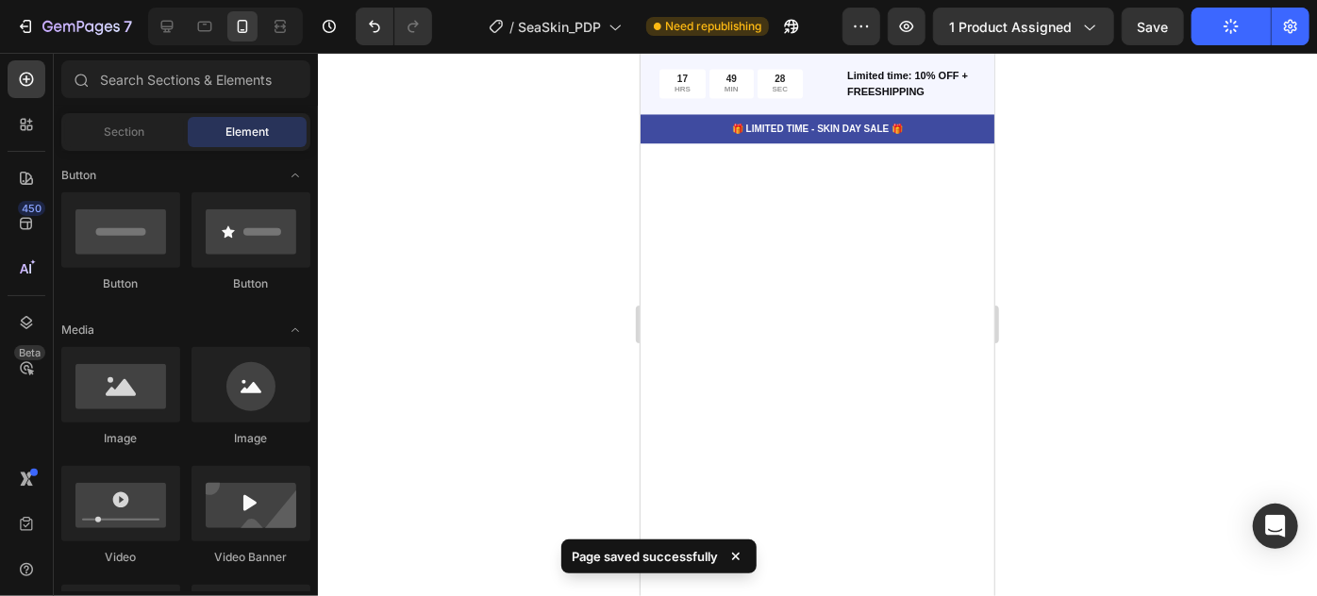
scroll to position [0, 0]
